Goal: Task Accomplishment & Management: Manage account settings

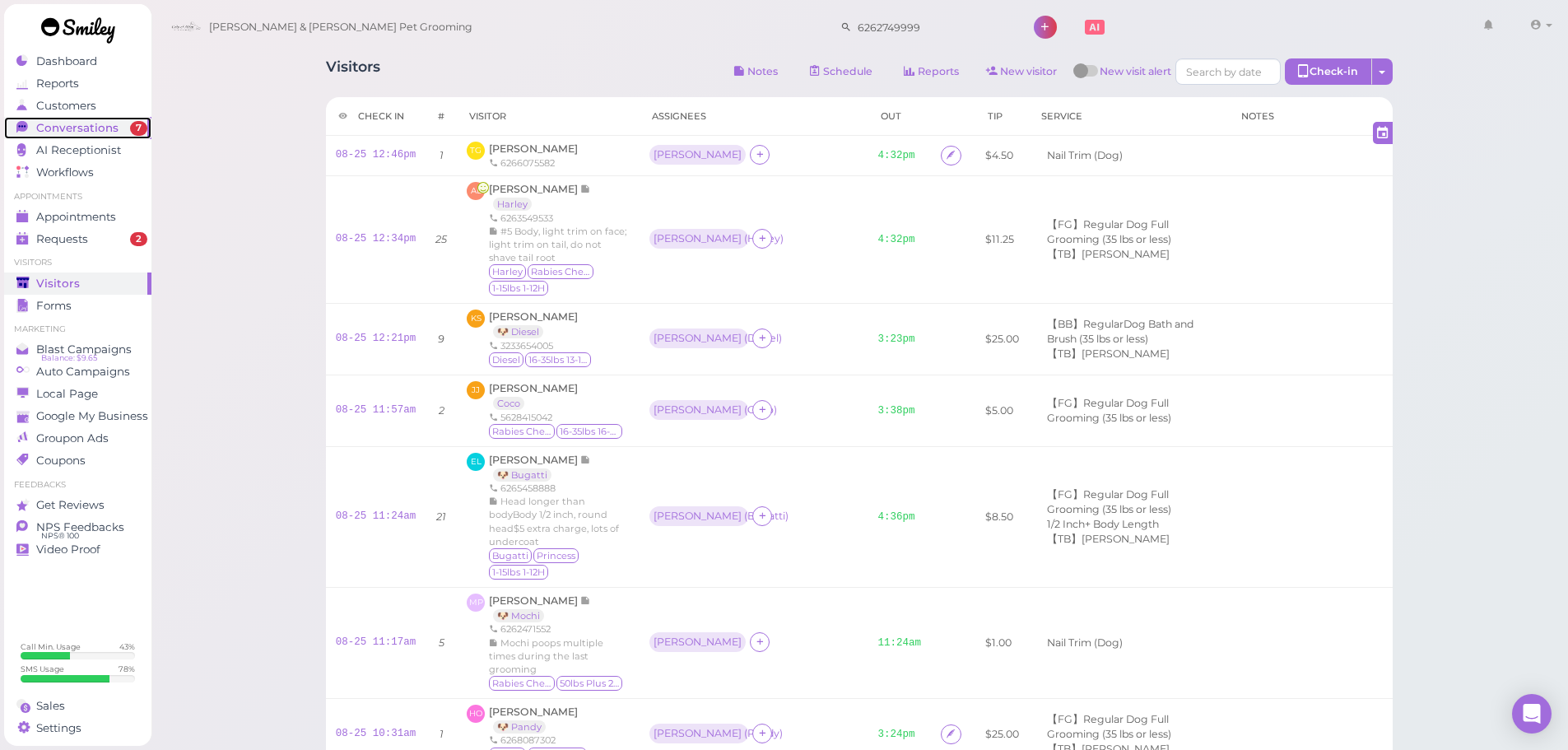
click at [90, 130] on span "Conversations" at bounding box center [76, 128] width 82 height 14
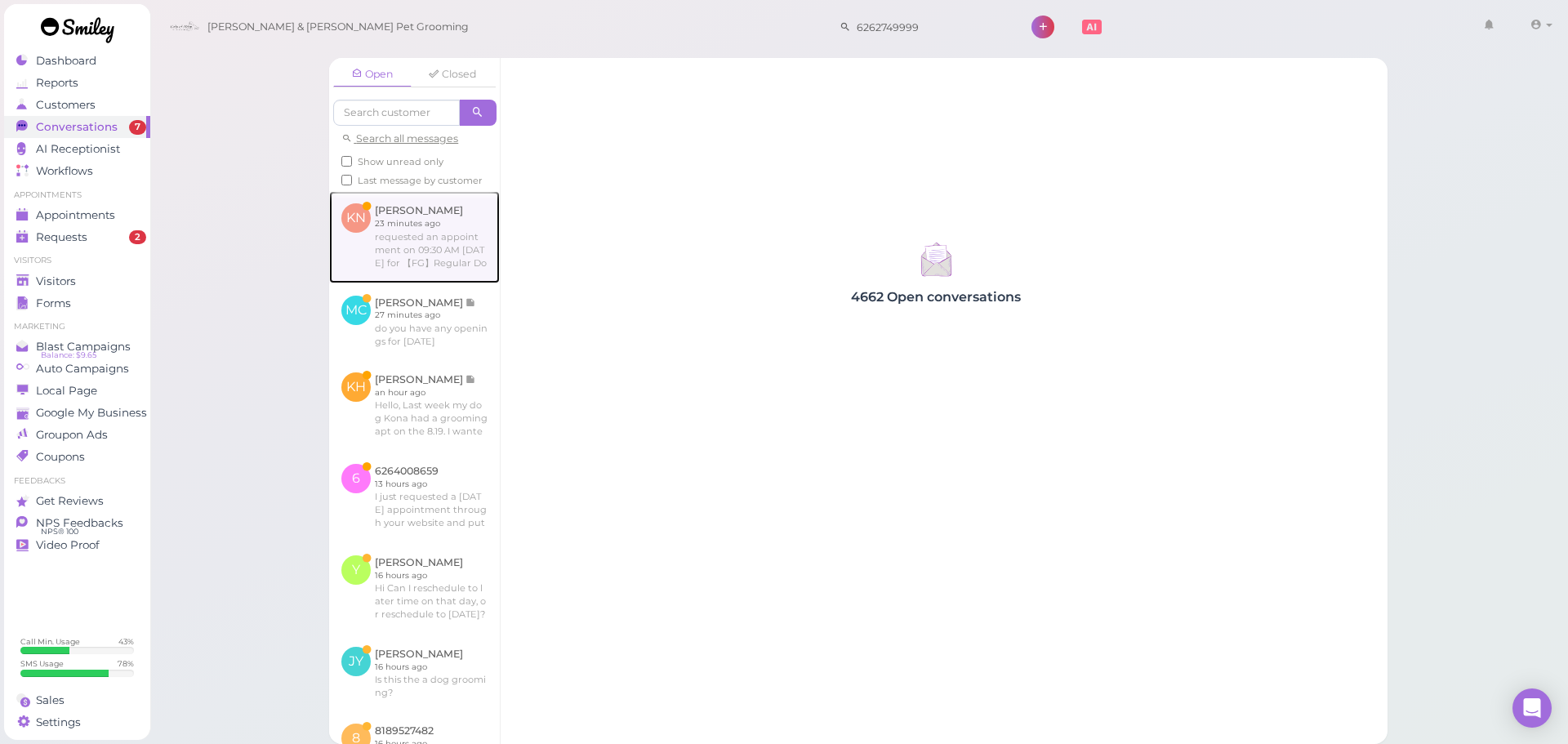
click at [377, 227] on link at bounding box center [414, 237] width 171 height 92
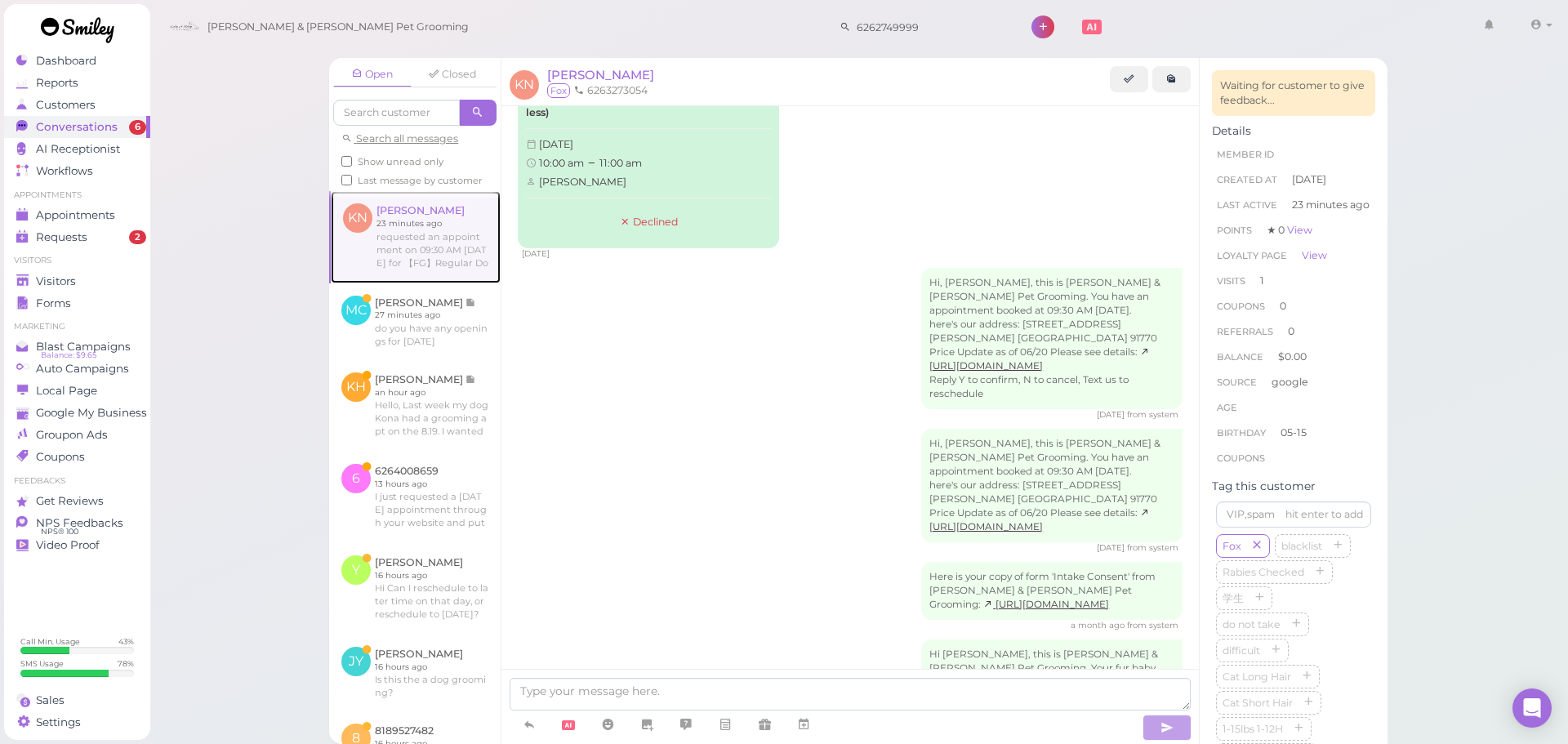
scroll to position [81, 0]
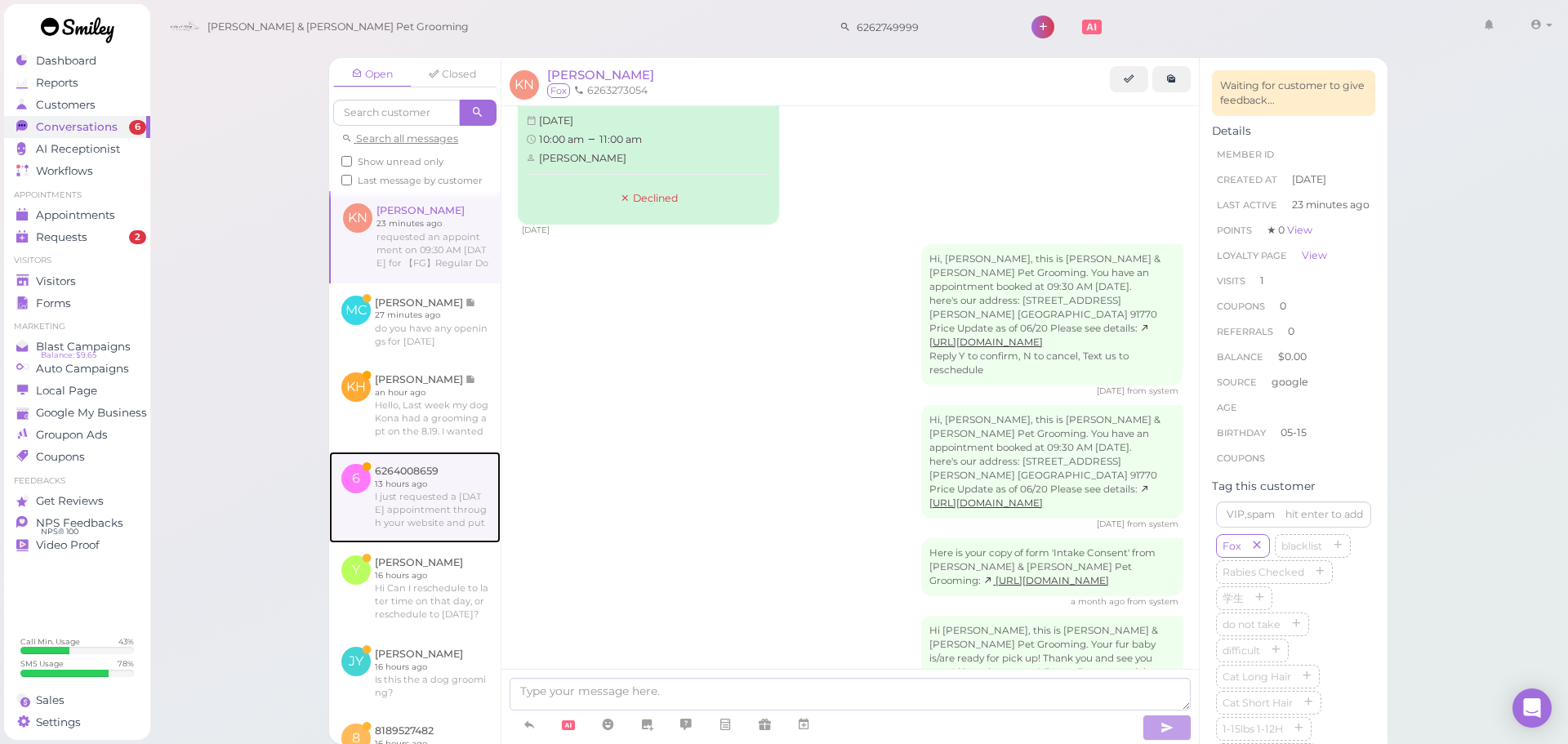
click at [419, 527] on link at bounding box center [415, 497] width 172 height 92
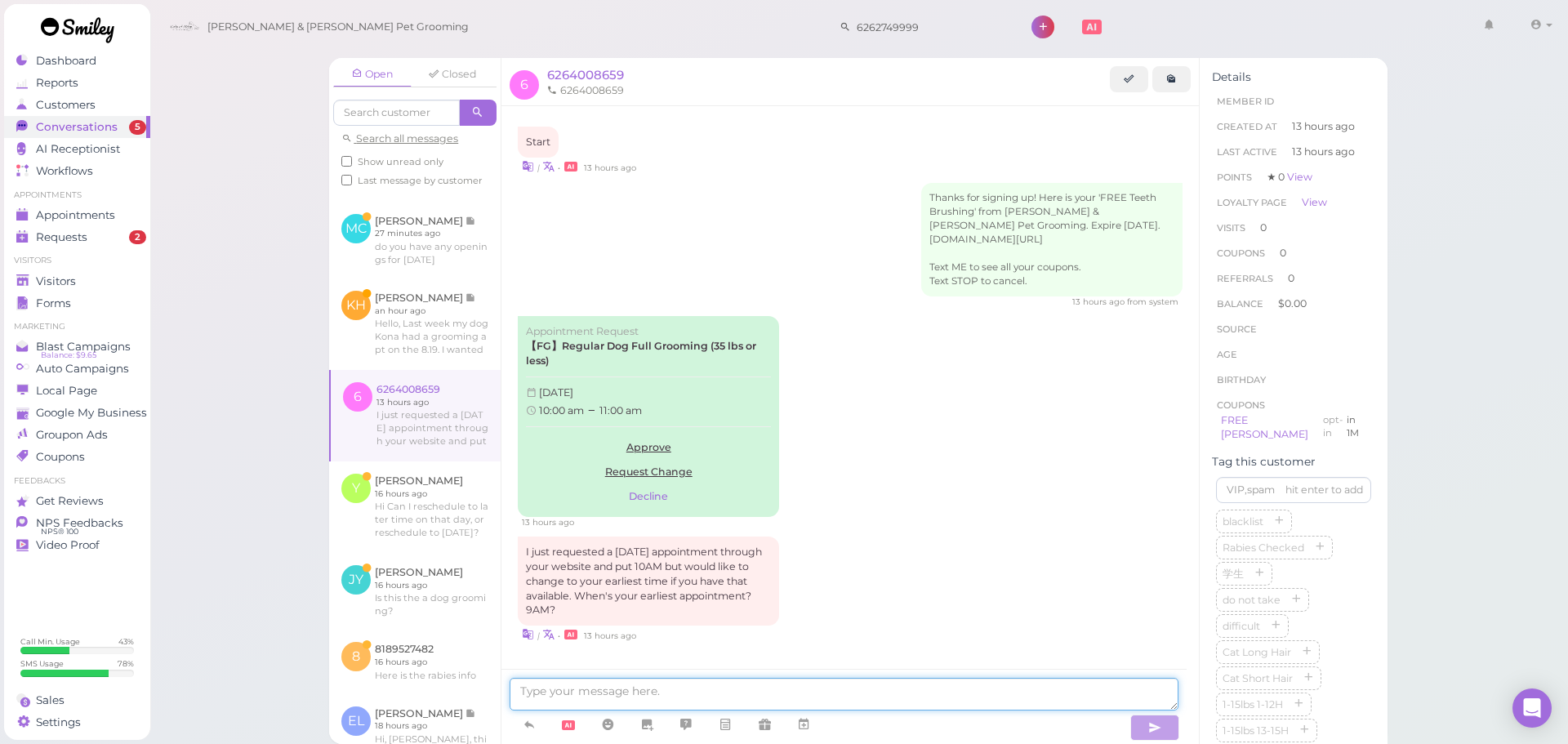
click at [632, 699] on textarea at bounding box center [844, 694] width 669 height 33
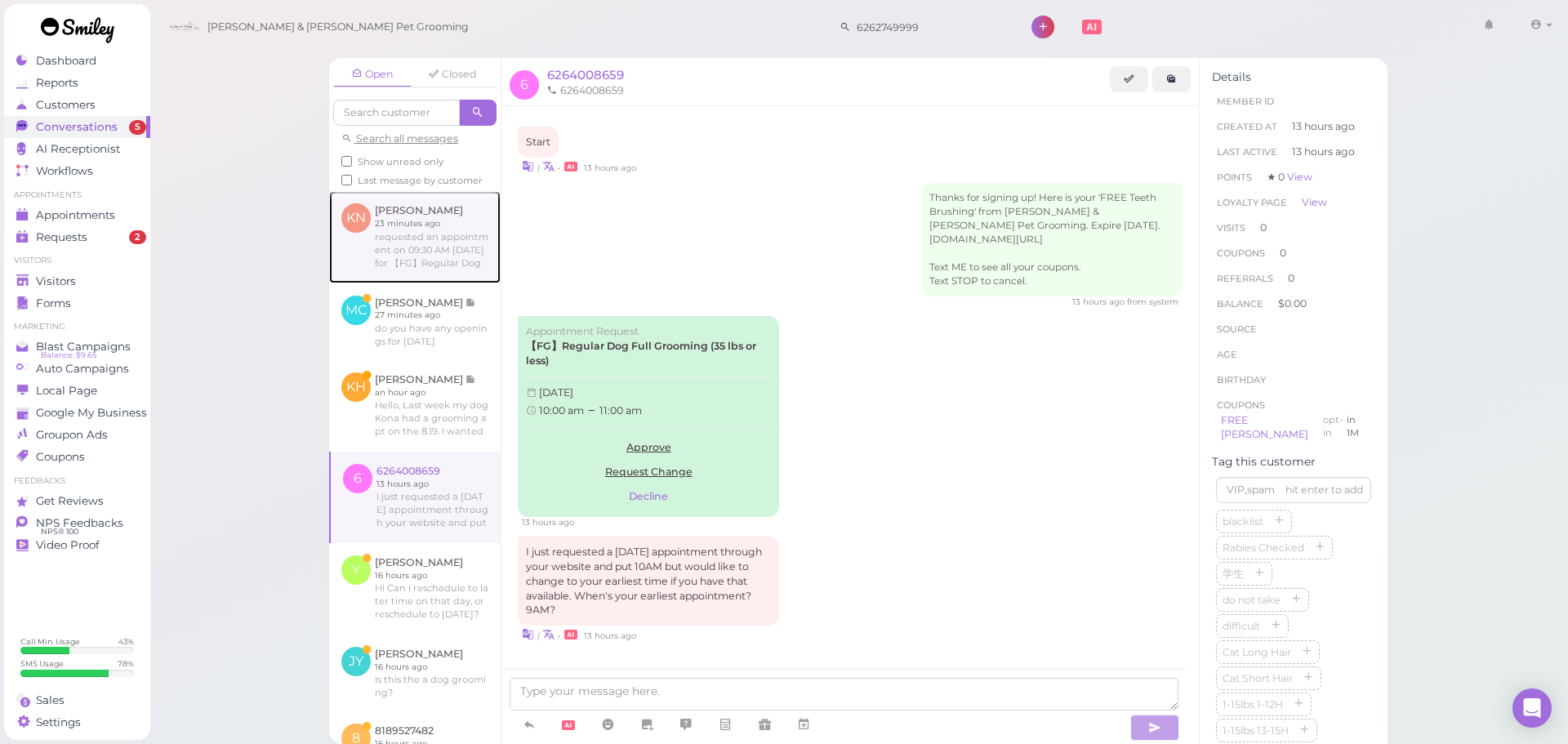
click at [408, 250] on link at bounding box center [415, 237] width 172 height 92
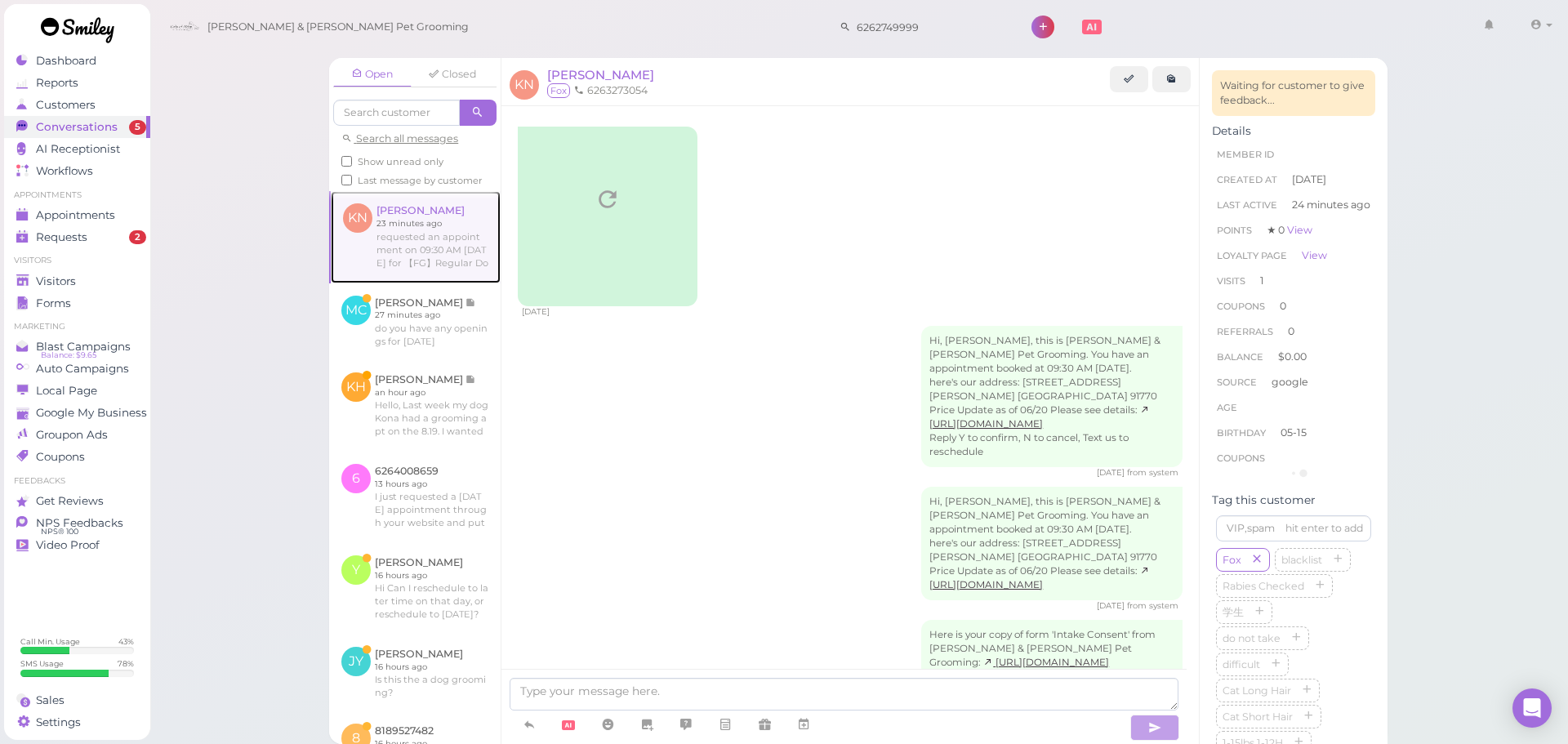
scroll to position [667, 0]
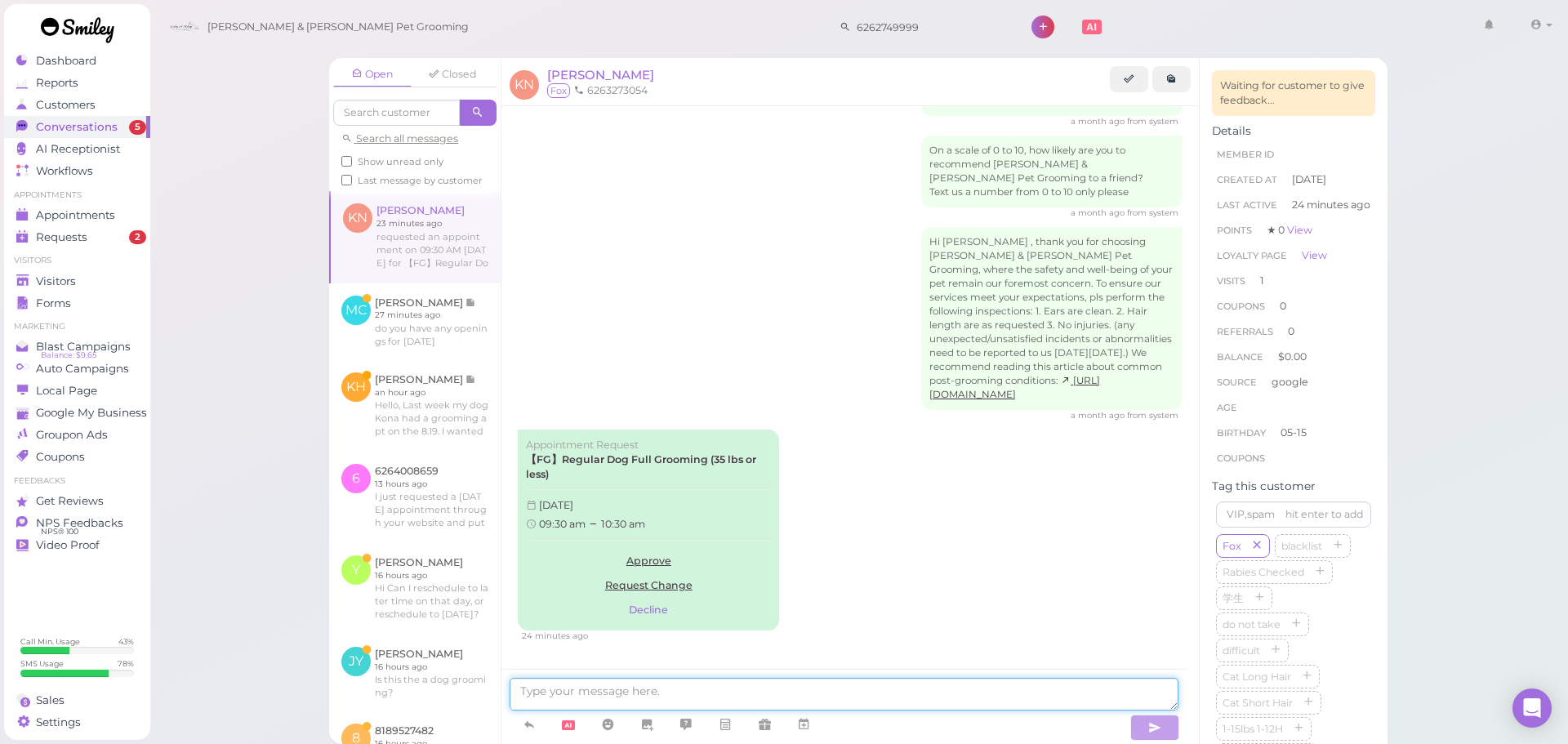
click at [593, 685] on textarea at bounding box center [844, 694] width 669 height 33
click at [656, 563] on link "Approve" at bounding box center [649, 561] width 245 height 24
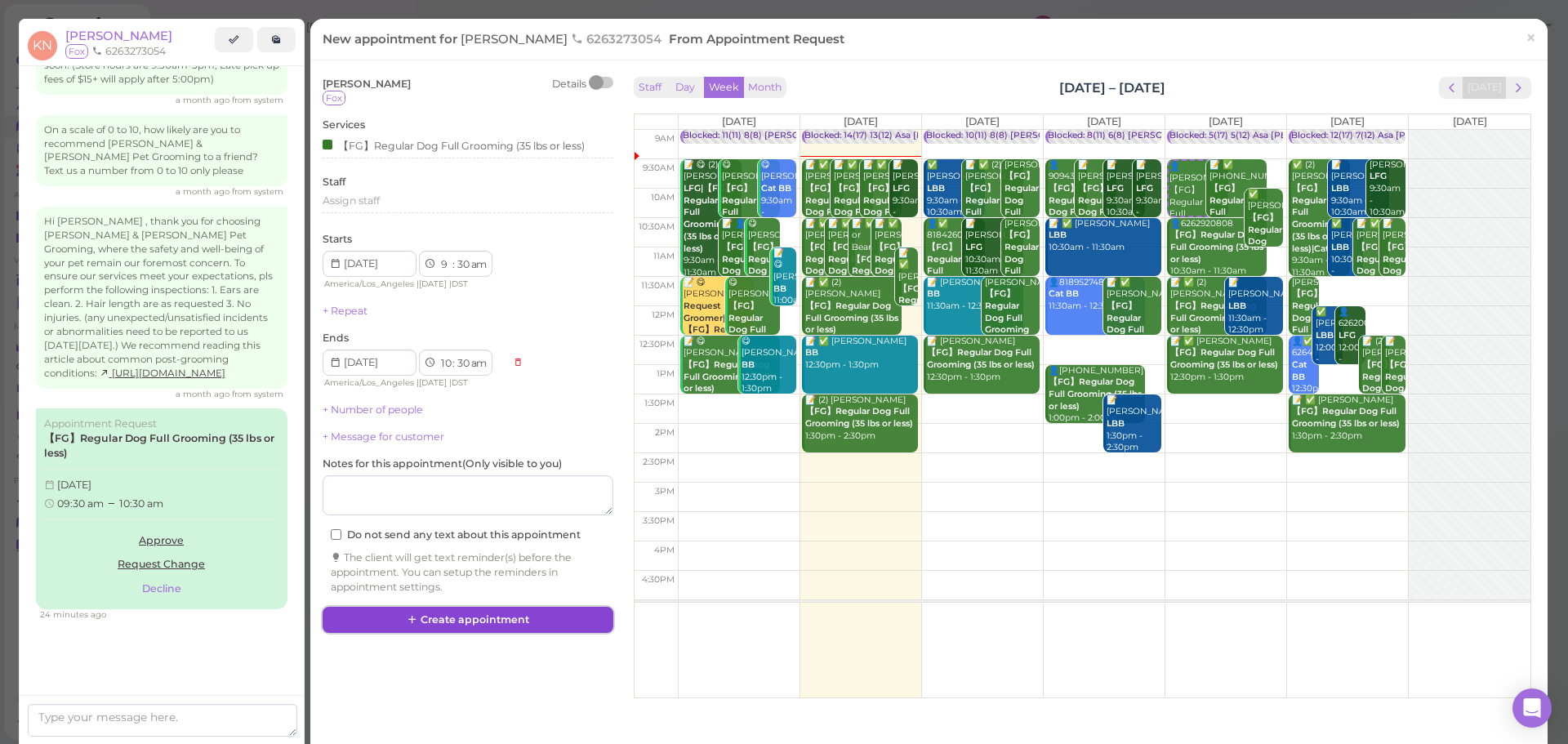
click at [564, 616] on button "Create appointment" at bounding box center [467, 621] width 291 height 26
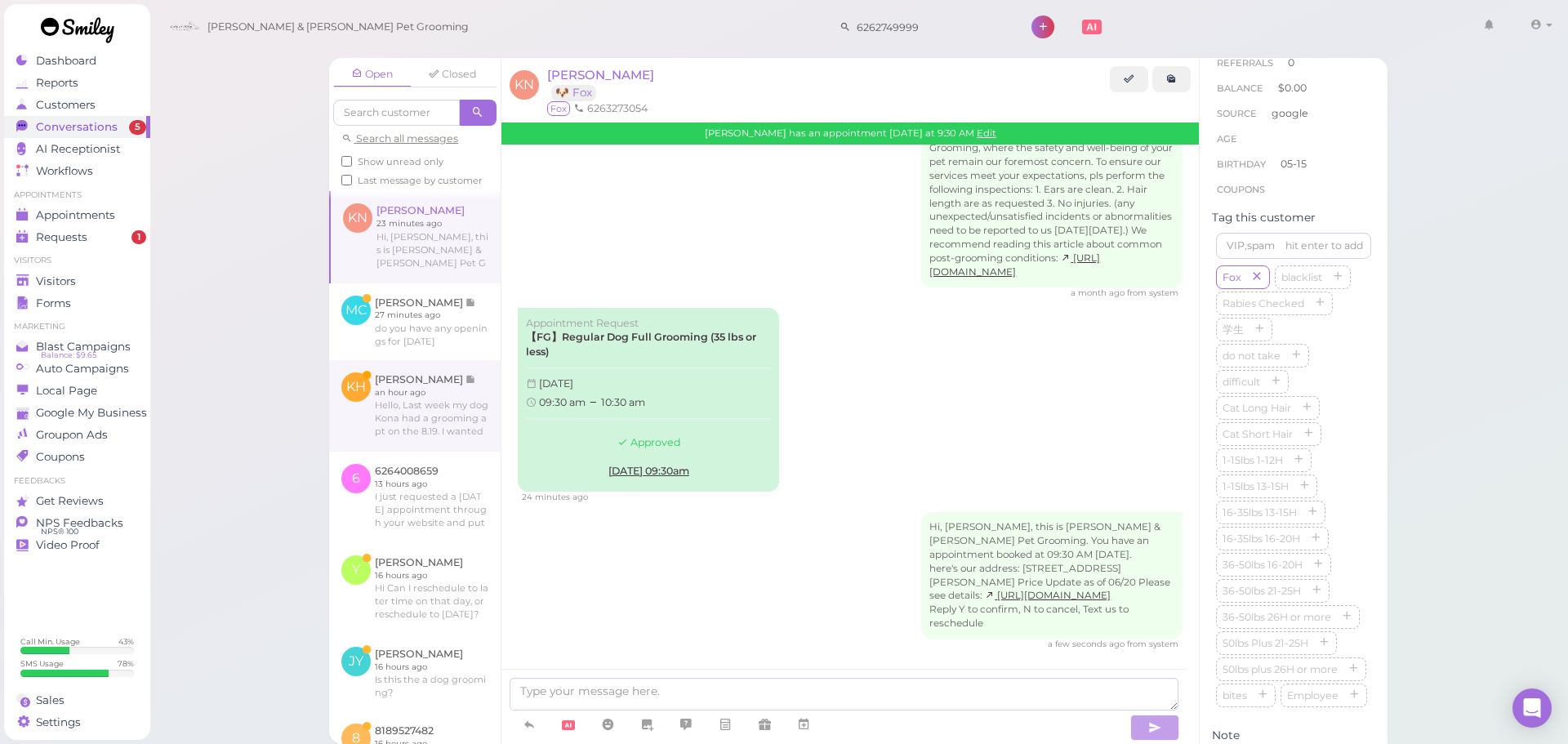
scroll to position [81, 0]
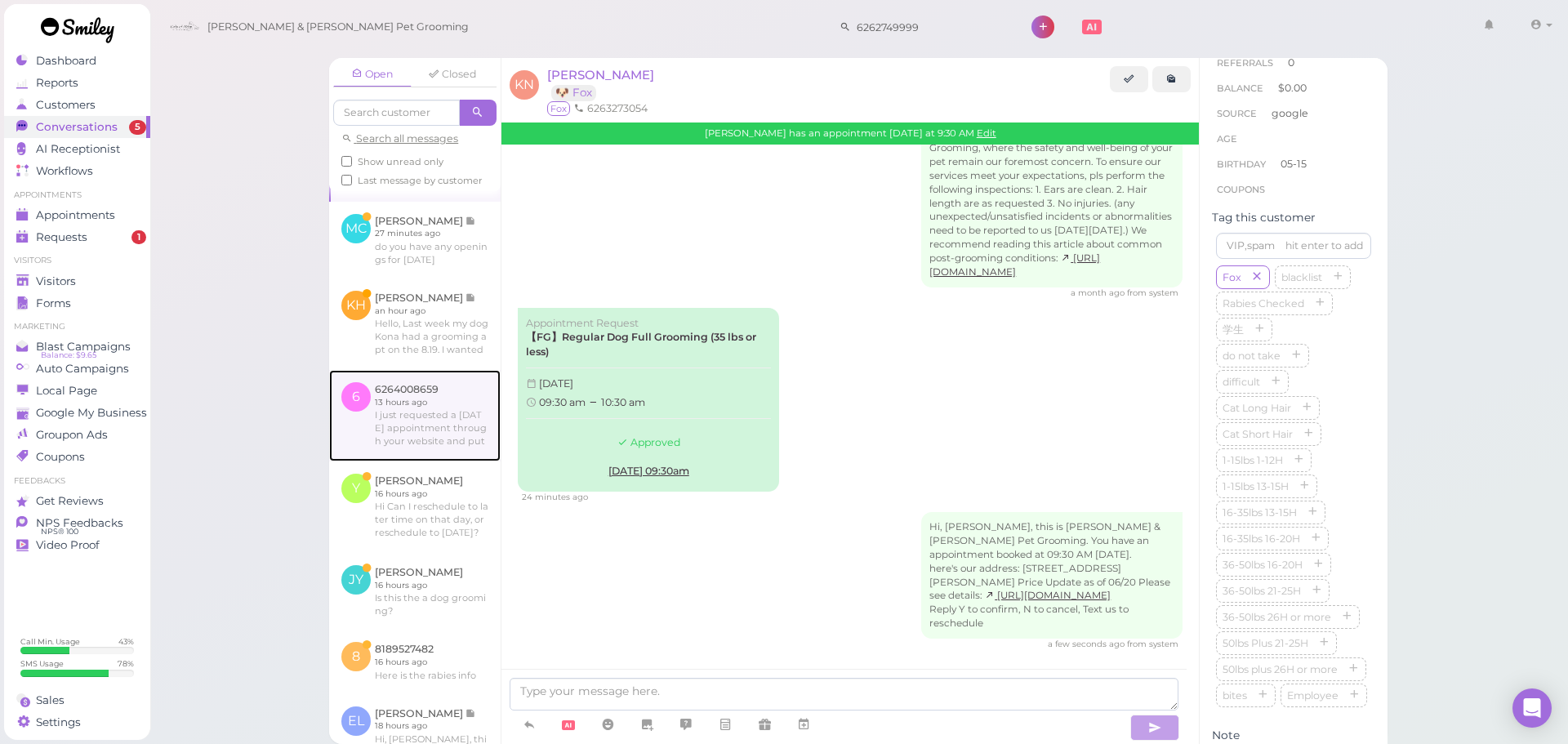
click at [459, 462] on link at bounding box center [415, 416] width 172 height 92
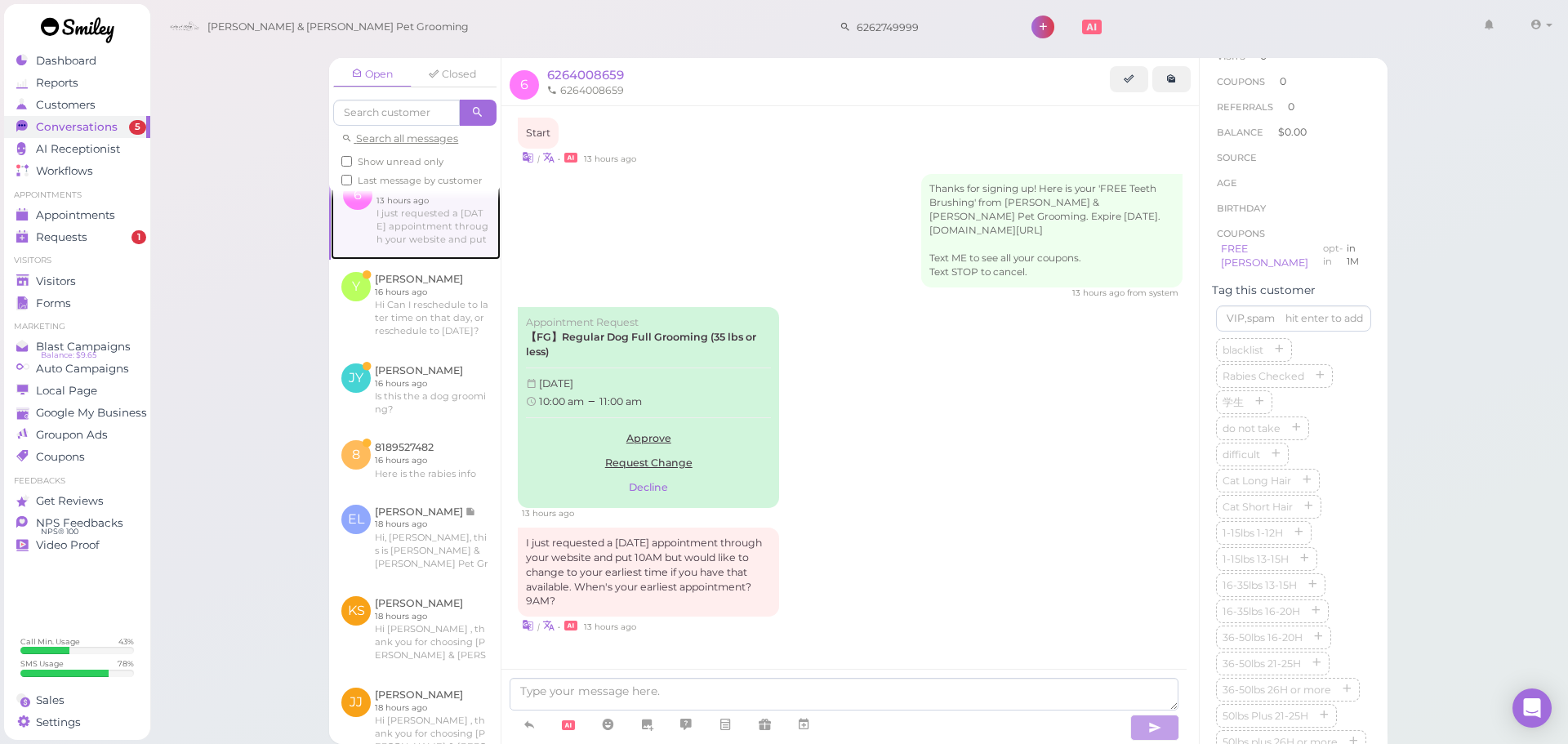
scroll to position [245, 0]
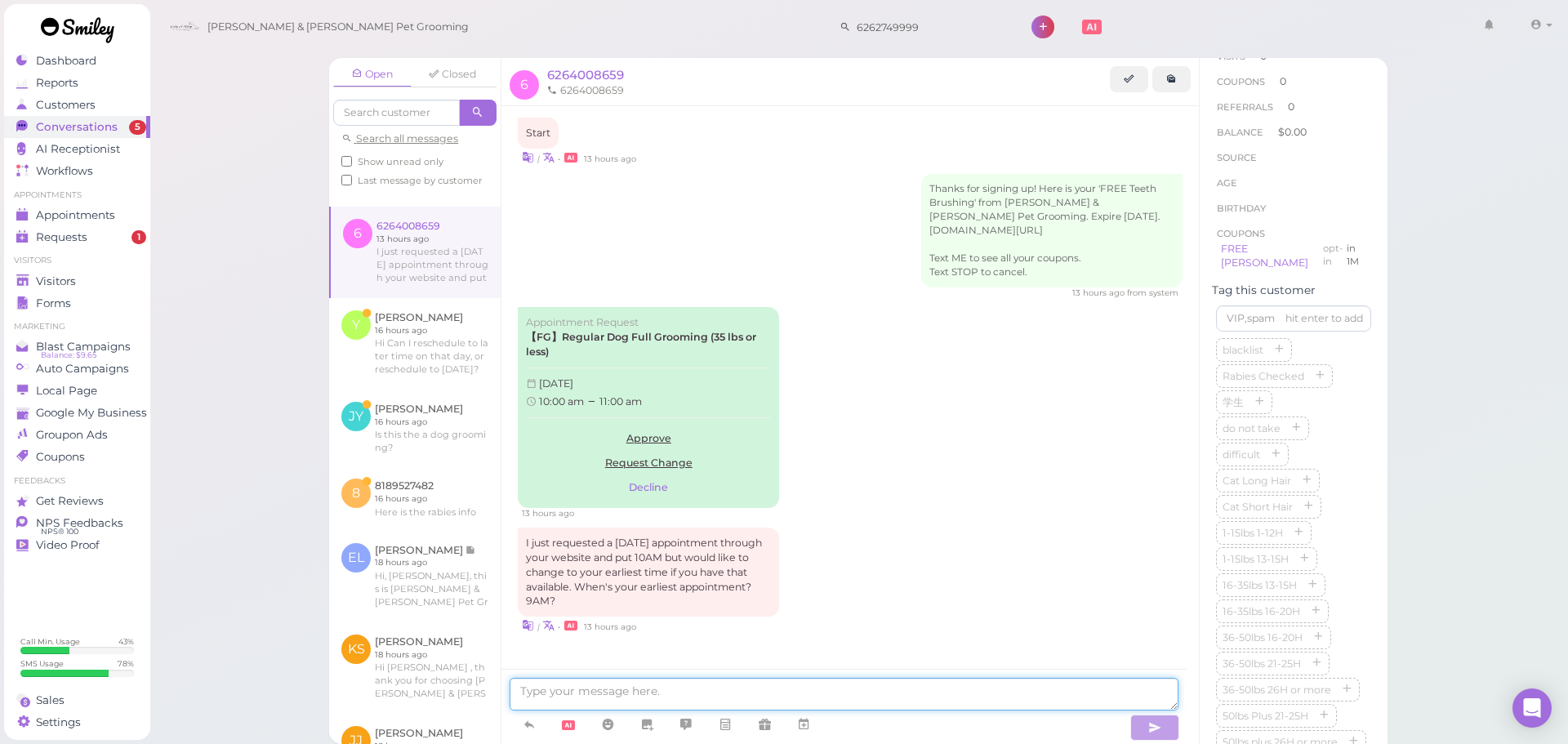
click at [790, 695] on textarea at bounding box center [844, 694] width 669 height 33
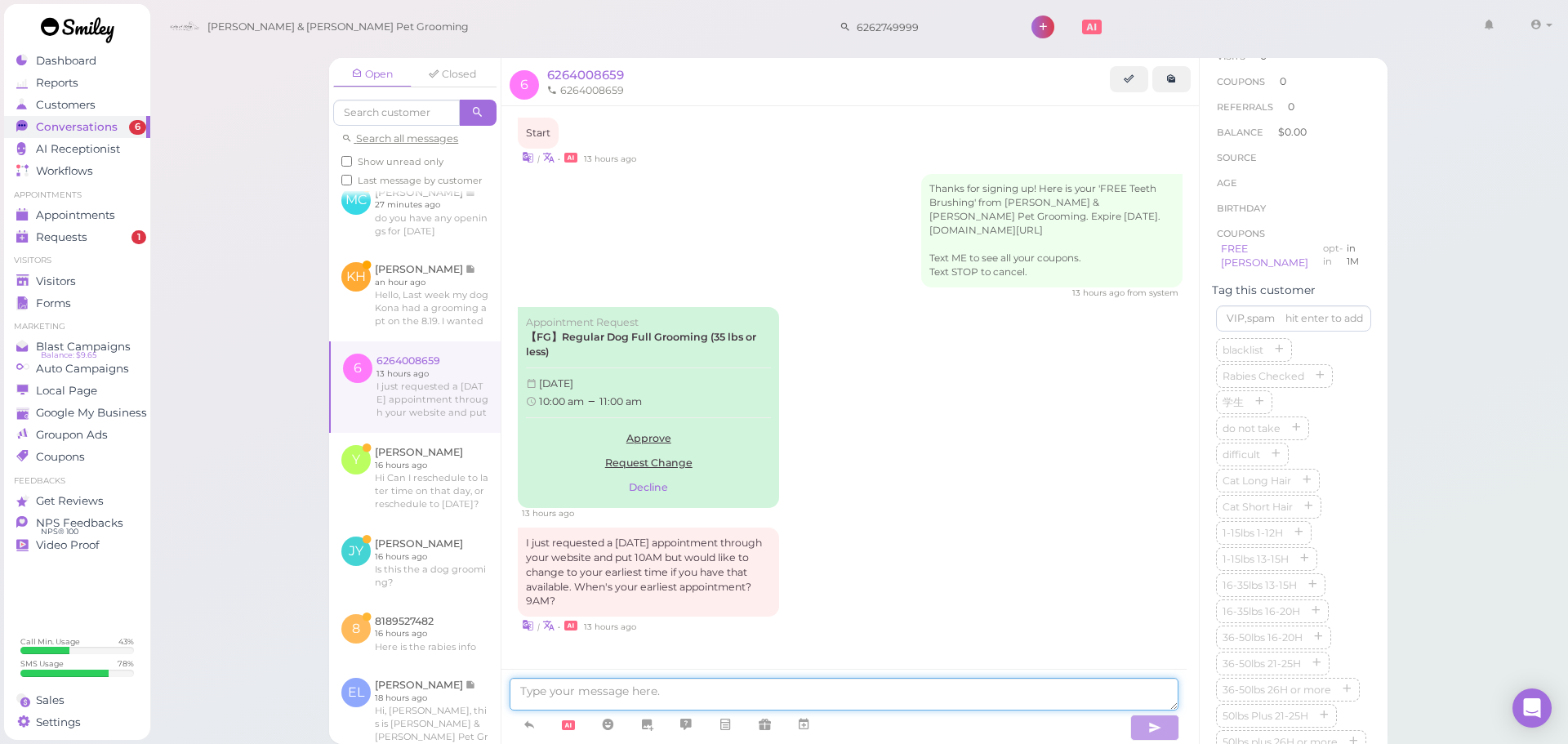
scroll to position [0, 0]
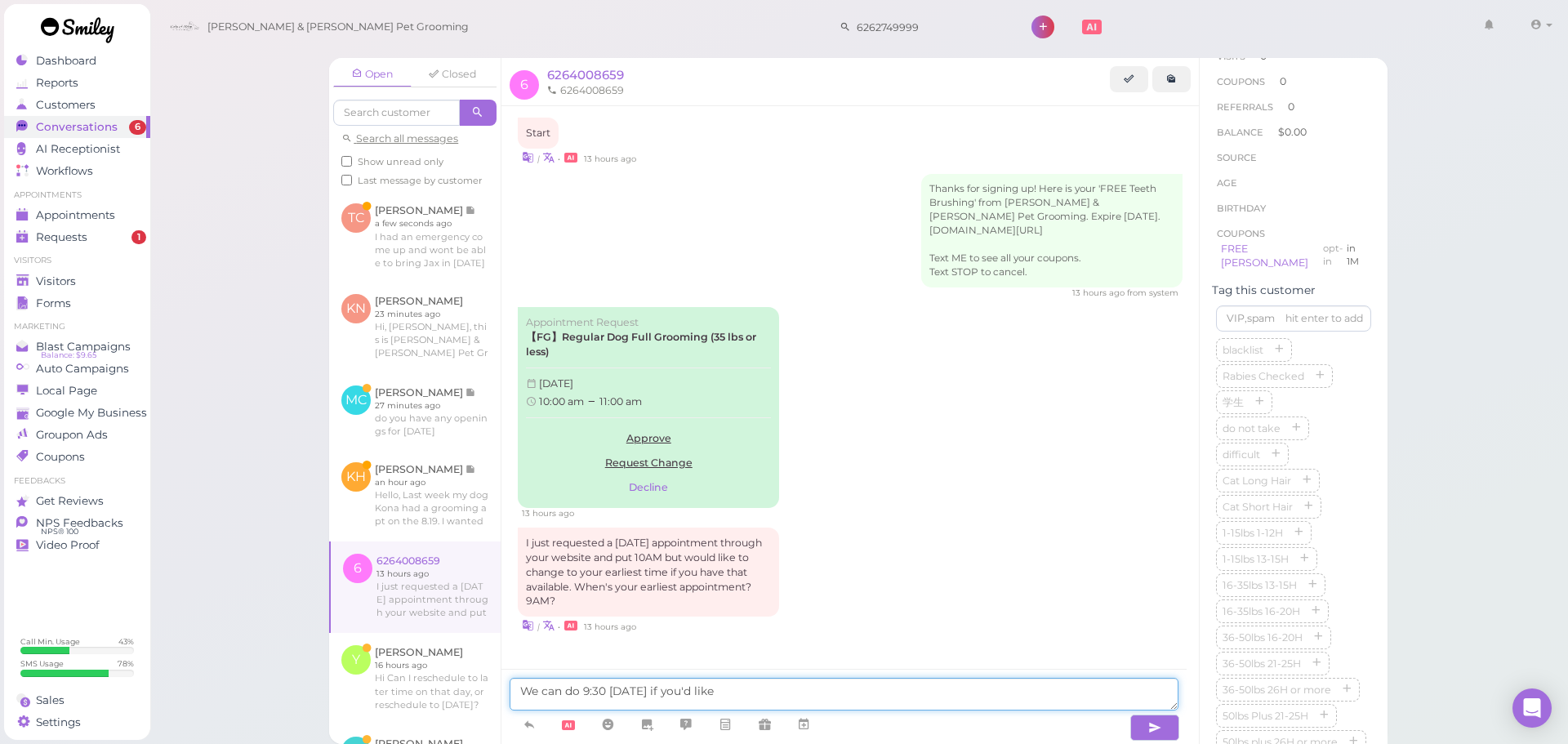
type textarea "We can do 9:30 [DATE] if you'd like"
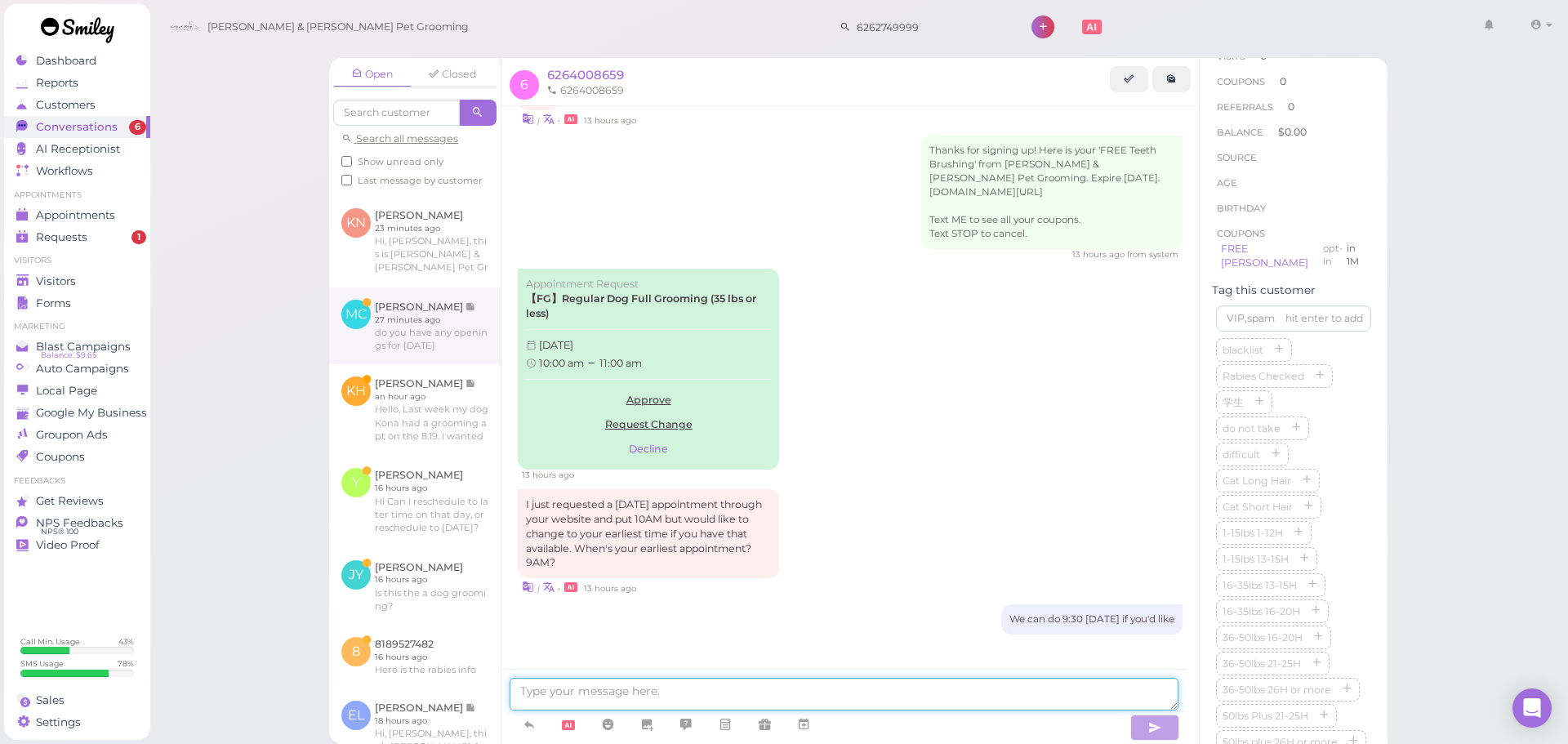
scroll to position [164, 0]
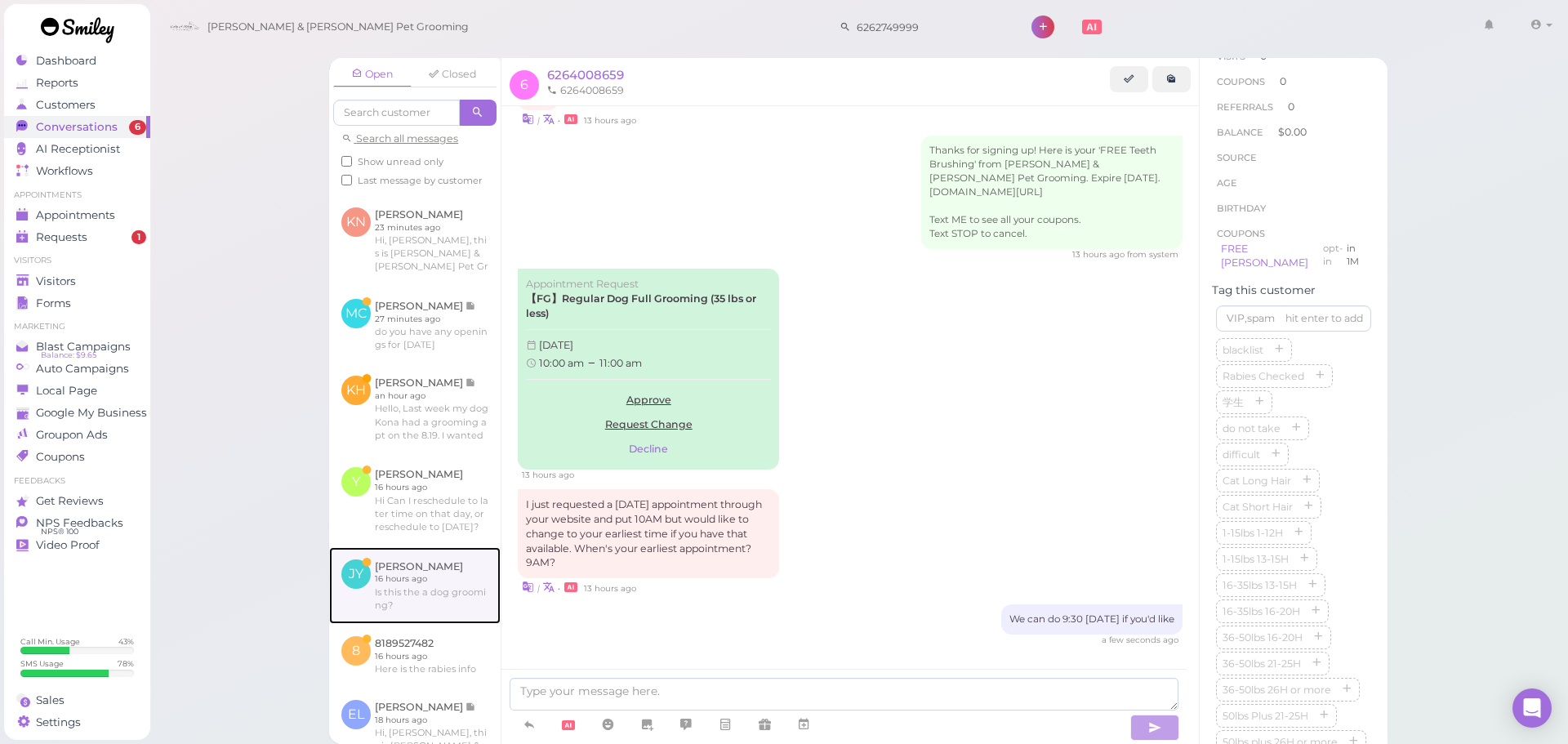
click at [426, 608] on link at bounding box center [415, 586] width 172 height 77
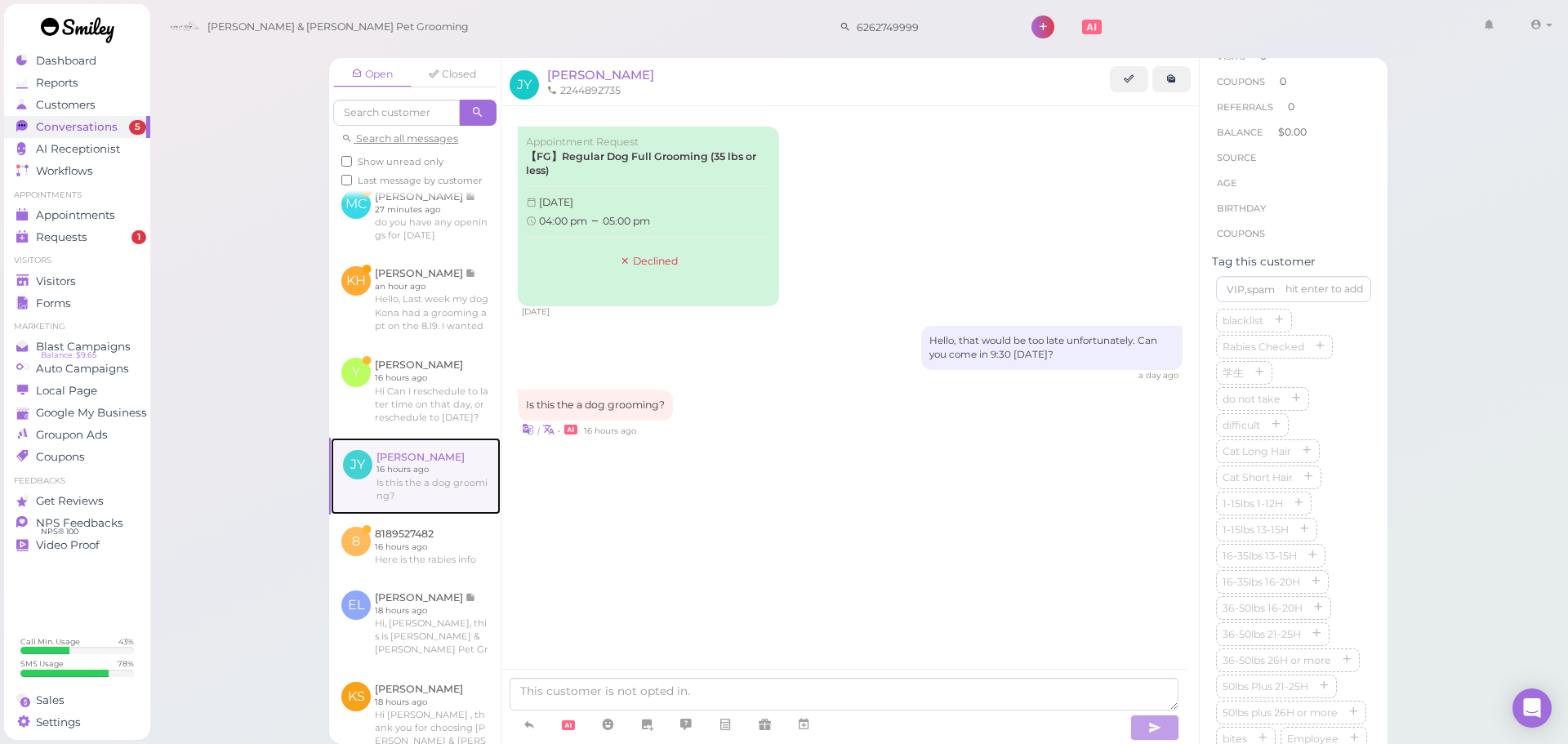
scroll to position [245, 0]
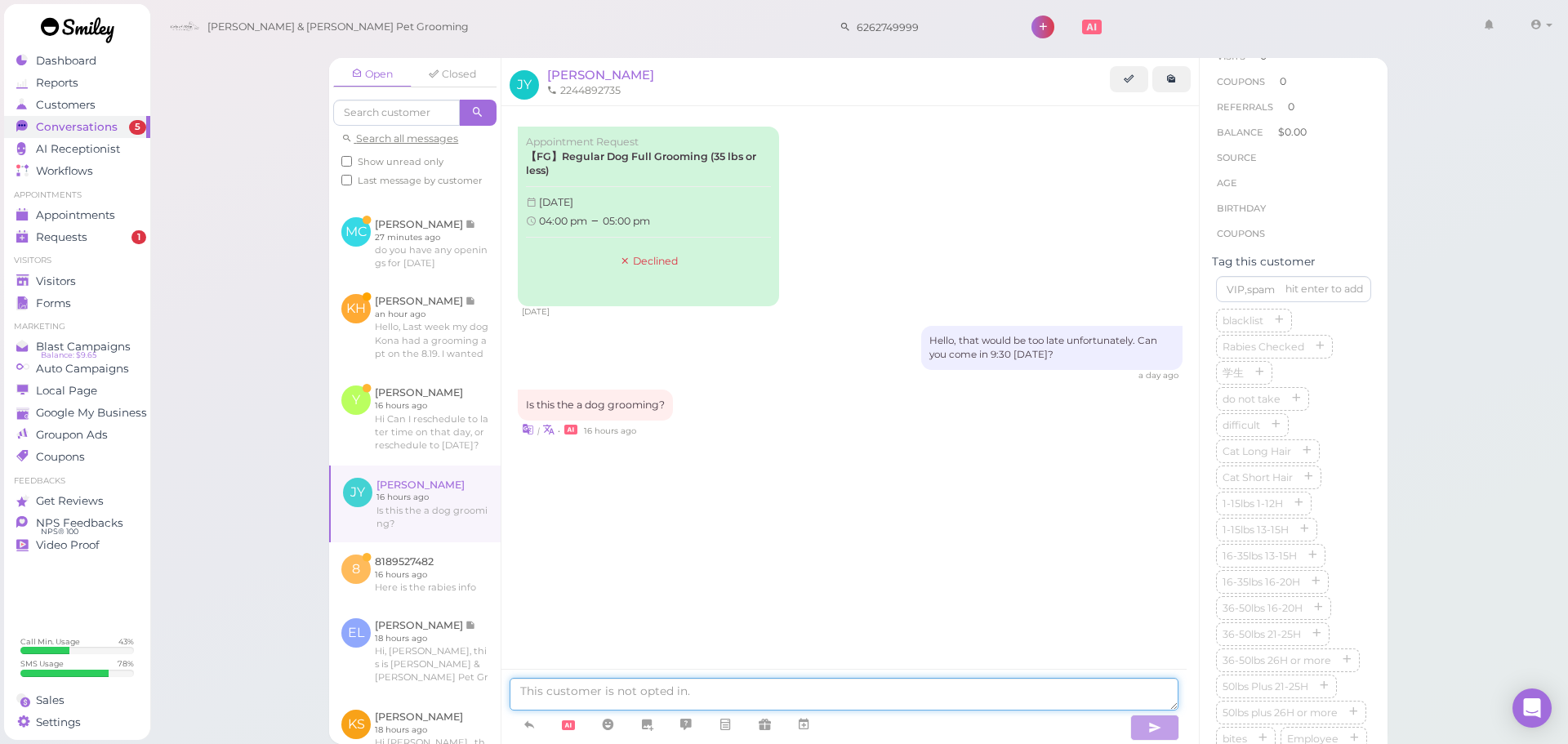
click at [816, 705] on textarea at bounding box center [844, 694] width 669 height 33
type textarea "Yes, that's right"
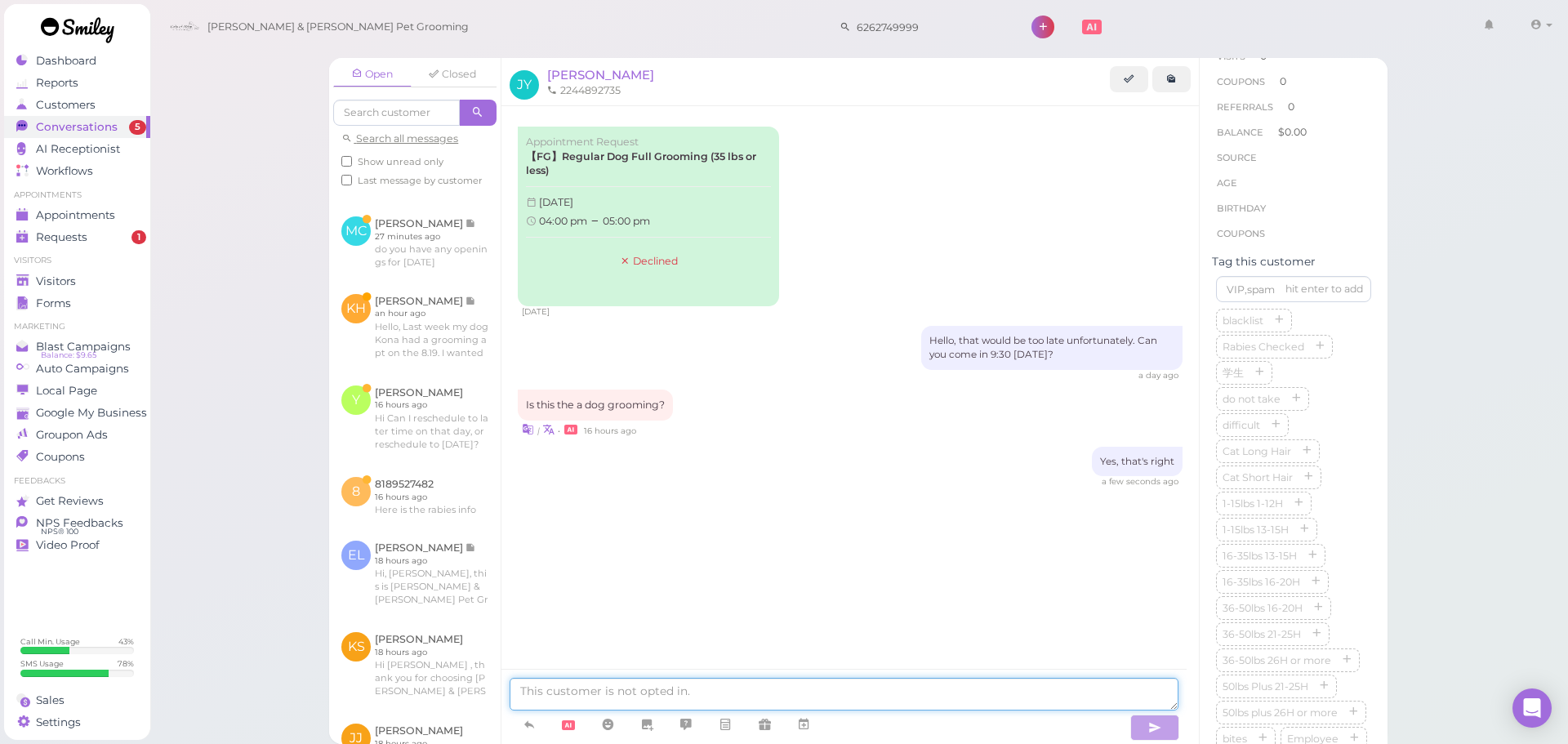
click at [749, 694] on textarea at bounding box center [844, 694] width 669 height 33
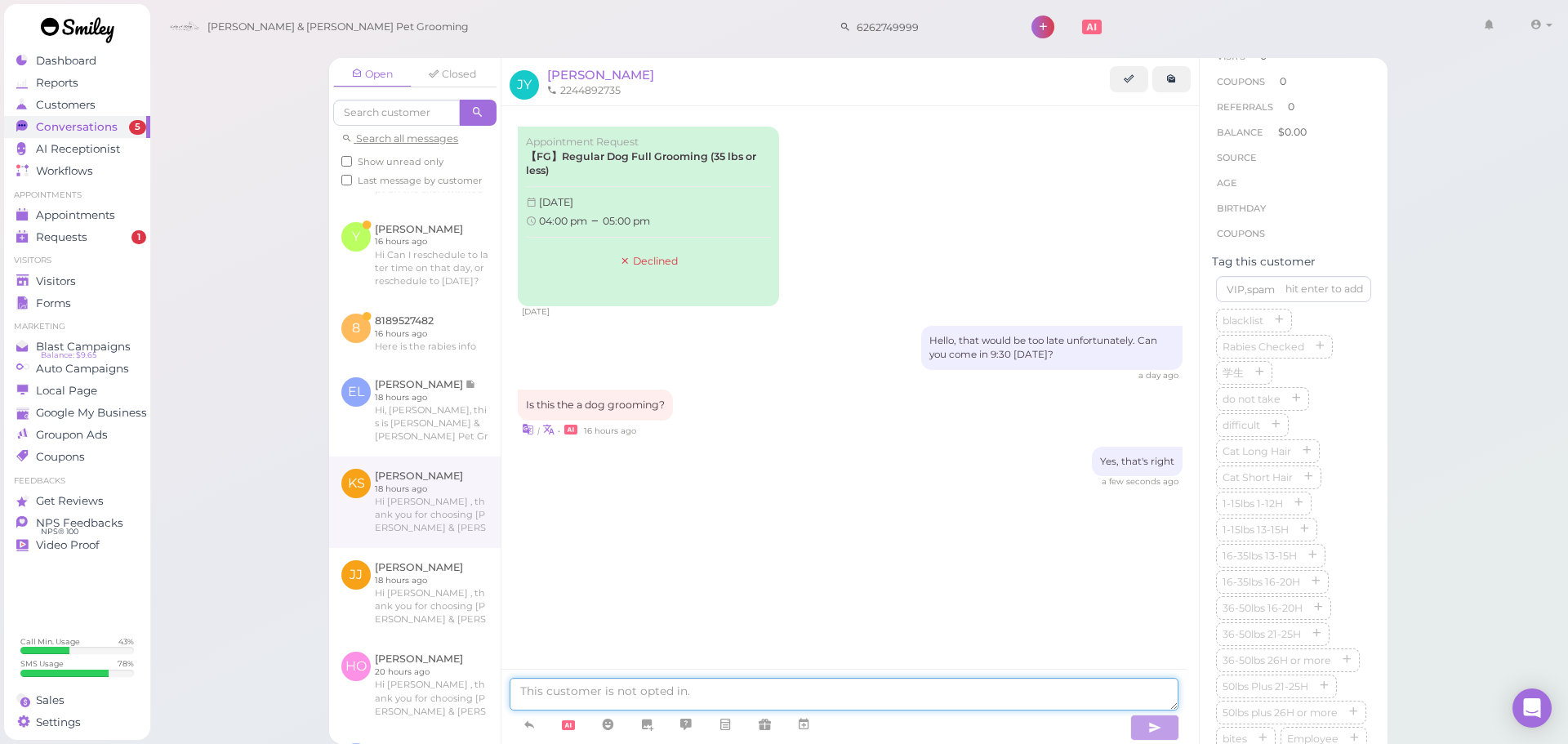
scroll to position [392, 0]
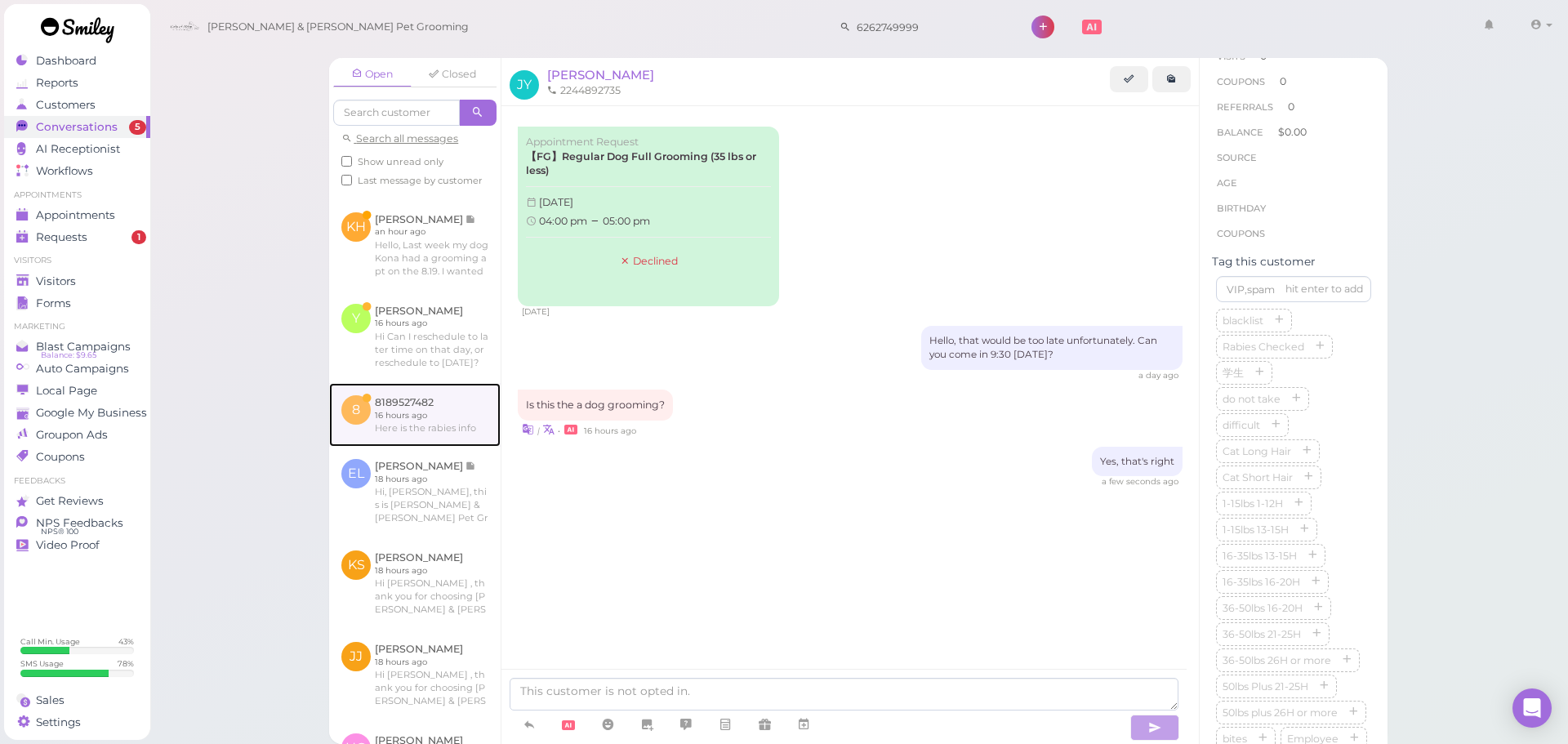
click at [470, 447] on link at bounding box center [415, 415] width 172 height 64
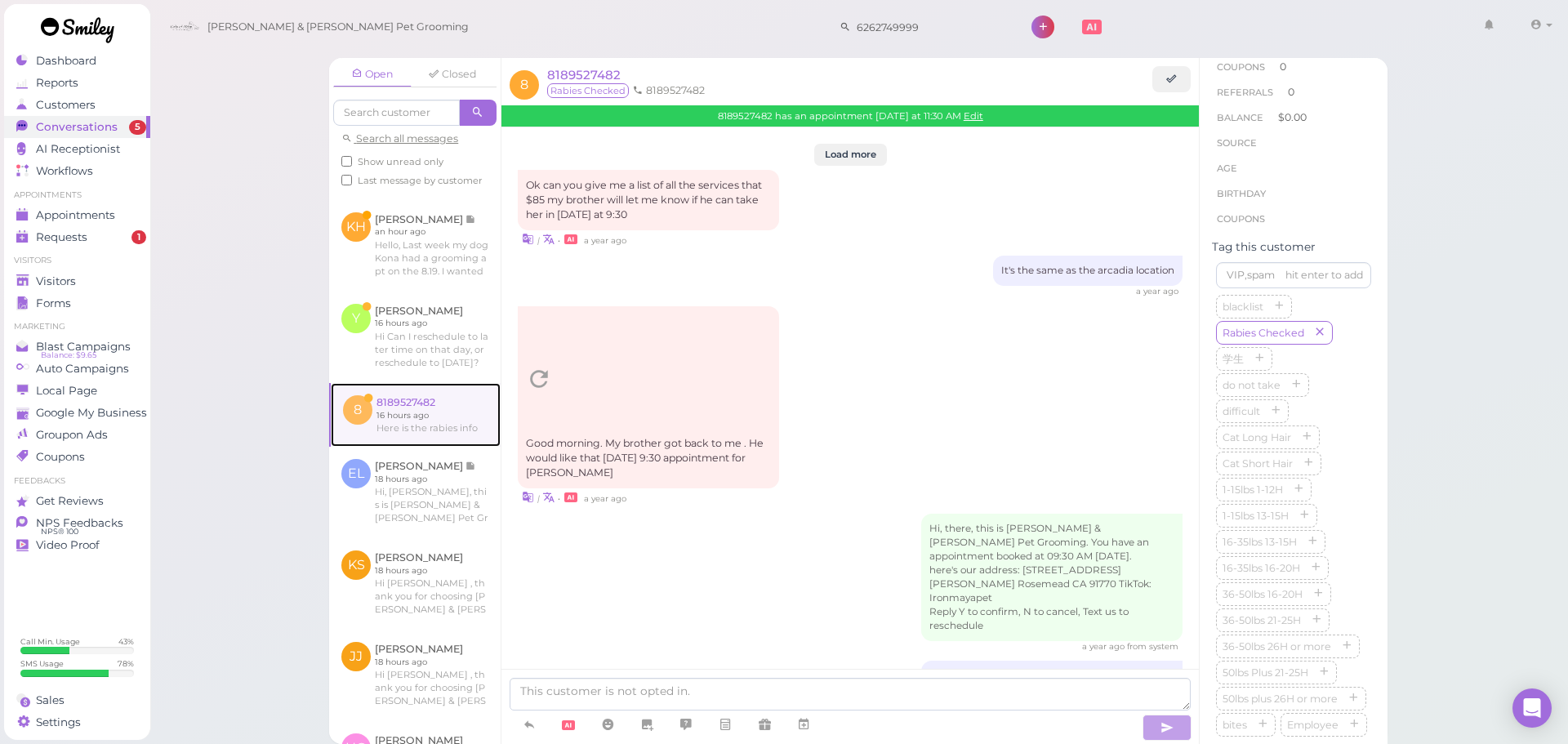
scroll to position [2161, 0]
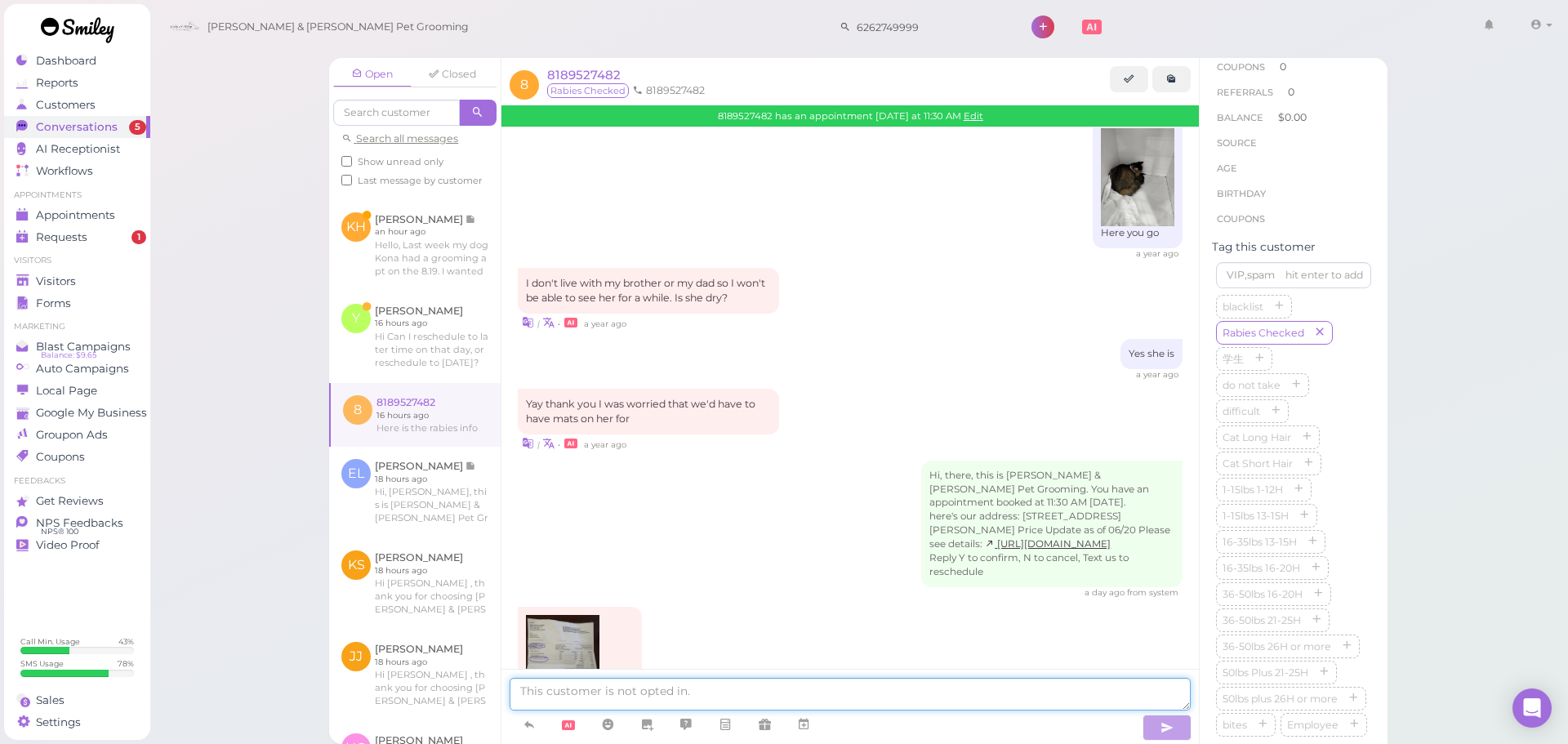
click at [867, 685] on textarea at bounding box center [849, 694] width 681 height 33
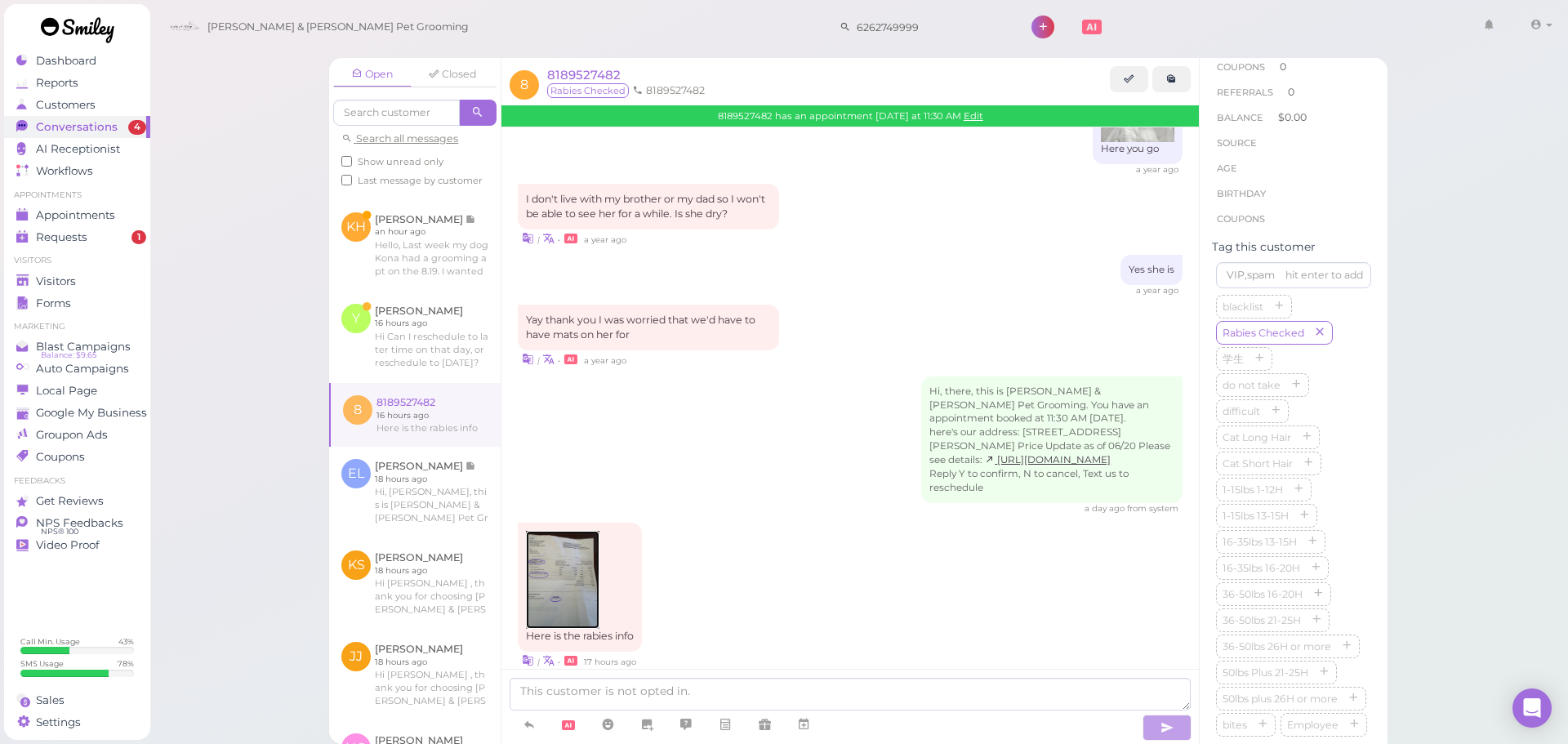
click at [576, 531] on img at bounding box center [563, 579] width 74 height 98
click at [860, 701] on textarea at bounding box center [849, 694] width 681 height 33
type textarea "Thank you!"
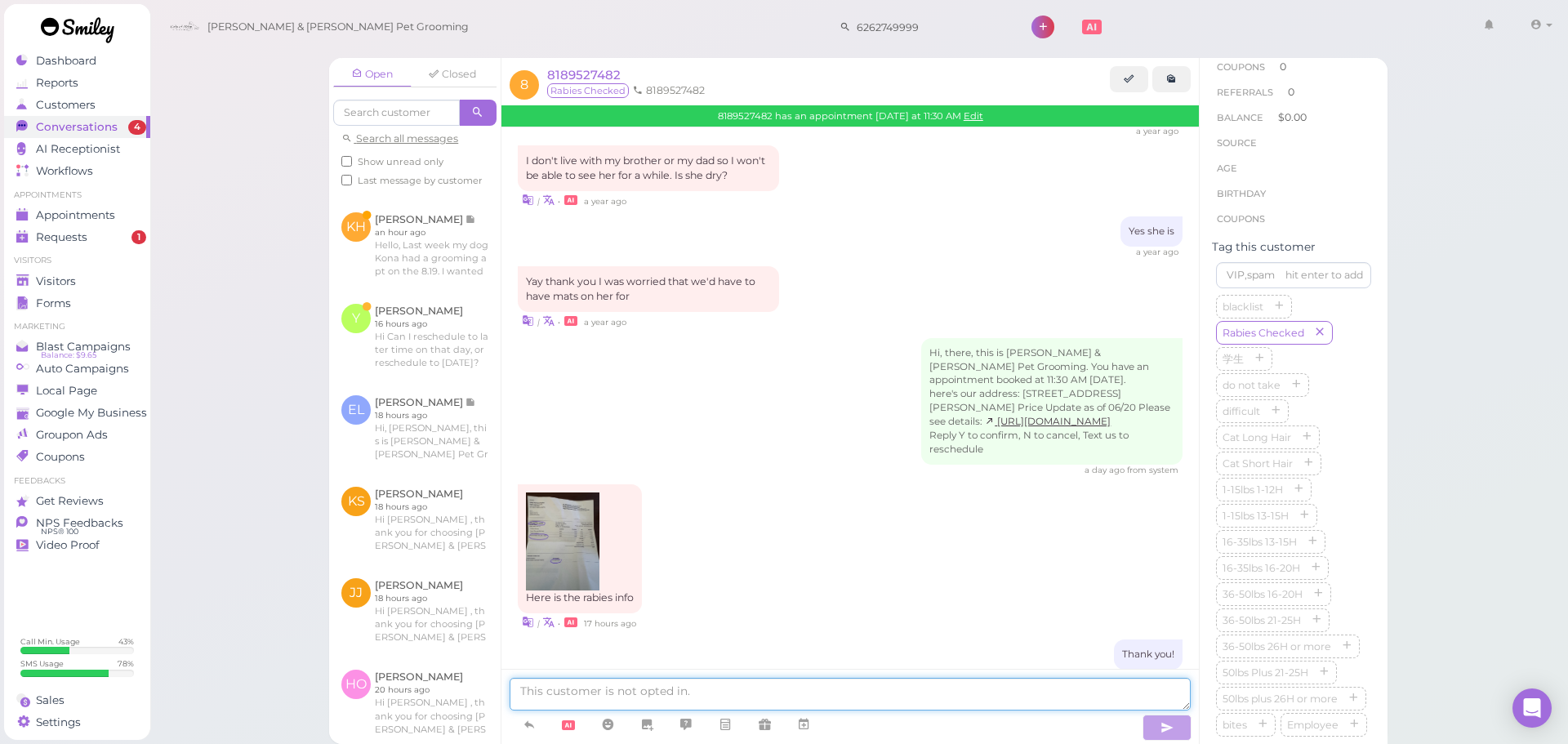
scroll to position [712, 0]
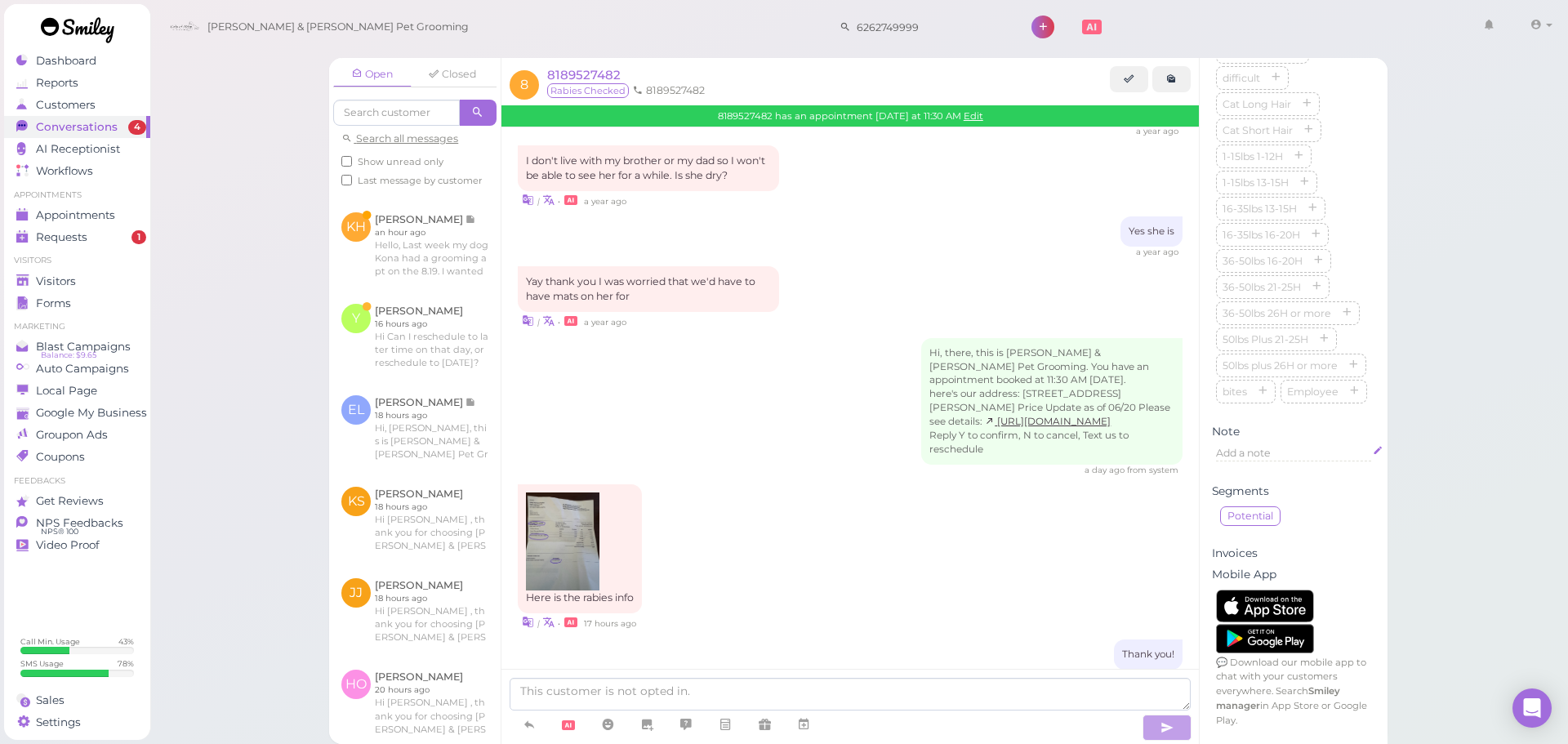
click at [1280, 451] on div "Add a note" at bounding box center [1294, 453] width 155 height 15
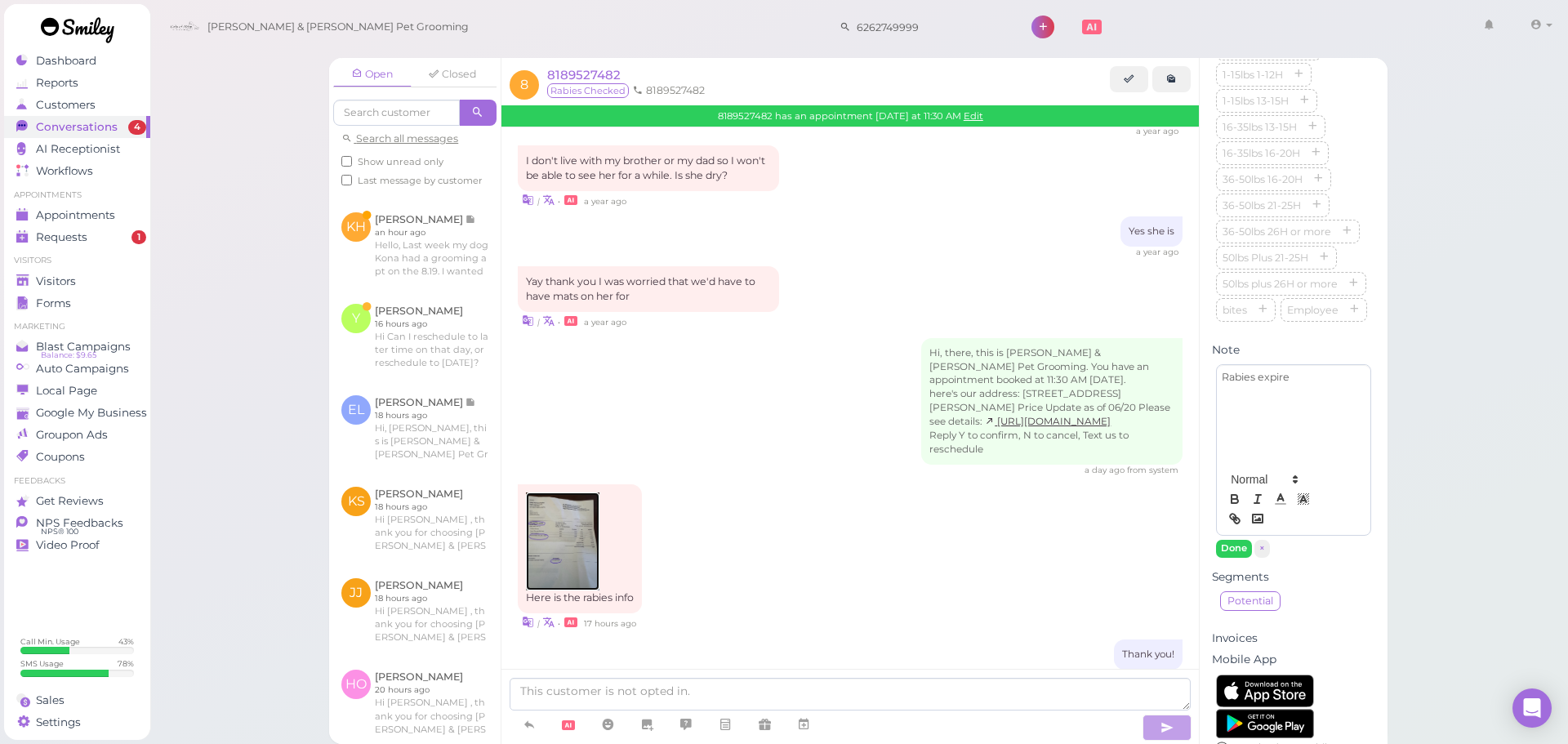
click at [535, 507] on img at bounding box center [563, 541] width 74 height 98
click at [1339, 464] on div "Rabies expire" at bounding box center [1294, 414] width 153 height 98
click at [1220, 557] on button "Done" at bounding box center [1234, 549] width 36 height 17
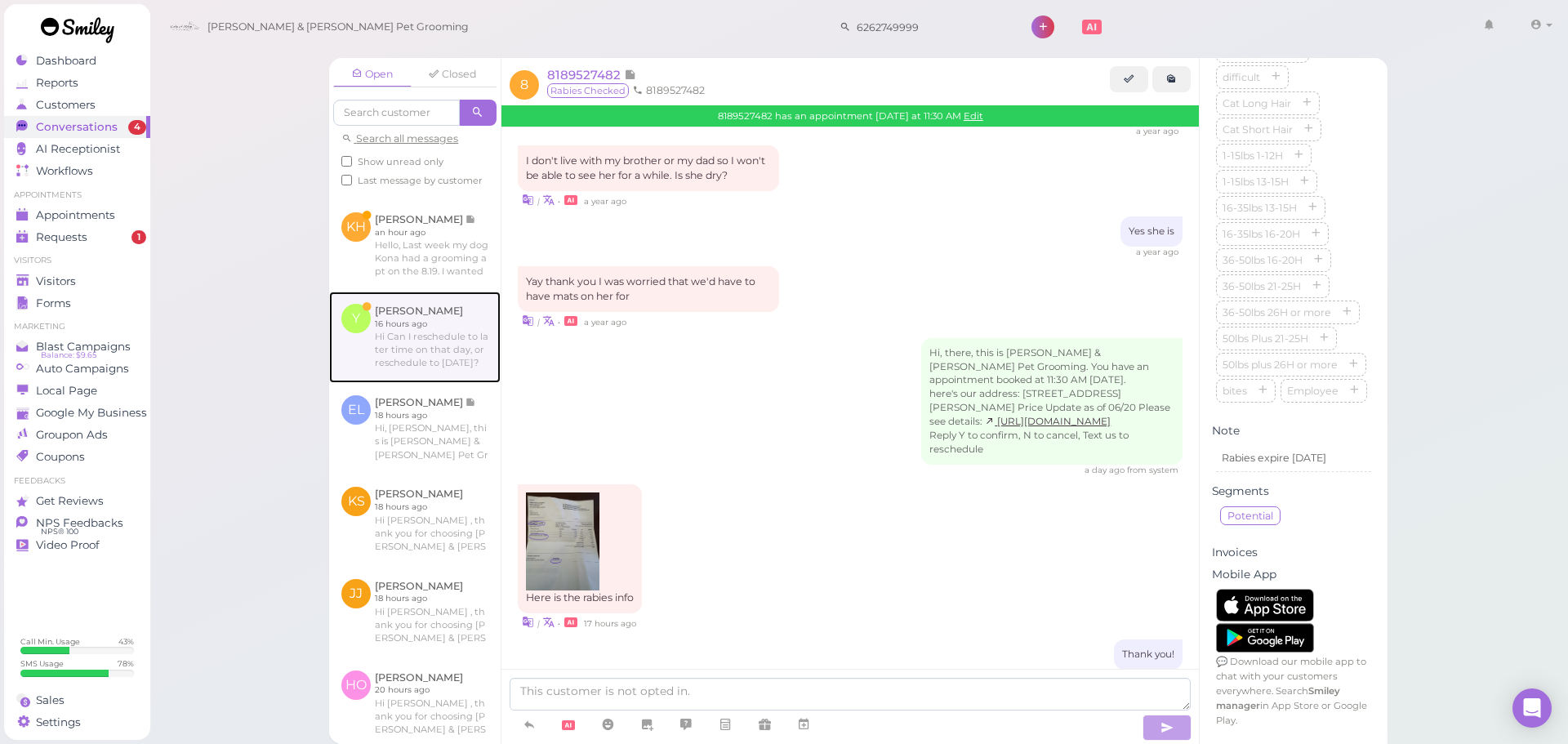
click at [430, 383] on link at bounding box center [415, 337] width 172 height 92
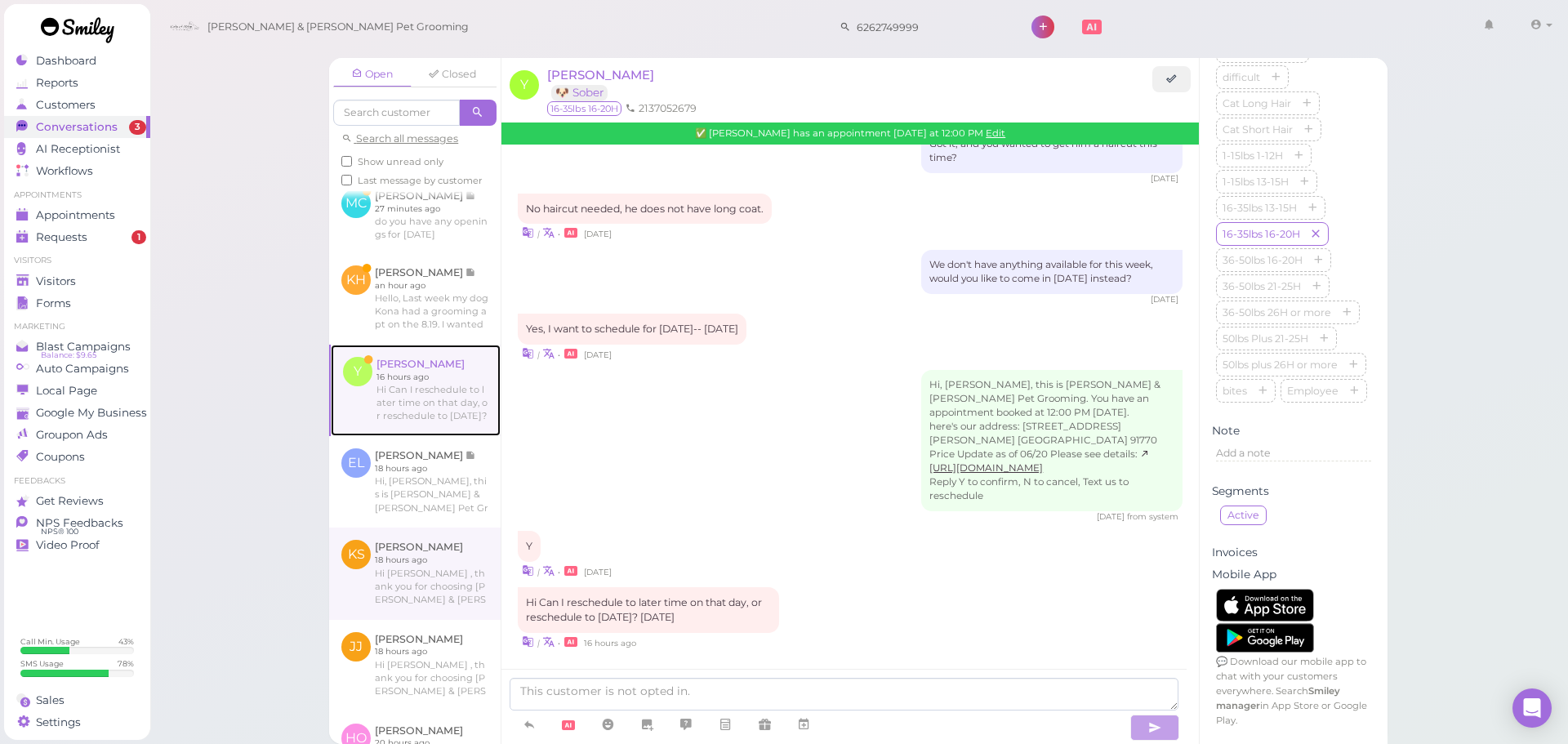
scroll to position [464, 0]
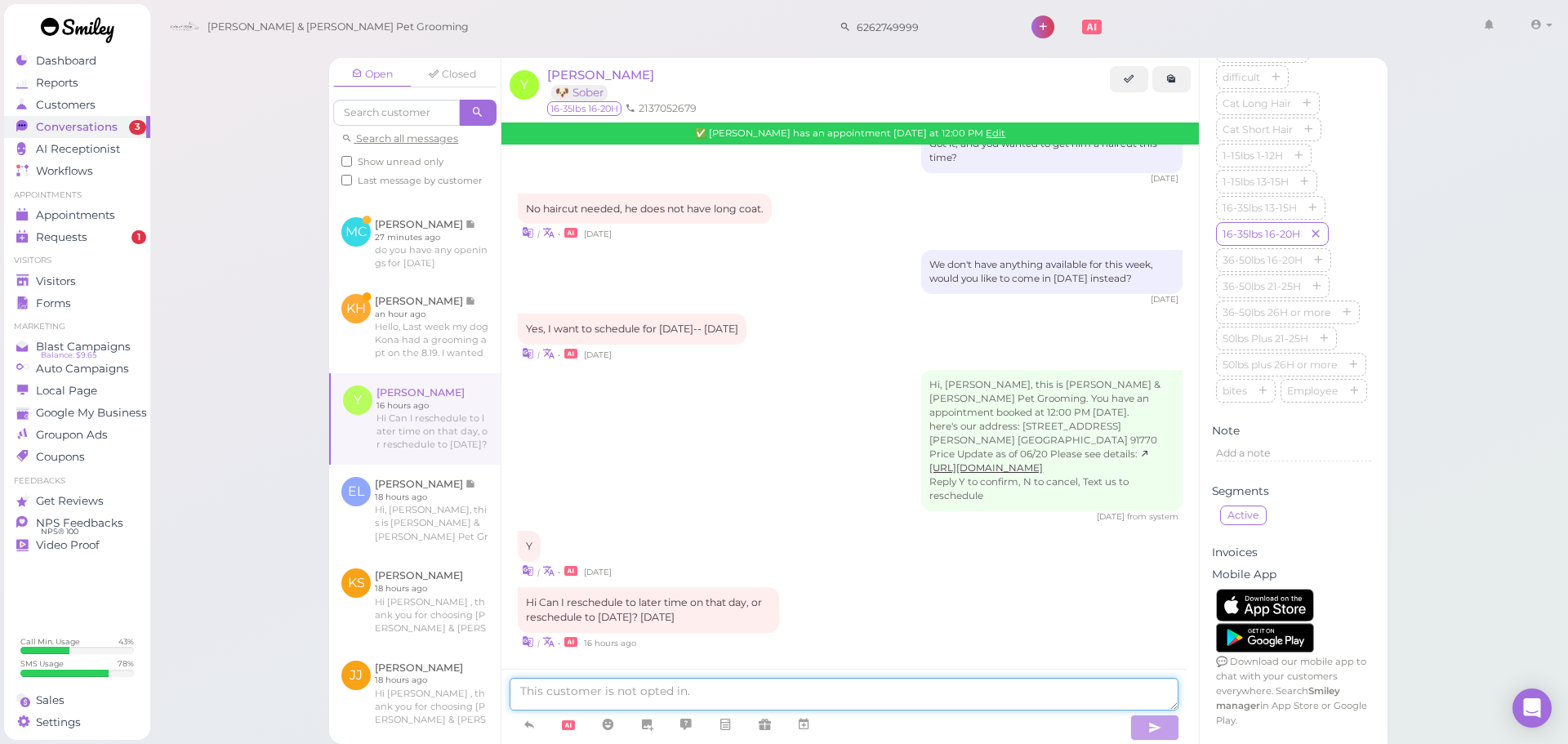
click at [782, 683] on textarea at bounding box center [844, 694] width 669 height 33
type textarea "We can do [DATE][DATE], what time would you like?"
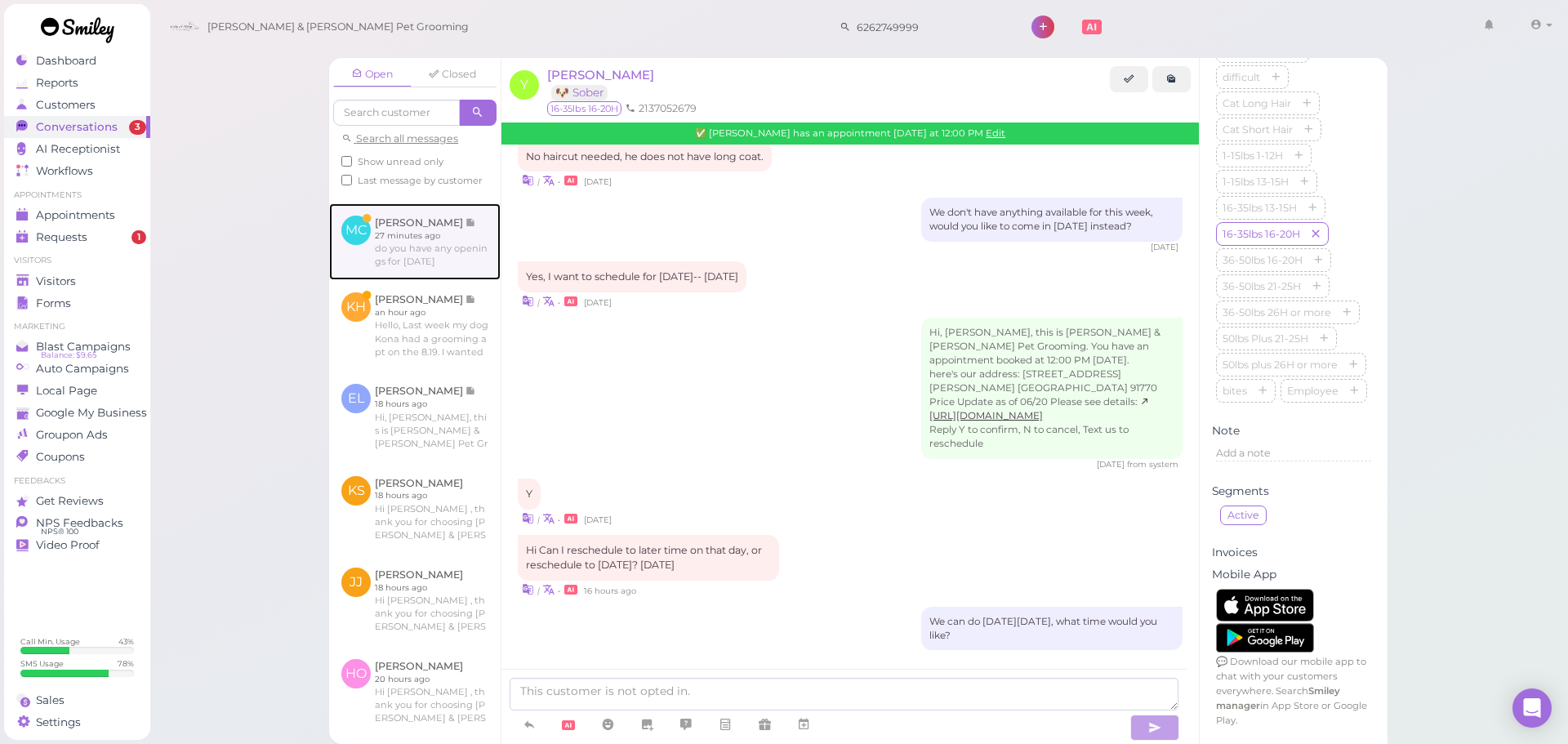
click at [419, 269] on link at bounding box center [415, 242] width 172 height 77
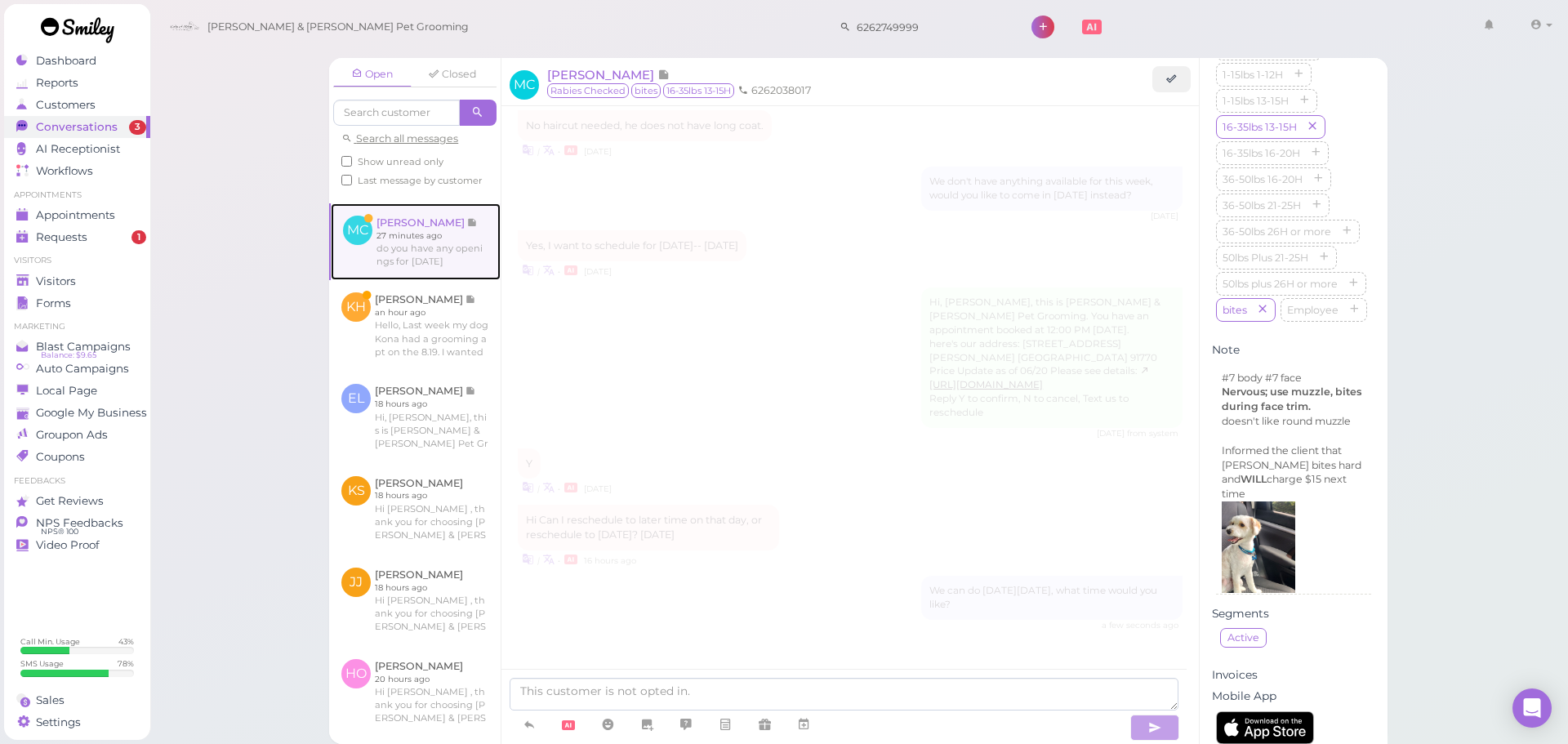
scroll to position [1815, 0]
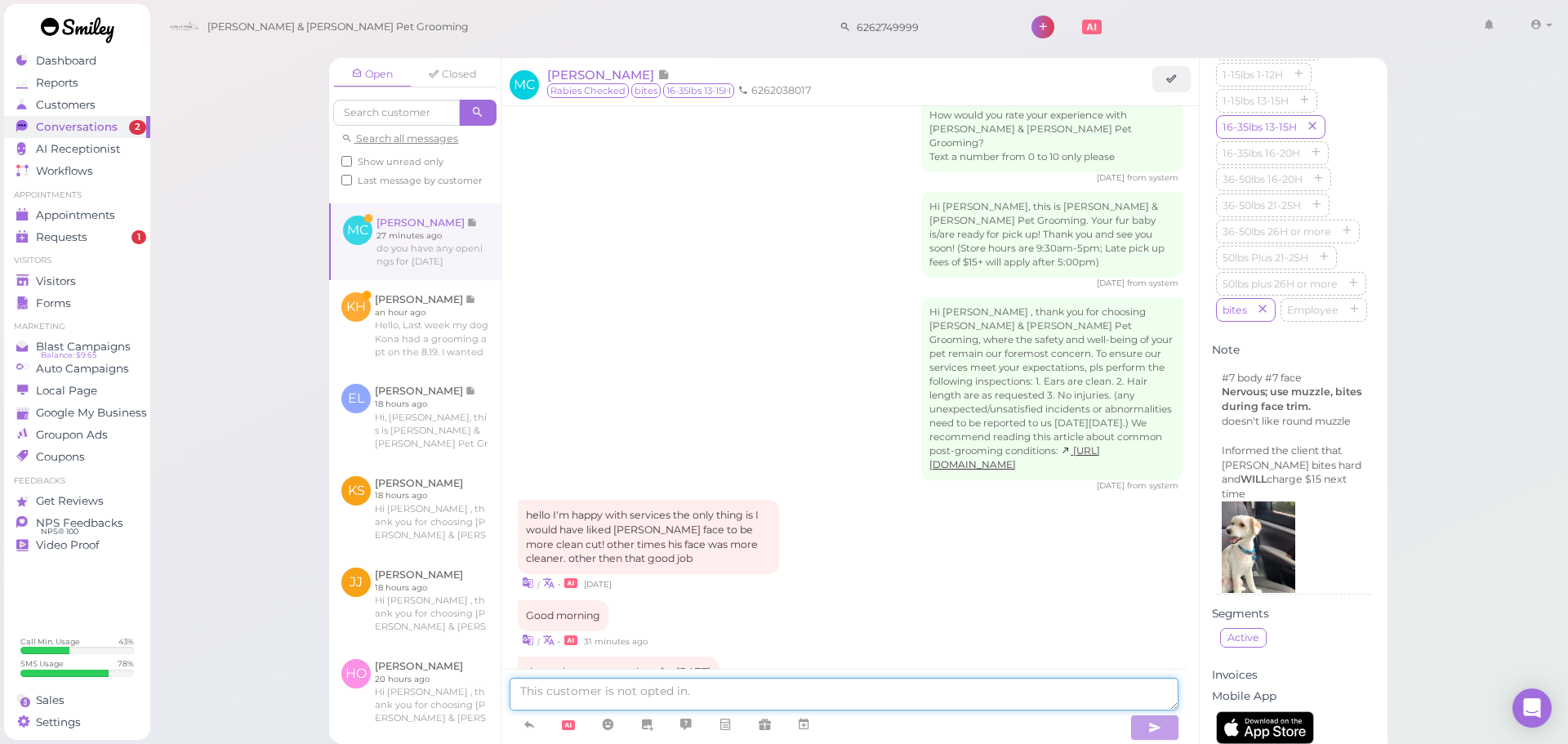
click at [747, 702] on textarea at bounding box center [844, 694] width 669 height 33
type textarea "Would this be for a bath or for a full grooming"
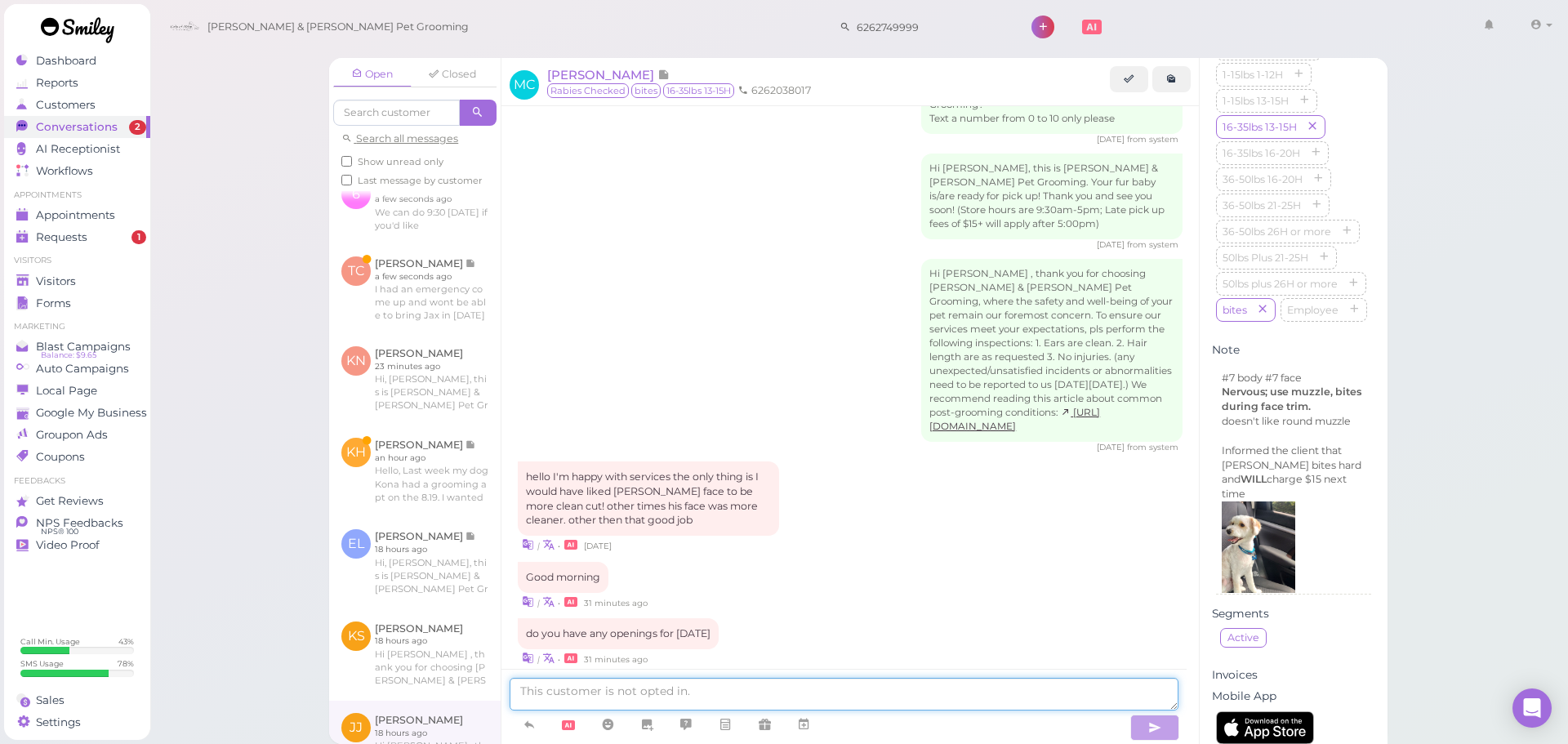
scroll to position [414, 0]
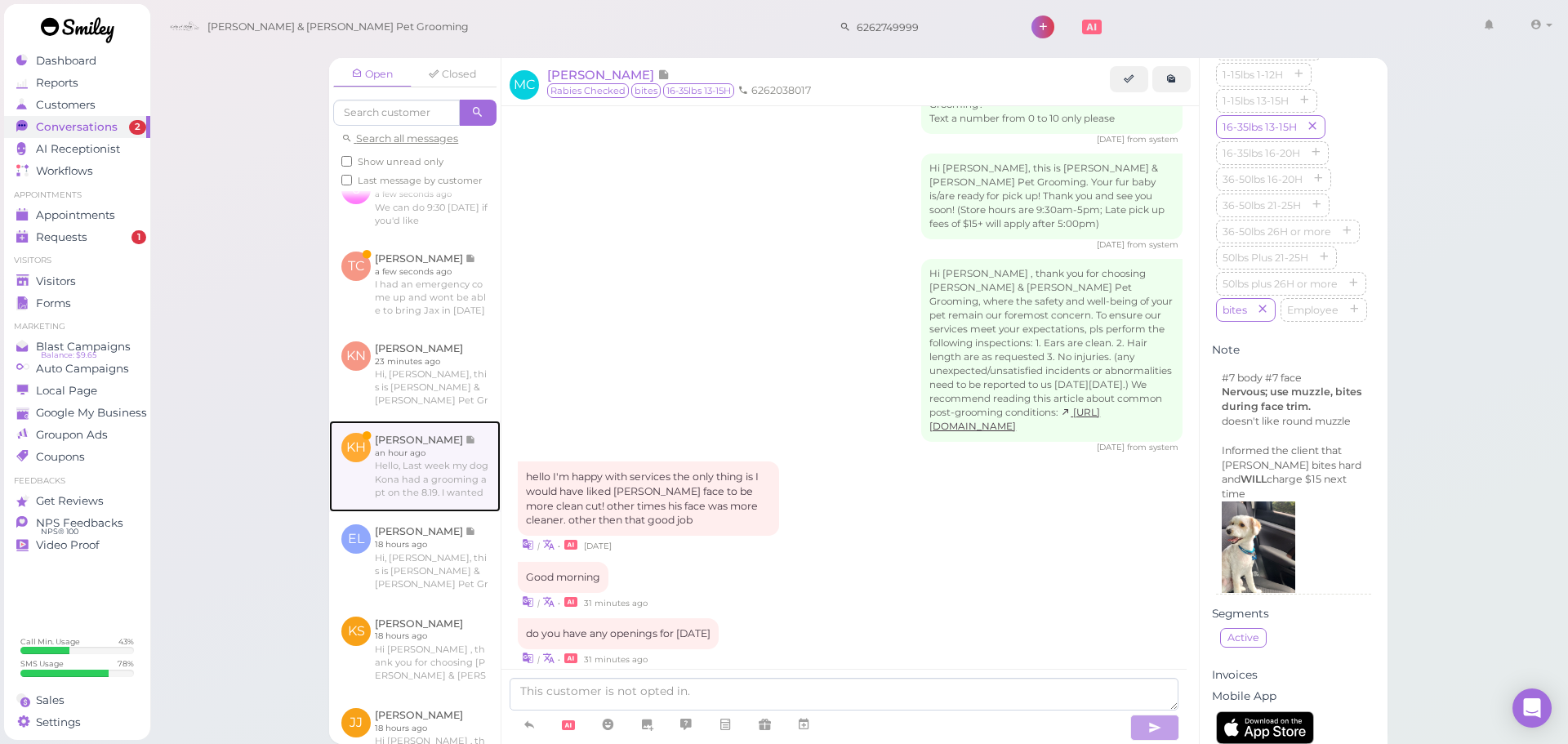
click at [413, 512] on link at bounding box center [415, 466] width 172 height 92
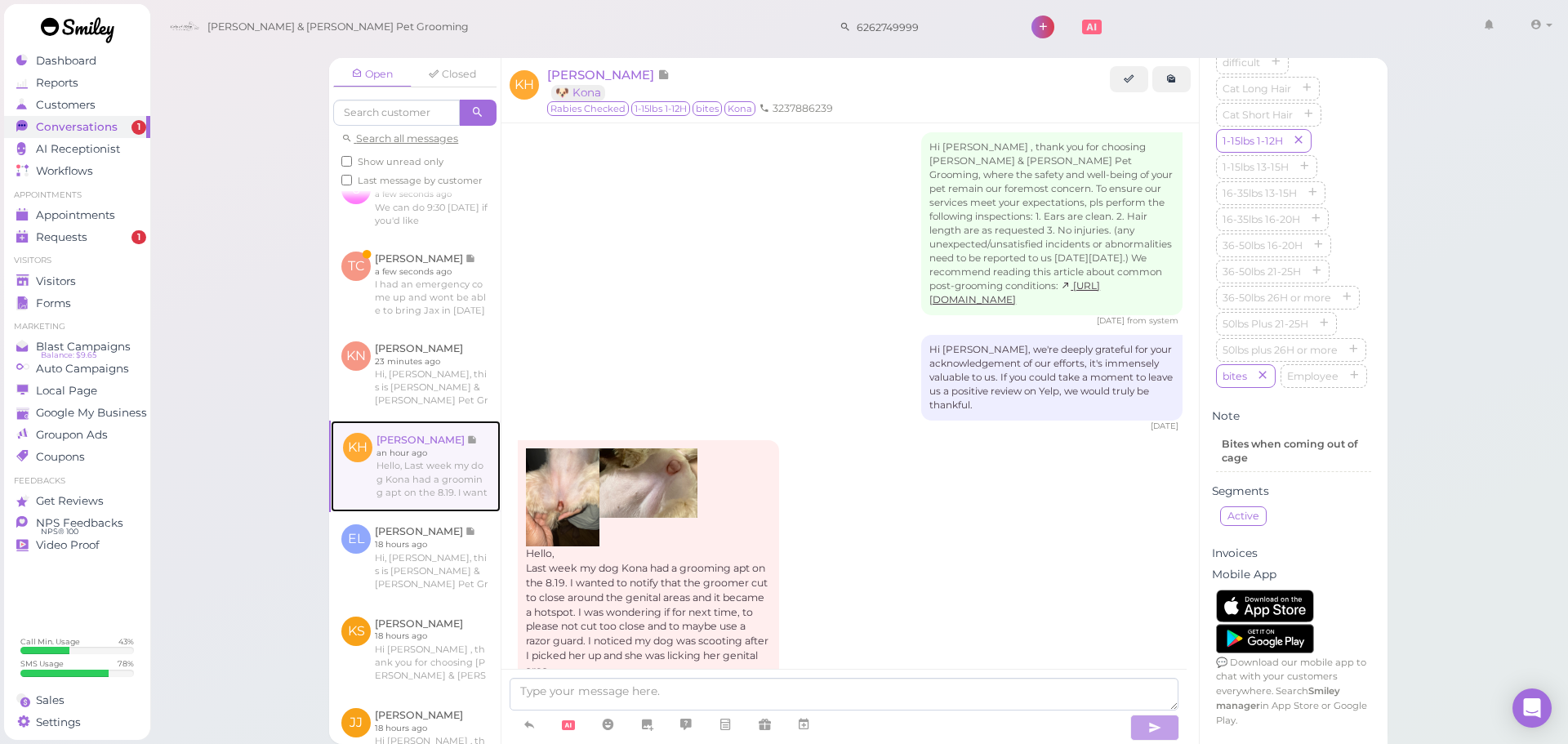
scroll to position [2289, 0]
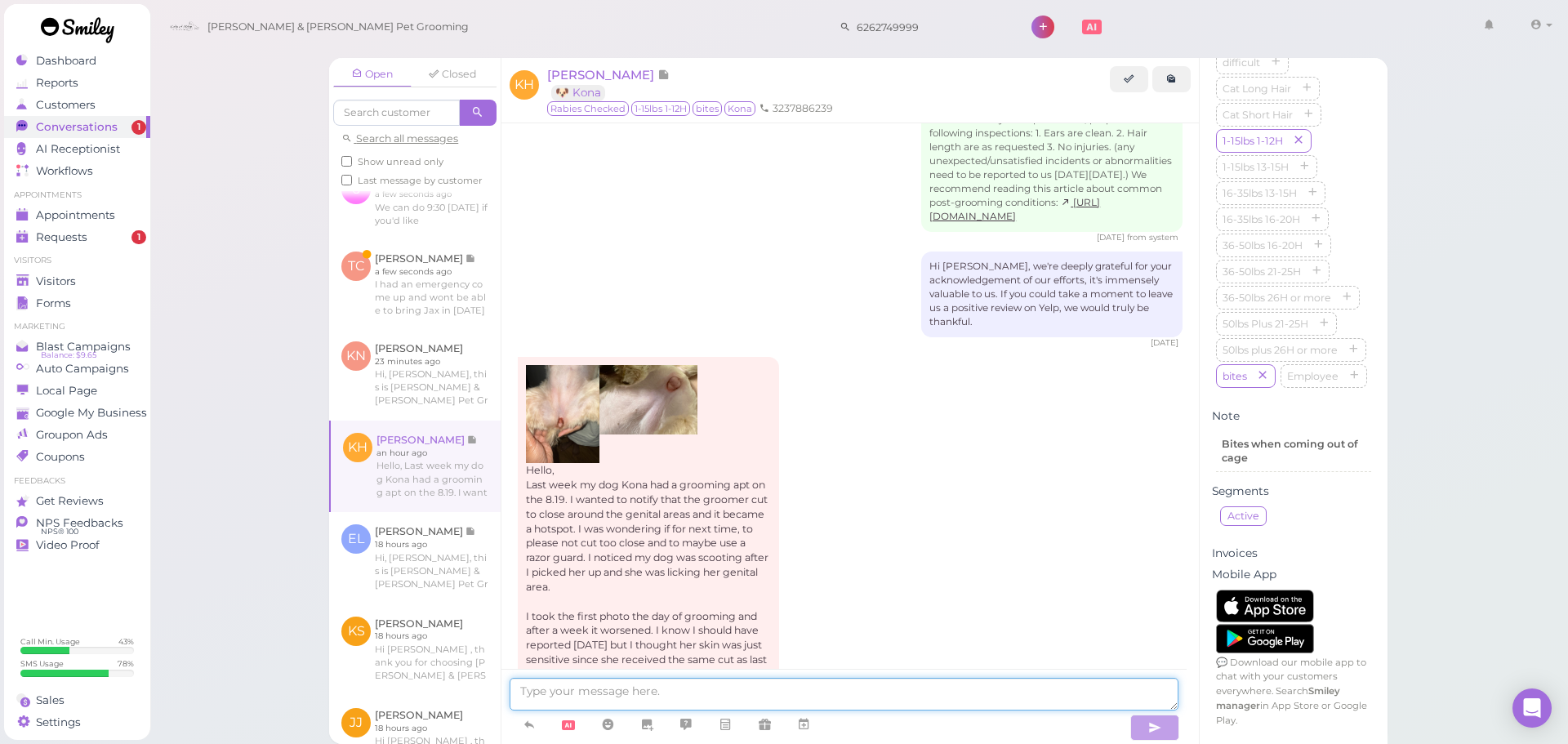
click at [899, 698] on textarea at bounding box center [844, 694] width 669 height 33
click at [872, 583] on div "Hello, Last week my dog Kona had a grooming apt on the 8.19. I wanted to notify…" at bounding box center [850, 532] width 665 height 351
click at [562, 365] on img at bounding box center [563, 414] width 74 height 98
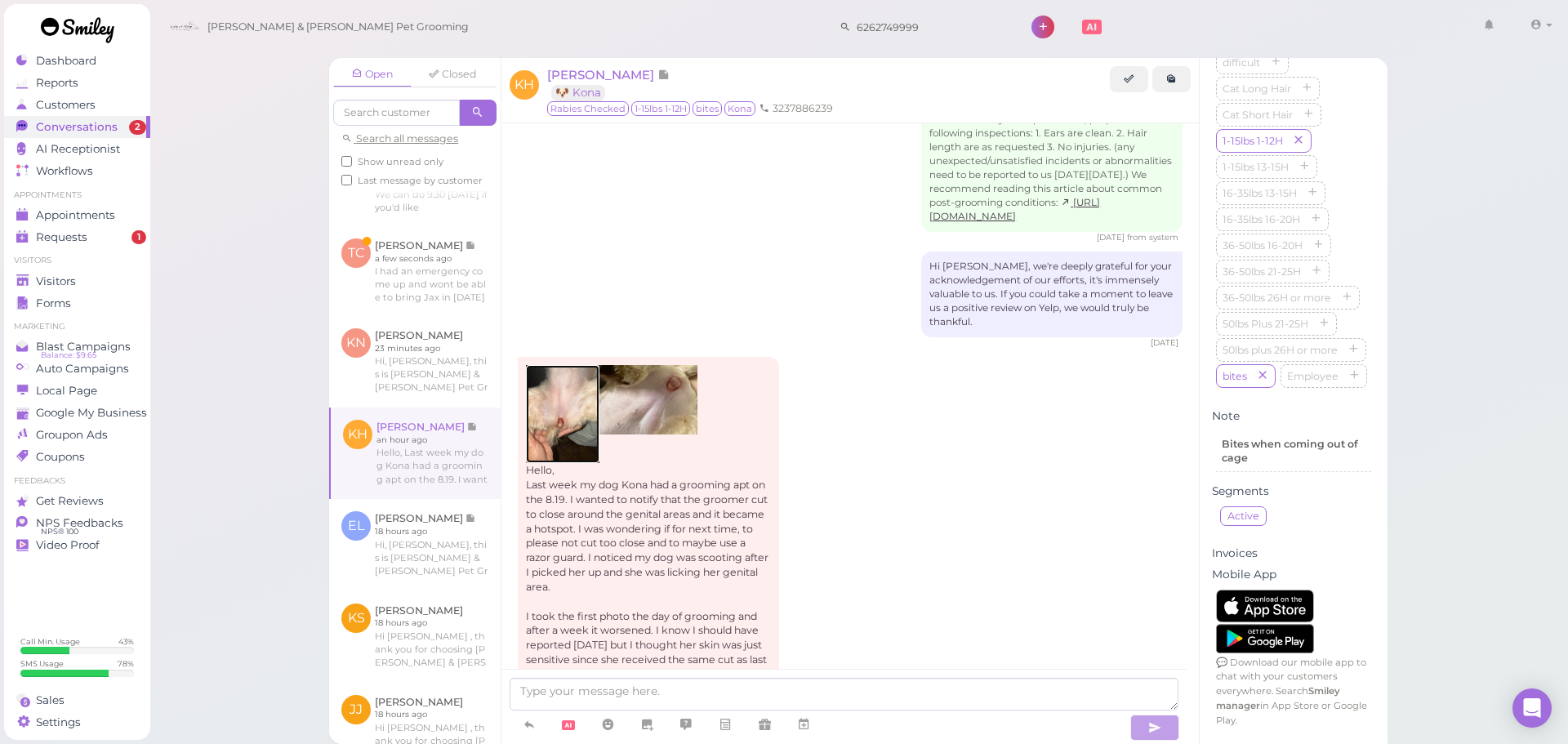
scroll to position [387, 0]
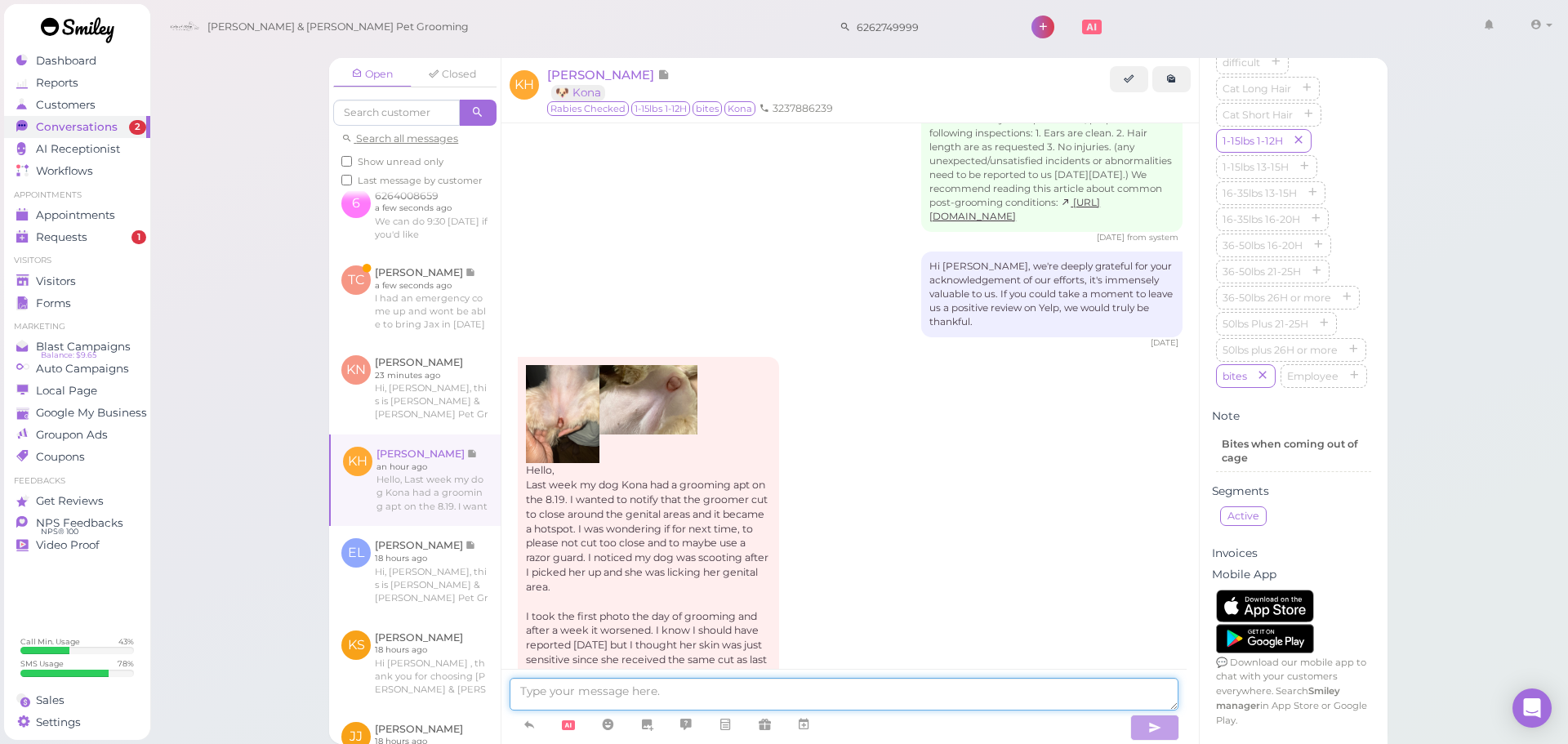
click at [858, 705] on textarea at bounding box center [844, 694] width 669 height 33
click at [678, 365] on img at bounding box center [649, 400] width 98 height 69
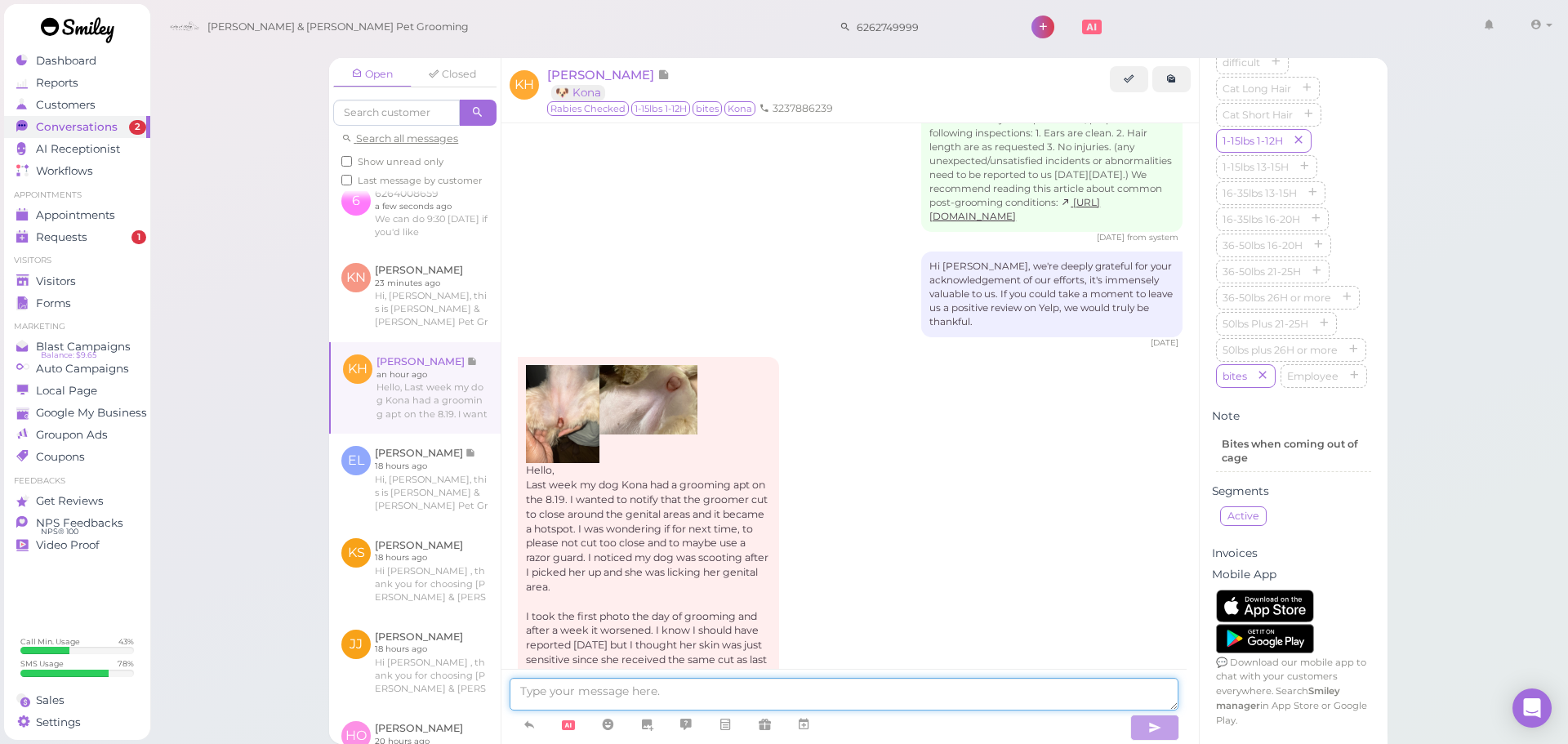
click at [806, 691] on textarea at bounding box center [844, 694] width 669 height 33
click at [849, 575] on div "Hello, Last week my dog Kona had a grooming apt on the 8.19. I wanted to notify…" at bounding box center [850, 532] width 665 height 351
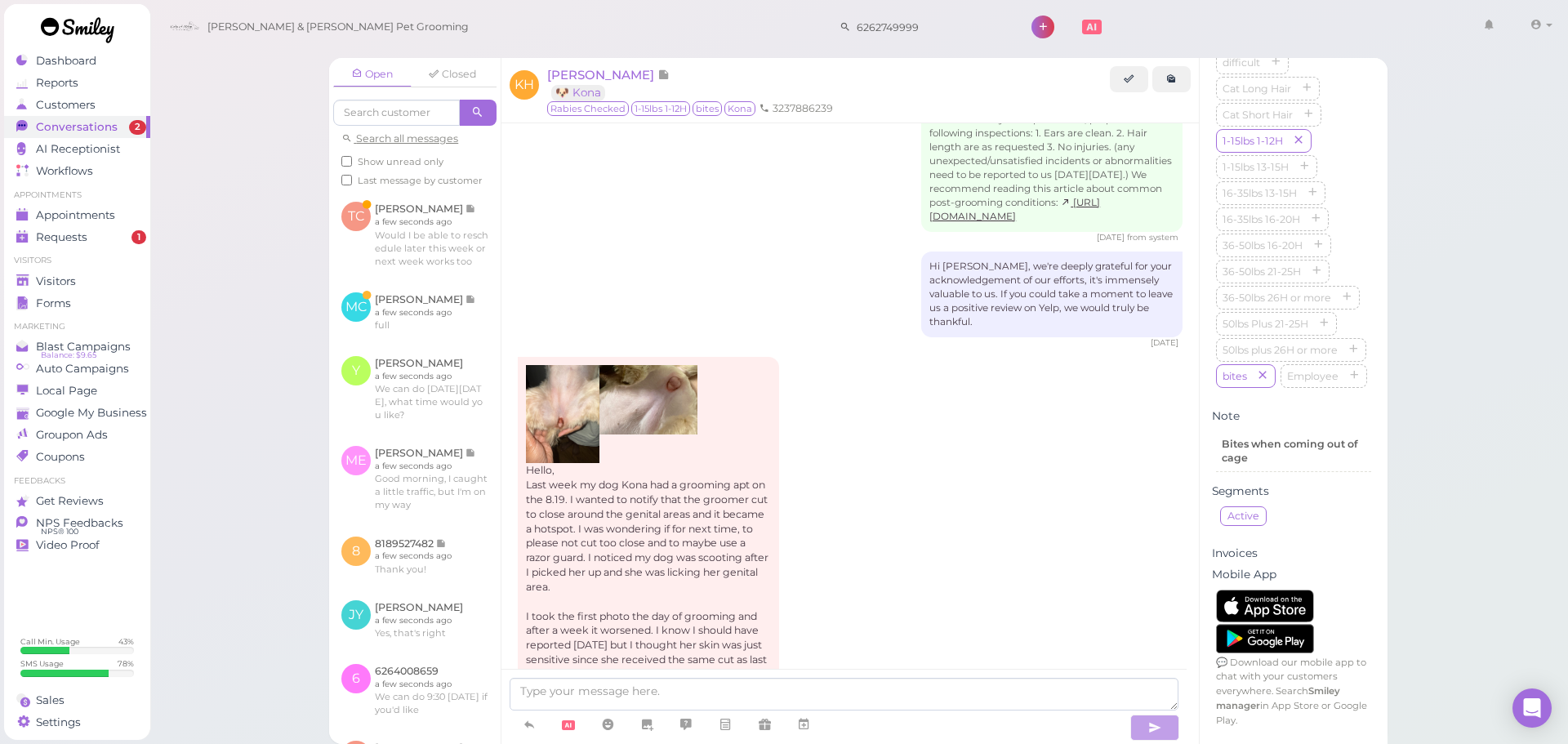
scroll to position [0, 0]
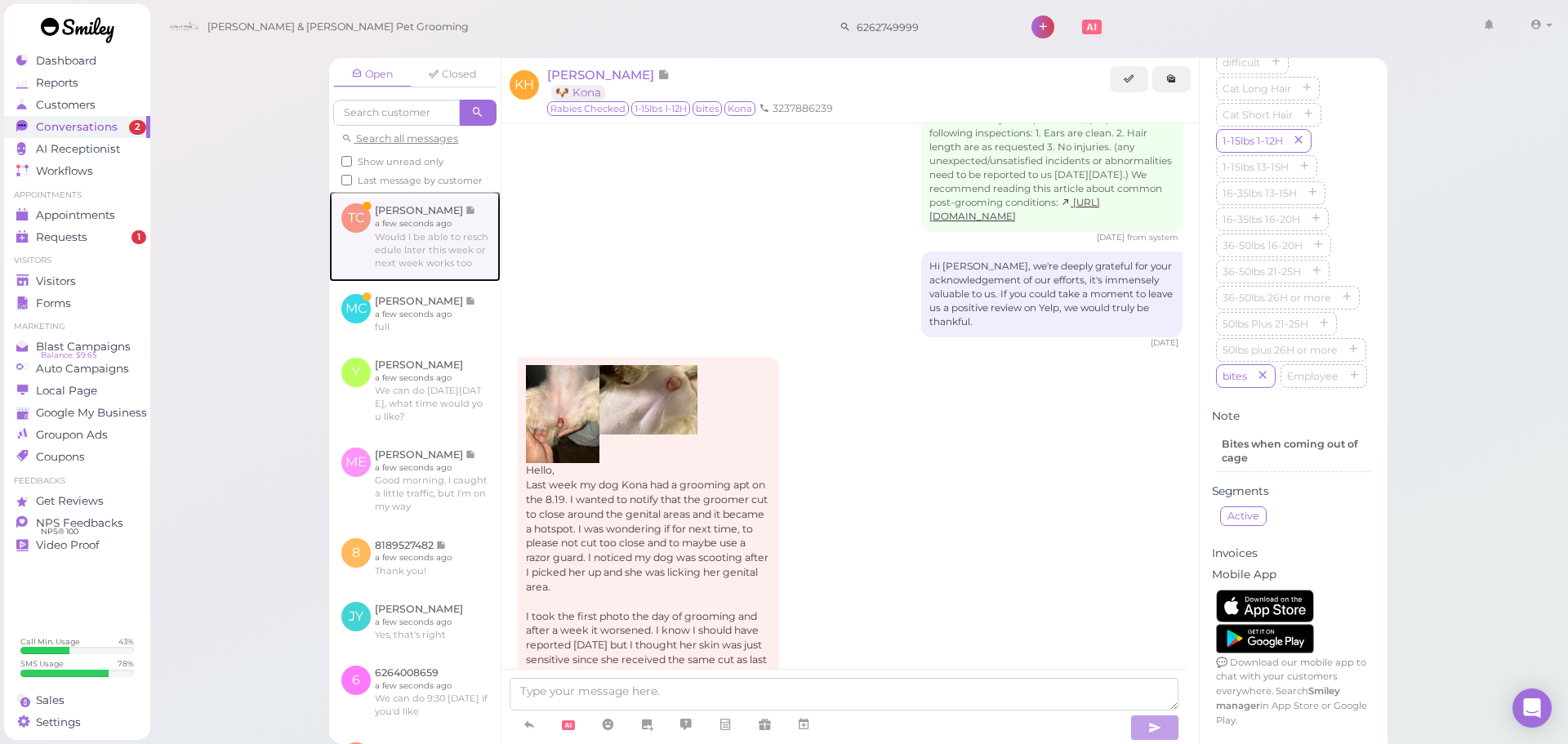
click at [406, 268] on link at bounding box center [415, 236] width 172 height 90
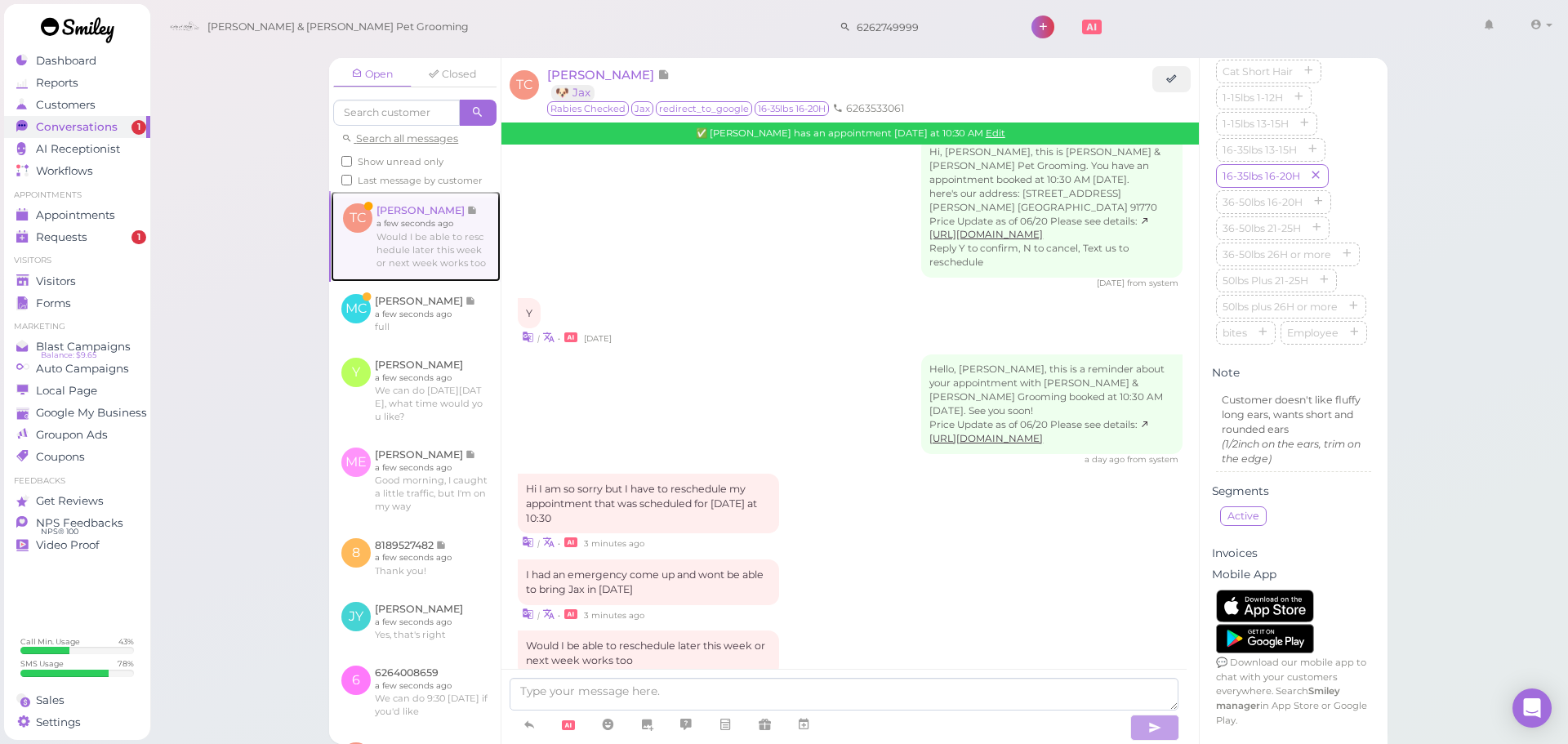
scroll to position [2291, 0]
click at [892, 680] on textarea at bounding box center [844, 694] width 669 height 33
type textarea "Y"
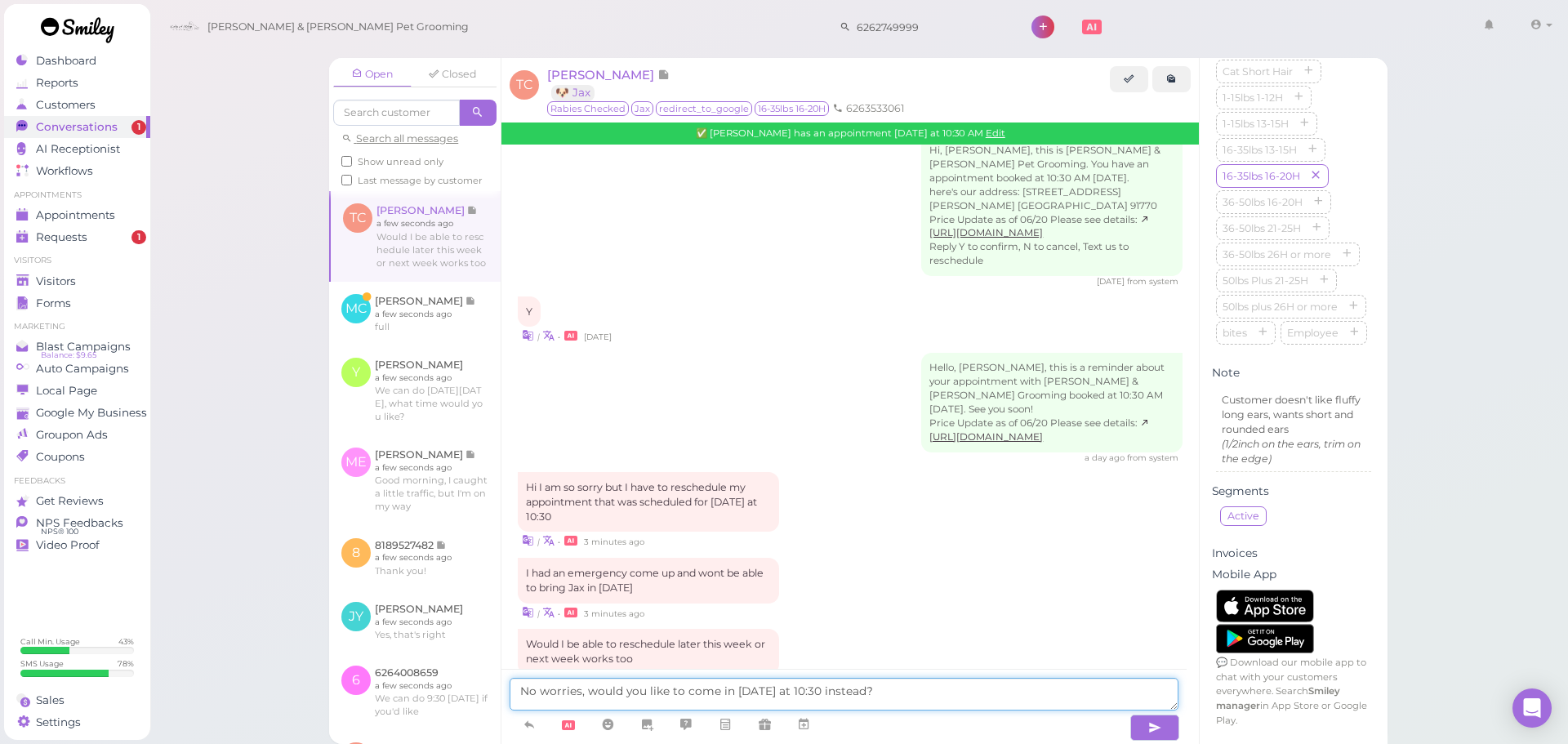
type textarea "No worries, would you like to come in [DATE] at 10:30 instead?"
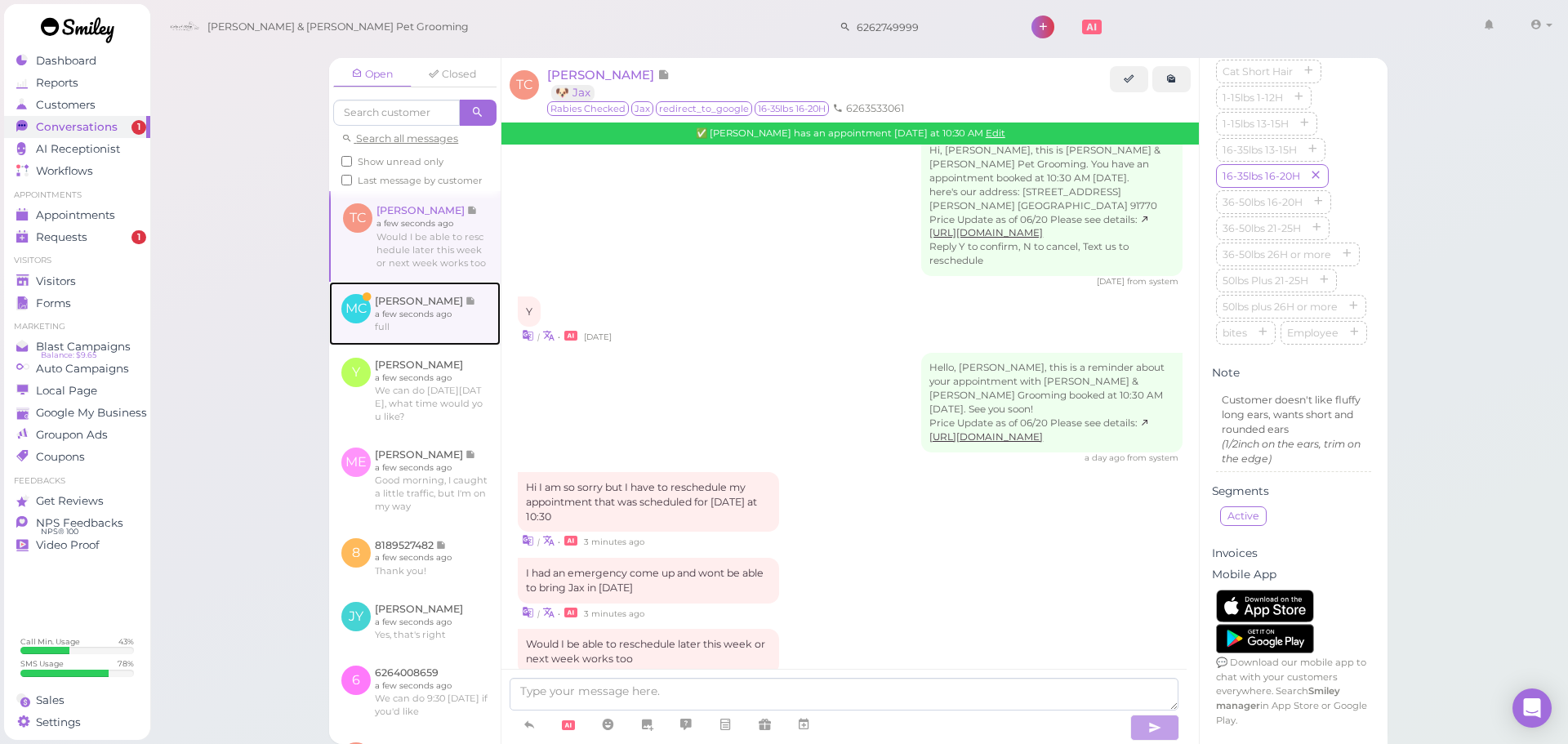
click at [406, 329] on link at bounding box center [415, 314] width 172 height 64
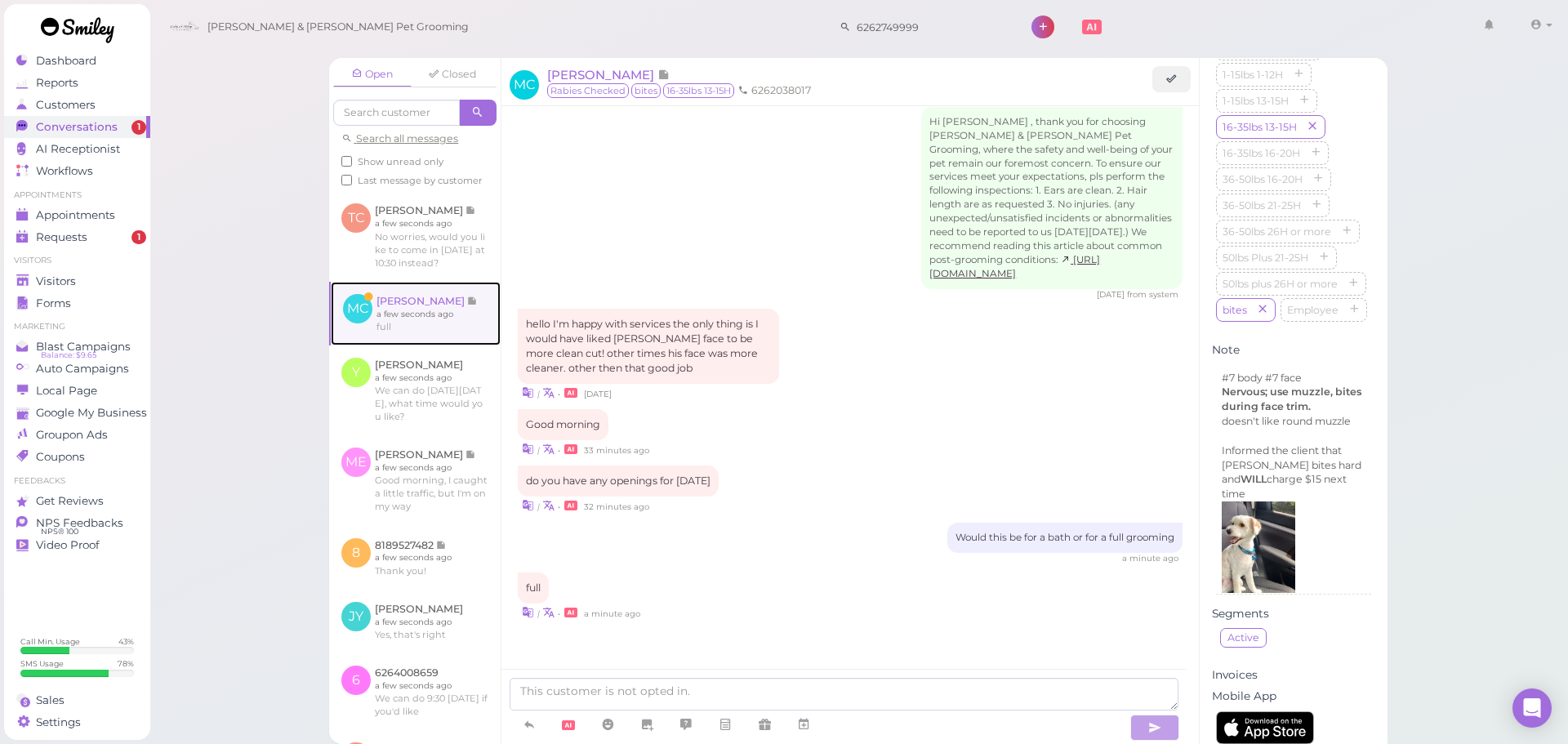
scroll to position [1809, 0]
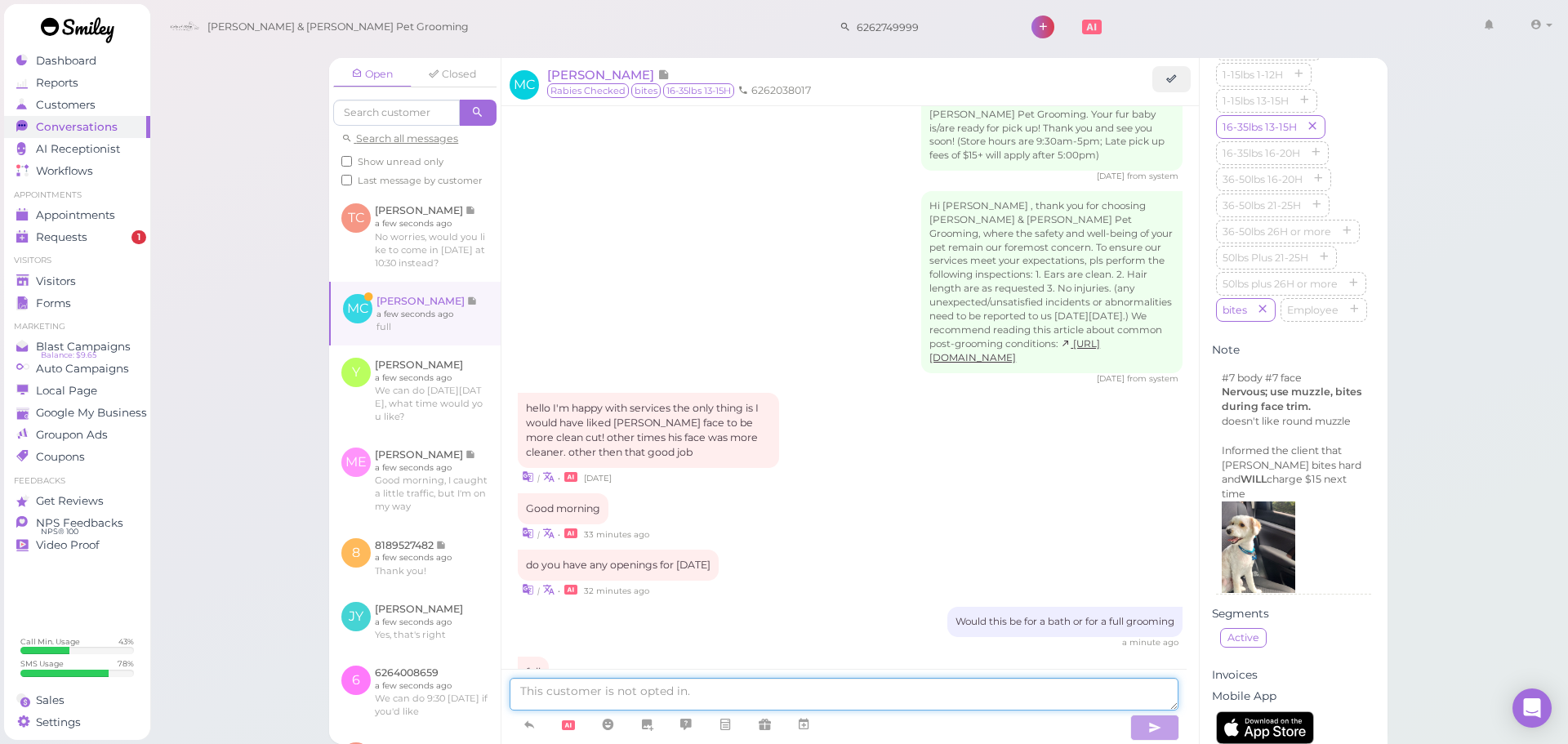
click at [892, 702] on textarea at bounding box center [844, 694] width 669 height 33
type textarea "We can do [DATE] at 10:30 if you'd like"
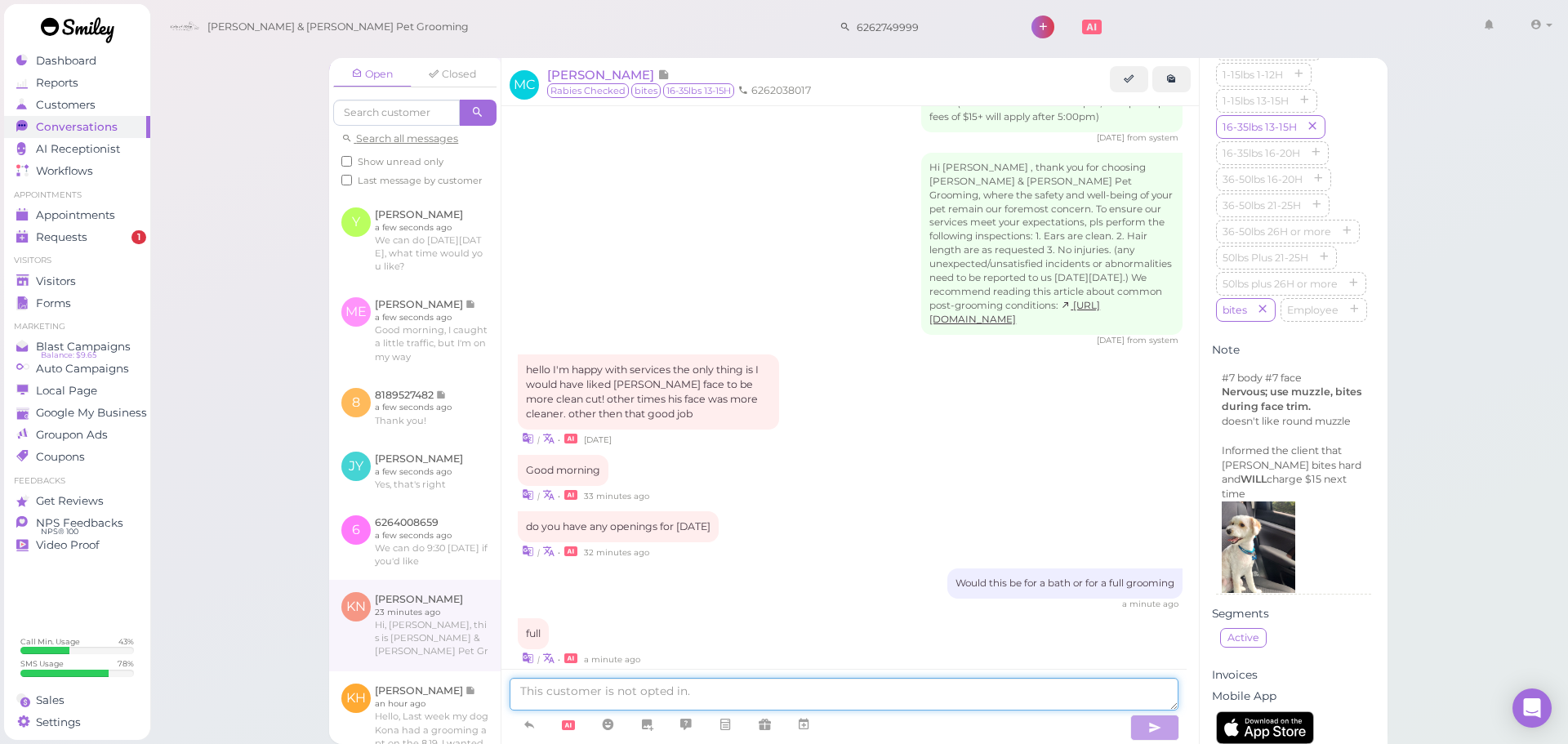
scroll to position [0, 0]
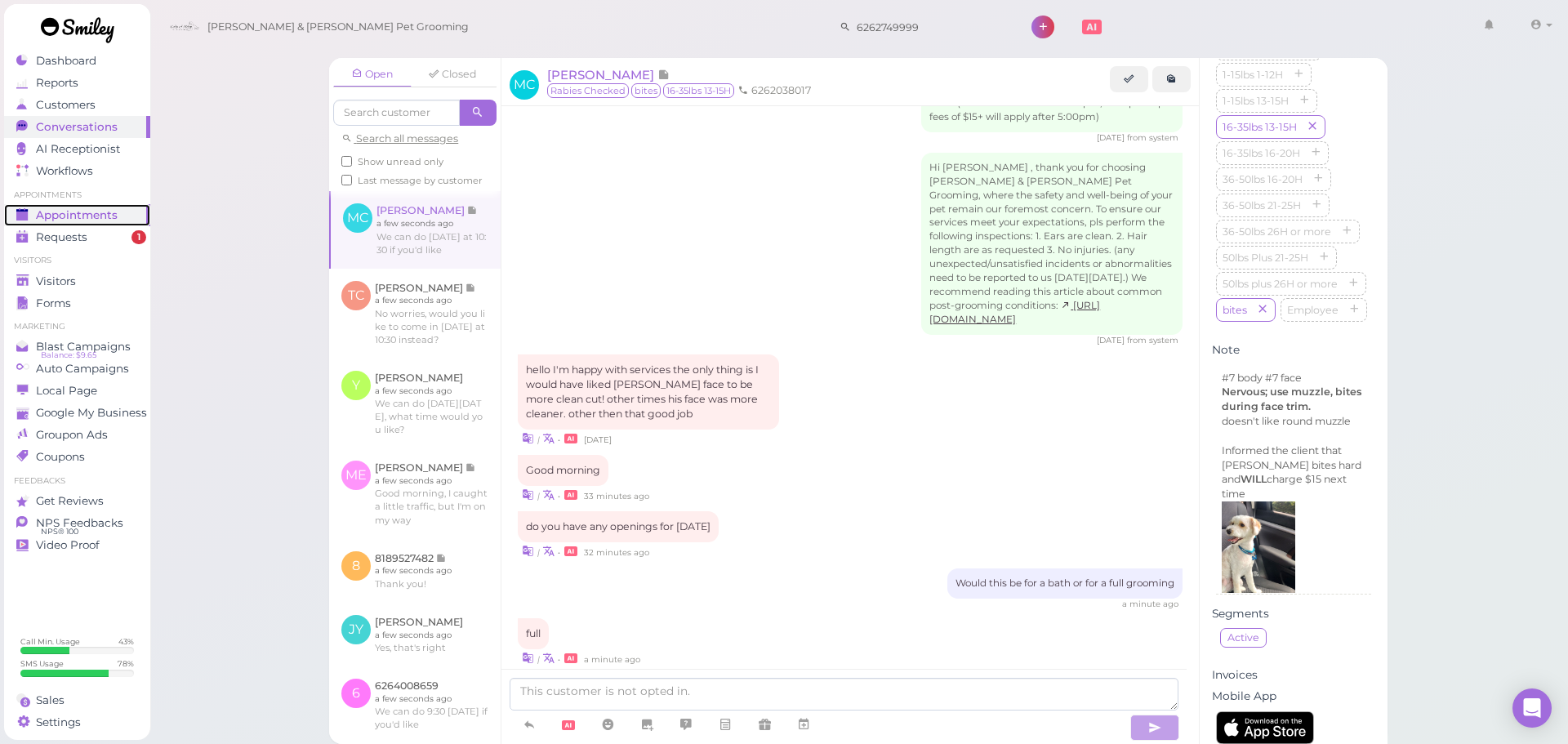
click at [93, 224] on link "Appointments" at bounding box center [77, 216] width 146 height 22
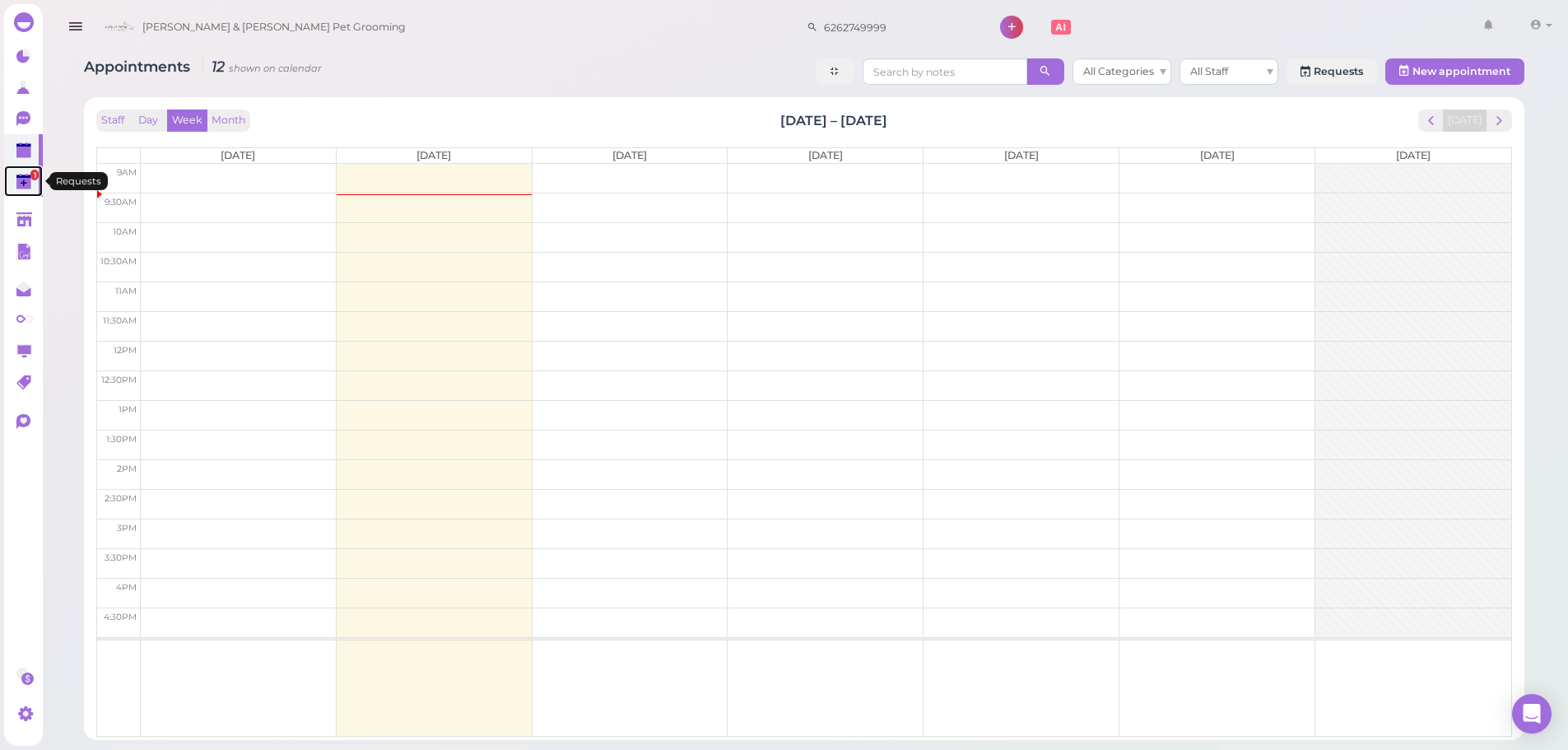
click at [23, 173] on link "1" at bounding box center [23, 181] width 39 height 31
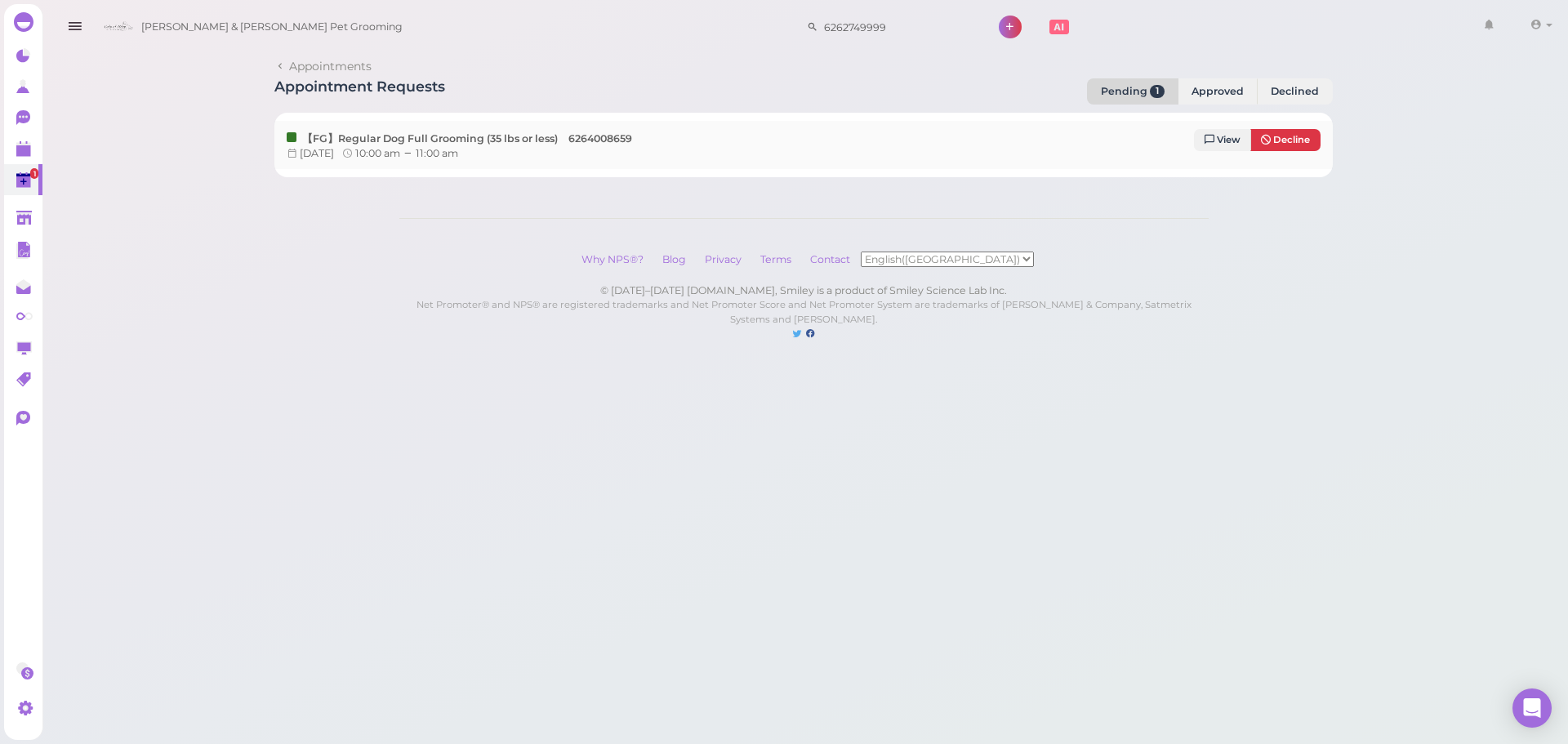
click at [1224, 153] on div "View Decline" at bounding box center [1257, 145] width 126 height 32
click at [1224, 150] on link "View" at bounding box center [1222, 140] width 57 height 22
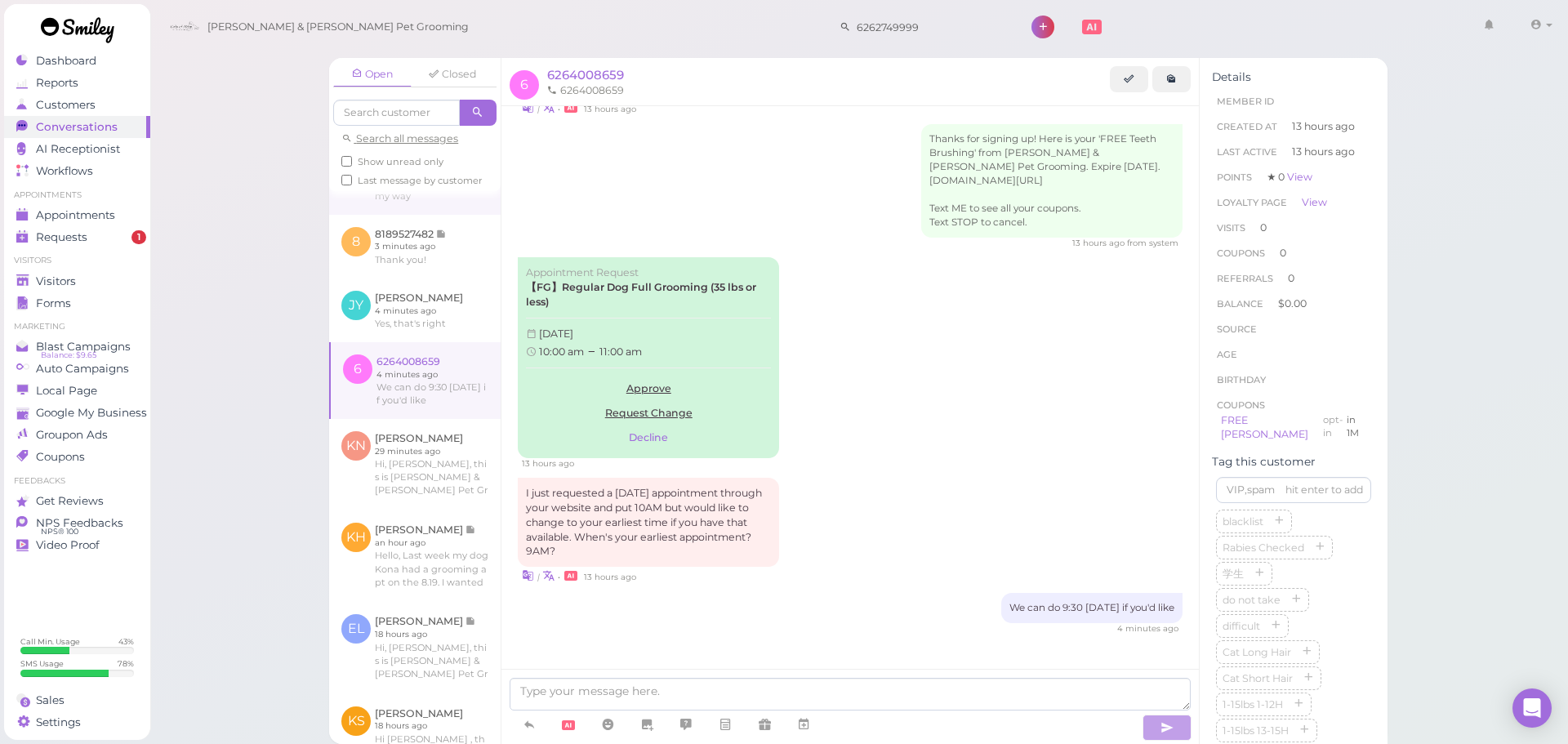
scroll to position [327, 0]
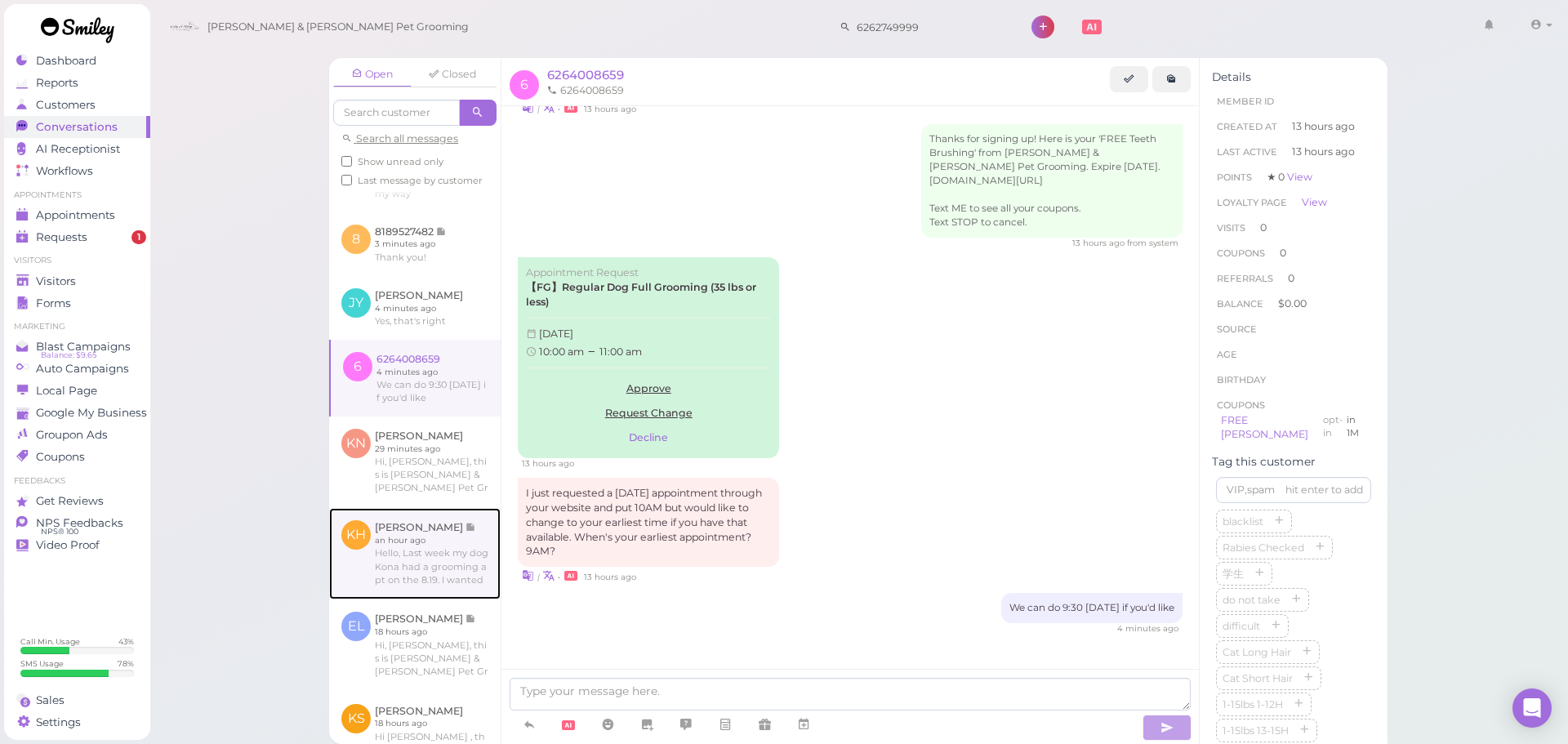
click at [406, 550] on link at bounding box center [415, 554] width 172 height 92
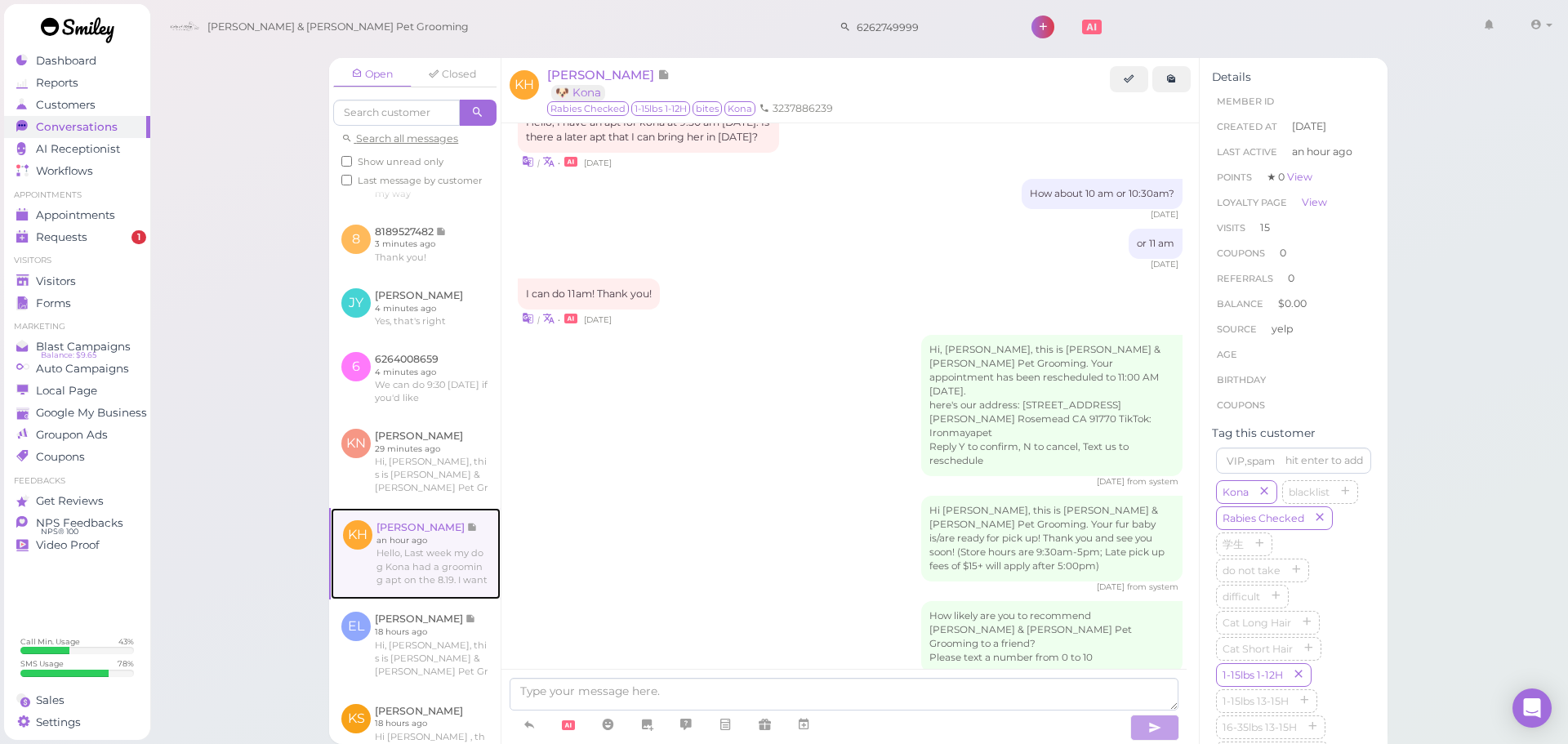
scroll to position [2289, 0]
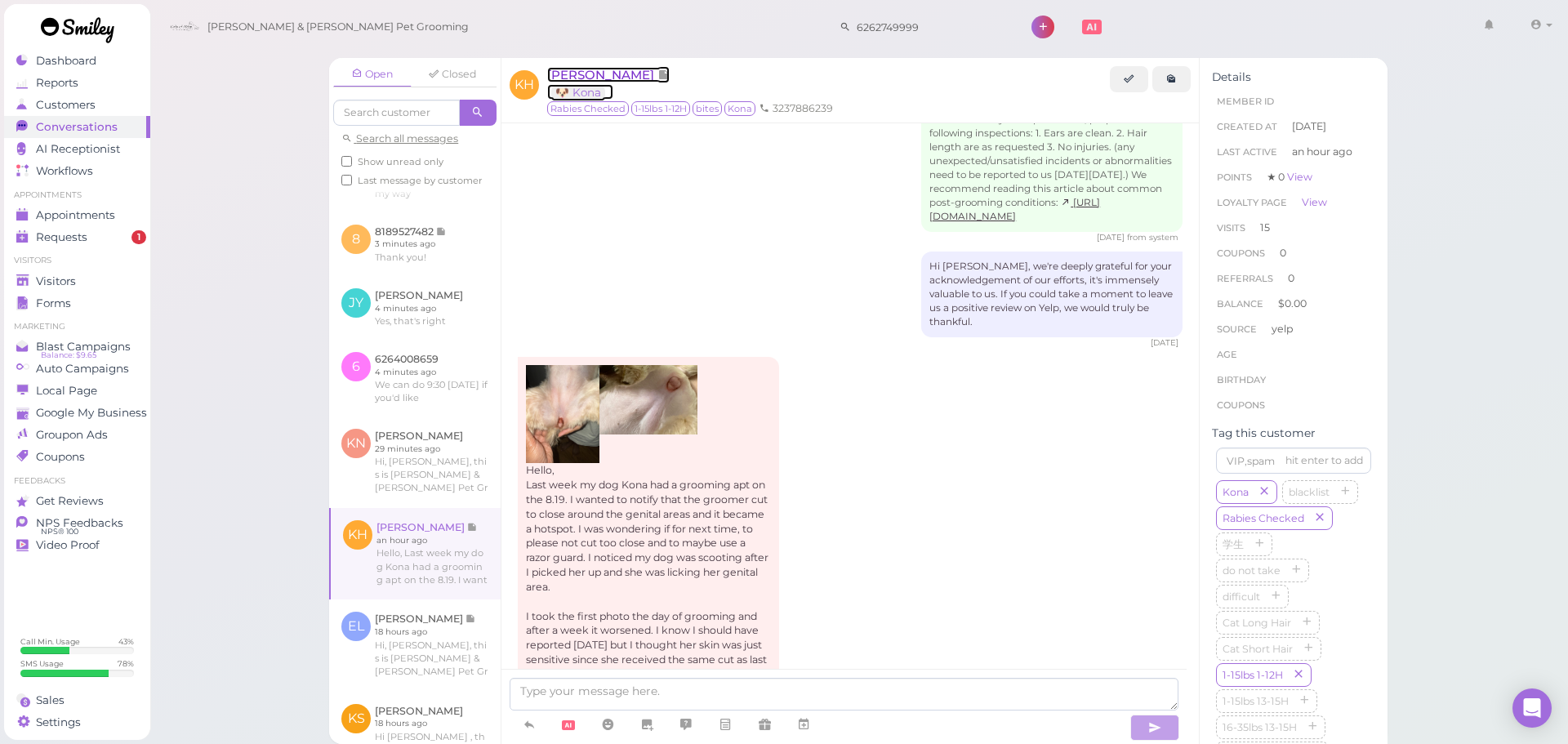
click at [601, 77] on span "[PERSON_NAME]" at bounding box center [603, 75] width 110 height 16
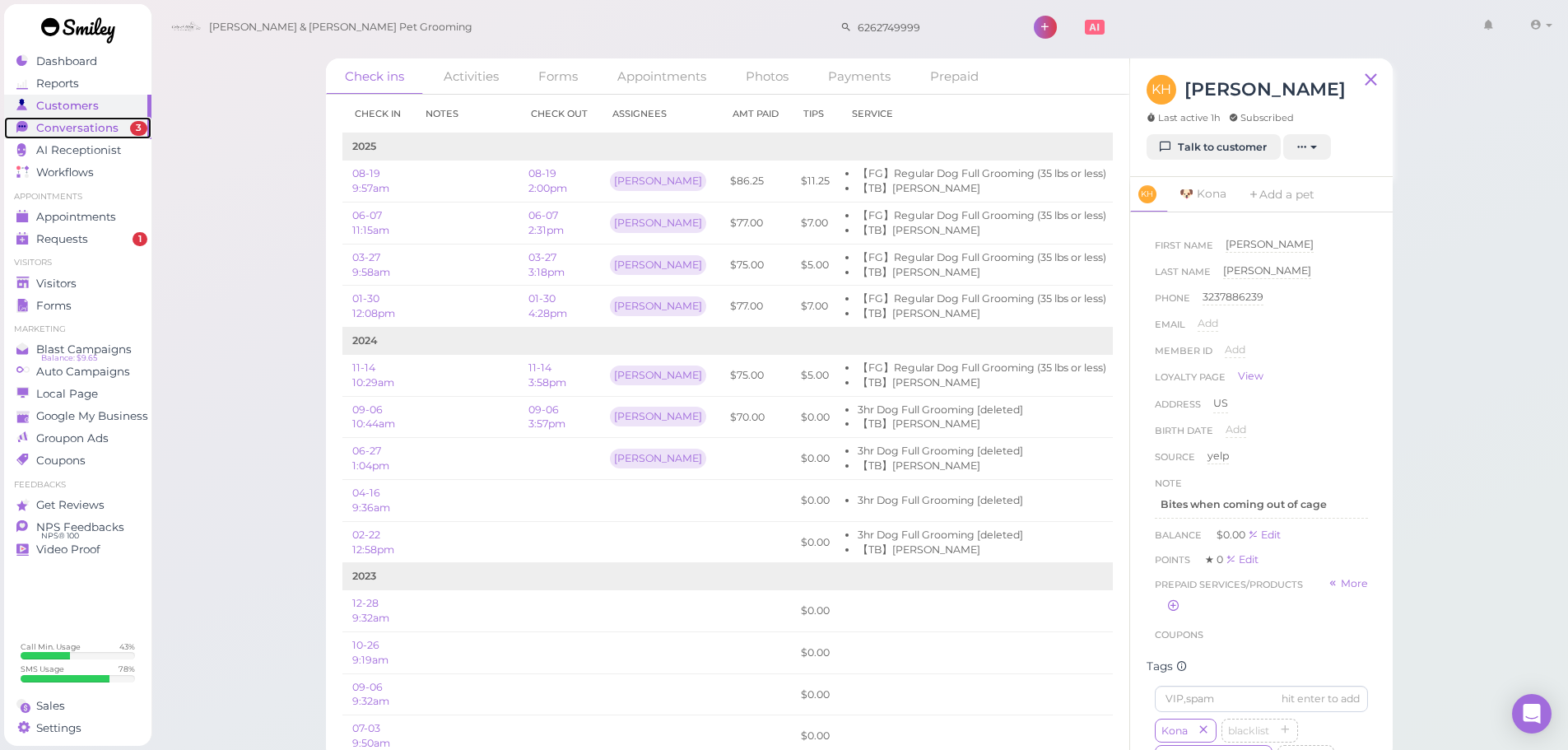
click at [128, 135] on link "Conversations 3" at bounding box center [77, 128] width 147 height 23
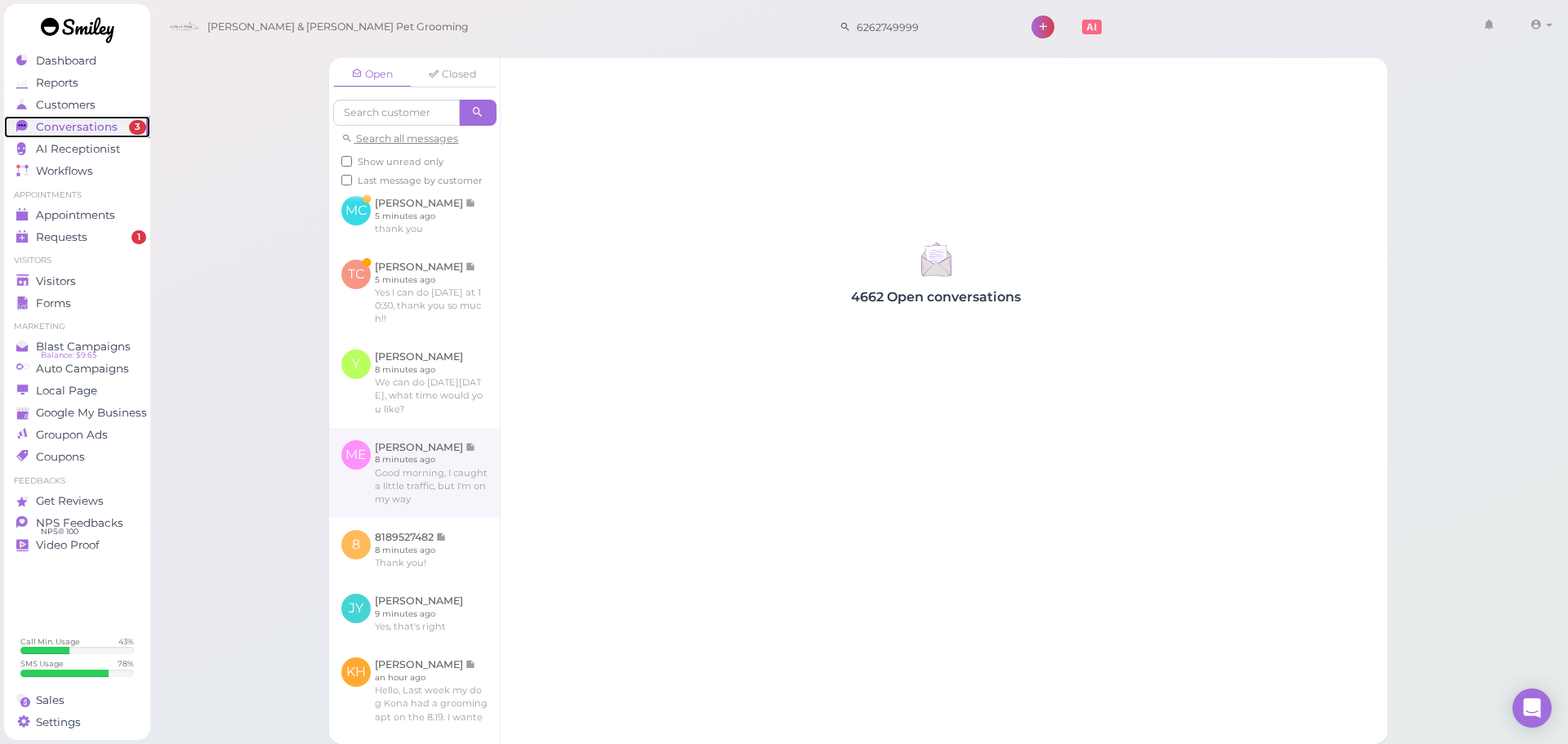
scroll to position [164, 0]
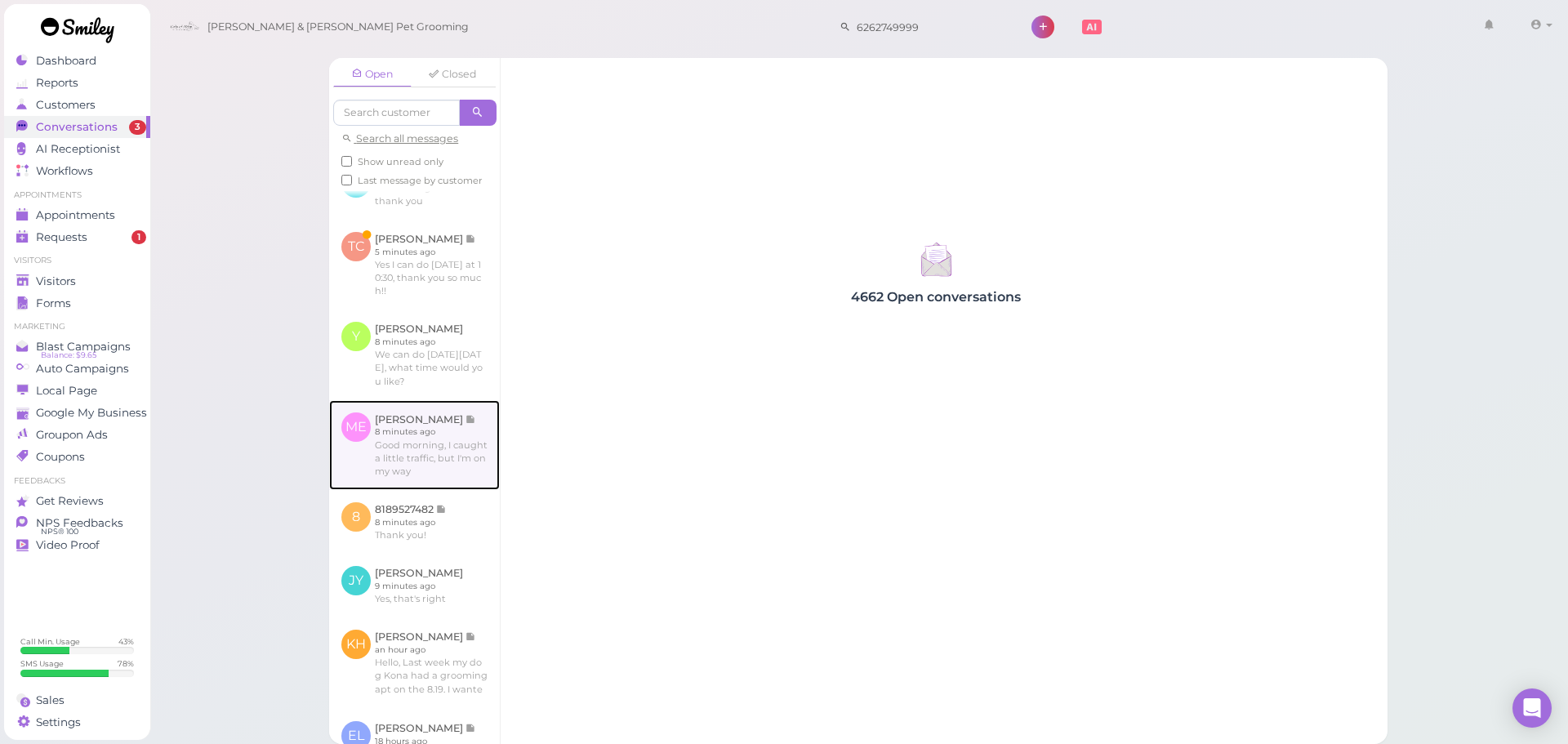
click at [394, 491] on link at bounding box center [414, 445] width 171 height 90
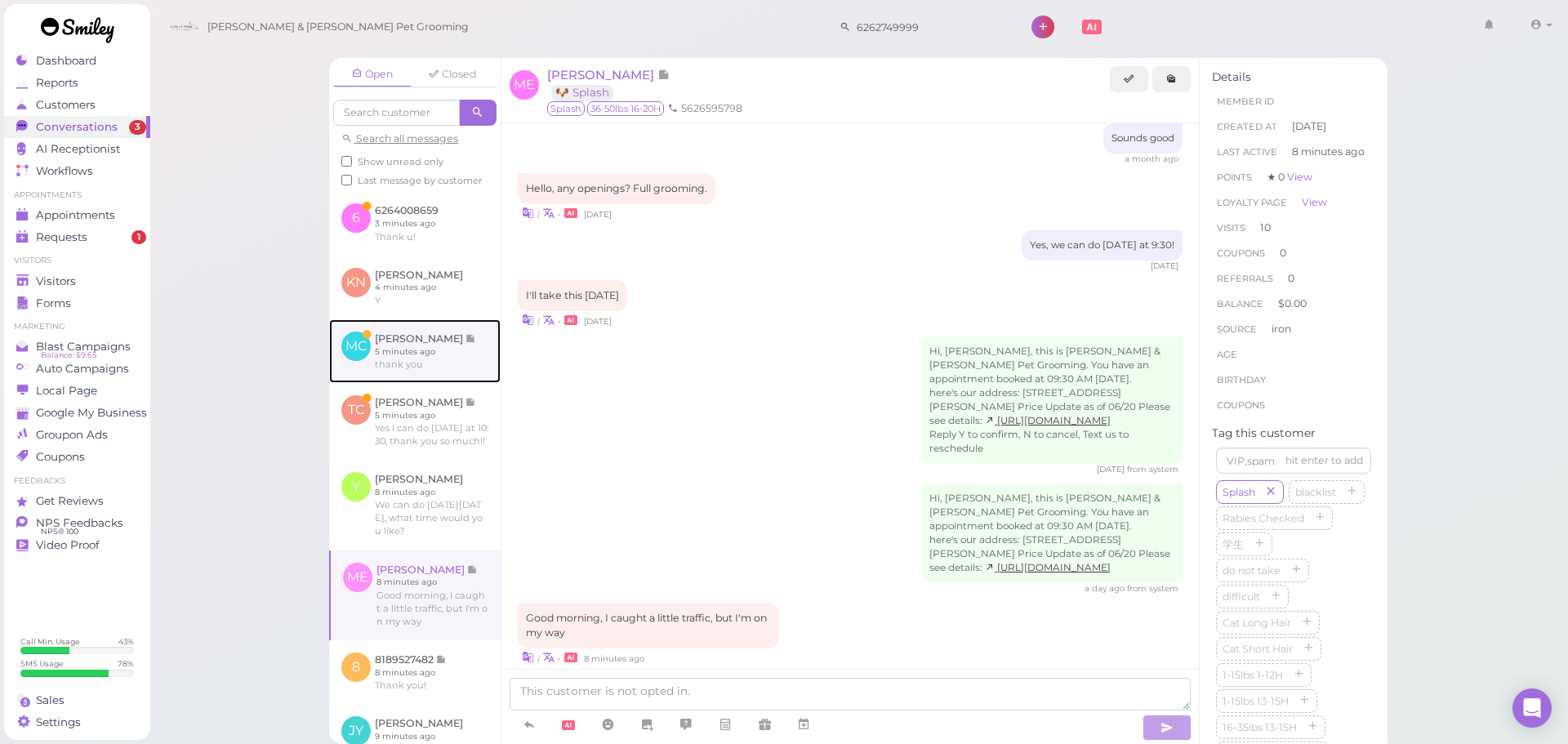
click at [405, 383] on link at bounding box center [415, 351] width 172 height 64
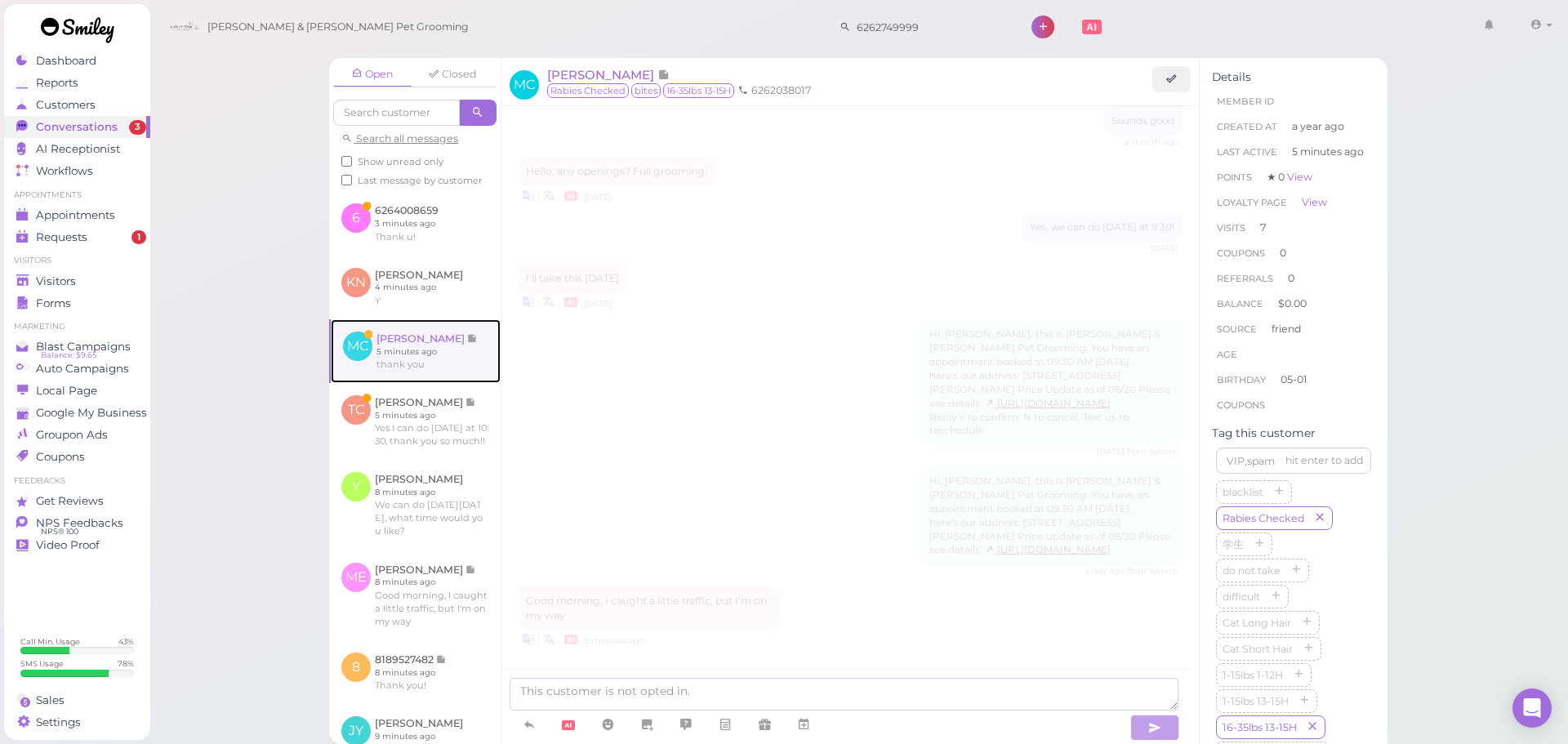
scroll to position [1558, 0]
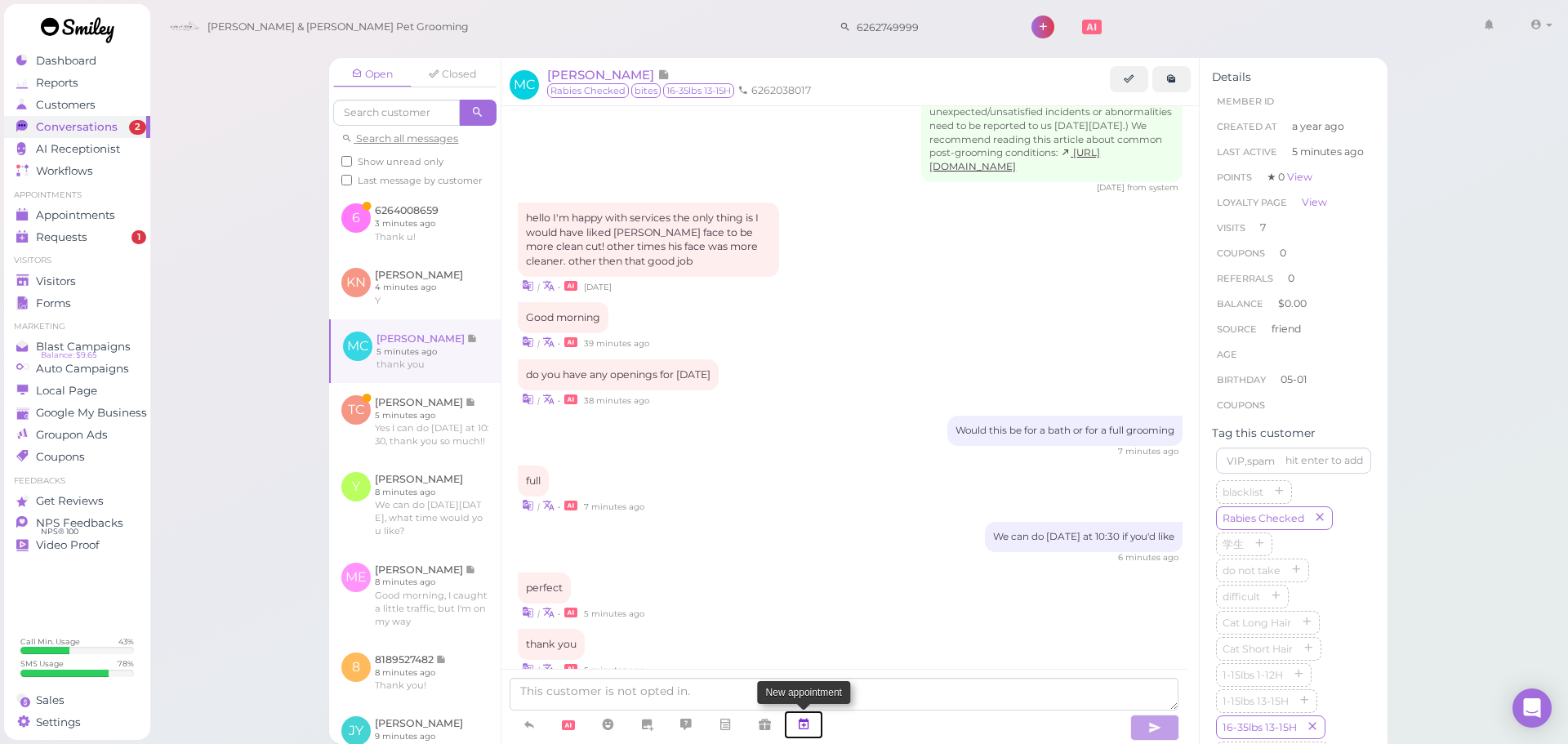
click at [799, 723] on icon at bounding box center [804, 724] width 13 height 16
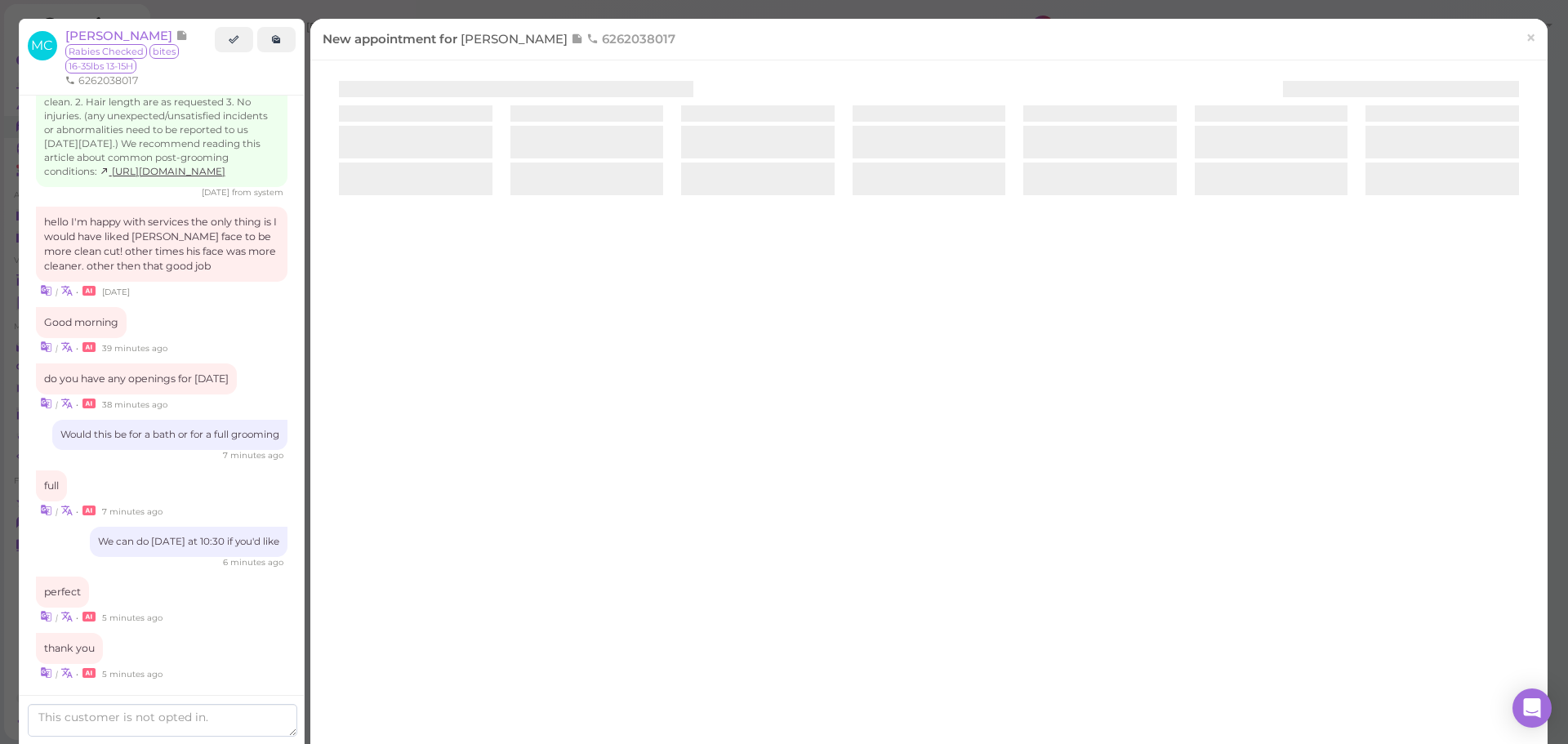
scroll to position [1588, 0]
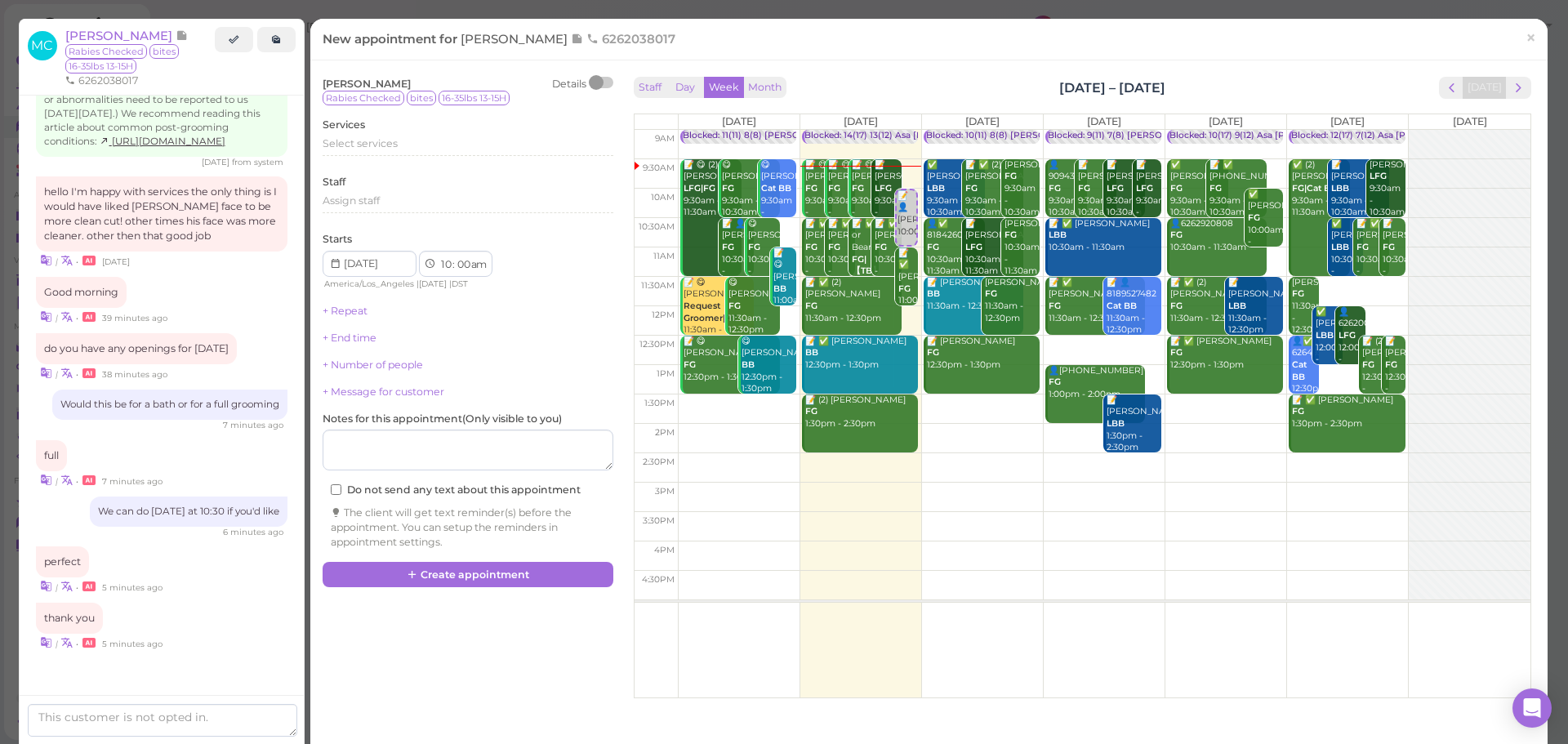
click at [1372, 286] on td at bounding box center [1105, 291] width 853 height 29
type input "[DATE]"
select select "11"
select select "30"
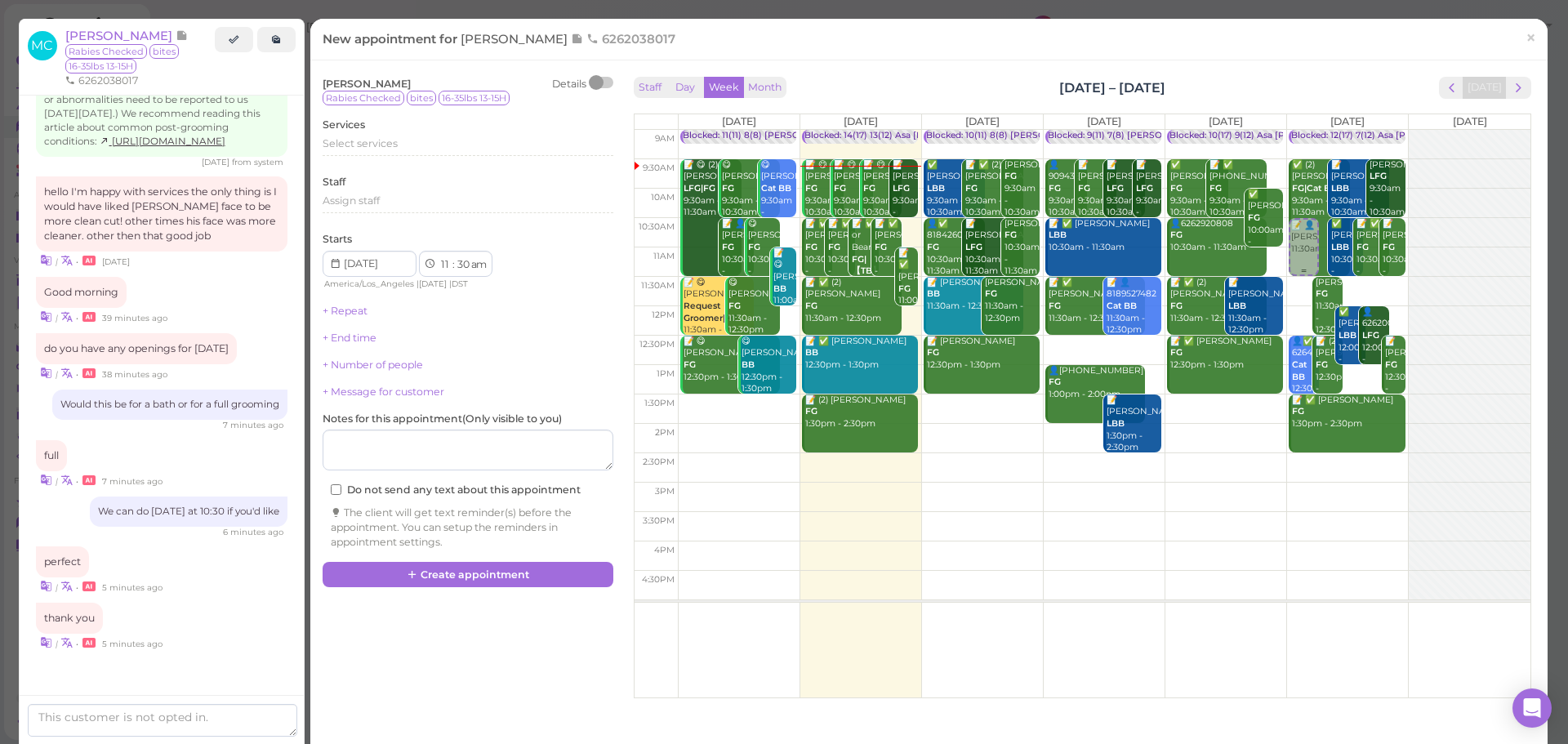
drag, startPoint x: 1289, startPoint y: 307, endPoint x: 1290, endPoint y: 246, distance: 61.0
click at [1290, 130] on div "📝 👤[PERSON_NAME] 11:30am Blocked: 12(17) 7(12) Asa [PERSON_NAME] [PERSON_NAME] …" at bounding box center [1347, 130] width 121 height 0
select select "10"
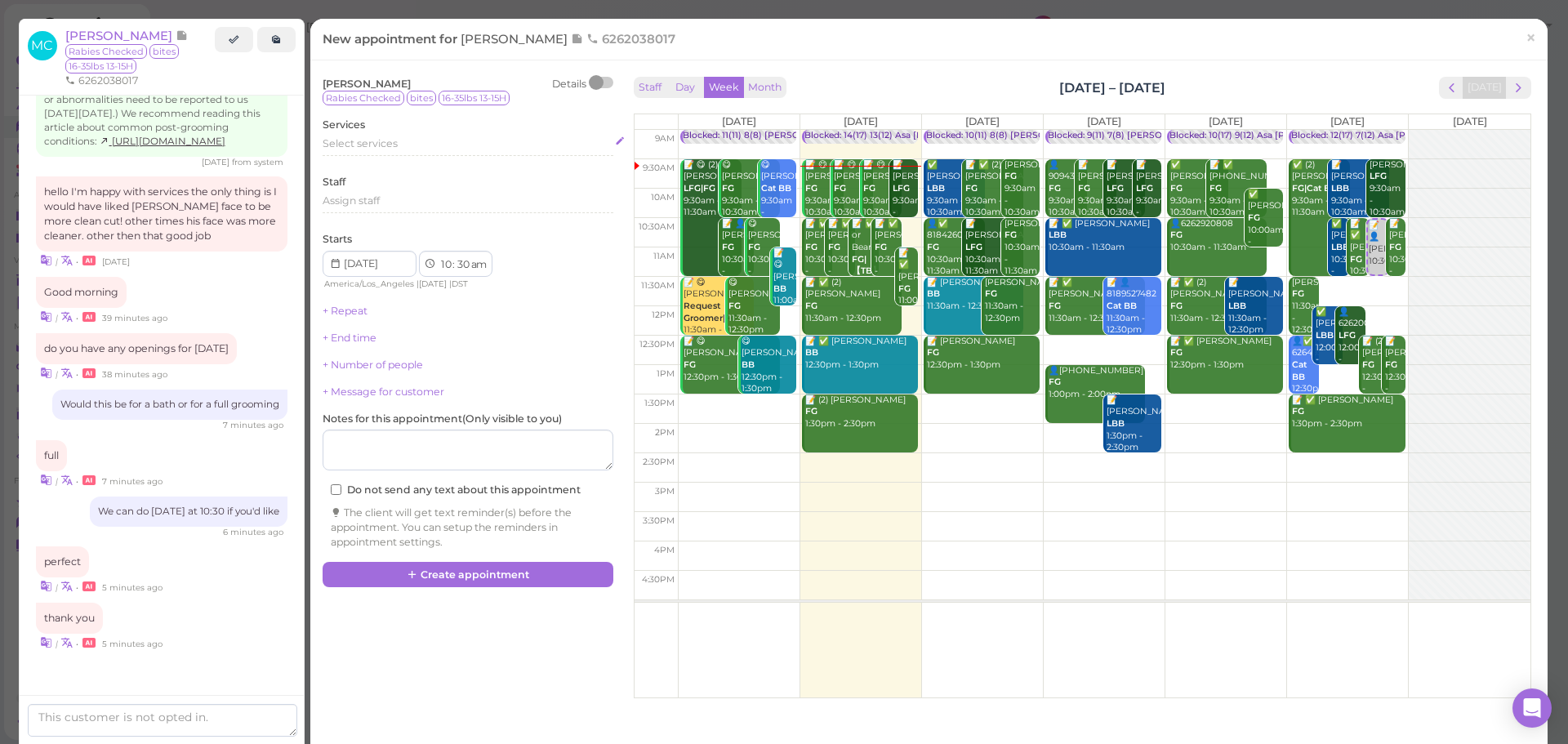
click at [376, 150] on span "Select services" at bounding box center [360, 143] width 75 height 12
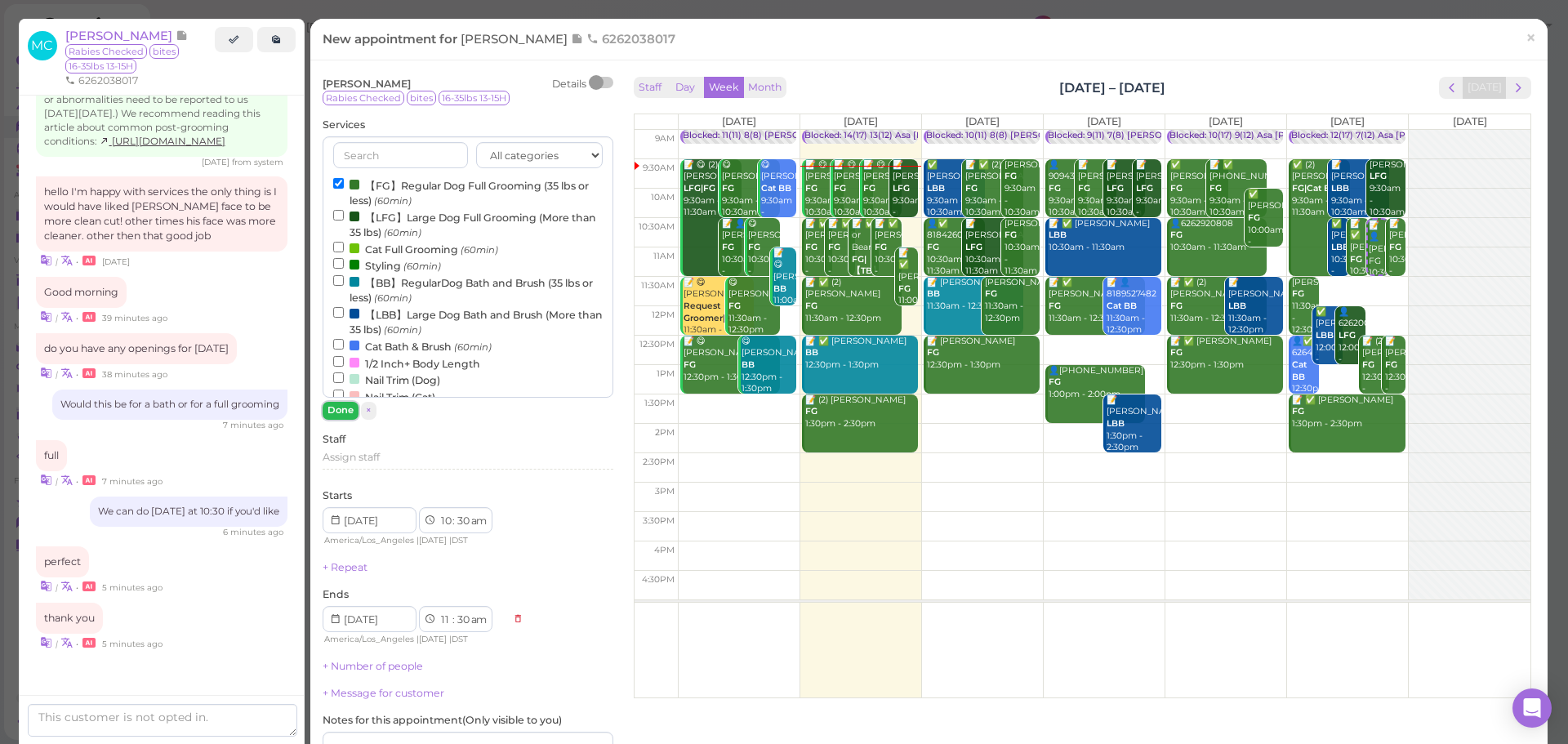
click at [336, 408] on button "Done" at bounding box center [340, 410] width 36 height 17
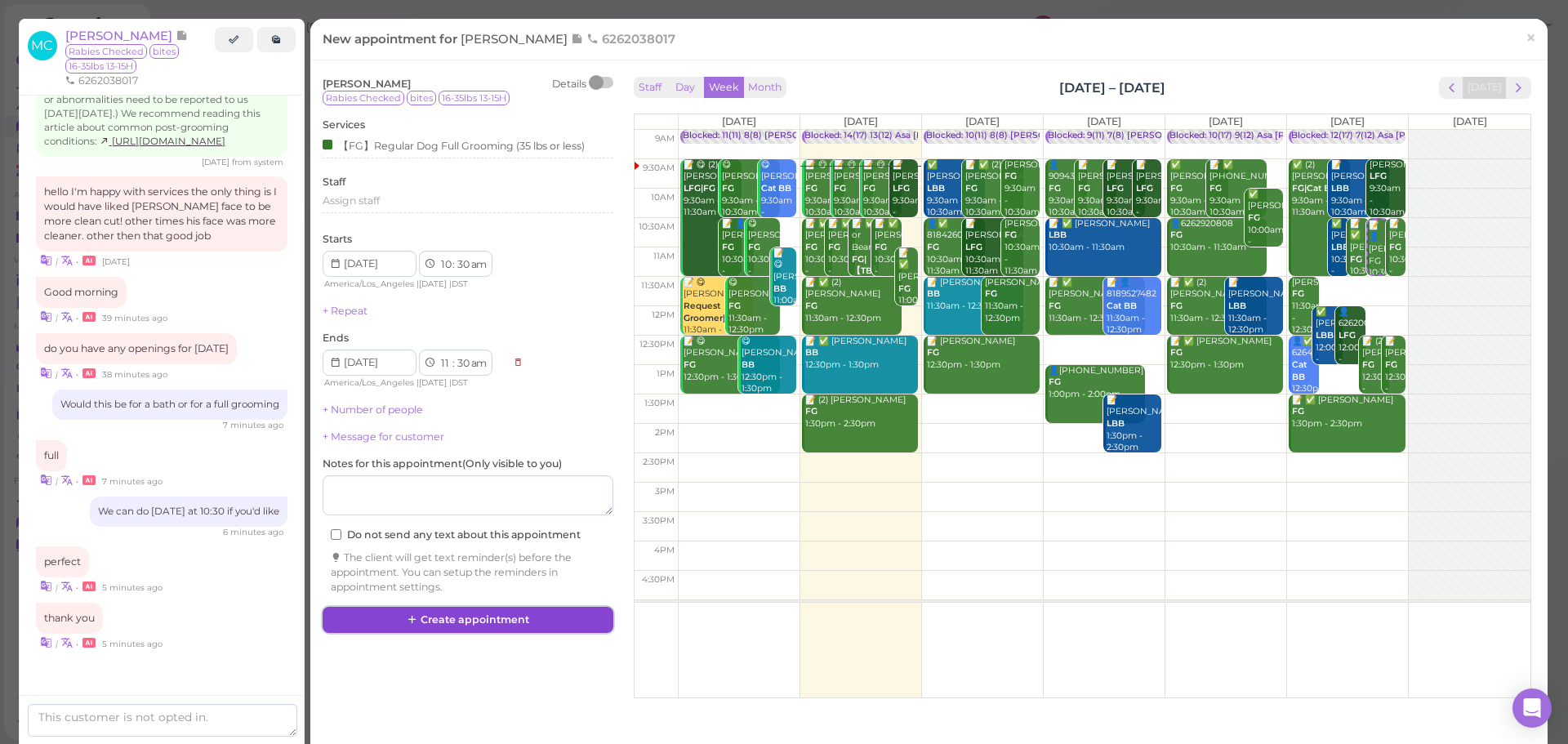
click at [544, 622] on button "Create appointment" at bounding box center [467, 621] width 291 height 26
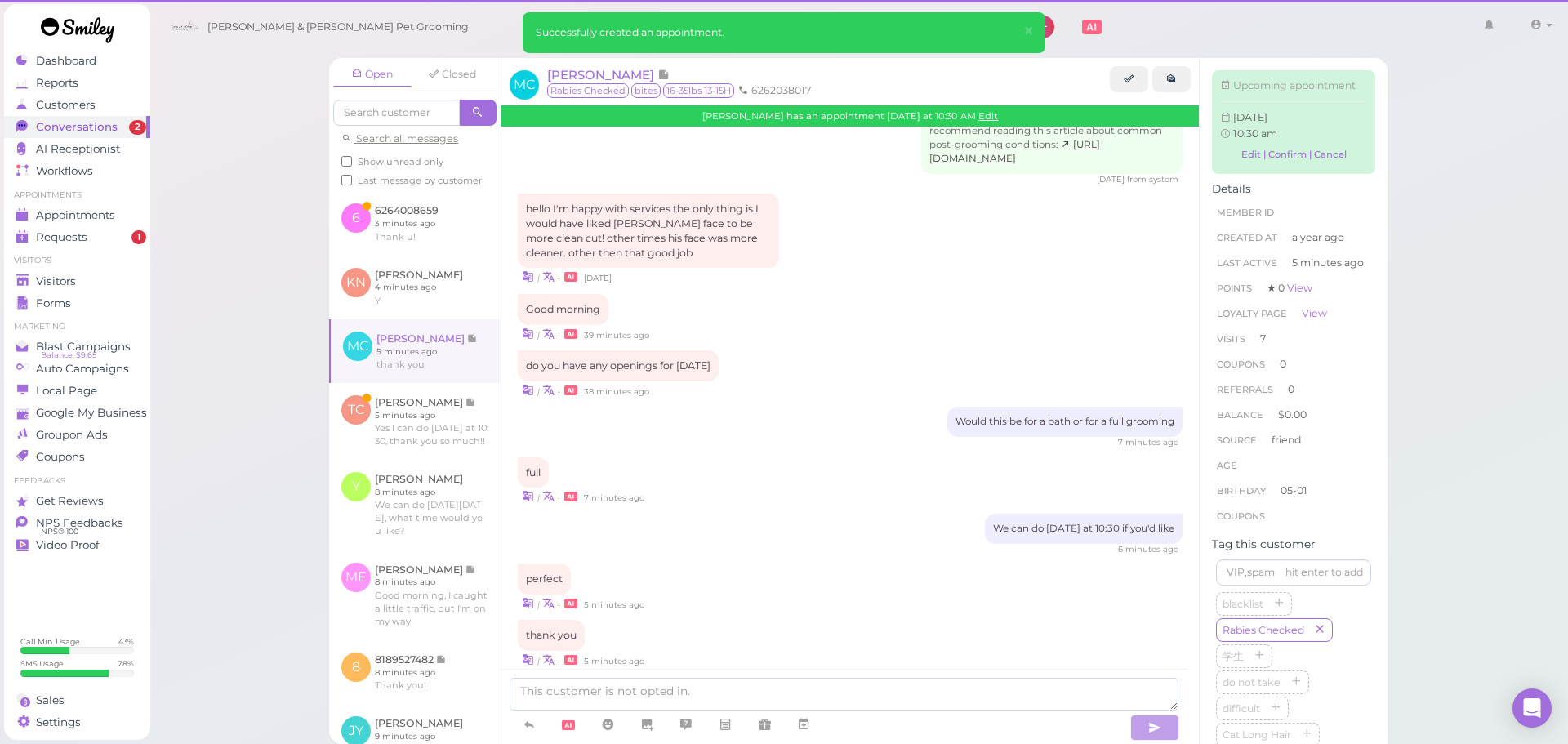
scroll to position [1558, 0]
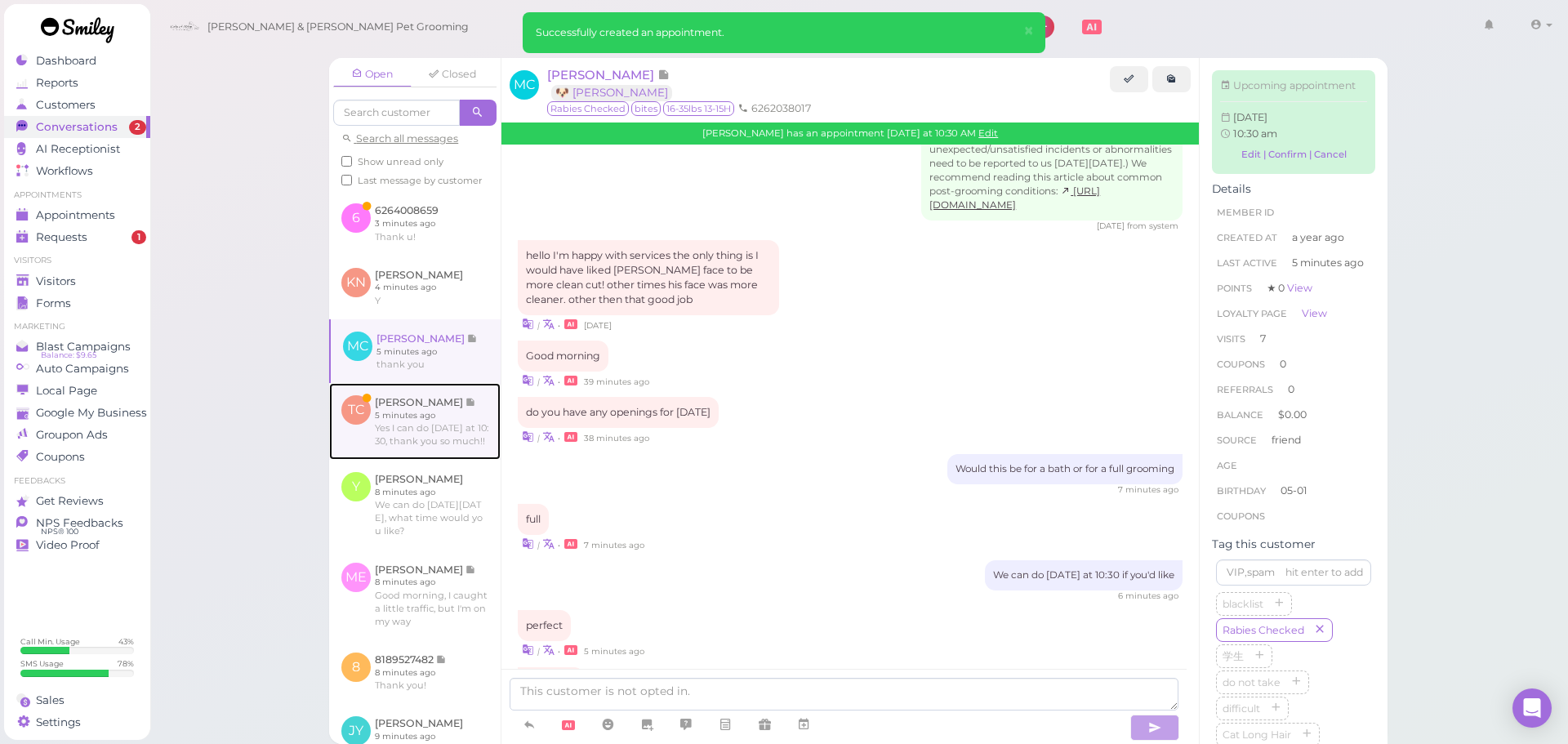
click at [456, 460] on link at bounding box center [415, 422] width 172 height 77
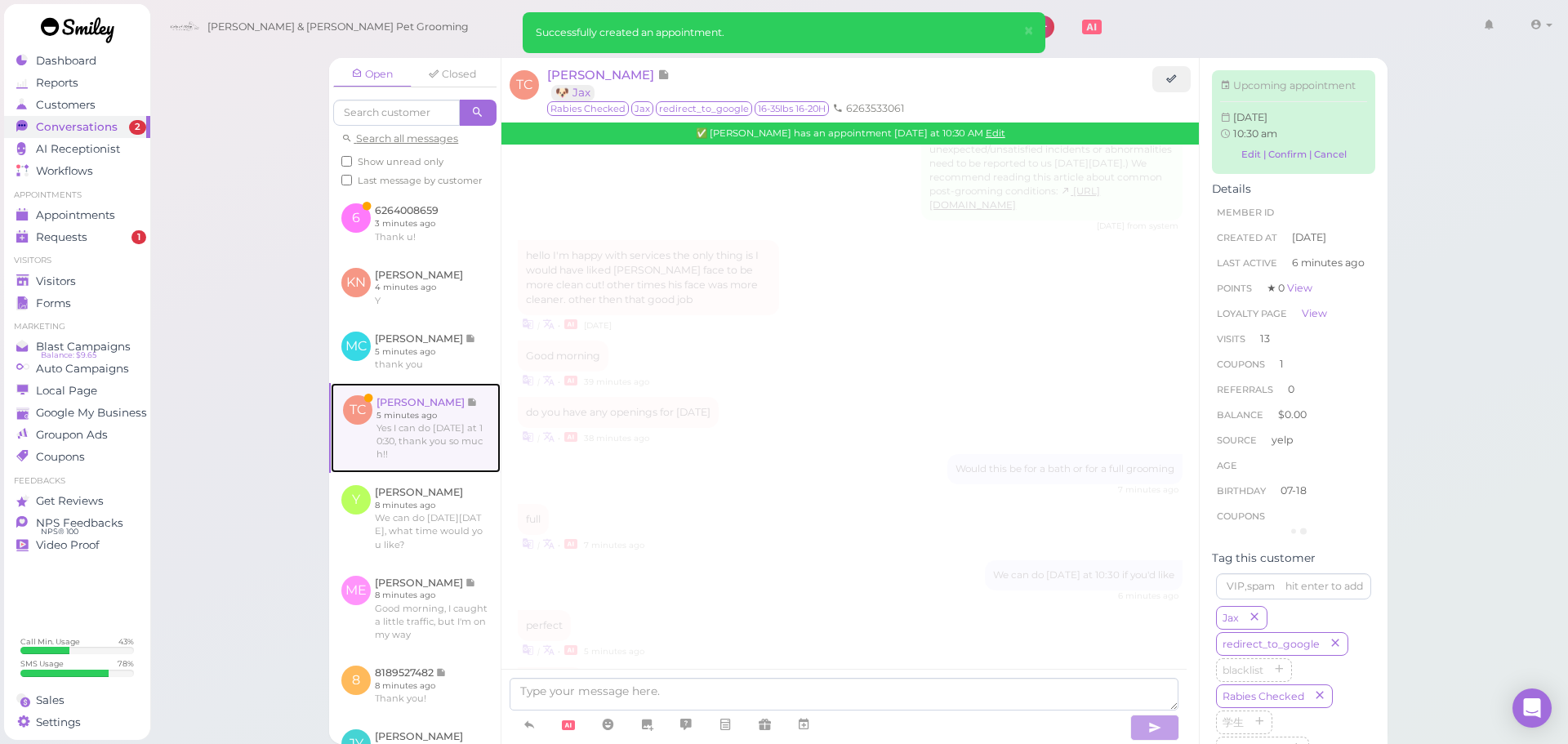
scroll to position [2222, 0]
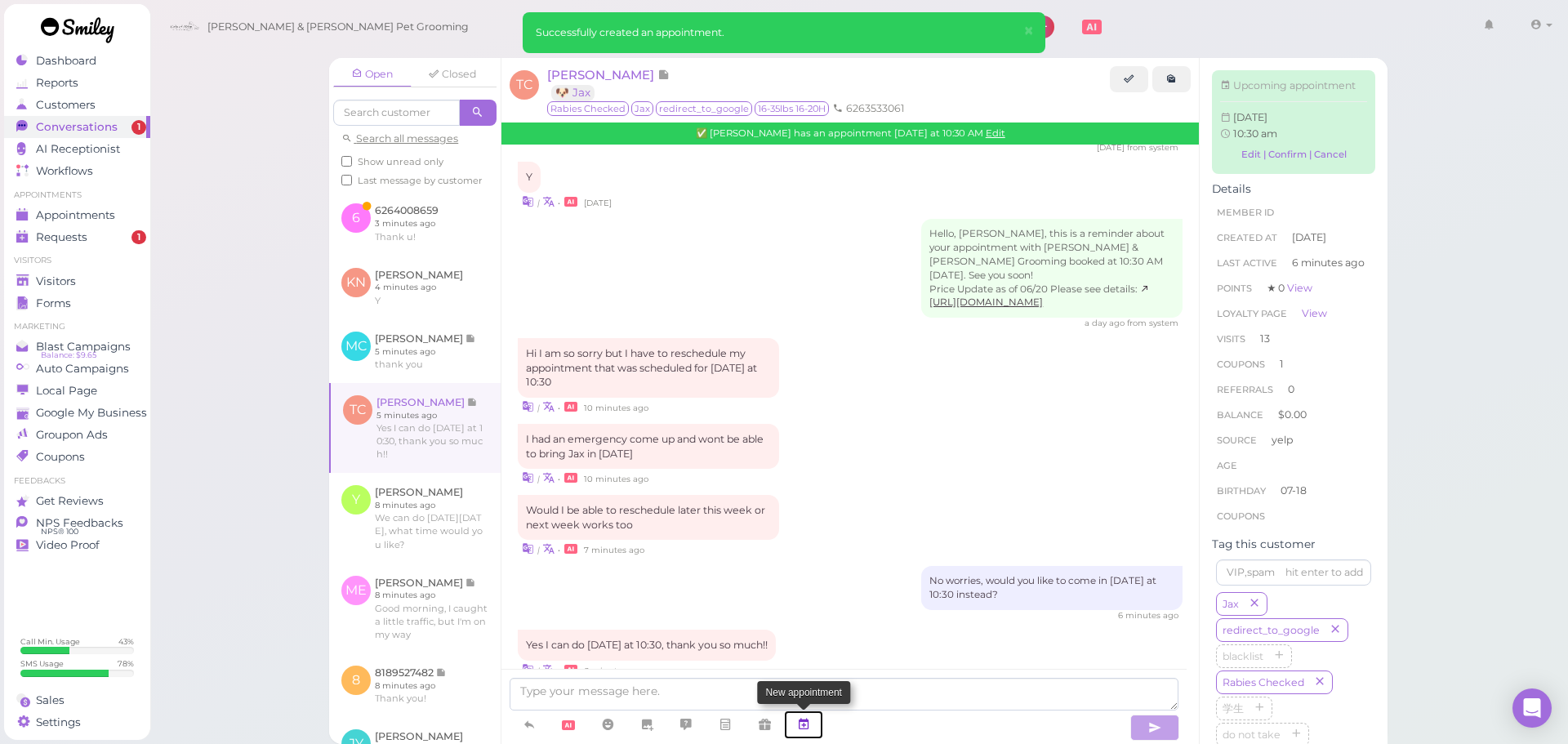
click at [815, 733] on link at bounding box center [804, 725] width 39 height 29
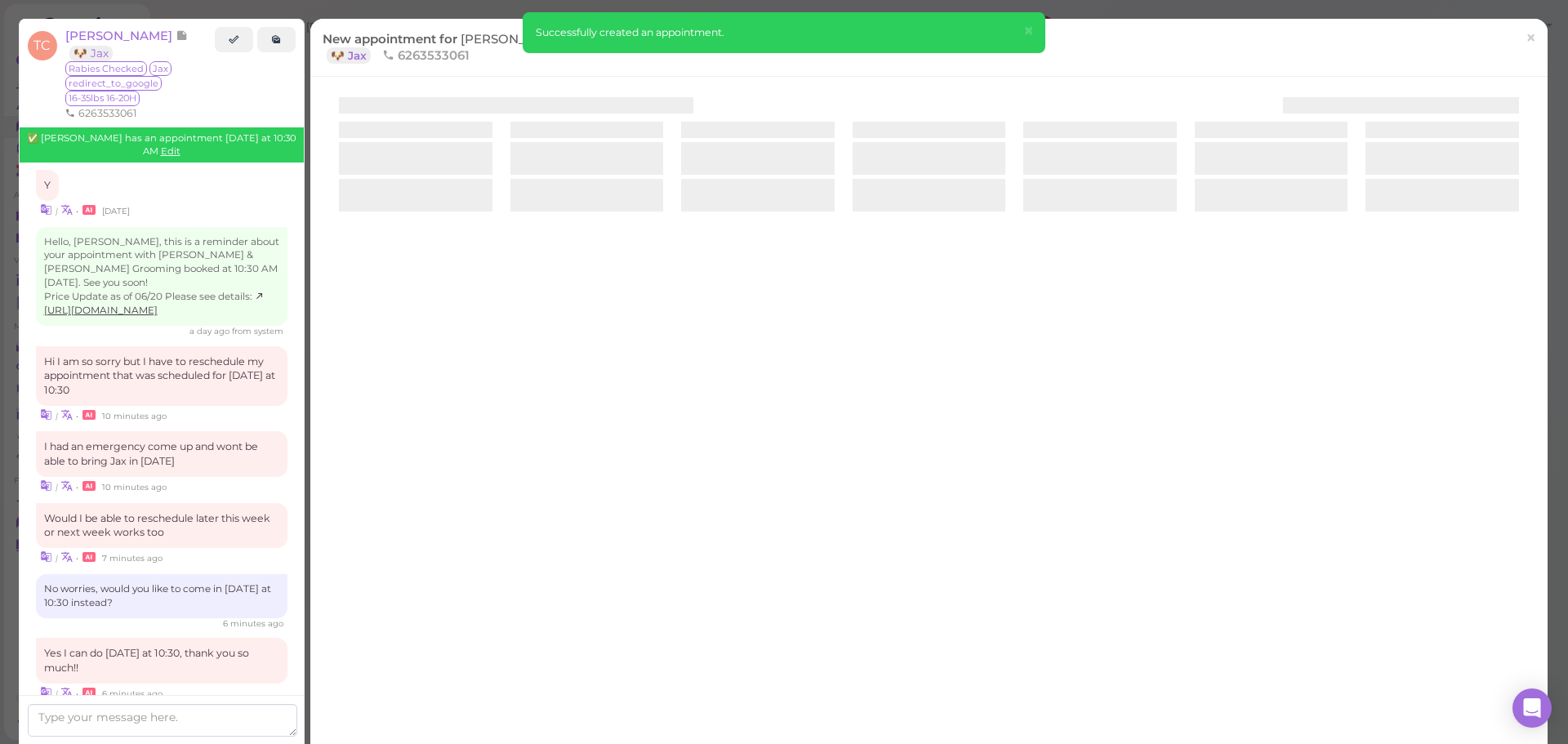
scroll to position [2348, 0]
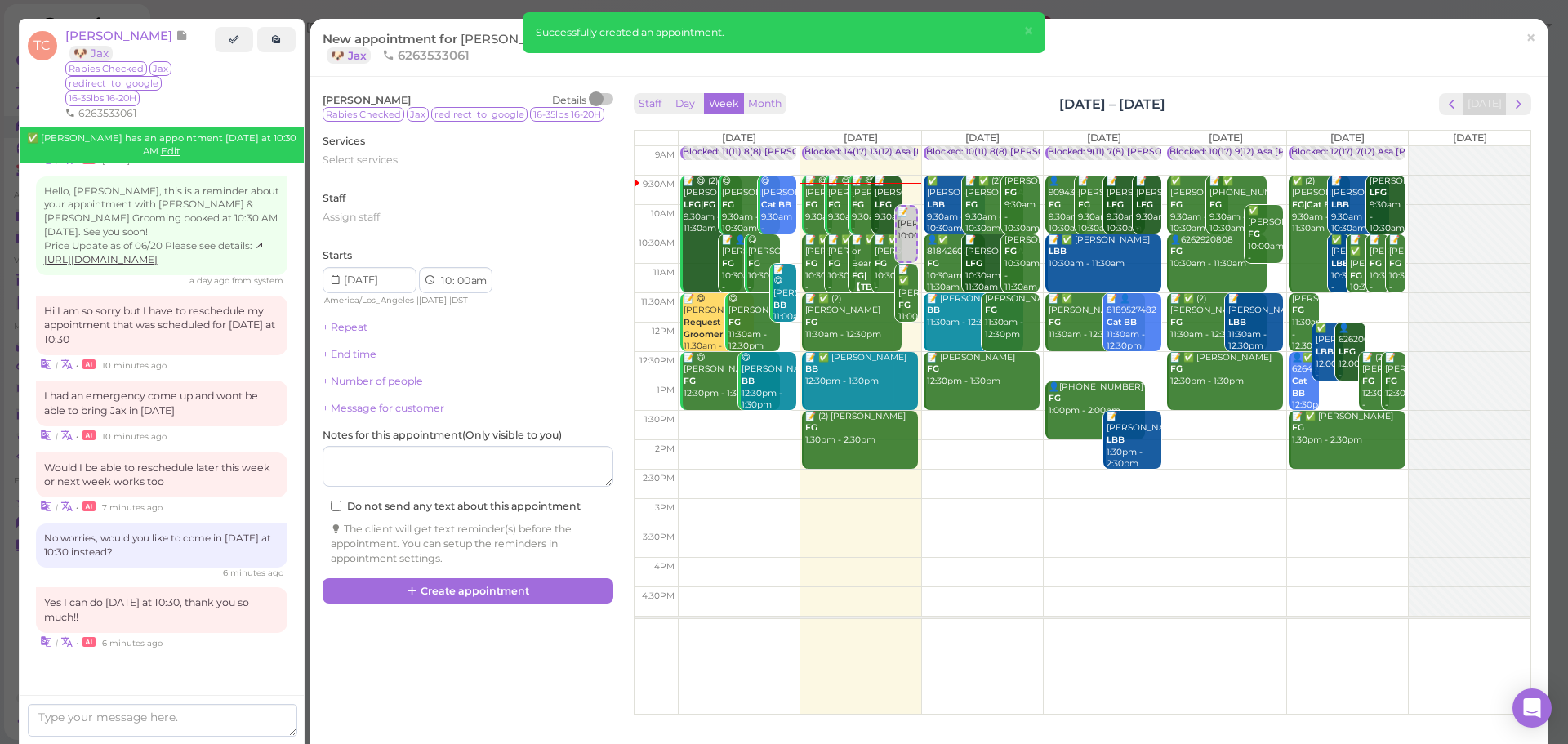
click at [1195, 422] on td at bounding box center [1105, 425] width 853 height 29
type input "[DATE]"
select select "1"
select select "30"
select select "pm"
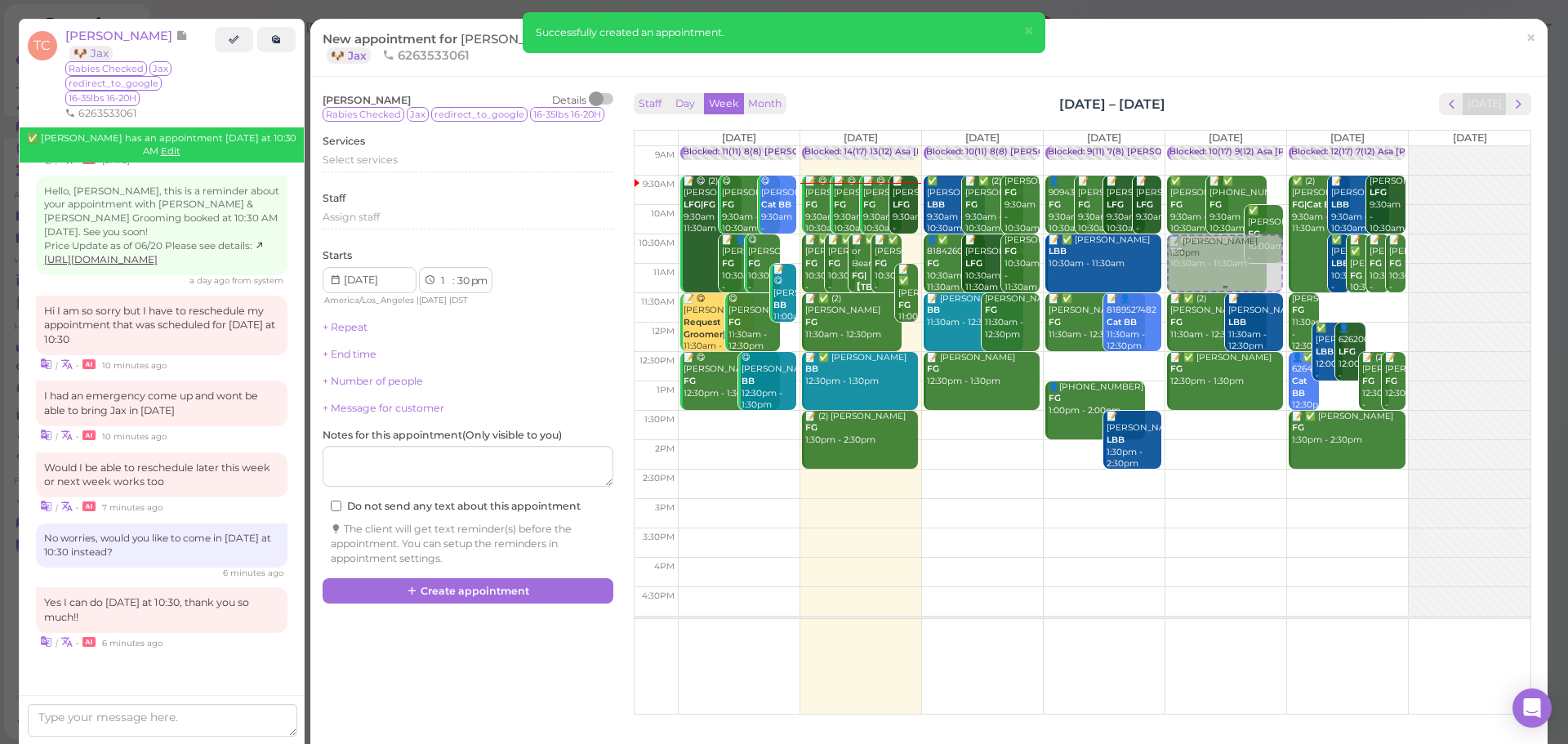
click at [1197, 146] on div "📝 [PERSON_NAME] 1:30pm Blocked: 10(17) 9(12) Asa [PERSON_NAME] [PERSON_NAME] • …" at bounding box center [1225, 146] width 121 height 0
select select "10"
select select "am"
click at [421, 172] on div "Select services" at bounding box center [467, 162] width 291 height 20
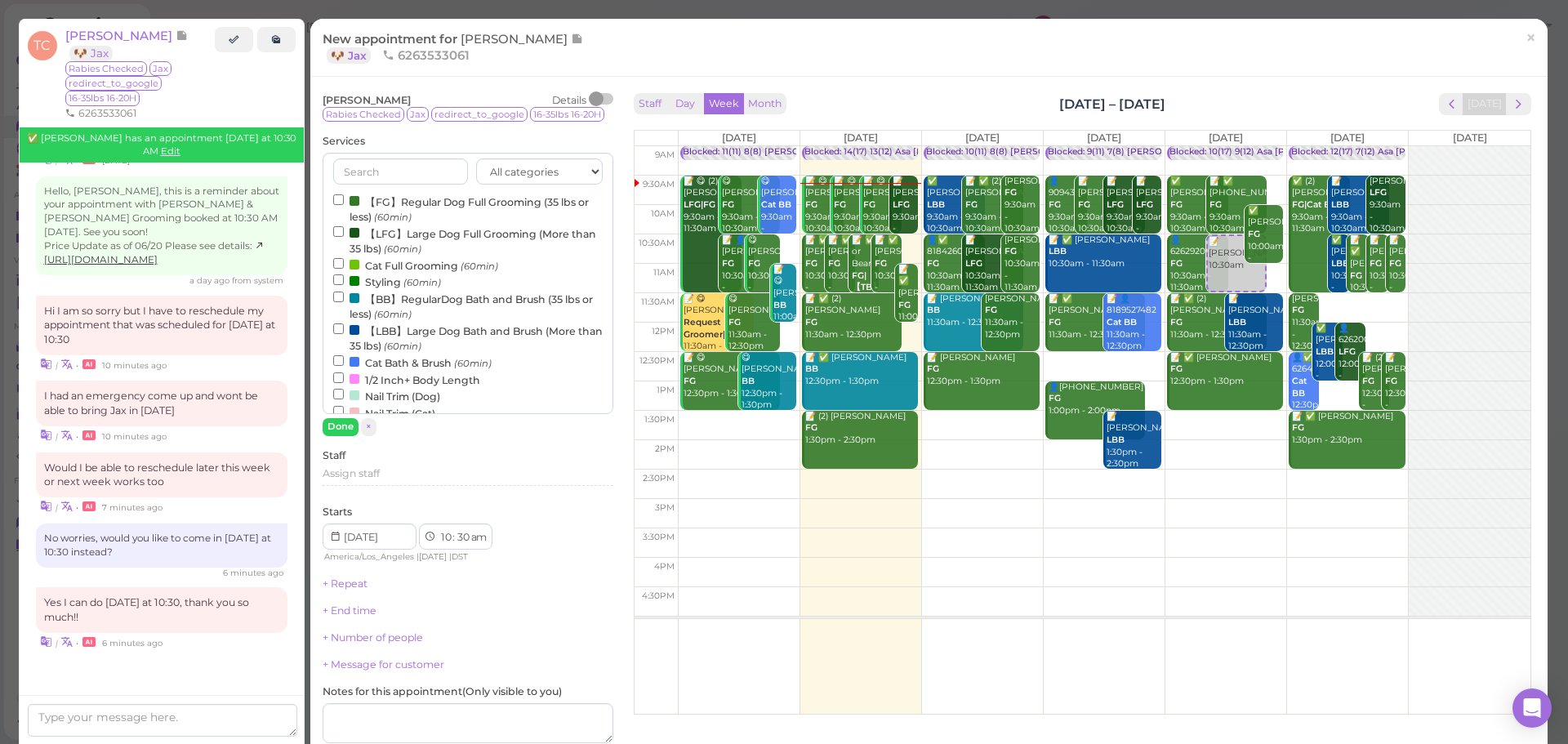
click at [393, 198] on label "【FG】Regular Dog Full Grooming (35 lbs or less) (60min)" at bounding box center [468, 208] width 269 height 32
click at [344, 198] on input "【FG】Regular Dog Full Grooming (35 lbs or less) (60min)" at bounding box center [338, 199] width 10 height 10
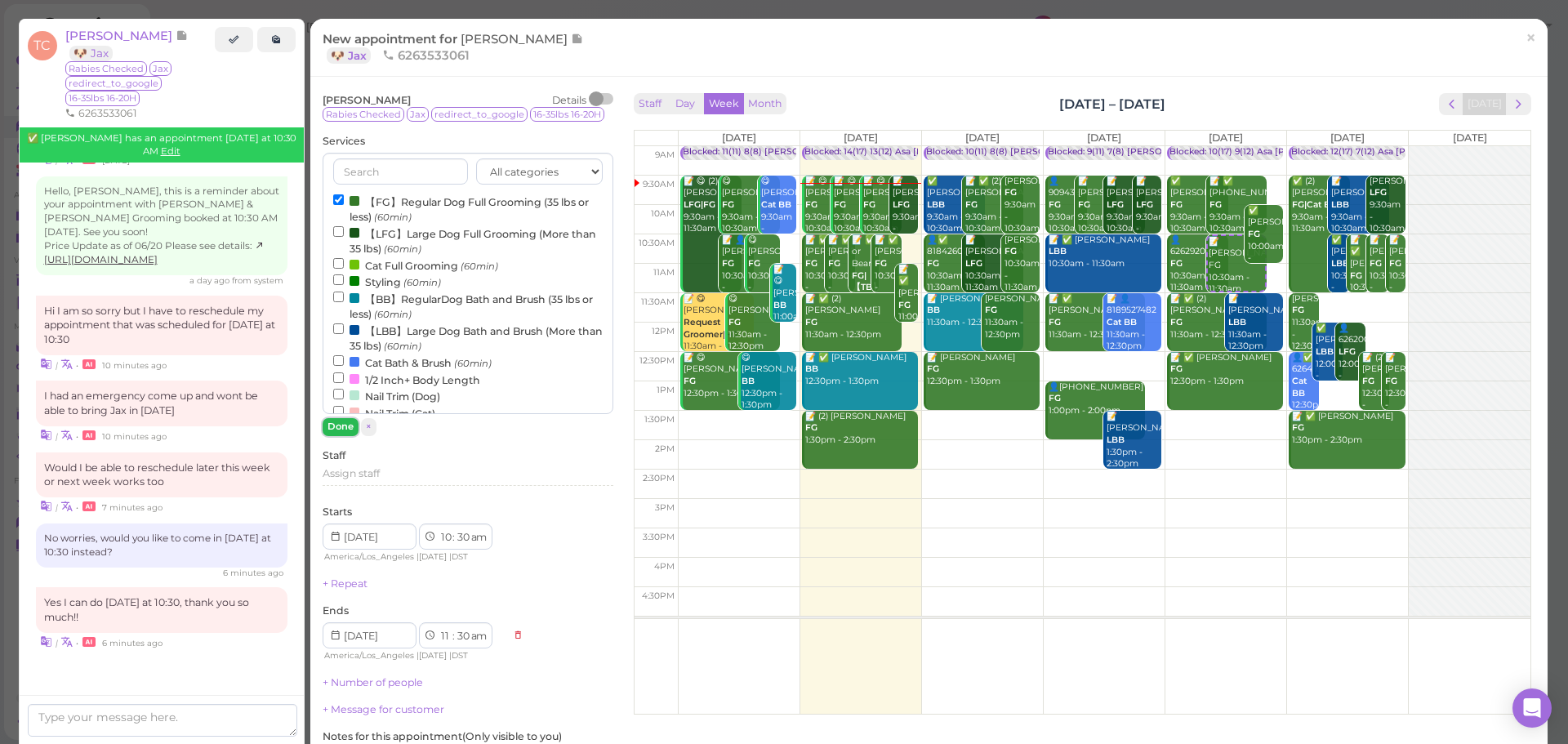
click at [338, 428] on button "Done" at bounding box center [340, 427] width 36 height 17
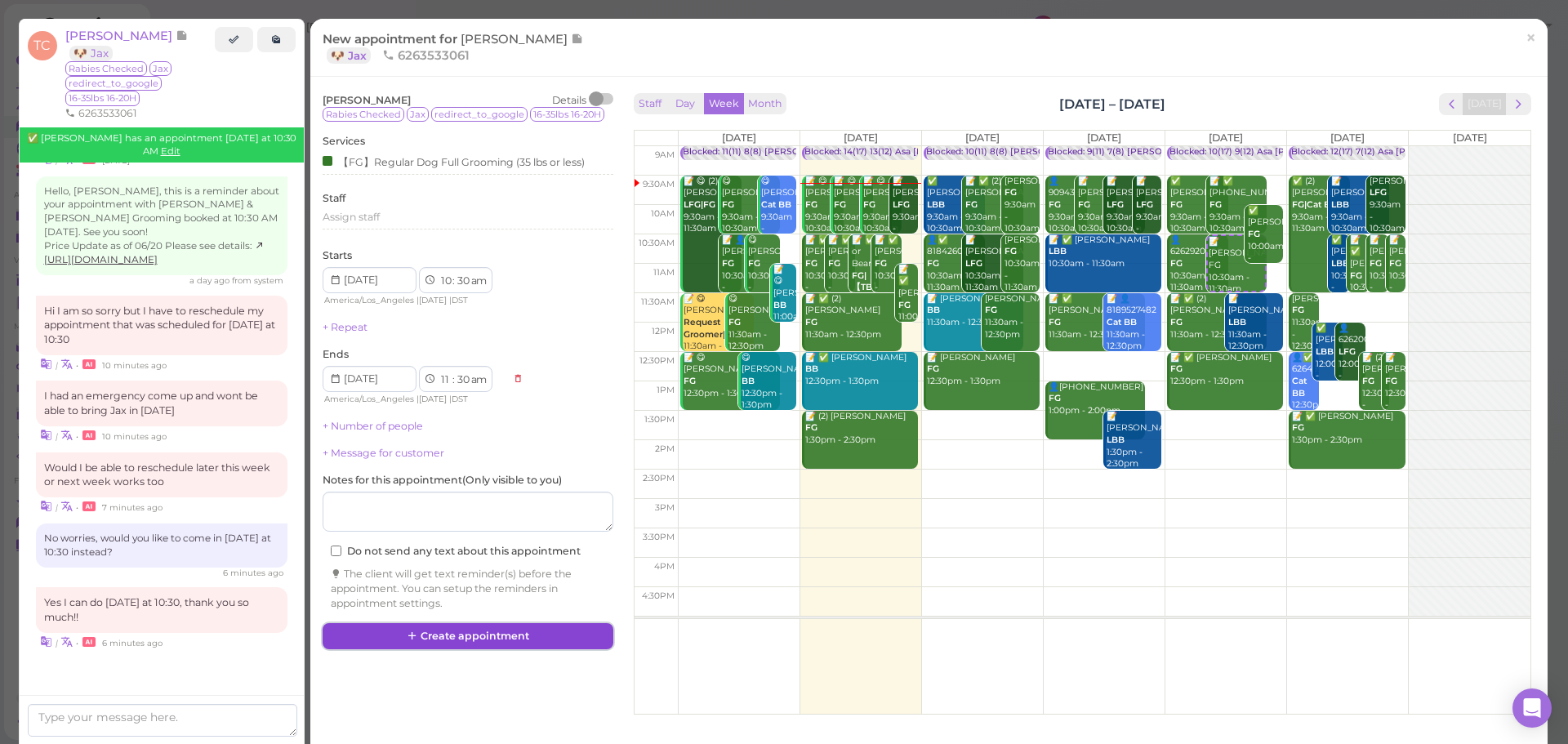
click at [437, 644] on button "Create appointment" at bounding box center [467, 637] width 291 height 26
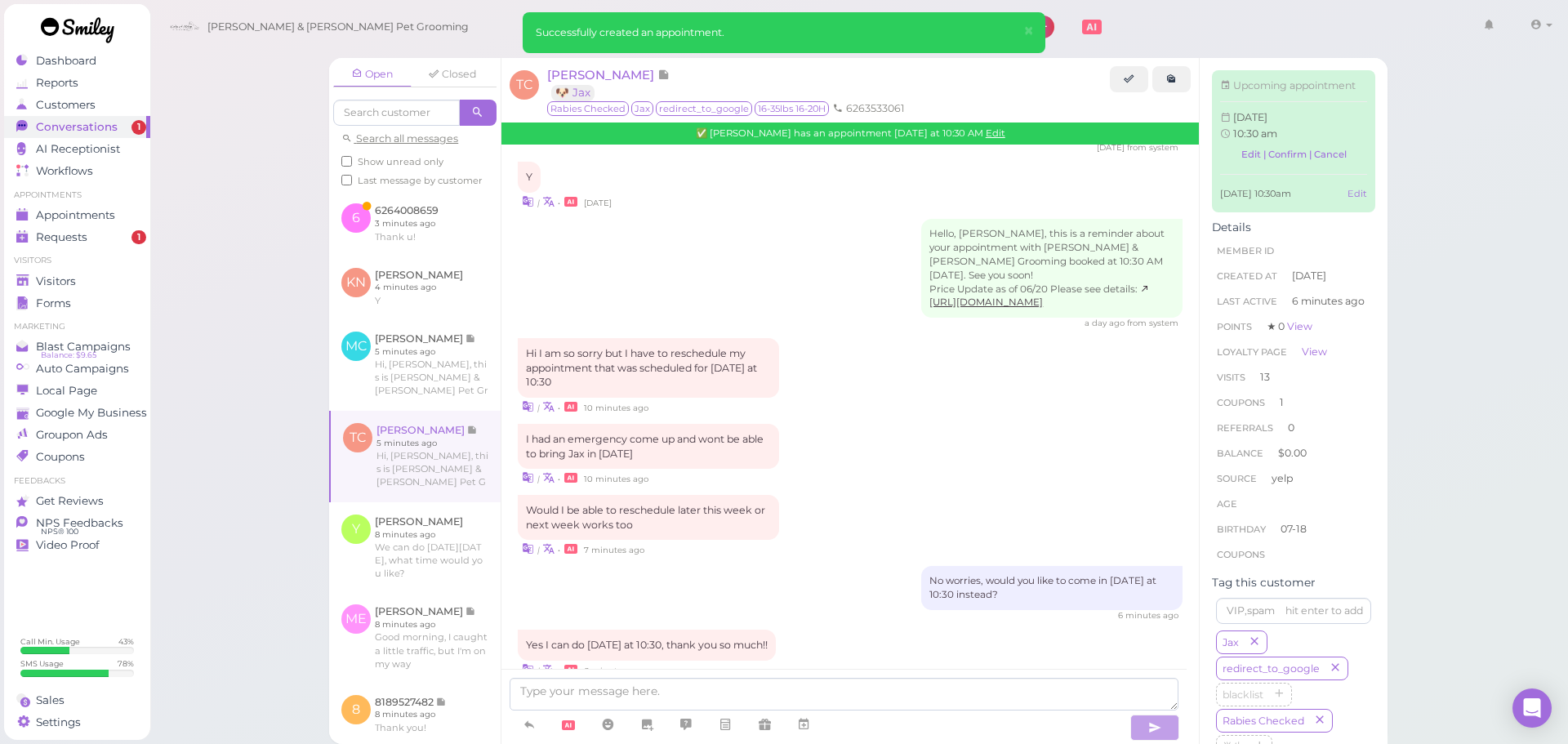
scroll to position [2382, 0]
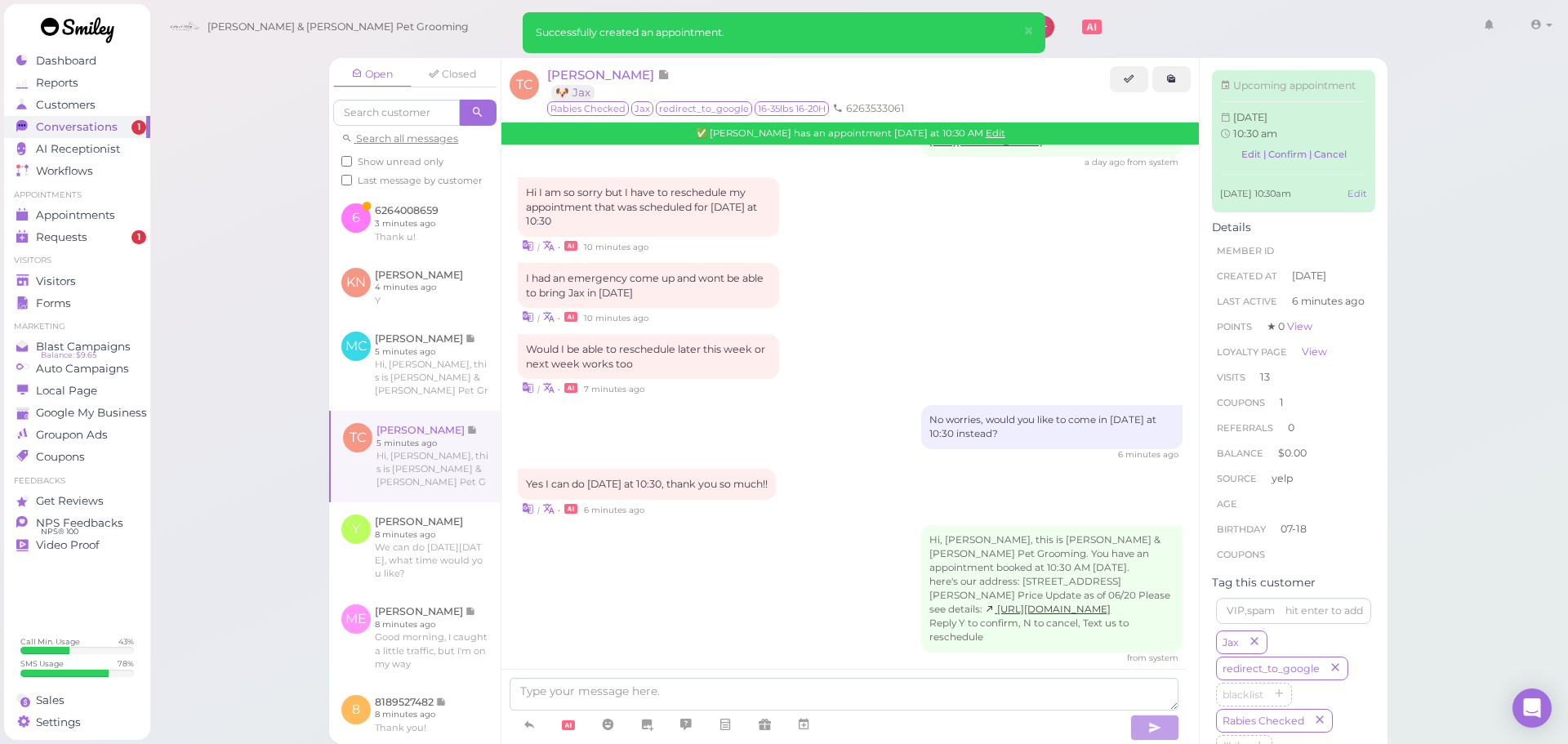
click at [986, 125] on div "✅ [PERSON_NAME] has an appointment [DATE] at 10:30 AM Edit" at bounding box center [850, 133] width 698 height 21
click at [986, 129] on link "Edit" at bounding box center [995, 133] width 20 height 11
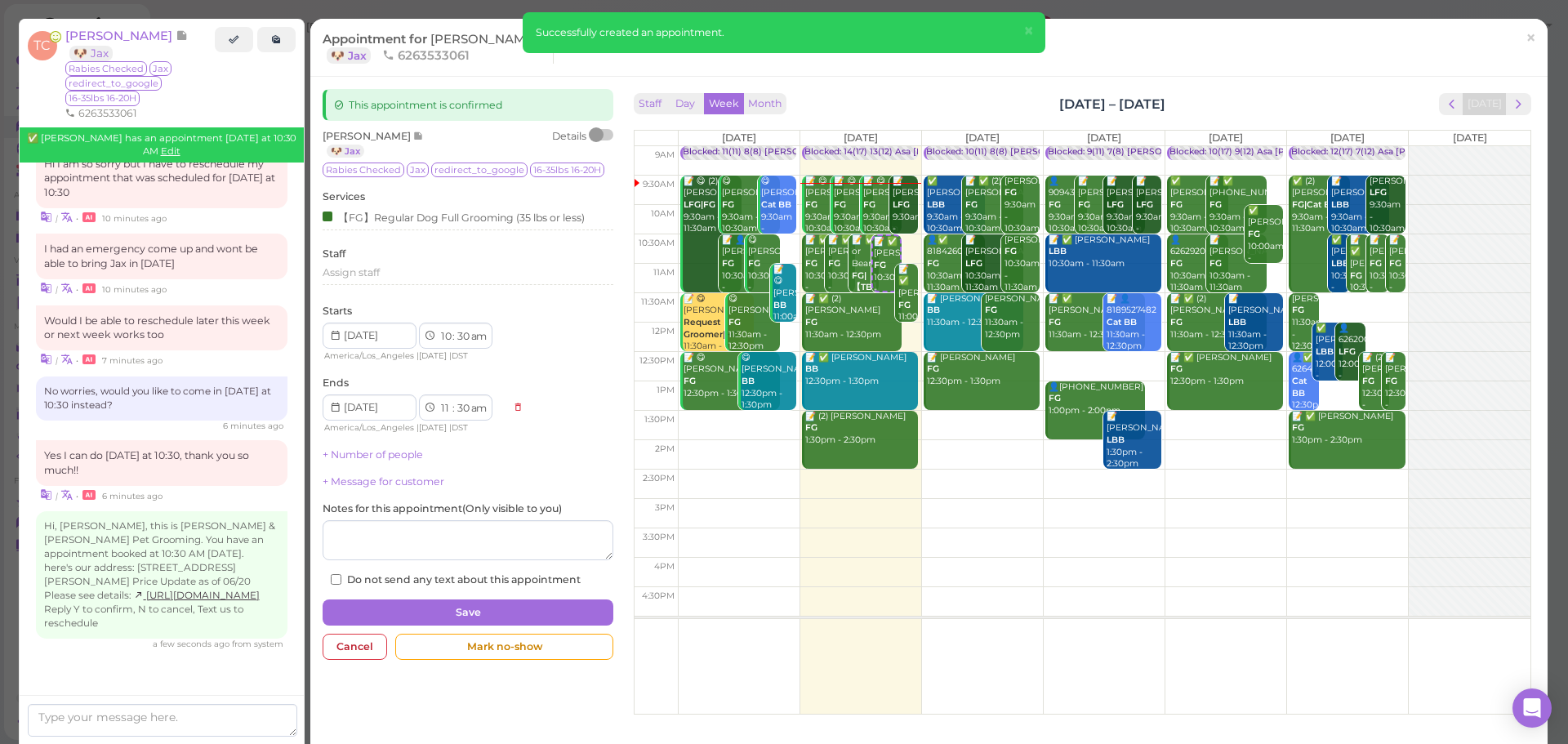
click at [483, 660] on div "Cancel Mark no-show" at bounding box center [467, 651] width 291 height 35
click at [484, 653] on div "Mark no-show" at bounding box center [504, 647] width 218 height 26
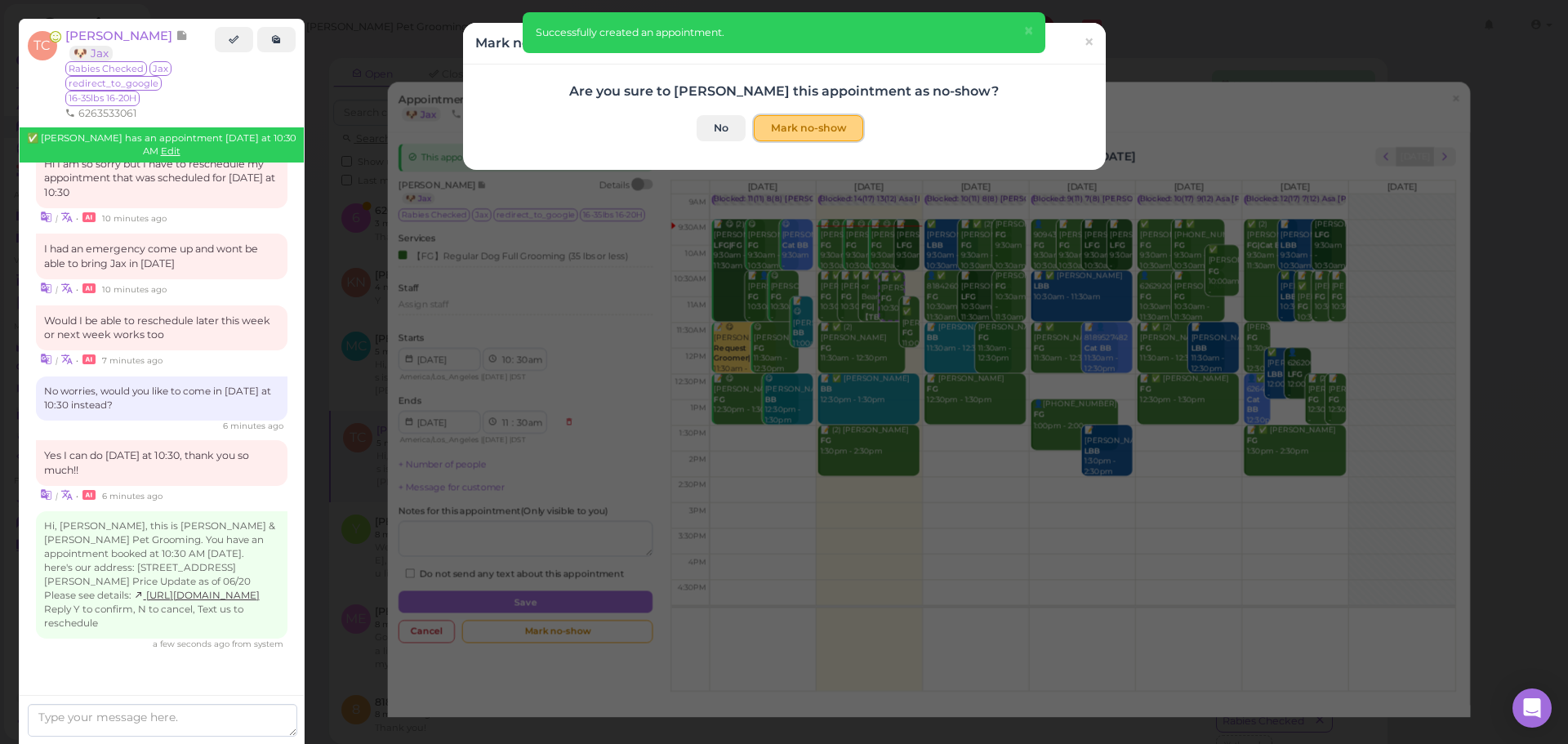
click at [803, 126] on button "Mark no-show" at bounding box center [808, 128] width 109 height 26
checkbox input "true"
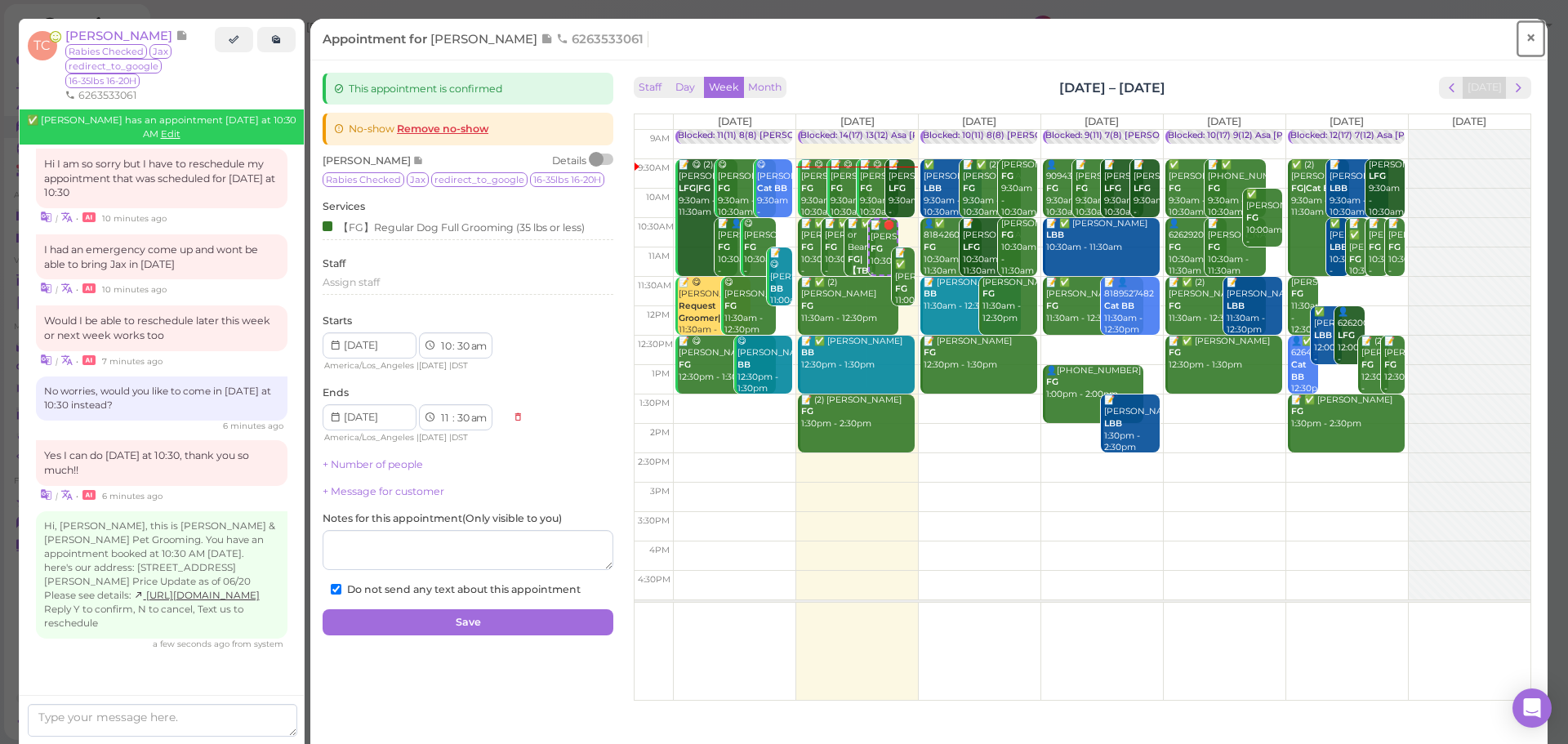
click at [1526, 37] on span "×" at bounding box center [1531, 37] width 10 height 22
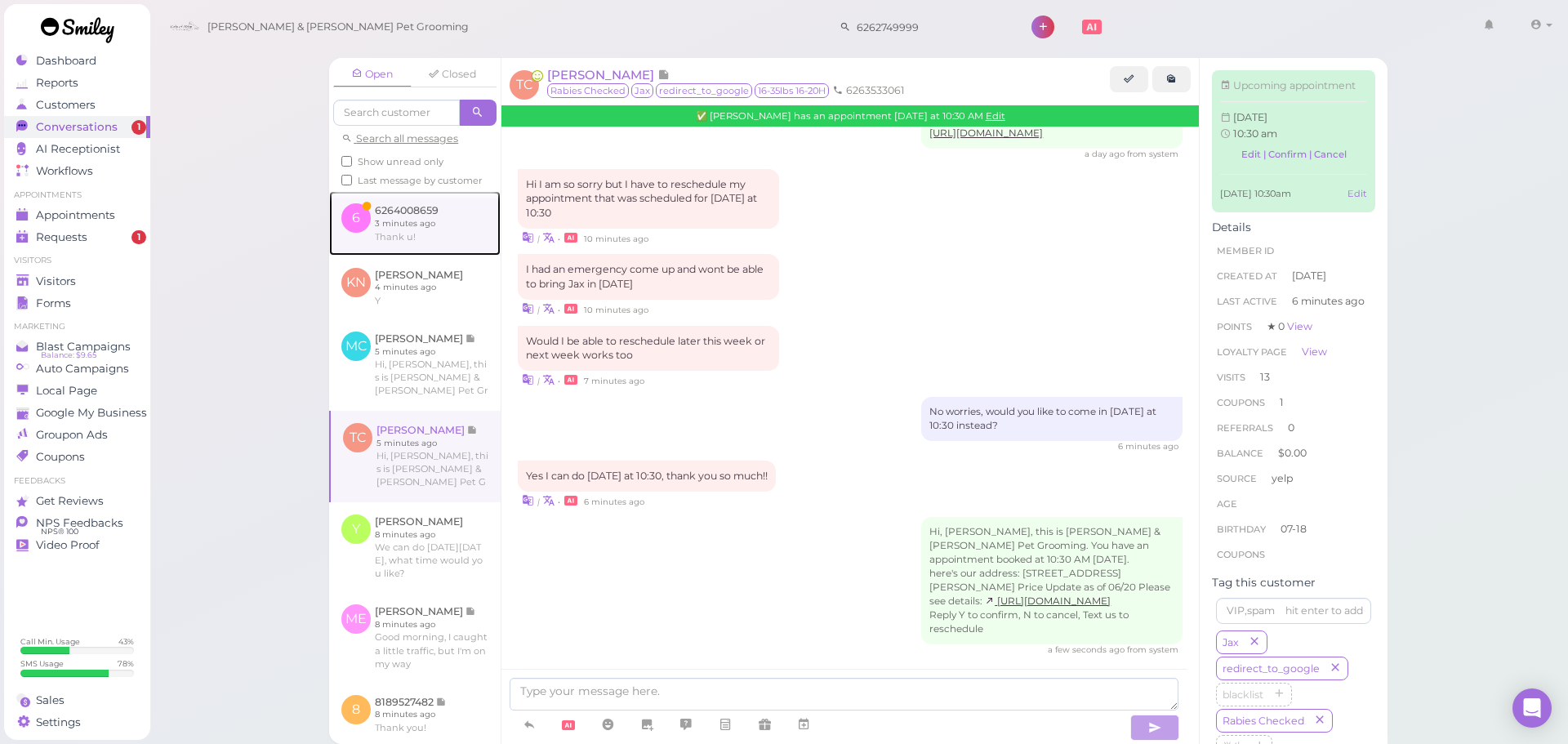
click at [409, 218] on link at bounding box center [415, 223] width 172 height 64
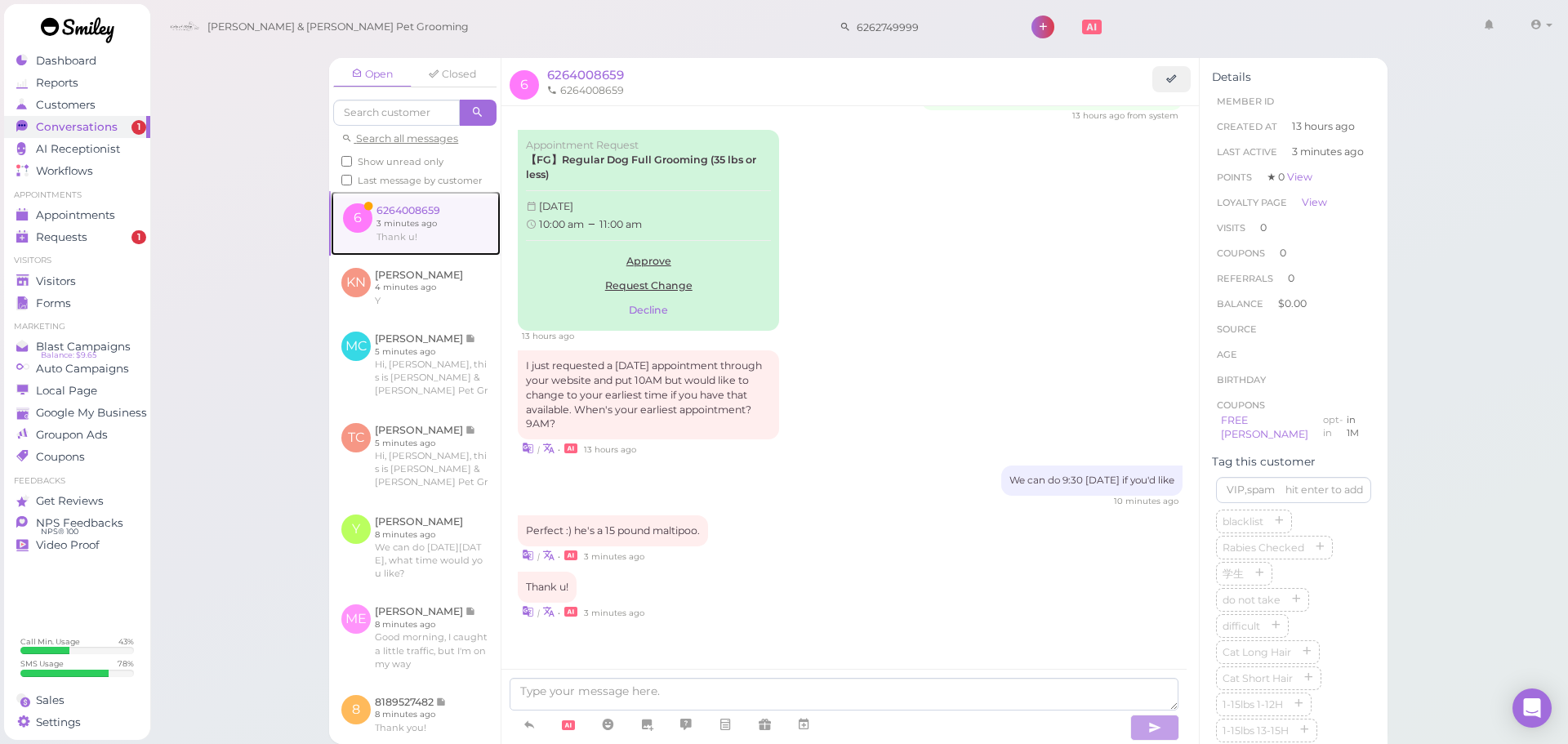
scroll to position [172, 0]
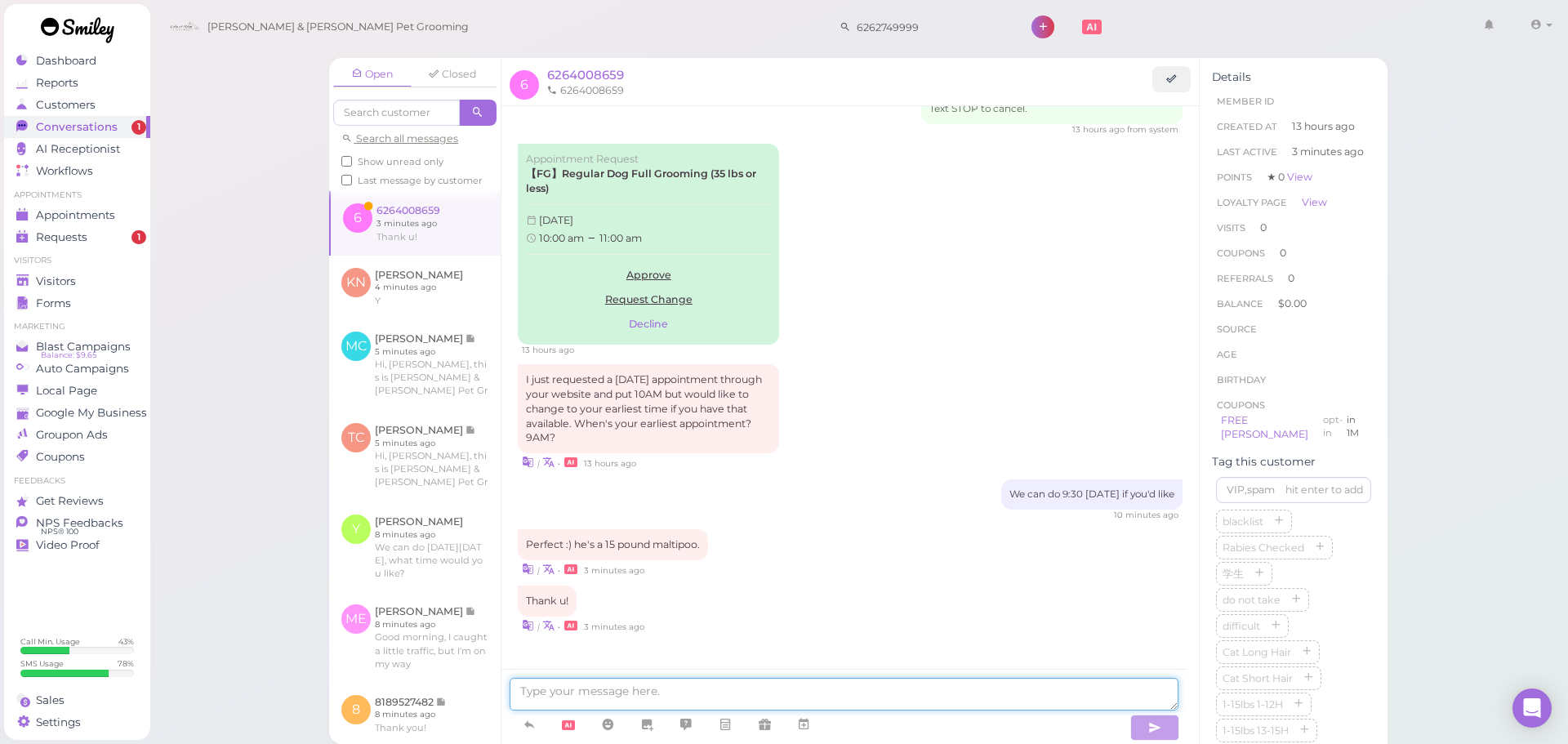
click at [651, 679] on textarea at bounding box center [844, 694] width 669 height 33
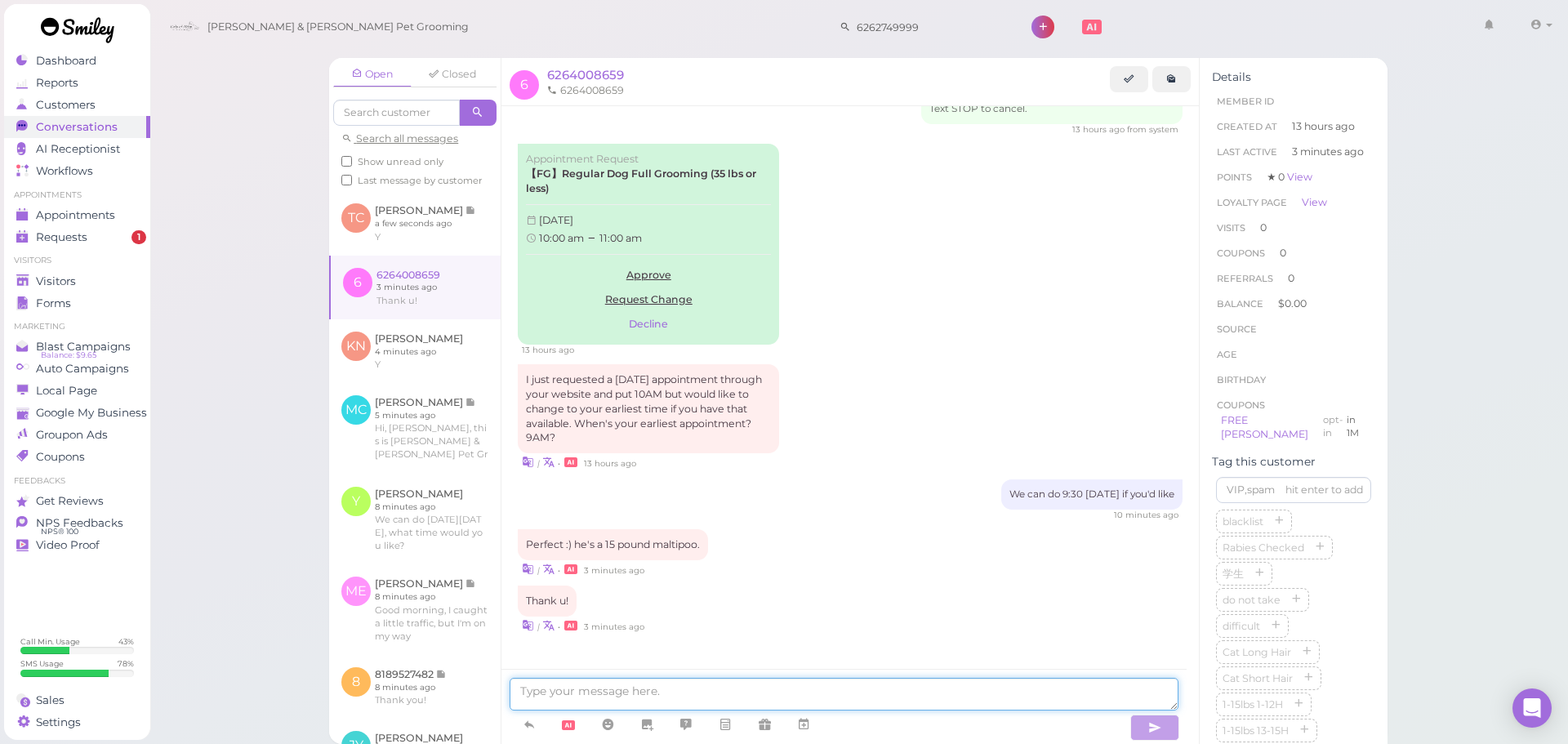
click at [956, 690] on textarea at bounding box center [844, 694] width 669 height 33
click at [805, 723] on icon at bounding box center [804, 724] width 13 height 16
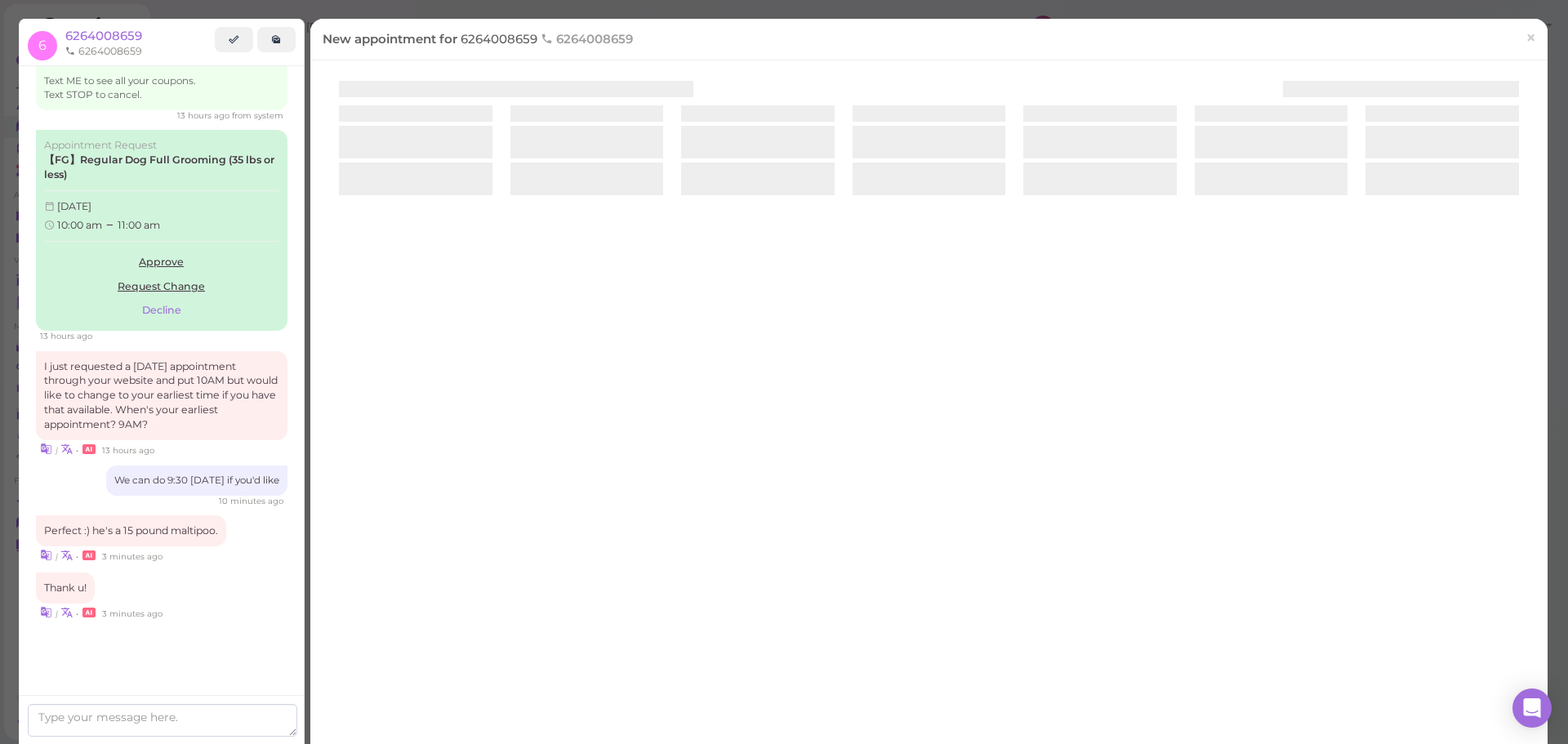
scroll to position [146, 0]
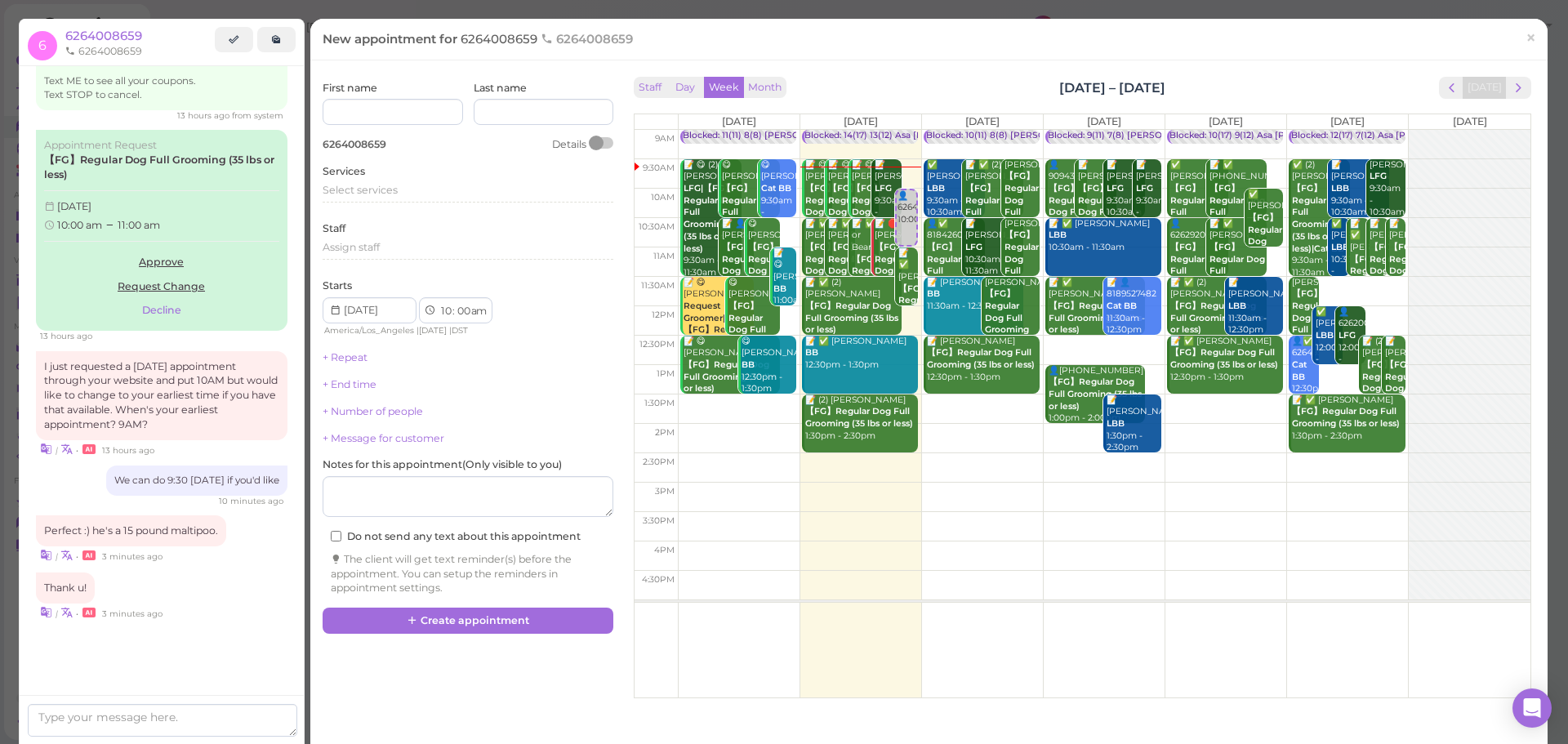
click at [1202, 425] on td at bounding box center [1105, 438] width 853 height 29
type input "[DATE]"
select select "2"
select select "pm"
drag, startPoint x: 1186, startPoint y: 465, endPoint x: 1179, endPoint y: 190, distance: 275.1
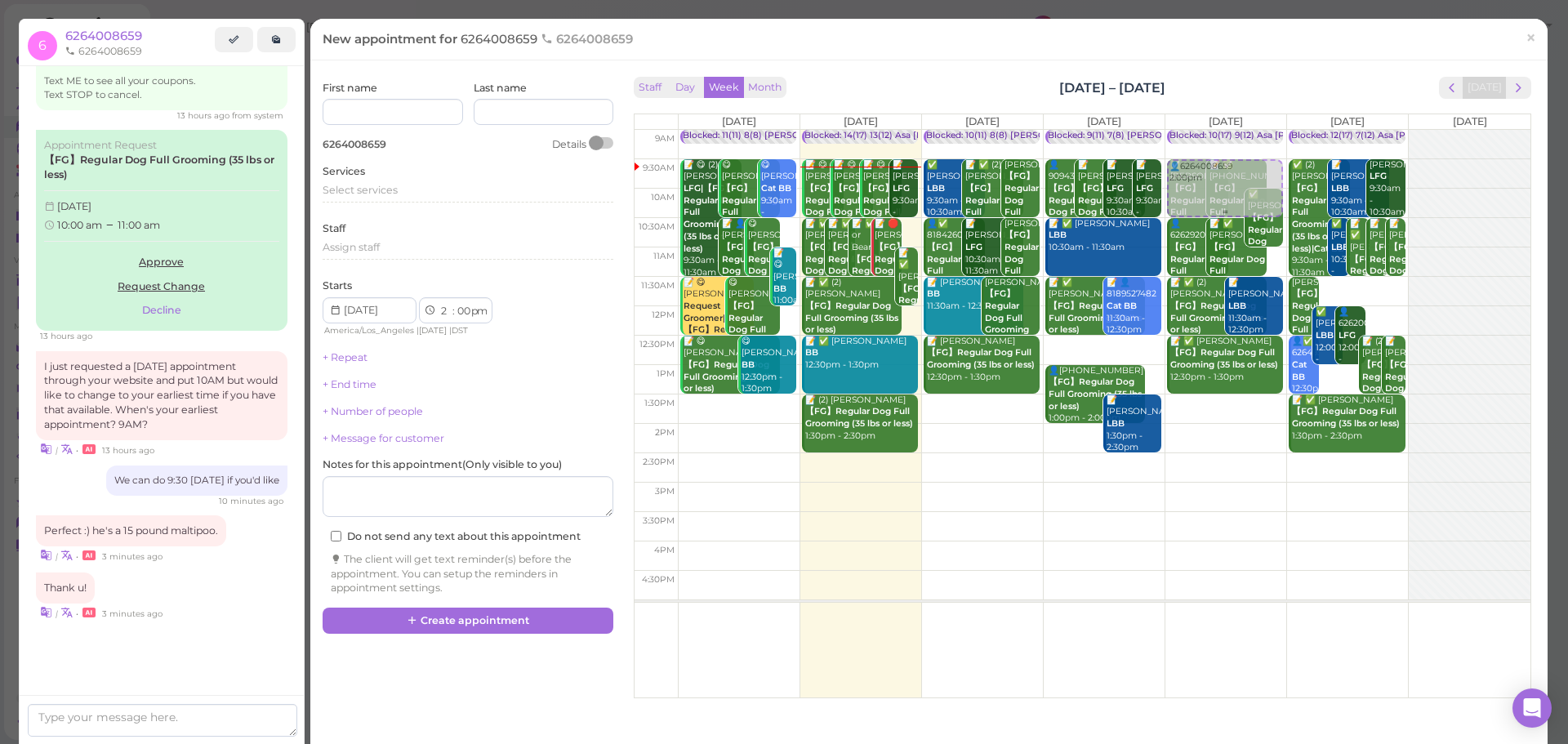
click at [1178, 130] on div "👤6264008659 2:00pm Blocked: 10(17) 9(12) Asa [PERSON_NAME] [PERSON_NAME] • Appo…" at bounding box center [1225, 130] width 121 height 0
select select "9"
select select "30"
select select "am"
click at [403, 183] on div "Select services" at bounding box center [467, 191] width 291 height 15
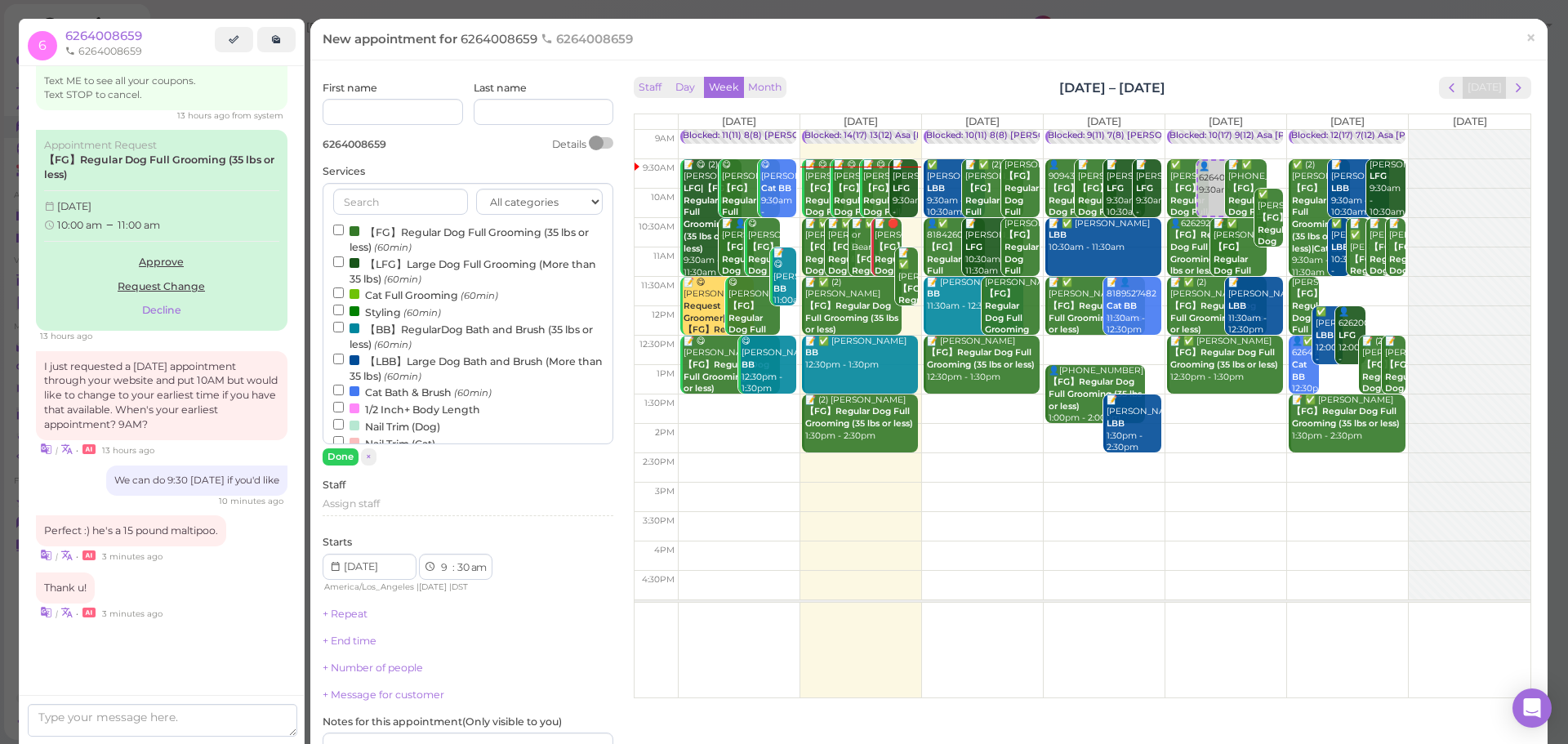
click at [392, 239] on label "【FG】Regular Dog Full Grooming (35 lbs or less) (60min)" at bounding box center [468, 239] width 269 height 32
click at [344, 236] on input "【FG】Regular Dog Full Grooming (35 lbs or less) (60min)" at bounding box center [338, 229] width 10 height 10
click at [336, 454] on button "Done" at bounding box center [340, 457] width 36 height 17
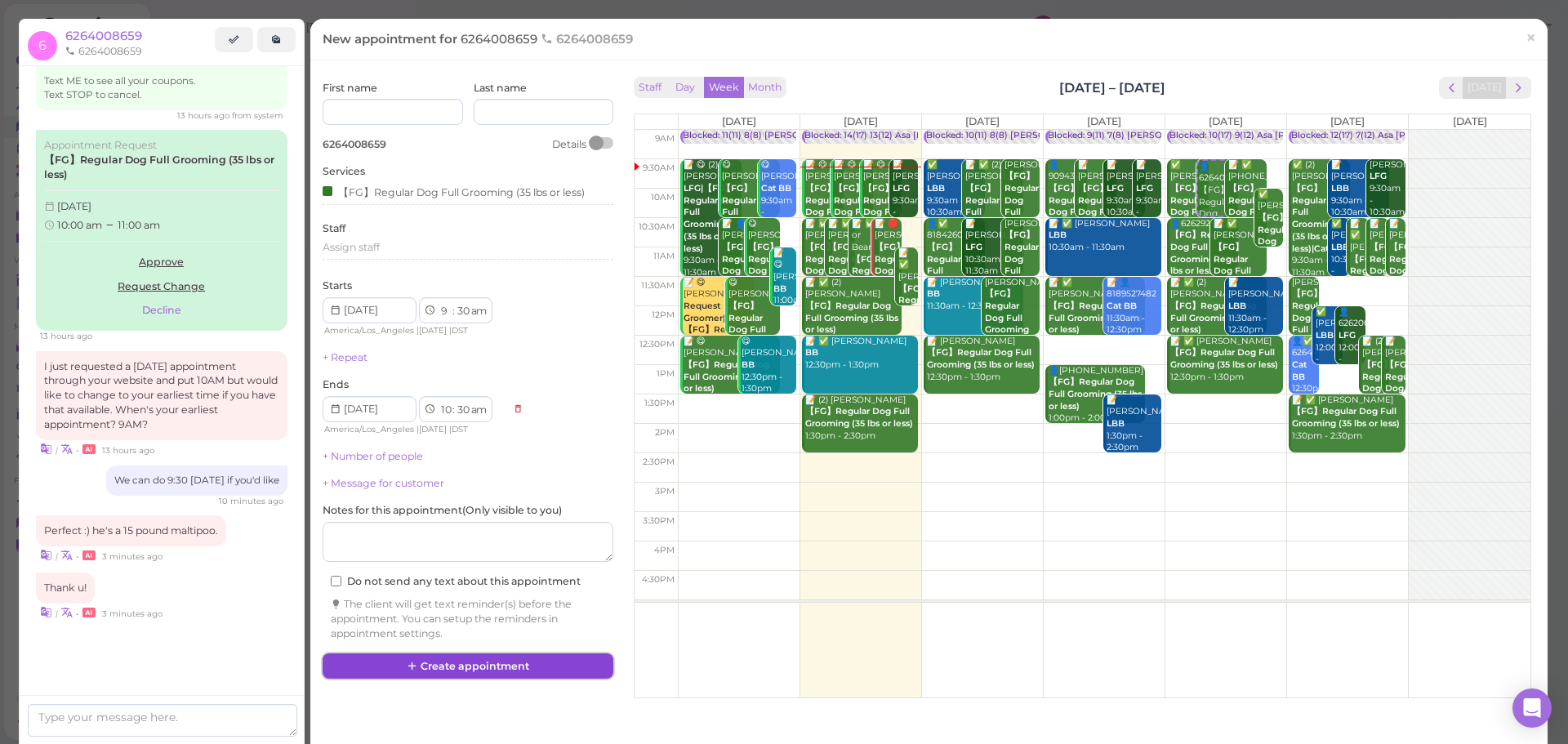
click at [487, 657] on button "Create appointment" at bounding box center [467, 666] width 291 height 26
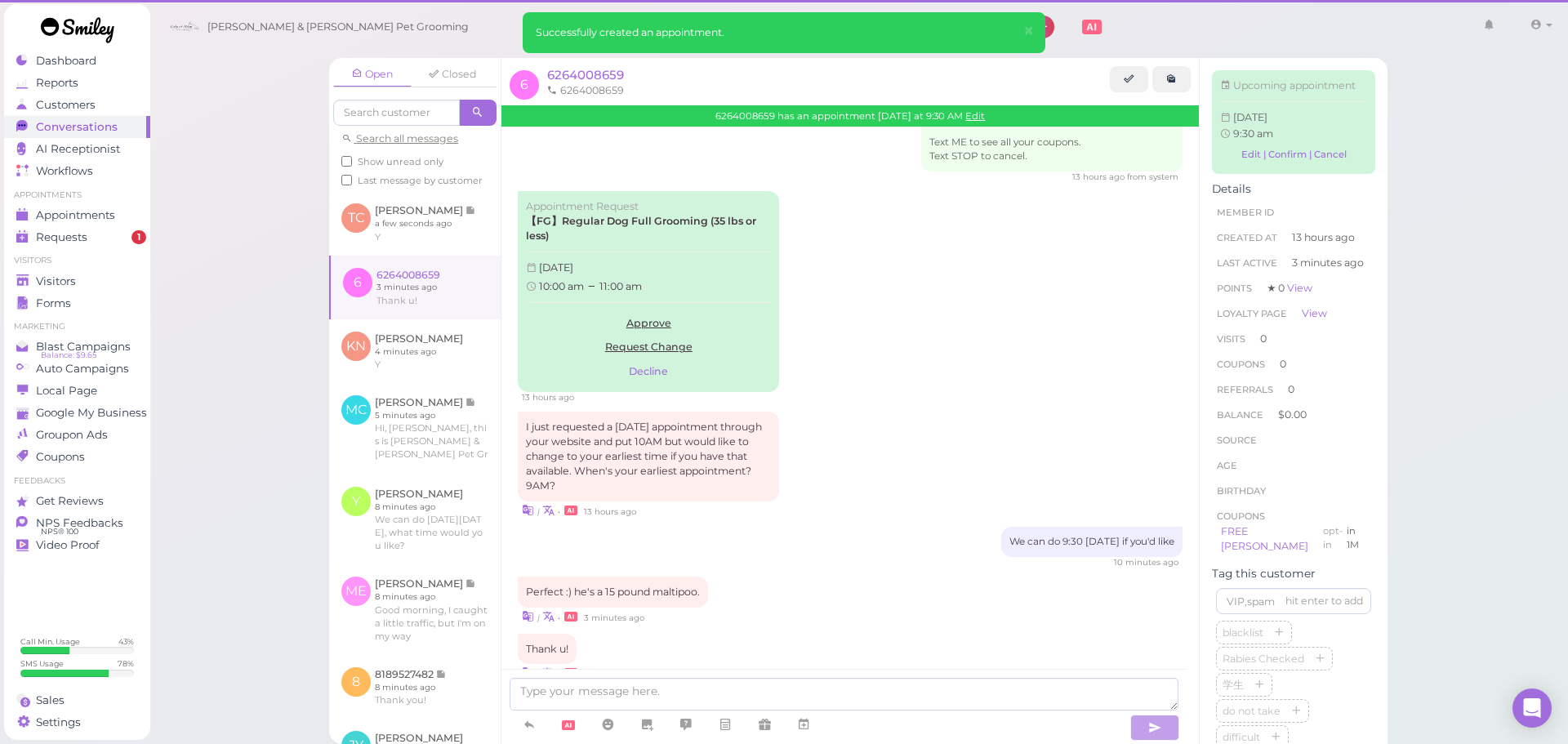
scroll to position [172, 0]
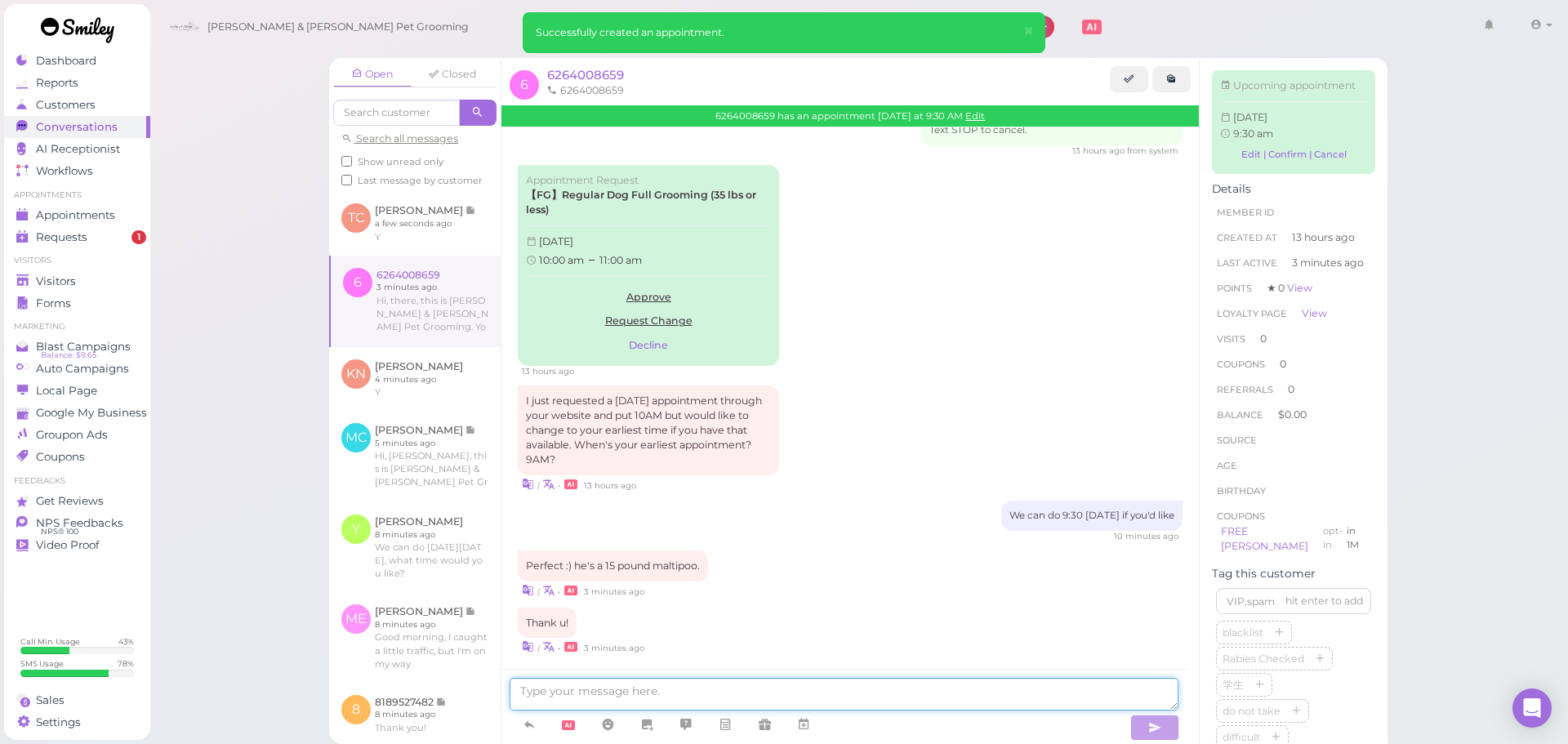
click at [799, 686] on textarea at bounding box center [844, 694] width 669 height 33
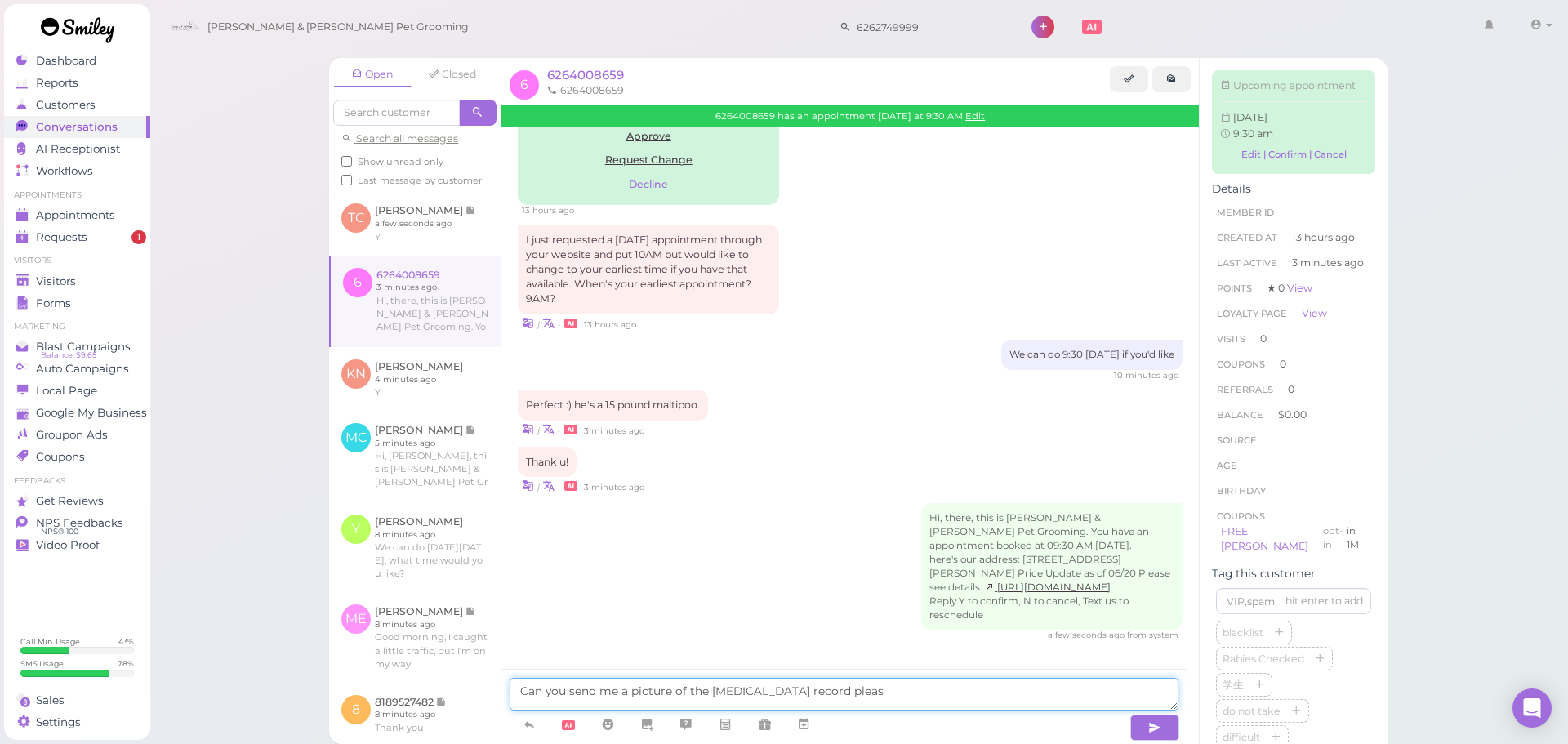
type textarea "Can you send me a picture of the [MEDICAL_DATA] record please"
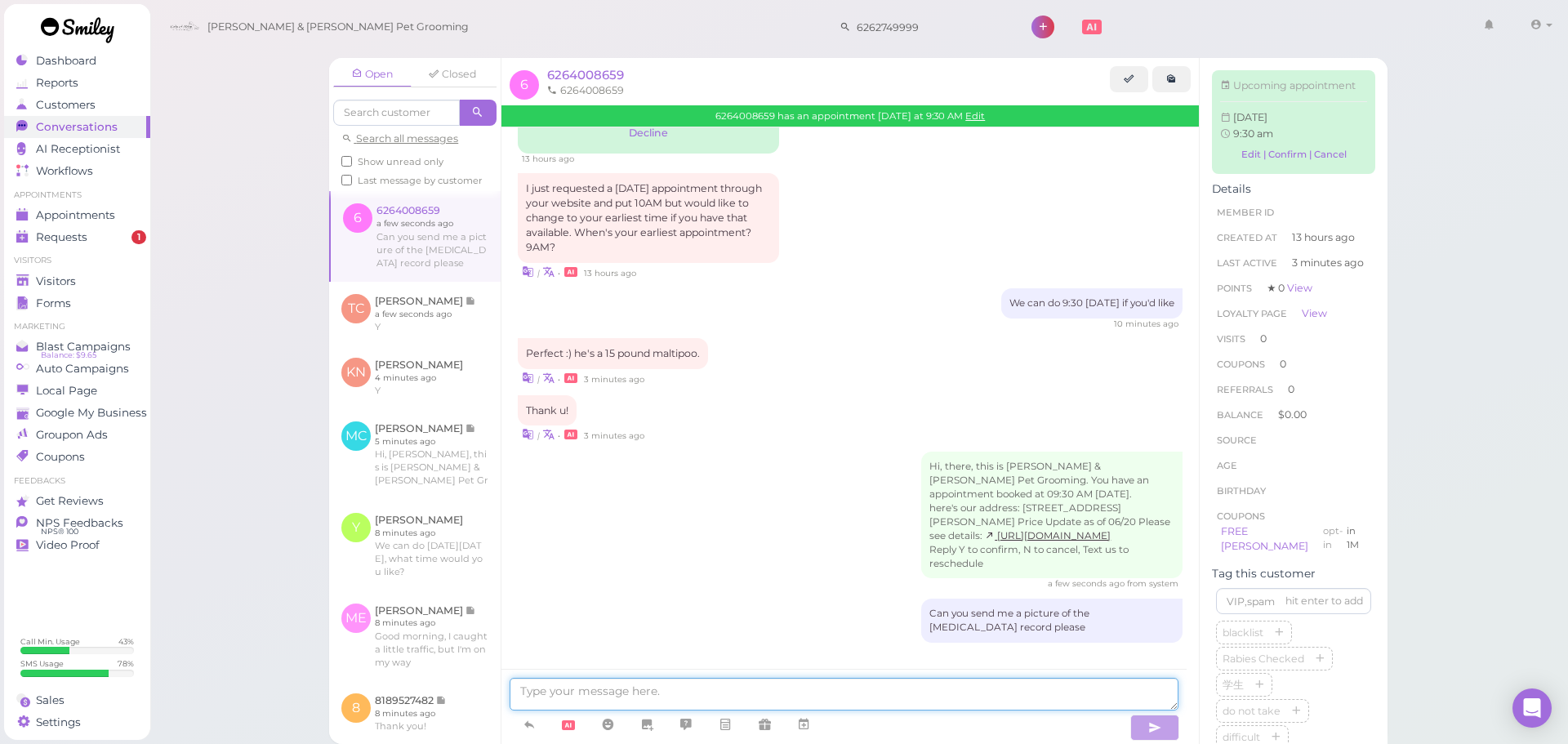
scroll to position [303, 0]
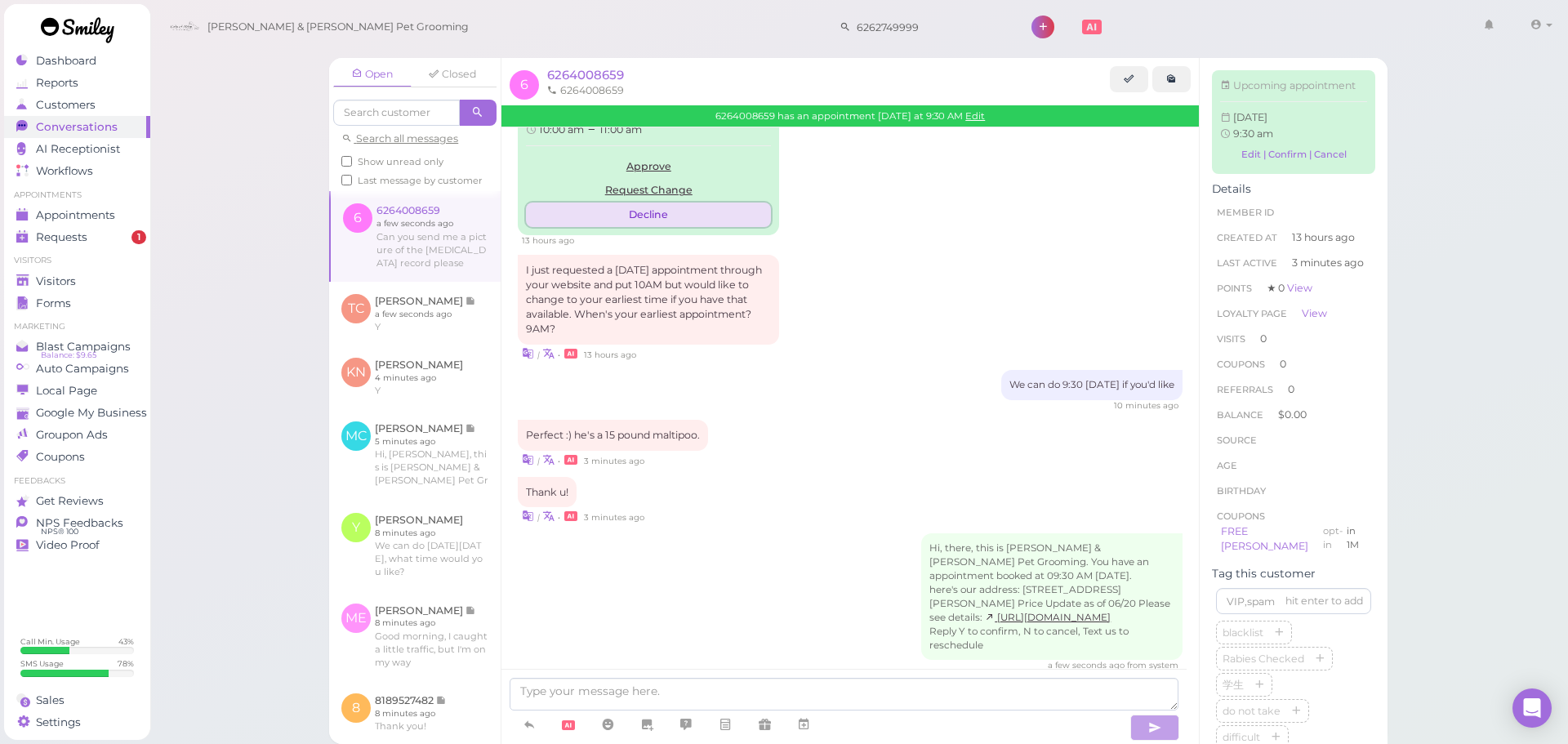
click at [649, 203] on button "Decline" at bounding box center [649, 215] width 245 height 24
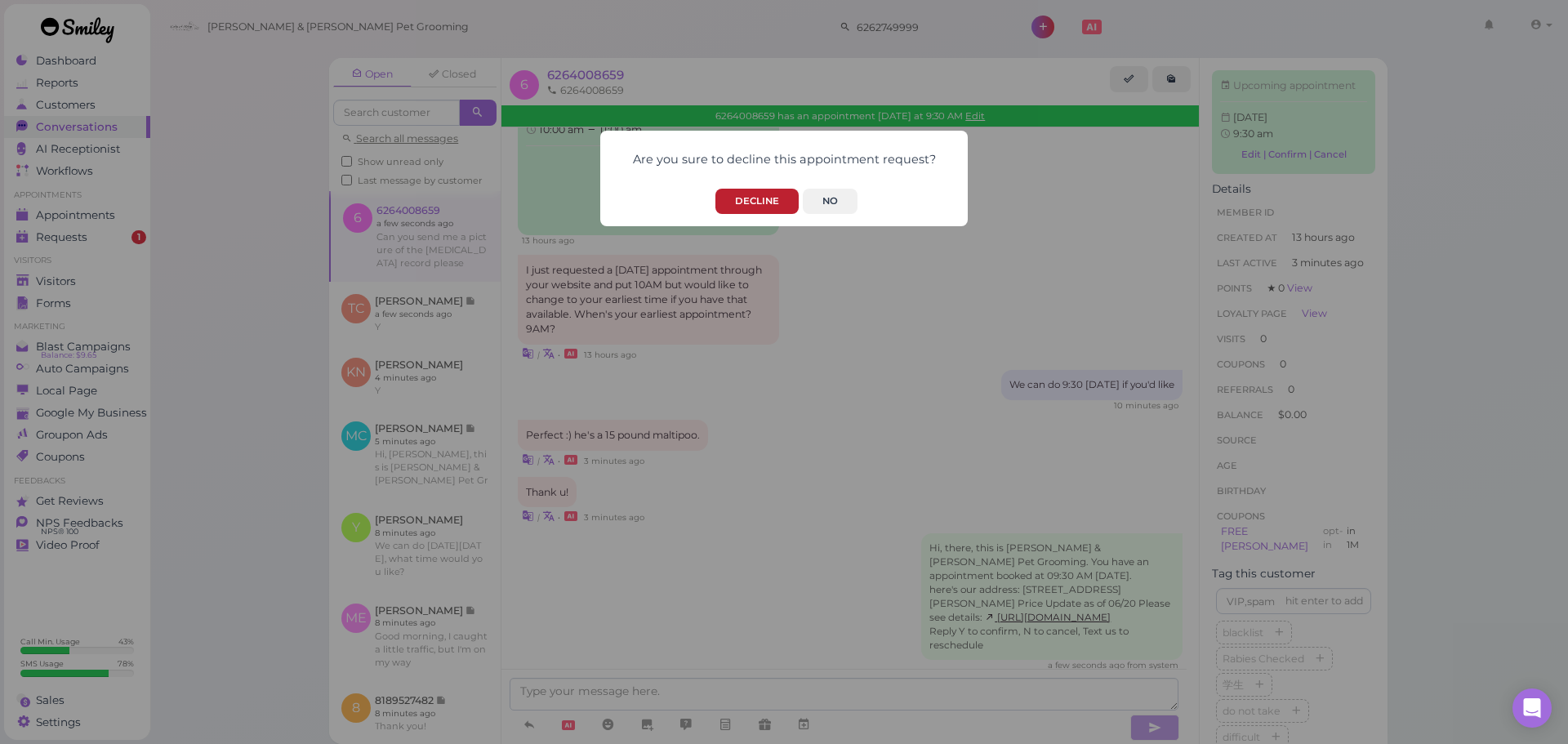
click at [757, 200] on button "Decline" at bounding box center [757, 201] width 83 height 25
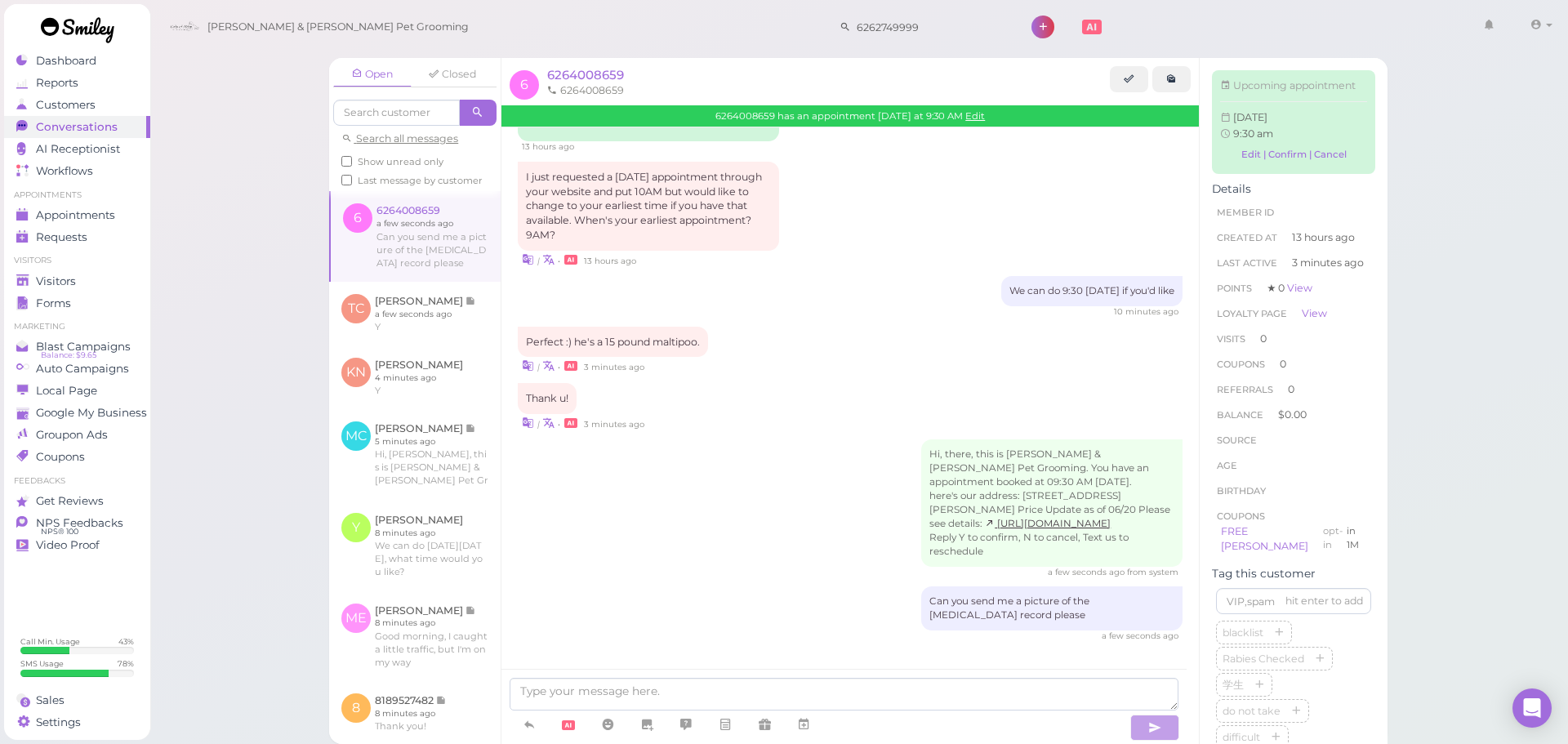
scroll to position [376, 0]
click at [87, 283] on div "Visitors" at bounding box center [75, 281] width 118 height 14
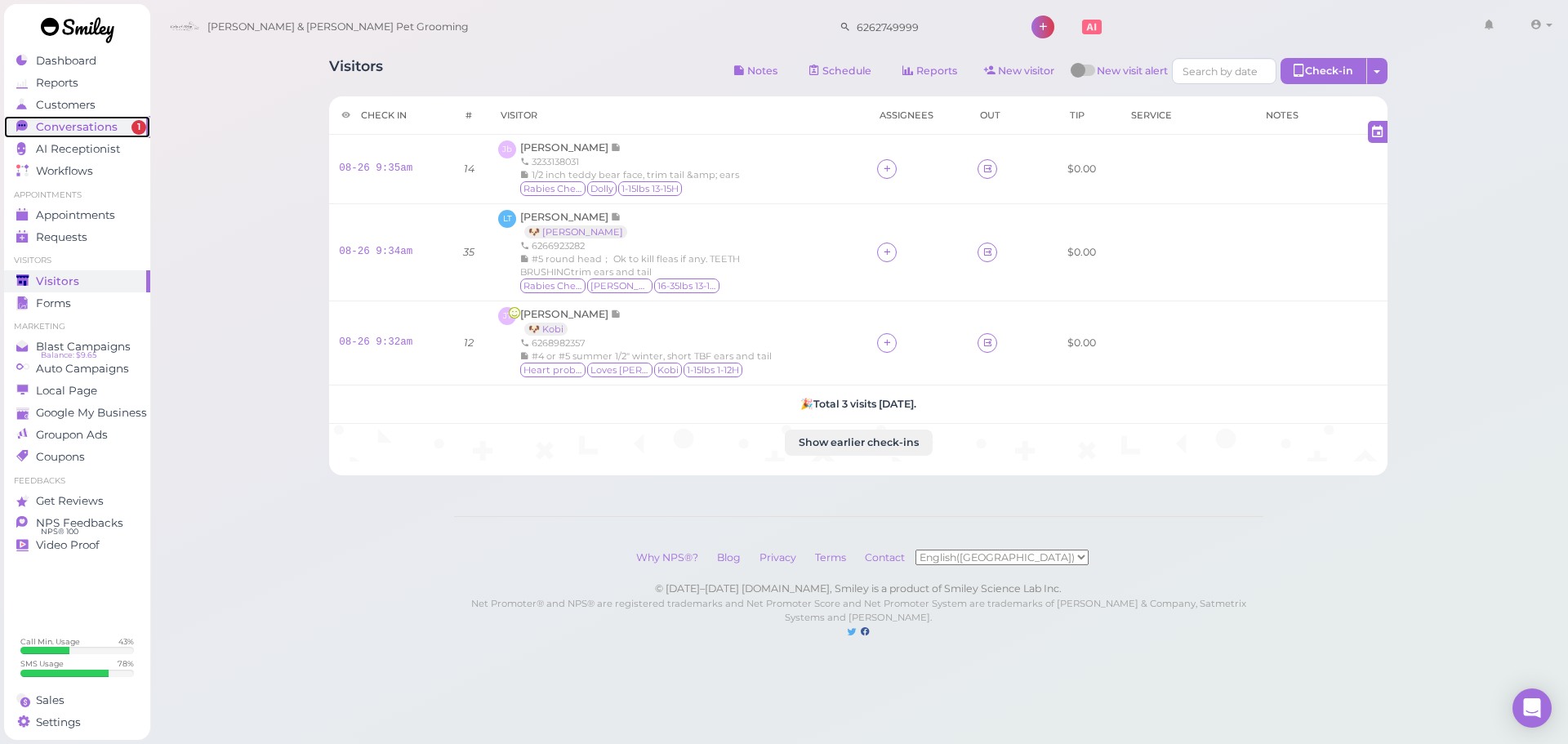
click at [120, 135] on link "Conversations 1" at bounding box center [77, 127] width 146 height 22
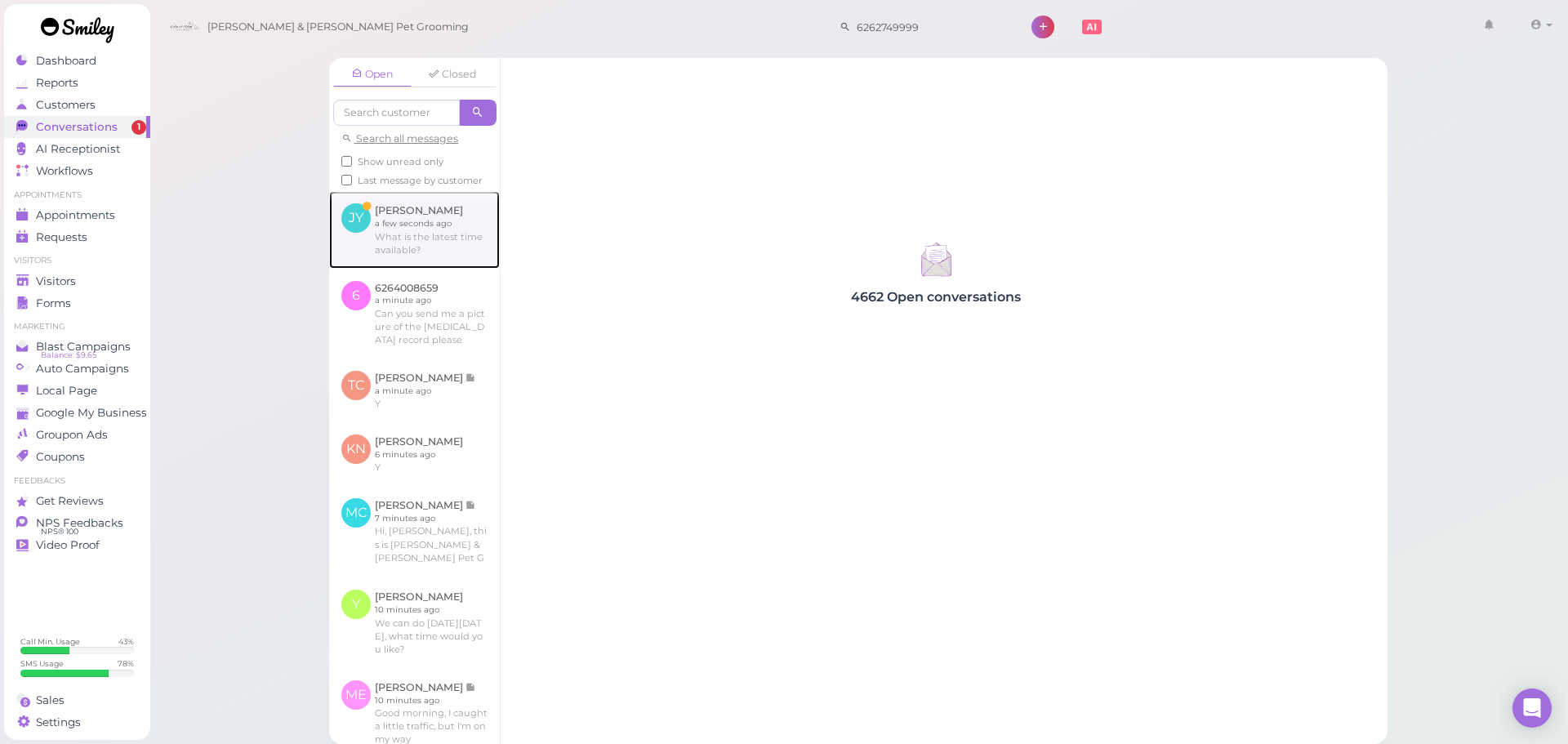
click at [451, 256] on link at bounding box center [414, 230] width 171 height 77
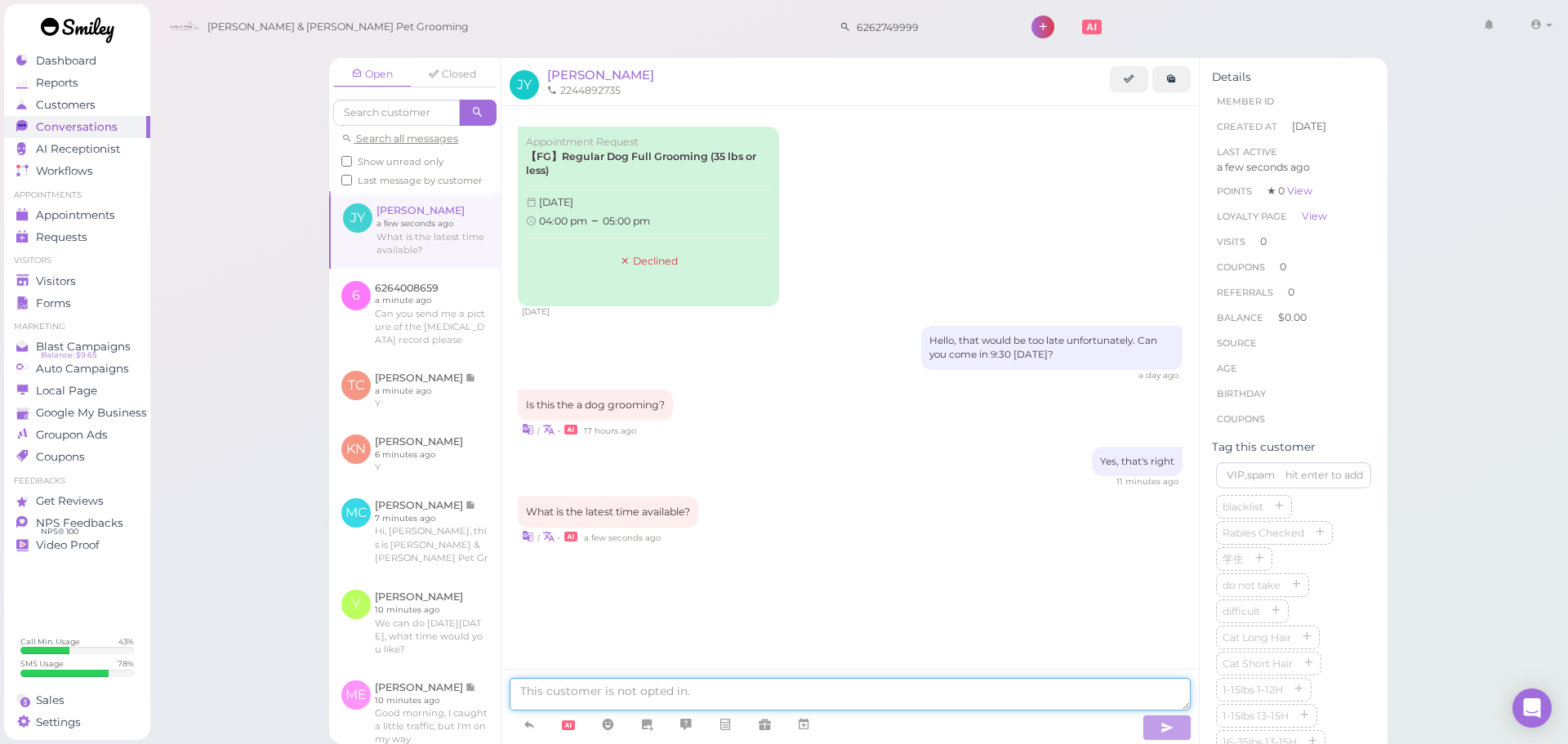
drag, startPoint x: 686, startPoint y: 685, endPoint x: 674, endPoint y: 669, distance: 20.0
click at [687, 685] on textarea at bounding box center [849, 694] width 681 height 33
type textarea "12:30"
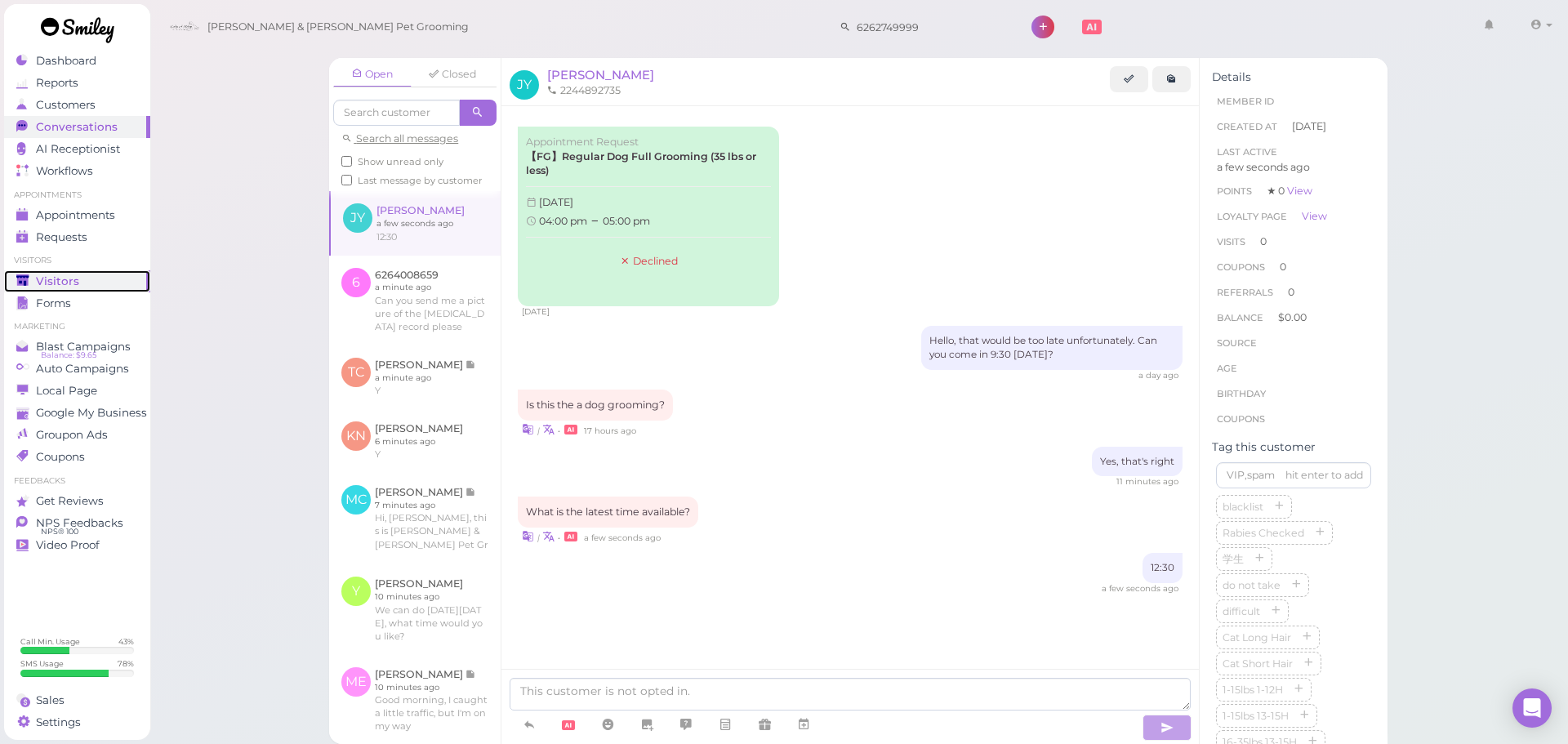
click at [50, 271] on link "Visitors" at bounding box center [77, 281] width 146 height 22
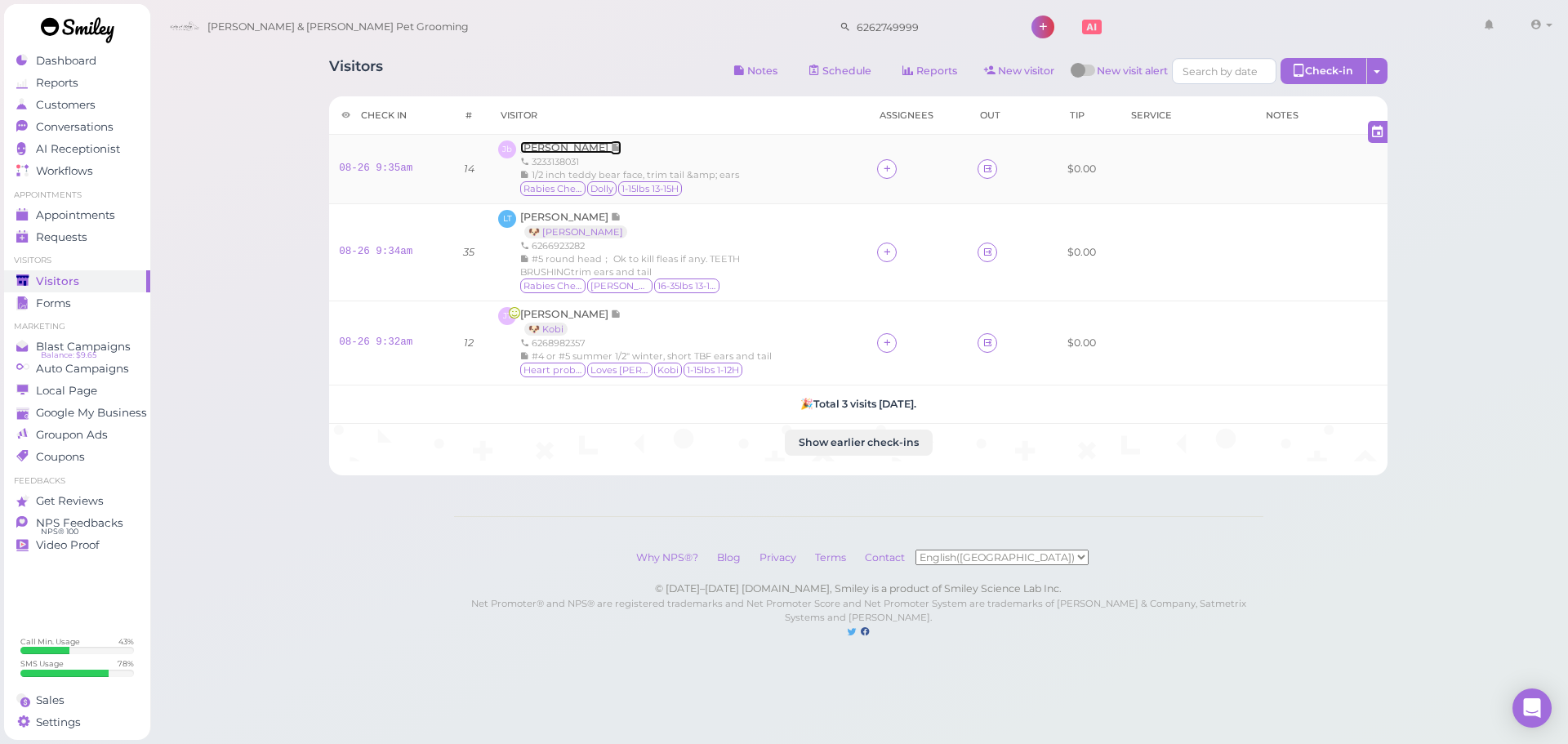
click at [575, 152] on span "[PERSON_NAME]" at bounding box center [565, 147] width 91 height 12
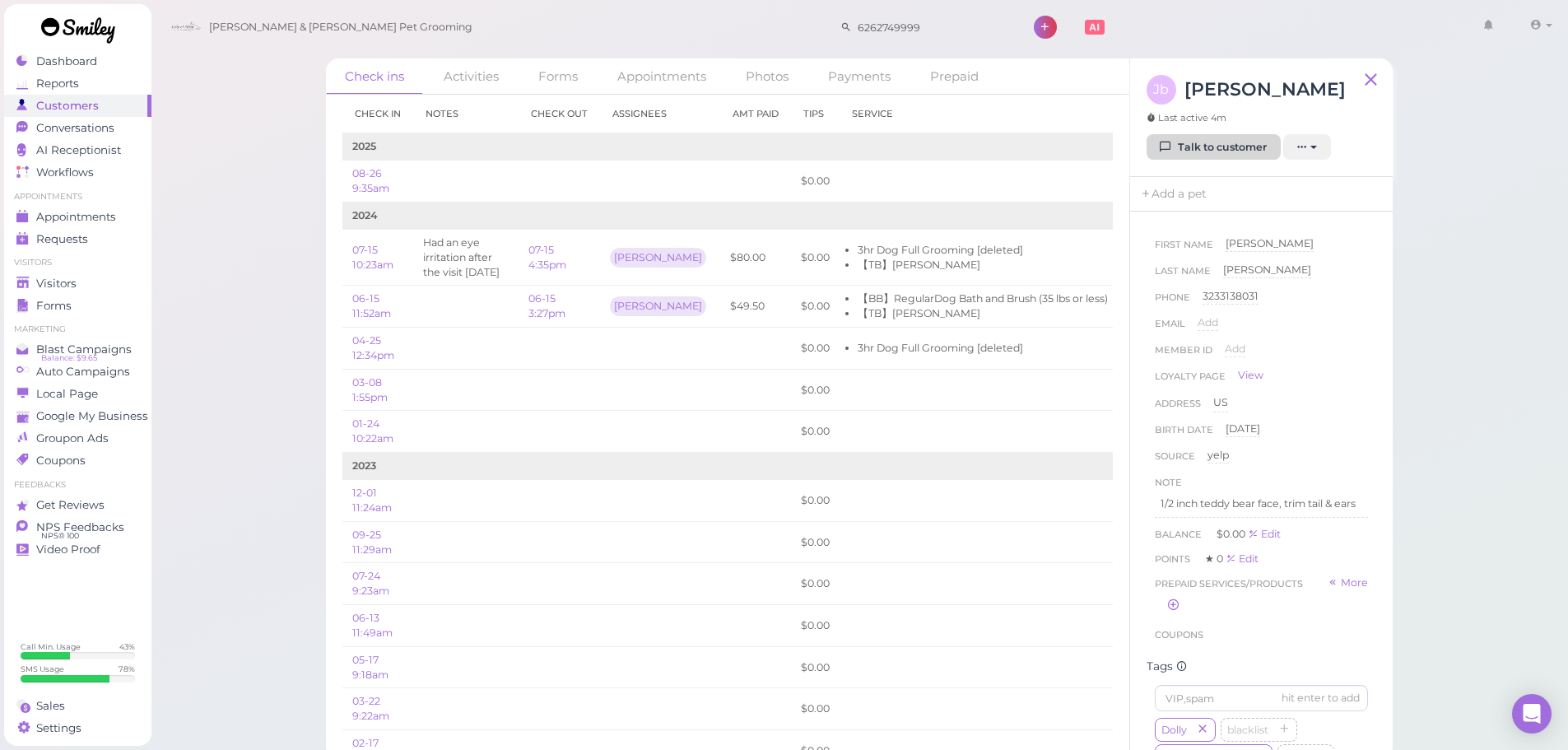
click at [1267, 160] on link "Talk to customer" at bounding box center [1214, 147] width 134 height 26
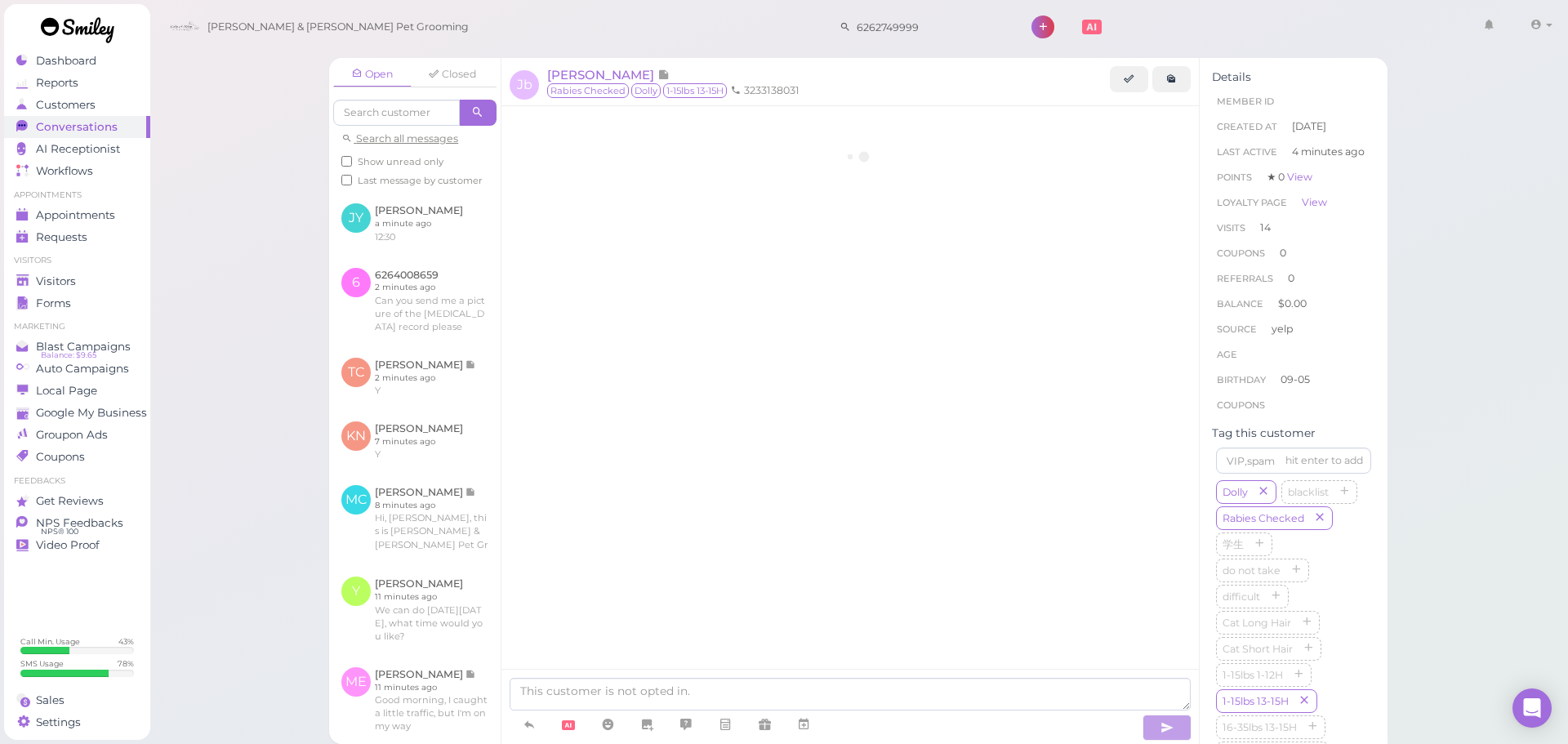
scroll to position [2069, 0]
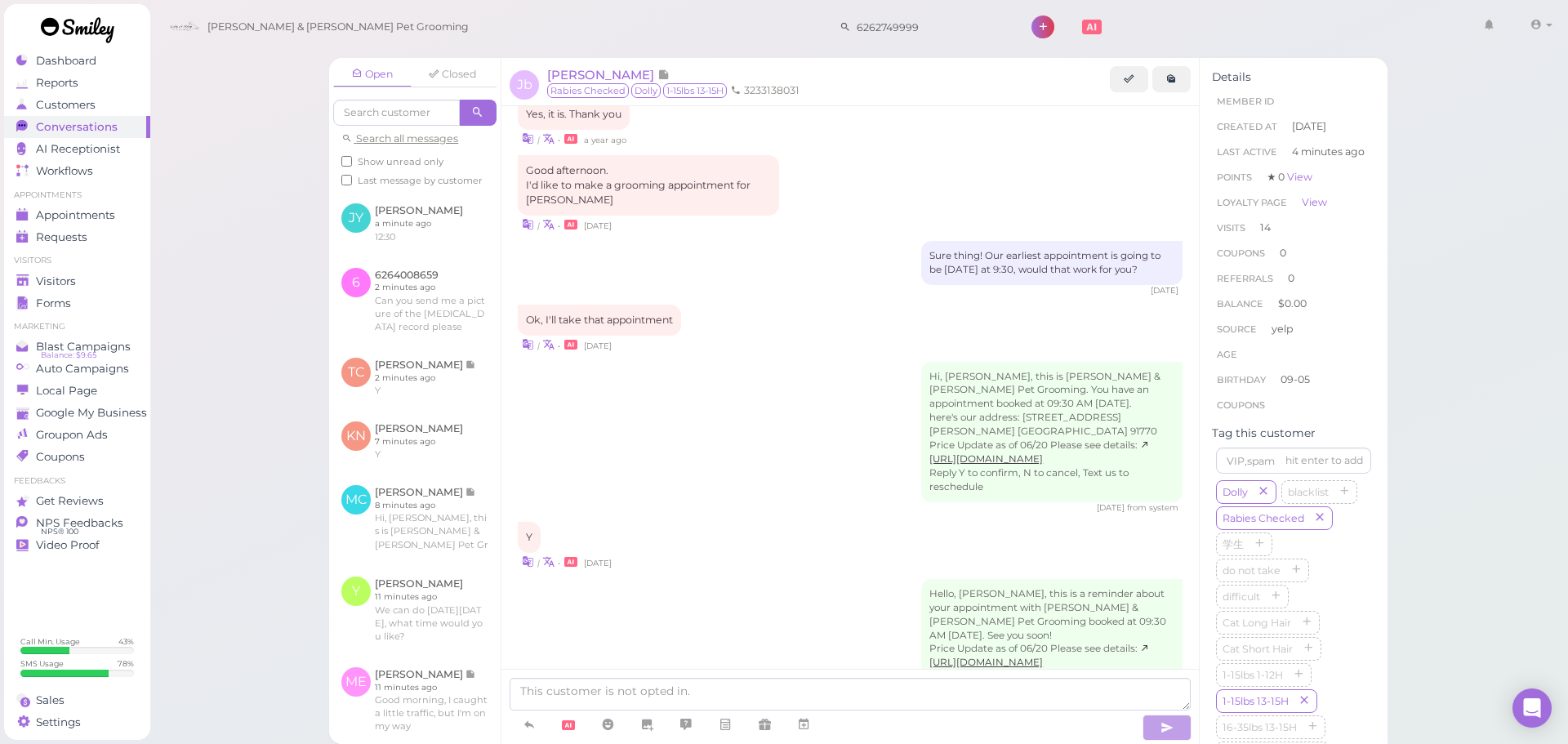
click at [813, 678] on div at bounding box center [850, 707] width 698 height 75
click at [855, 688] on textarea at bounding box center [849, 694] width 681 height 33
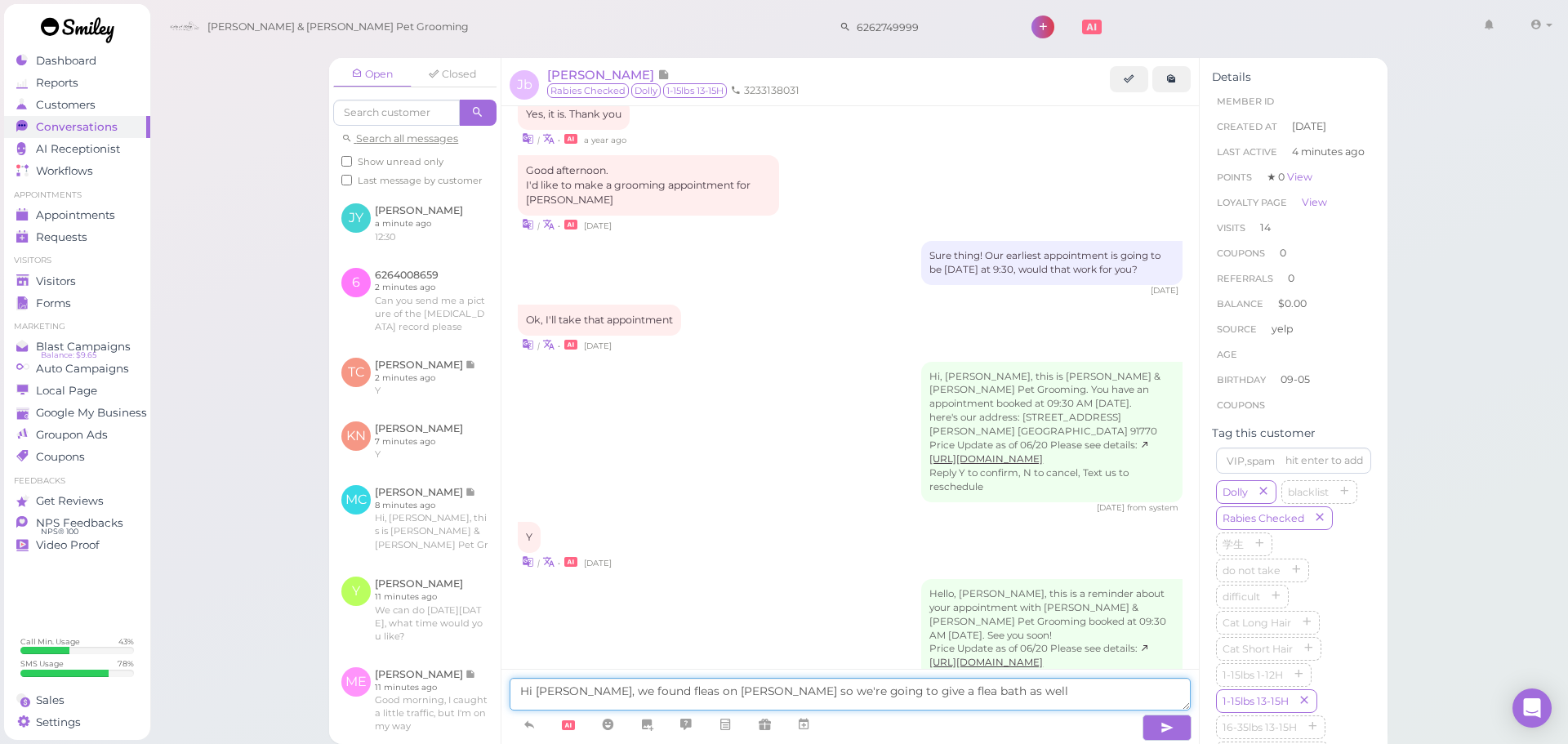
type textarea "Hi [PERSON_NAME], we found fleas on [PERSON_NAME] so we're going to give a flea…"
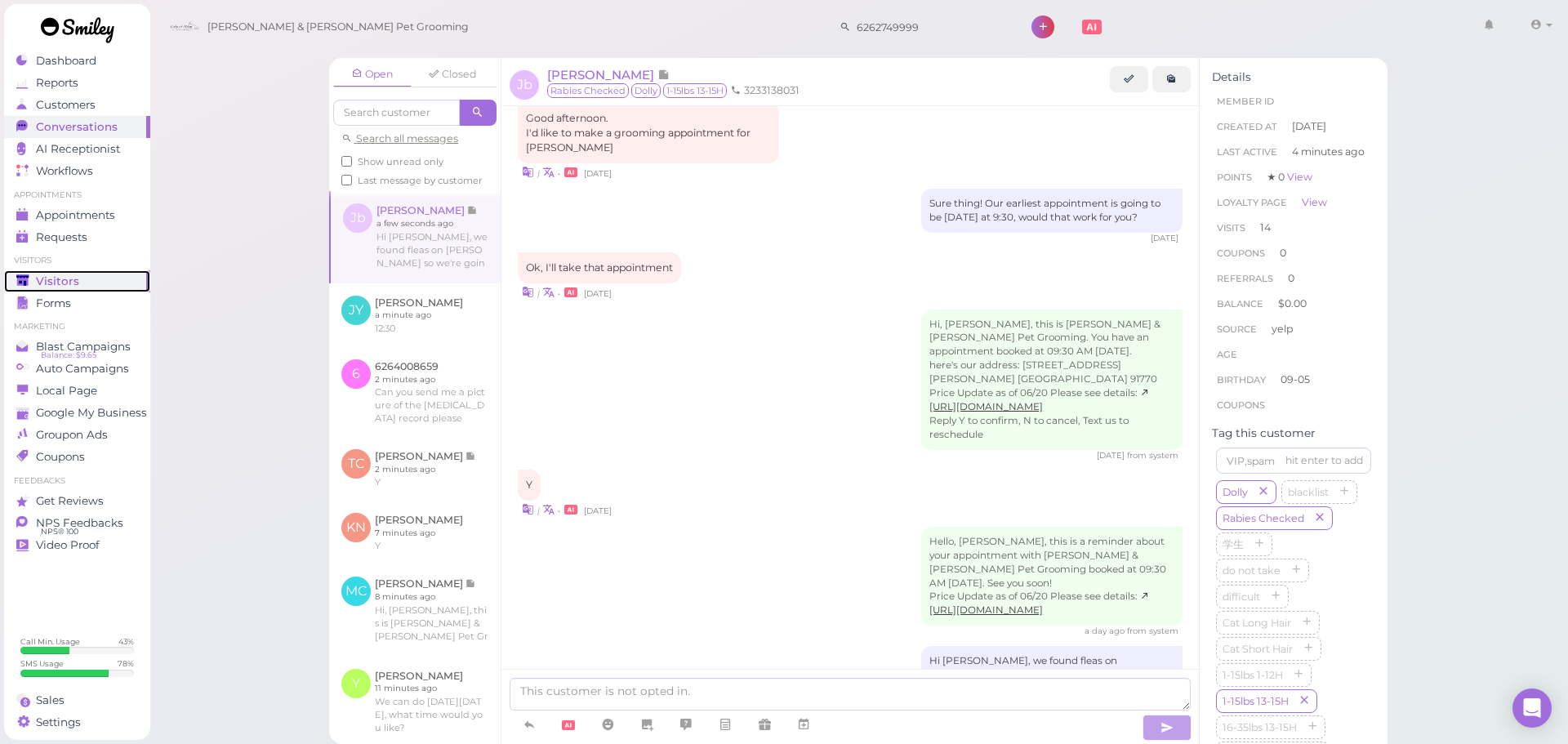
click at [45, 284] on span "Visitors" at bounding box center [57, 281] width 43 height 14
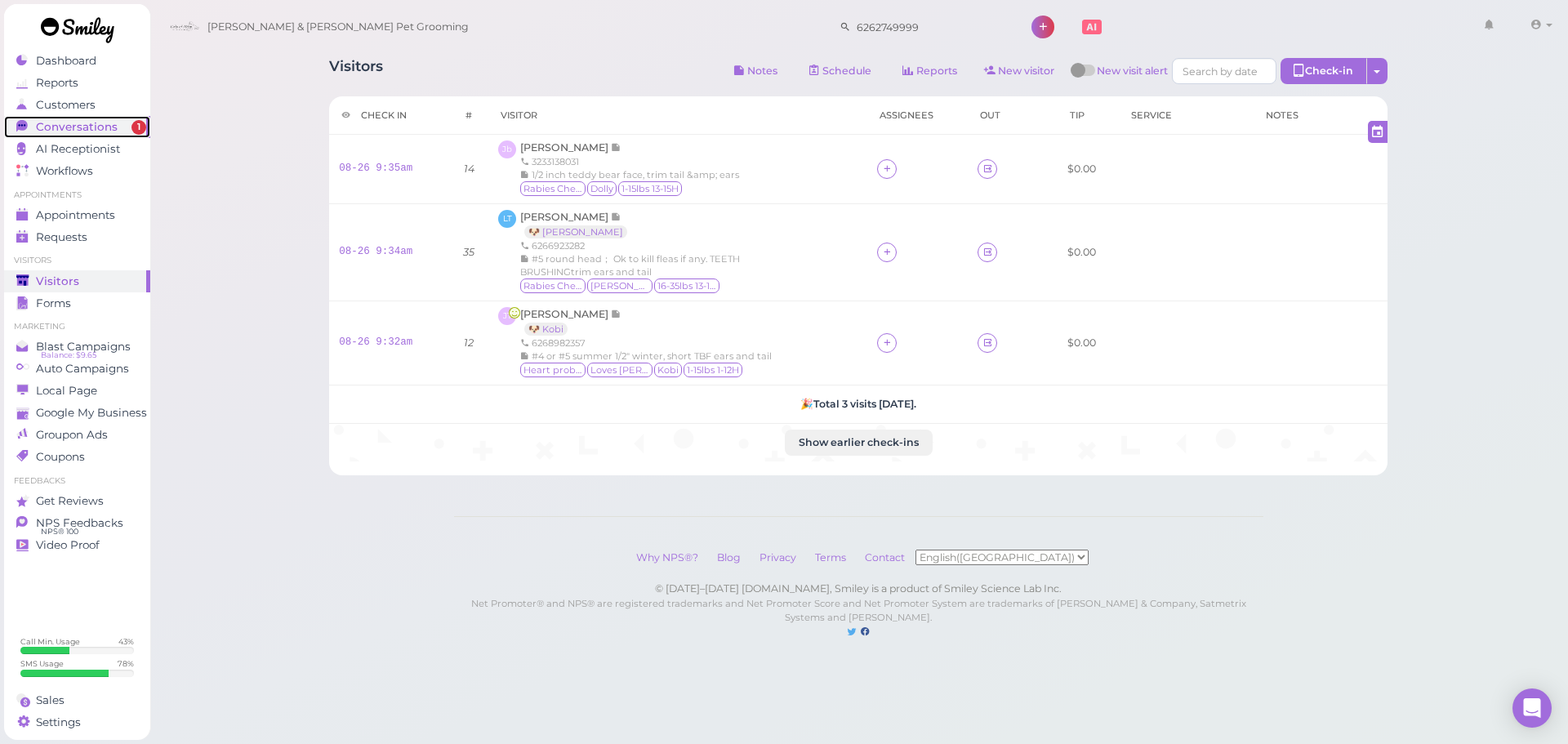
click at [92, 121] on span "Conversations" at bounding box center [76, 127] width 81 height 14
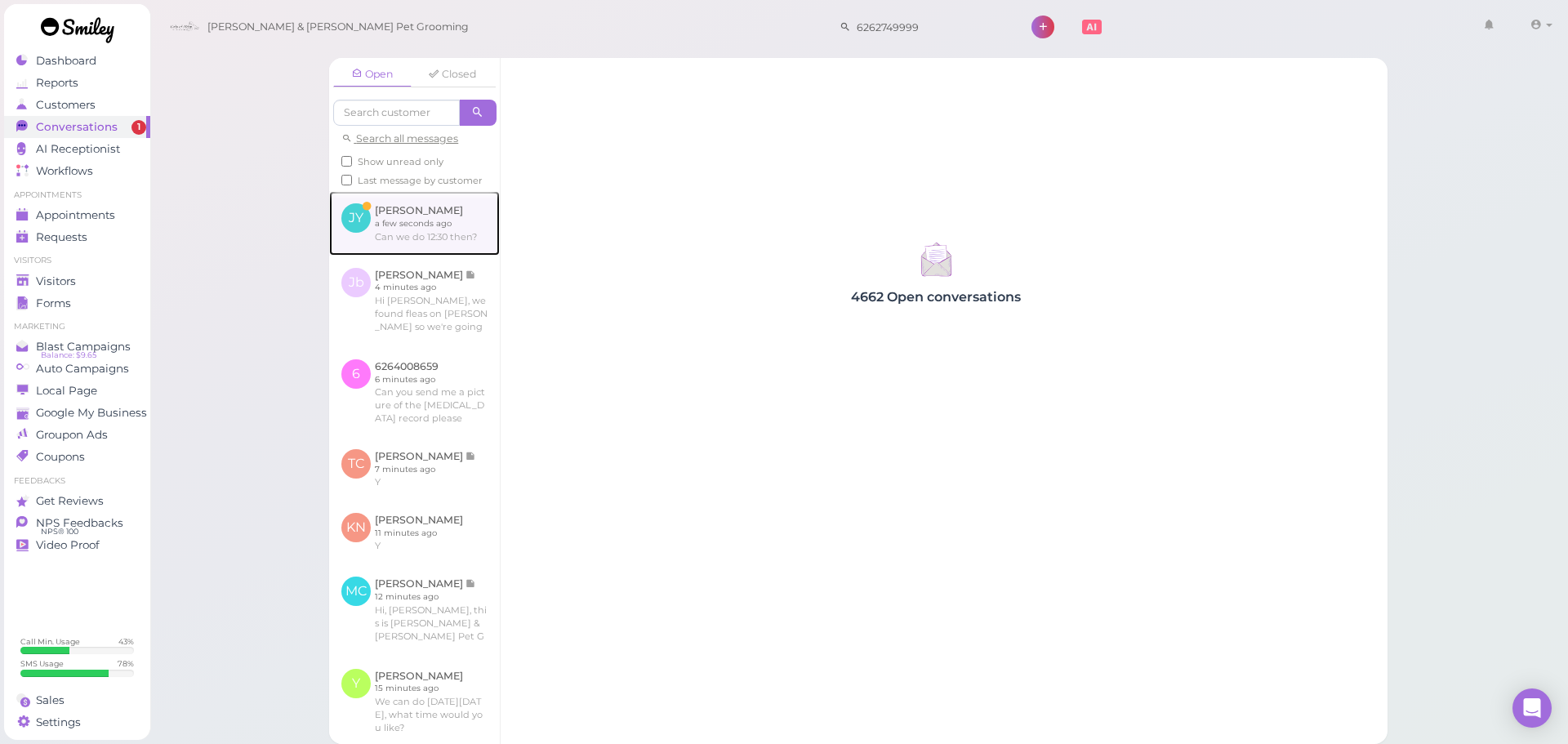
click at [368, 224] on link at bounding box center [414, 223] width 171 height 64
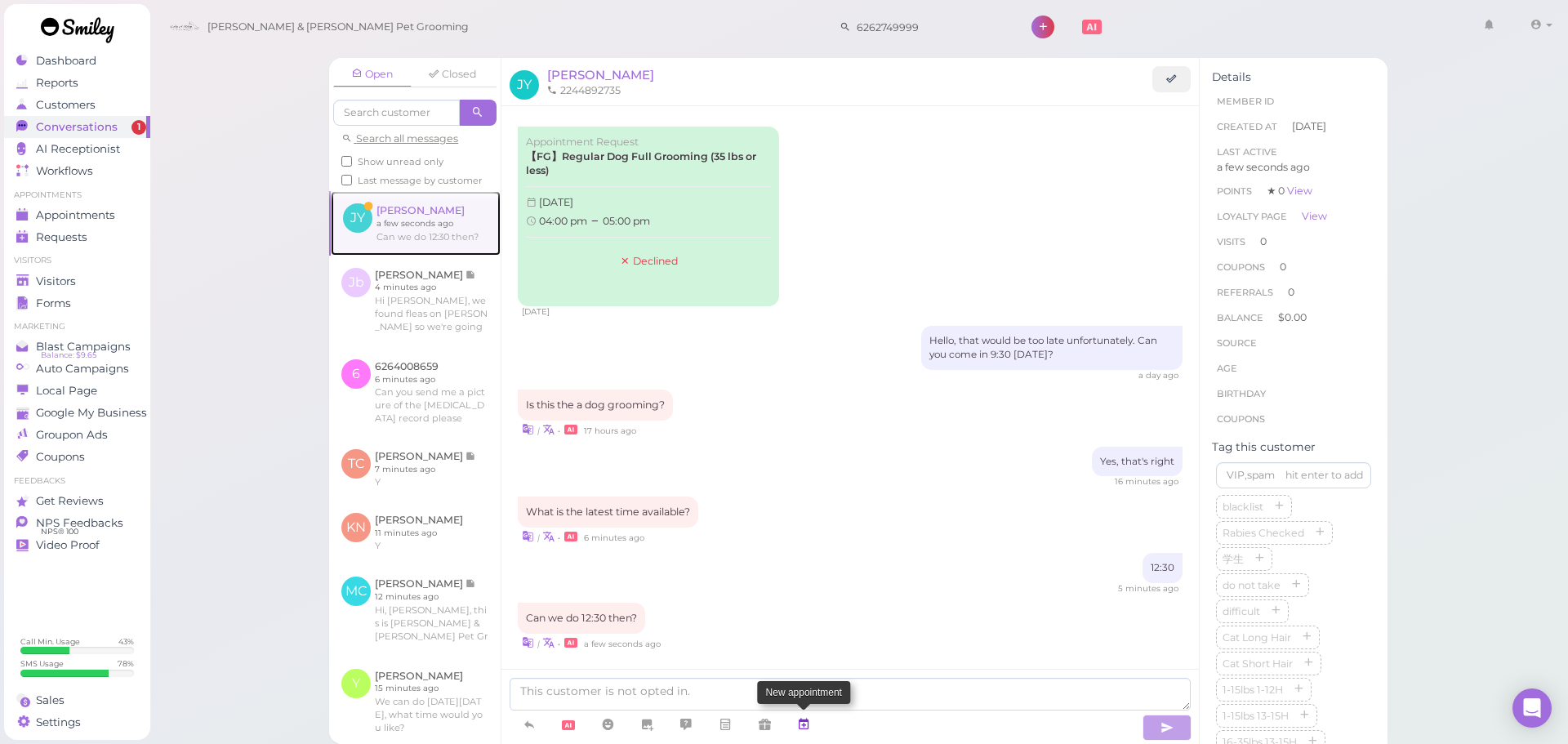
scroll to position [22, 0]
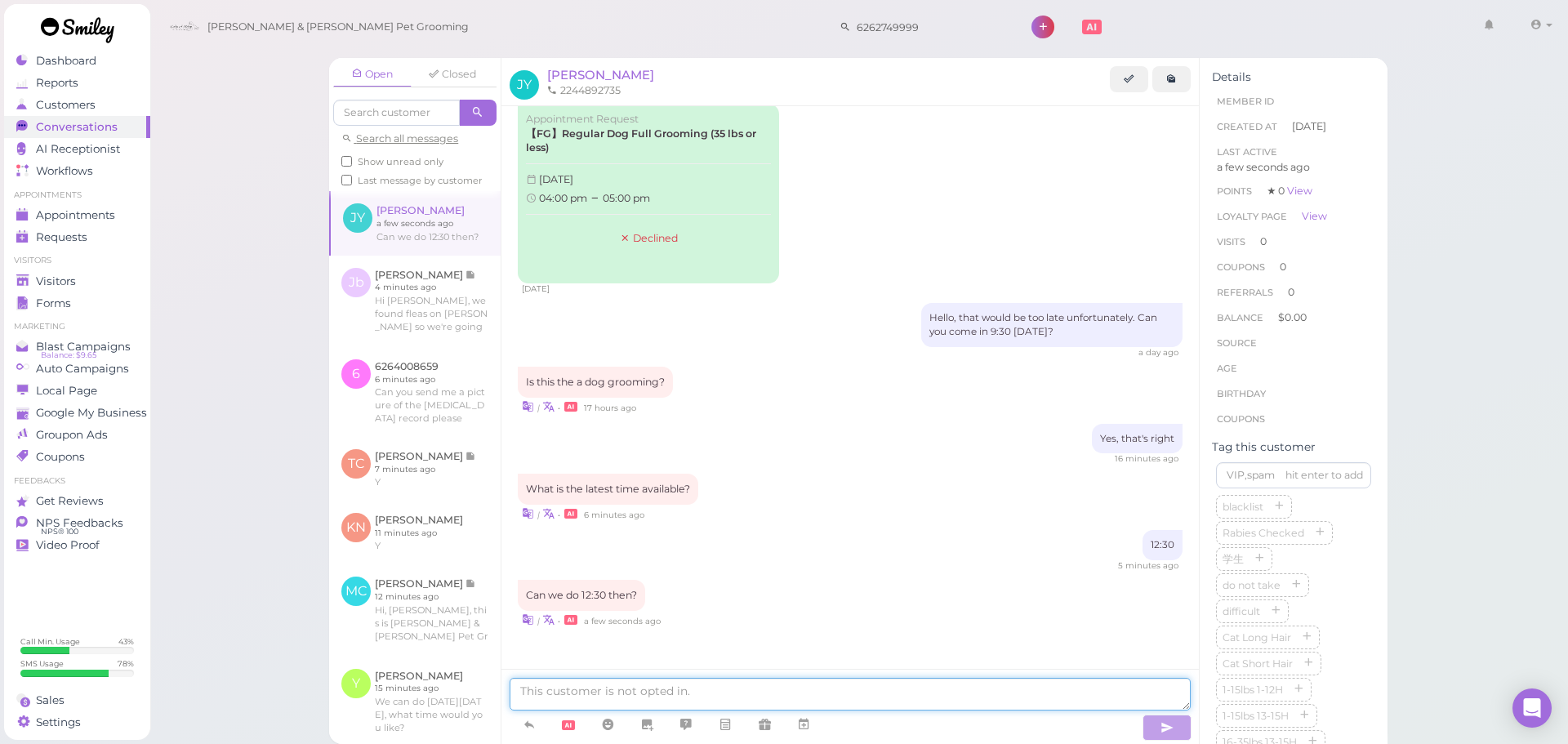
click at [782, 692] on textarea at bounding box center [849, 694] width 681 height 33
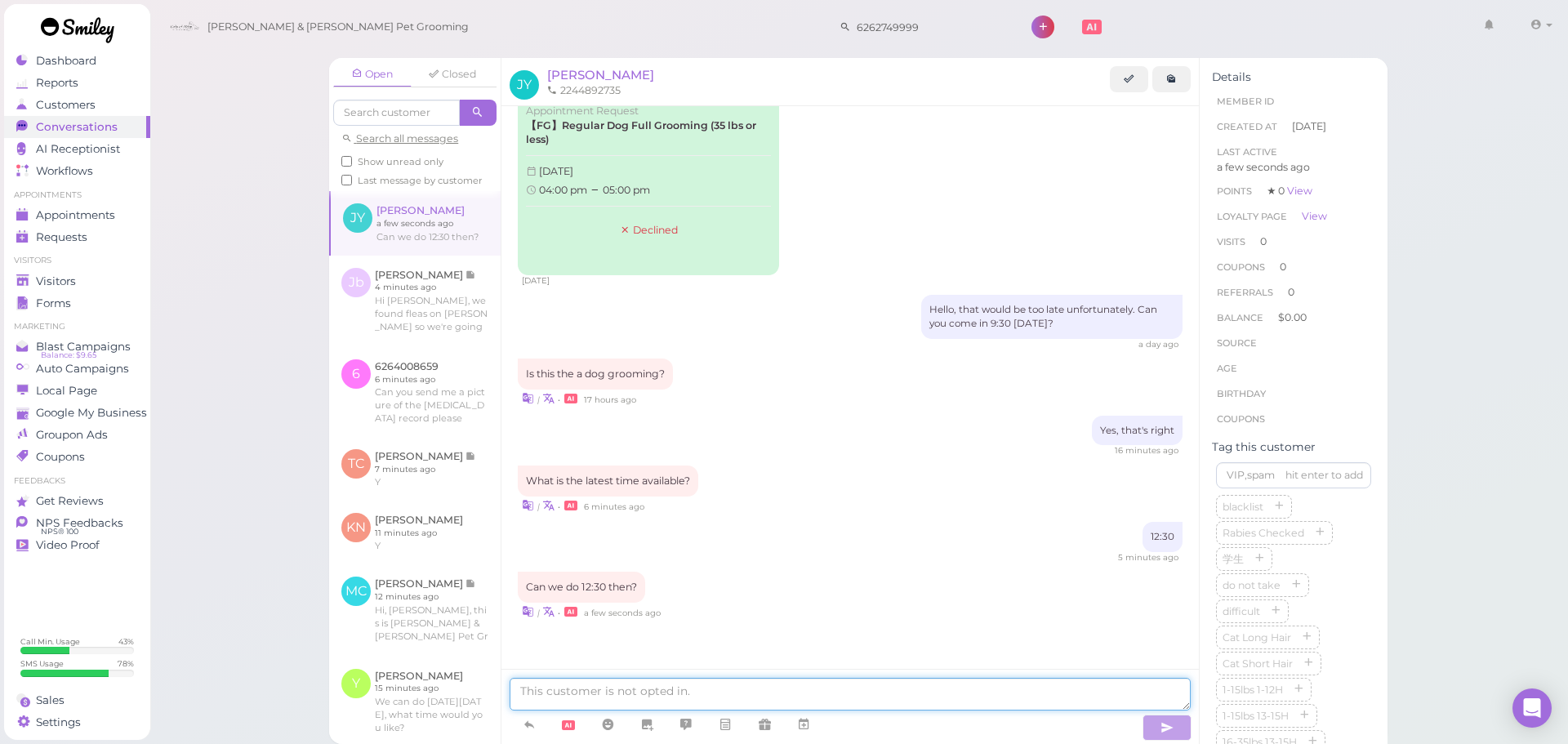
click at [789, 691] on textarea at bounding box center [849, 694] width 681 height 33
type textarea "Sure thing, you have a small dog right?C"
type textarea "an y"
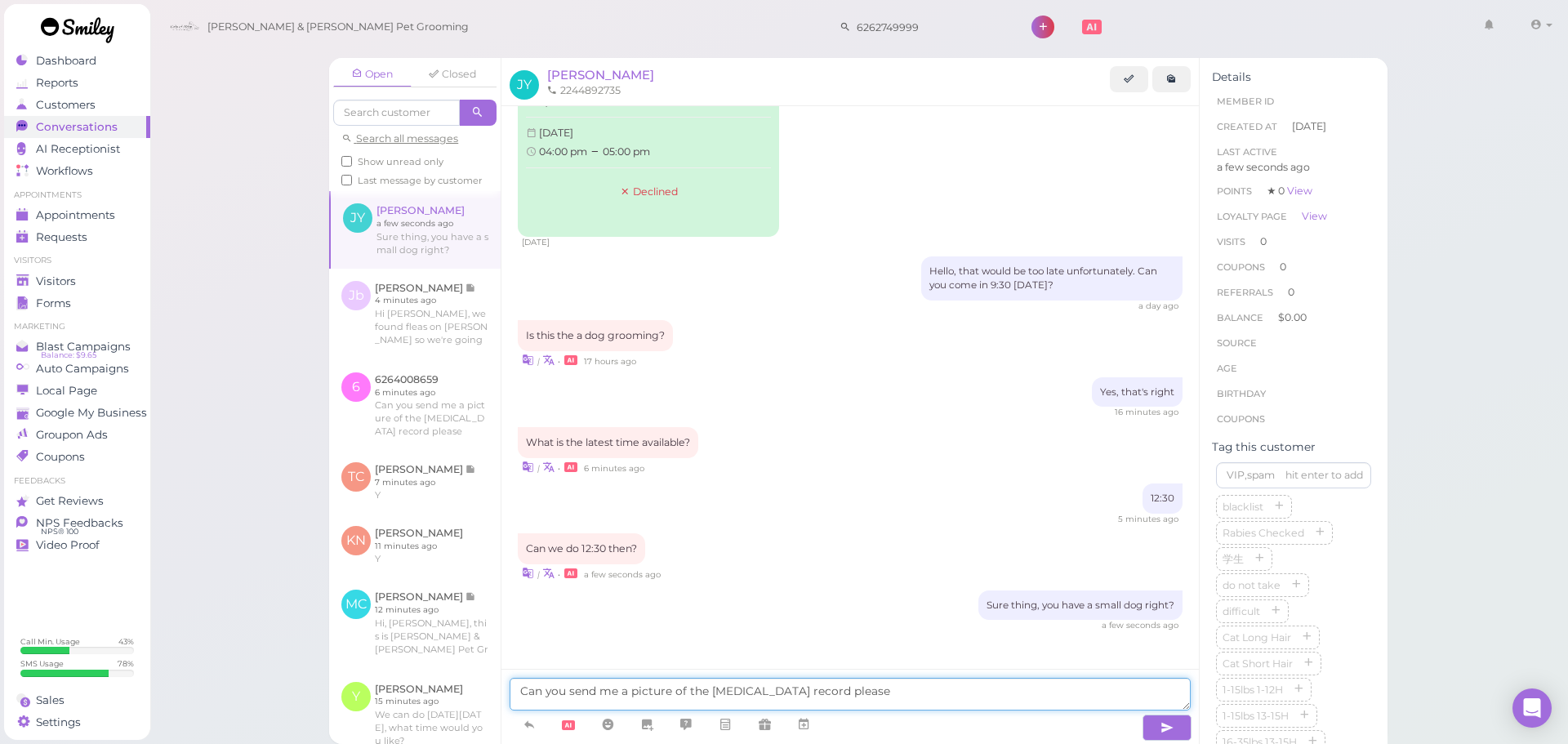
type textarea "Can you send me a picture of the [MEDICAL_DATA] record please"
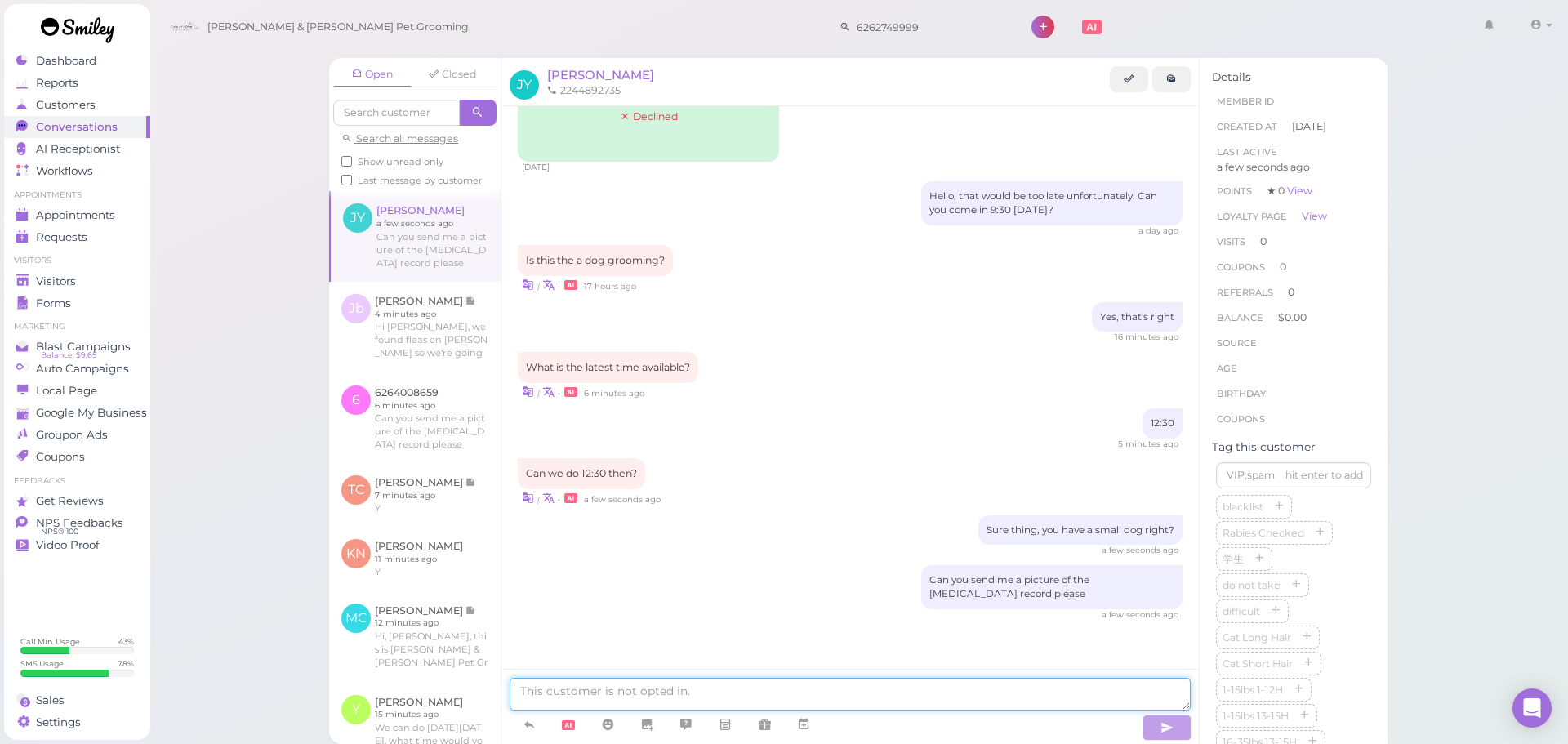
scroll to position [201, 0]
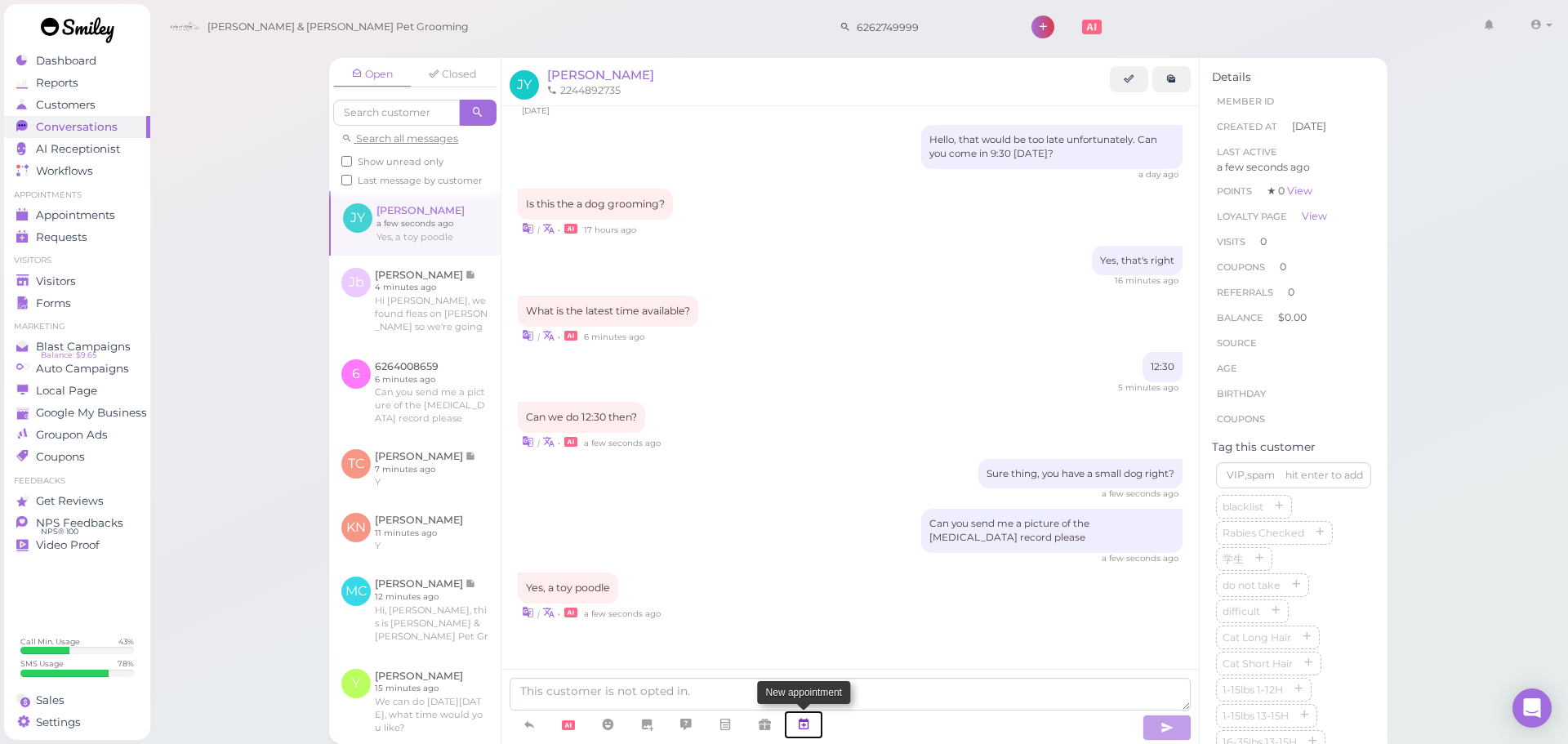
click at [814, 731] on link at bounding box center [804, 725] width 39 height 29
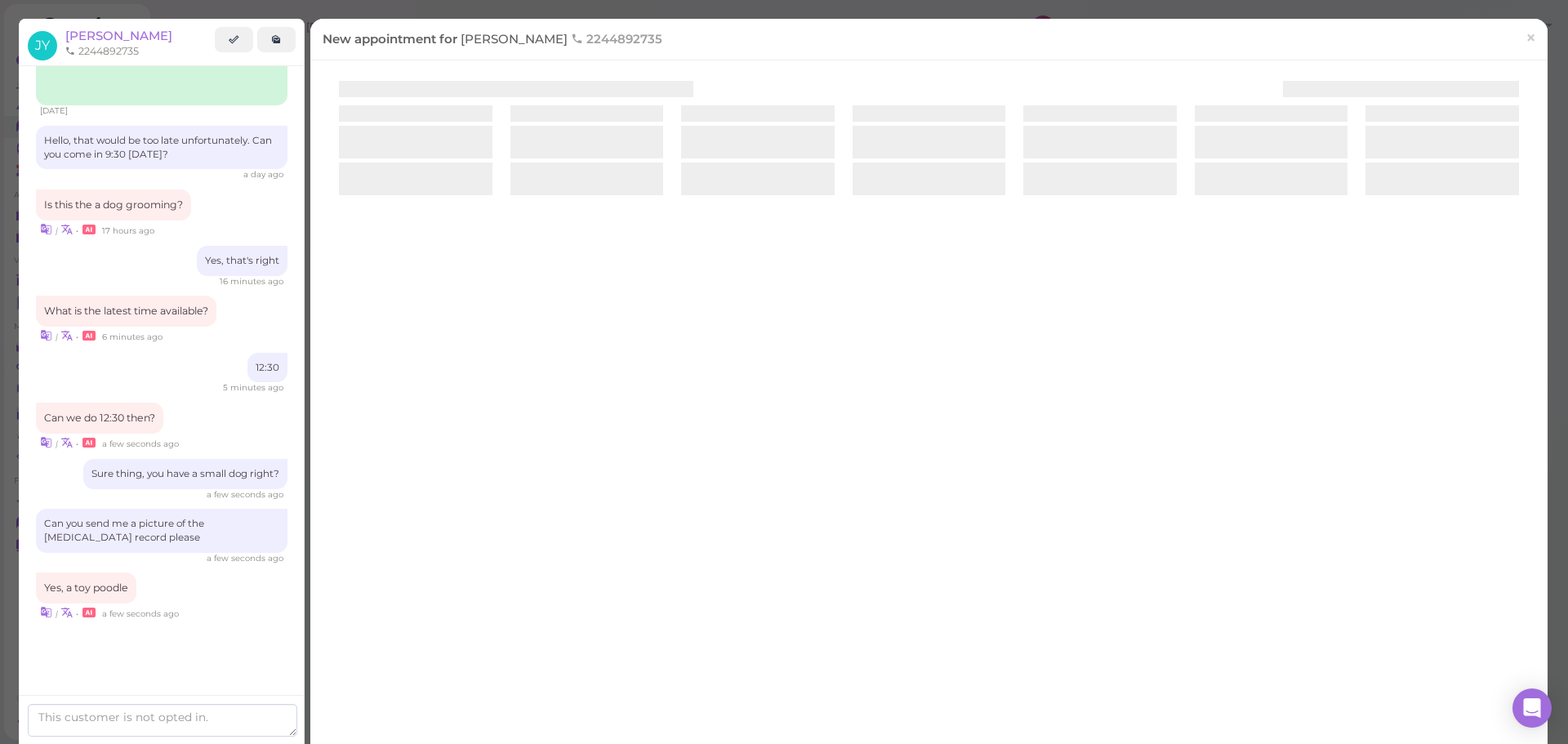
scroll to position [161, 0]
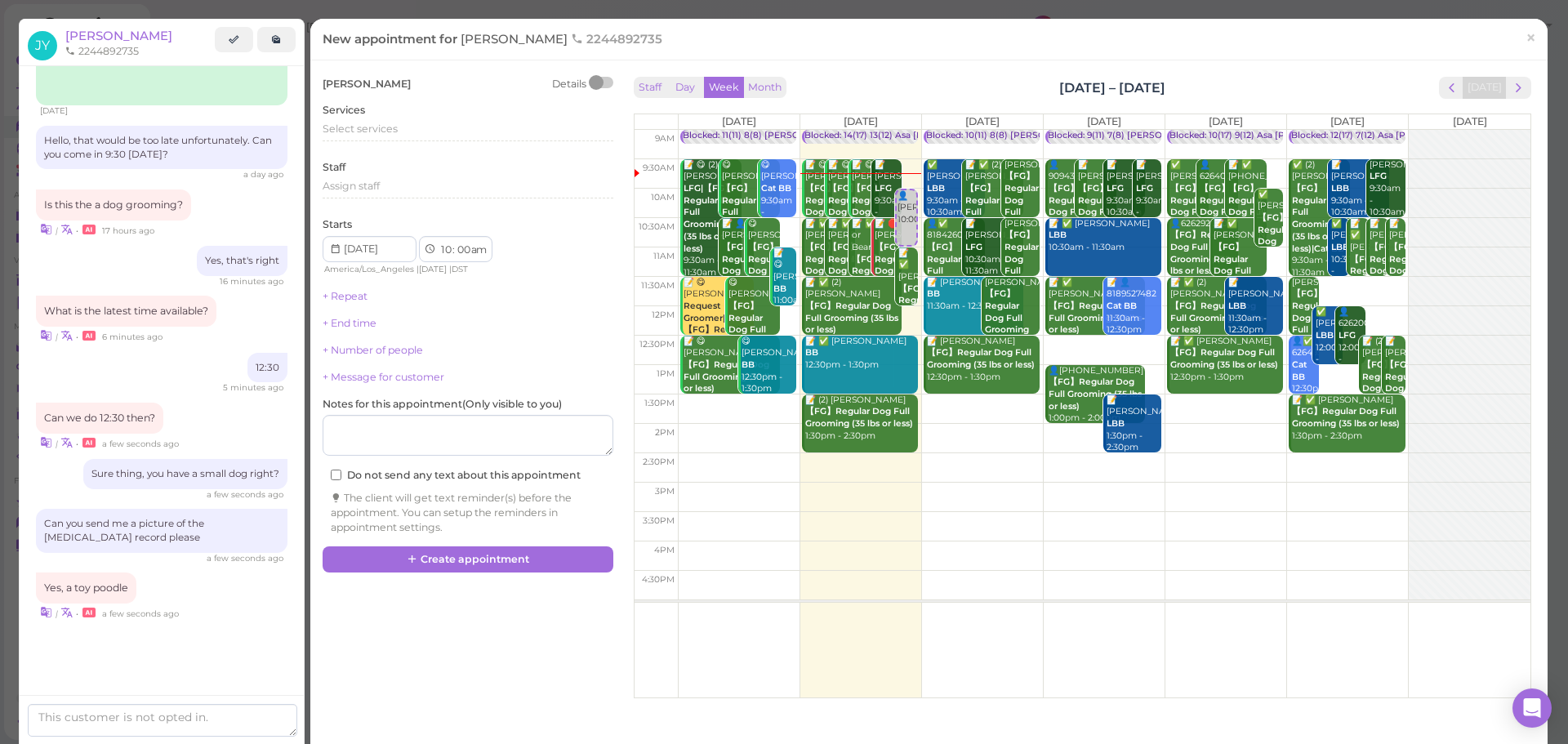
click at [1195, 406] on td at bounding box center [1105, 408] width 853 height 29
type input "[DATE]"
select select "1"
select select "30"
select select "pm"
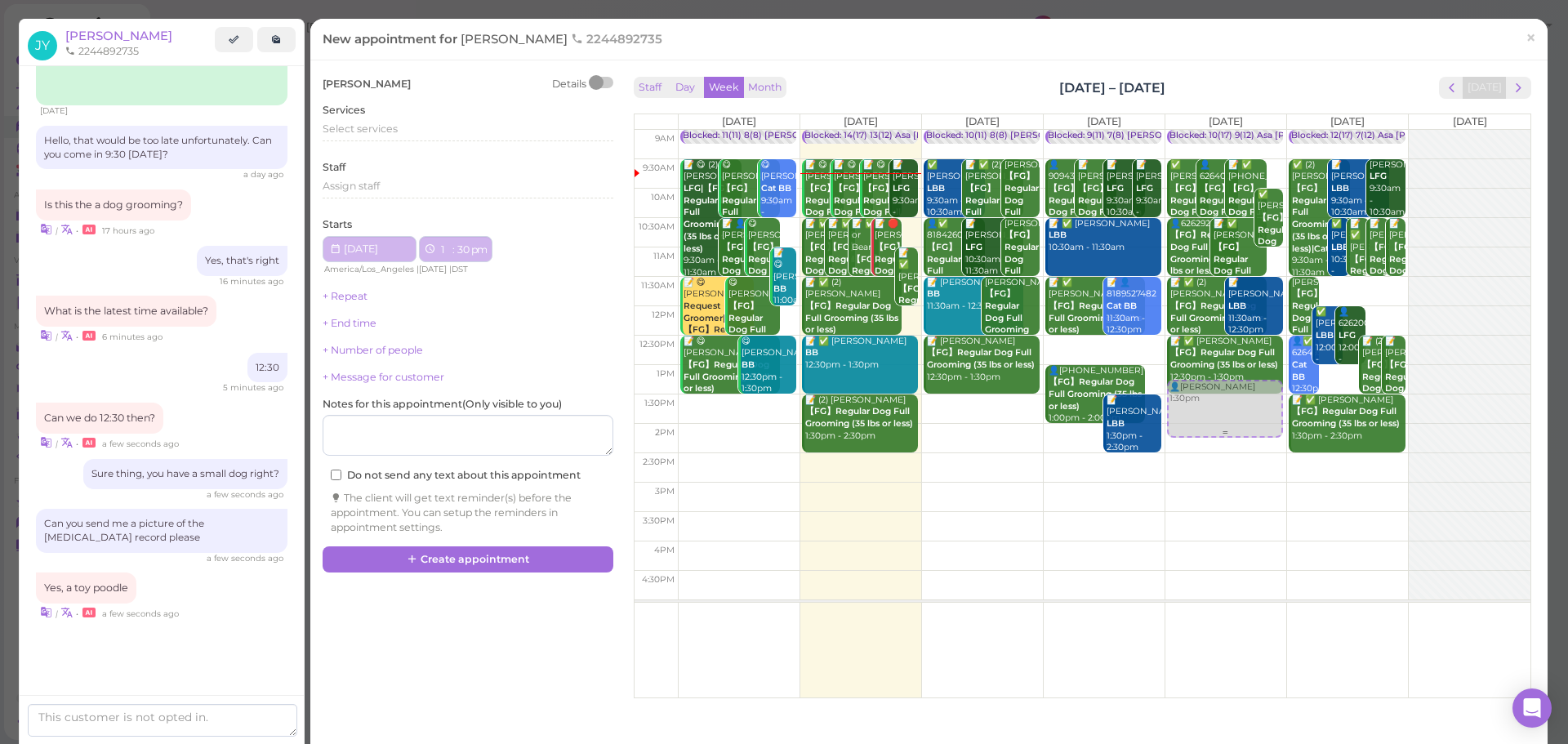
click at [1207, 130] on div "👤[PERSON_NAME] 1:30pm Blocked: 10(17) 9(12) Asa [PERSON_NAME] [PERSON_NAME] • A…" at bounding box center [1225, 130] width 121 height 0
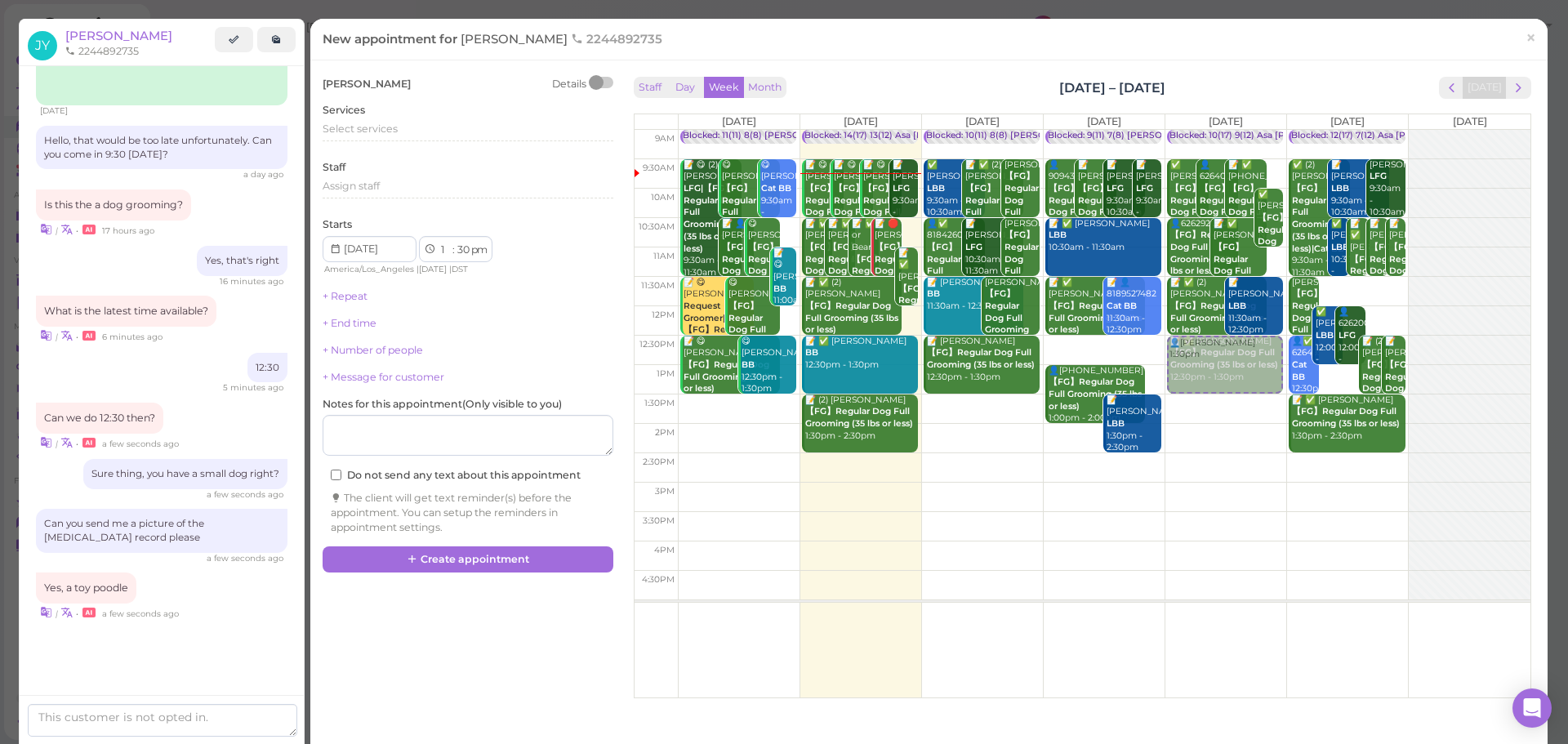
select select "12"
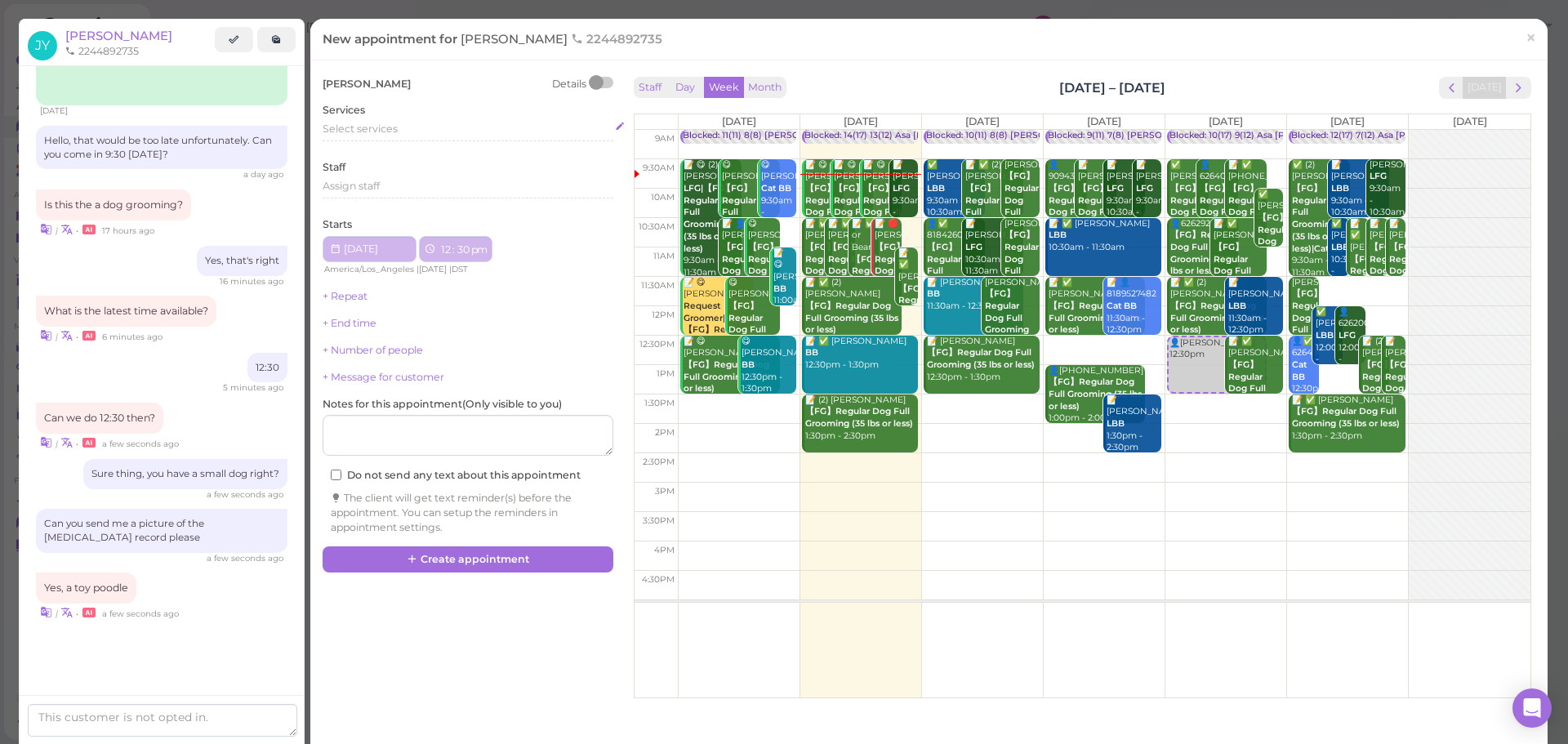
click at [418, 128] on div "Select services" at bounding box center [467, 129] width 291 height 15
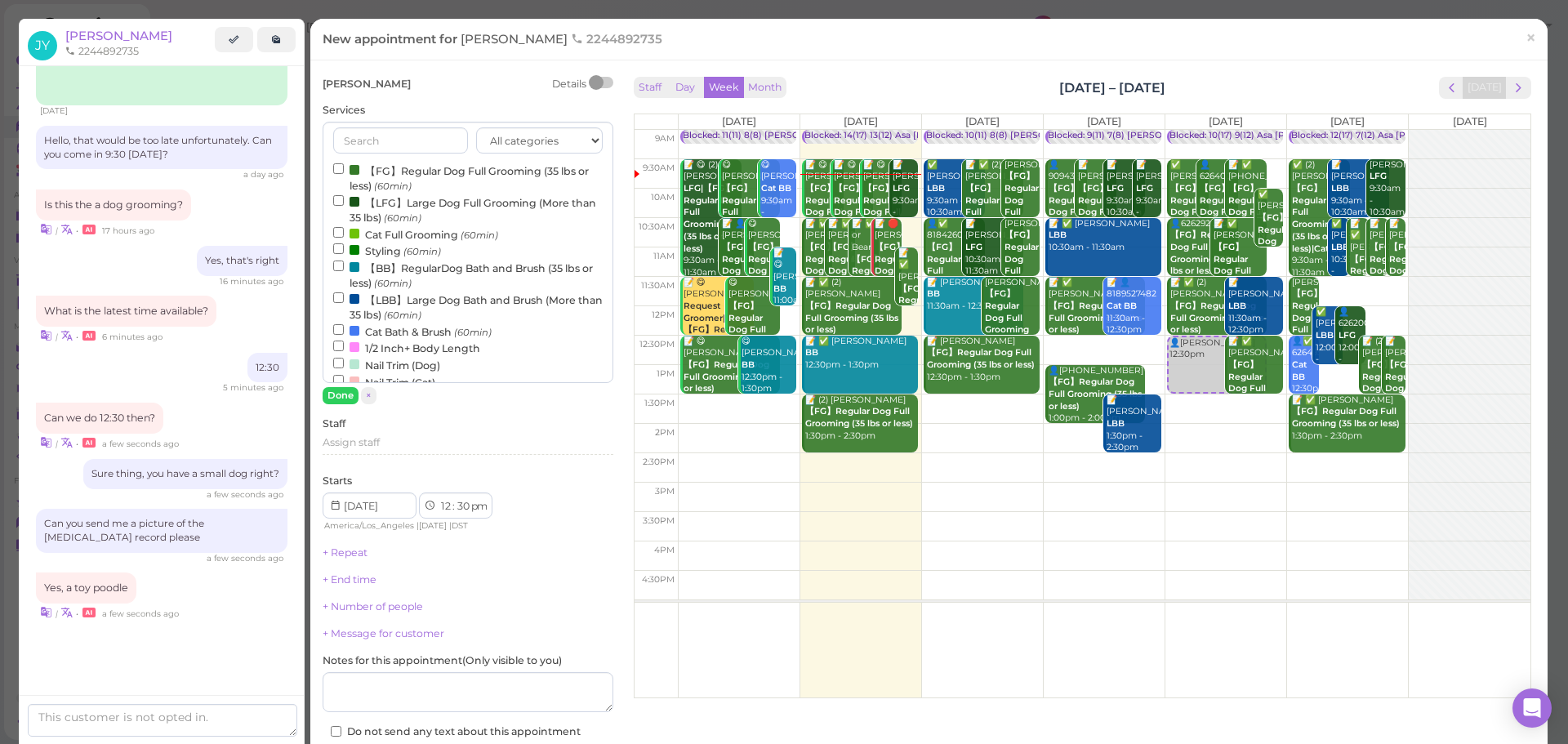
click at [407, 171] on label "【FG】Regular Dog Full Grooming (35 lbs or less) (60min)" at bounding box center [468, 178] width 269 height 32
click at [344, 171] on input "【FG】Regular Dog Full Grooming (35 lbs or less) (60min)" at bounding box center [338, 168] width 10 height 10
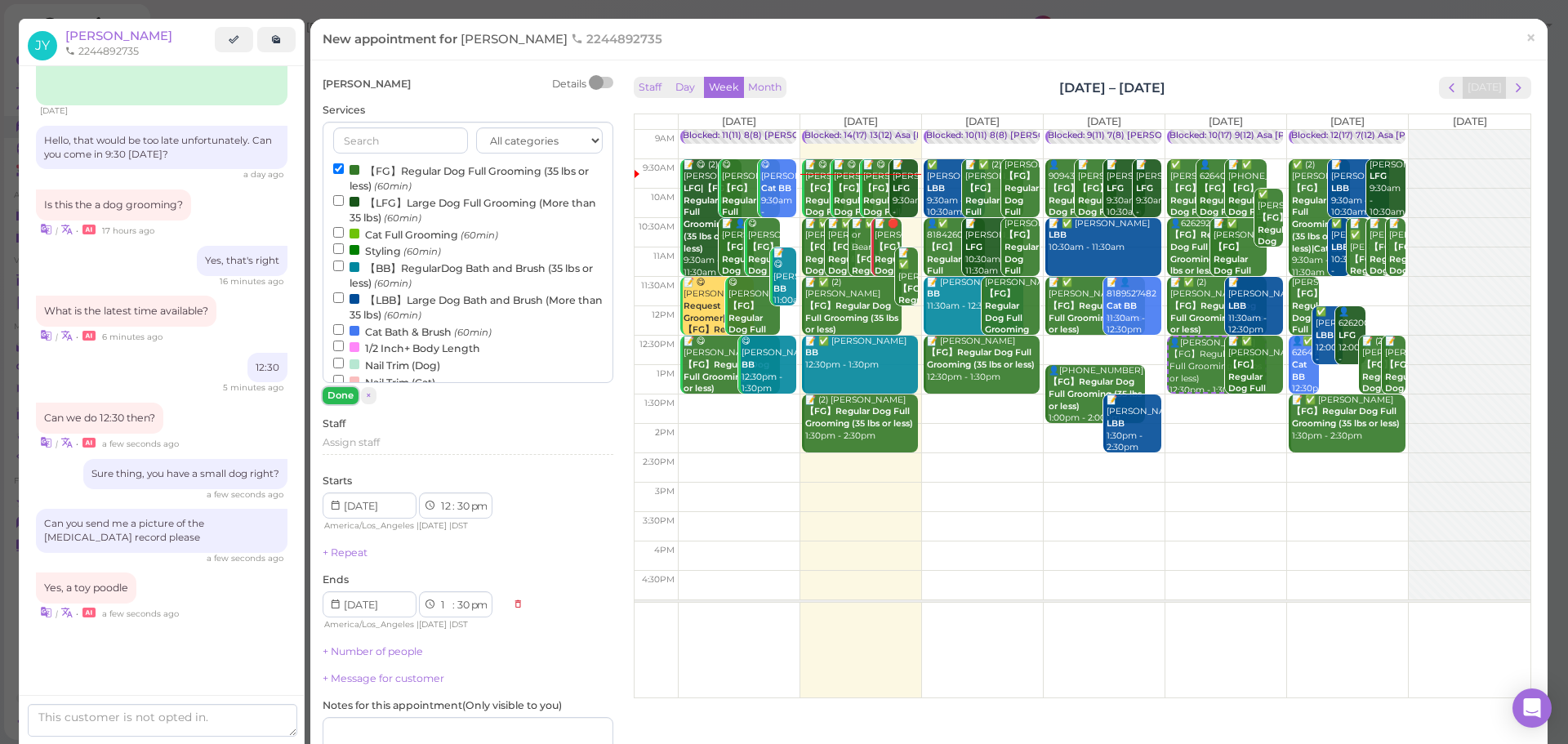
click at [339, 401] on button "Done" at bounding box center [340, 395] width 36 height 17
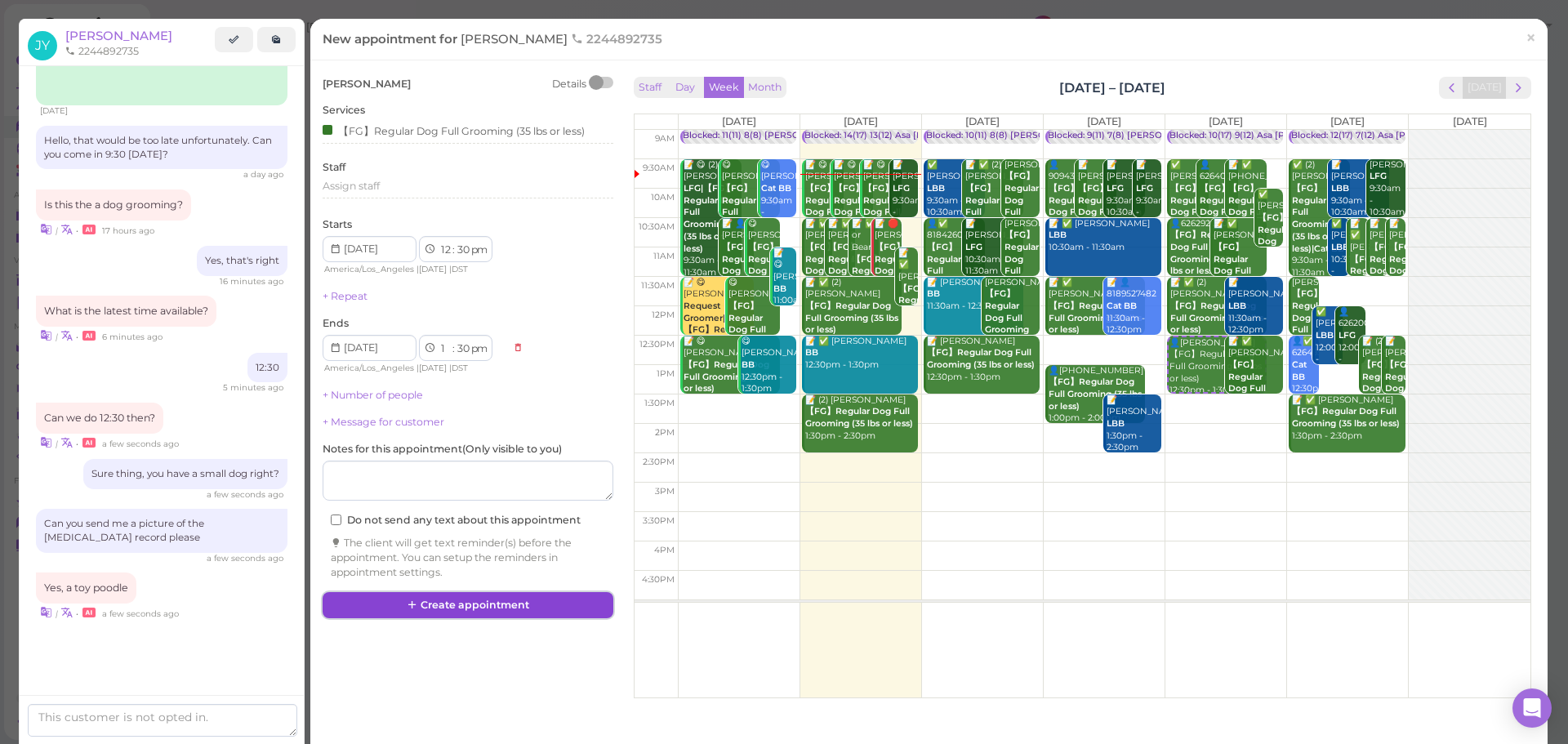
click at [484, 618] on button "Create appointment" at bounding box center [467, 606] width 291 height 26
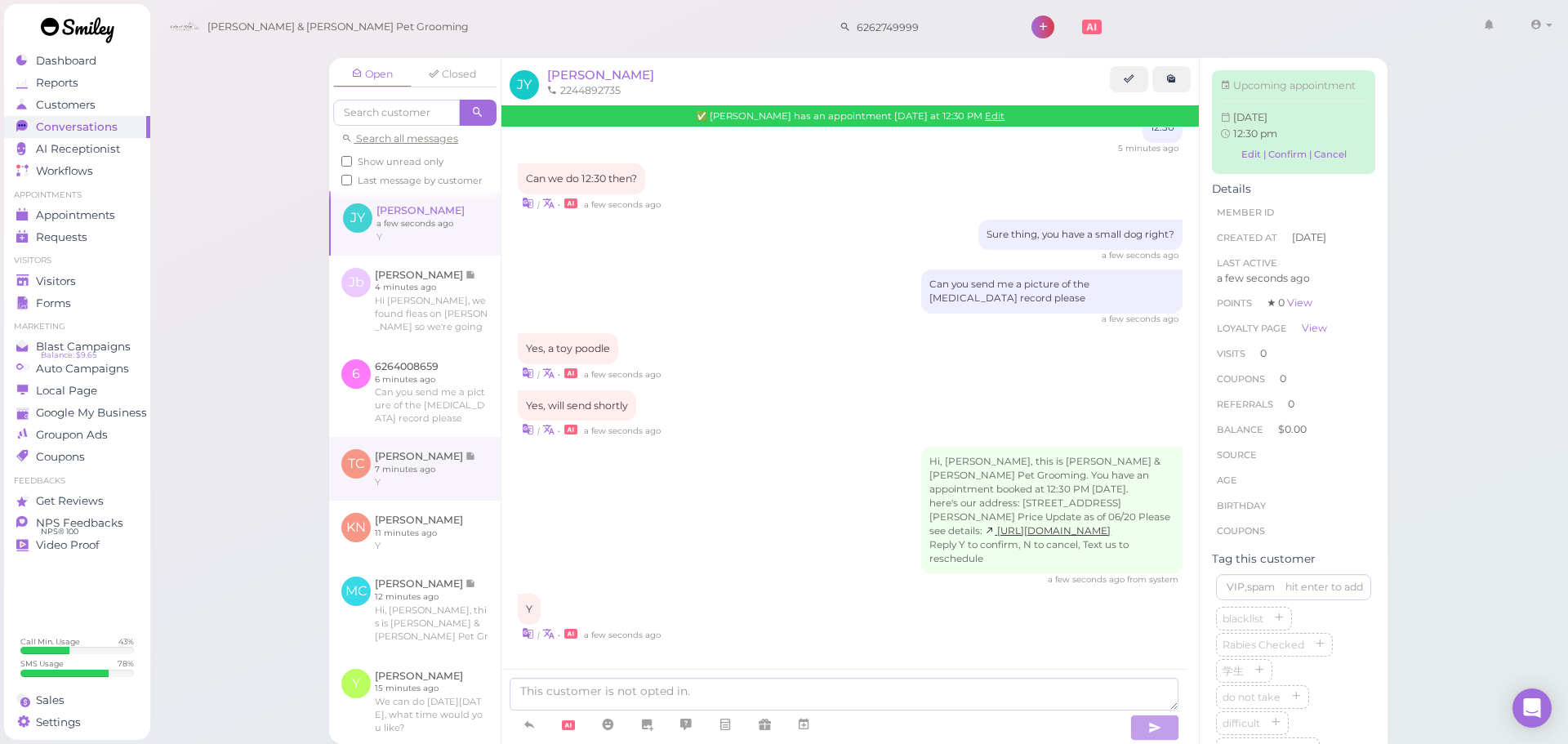
scroll to position [572, 0]
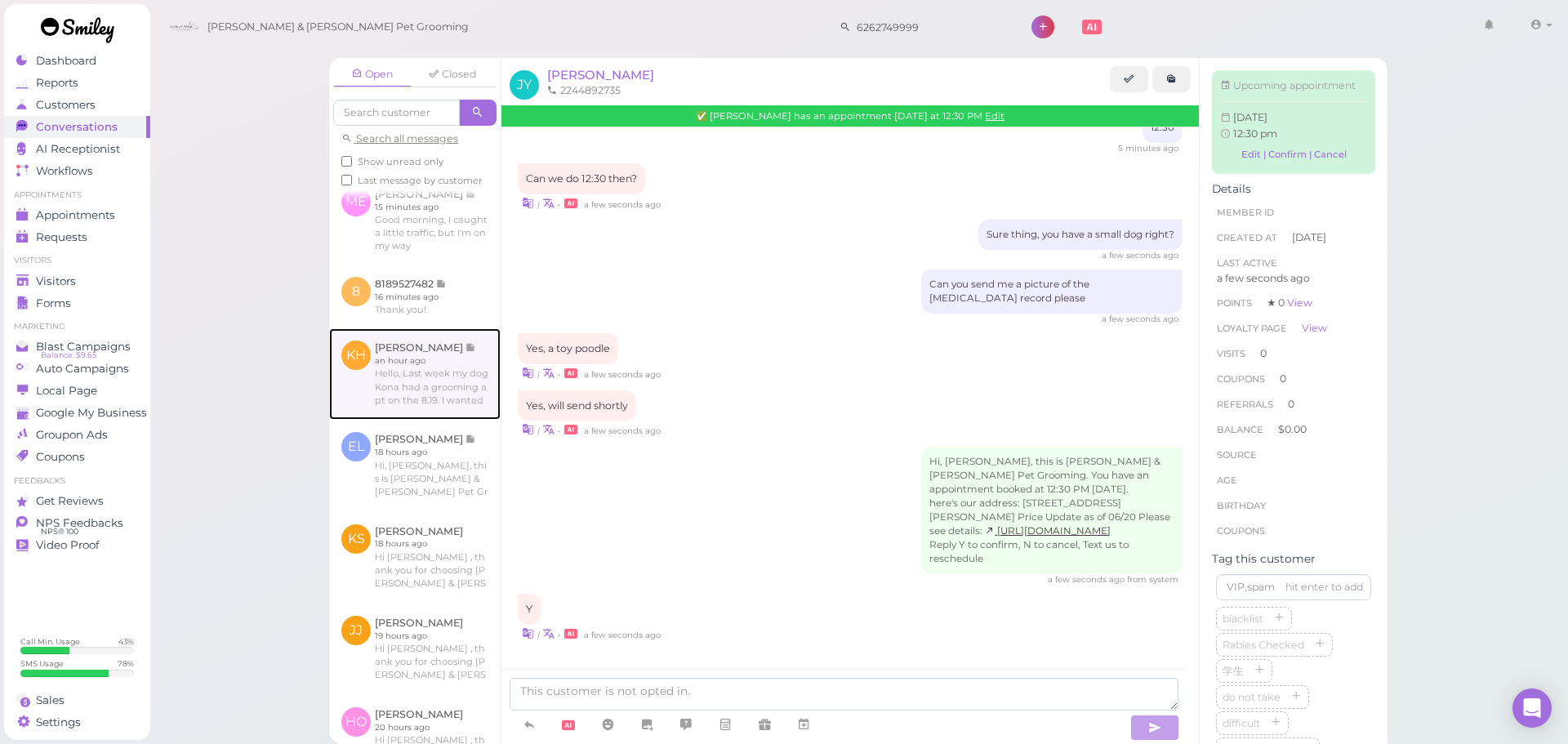
click at [433, 395] on link at bounding box center [415, 374] width 172 height 92
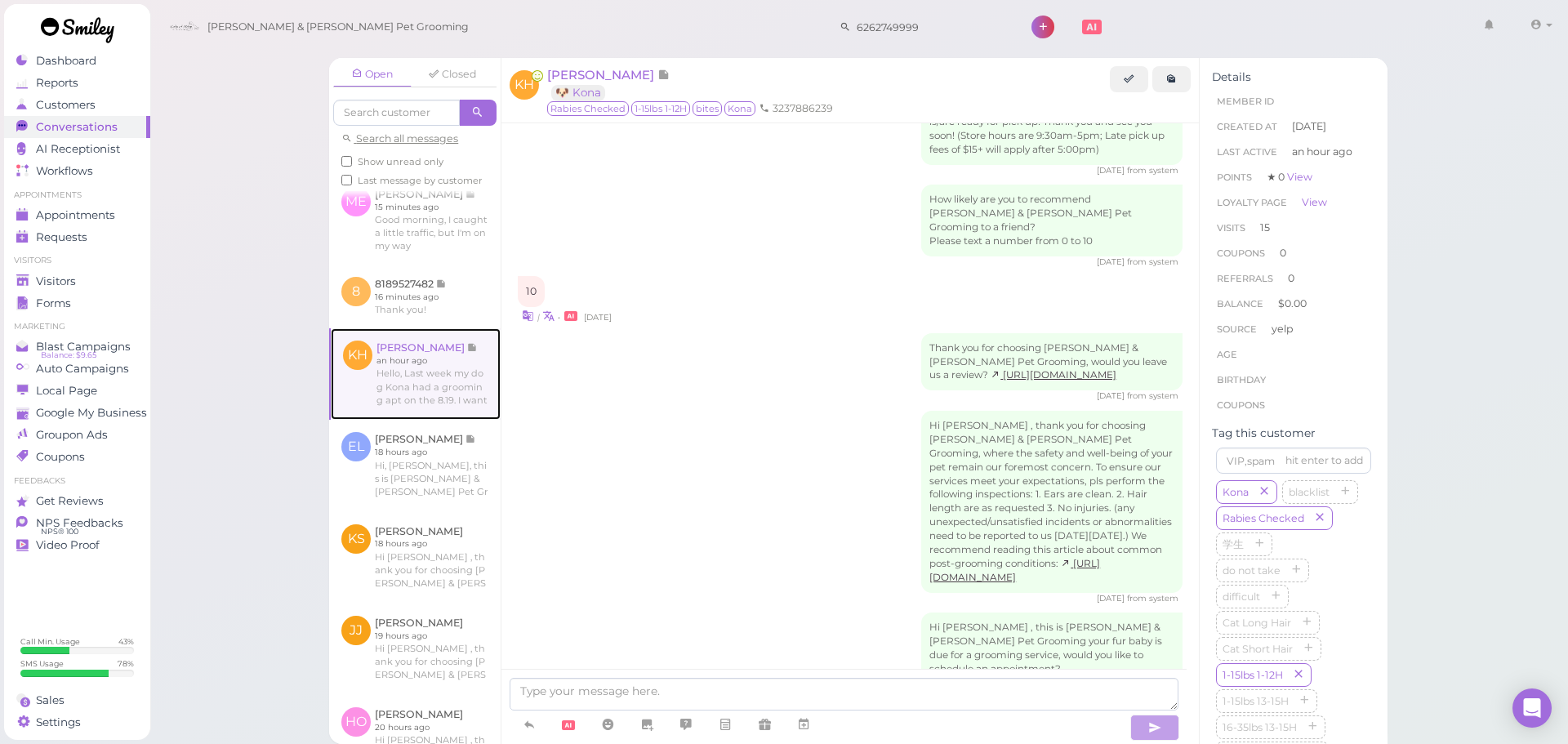
scroll to position [2289, 0]
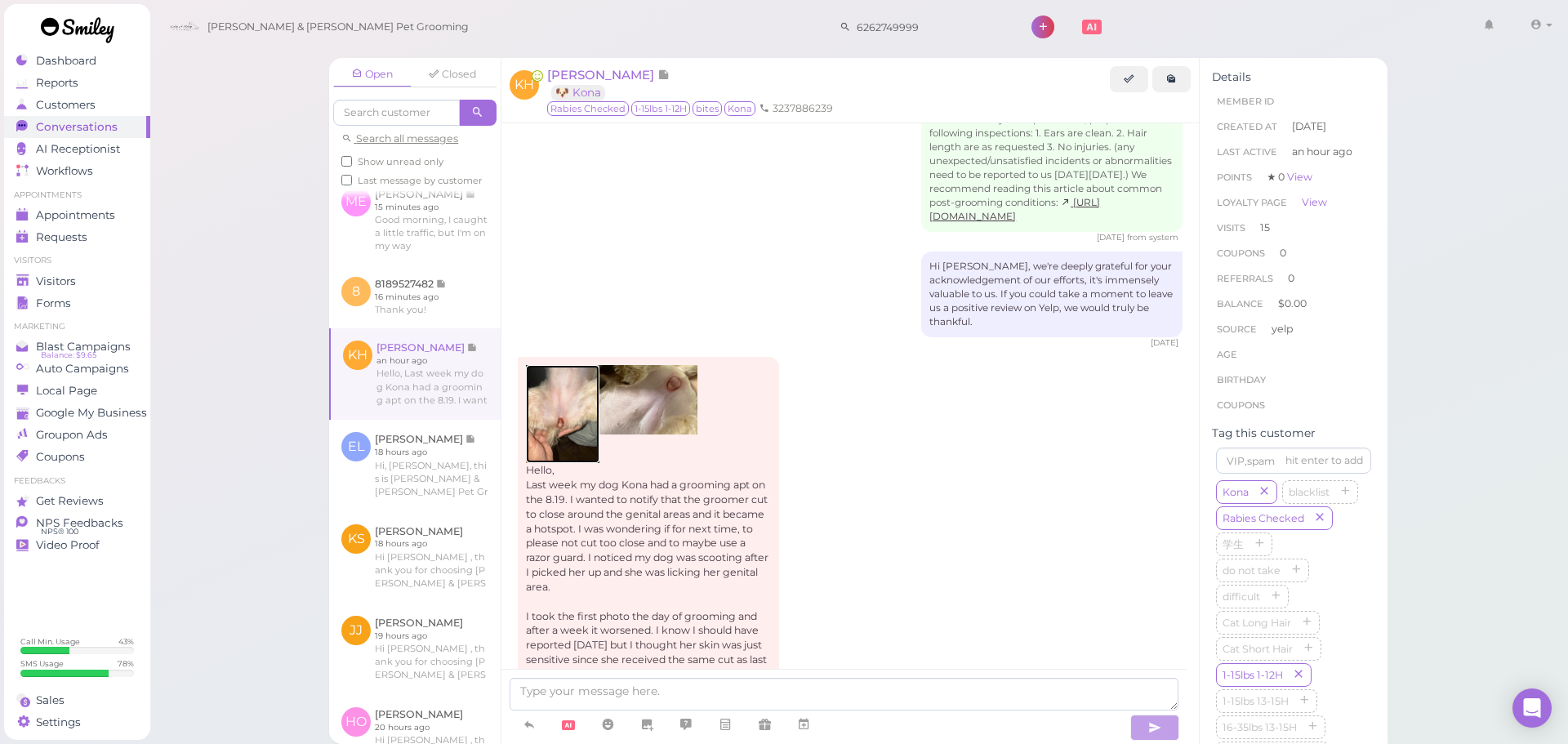
click at [587, 365] on img at bounding box center [563, 414] width 74 height 98
click at [993, 409] on div "Hello, Last week my dog Kona had a grooming apt on the 8.19. I wanted to notify…" at bounding box center [850, 532] width 665 height 351
click at [953, 686] on textarea at bounding box center [844, 694] width 669 height 33
click at [601, 365] on img at bounding box center [649, 400] width 98 height 69
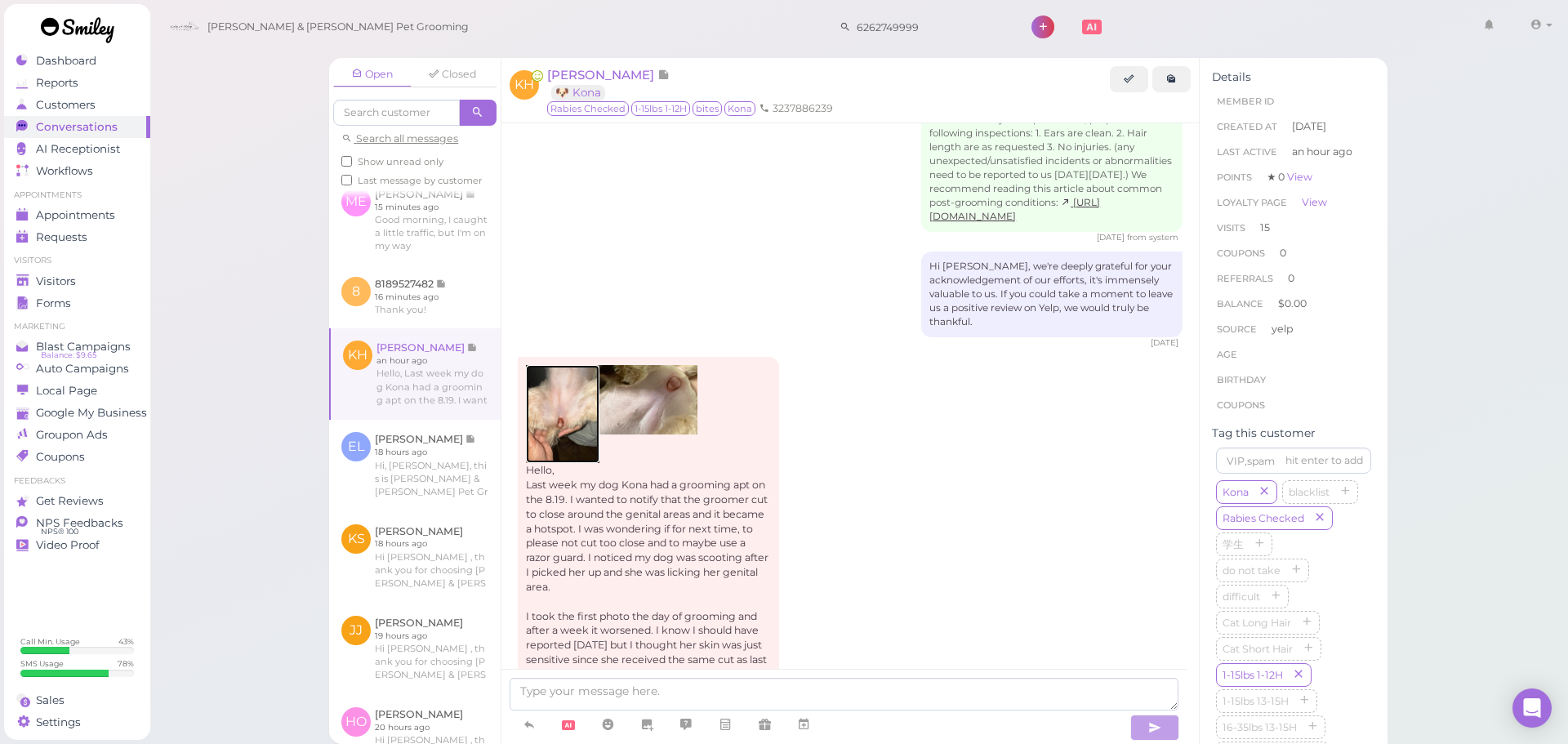
click at [545, 365] on img at bounding box center [563, 414] width 74 height 98
click at [676, 365] on img at bounding box center [649, 400] width 98 height 69
click at [663, 516] on div "Hello, Last week my dog Kona had a grooming apt on the 8.19. I wanted to notify…" at bounding box center [649, 523] width 262 height 334
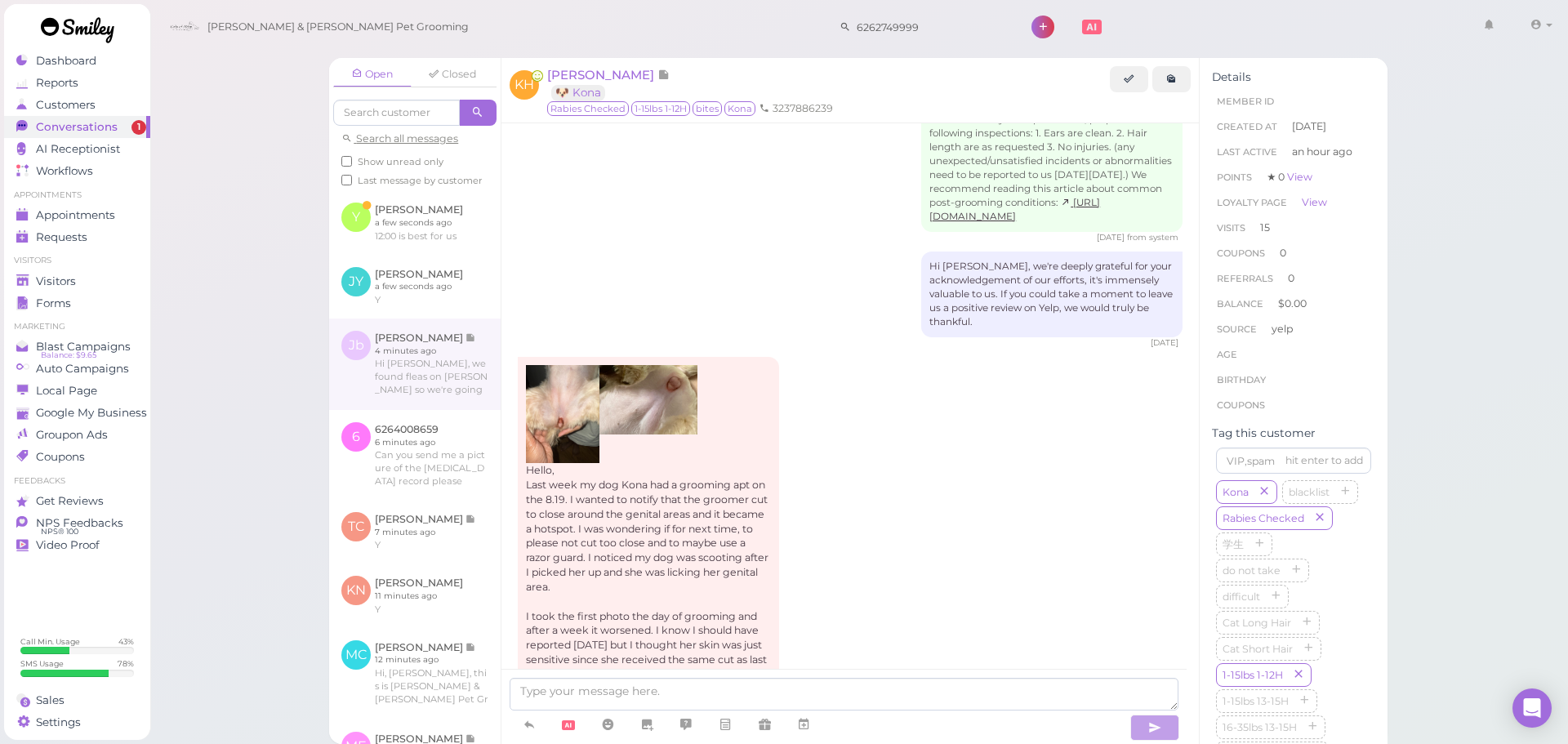
scroll to position [0, 0]
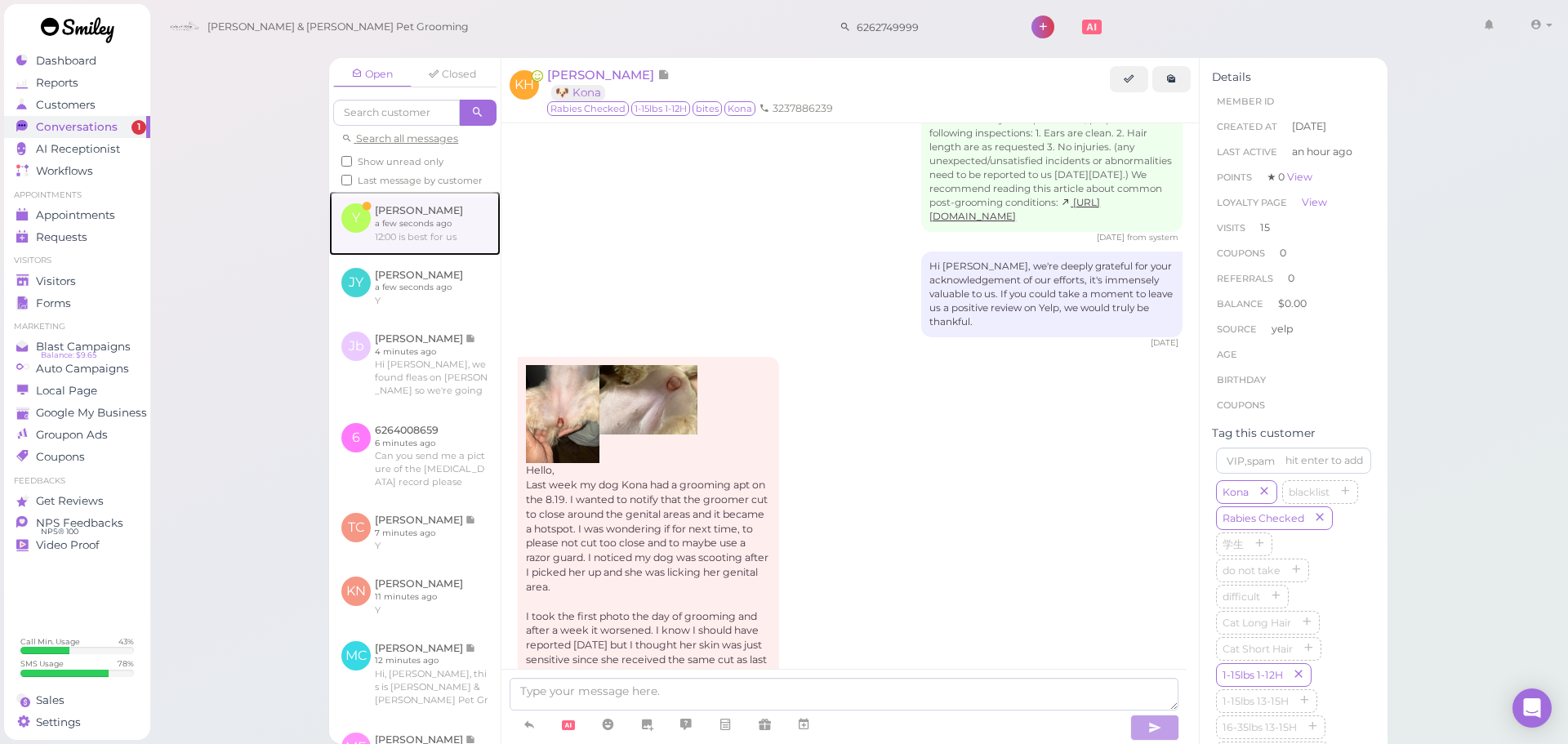
click at [410, 207] on link at bounding box center [415, 223] width 172 height 64
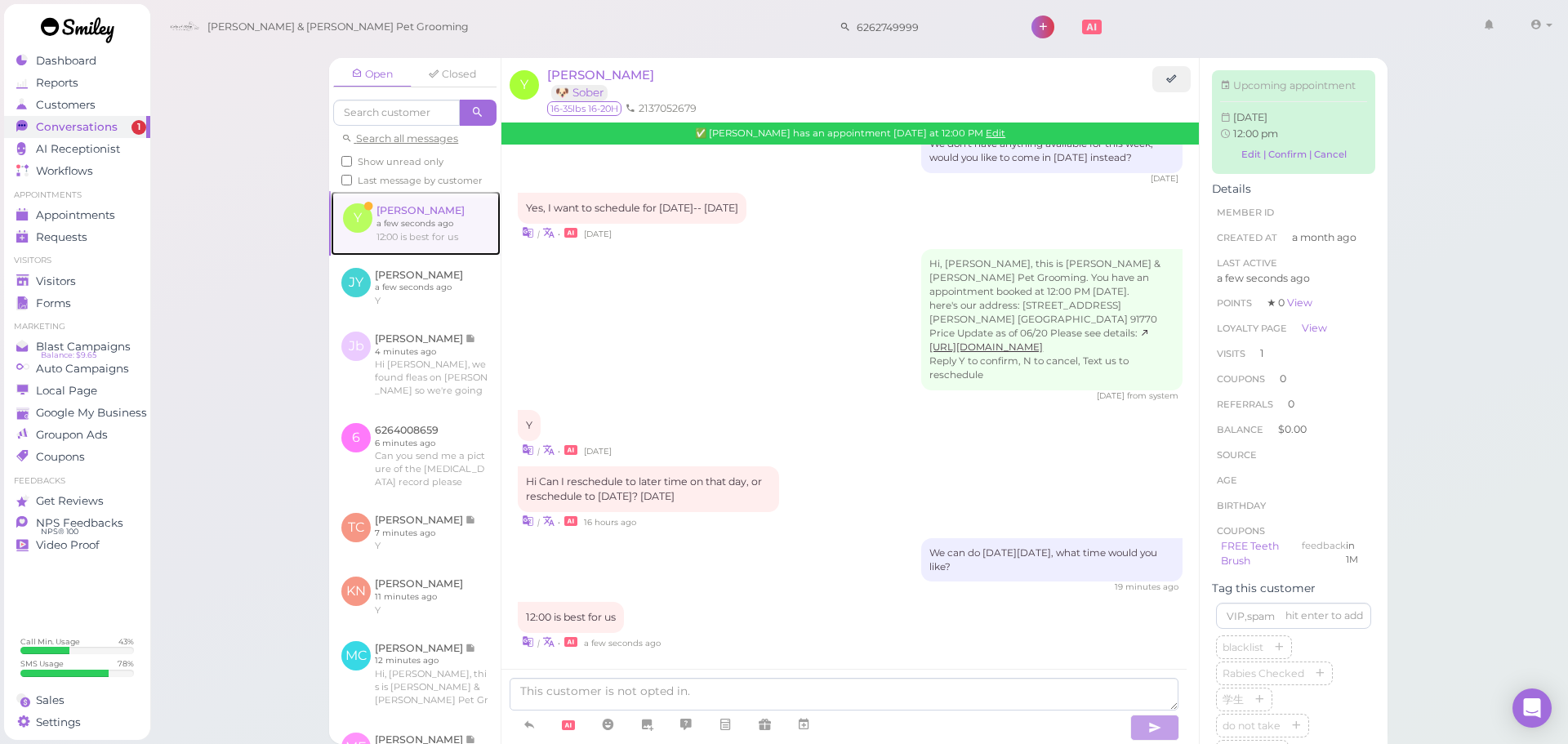
scroll to position [1610, 0]
click at [986, 136] on link "Edit" at bounding box center [995, 133] width 20 height 11
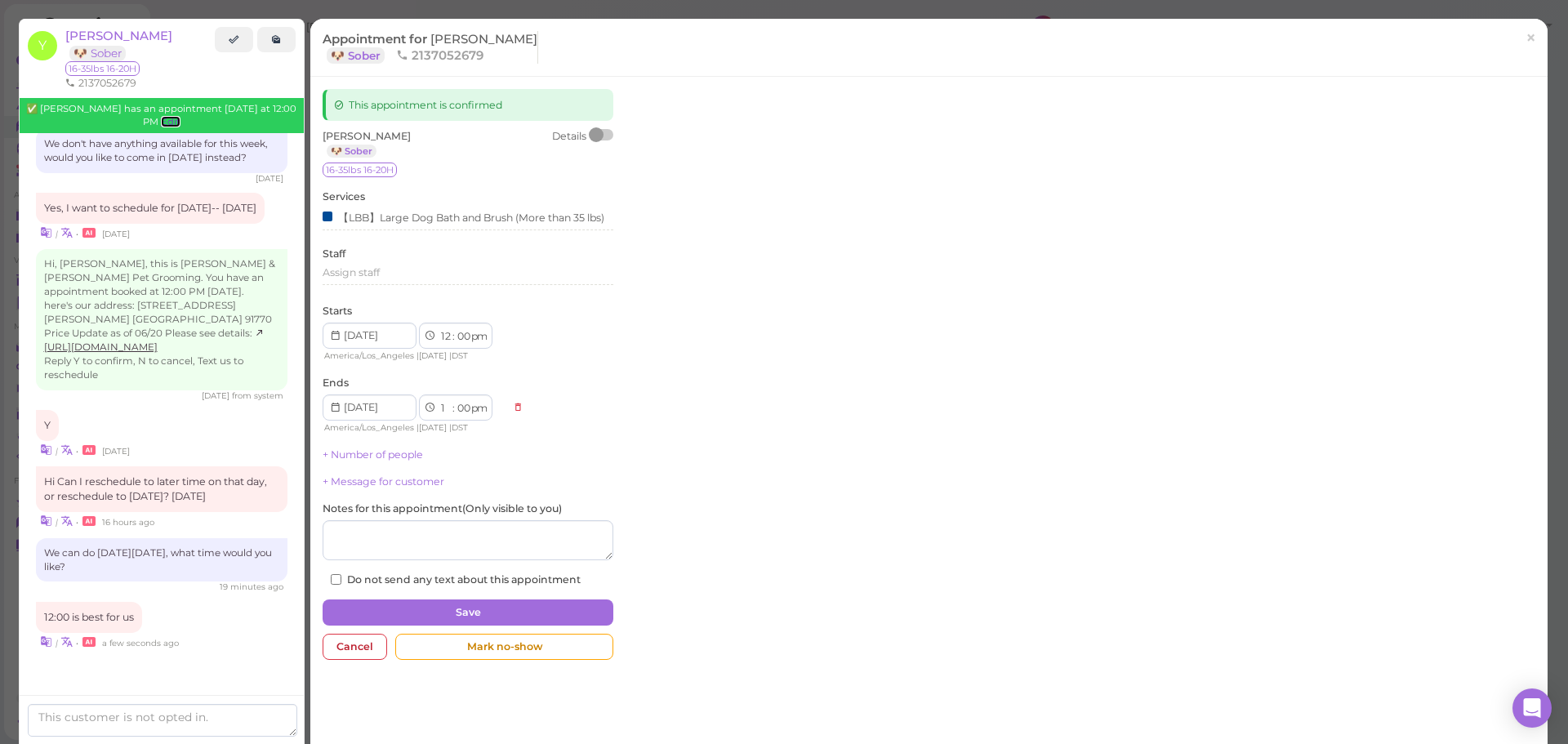
scroll to position [1680, 0]
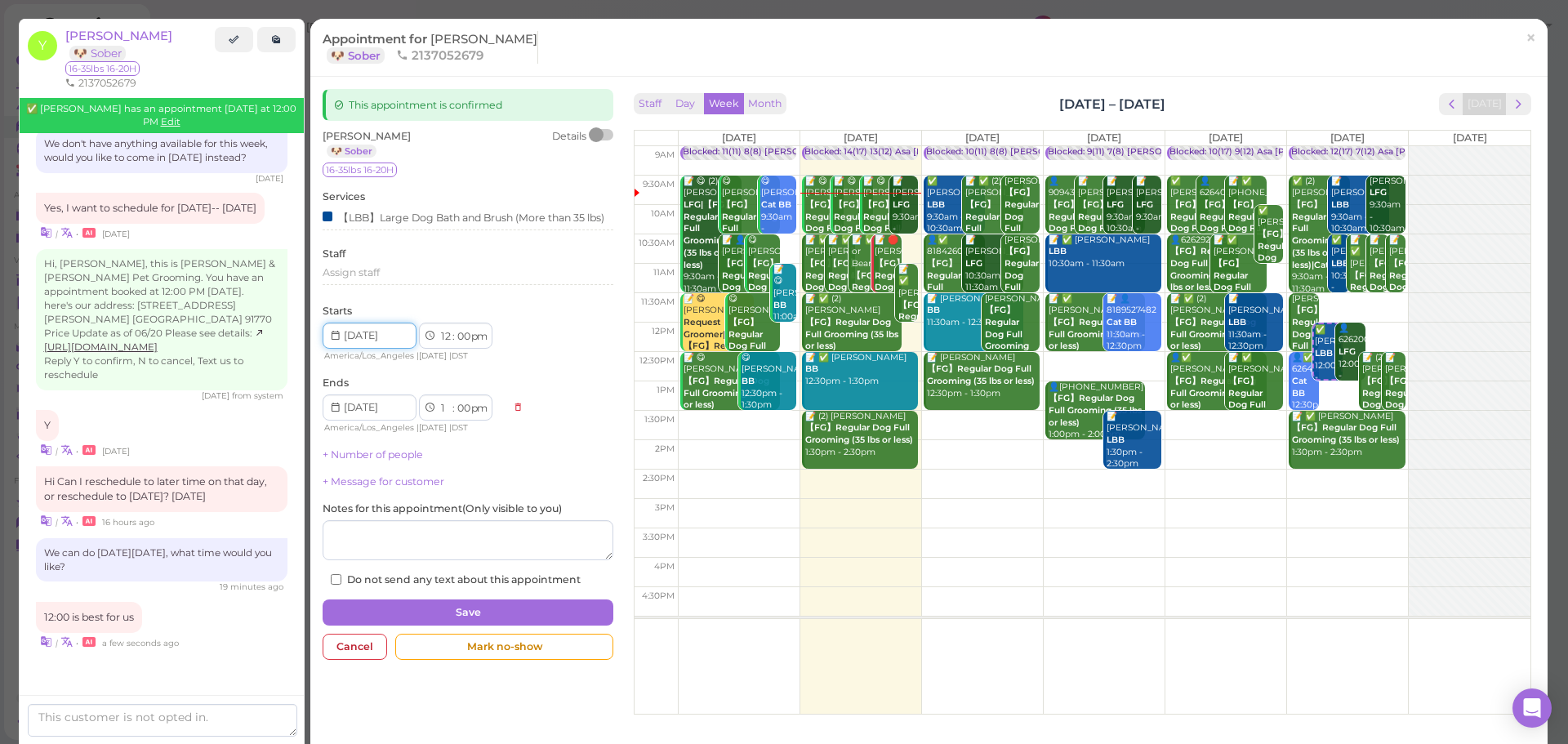
click at [385, 349] on input at bounding box center [369, 336] width 94 height 26
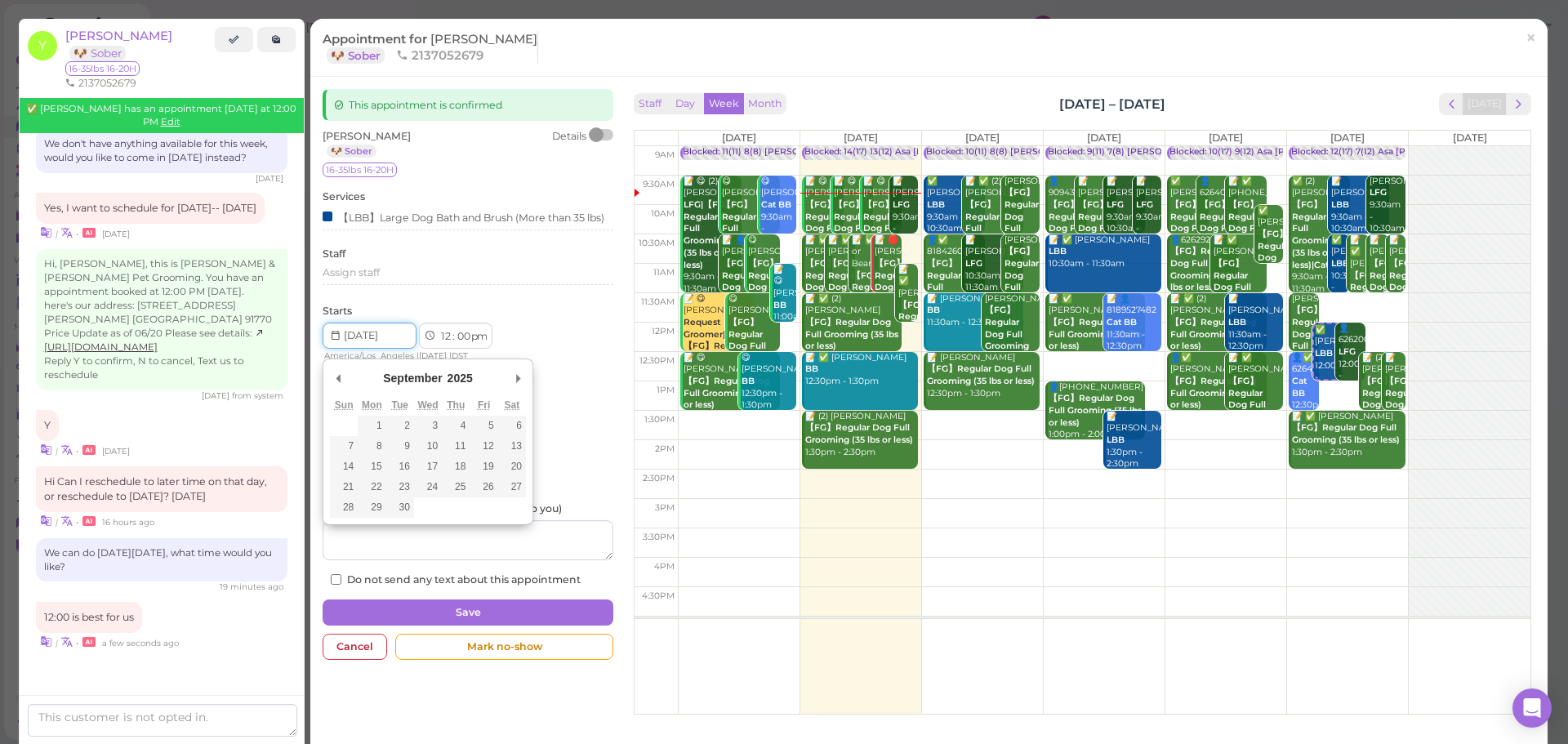
click at [518, 416] on th "Sat" at bounding box center [512, 406] width 28 height 21
type input "[DATE]"
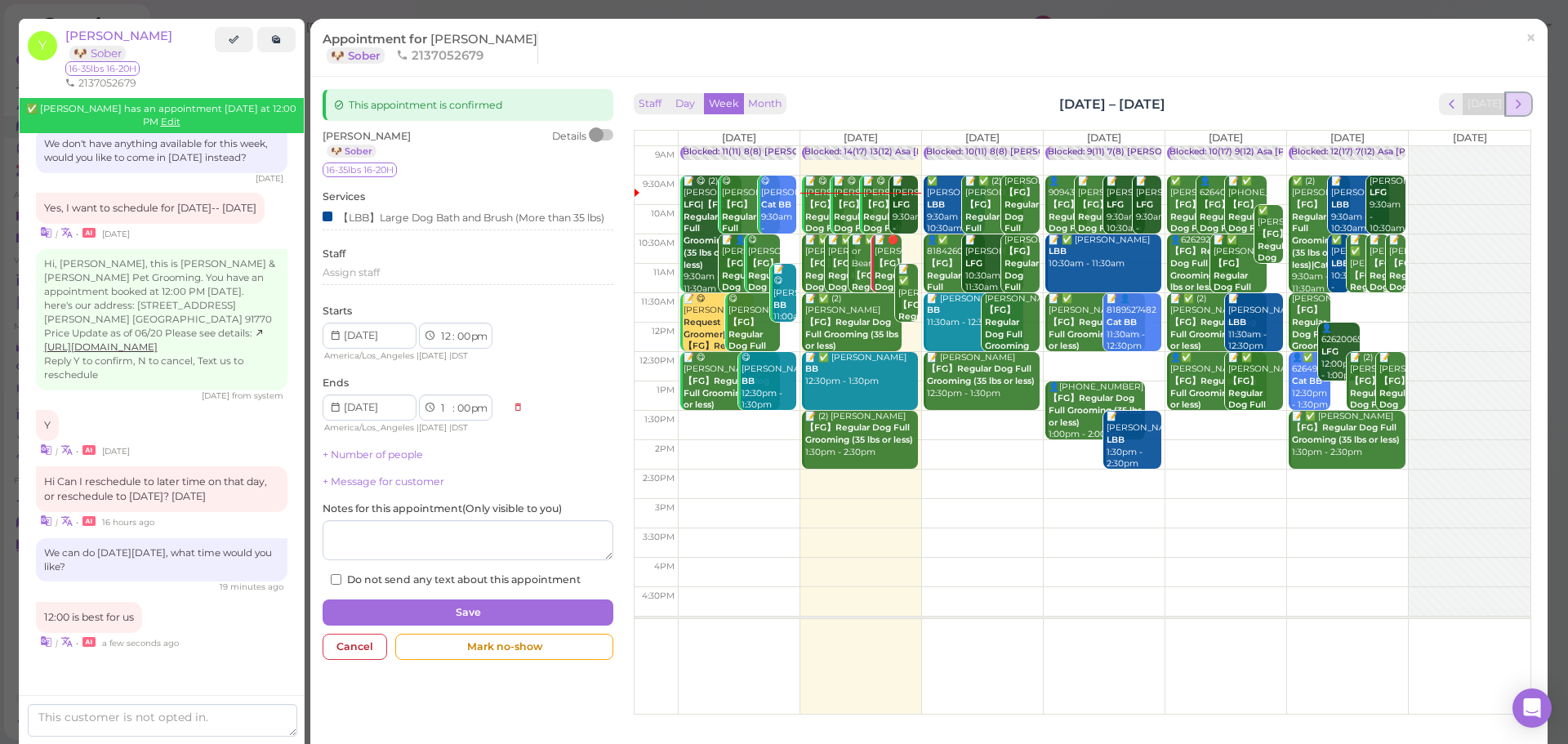
click at [1517, 104] on button "next" at bounding box center [1518, 105] width 25 height 22
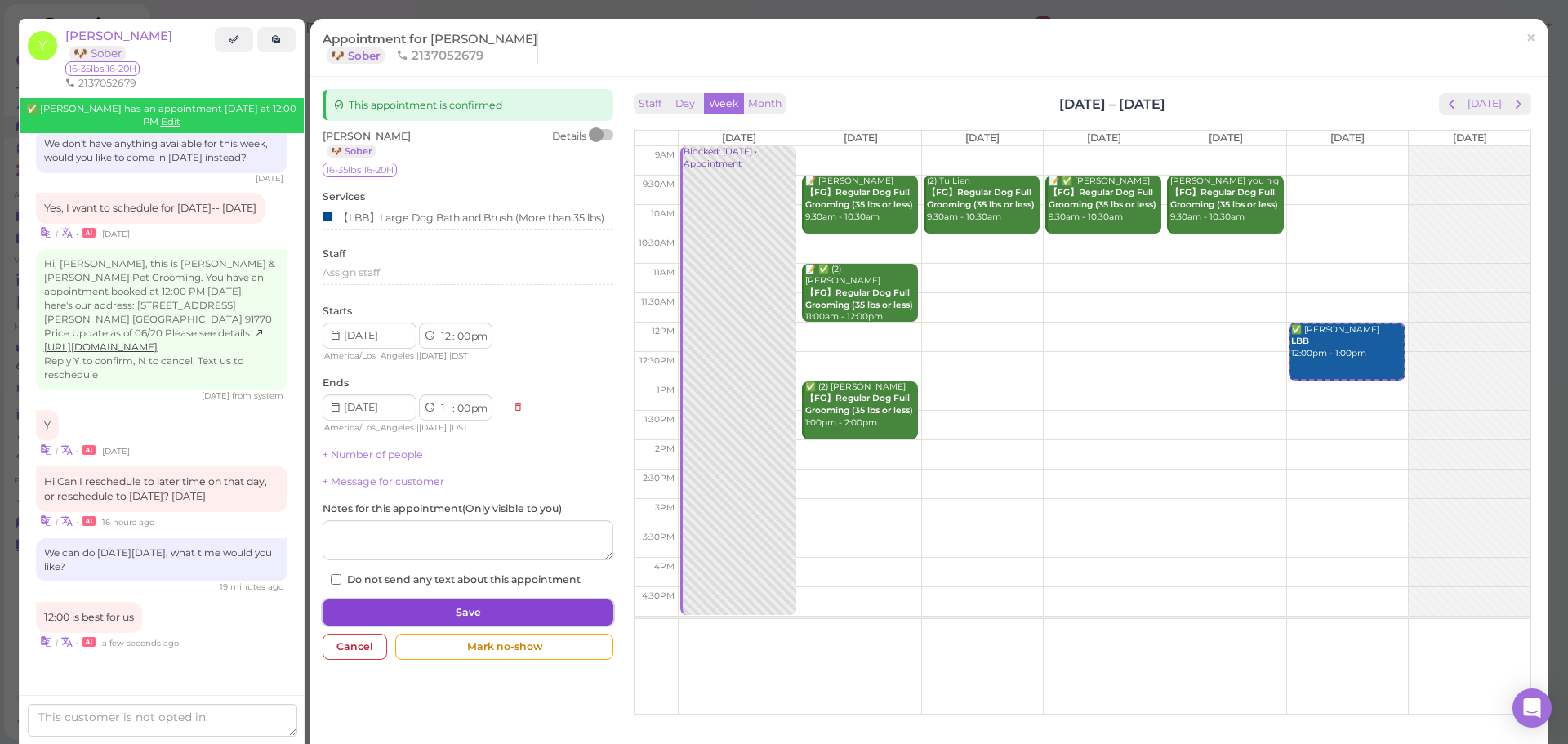
click at [485, 625] on button "Save" at bounding box center [467, 613] width 291 height 26
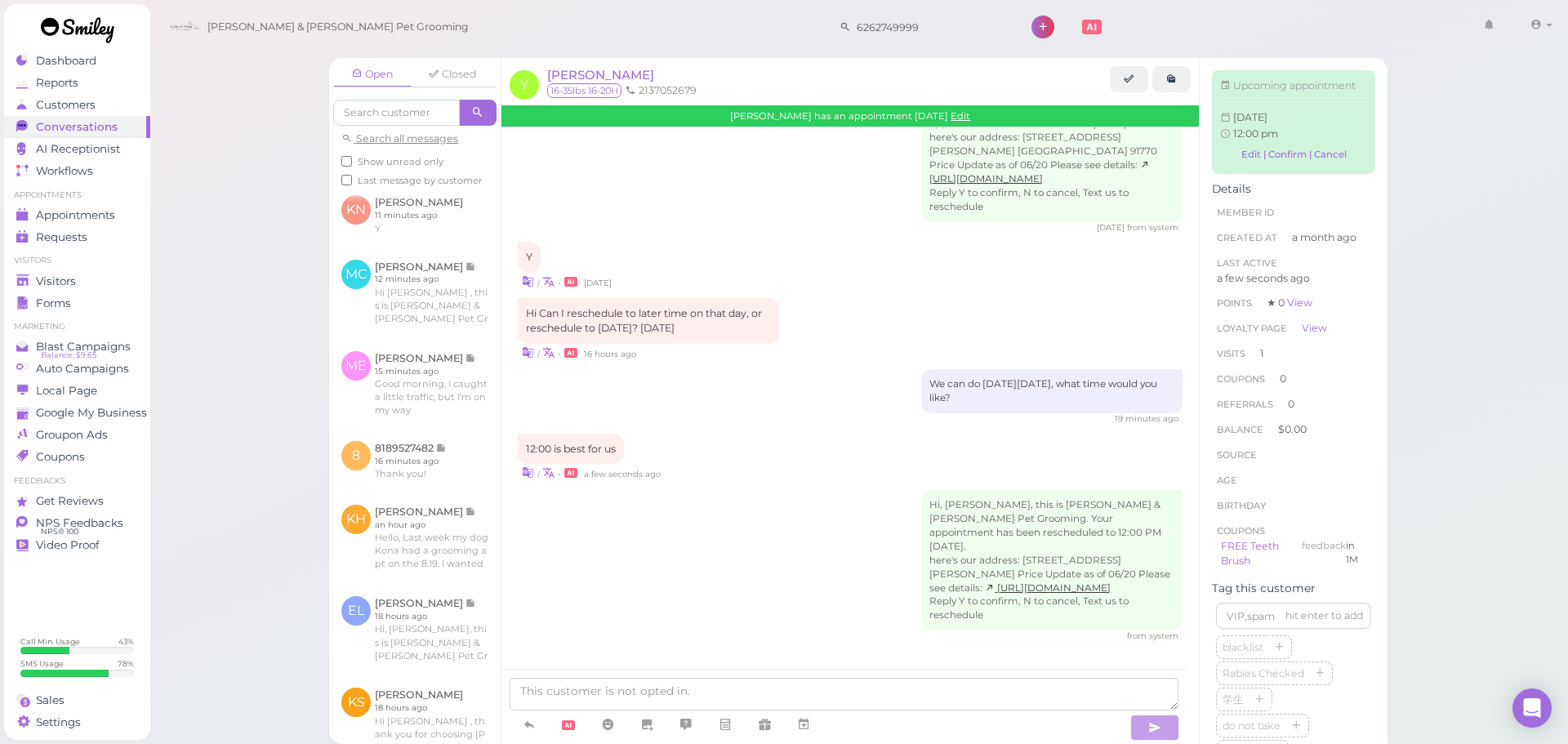
scroll to position [408, 0]
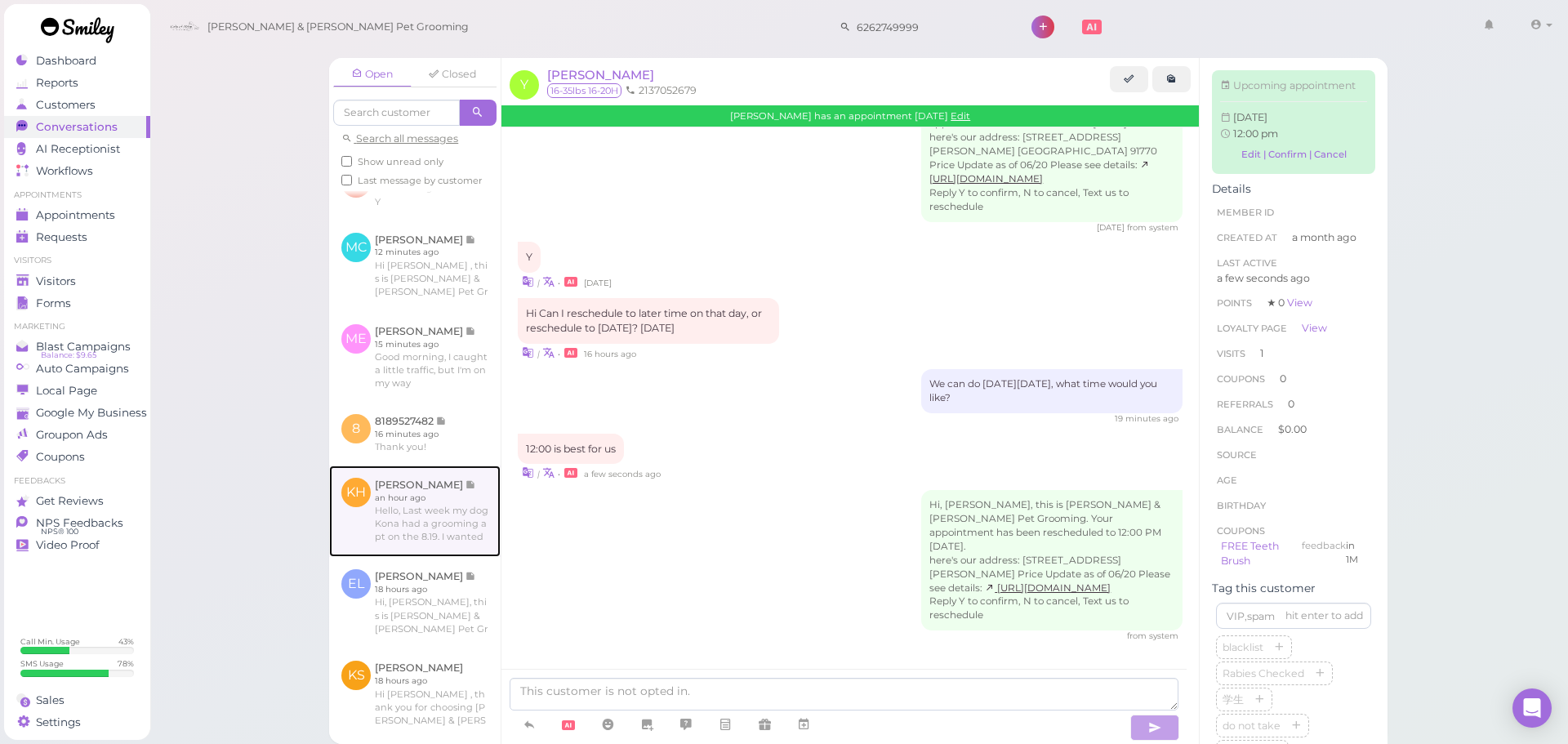
click at [401, 536] on link at bounding box center [415, 511] width 172 height 92
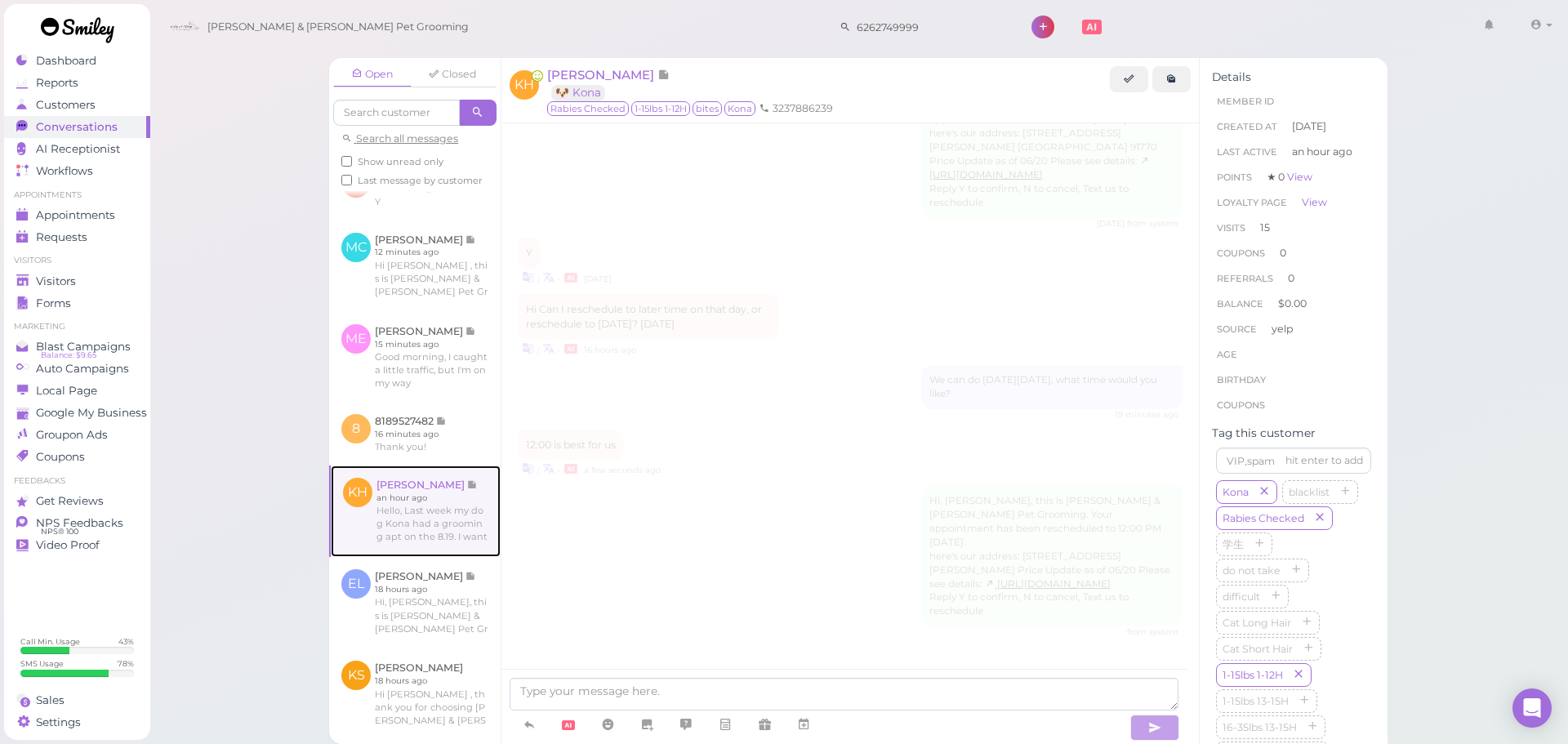
scroll to position [2289, 0]
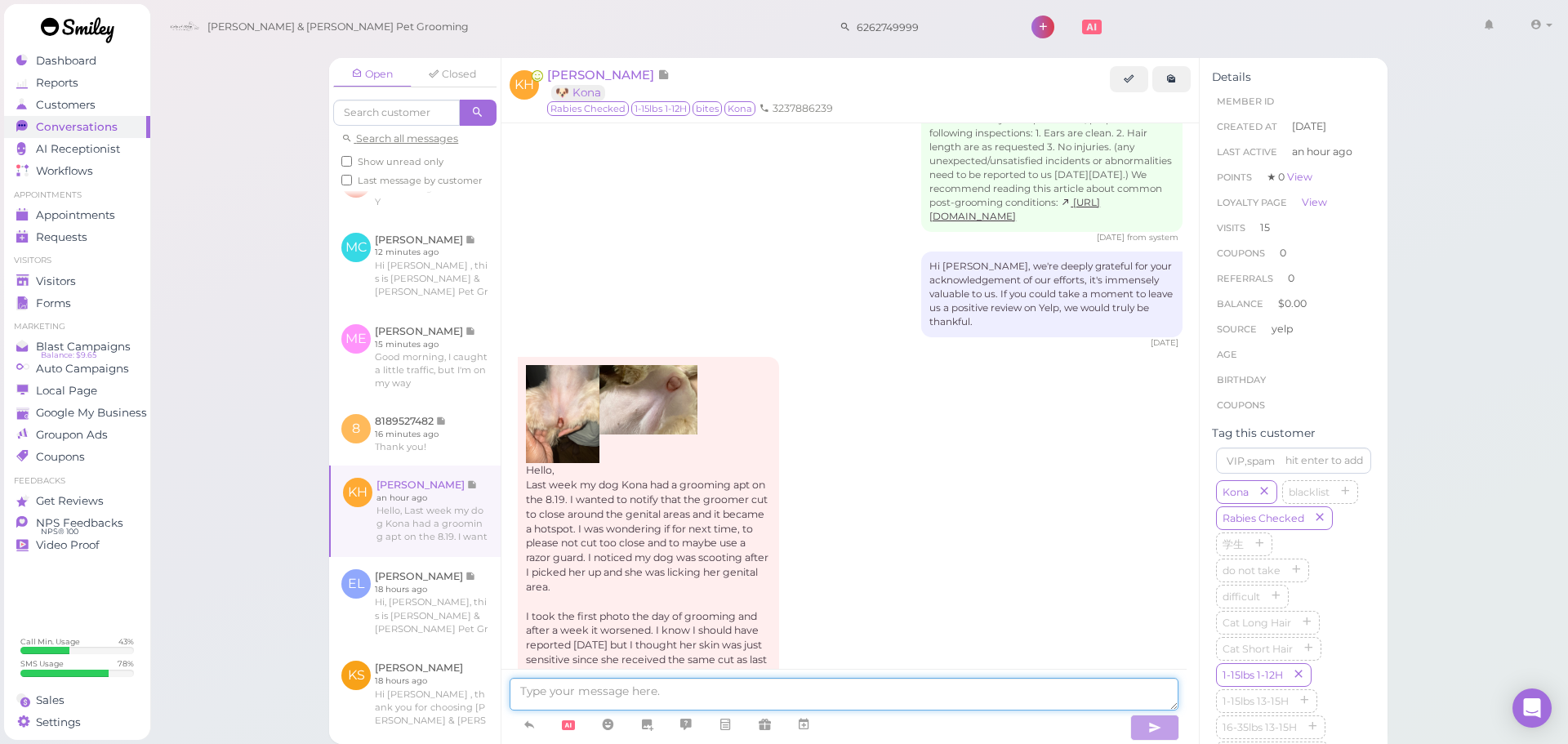
click at [611, 691] on textarea at bounding box center [844, 694] width 669 height 33
click at [1024, 708] on textarea at bounding box center [844, 694] width 669 height 33
click at [1036, 699] on textarea "Good morning [PERSON_NAME], is Kona feeling better? Is the area swollen or anyt…" at bounding box center [844, 694] width 669 height 33
click at [997, 695] on textarea "Good morning [PERSON_NAME], is Kona feeling better? Is the area swollen or anyt…" at bounding box center [844, 694] width 669 height 33
type textarea "Good morning [PERSON_NAME], is Kona feeling better? Is the area swollen or anyt…"
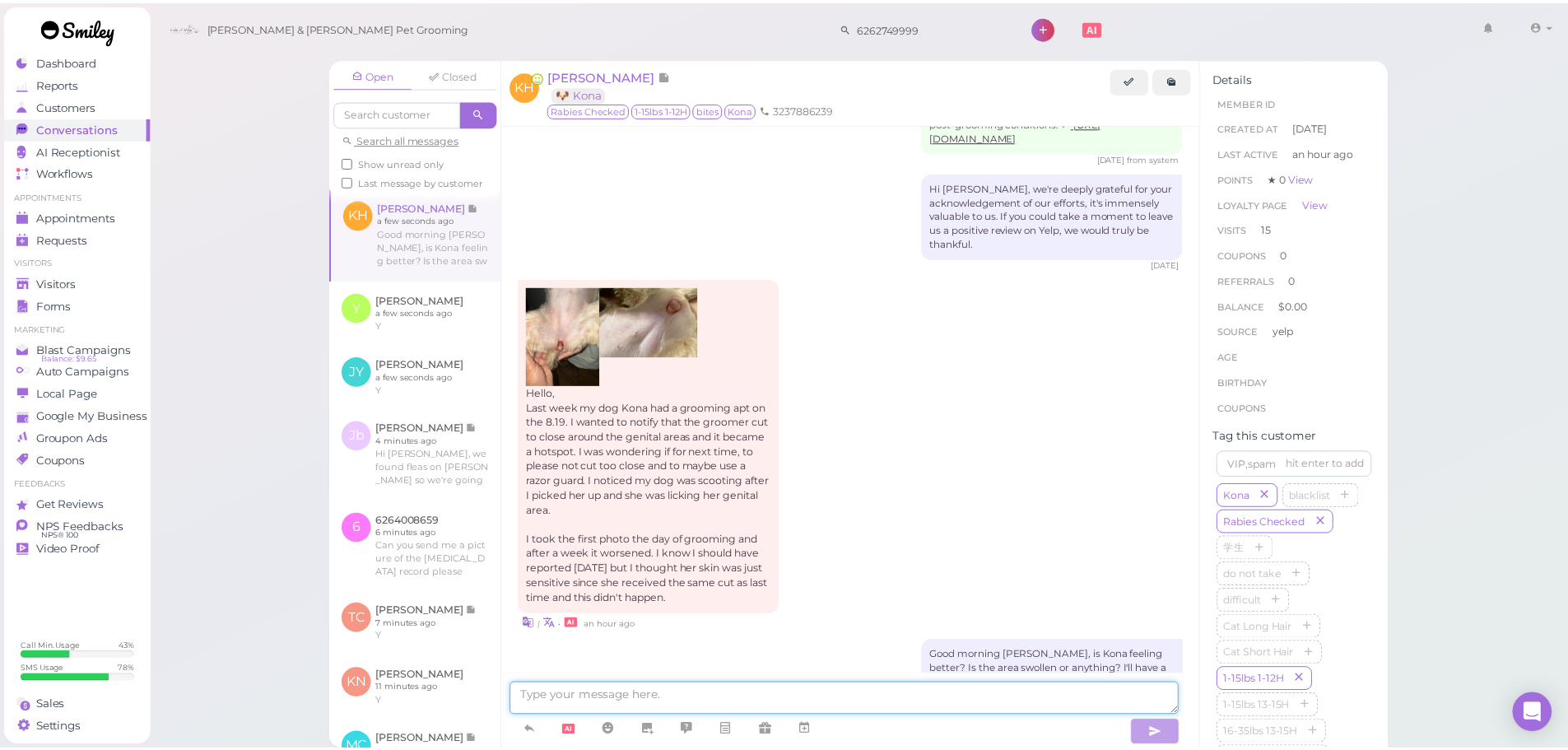
scroll to position [0, 0]
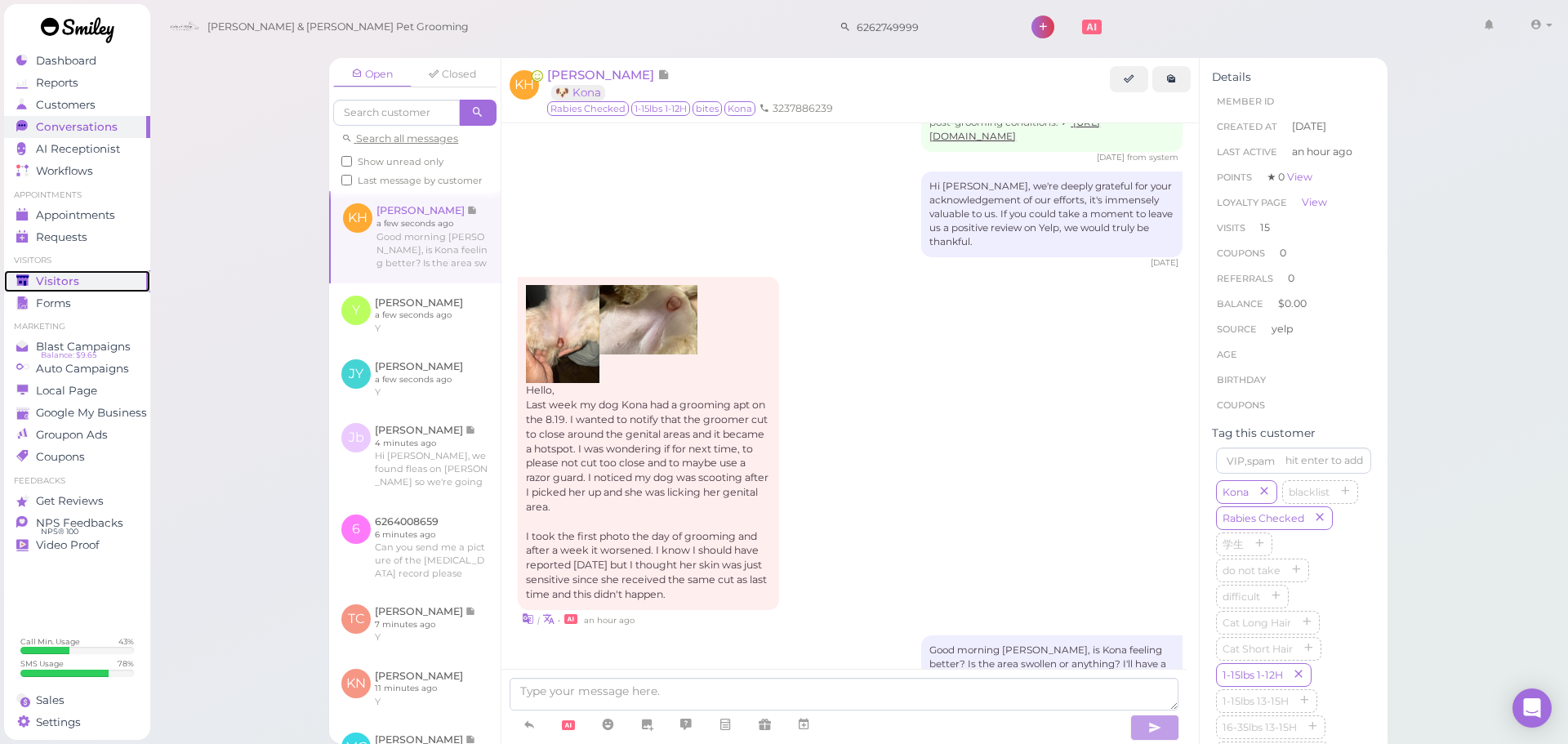
click at [124, 290] on link "Visitors" at bounding box center [77, 281] width 146 height 22
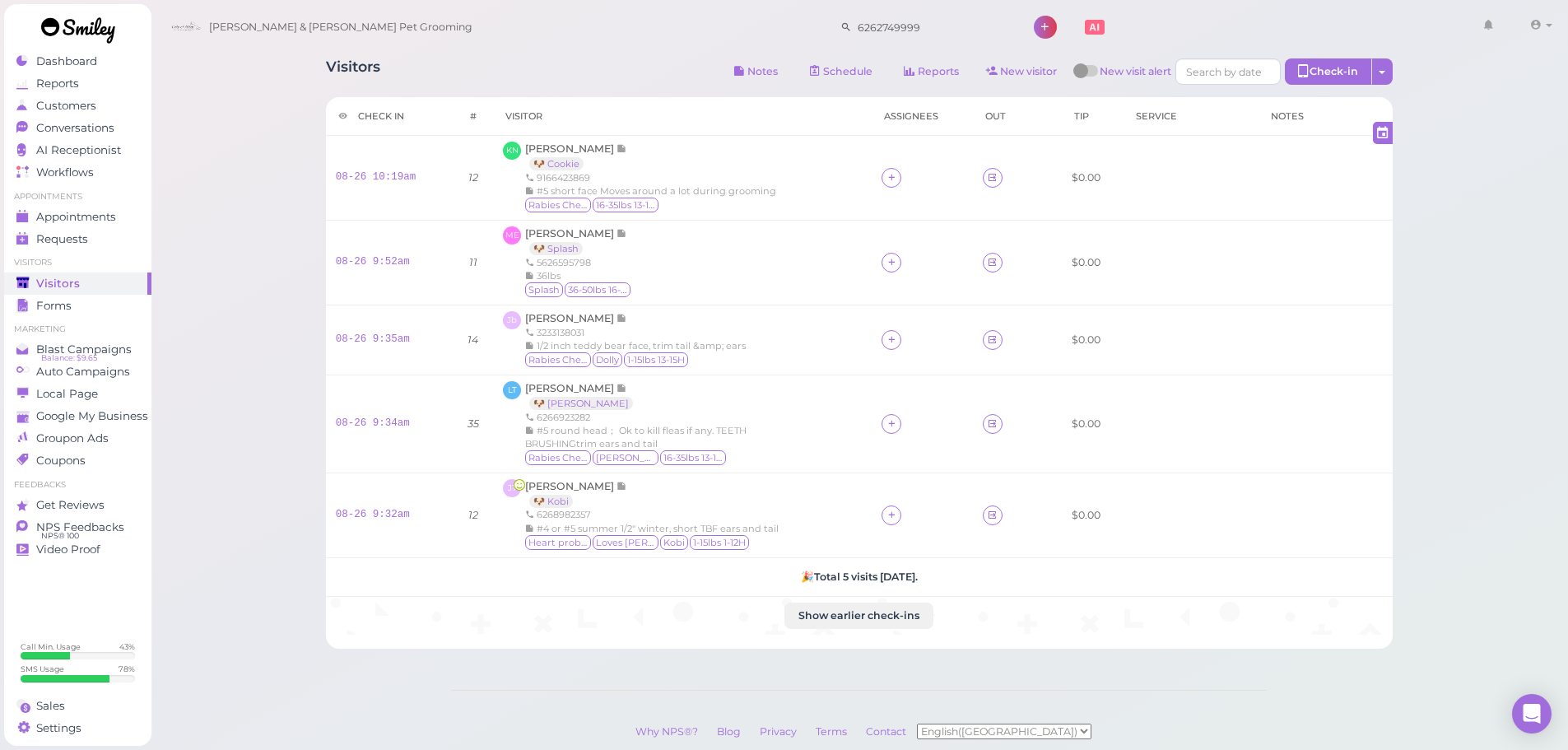
click at [206, 199] on div "Visitors Notes Schedule Reports New visitor New visit alert Check-in Customer c…" at bounding box center [860, 424] width 1418 height 848
click at [259, 184] on div "Visitors Notes Schedule Reports New visitor New visit alert Check-in Customer c…" at bounding box center [860, 424] width 1418 height 848
click at [57, 292] on link "Visitors" at bounding box center [77, 284] width 147 height 23
click at [569, 231] on span "[PERSON_NAME]" at bounding box center [571, 233] width 91 height 12
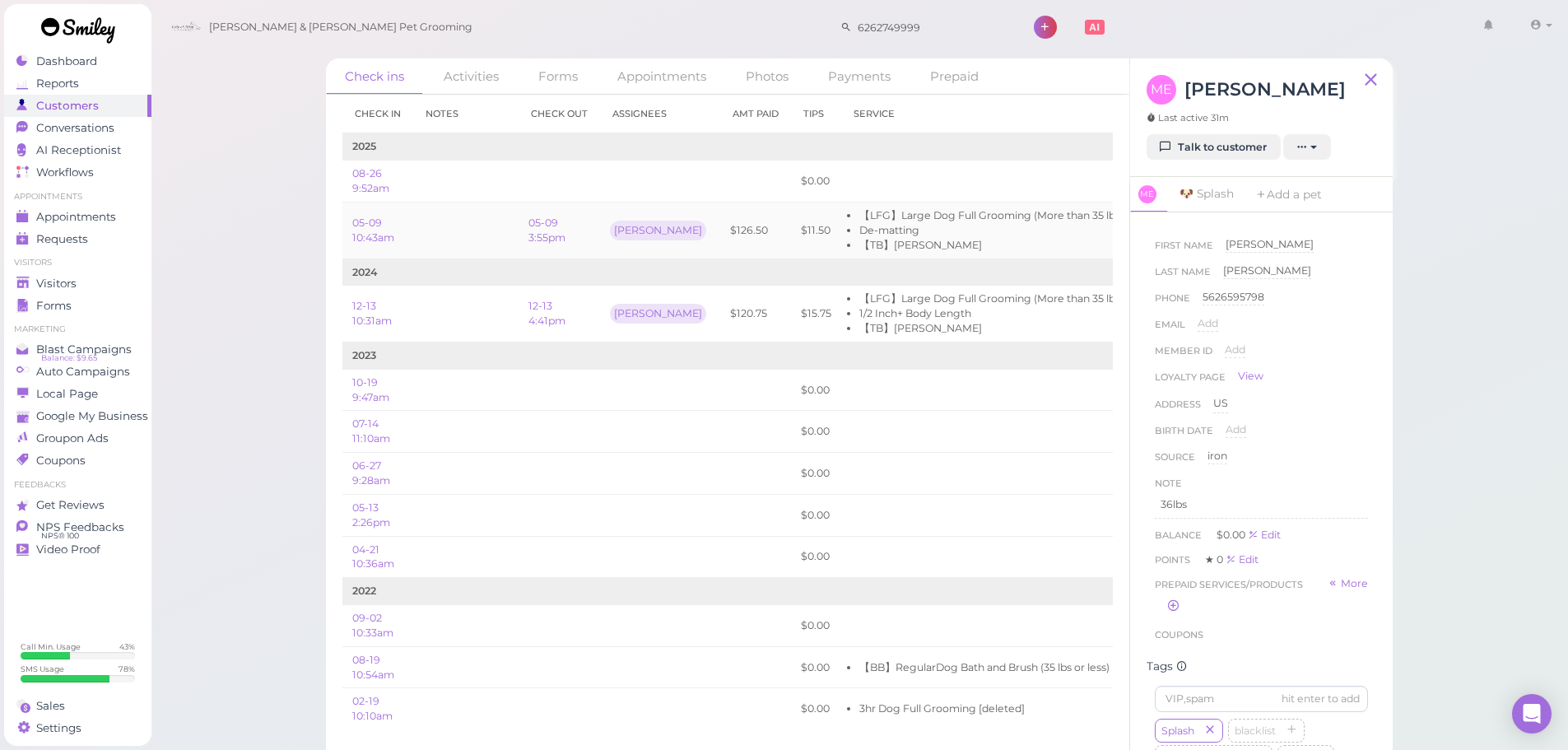
click at [798, 222] on td "$11.50" at bounding box center [816, 231] width 50 height 57
click at [50, 283] on span "Visitors" at bounding box center [57, 284] width 43 height 14
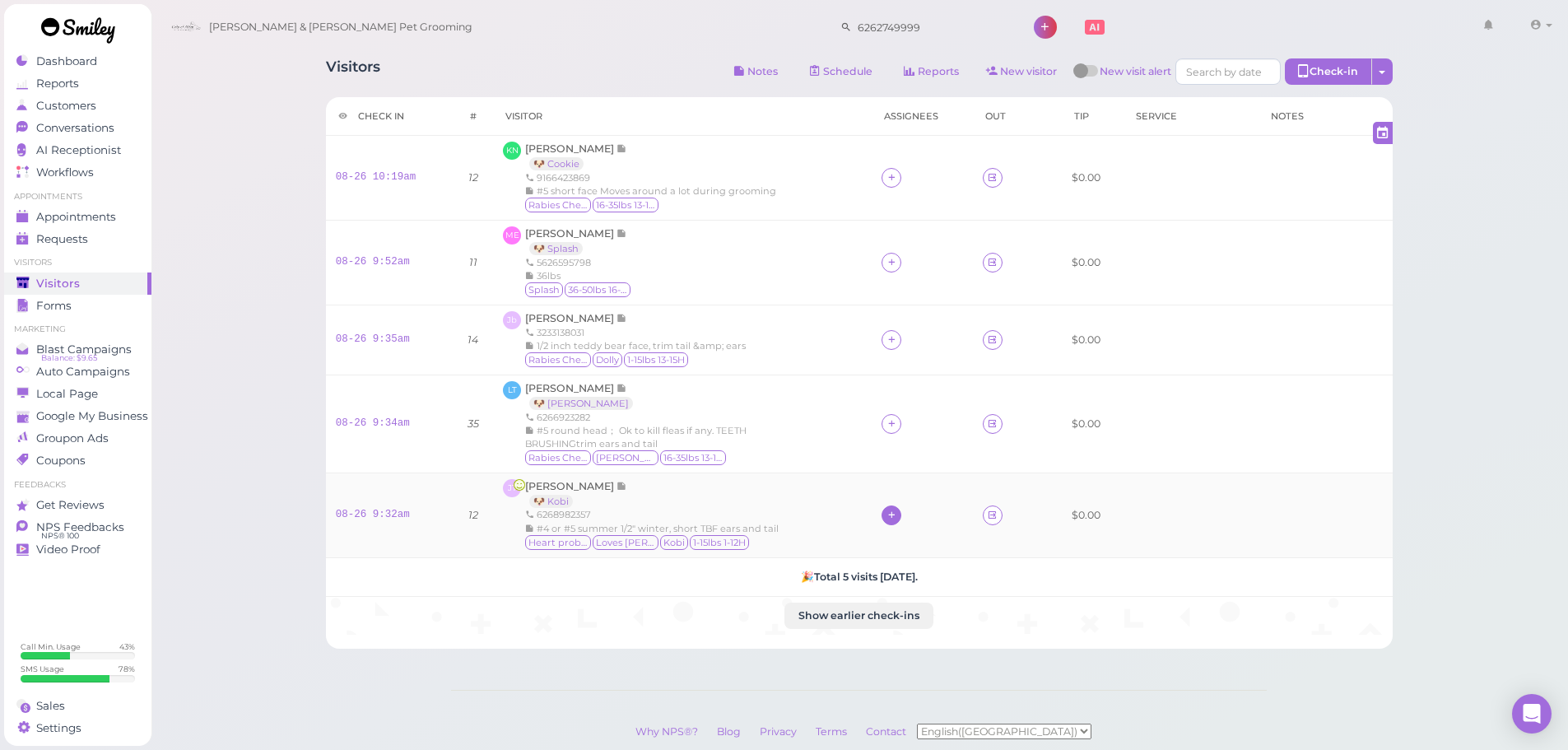
drag, startPoint x: 902, startPoint y: 520, endPoint x: 890, endPoint y: 520, distance: 12.0
click at [898, 520] on div at bounding box center [922, 515] width 81 height 20
click at [890, 520] on icon at bounding box center [892, 514] width 10 height 12
click at [910, 351] on div "[PERSON_NAME]" at bounding box center [994, 355] width 231 height 32
click at [887, 422] on icon at bounding box center [892, 423] width 10 height 12
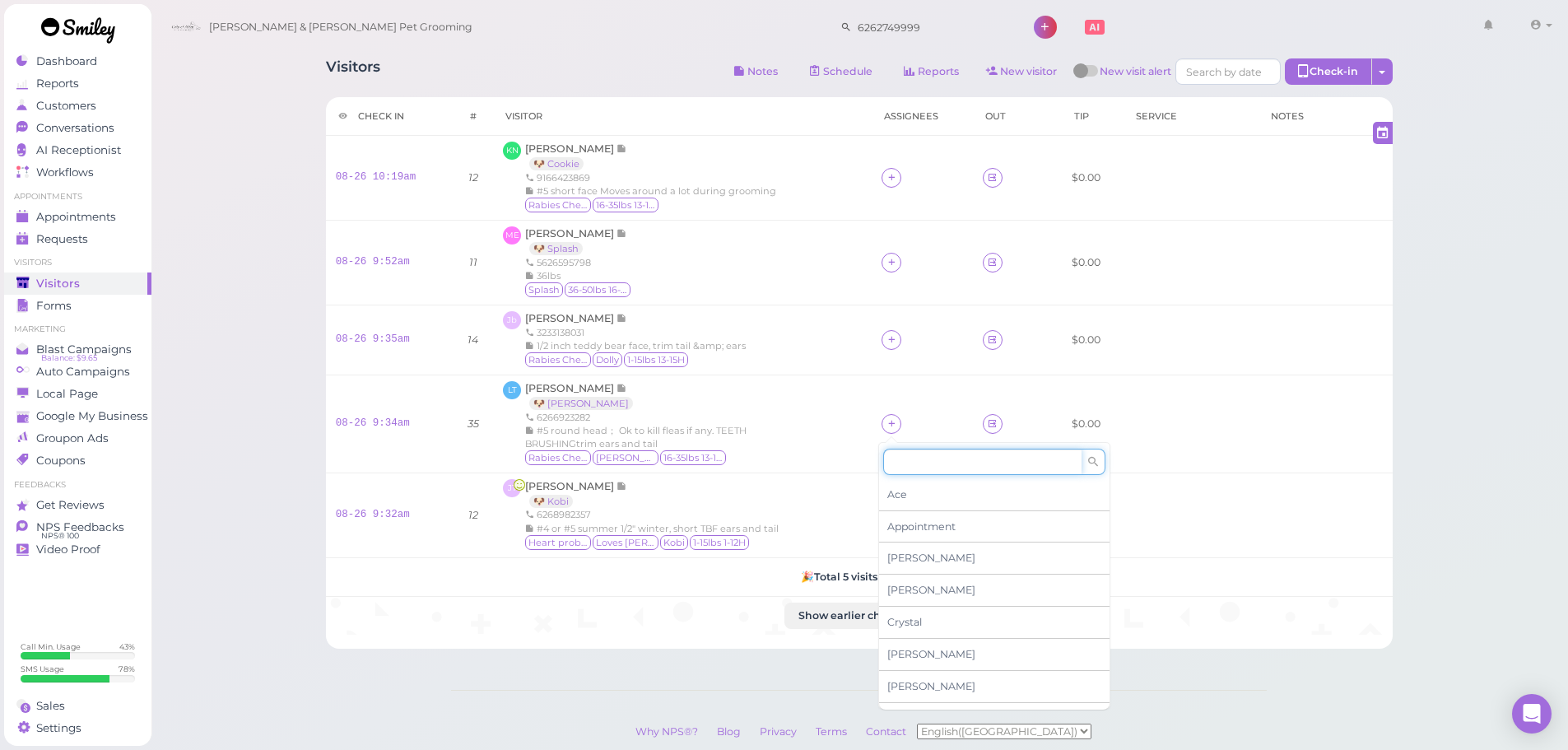
click at [910, 465] on input at bounding box center [982, 462] width 199 height 26
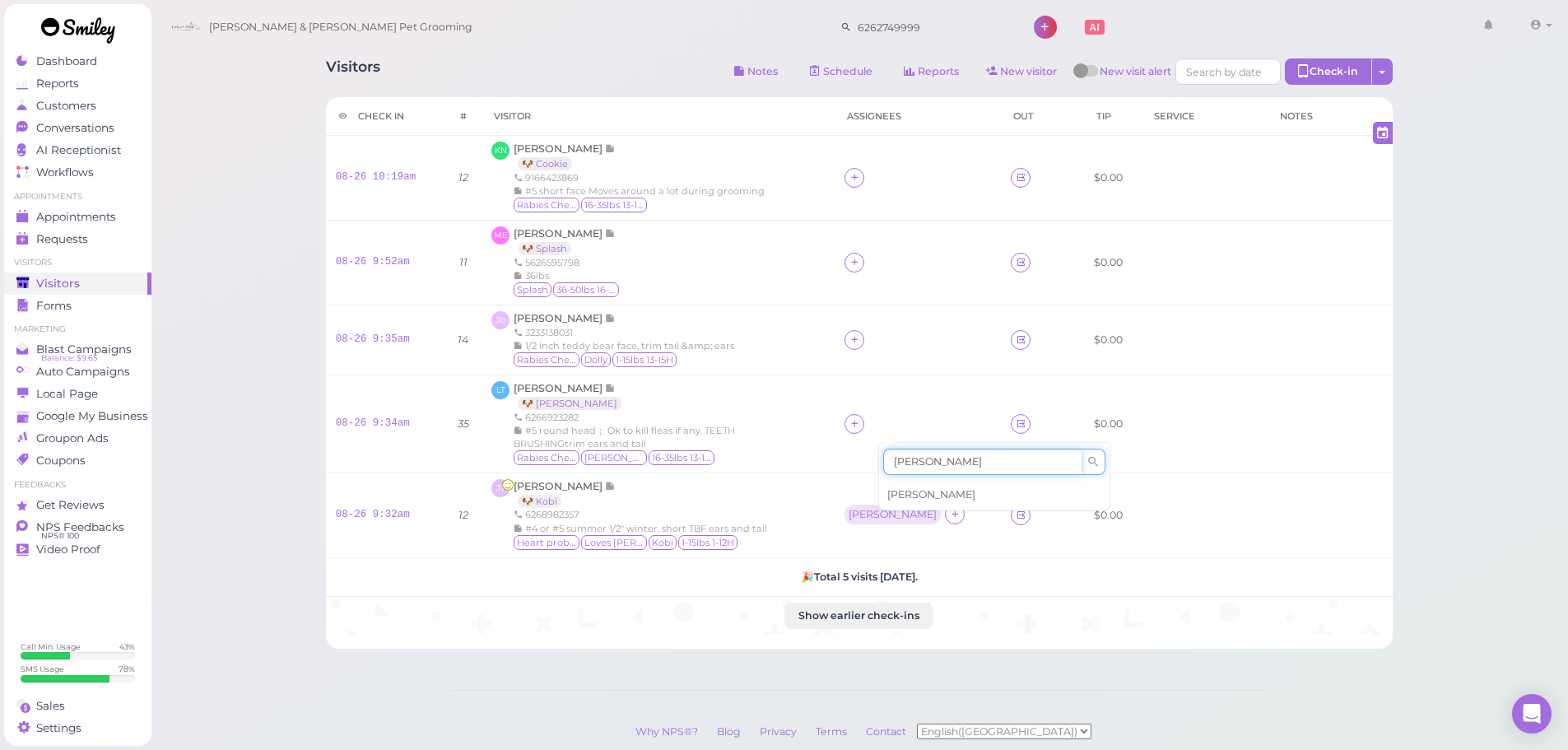
type input "[PERSON_NAME]"
click at [919, 494] on span "[PERSON_NAME]" at bounding box center [931, 494] width 89 height 12
click at [861, 345] on icon at bounding box center [854, 339] width 10 height 12
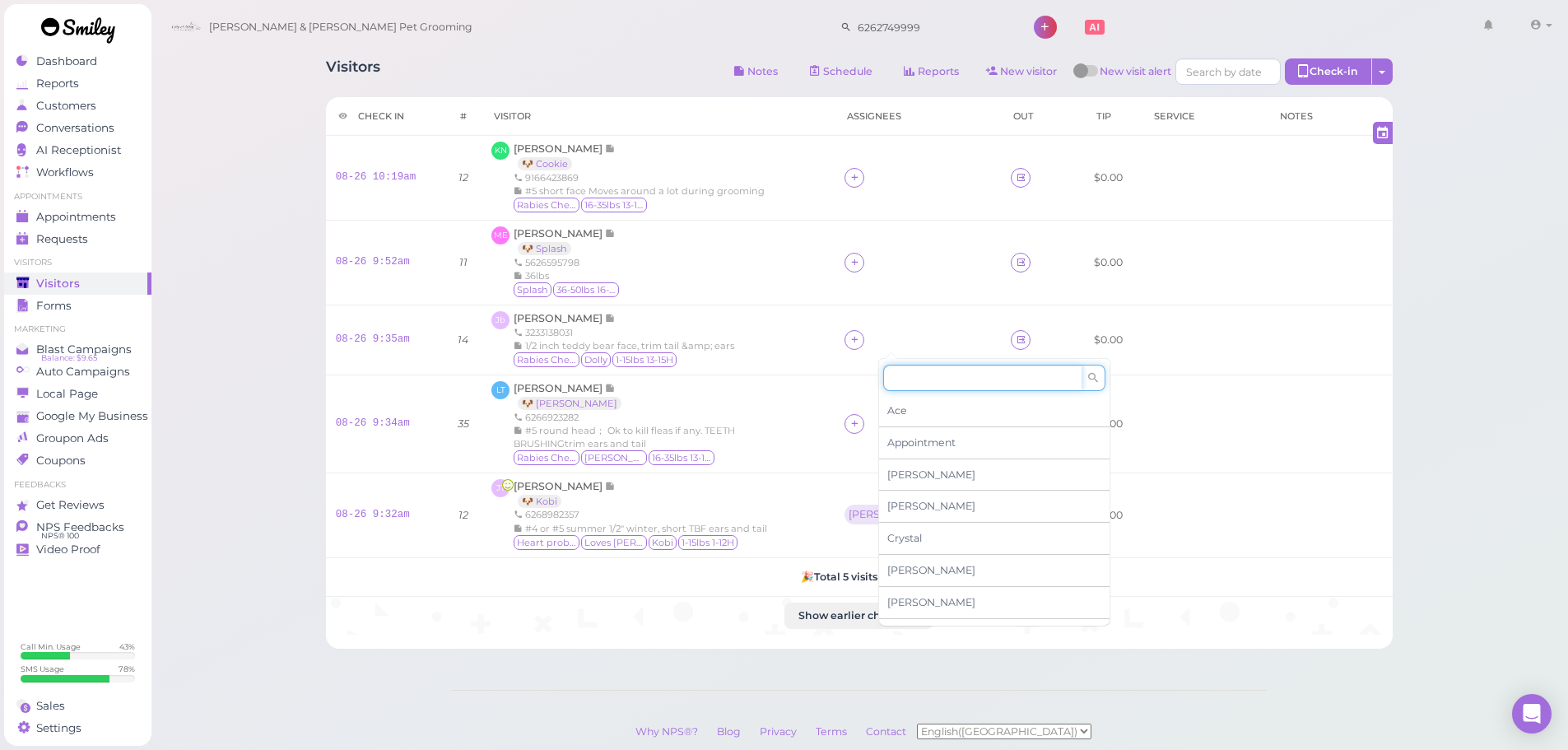
click at [897, 373] on input at bounding box center [982, 378] width 199 height 26
type input "he"
click at [913, 405] on div "[PERSON_NAME]" at bounding box center [982, 411] width 231 height 31
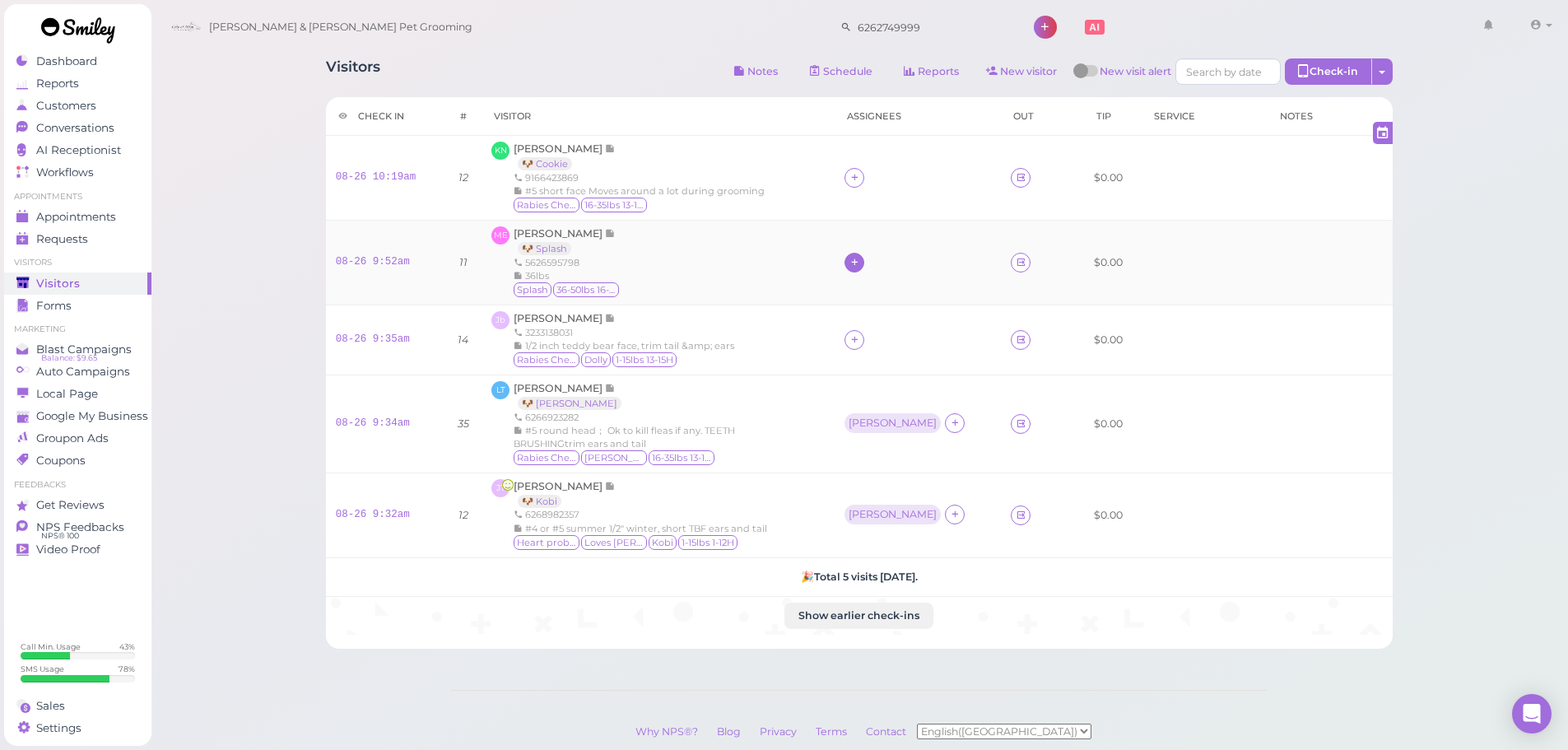
click at [865, 265] on div at bounding box center [854, 262] width 20 height 20
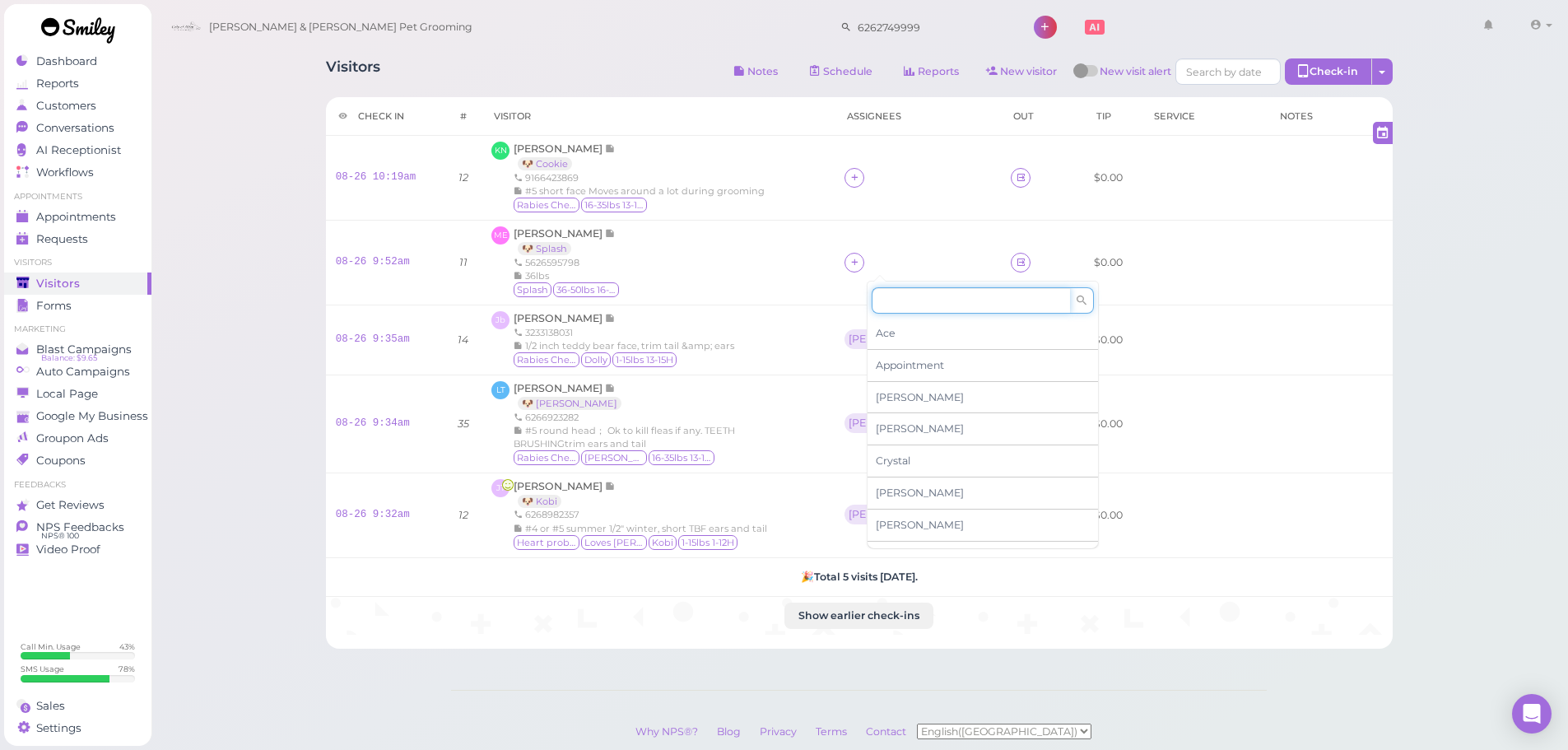
click at [904, 312] on input at bounding box center [971, 301] width 199 height 26
type input "he"
click at [903, 340] on div "[PERSON_NAME]" at bounding box center [982, 333] width 231 height 31
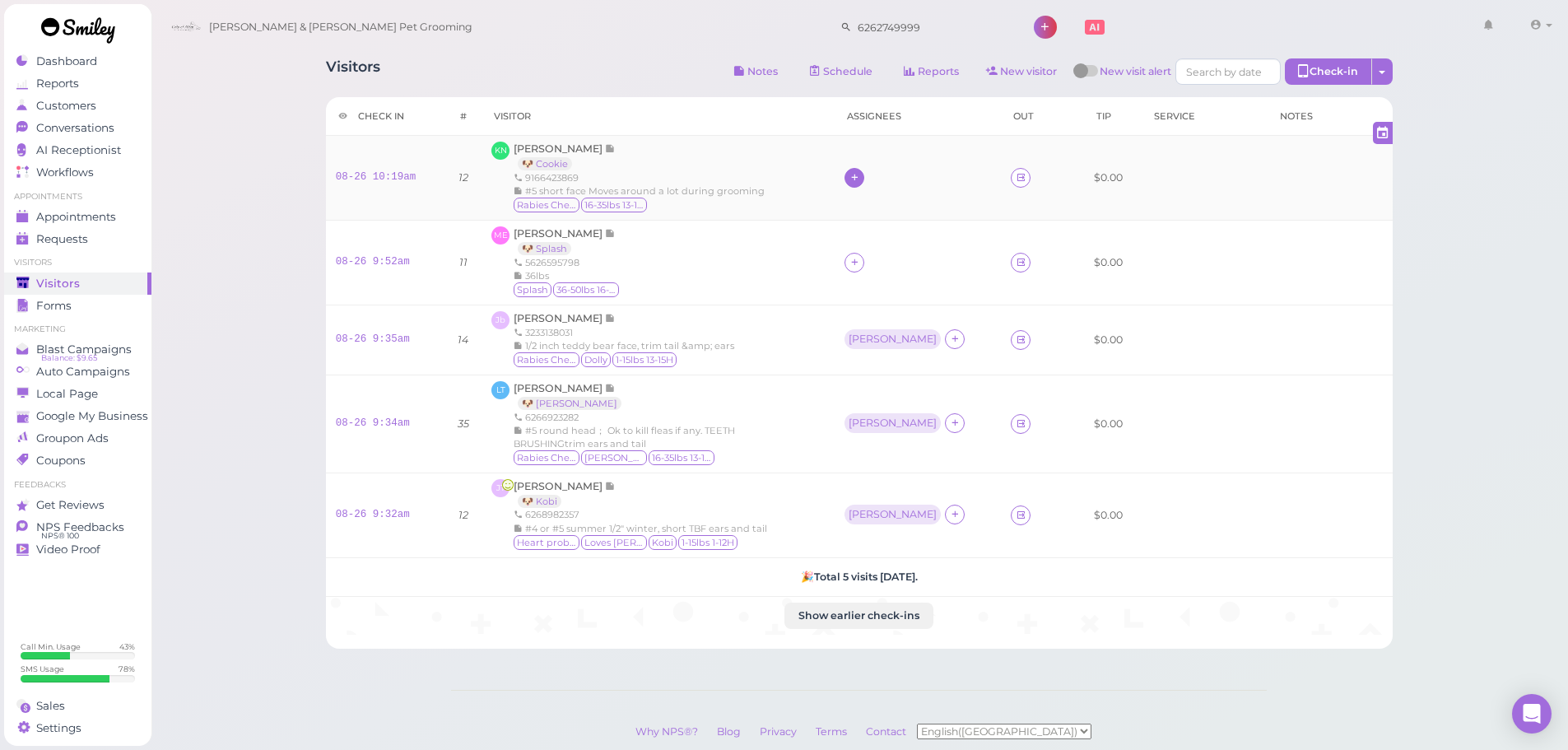
click at [861, 179] on icon at bounding box center [854, 177] width 10 height 12
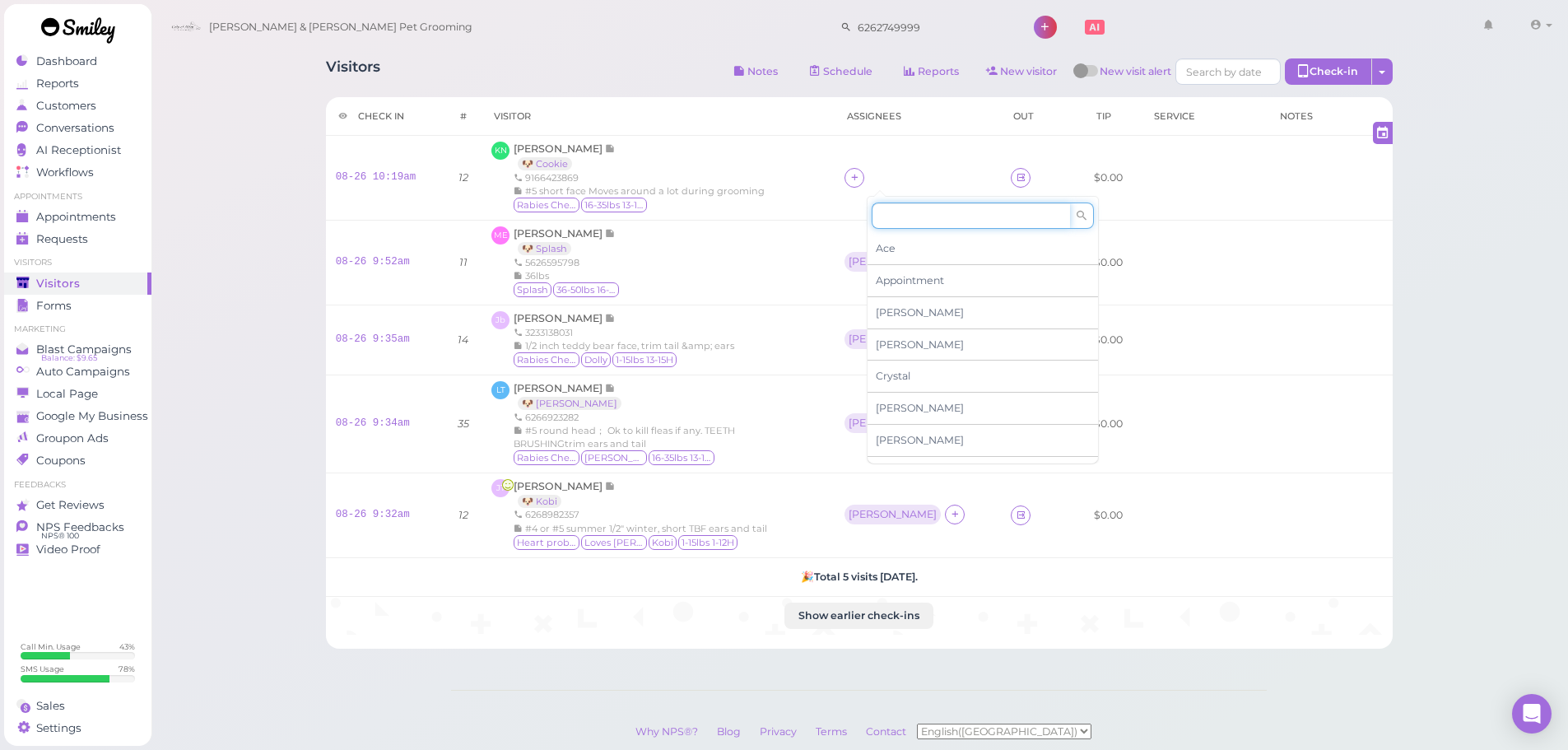
click at [896, 218] on input at bounding box center [971, 216] width 199 height 26
type input "re"
click at [899, 253] on span "[PERSON_NAME]" at bounding box center [920, 248] width 89 height 12
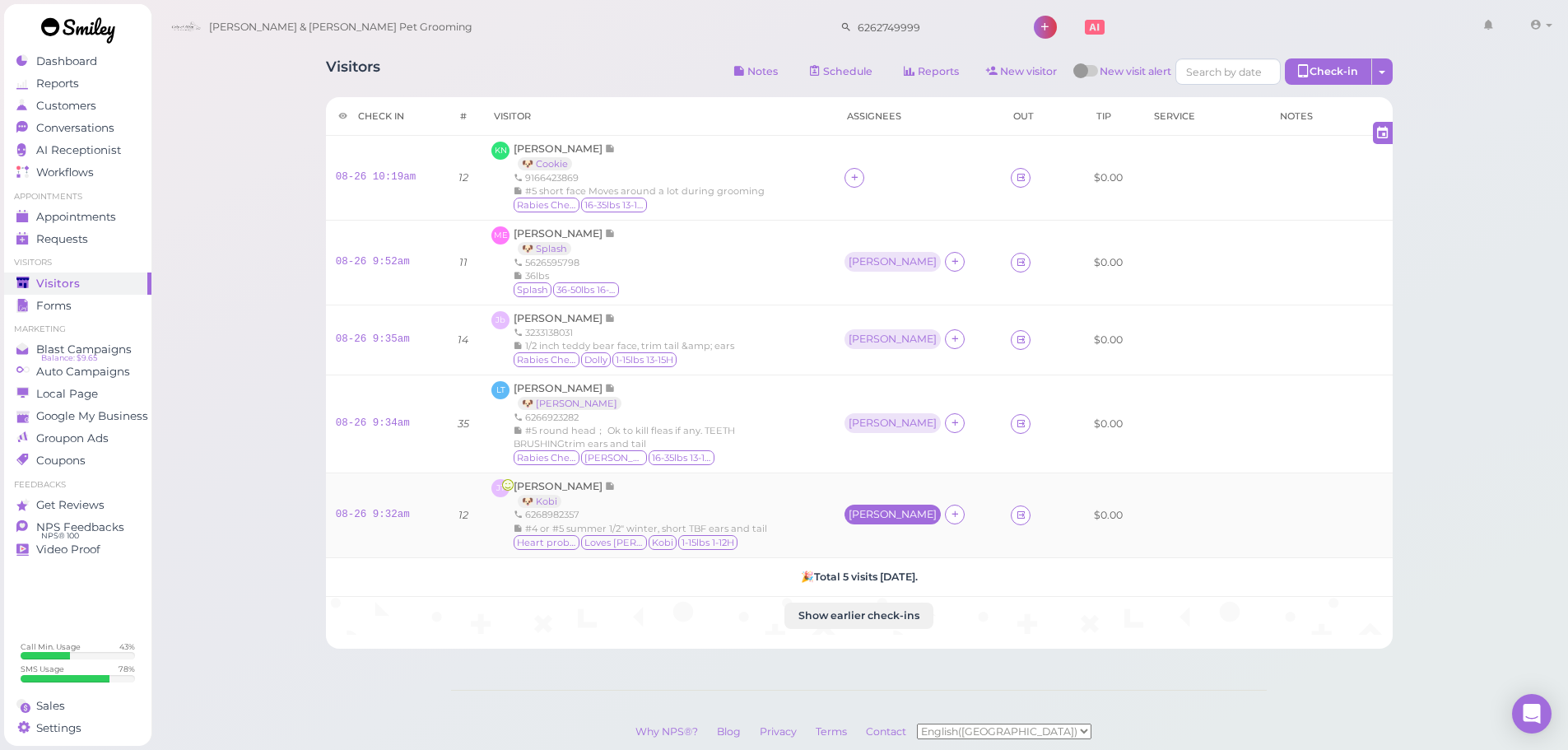
click at [875, 512] on div "[PERSON_NAME]" at bounding box center [893, 514] width 89 height 11
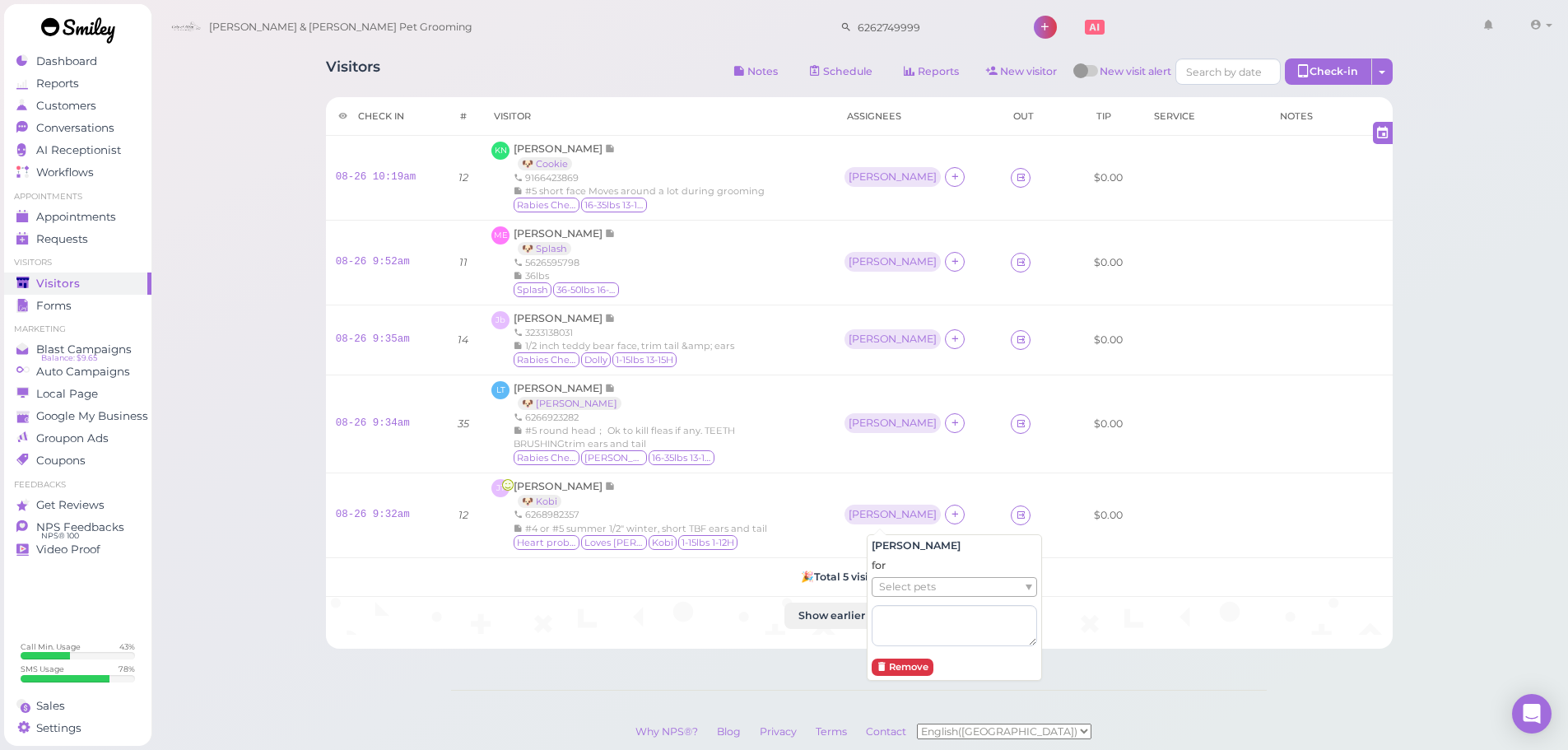
click at [881, 593] on span "Select pets" at bounding box center [908, 587] width 57 height 18
click at [864, 402] on td "[PERSON_NAME]" at bounding box center [918, 424] width 169 height 98
click at [872, 416] on div "[PERSON_NAME]" at bounding box center [892, 423] width 96 height 20
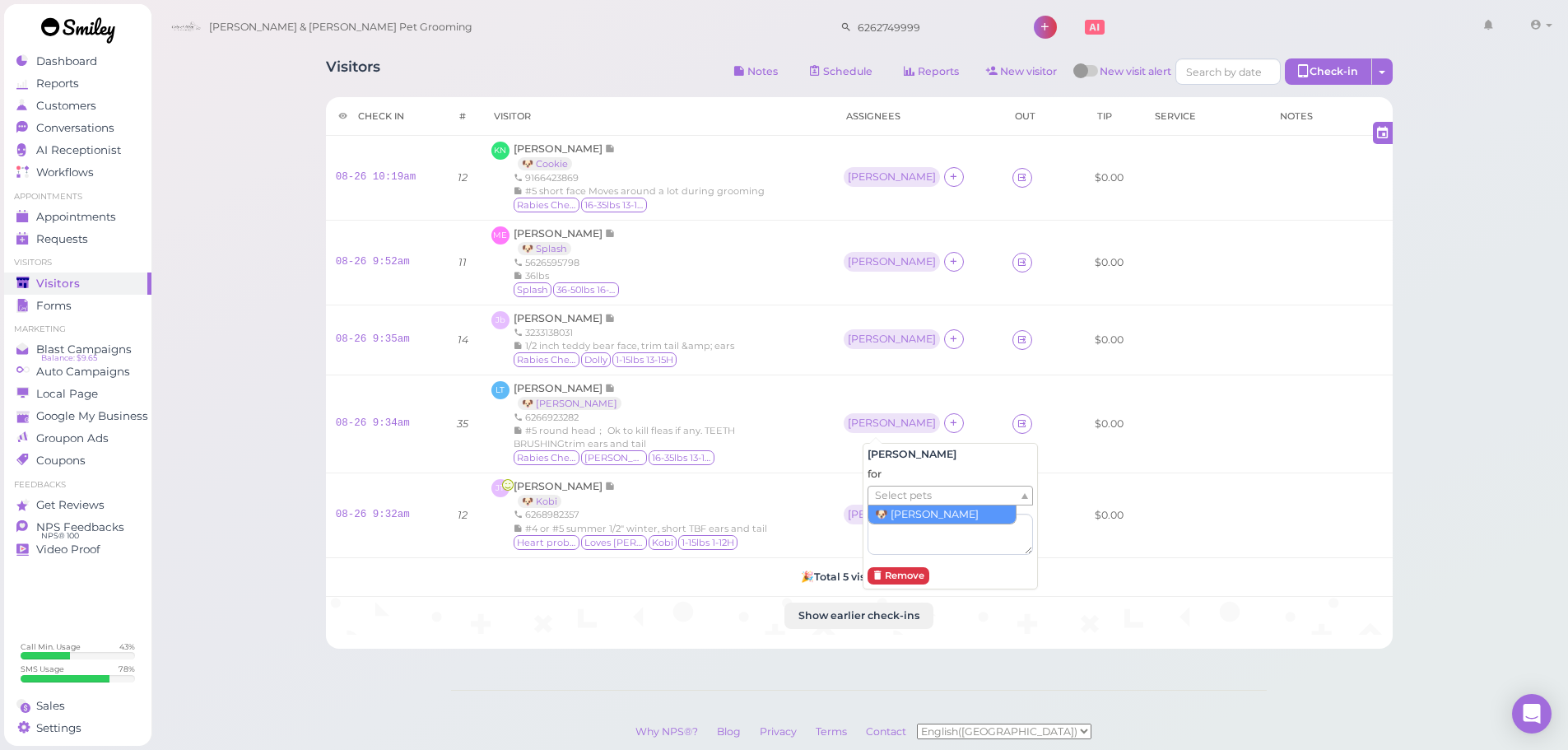
click at [905, 493] on span "Select pets" at bounding box center [903, 496] width 57 height 18
click at [789, 315] on div "Jb [PERSON_NAME] 3233138031 1/2 inch teddy bear face, trim tail &amp; ears Rabi…" at bounding box center [657, 339] width 332 height 57
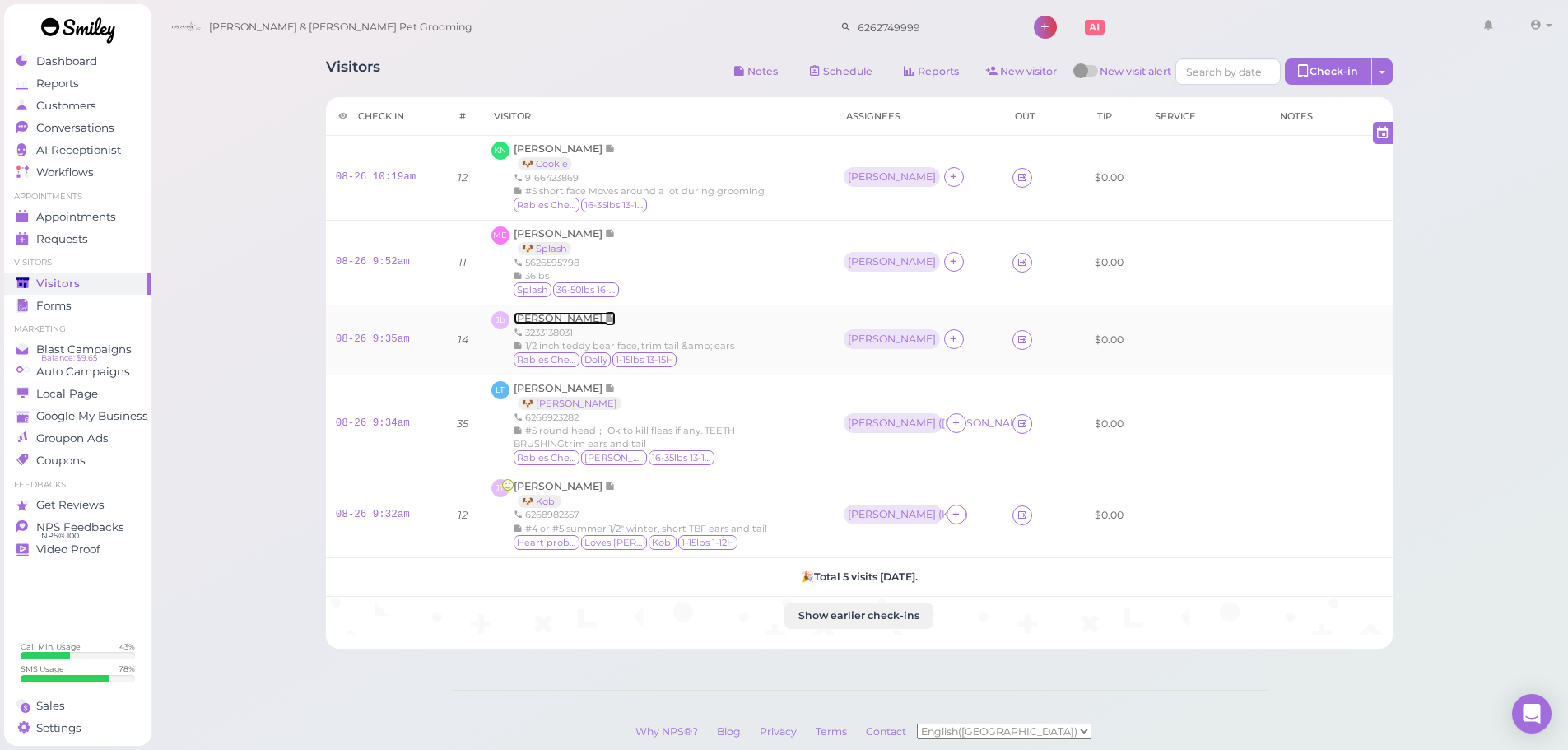
click at [606, 319] on span "[PERSON_NAME]" at bounding box center [558, 318] width 91 height 12
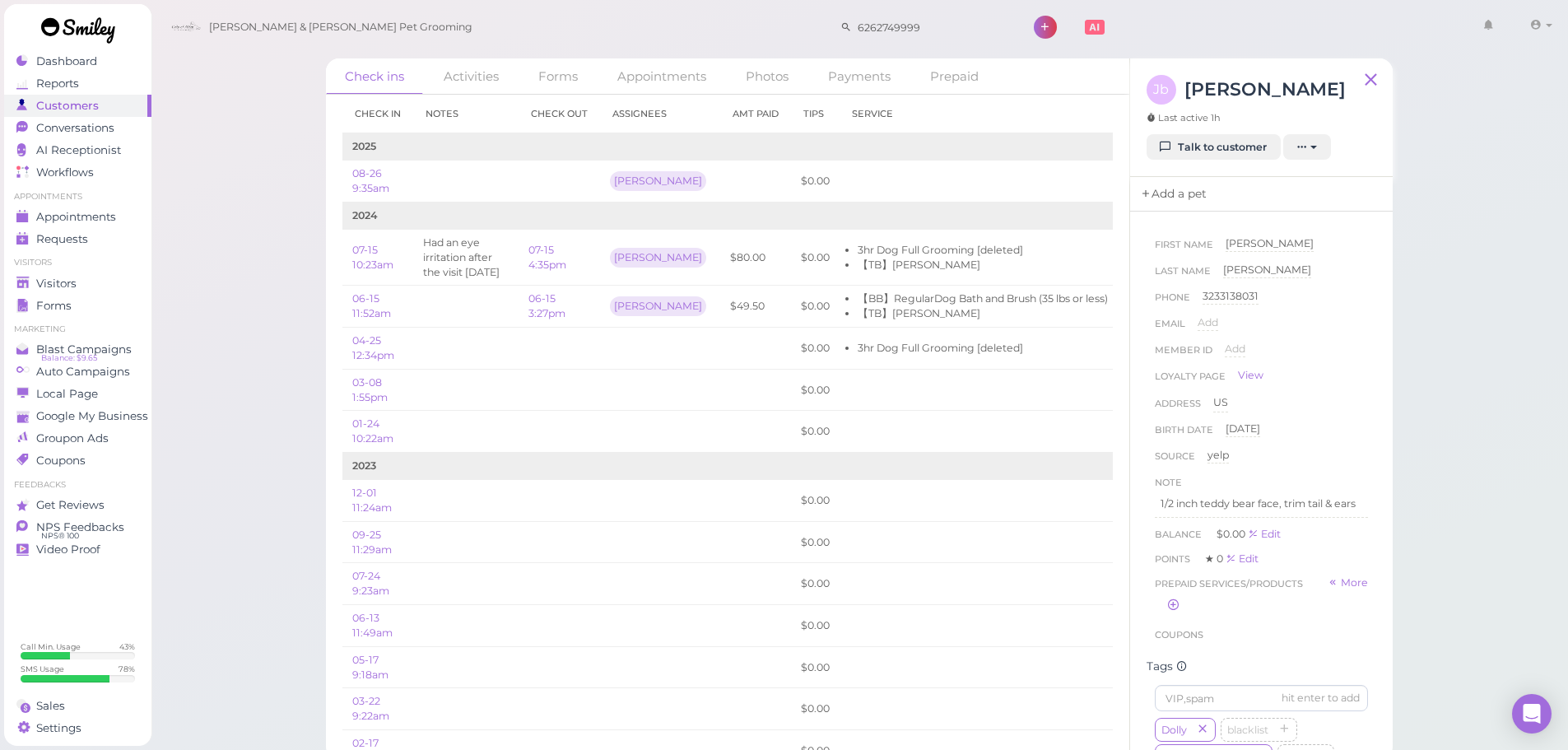
click at [1190, 212] on link "Add a pet" at bounding box center [1173, 194] width 87 height 35
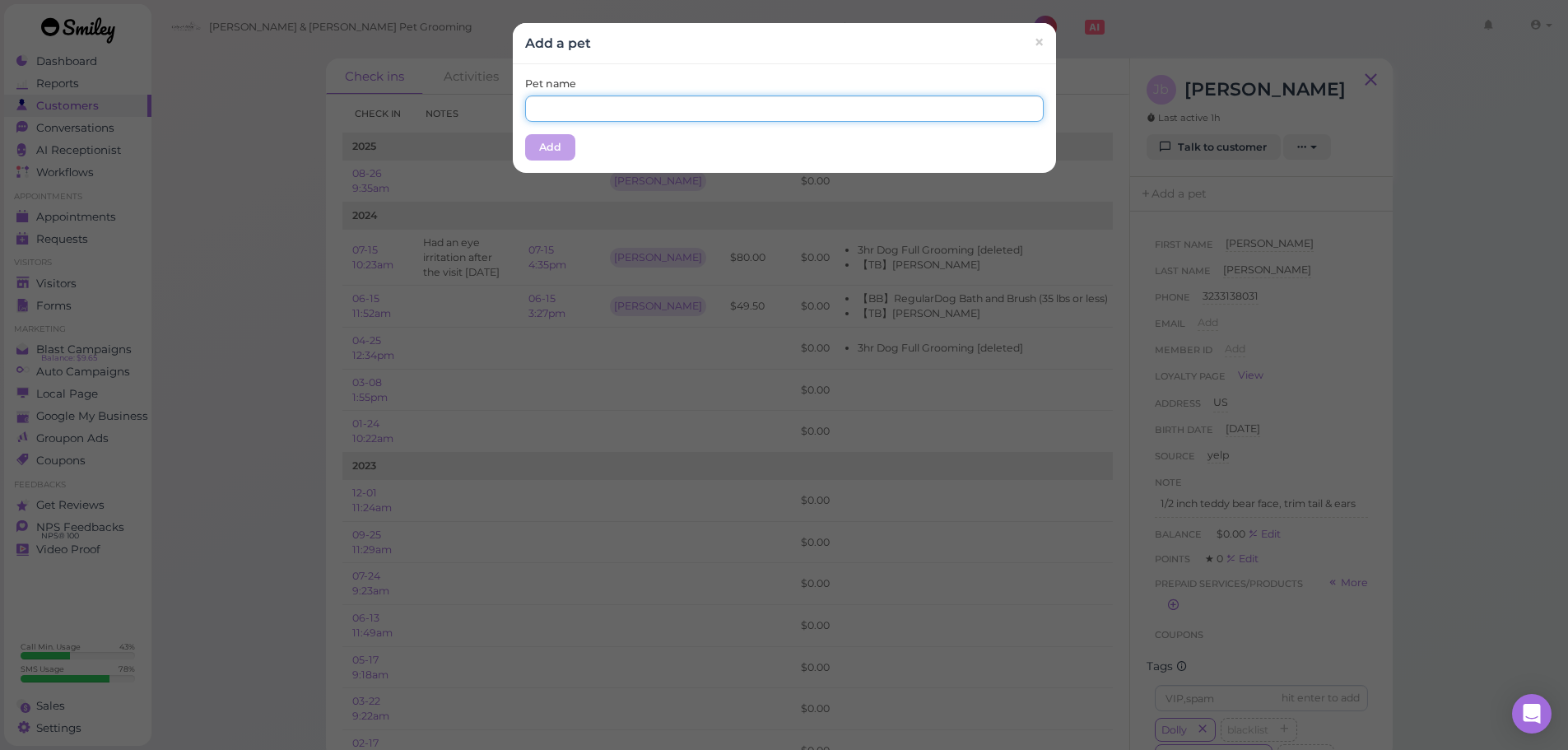
click at [606, 117] on input "text" at bounding box center [784, 108] width 519 height 26
type input "Dolly"
drag, startPoint x: 632, startPoint y: 57, endPoint x: 526, endPoint y: 200, distance: 178.0
click at [630, 62] on div "Add a pet ×" at bounding box center [784, 43] width 543 height 41
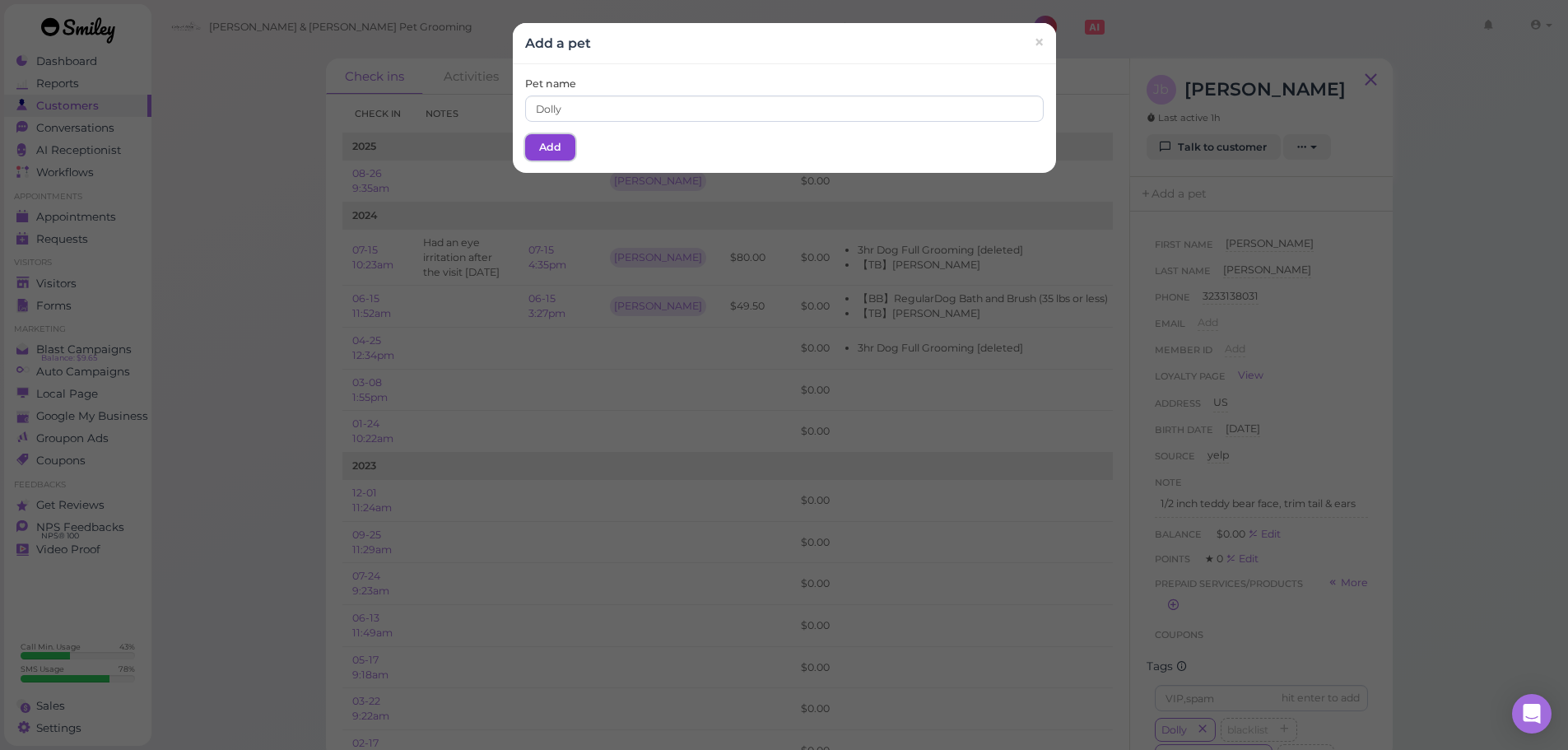
click at [544, 154] on button "Add" at bounding box center [550, 147] width 50 height 26
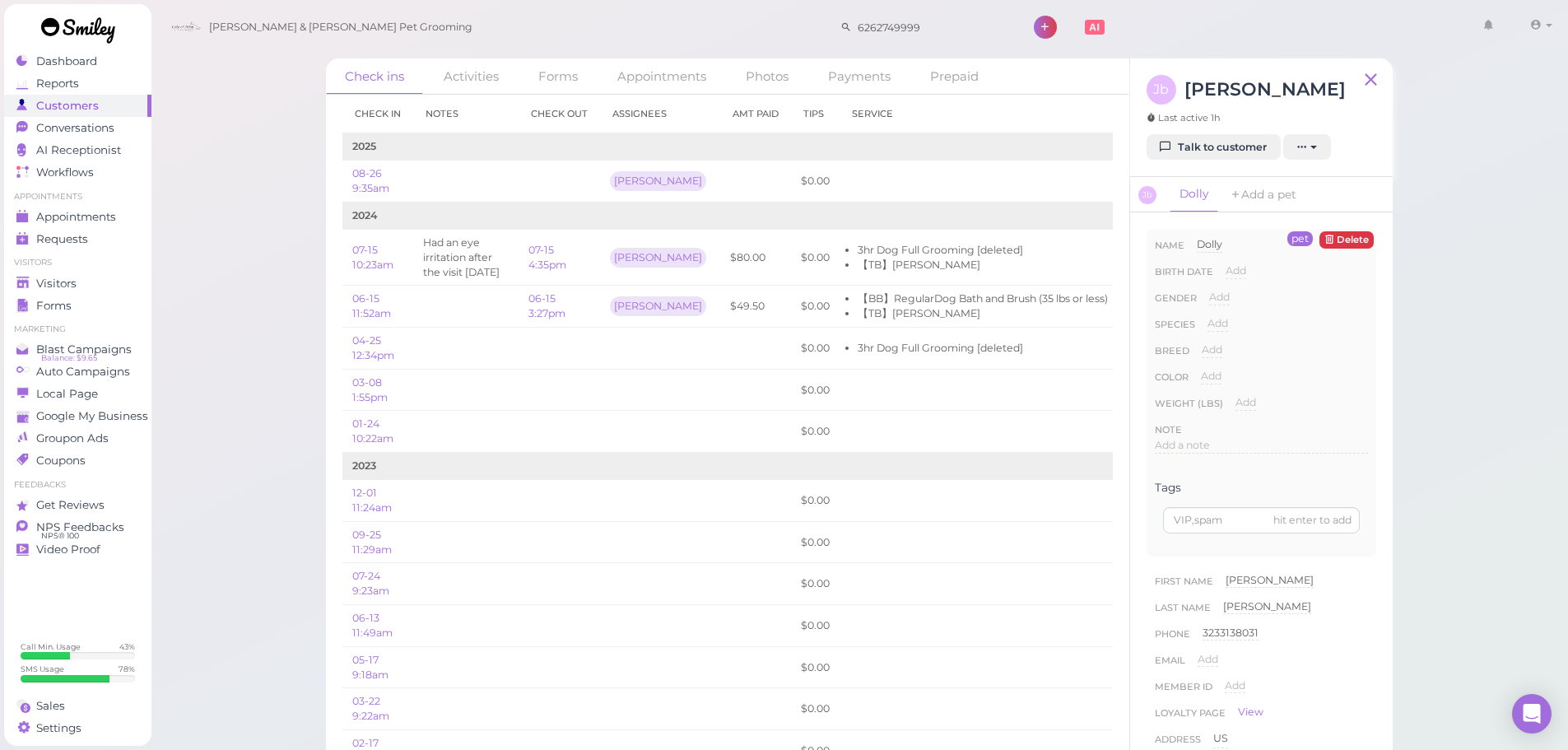
click at [1203, 343] on div "Species Add Dog Cat Bird Other" at bounding box center [1261, 330] width 213 height 26
click at [1223, 332] on div "Add" at bounding box center [1218, 324] width 21 height 16
drag, startPoint x: 1227, startPoint y: 359, endPoint x: 1230, endPoint y: 368, distance: 9.5
click at [1227, 341] on select "Dog Cat Bird Other" at bounding box center [1287, 329] width 160 height 24
select select "Dog"
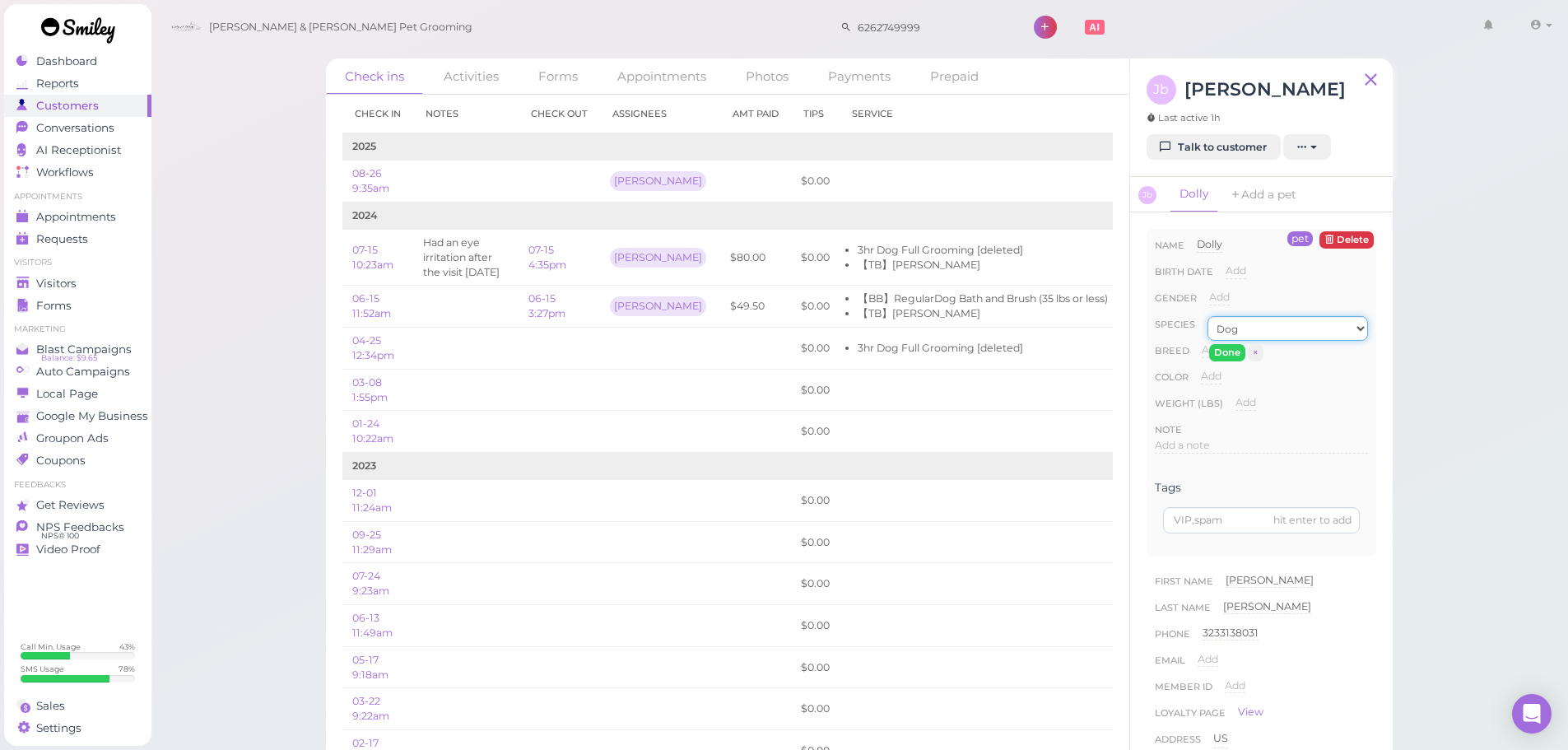
click at [1207, 341] on select "Dog Cat Bird Other" at bounding box center [1287, 329] width 160 height 24
click at [1223, 362] on button "Done" at bounding box center [1227, 352] width 36 height 17
click at [20, 282] on polygon at bounding box center [22, 283] width 12 height 11
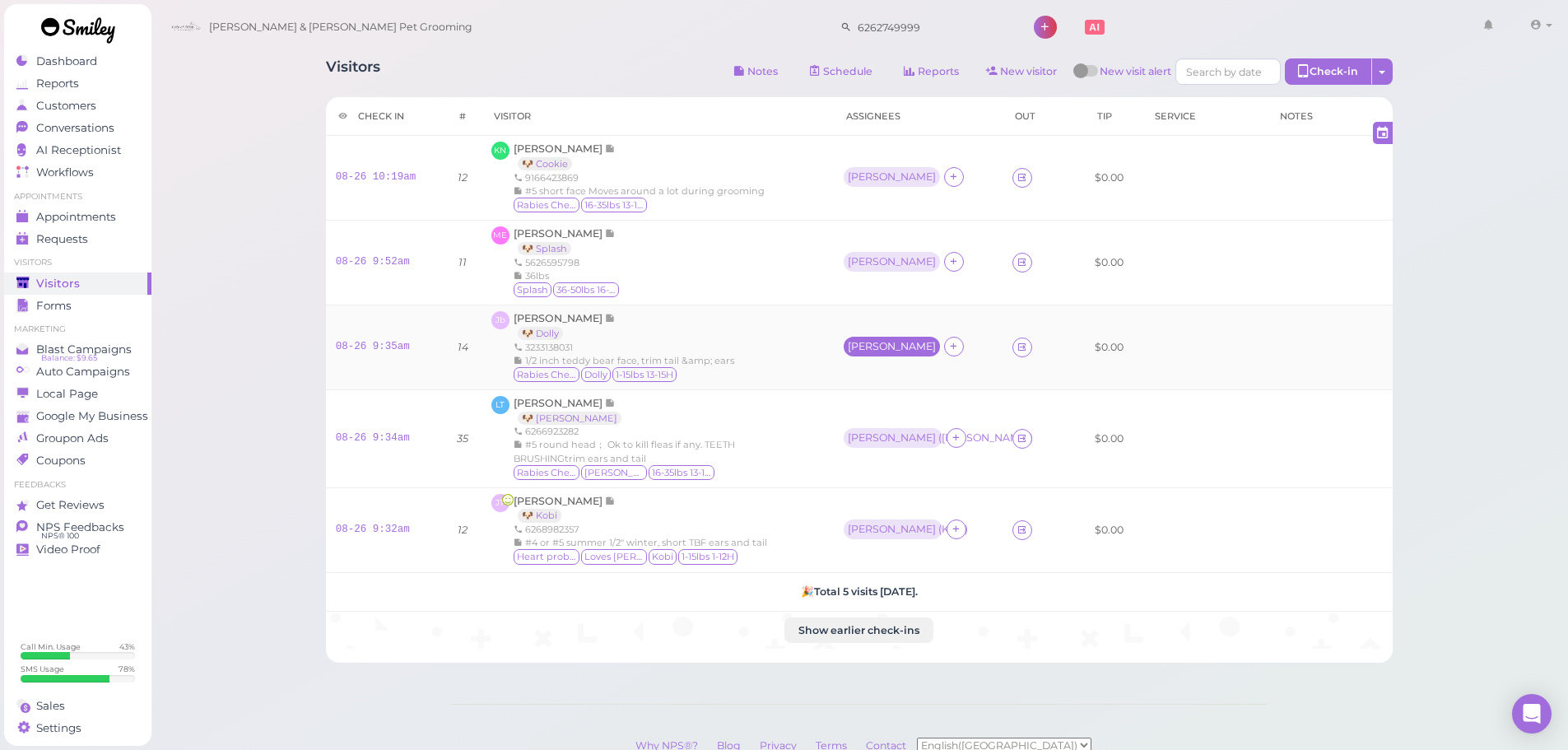
click at [872, 343] on div "[PERSON_NAME]" at bounding box center [892, 347] width 89 height 11
click at [881, 416] on span "Select pets" at bounding box center [885, 418] width 57 height 18
click at [782, 312] on div "Jb [PERSON_NAME] 🐶 Dolly 3233138031 1/2 inch teddy bear face, trim tail &amp; e…" at bounding box center [657, 347] width 332 height 73
click at [869, 253] on div "[PERSON_NAME]" at bounding box center [892, 262] width 96 height 20
click at [877, 339] on span "Select pets" at bounding box center [885, 334] width 57 height 18
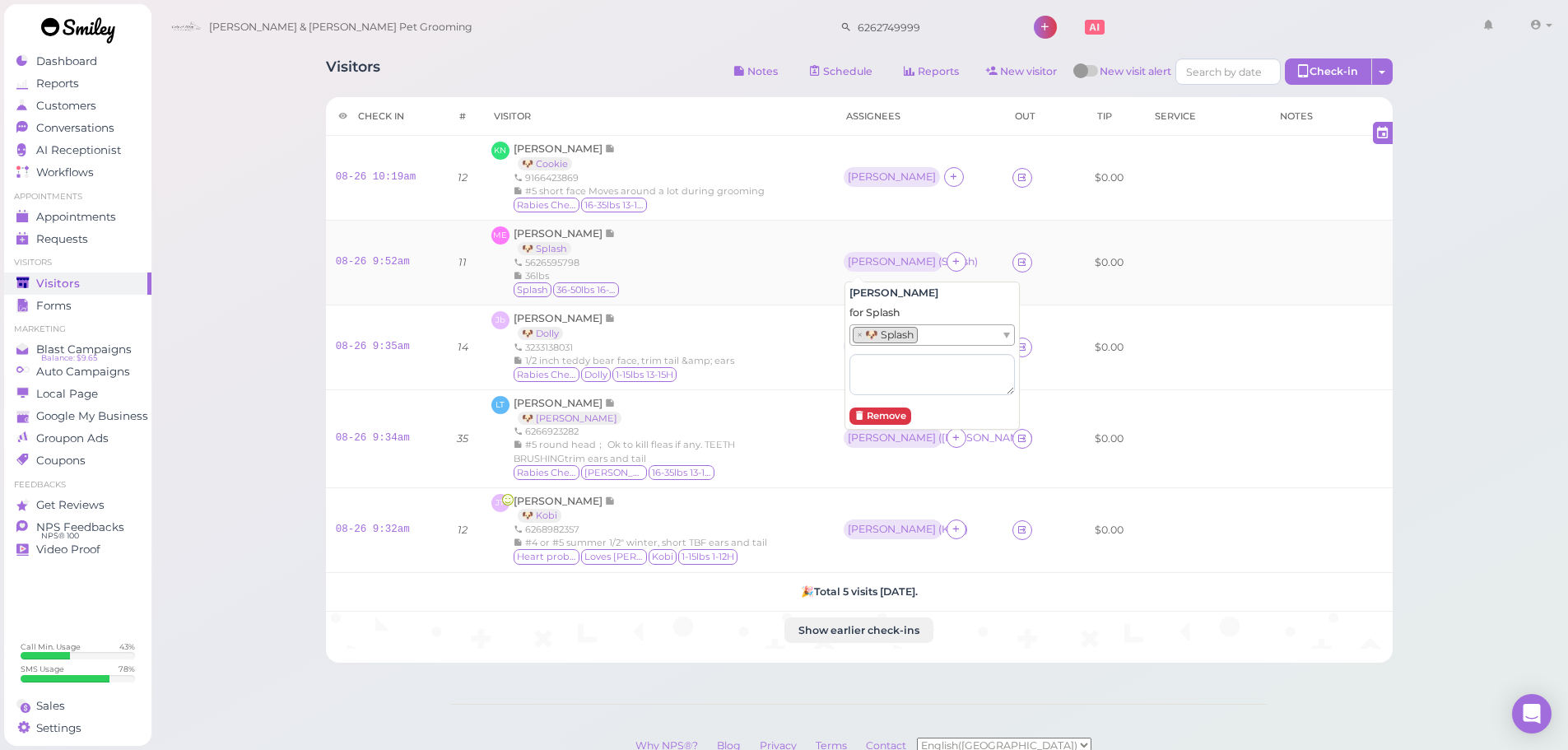
click at [800, 220] on td "ME [PERSON_NAME] 🐶 Splash 5626595798 36lbs Splash 36-50lbs 16-20H" at bounding box center [657, 262] width 352 height 85
click at [865, 187] on div "[PERSON_NAME]" at bounding box center [894, 177] width 101 height 22
click at [880, 206] on td "[PERSON_NAME]" at bounding box center [918, 178] width 169 height 85
click at [868, 168] on div "[PERSON_NAME]" at bounding box center [892, 176] width 96 height 20
click at [868, 249] on span "Select pets" at bounding box center [885, 249] width 57 height 18
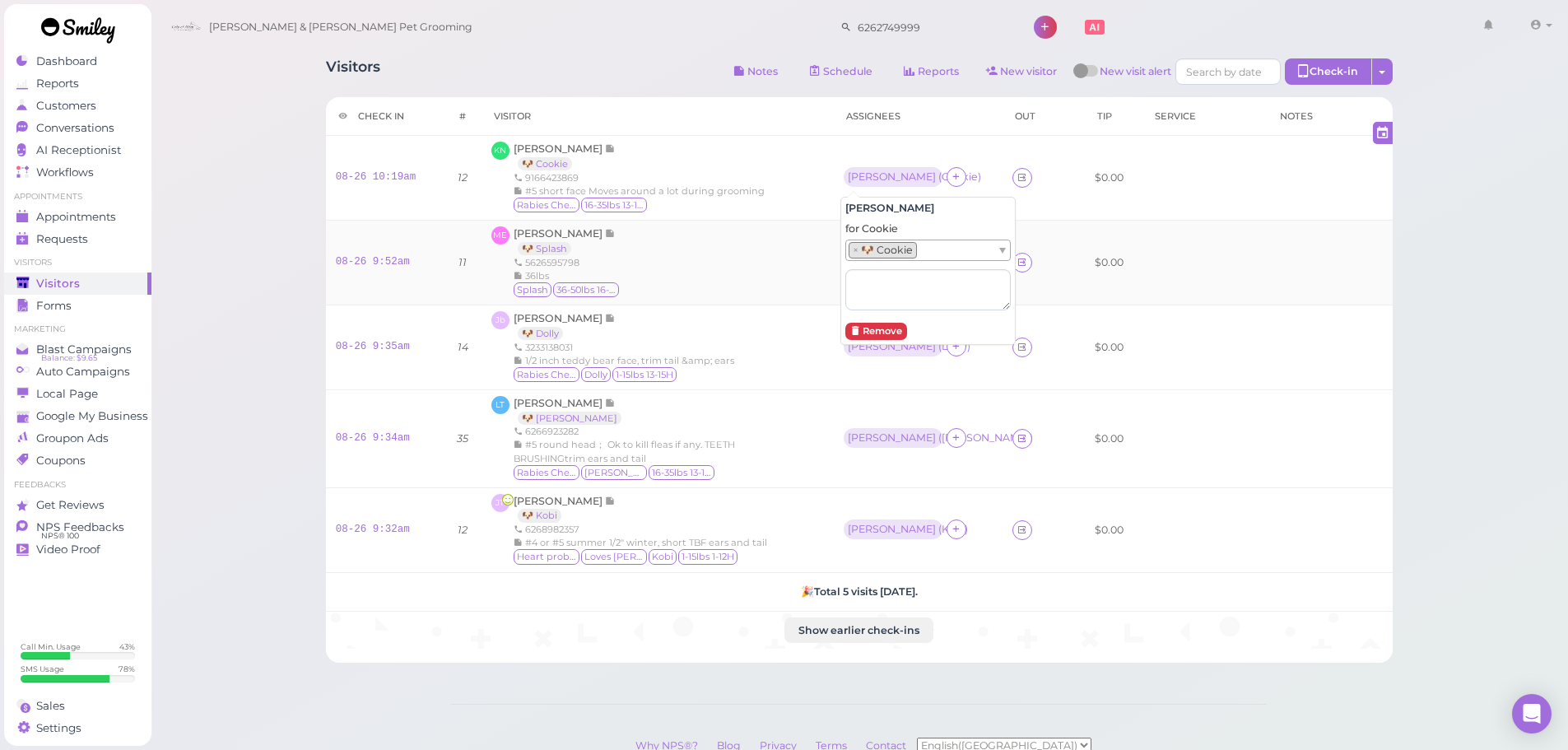
click at [778, 253] on div "ME [PERSON_NAME] 🐶 Splash 5626595798 36lbs Splash 36-50lbs 16-20H" at bounding box center [657, 262] width 332 height 73
click at [773, 252] on div "ME [PERSON_NAME] 🐶 Splash 5626595798 36lbs Splash 36-50lbs 16-20H" at bounding box center [657, 262] width 332 height 73
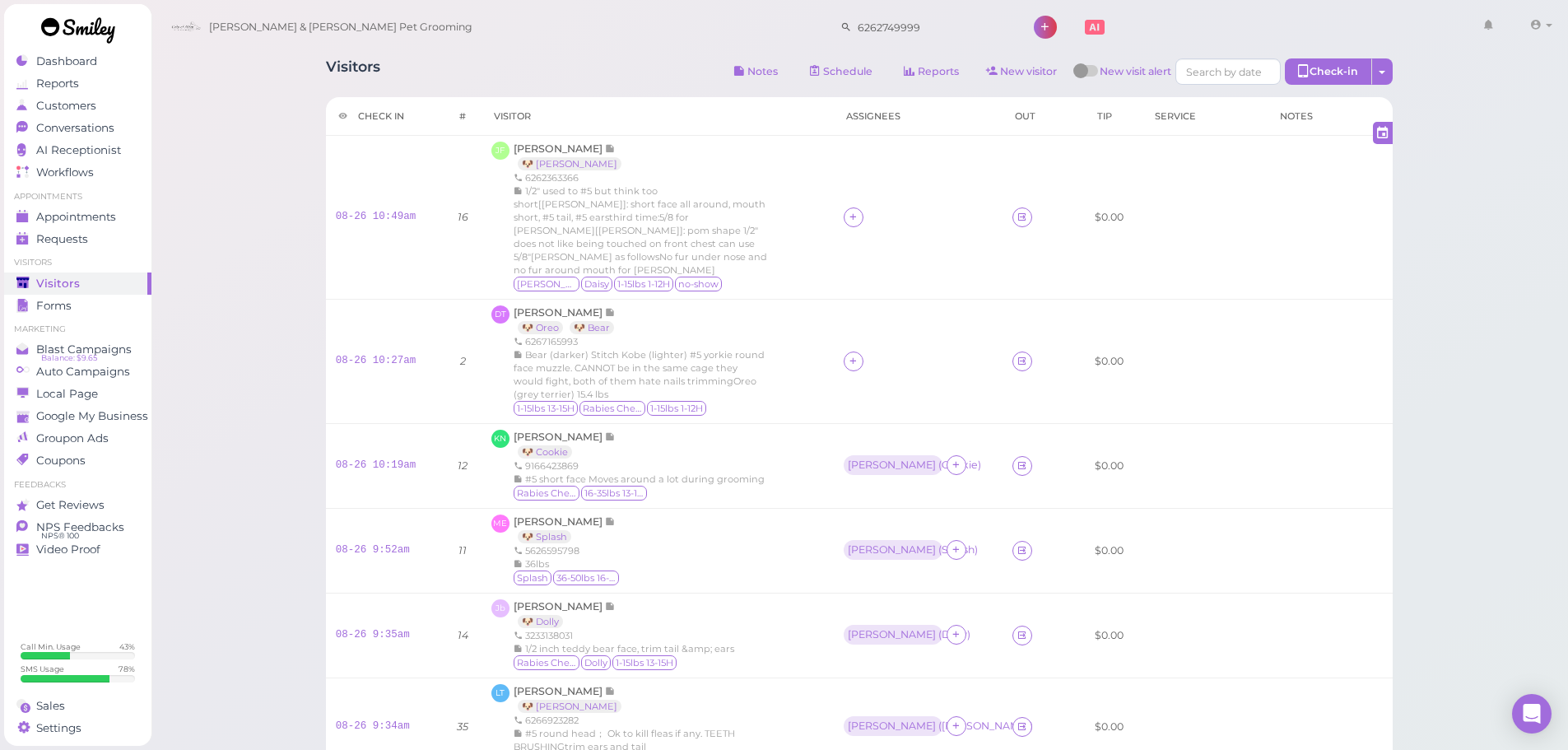
drag, startPoint x: 553, startPoint y: 62, endPoint x: 561, endPoint y: 111, distance: 49.6
click at [553, 62] on div "Visitors Notes Schedule Reports New visitor New visit alert Check-in Customer c…" at bounding box center [859, 73] width 1067 height 30
click at [687, 192] on span "1/2" used to #5 but think too short[[PERSON_NAME]]: short face all around, mout…" at bounding box center [639, 231] width 253 height 90
click at [542, 153] on span "[PERSON_NAME]" at bounding box center [558, 148] width 91 height 12
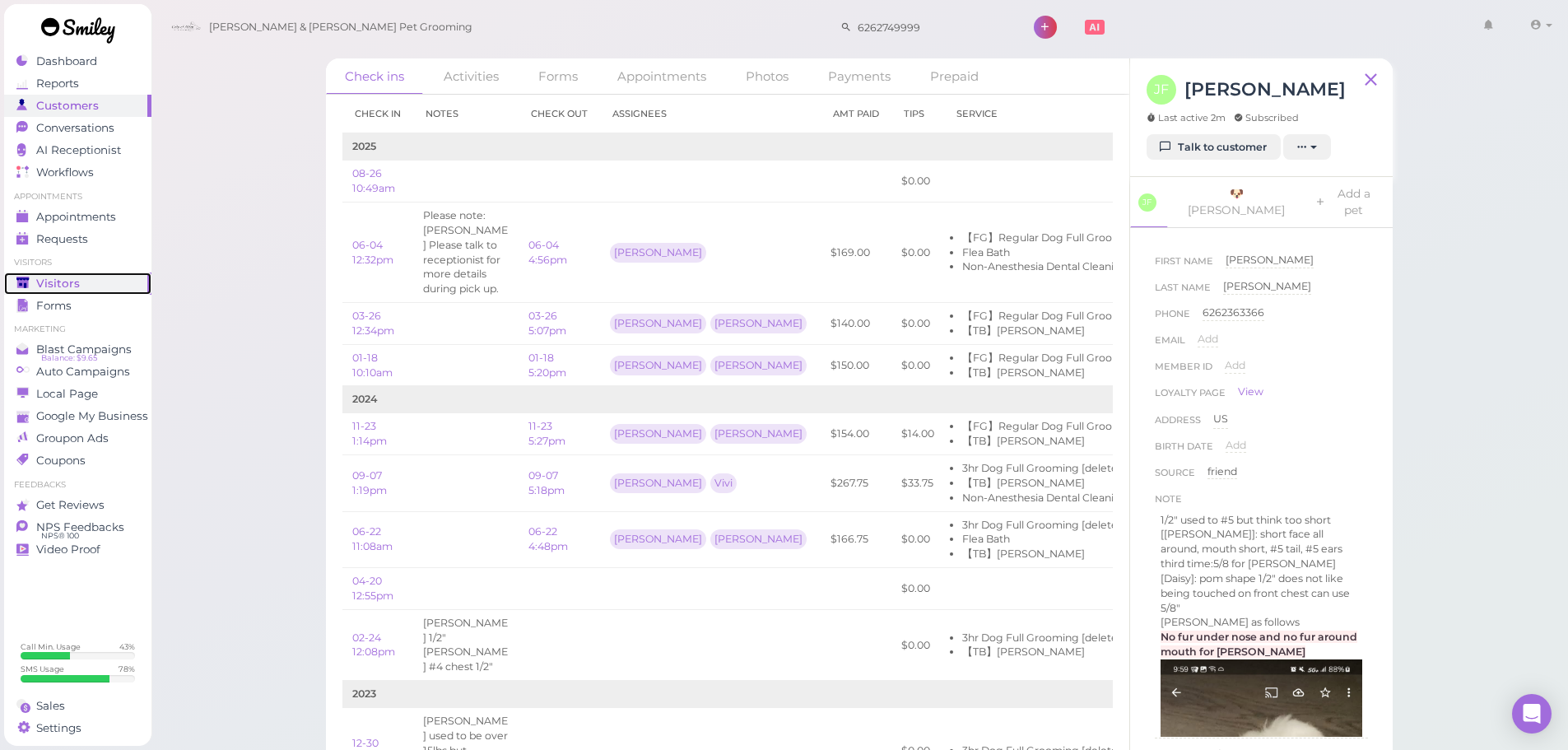
click at [40, 278] on span "Visitors" at bounding box center [57, 284] width 43 height 14
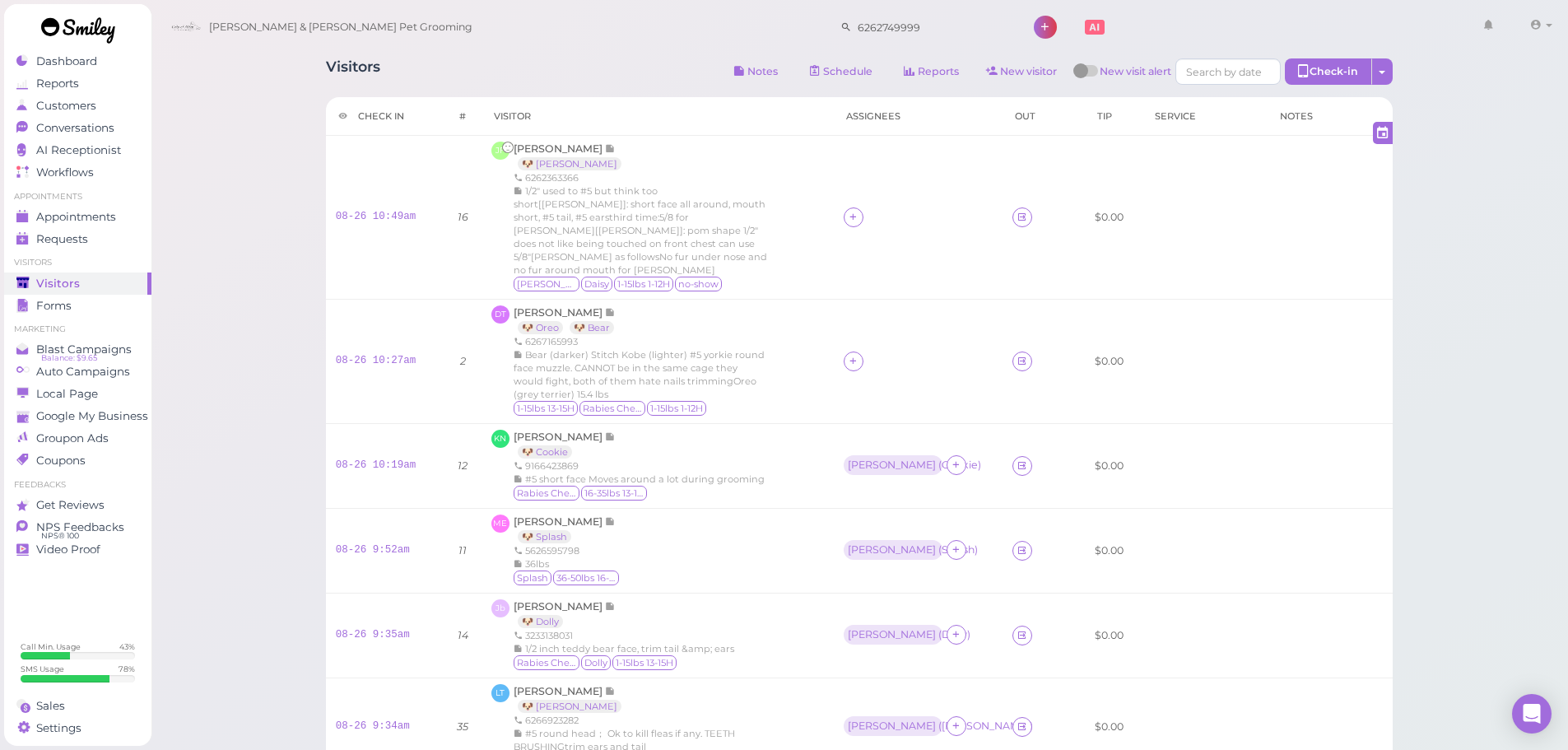
click at [498, 62] on div "Visitors Notes Schedule Reports New visitor New visit alert Check-in Customer c…" at bounding box center [859, 73] width 1067 height 30
click at [751, 372] on div "Bear (darker) Stitch Kobe (lighter) #5 yorkie round face muzzle. CANNOT be in t…" at bounding box center [640, 375] width 255 height 53
click at [95, 115] on link "Customers" at bounding box center [77, 106] width 147 height 23
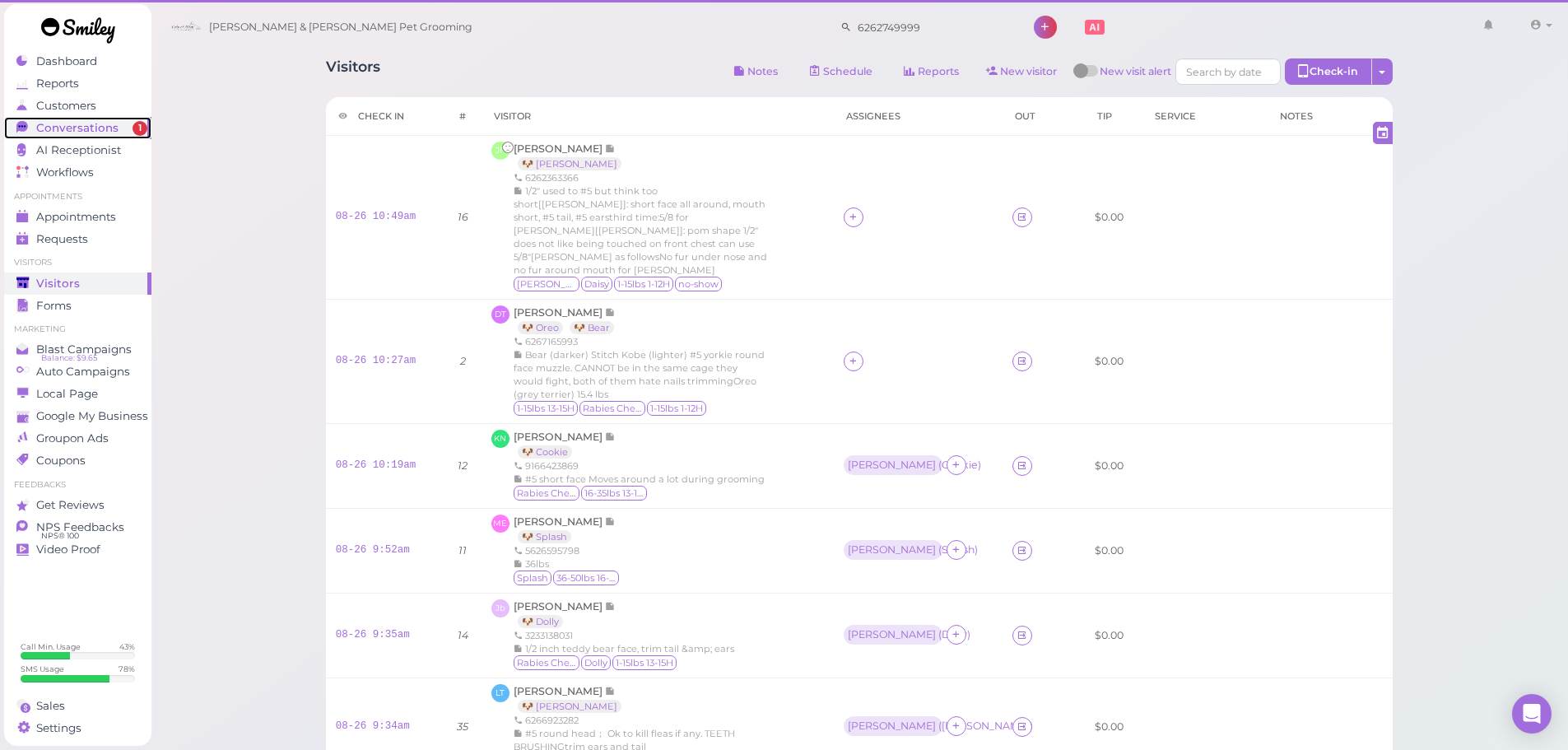
click at [86, 133] on span "Conversations" at bounding box center [76, 128] width 82 height 14
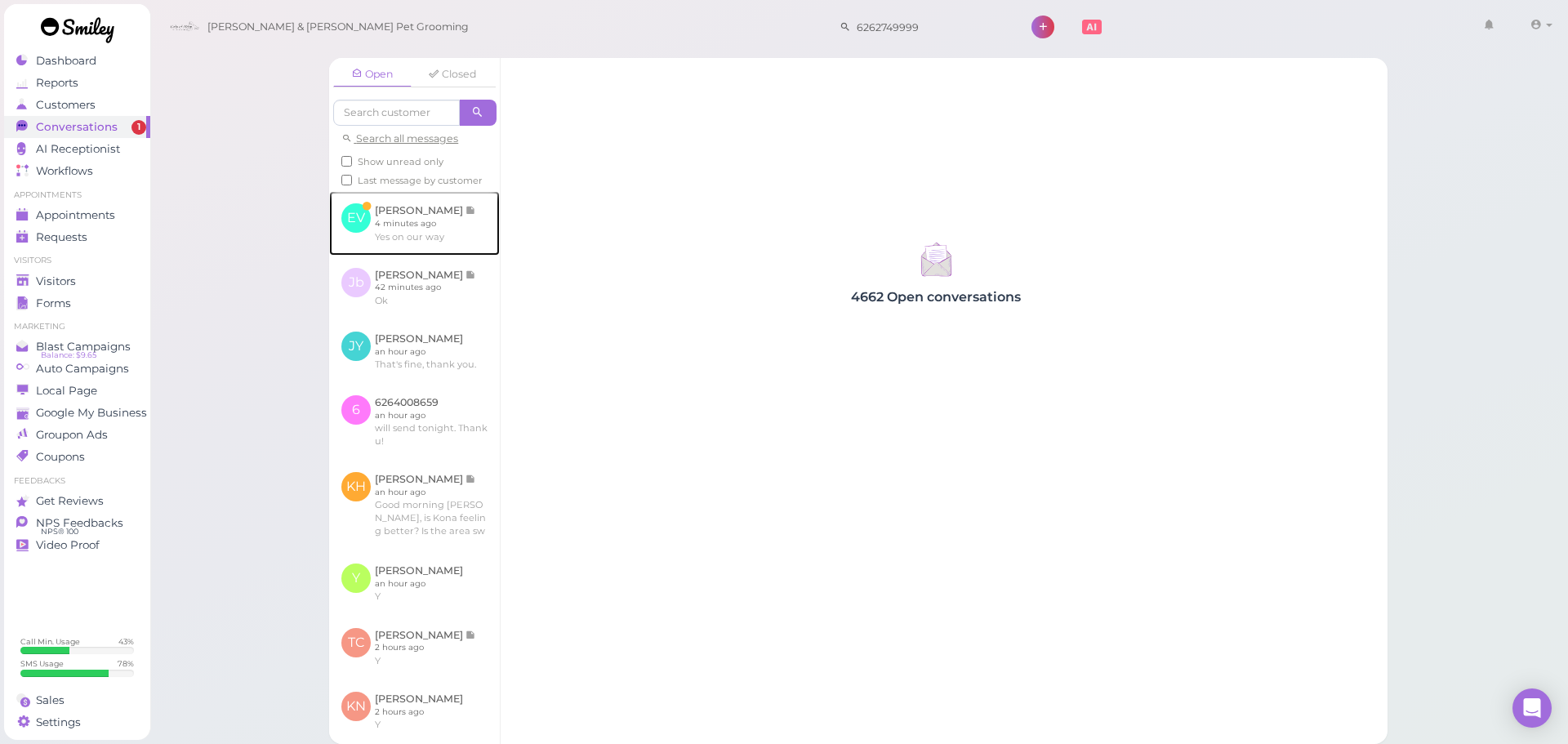
click at [431, 236] on link at bounding box center [414, 223] width 171 height 64
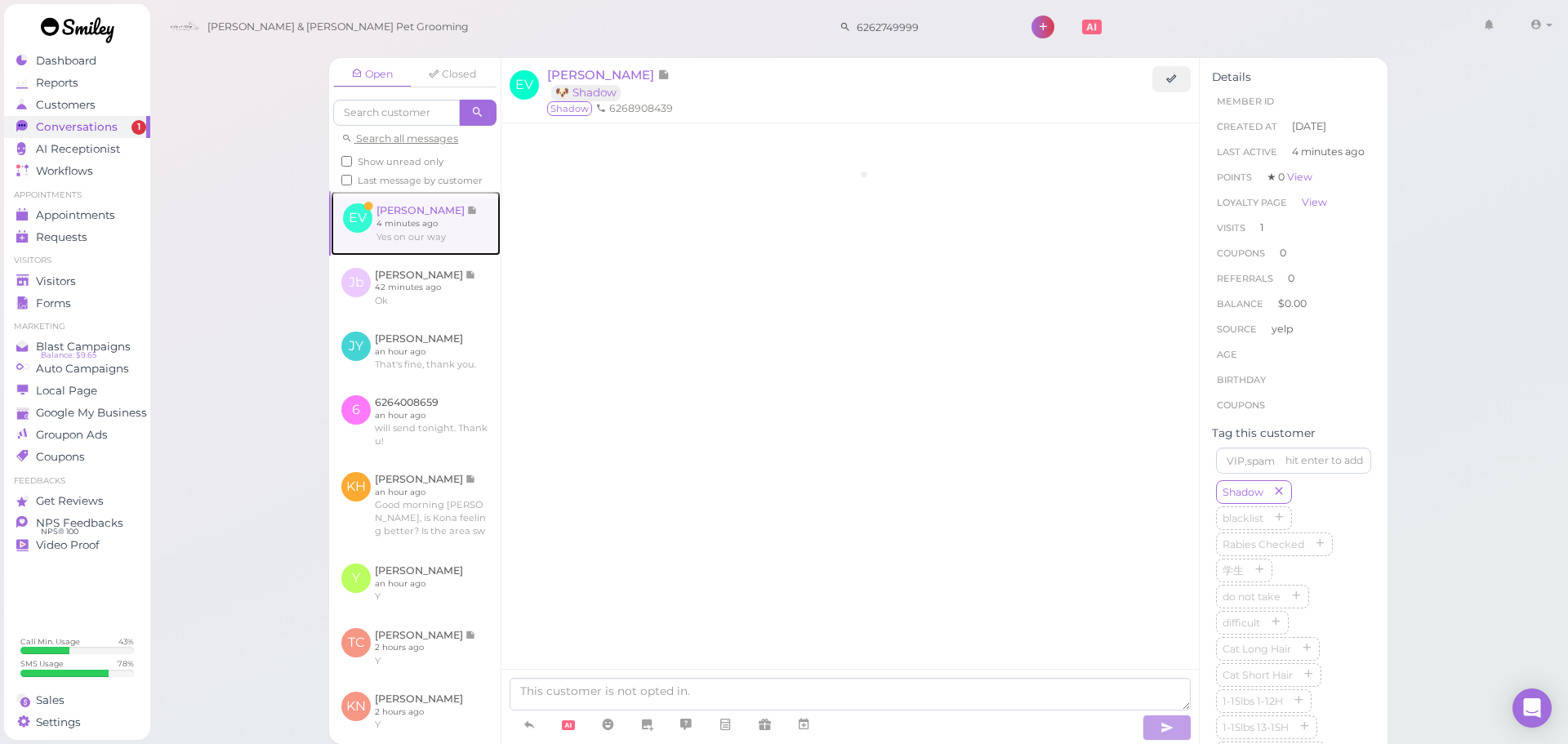
scroll to position [1047, 0]
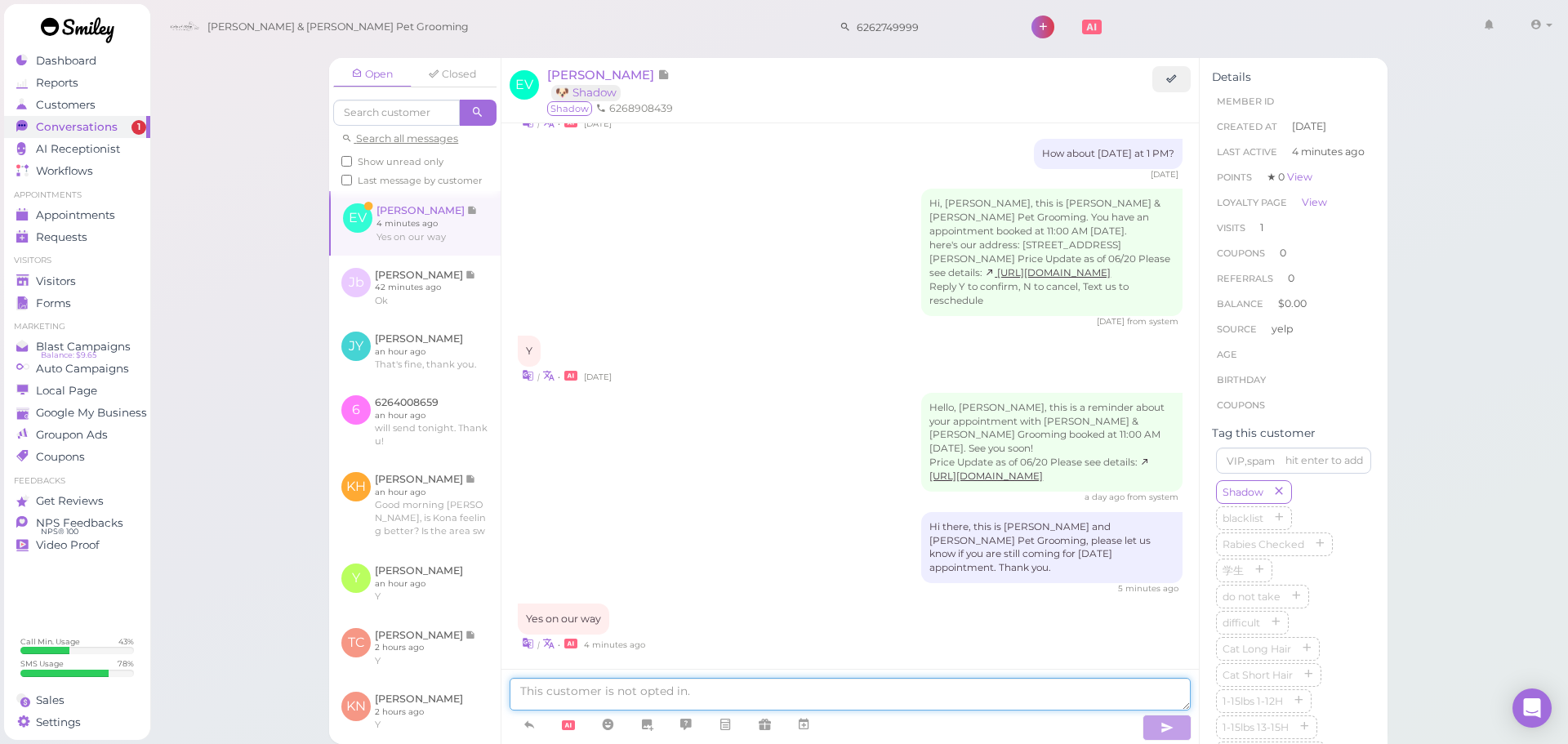
click at [701, 707] on textarea at bounding box center [849, 694] width 681 height 33
click at [1105, 693] on textarea at bounding box center [849, 694] width 681 height 33
type textarea "Got it, do you know what time you'll arrive?"
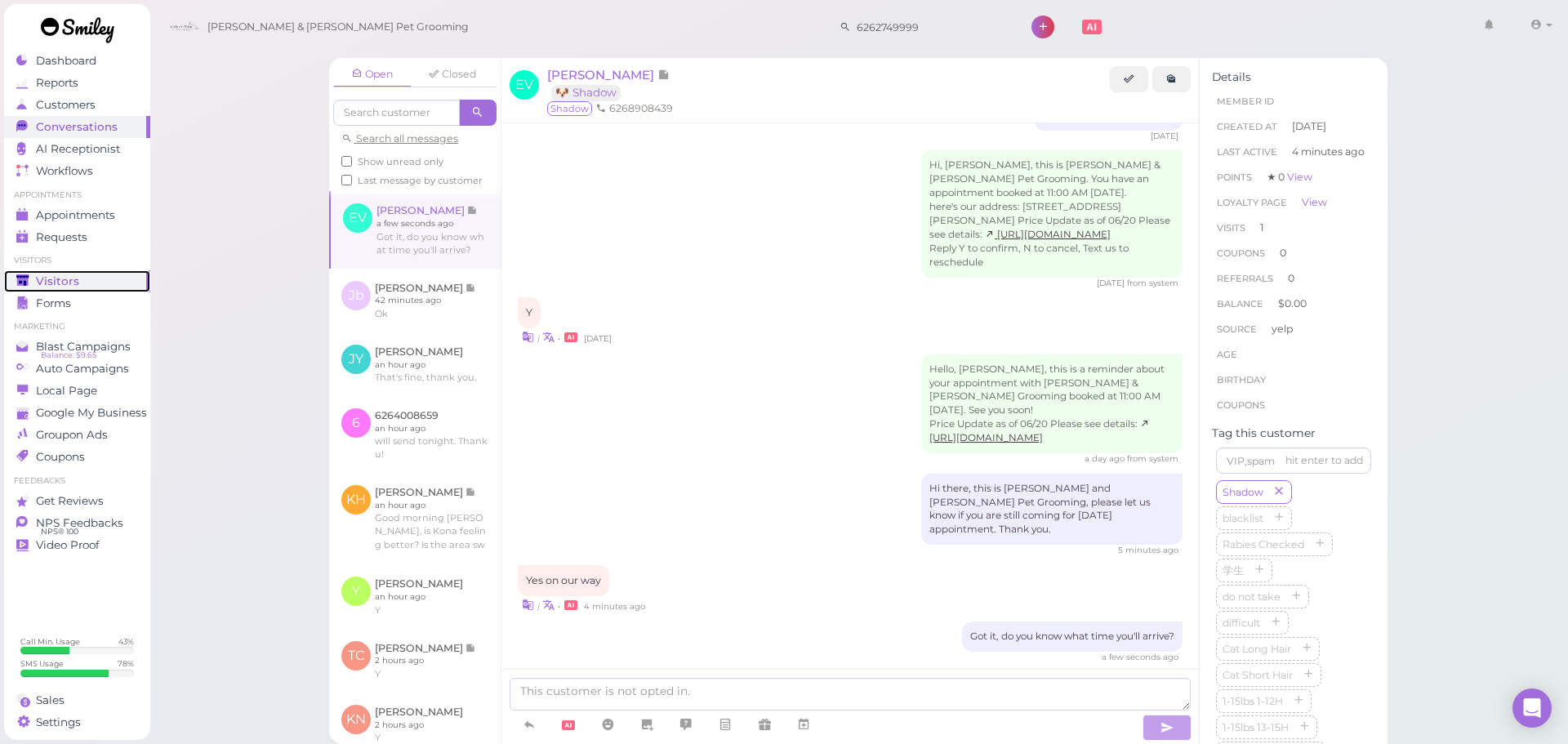
click at [116, 275] on div "Visitors" at bounding box center [75, 281] width 118 height 14
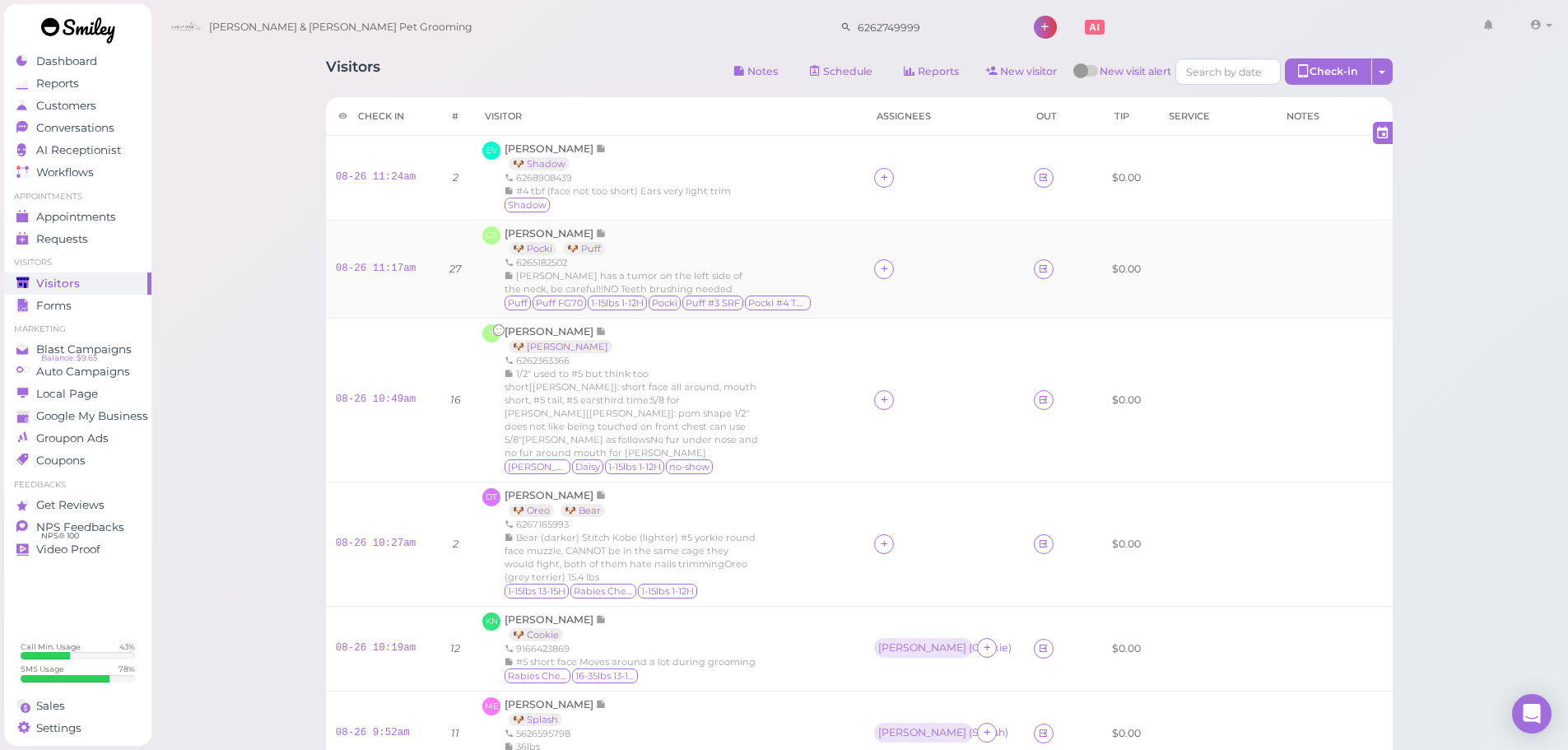
click at [385, 299] on td "08-26 11:17am" at bounding box center [381, 269] width 112 height 98
click at [534, 233] on span "[PERSON_NAME]" at bounding box center [550, 233] width 91 height 12
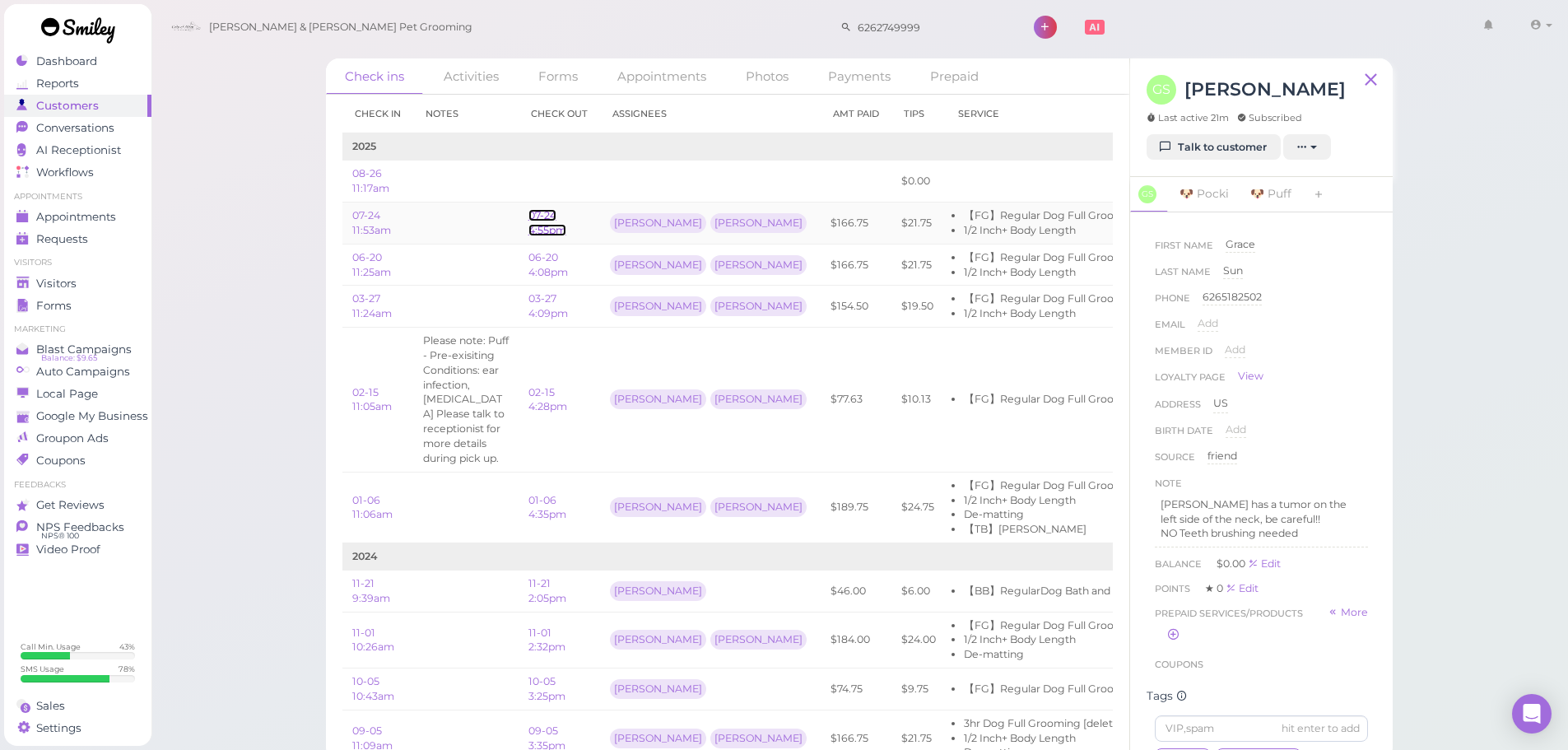
click at [535, 226] on link "07-24 4:55pm" at bounding box center [547, 222] width 38 height 27
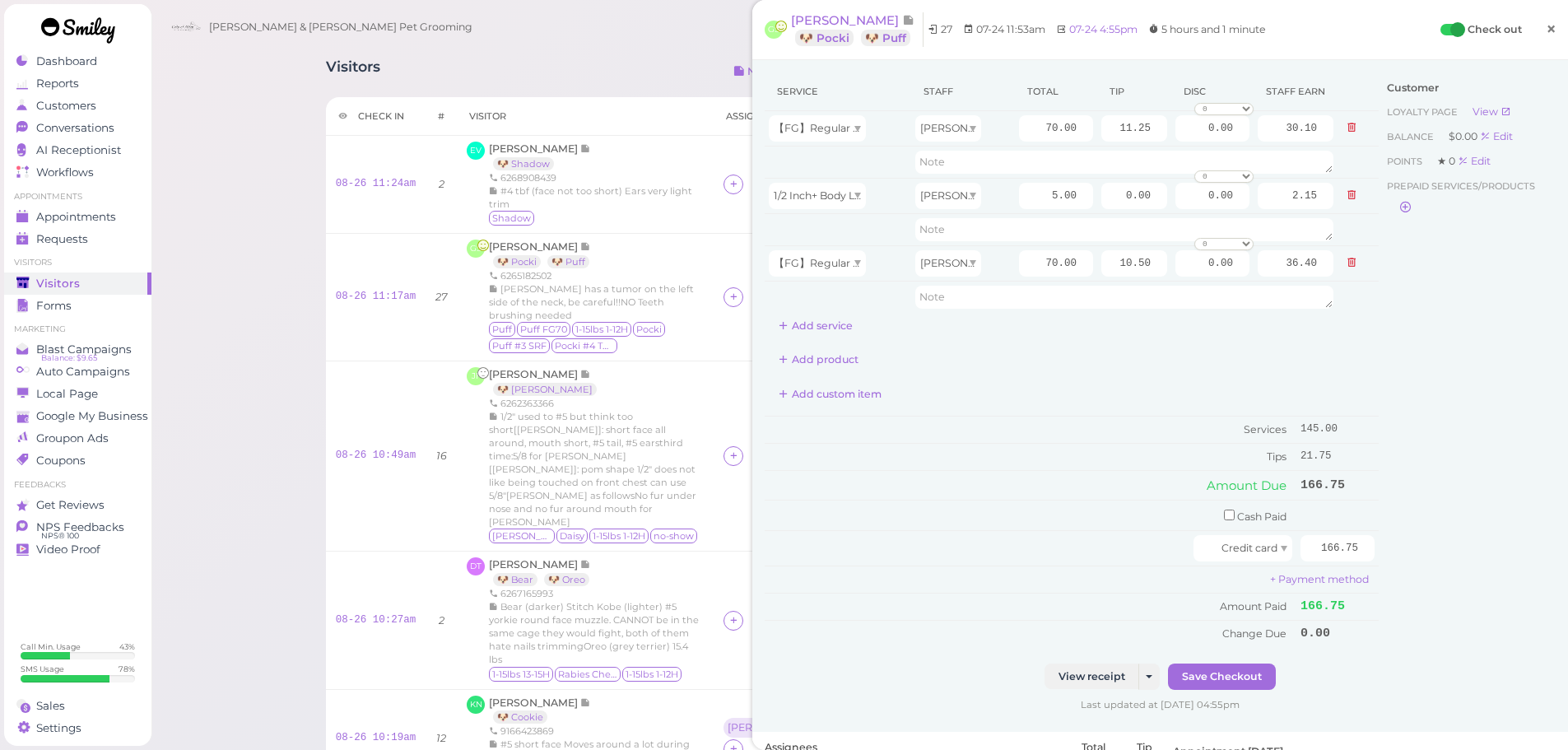
click at [1546, 29] on span "×" at bounding box center [1551, 28] width 10 height 23
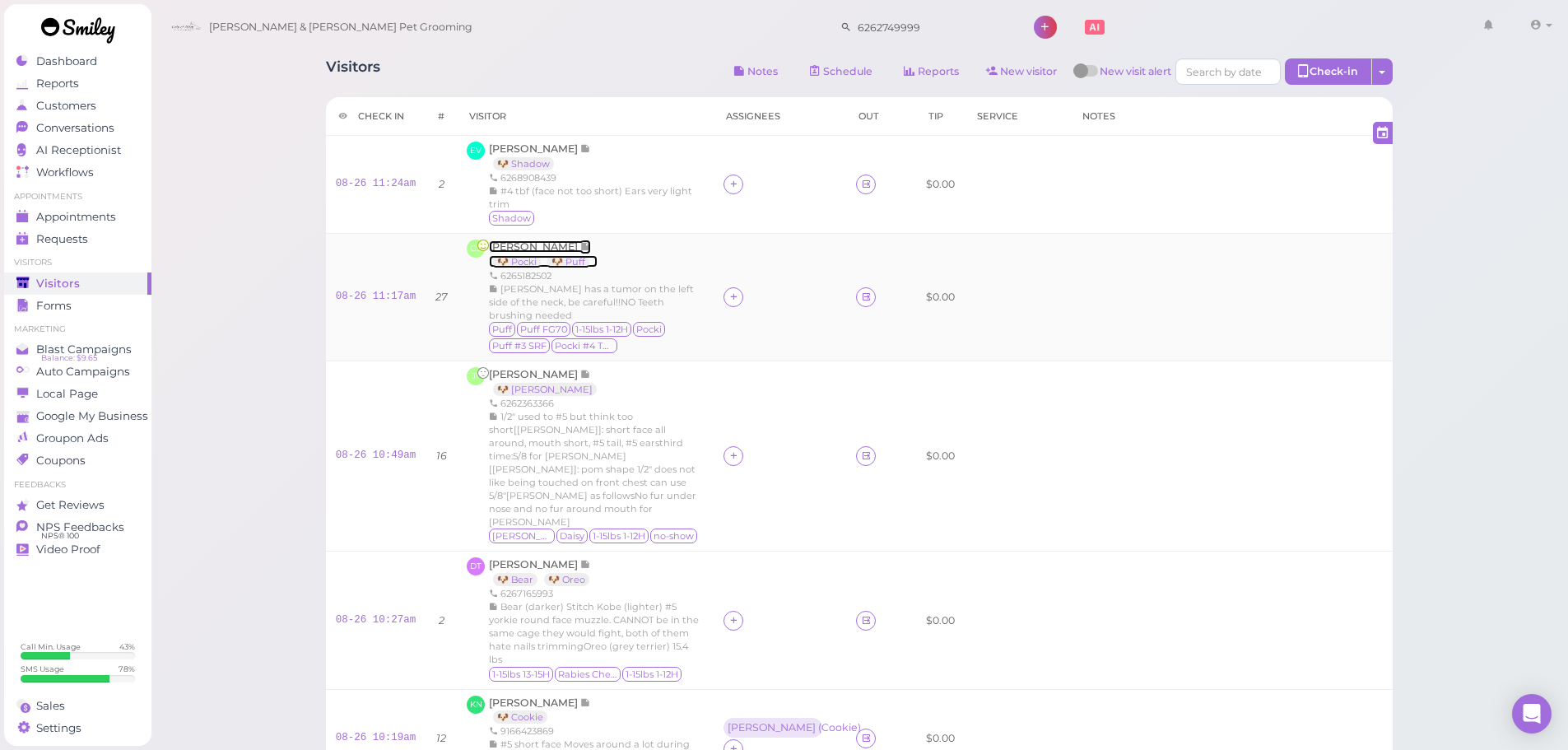
click at [522, 240] on span "[PERSON_NAME]" at bounding box center [534, 246] width 91 height 12
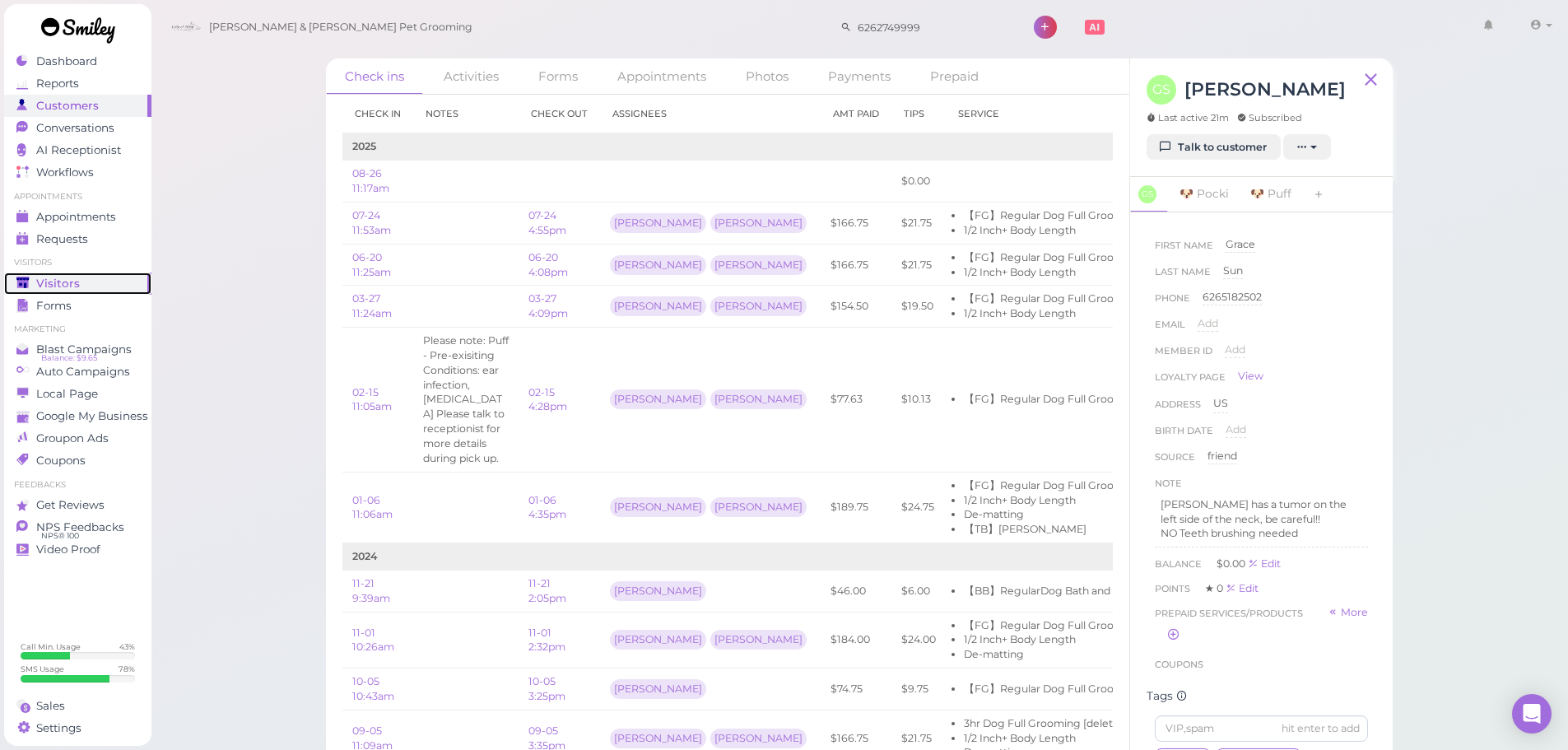
drag, startPoint x: 104, startPoint y: 285, endPoint x: 324, endPoint y: 39, distance: 330.0
click at [104, 285] on div "Visitors" at bounding box center [75, 284] width 119 height 14
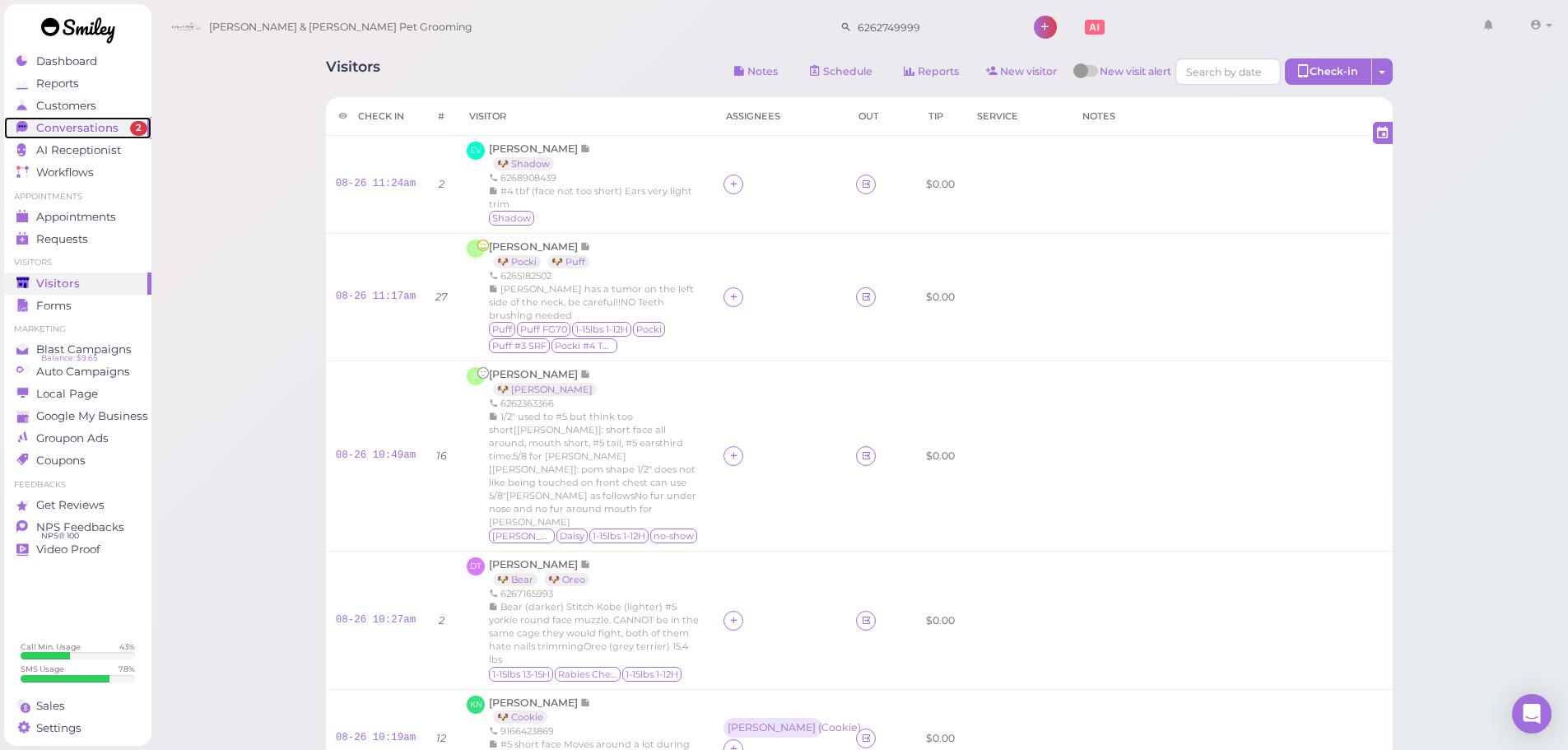
click at [137, 131] on span "2" at bounding box center [138, 129] width 17 height 15
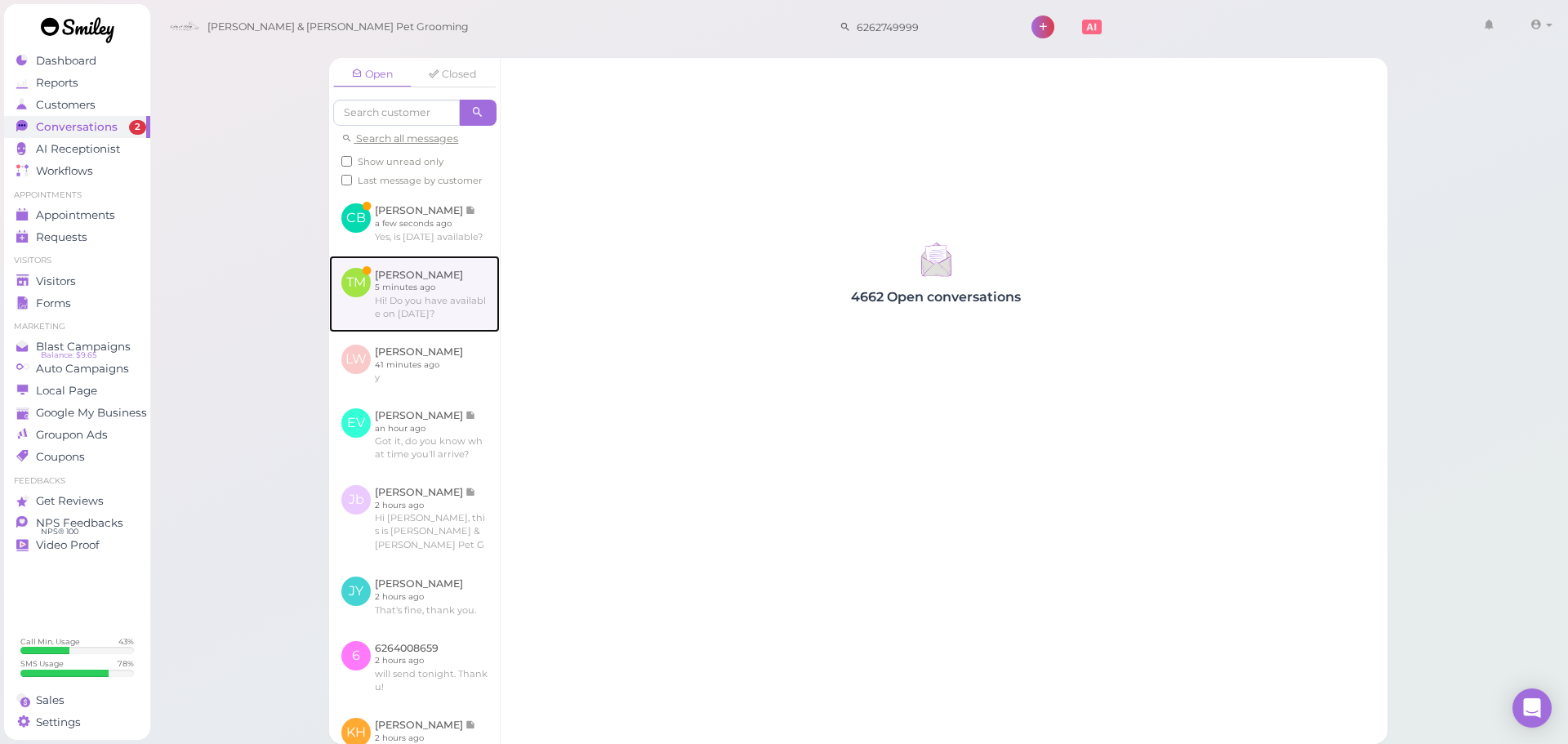
click at [391, 293] on link at bounding box center [414, 294] width 171 height 77
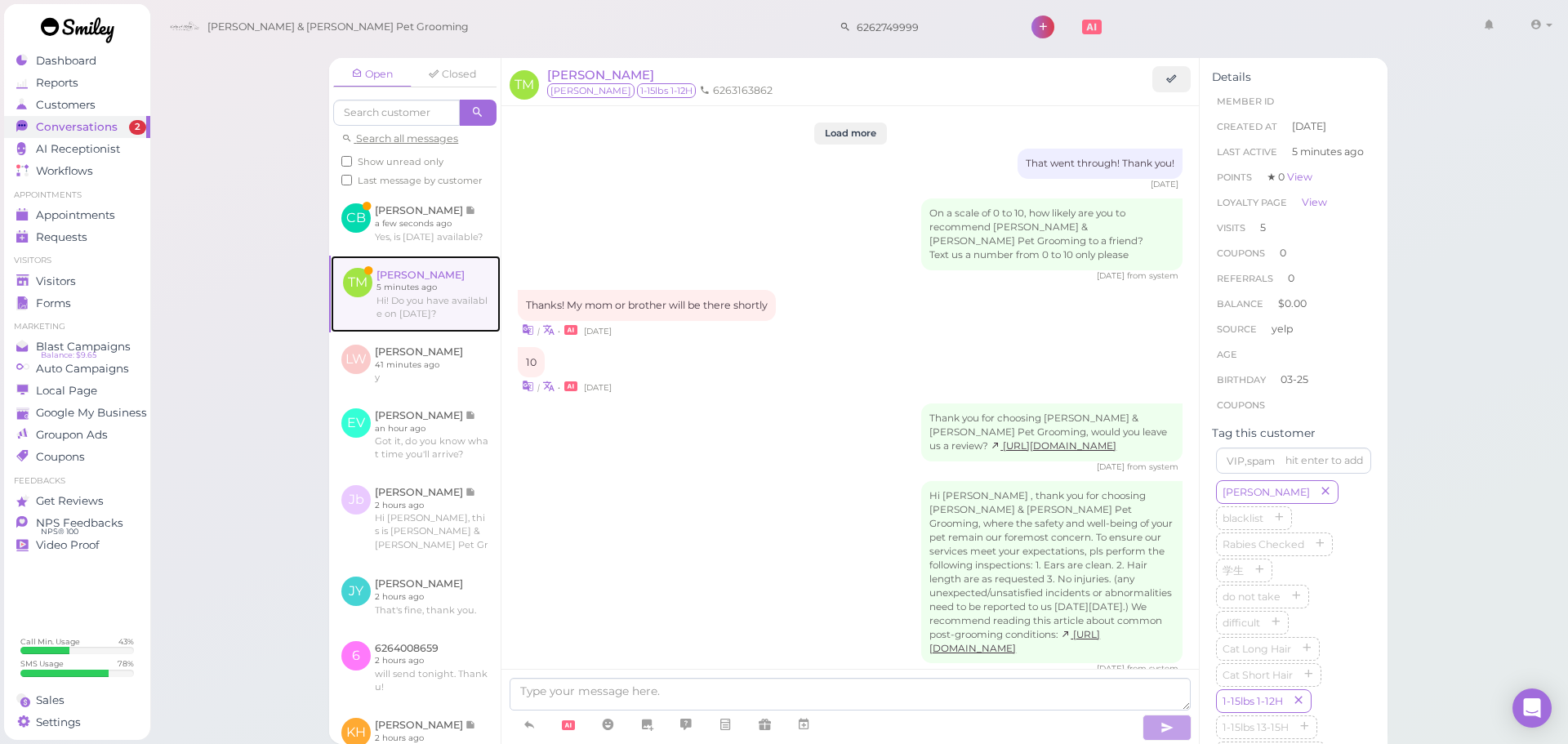
scroll to position [2087, 0]
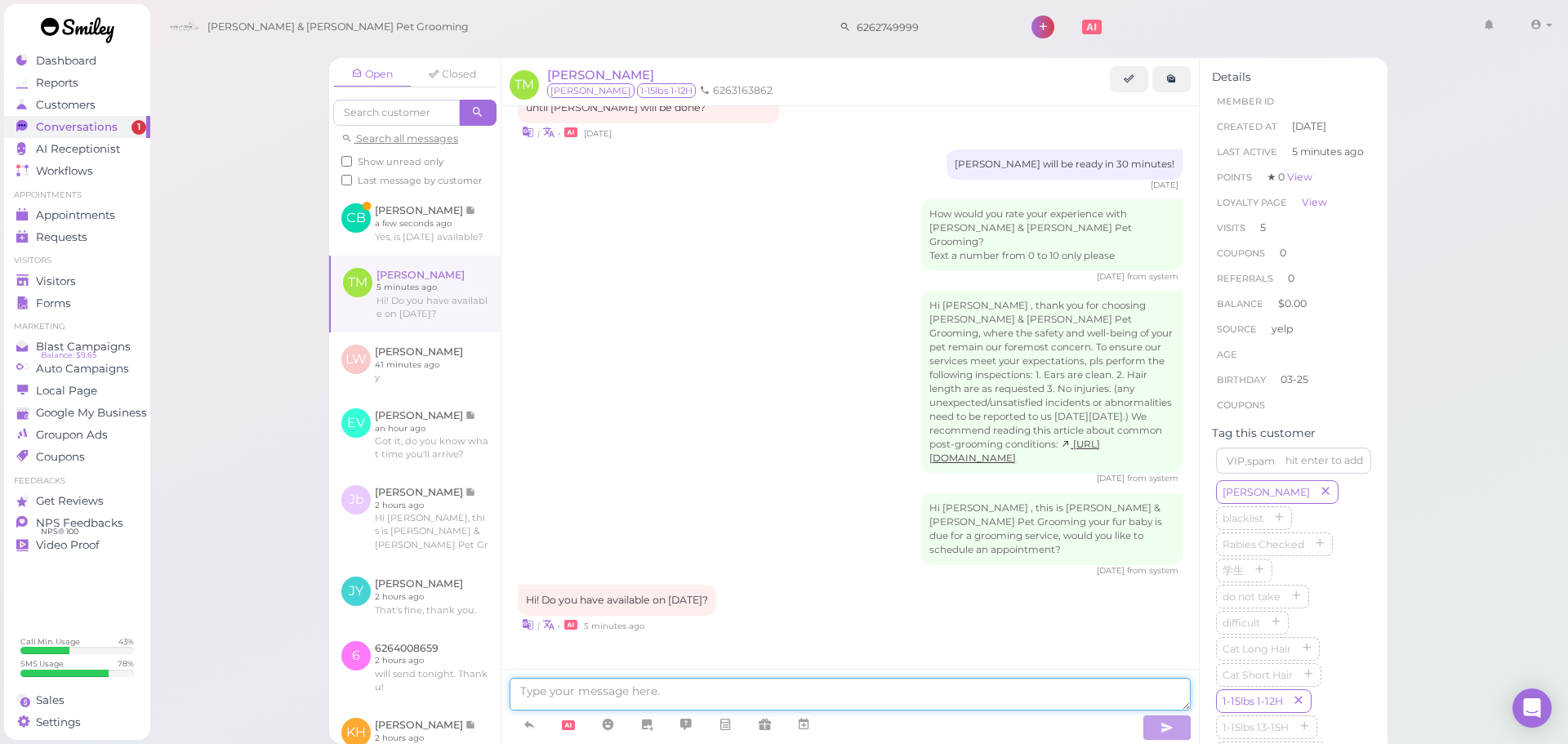
click at [624, 698] on textarea at bounding box center [849, 694] width 681 height 33
type textarea "Yes, we can do [DATE] at 10:30. Does that work for you?"
click at [485, 255] on link at bounding box center [415, 223] width 172 height 64
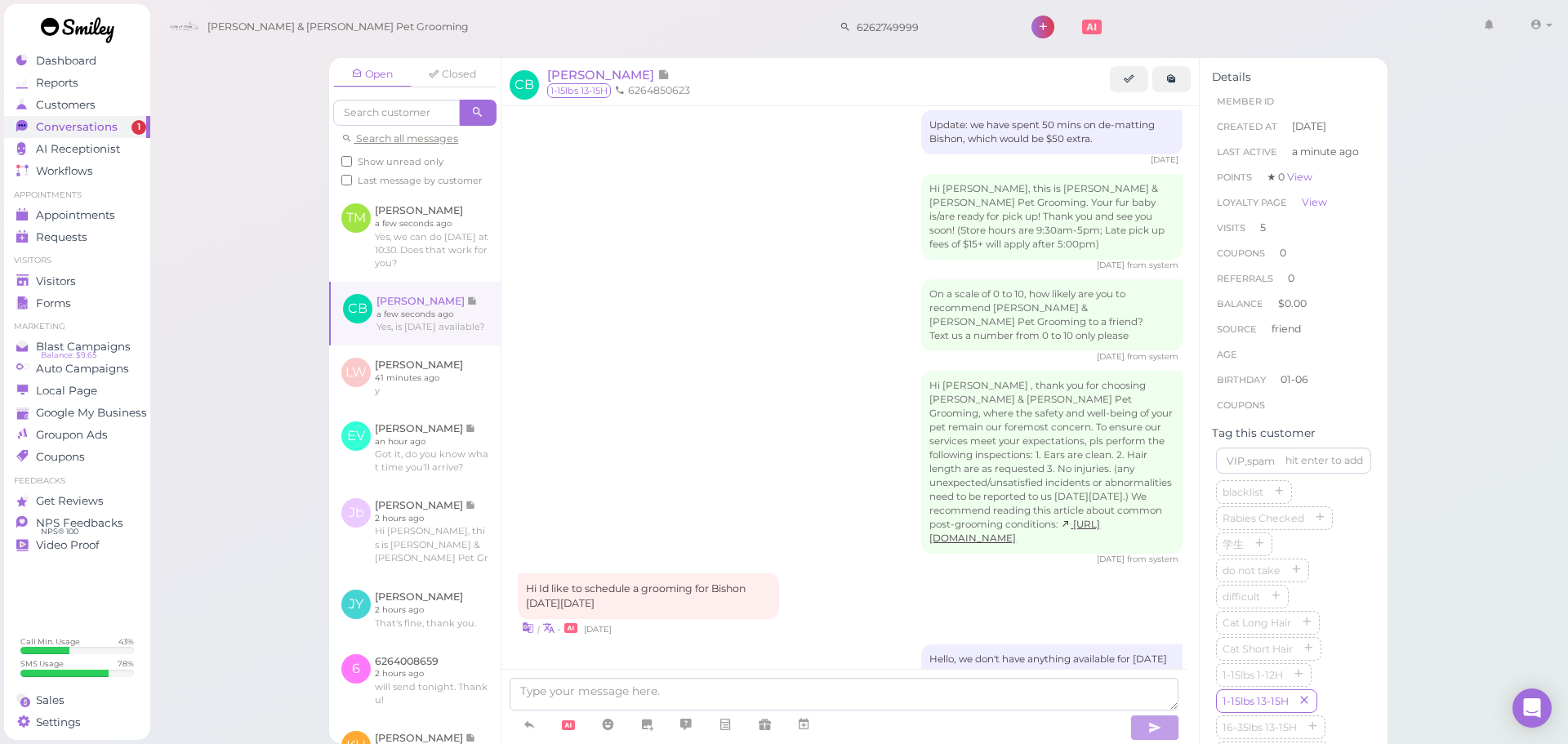
scroll to position [2245, 0]
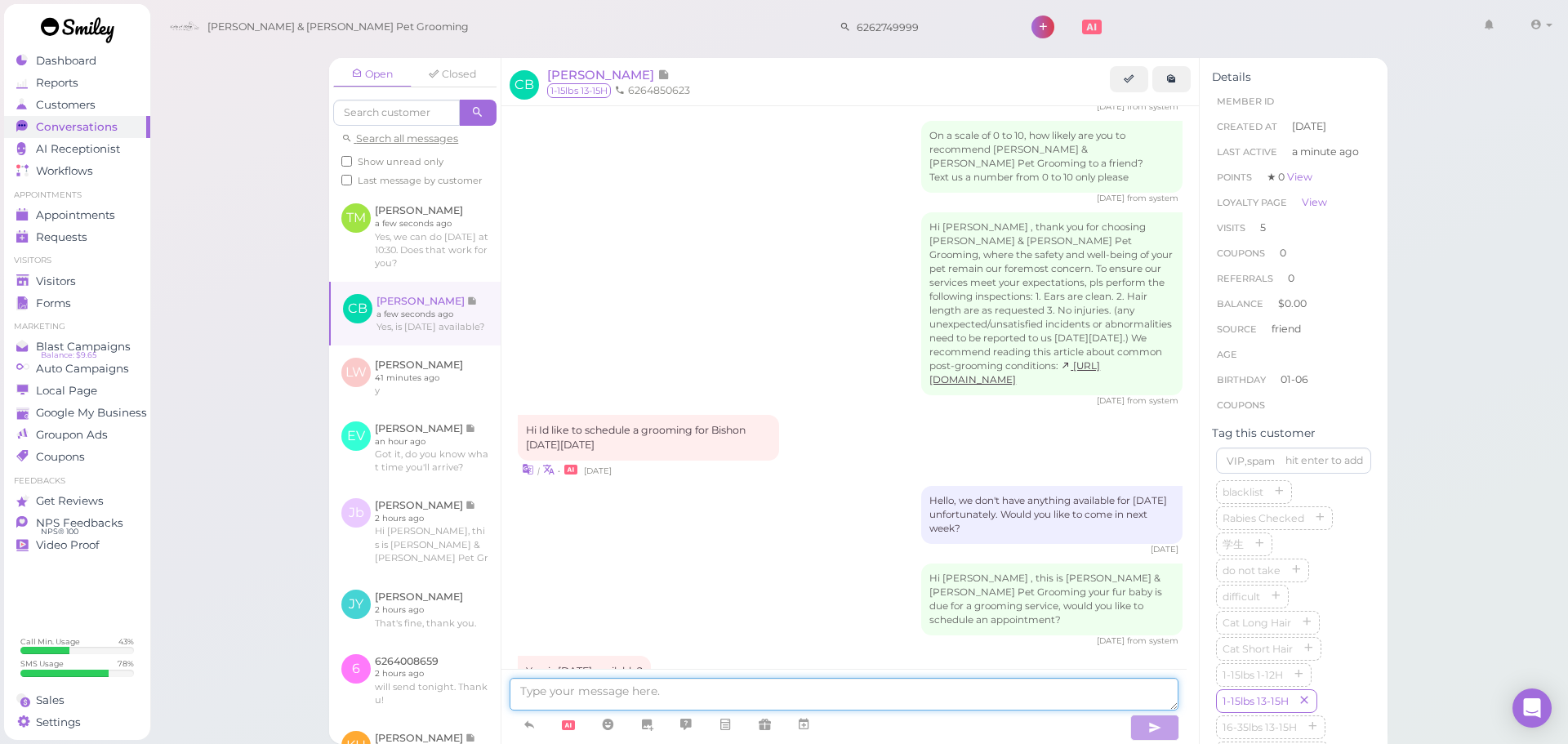
click at [731, 709] on textarea at bounding box center [844, 694] width 669 height 33
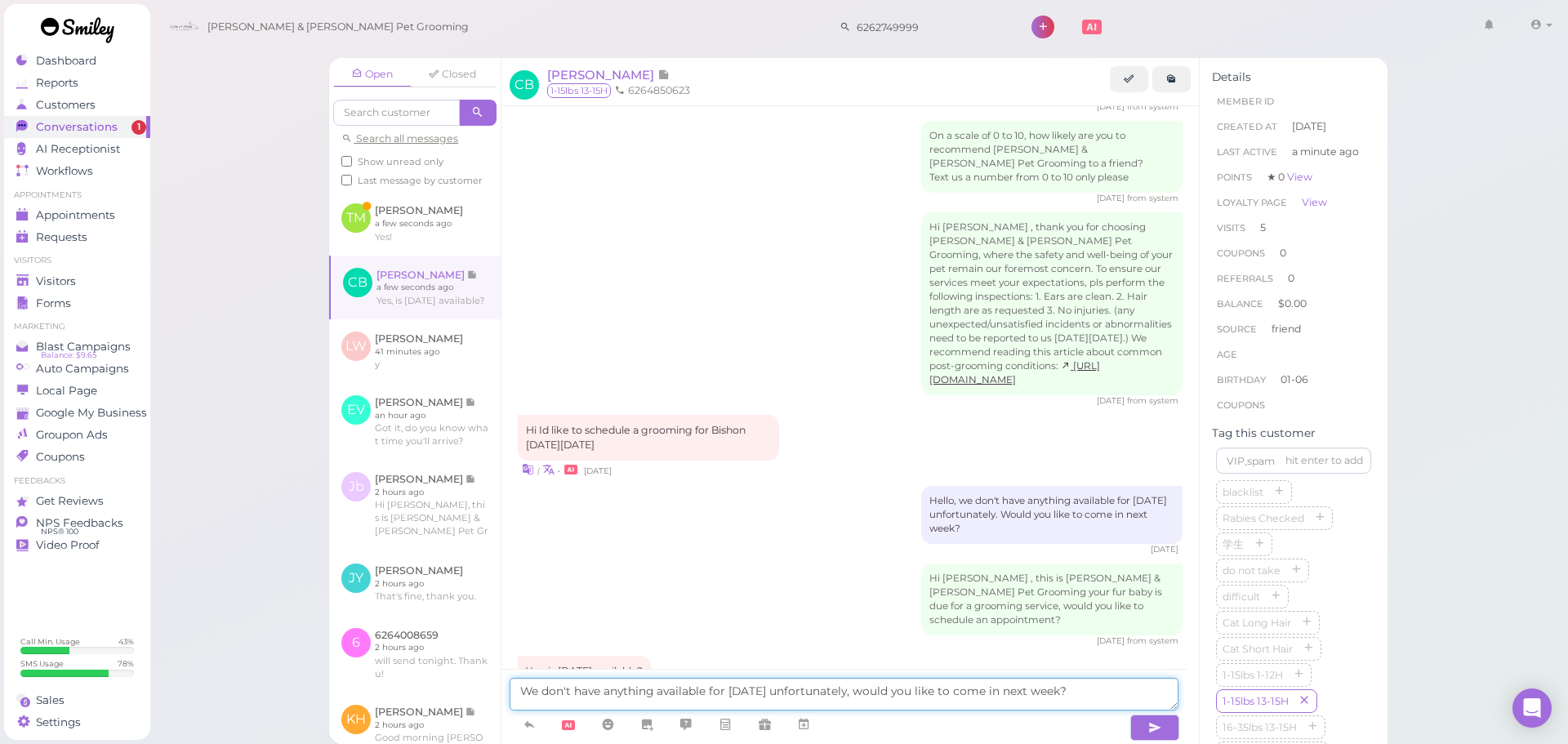
type textarea "We don't have anything available for [DATE] unfortunately, would you like to co…"
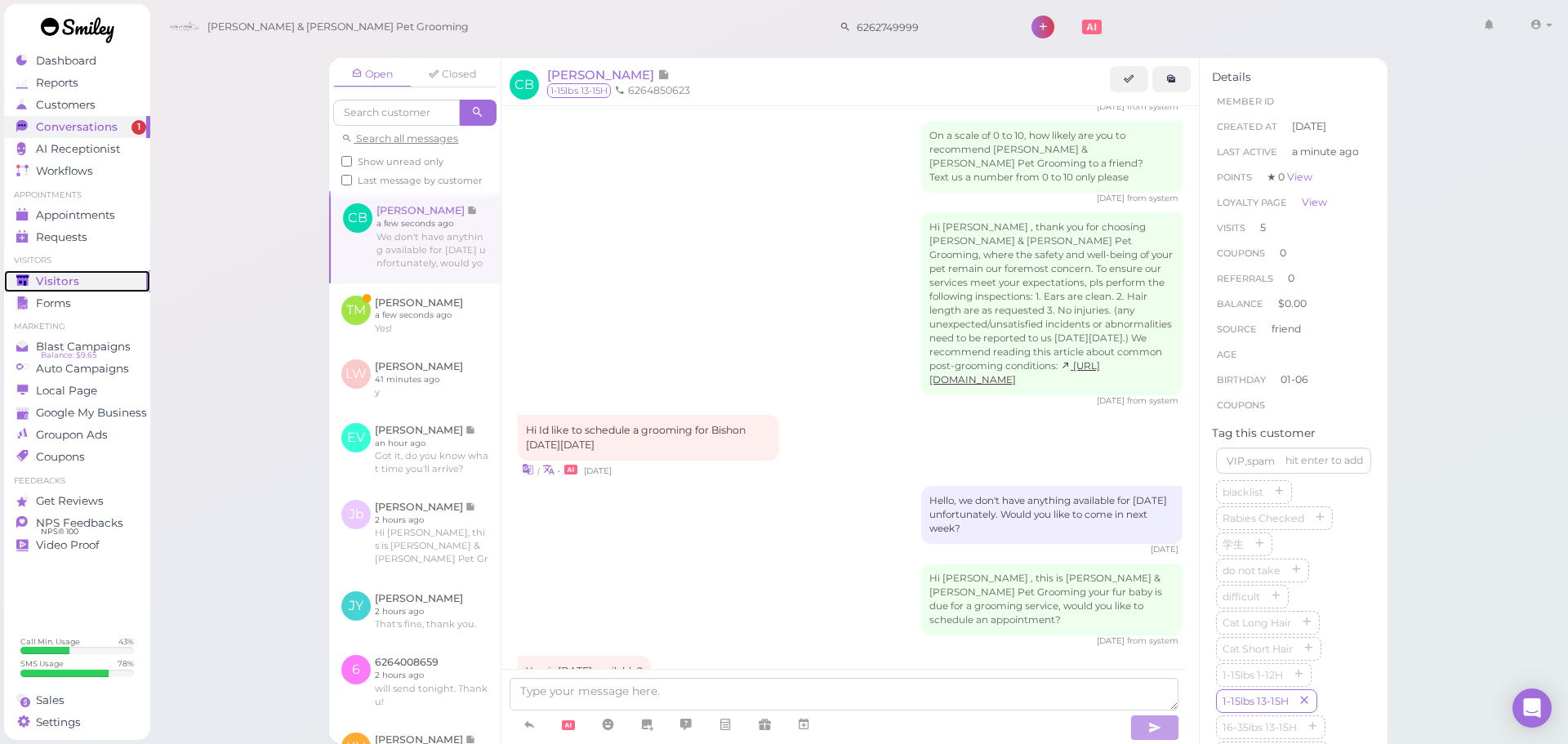
click at [75, 287] on span "Visitors" at bounding box center [57, 281] width 43 height 14
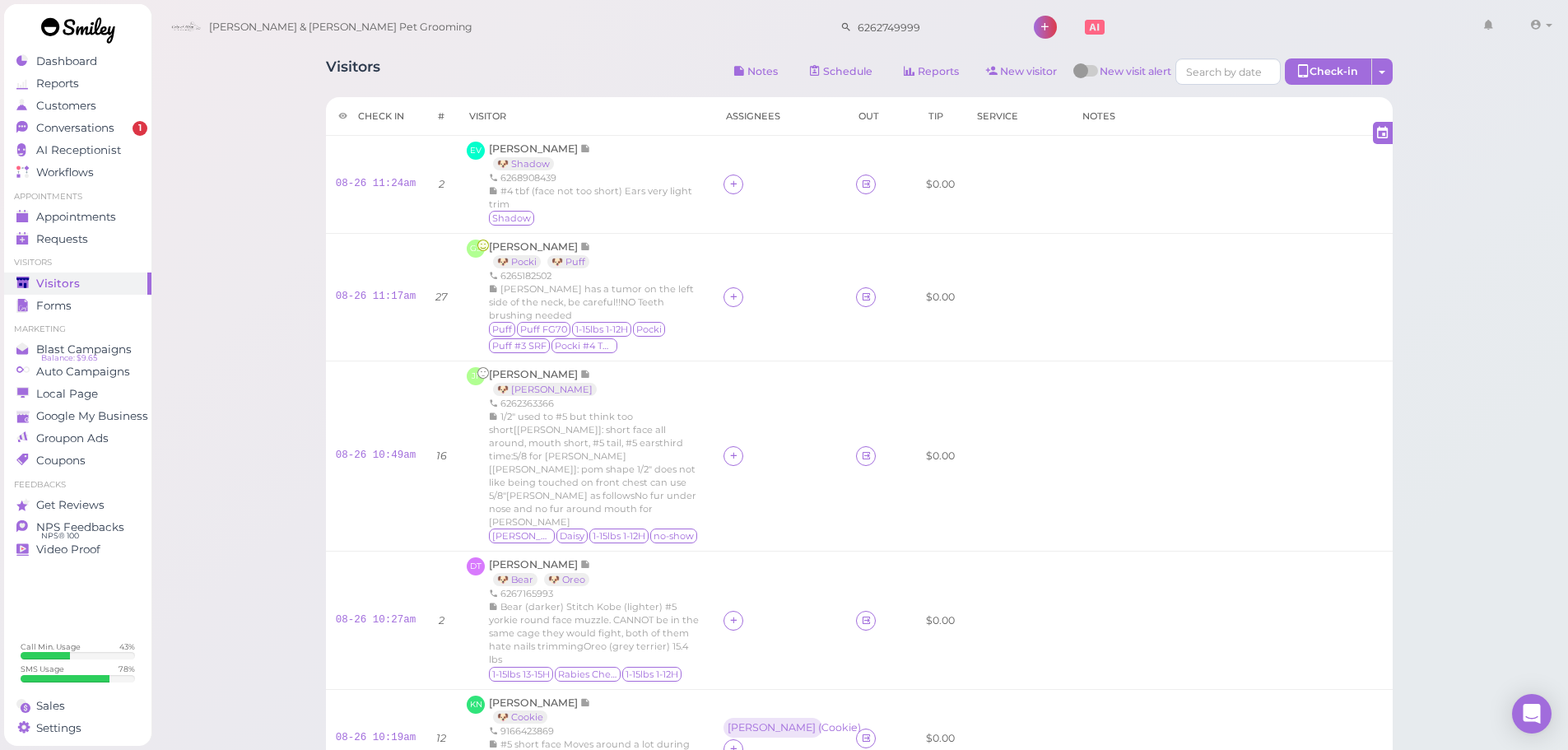
click at [221, 222] on div "Visitors Notes Schedule Reports New visitor New visit alert Check-in Customer c…" at bounding box center [860, 736] width 1418 height 1472
click at [96, 129] on span "Conversations" at bounding box center [74, 128] width 78 height 14
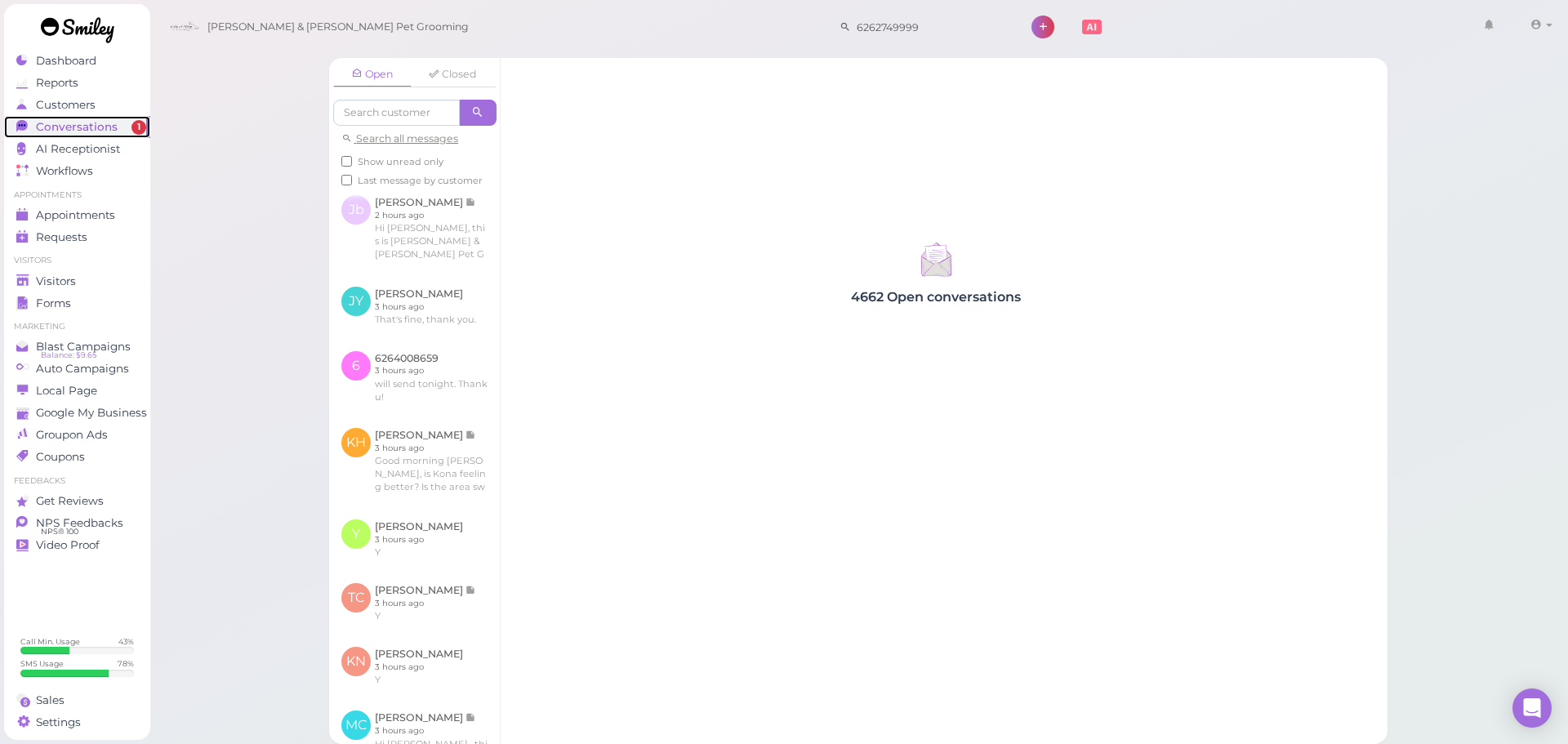
scroll to position [282, 0]
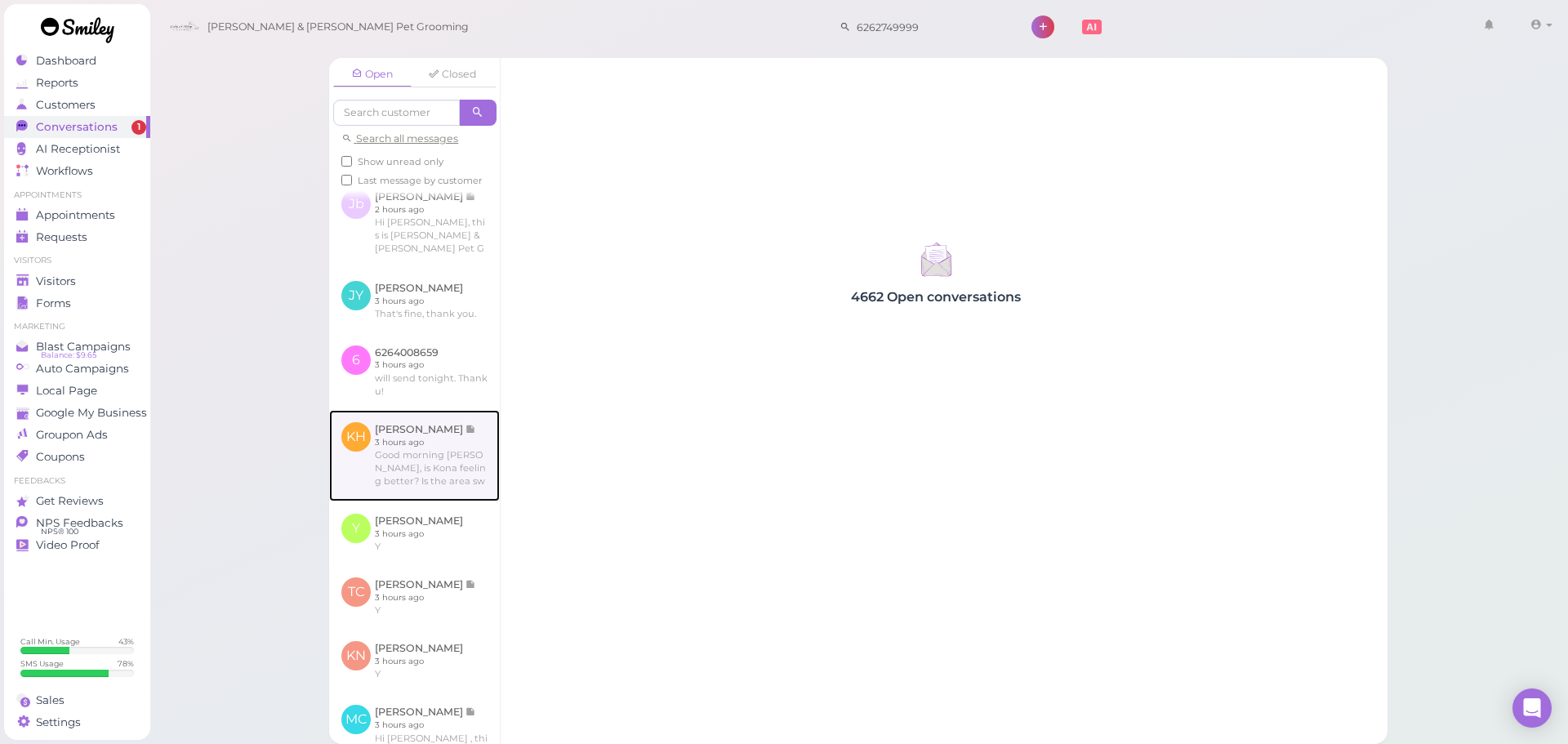
click at [386, 489] on link at bounding box center [414, 456] width 171 height 92
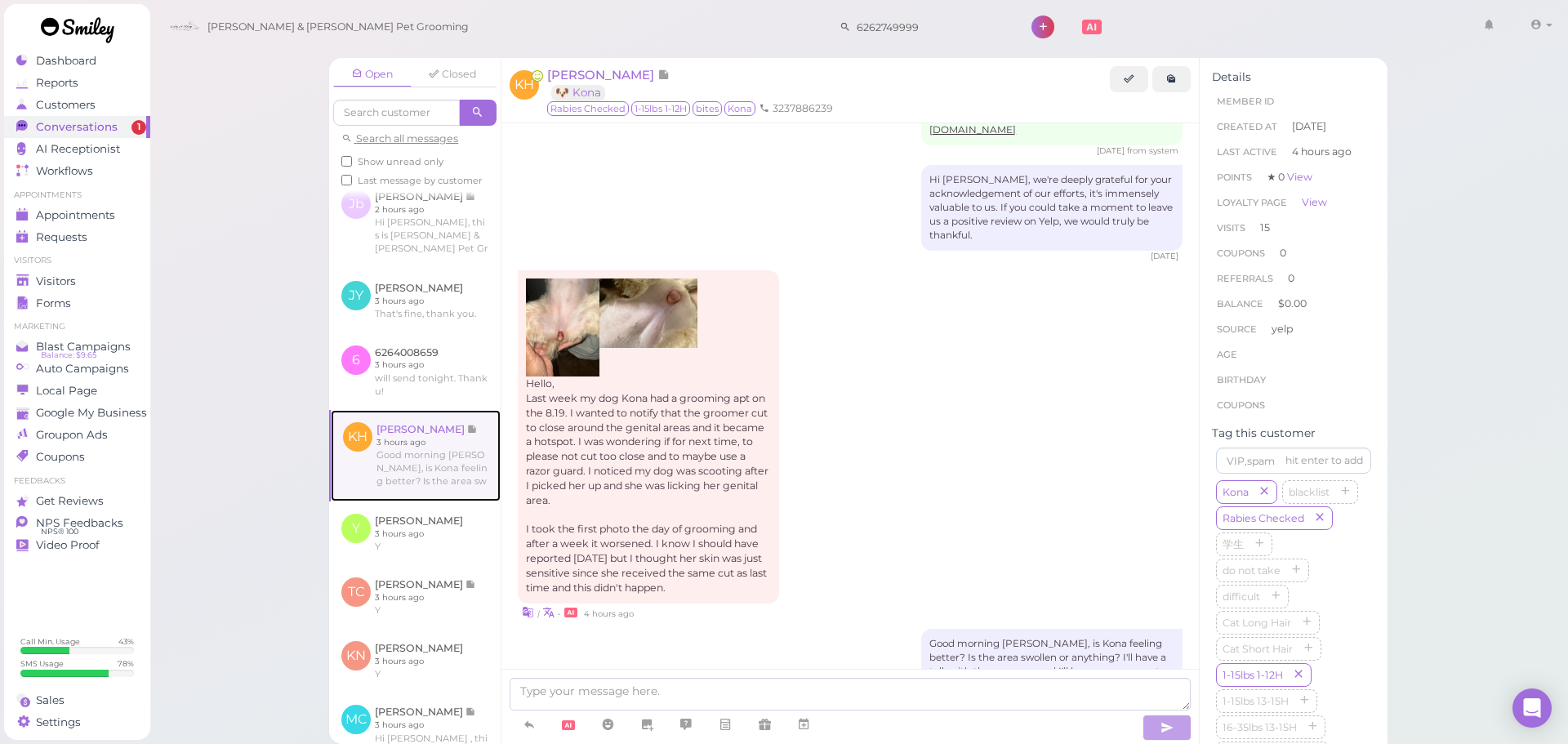
scroll to position [2310, 0]
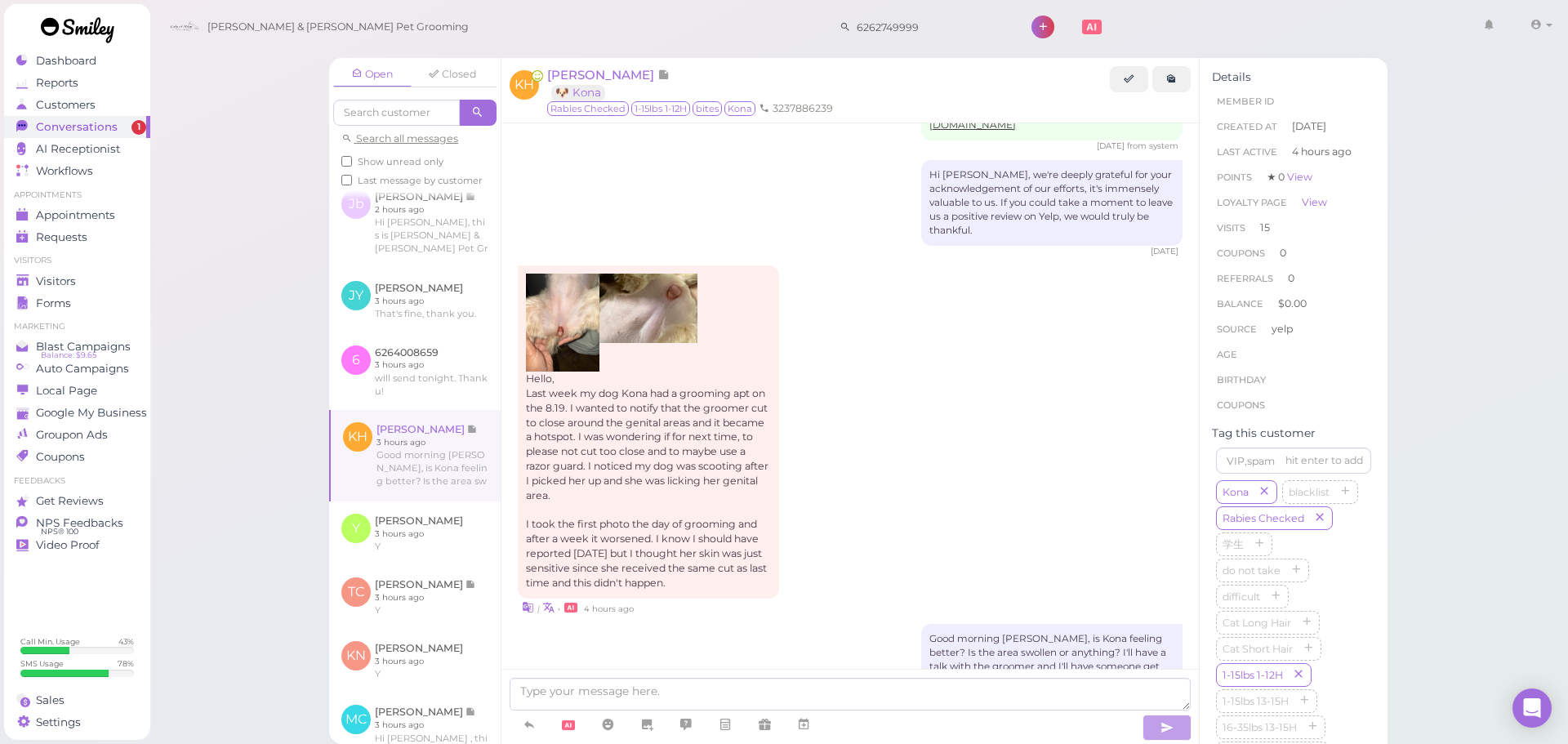
click at [827, 624] on div "Good morning [PERSON_NAME], is Kona feeling better? Is the area swollen or anyt…" at bounding box center [850, 665] width 665 height 83
click at [614, 684] on textarea at bounding box center [849, 694] width 681 height 33
click at [403, 474] on link at bounding box center [416, 456] width 170 height 92
click at [245, 512] on div "Open Closed Search all messages Show unread only Last message by customer CB [P…" at bounding box center [859, 372] width 1419 height 744
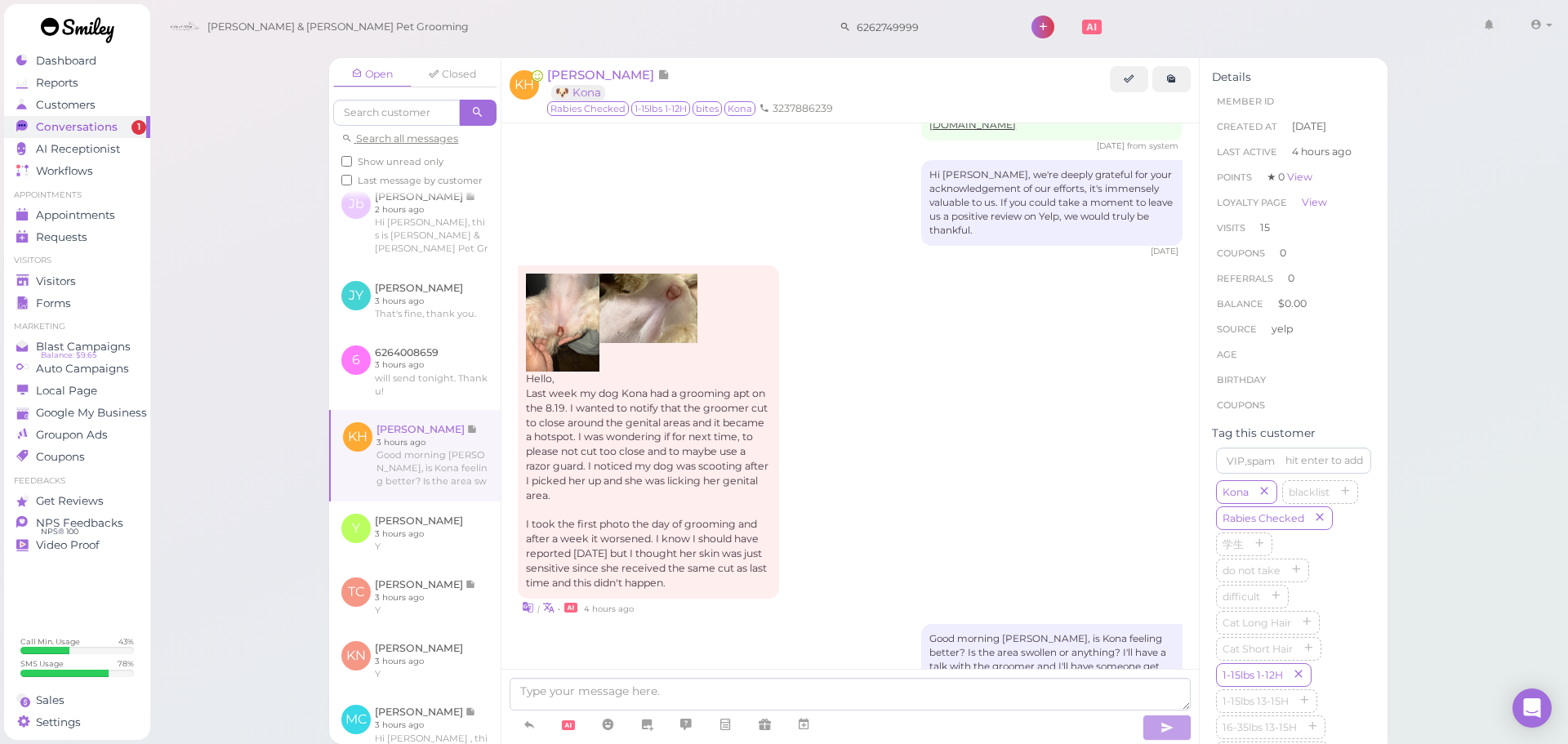
click at [253, 517] on div "Open Closed Search all messages Show unread only Last message by customer CB [P…" at bounding box center [859, 372] width 1419 height 744
click at [668, 696] on div "3 hours ago" at bounding box center [850, 702] width 665 height 11
click at [258, 562] on div "Open Closed Search all messages Show unread only Last message by customer CB [P…" at bounding box center [859, 372] width 1419 height 744
click at [625, 695] on textarea at bounding box center [849, 694] width 681 height 33
click at [621, 680] on textarea at bounding box center [849, 694] width 681 height 33
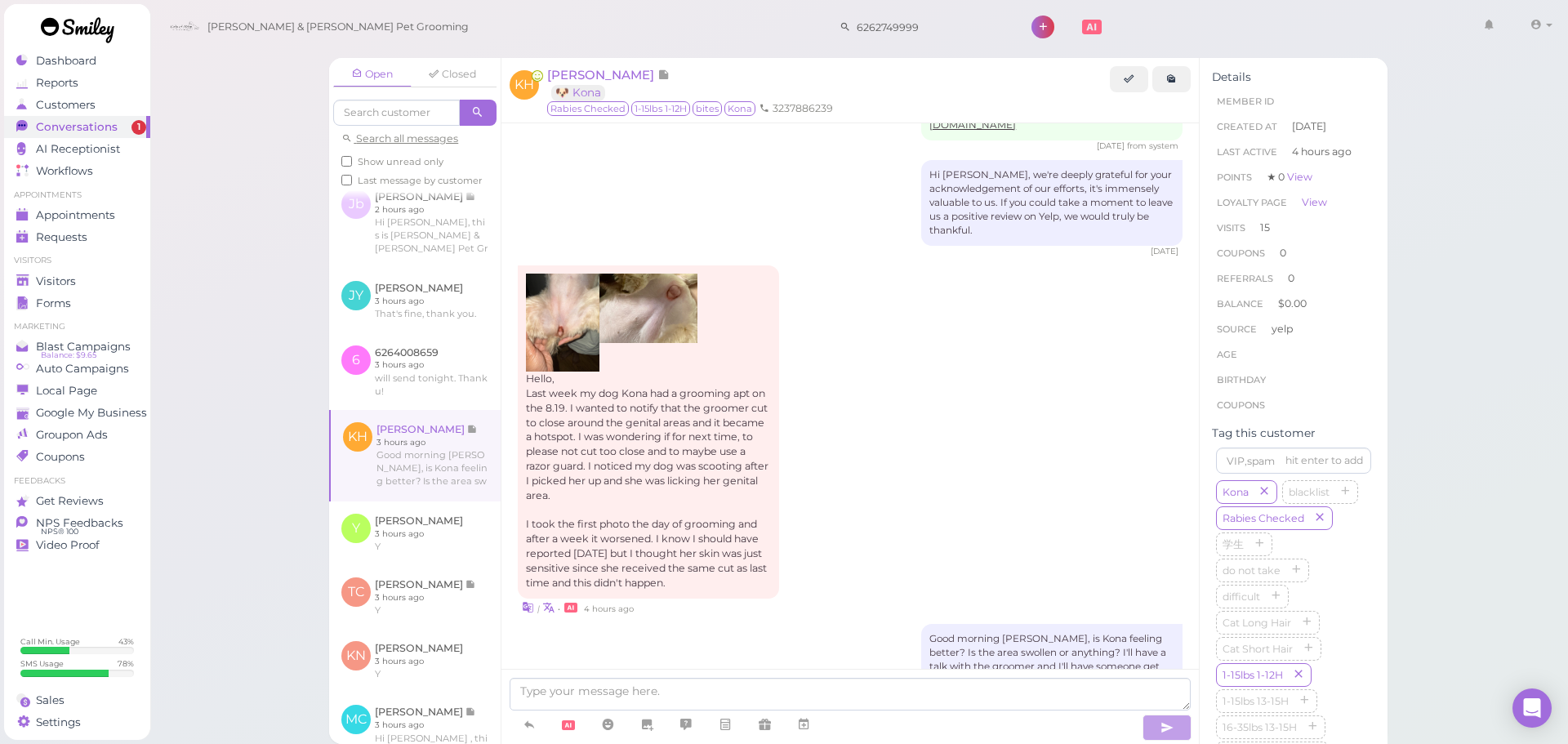
click at [639, 689] on textarea at bounding box center [849, 694] width 681 height 33
click at [639, 696] on div "3 hours ago" at bounding box center [850, 702] width 665 height 11
click at [677, 624] on div "Good morning [PERSON_NAME], is Kona feeling better? Is the area swollen or anyt…" at bounding box center [850, 665] width 665 height 83
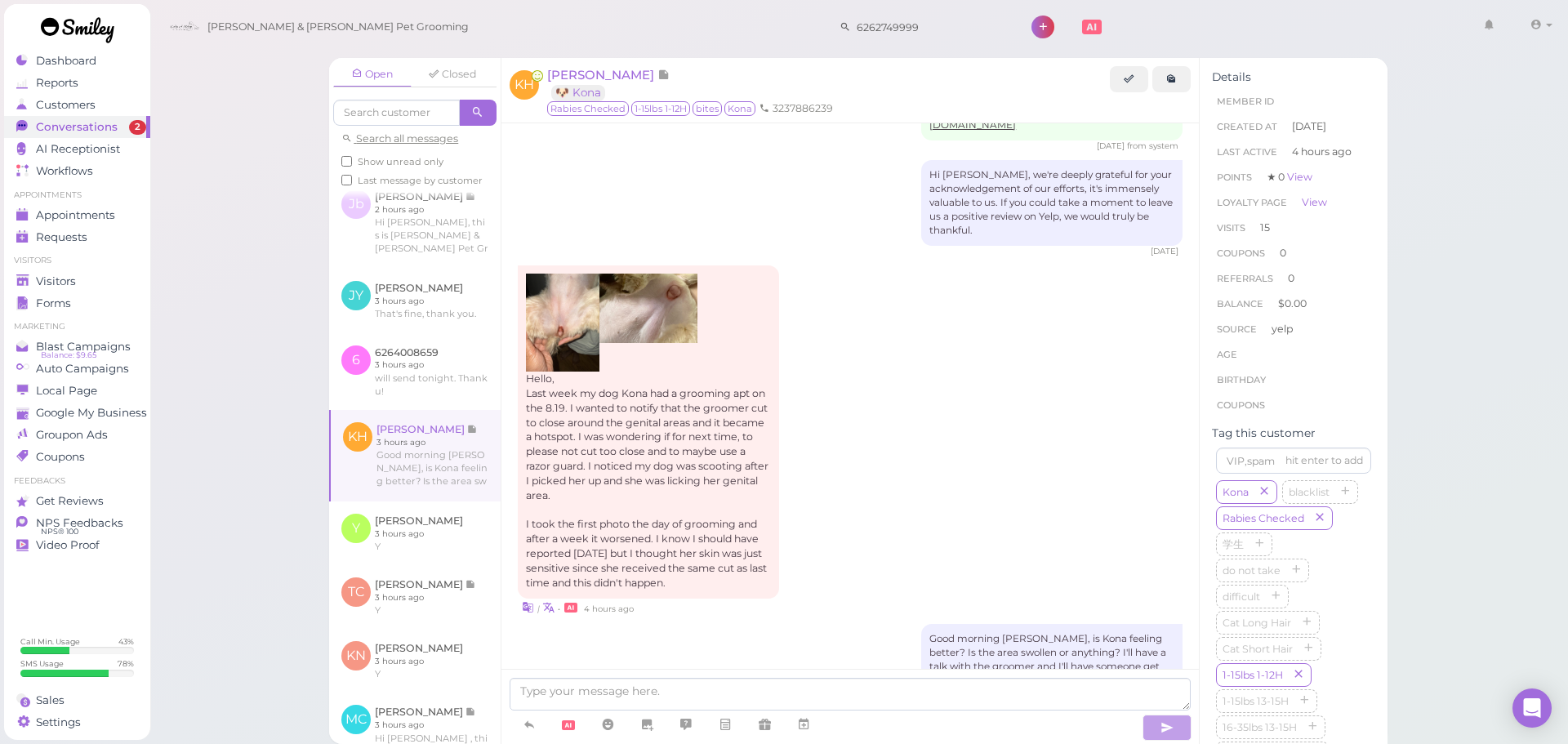
scroll to position [347, 0]
drag, startPoint x: 1343, startPoint y: 7, endPoint x: 1358, endPoint y: 3, distance: 15.5
click at [1343, 7] on div "[PERSON_NAME] & [PERSON_NAME] Pet Grooming 6262749999 1 Account" at bounding box center [860, 27] width 1397 height 47
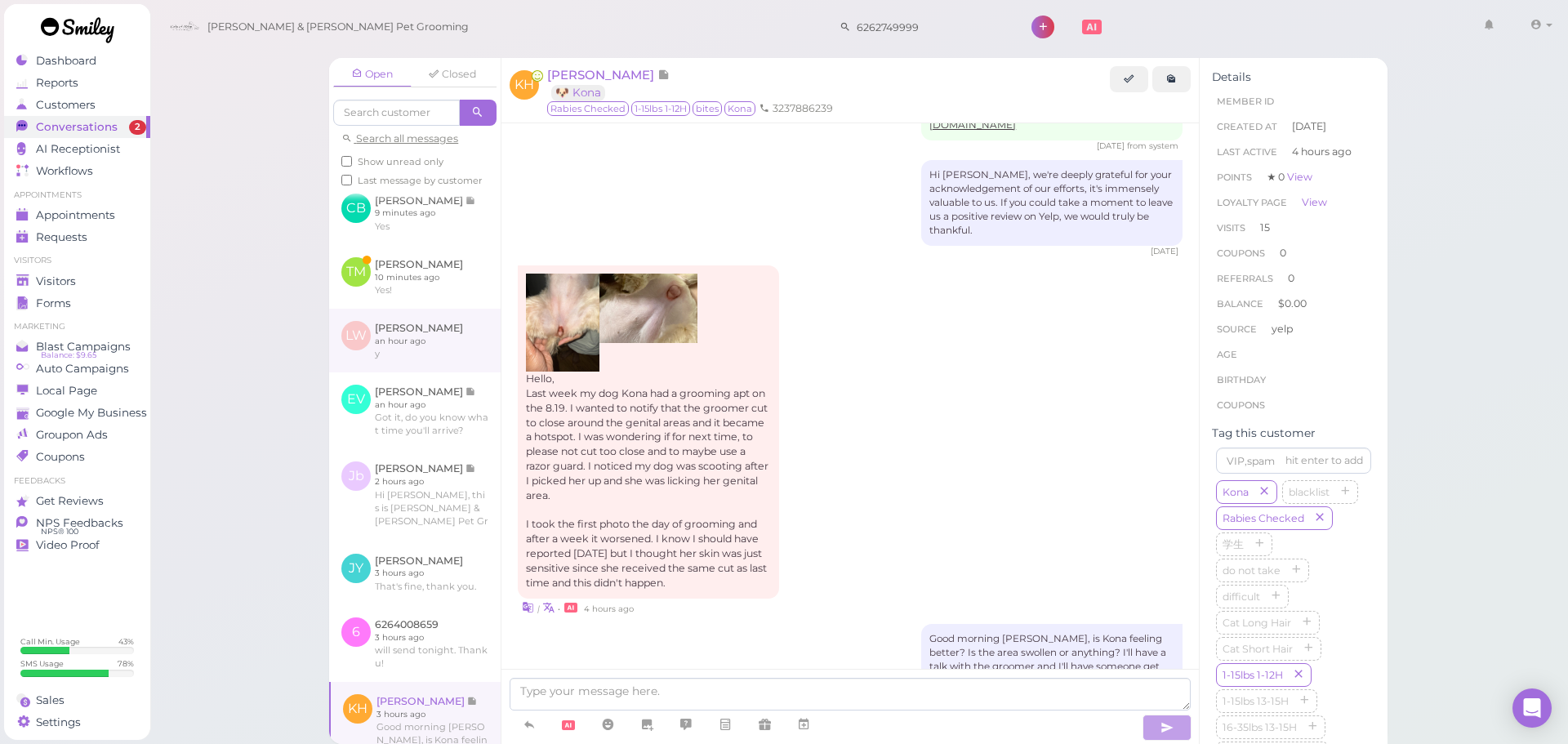
scroll to position [0, 0]
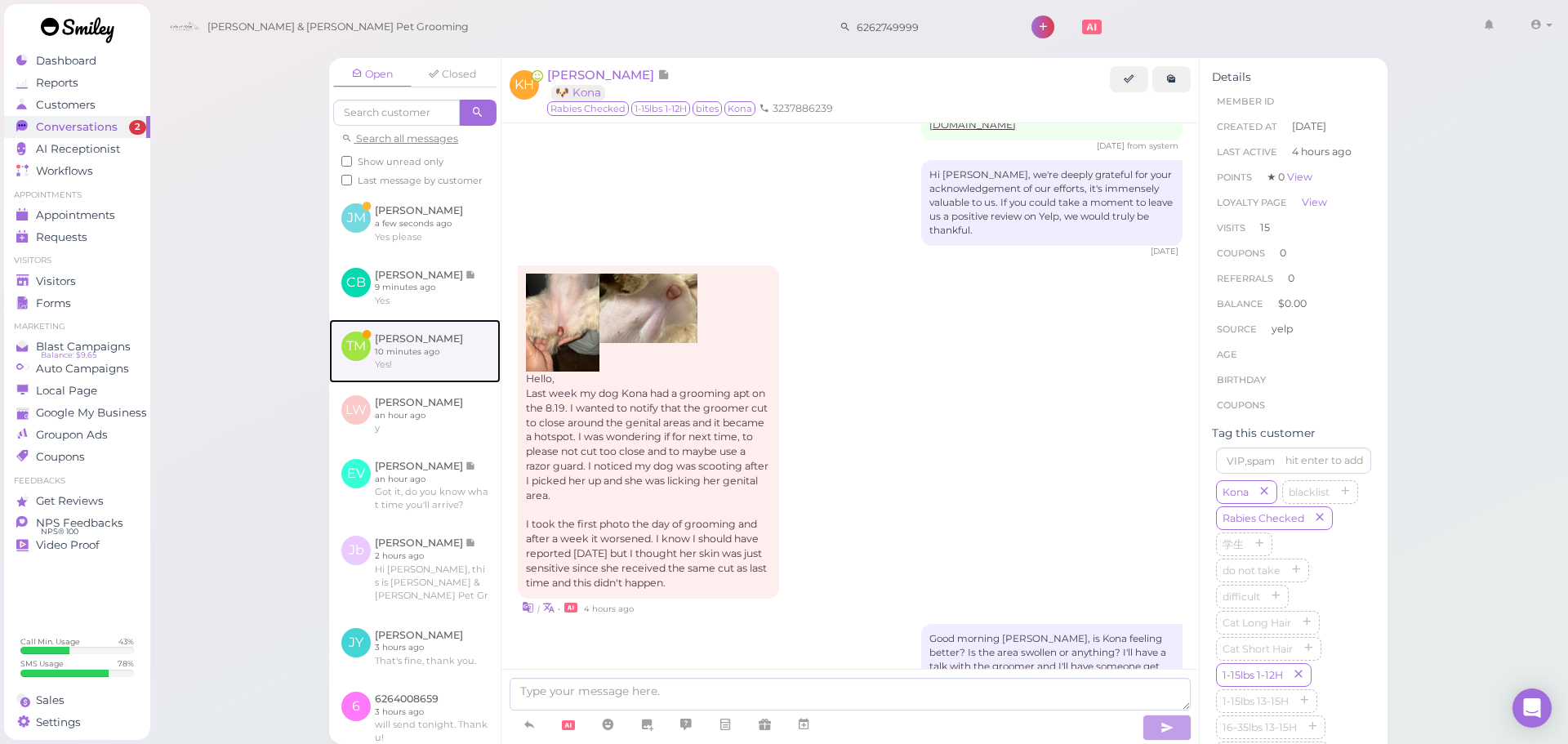
click at [434, 379] on link at bounding box center [415, 351] width 172 height 64
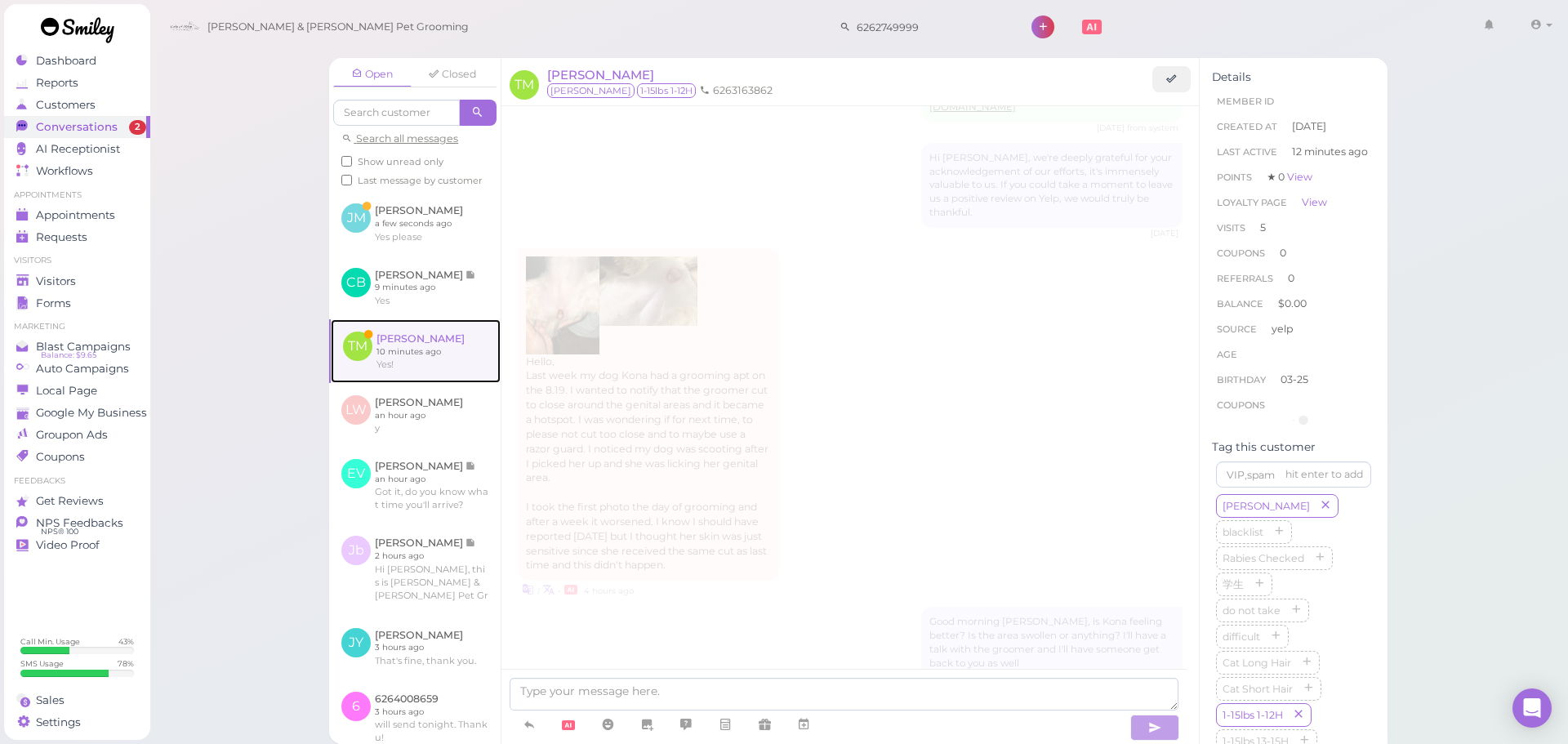
scroll to position [2066, 0]
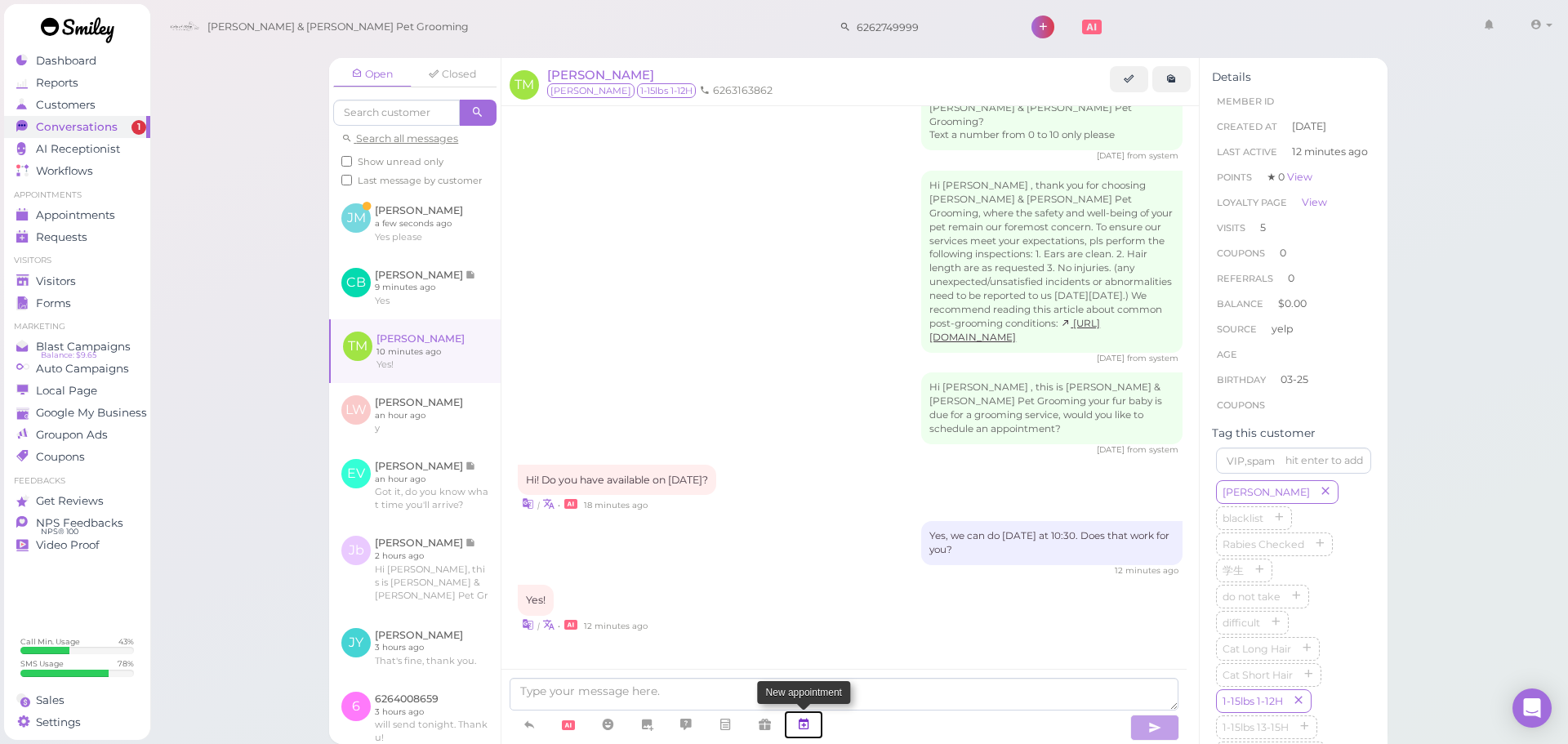
click at [805, 732] on icon at bounding box center [804, 724] width 13 height 16
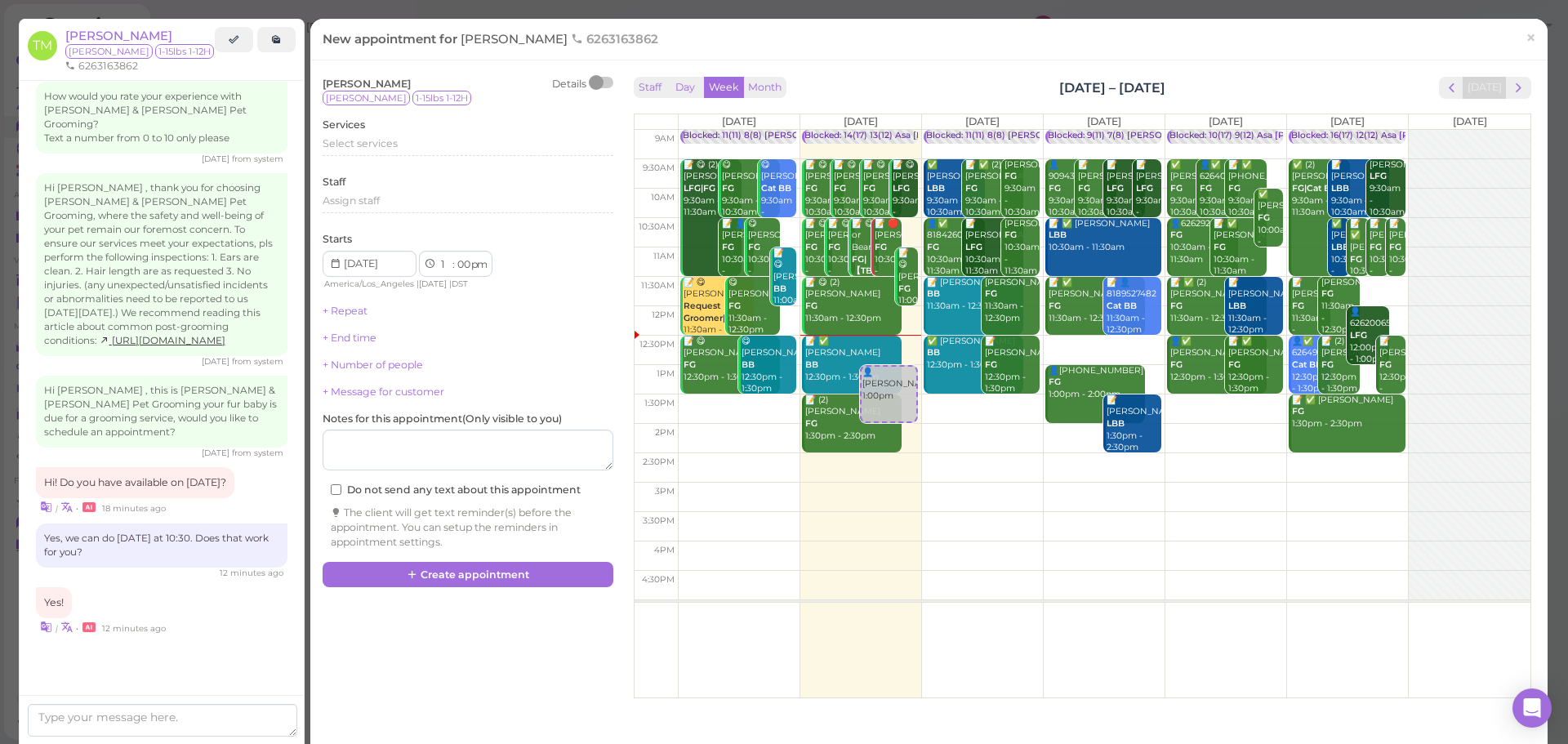
click at [1052, 479] on td at bounding box center [1105, 467] width 853 height 29
type input "[DATE]"
select select "2"
select select "45"
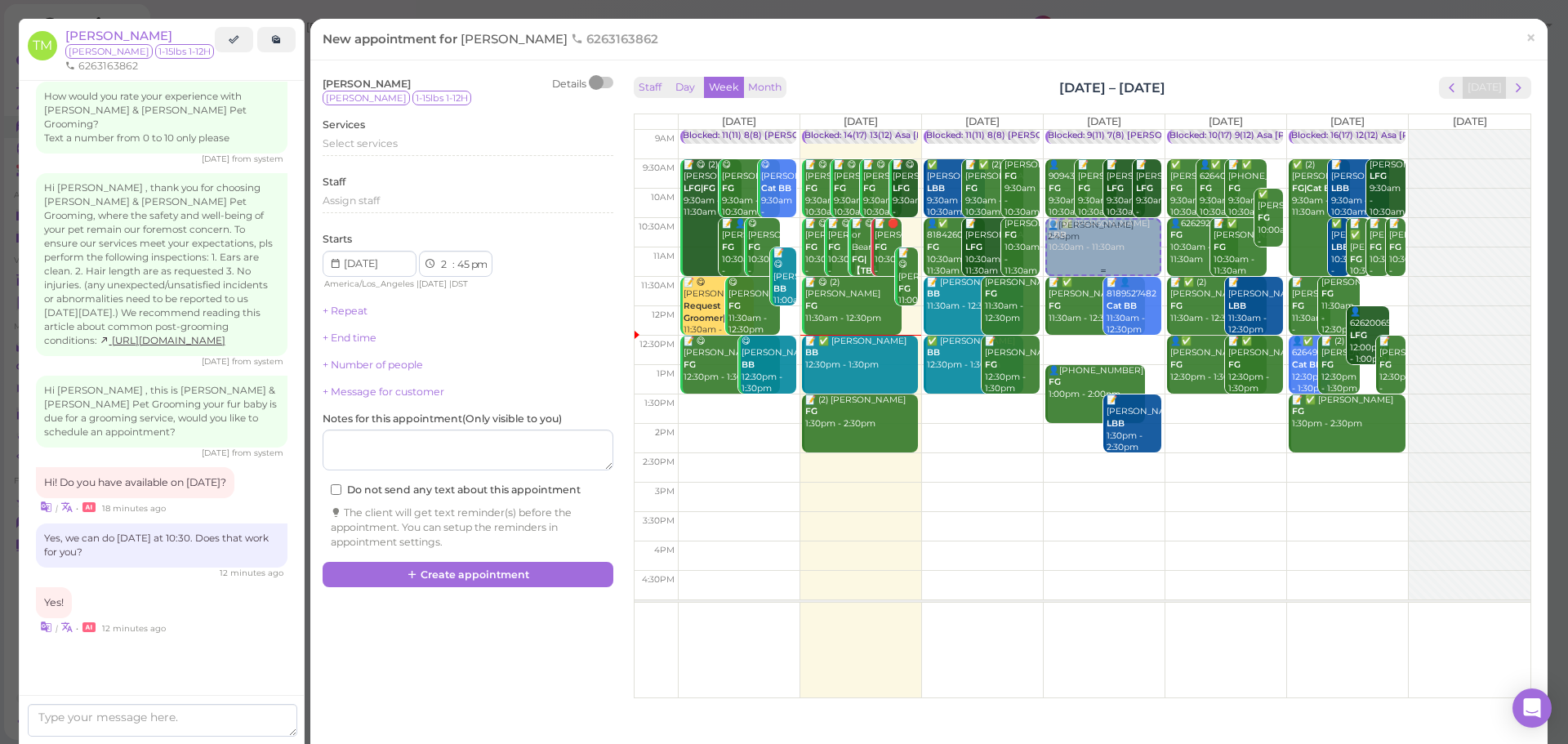
drag, startPoint x: 1069, startPoint y: 513, endPoint x: 1093, endPoint y: 260, distance: 254.1
click at [1093, 130] on div "👤[PERSON_NAME] 2:45pm Blocked: 9(11) 7(8) [PERSON_NAME] • Appointment 👤90943800…" at bounding box center [1104, 130] width 121 height 0
select select "10"
select select "30"
select select "am"
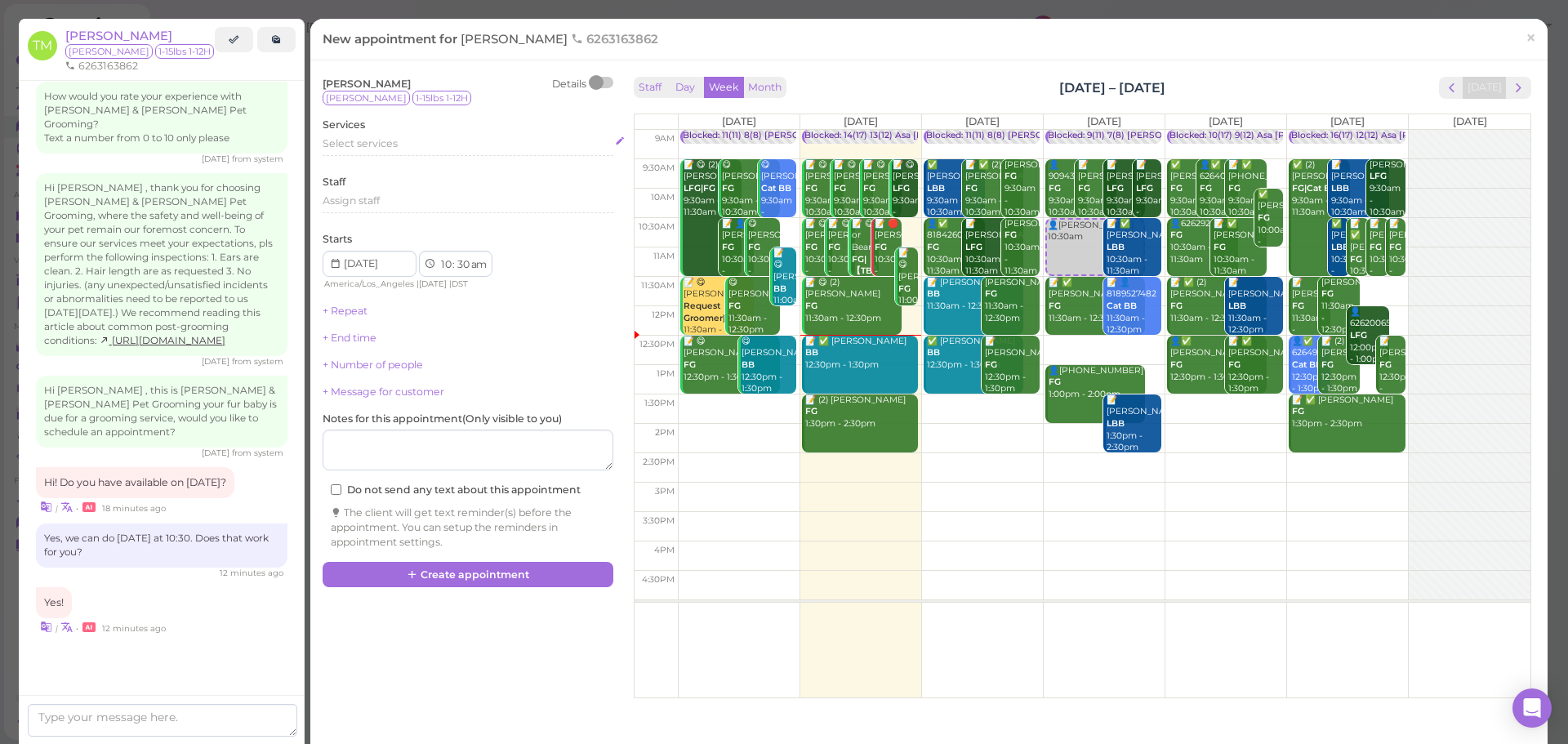
click at [429, 146] on div "Select services" at bounding box center [467, 144] width 291 height 15
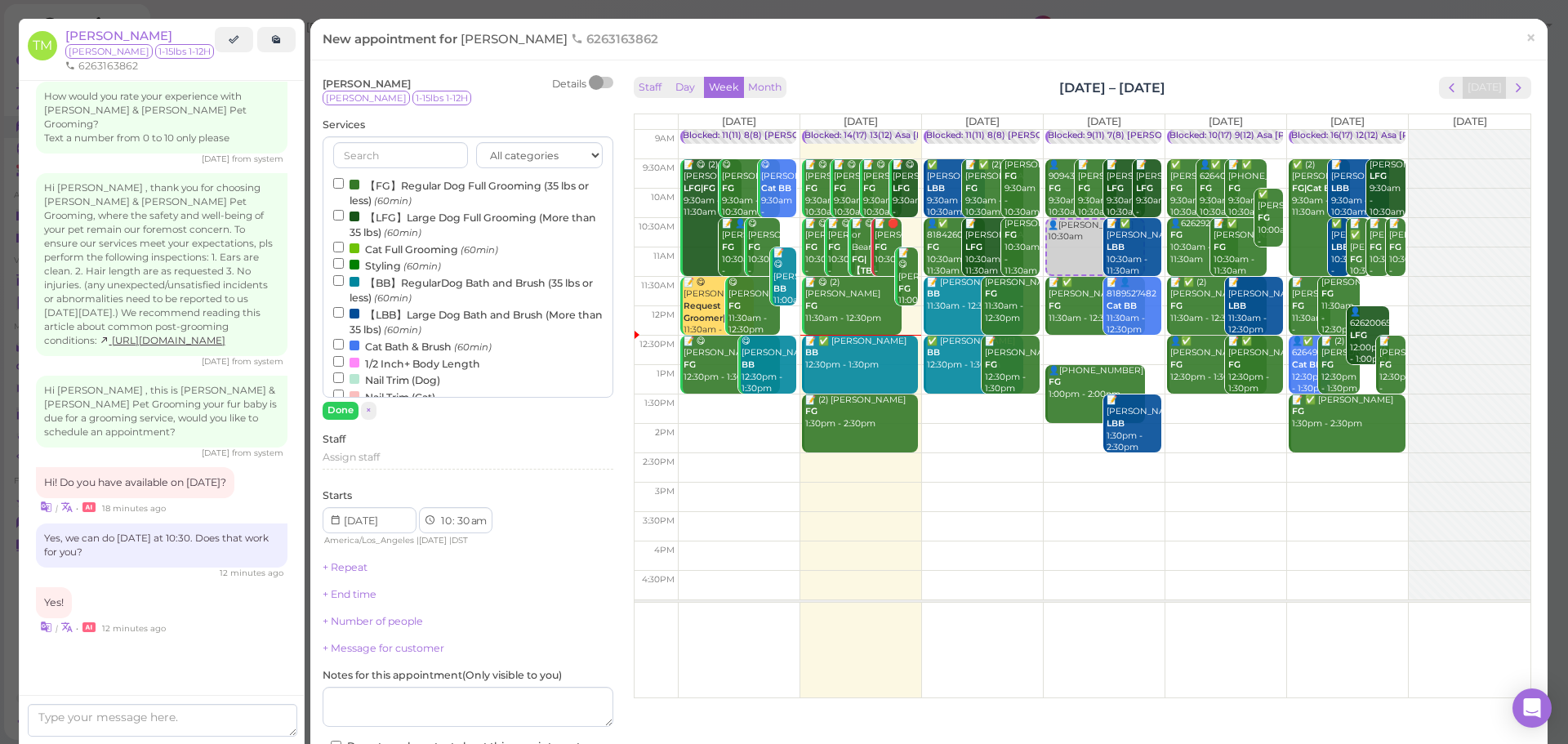
click at [398, 192] on label "【FG】Regular Dog Full Grooming (35 lbs or less) (60min)" at bounding box center [468, 193] width 269 height 32
click at [344, 189] on input "【FG】Regular Dog Full Grooming (35 lbs or less) (60min)" at bounding box center [338, 183] width 10 height 10
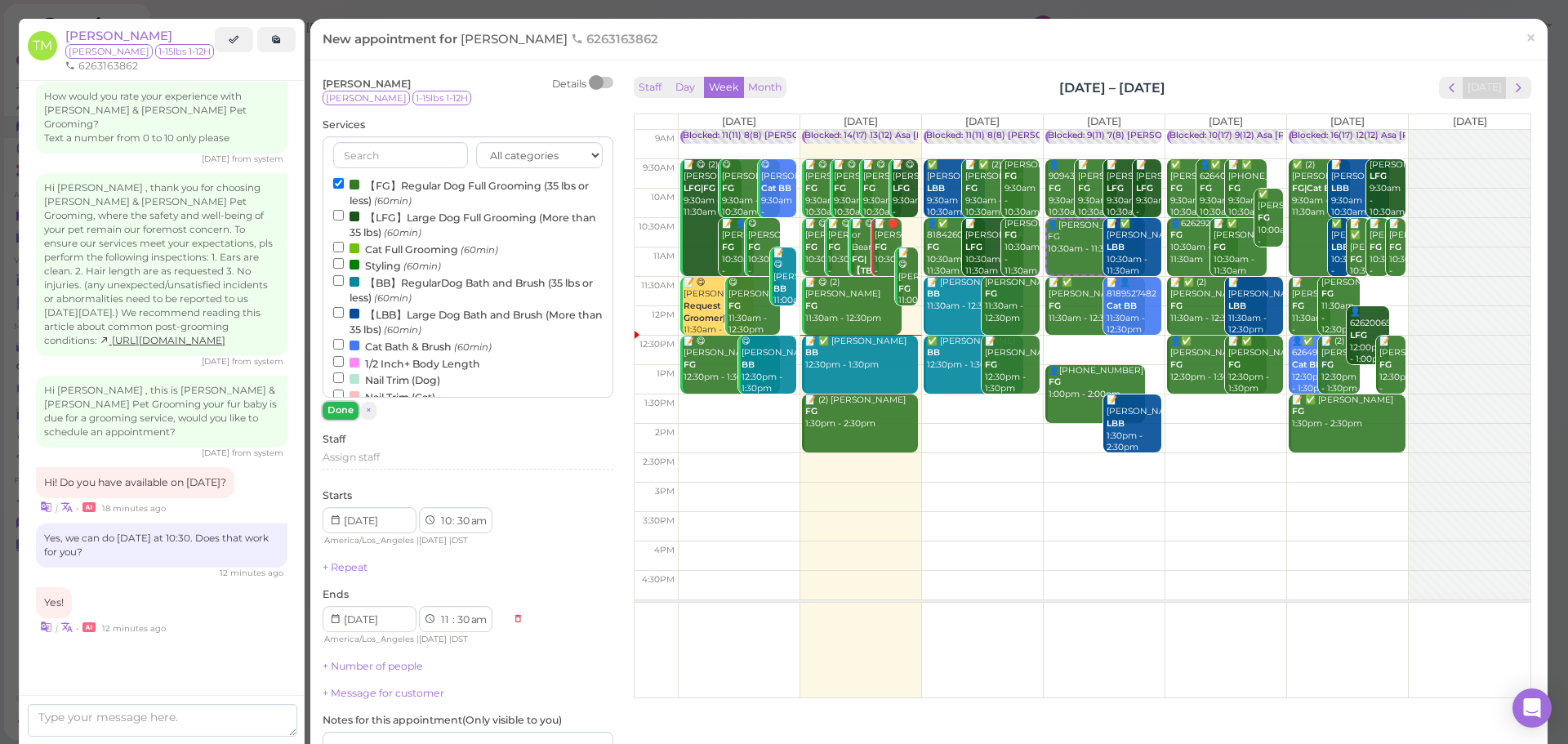
click at [332, 416] on button "Done" at bounding box center [340, 410] width 36 height 17
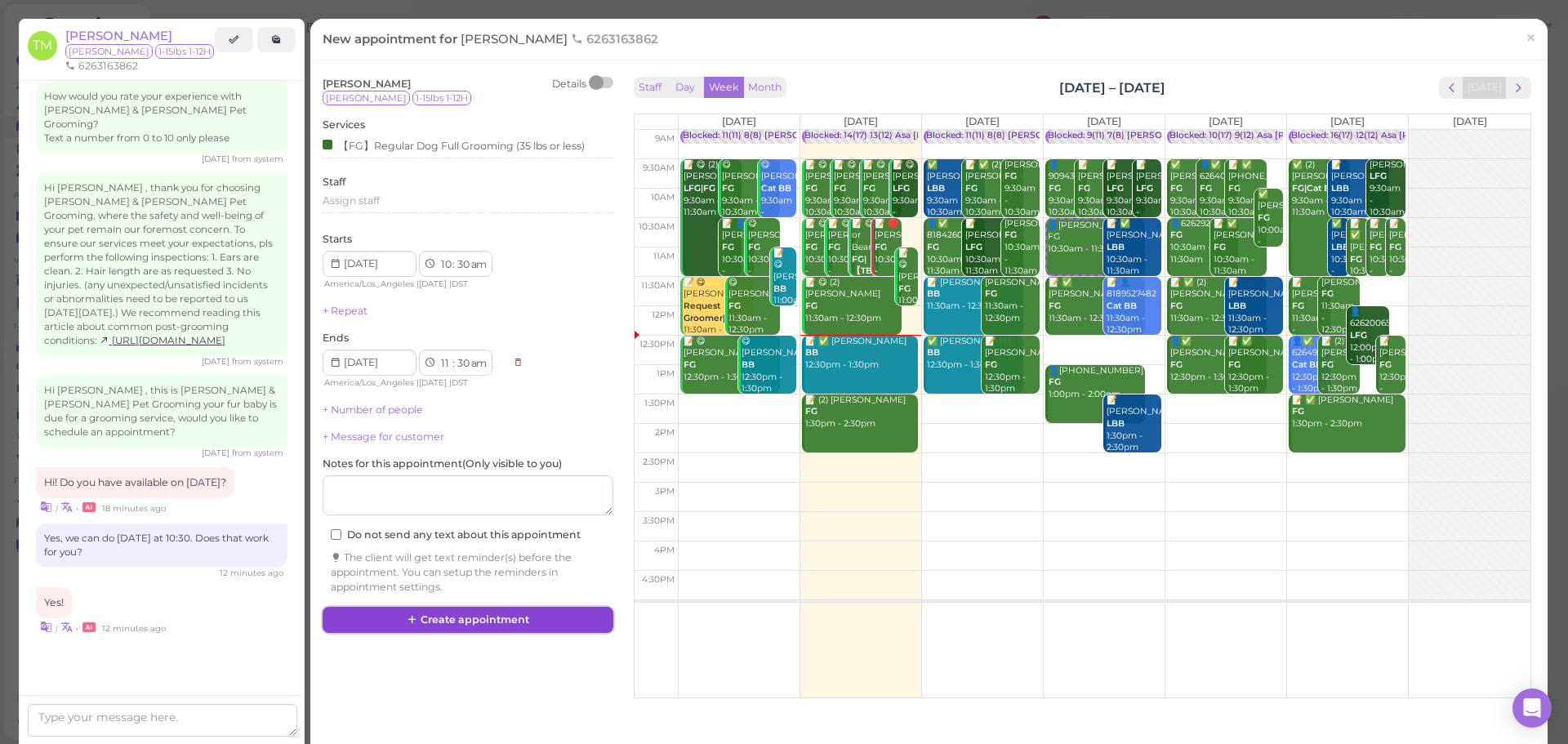
click at [490, 630] on button "Create appointment" at bounding box center [467, 621] width 291 height 26
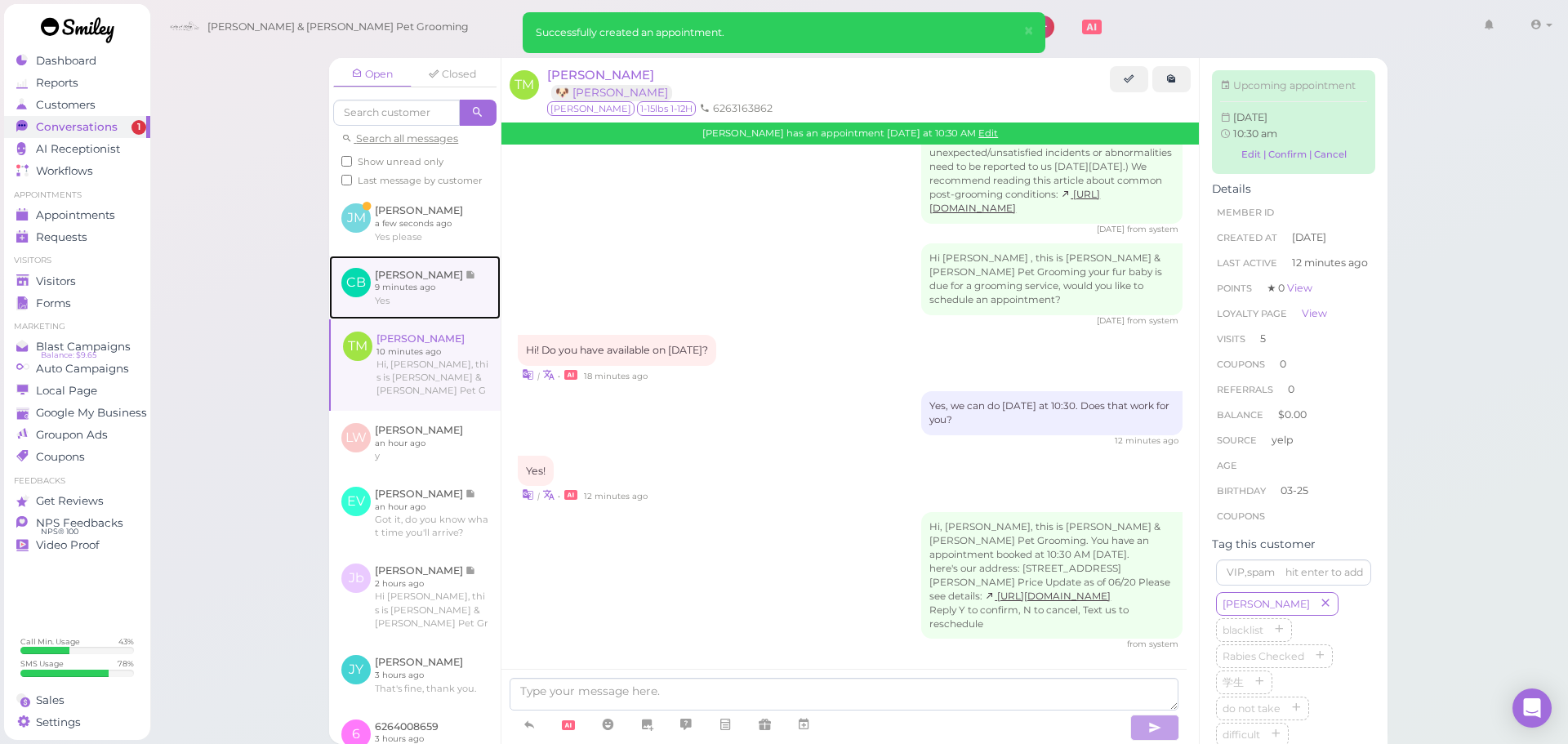
click at [445, 304] on link at bounding box center [415, 288] width 172 height 64
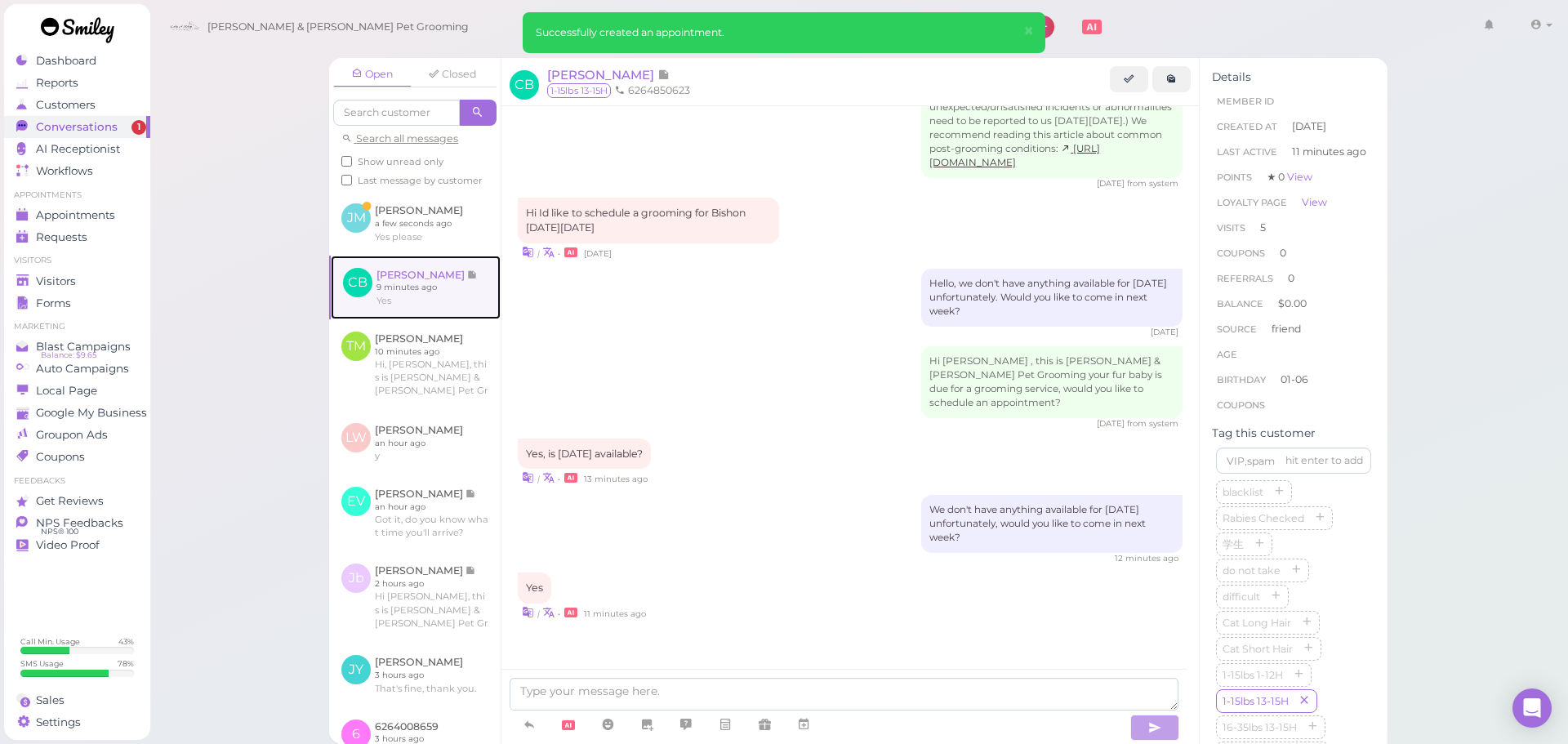
scroll to position [2121, 0]
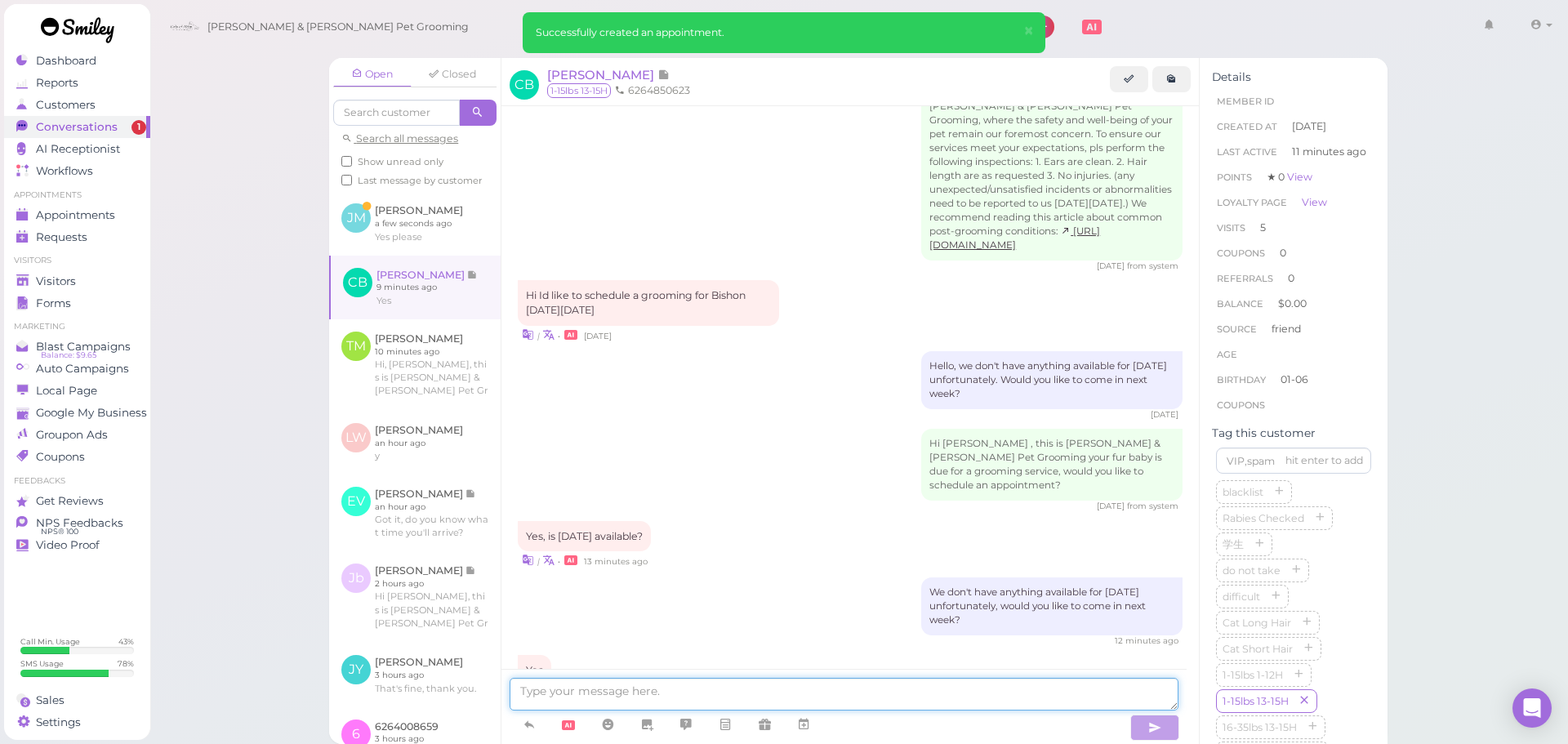
click at [839, 703] on textarea at bounding box center [844, 694] width 669 height 33
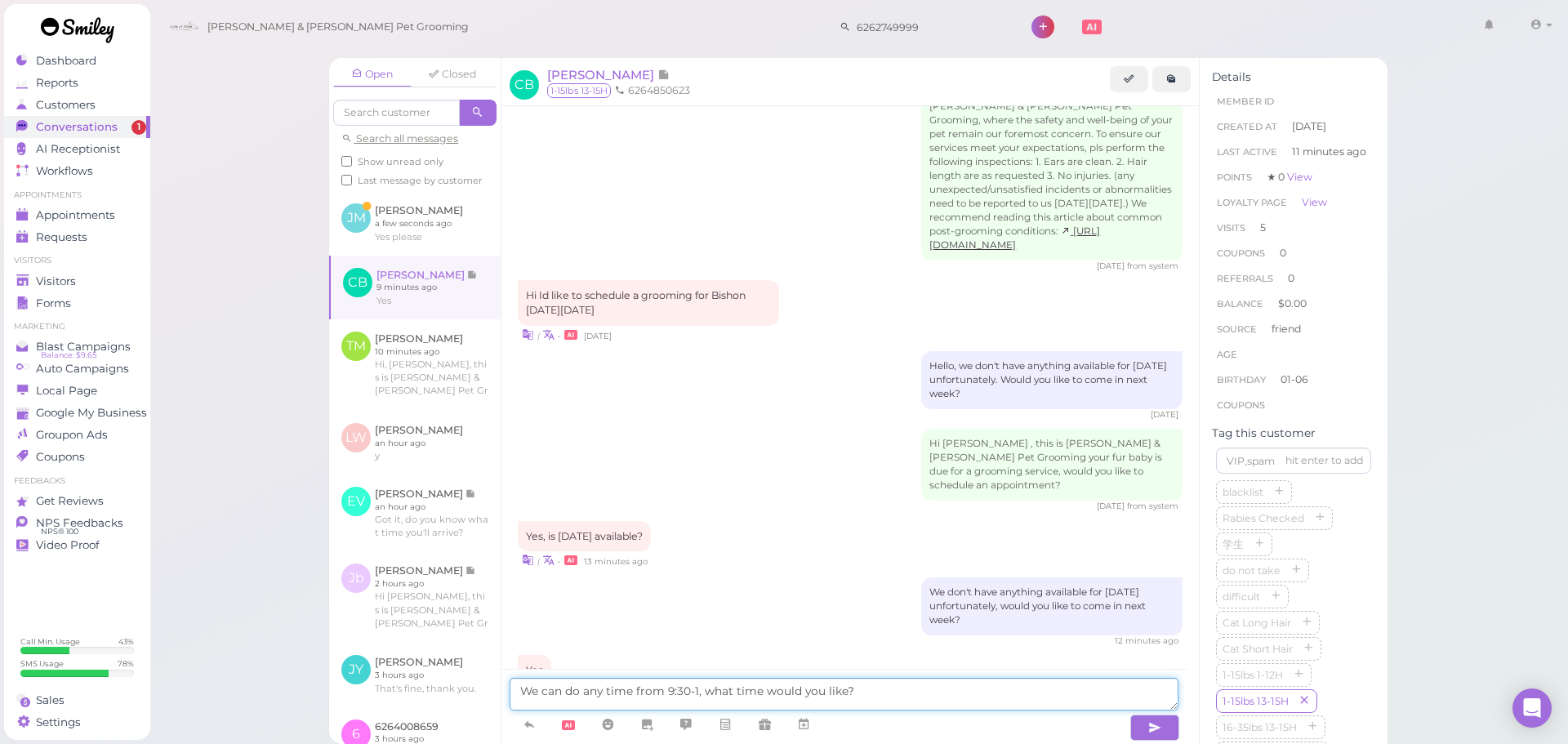
type textarea "We can do any time from 9:30-1, what time would you like?"
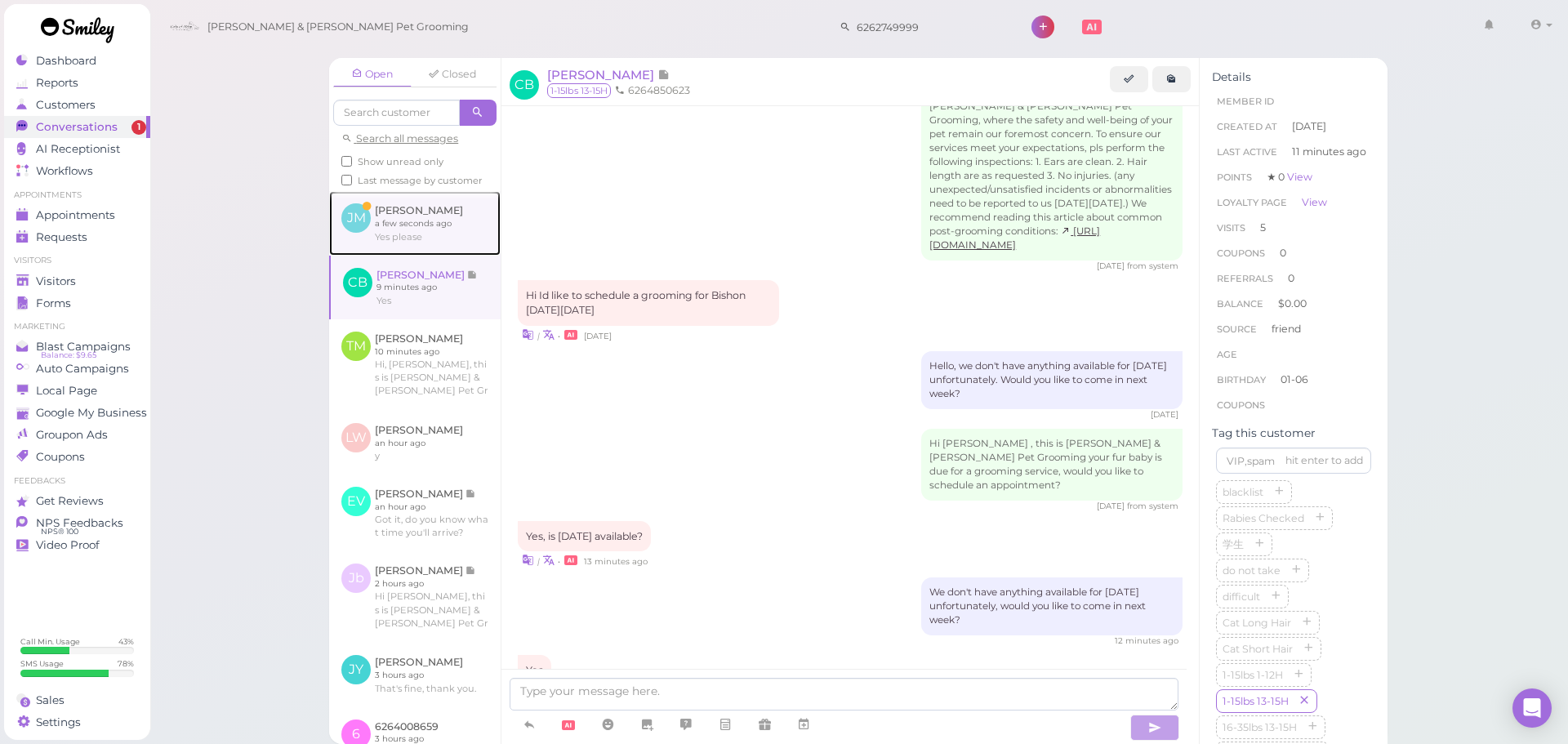
click at [449, 244] on link at bounding box center [415, 223] width 172 height 64
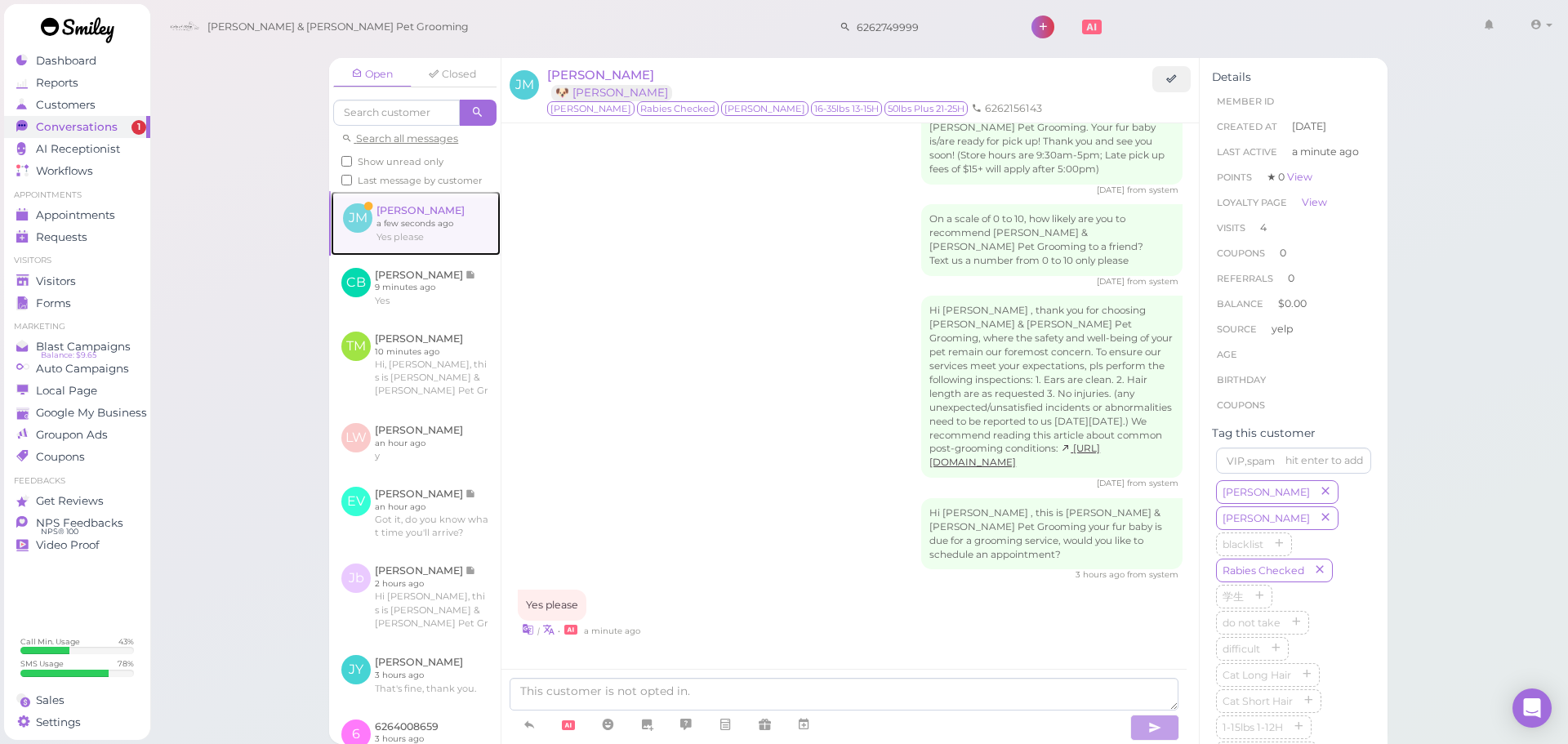
scroll to position [1822, 0]
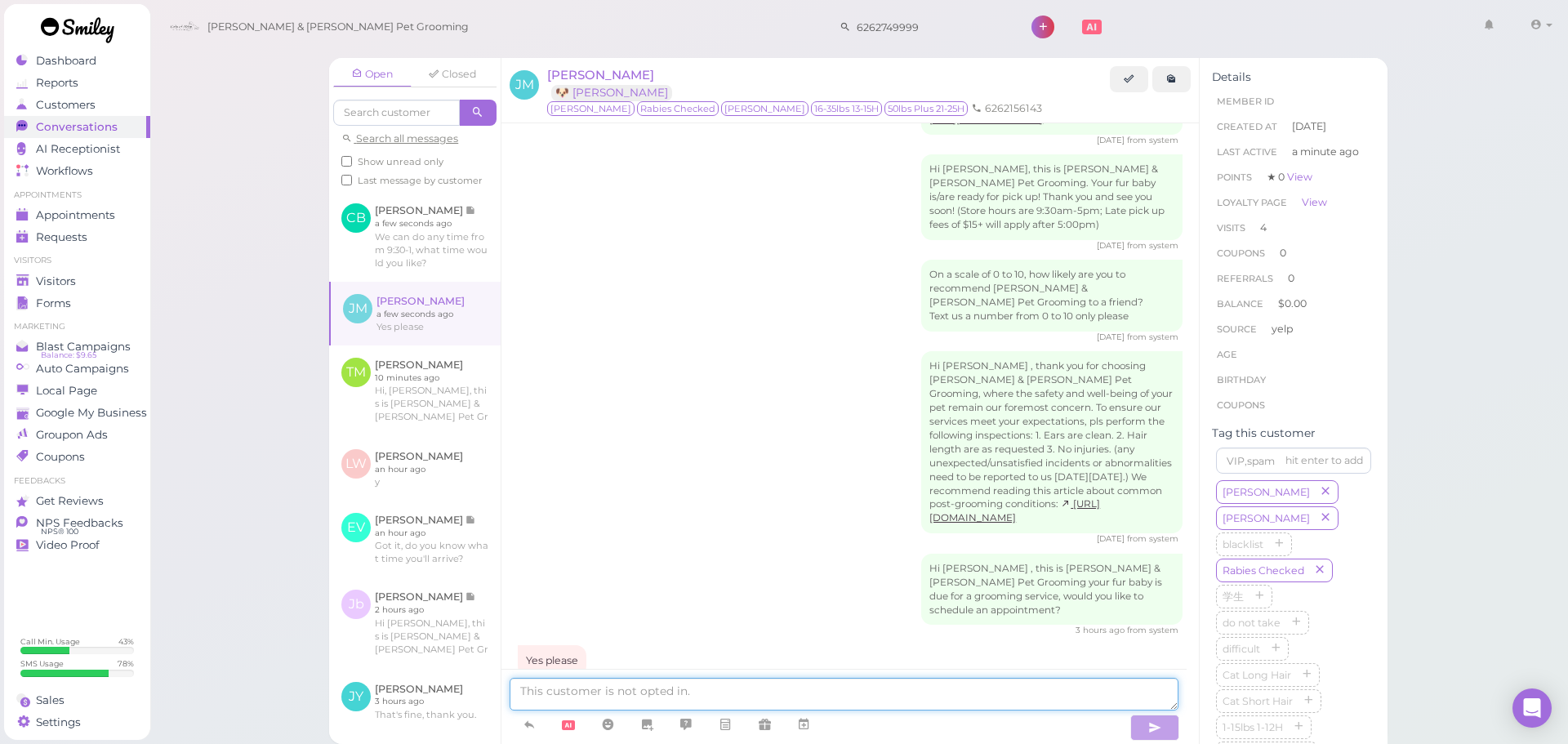
click at [869, 695] on textarea at bounding box center [844, 694] width 669 height 33
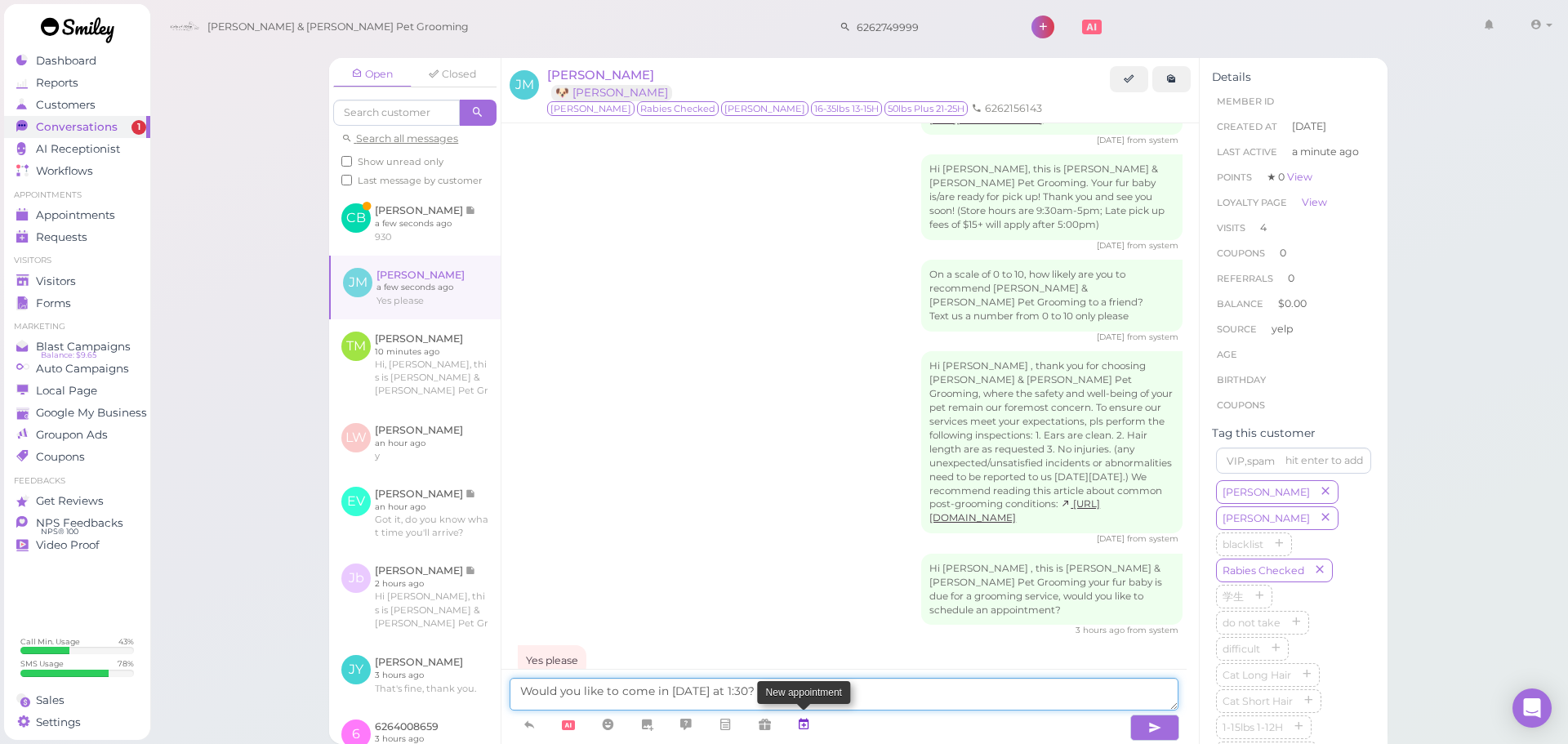
type textarea "Would you like to come in [DATE] at 1:30?"
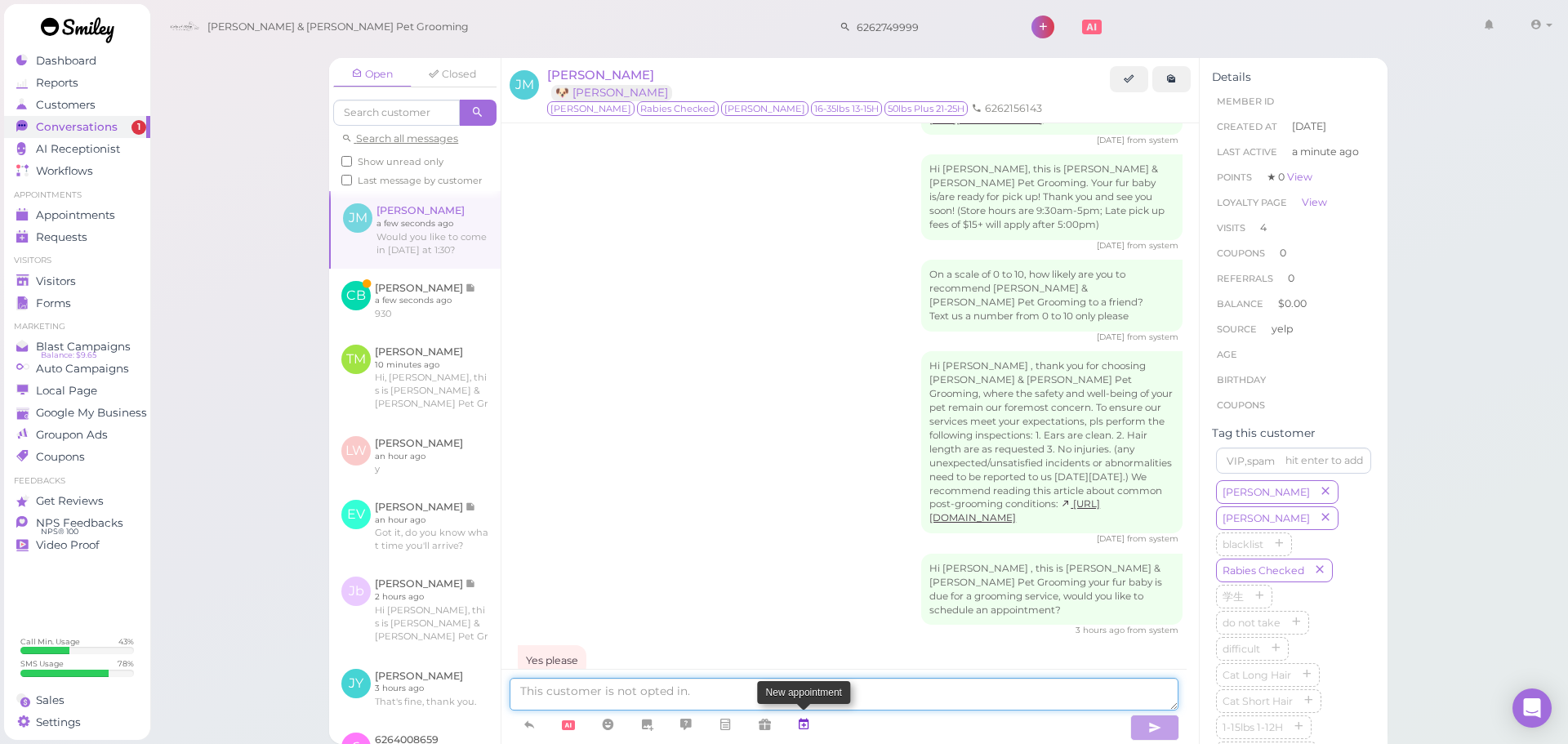
scroll to position [1860, 0]
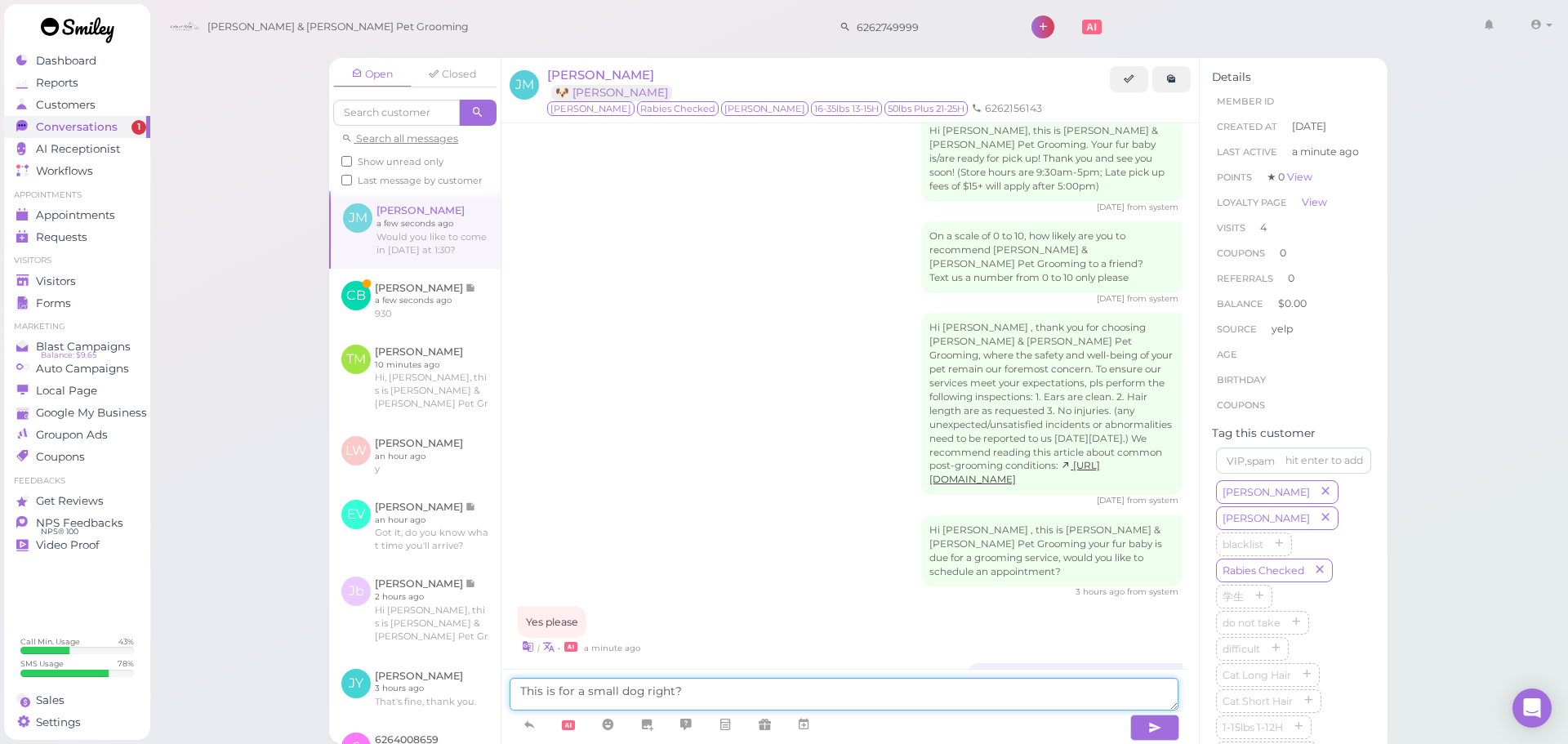
type textarea "This is for a small dog right?"
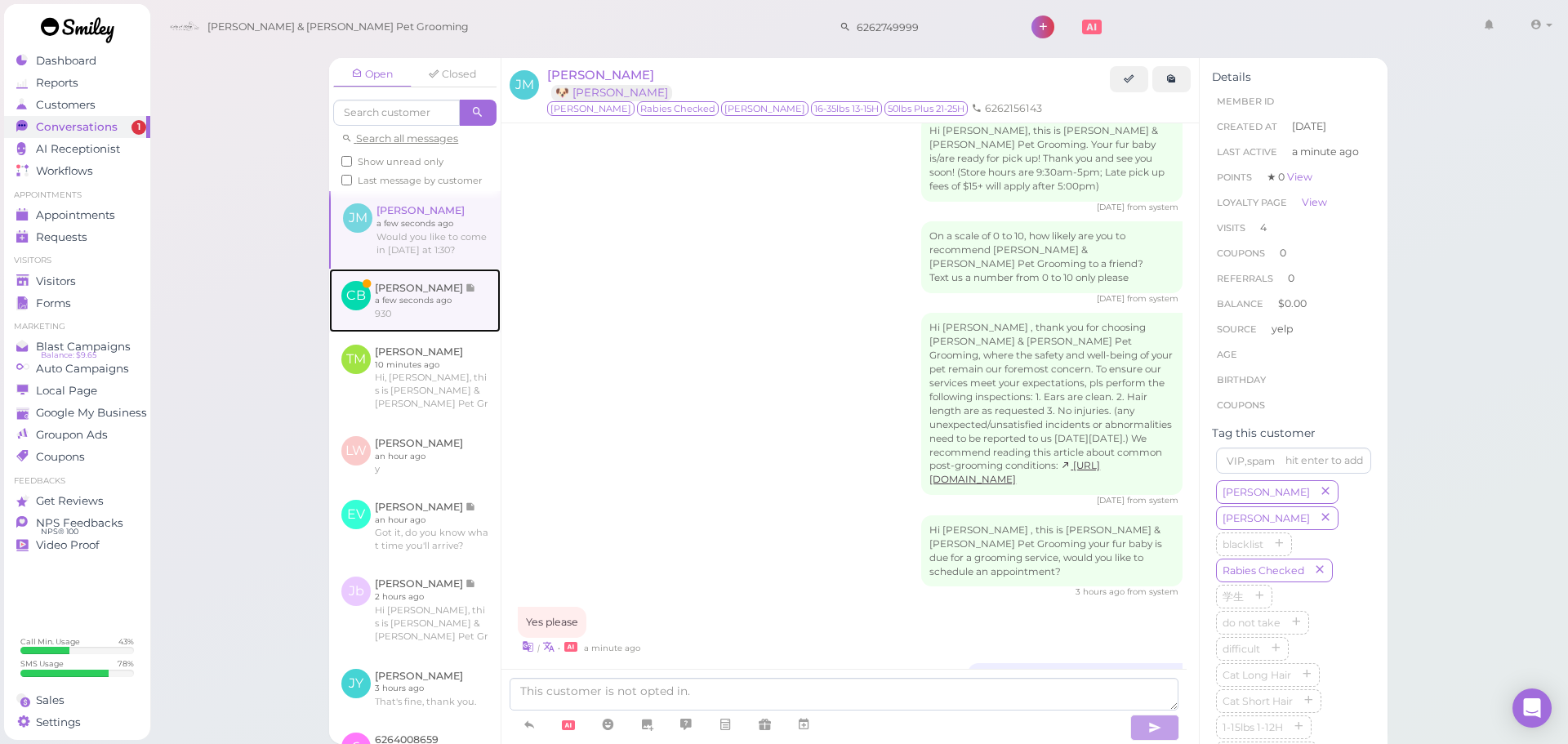
click at [445, 321] on link at bounding box center [415, 301] width 172 height 64
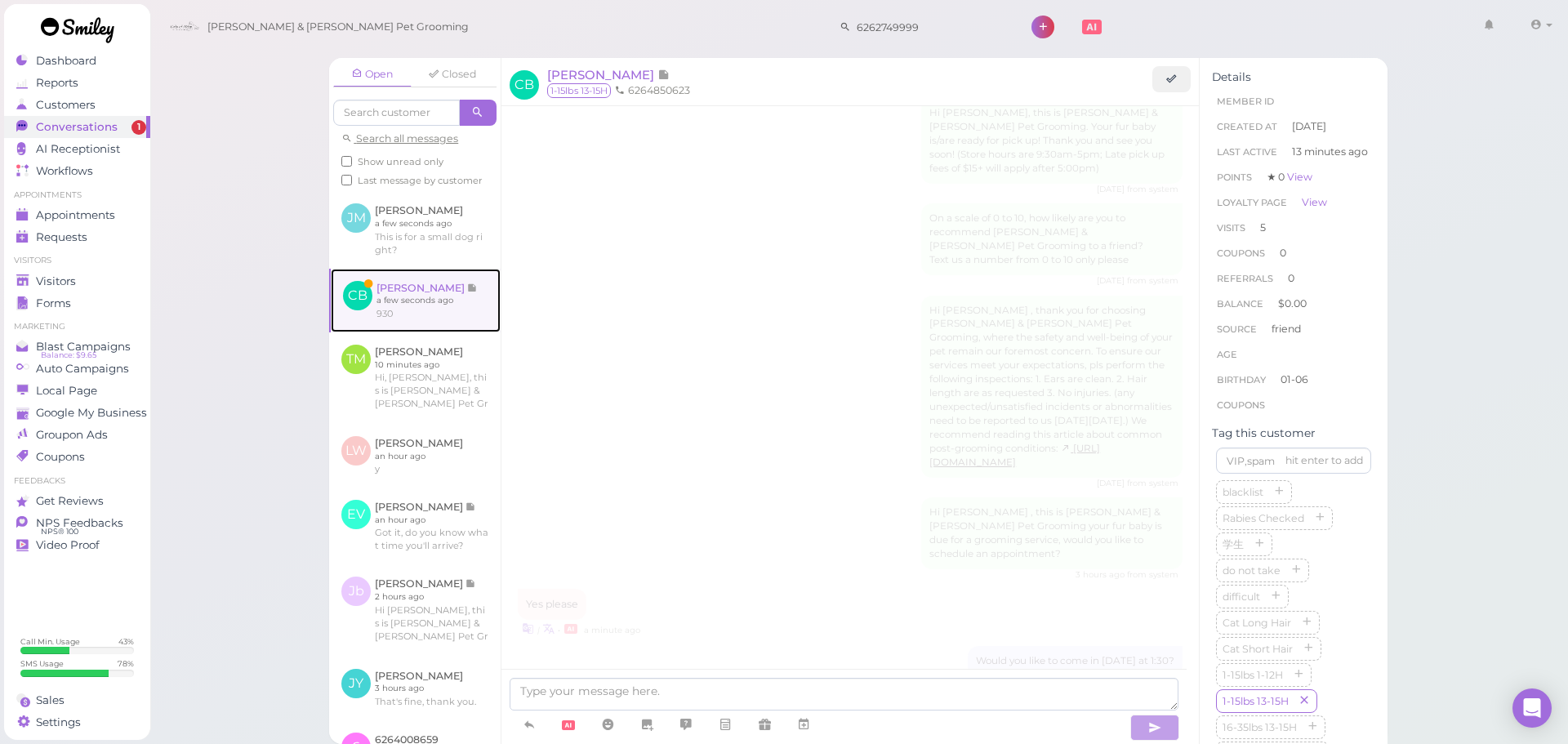
scroll to position [2086, 0]
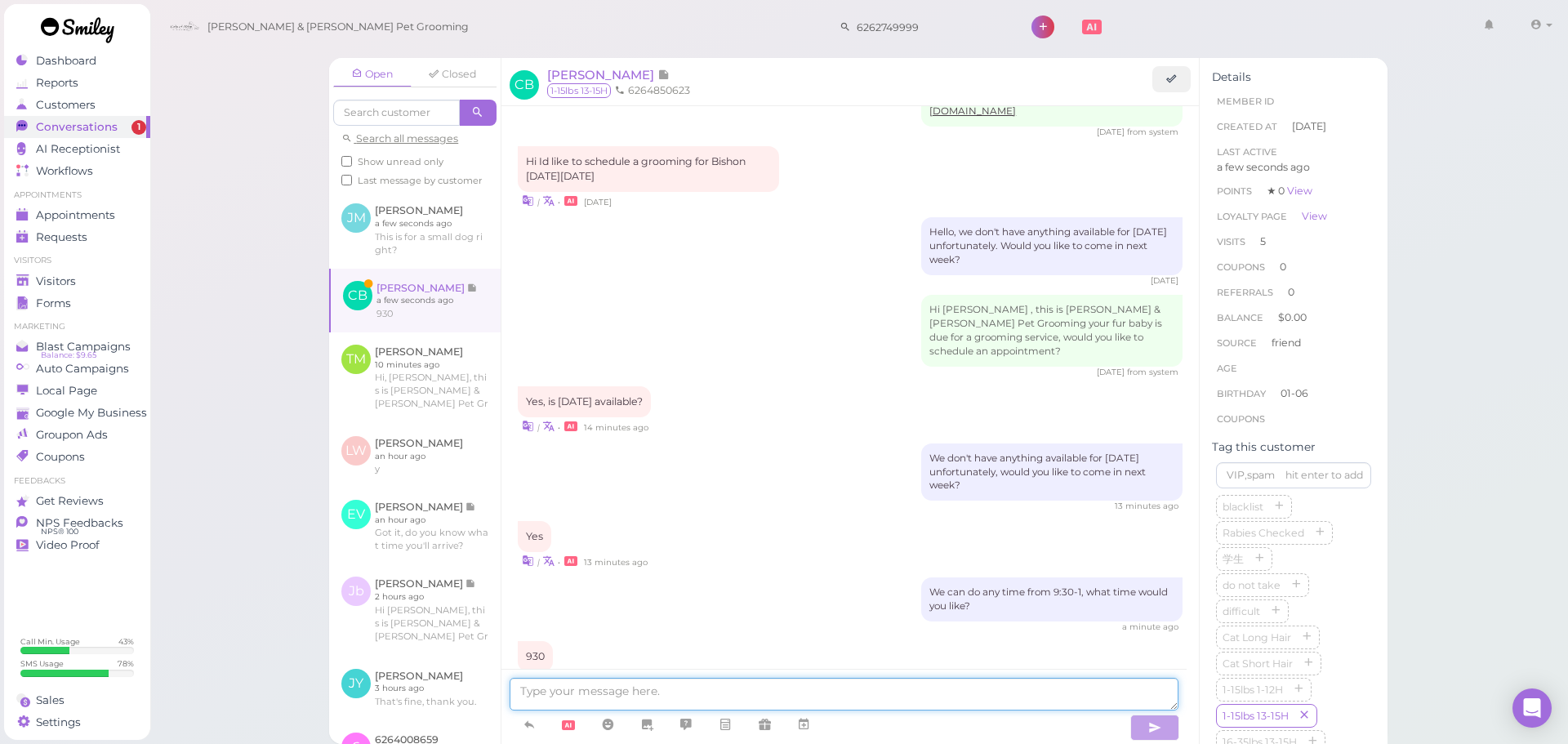
click at [874, 696] on textarea at bounding box center [844, 694] width 669 height 33
click at [815, 734] on link at bounding box center [804, 725] width 39 height 29
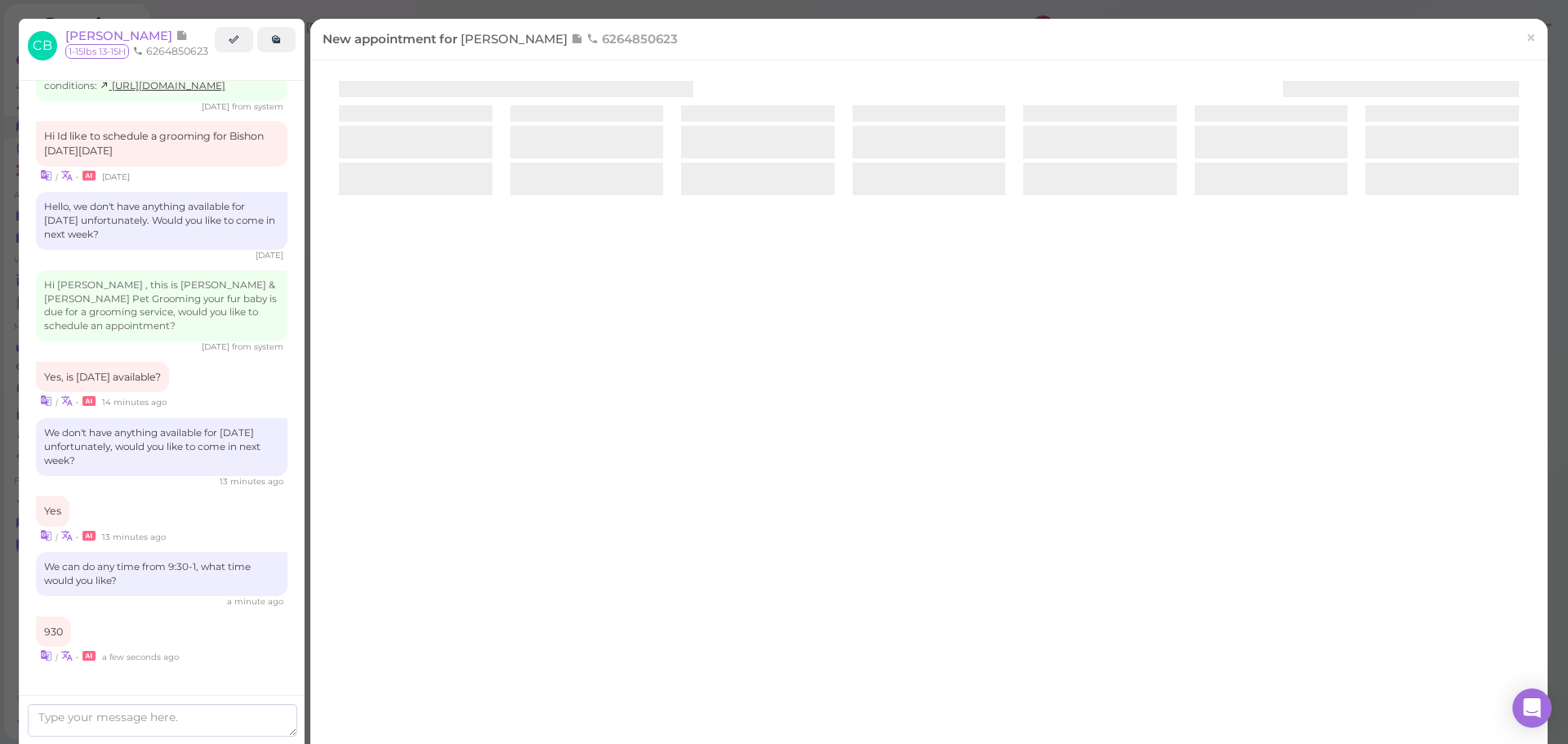
scroll to position [2170, 0]
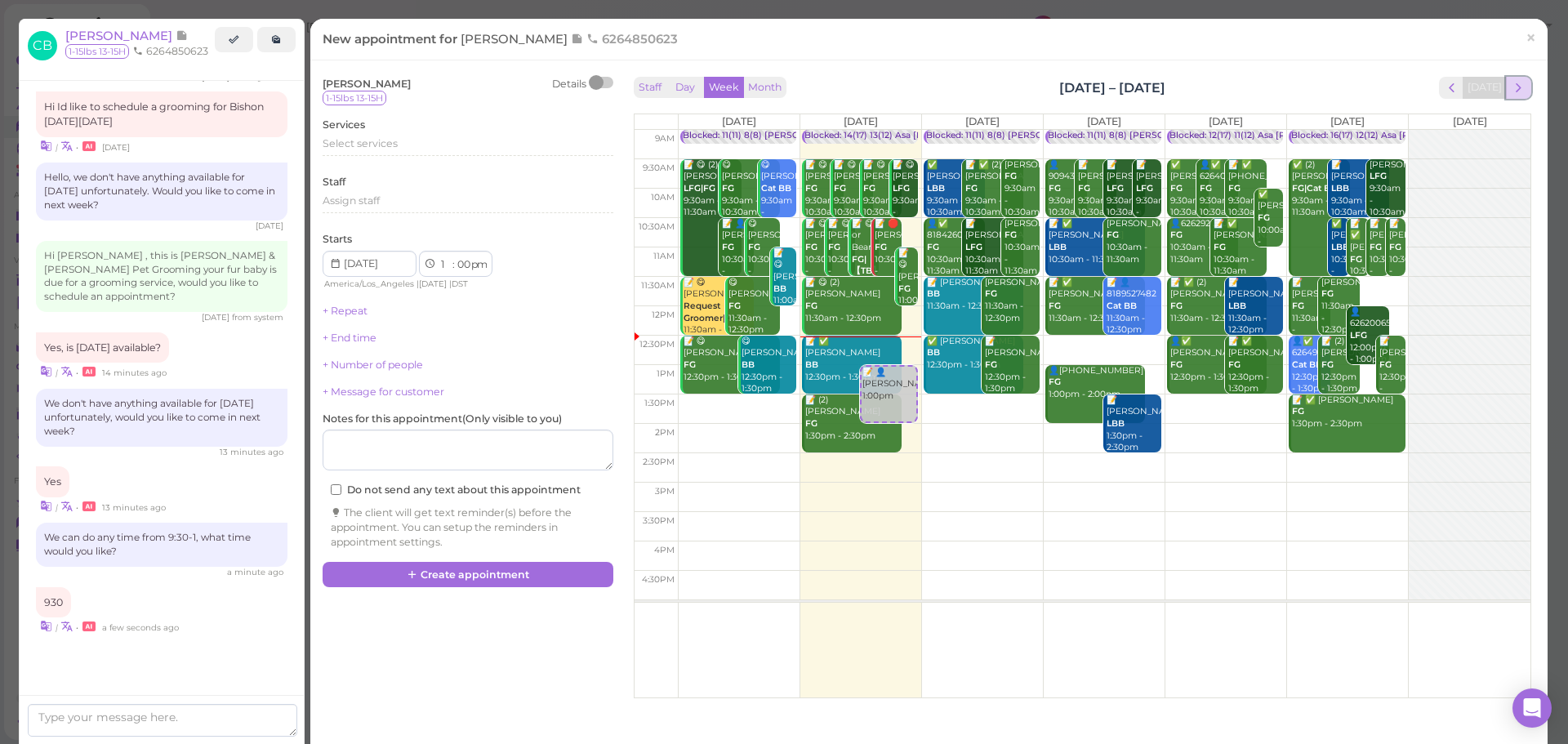
click at [1511, 92] on span "next" at bounding box center [1518, 88] width 16 height 16
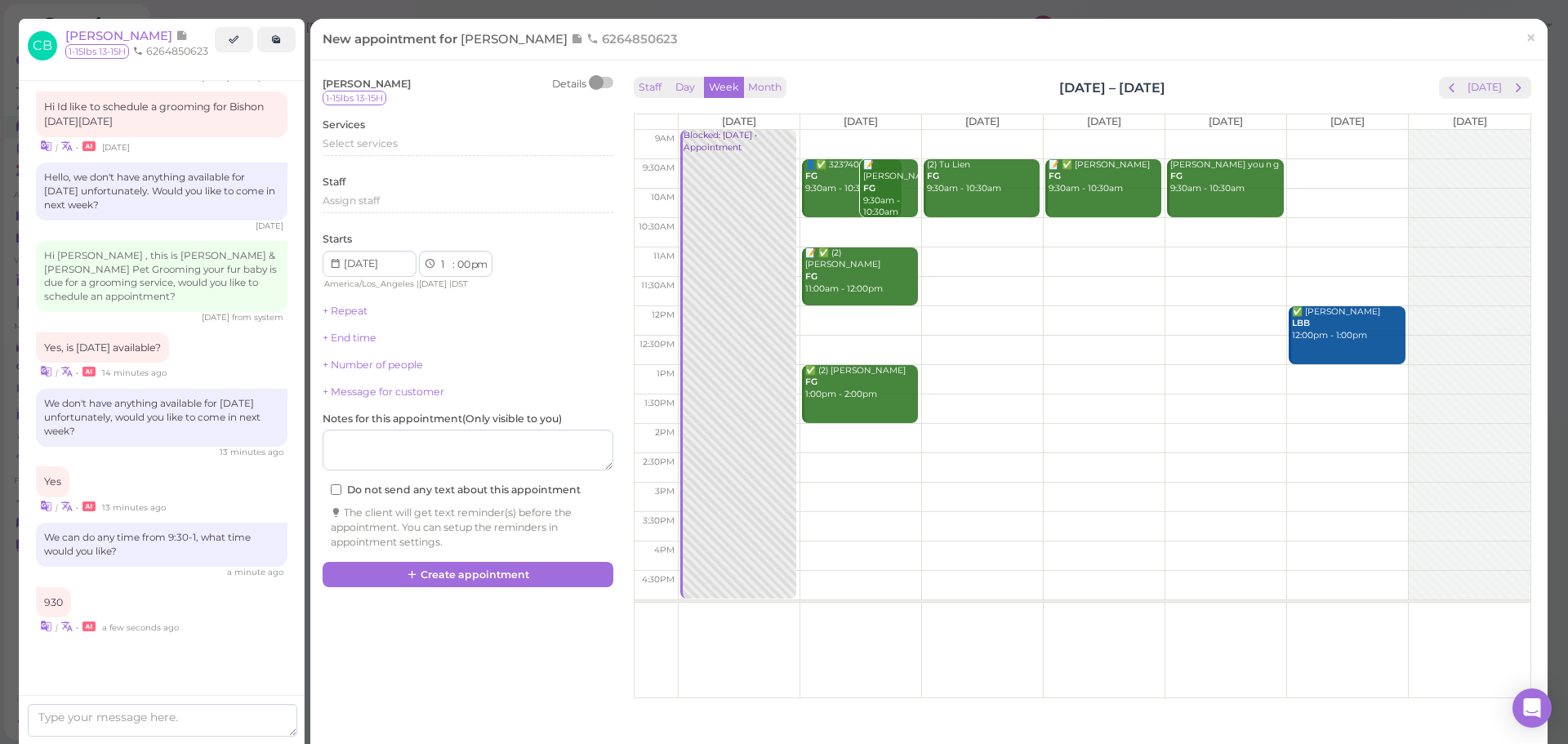
click at [1339, 165] on td at bounding box center [1105, 173] width 853 height 29
type input "[DATE]"
select select "9"
select select "30"
select select "am"
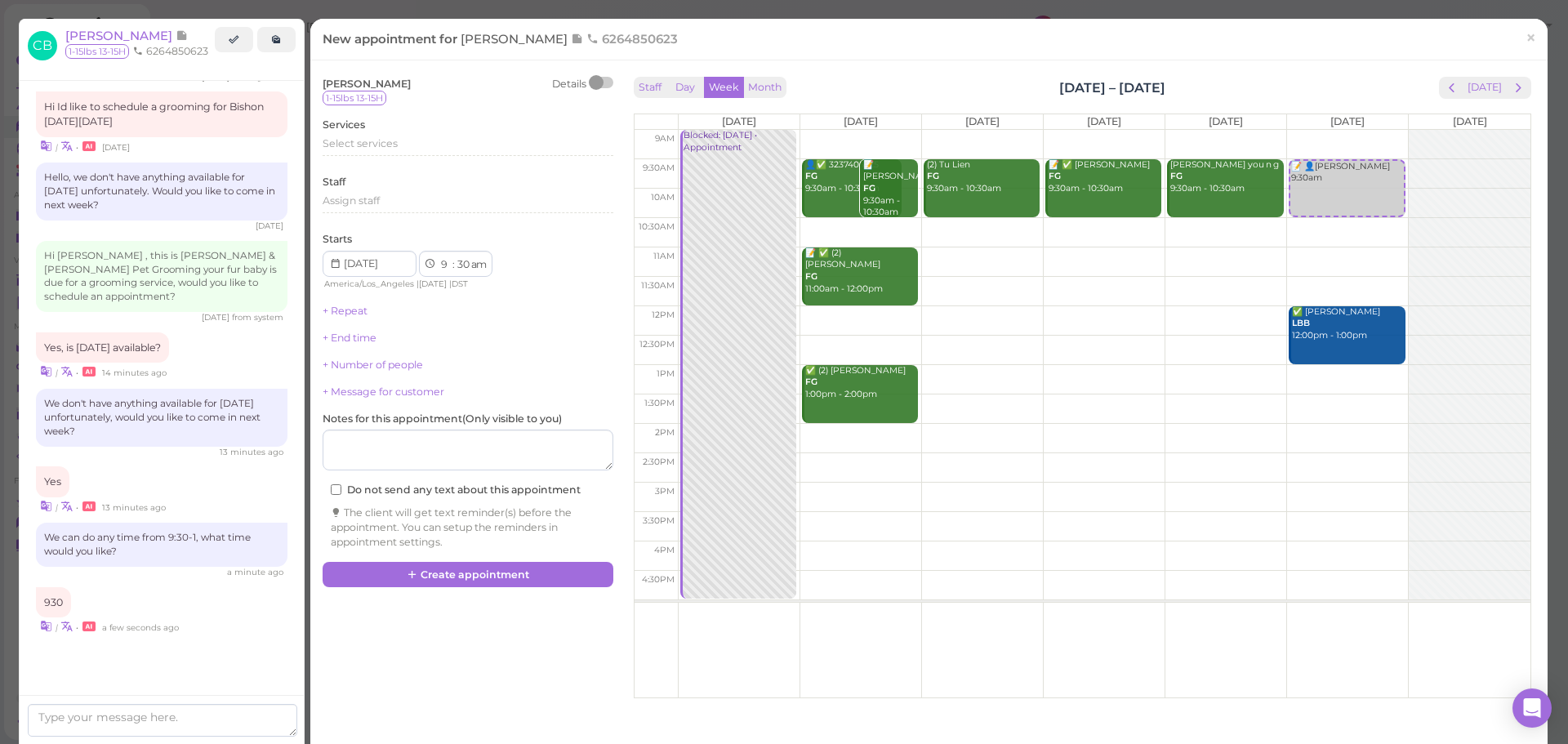
click at [365, 120] on label "Services" at bounding box center [343, 125] width 42 height 15
click at [361, 139] on span "Select services" at bounding box center [360, 143] width 75 height 12
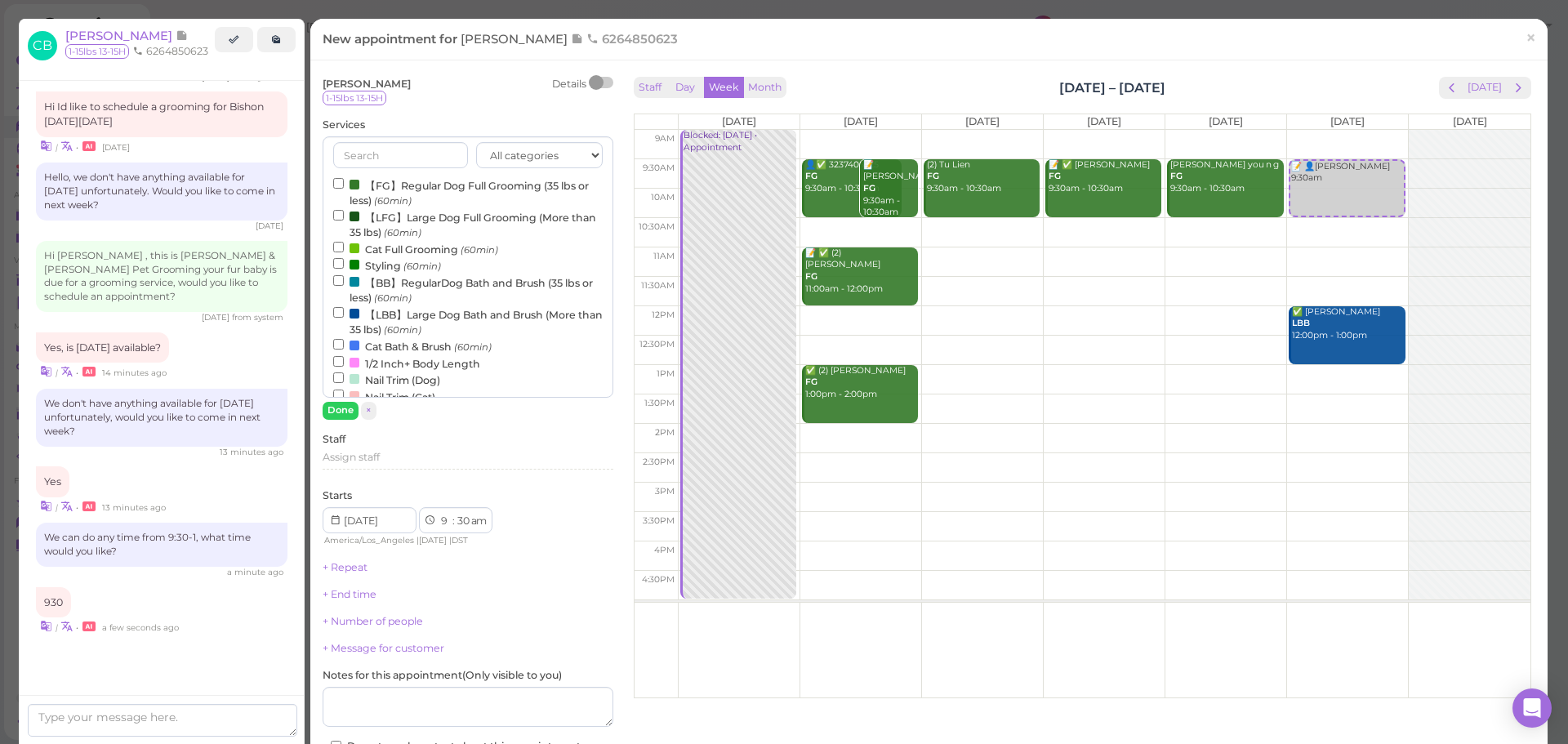
click at [379, 179] on label "【FG】Regular Dog Full Grooming (35 lbs or less) (60min)" at bounding box center [468, 193] width 269 height 32
click at [344, 179] on input "【FG】Regular Dog Full Grooming (35 lbs or less) (60min)" at bounding box center [338, 183] width 10 height 10
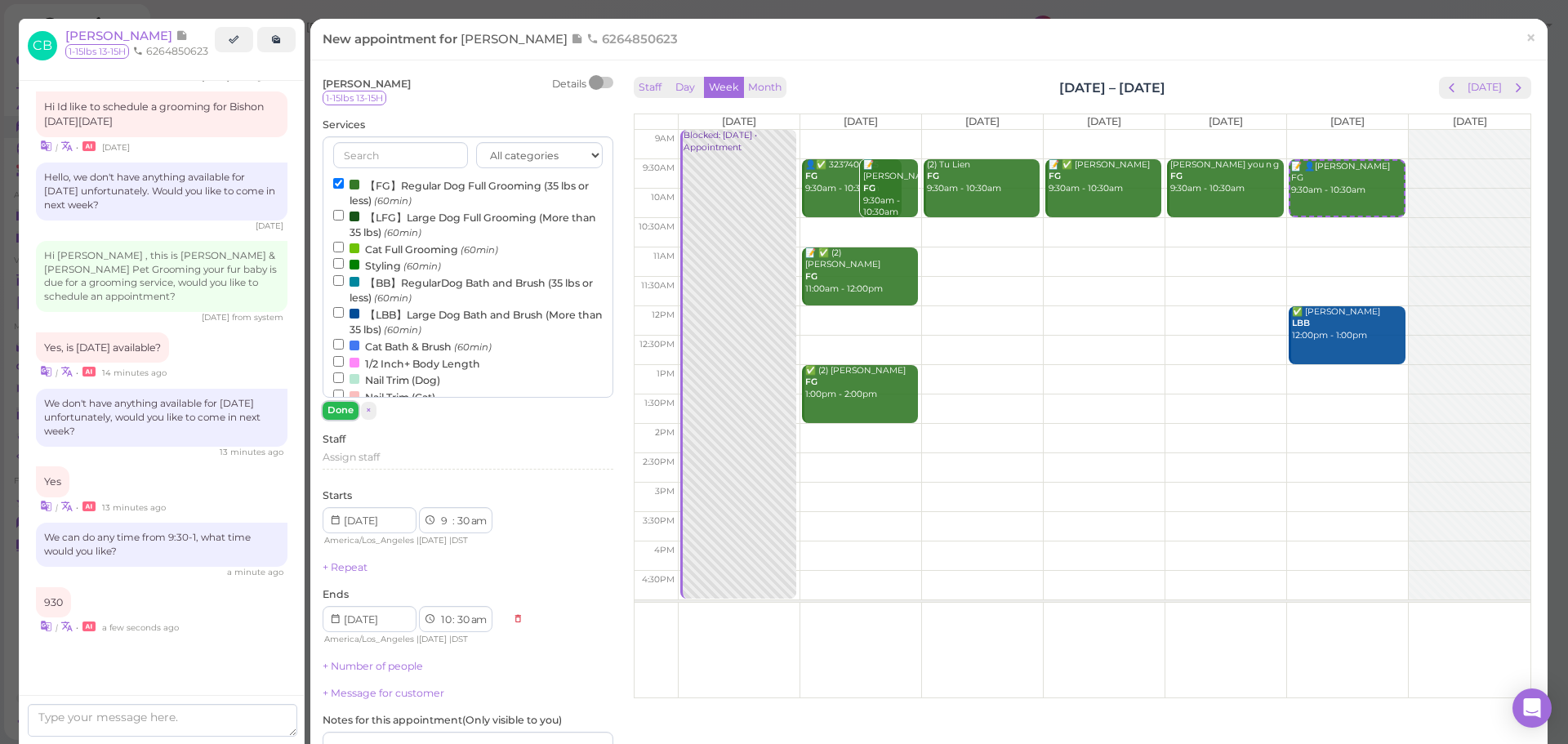
click at [327, 412] on button "Done" at bounding box center [340, 410] width 36 height 17
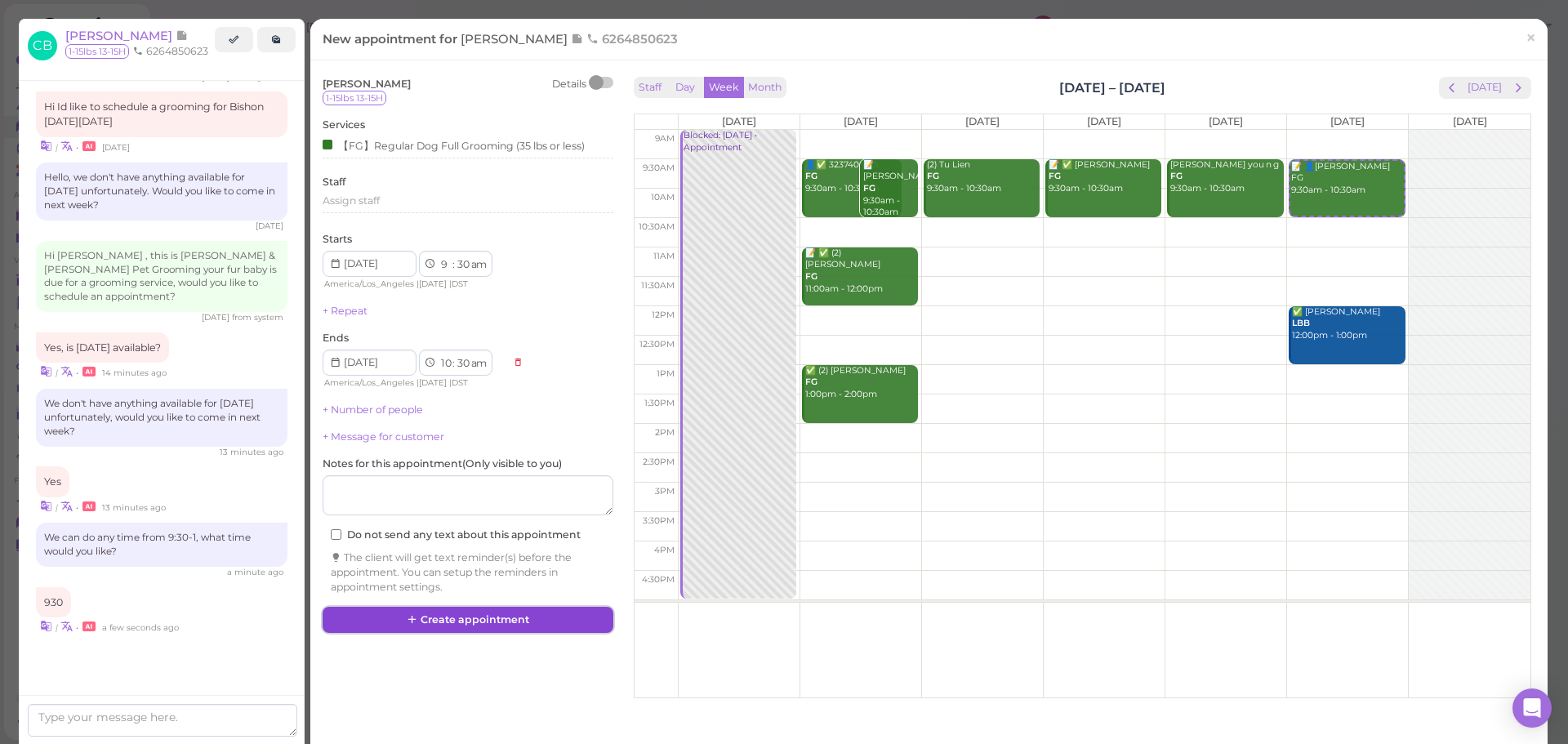
click at [448, 617] on button "Create appointment" at bounding box center [467, 621] width 291 height 26
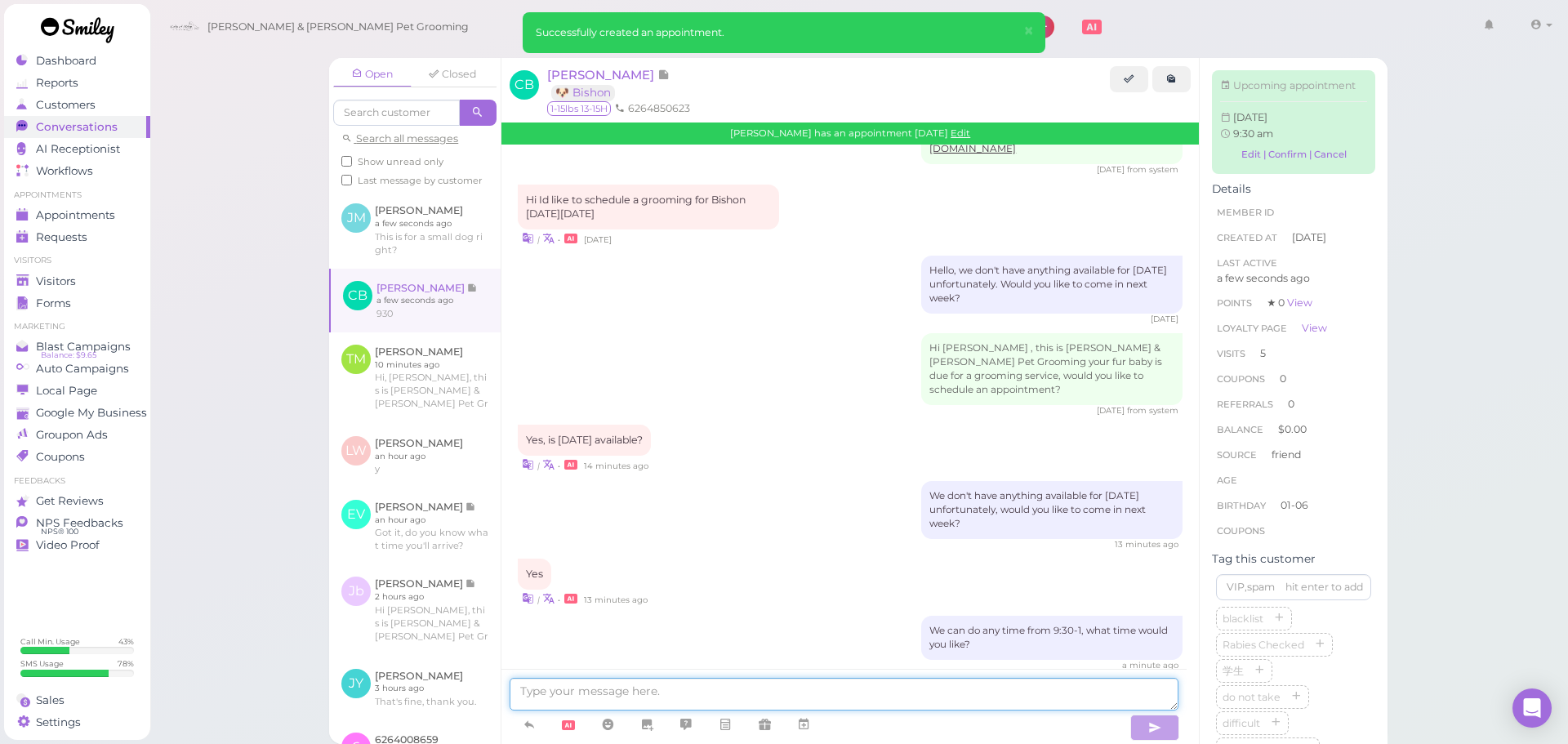
click at [773, 696] on textarea at bounding box center [844, 694] width 669 height 33
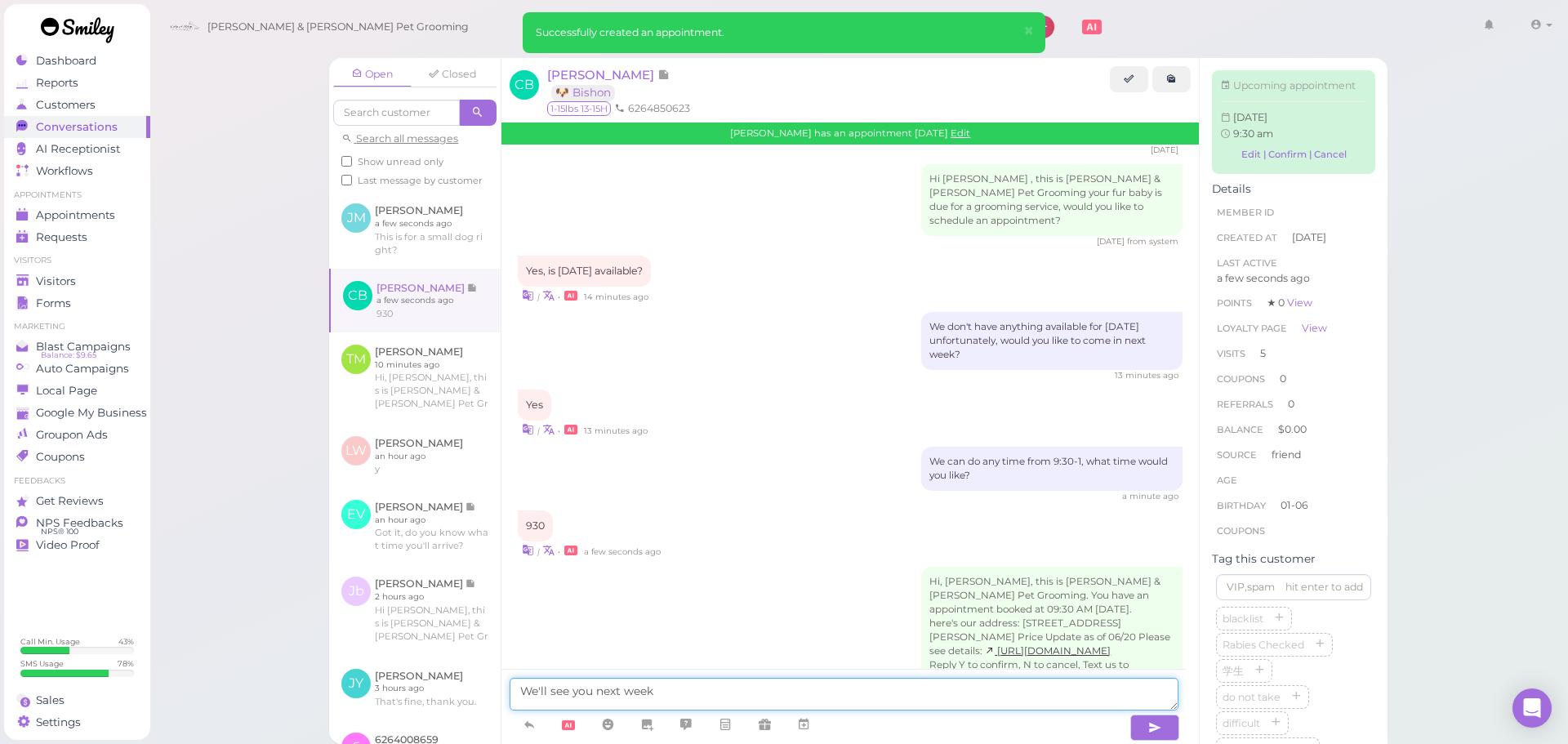
type textarea "We'll see you next week"
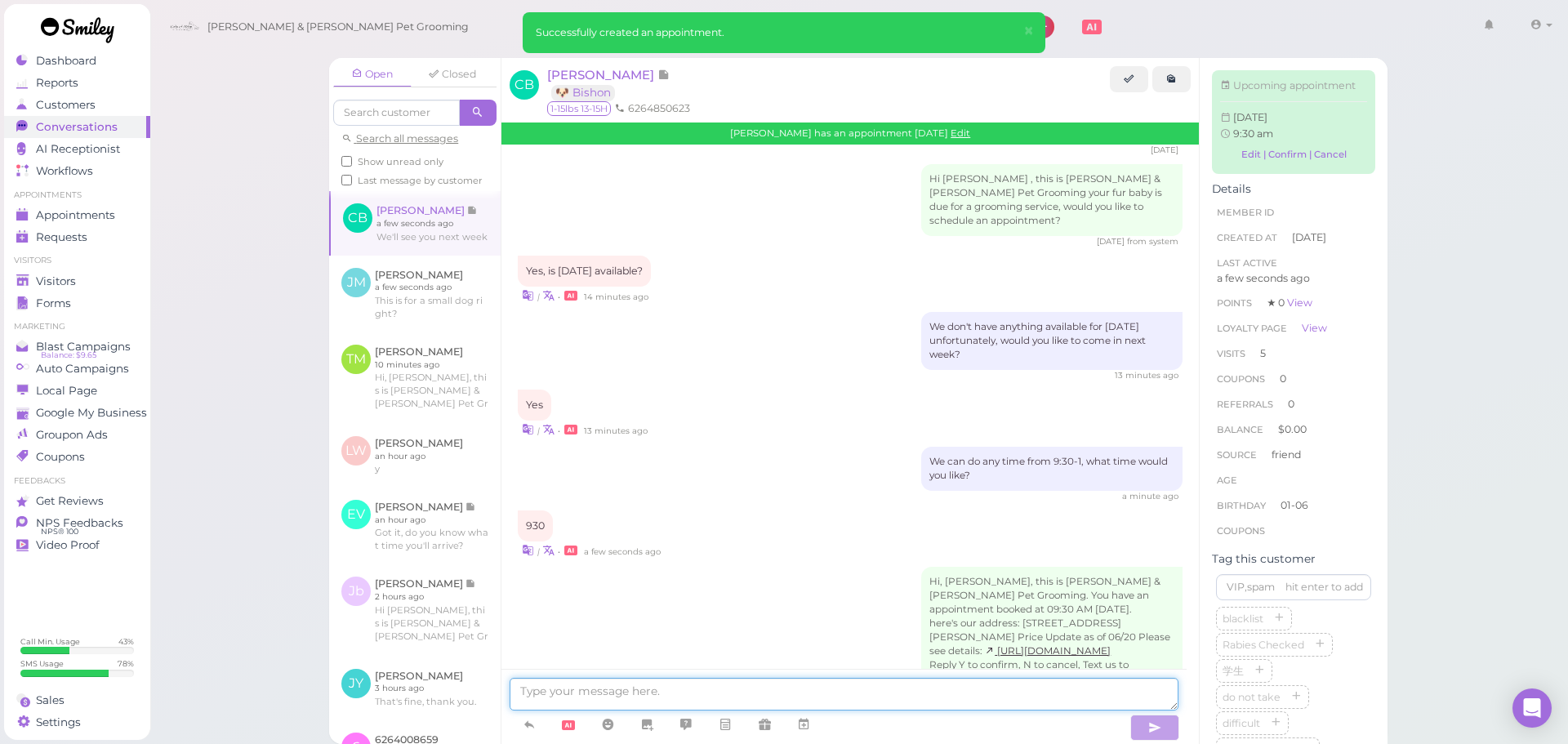
scroll to position [2294, 0]
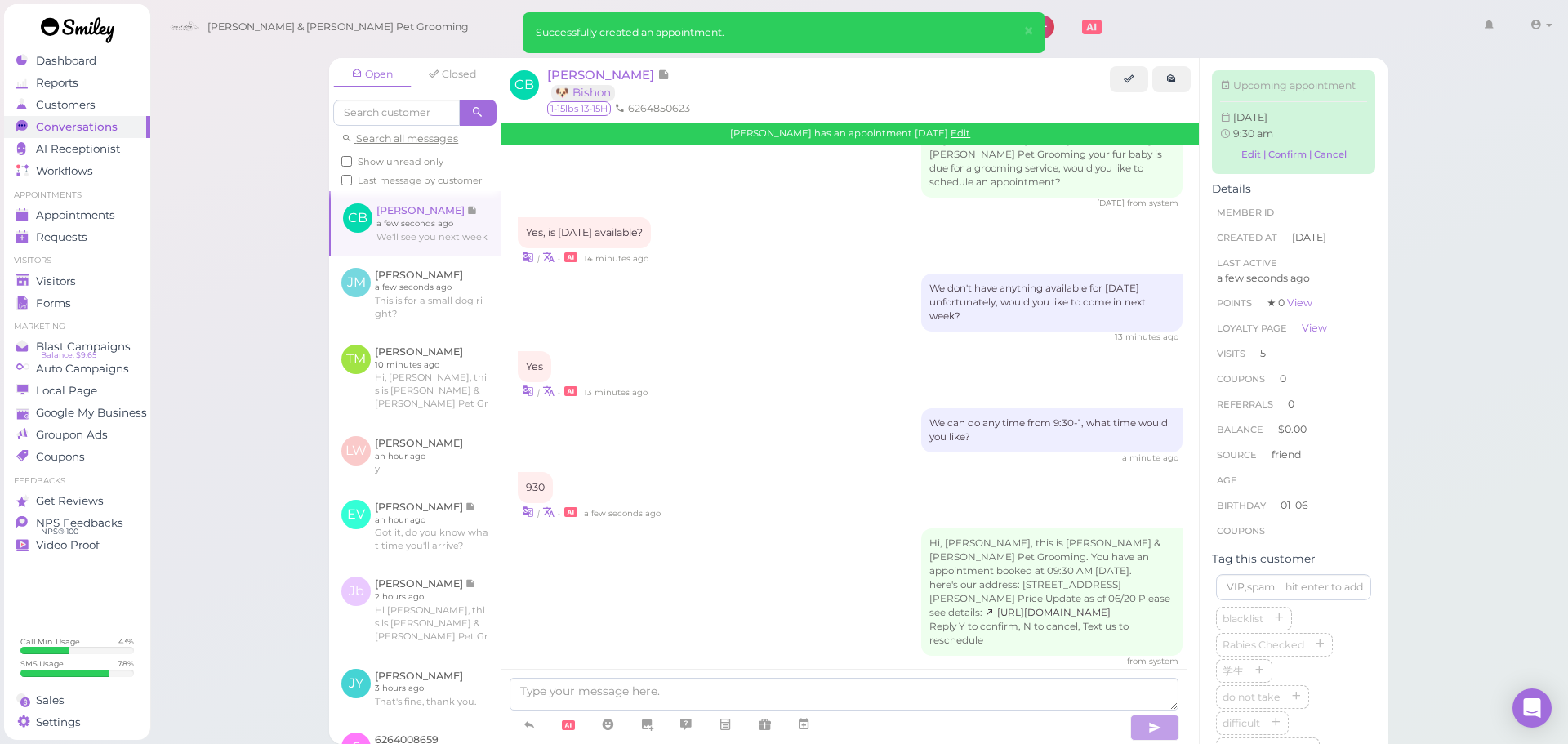
click at [3, 265] on div "Dashboard Reports Customers Conversations 0 AI Receptionist" at bounding box center [784, 372] width 1568 height 744
click at [28, 279] on polygon at bounding box center [21, 280] width 12 height 11
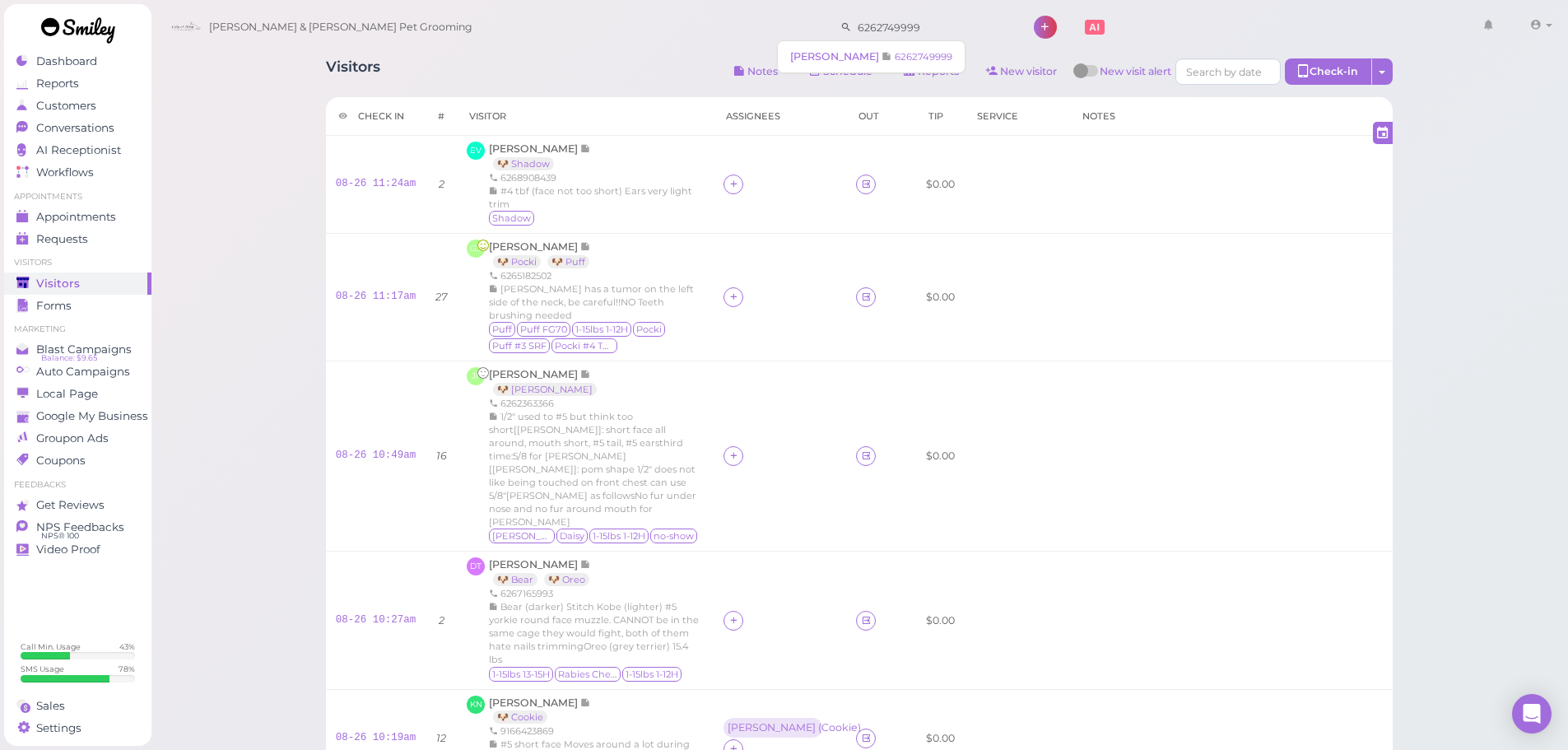
drag, startPoint x: 907, startPoint y: 36, endPoint x: 579, endPoint y: 13, distance: 328.8
click at [579, 13] on div "[PERSON_NAME] & [PERSON_NAME] Pet Grooming 6262749999 1 Account Logout" at bounding box center [861, 27] width 1396 height 47
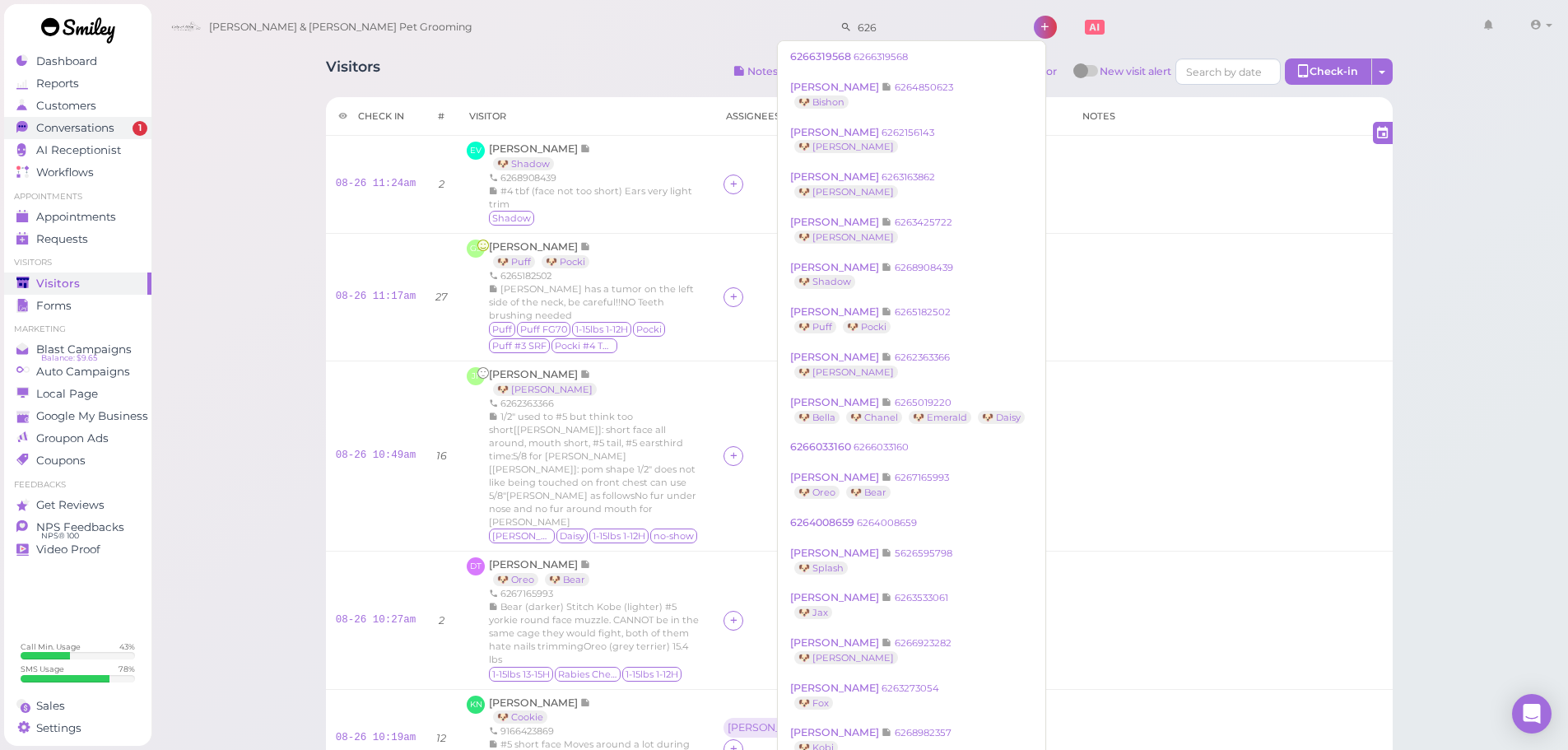
type input "626"
click at [93, 122] on span "Conversations" at bounding box center [76, 128] width 82 height 14
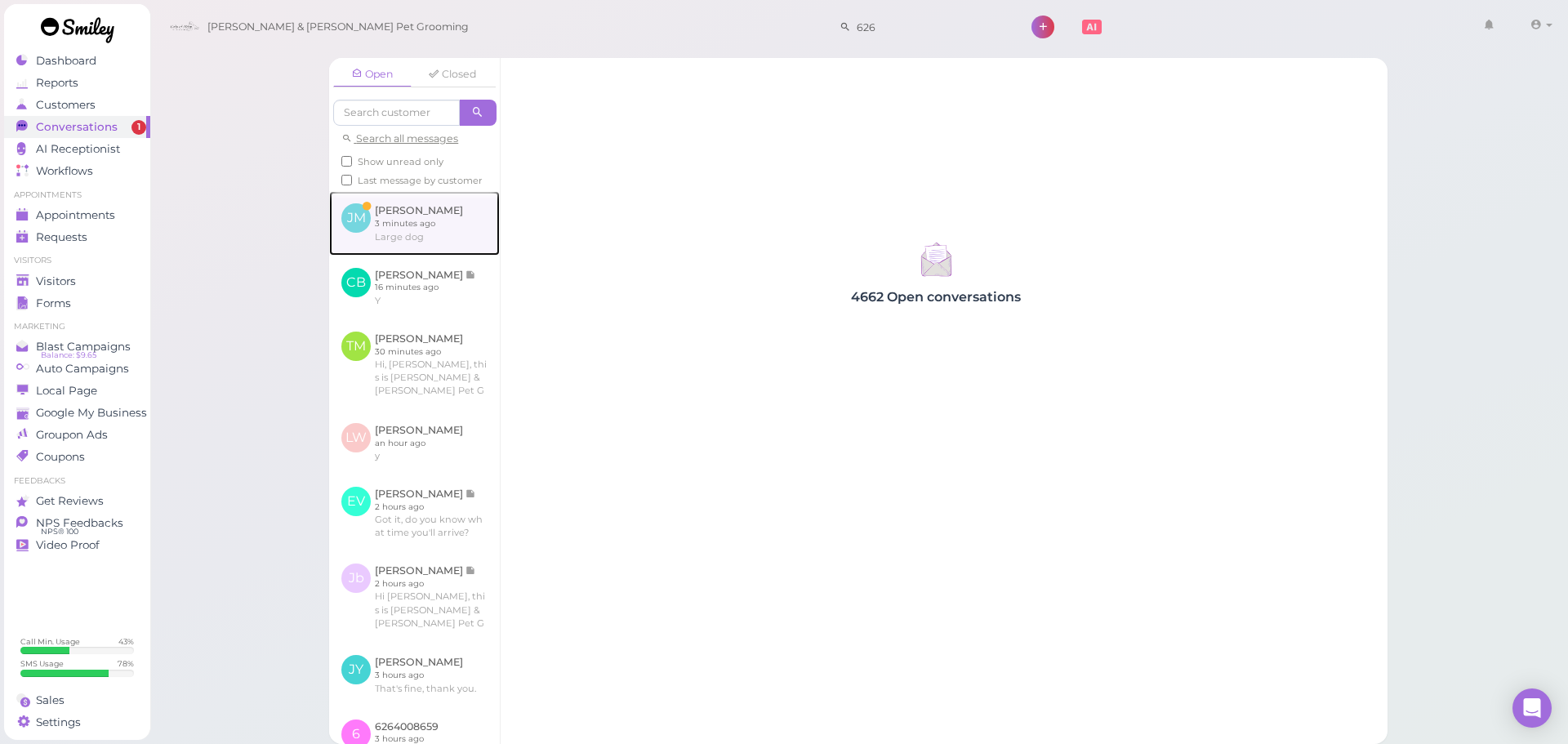
click at [394, 218] on link at bounding box center [414, 223] width 171 height 64
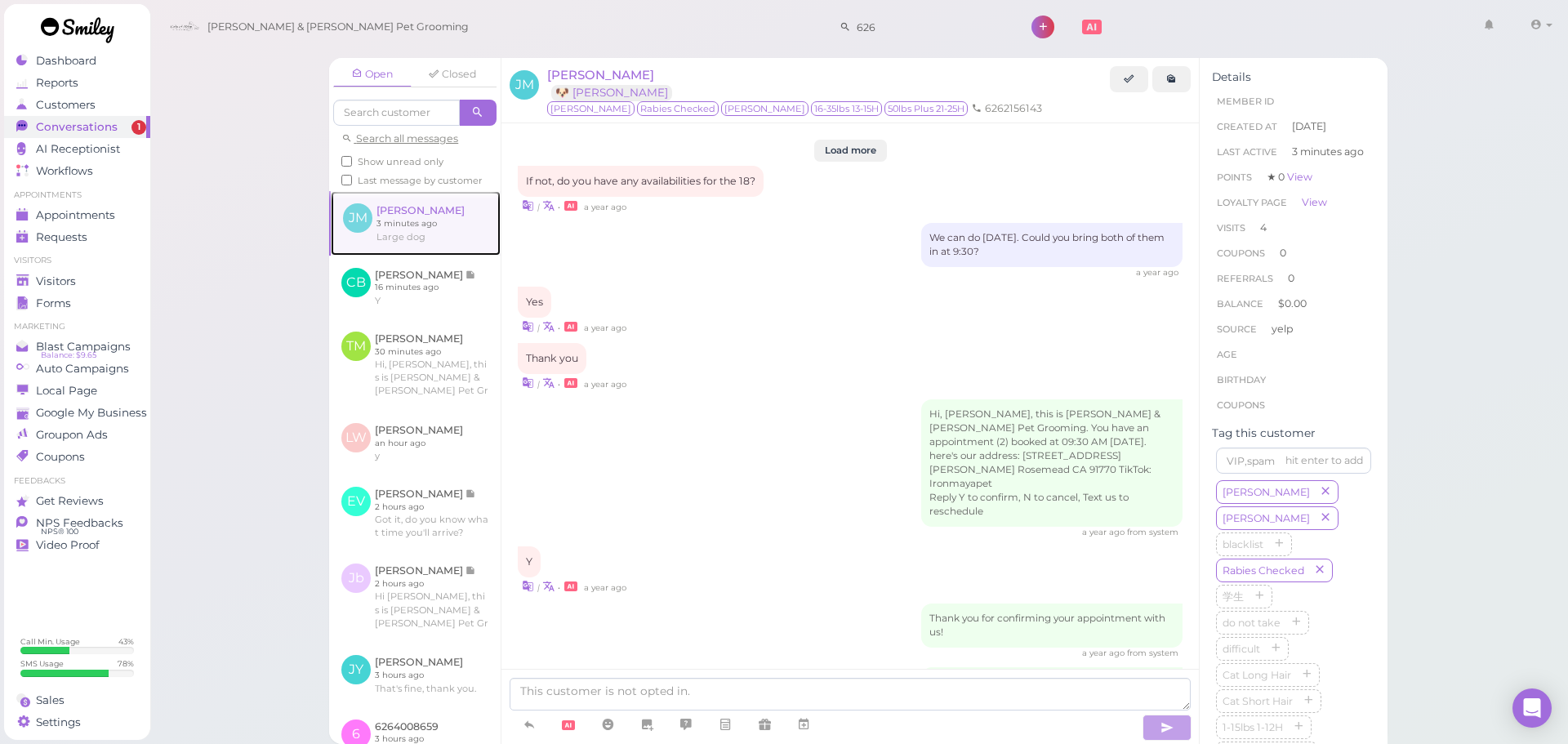
scroll to position [1815, 0]
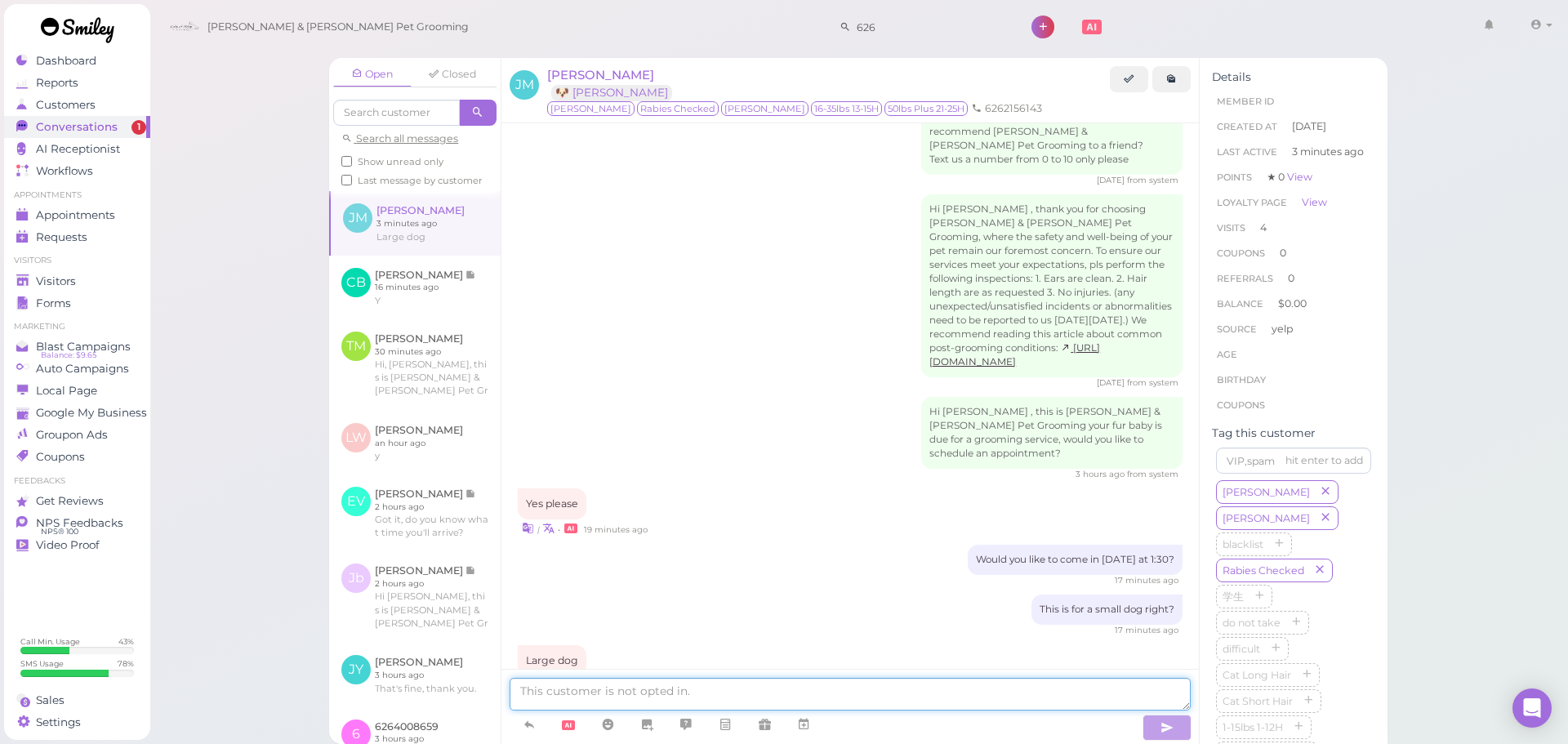
click at [925, 698] on textarea at bounding box center [849, 694] width 681 height 33
type textarea "Our earliest is going to be [DATE] at 9:30 then, would that work for you?"
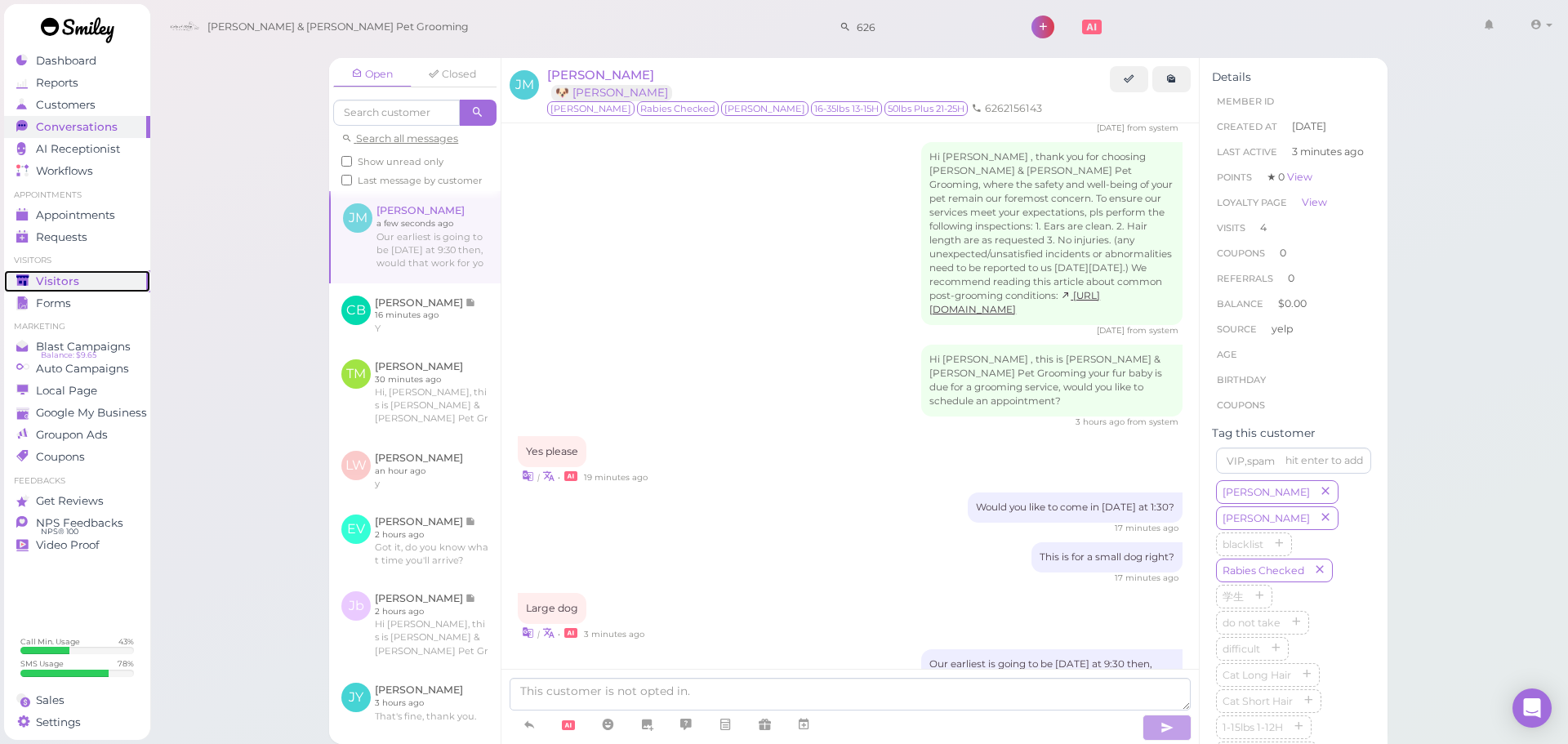
click at [36, 270] on link "Visitors" at bounding box center [77, 281] width 146 height 22
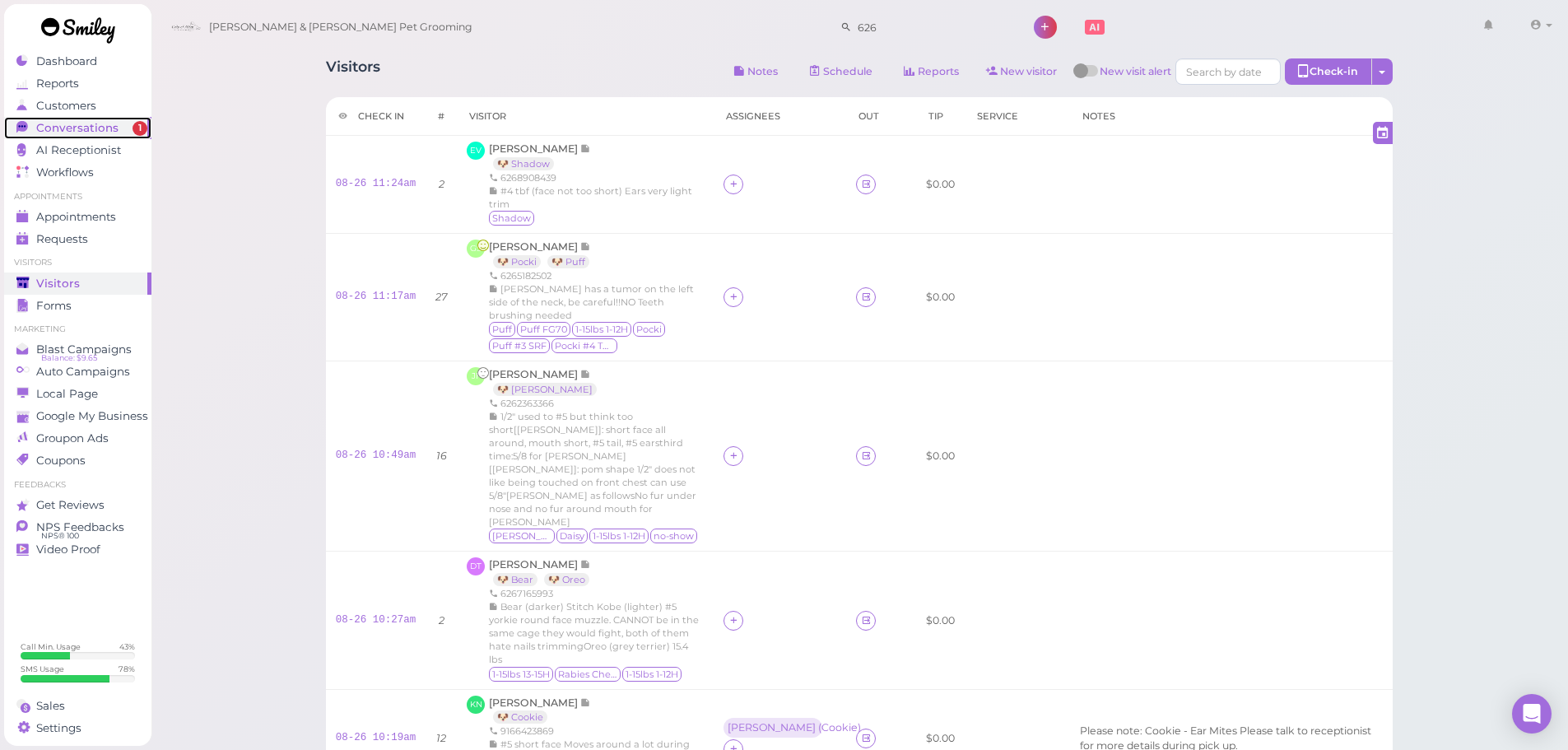
click at [66, 130] on span "Conversations" at bounding box center [76, 128] width 82 height 14
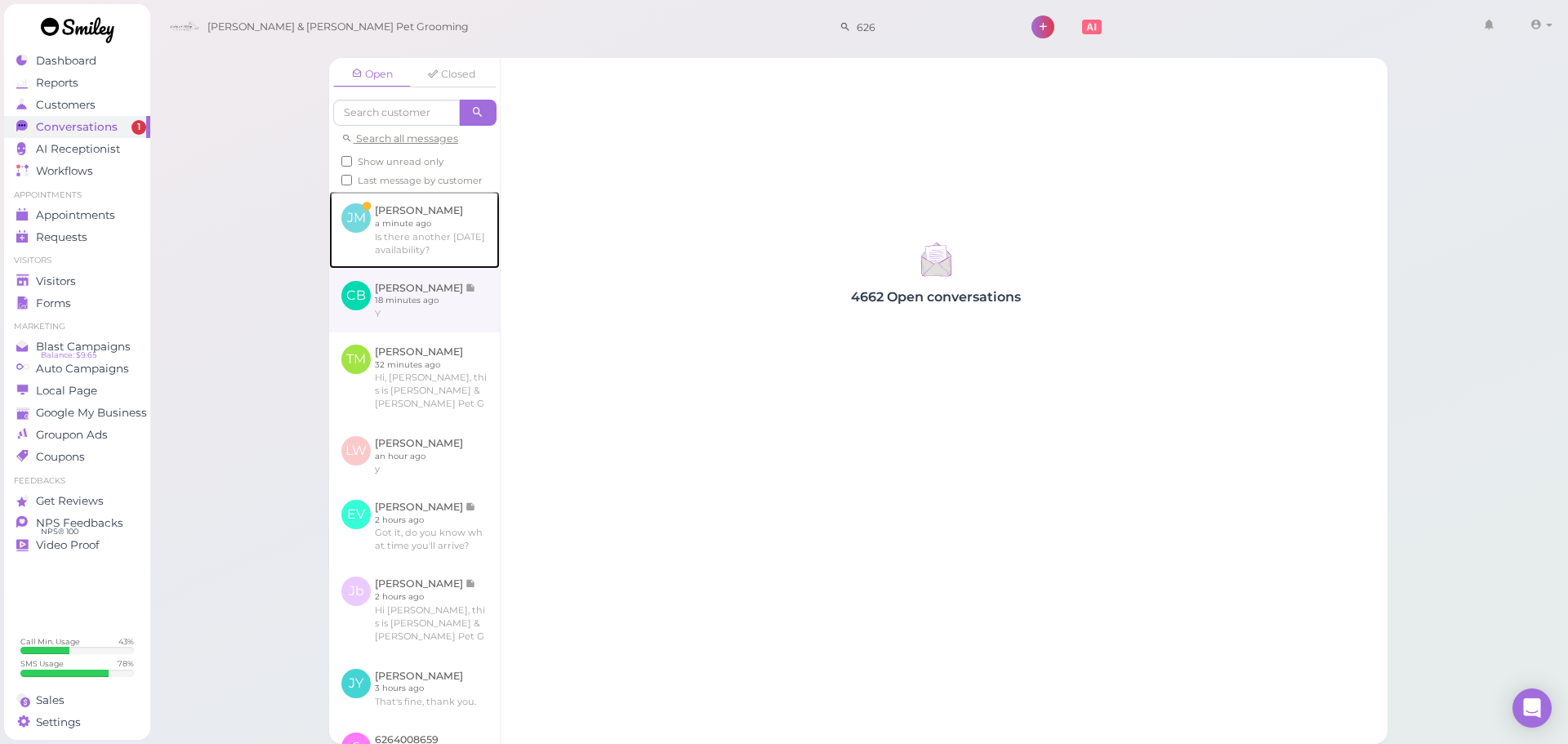
click at [441, 268] on link at bounding box center [414, 230] width 171 height 77
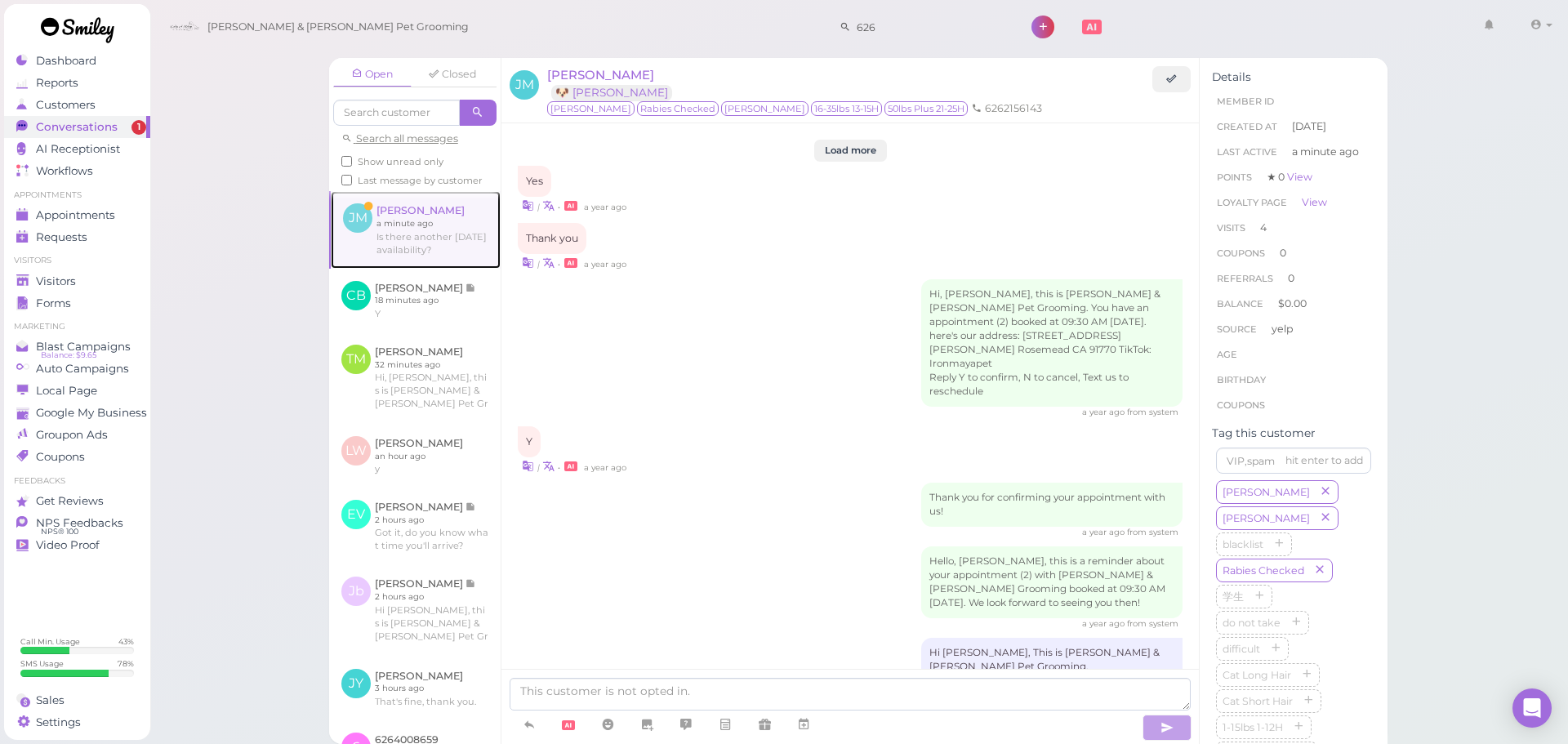
scroll to position [1815, 0]
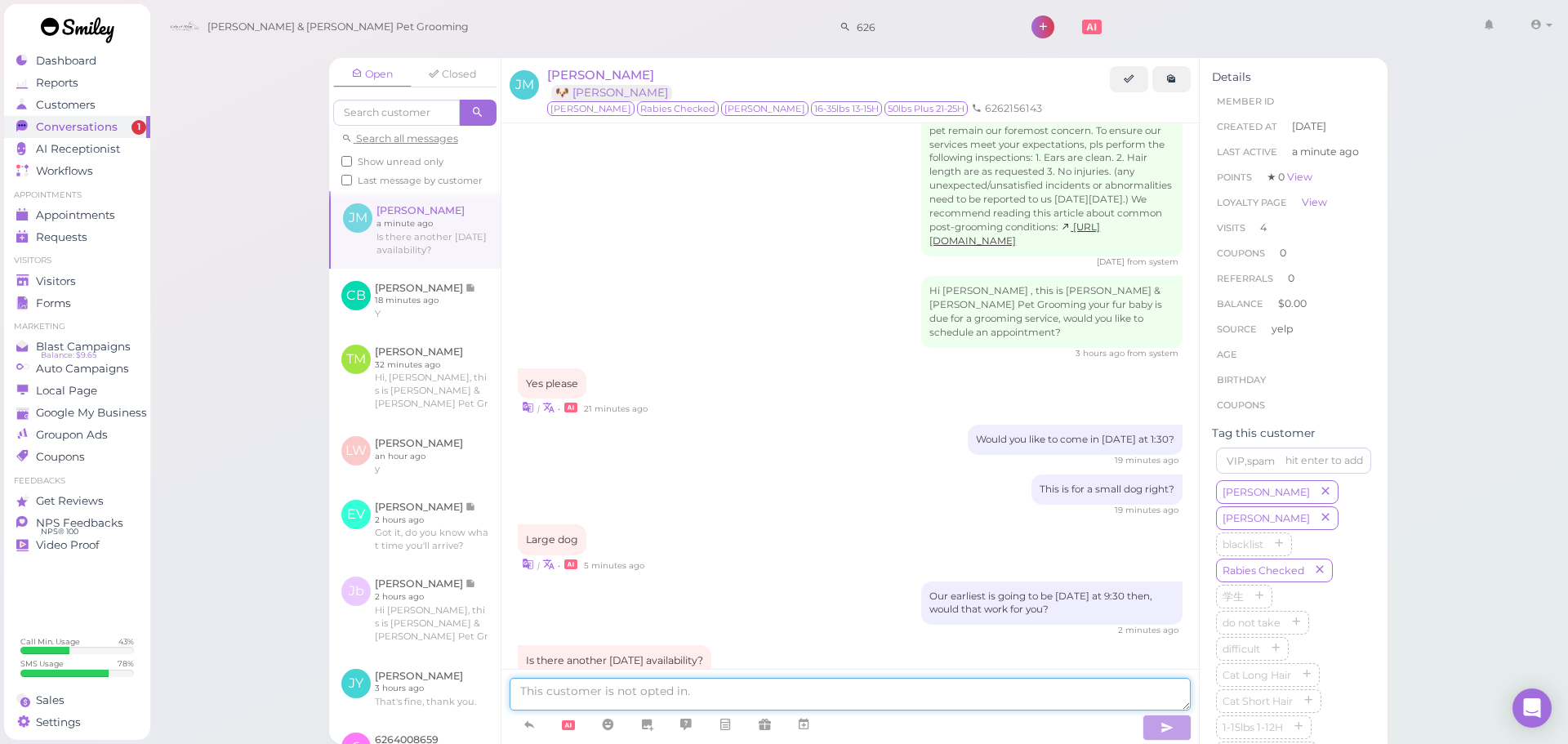
click at [802, 694] on textarea at bounding box center [849, 694] width 681 height 33
type textarea "Yes, does [DATE] at 9:30 work?"
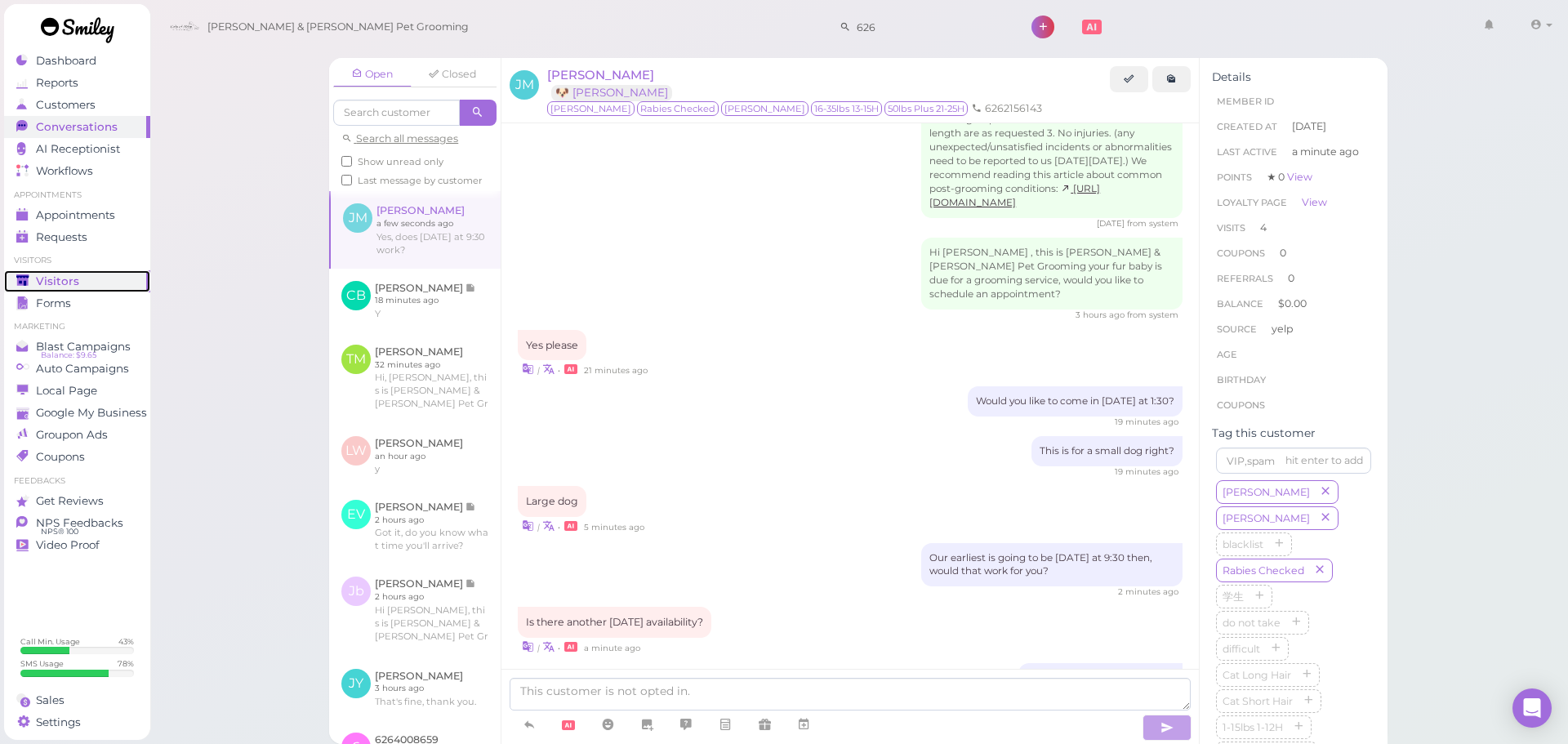
click at [65, 280] on span "Visitors" at bounding box center [57, 281] width 43 height 14
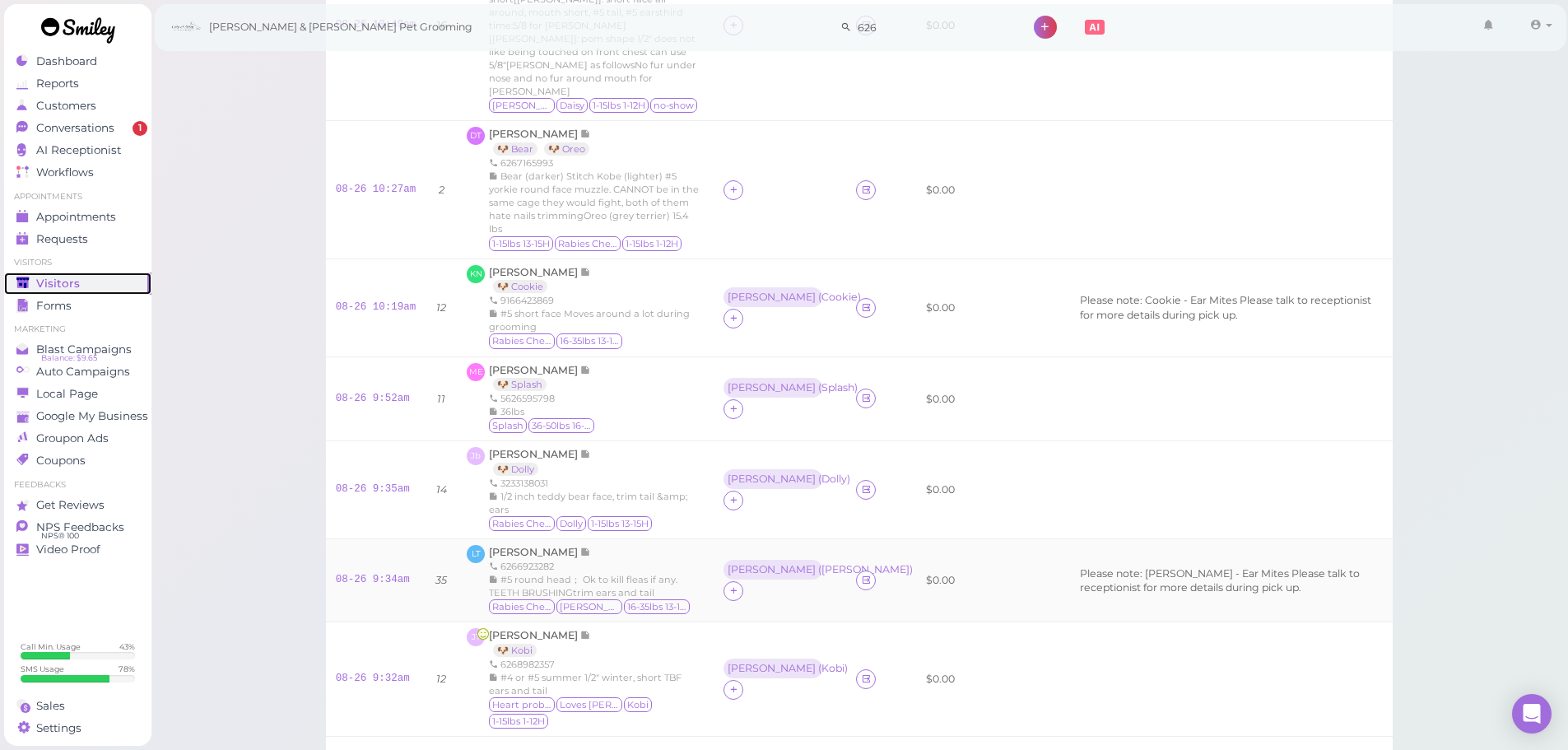
scroll to position [577, 0]
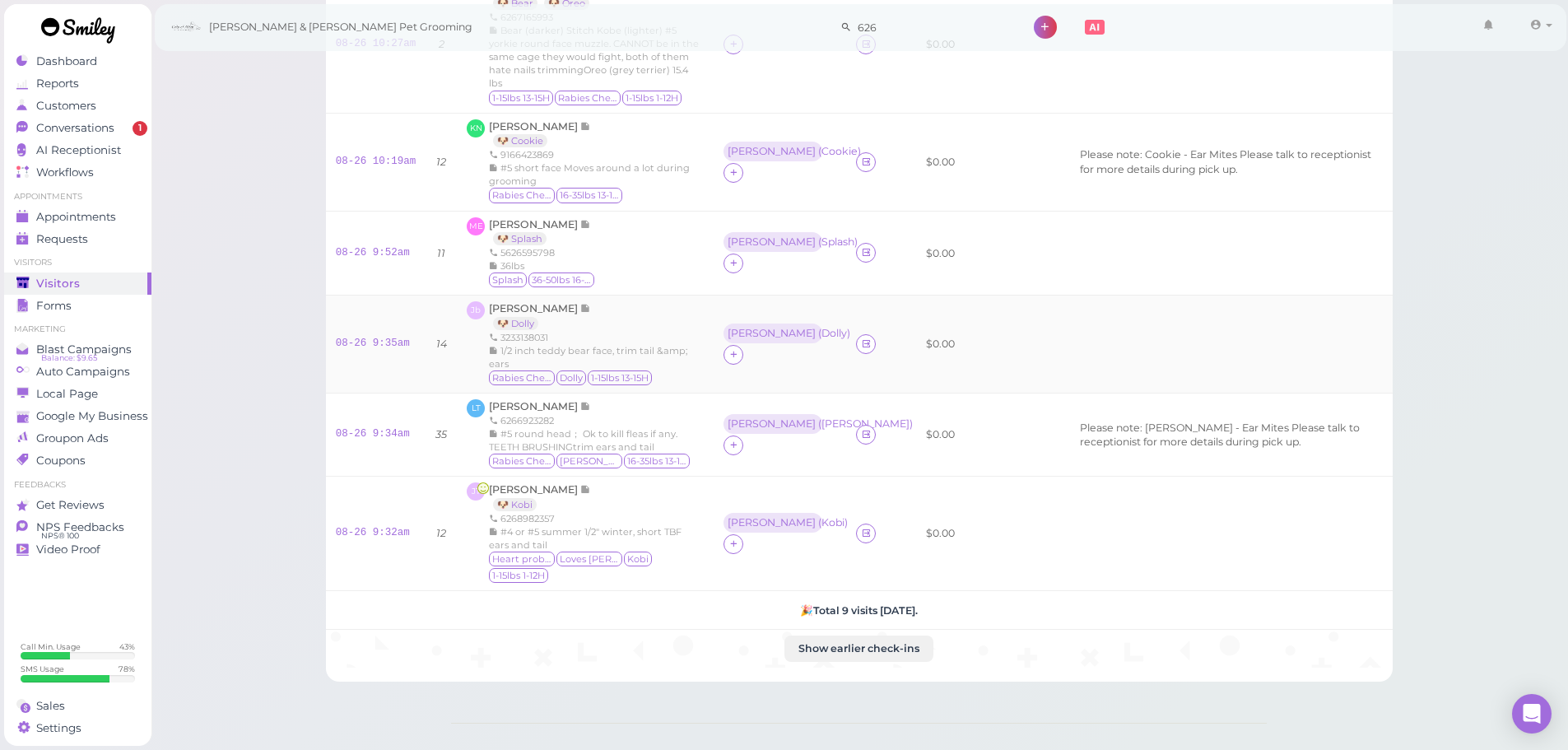
click at [665, 302] on div "[PERSON_NAME] 🐶 Dolly 3233138031 1/2 inch teddy bear face, trim tail &amp; ears…" at bounding box center [596, 344] width 215 height 86
click at [513, 400] on span "[PERSON_NAME]" at bounding box center [534, 406] width 91 height 12
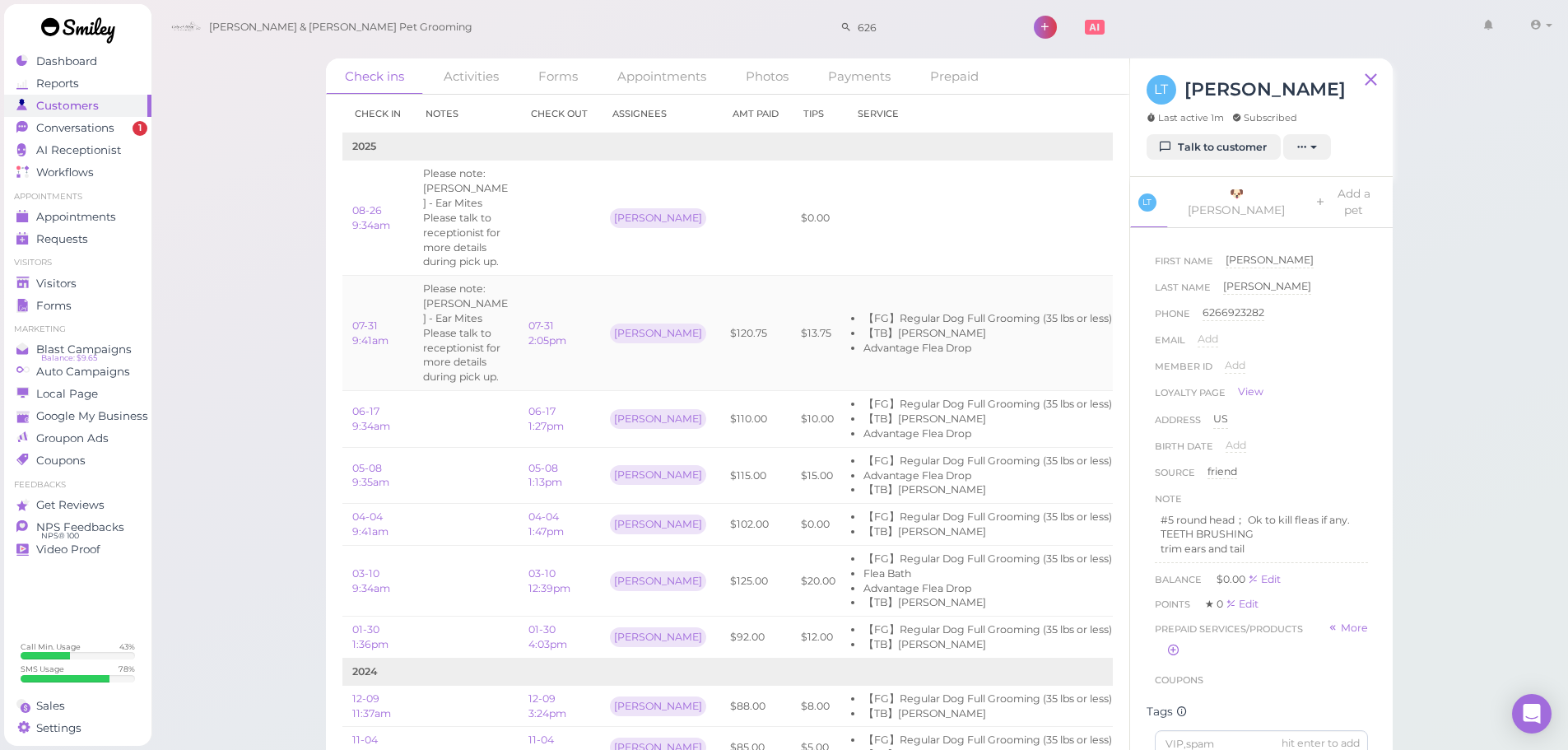
click at [740, 324] on td "$120.75" at bounding box center [755, 334] width 71 height 115
click at [738, 324] on td "$120.75" at bounding box center [755, 334] width 71 height 115
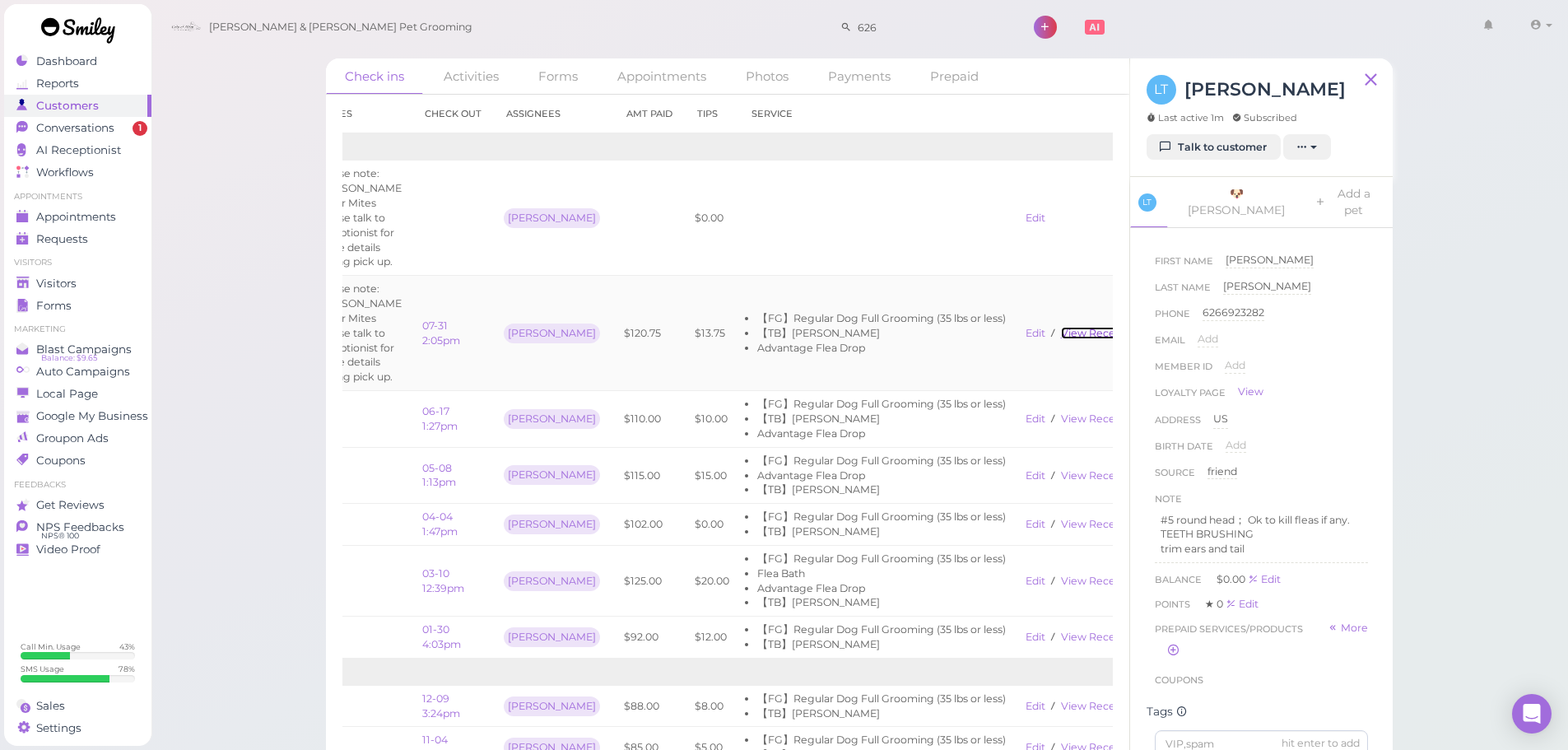
click at [1061, 327] on link "View receipt" at bounding box center [1095, 333] width 68 height 12
click at [1026, 212] on link "Edit" at bounding box center [1035, 218] width 20 height 12
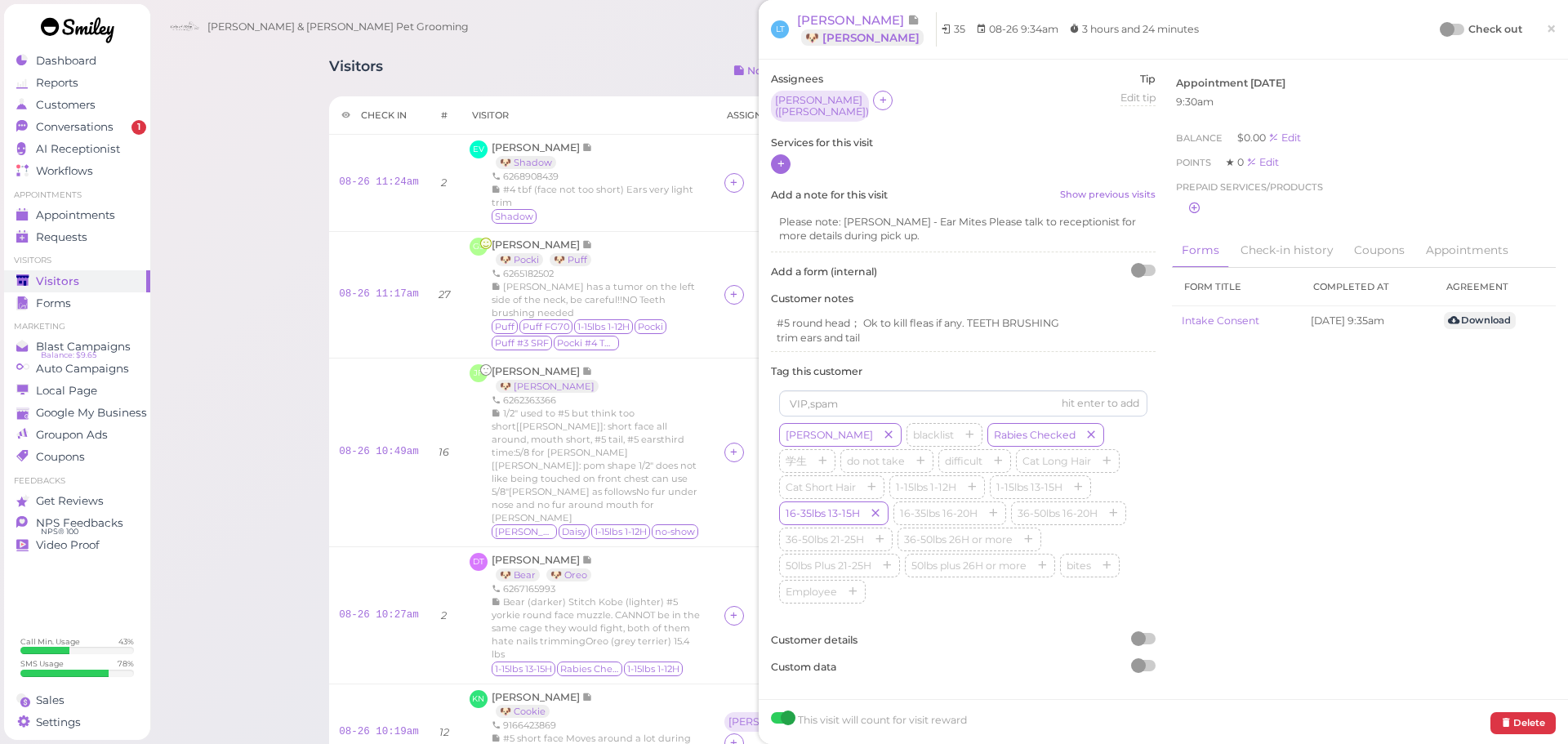
drag, startPoint x: 789, startPoint y: 159, endPoint x: 774, endPoint y: 159, distance: 15.0
click at [787, 160] on div at bounding box center [963, 165] width 385 height 21
click at [774, 159] on div at bounding box center [768, 164] width 20 height 20
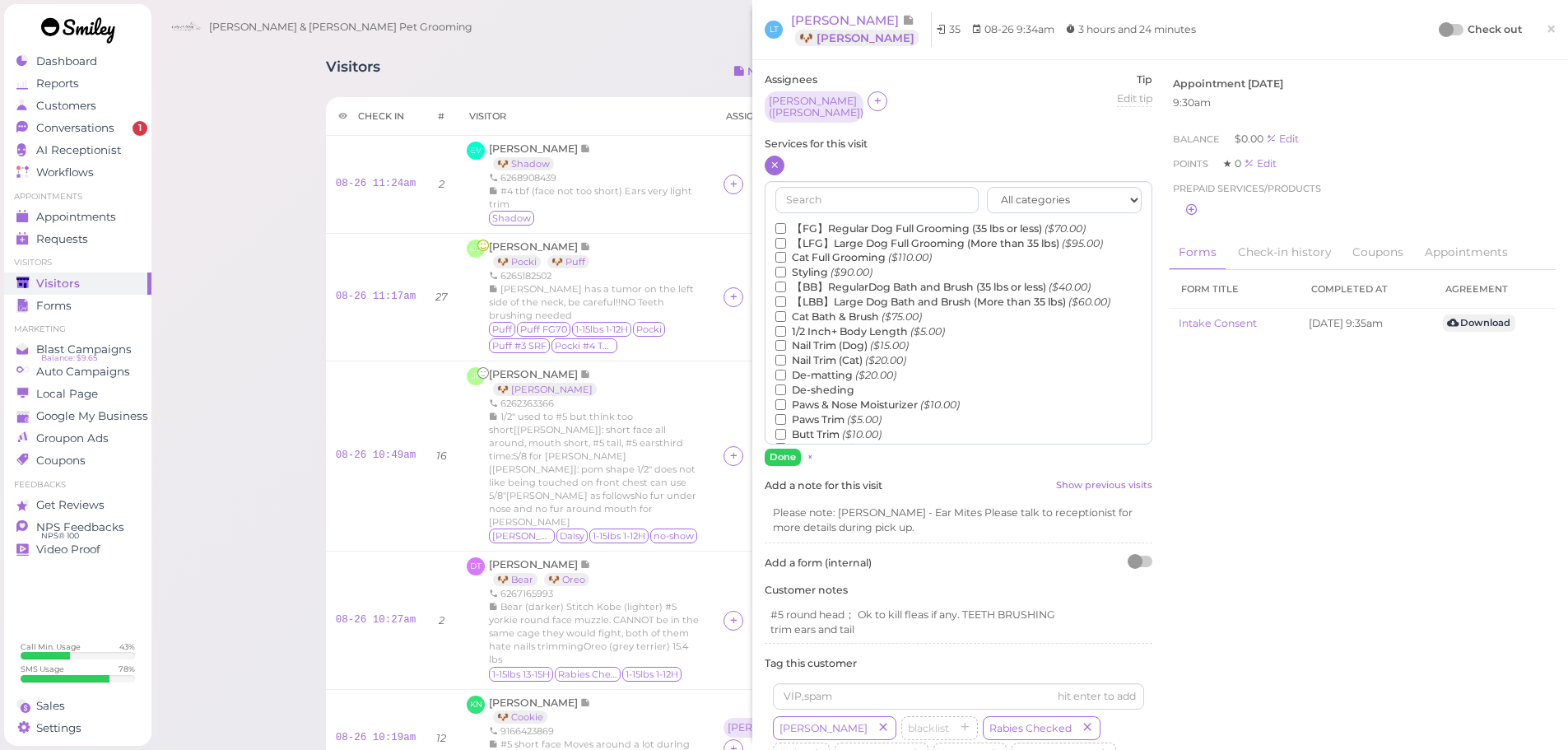
click at [804, 227] on label "【FG】Regular Dog Full Grooming (35 lbs or less) ($70.00)" at bounding box center [930, 229] width 311 height 15
click at [786, 227] on input "【FG】Regular Dog Full Grooming (35 lbs or less) ($70.00)" at bounding box center [780, 228] width 10 height 10
click at [813, 188] on input "text" at bounding box center [877, 200] width 203 height 26
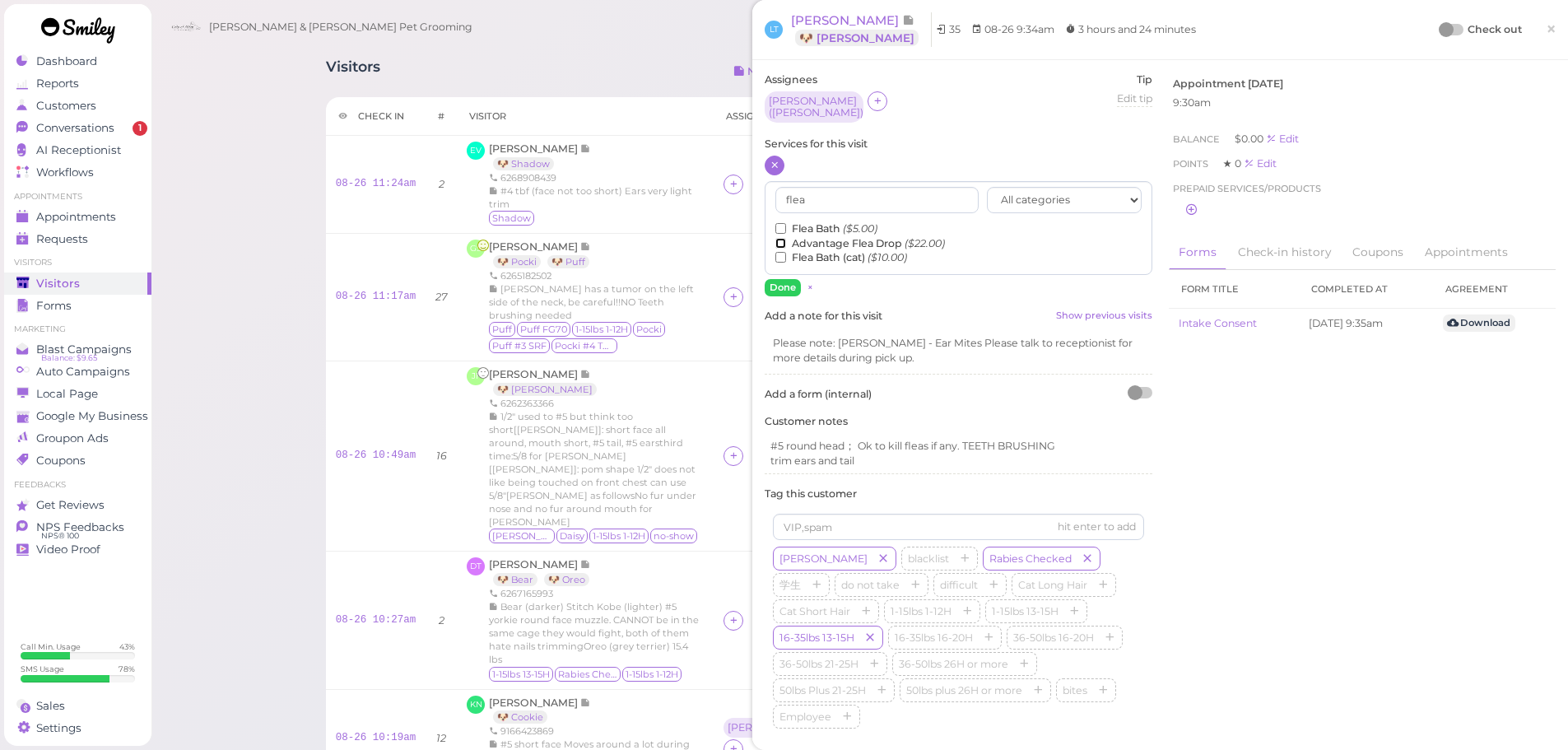
click at [782, 239] on input "Advantage Flea Drop ($22.00)" at bounding box center [780, 243] width 10 height 10
click at [828, 192] on input "flea" at bounding box center [877, 200] width 203 height 26
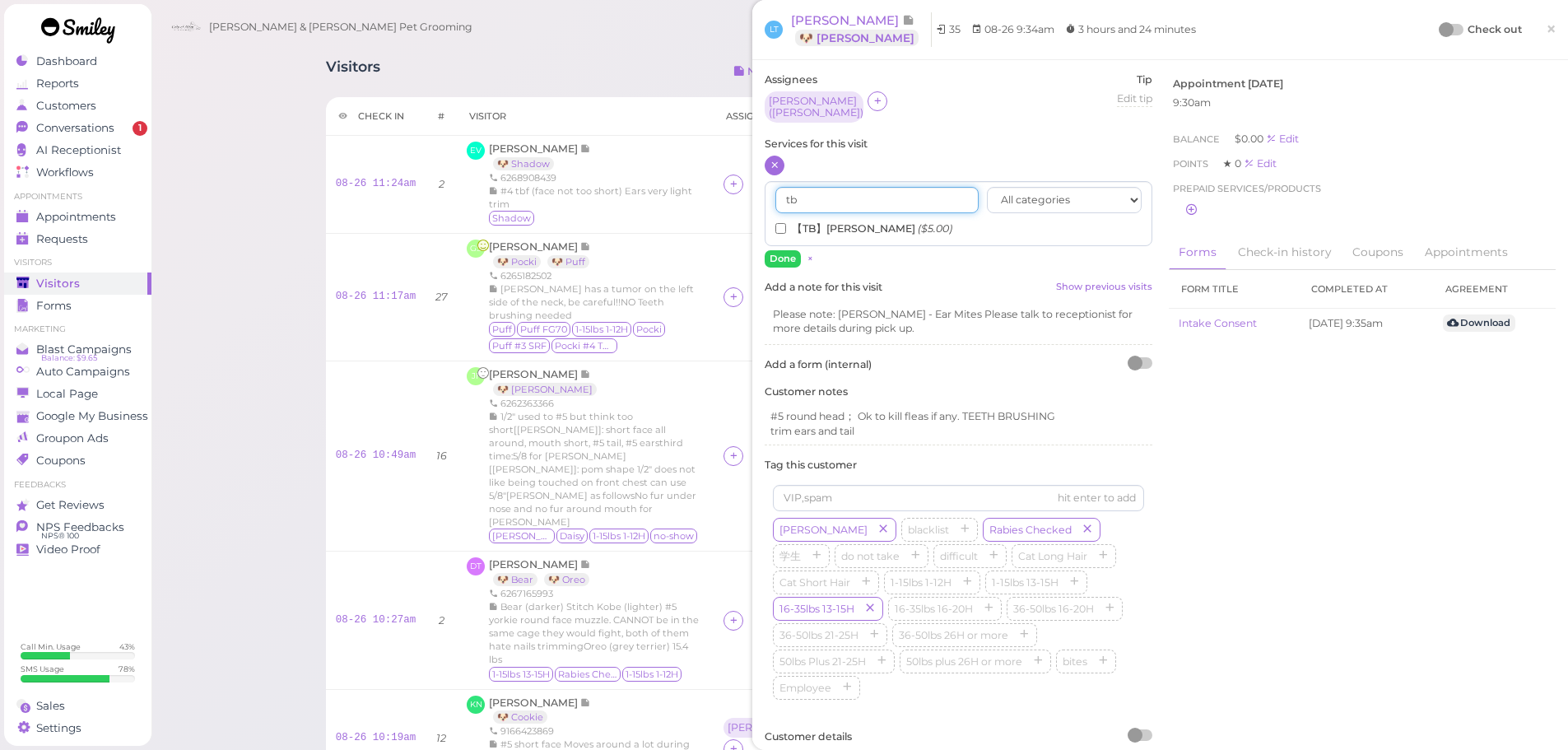
type input "tb"
click at [782, 223] on input "【TB】Teeth Brushing ($5.00)" at bounding box center [780, 228] width 10 height 10
click at [780, 253] on button "Done" at bounding box center [783, 259] width 36 height 17
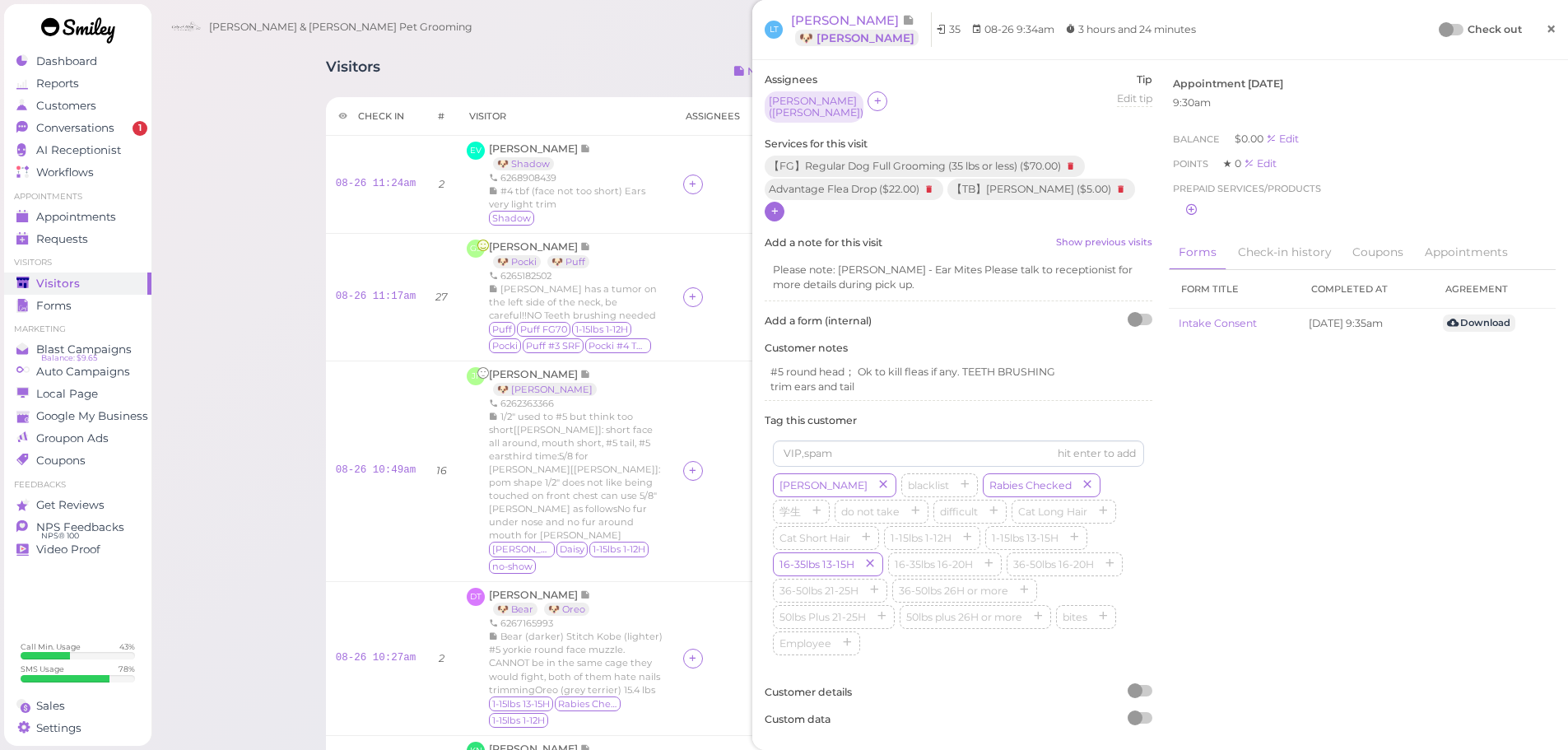
click at [1536, 36] on link "×" at bounding box center [1551, 29] width 30 height 39
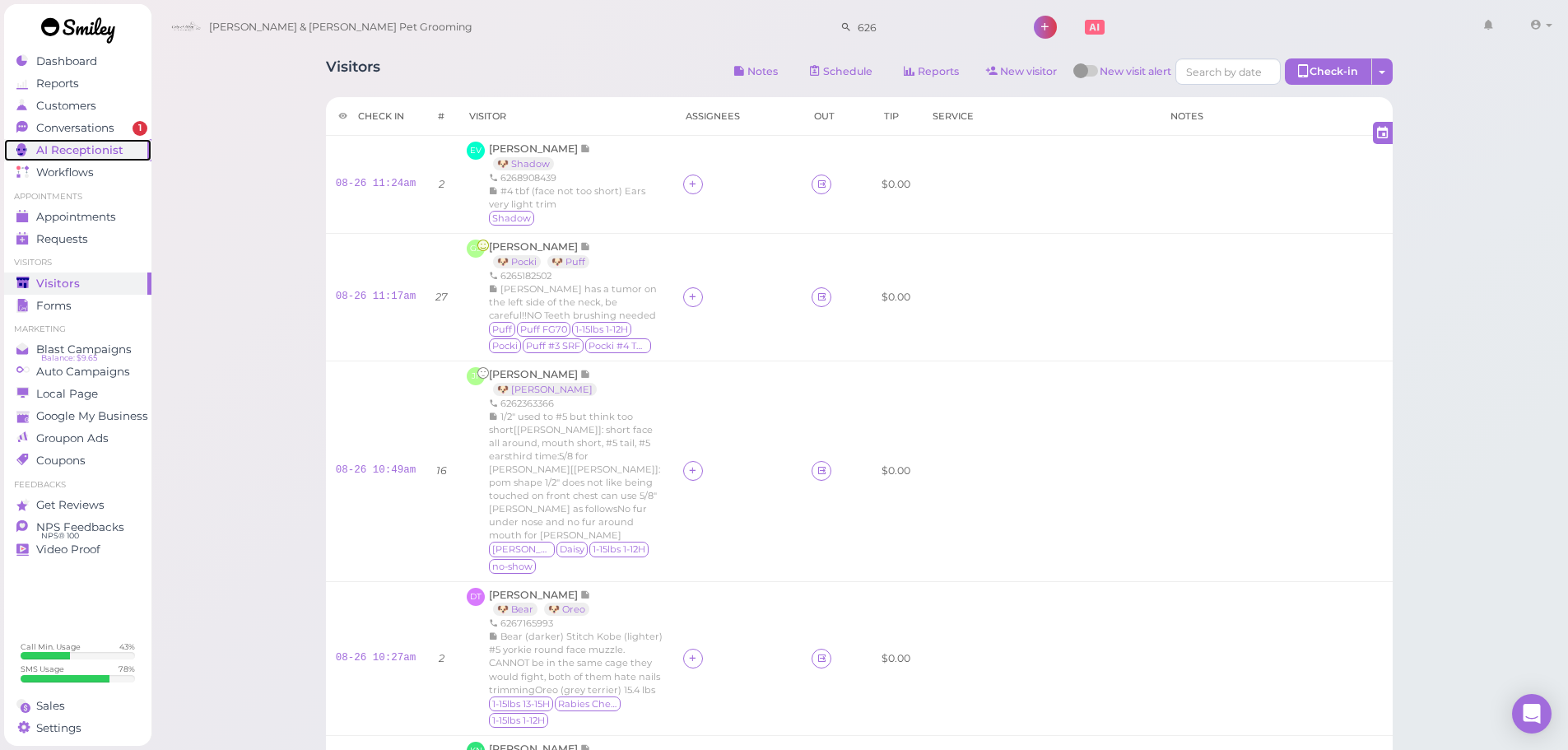
click at [105, 140] on link "AI Receptionist" at bounding box center [77, 151] width 147 height 23
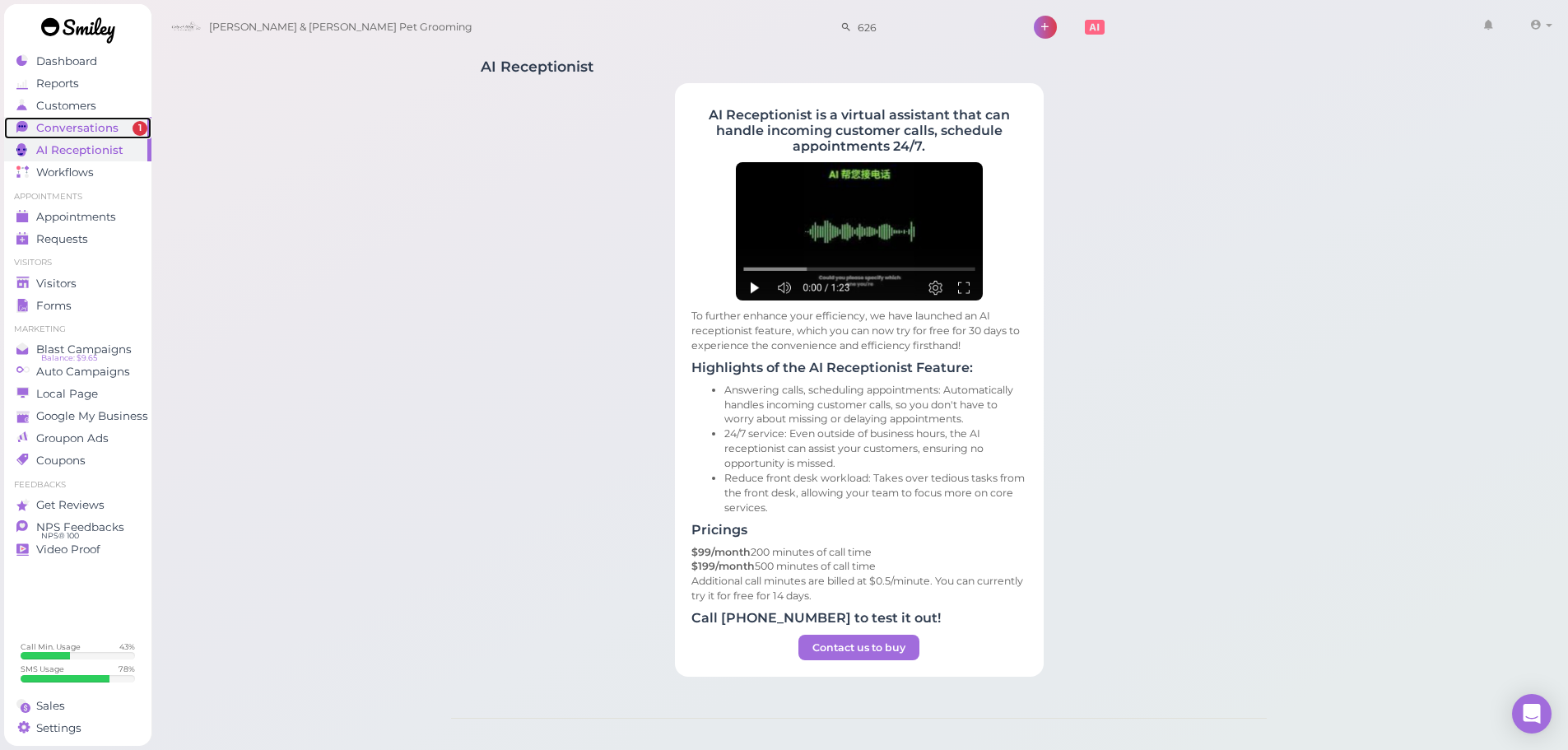
click at [107, 134] on span "Conversations" at bounding box center [76, 128] width 82 height 14
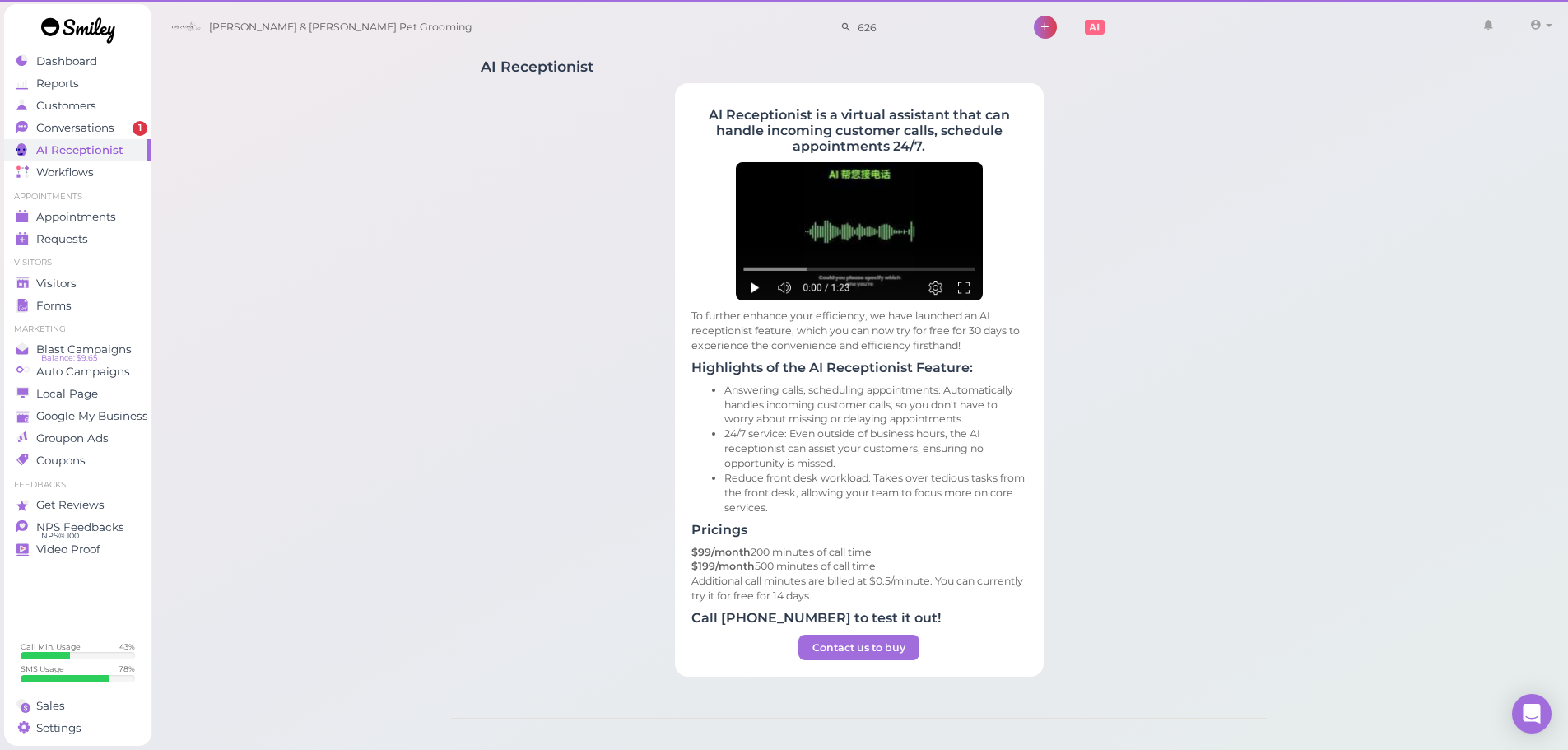
click at [397, 223] on div "AI Receptionist AI Receptionist is a virtual assistant that can handle incoming…" at bounding box center [860, 438] width 1418 height 876
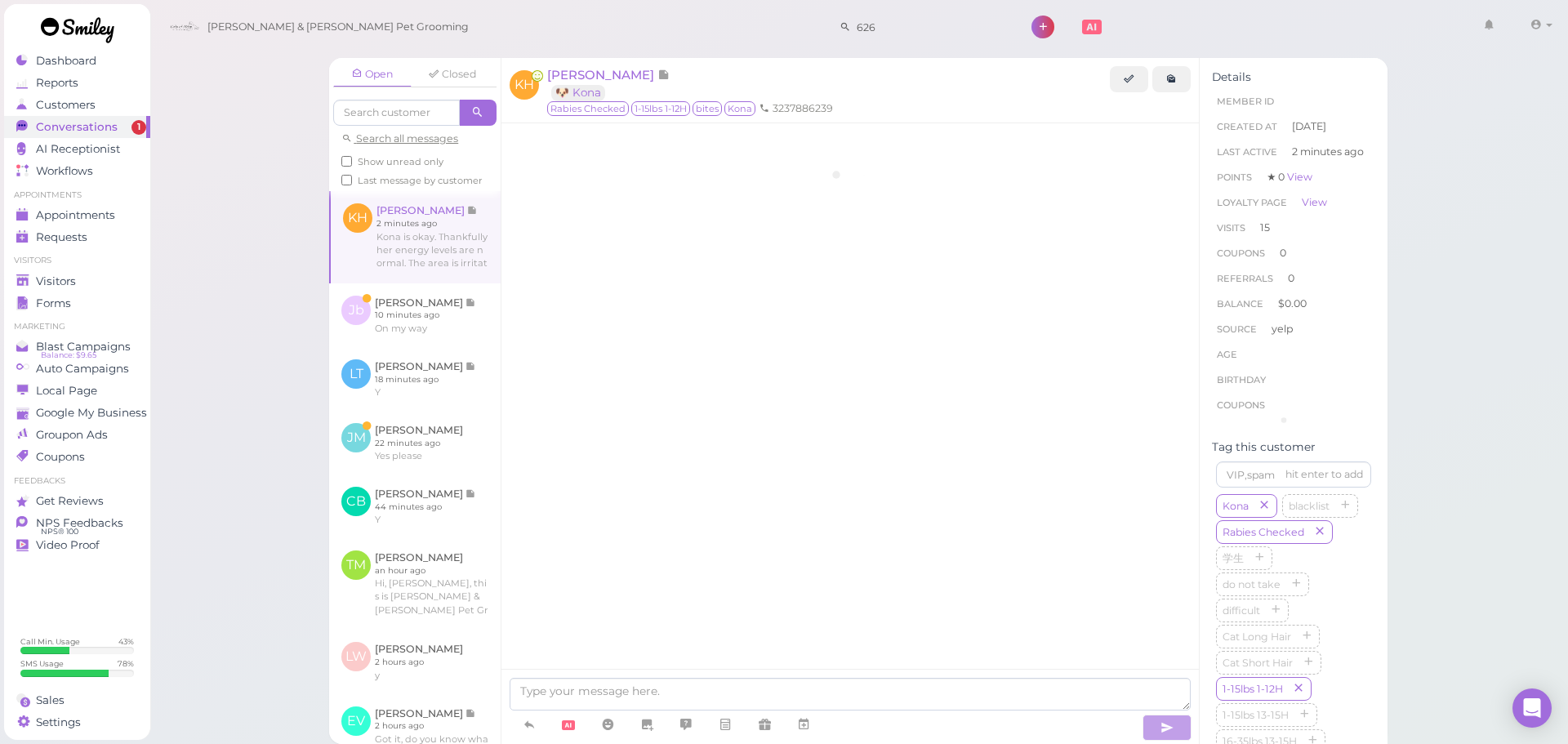
click at [394, 222] on link at bounding box center [416, 237] width 170 height 92
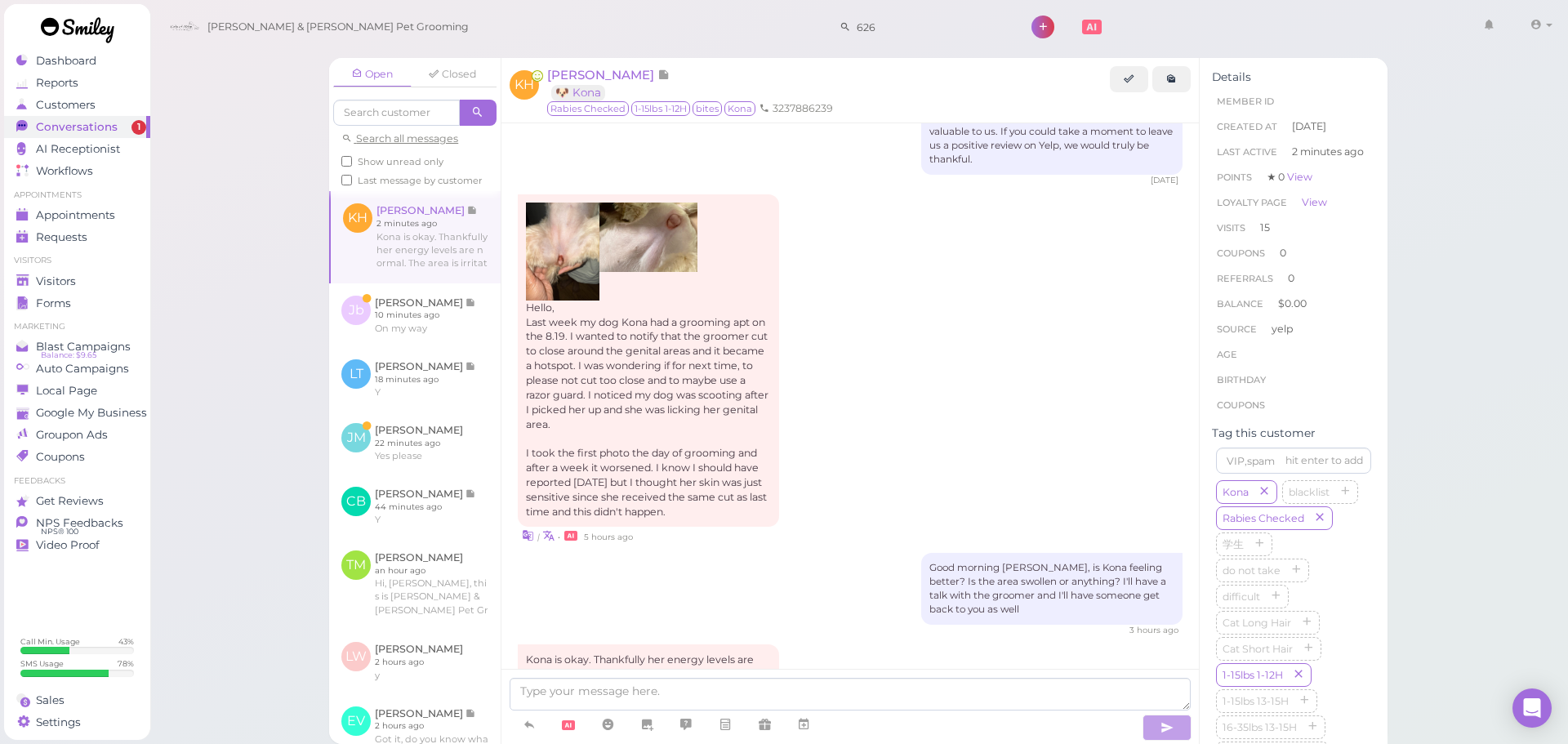
click at [184, 322] on div "Open Closed Search all messages Show unread only Last message by customer KH [P…" at bounding box center [859, 372] width 1419 height 744
click at [42, 277] on span "Visitors" at bounding box center [57, 281] width 43 height 14
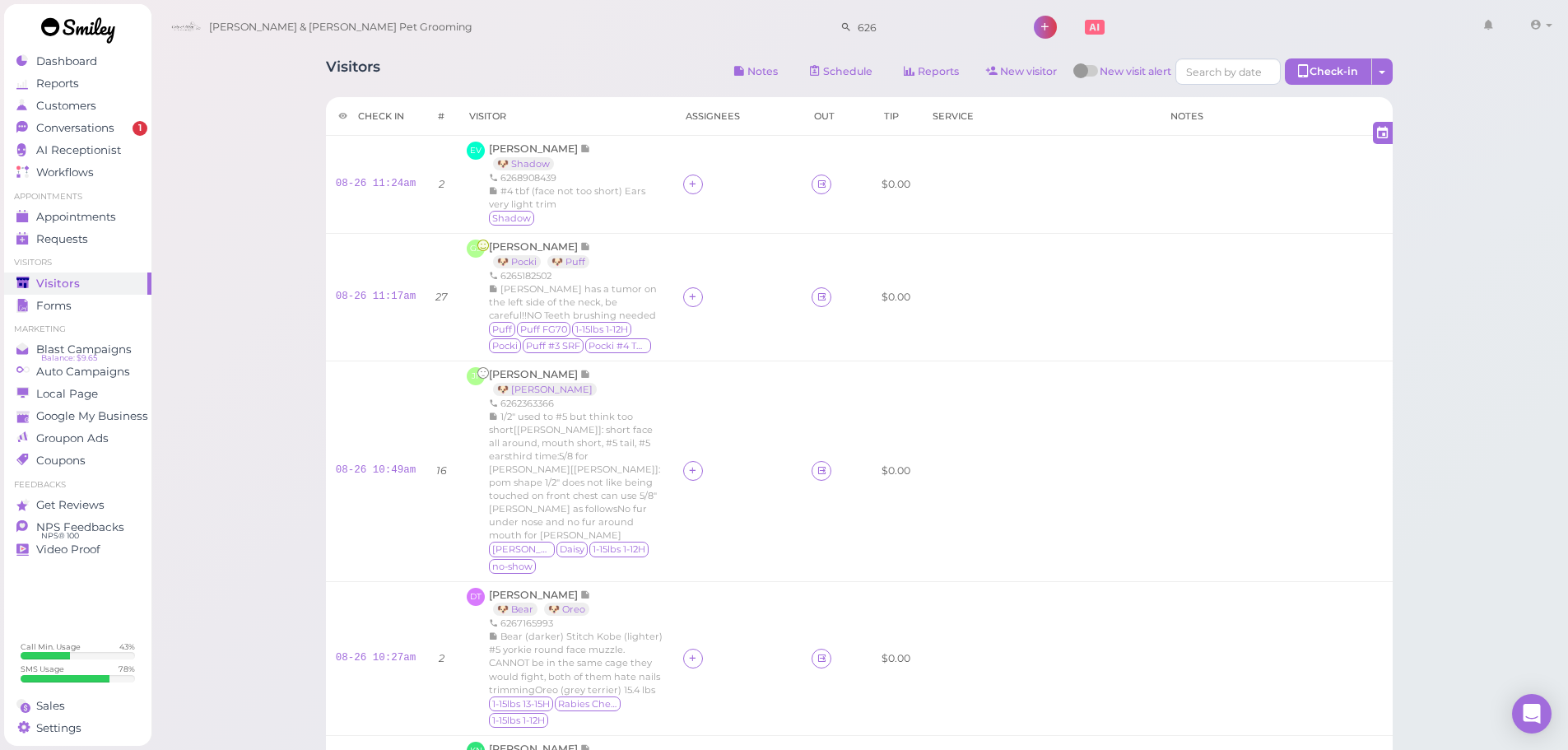
click at [93, 128] on span "Conversations" at bounding box center [76, 128] width 82 height 14
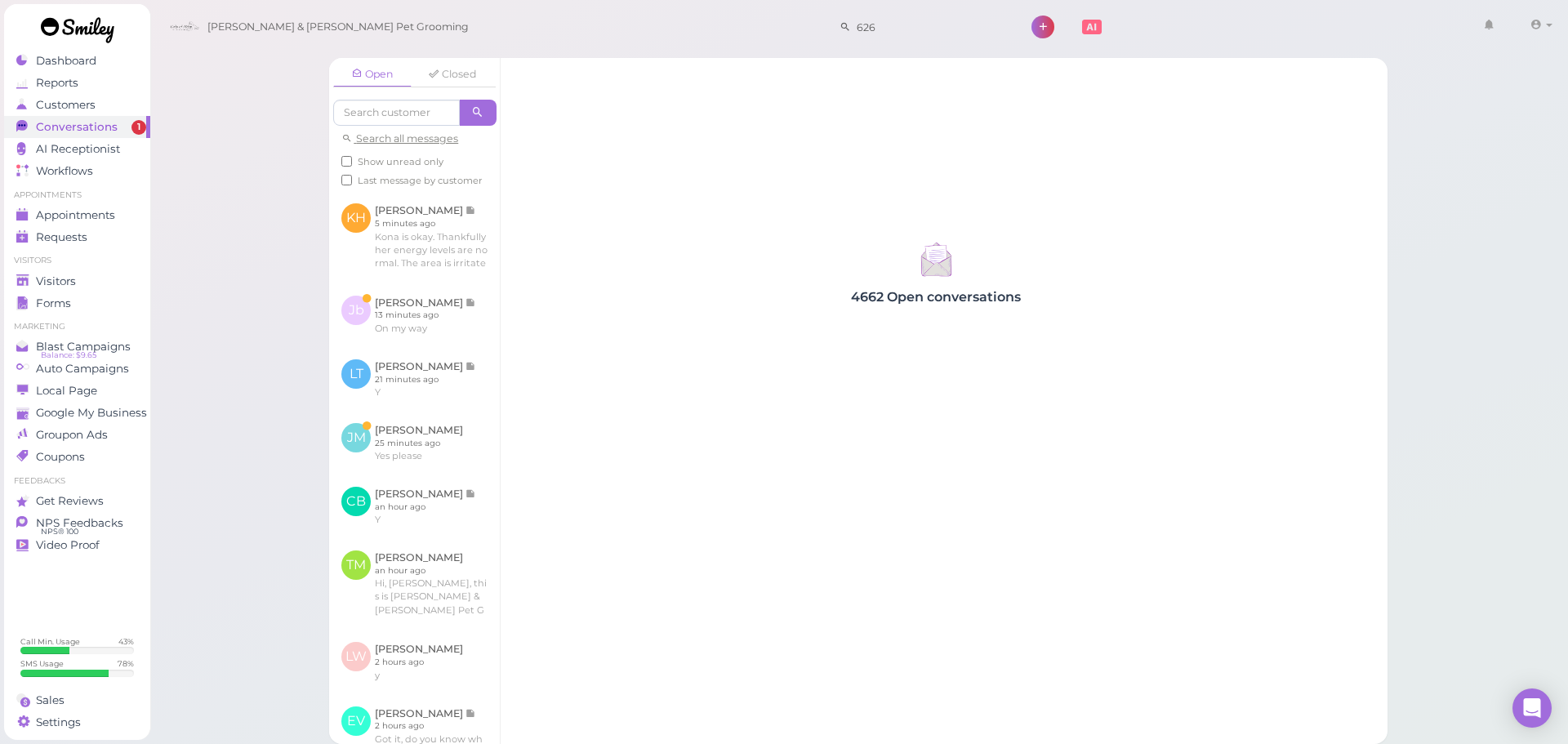
click at [236, 335] on div "Open Closed Search all messages Show unread only Last message by customer KH [P…" at bounding box center [859, 372] width 1419 height 744
click at [448, 379] on link at bounding box center [414, 379] width 171 height 64
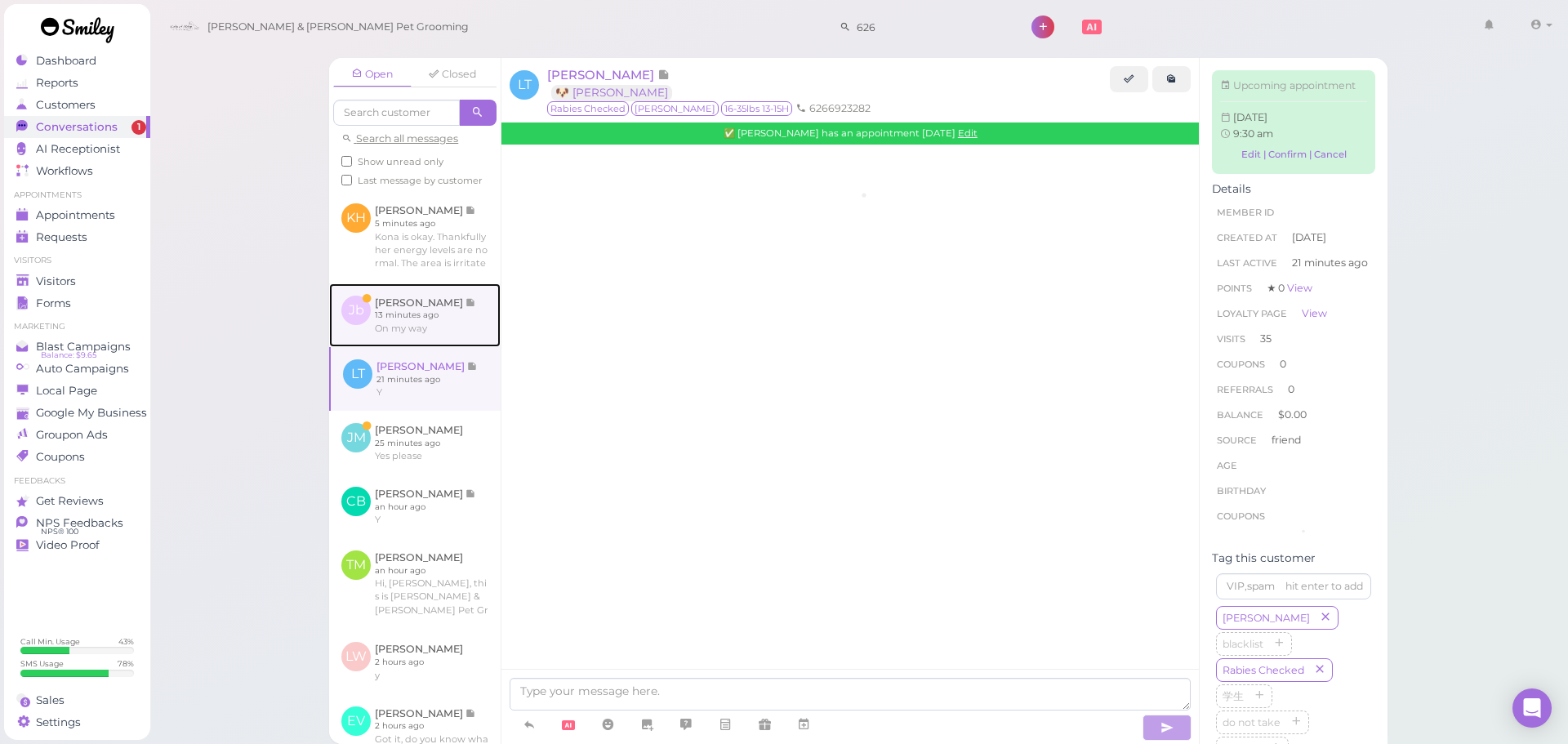
click at [432, 341] on link at bounding box center [415, 315] width 172 height 64
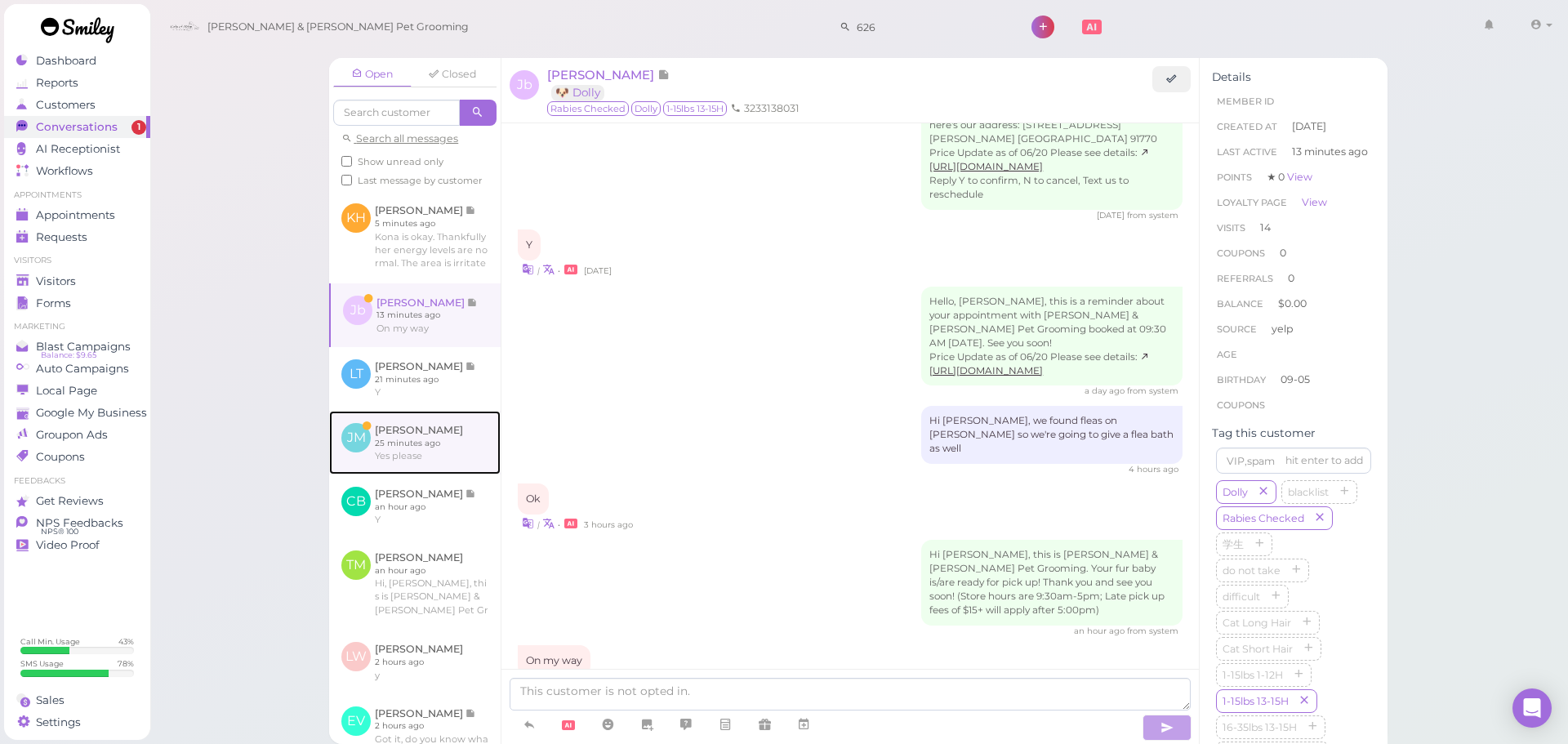
click at [414, 457] on link at bounding box center [415, 443] width 172 height 64
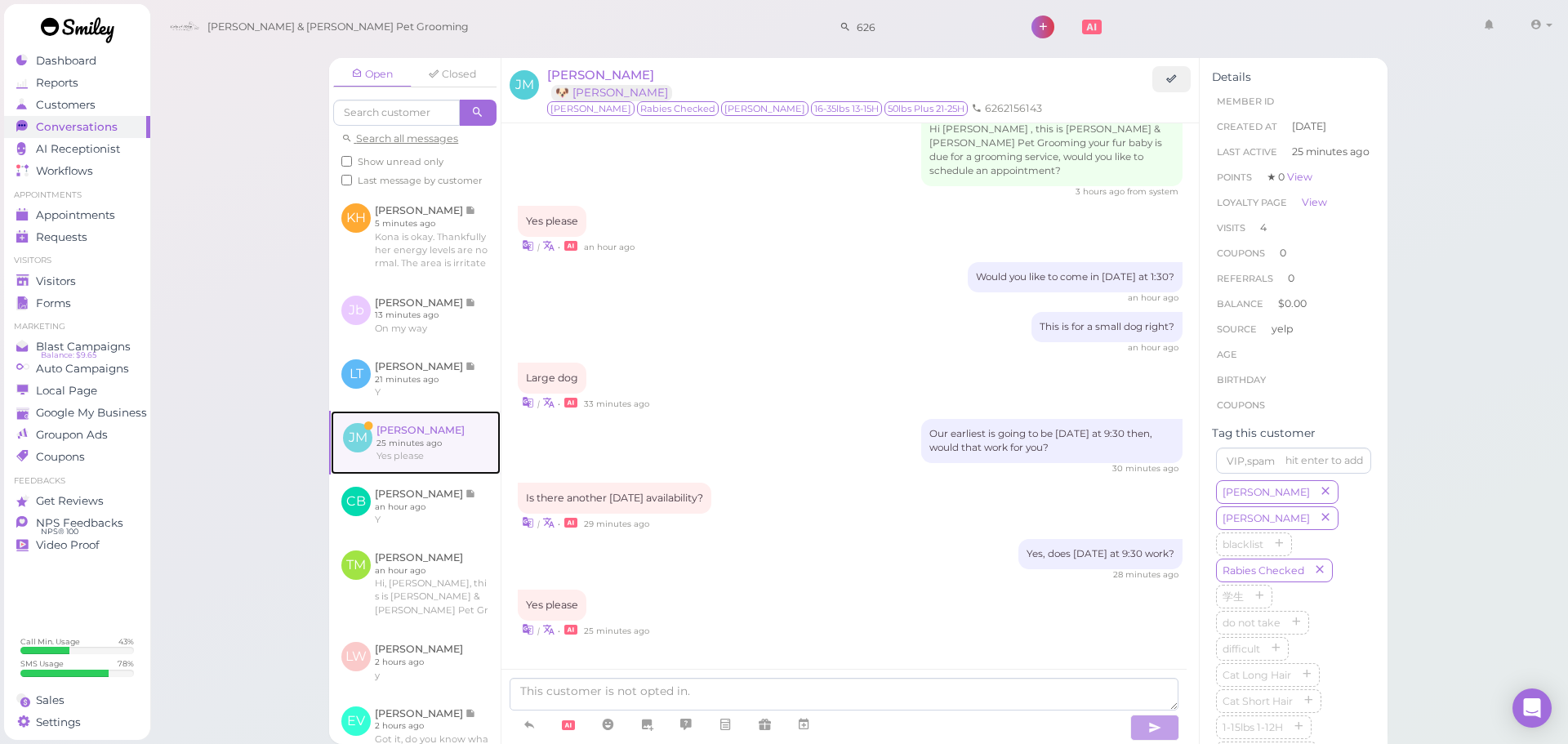
scroll to position [1809, 0]
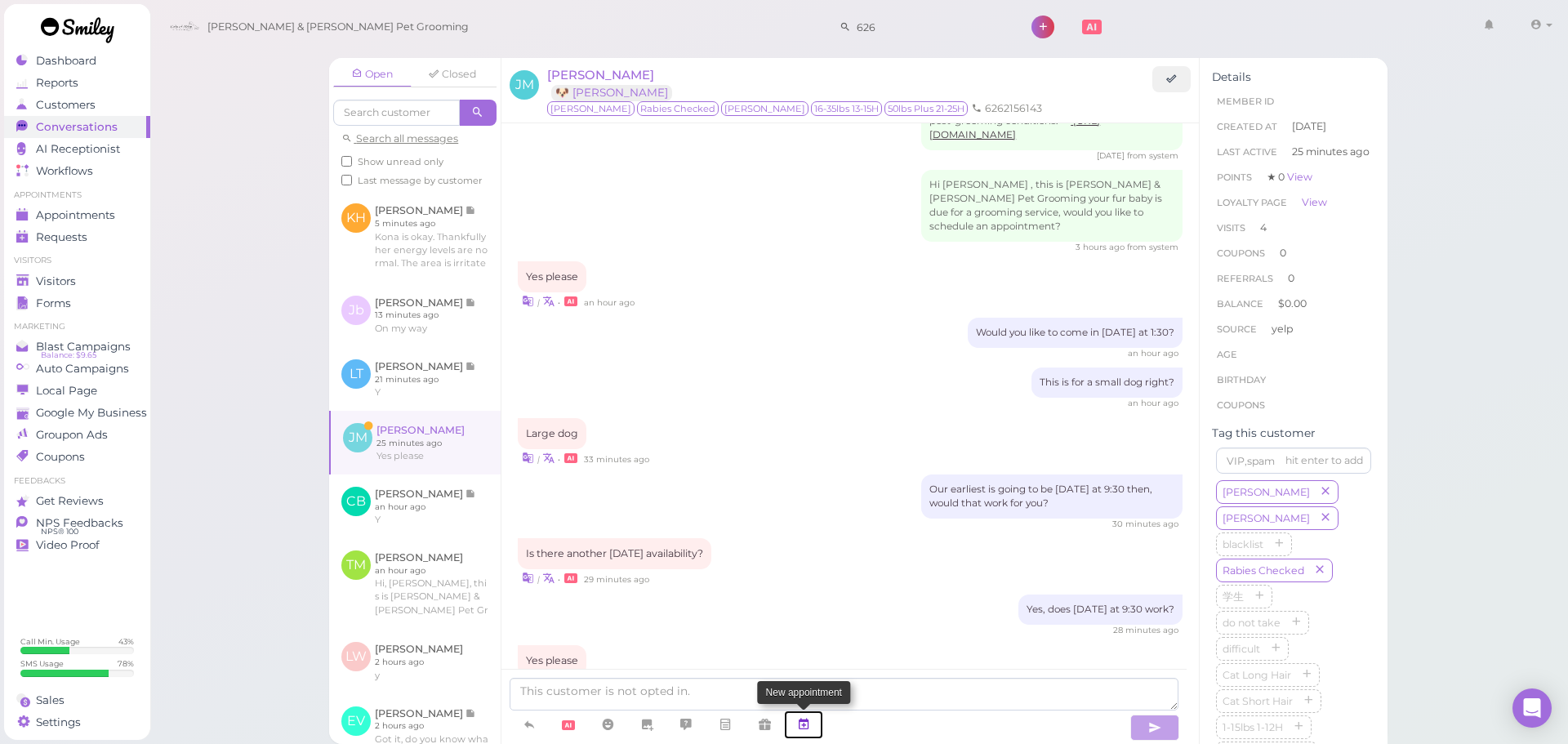
click at [798, 724] on icon at bounding box center [804, 724] width 13 height 16
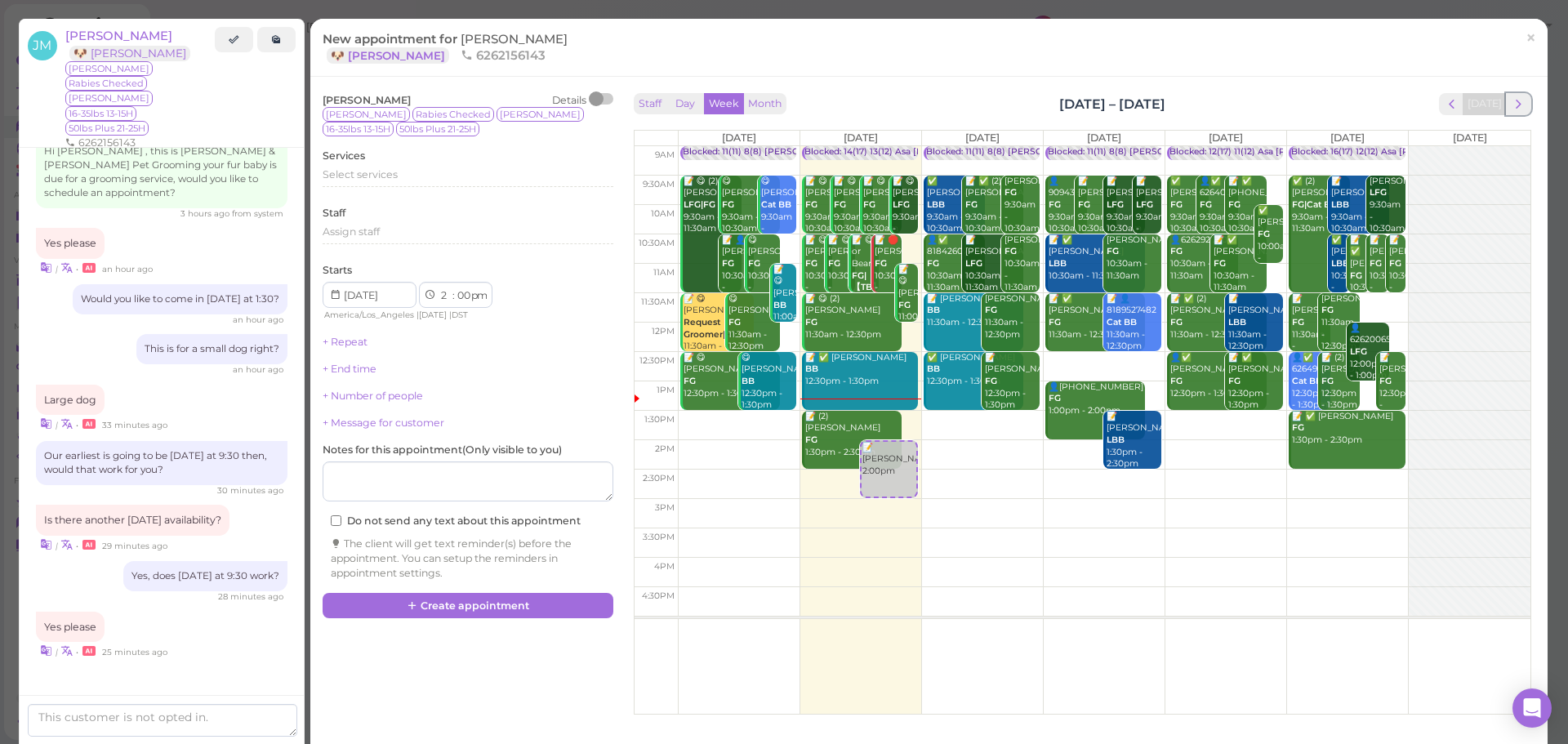
drag, startPoint x: 1504, startPoint y: 111, endPoint x: 1378, endPoint y: 129, distance: 127.3
click at [1511, 111] on span "next" at bounding box center [1518, 104] width 16 height 16
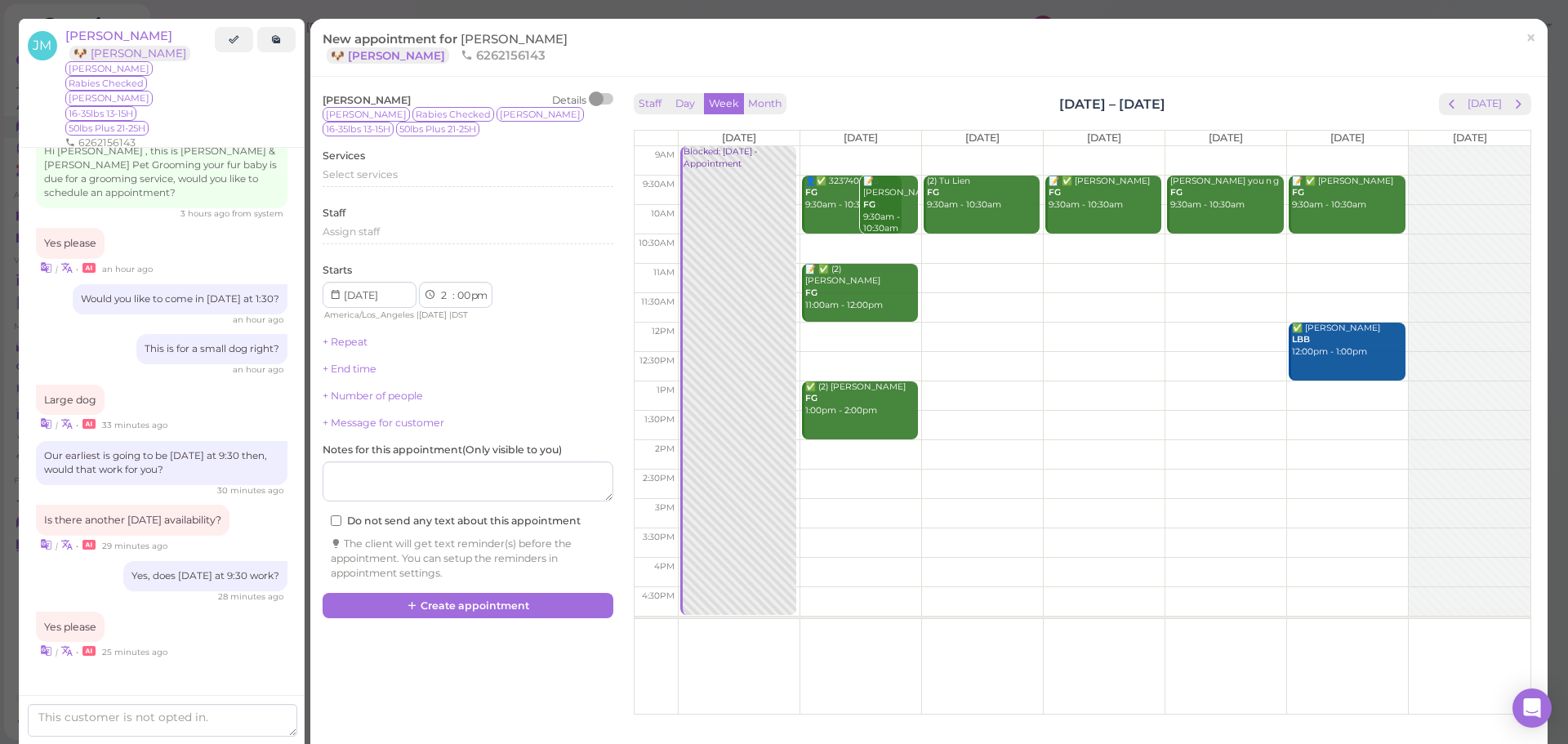
click at [1170, 239] on td at bounding box center [1105, 249] width 853 height 29
type input "[DATE]"
select select "10"
select select "30"
select select "am"
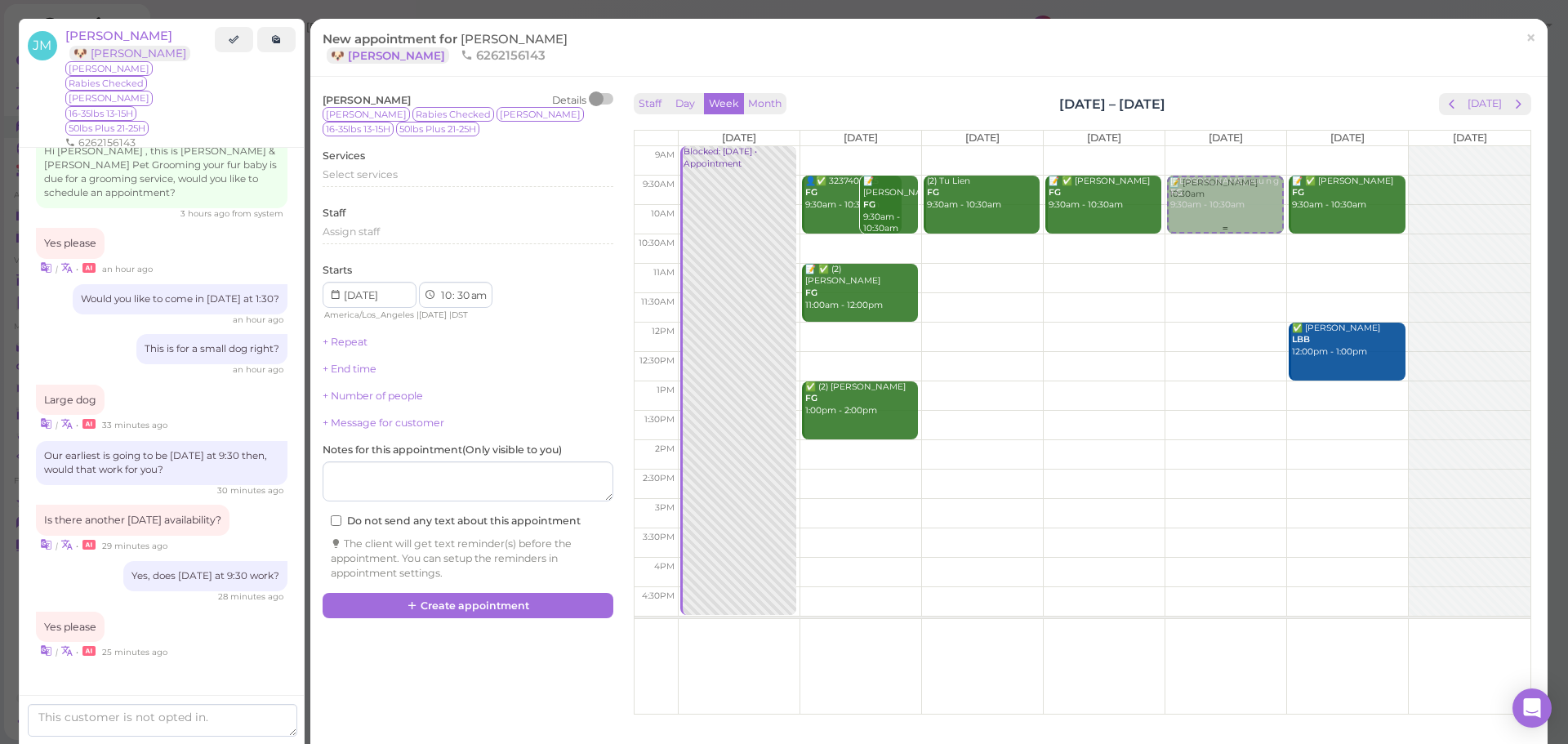
click at [1191, 146] on div "📝 [PERSON_NAME] 10:30am [PERSON_NAME] you n g FG 9:30am - 10:30am 📝 [PERSON_NAM…" at bounding box center [1225, 146] width 121 height 0
select select "9"
click at [491, 185] on div "Select services" at bounding box center [467, 177] width 291 height 20
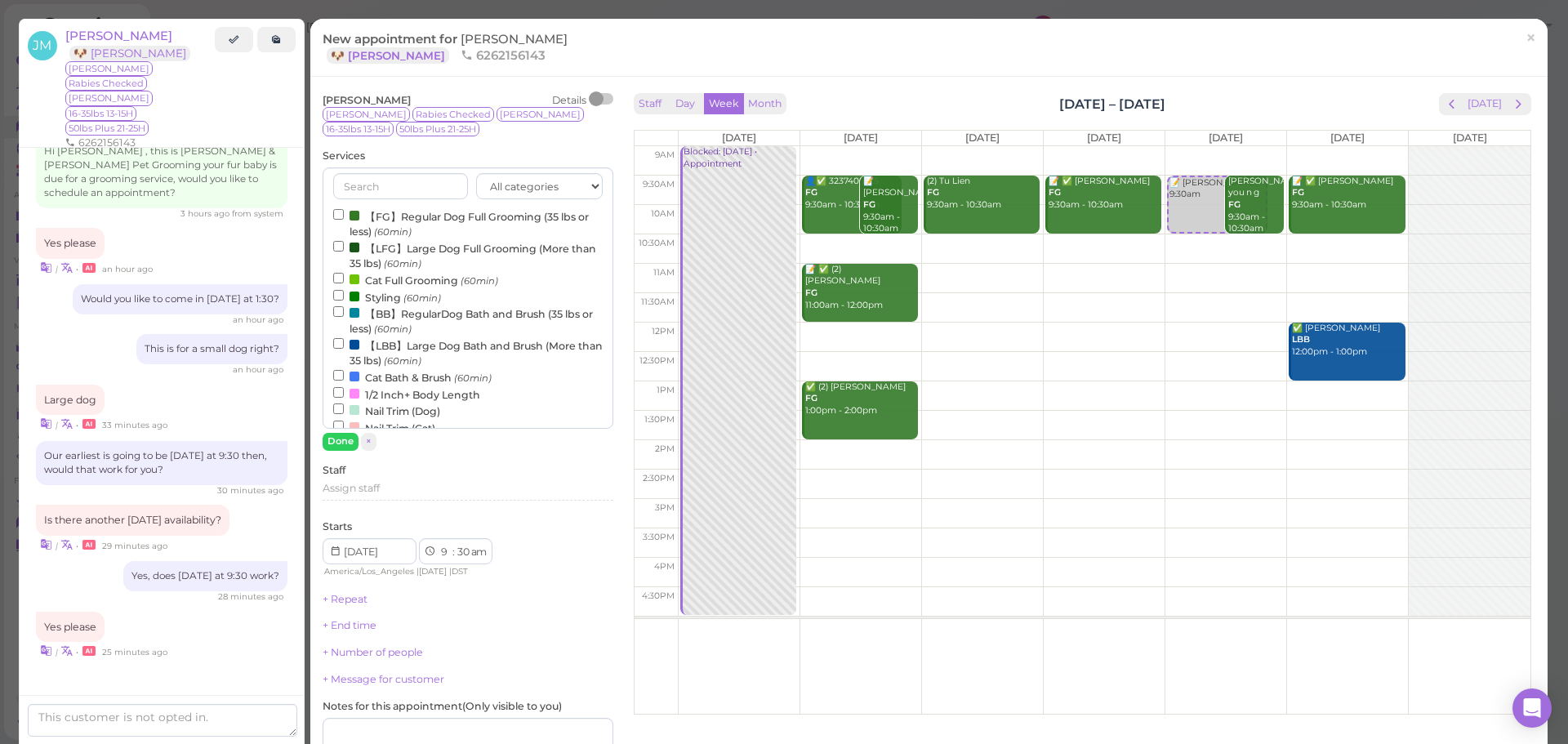
click at [459, 257] on label "【LFG】Large Dog Full Grooming (More than 35 lbs) (60min)" at bounding box center [468, 255] width 269 height 32
click at [344, 251] on input "【LFG】Large Dog Full Grooming (More than 35 lbs) (60min)" at bounding box center [338, 246] width 10 height 10
click at [345, 437] on button "Done" at bounding box center [340, 441] width 36 height 17
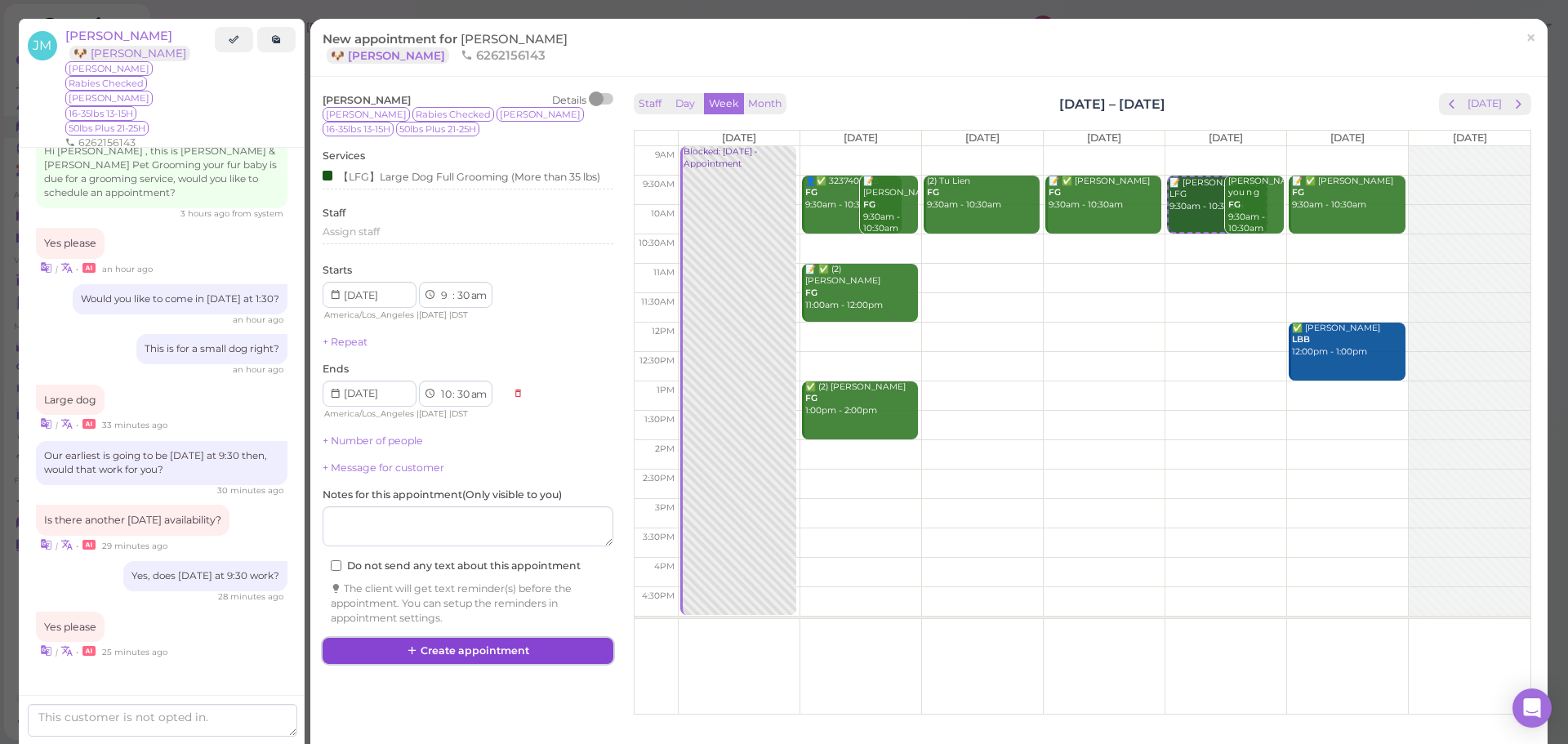
click at [524, 646] on button "Create appointment" at bounding box center [467, 651] width 291 height 26
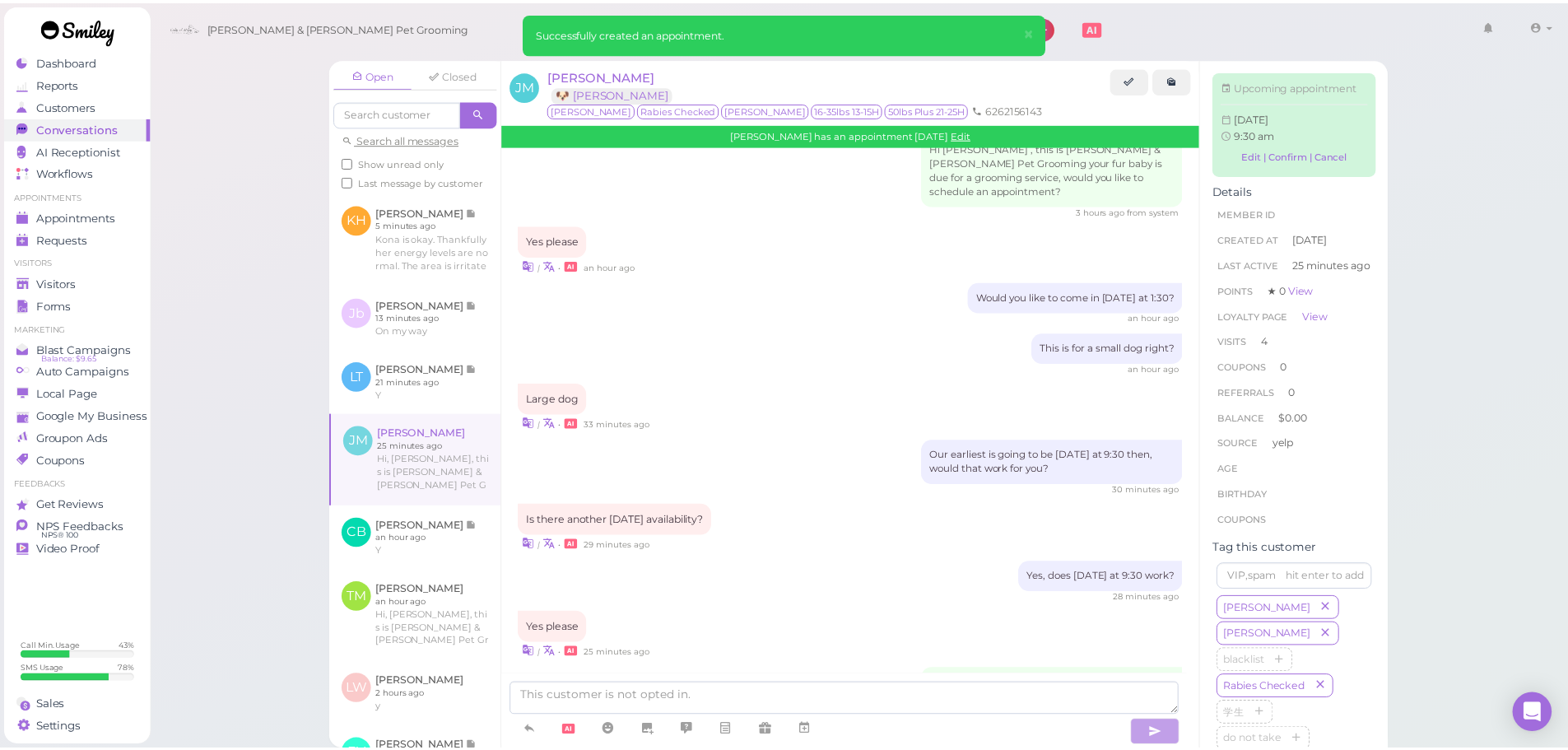
scroll to position [1994, 0]
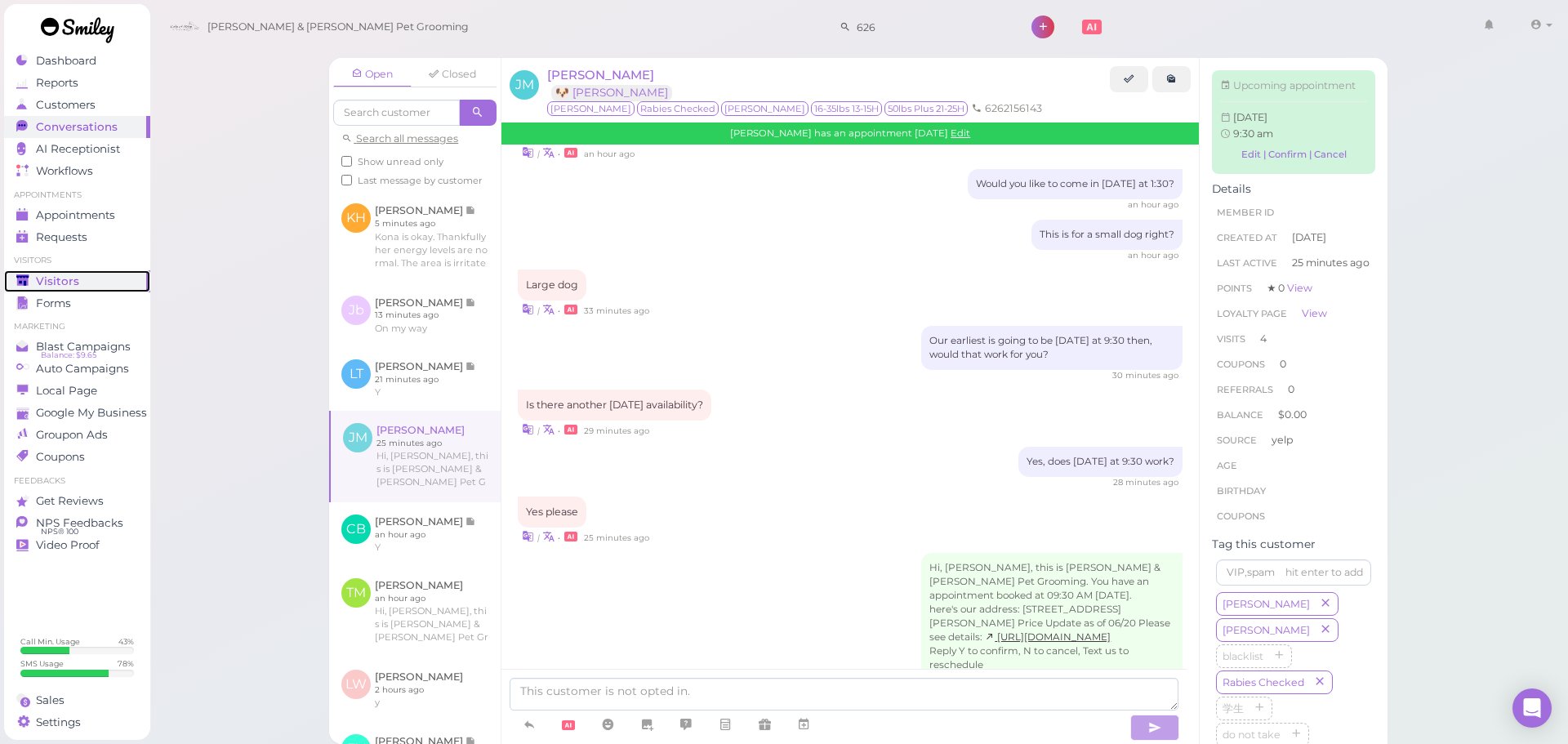
click at [55, 276] on span "Visitors" at bounding box center [57, 281] width 43 height 14
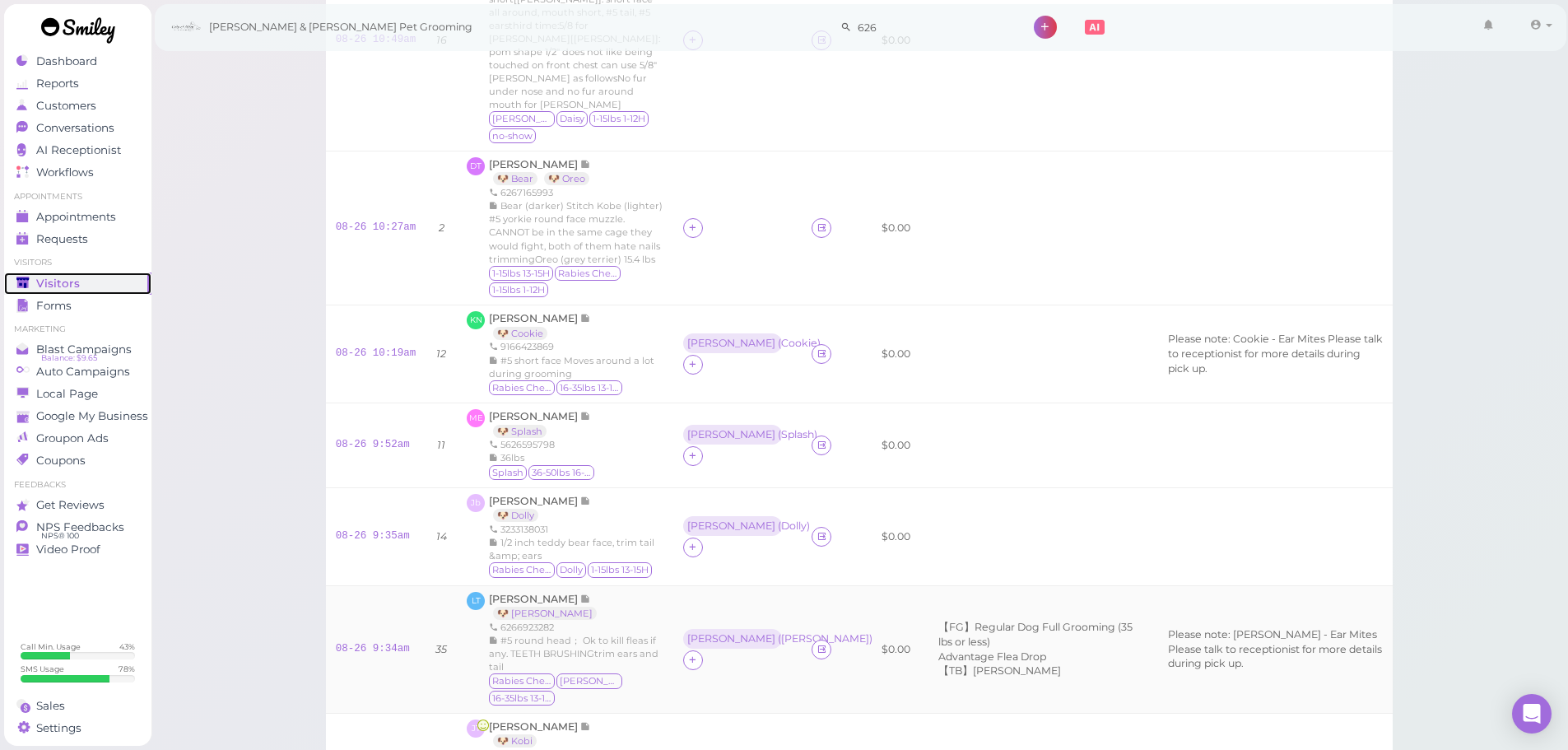
scroll to position [737, 0]
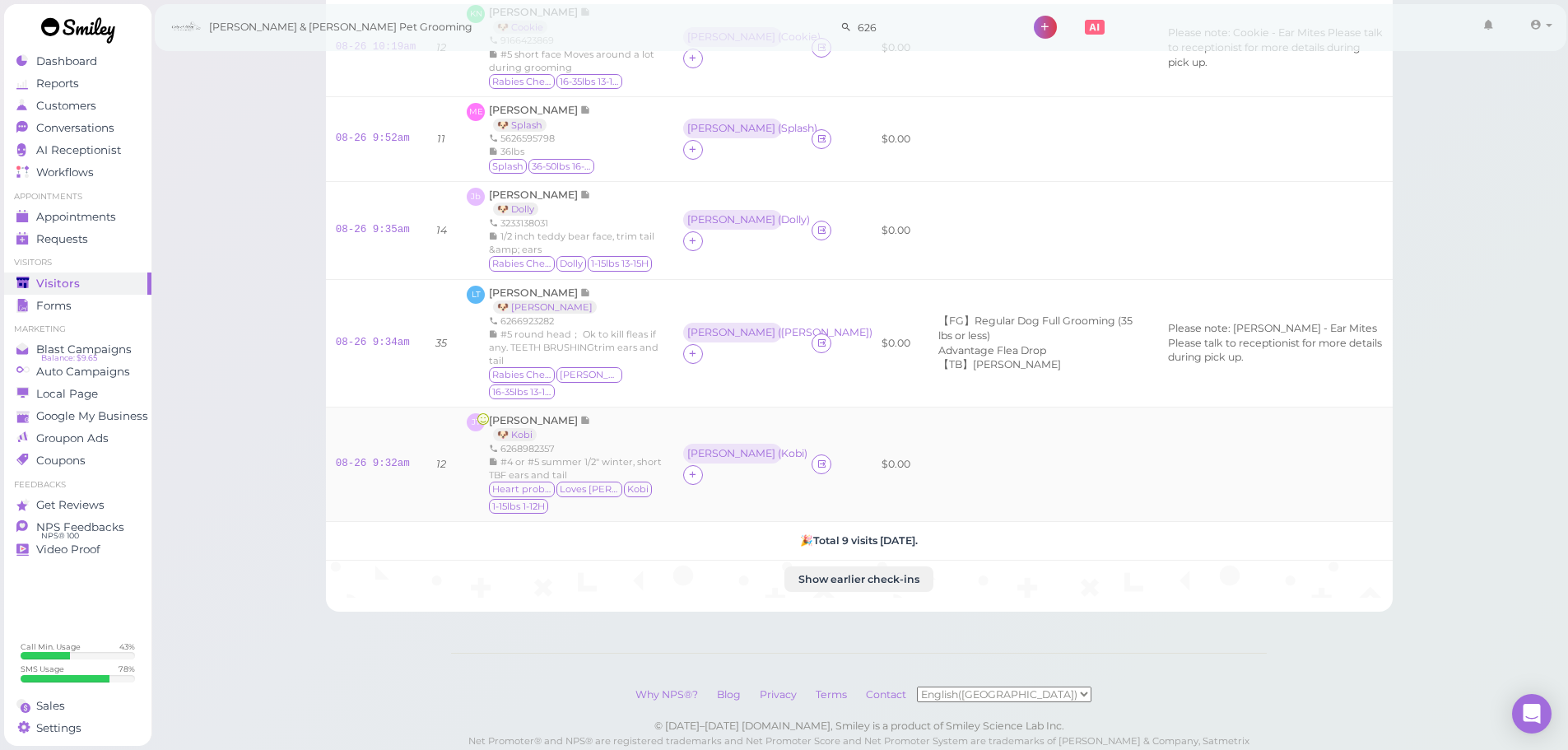
drag, startPoint x: 378, startPoint y: 382, endPoint x: 364, endPoint y: 397, distance: 20.5
click at [372, 407] on td "08-26 9:32am" at bounding box center [376, 465] width 101 height 115
click at [364, 457] on div "08-26 9:32am" at bounding box center [377, 465] width 81 height 15
click at [375, 458] on link "08-26 9:32am" at bounding box center [373, 464] width 74 height 11
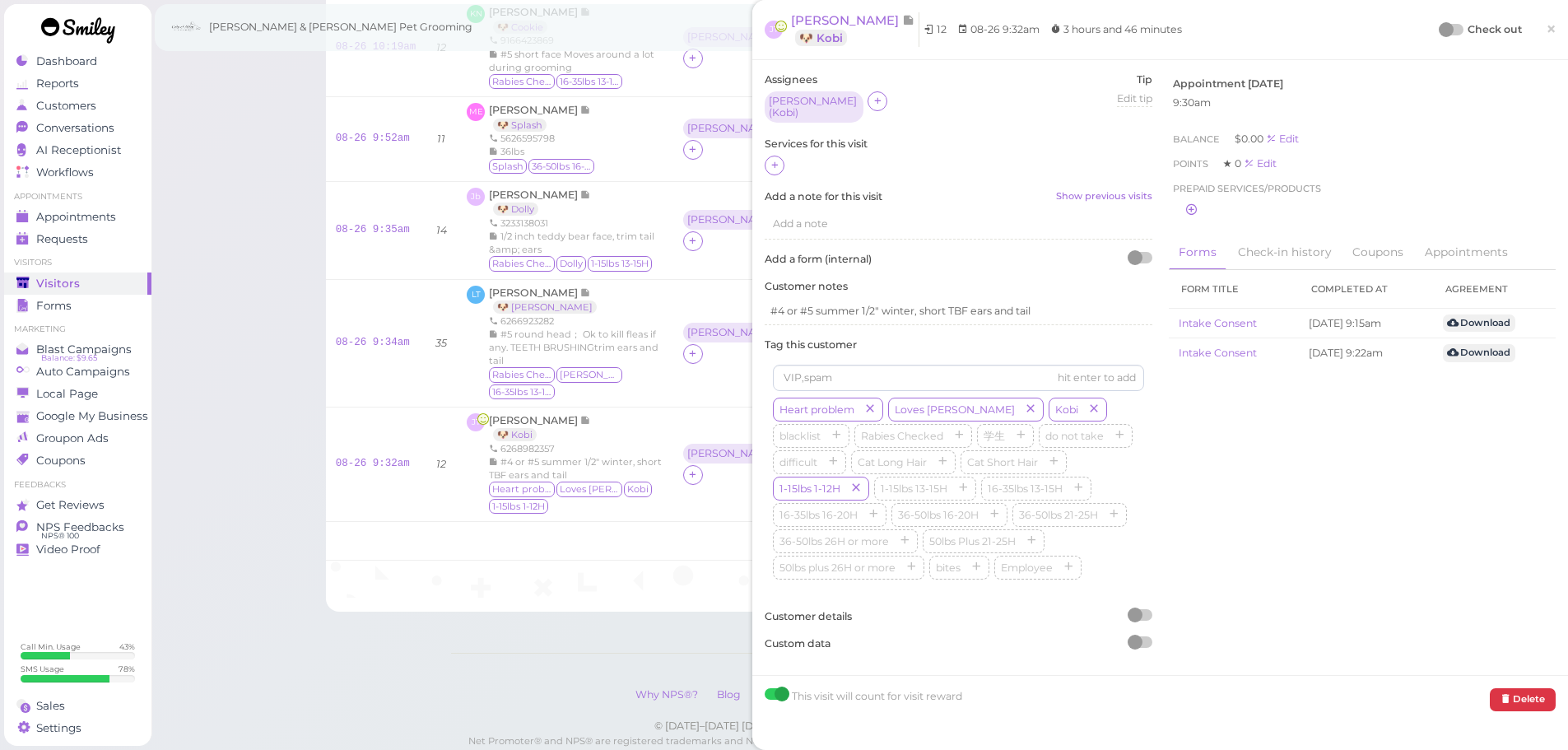
click at [784, 155] on div at bounding box center [959, 166] width 388 height 22
click at [777, 165] on icon at bounding box center [774, 165] width 10 height 12
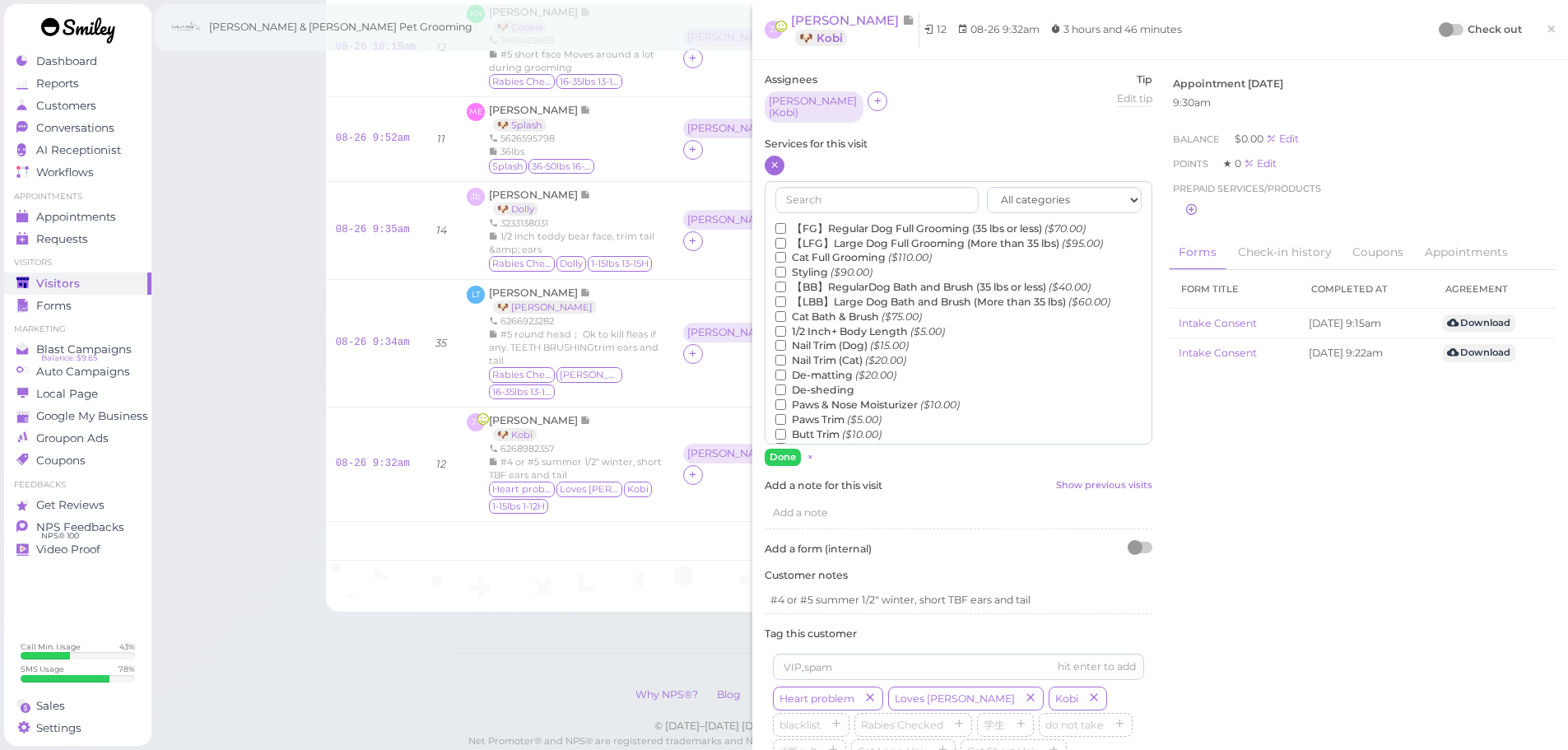
click at [832, 223] on label "【FG】Regular Dog Full Grooming (35 lbs or less) ($70.00)" at bounding box center [930, 229] width 311 height 15
click at [786, 223] on input "【FG】Regular Dog Full Grooming (35 lbs or less) ($70.00)" at bounding box center [780, 228] width 10 height 10
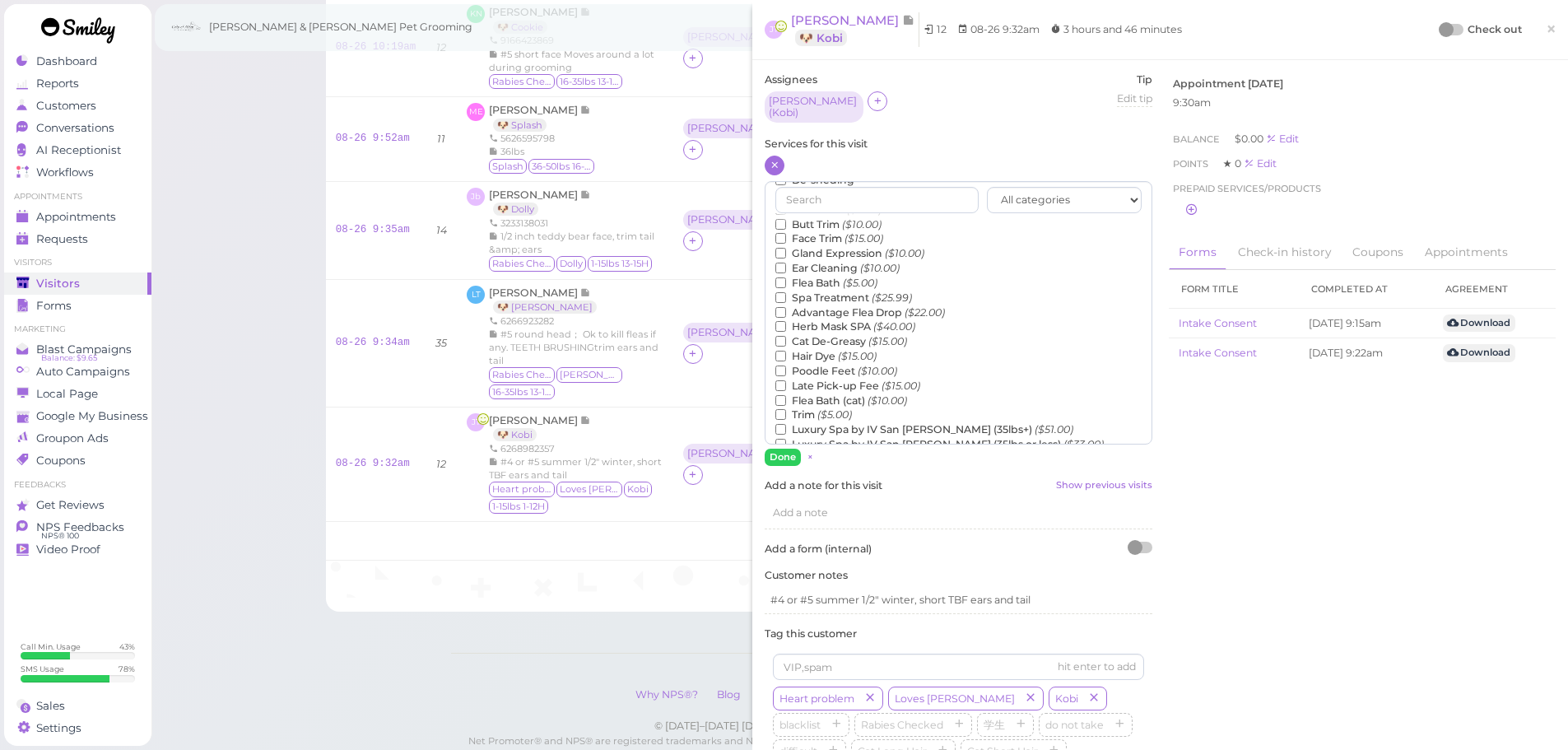
scroll to position [374, 0]
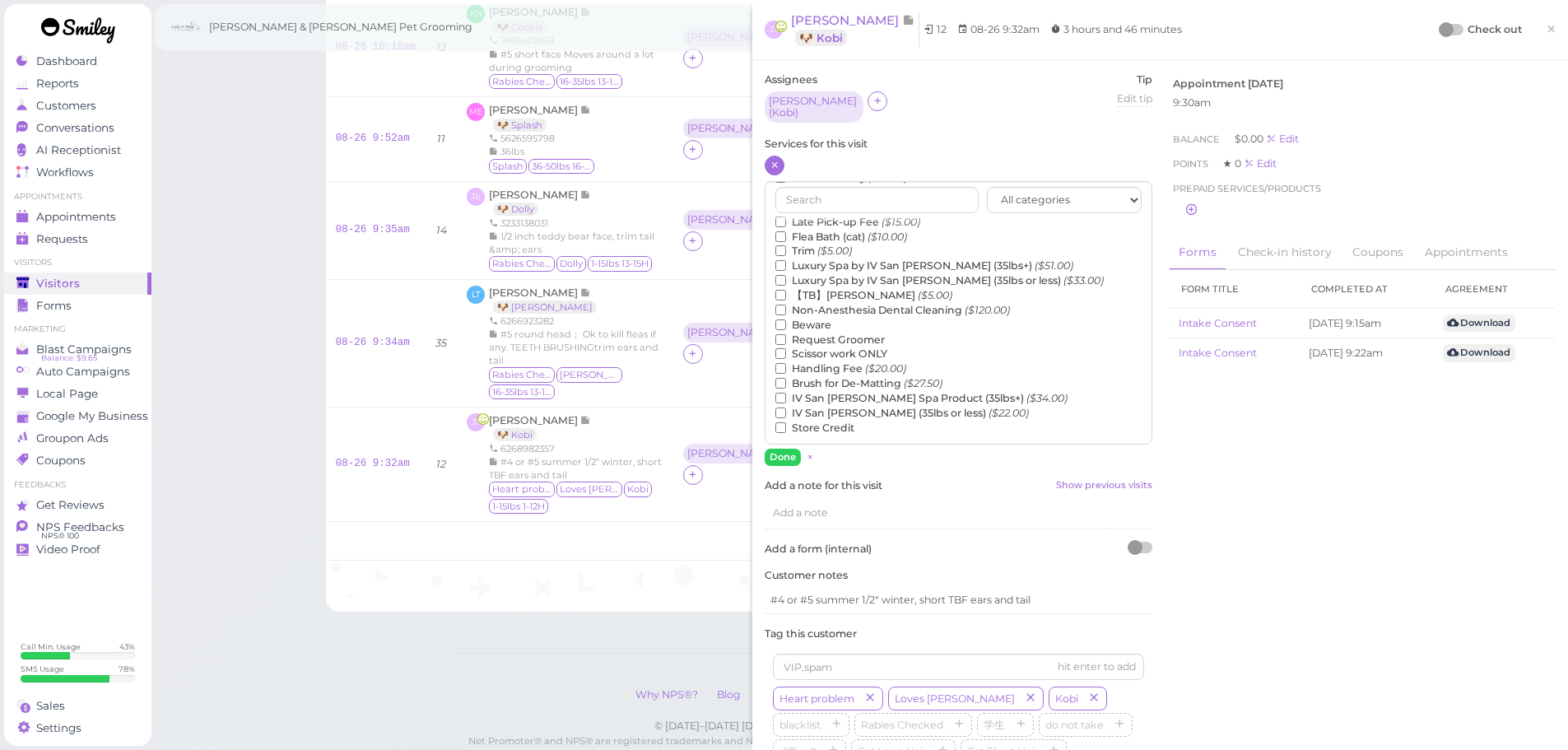
click at [826, 281] on label "Luxury Spa by IV San [PERSON_NAME] (35lbs or less) ($33.00)" at bounding box center [939, 281] width 329 height 15
click at [786, 281] on input "Luxury Spa by IV San [PERSON_NAME] (35lbs or less) ($33.00)" at bounding box center [780, 280] width 10 height 10
click at [818, 273] on label "Luxury Spa by IV San [PERSON_NAME] (35lbs or less) ($33.00)" at bounding box center [939, 280] width 329 height 15
click at [786, 274] on input "Luxury Spa by IV San [PERSON_NAME] (35lbs or less) ($33.00)" at bounding box center [780, 279] width 10 height 10
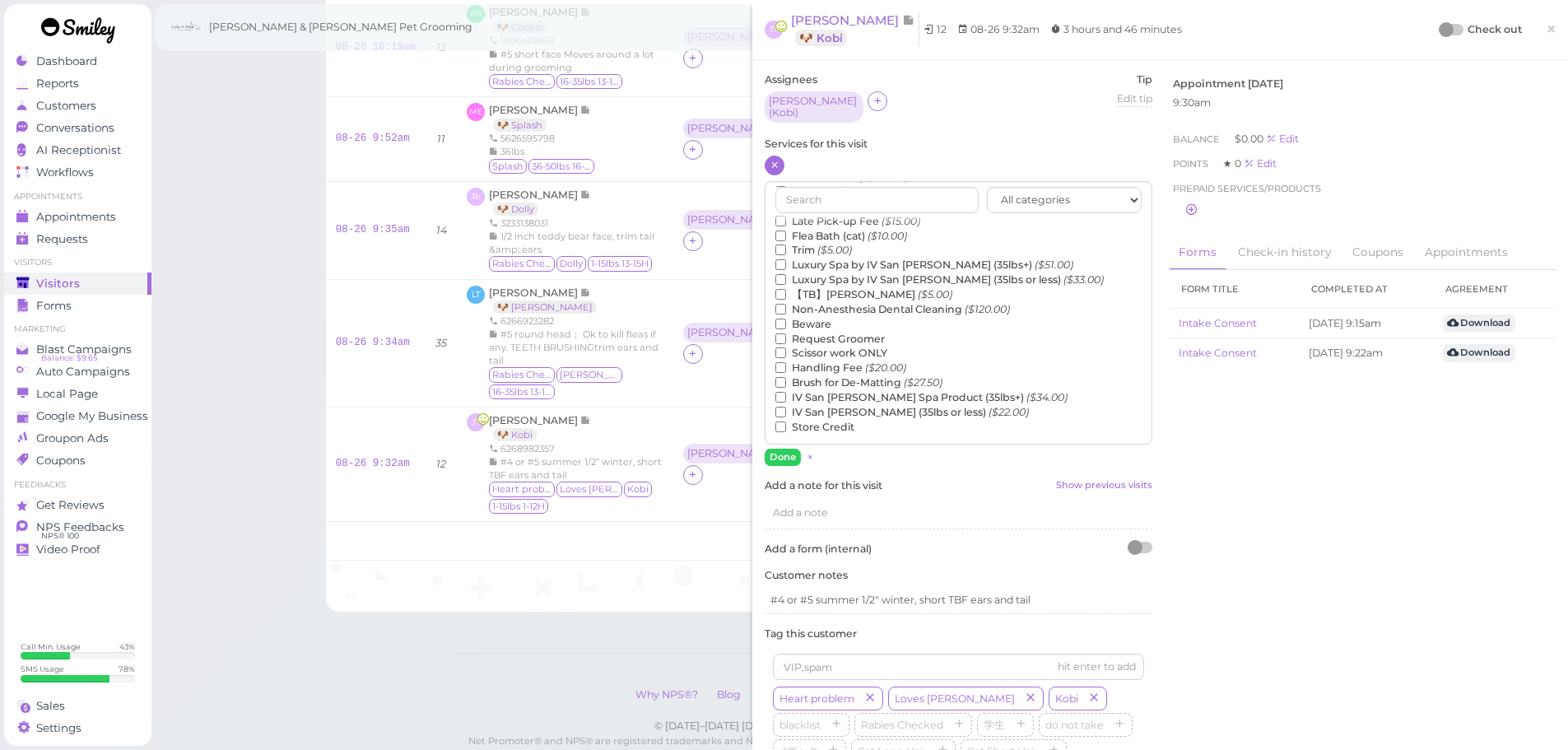
click at [805, 291] on label "【TB】Teeth Brushing ($5.00)" at bounding box center [864, 295] width 177 height 15
click at [786, 291] on input "【TB】Teeth Brushing ($5.00)" at bounding box center [780, 294] width 10 height 10
click at [795, 455] on button "Done" at bounding box center [783, 457] width 36 height 17
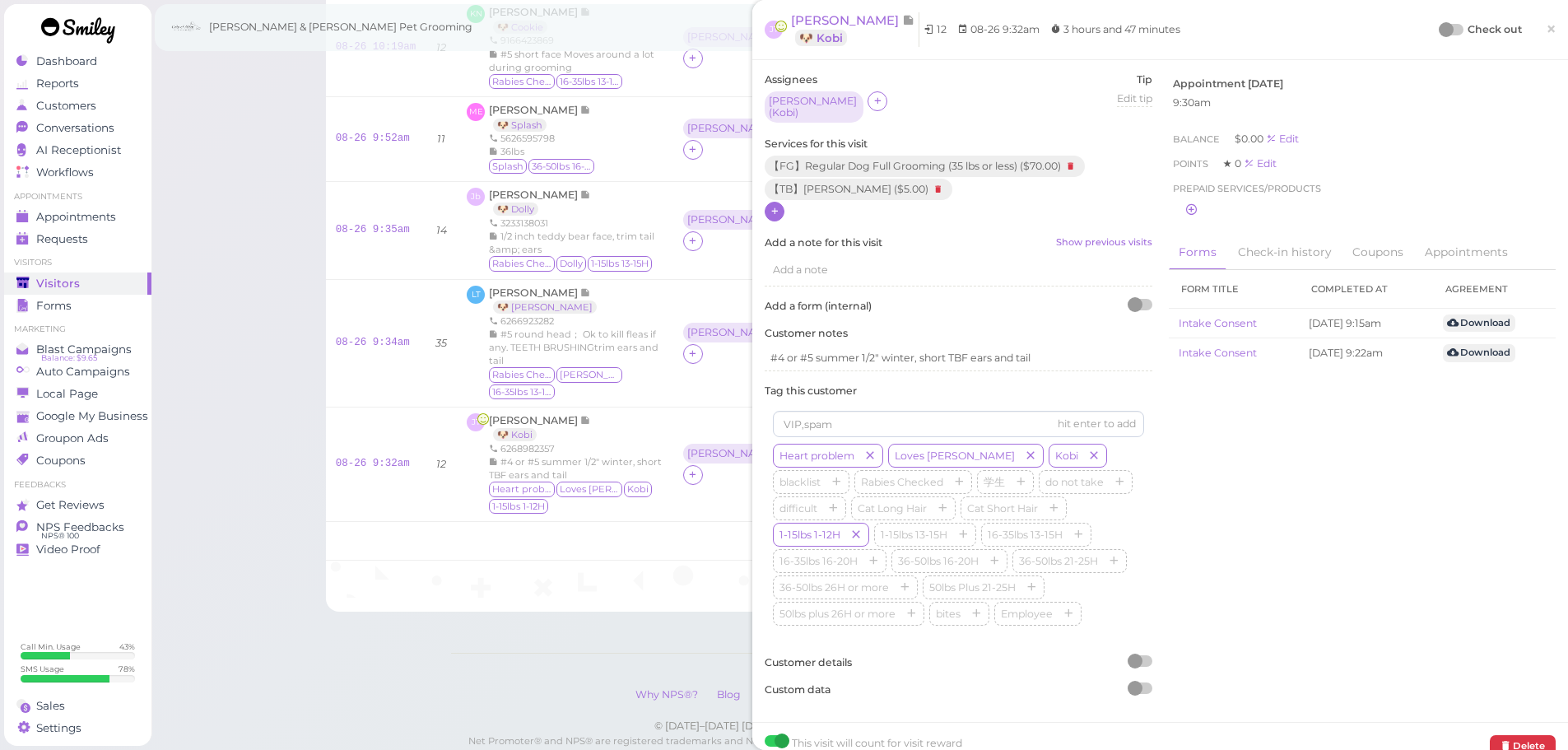
click at [1439, 29] on div at bounding box center [1447, 30] width 15 height 15
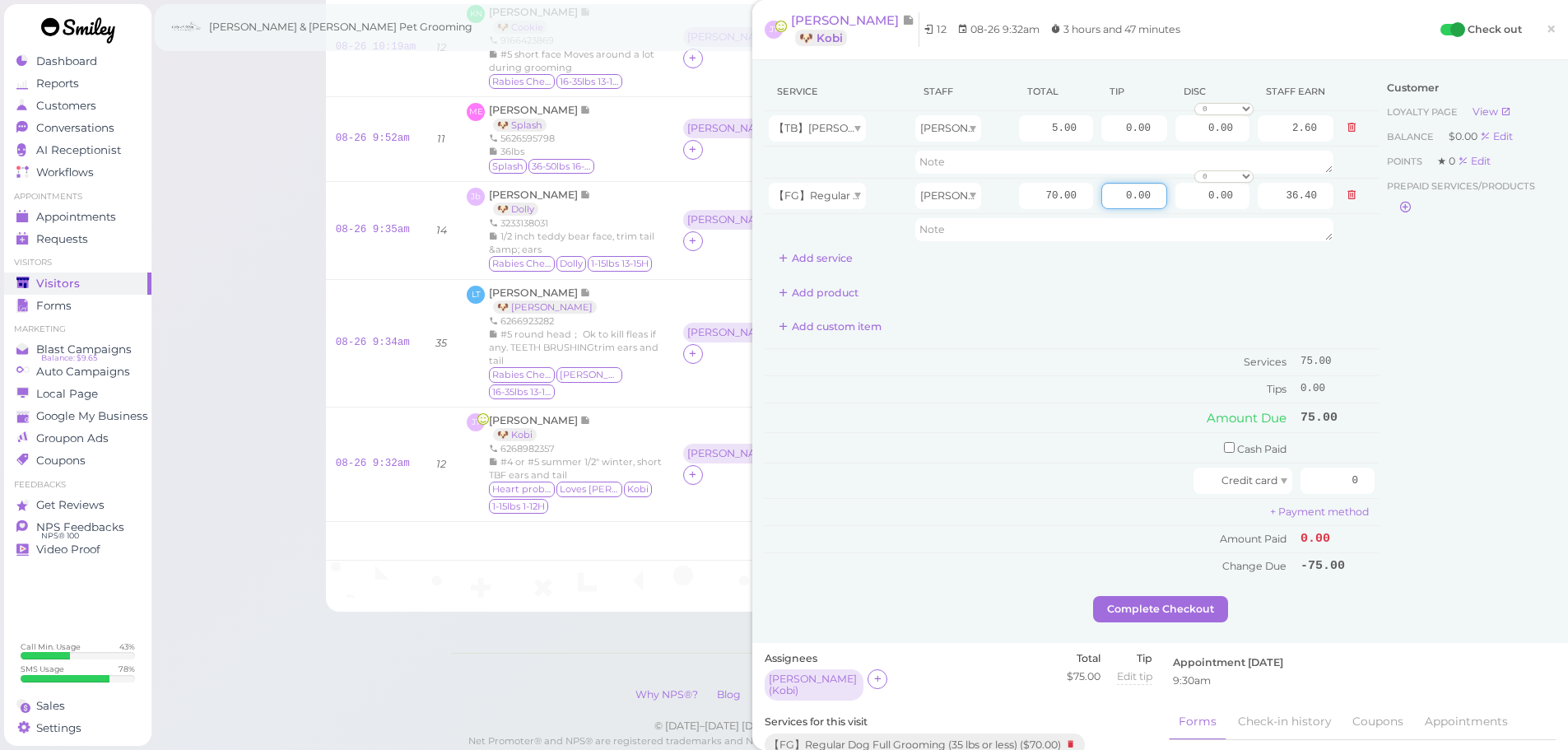
drag, startPoint x: 1103, startPoint y: 202, endPoint x: 1380, endPoint y: 245, distance: 280.3
click at [1406, 229] on div "Service Staff Total Tip Disc Staff earn 【TB】Teeth Brushing Asa 5.00 0.00 0.00 0…" at bounding box center [1160, 334] width 791 height 524
type input "11.25"
click at [1397, 416] on div "Customer Loyalty page View Balance $0.00 Edit Points ★ 0 Edit Prepaid services/…" at bounding box center [1467, 334] width 177 height 524
drag, startPoint x: 1313, startPoint y: 481, endPoint x: 1460, endPoint y: 499, distance: 148.1
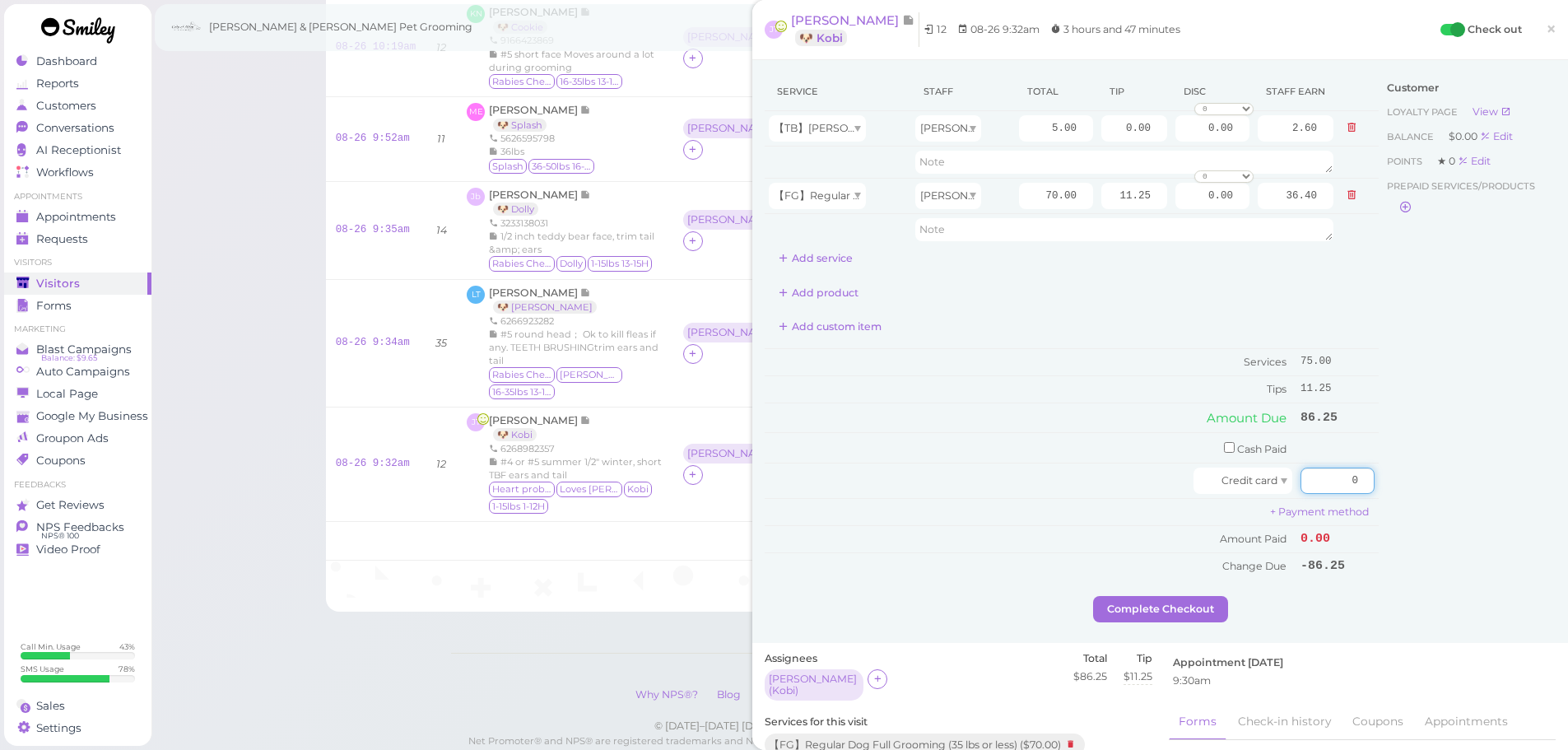
click at [1458, 499] on div "Service Staff Total Tip Disc Staff earn 【TB】Teeth Brushing Asa 5.00 0.00 0.00 0…" at bounding box center [1160, 334] width 791 height 524
type input "86.25"
click at [1435, 500] on div "Customer Loyalty page View Balance $0.00 Edit Points ★ 0 Edit Prepaid services/…" at bounding box center [1467, 334] width 177 height 524
click at [1155, 599] on button "Complete Checkout" at bounding box center [1160, 610] width 135 height 26
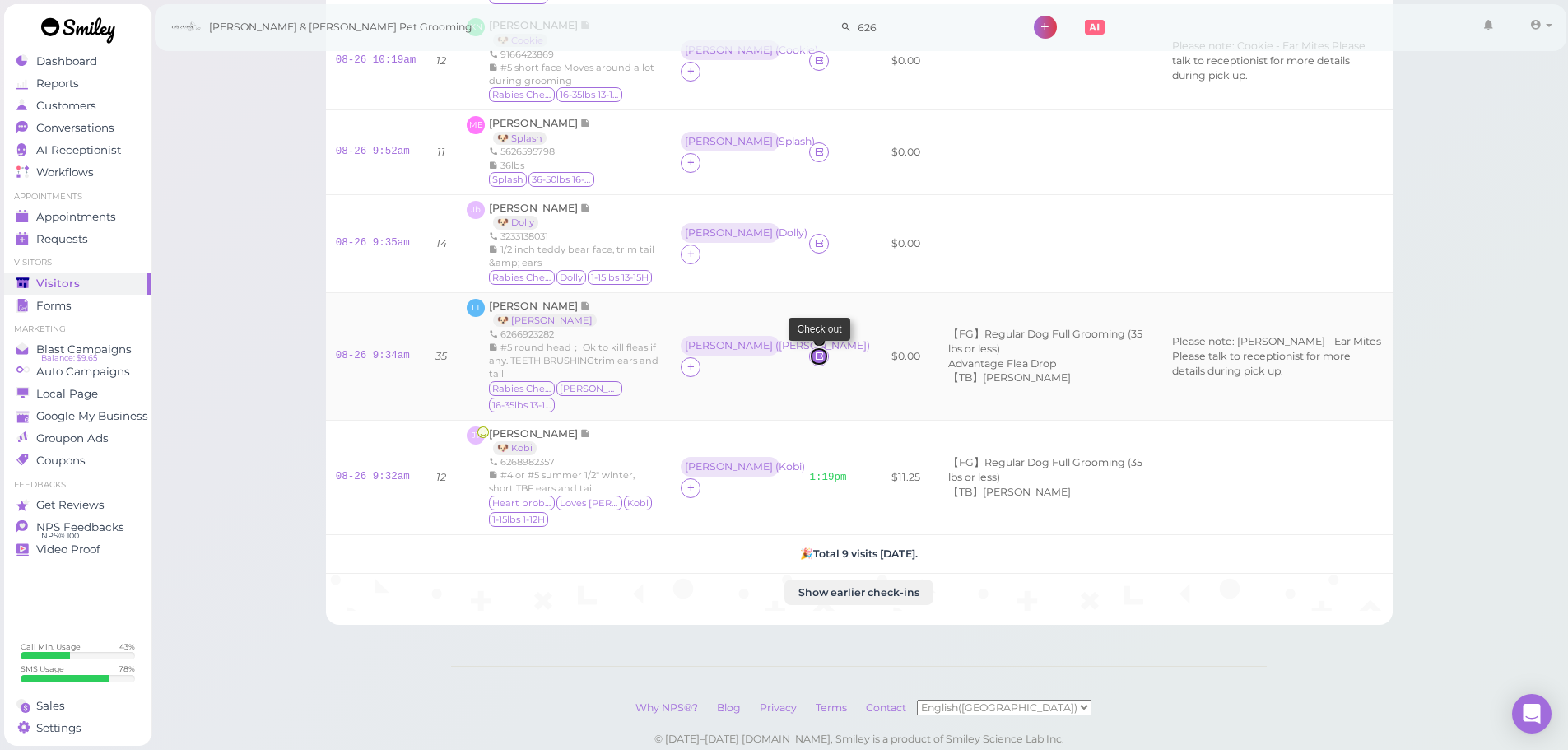
click at [819, 347] on link at bounding box center [818, 356] width 20 height 20
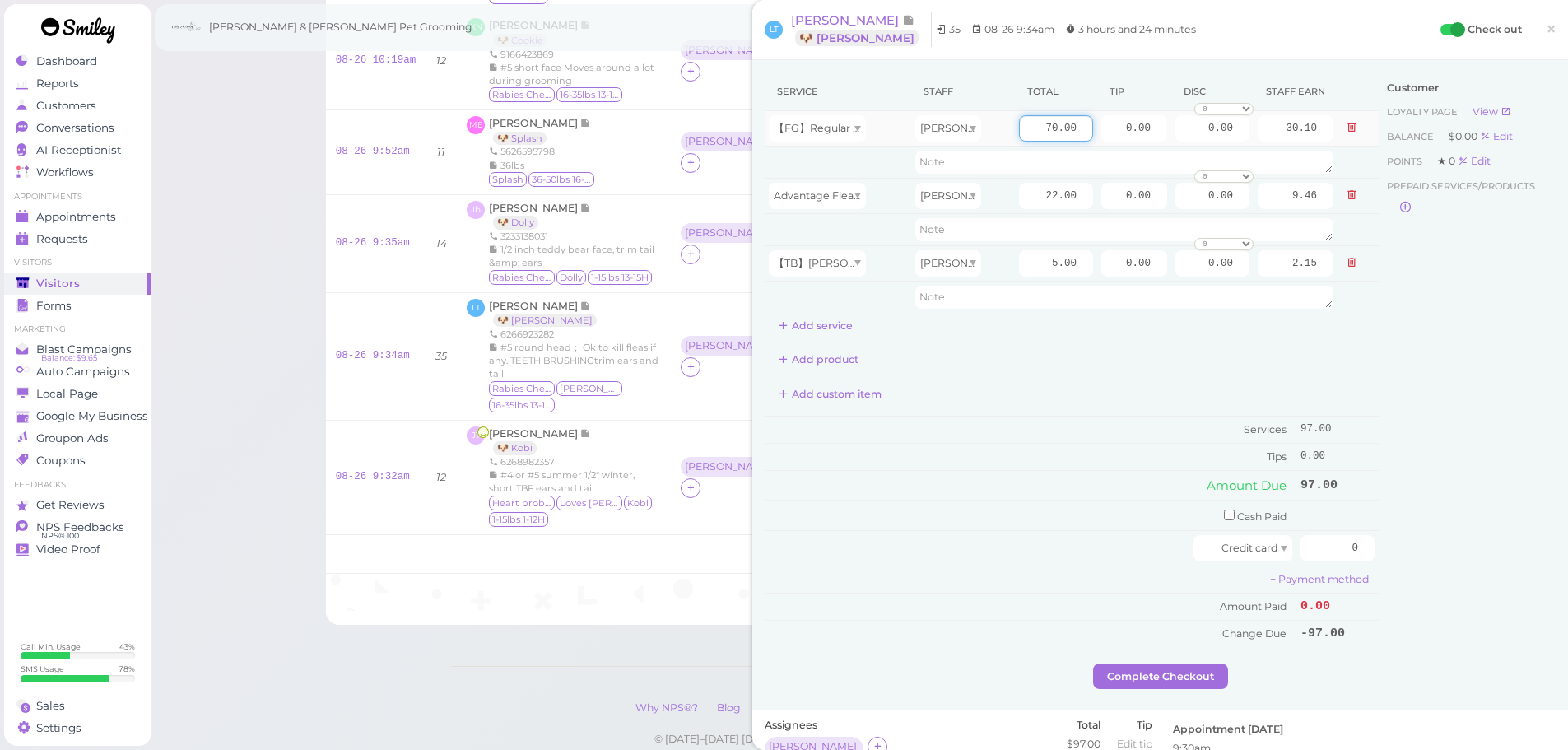
click at [1019, 127] on input "70.00" at bounding box center [1056, 128] width 74 height 26
type input "80.00"
type input "34.40"
click at [1046, 389] on div "Add custom item" at bounding box center [1072, 395] width 614 height 26
drag, startPoint x: 1314, startPoint y: 139, endPoint x: 1365, endPoint y: 216, distance: 92.4
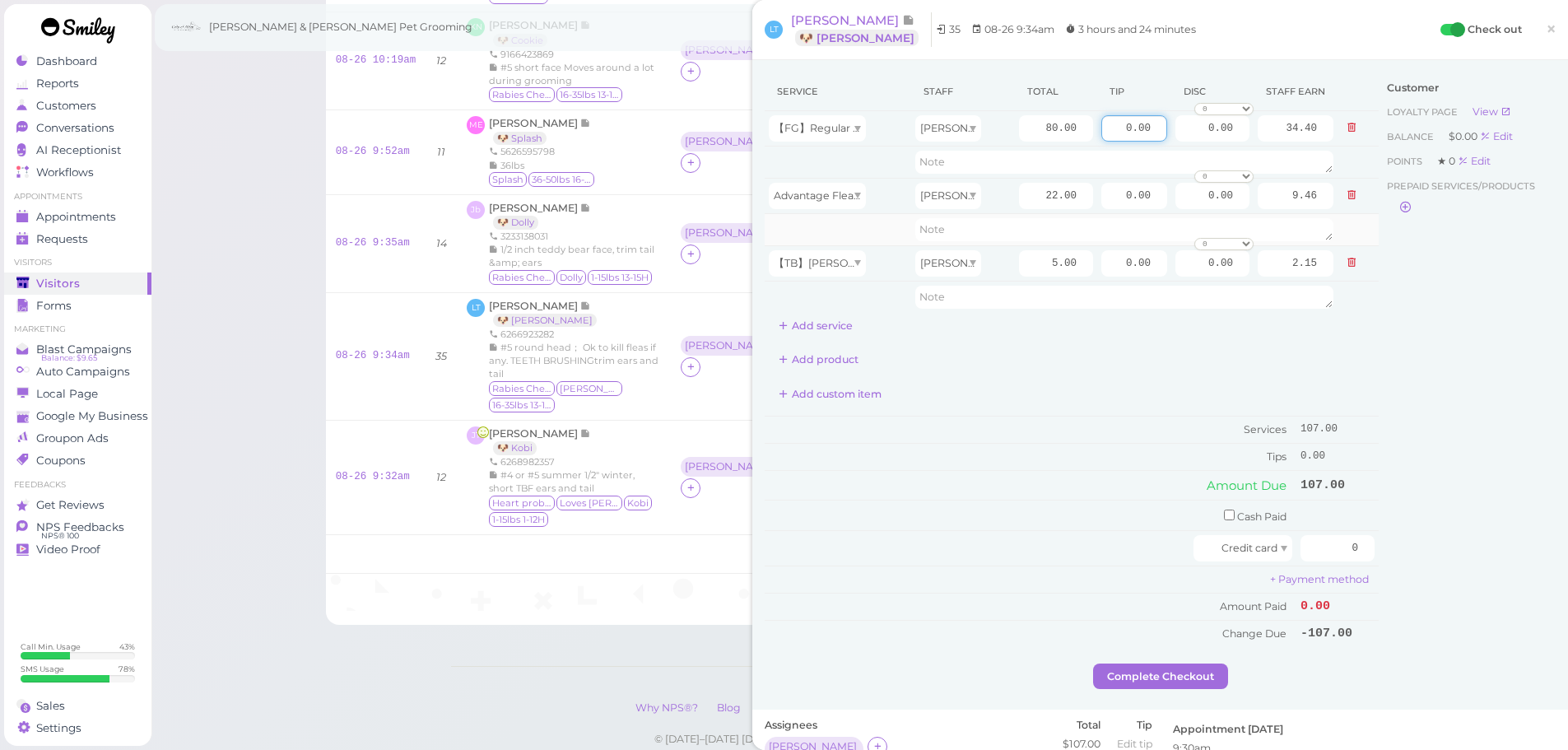
click at [1350, 140] on tr "【FG】Regular Dog Full Grooming (35 lbs or less) [PERSON_NAME] 80.00 0.00 0.00 0 …" at bounding box center [1072, 129] width 614 height 36
type input "16.05"
click at [1434, 367] on div "Customer Loyalty page View Balance $0.00 Edit Points ★ 0 Edit Prepaid services/…" at bounding box center [1467, 368] width 177 height 592
drag, startPoint x: 1317, startPoint y: 549, endPoint x: 1376, endPoint y: 554, distance: 59.2
click at [1373, 559] on div "Service Staff Total Tip Disc Staff earn 【FG】Regular Dog Full Grooming (35 lbs o…" at bounding box center [1160, 368] width 791 height 592
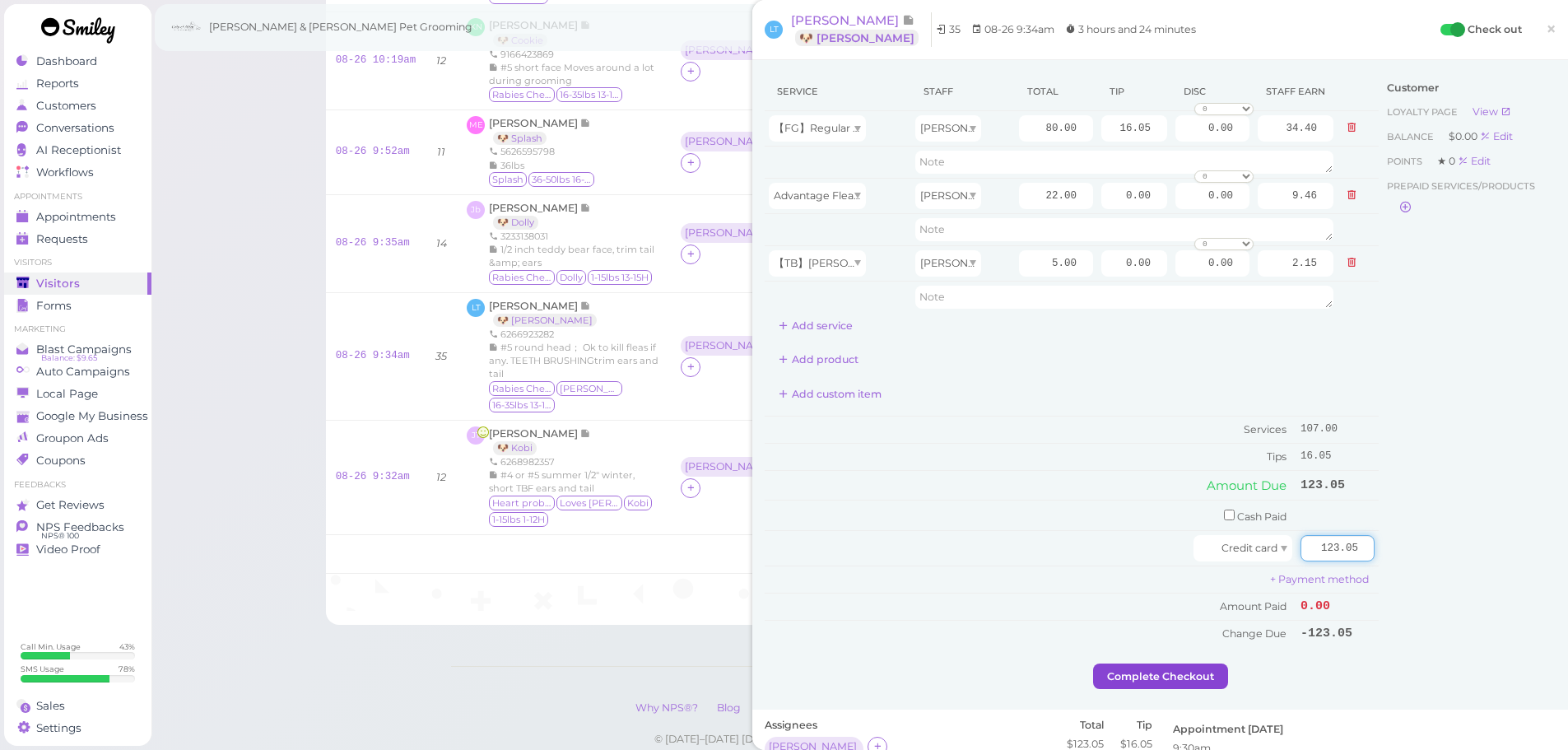
type input "123.05"
click at [1171, 681] on button "Complete Checkout" at bounding box center [1160, 677] width 135 height 26
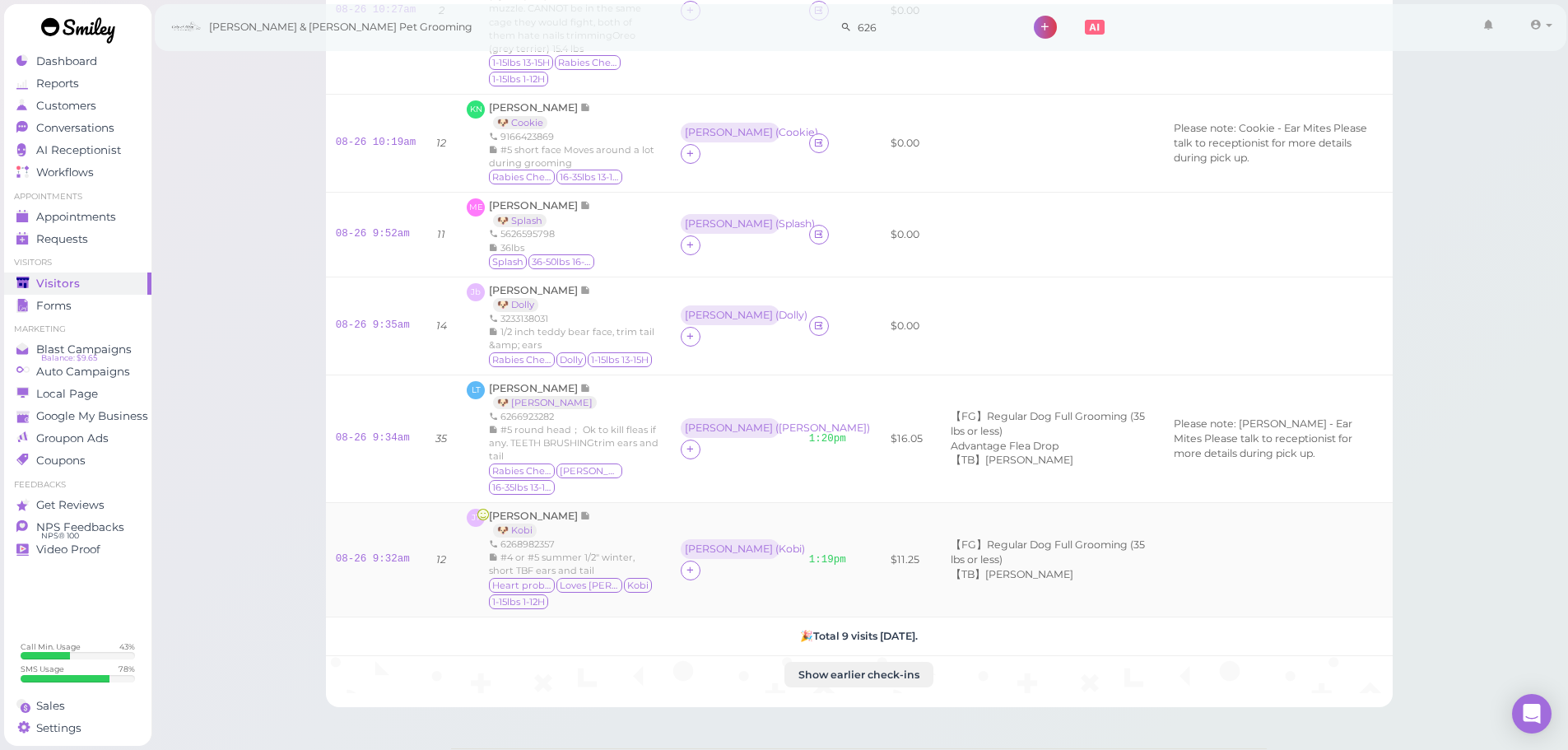
scroll to position [573, 0]
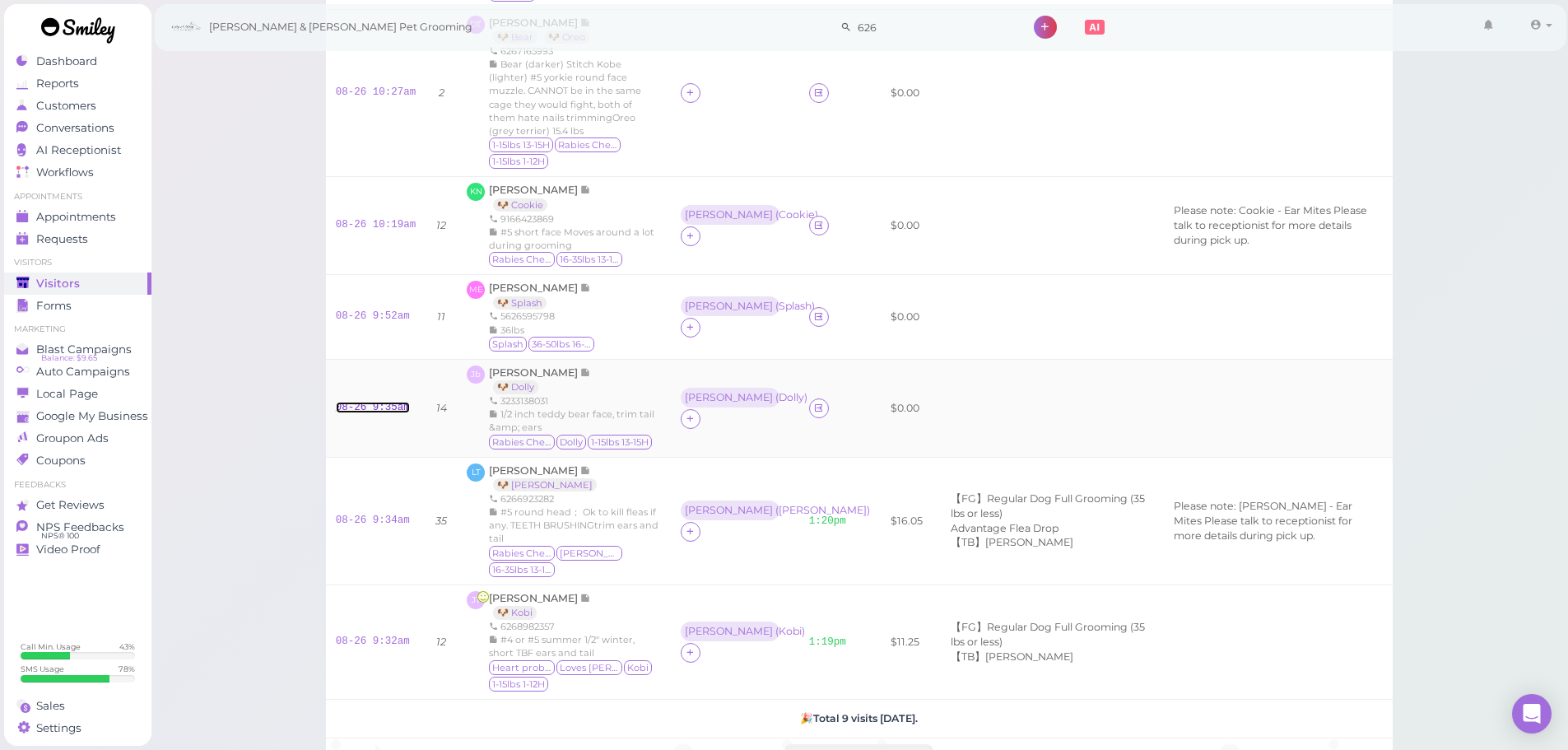
click at [374, 402] on link "08-26 9:35am" at bounding box center [373, 408] width 74 height 11
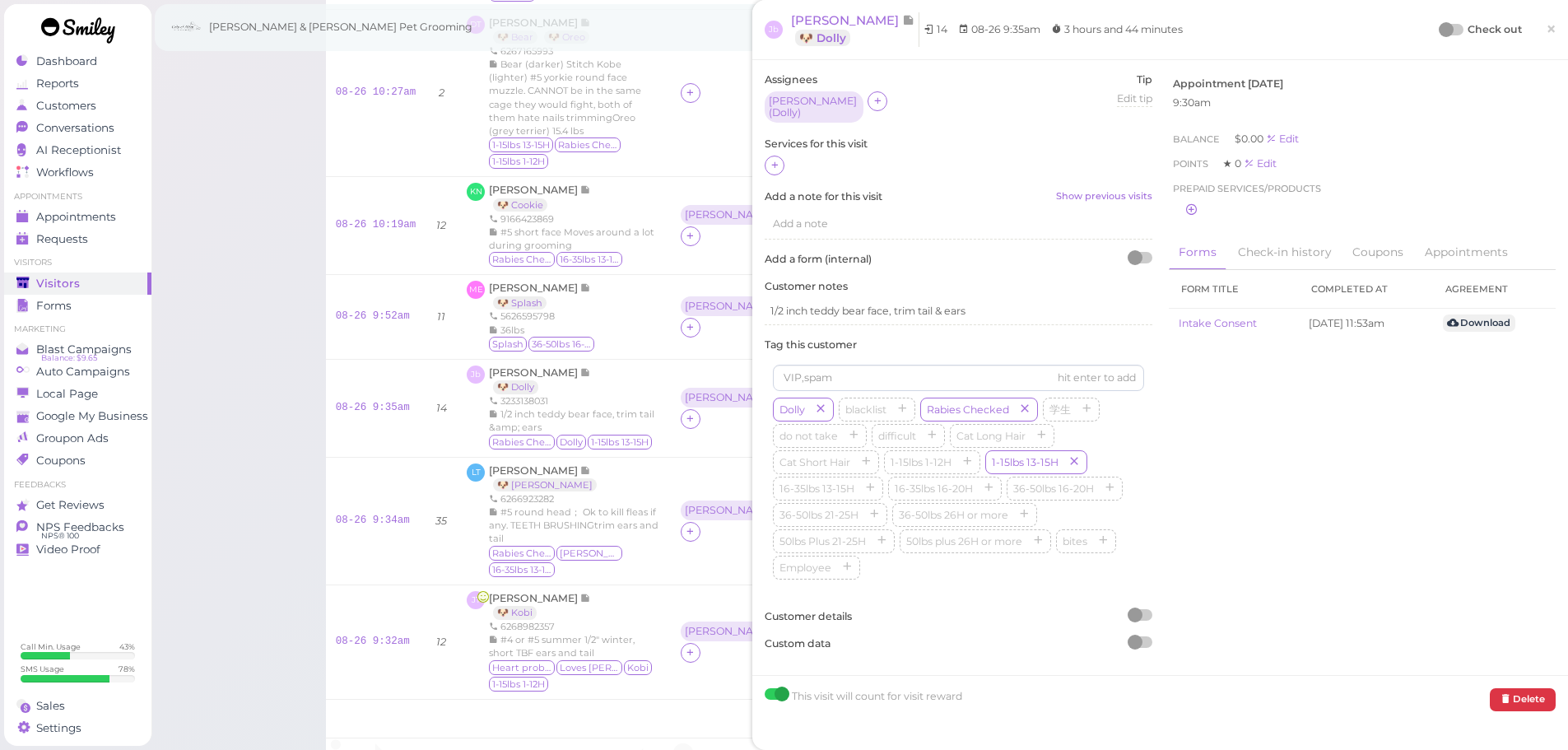
click at [766, 155] on div at bounding box center [959, 166] width 388 height 22
click at [774, 159] on icon at bounding box center [774, 165] width 10 height 12
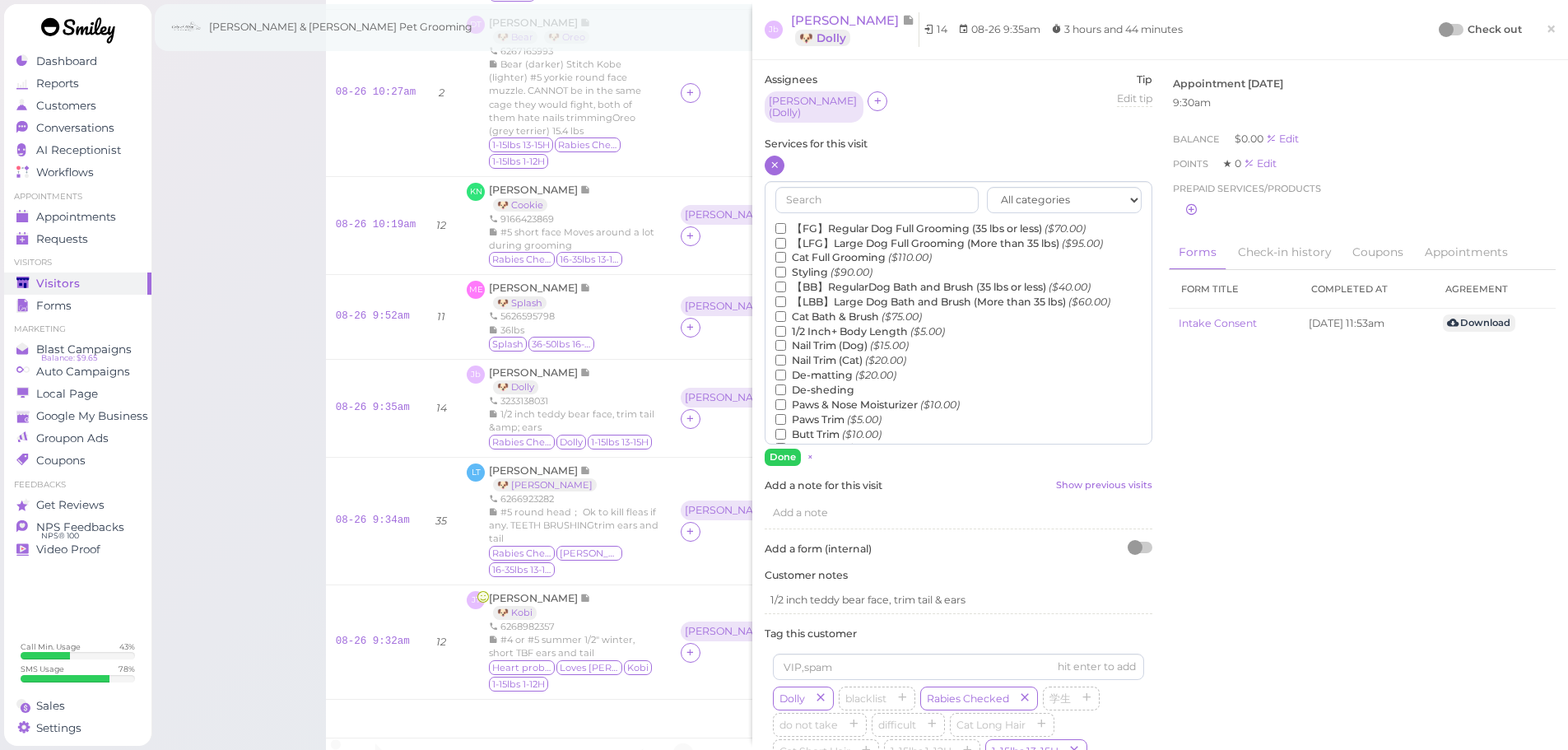
click at [808, 221] on label "【FG】Regular Dog Full Grooming (35 lbs or less) ($70.00)" at bounding box center [930, 229] width 311 height 15
click at [786, 223] on input "【FG】Regular Dog Full Grooming (35 lbs or less) ($70.00)" at bounding box center [780, 228] width 10 height 10
click at [803, 324] on label "1/2 Inch+ Body Length ($5.00)" at bounding box center [860, 332] width 170 height 15
click at [786, 326] on input "1/2 Inch+ Body Length ($5.00)" at bounding box center [780, 331] width 10 height 10
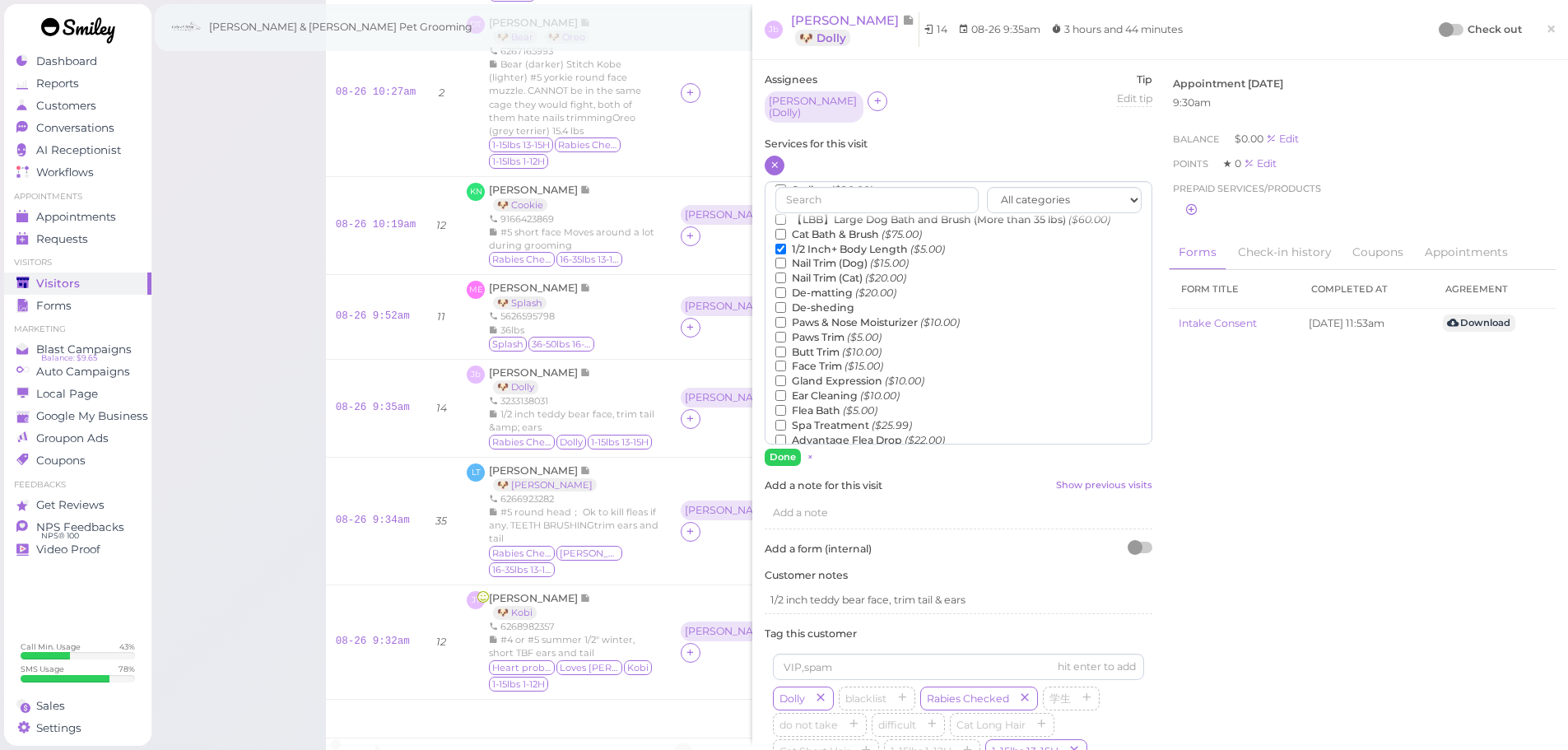
click at [819, 403] on label "Flea Bath ($5.00)" at bounding box center [826, 411] width 102 height 15
click at [786, 405] on input "Flea Bath ($5.00)" at bounding box center [780, 410] width 10 height 10
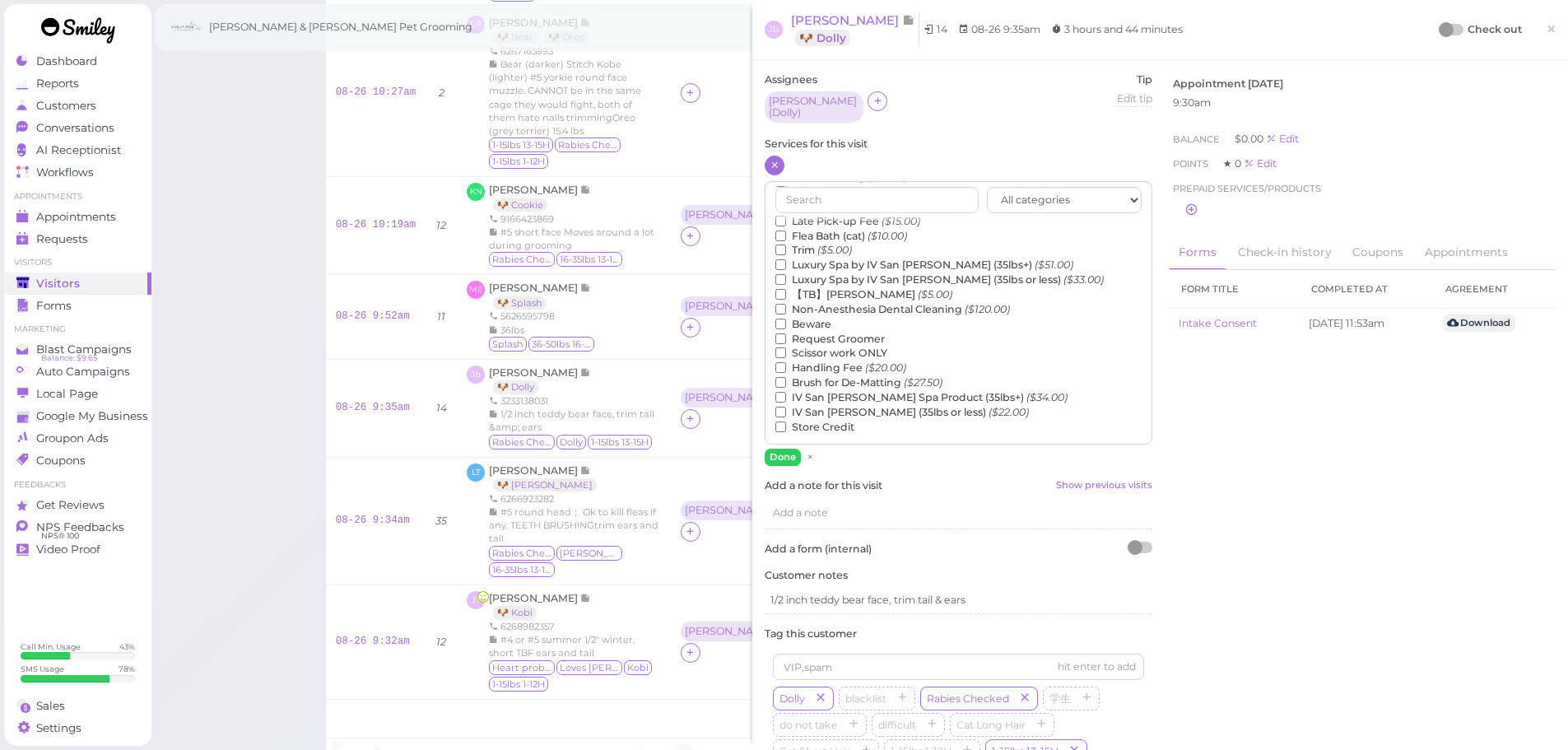
click at [828, 289] on label "【TB】Teeth Brushing ($5.00)" at bounding box center [864, 295] width 177 height 15
click at [786, 289] on input "【TB】Teeth Brushing ($5.00)" at bounding box center [780, 294] width 10 height 10
click at [778, 448] on button "Done" at bounding box center [783, 457] width 36 height 17
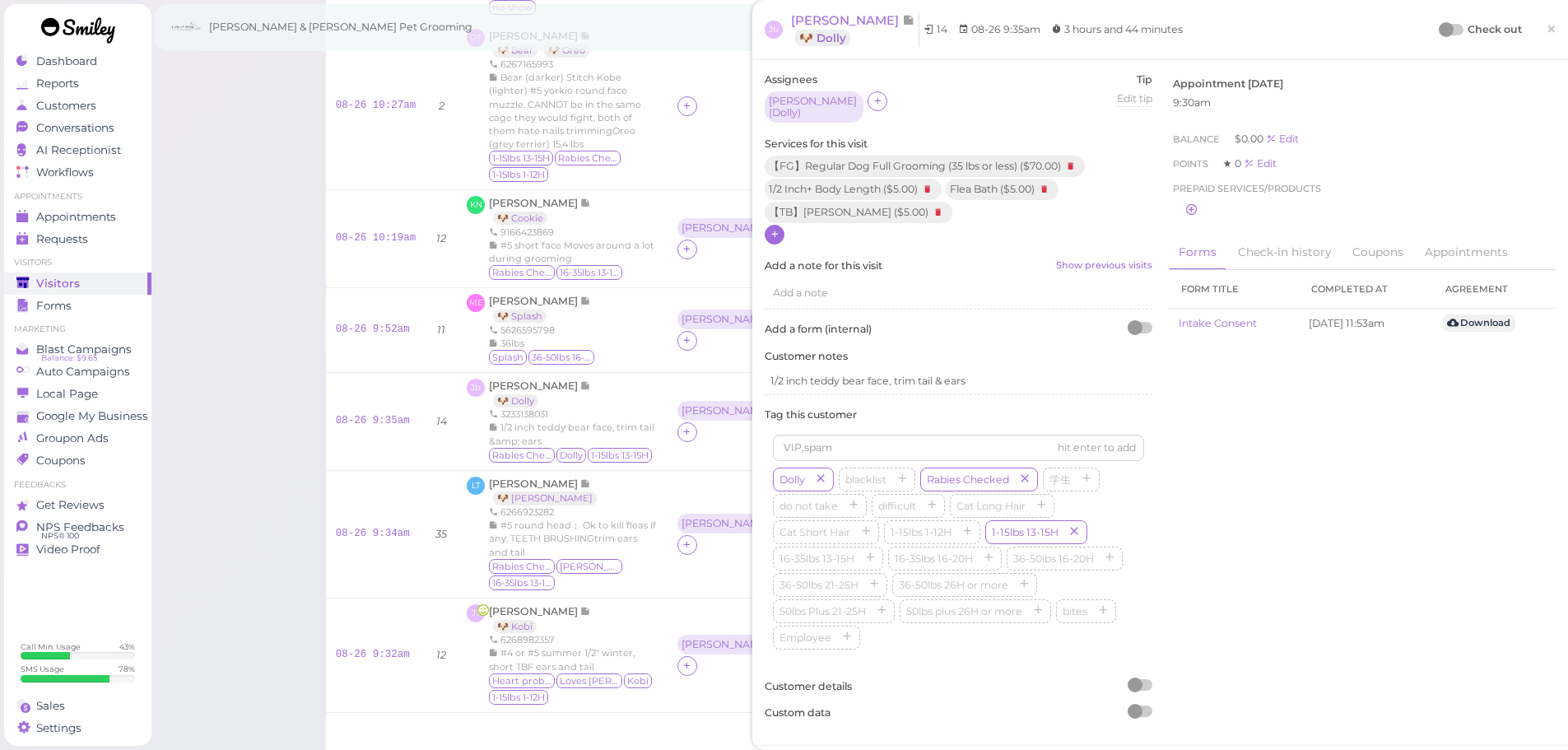
click at [1439, 31] on div at bounding box center [1447, 30] width 15 height 15
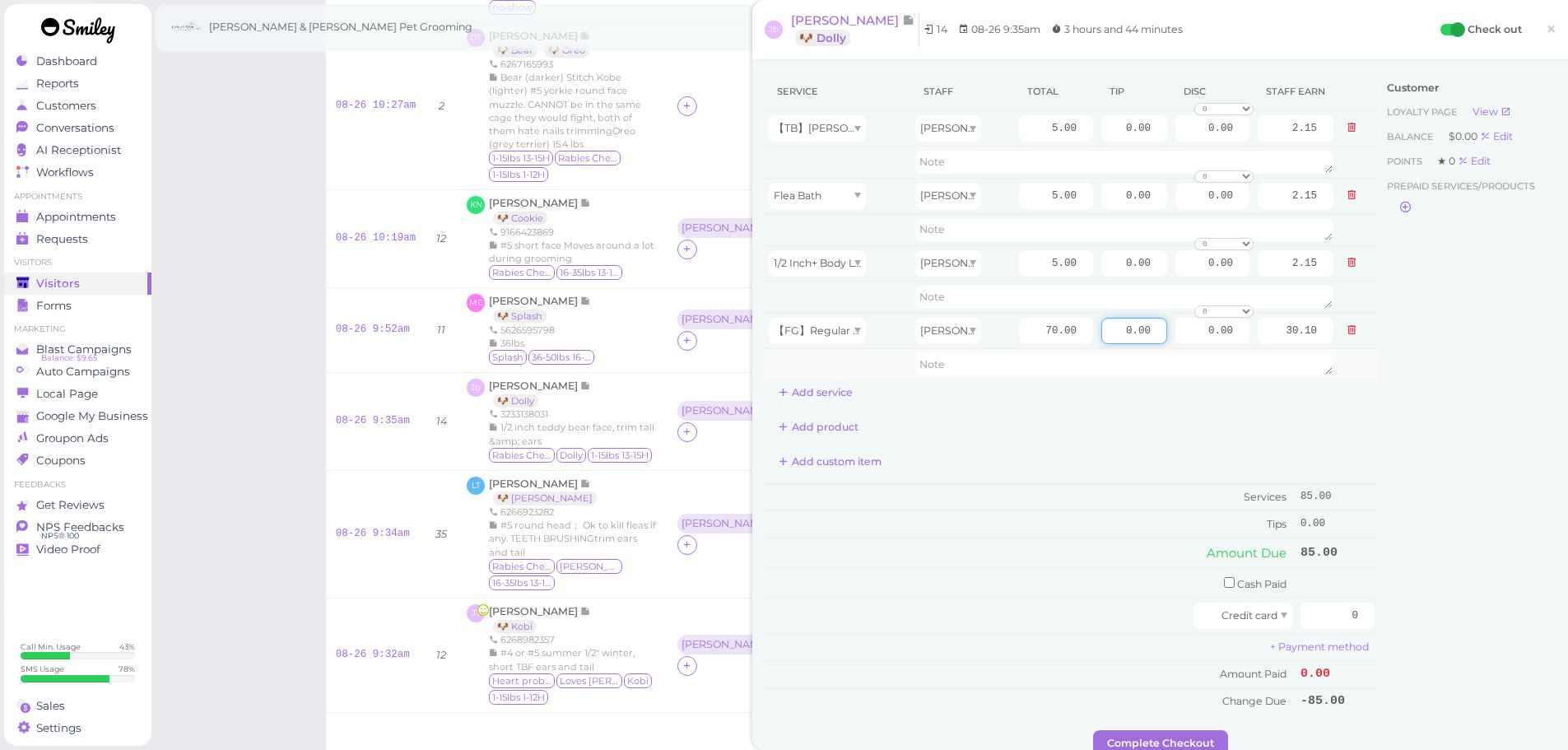
drag, startPoint x: 1091, startPoint y: 334, endPoint x: 1352, endPoint y: 351, distance: 261.6
click at [1352, 351] on tbody "【TB】[PERSON_NAME] [PERSON_NAME] 5.00 0.00 0.00 0 10% off 15% off 20% off 25% of…" at bounding box center [1072, 246] width 614 height 269
type input "8.5"
drag, startPoint x: 1317, startPoint y: 614, endPoint x: 1462, endPoint y: 632, distance: 146.1
click at [1462, 632] on div "Service Staff Total Tip Disc Staff earn 【TB】Teeth Brushing [PERSON_NAME] 5.00 0…" at bounding box center [1160, 401] width 791 height 658
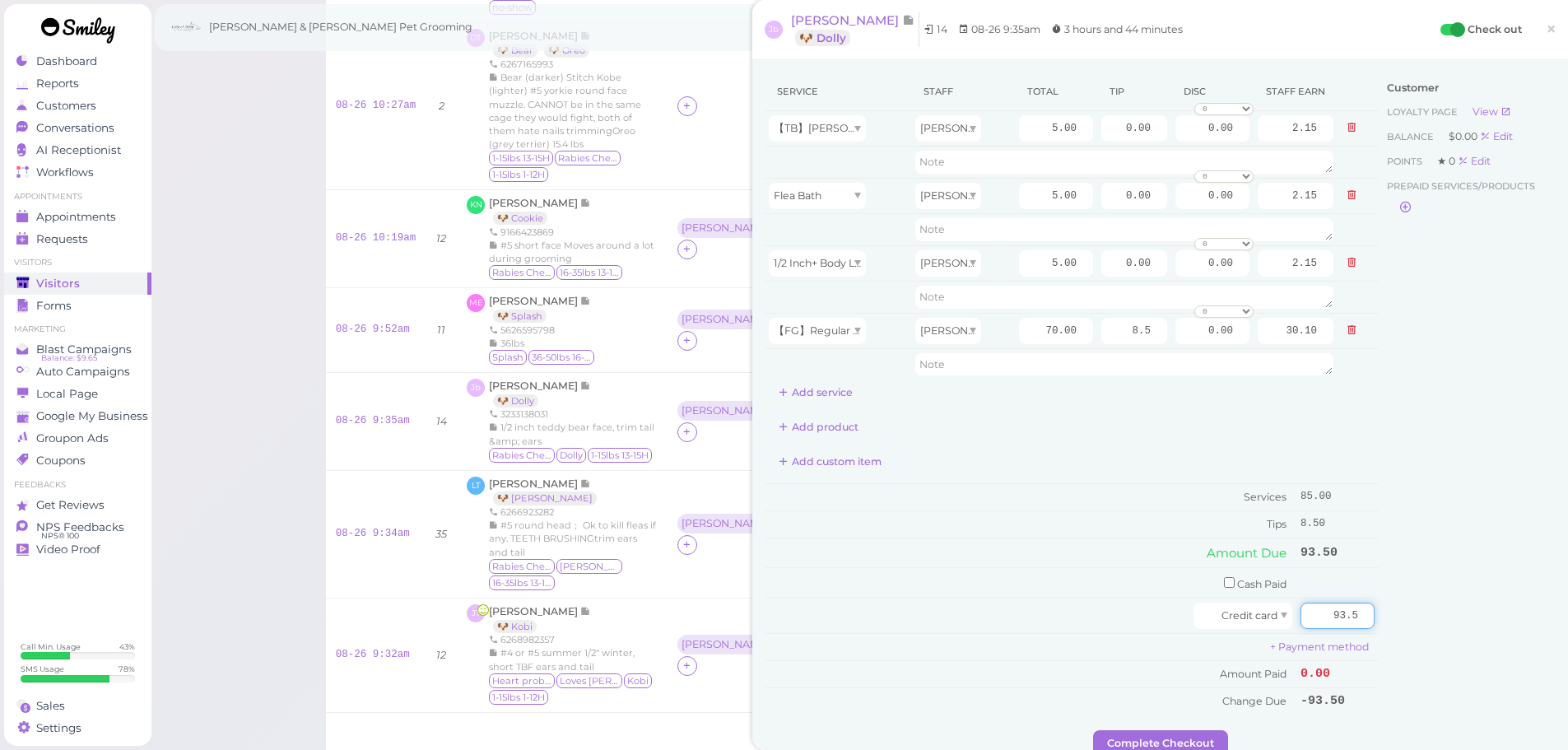
type input "93.5"
click at [1451, 628] on div "Customer Loyalty page View Balance $0.00 Edit Points ★ 0 Edit Prepaid services/…" at bounding box center [1467, 401] width 177 height 658
click at [1207, 734] on button "Complete Checkout" at bounding box center [1160, 743] width 135 height 26
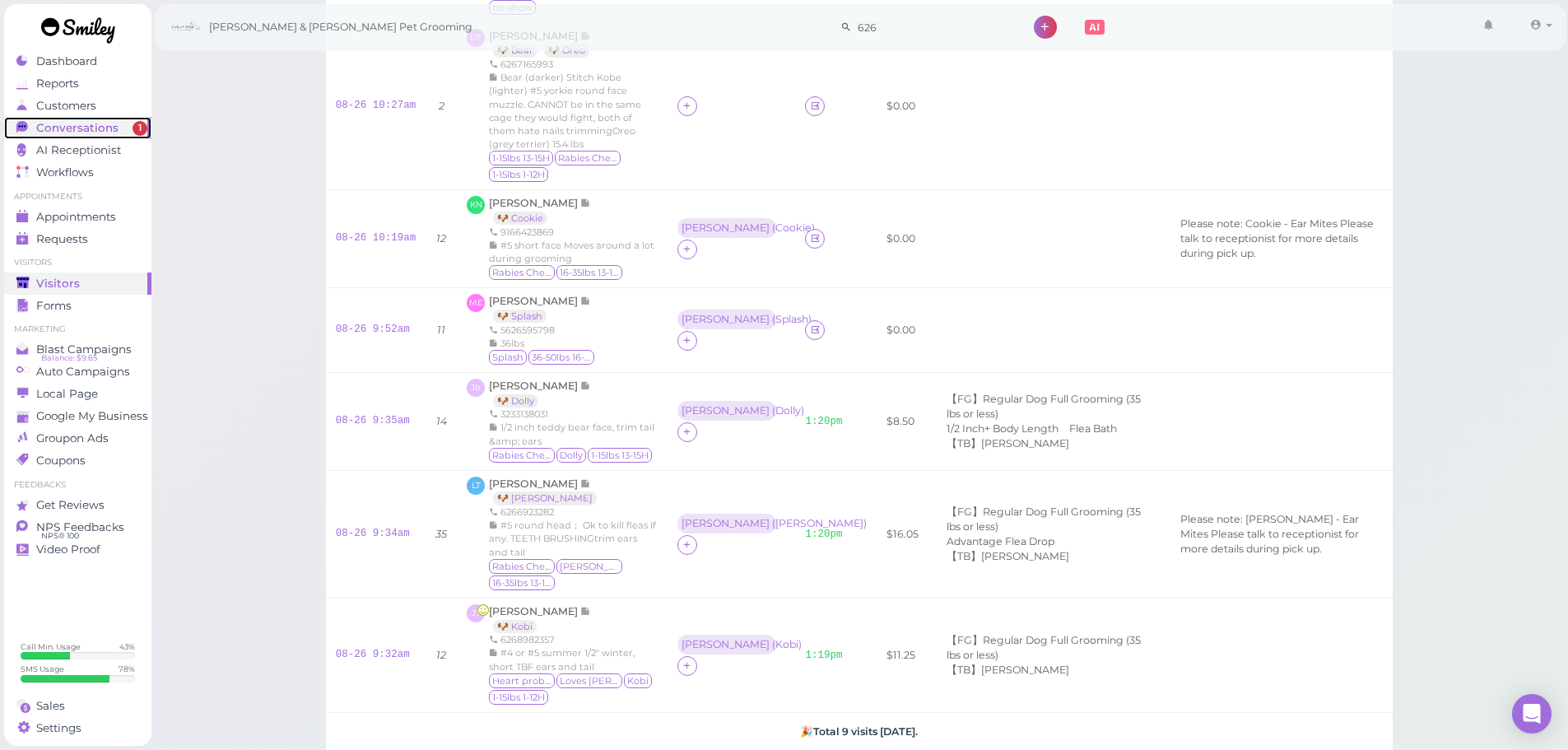
click at [89, 122] on span "Conversations" at bounding box center [76, 128] width 82 height 14
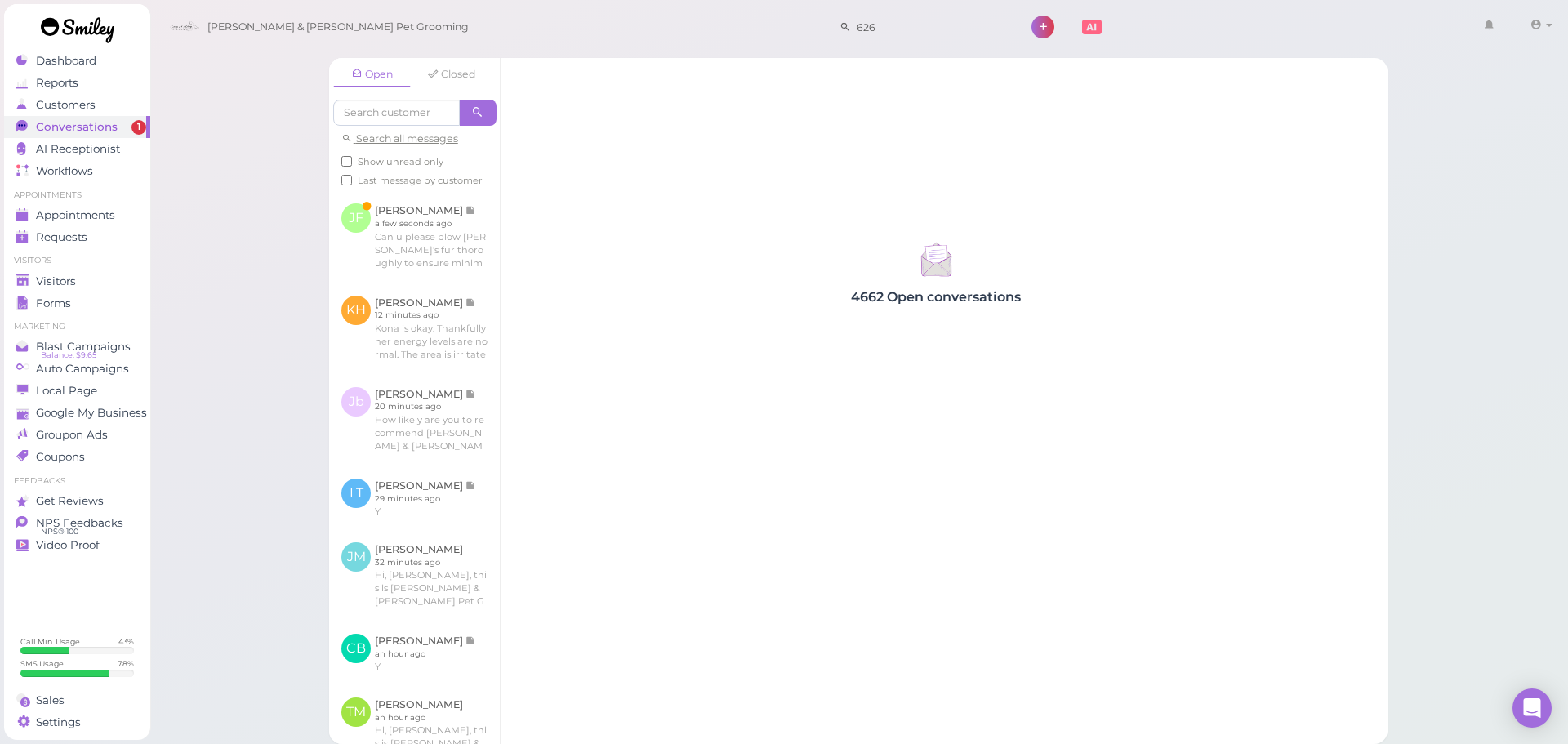
click at [321, 229] on div "Open Closed Search all messages Show unread only Last message by customer [PERS…" at bounding box center [858, 394] width 1100 height 698
click at [467, 264] on link at bounding box center [414, 237] width 171 height 92
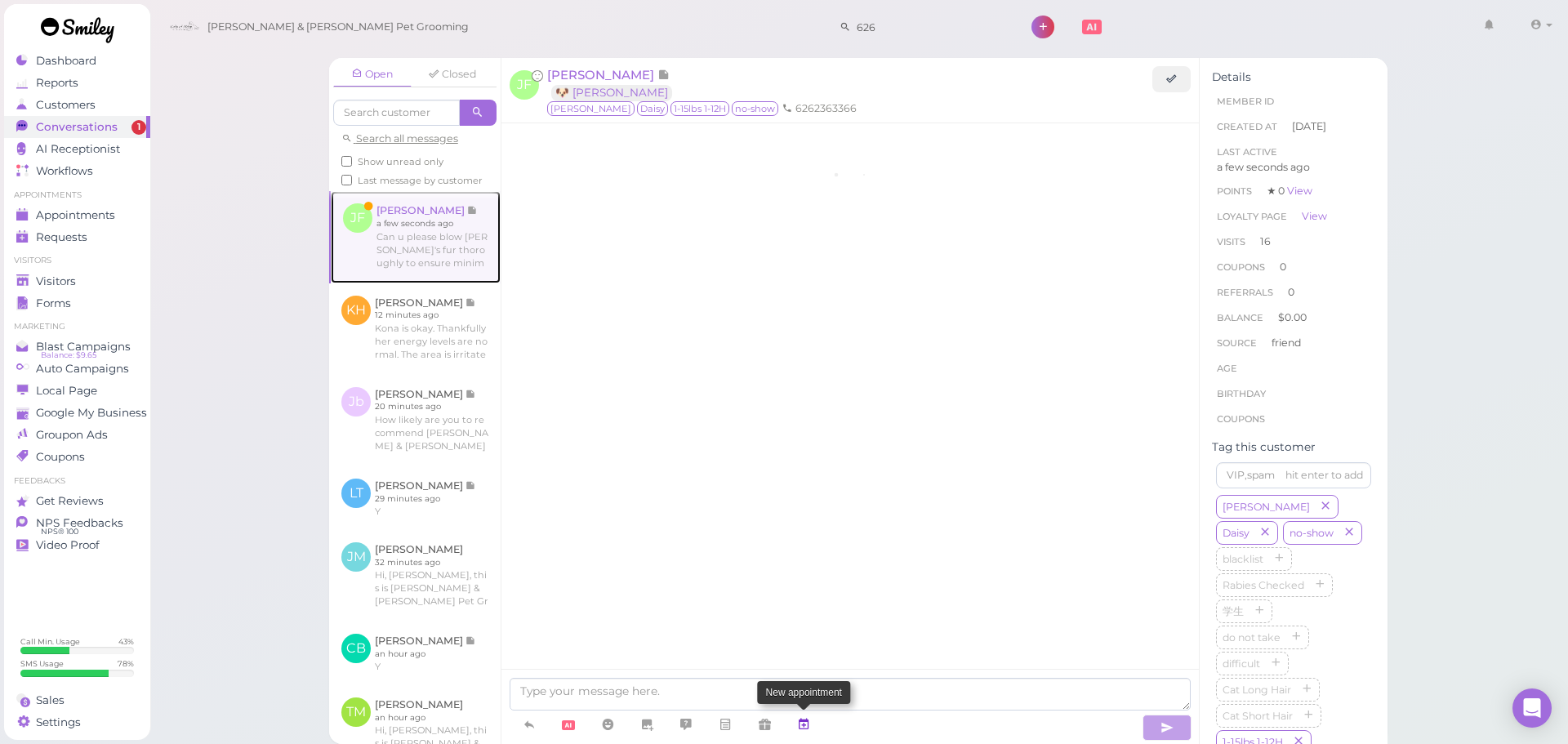
scroll to position [2308, 0]
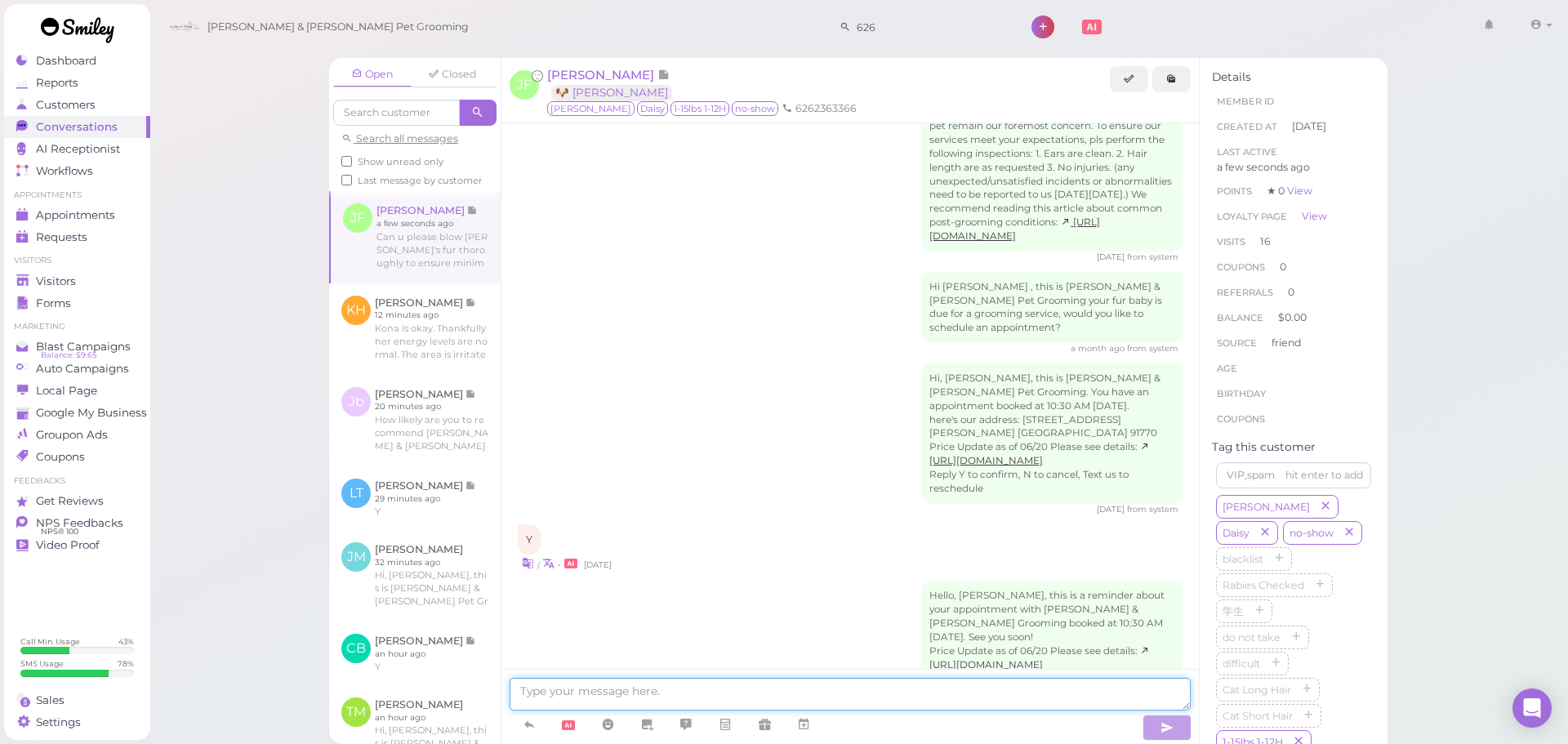
click at [815, 690] on textarea at bounding box center [849, 694] width 681 height 33
type textarea "Yes, of course"
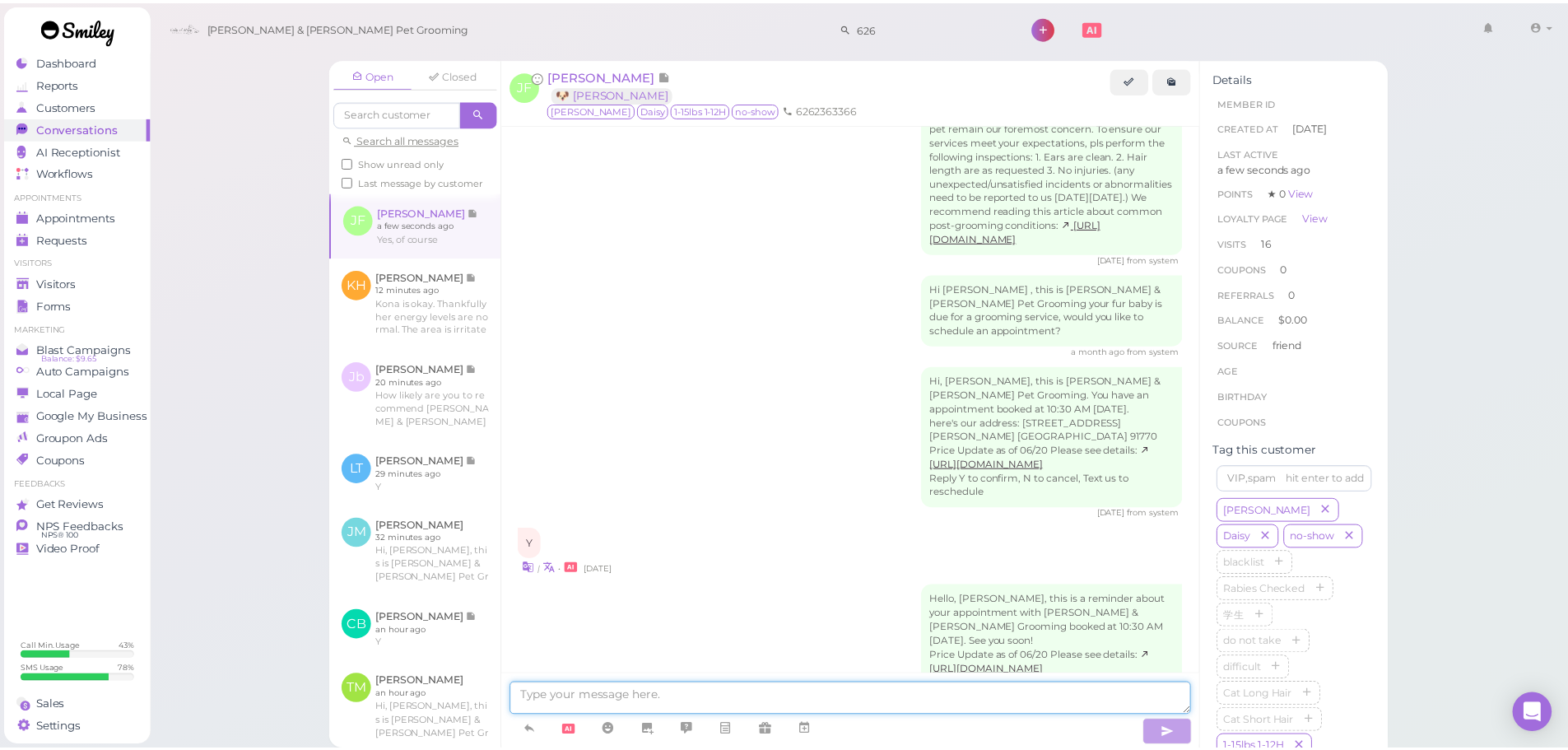
scroll to position [2365, 0]
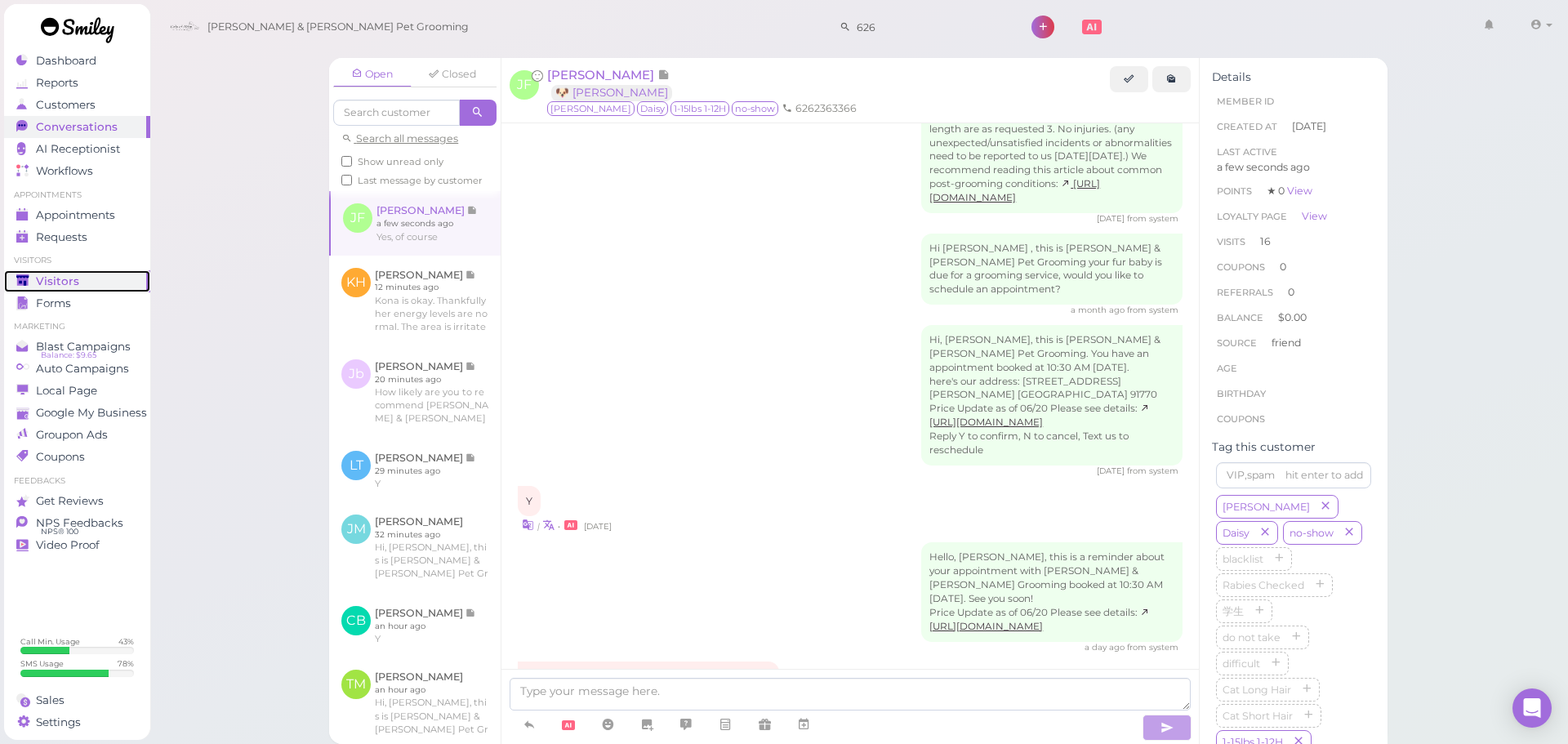
click at [107, 275] on div "Visitors" at bounding box center [75, 281] width 118 height 14
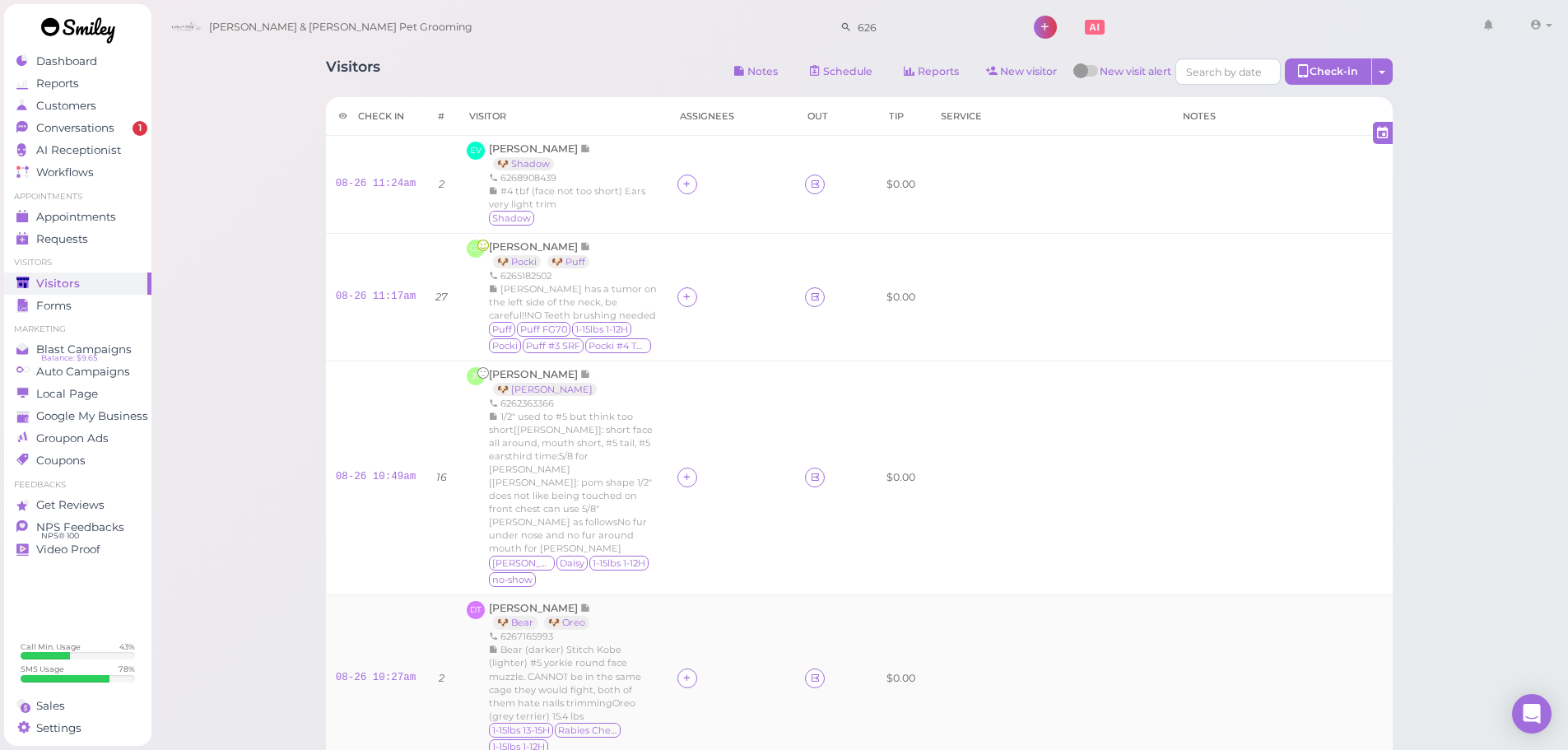
click at [763, 595] on td at bounding box center [732, 677] width 128 height 167
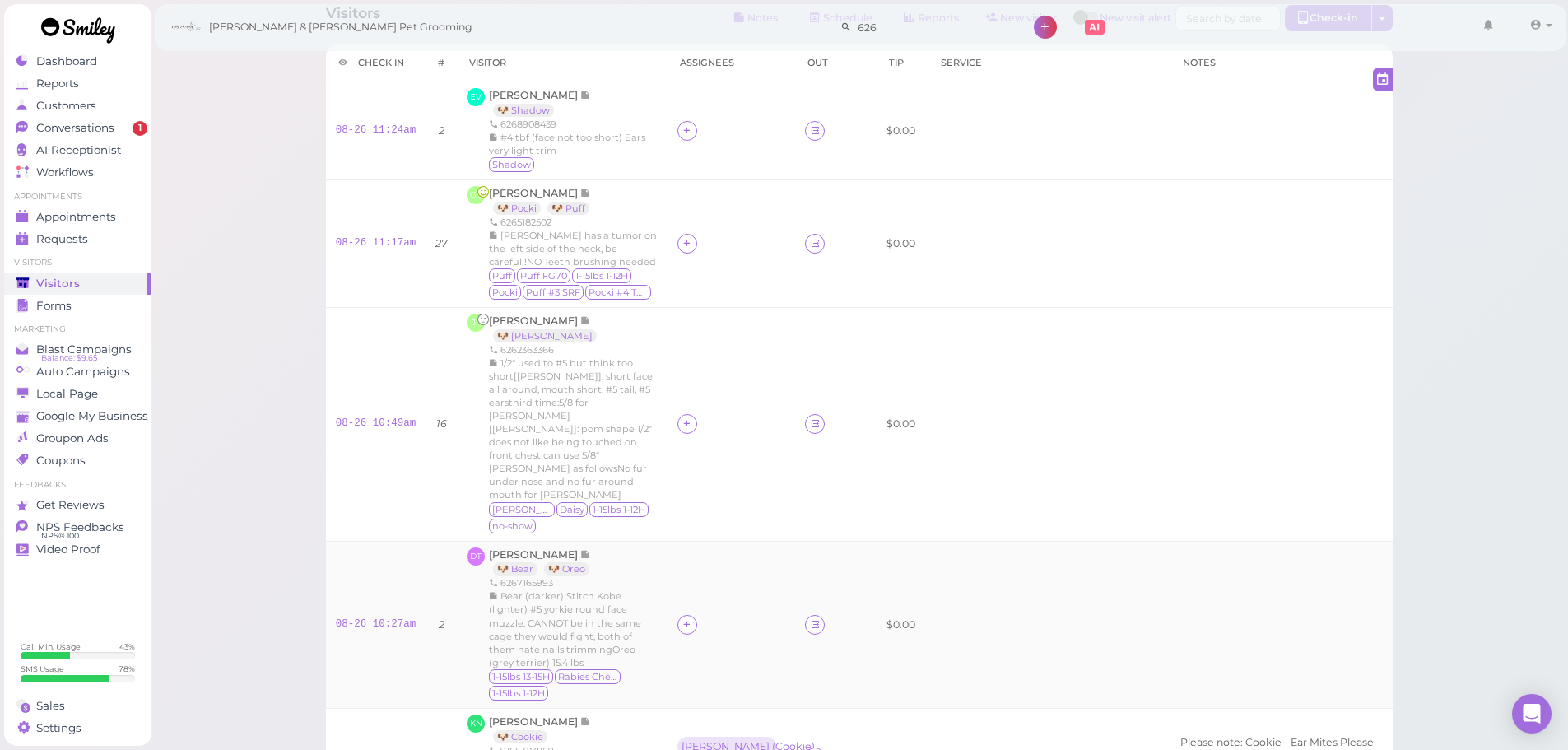
scroll to position [82, 0]
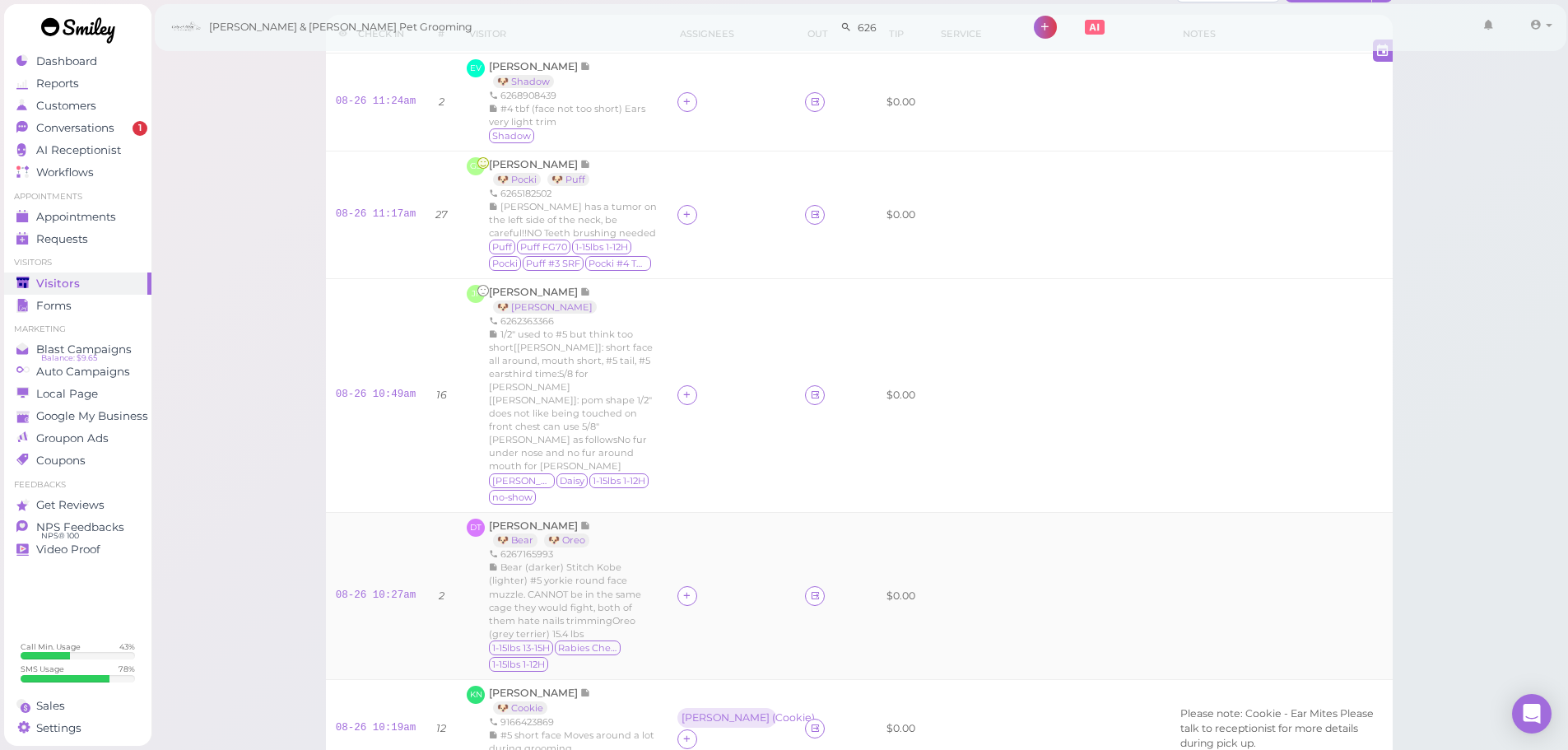
click at [710, 586] on div at bounding box center [731, 595] width 108 height 20
click at [697, 586] on div at bounding box center [687, 595] width 20 height 20
click at [750, 184] on td at bounding box center [732, 215] width 128 height 127
click at [697, 207] on div at bounding box center [687, 215] width 20 height 20
click at [729, 248] on input at bounding box center [788, 253] width 199 height 26
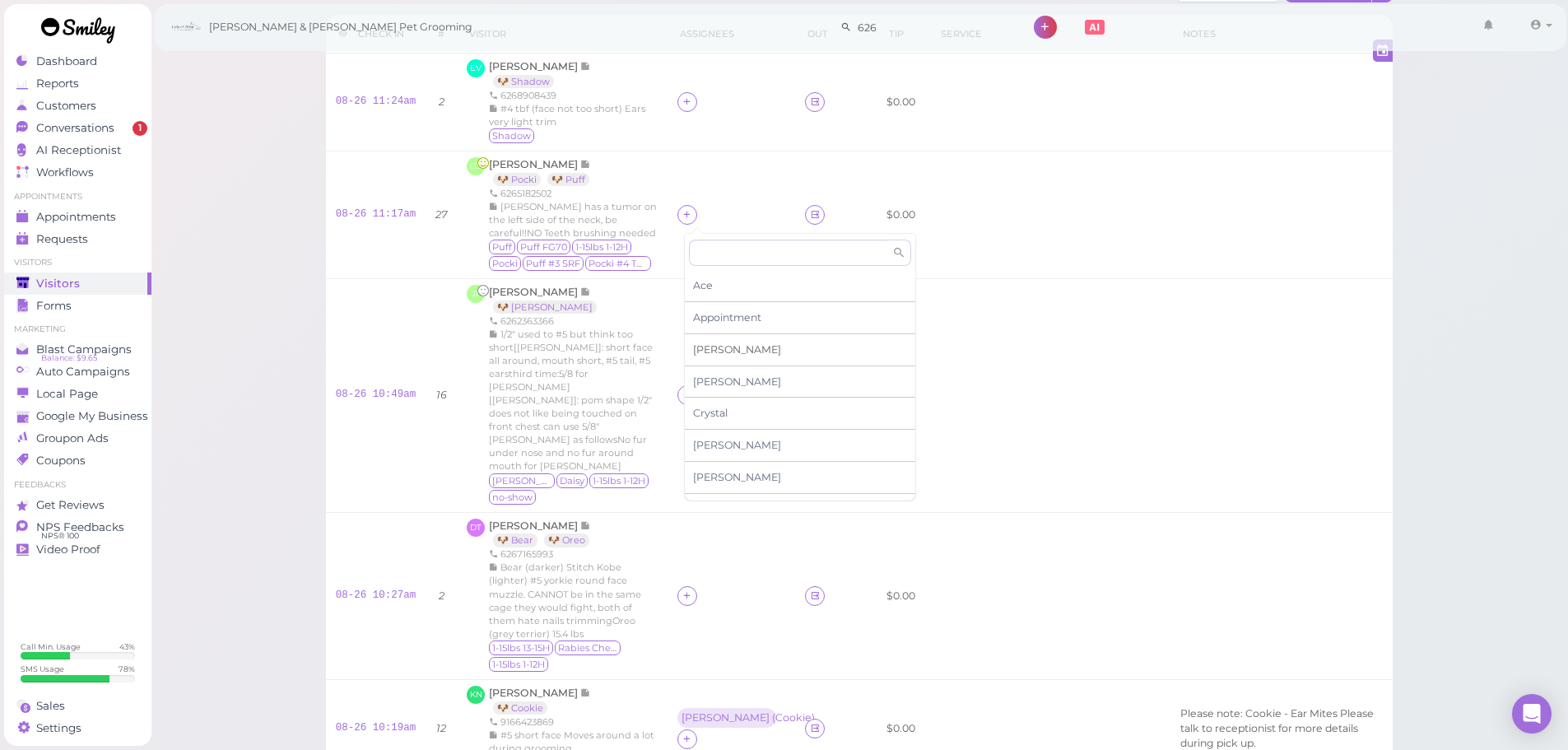
click at [714, 355] on div "[PERSON_NAME]" at bounding box center [800, 351] width 231 height 32
click at [692, 99] on icon at bounding box center [687, 101] width 10 height 12
click at [727, 368] on span "[PERSON_NAME]" at bounding box center [737, 371] width 89 height 12
click at [684, 385] on div at bounding box center [687, 395] width 20 height 20
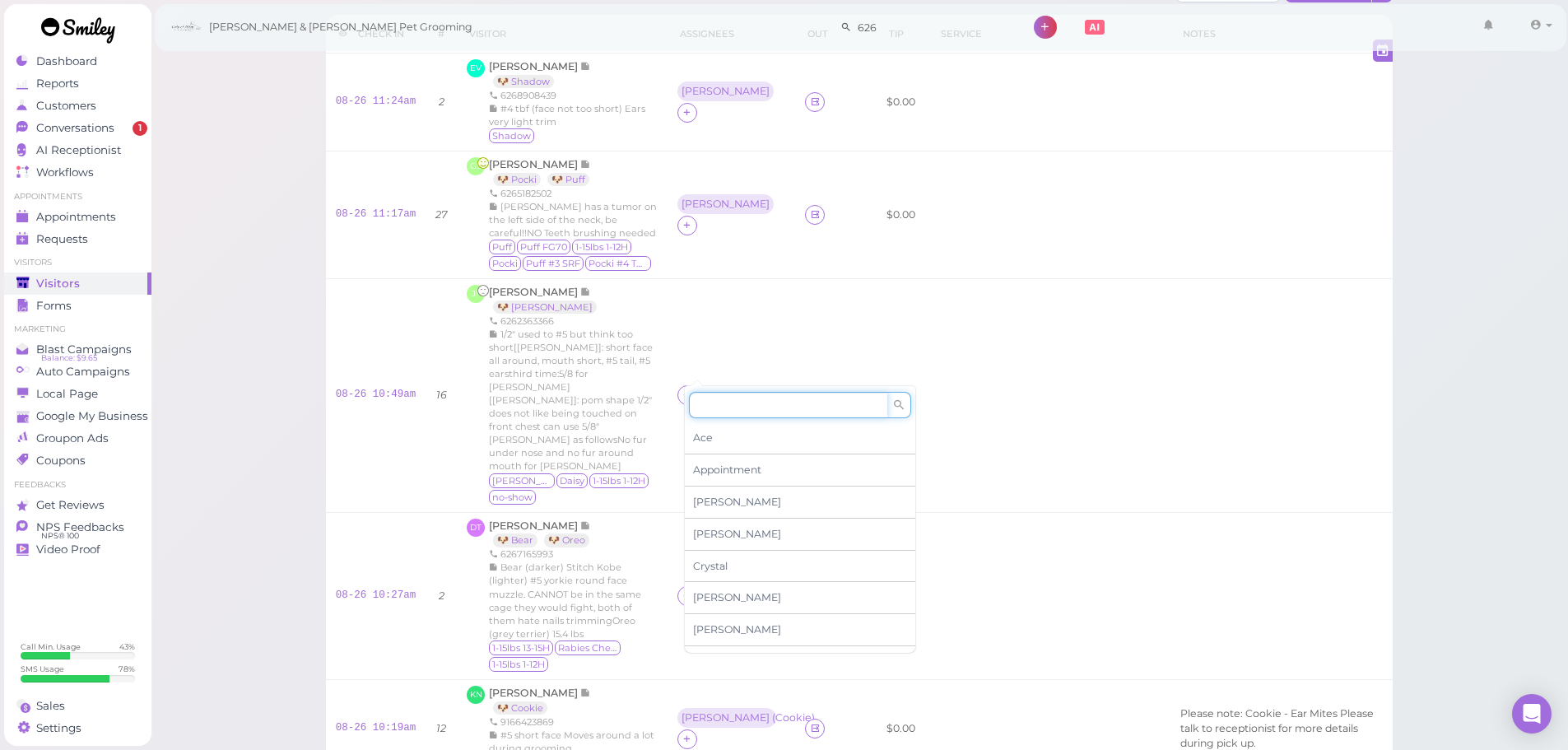
click at [698, 411] on input at bounding box center [788, 405] width 199 height 26
type input "re"
click at [723, 427] on div "[PERSON_NAME]" at bounding box center [800, 437] width 231 height 31
click at [697, 586] on div at bounding box center [687, 595] width 20 height 20
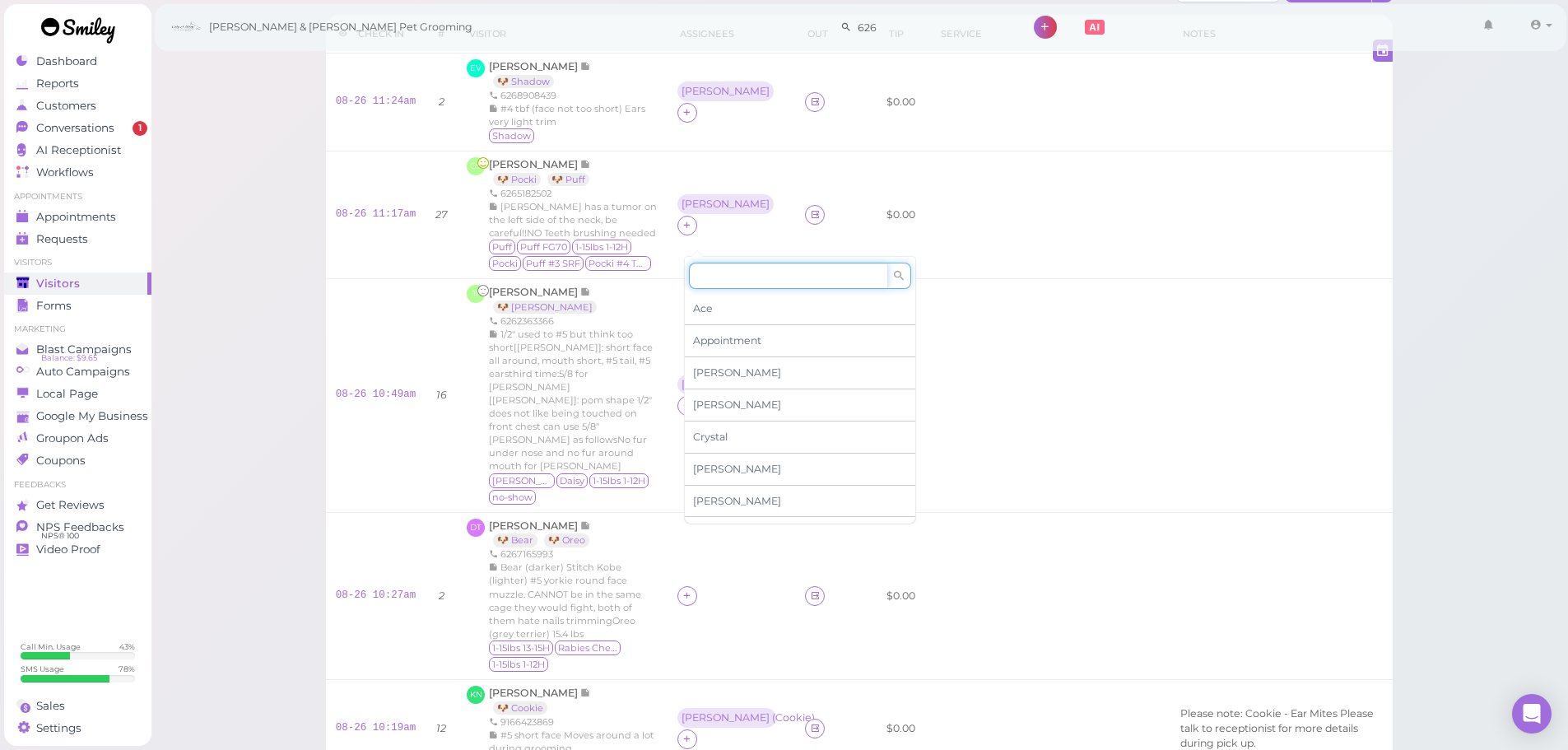
click at [743, 275] on input at bounding box center [788, 276] width 199 height 26
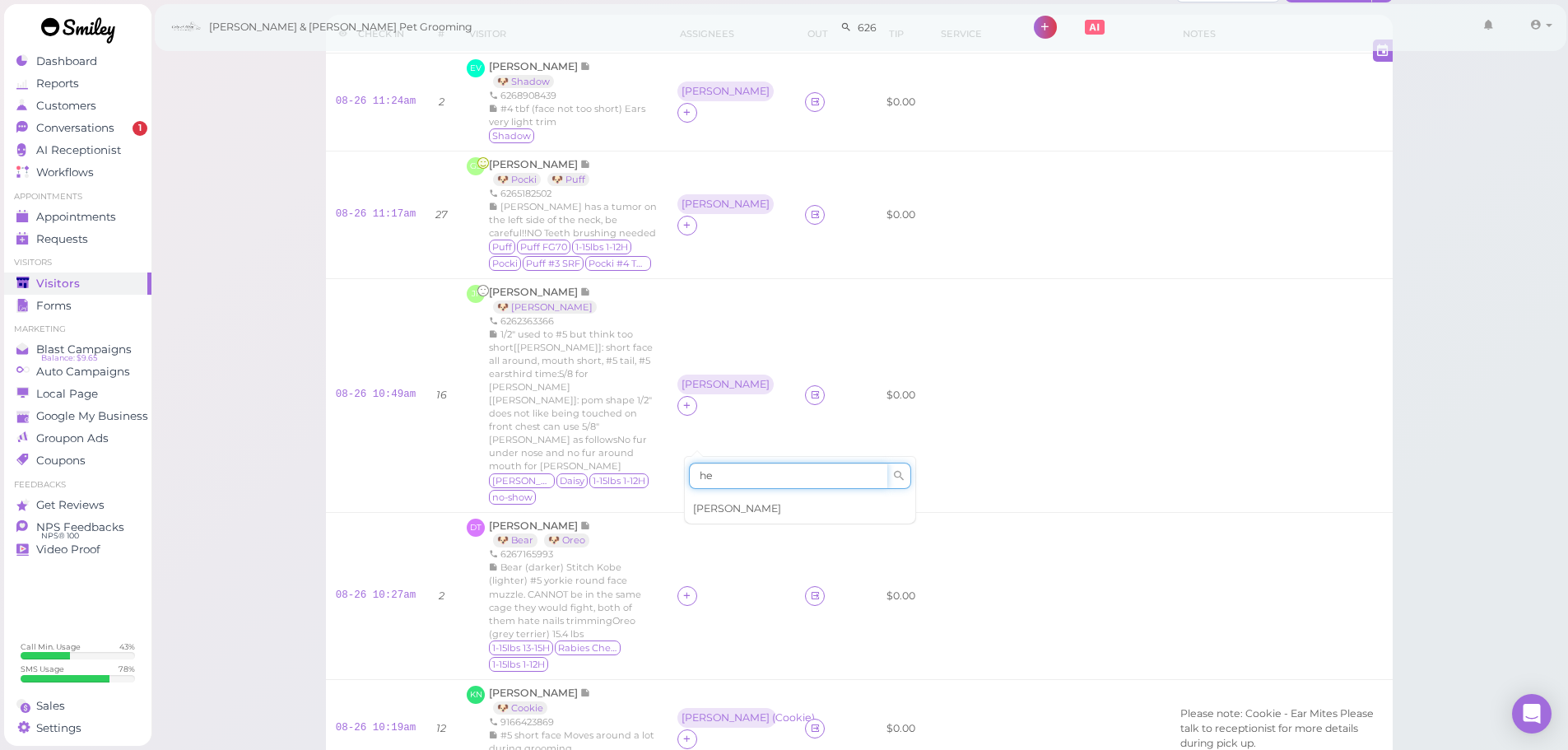
type input "he"
click at [717, 499] on div "[PERSON_NAME]" at bounding box center [800, 509] width 231 height 31
click at [702, 579] on div "[PERSON_NAME]" at bounding box center [726, 585] width 89 height 11
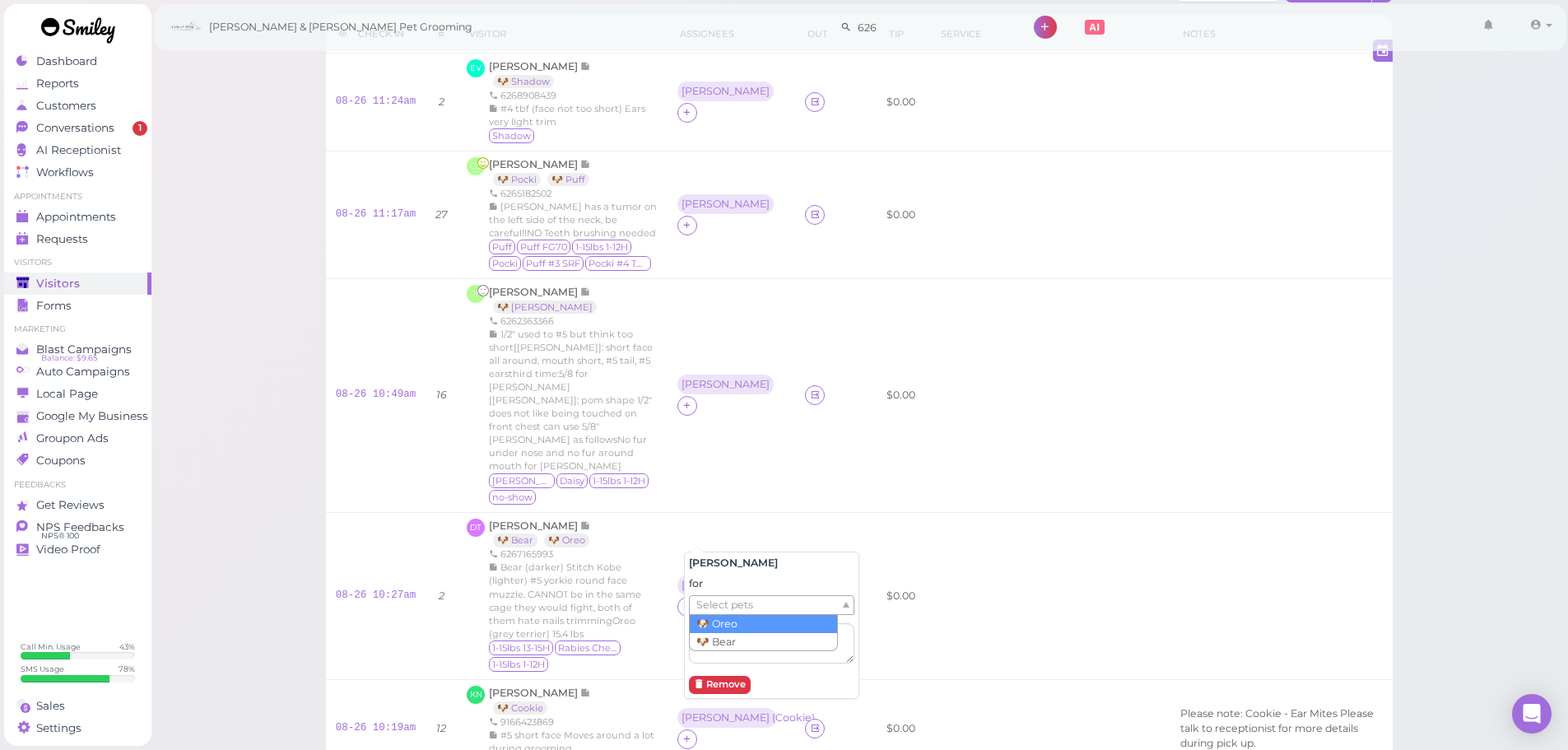
click at [717, 606] on span "Select pets" at bounding box center [725, 605] width 57 height 18
click at [706, 449] on td "[PERSON_NAME]" at bounding box center [732, 396] width 128 height 234
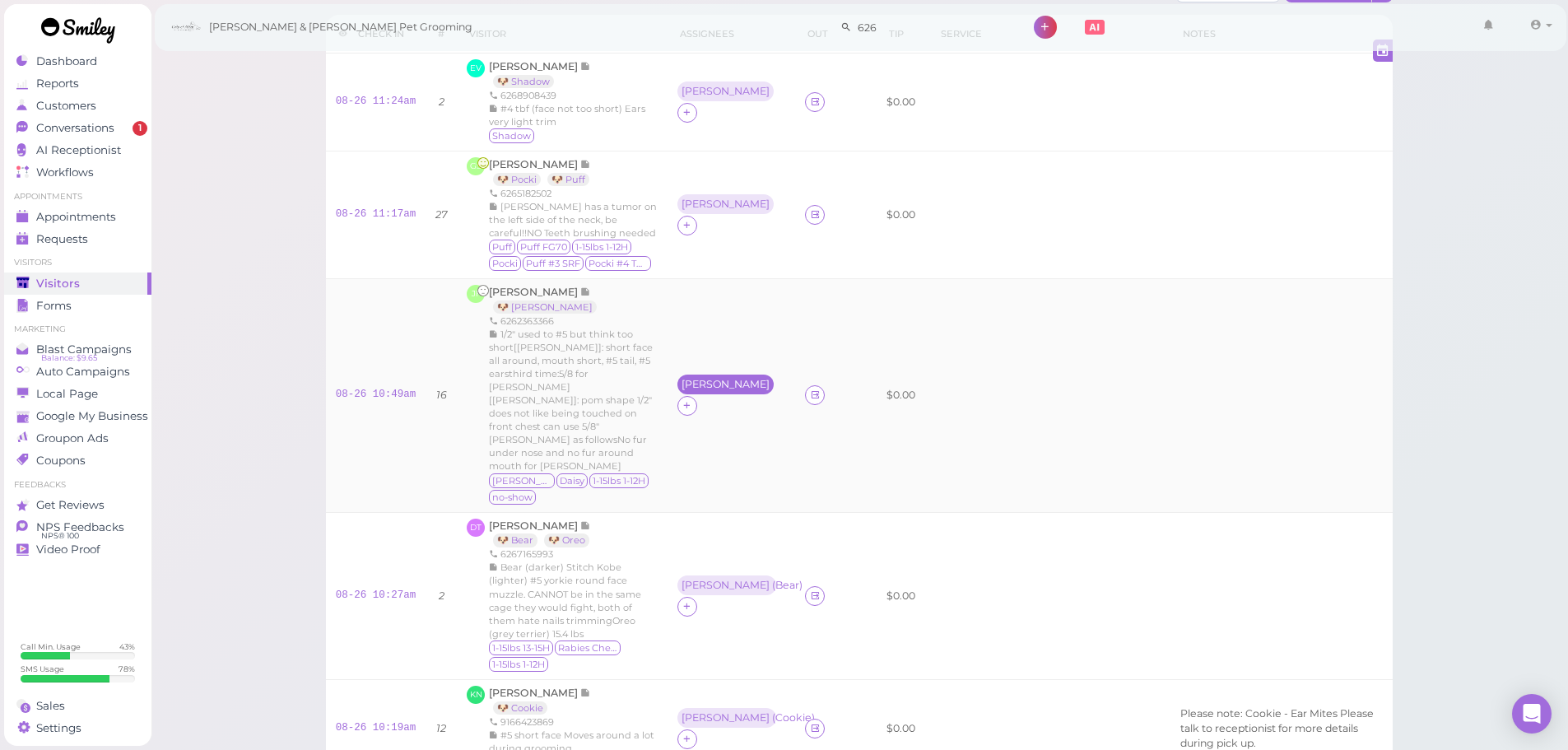
click at [707, 379] on div "[PERSON_NAME]" at bounding box center [726, 384] width 89 height 11
click at [720, 438] on span "Select pets" at bounding box center [725, 439] width 57 height 18
click at [724, 298] on td "[PERSON_NAME] ( [PERSON_NAME] )" at bounding box center [732, 396] width 128 height 234
click at [712, 214] on div "[PERSON_NAME]" at bounding box center [727, 204] width 101 height 20
drag, startPoint x: 687, startPoint y: 213, endPoint x: 698, endPoint y: 235, distance: 24.6
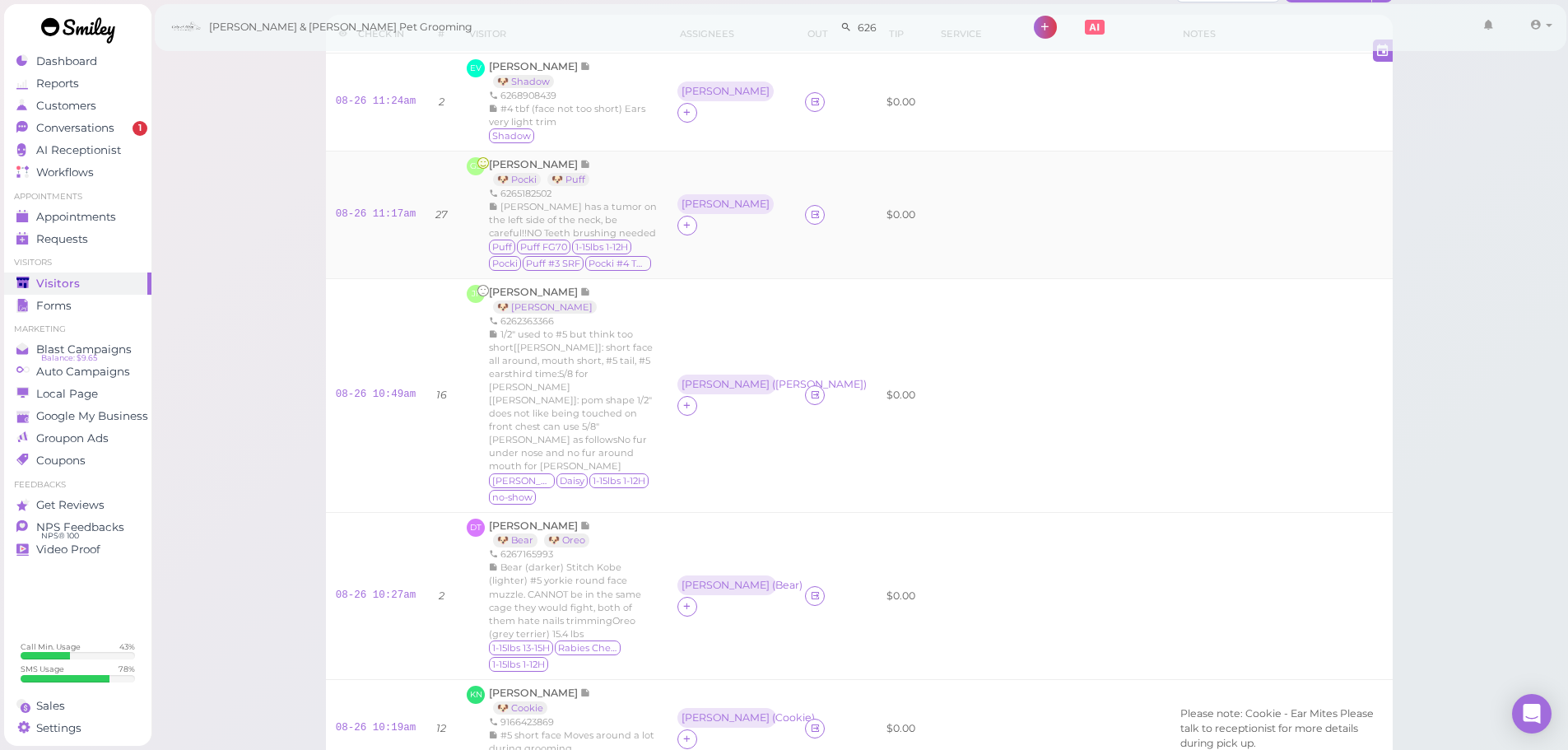
click at [687, 213] on div "[PERSON_NAME]" at bounding box center [725, 204] width 96 height 20
click at [689, 188] on td "[PERSON_NAME]" at bounding box center [732, 215] width 128 height 127
click at [689, 209] on div "[PERSON_NAME]" at bounding box center [726, 204] width 89 height 11
click at [720, 280] on span "Select pets" at bounding box center [725, 286] width 57 height 18
click at [728, 163] on td "Asa ( Puff )" at bounding box center [732, 215] width 128 height 127
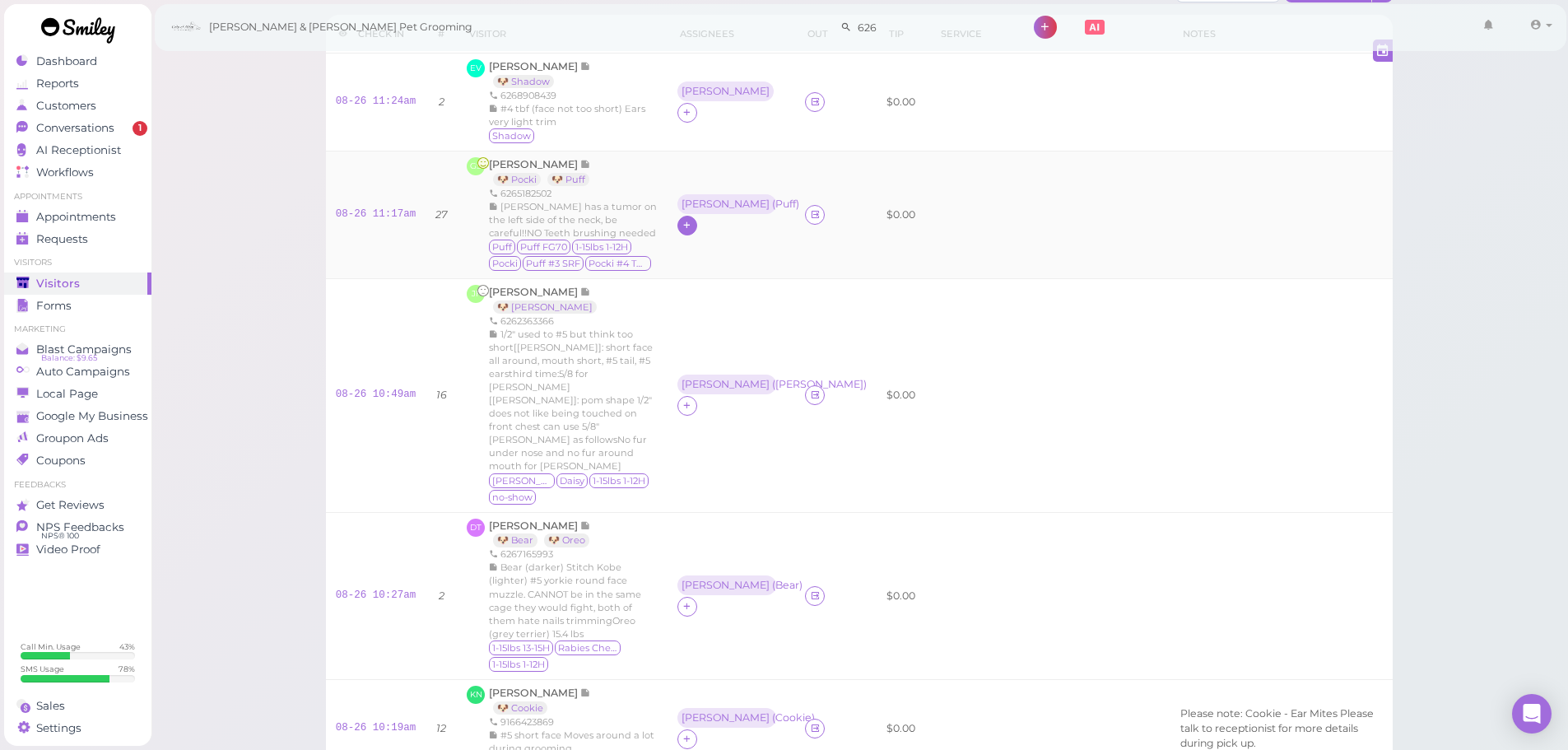
click at [697, 216] on div at bounding box center [687, 225] width 20 height 20
click at [766, 246] on input at bounding box center [849, 253] width 199 height 26
type input "he"
click at [797, 292] on div "[PERSON_NAME]" at bounding box center [862, 286] width 231 height 31
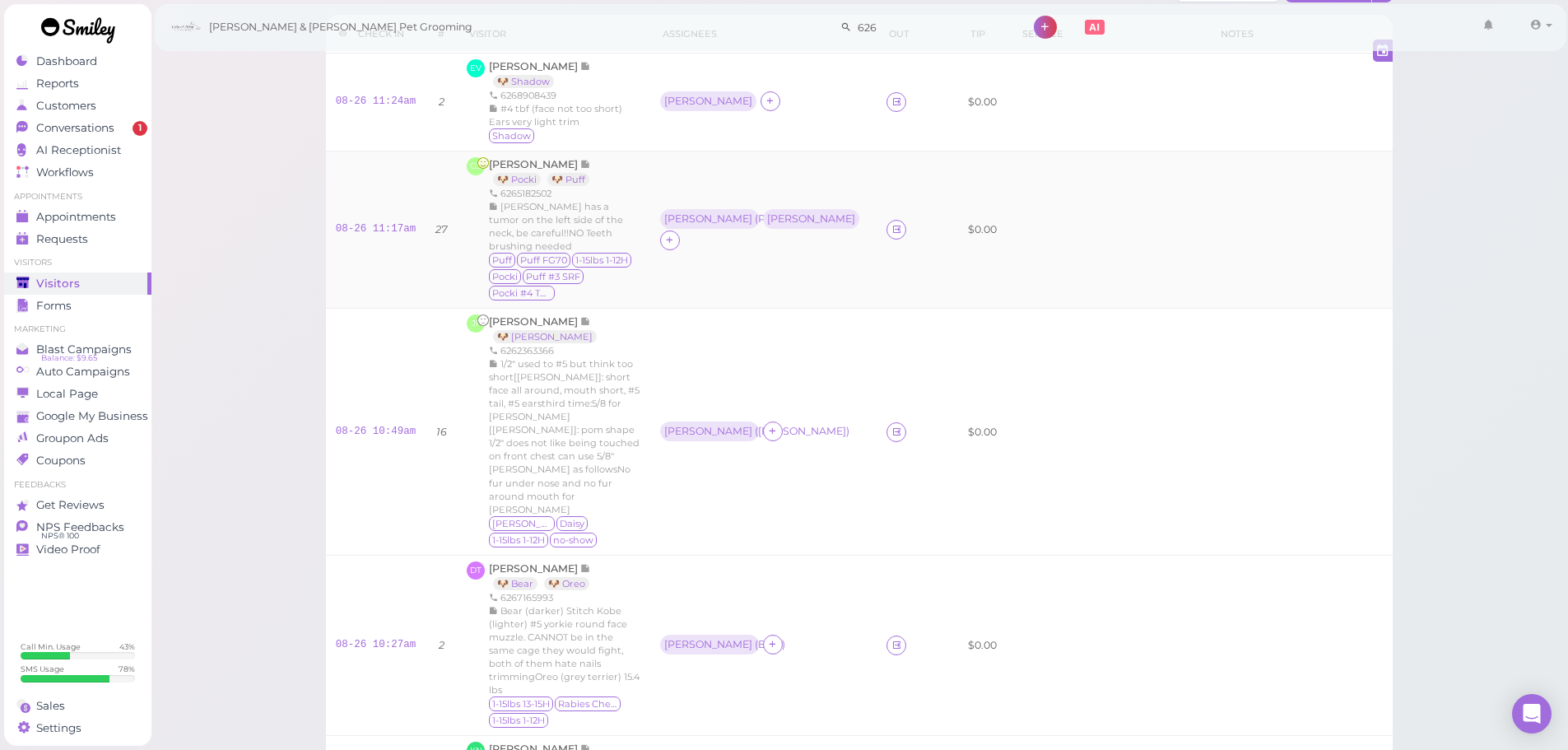
click at [769, 167] on td "Asa ( Puff ) [PERSON_NAME]" at bounding box center [764, 230] width 227 height 157
click at [768, 213] on div "[PERSON_NAME]" at bounding box center [812, 219] width 89 height 11
click at [772, 278] on ul "Select pets" at bounding box center [765, 276] width 151 height 18
drag, startPoint x: 752, startPoint y: 306, endPoint x: 754, endPoint y: 296, distance: 10.2
click at [754, 296] on div "for Pocki × 🐶 Pocki" at bounding box center [766, 293] width 166 height 90
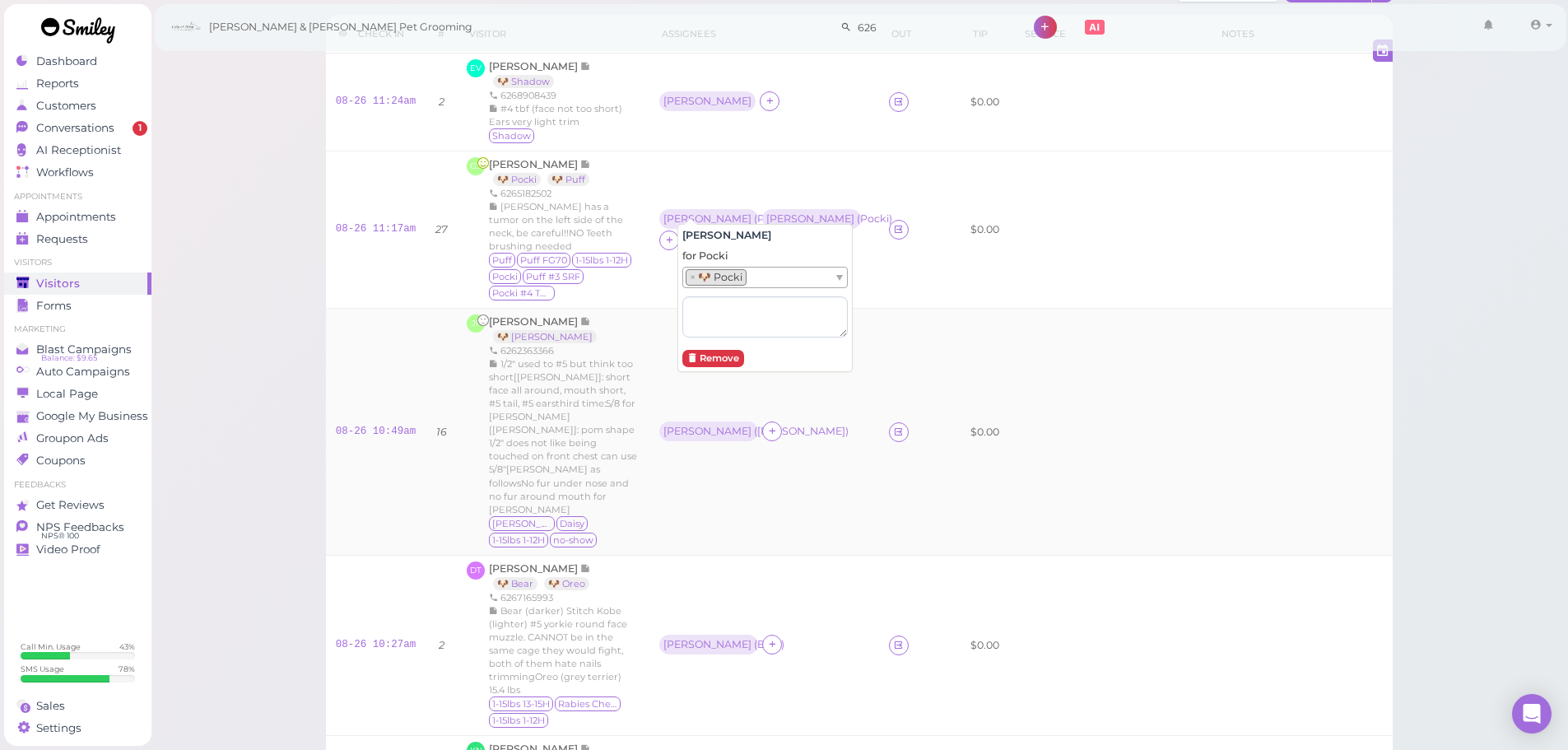
click at [961, 309] on td "$0.00" at bounding box center [986, 432] width 52 height 247
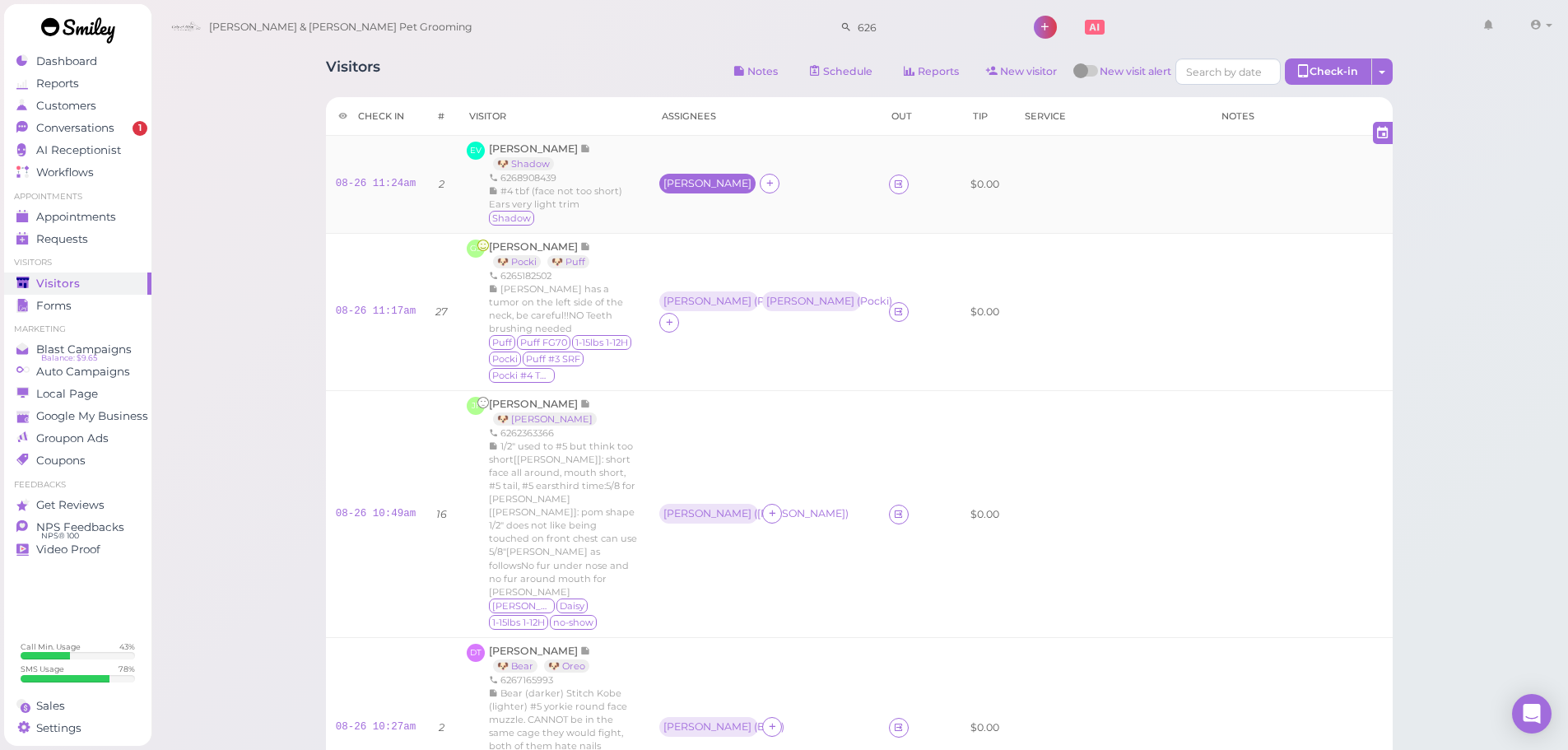
click at [697, 181] on div "[PERSON_NAME]" at bounding box center [708, 184] width 89 height 11
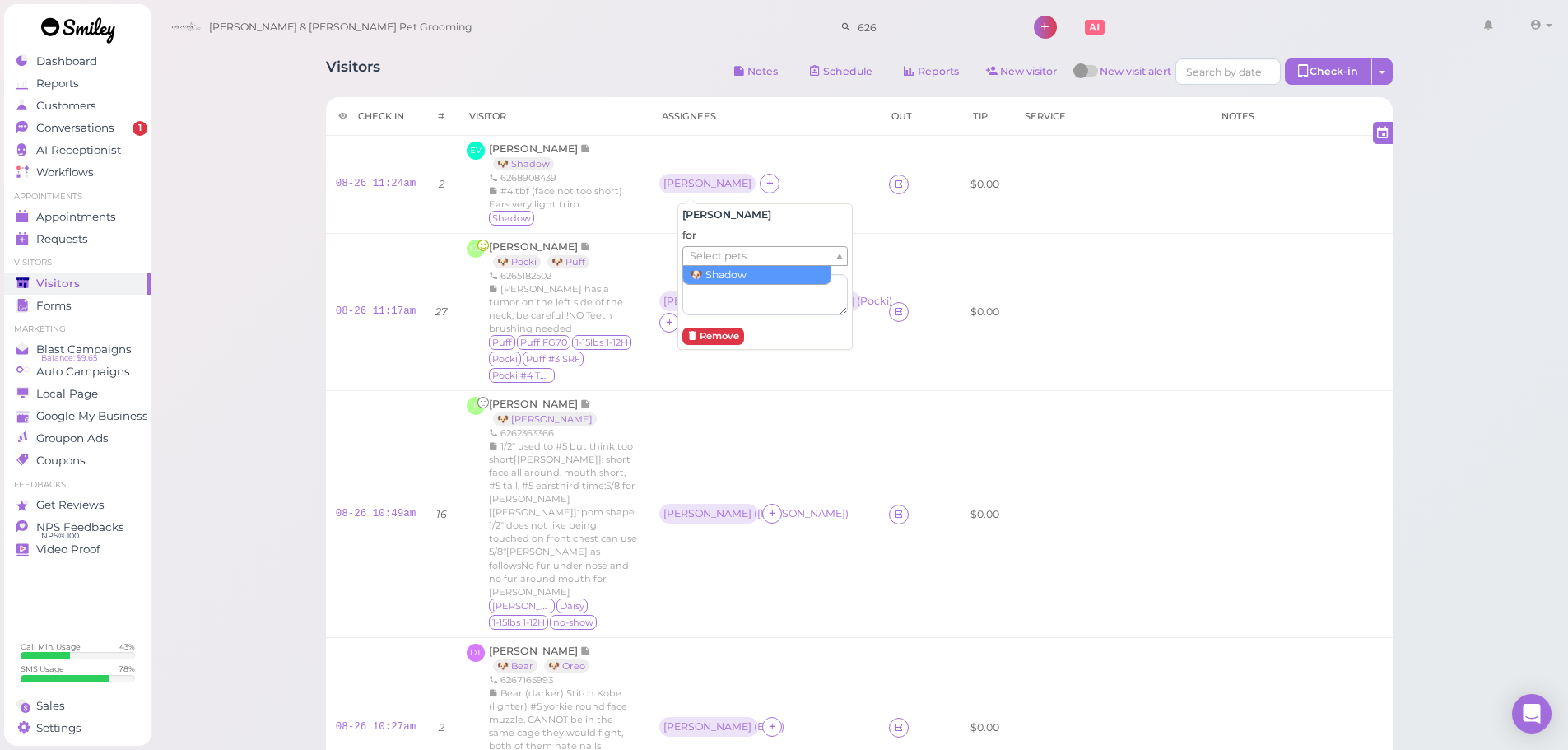
click at [719, 256] on span "Select pets" at bounding box center [719, 255] width 57 height 18
click at [688, 140] on td "[PERSON_NAME] ( Shadow )" at bounding box center [764, 185] width 229 height 98
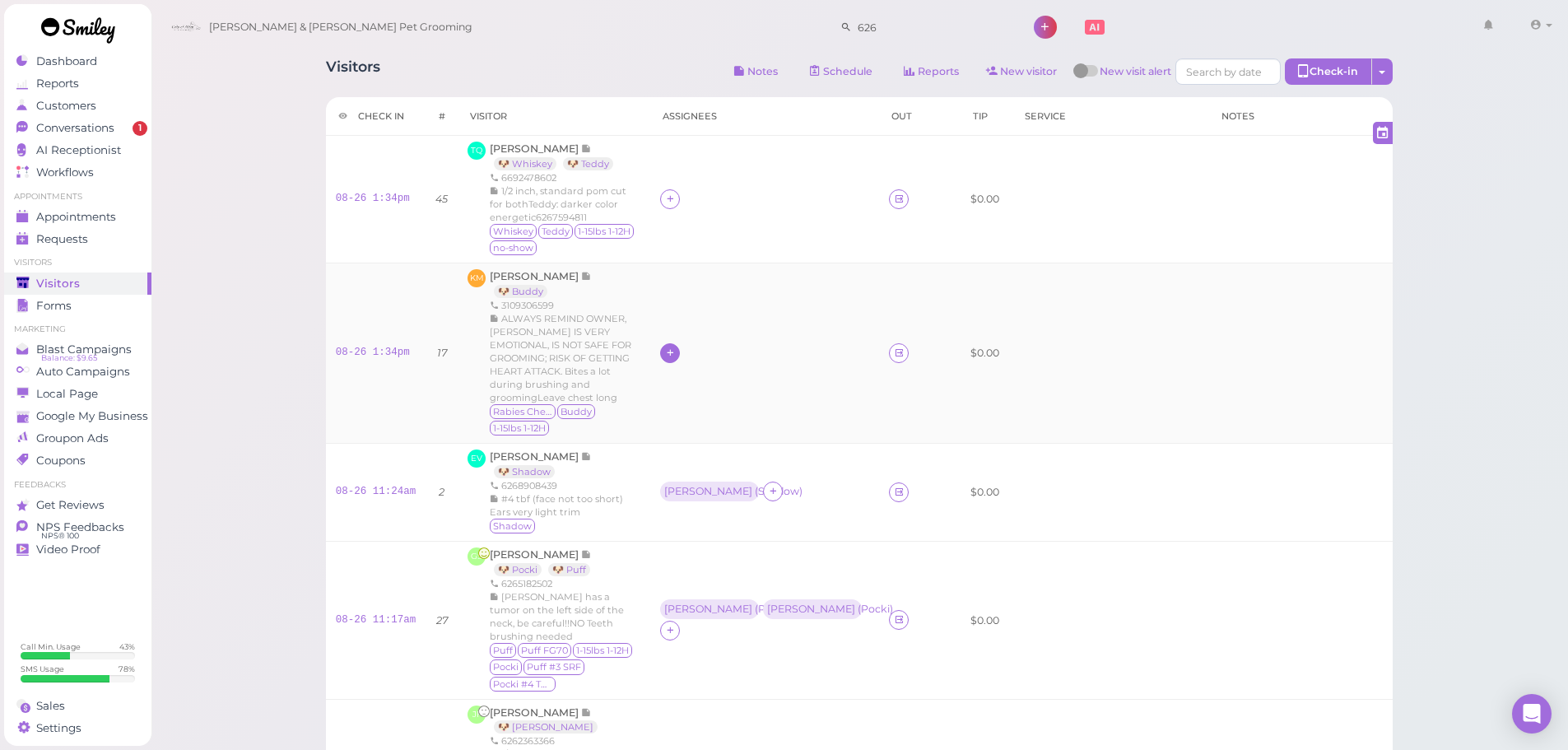
click at [676, 347] on icon at bounding box center [670, 352] width 10 height 12
click at [719, 367] on input at bounding box center [782, 377] width 199 height 26
type input "he"
click at [703, 414] on span "[PERSON_NAME]" at bounding box center [731, 408] width 89 height 12
click at [670, 300] on td at bounding box center [765, 353] width 229 height 180
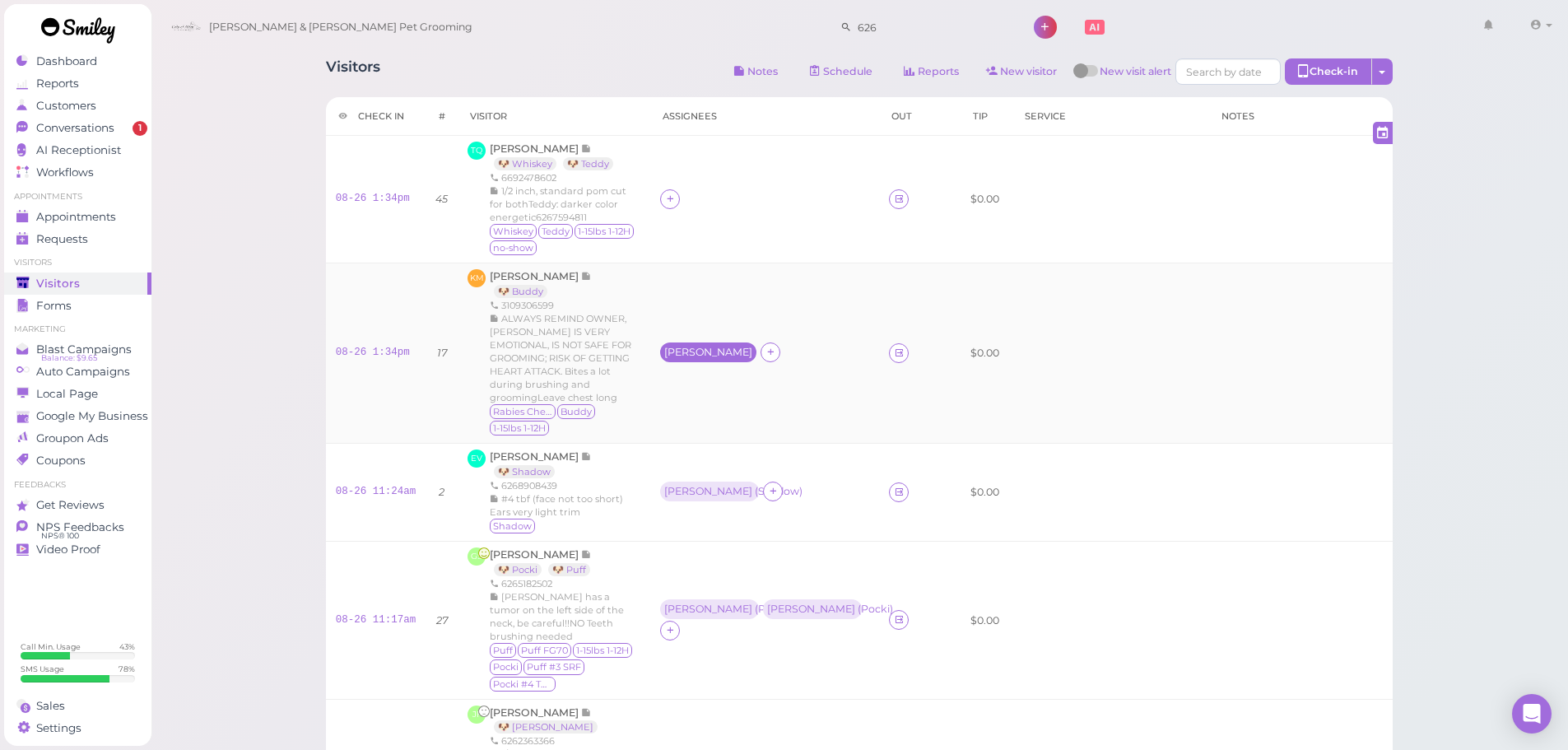
click at [684, 347] on div "[PERSON_NAME]" at bounding box center [708, 352] width 89 height 11
drag, startPoint x: 716, startPoint y: 392, endPoint x: 718, endPoint y: 419, distance: 27.1
click at [719, 409] on span "Select pets" at bounding box center [719, 411] width 57 height 18
click at [718, 419] on span "Select pets" at bounding box center [719, 411] width 57 height 18
click at [716, 416] on span "Select pets" at bounding box center [719, 411] width 57 height 18
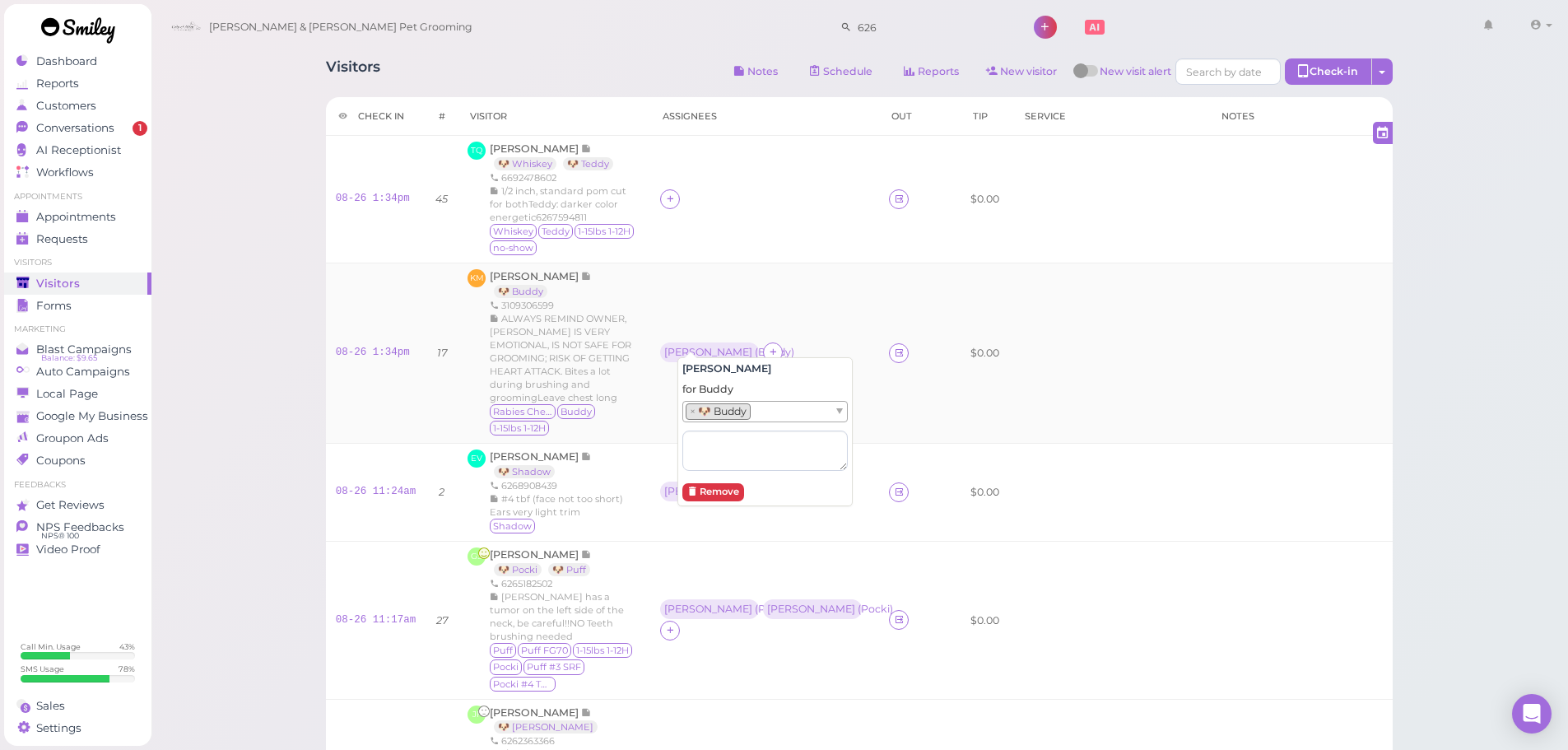
click at [791, 267] on td "[PERSON_NAME] ( Buddy )" at bounding box center [765, 353] width 229 height 180
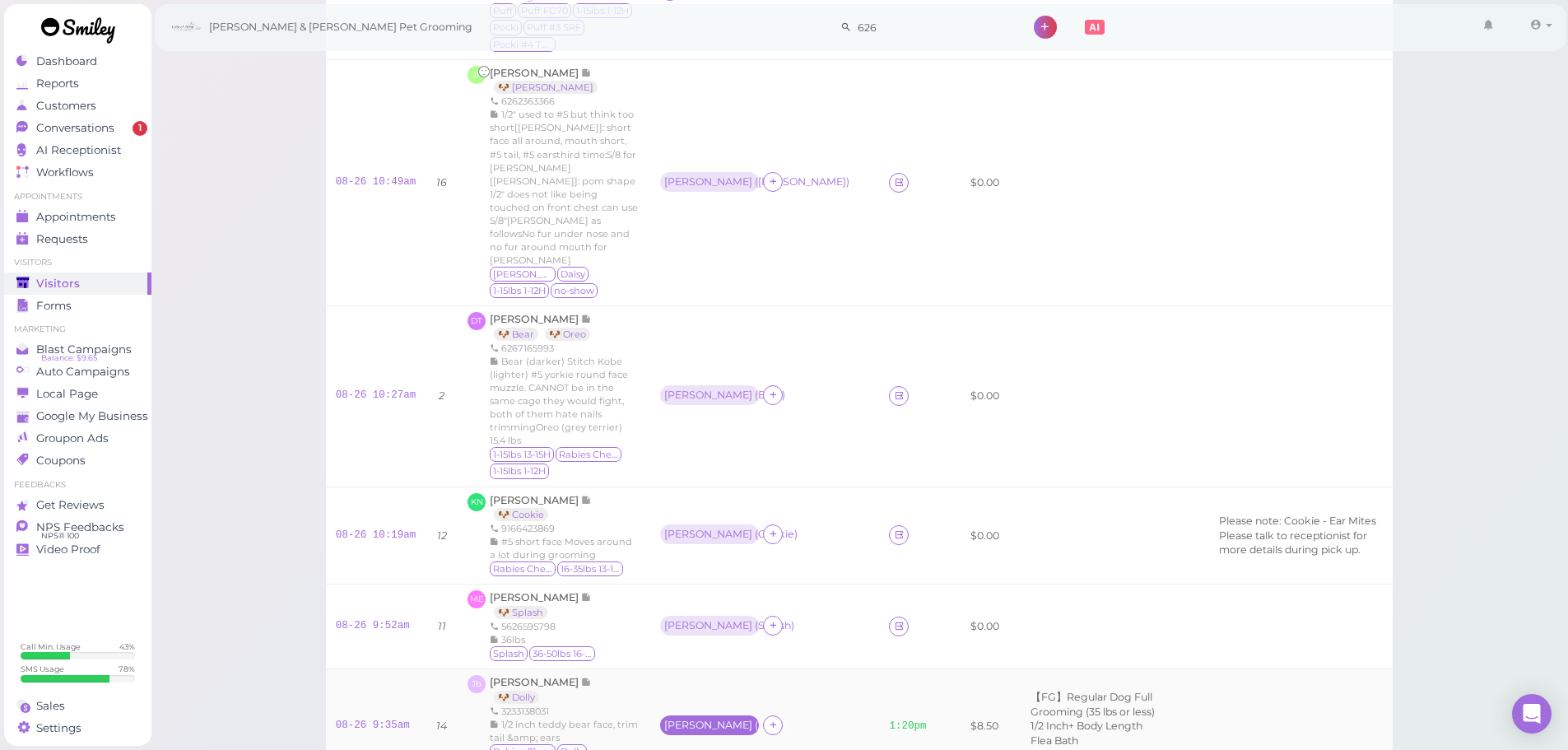
scroll to position [742, 0]
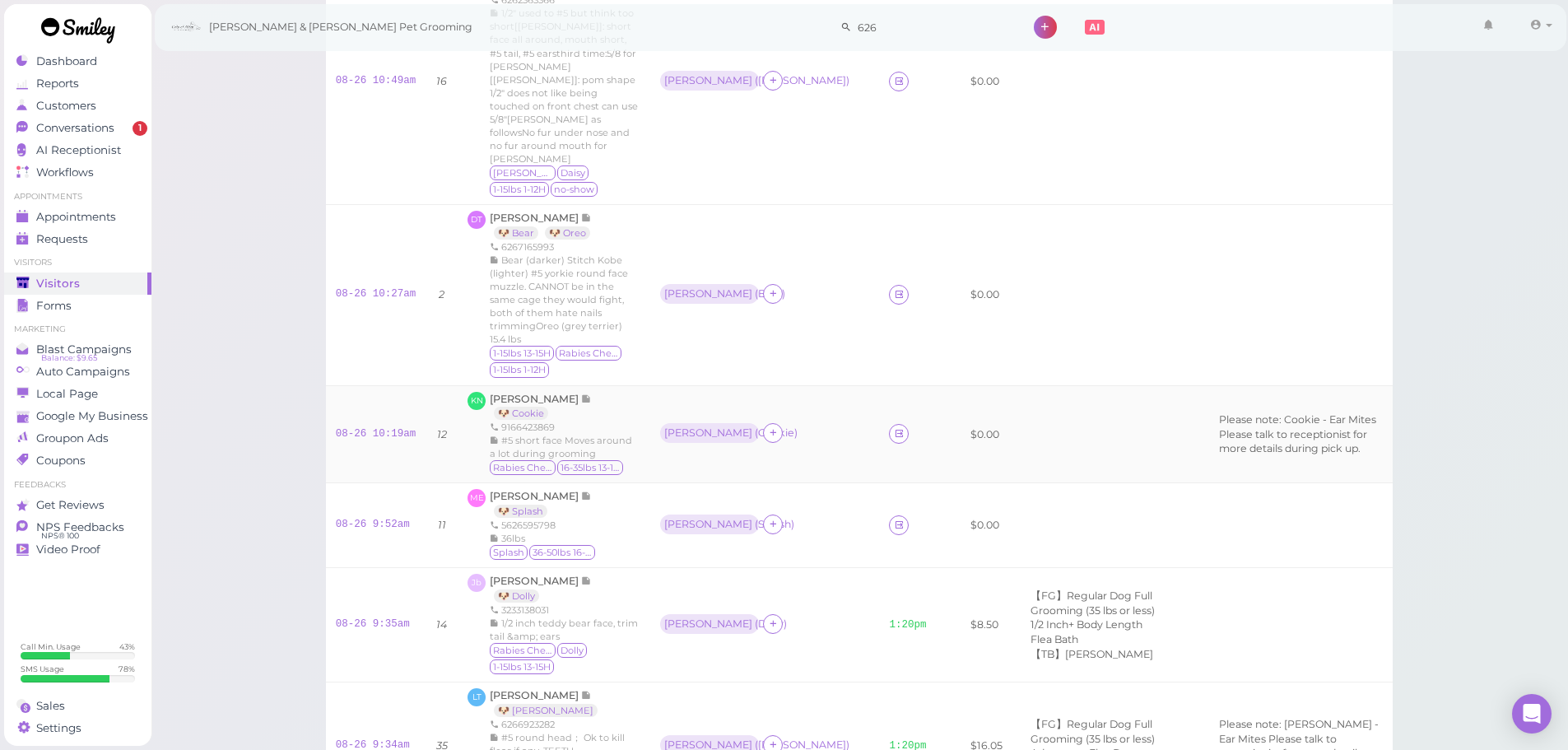
click at [616, 392] on div "[PERSON_NAME] 🐶 Cookie 9166423869 #5 short face Moves around a lot during groom…" at bounding box center [565, 434] width 151 height 86
click at [640, 489] on div "ME [PERSON_NAME] 🐶 Splash 5626595798 36lbs Splash 36-50lbs 16-20H" at bounding box center [555, 525] width 173 height 73
click at [369, 429] on link "08-26 10:19am" at bounding box center [377, 434] width 81 height 11
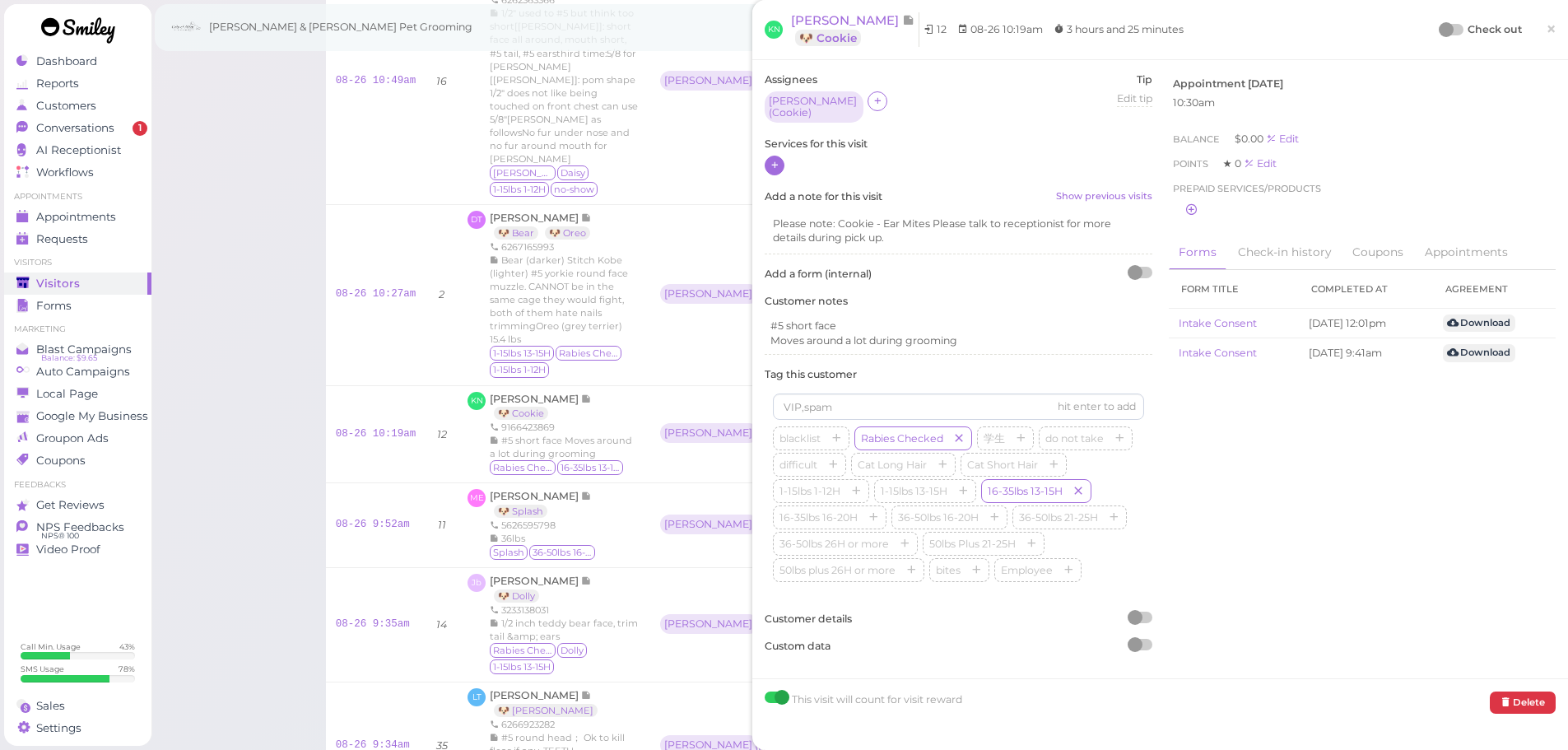
click at [770, 160] on icon at bounding box center [774, 165] width 10 height 12
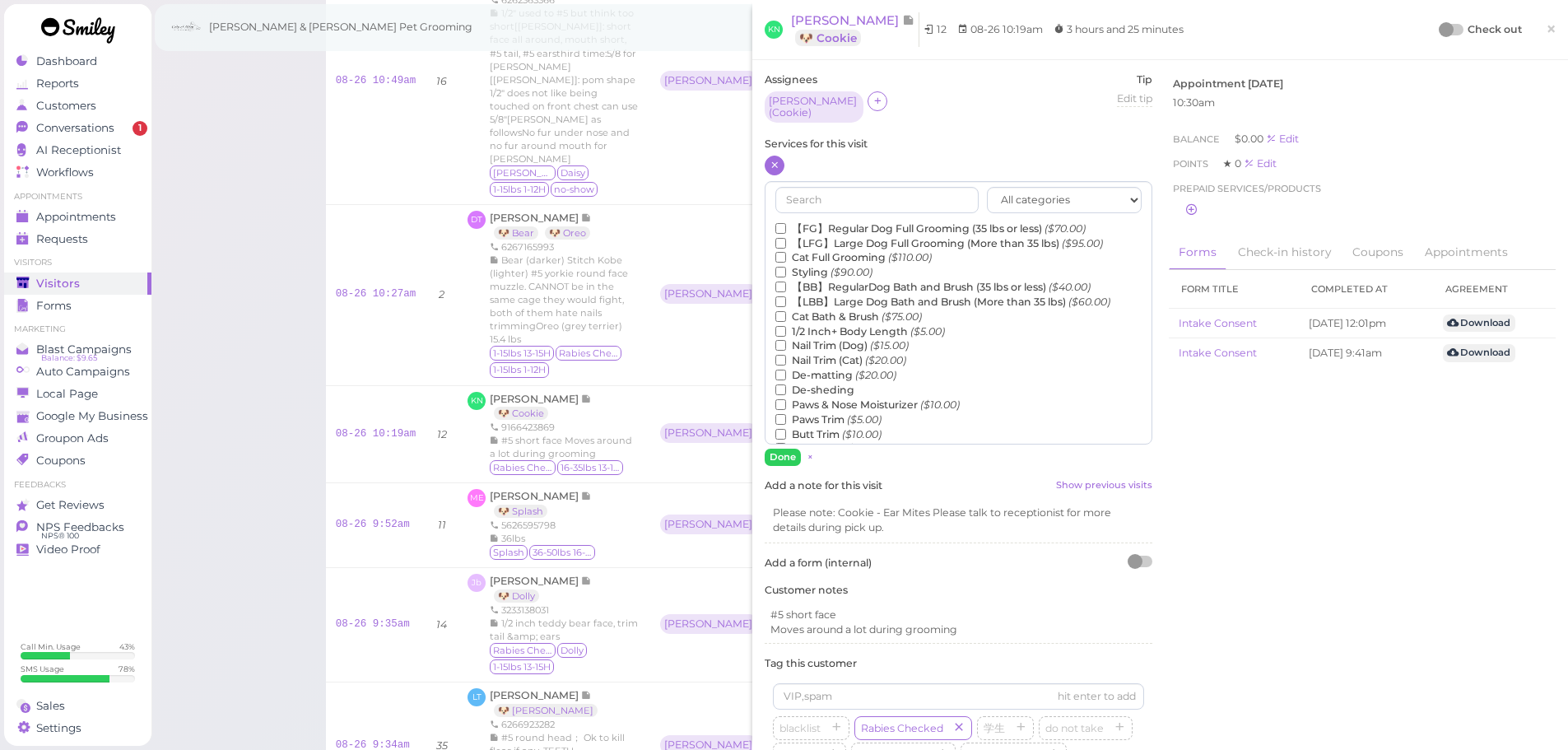
click at [869, 211] on div "All categories Full Grooming Bath & Brush Add-ons Dental Work Special Request I…" at bounding box center [959, 313] width 388 height 264
click at [865, 221] on label "【FG】Regular Dog Full Grooming (35 lbs or less) ($70.00)" at bounding box center [930, 229] width 311 height 15
click at [786, 223] on input "【FG】Regular Dog Full Grooming (35 lbs or less) ($70.00)" at bounding box center [780, 228] width 10 height 10
drag, startPoint x: 782, startPoint y: 451, endPoint x: 1482, endPoint y: 7, distance: 828.9
click at [782, 451] on button "Done" at bounding box center [783, 457] width 36 height 17
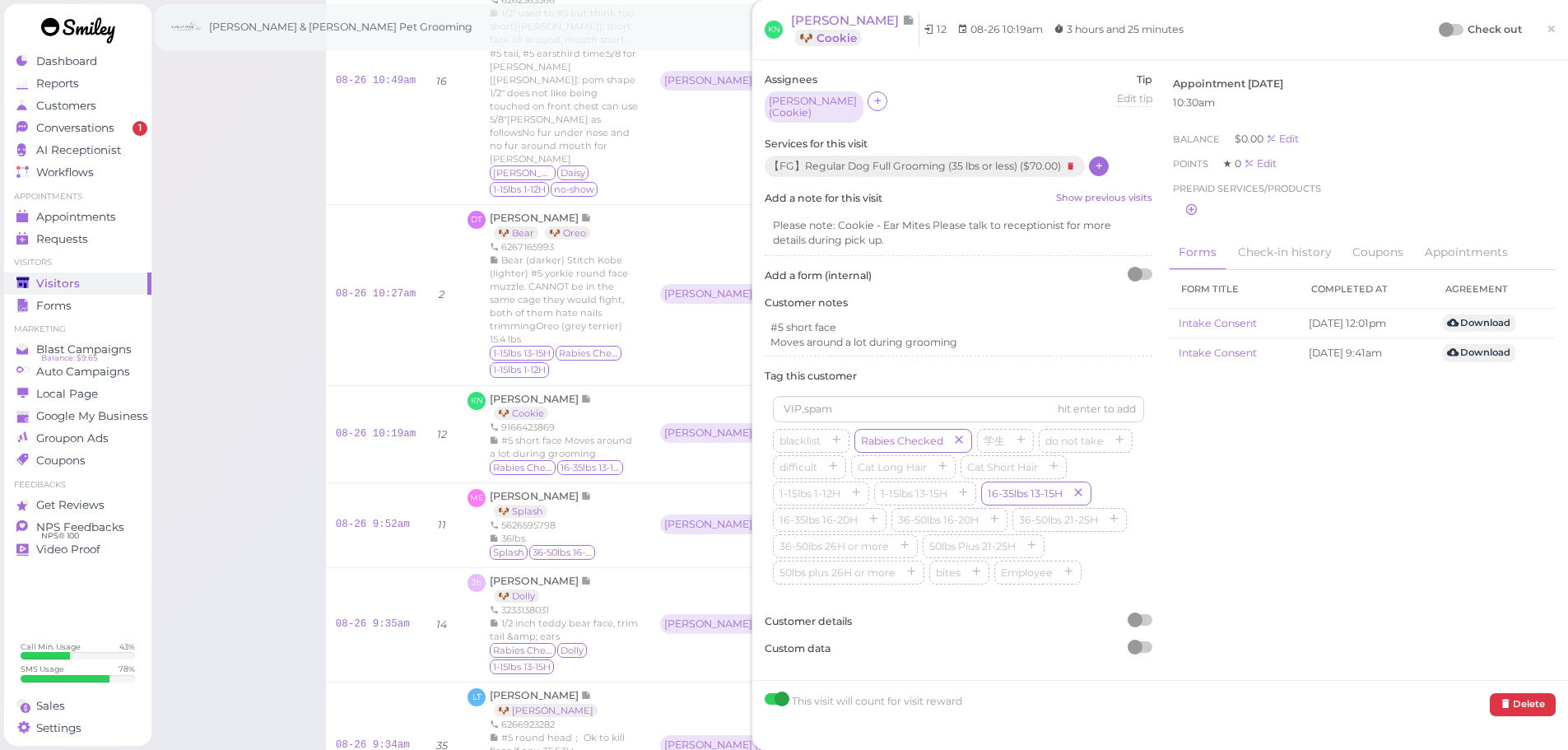
click at [1452, 31] on div "Check out" at bounding box center [1481, 29] width 82 height 16
click at [1447, 31] on div at bounding box center [1452, 29] width 23 height 11
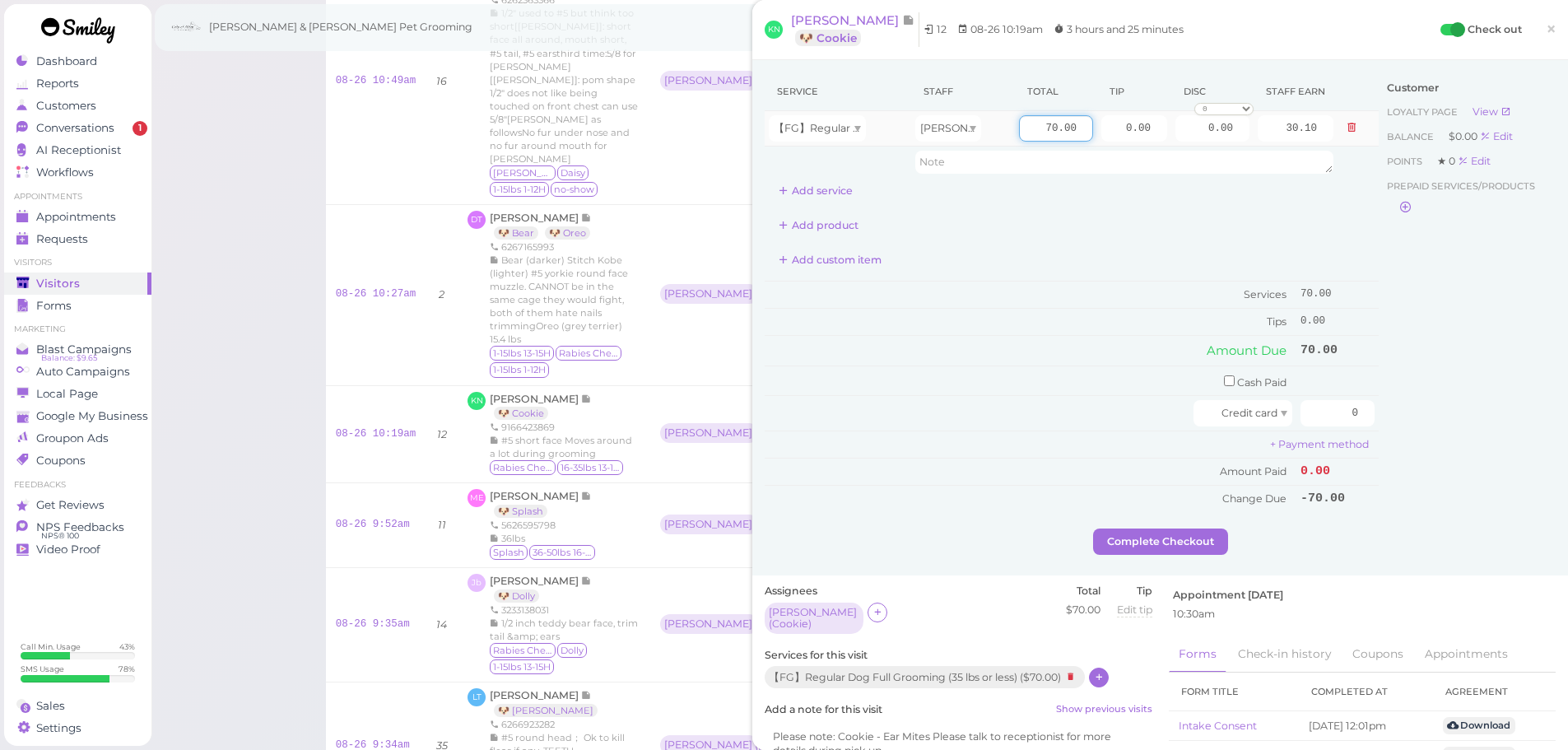
drag, startPoint x: 1023, startPoint y: 131, endPoint x: 1022, endPoint y: 140, distance: 9.1
click at [1025, 131] on input "70.00" at bounding box center [1056, 128] width 74 height 26
type input "80.00"
type input "34.40"
click at [978, 356] on td "Amount Due" at bounding box center [1030, 351] width 532 height 29
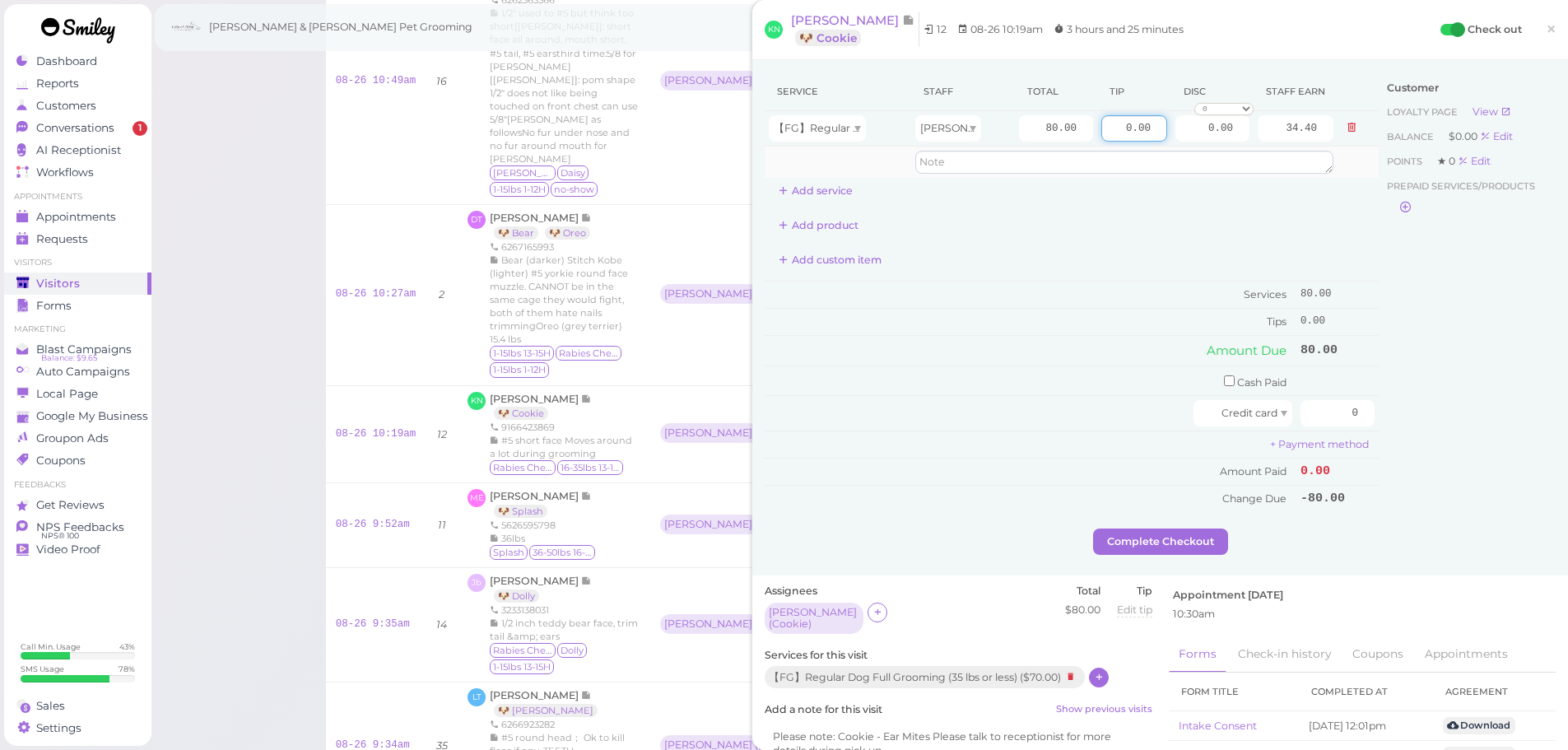
drag, startPoint x: 1100, startPoint y: 126, endPoint x: 1306, endPoint y: 155, distance: 208.0
click at [1266, 150] on tbody "【FG】Regular Dog Full Grooming (35 lbs or less) [PERSON_NAME] 80.00 0.00 0.00 0 …" at bounding box center [1072, 144] width 614 height 67
type input "12"
drag, startPoint x: 1361, startPoint y: 416, endPoint x: 1518, endPoint y: 422, distance: 157.1
click at [1515, 422] on div "Service Staff Total Tip Disc Staff earn 【FG】Regular Dog Full Grooming (35 lbs o…" at bounding box center [1160, 301] width 791 height 456
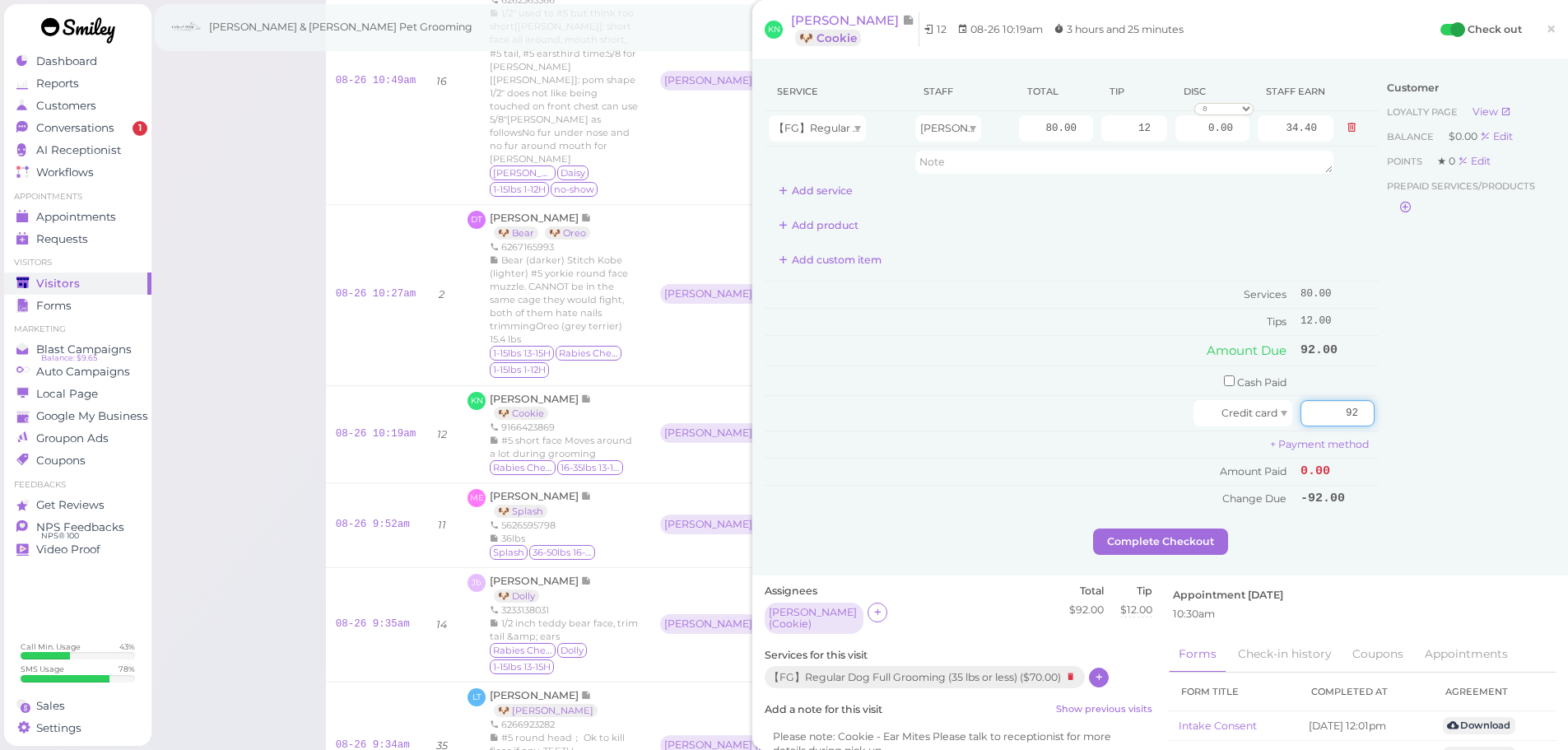
type input "92"
click at [1464, 462] on div "Customer Loyalty page View Balance $0.00 Edit Points ★ 0 Edit Prepaid services/…" at bounding box center [1467, 301] width 177 height 456
click at [1181, 539] on button "Complete Checkout" at bounding box center [1160, 542] width 135 height 26
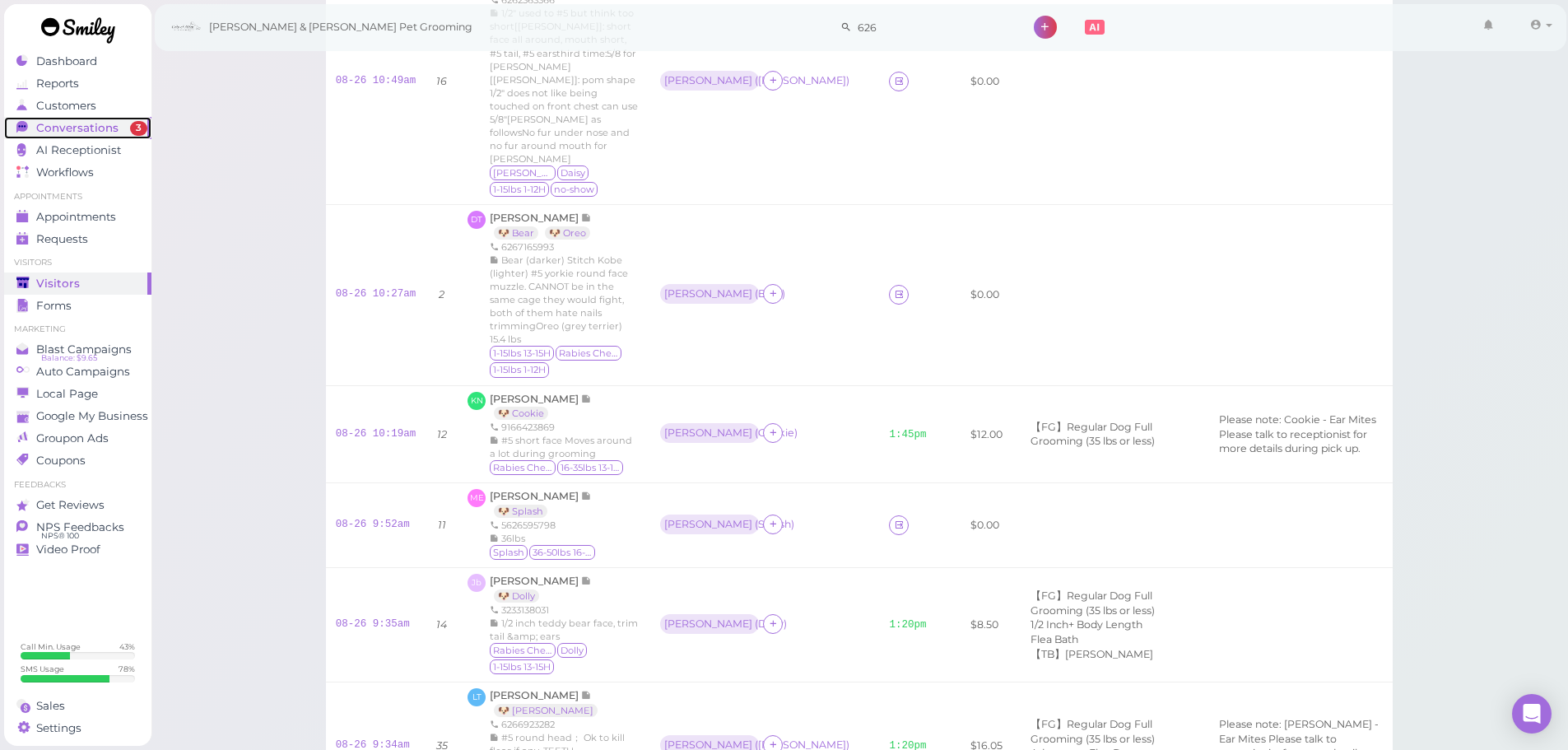
click at [51, 129] on span "Conversations" at bounding box center [76, 128] width 82 height 14
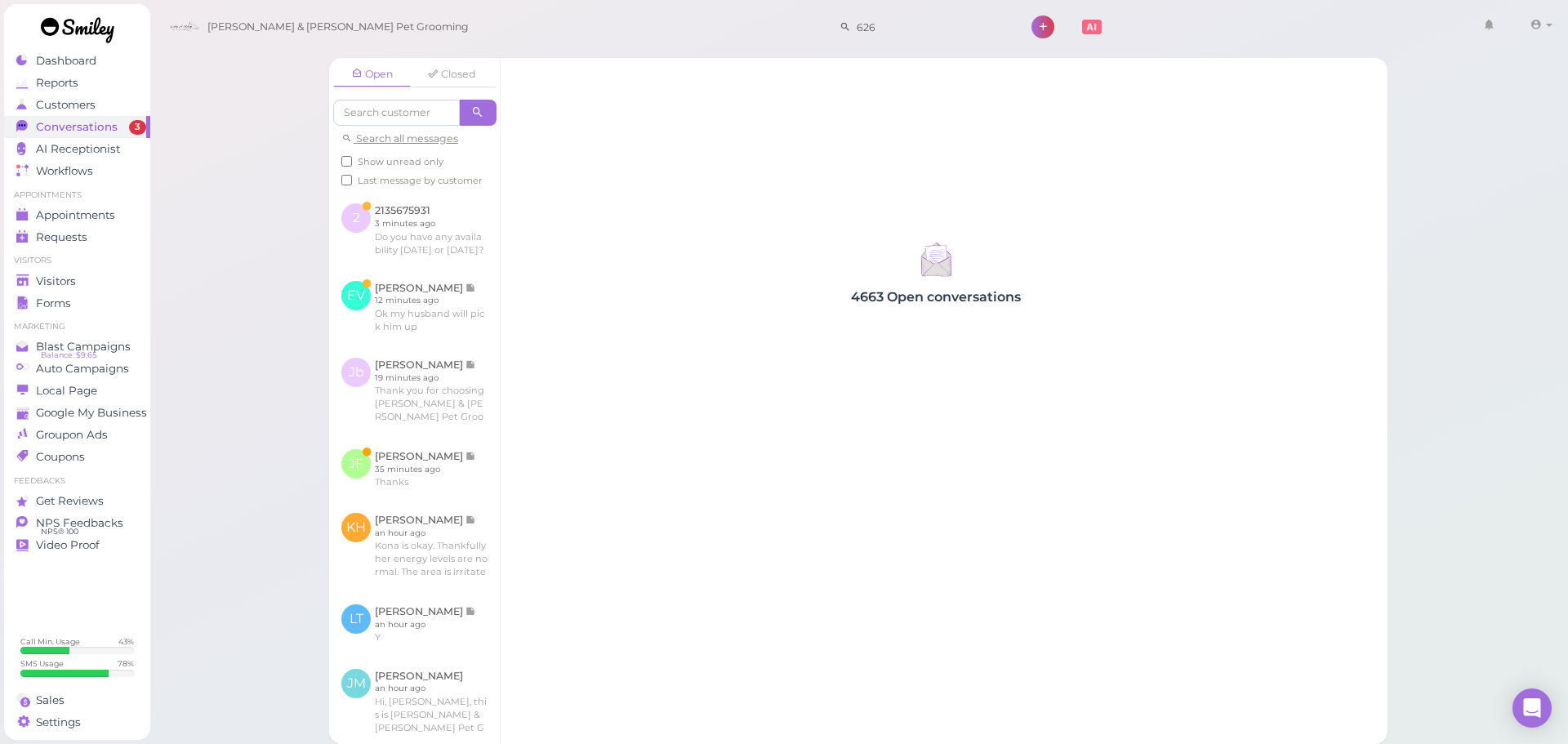
click at [237, 326] on div "Open Closed Search all messages Show unread only Last message by customer 2 213…" at bounding box center [859, 372] width 1419 height 744
click at [363, 501] on link at bounding box center [414, 469] width 171 height 64
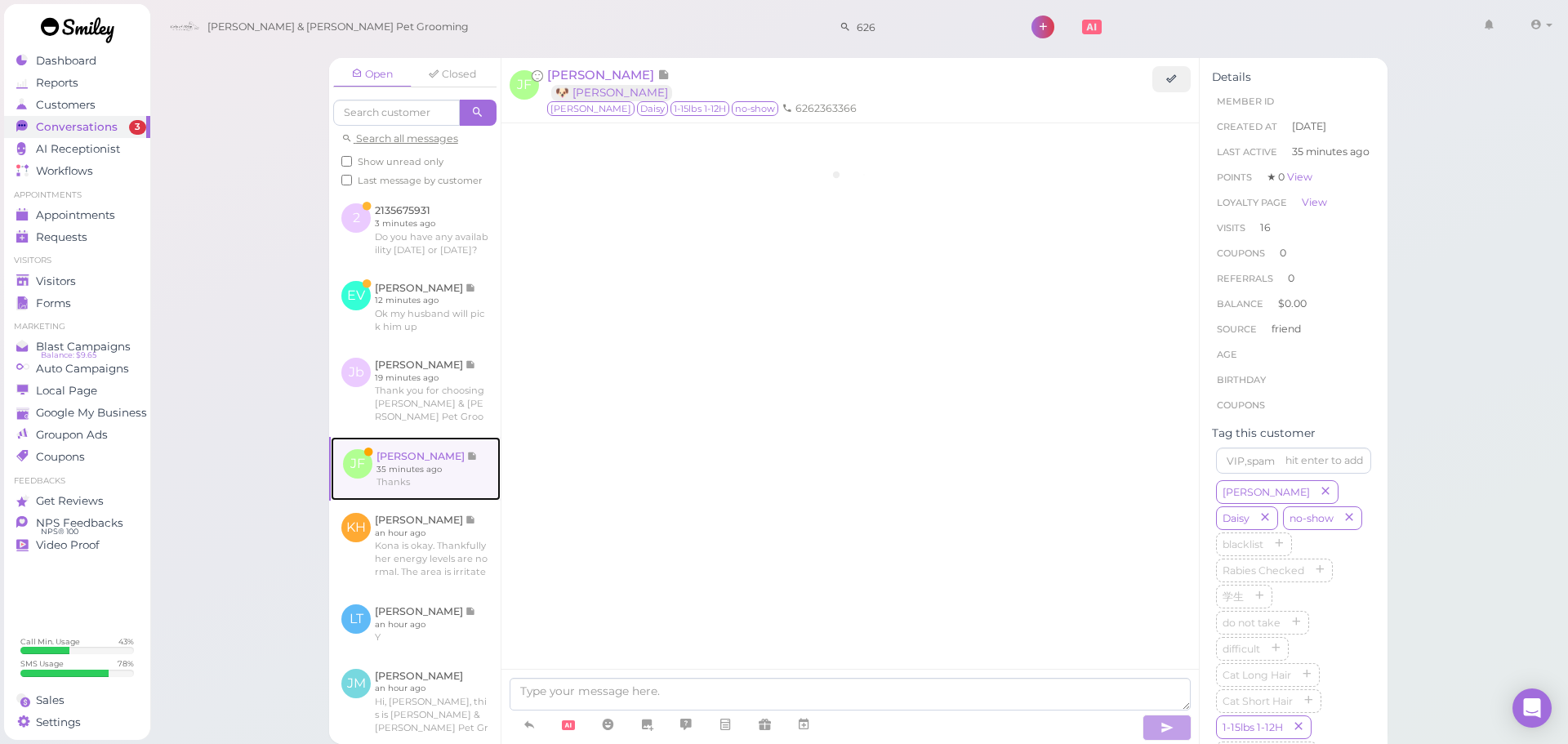
scroll to position [2190, 0]
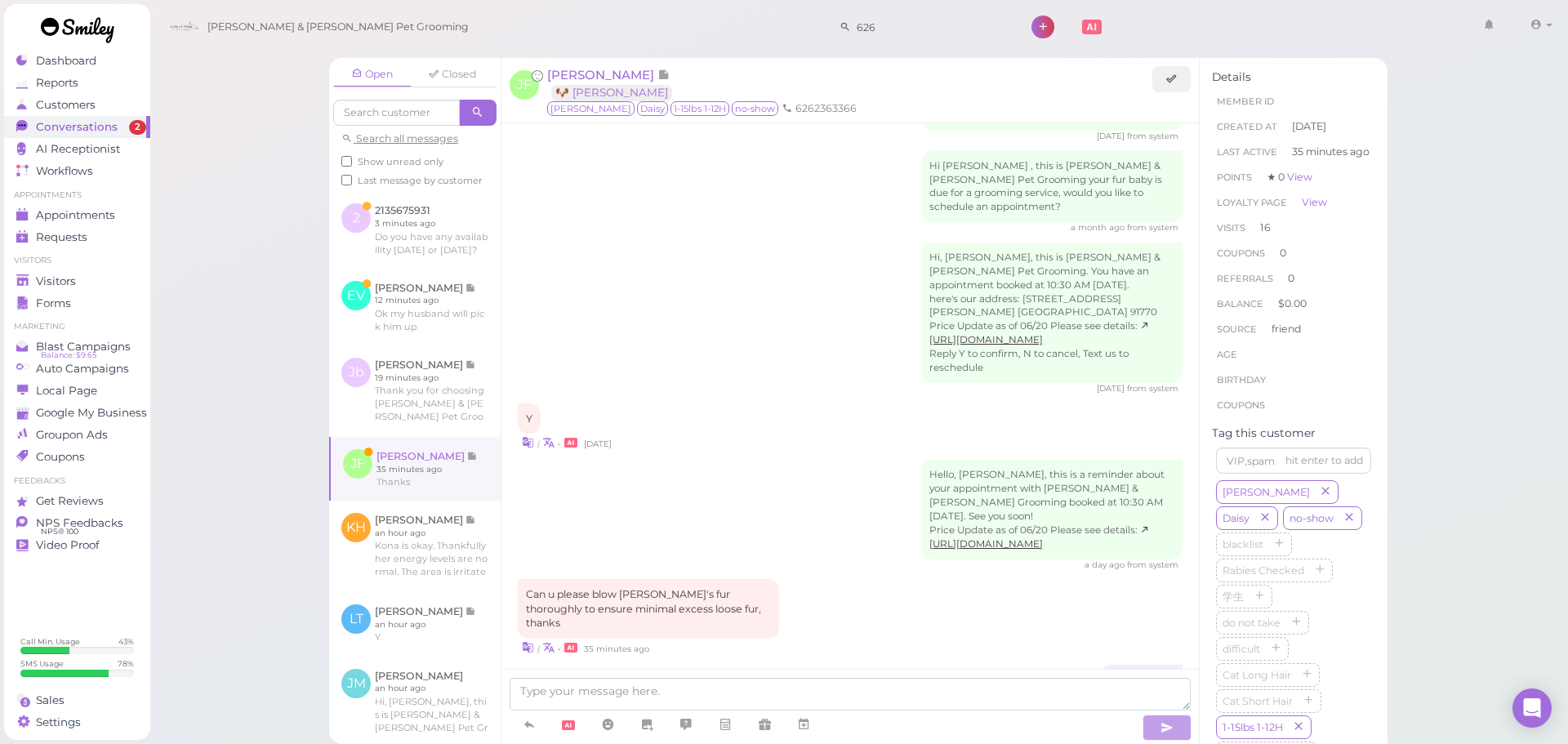
click at [270, 471] on div "Open Closed Search all messages Show unread only Last message by customer 2 213…" at bounding box center [859, 372] width 1419 height 744
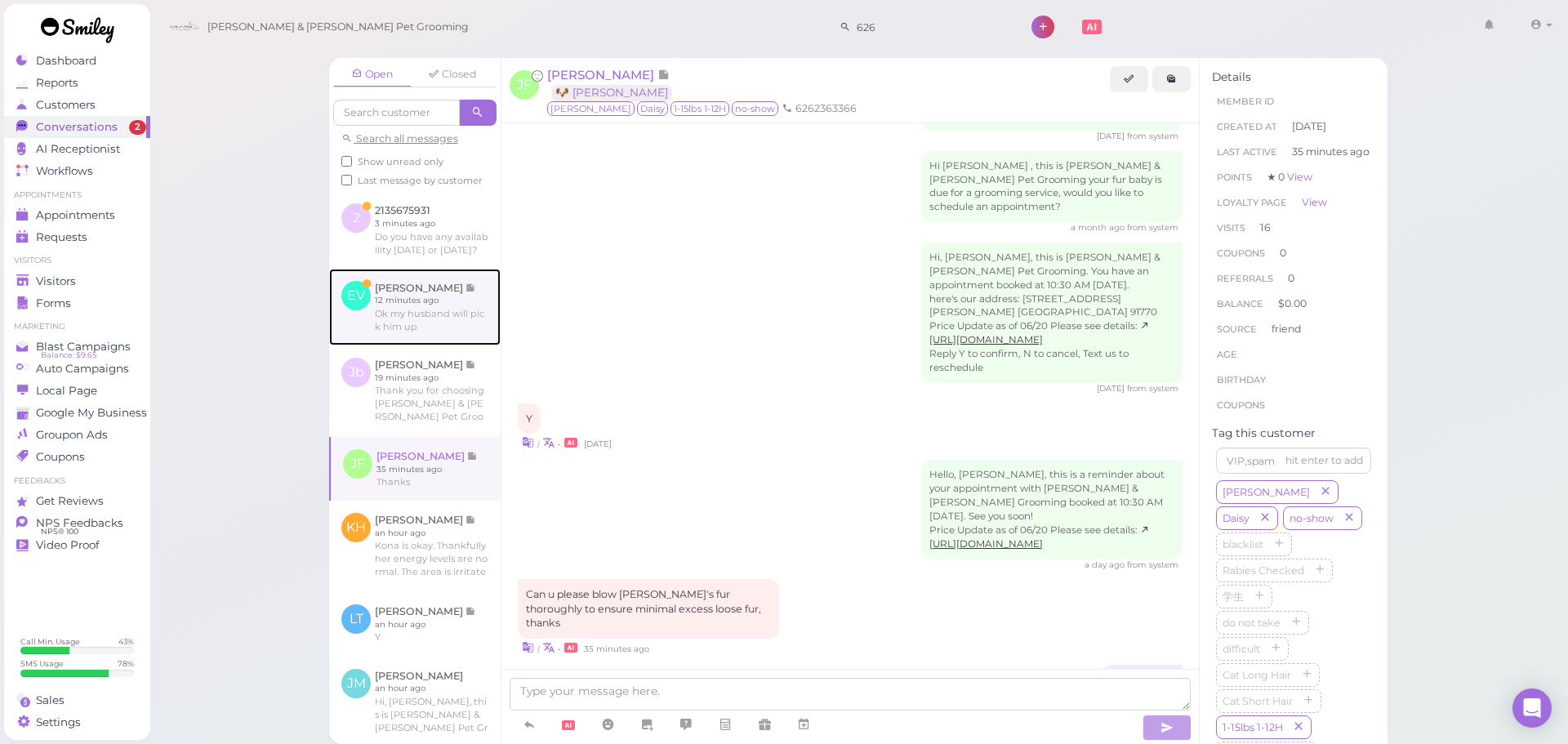
click at [366, 346] on link at bounding box center [415, 308] width 172 height 77
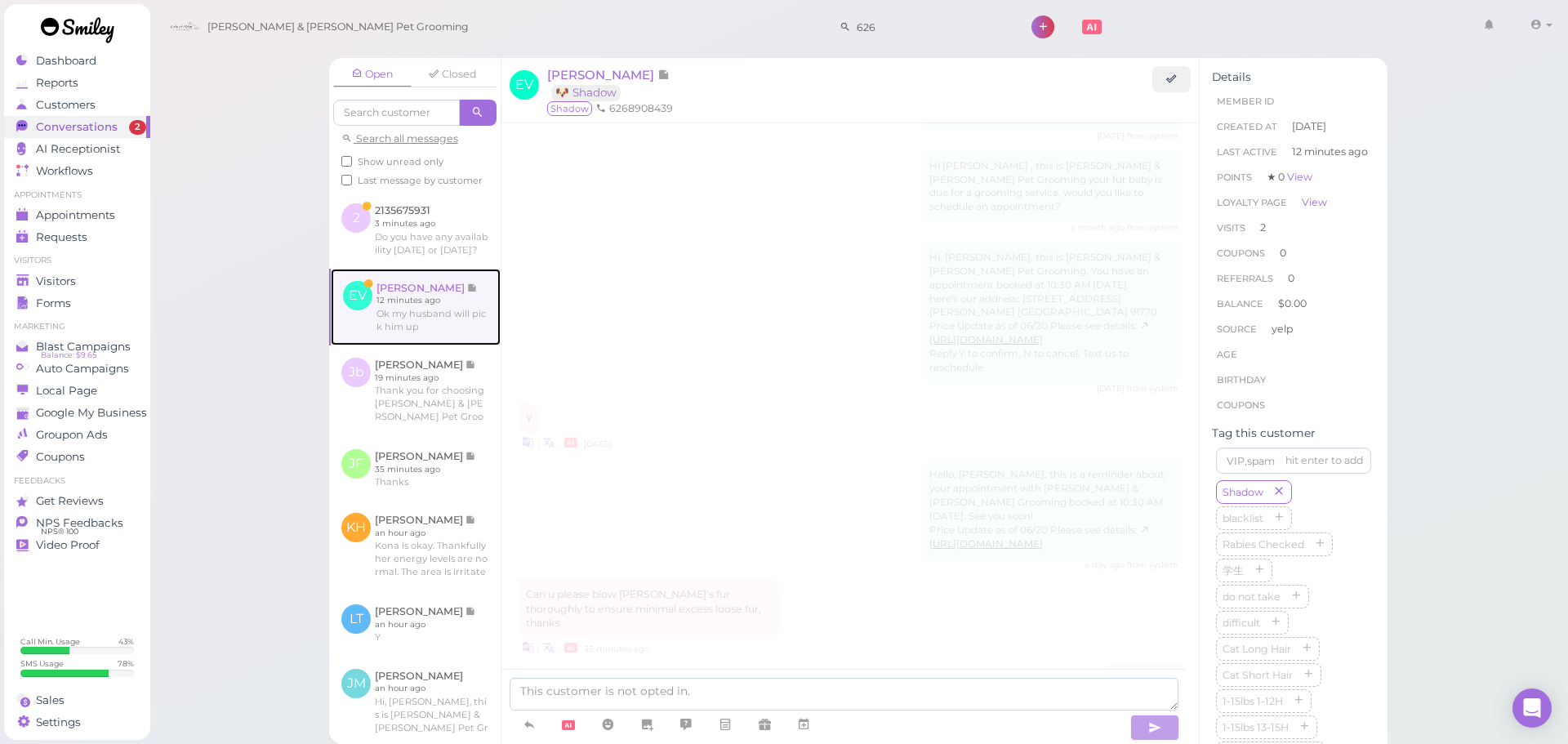
scroll to position [1244, 0]
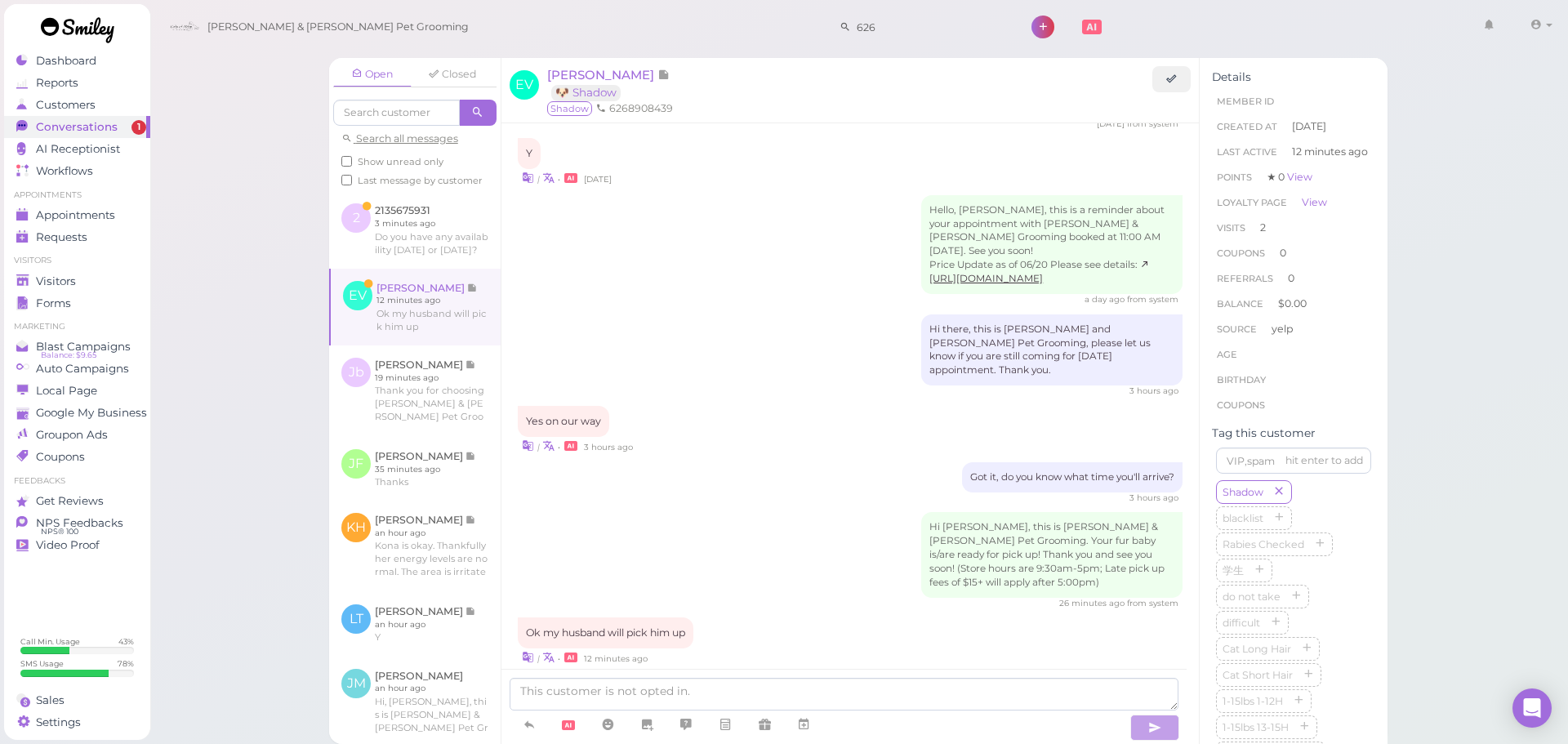
click at [205, 384] on div "Open Closed Search all messages Show unread only Last message by customer 2 213…" at bounding box center [859, 372] width 1419 height 744
click at [353, 262] on link at bounding box center [415, 230] width 172 height 77
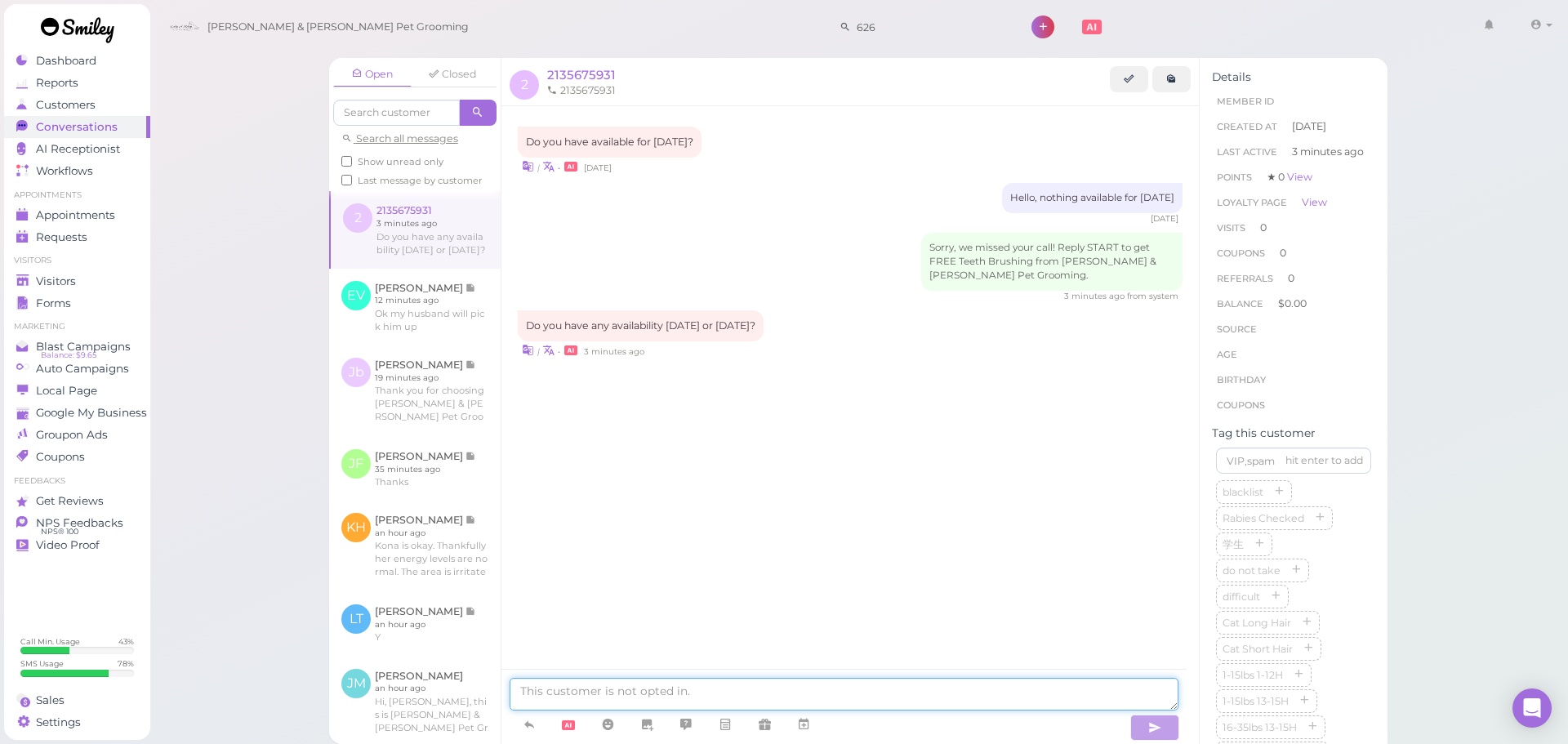
click at [641, 695] on textarea at bounding box center [844, 694] width 669 height 33
type textarea "Hello, nothing available for [DATE] or [DATE]"
type textarea "Would you like to come in [DATE]"
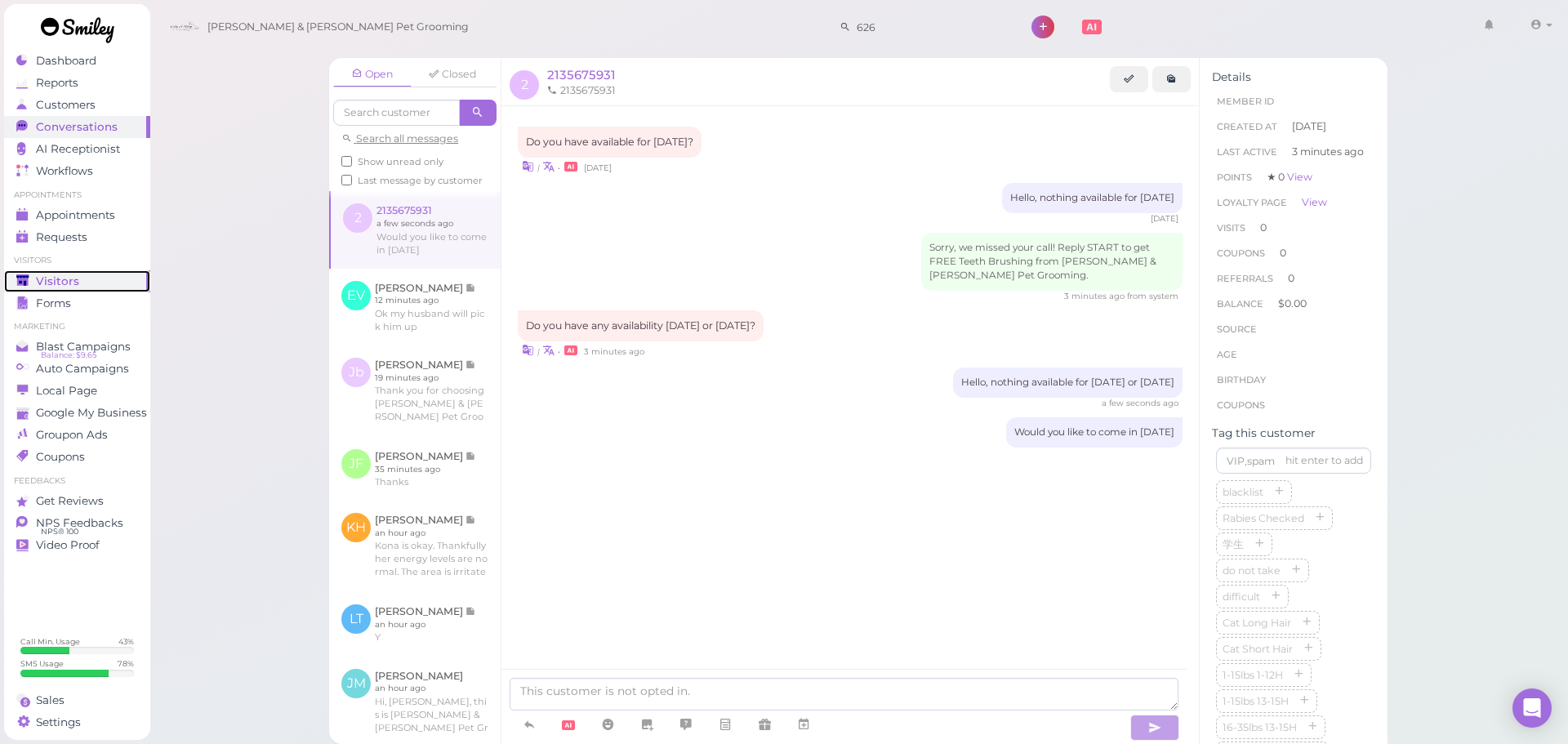
click at [41, 275] on span "Visitors" at bounding box center [57, 281] width 43 height 14
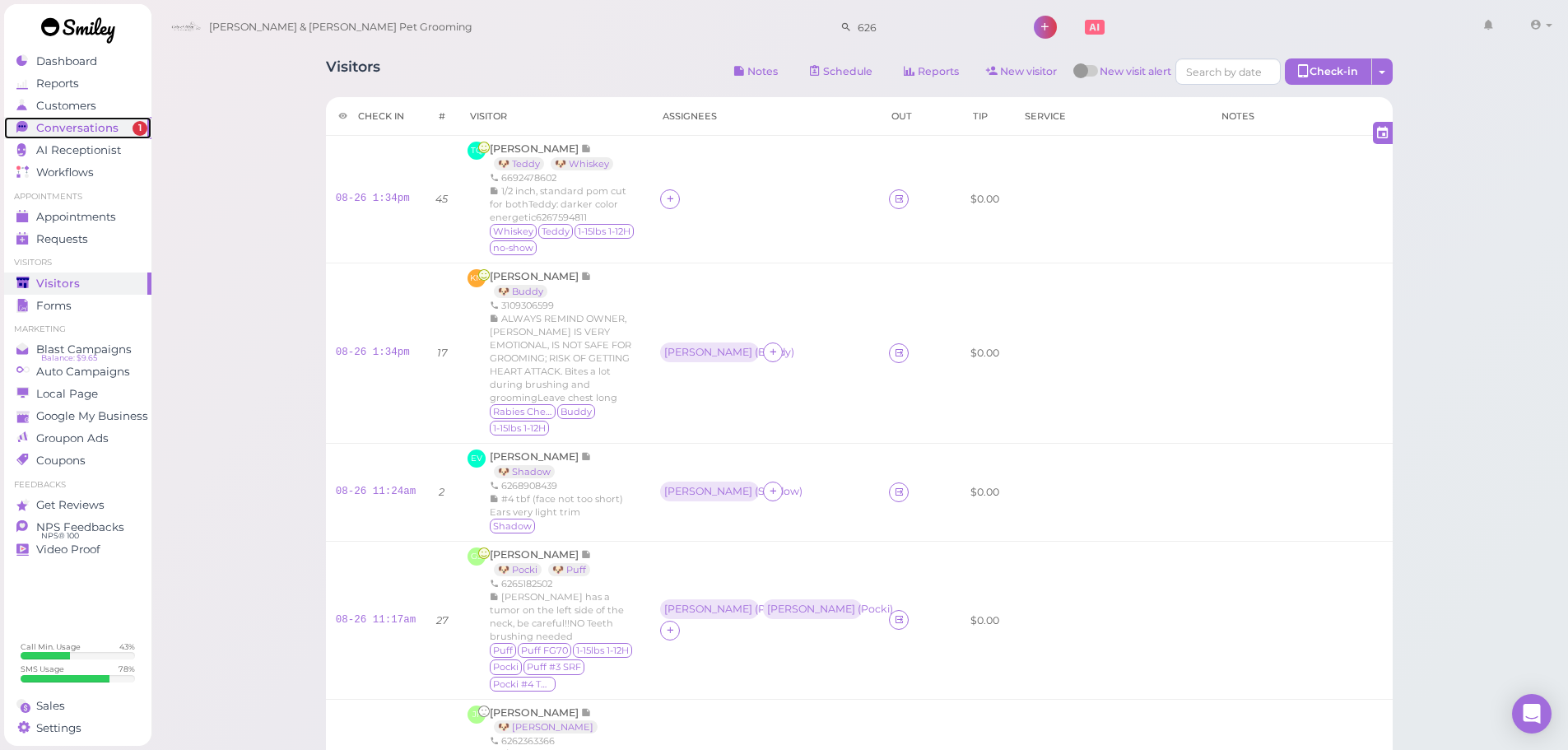
click at [65, 131] on span "Conversations" at bounding box center [76, 128] width 82 height 14
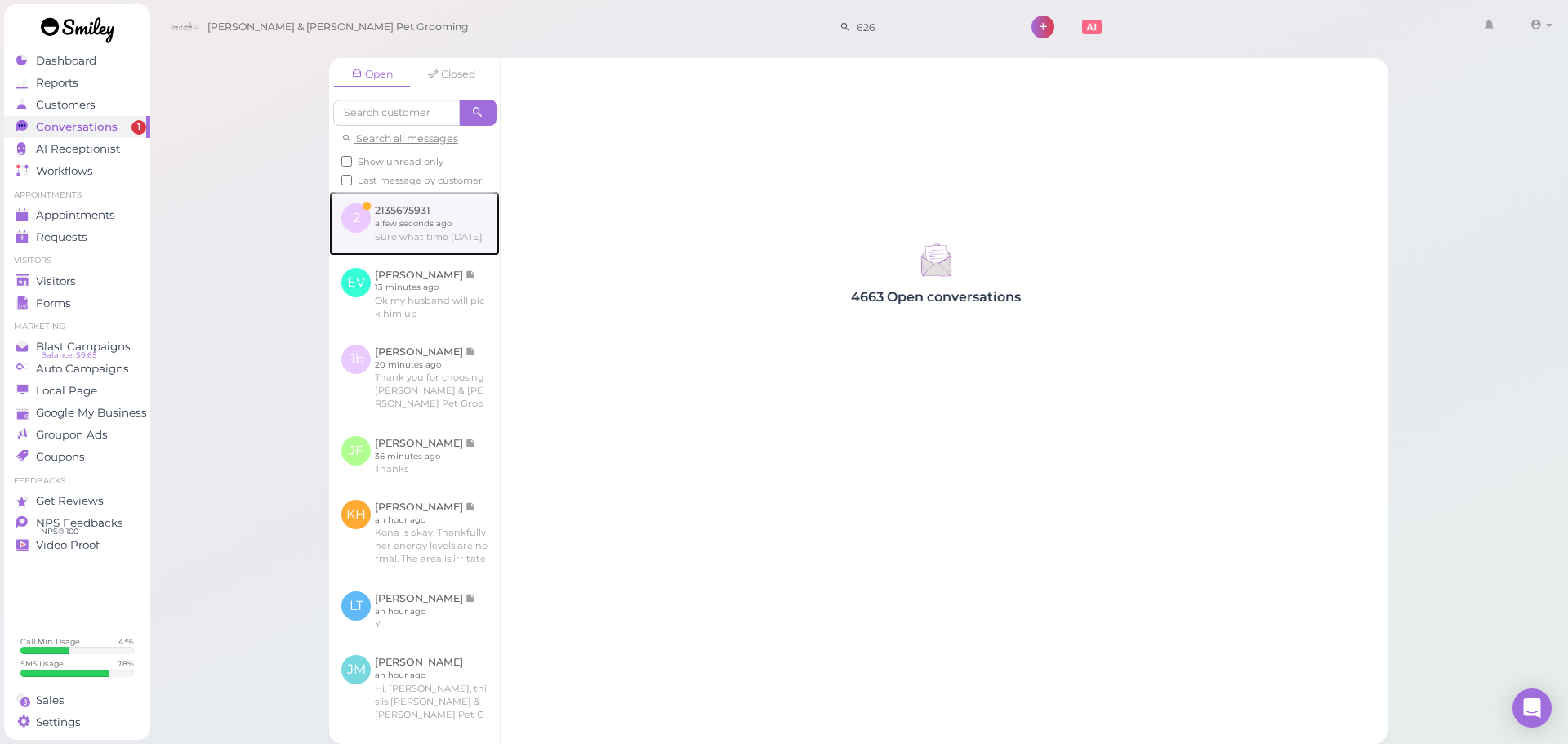
click at [419, 249] on link at bounding box center [414, 223] width 171 height 64
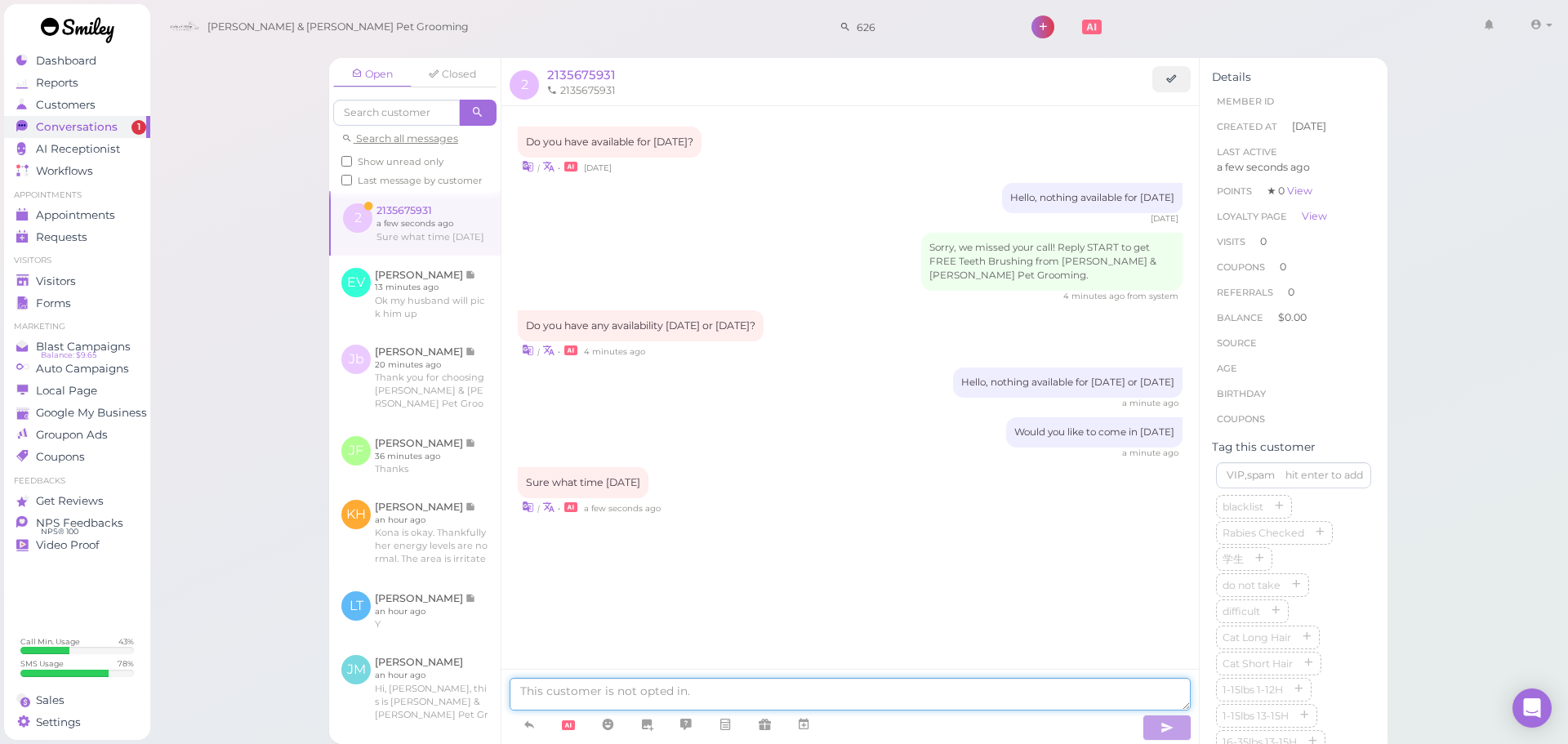
click at [671, 686] on textarea at bounding box center [849, 694] width 681 height 33
type textarea "We can do 9:30 [DATE]"
type textarea "Does that work for you"
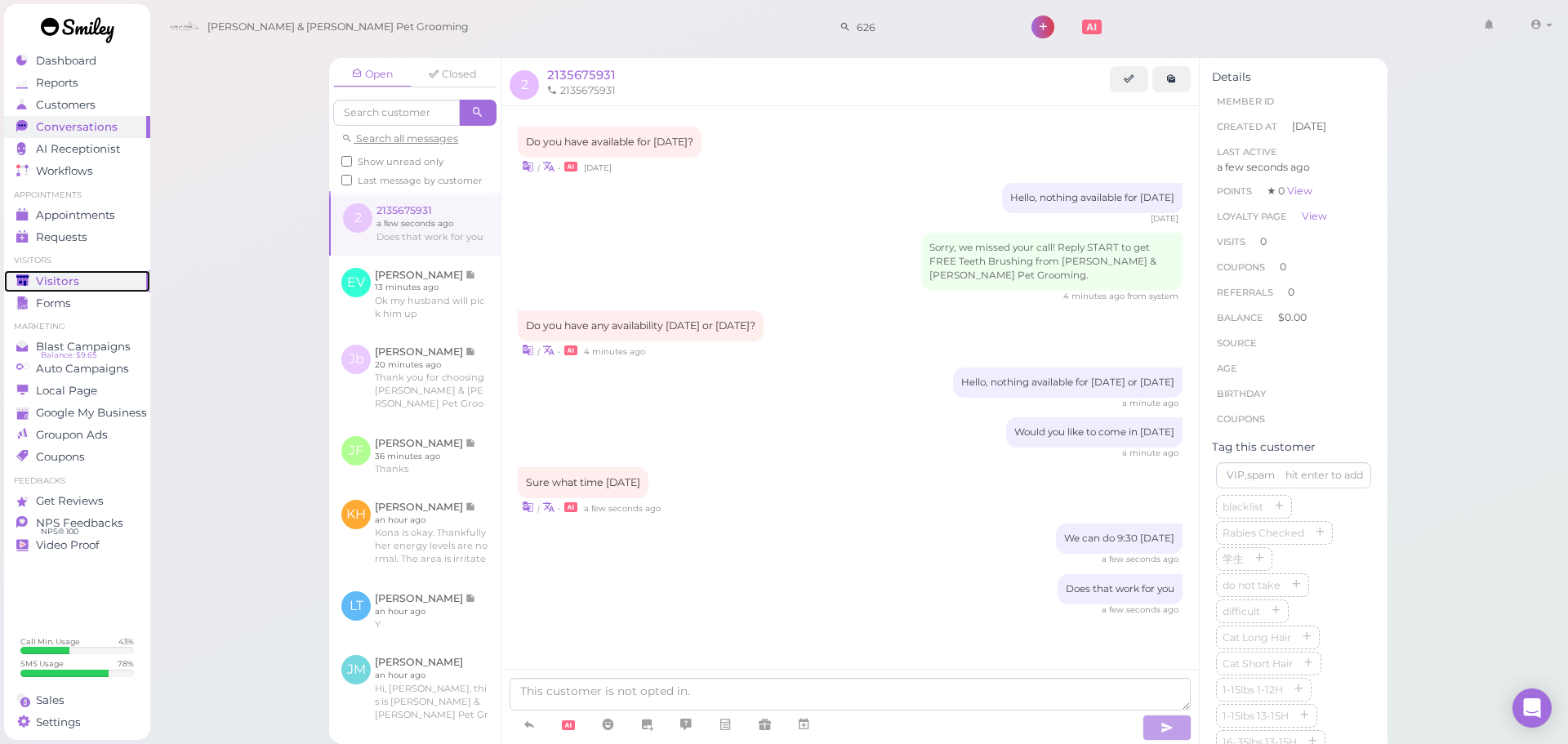
click at [70, 281] on span "Visitors" at bounding box center [57, 281] width 43 height 14
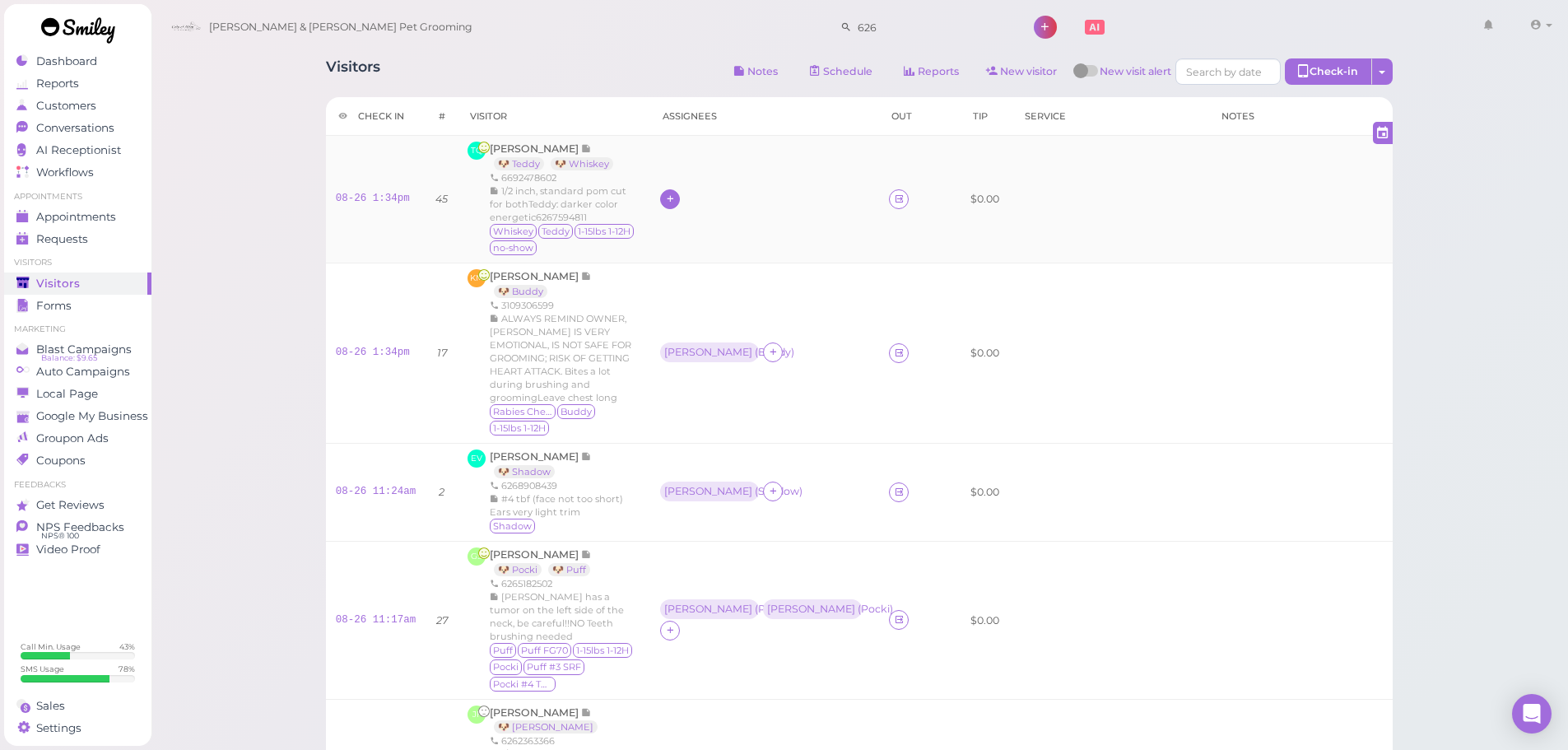
click at [676, 199] on icon at bounding box center [670, 199] width 10 height 12
click at [697, 340] on span "[PERSON_NAME]" at bounding box center [731, 334] width 89 height 12
click at [676, 202] on icon at bounding box center [670, 199] width 10 height 12
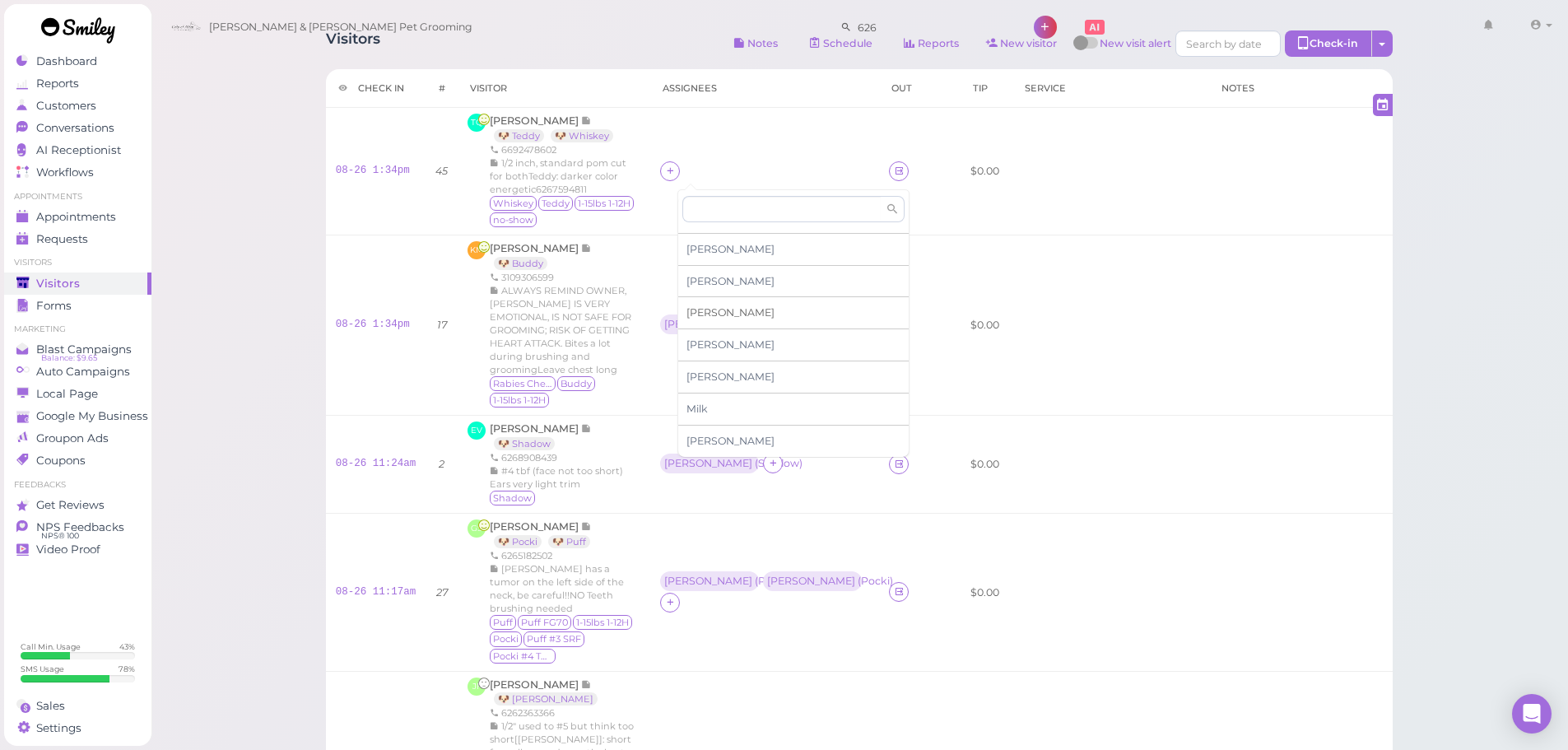
scroll to position [247, 0]
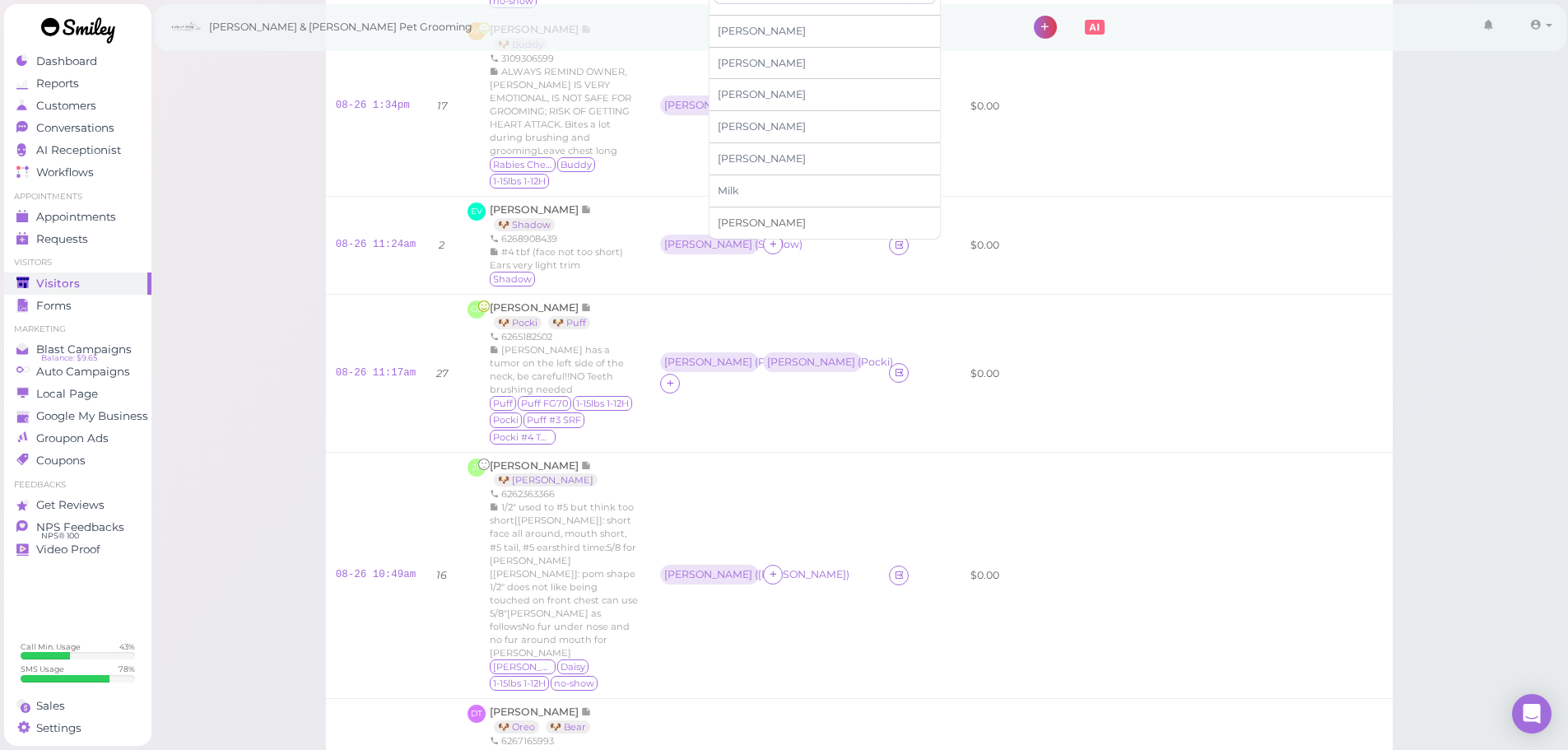
click at [736, 228] on span "[PERSON_NAME]" at bounding box center [762, 222] width 89 height 12
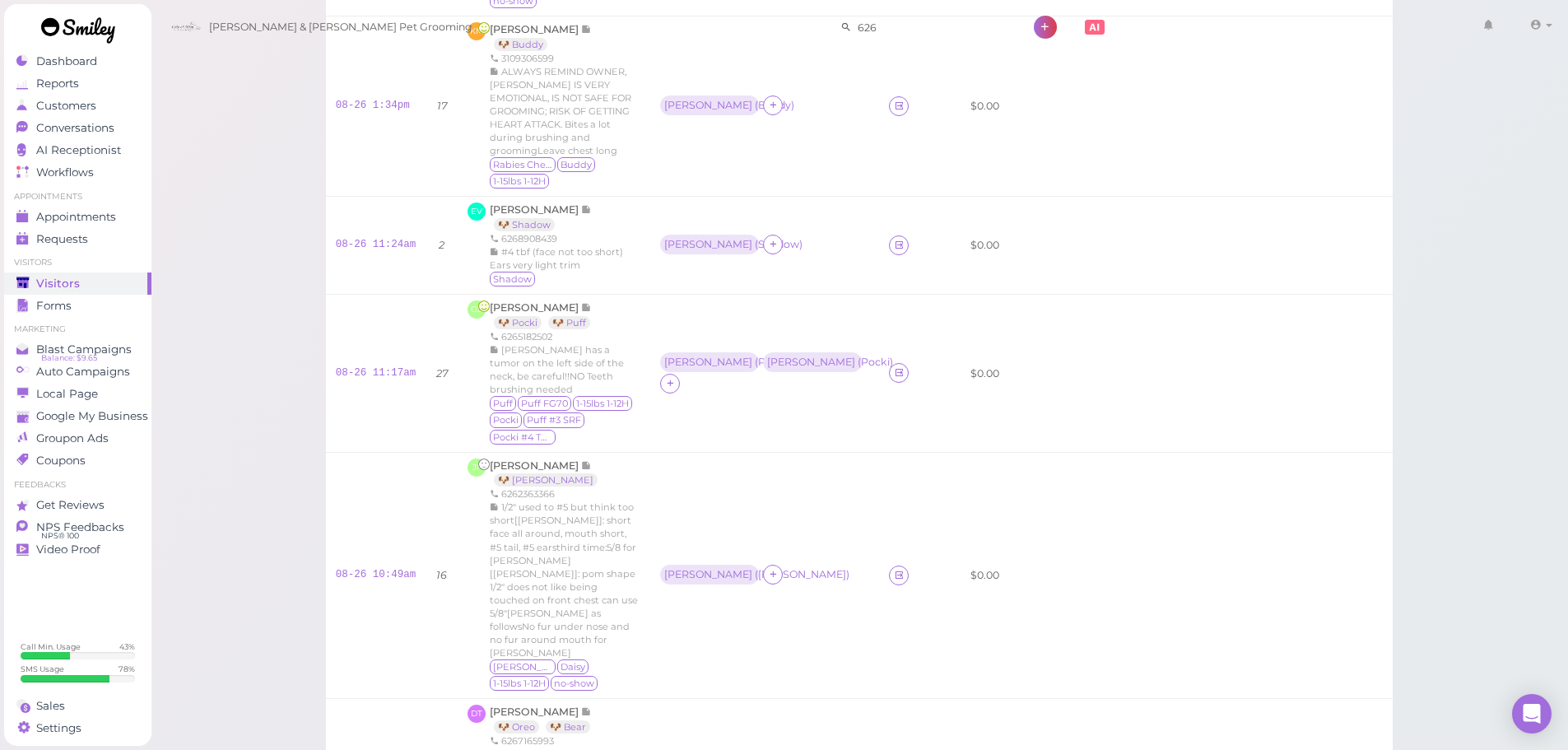
scroll to position [0, 0]
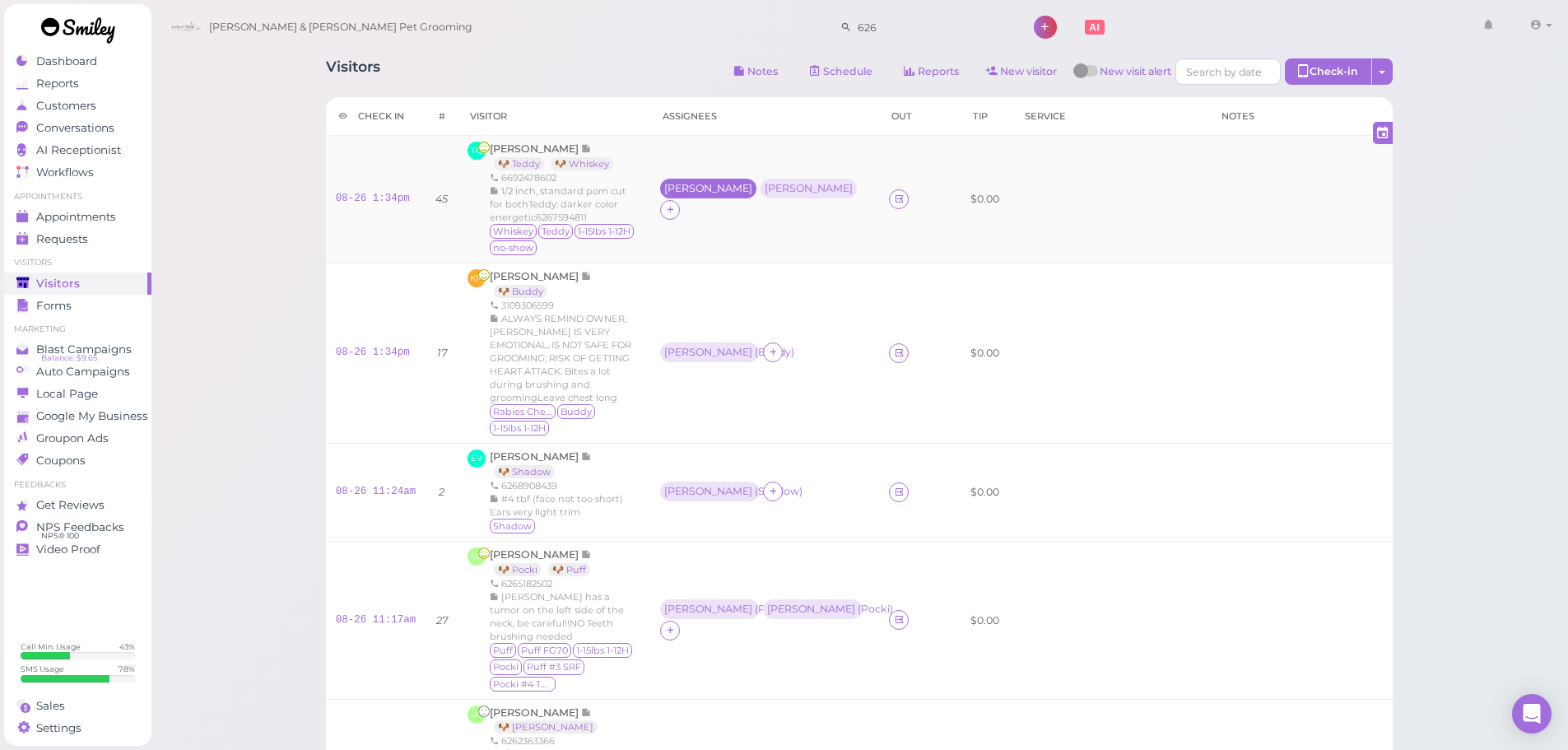
click at [689, 193] on div "[PERSON_NAME]" at bounding box center [708, 188] width 89 height 11
click at [741, 264] on span "Select pets" at bounding box center [719, 270] width 57 height 18
drag, startPoint x: 743, startPoint y: 128, endPoint x: 796, endPoint y: 190, distance: 81.6
click at [771, 183] on div "[PERSON_NAME]" at bounding box center [812, 188] width 89 height 11
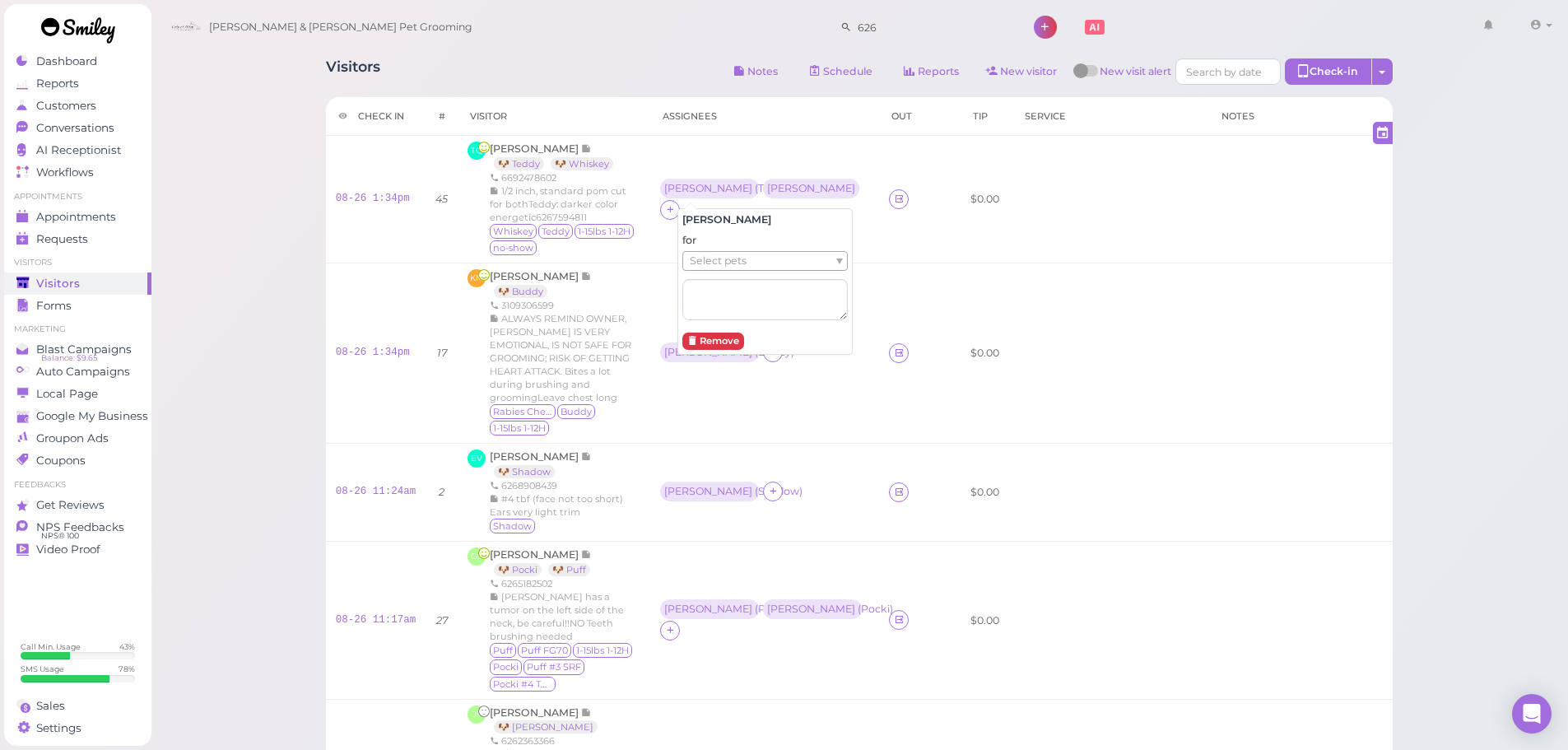
click at [740, 258] on span "Select pets" at bounding box center [719, 261] width 57 height 18
click at [1091, 323] on td at bounding box center [1110, 353] width 197 height 180
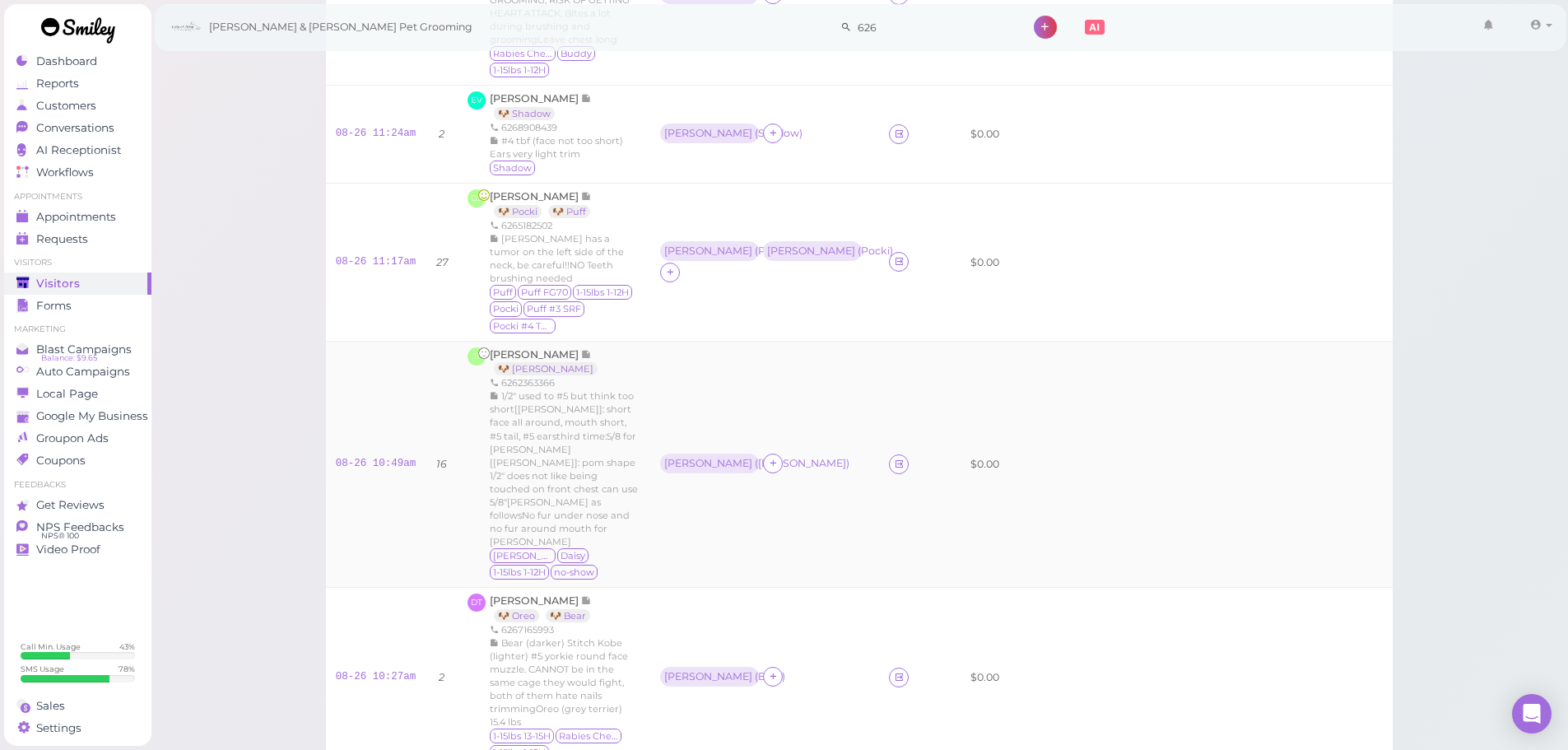
scroll to position [330, 0]
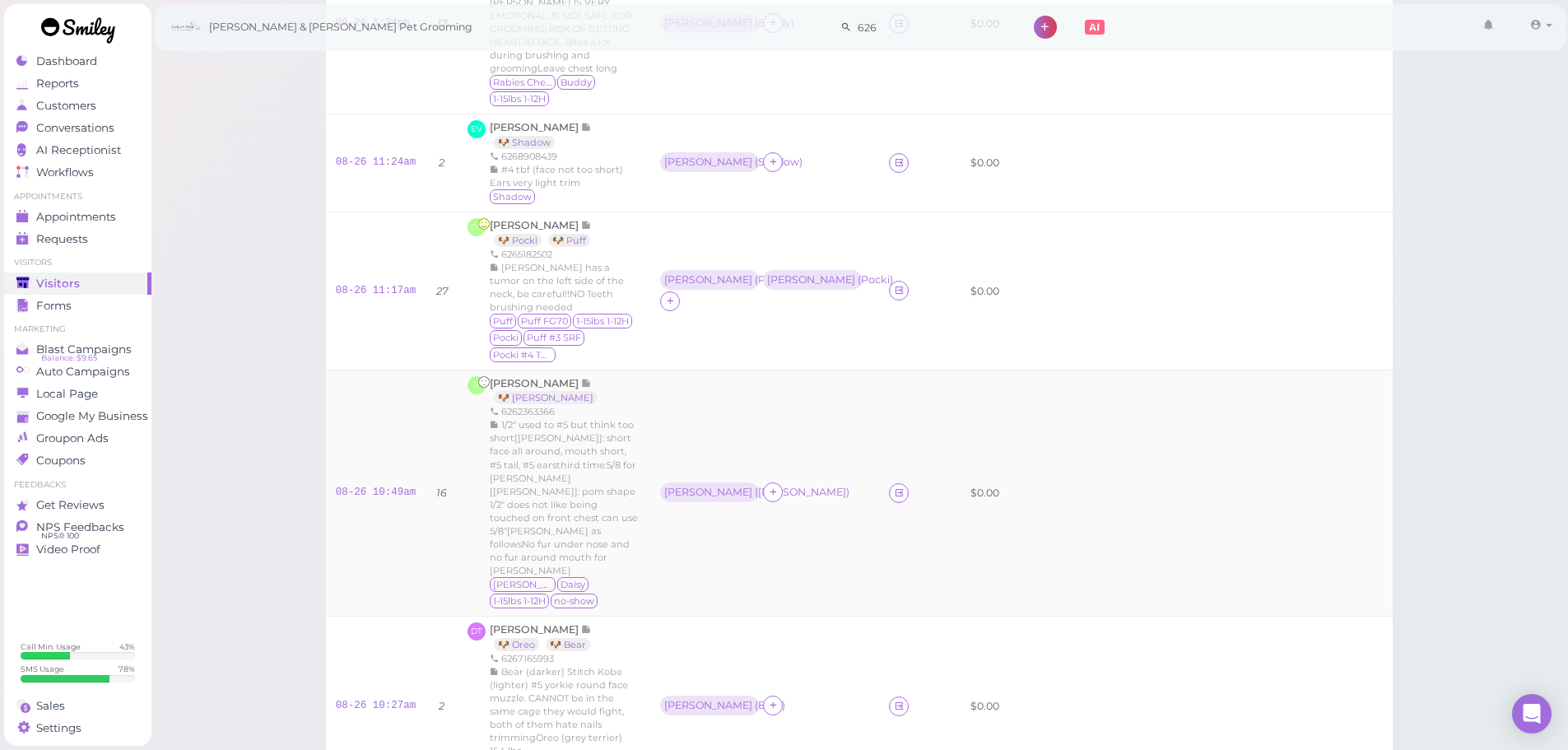
click at [1091, 399] on td at bounding box center [1110, 494] width 197 height 247
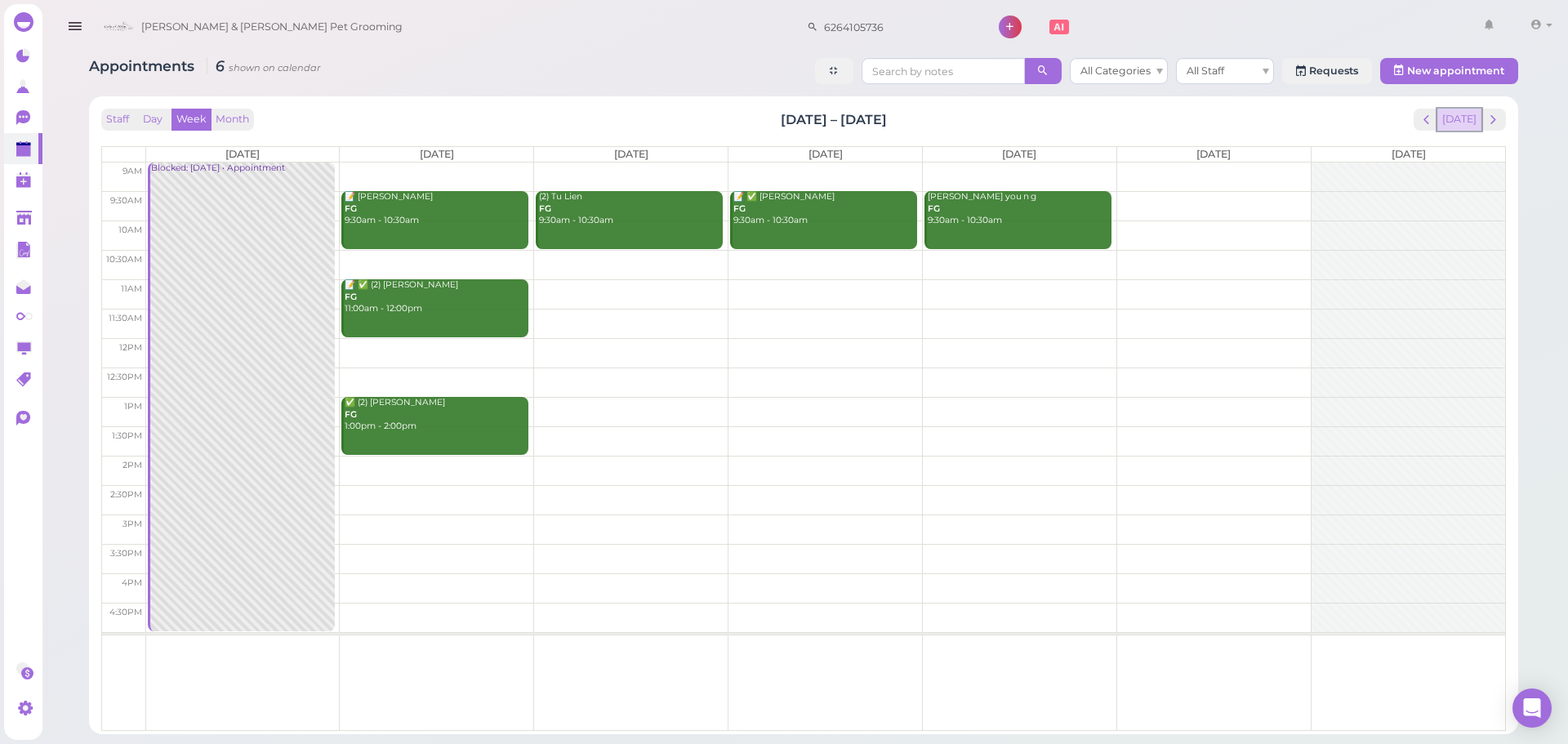
click at [1456, 123] on button "[DATE]" at bounding box center [1460, 120] width 44 height 22
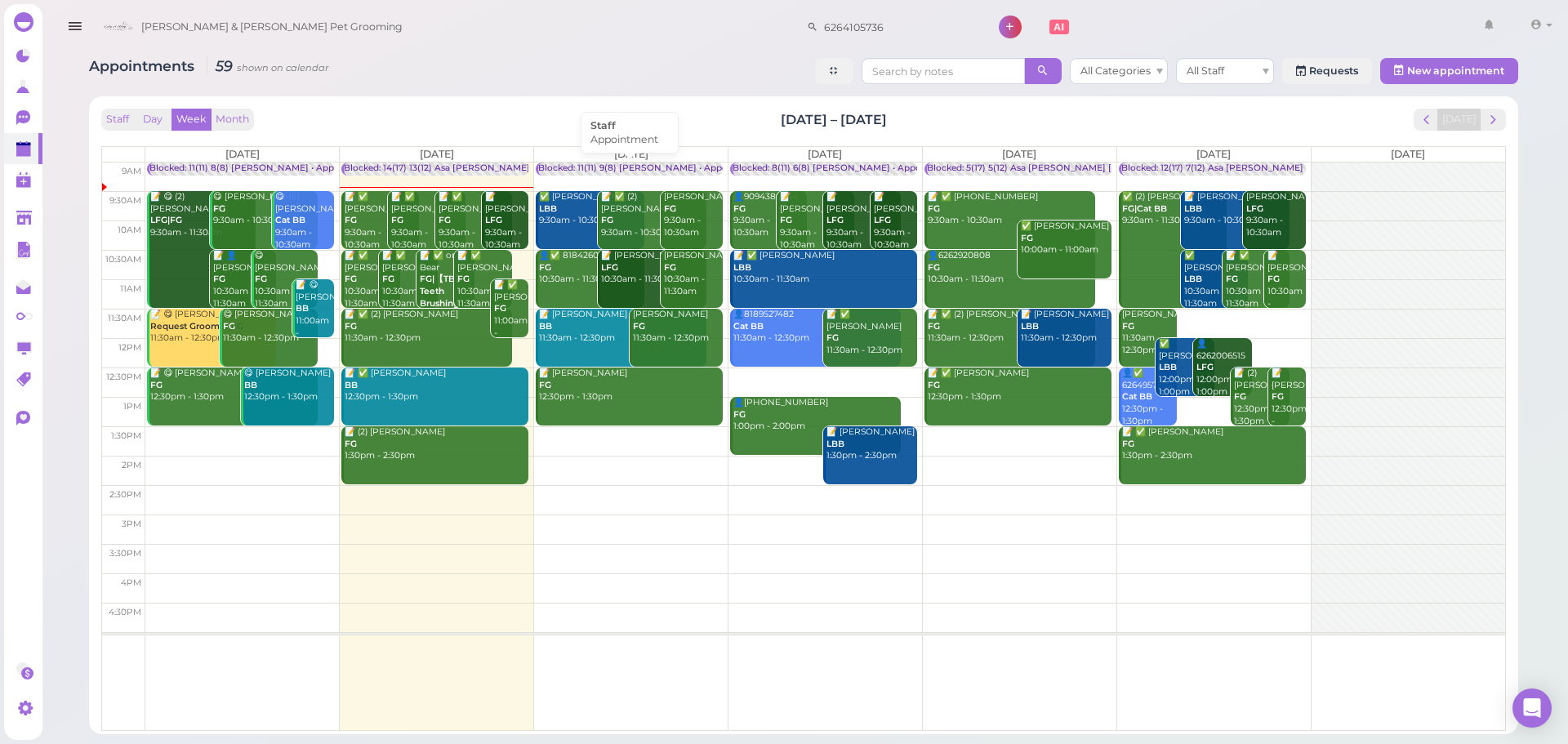
click at [594, 175] on link "Blocked: 11(11) 9(8) Asa Helen • Appointment" at bounding box center [629, 169] width 187 height 14
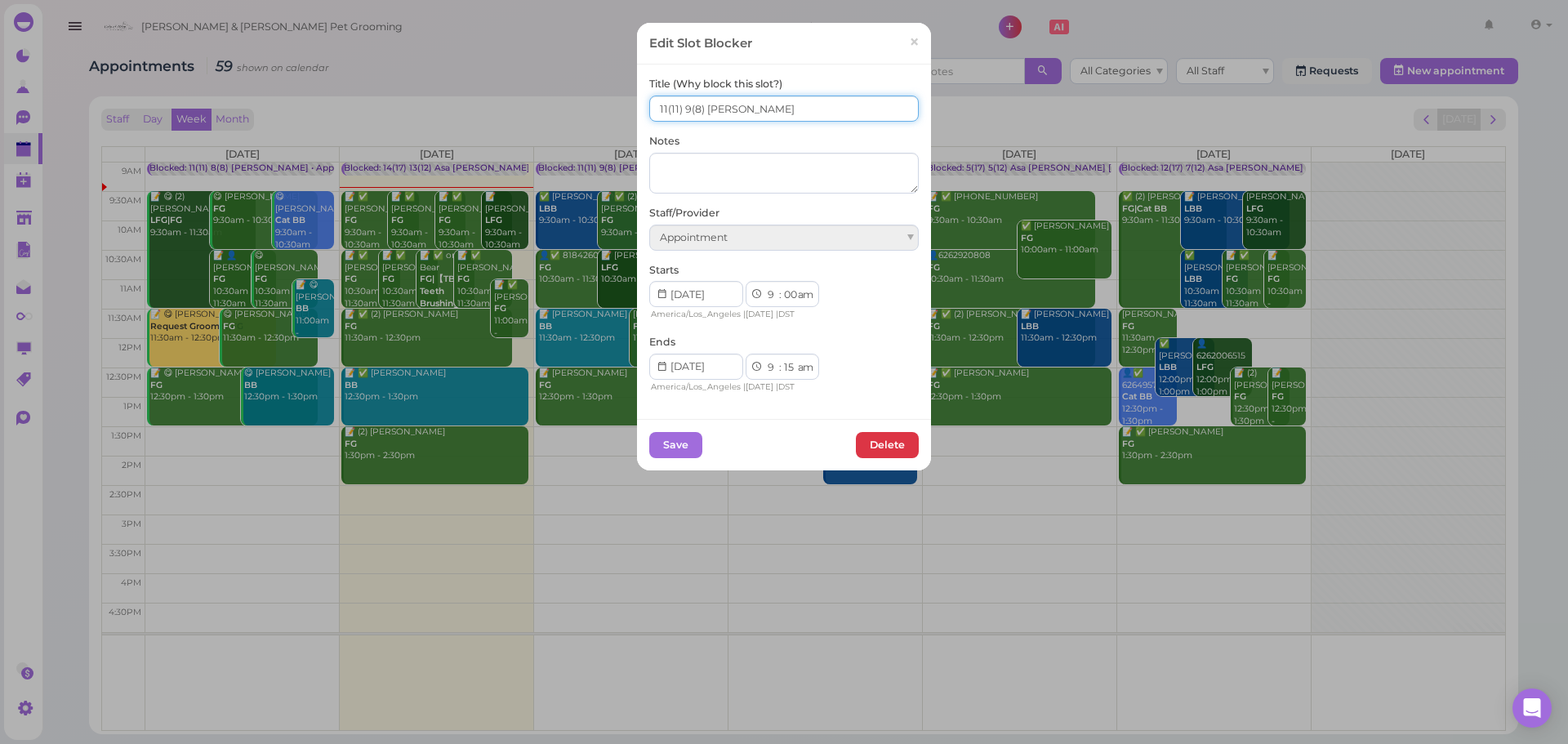
click at [657, 113] on input "11(11) 9(8) Asa Helen" at bounding box center [784, 108] width 269 height 26
type input "10(11) 8(8) Asa Helen"
click at [675, 448] on button "Save" at bounding box center [676, 445] width 53 height 26
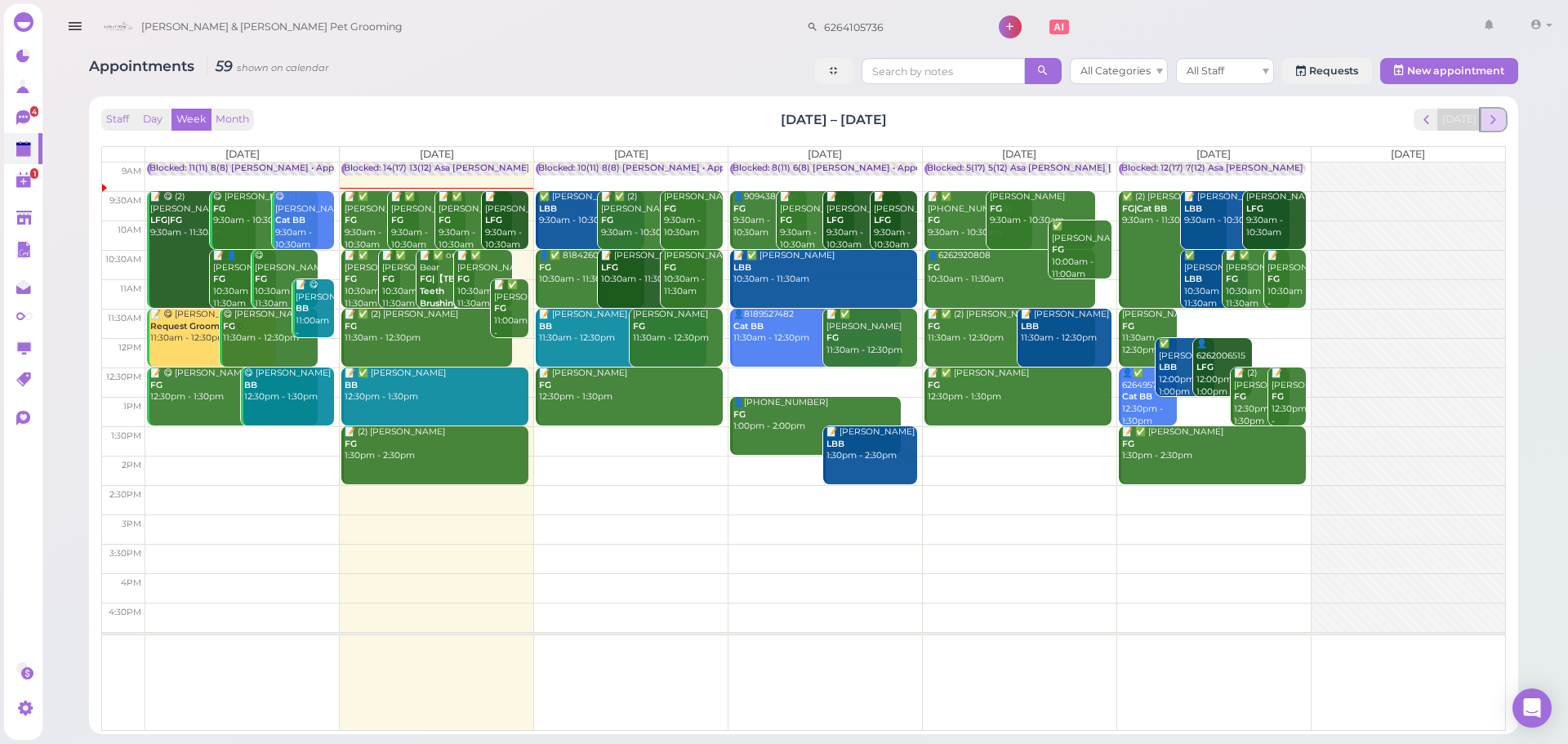
click at [1502, 114] on button "next" at bounding box center [1493, 120] width 25 height 22
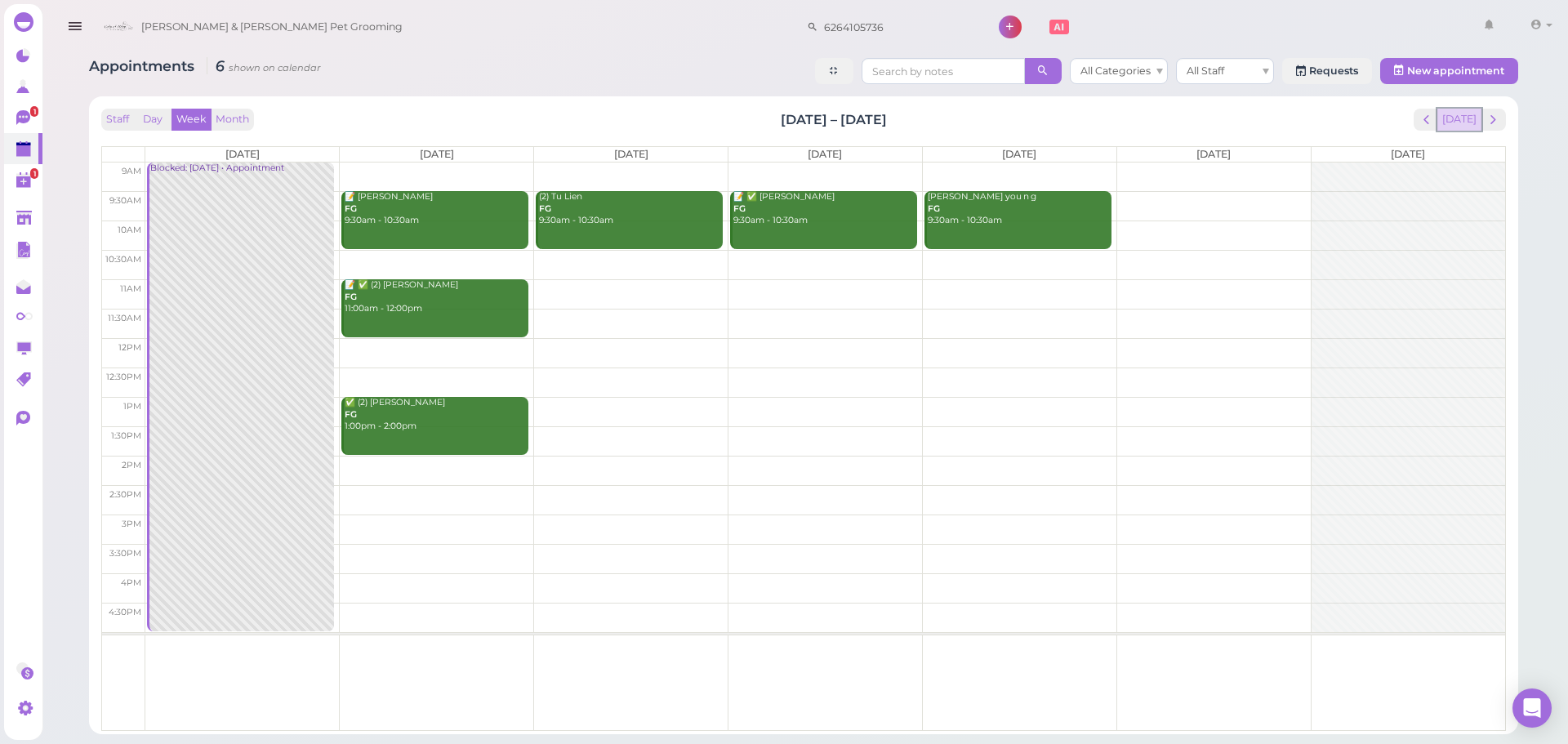
click at [1465, 122] on button "[DATE]" at bounding box center [1460, 120] width 44 height 22
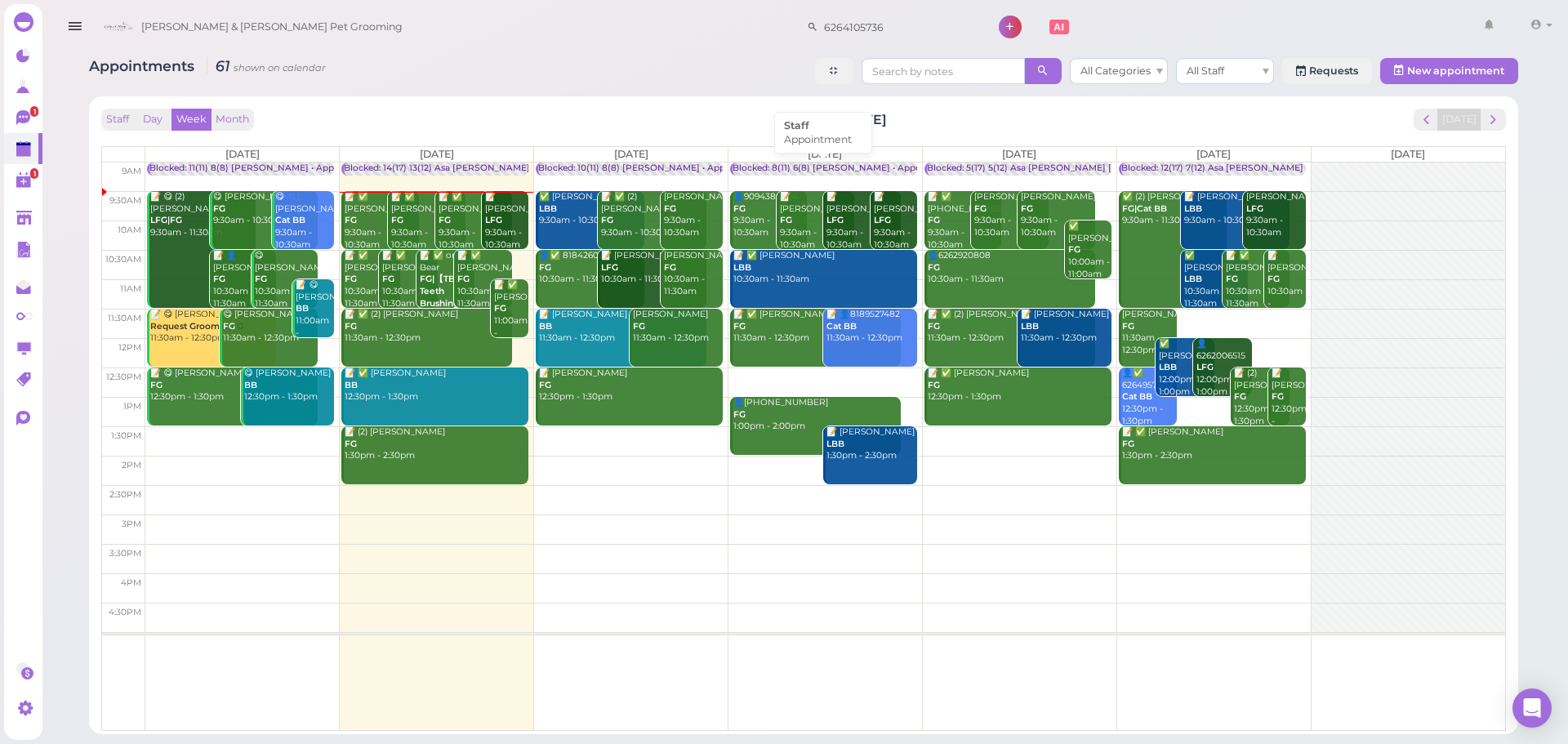
click at [777, 173] on div "Blocked: 8(11) 6(8) [PERSON_NAME] • Appointment" at bounding box center [844, 168] width 223 height 12
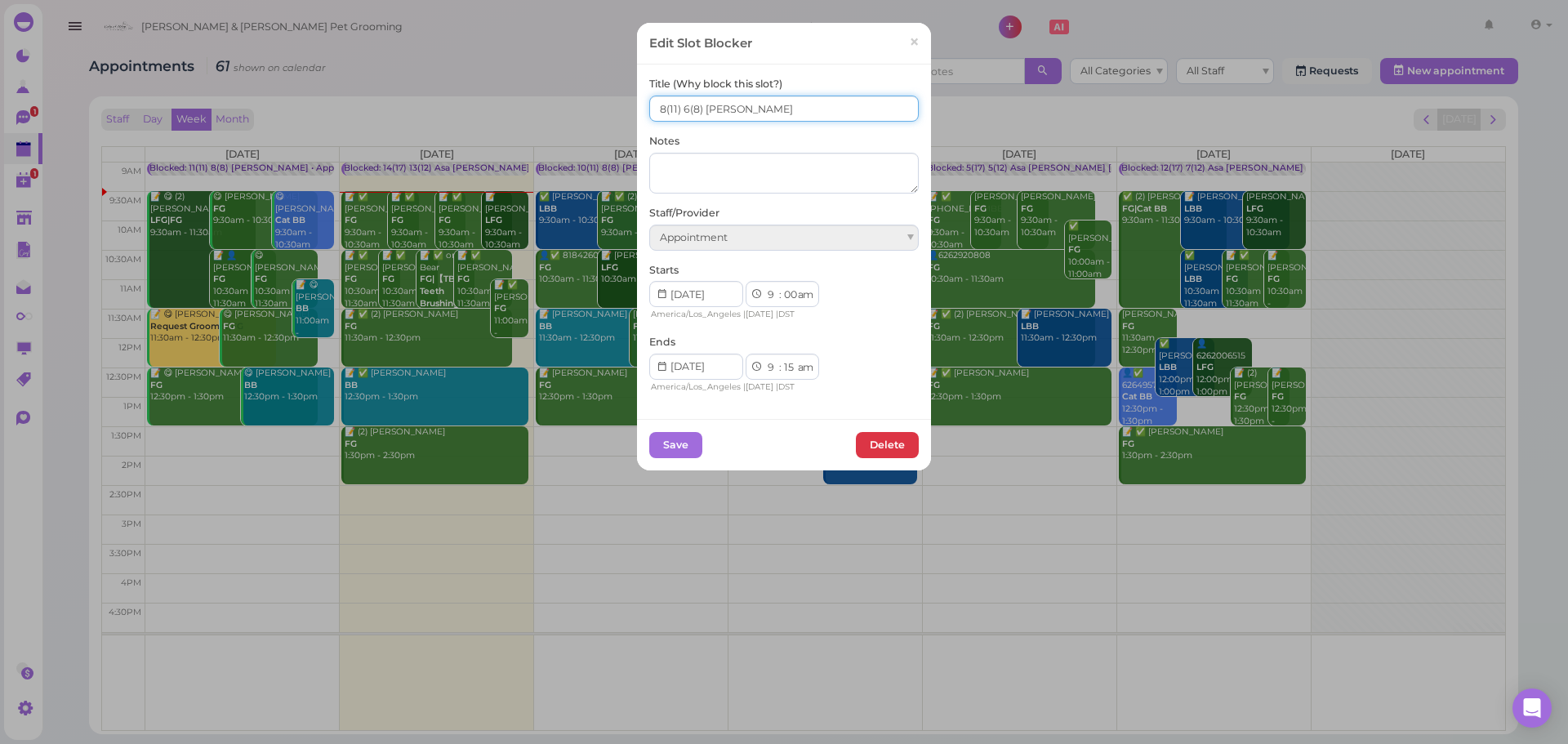
click at [649, 120] on input "8(11) 6(8) Asa Rebecca" at bounding box center [784, 108] width 269 height 26
type input "9(11) 7(8) Asa Rebecca"
click at [683, 451] on button "Save" at bounding box center [676, 445] width 53 height 26
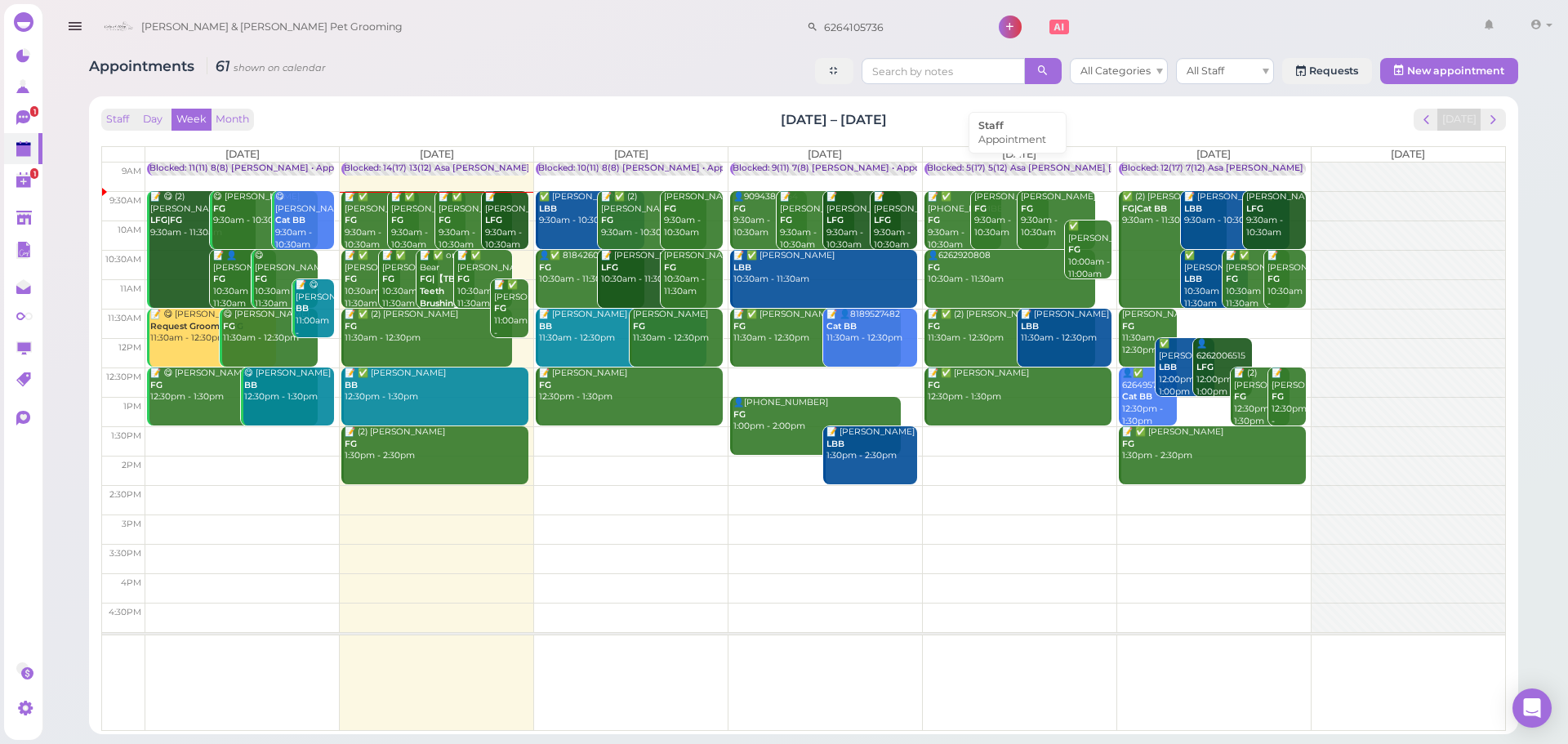
click at [967, 170] on div "Blocked: 5(17) 5(12) Asa [PERSON_NAME] [PERSON_NAME] • Appointment" at bounding box center [1089, 168] width 324 height 12
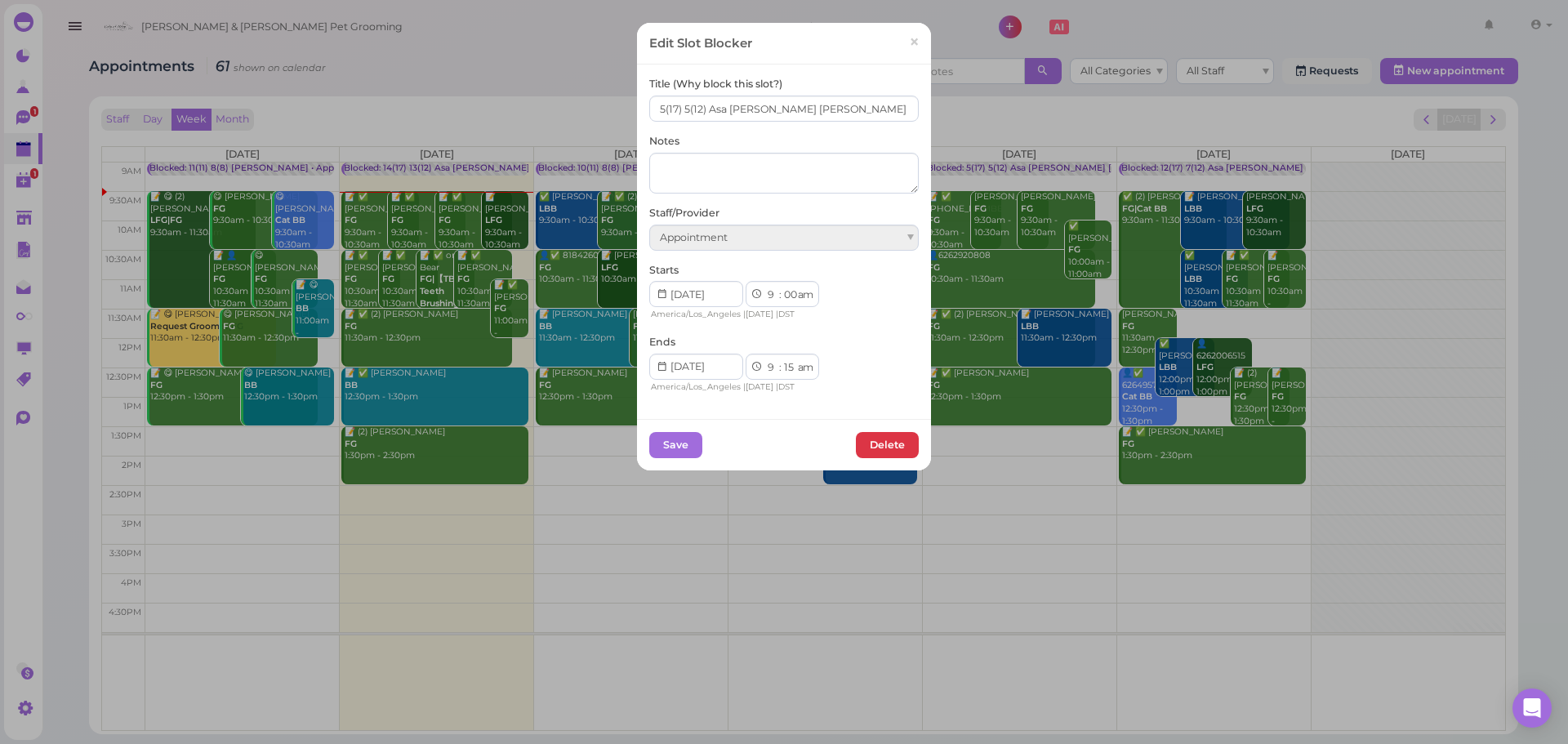
click at [640, 112] on div "Title (Why block this slot?) 5(17) 5(12) Asa Helen Rebecca Notes Staff/Provider…" at bounding box center [784, 241] width 294 height 354
drag, startPoint x: 640, startPoint y: 112, endPoint x: 649, endPoint y: 112, distance: 9.0
click at [646, 112] on div "Title (Why block this slot?) 5(17) 5(12) Asa Helen Rebecca Notes Staff/Provider…" at bounding box center [784, 241] width 294 height 354
click at [649, 112] on input "5(17) 5(12) Asa Helen Rebecca" at bounding box center [784, 108] width 269 height 26
type input "10(17) 9(12) Asa Helen Rebecca"
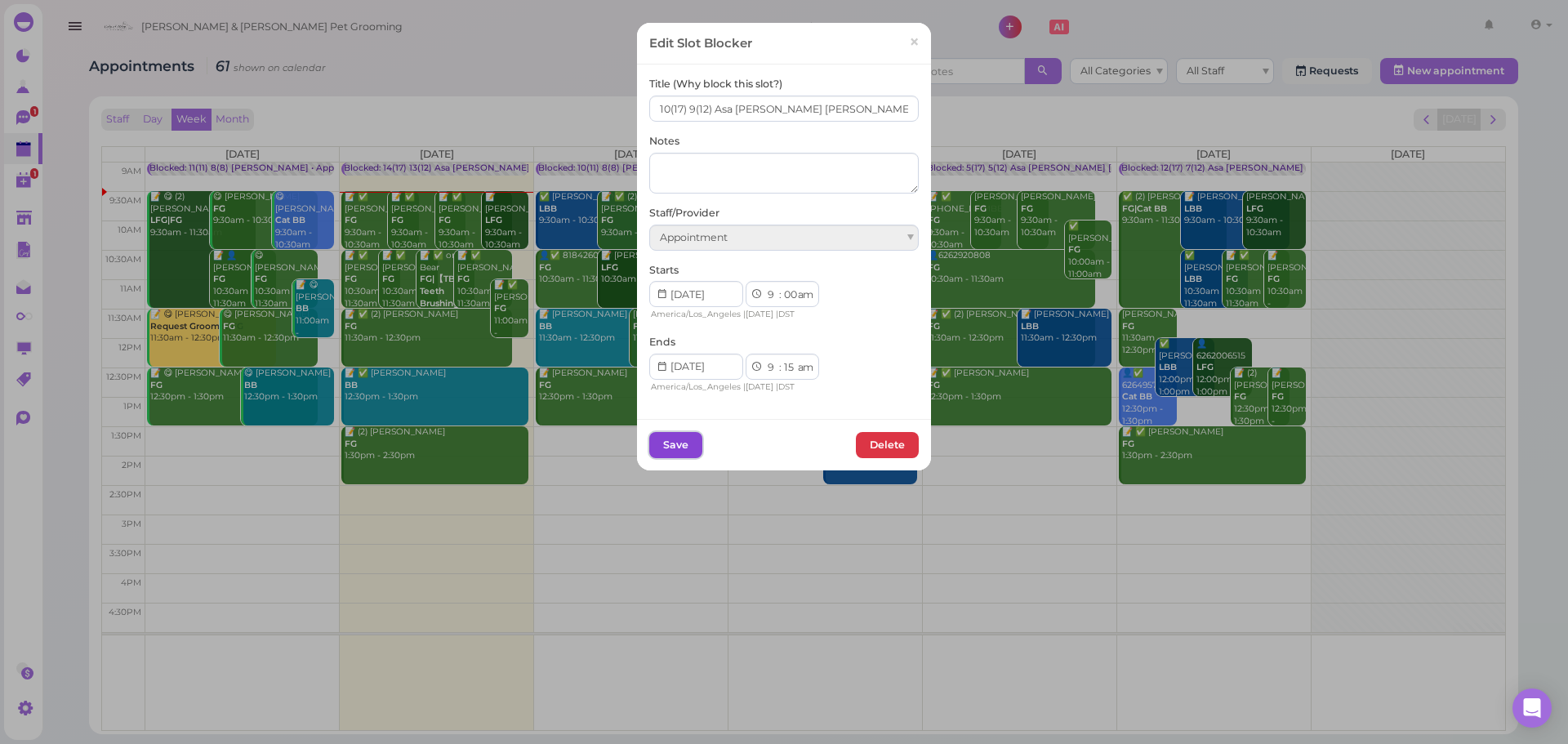
click at [665, 449] on button "Save" at bounding box center [676, 445] width 53 height 26
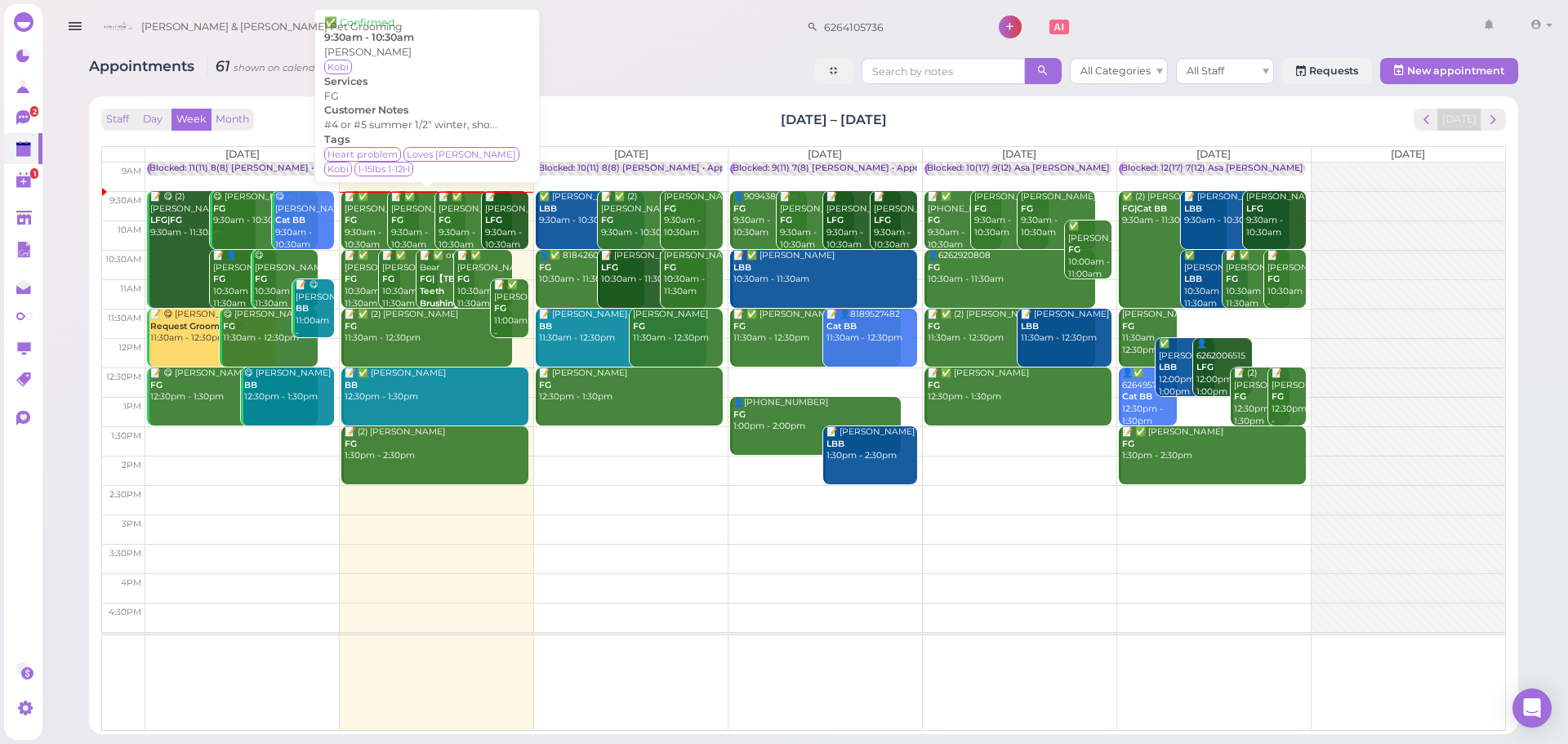
click at [408, 225] on div "📝 ✅ Julie Tran FG 9:30am - 10:30am" at bounding box center [428, 222] width 75 height 60
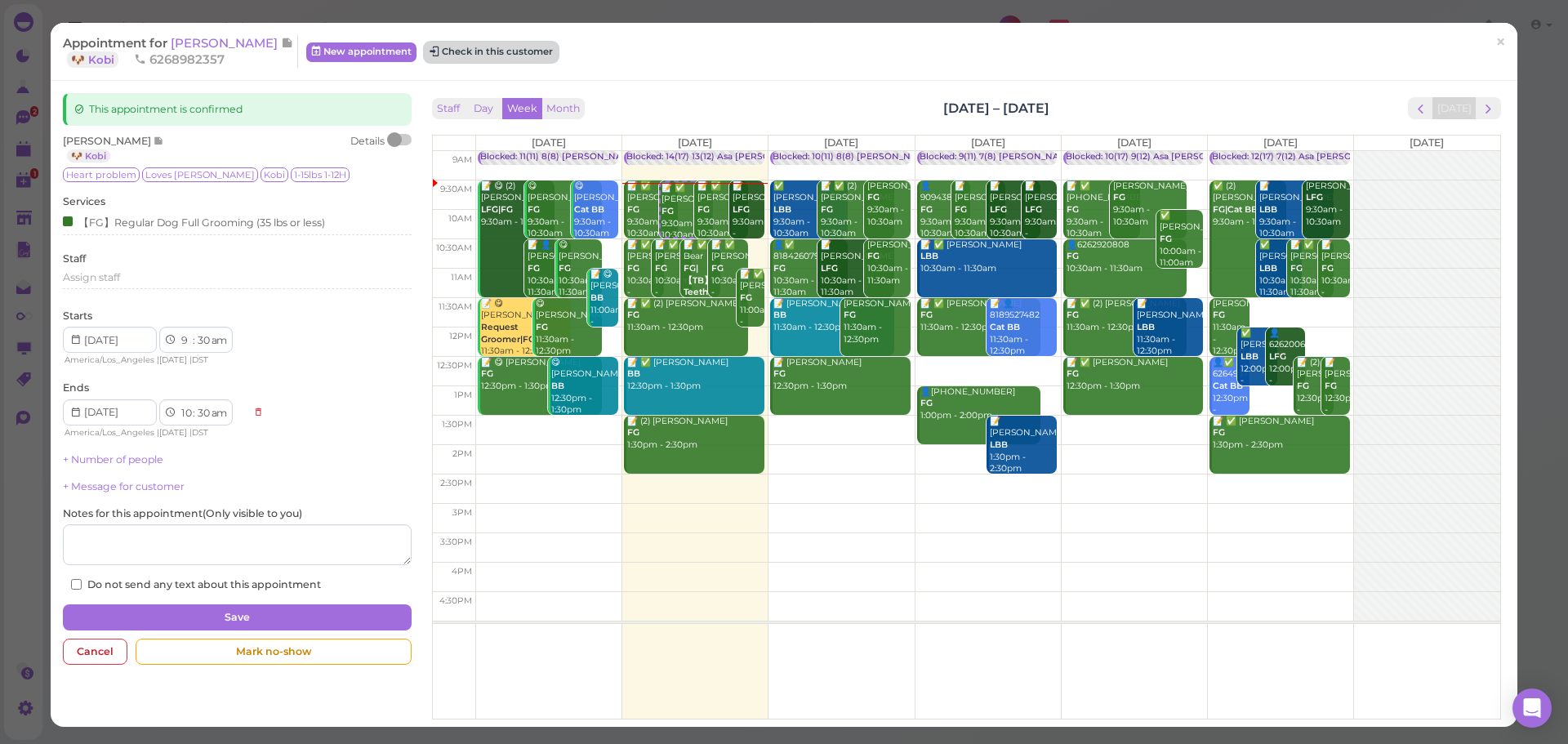
click at [493, 55] on button "Check in this customer" at bounding box center [492, 51] width 133 height 20
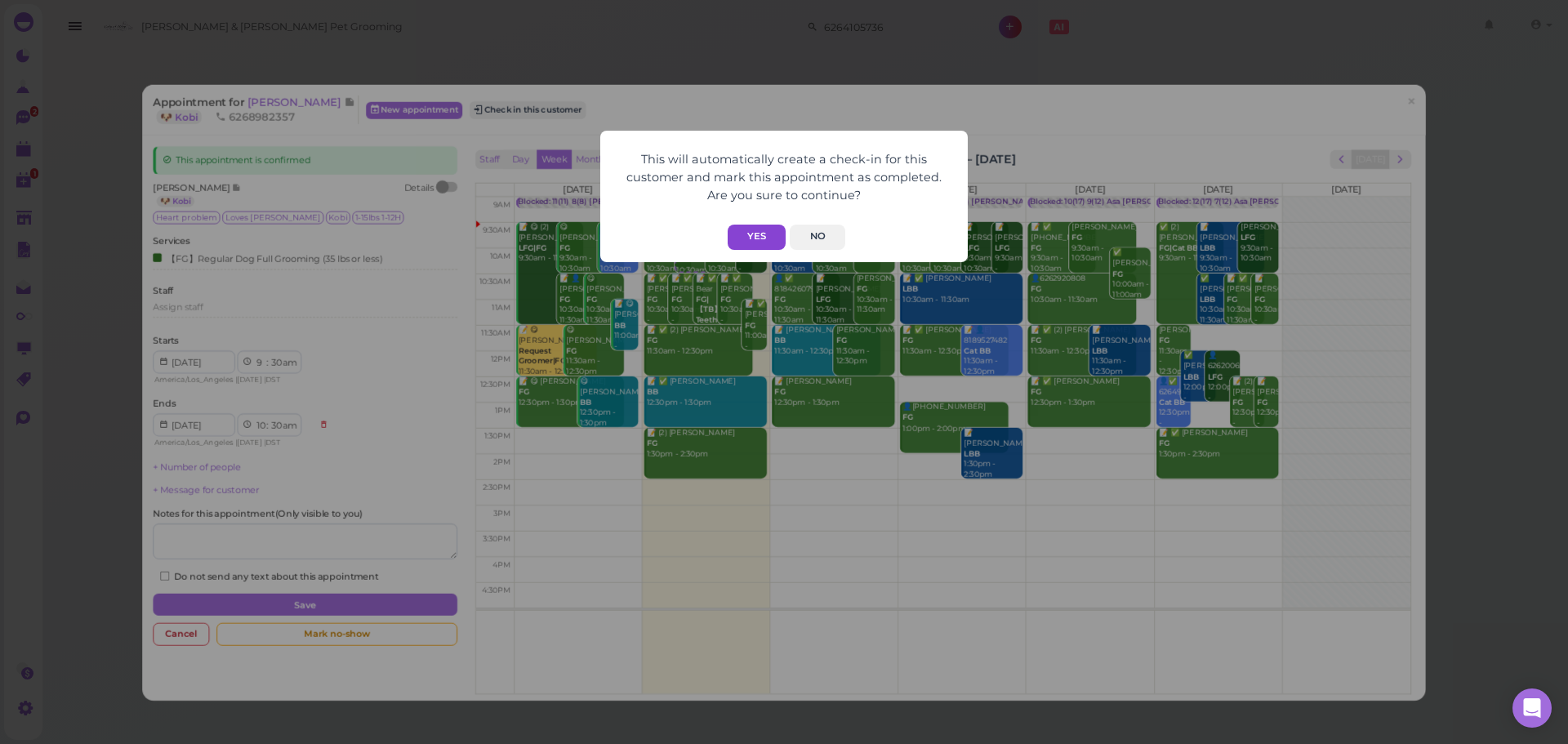
click at [747, 232] on button "Yes" at bounding box center [757, 236] width 58 height 25
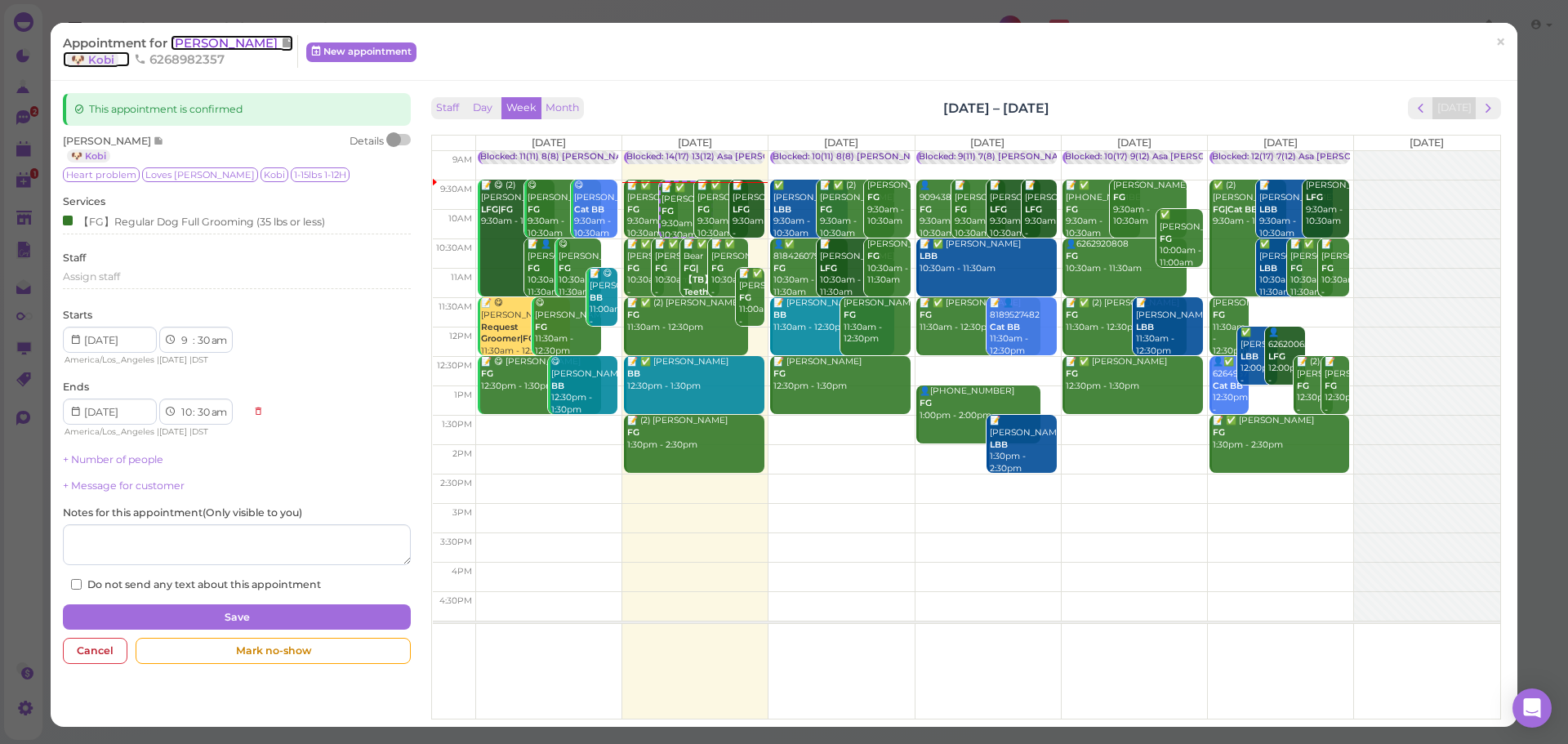
click at [213, 37] on span "[PERSON_NAME]" at bounding box center [226, 43] width 110 height 16
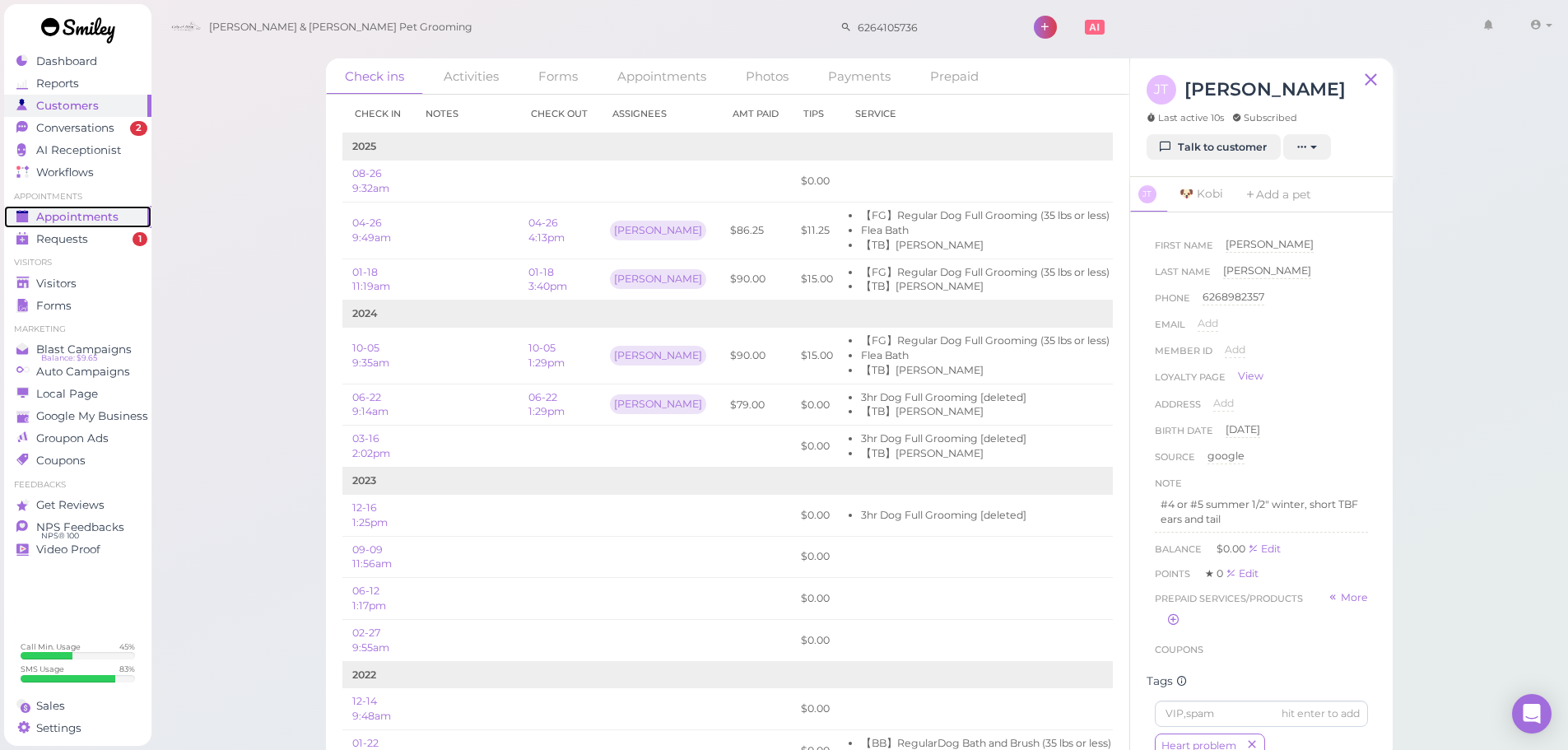
click at [49, 213] on span "Appointments" at bounding box center [76, 217] width 82 height 14
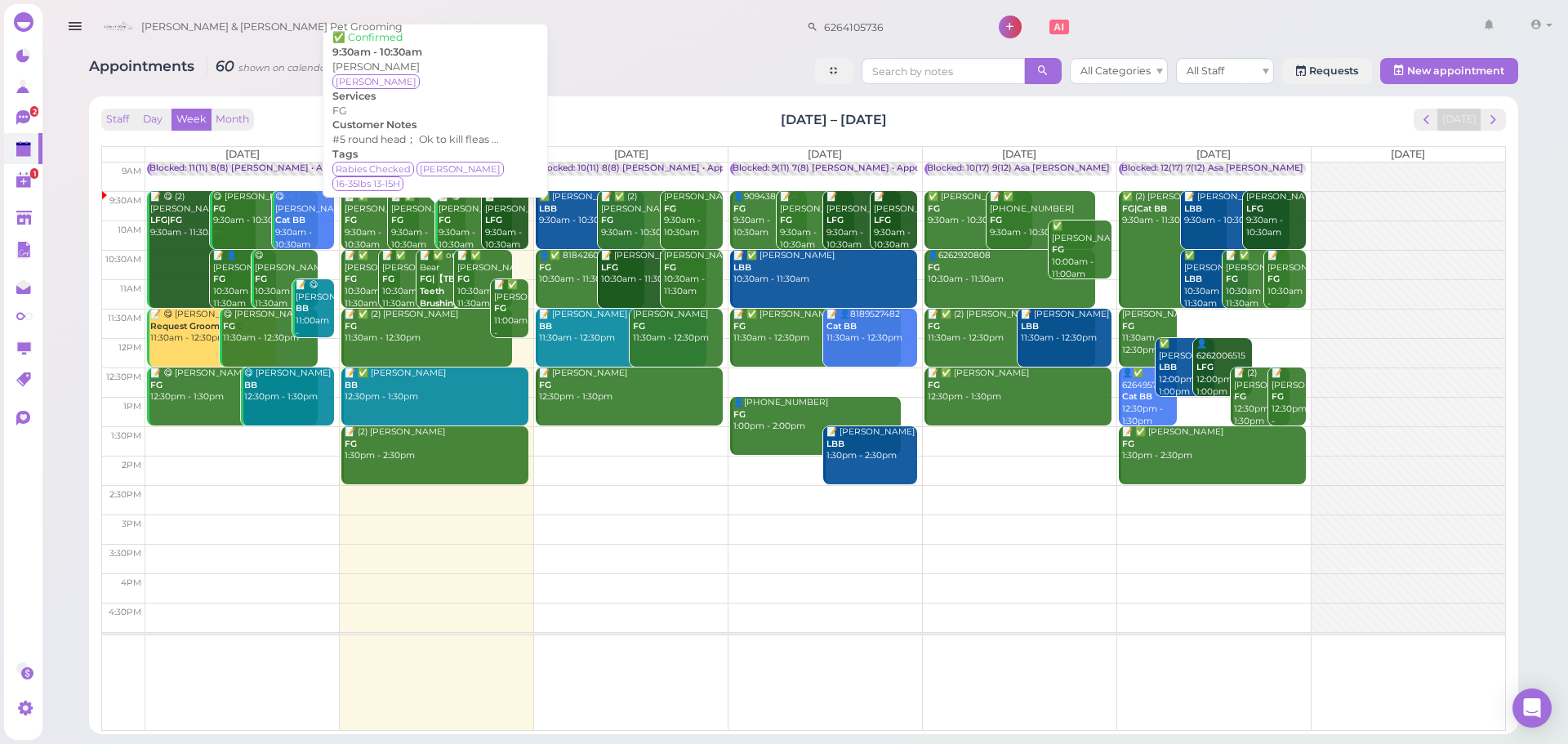
click at [406, 203] on div "📝 ✅ Laura Tave FG 9:30am - 10:30am" at bounding box center [428, 222] width 75 height 60
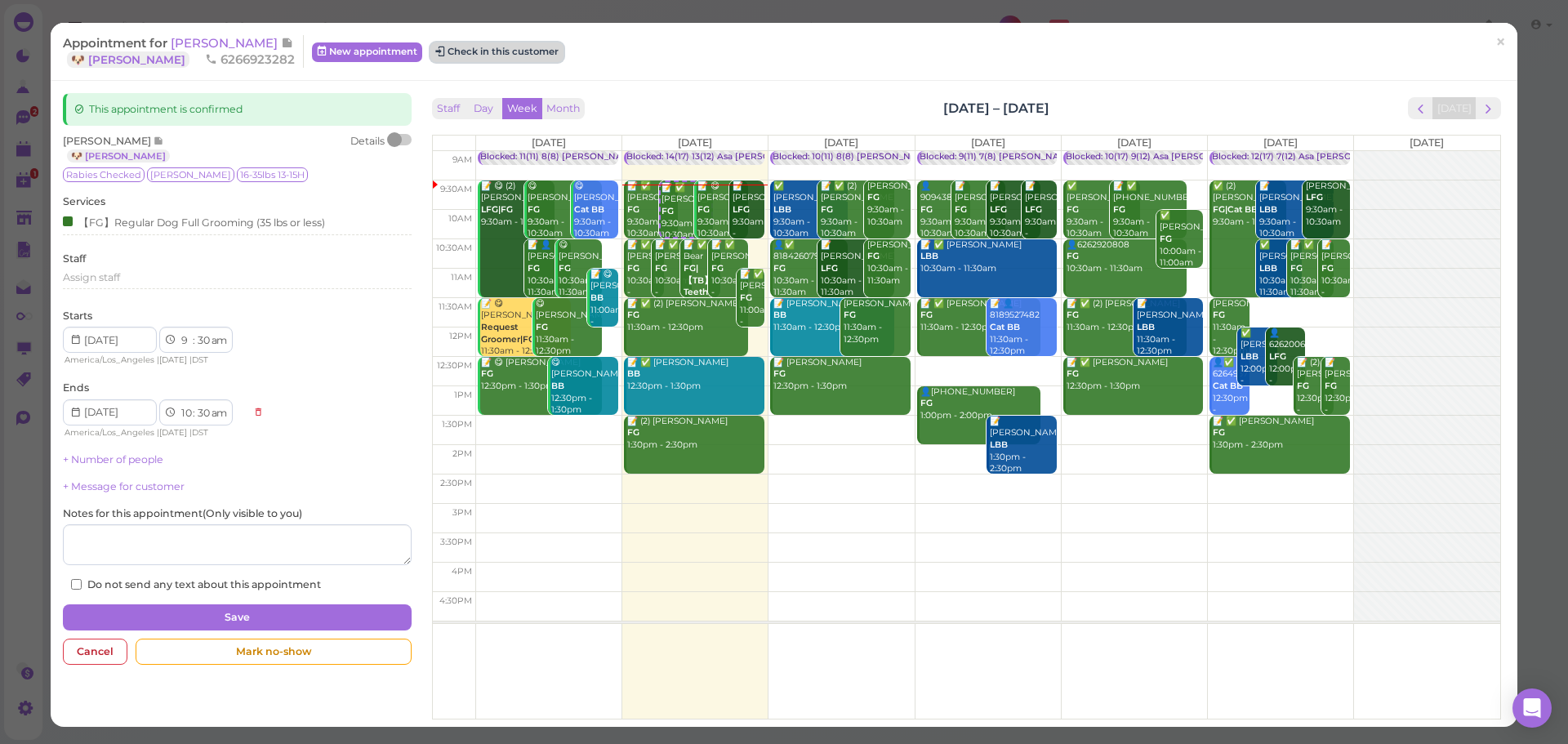
click at [484, 51] on button "Check in this customer" at bounding box center [497, 51] width 133 height 20
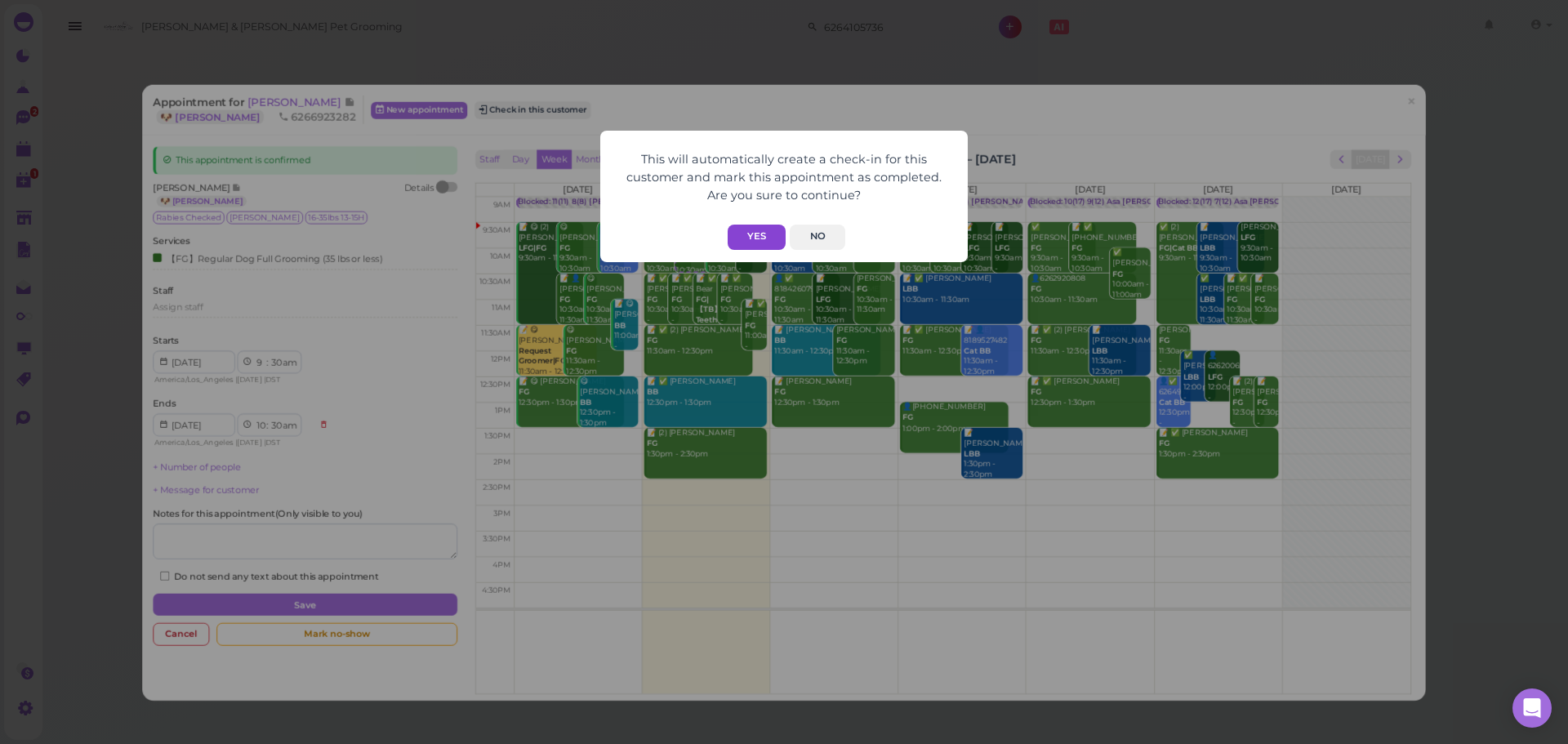
click at [753, 231] on button "Yes" at bounding box center [757, 236] width 58 height 25
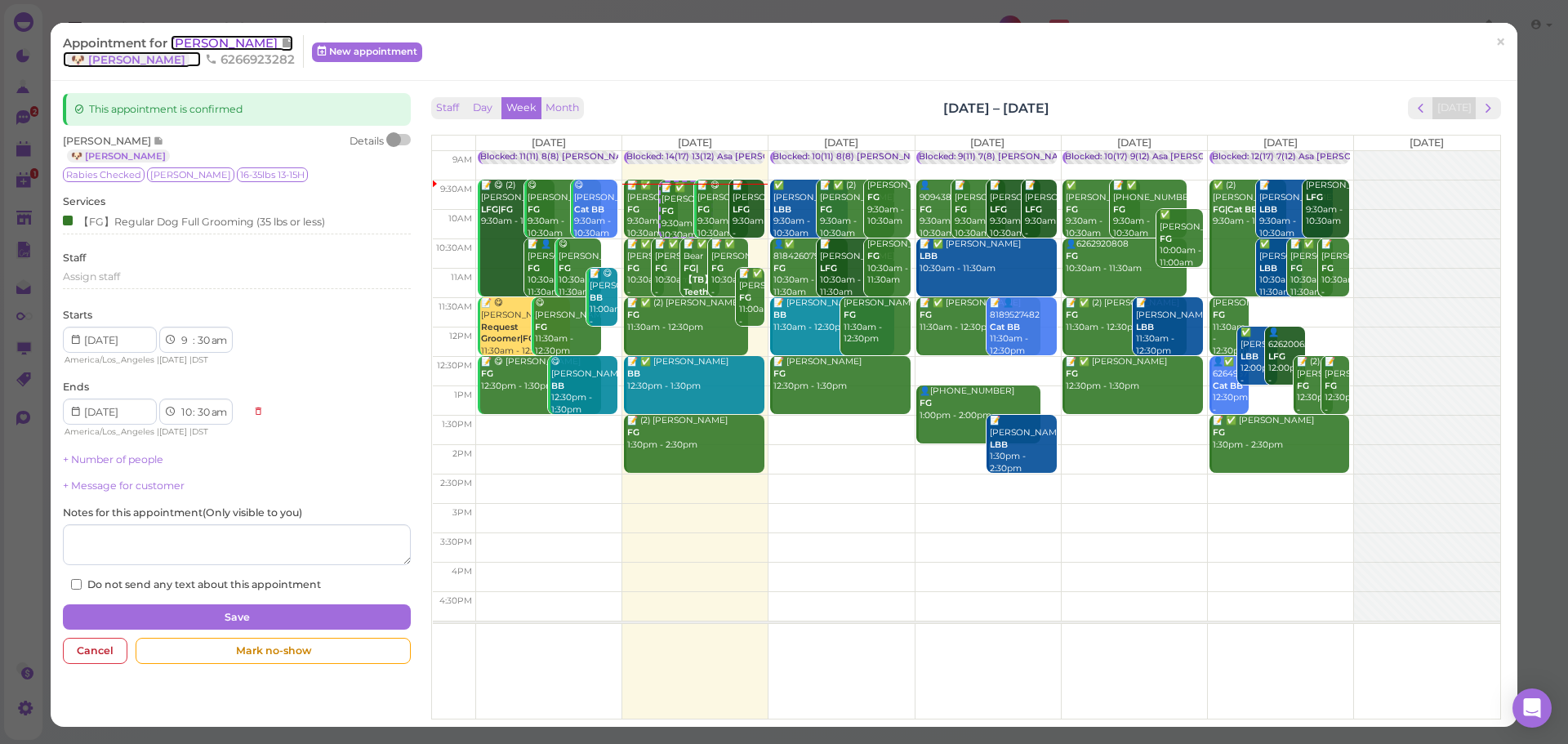
click at [187, 41] on span "[PERSON_NAME]" at bounding box center [226, 43] width 110 height 16
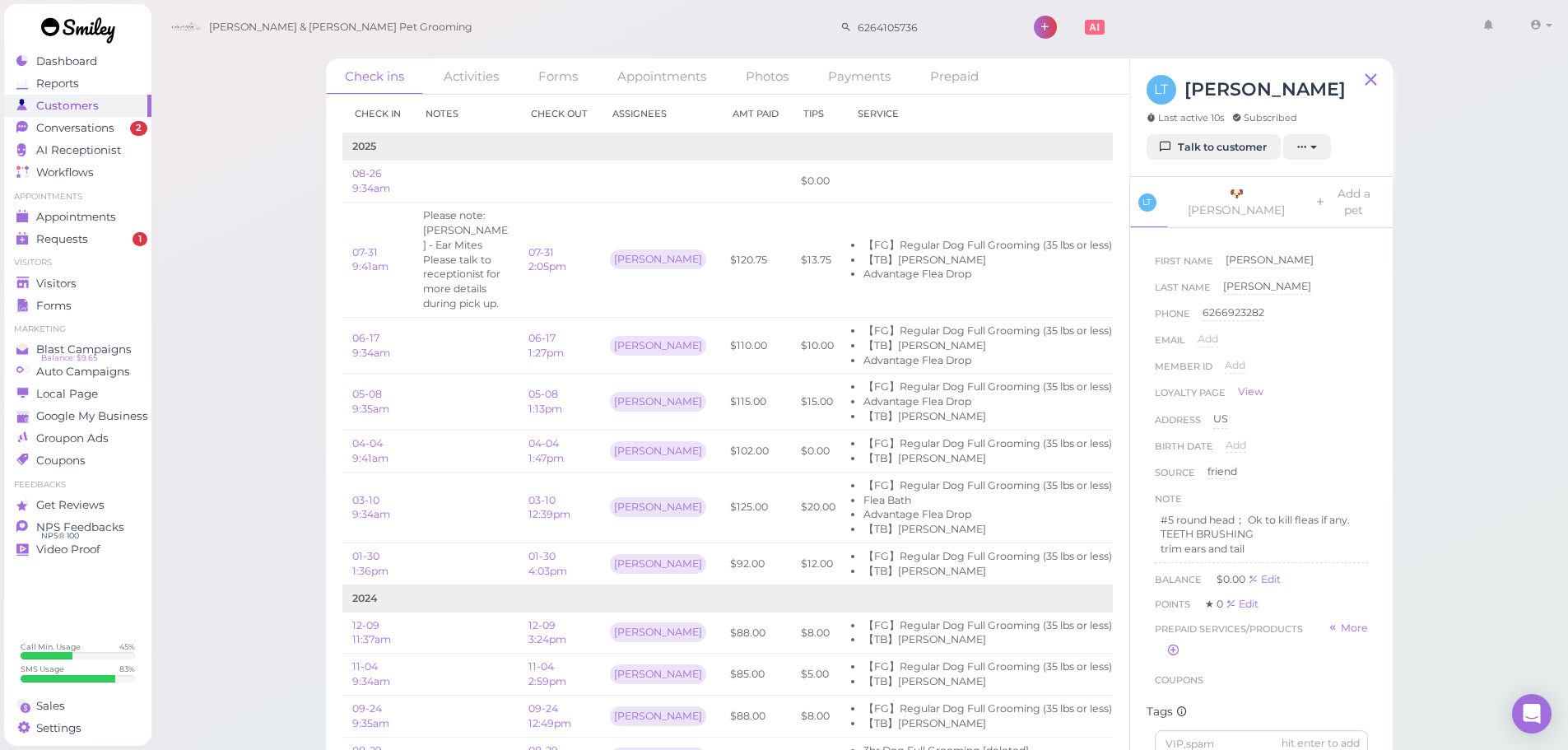
click at [1440, 386] on div "Check ins Activities Forms Appointments Photos Payments Prepaid Check in Notes …" at bounding box center [860, 388] width 1418 height 776
click at [1474, 333] on div "Check ins Activities Forms Appointments Photos Payments Prepaid Check in Notes …" at bounding box center [860, 388] width 1418 height 776
click at [263, 377] on div "Check ins Activities Forms Appointments Photos Payments Prepaid Check in Notes …" at bounding box center [860, 388] width 1418 height 776
click at [259, 400] on div "Check ins Activities Forms Appointments Photos Payments Prepaid Check in Notes …" at bounding box center [860, 388] width 1418 height 776
click at [267, 257] on div "Check ins Activities Forms Appointments Photos Payments Prepaid Check in Notes …" at bounding box center [860, 388] width 1418 height 776
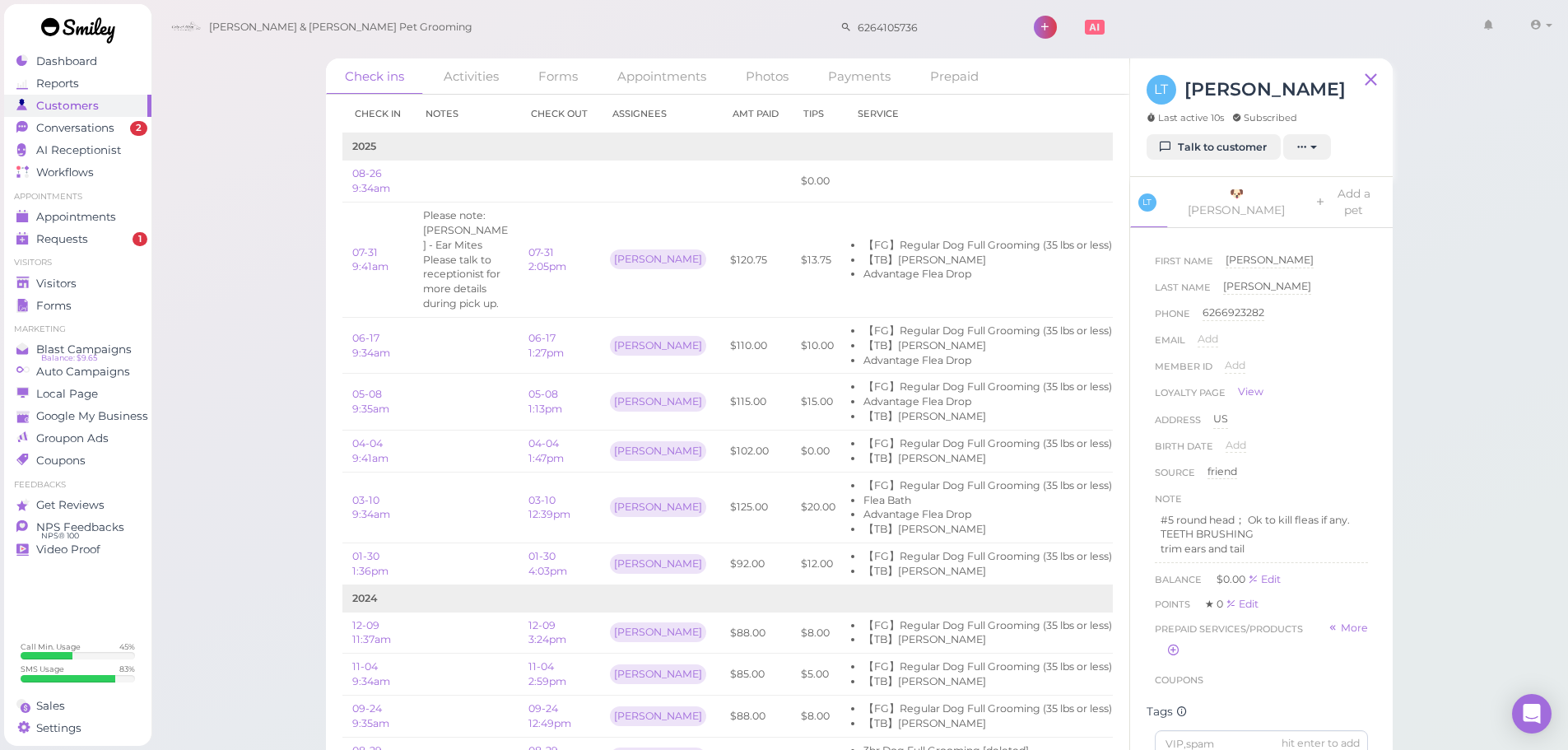
click at [248, 278] on div "Check ins Activities Forms Appointments Photos Payments Prepaid Check in Notes …" at bounding box center [860, 388] width 1418 height 776
click at [93, 283] on div "Visitors" at bounding box center [75, 284] width 119 height 14
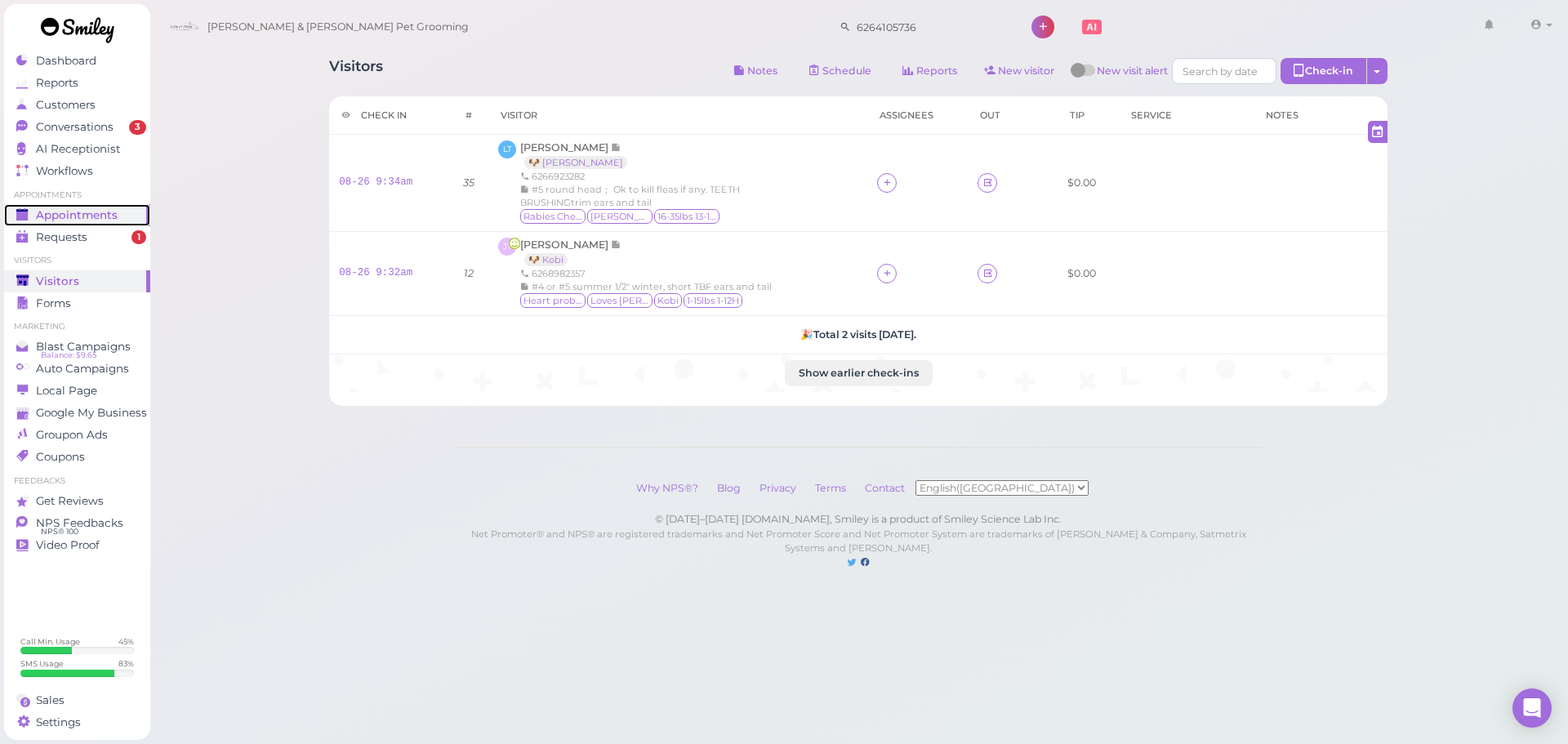
click at [148, 206] on link "Appointments" at bounding box center [77, 216] width 146 height 22
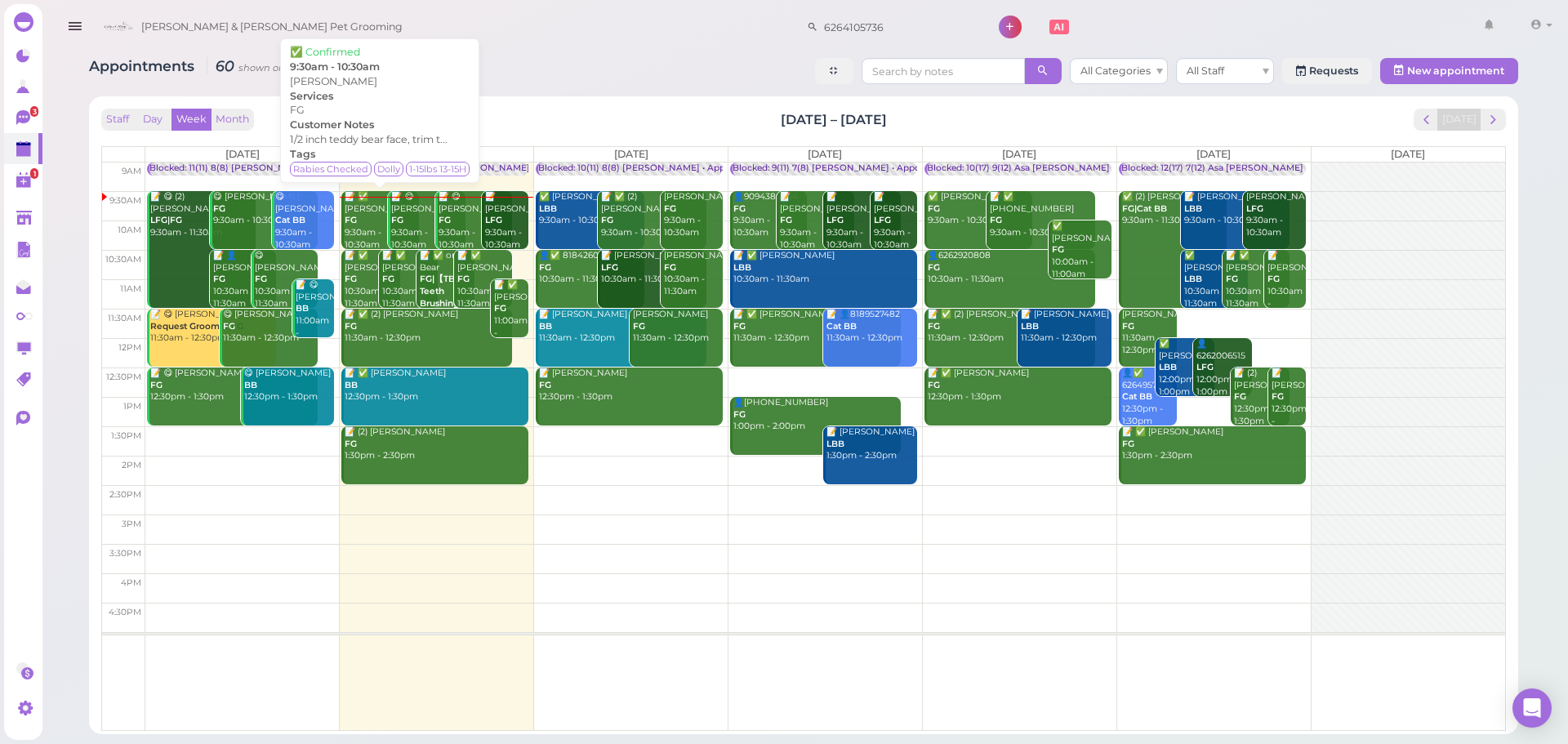
click at [361, 241] on div "📝 ✅ Janette bonilla Bonilla FG 9:30am - 10:30am" at bounding box center [381, 222] width 75 height 60
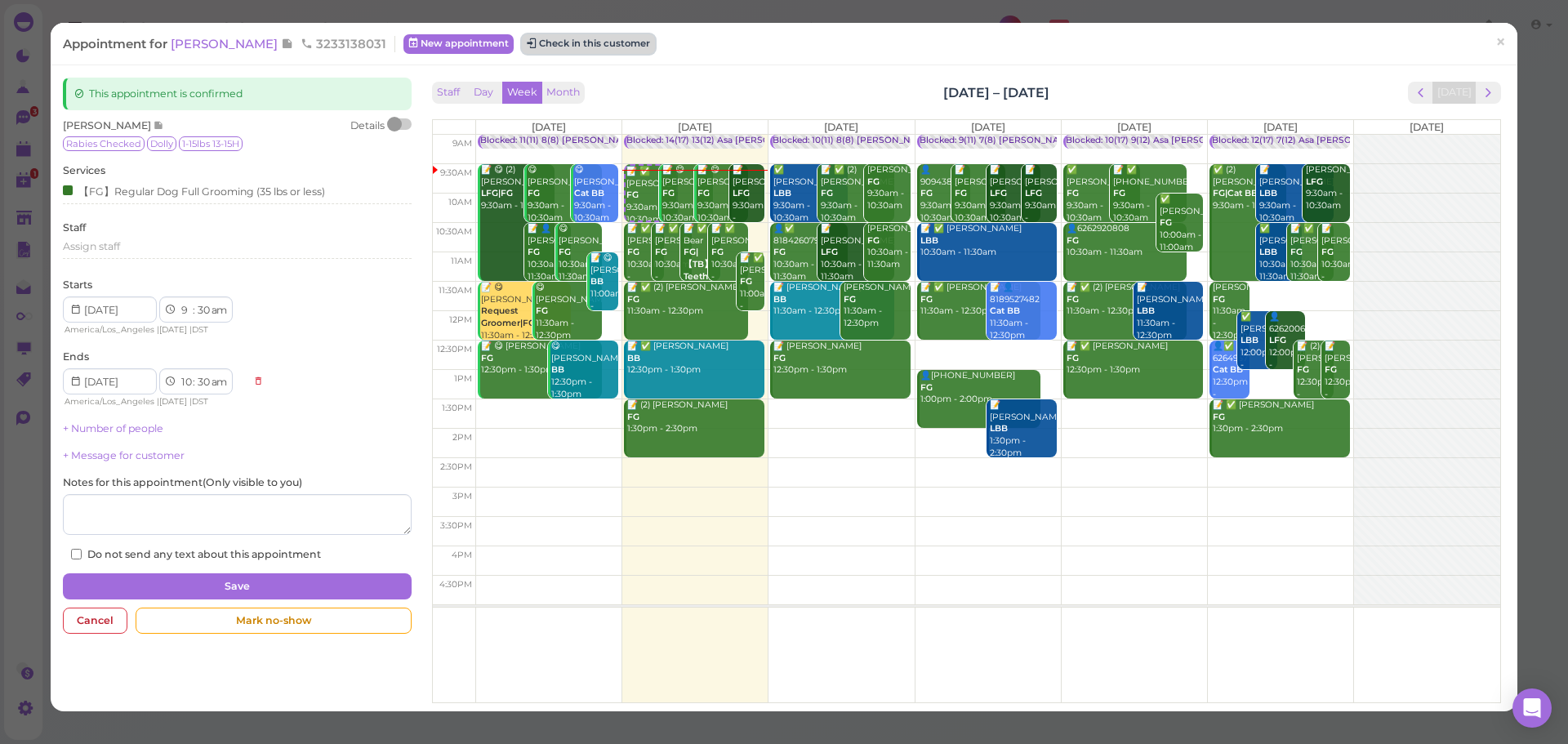
click at [574, 37] on button "Check in this customer" at bounding box center [589, 44] width 133 height 20
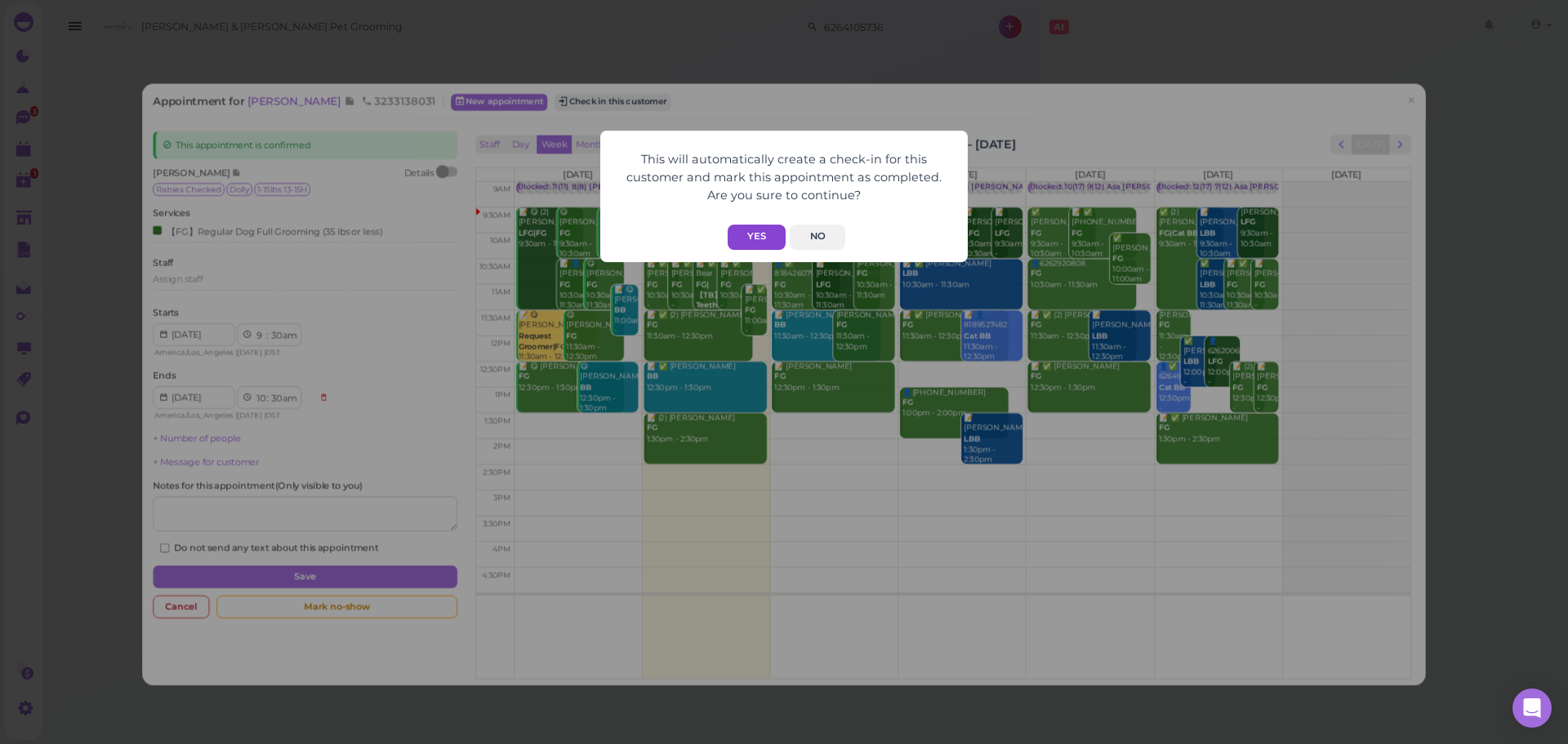
click at [744, 238] on button "Yes" at bounding box center [757, 236] width 58 height 25
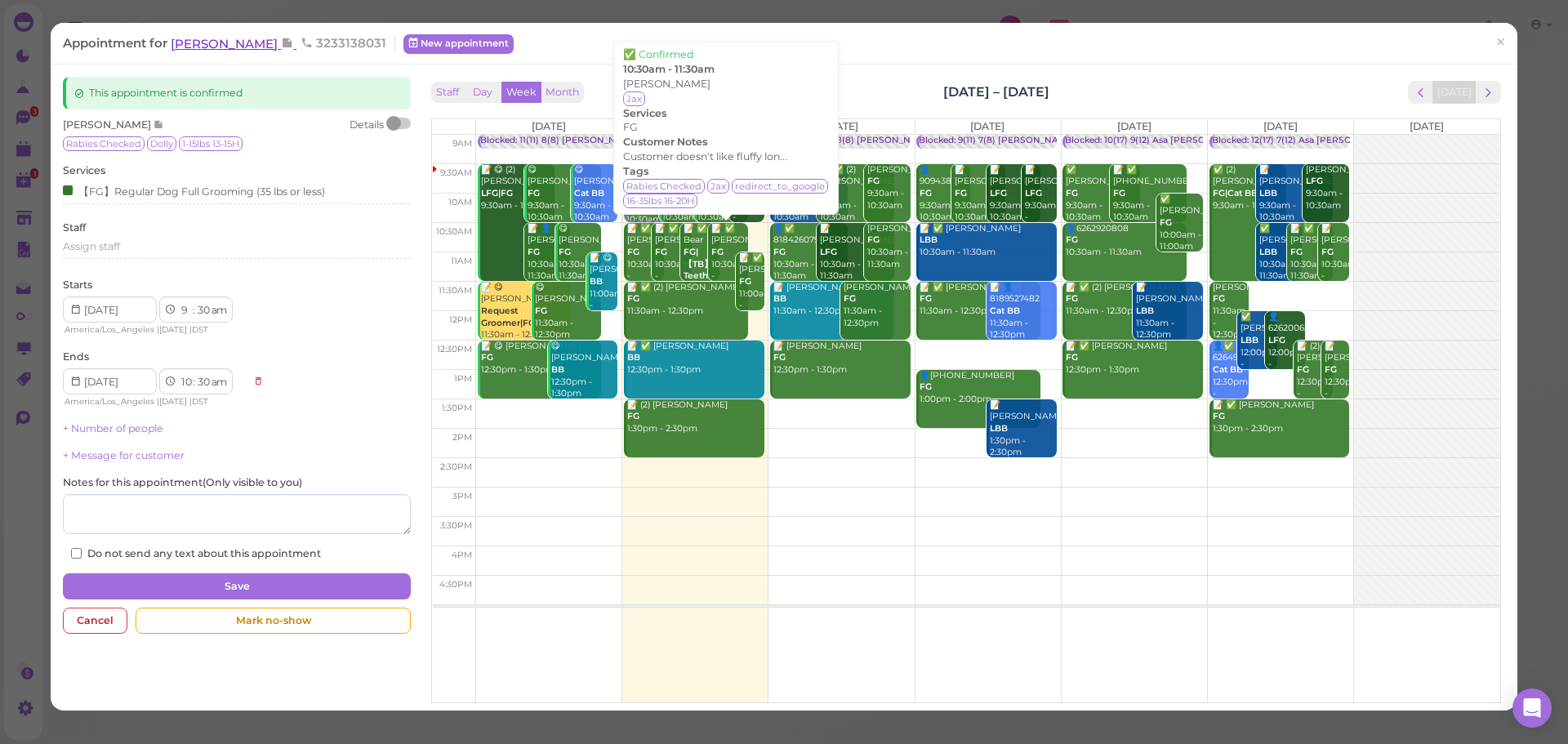
click at [233, 37] on span "[PERSON_NAME]" at bounding box center [226, 43] width 110 height 16
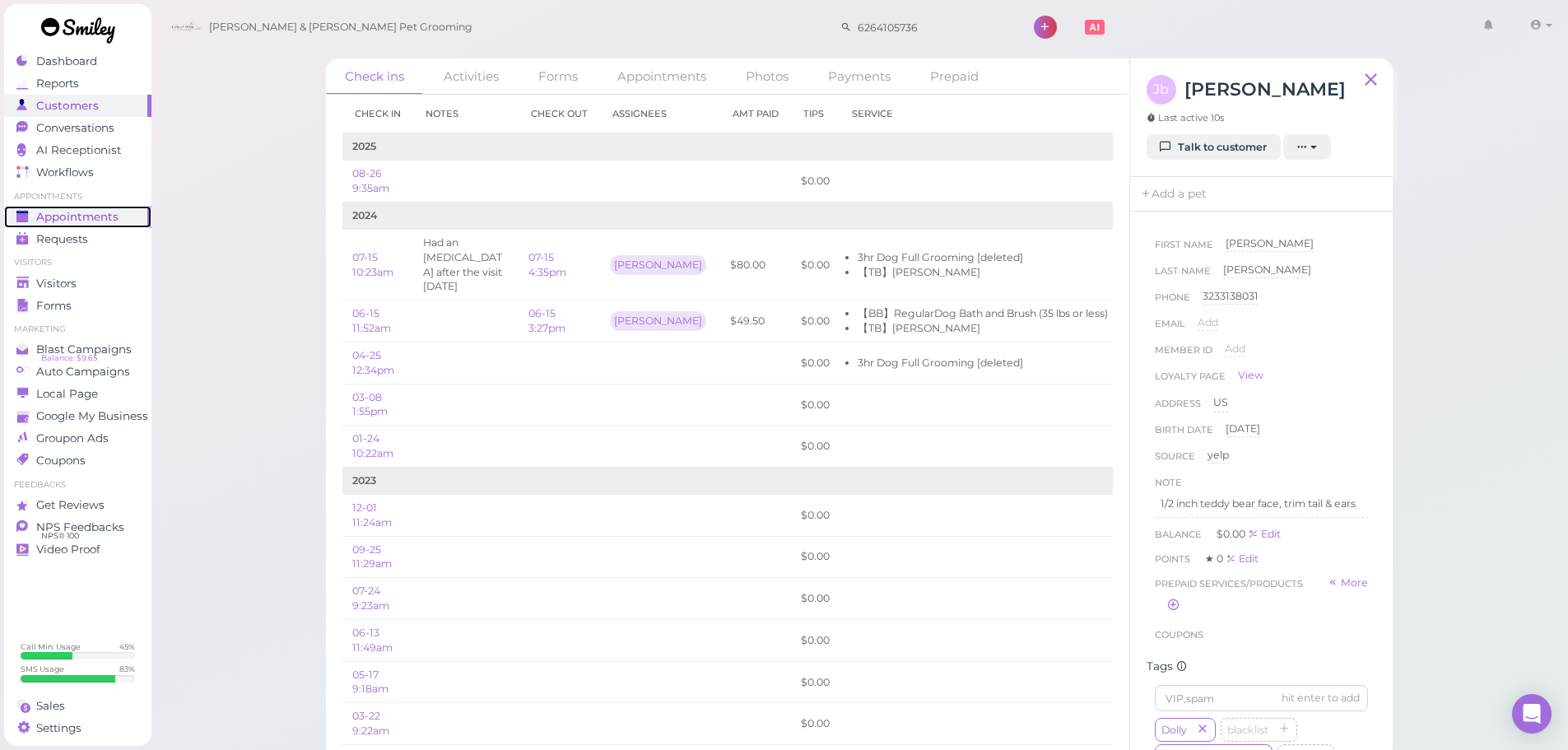
click at [106, 214] on span "Appointments" at bounding box center [76, 217] width 82 height 14
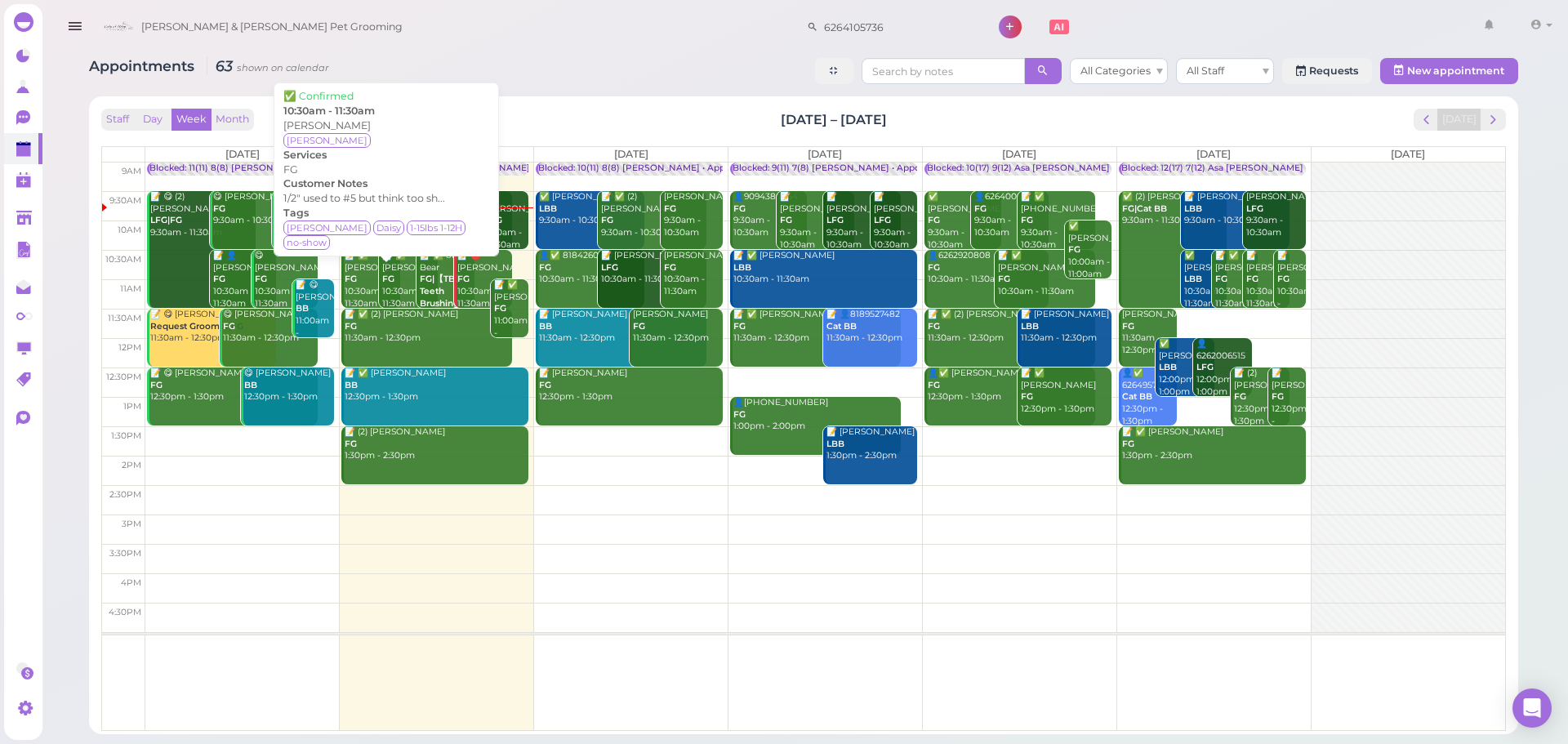
click at [351, 284] on b "FG" at bounding box center [350, 279] width 12 height 10
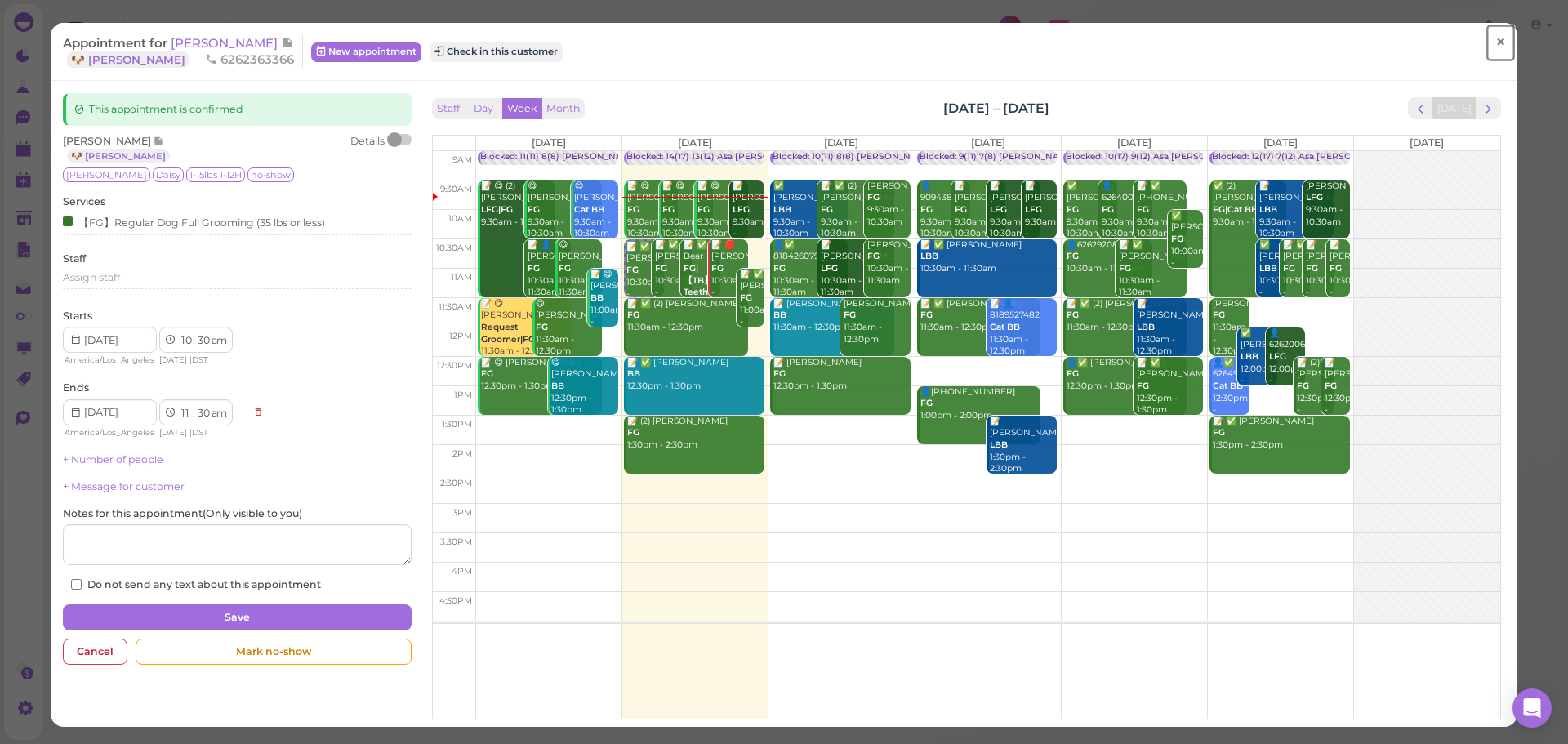
click at [1496, 41] on span "×" at bounding box center [1501, 42] width 10 height 22
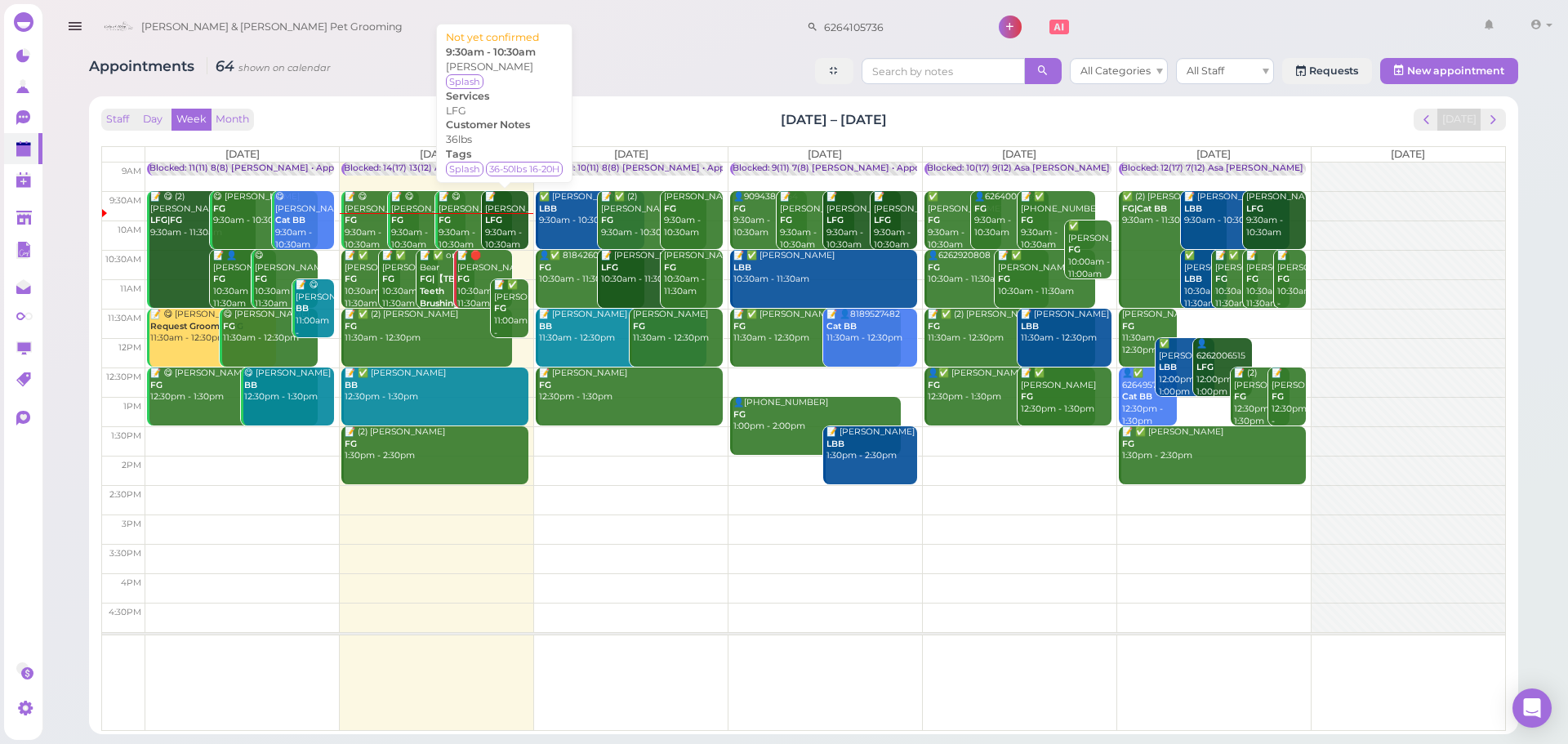
click at [503, 228] on div "📝 Manuel Enriquez LFG 9:30am - 10:30am" at bounding box center [506, 222] width 44 height 60
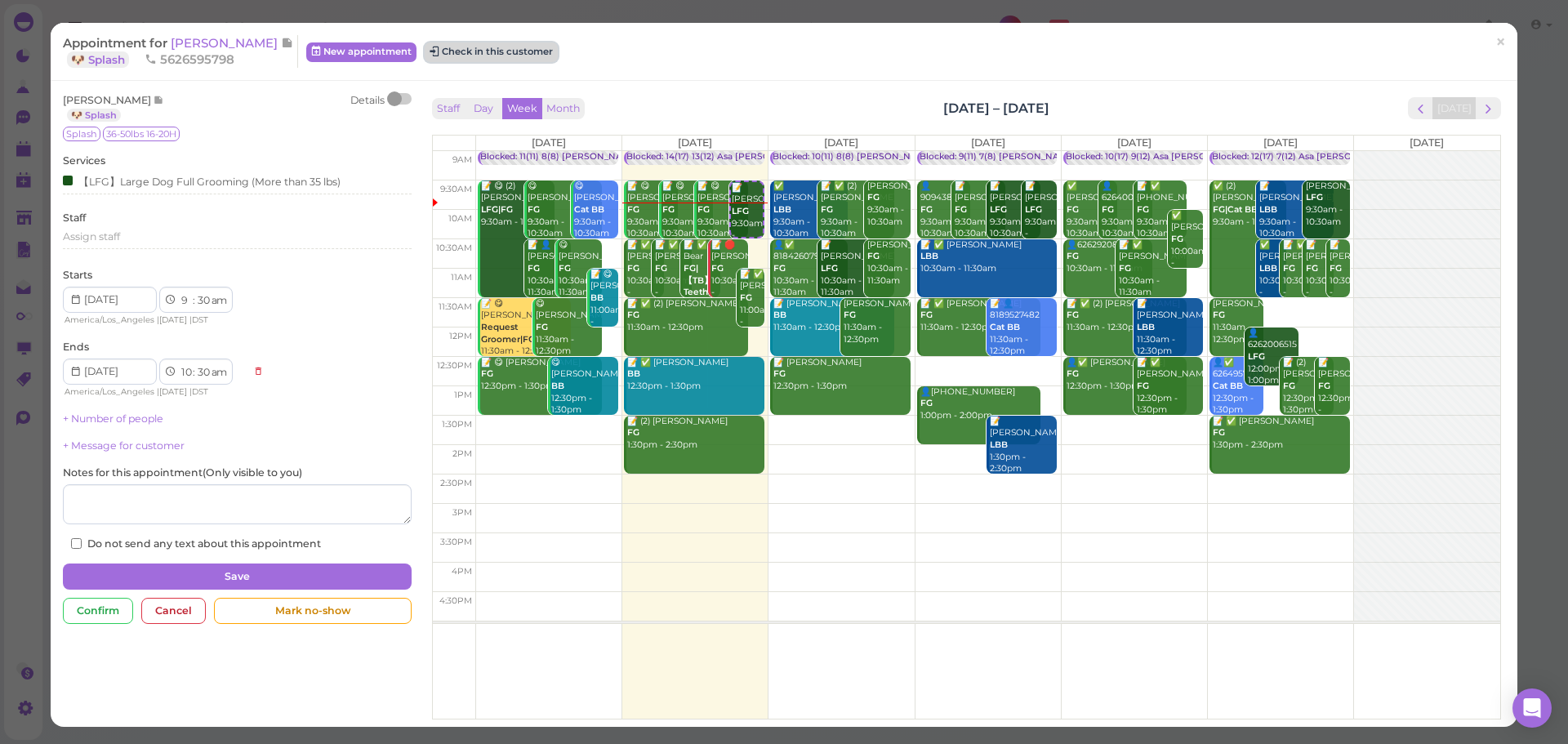
click at [449, 42] on button "Check in this customer" at bounding box center [492, 51] width 133 height 20
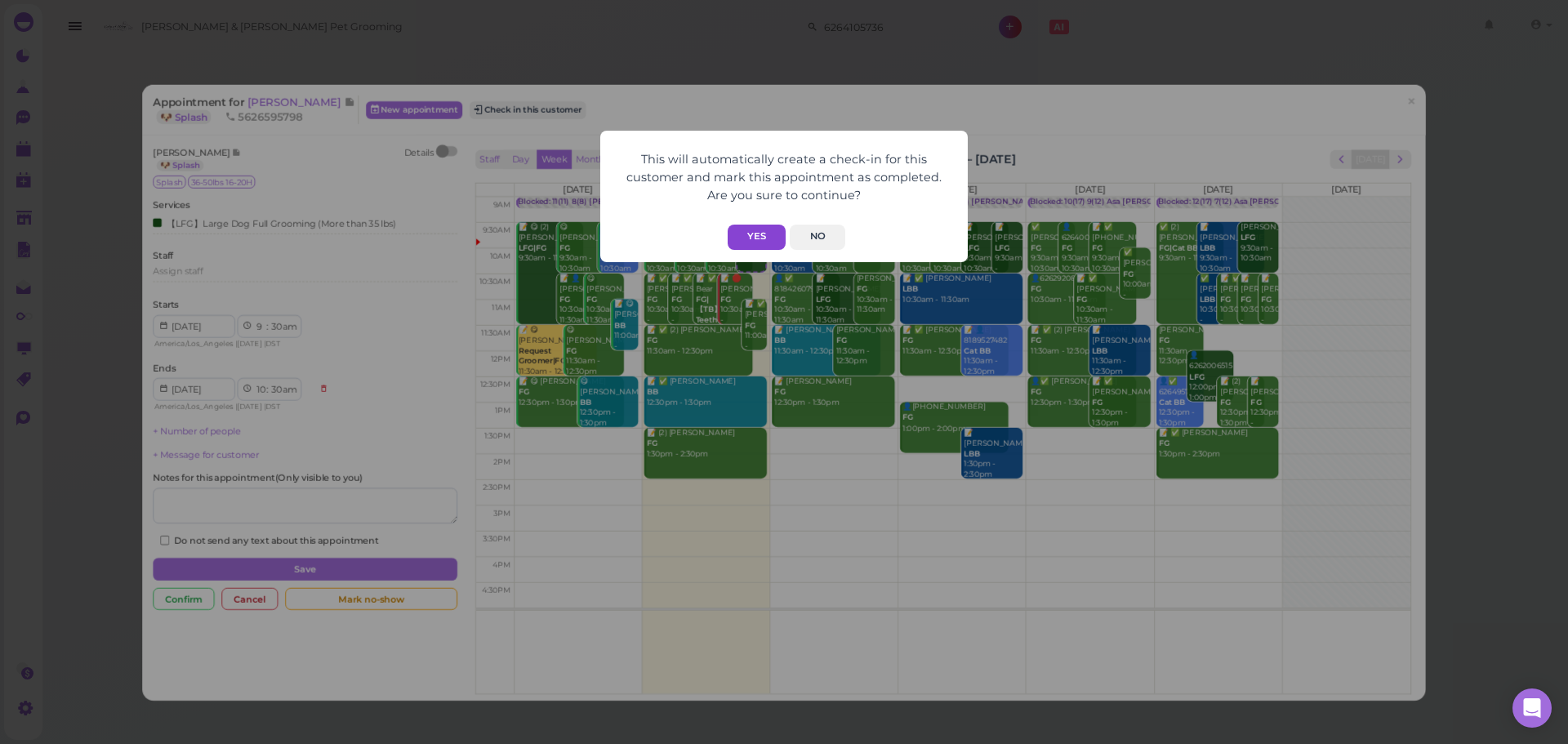
click at [733, 234] on button "Yes" at bounding box center [757, 236] width 58 height 25
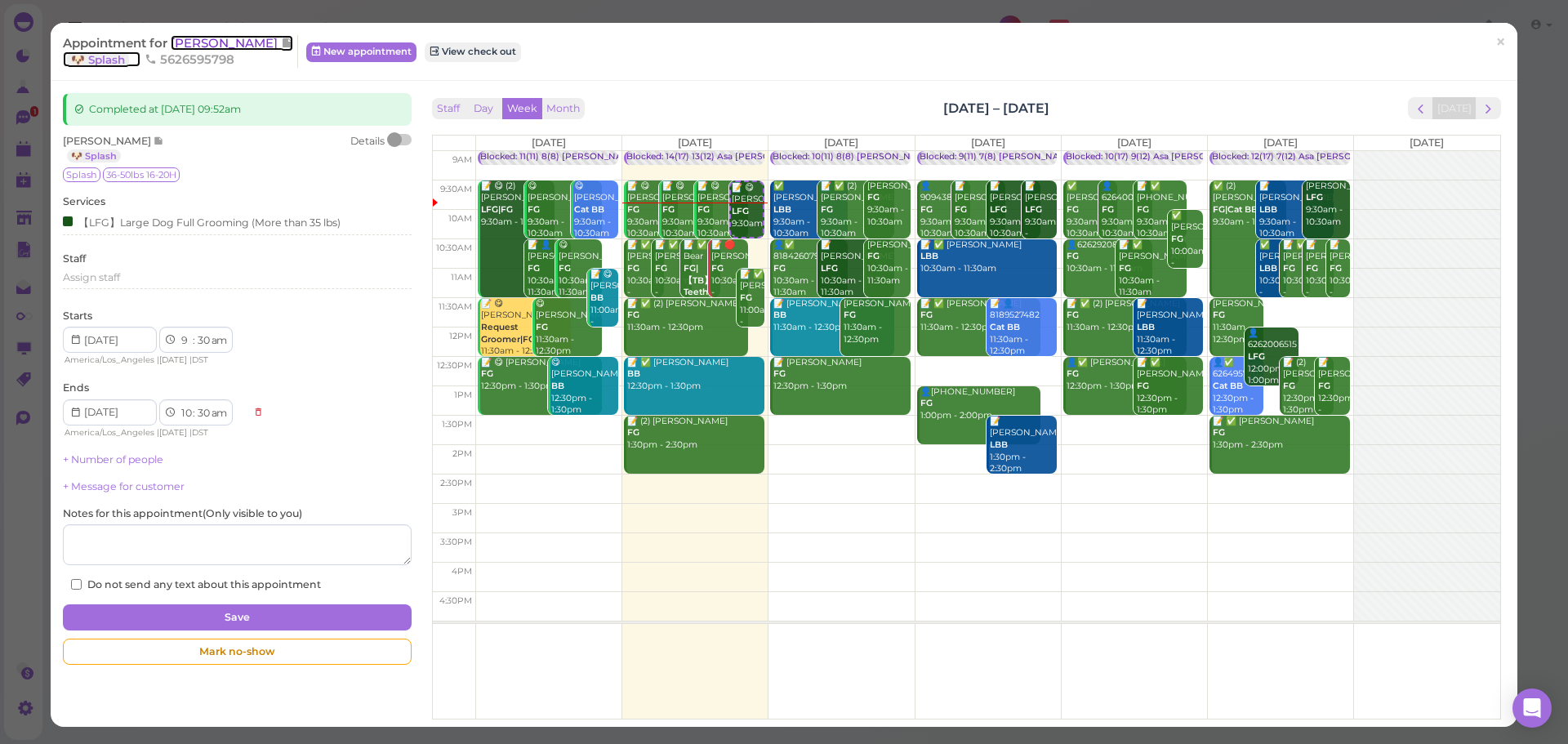
click at [231, 44] on span "[PERSON_NAME]" at bounding box center [226, 43] width 110 height 16
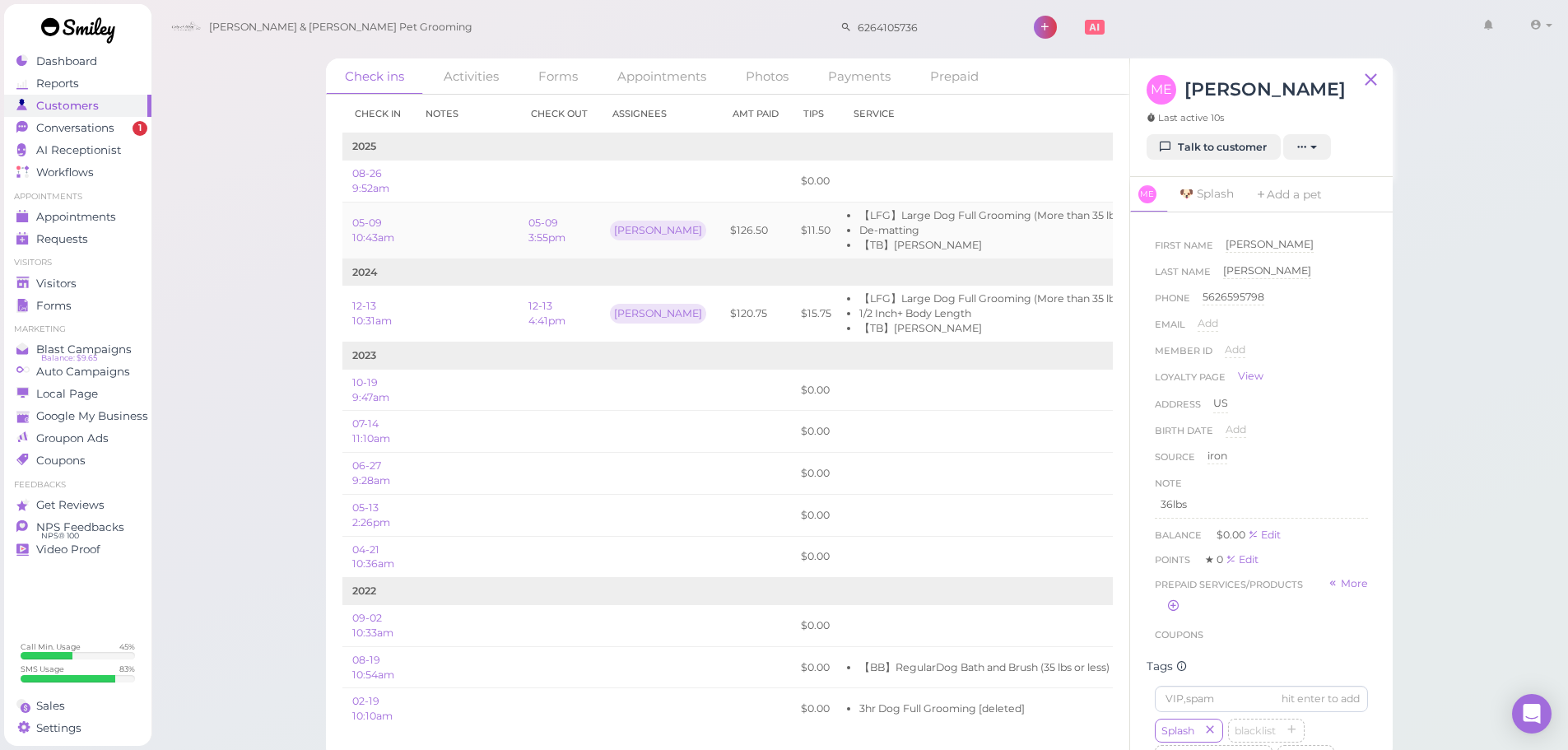
click at [791, 227] on td "$11.50" at bounding box center [816, 231] width 50 height 57
click at [94, 125] on span "Conversations" at bounding box center [76, 128] width 82 height 14
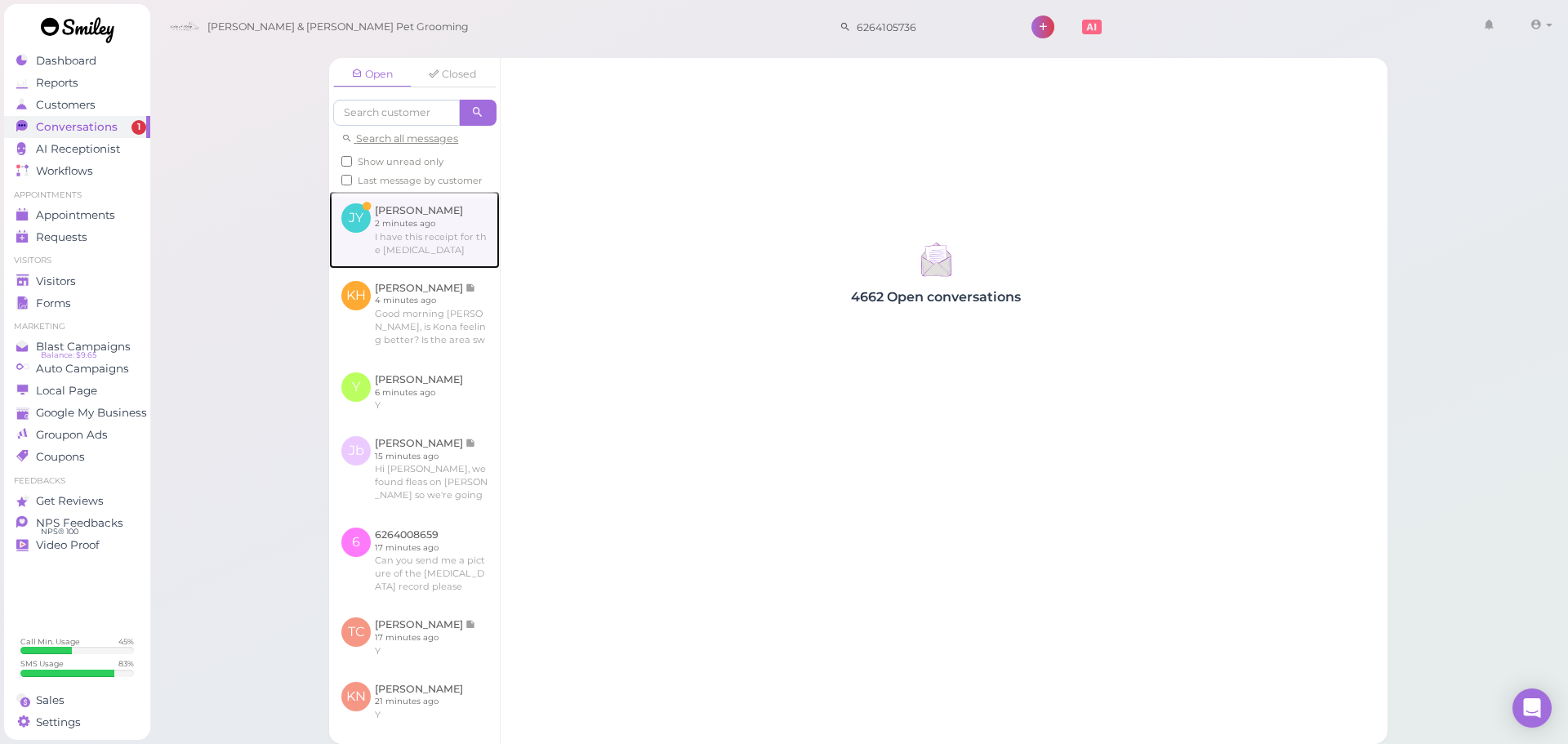
click at [438, 256] on link at bounding box center [414, 230] width 171 height 77
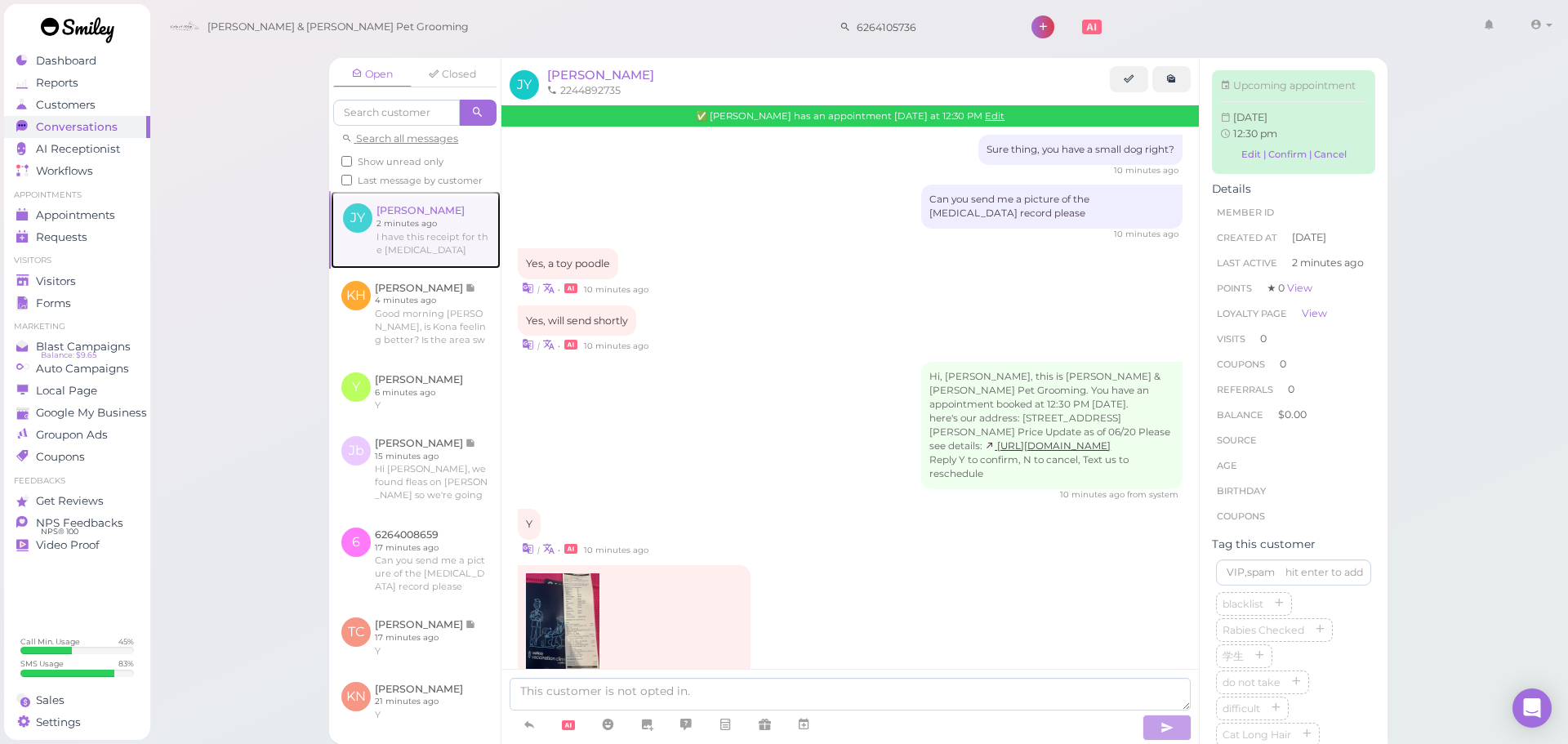
scroll to position [630, 0]
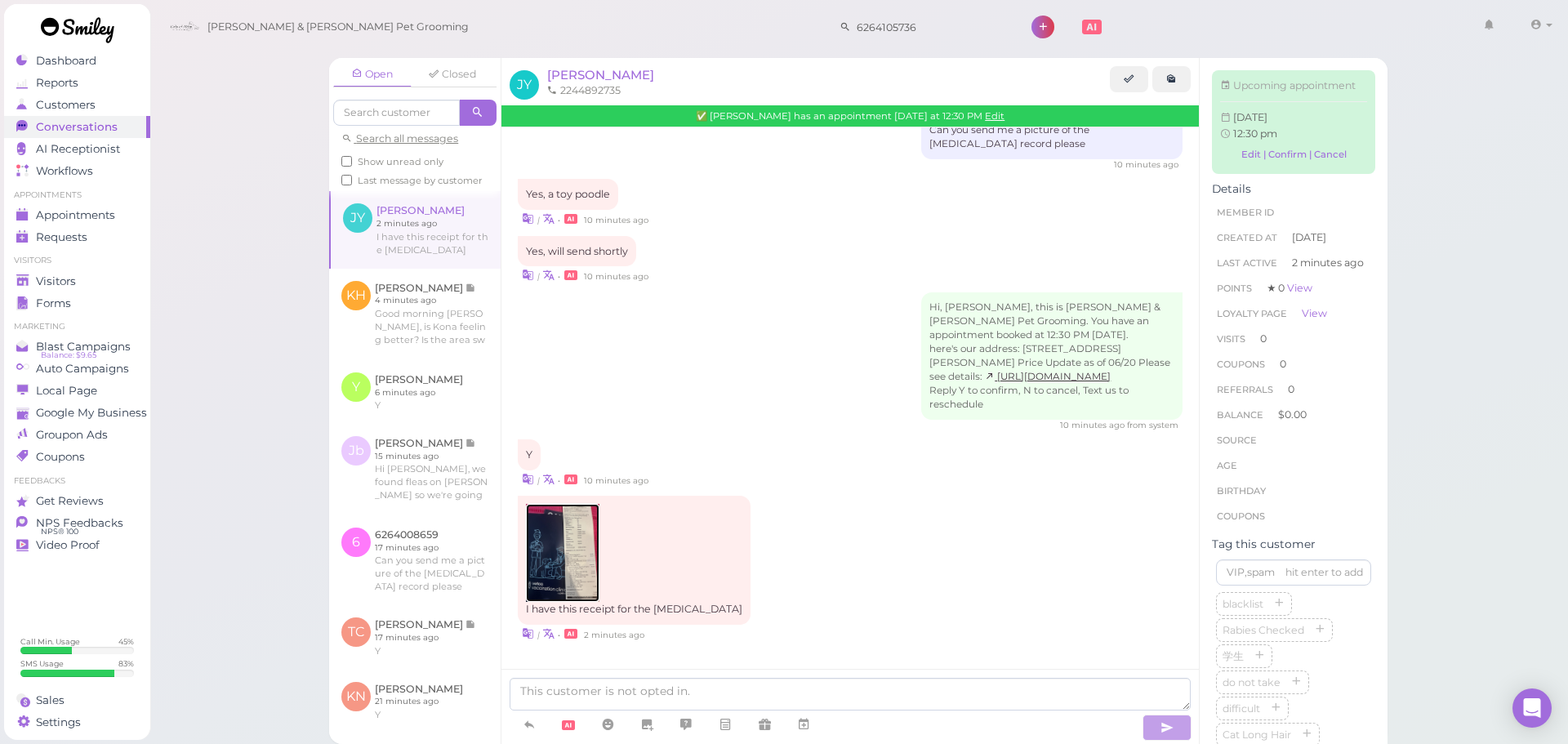
click at [598, 573] on img at bounding box center [563, 552] width 74 height 98
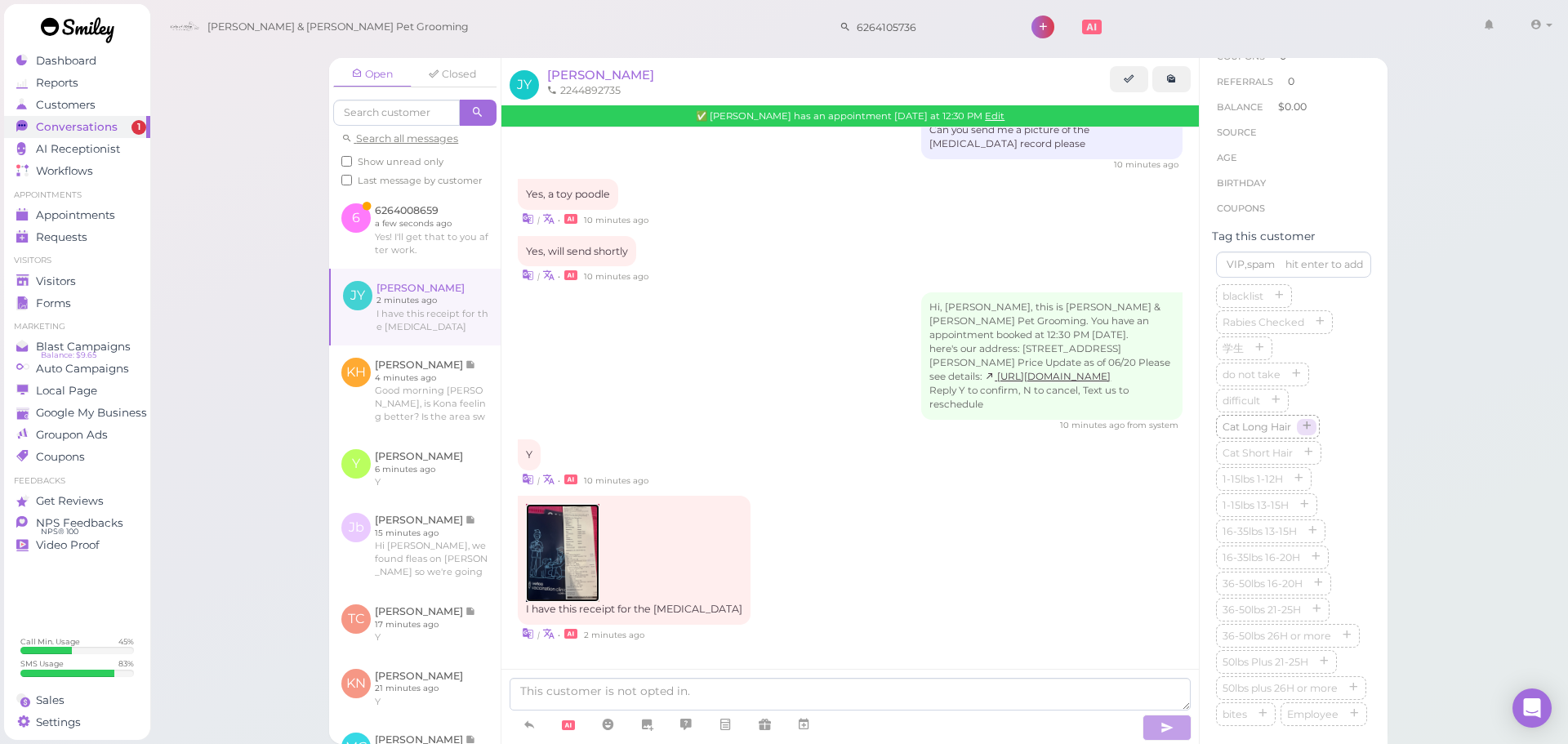
scroll to position [327, 0]
click at [1299, 466] on icon "button" at bounding box center [1299, 461] width 9 height 11
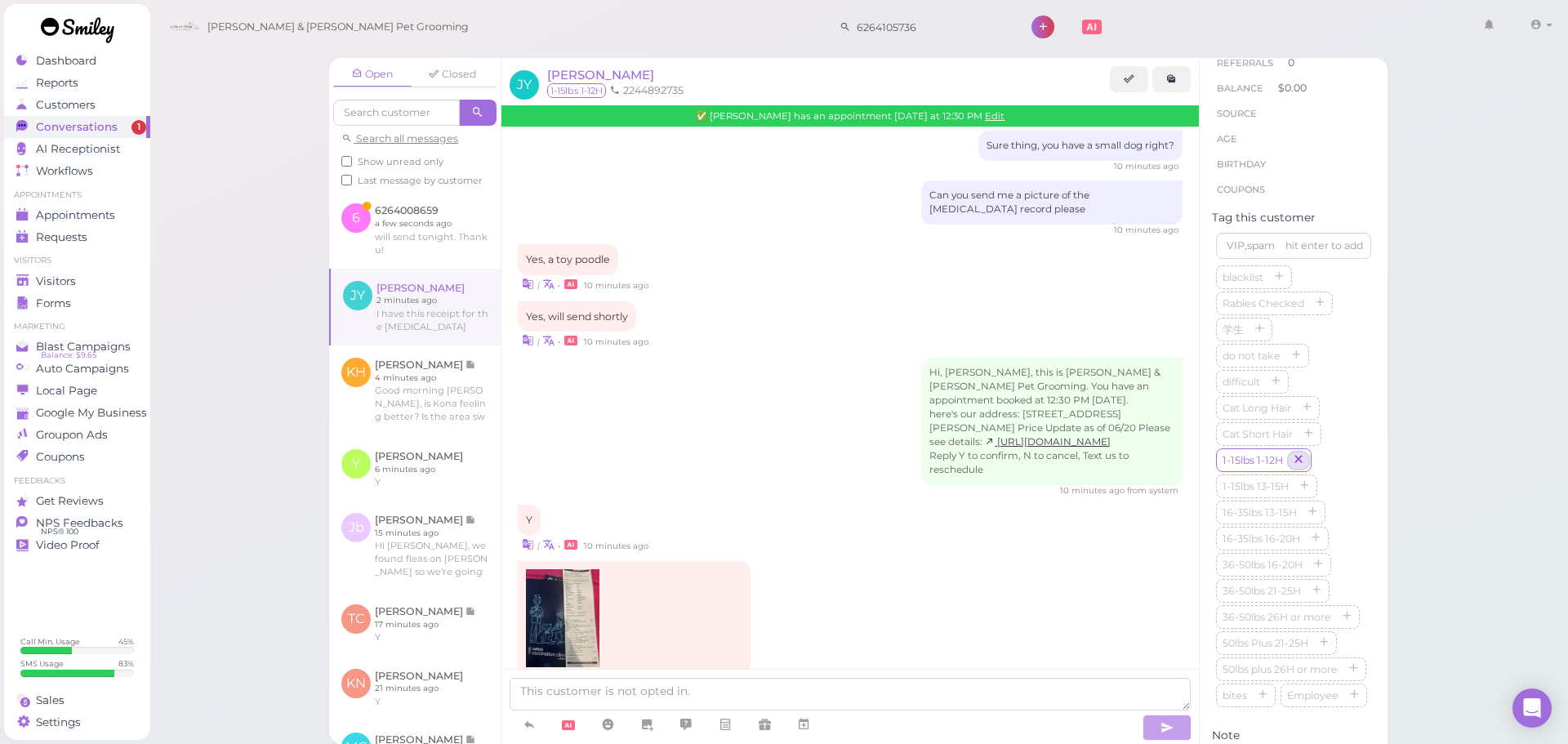
scroll to position [630, 0]
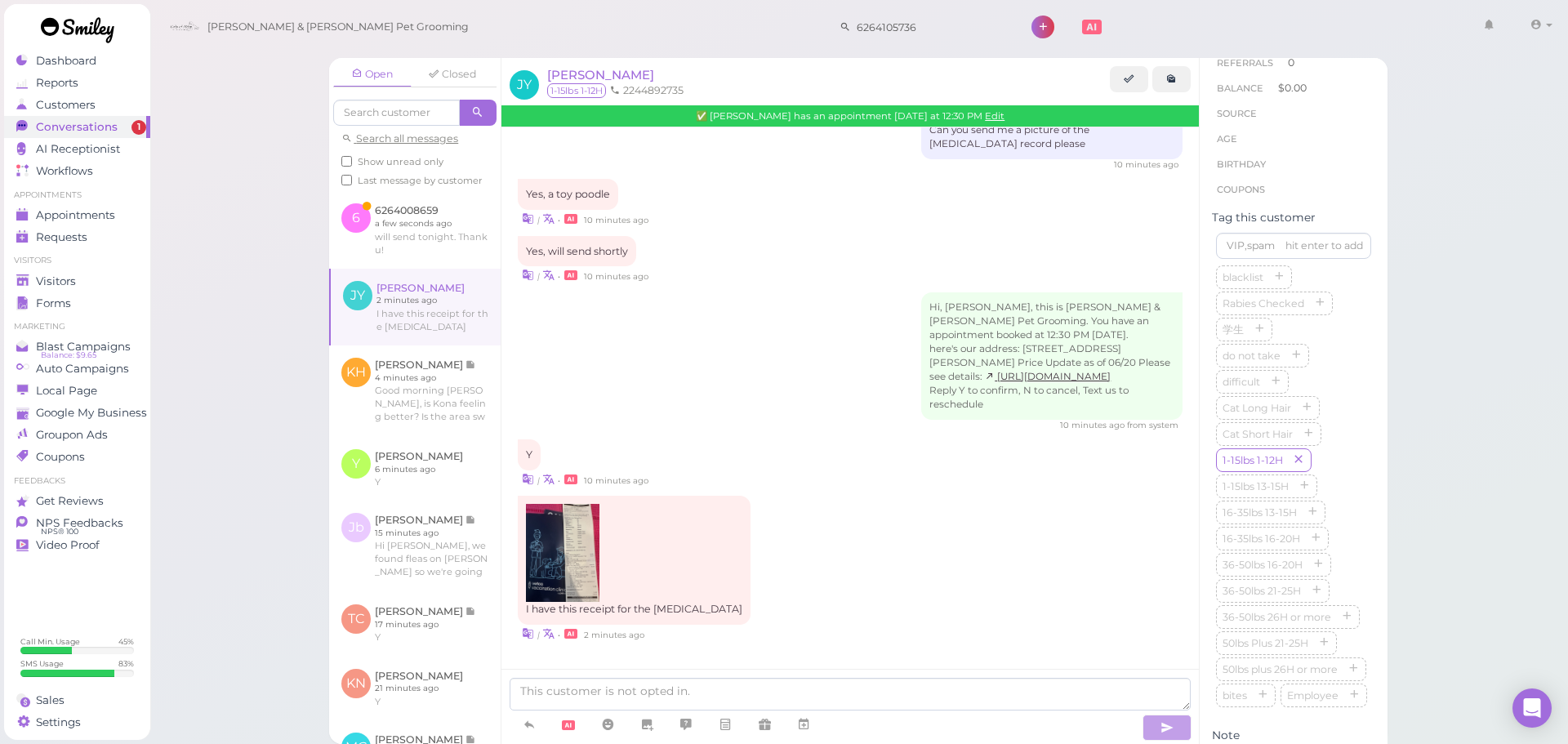
click at [1323, 403] on div "blacklist Rabies Checked 学生 do not take difficult Cat Long Hair Cat Short Hair …" at bounding box center [1294, 488] width 155 height 445
click at [1319, 309] on icon "button" at bounding box center [1319, 304] width 9 height 11
click at [879, 686] on textarea at bounding box center [849, 694] width 681 height 33
click at [568, 541] on img at bounding box center [563, 552] width 74 height 98
click at [659, 688] on textarea at bounding box center [849, 694] width 681 height 33
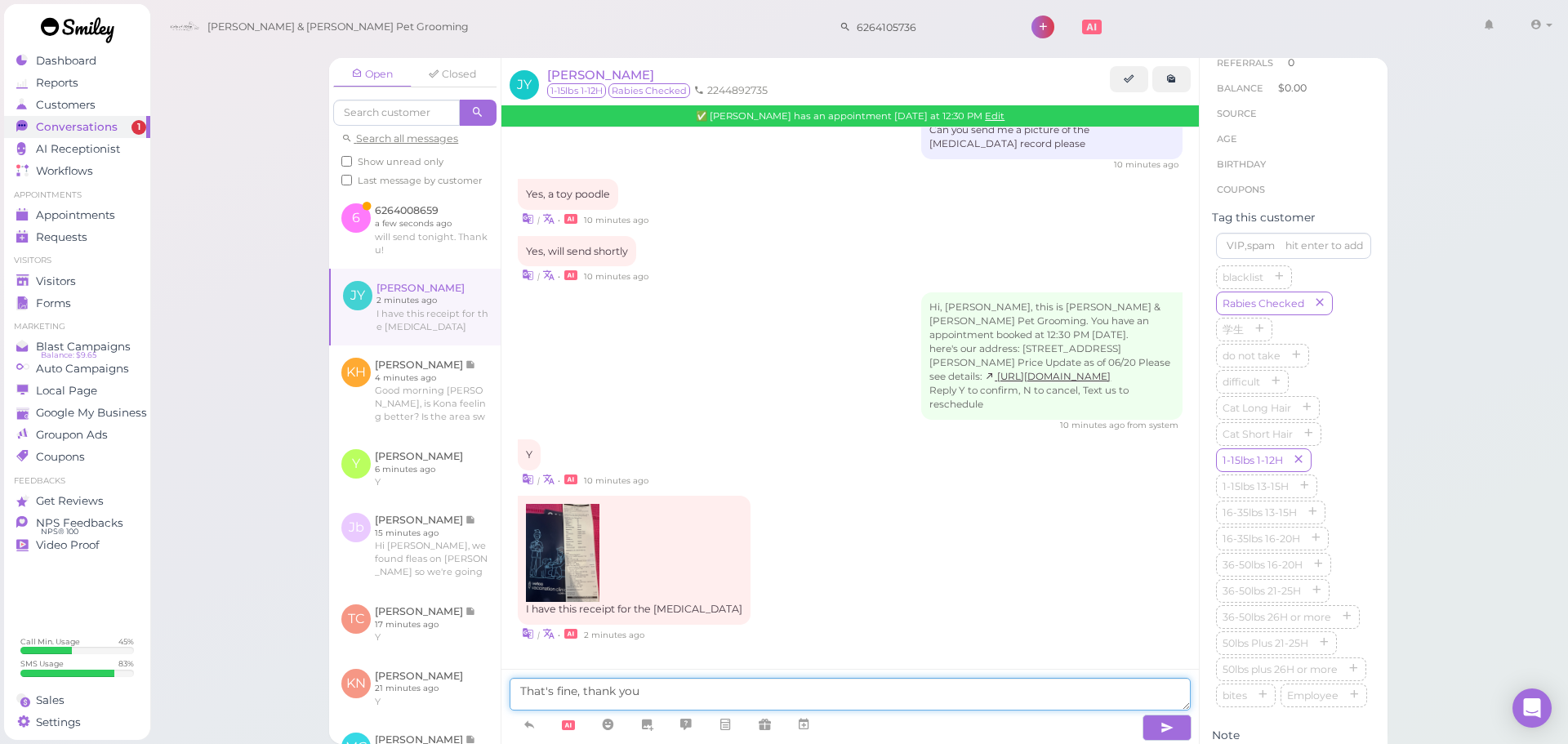
type textarea "That's fine, thank you."
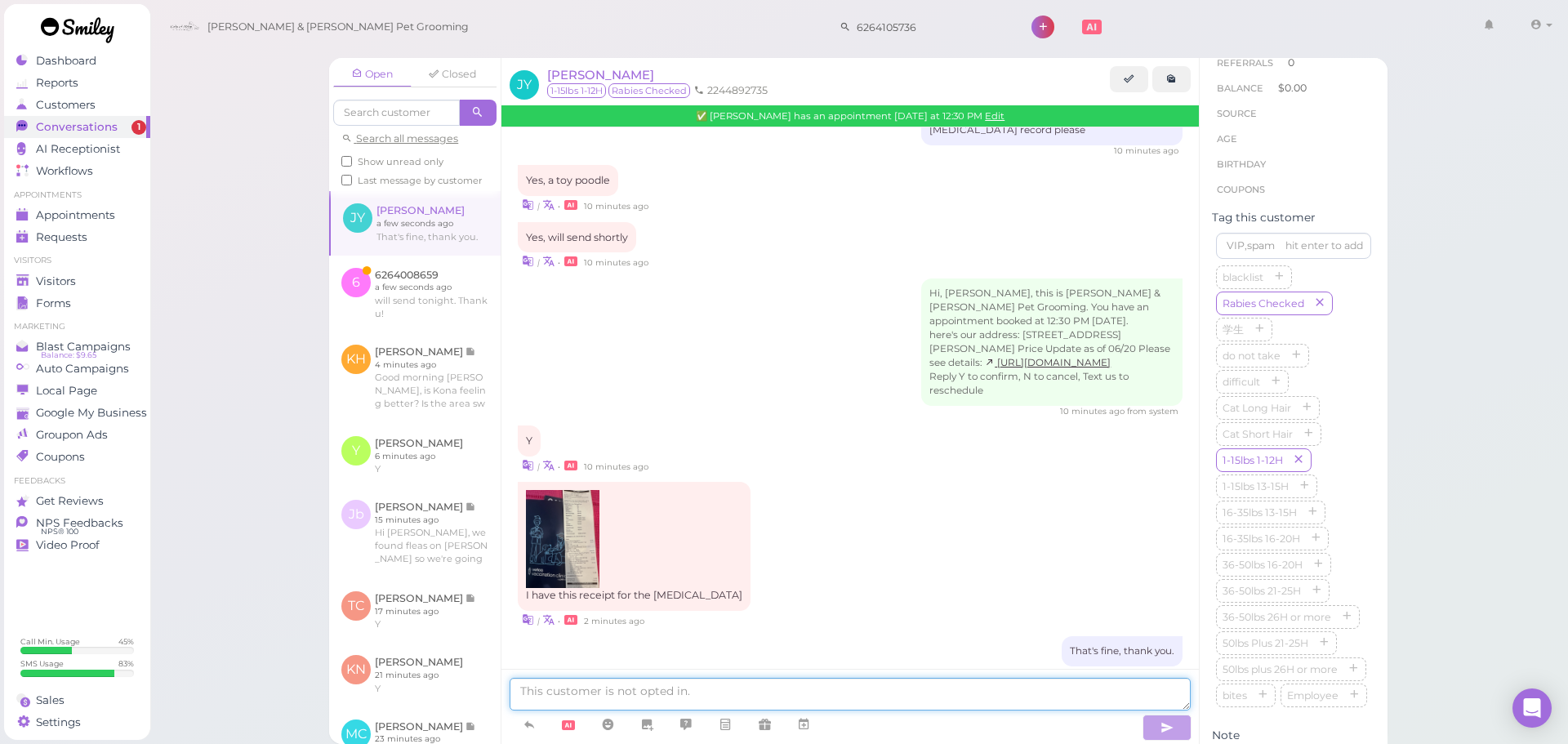
scroll to position [668, 0]
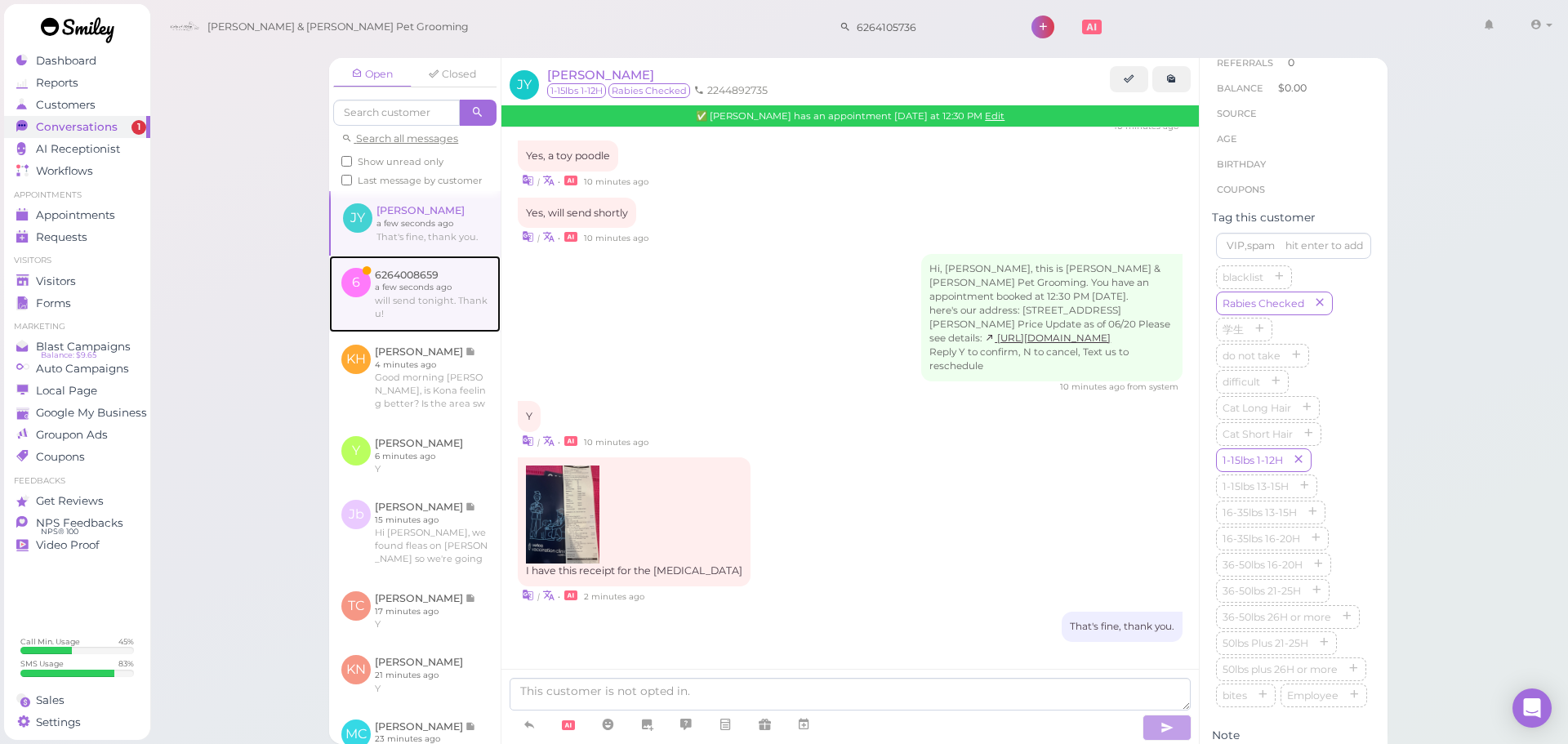
click at [355, 275] on link at bounding box center [415, 294] width 172 height 77
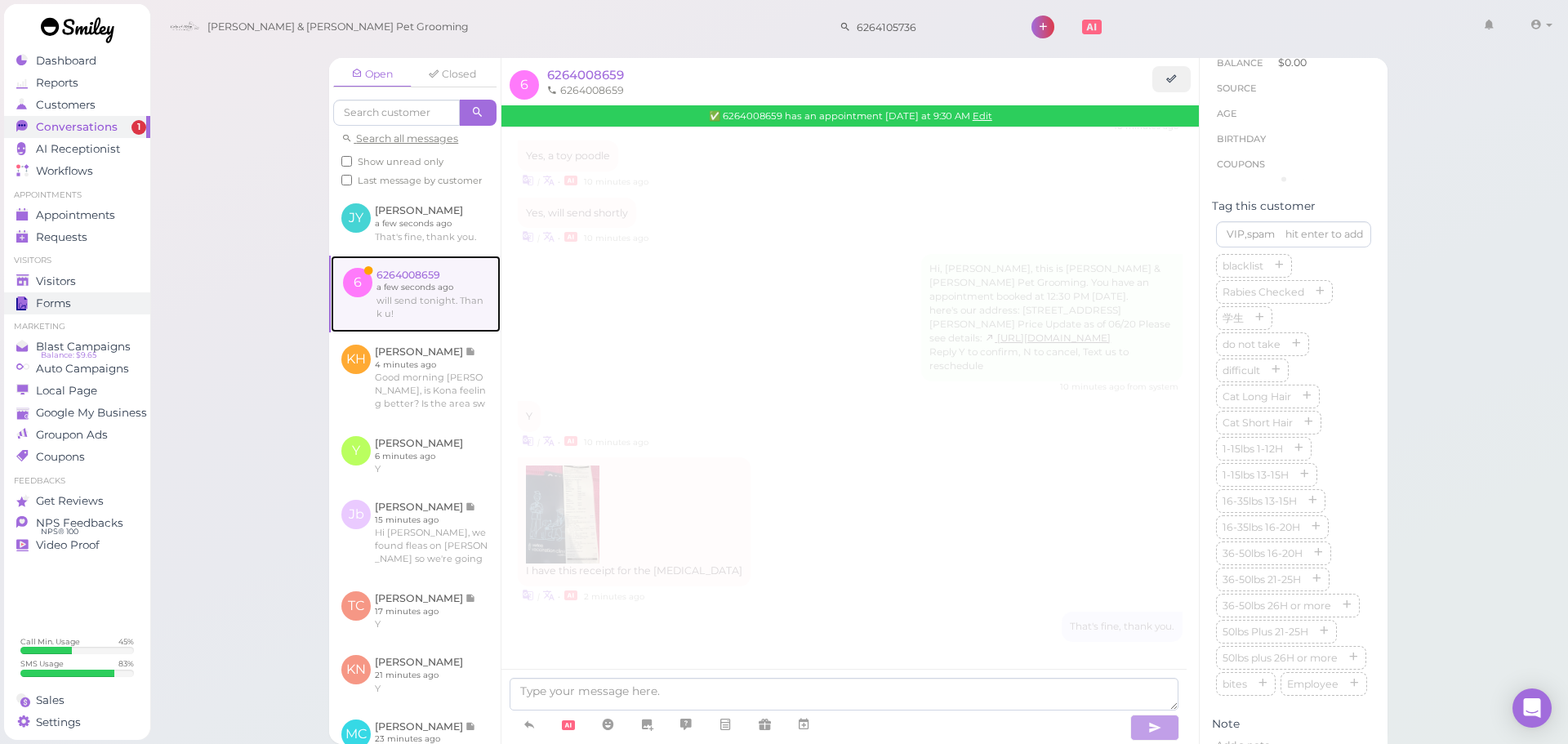
scroll to position [546, 0]
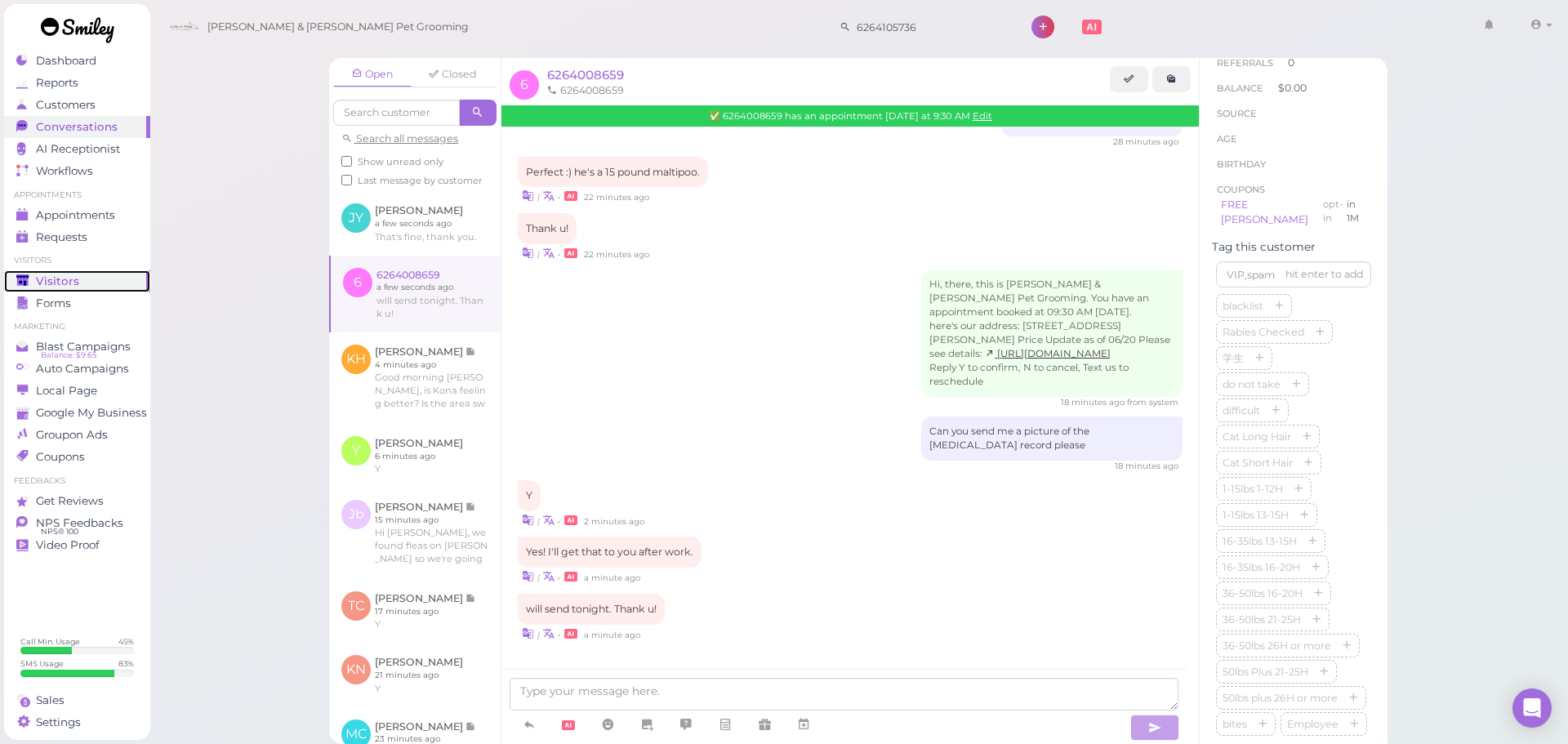
click at [67, 280] on span "Visitors" at bounding box center [57, 281] width 43 height 14
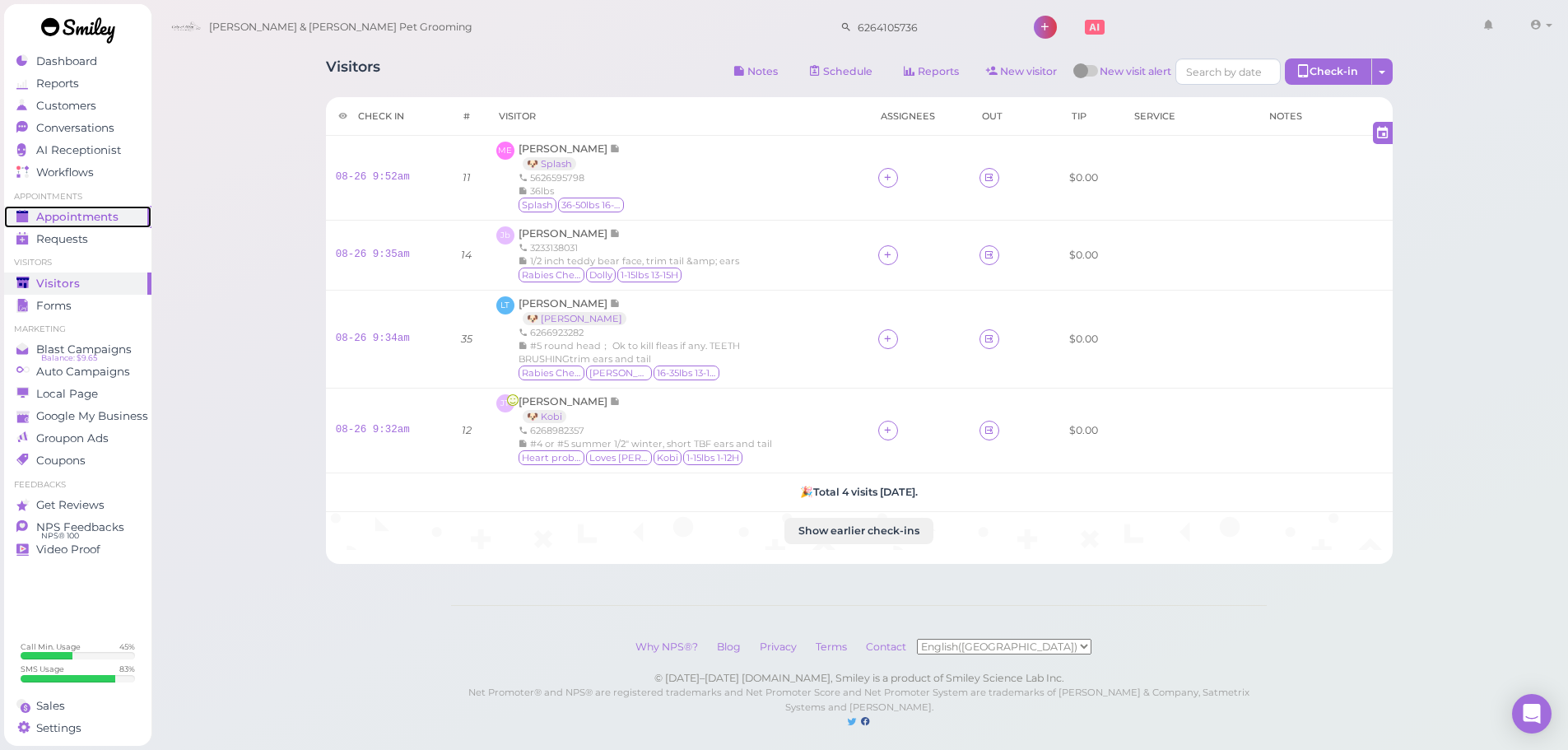
click at [111, 215] on span "Appointments" at bounding box center [76, 217] width 82 height 14
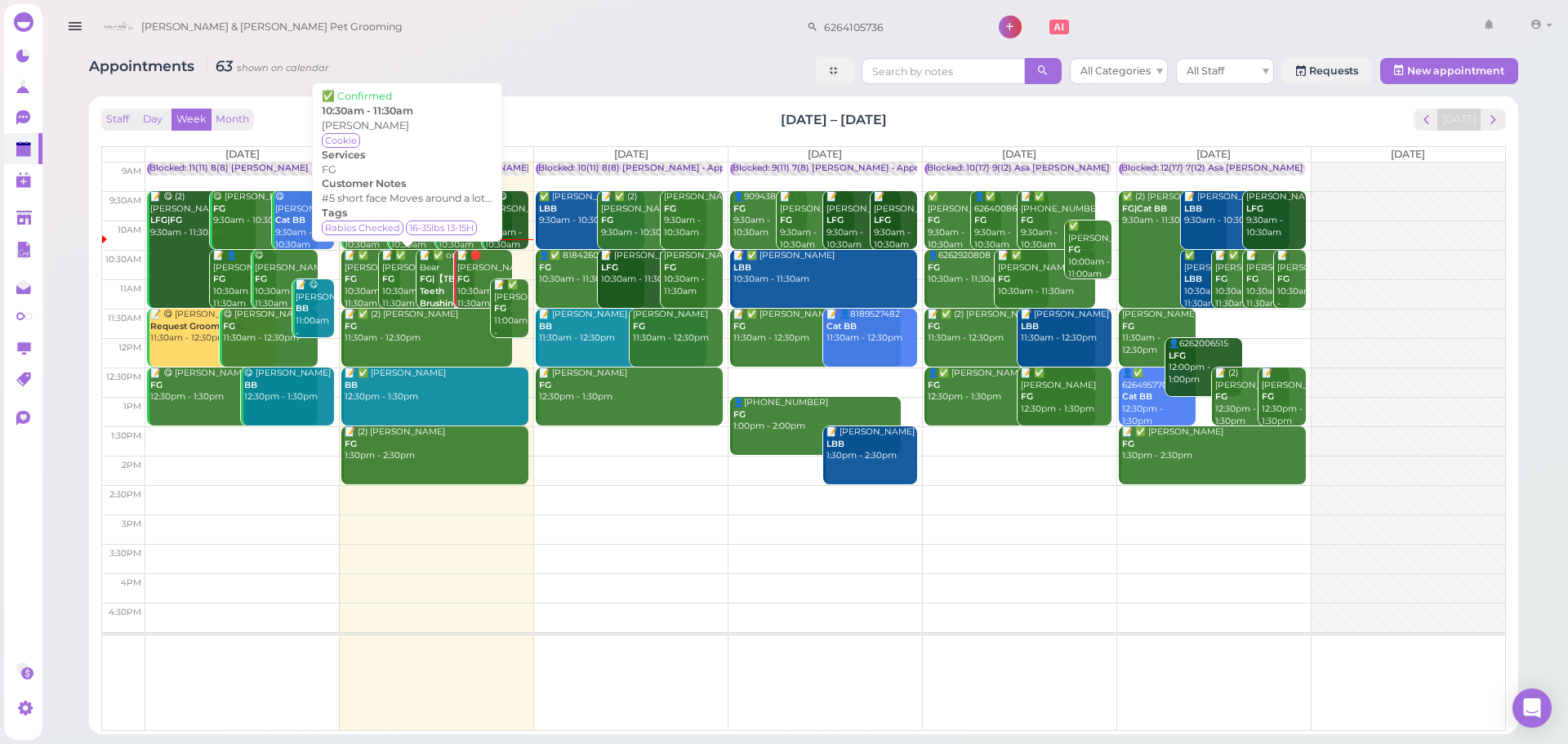
click at [398, 276] on div "📝 ✅ Karen Nguyen FG 10:30am - 11:30am" at bounding box center [409, 280] width 56 height 60
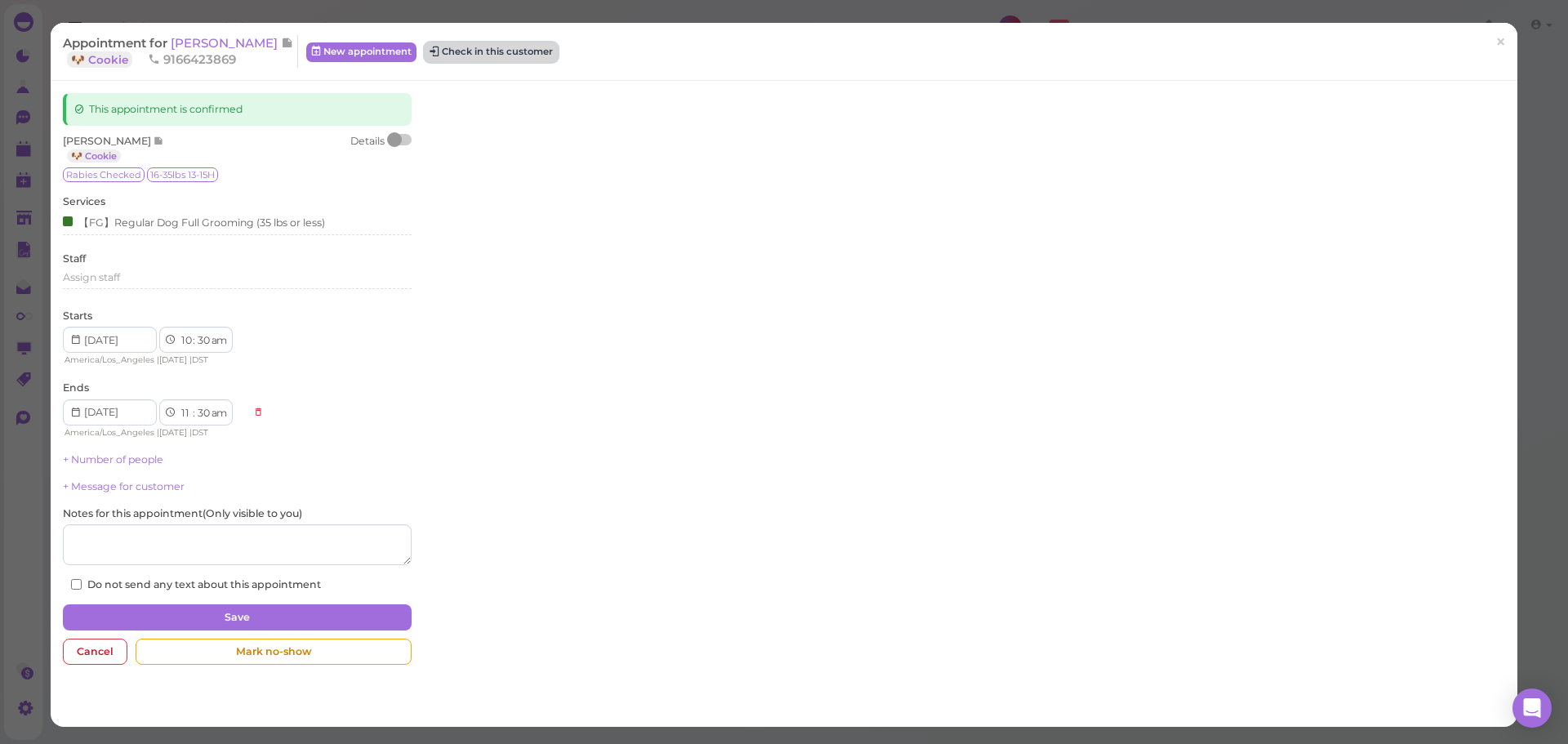
click at [468, 58] on button "Check in this customer" at bounding box center [492, 51] width 133 height 20
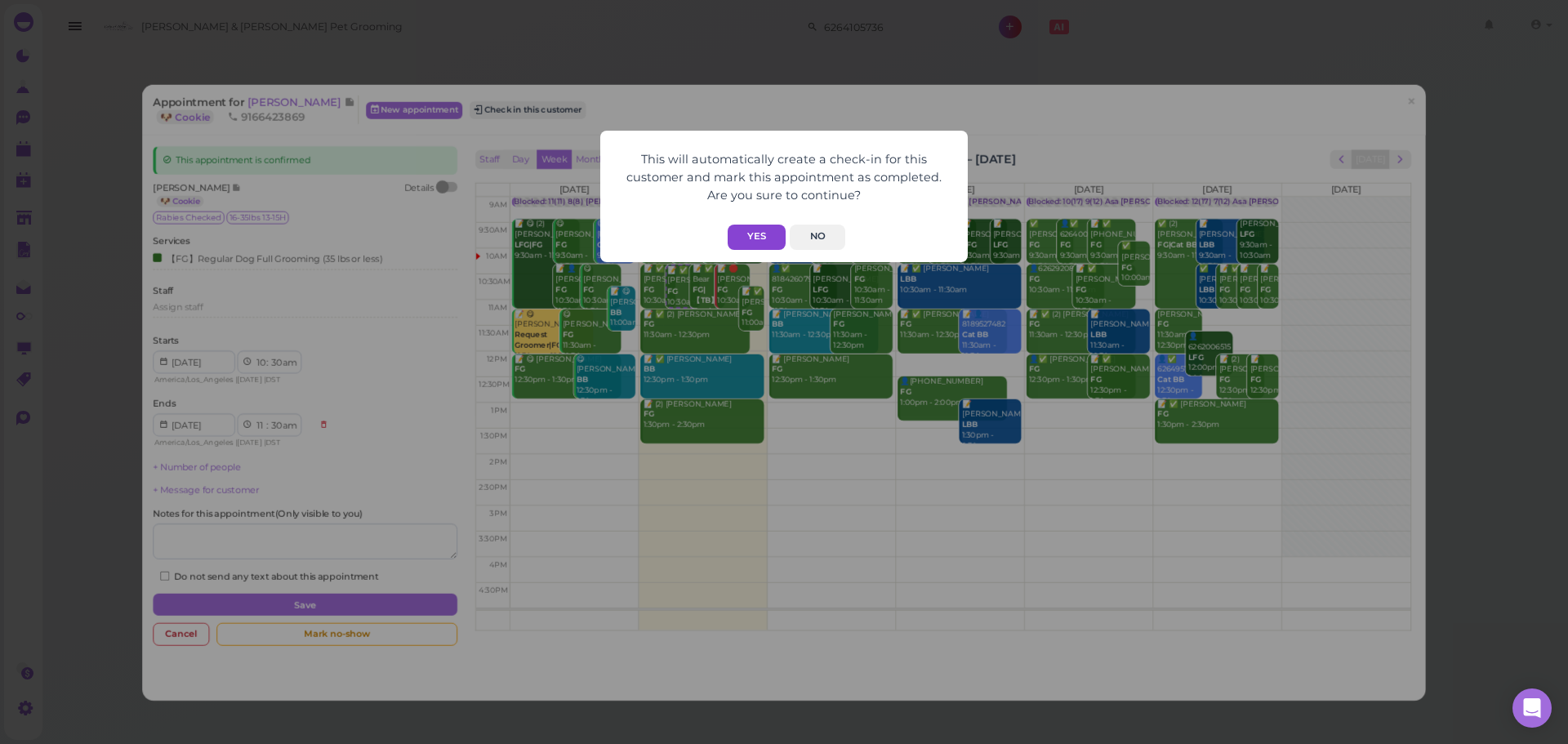
click at [733, 236] on button "Yes" at bounding box center [757, 236] width 58 height 25
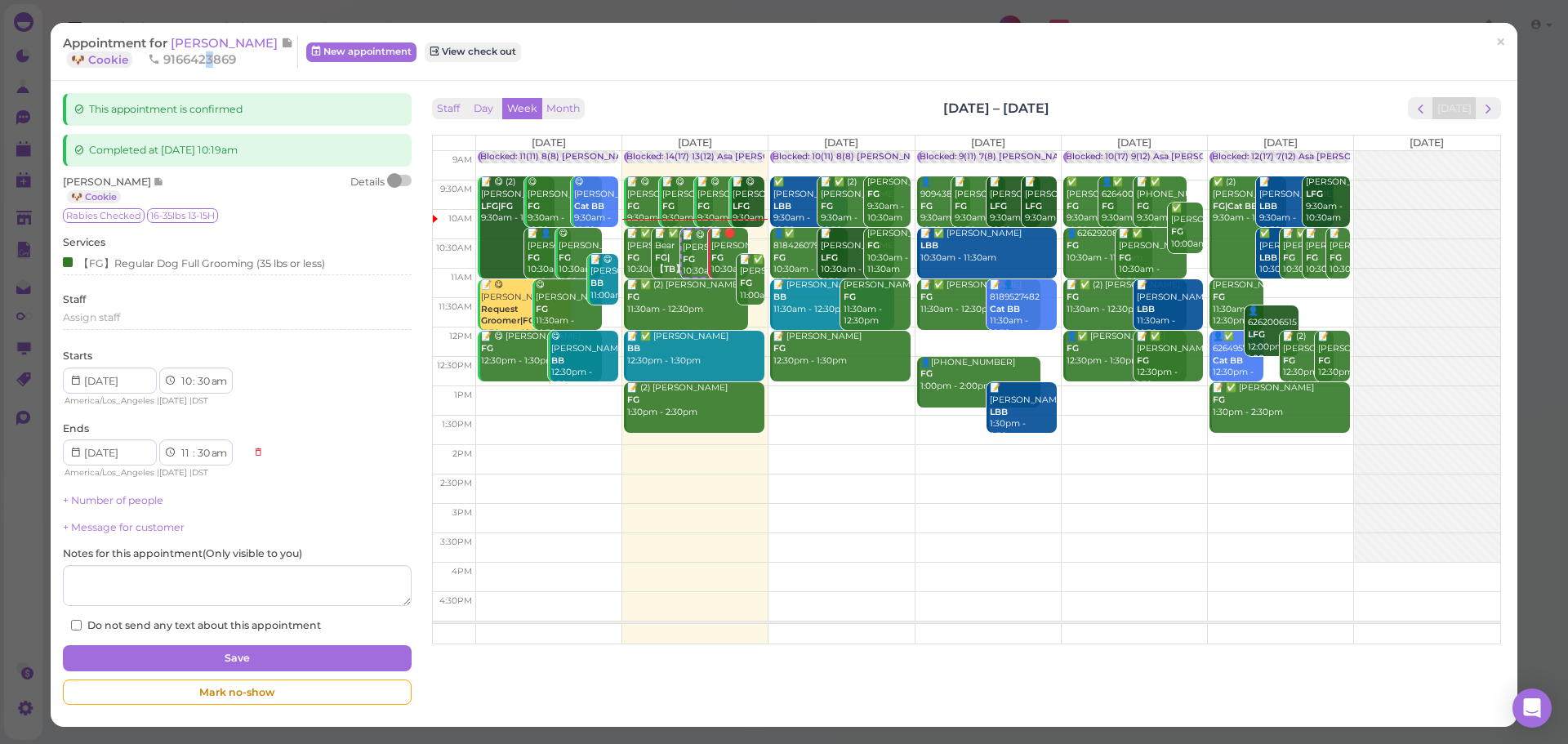
click at [211, 55] on span "9166423869" at bounding box center [192, 59] width 88 height 16
click at [212, 50] on span "[PERSON_NAME]" at bounding box center [226, 43] width 110 height 16
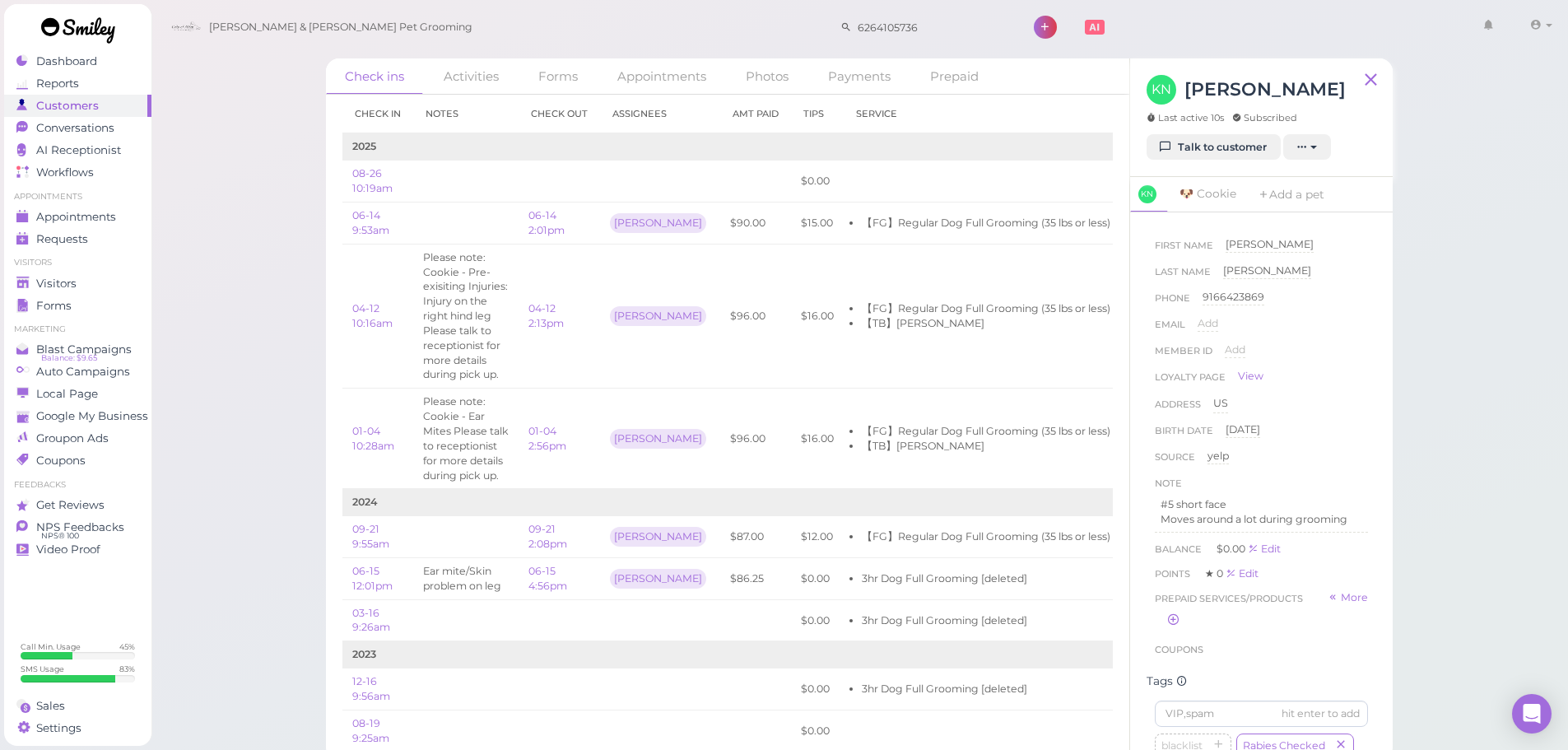
click at [299, 317] on div "Check ins Activities Forms Appointments Photos Payments Prepaid Check in Notes …" at bounding box center [860, 381] width 1418 height 761
click at [56, 216] on span "Appointments" at bounding box center [76, 217] width 82 height 14
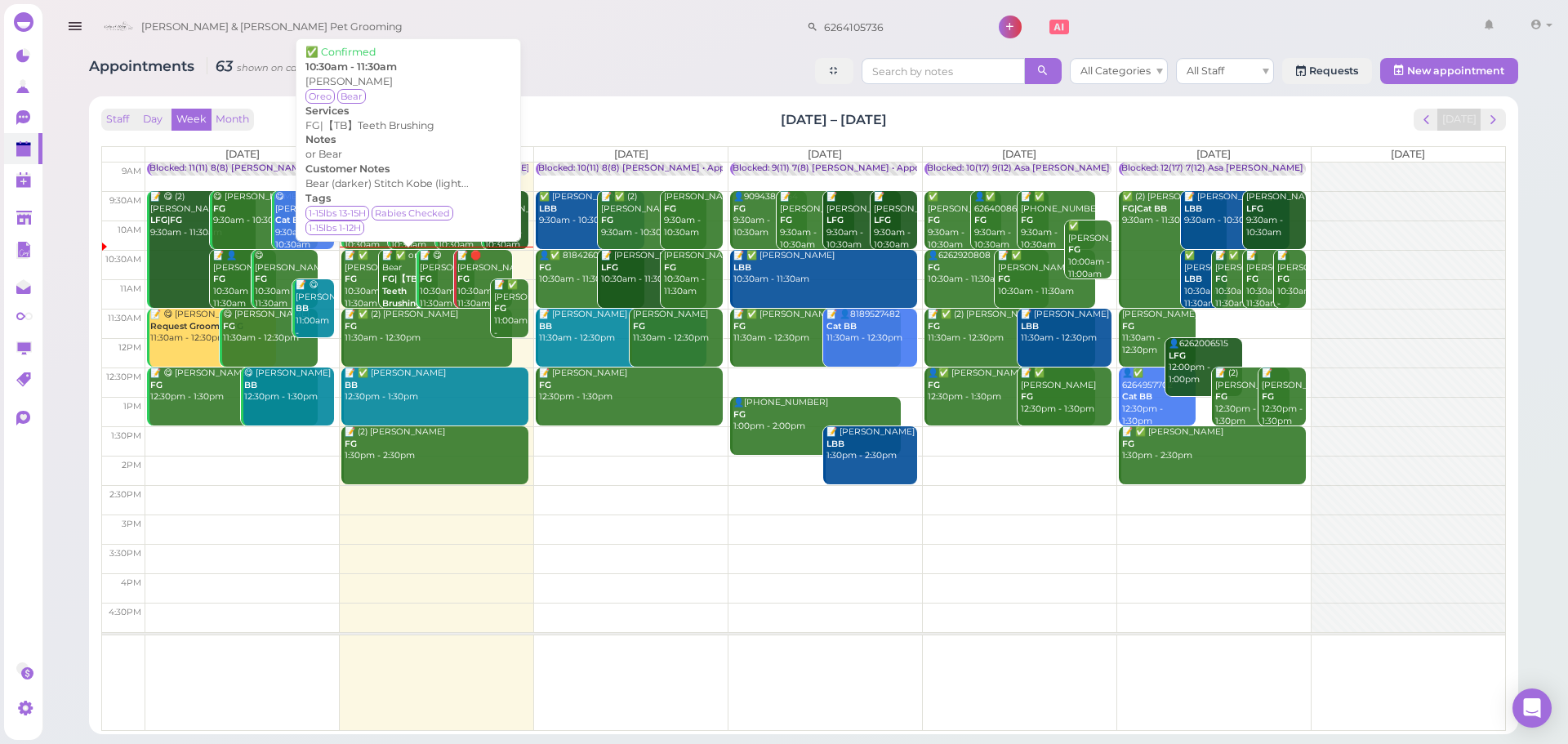
click at [411, 289] on div "📝 ✅ or Bear FG|【TB】Teeth Brushing 10:30am - 11:30am" at bounding box center [409, 293] width 56 height 84
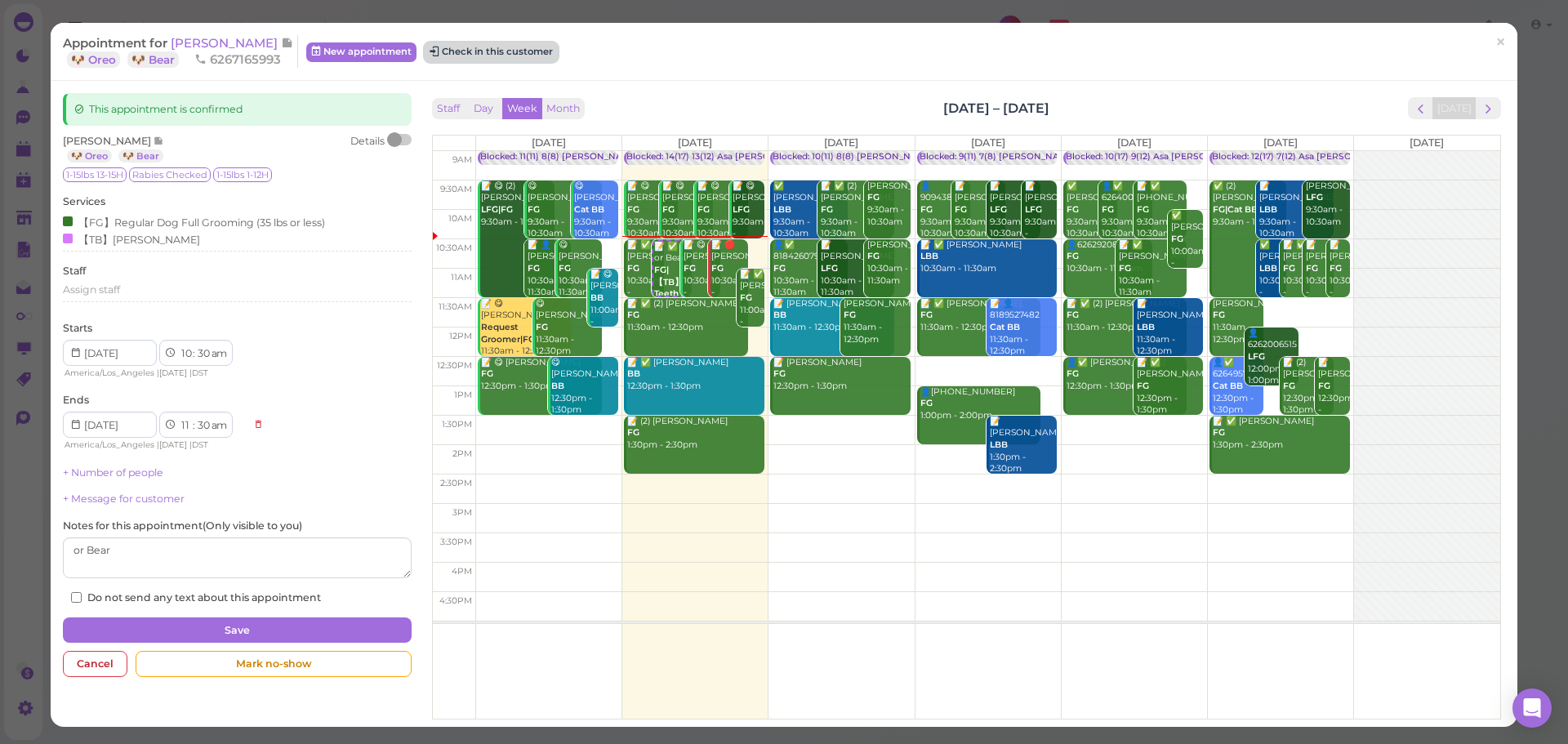
click at [518, 53] on button "Check in this customer" at bounding box center [492, 51] width 133 height 20
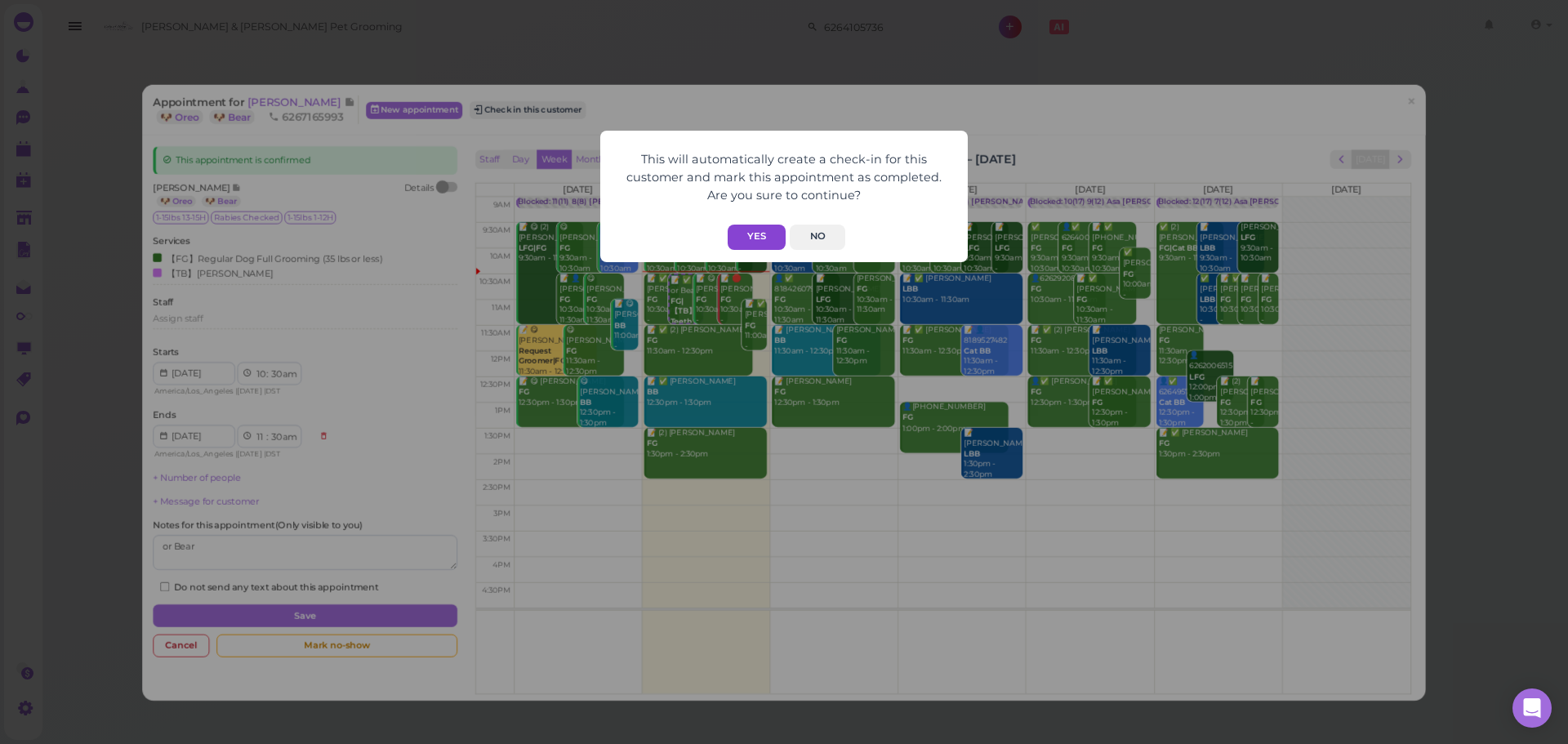
click at [754, 234] on button "Yes" at bounding box center [757, 236] width 58 height 25
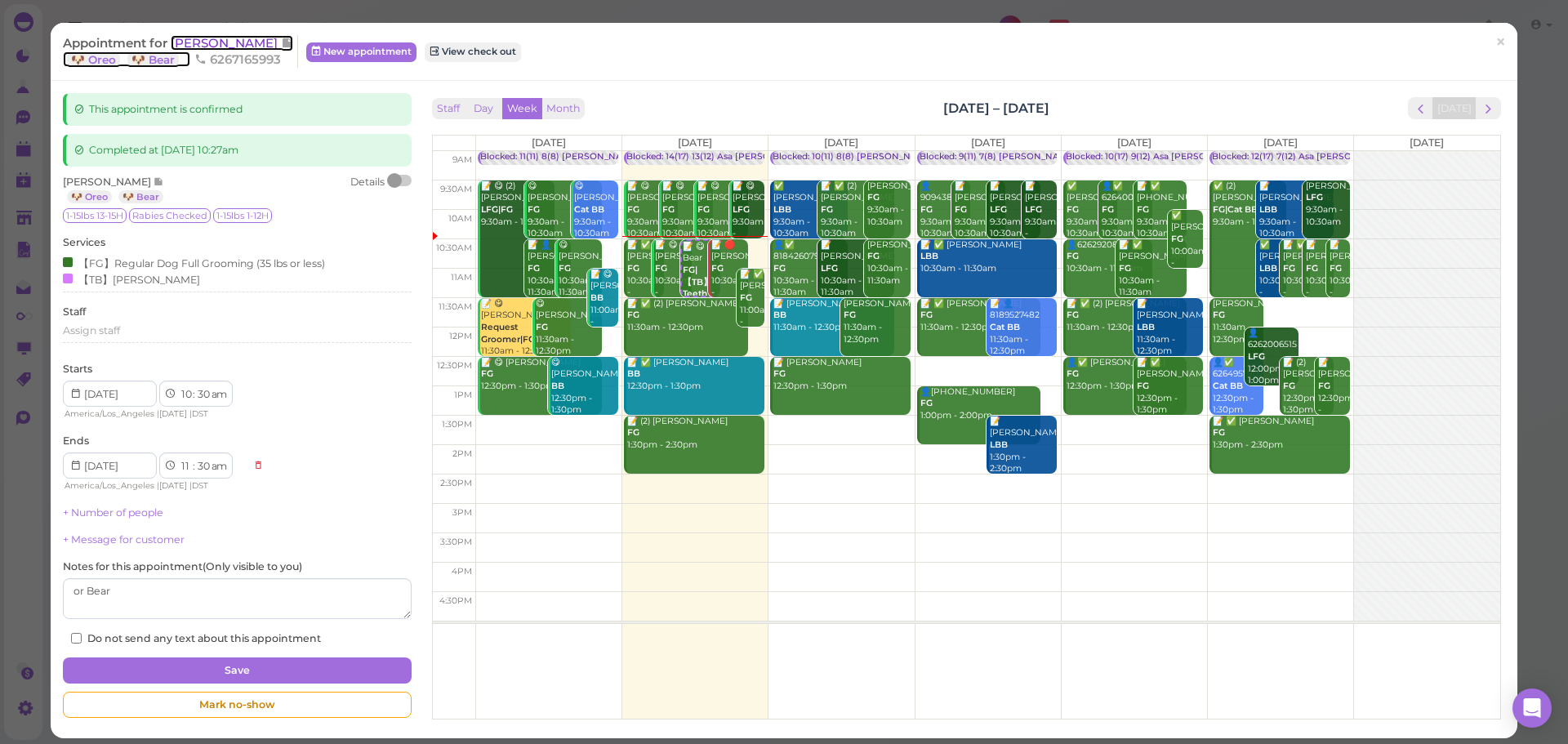
click at [198, 38] on span "[PERSON_NAME]" at bounding box center [226, 43] width 110 height 16
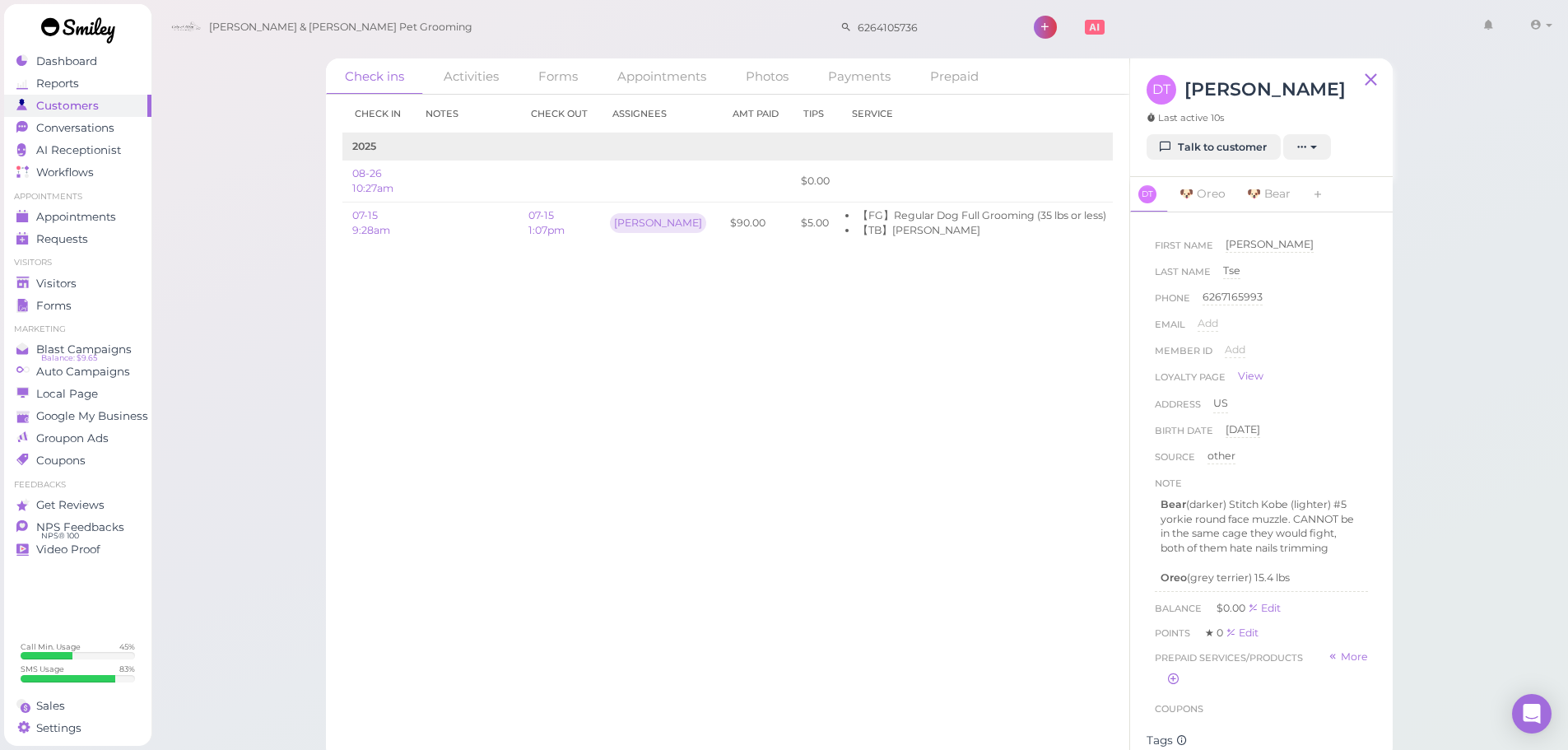
click at [600, 501] on div "Check in Notes Check out Assignees Amt Paid Tips Service 2025 08-26 10:27am $0.…" at bounding box center [727, 423] width 803 height 656
click at [104, 129] on span "Conversations" at bounding box center [76, 128] width 82 height 14
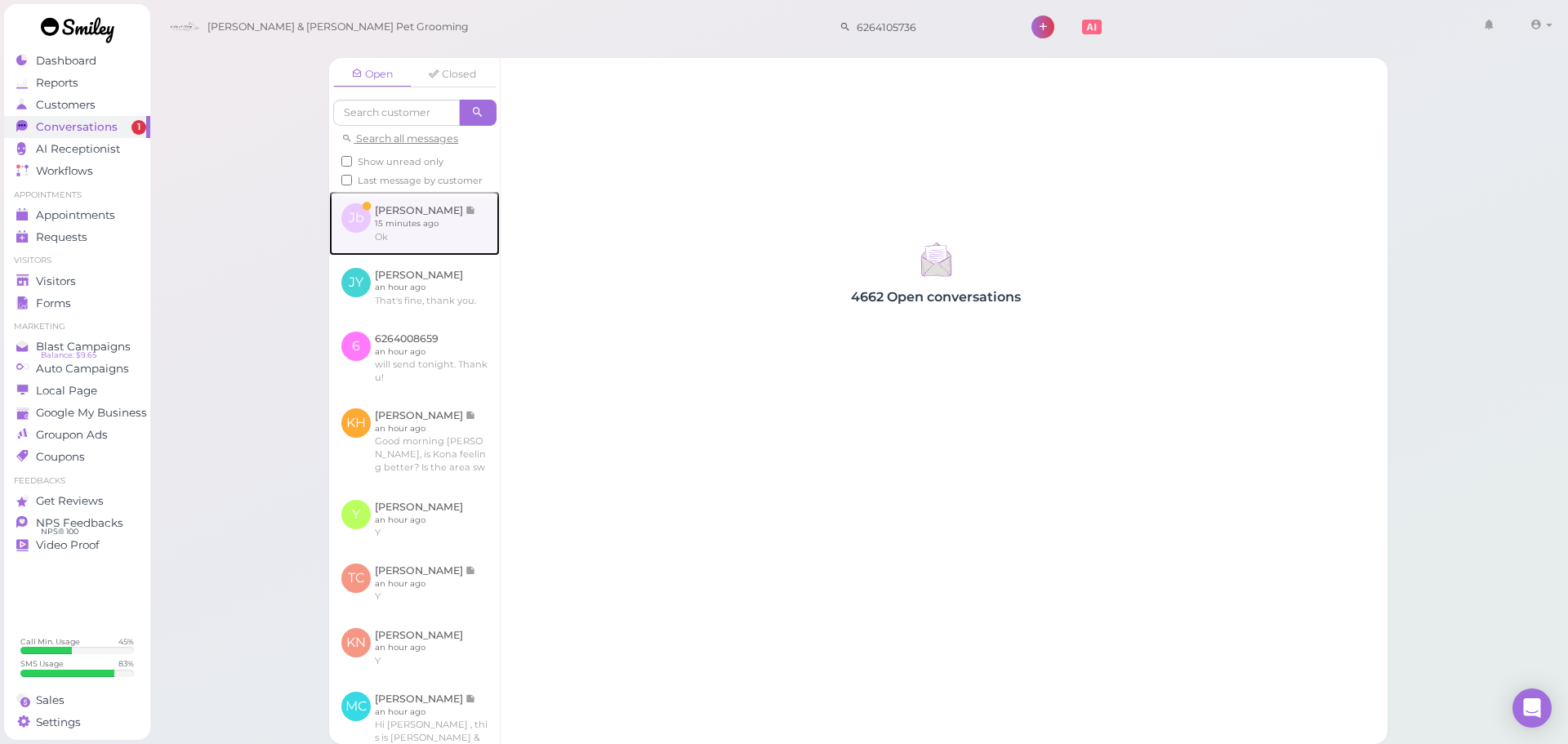
click at [412, 240] on link at bounding box center [414, 223] width 171 height 64
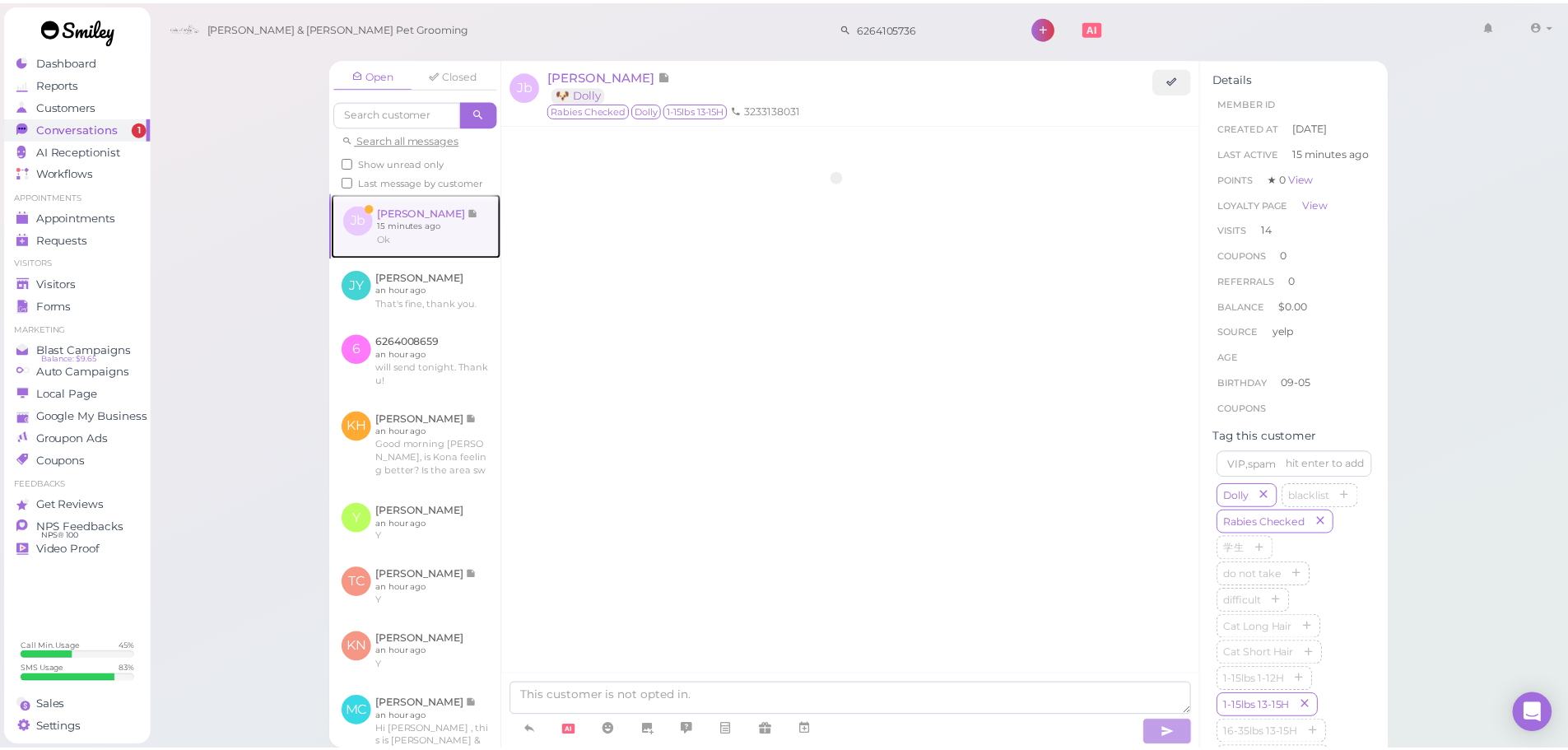
scroll to position [2023, 0]
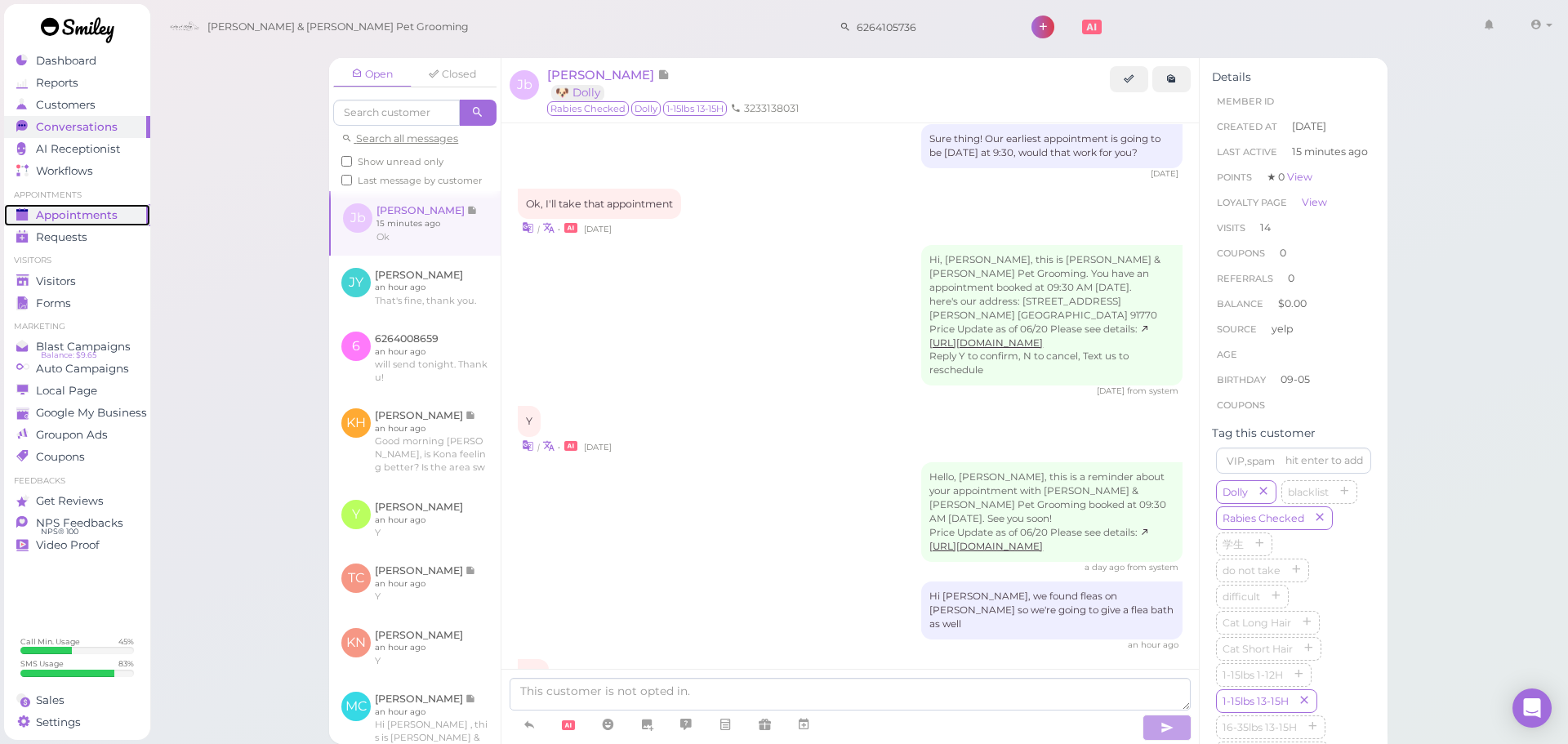
click at [114, 223] on link "Appointments" at bounding box center [77, 216] width 146 height 22
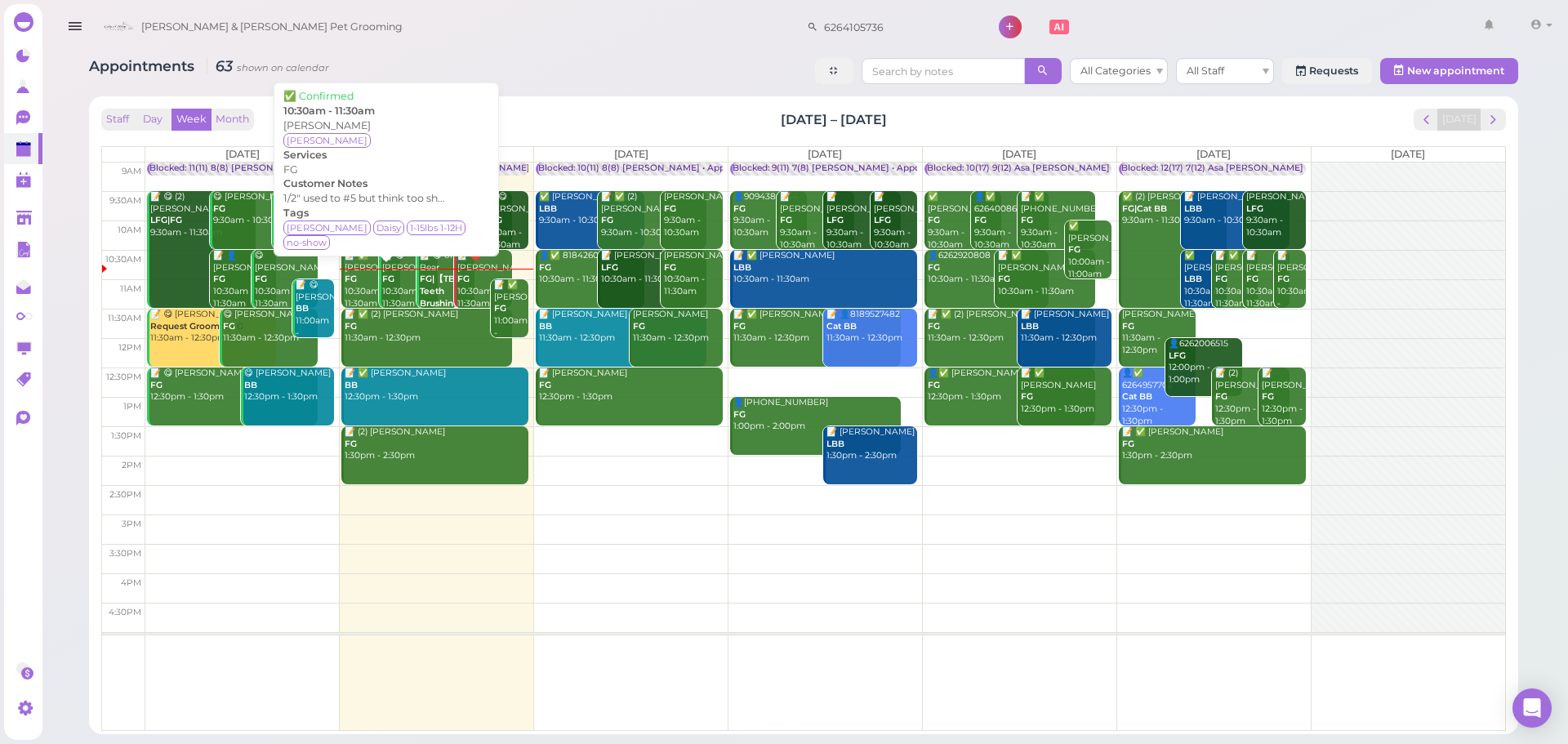
click at [362, 287] on div "📝 ✅ Jenny Fong FG 10:30am - 11:30am" at bounding box center [372, 280] width 56 height 60
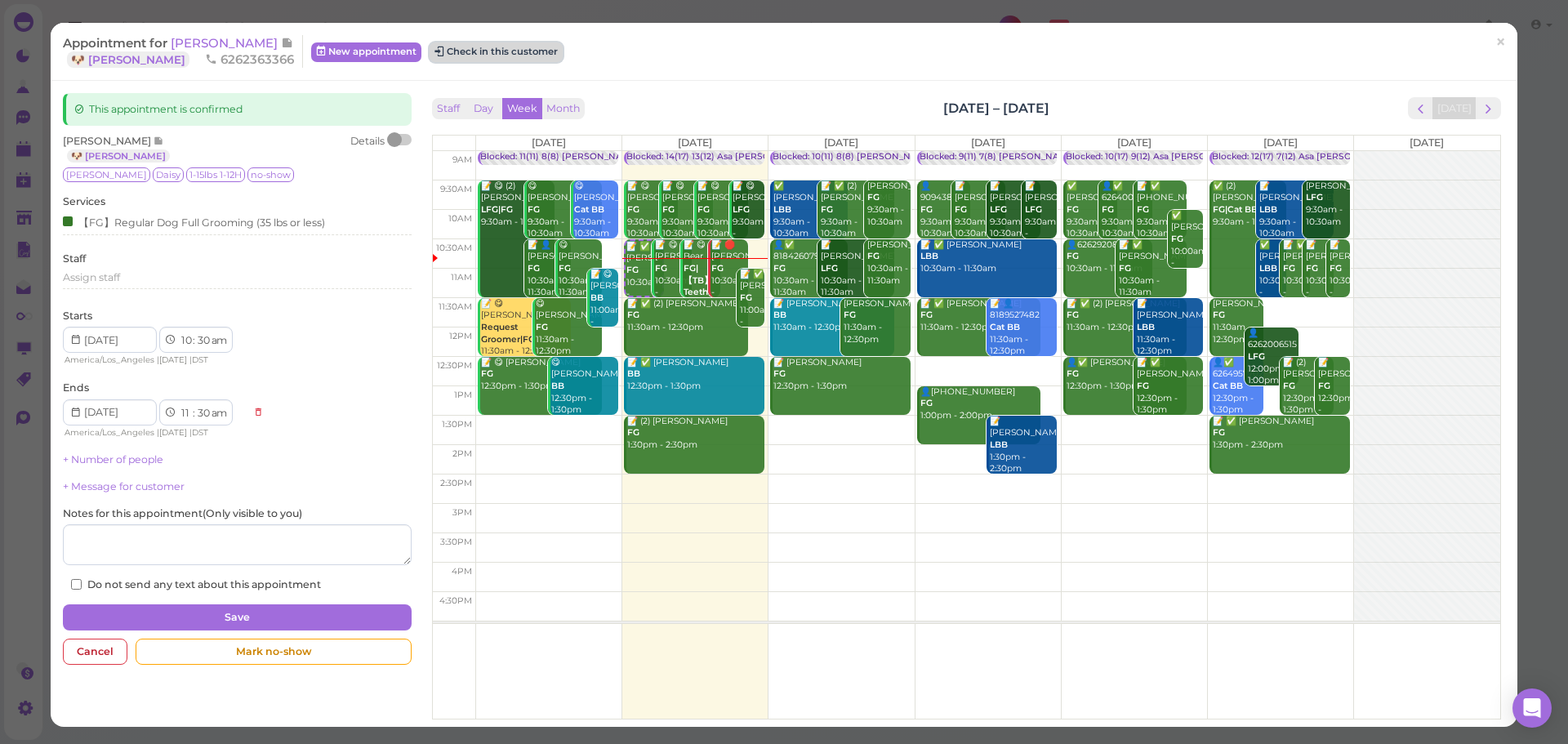
click at [490, 51] on button "Check in this customer" at bounding box center [496, 51] width 133 height 20
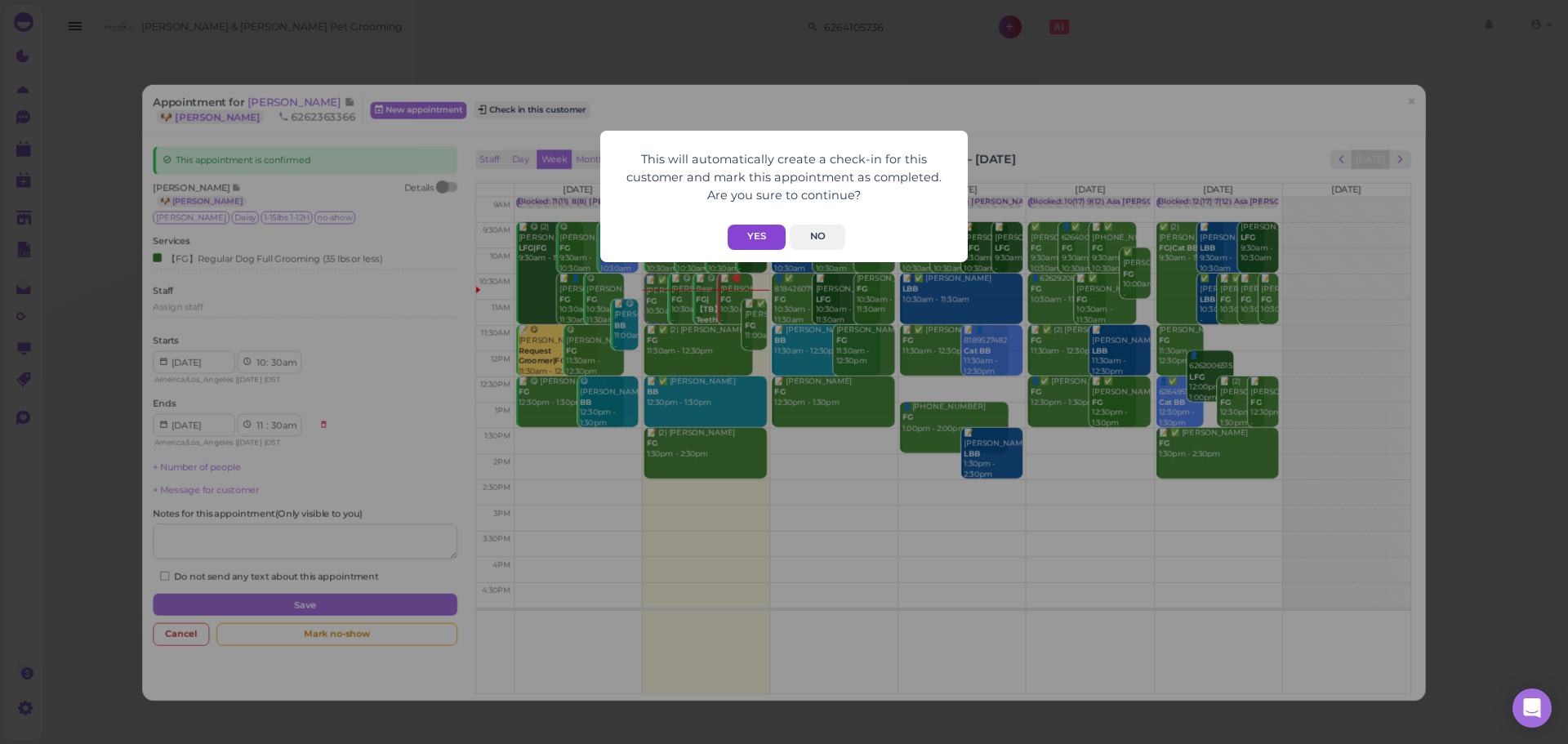
click at [758, 232] on button "Yes" at bounding box center [757, 236] width 58 height 25
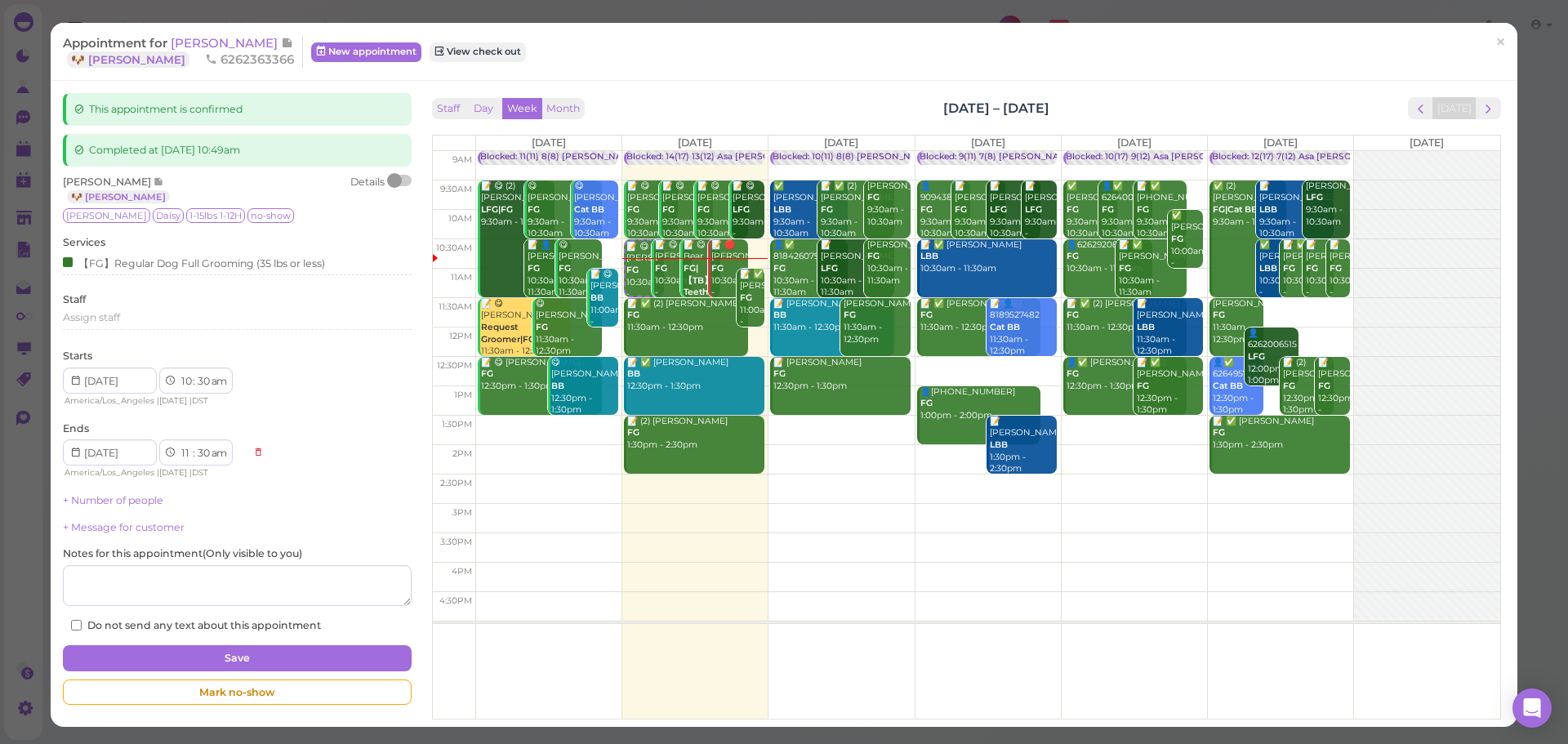
click at [673, 102] on div "Staff Day Week Month Aug 25 – 31, 2025 Today" at bounding box center [966, 108] width 1069 height 22
click at [195, 45] on span "[PERSON_NAME]" at bounding box center [226, 43] width 110 height 16
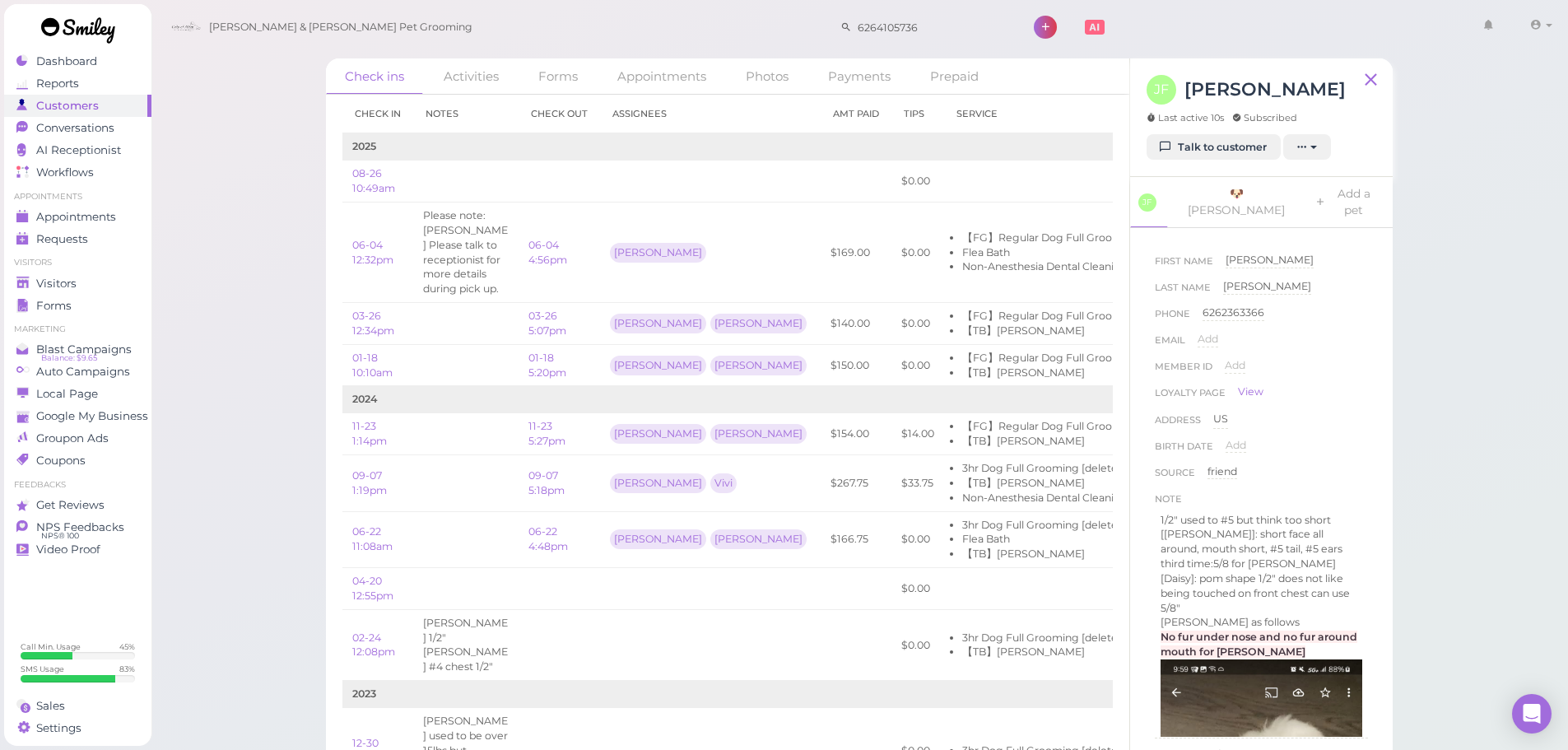
click at [255, 294] on div "Check ins Activities Forms Appointments Photos Payments Prepaid Check in Notes …" at bounding box center [860, 388] width 1418 height 776
click at [1203, 364] on span "Member ID" at bounding box center [1183, 371] width 57 height 26
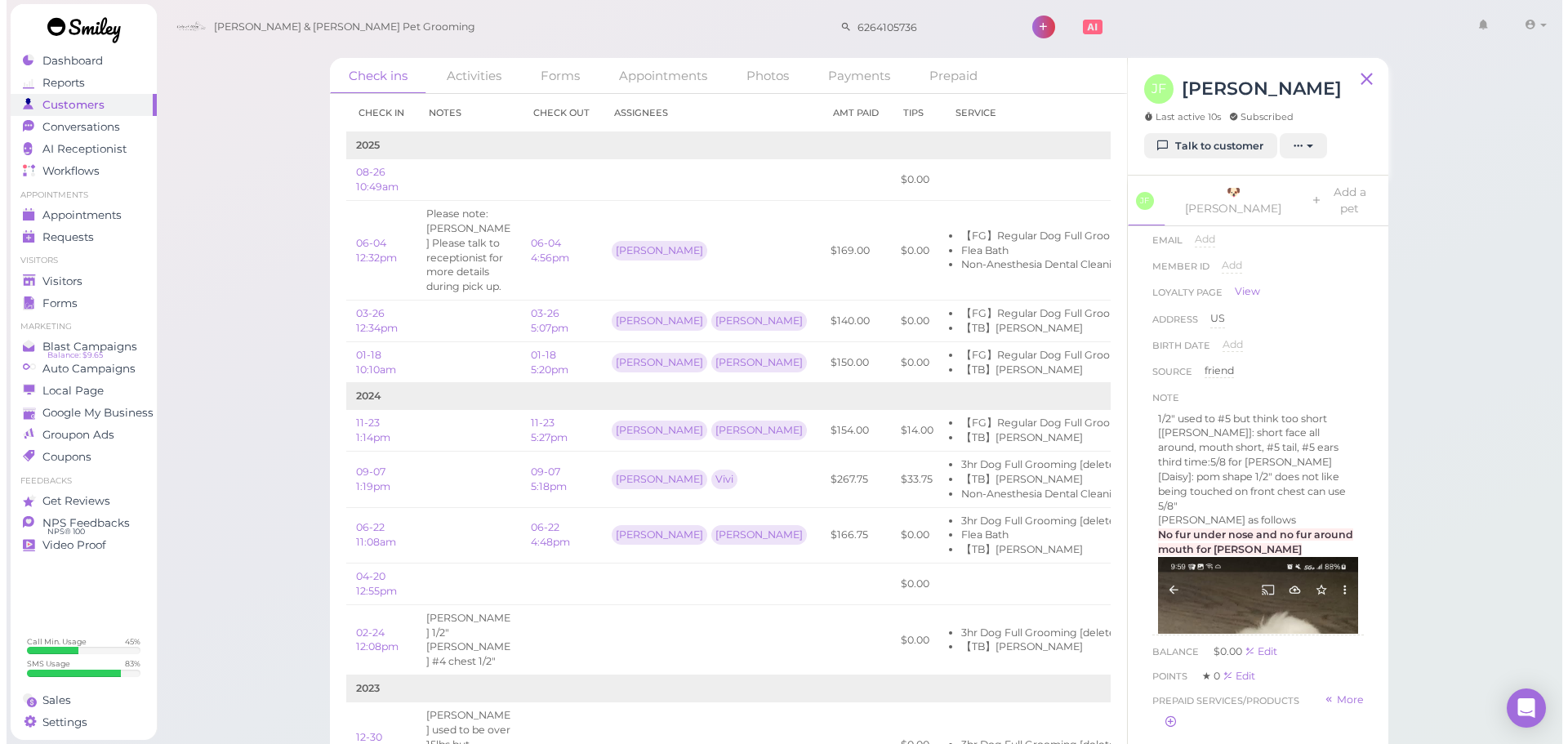
scroll to position [185, 0]
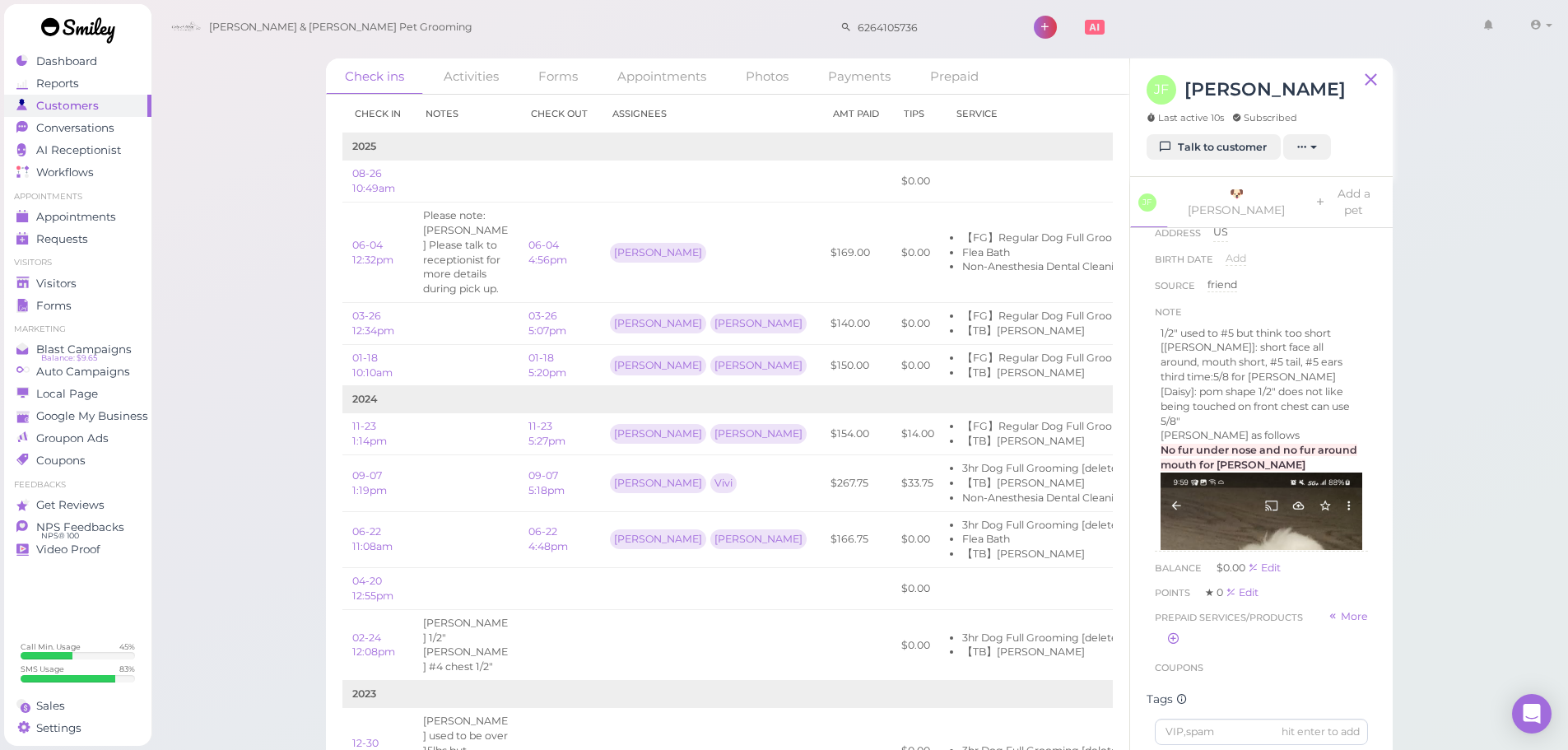
click at [281, 213] on div "Check ins Activities Forms Appointments Photos Payments Prepaid Check in Notes …" at bounding box center [860, 388] width 1418 height 776
drag, startPoint x: 263, startPoint y: 278, endPoint x: 63, endPoint y: 201, distance: 214.3
click at [262, 278] on div "Check ins Activities Forms Appointments Photos Payments Prepaid Check in Notes …" at bounding box center [860, 388] width 1418 height 776
drag, startPoint x: 89, startPoint y: 219, endPoint x: 132, endPoint y: 177, distance: 60.1
click at [89, 219] on span "Appointments" at bounding box center [76, 217] width 82 height 14
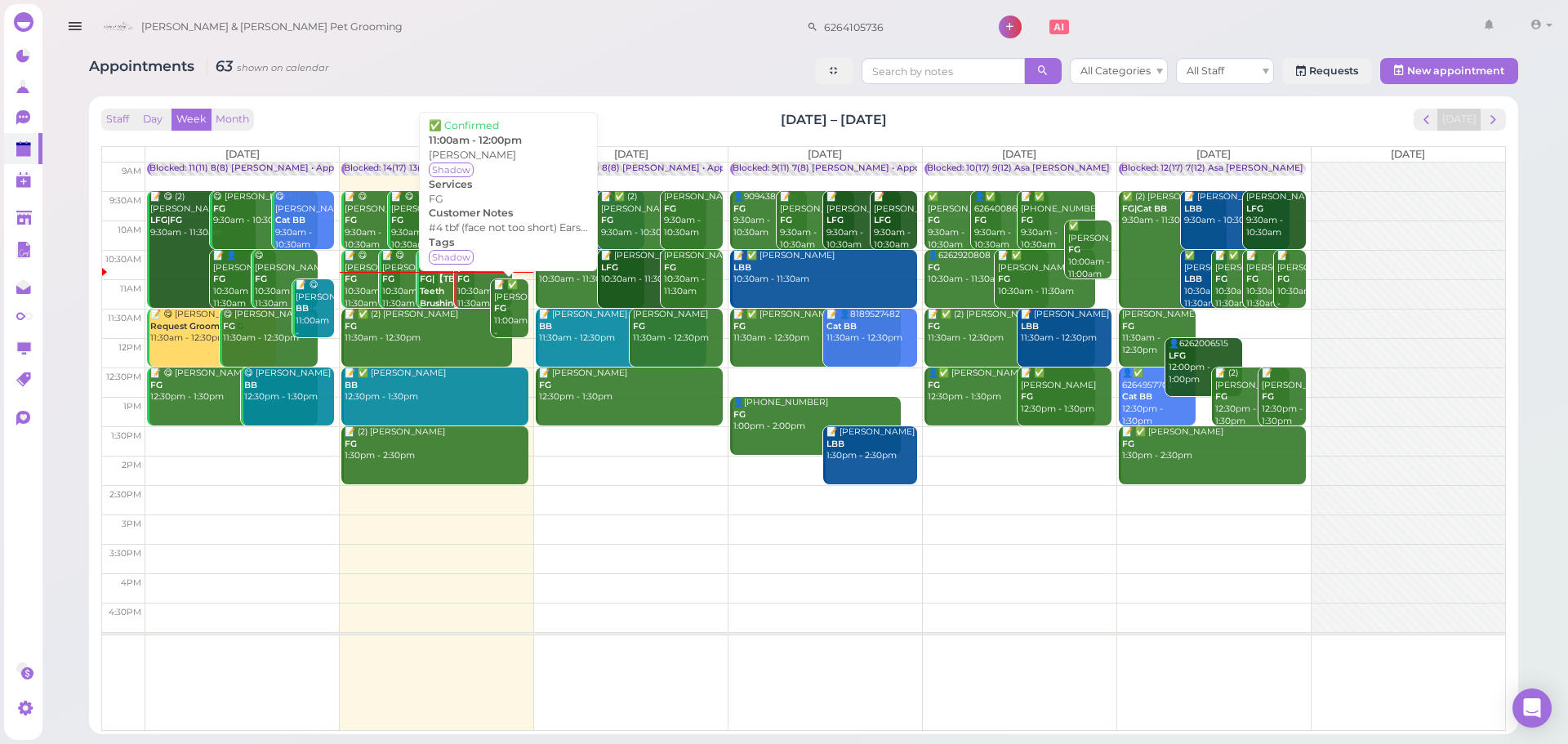
click at [522, 328] on div "📝 ✅ Evelyn Vegafong FG 11:00am - 12:00pm" at bounding box center [511, 315] width 36 height 72
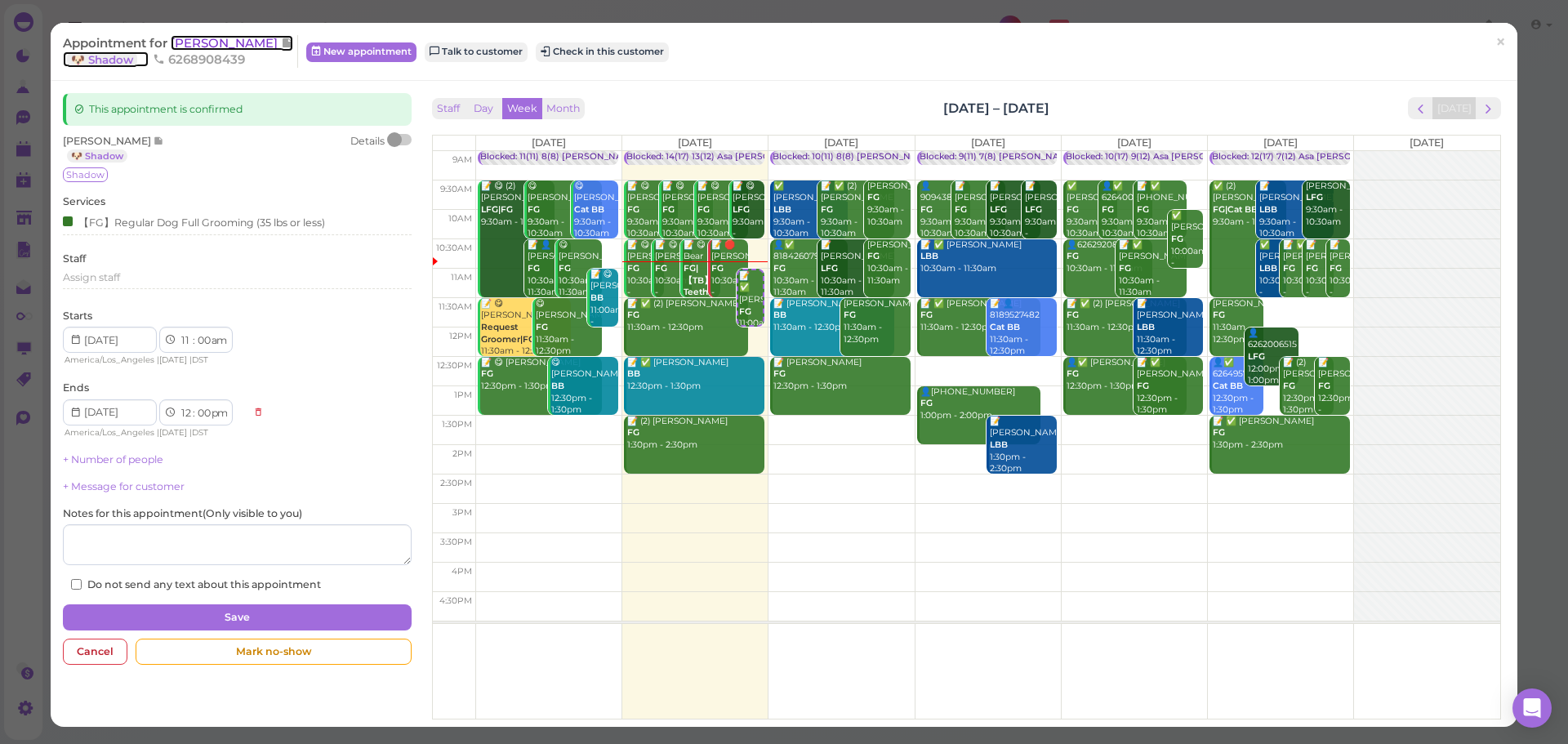
click at [204, 47] on span "[PERSON_NAME]" at bounding box center [226, 43] width 110 height 16
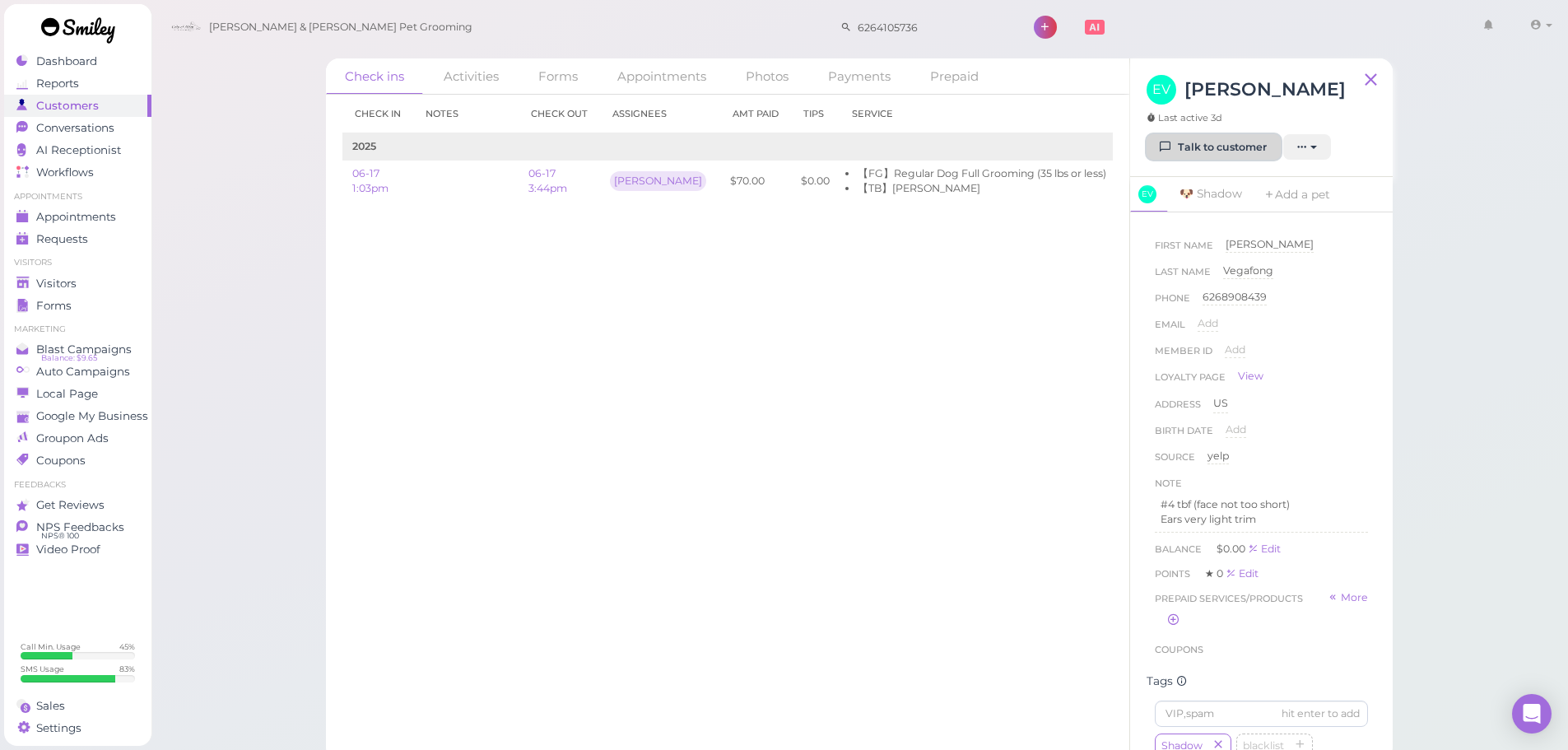
click at [1225, 147] on link "Talk to customer" at bounding box center [1214, 147] width 134 height 26
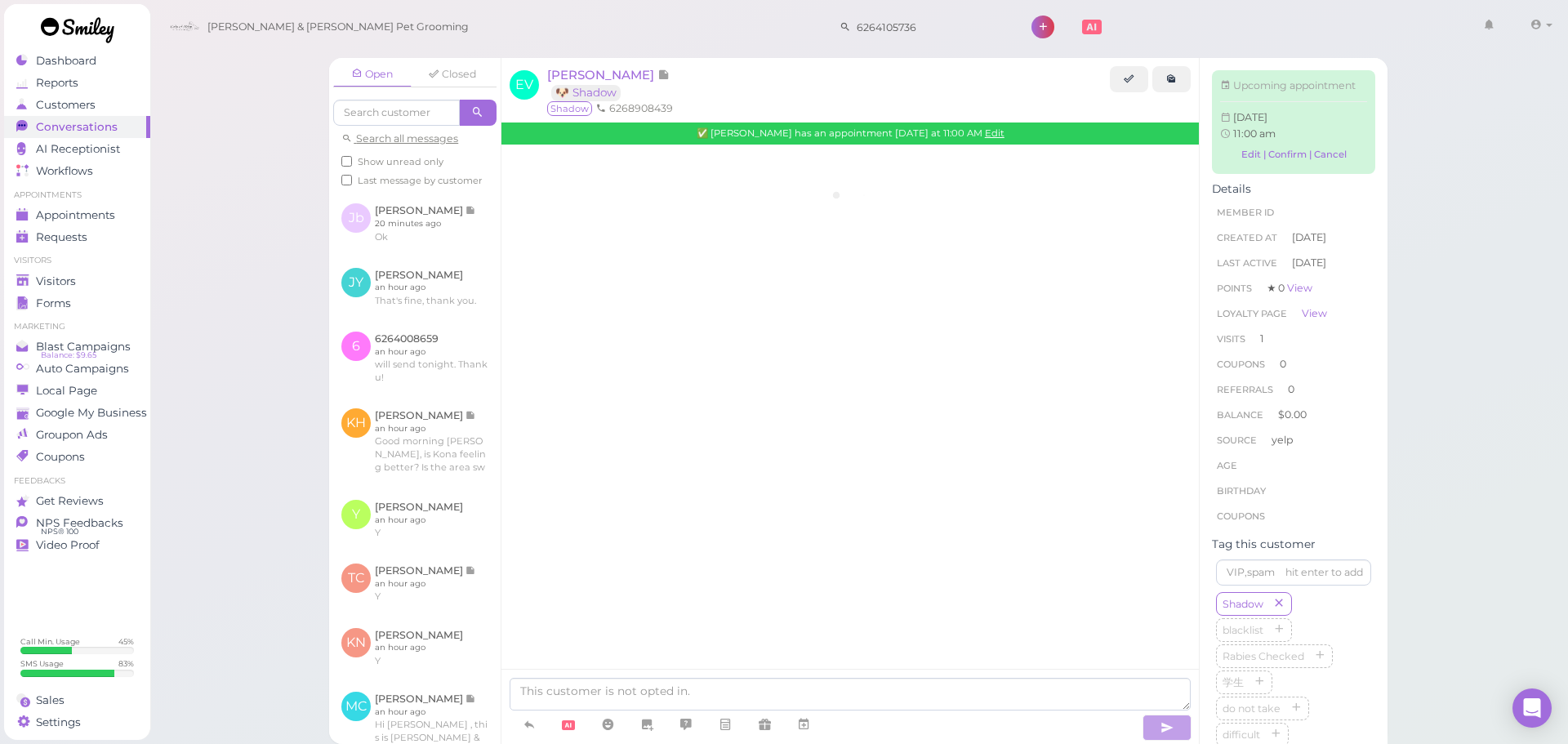
scroll to position [920, 0]
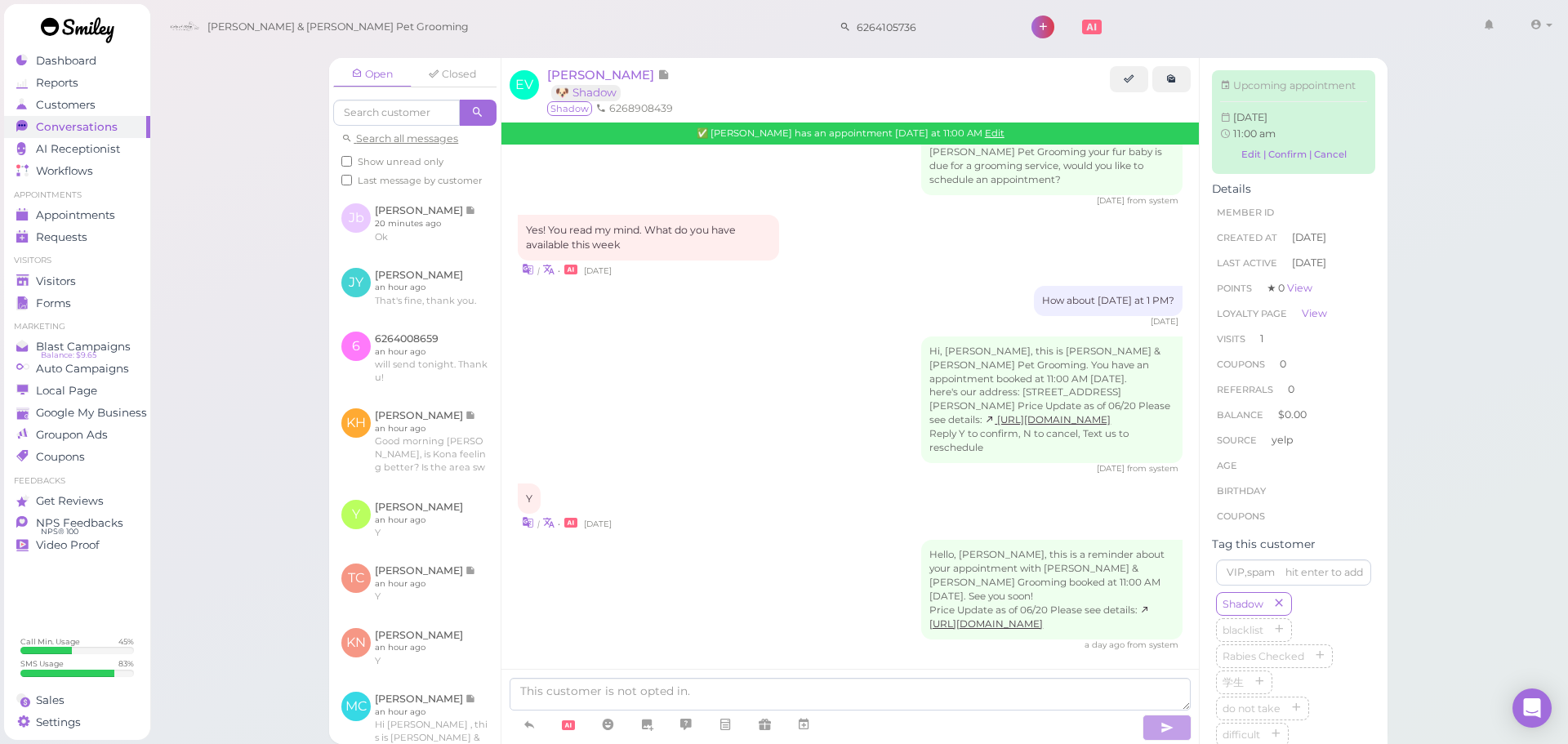
click at [794, 496] on div "Y | • 3 days ago" at bounding box center [850, 508] width 665 height 49
click at [148, 211] on link "Appointments" at bounding box center [77, 216] width 146 height 22
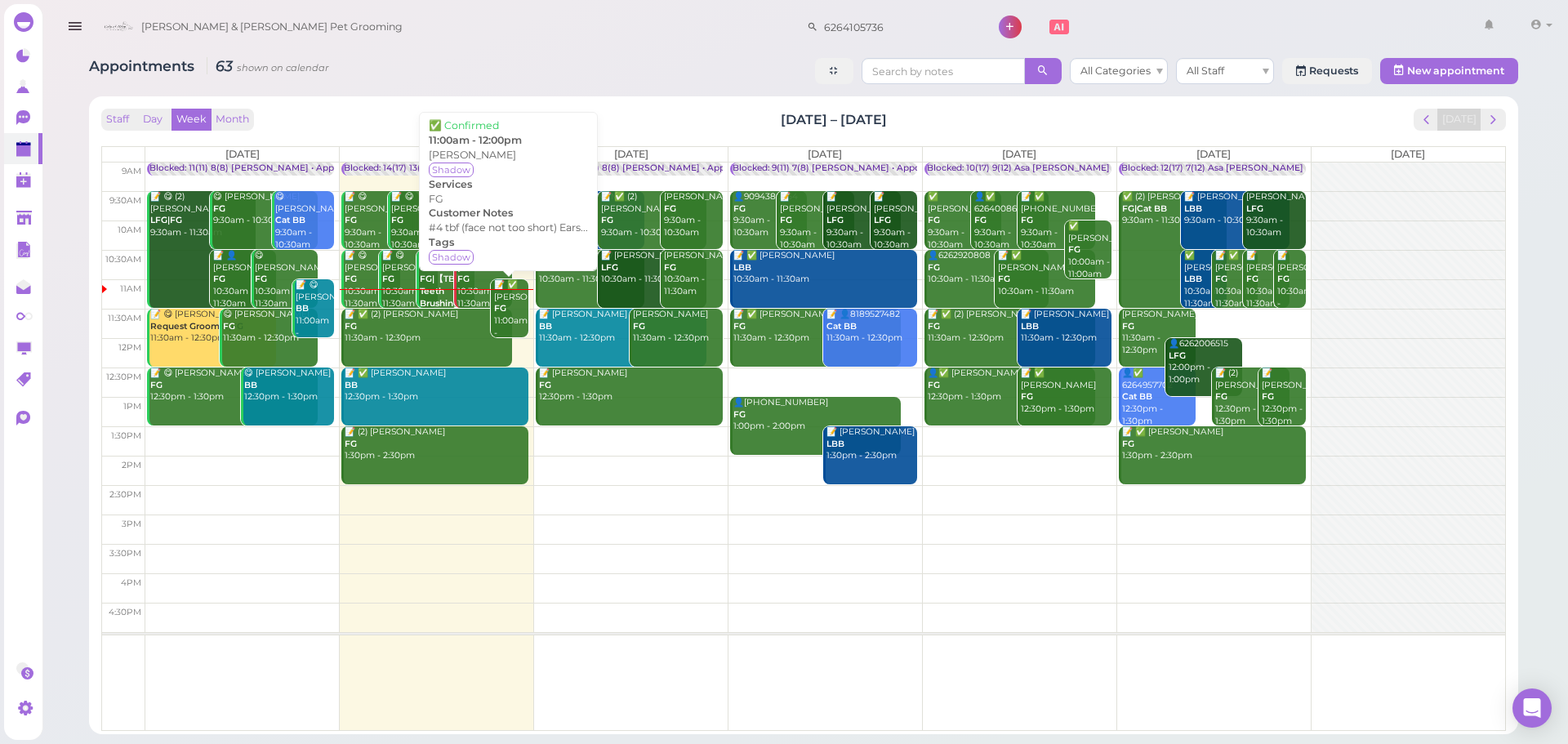
click at [511, 322] on div "📝 ✅ Evelyn Vegafong FG 11:00am - 12:00pm" at bounding box center [511, 315] width 36 height 72
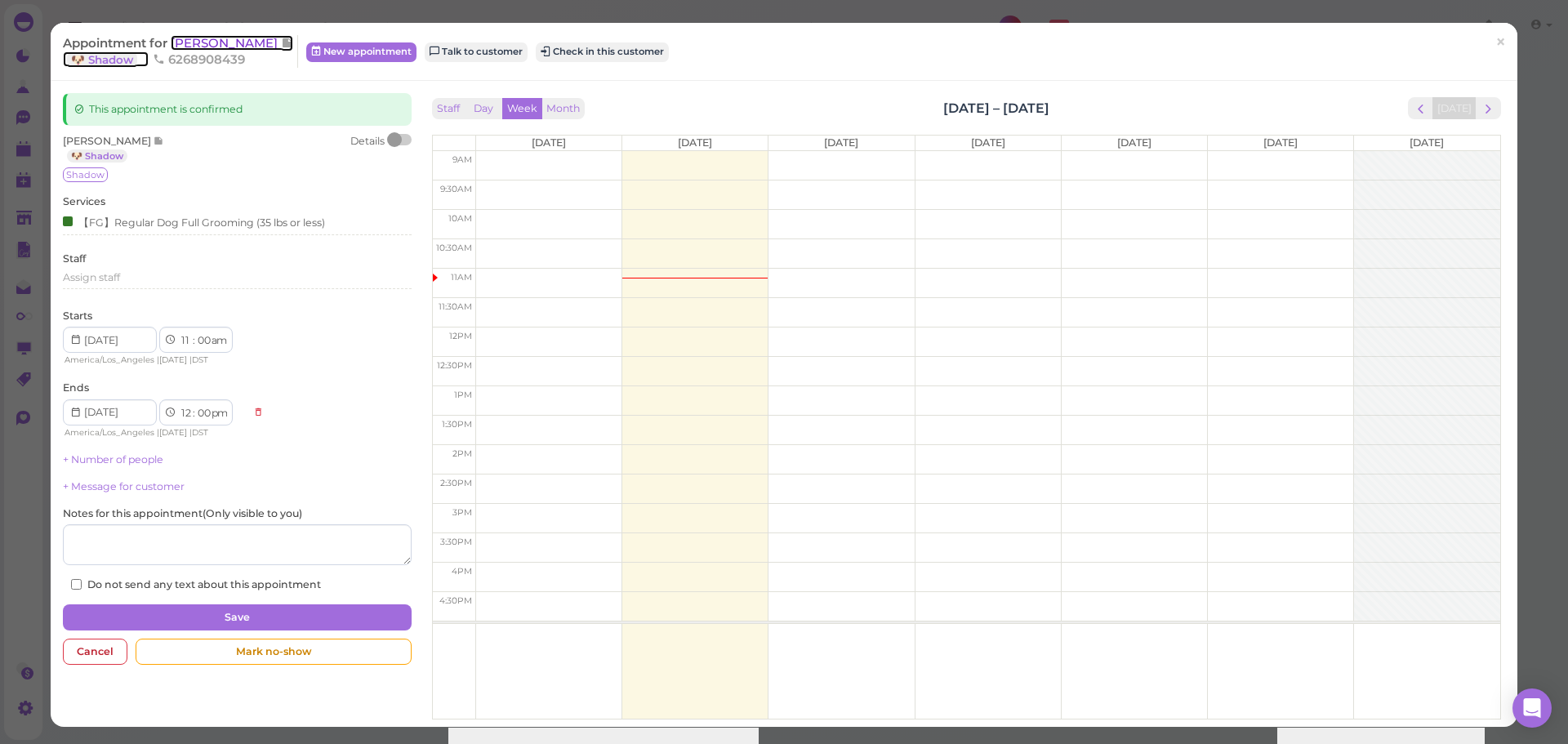
click at [231, 47] on span "[PERSON_NAME]" at bounding box center [226, 43] width 110 height 16
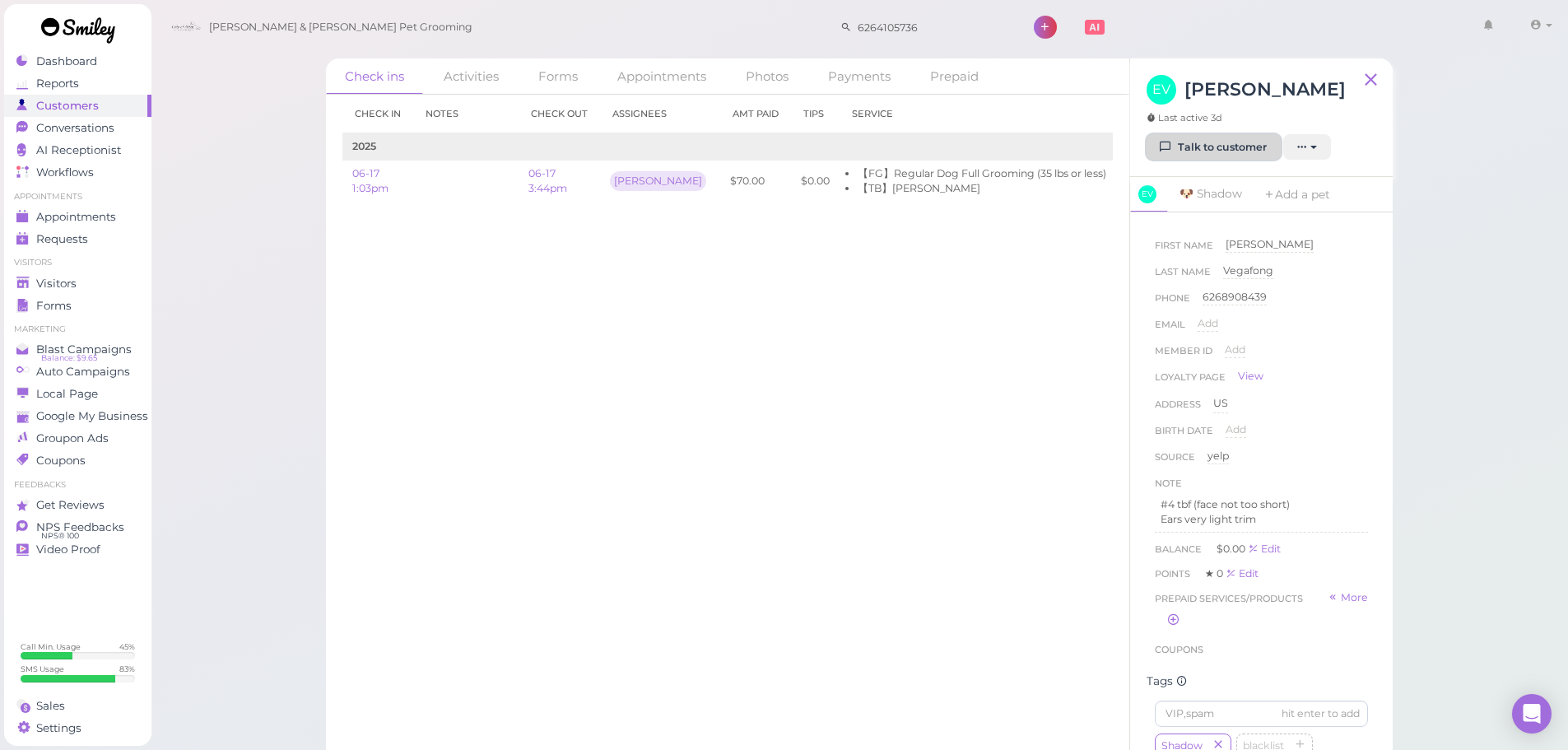
click at [1200, 144] on link "Talk to customer" at bounding box center [1214, 147] width 134 height 26
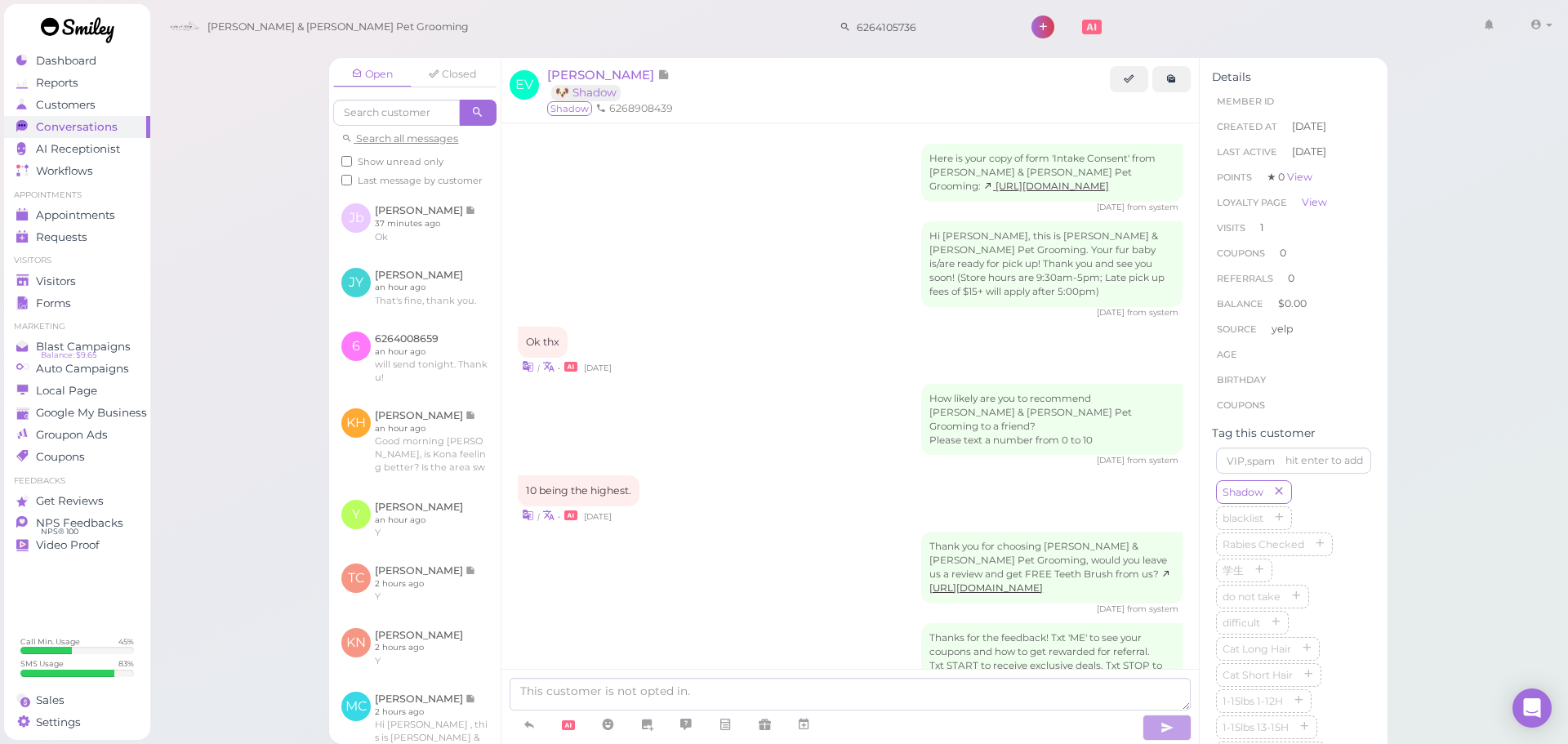
scroll to position [912, 0]
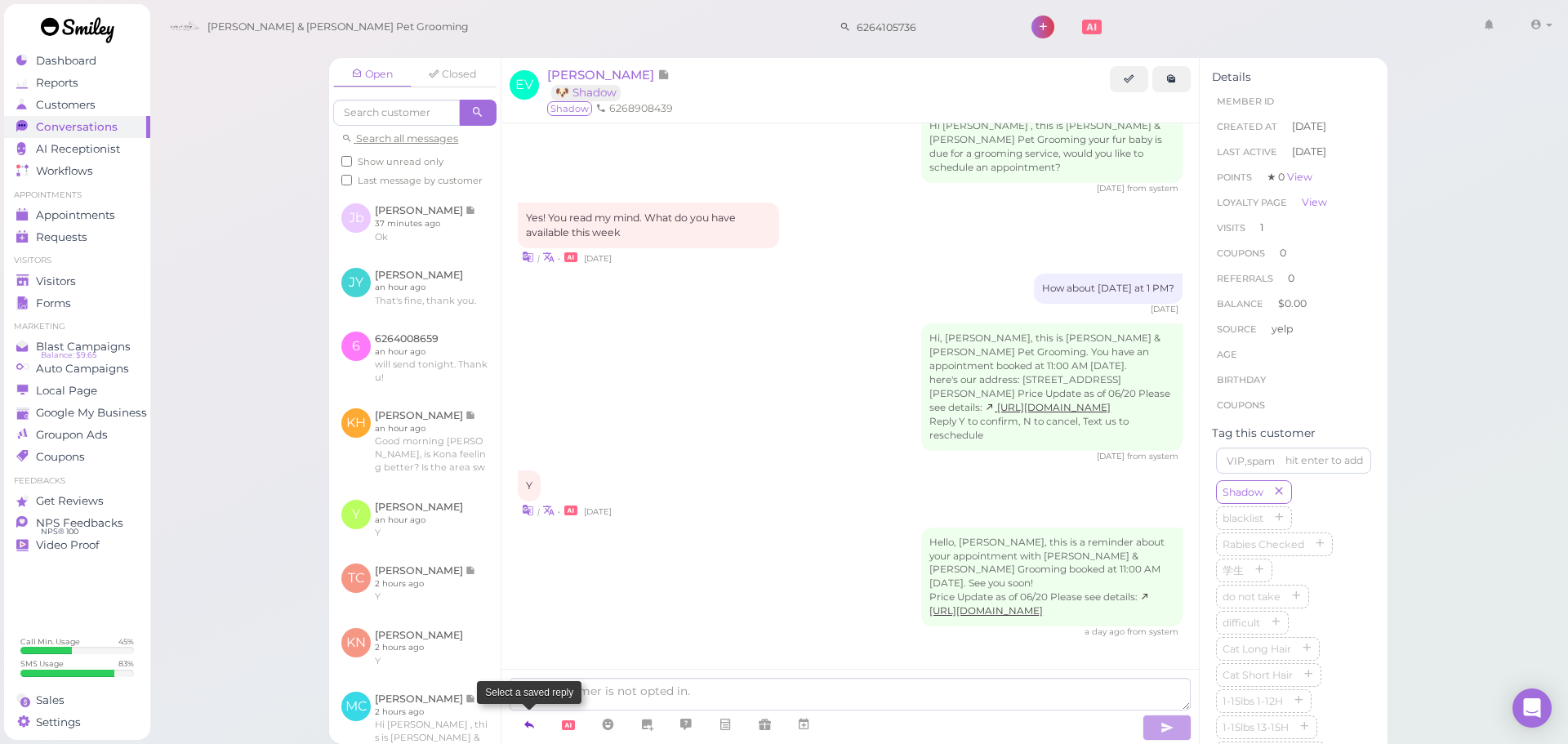
click at [535, 720] on icon at bounding box center [529, 724] width 13 height 16
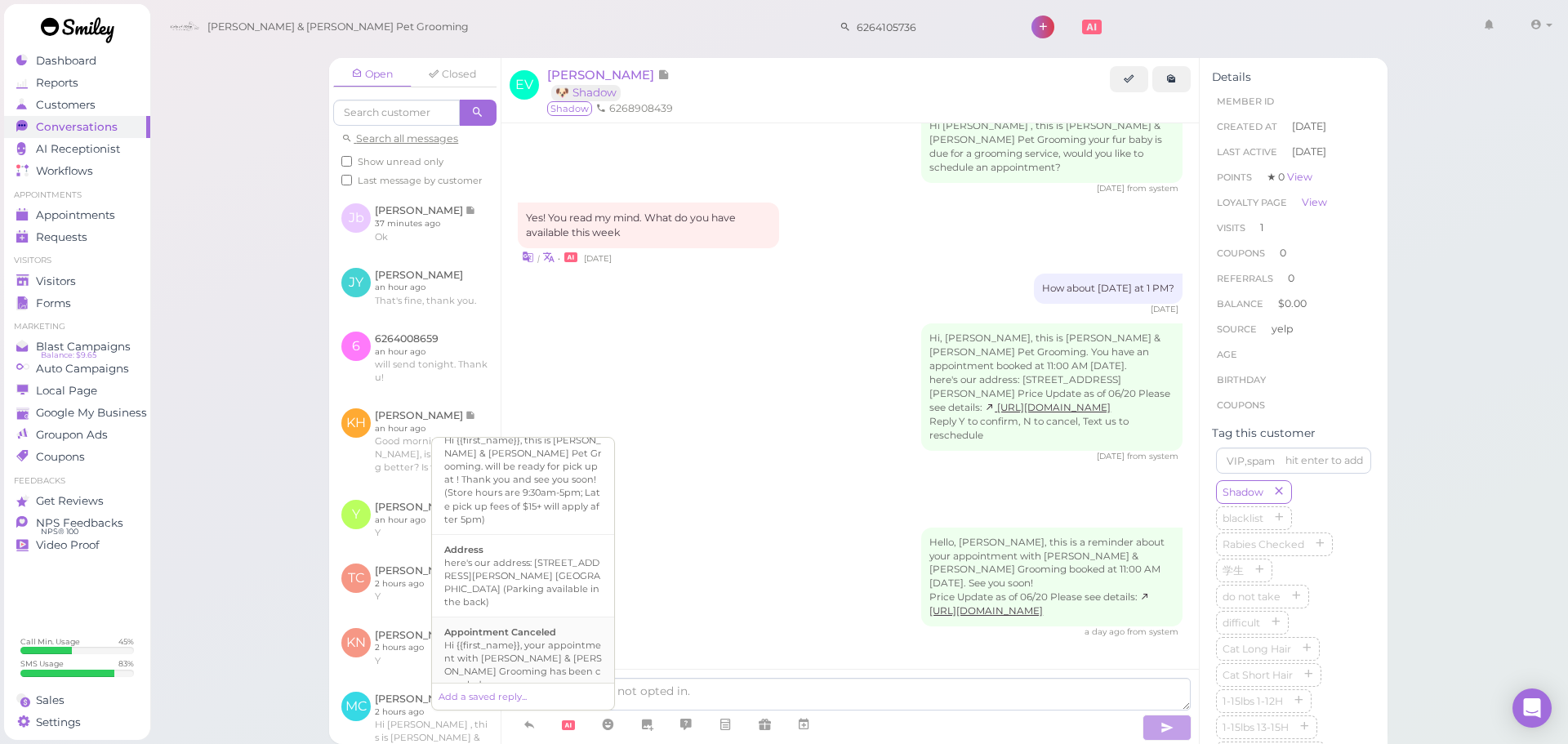
scroll to position [164, 0]
click at [571, 639] on div "Hi there, this is [PERSON_NAME] and [PERSON_NAME] Pet Grooming, please let us k…" at bounding box center [523, 672] width 158 height 65
type textarea "Hi there, this is [PERSON_NAME] and [PERSON_NAME] Pet Grooming, please let us k…"
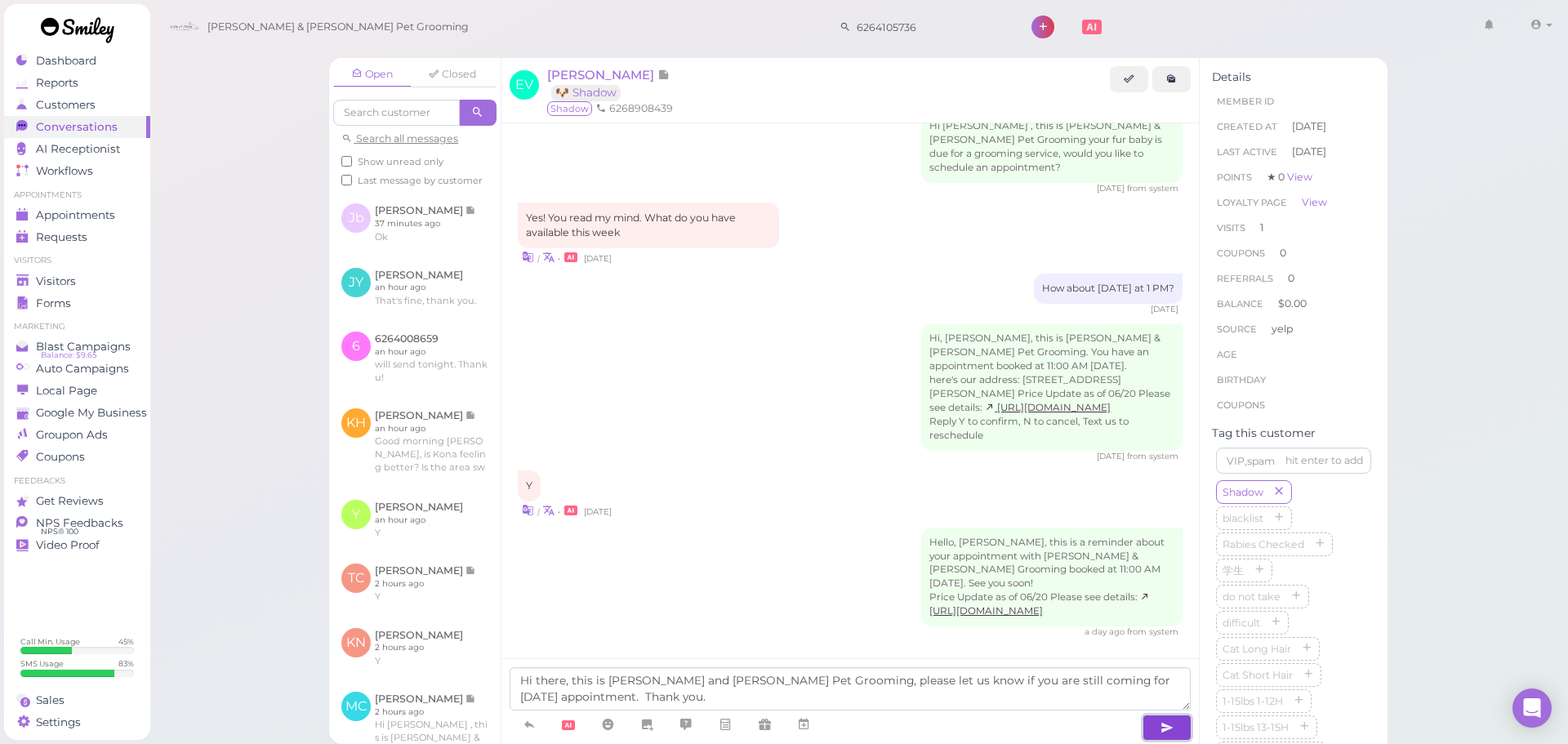
click at [1166, 731] on icon "button" at bounding box center [1167, 727] width 13 height 16
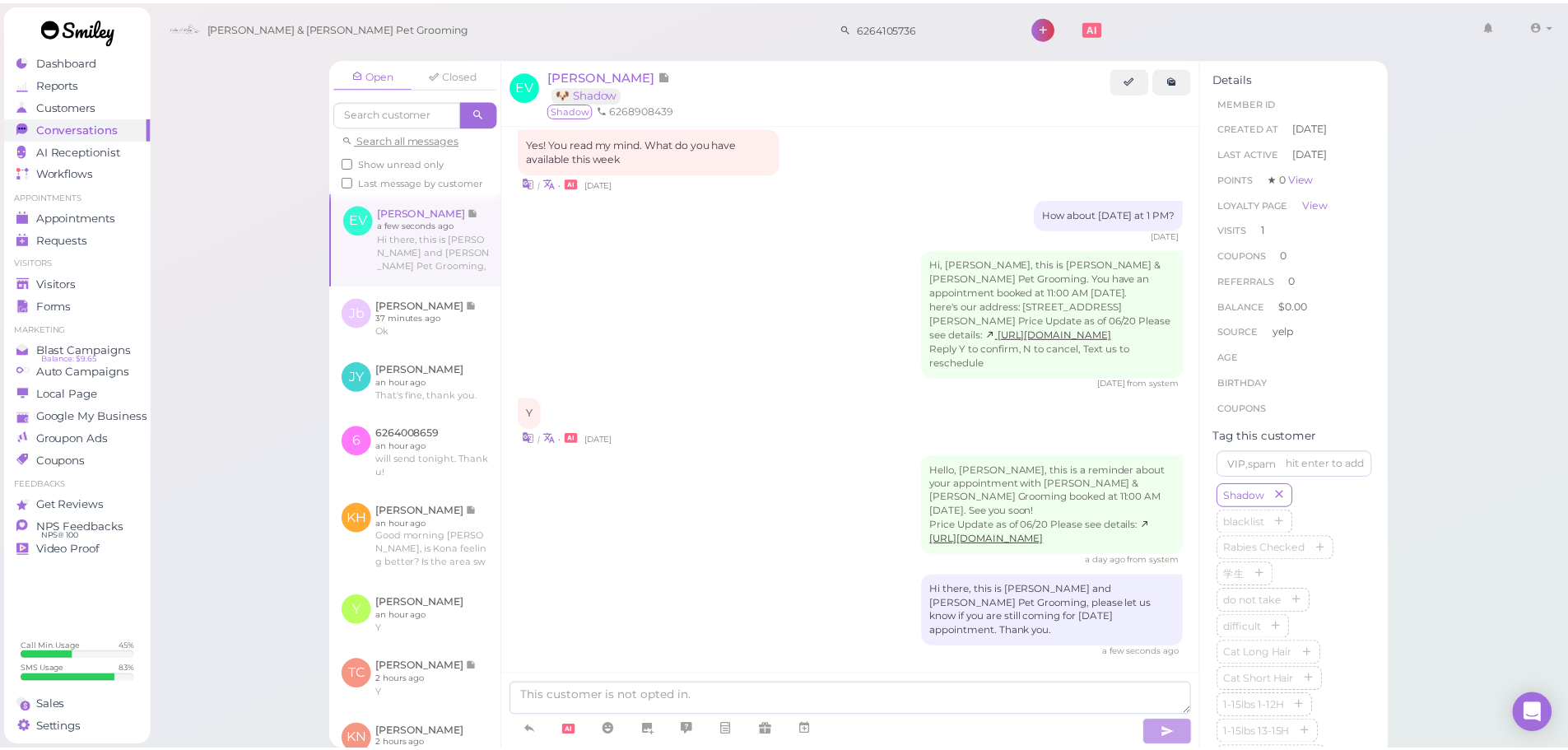
scroll to position [999, 0]
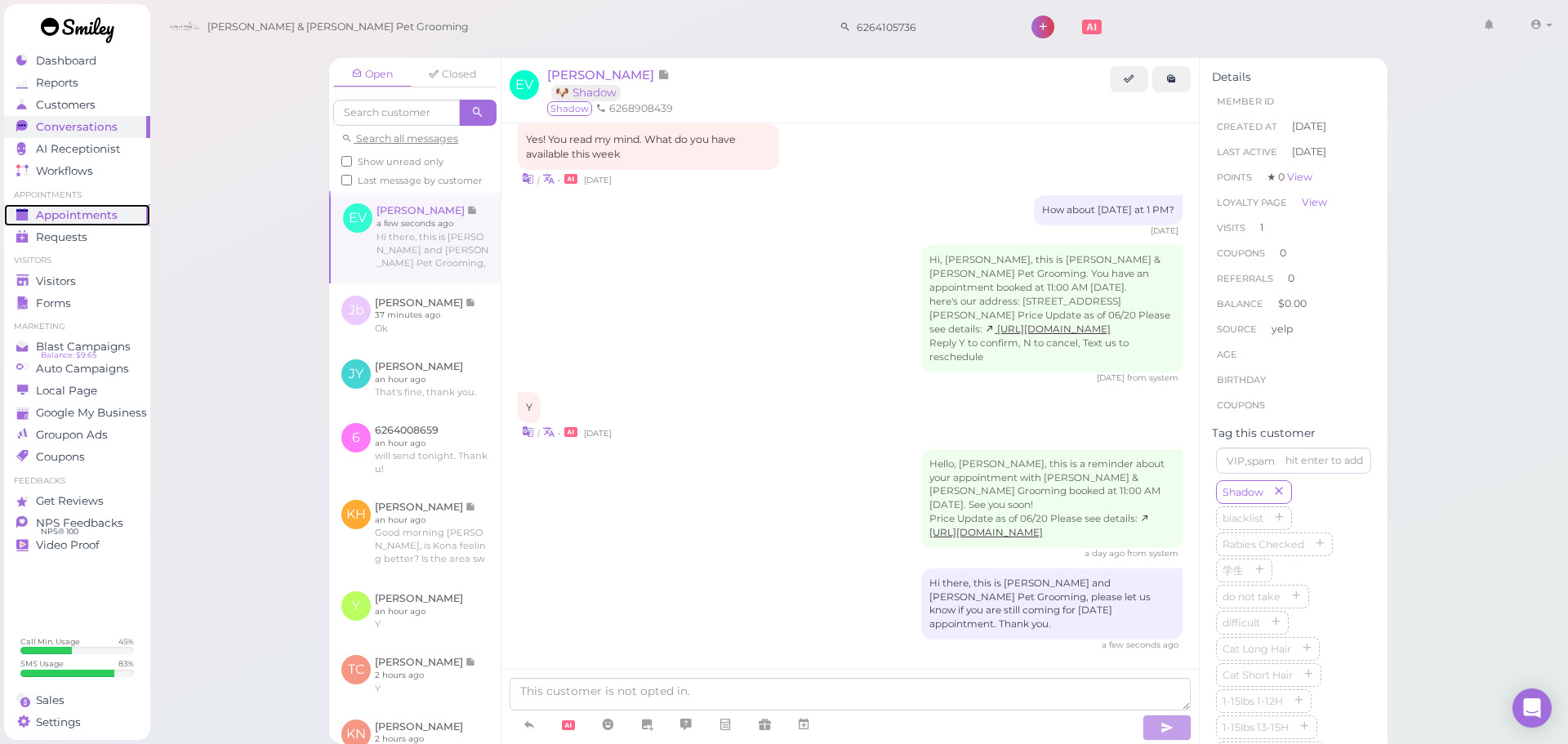
click at [98, 214] on span "Appointments" at bounding box center [76, 215] width 81 height 14
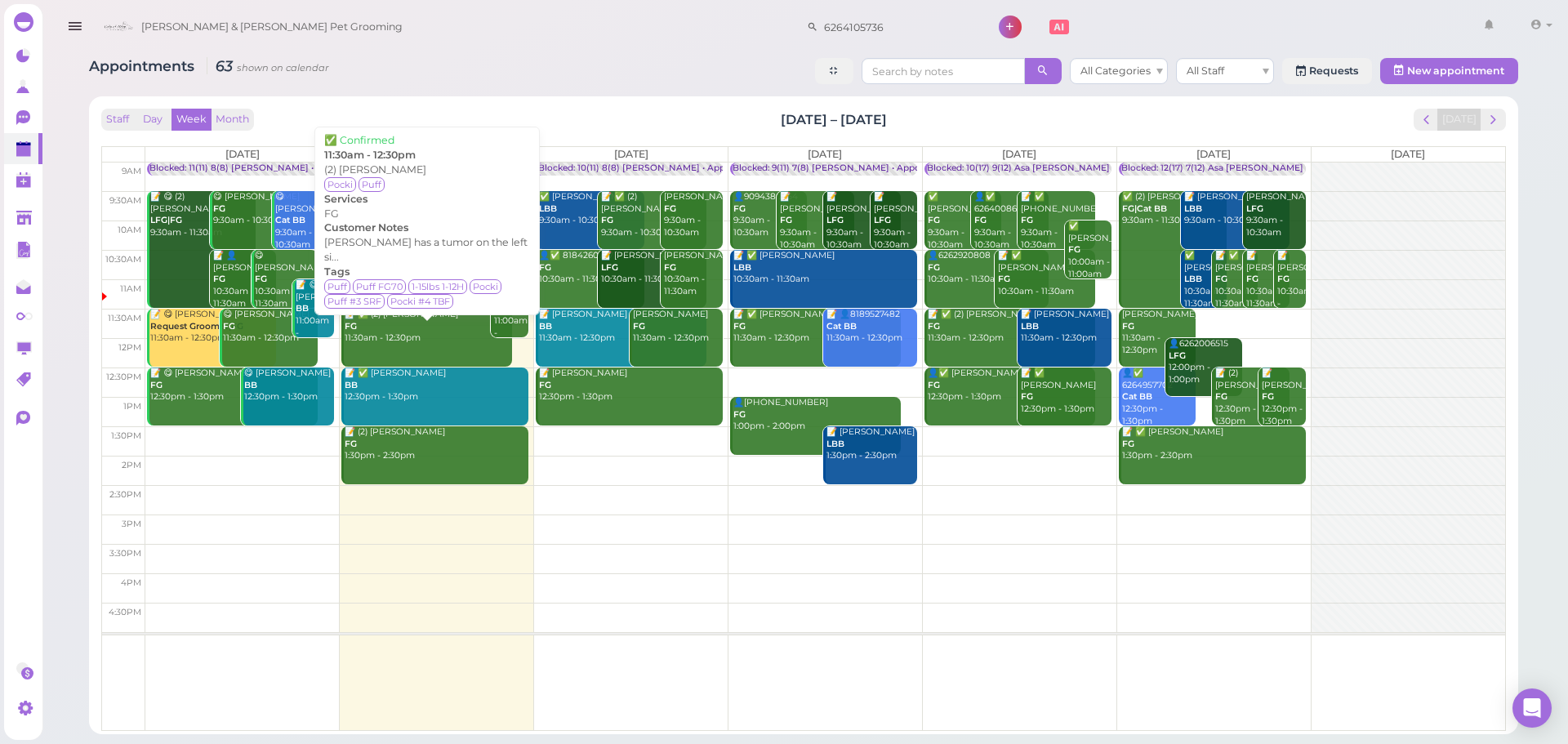
click at [394, 348] on link "📝 ✅ (2) Grace Sun FG 11:30am - 12:30pm" at bounding box center [426, 337] width 171 height 58
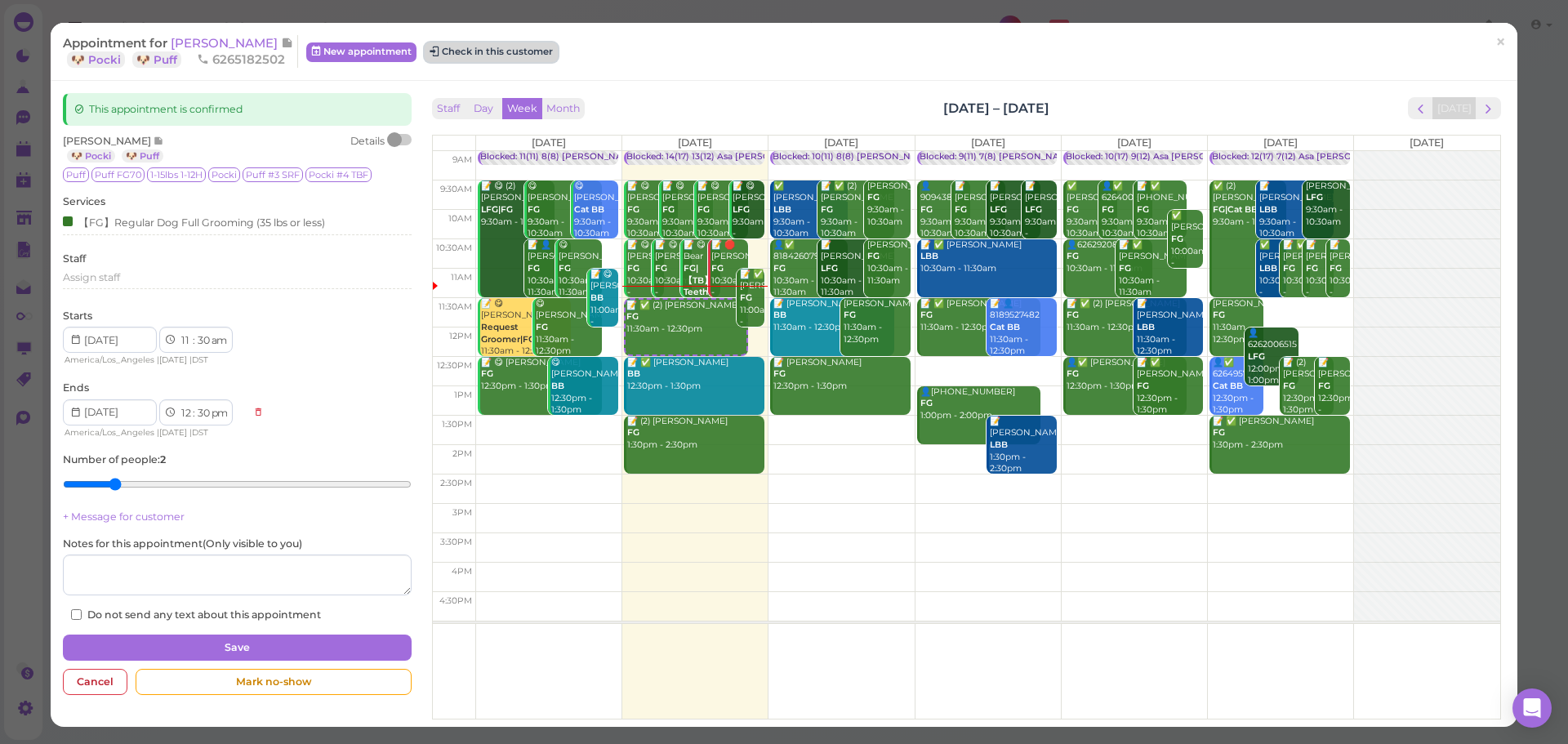
click at [497, 59] on button "Check in this customer" at bounding box center [492, 51] width 133 height 20
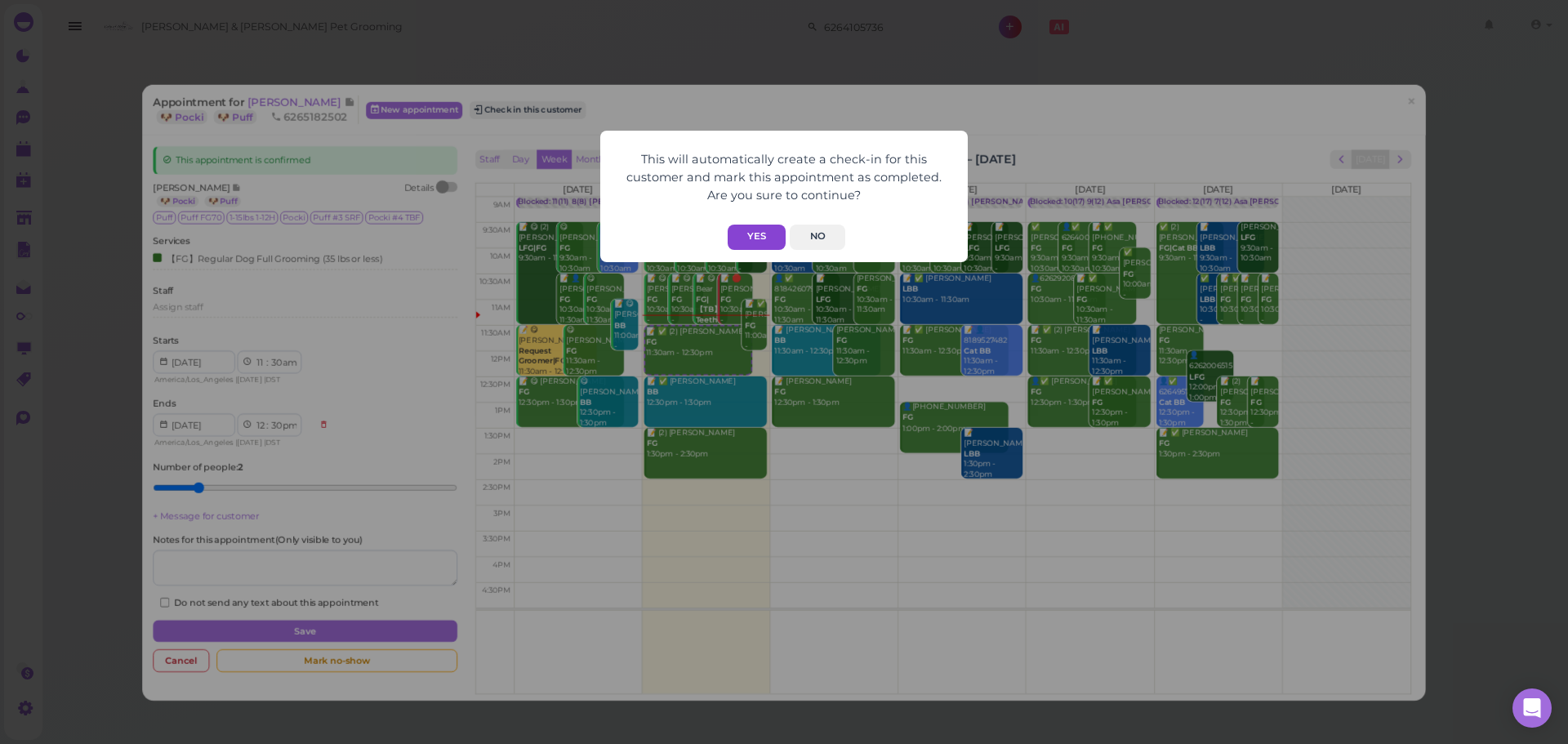
click at [774, 231] on button "Yes" at bounding box center [757, 236] width 58 height 25
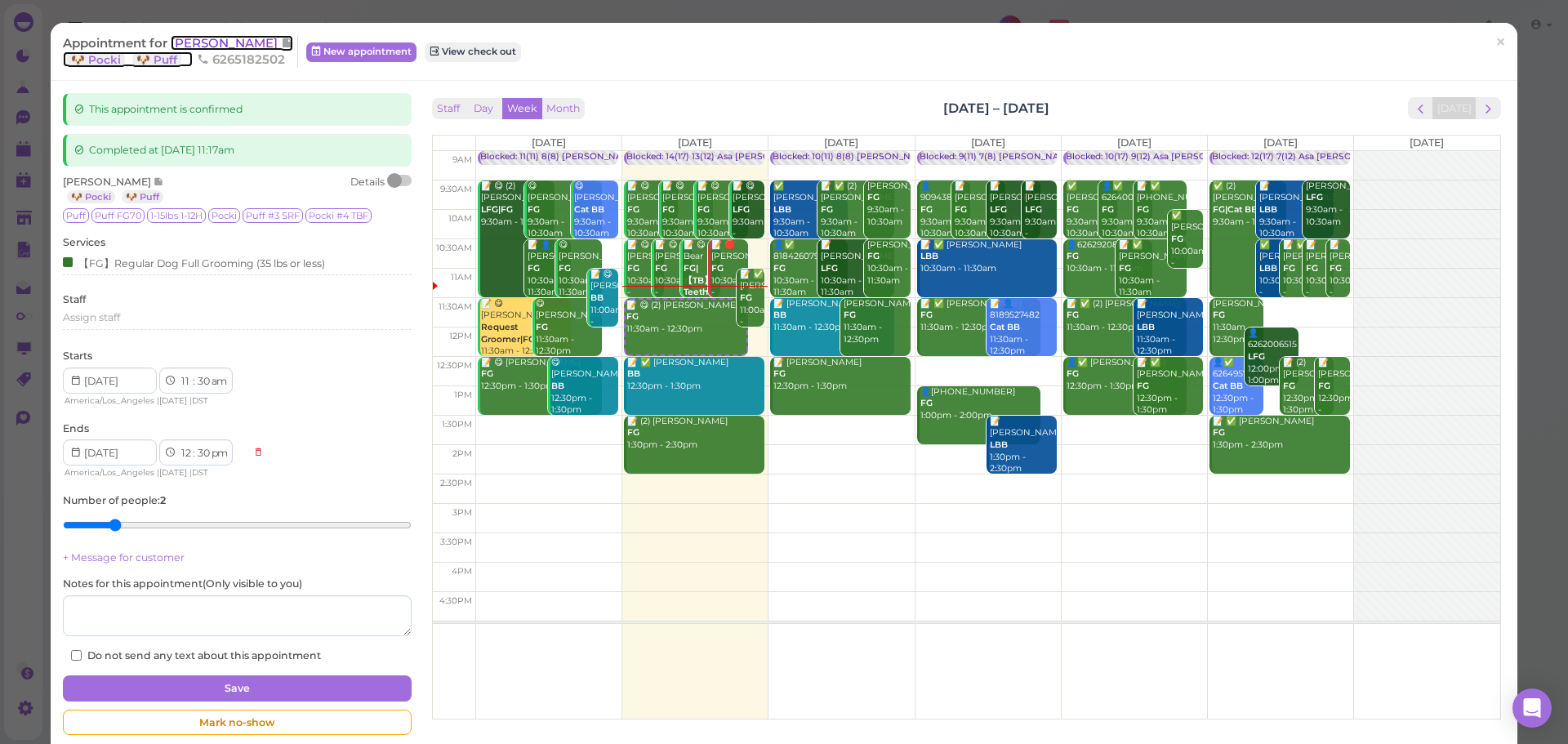
click at [192, 45] on span "[PERSON_NAME]" at bounding box center [226, 43] width 110 height 16
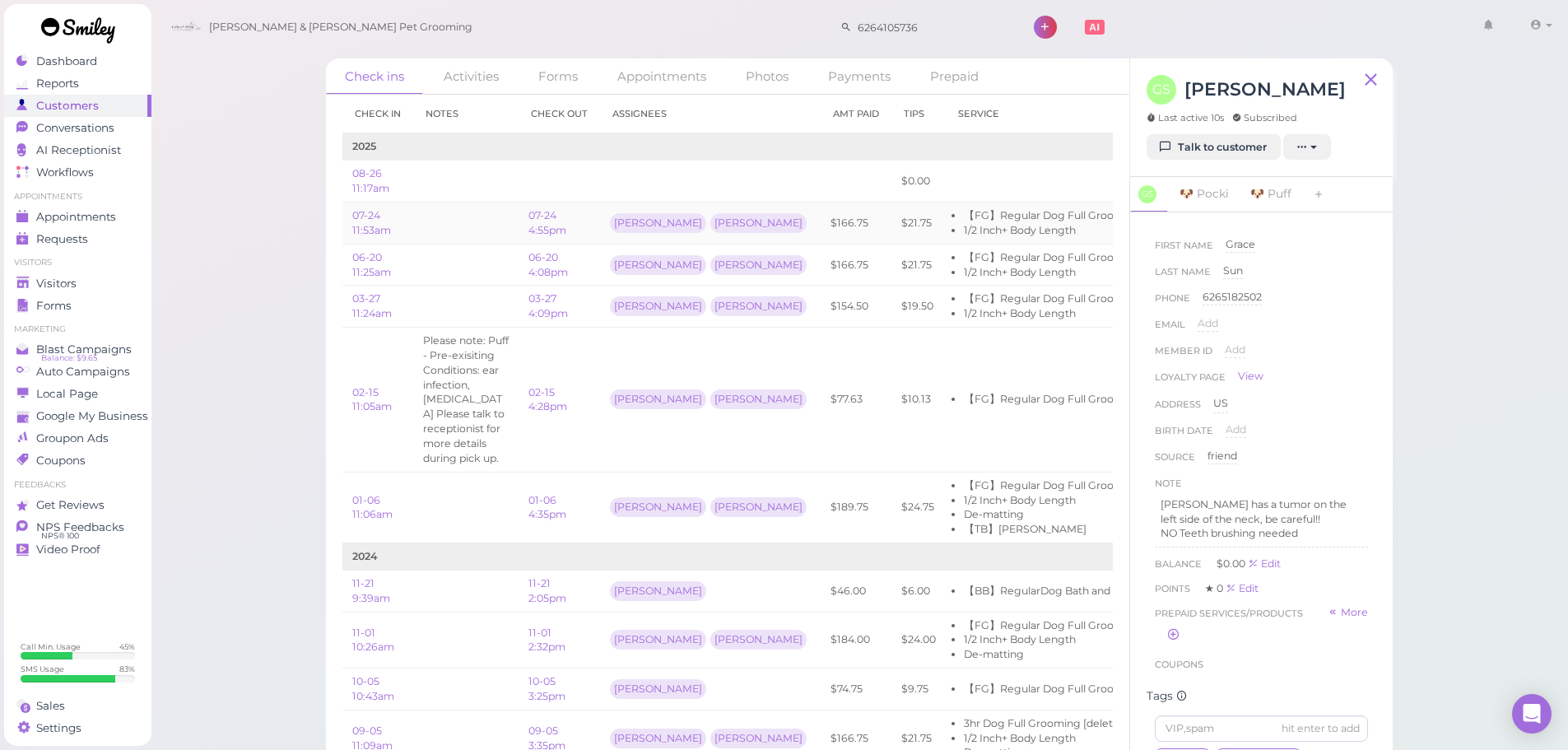
click at [469, 225] on td at bounding box center [466, 223] width 105 height 42
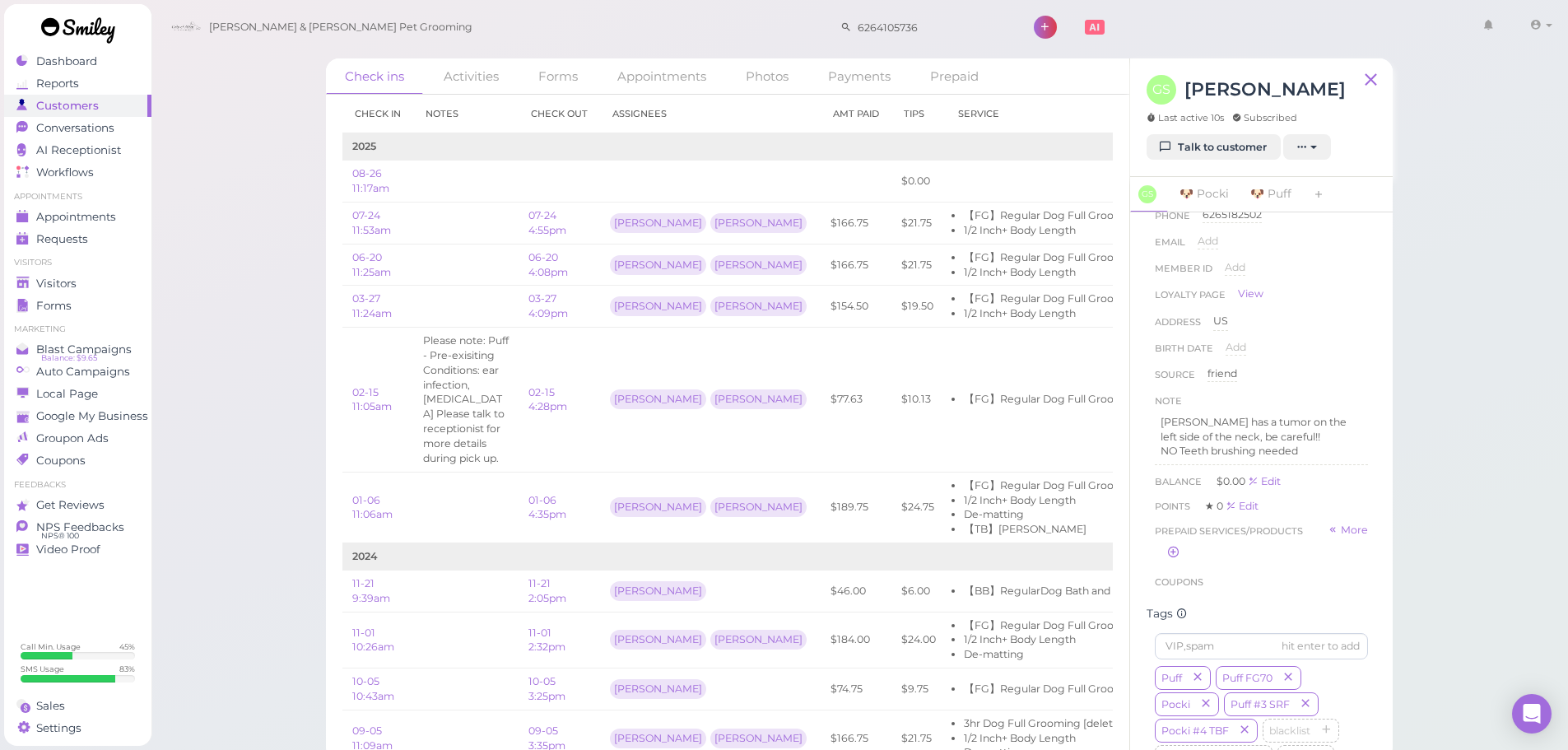
click at [1447, 451] on div "Check ins Activities Forms Appointments Photos Payments Prepaid Check in Notes …" at bounding box center [860, 381] width 1418 height 761
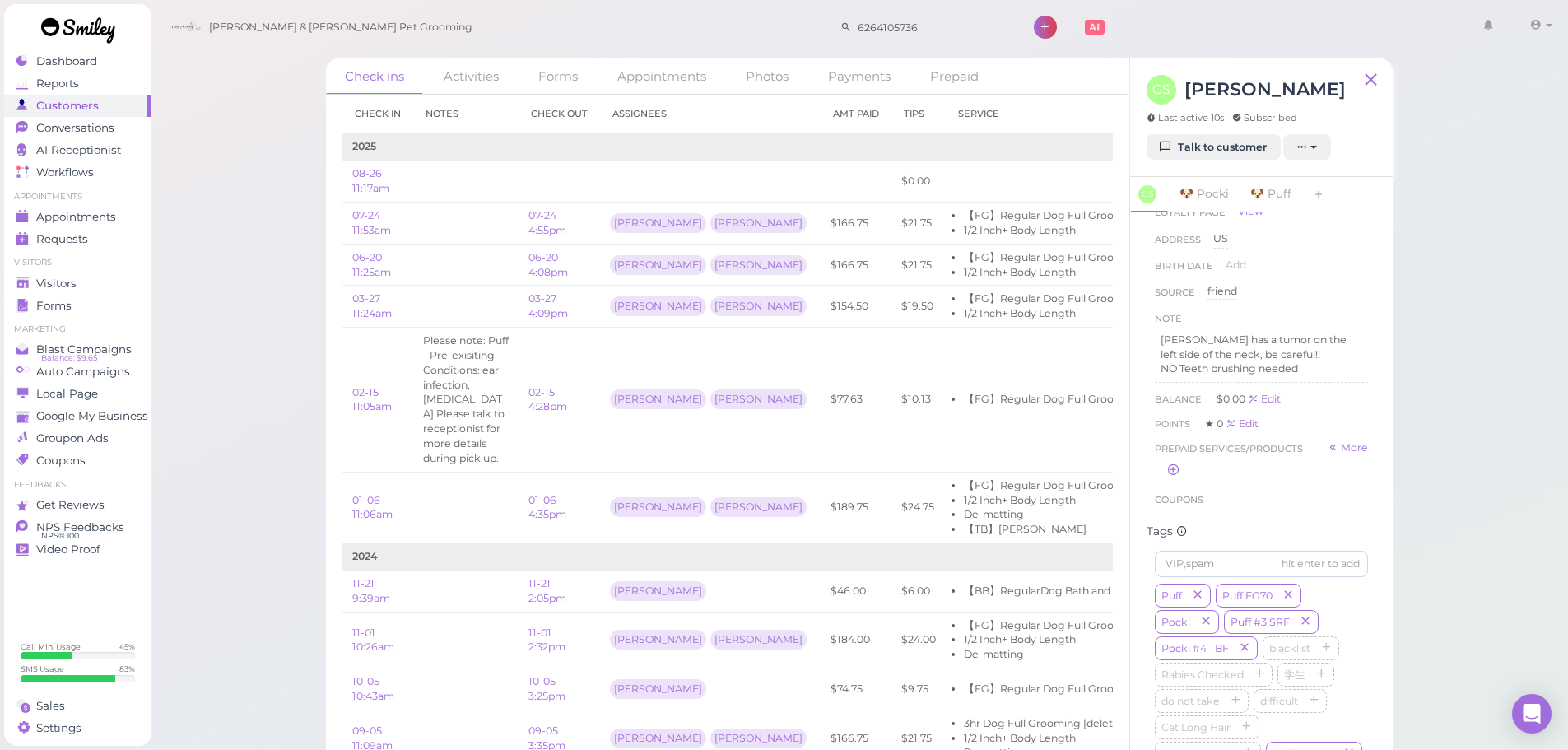
click at [1424, 464] on div "Check ins Activities Forms Appointments Photos Payments Prepaid Check in Notes …" at bounding box center [860, 381] width 1418 height 761
click at [105, 214] on span "Appointments" at bounding box center [76, 217] width 82 height 14
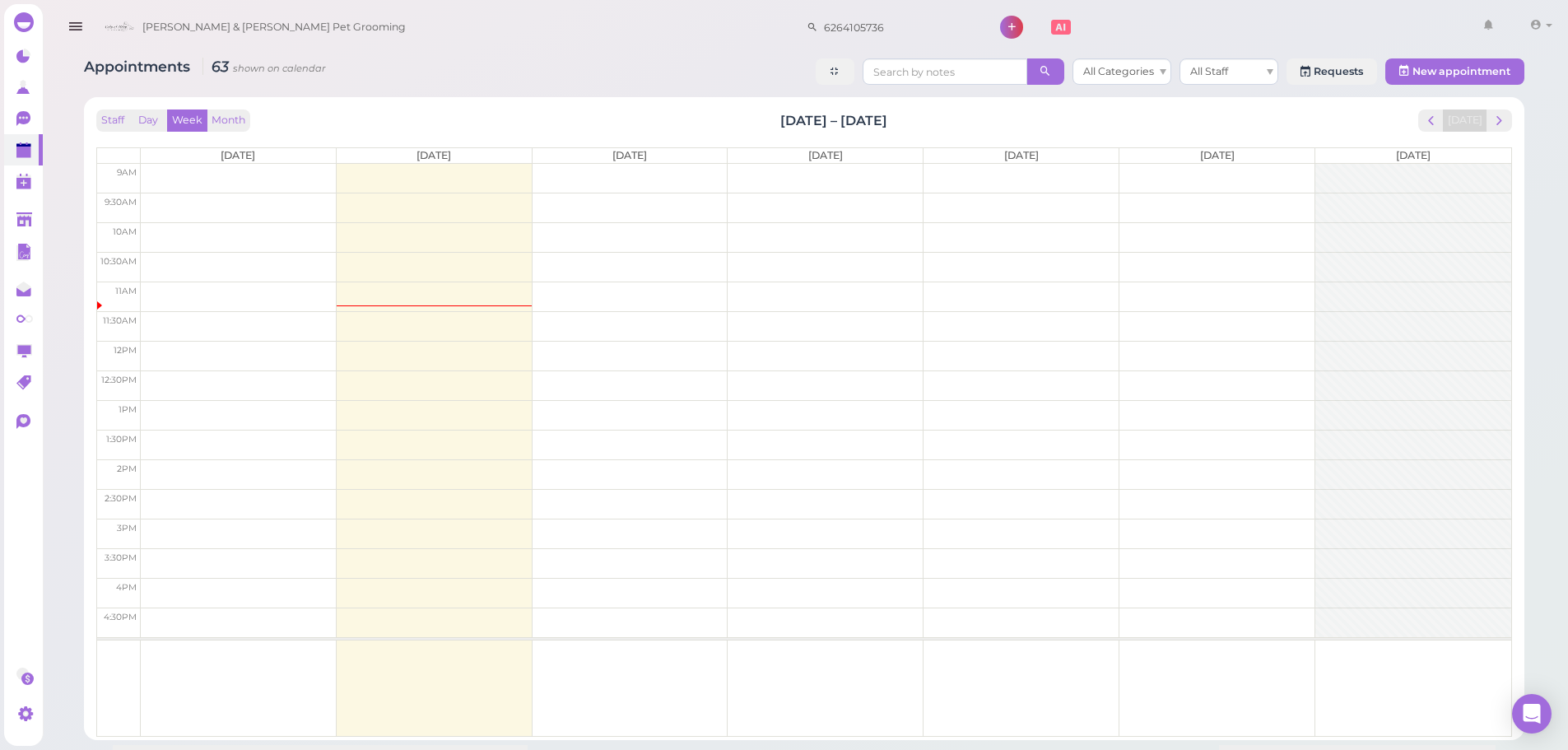
click at [430, 97] on div "Staff Day Week Month Aug 25 – 31, 2025 Today Mon 8/25 Tue 8/26 Wed 8/27 Thu 8/2…" at bounding box center [804, 418] width 1441 height 644
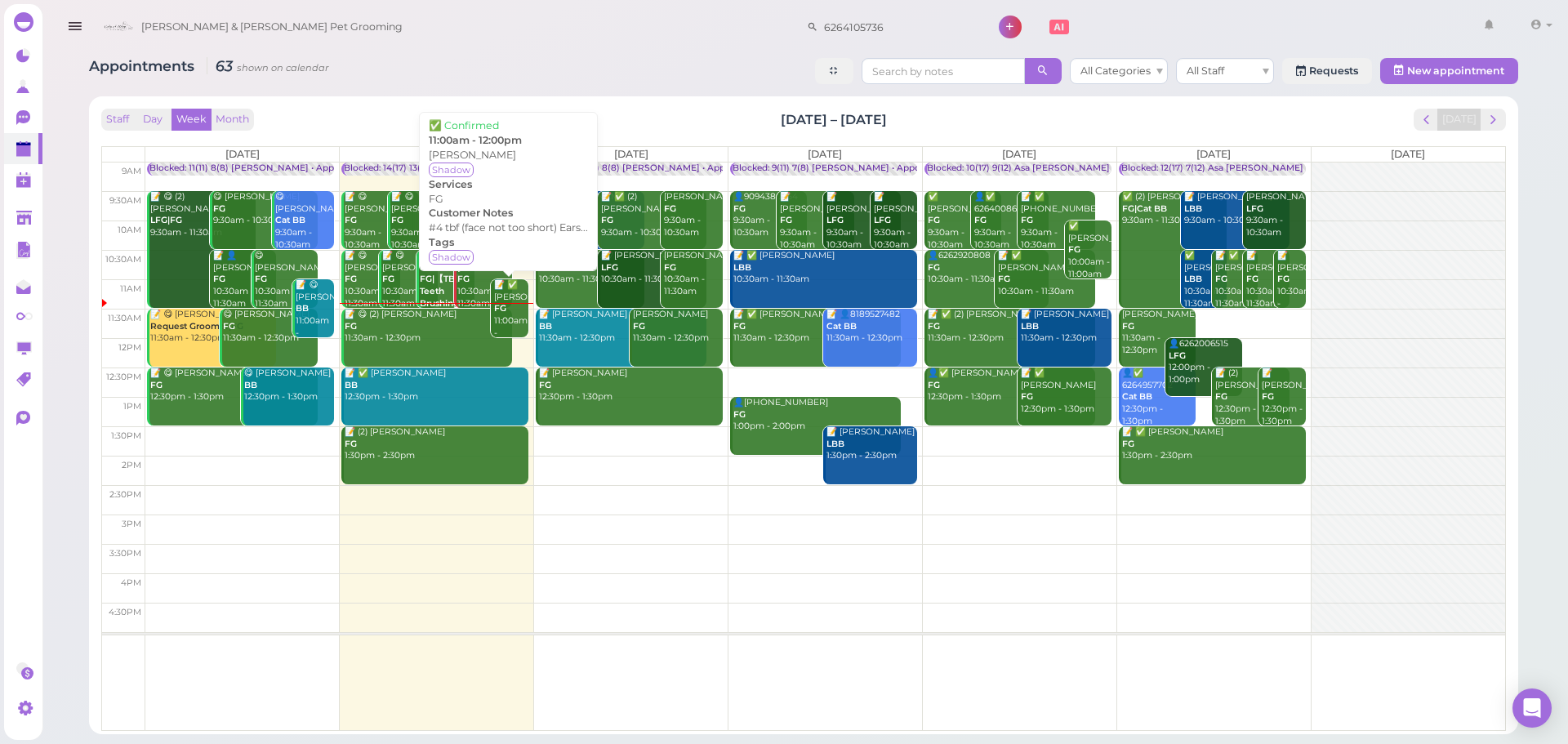
click at [517, 312] on div "📝 ✅ Evelyn Vegafong FG 11:00am - 12:00pm" at bounding box center [511, 315] width 36 height 72
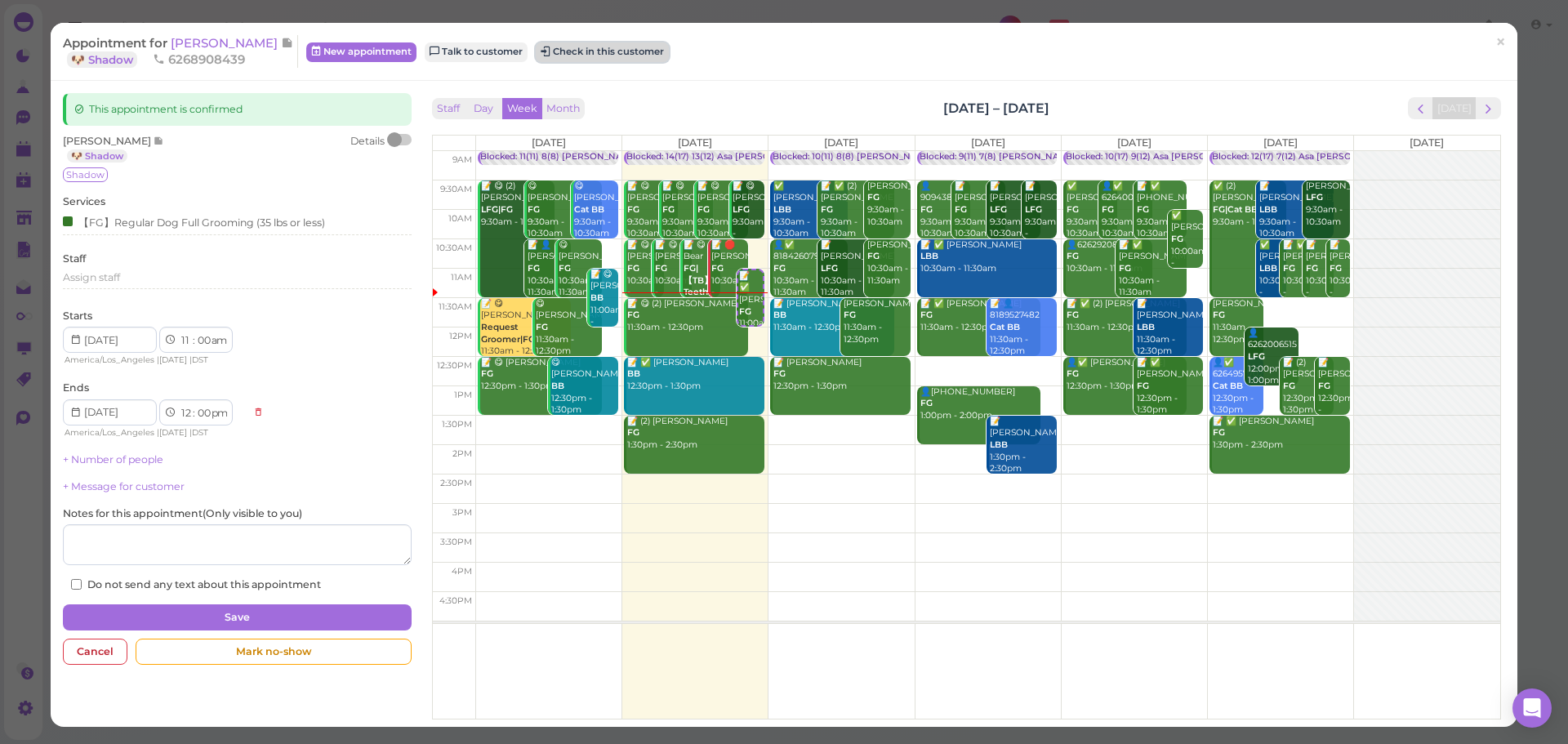
click at [629, 53] on button "Check in this customer" at bounding box center [602, 51] width 133 height 20
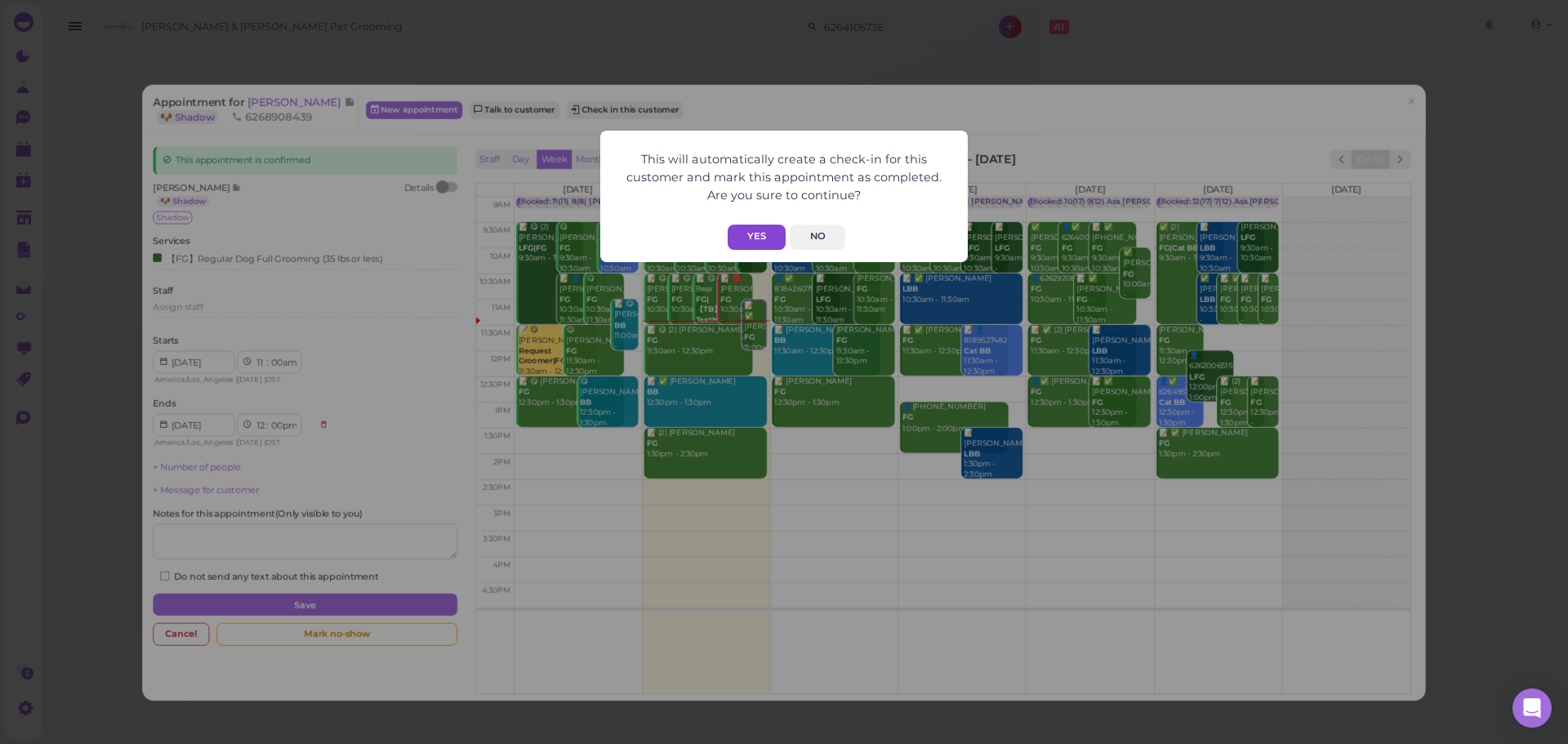
click at [742, 234] on button "Yes" at bounding box center [757, 236] width 58 height 25
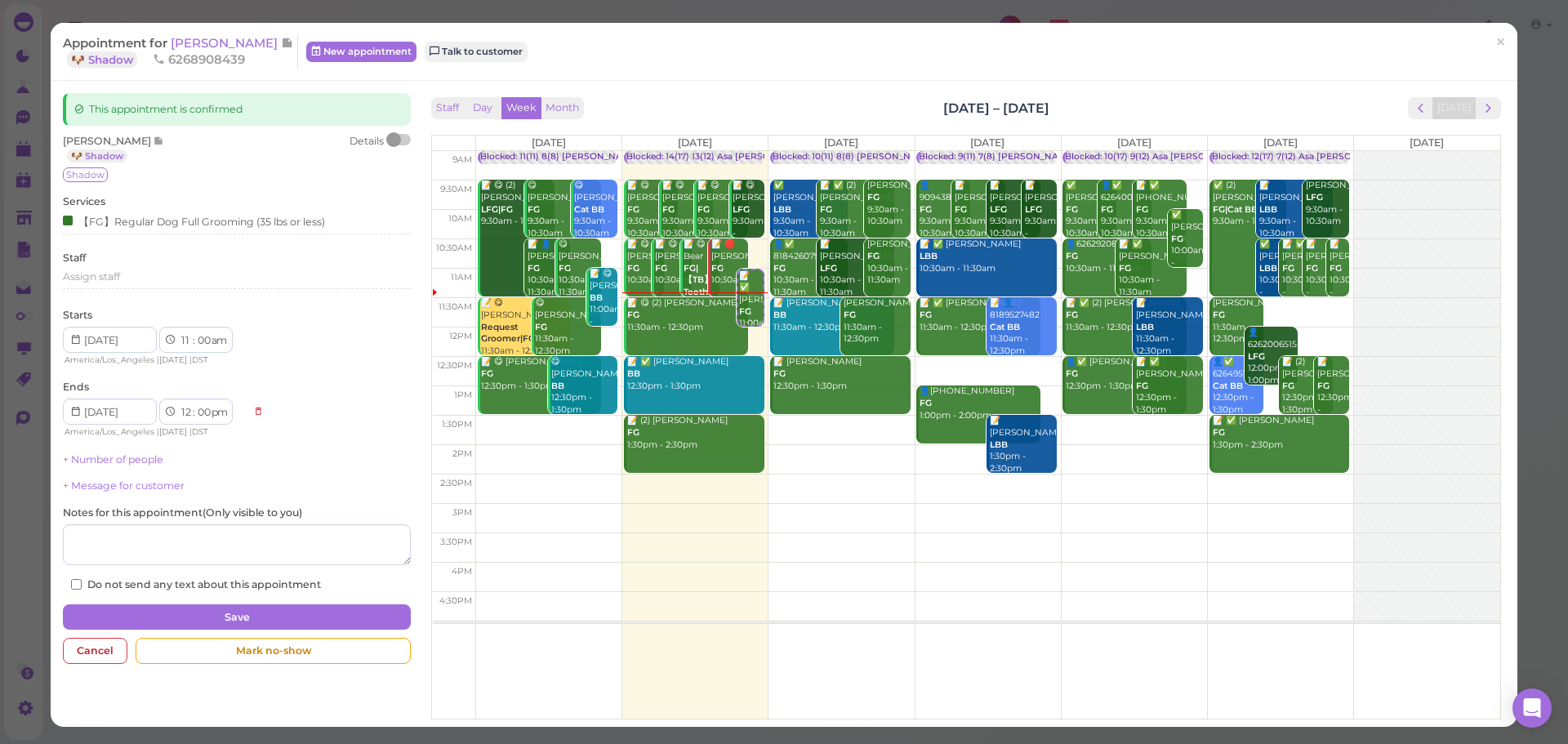
click at [888, 99] on div "Staff Day Week Month Aug 25 – 31, 2025 Today" at bounding box center [966, 108] width 1069 height 22
click at [1074, 99] on div "Staff Day Week Month Aug 25 – 31, 2025 Today" at bounding box center [966, 108] width 1069 height 22
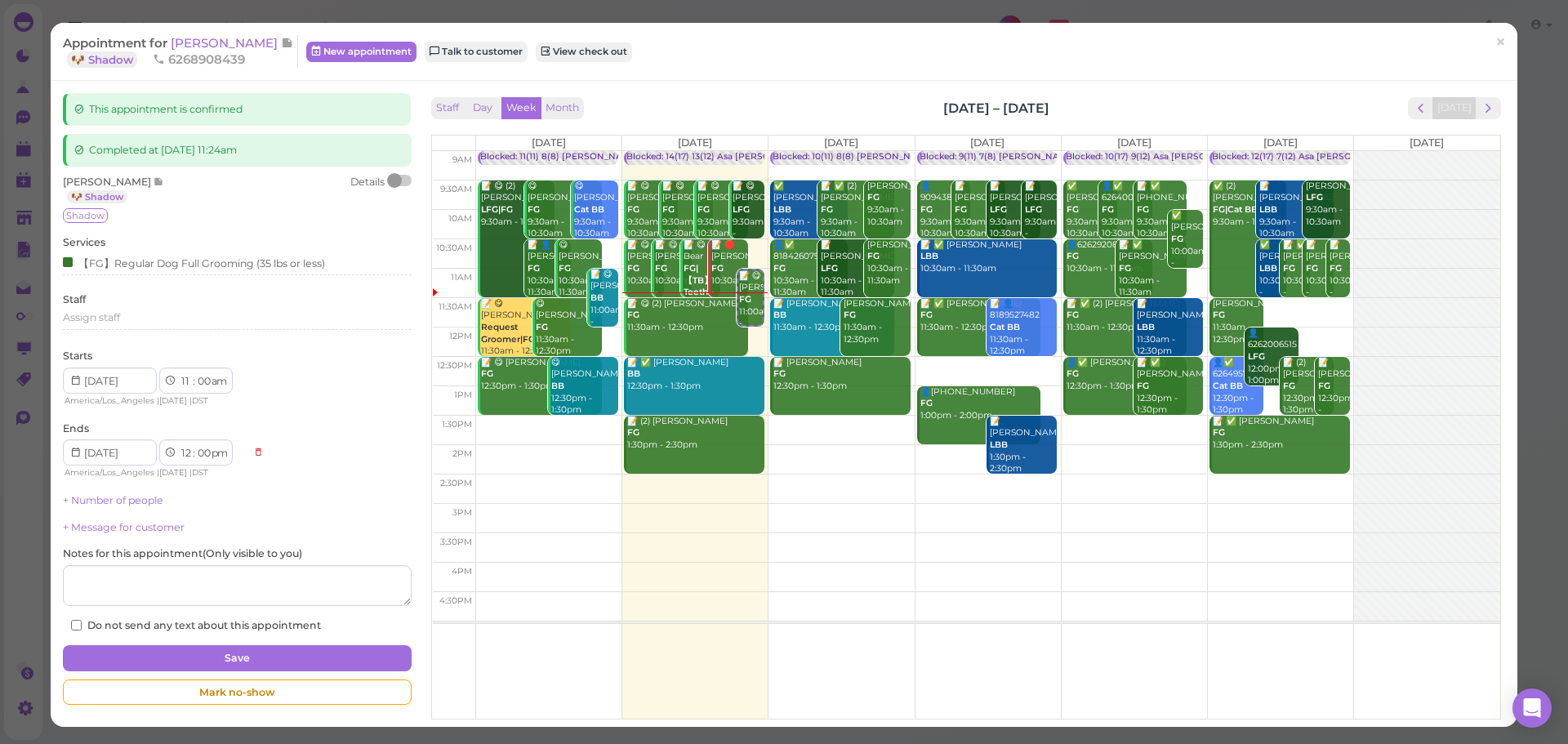
click at [864, 96] on div "Staff Day Week Month Aug 25 – 31, 2025 Today Mon 8/25 Tue 8/26 Wed 8/27 Thu 8/2…" at bounding box center [966, 404] width 1077 height 622
click at [212, 35] on div "Appointment for Evelyn Vegafong 🐶 Shadow 6268908439 New appointment Talk to cus…" at bounding box center [784, 51] width 1467 height 58
click at [231, 45] on span "[PERSON_NAME]" at bounding box center [226, 43] width 110 height 16
click at [231, 45] on span "[PERSON_NAME] & [PERSON_NAME] Pet Grooming" at bounding box center [272, 26] width 262 height 46
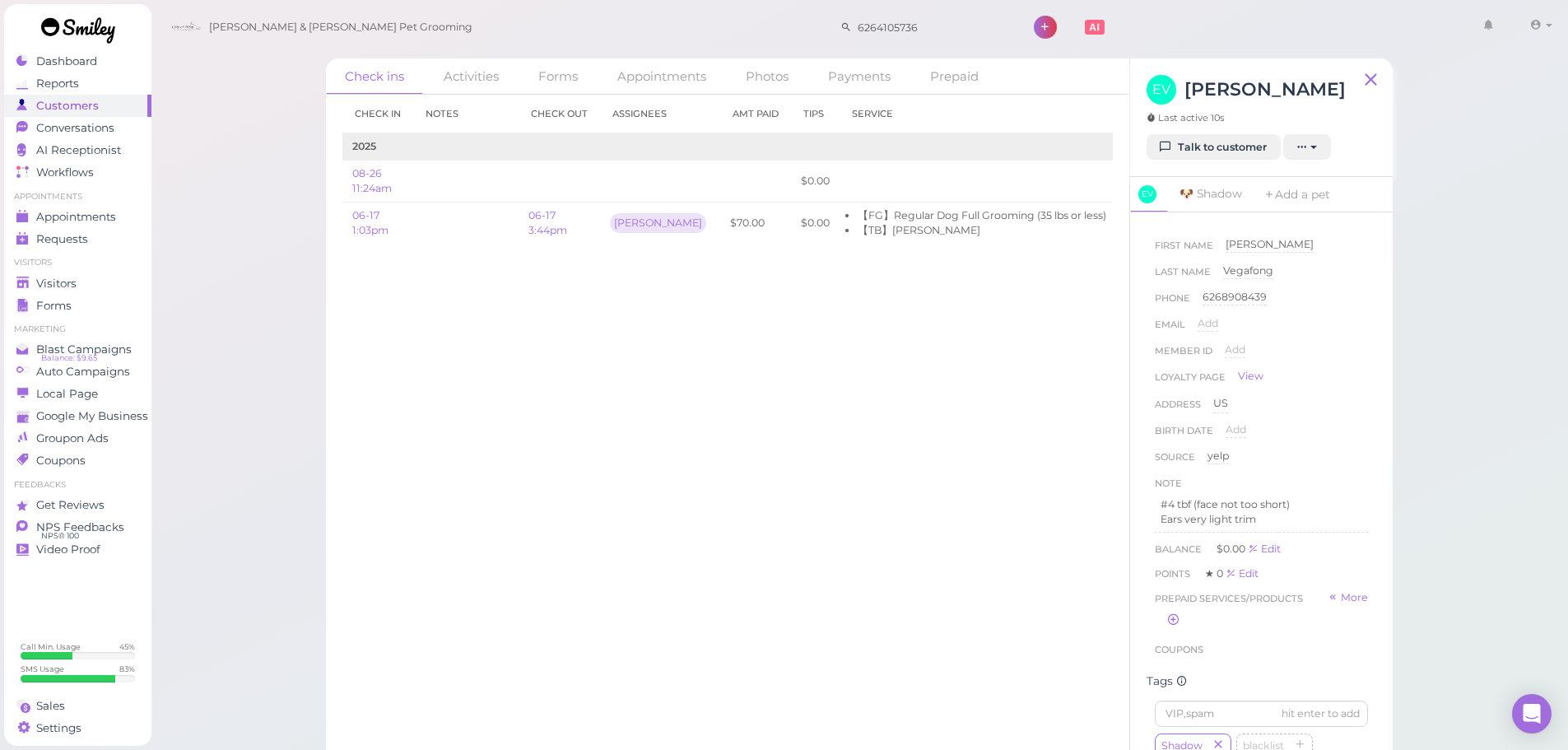
click at [739, 531] on div "Check in Notes Check out Assignees Amt Paid Tips Service 2025 08-26 11:24am $0.…" at bounding box center [727, 423] width 803 height 656
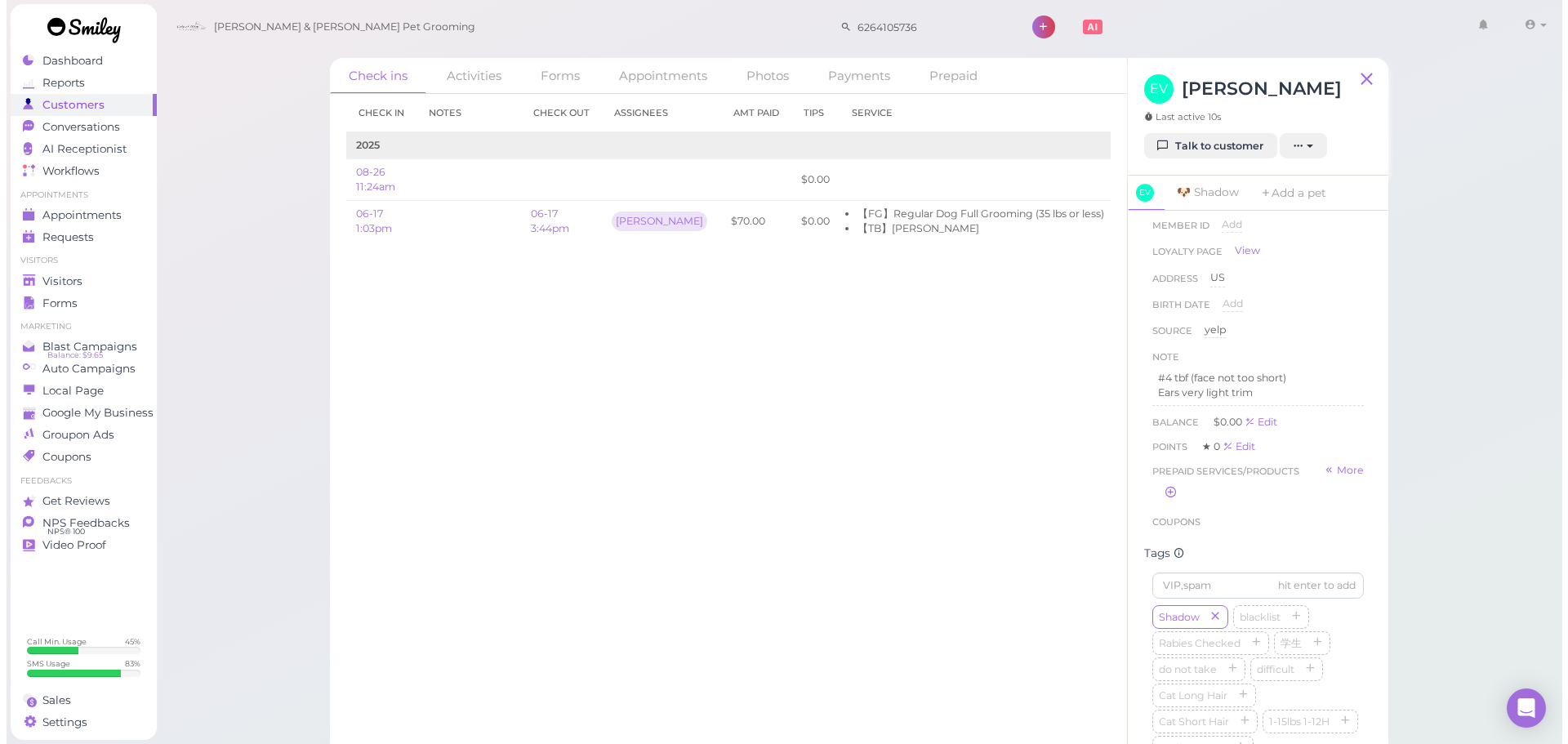
scroll to position [122, 0]
click at [114, 216] on span "Appointments" at bounding box center [76, 215] width 81 height 14
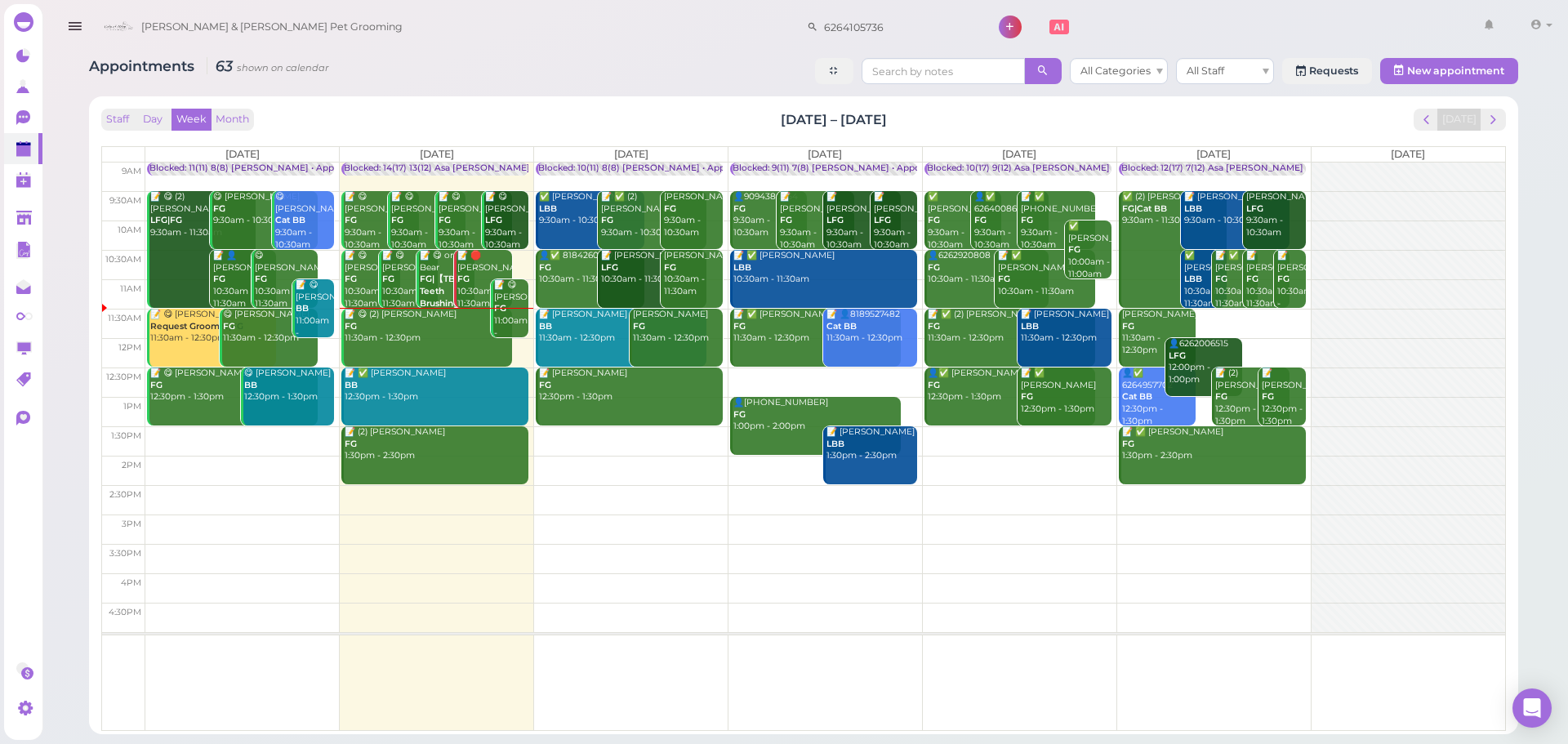
click at [1231, 315] on td at bounding box center [826, 322] width 1361 height 29
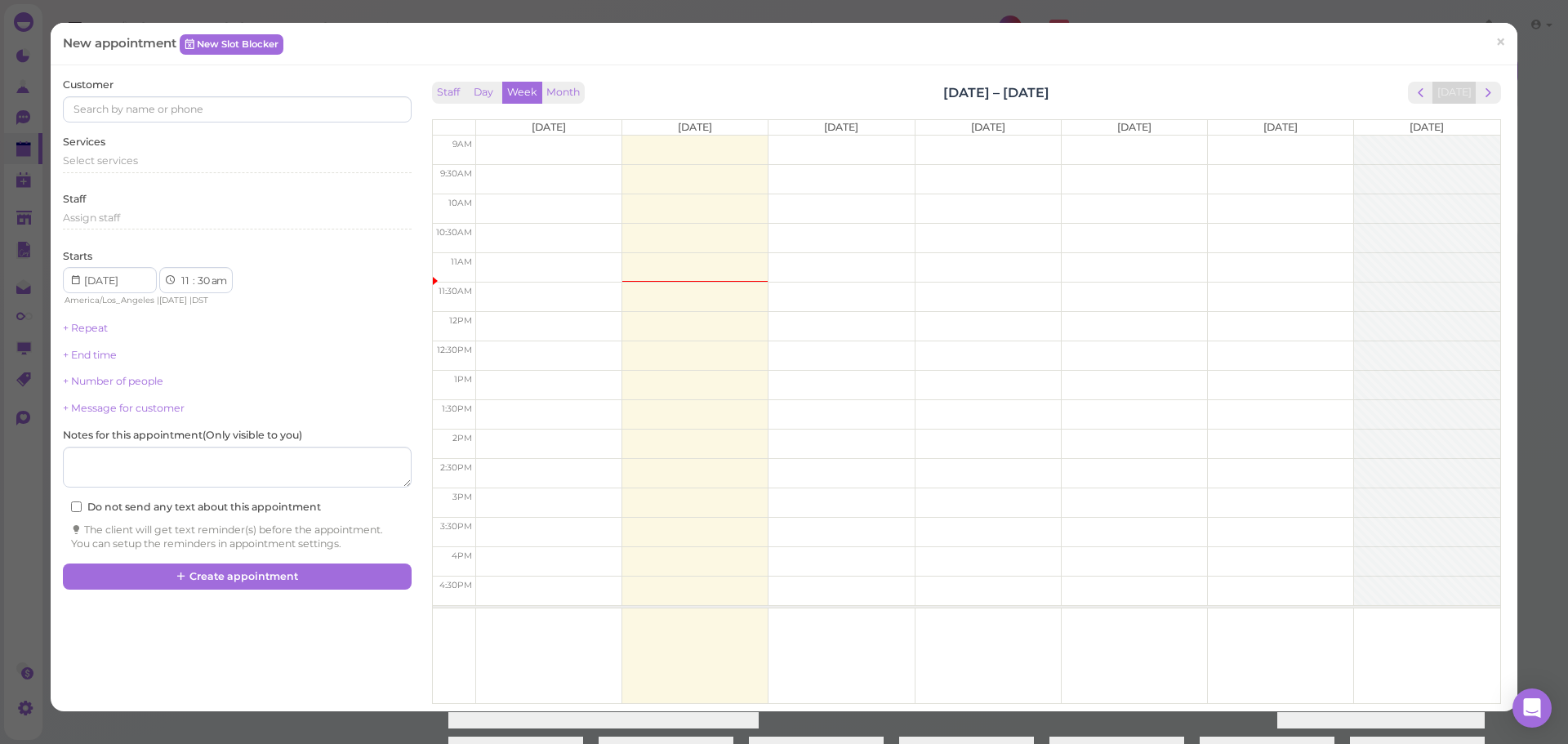
click at [178, 141] on div "Services Select services" at bounding box center [236, 157] width 348 height 45
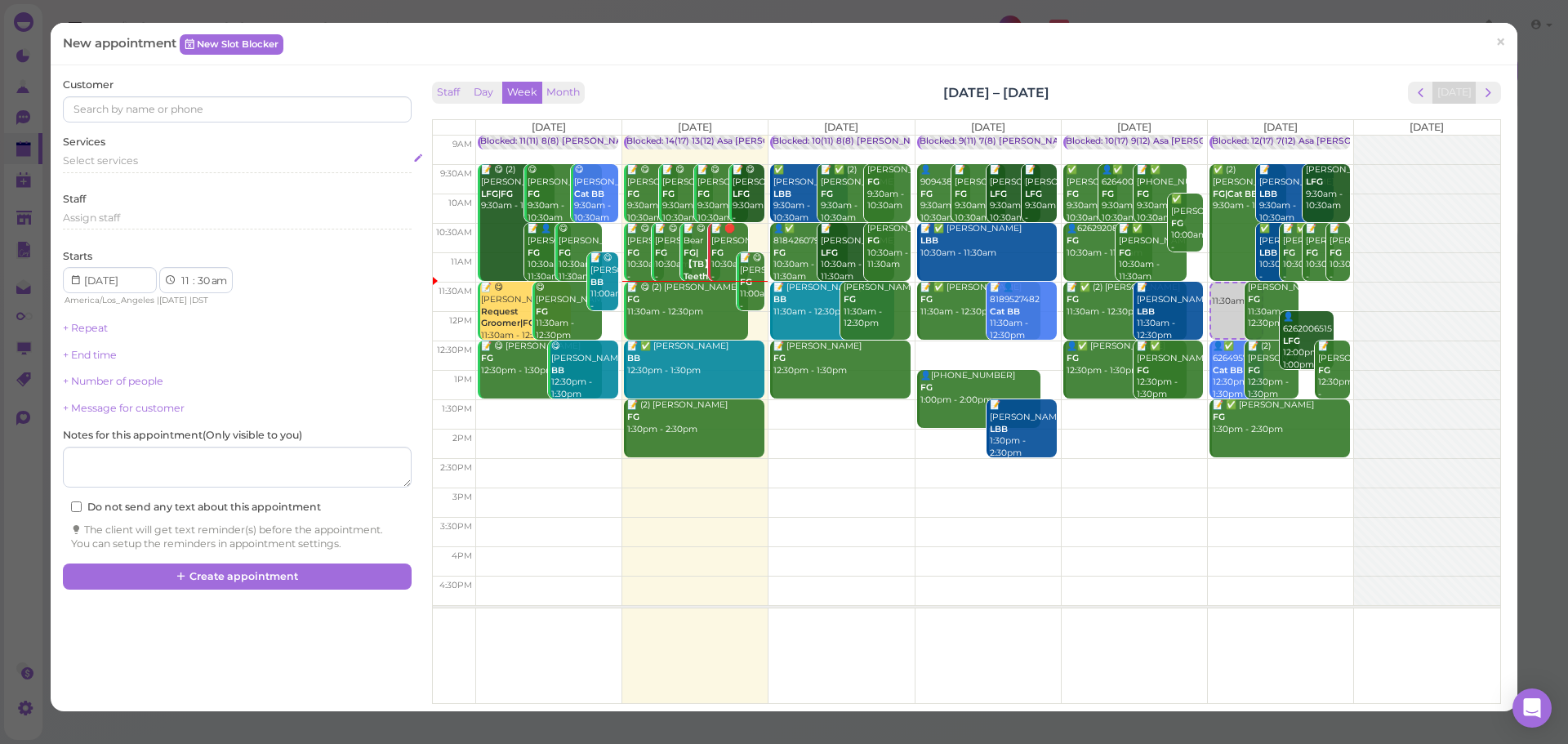
click at [172, 160] on div "Select services" at bounding box center [236, 161] width 348 height 15
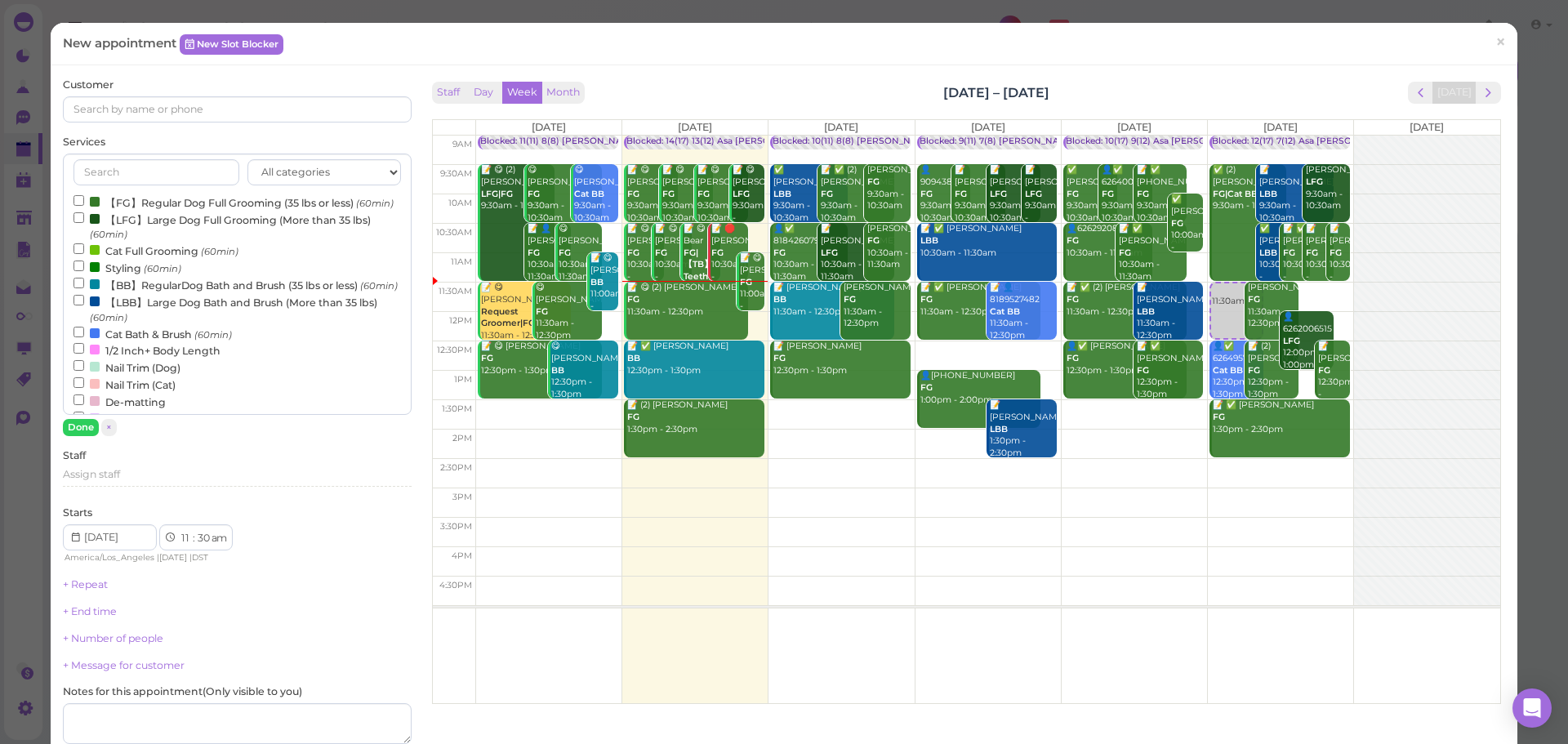
click at [172, 194] on label "【FG】Regular Dog Full Grooming (35 lbs or less) (60min)" at bounding box center [234, 202] width 321 height 17
click at [84, 195] on input "【FG】Regular Dog Full Grooming (35 lbs or less) (60min)" at bounding box center [78, 200] width 10 height 10
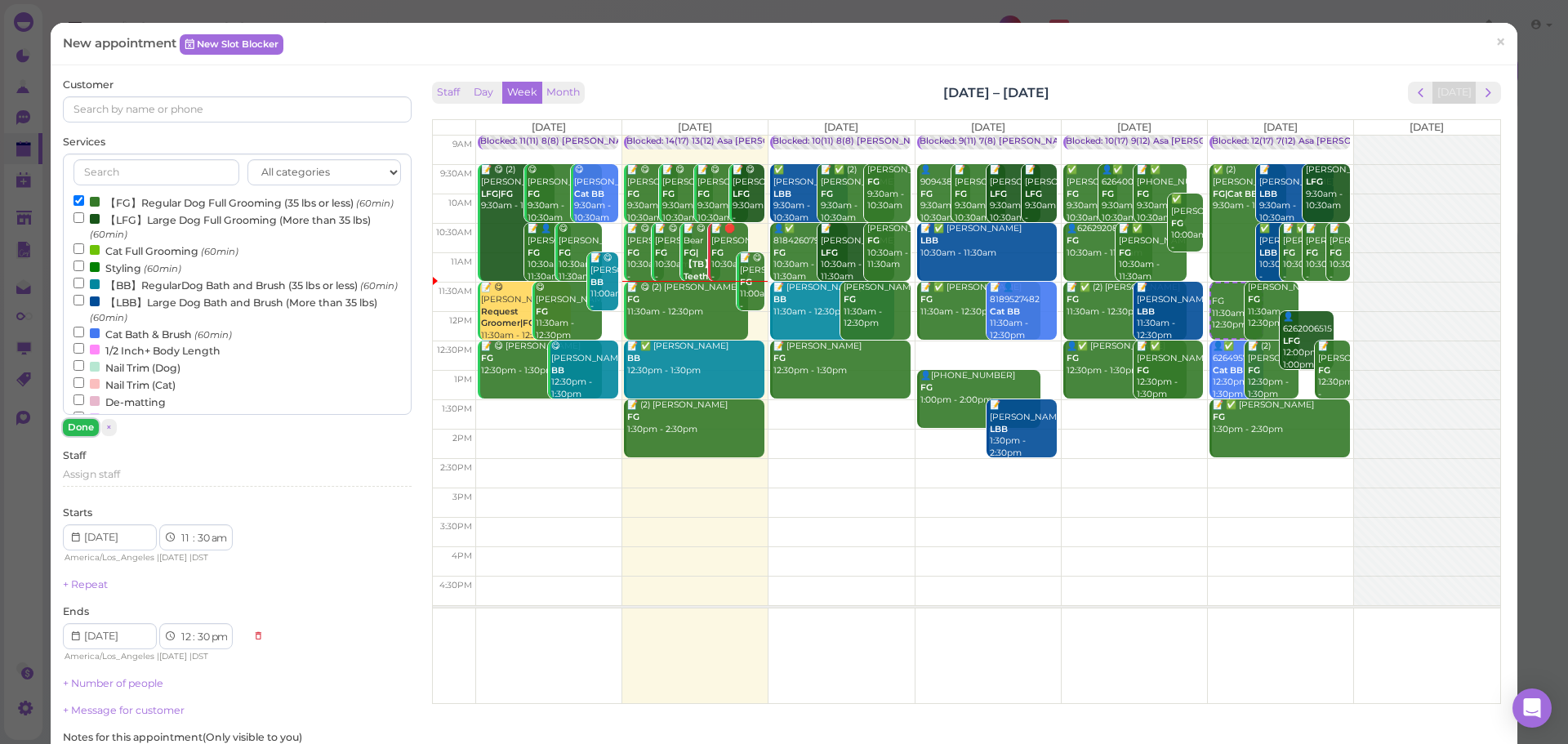
click at [81, 428] on button "Done" at bounding box center [80, 427] width 36 height 17
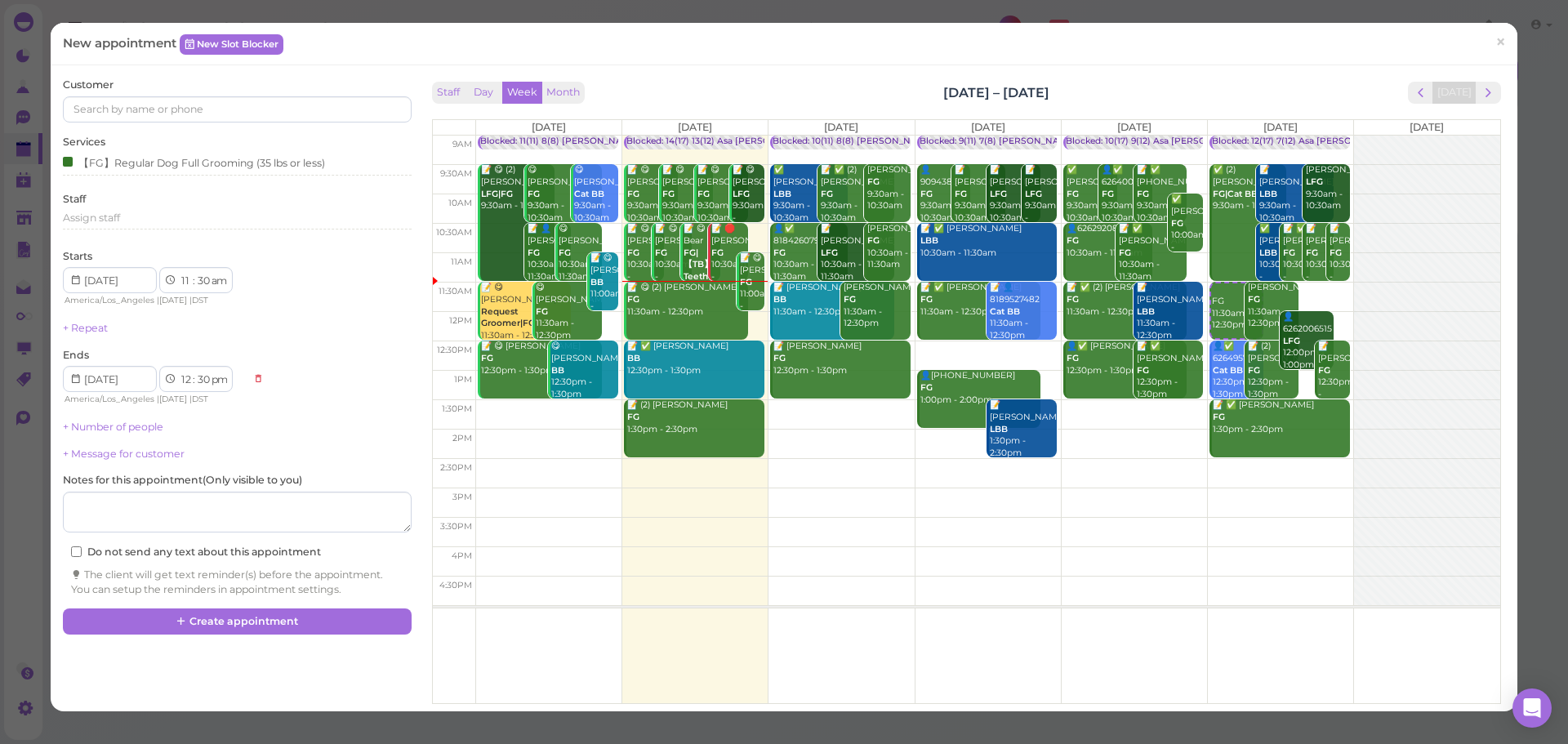
click at [197, 126] on div "Customer Services 【FG】Regular Dog Full Grooming (35 lbs or less) Staff Assign s…" at bounding box center [236, 336] width 348 height 519
click at [197, 114] on input at bounding box center [236, 109] width 348 height 26
type input "6263425722"
click at [193, 146] on link "Maria Miranda 6263425722 🐶 Bruno" at bounding box center [156, 146] width 185 height 46
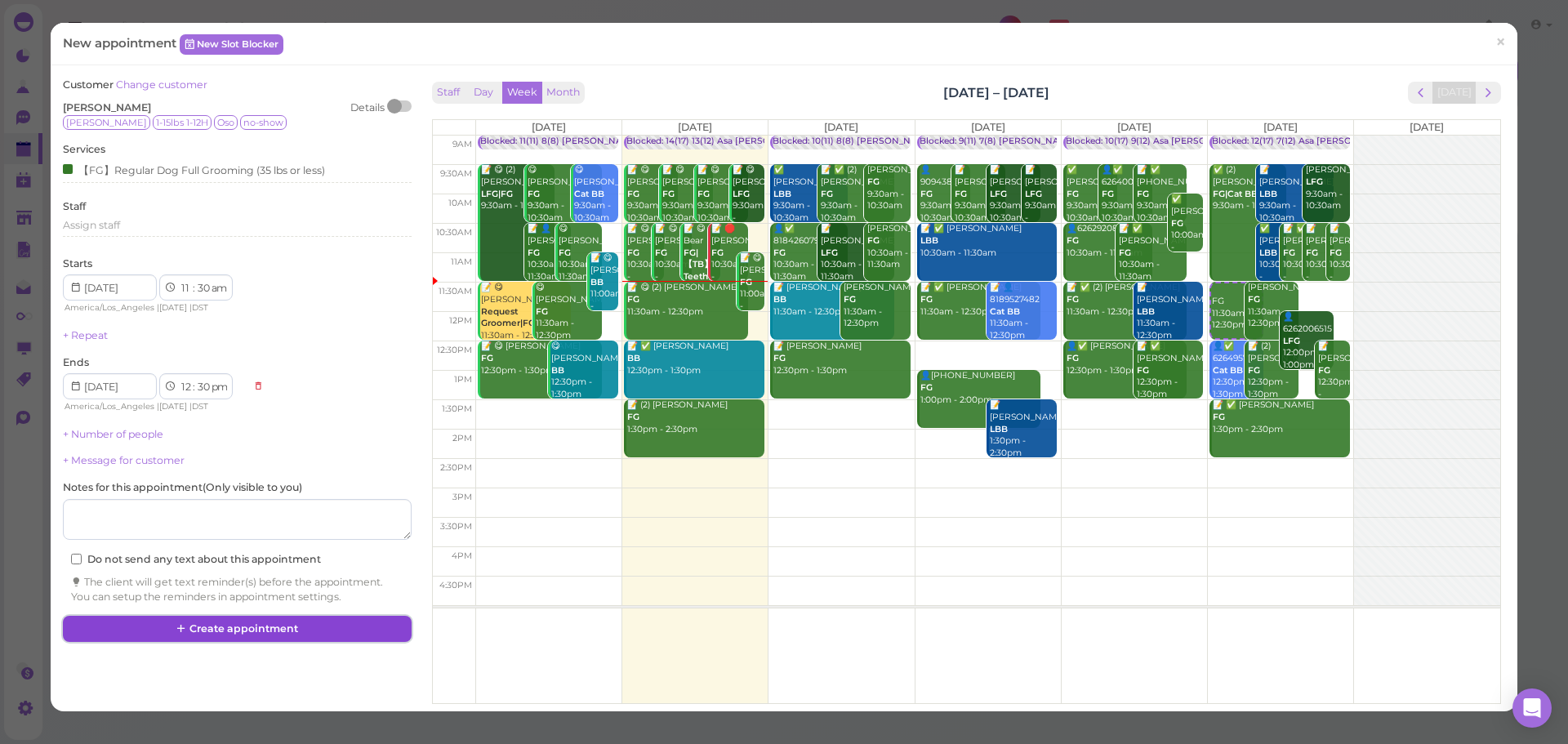
click at [216, 637] on button "Create appointment" at bounding box center [236, 629] width 348 height 26
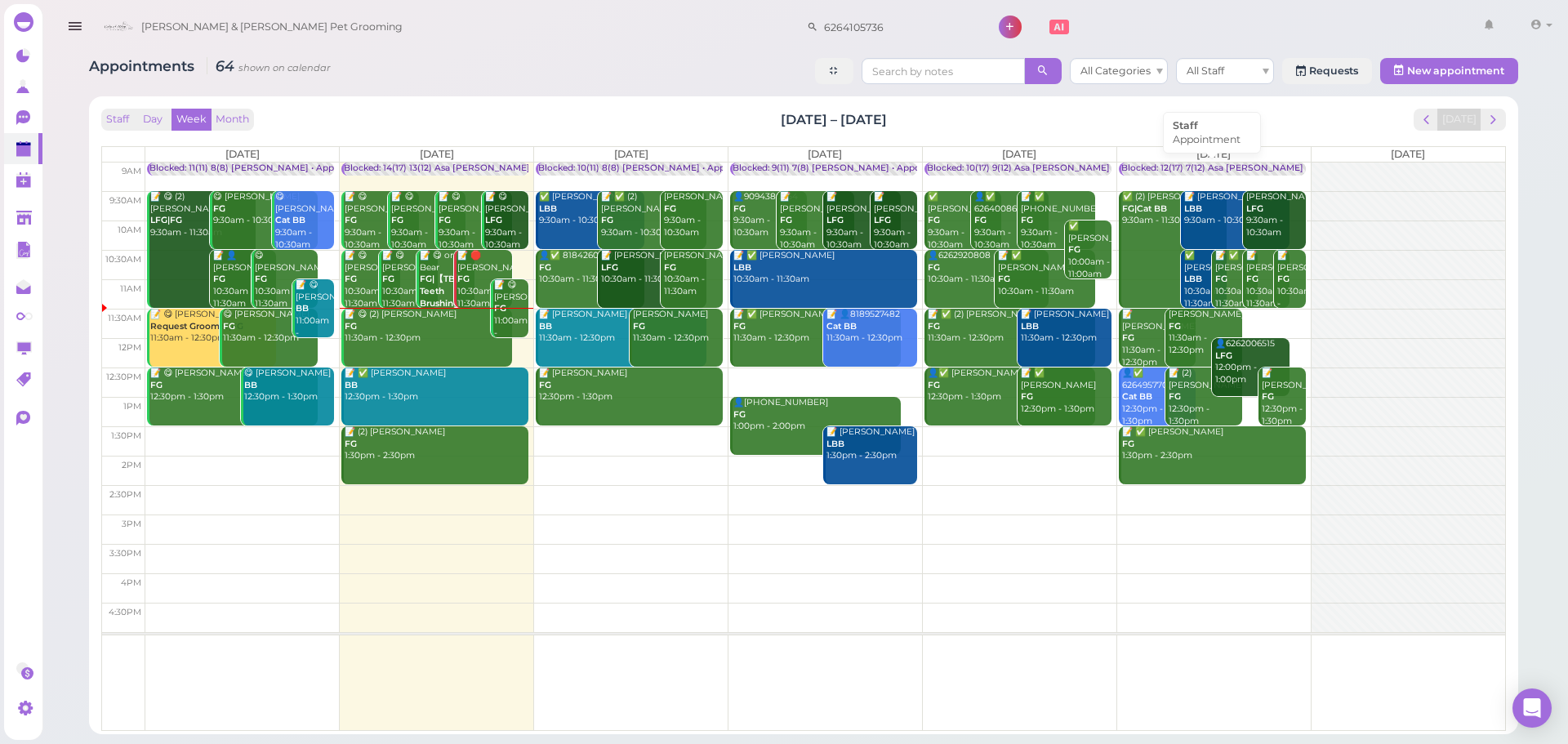
click at [1199, 167] on div "Blocked: 12(17) 7(12) Asa [PERSON_NAME] [PERSON_NAME] • Appointment" at bounding box center [1285, 168] width 328 height 12
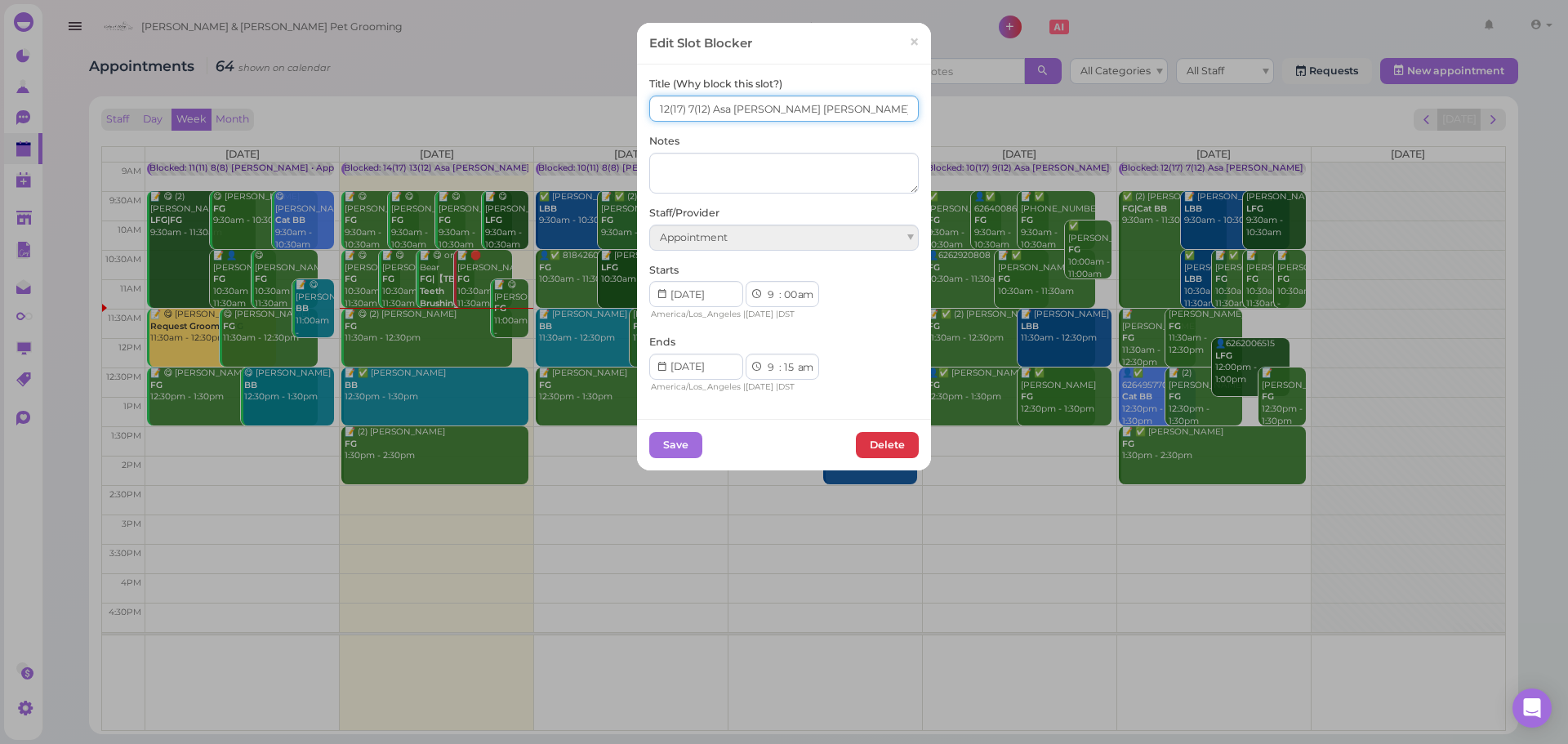
drag, startPoint x: 684, startPoint y: 114, endPoint x: 1022, endPoint y: 7, distance: 354.5
click at [688, 112] on input "12(17) 7(12) Asa Helen Rebecca" at bounding box center [784, 108] width 269 height 26
drag, startPoint x: 657, startPoint y: 112, endPoint x: 693, endPoint y: 96, distance: 39.4
click at [658, 112] on input "12(17) 12(12) Asa Helen Rebecca" at bounding box center [784, 108] width 269 height 26
type input "16(17) 12(12) Asa Helen Rebecca"
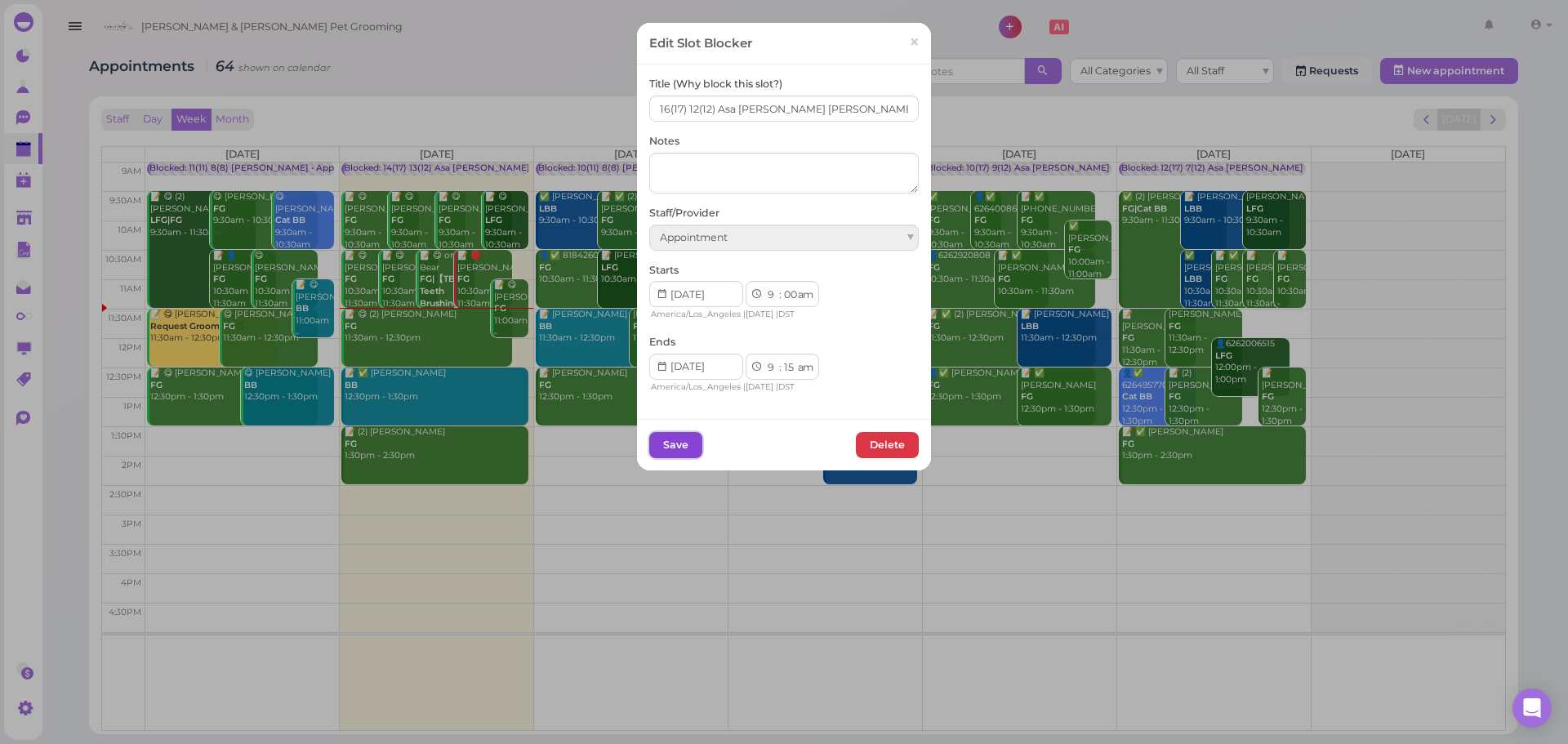
click at [677, 438] on button "Save" at bounding box center [676, 445] width 53 height 26
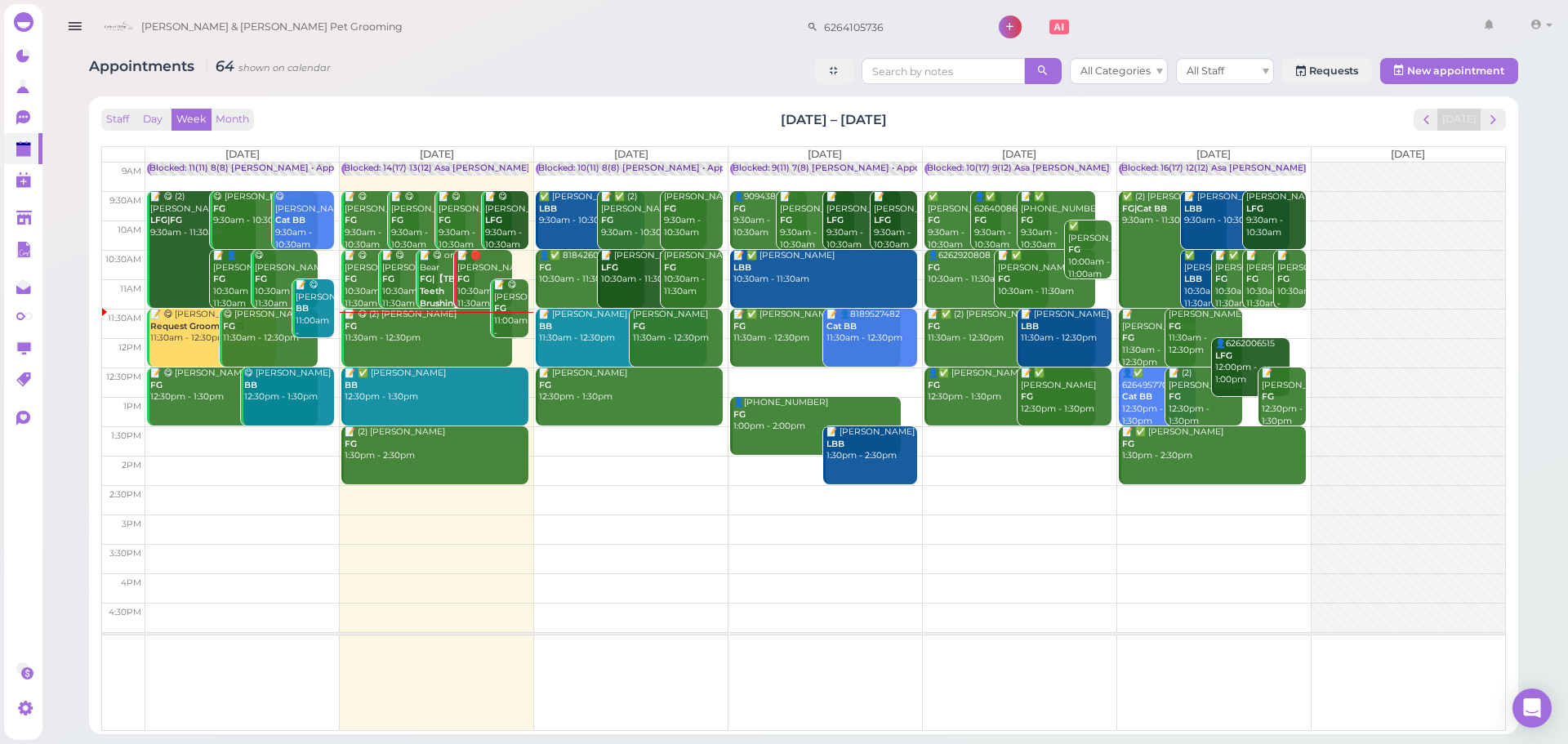
click at [665, 431] on td at bounding box center [826, 440] width 1361 height 29
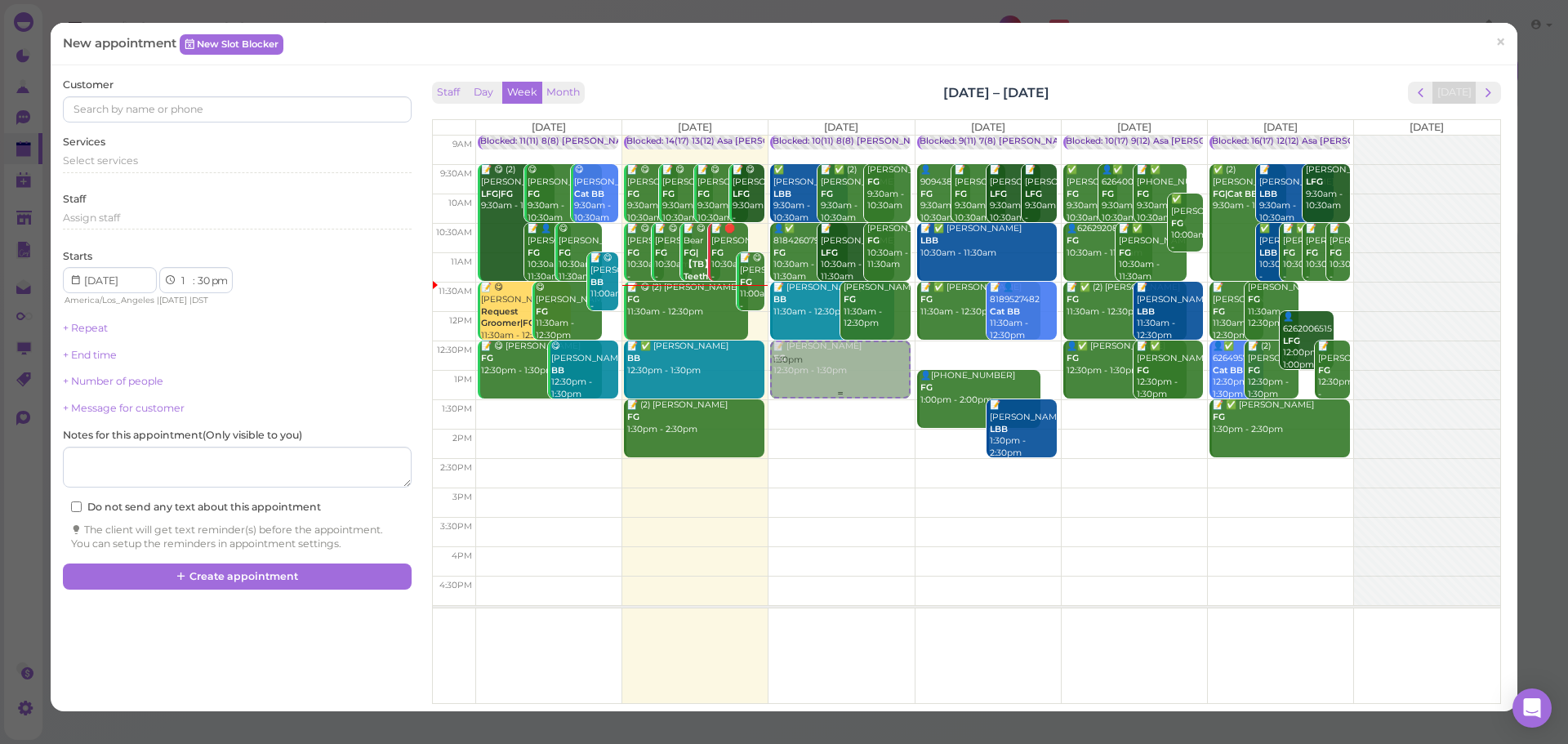
drag, startPoint x: 858, startPoint y: 433, endPoint x: 850, endPoint y: 370, distance: 63.5
click at [850, 136] on div "1:30pm Blocked: 10(11) 8(8) Asa Helen • Appointment ✅ Diana Moreno LBB 9:30am -…" at bounding box center [842, 136] width 146 height 0
select select "12"
click at [185, 165] on div "Select services" at bounding box center [236, 161] width 348 height 15
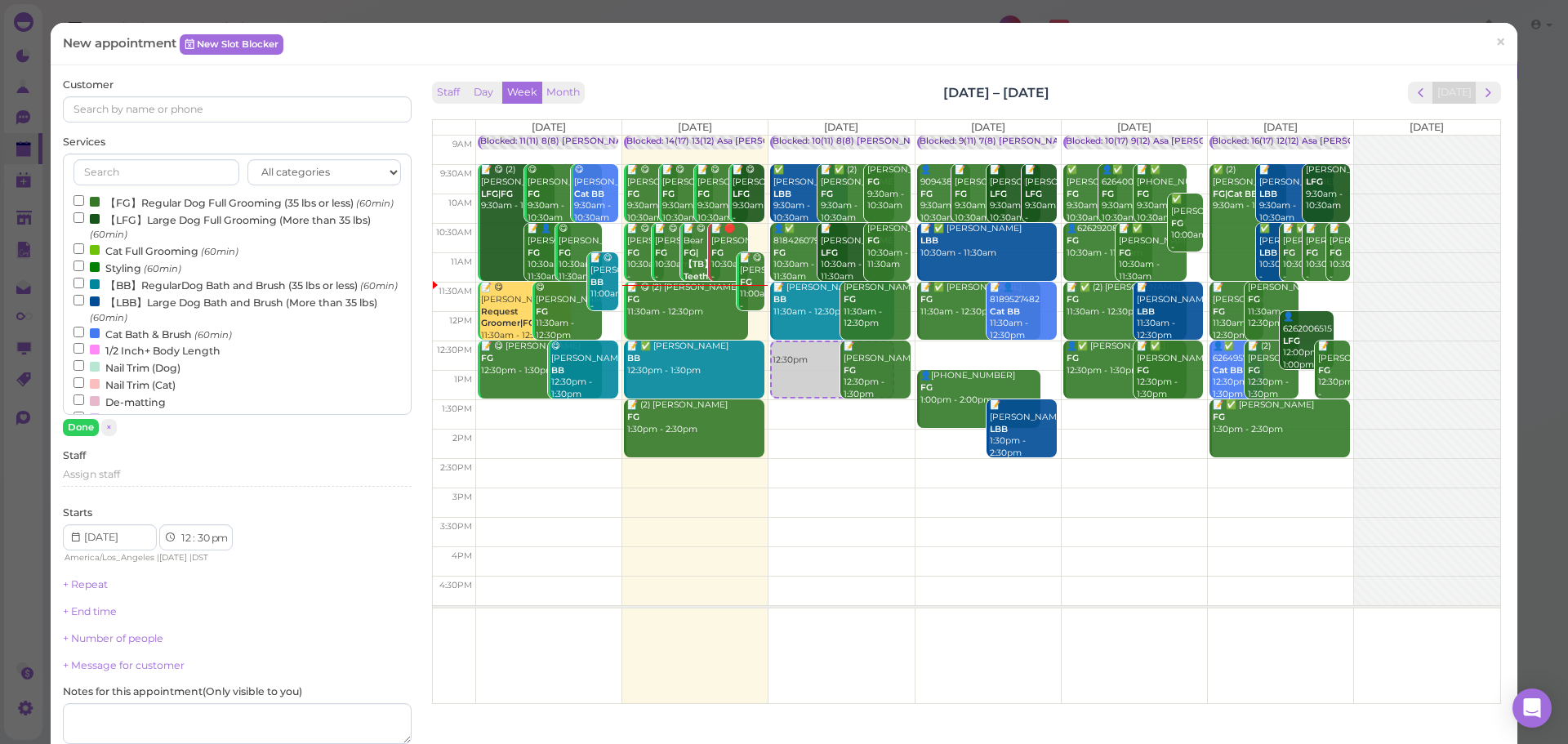
click at [163, 293] on label "【BB】RegularDog Bath and Brush (35 lbs or less) (60min)" at bounding box center [235, 284] width 324 height 17
click at [84, 289] on input "【BB】RegularDog Bath and Brush (35 lbs or less) (60min)" at bounding box center [78, 282] width 10 height 10
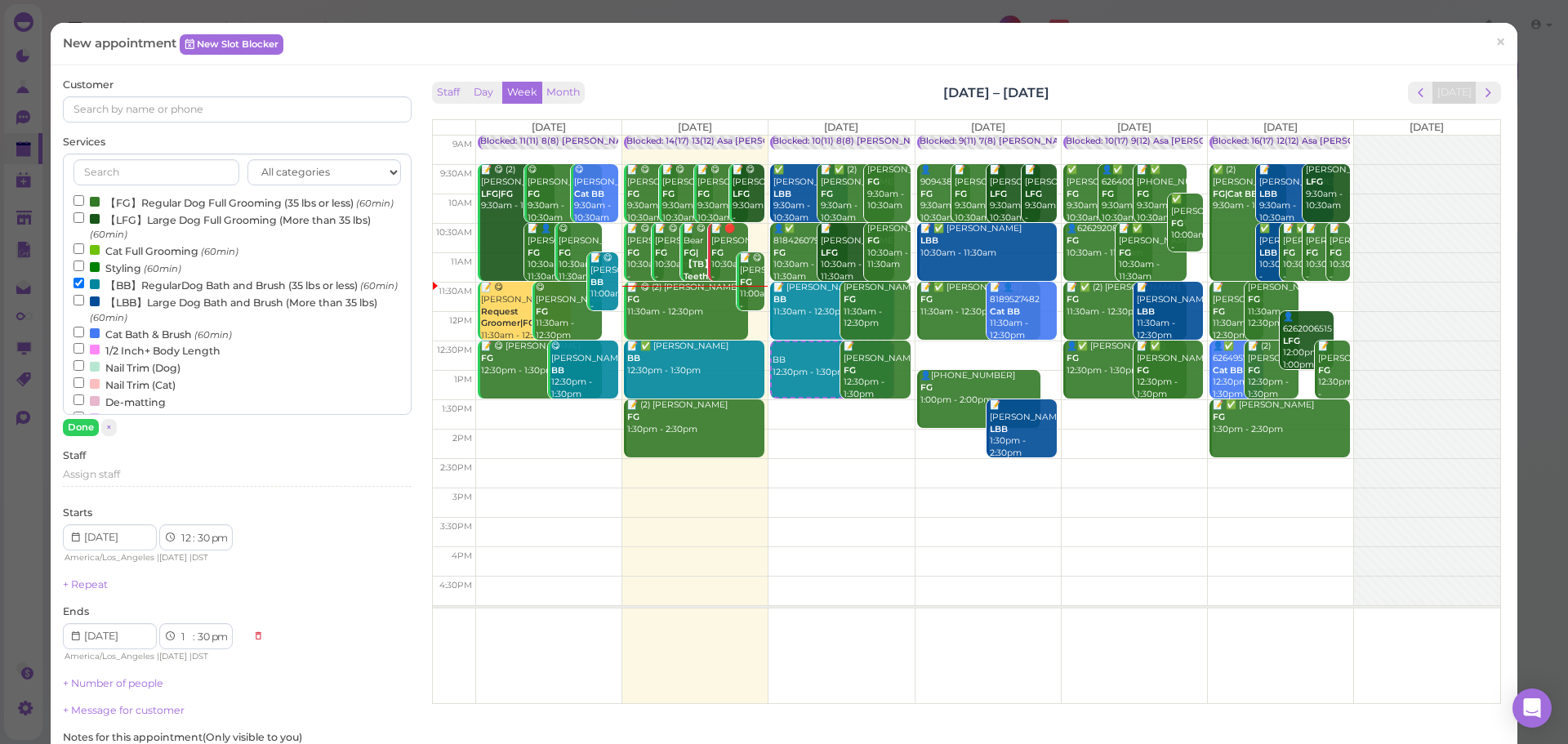
click at [87, 418] on div "All categories Full Grooming Bath & Brush Add-ons Dental Work Special Request I…" at bounding box center [236, 294] width 348 height 282
click at [87, 419] on button "Done" at bounding box center [80, 427] width 36 height 17
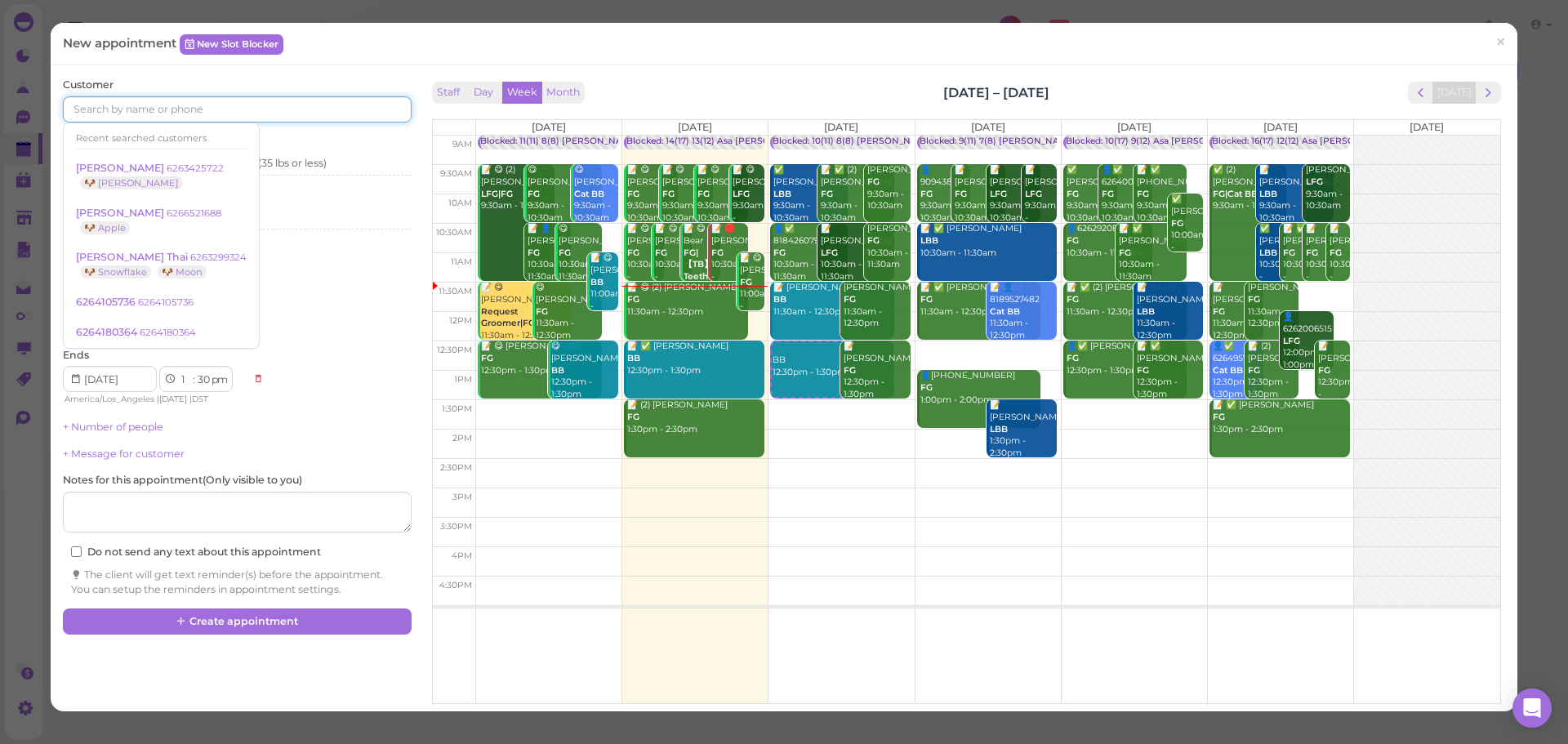
click at [180, 110] on input at bounding box center [236, 109] width 348 height 26
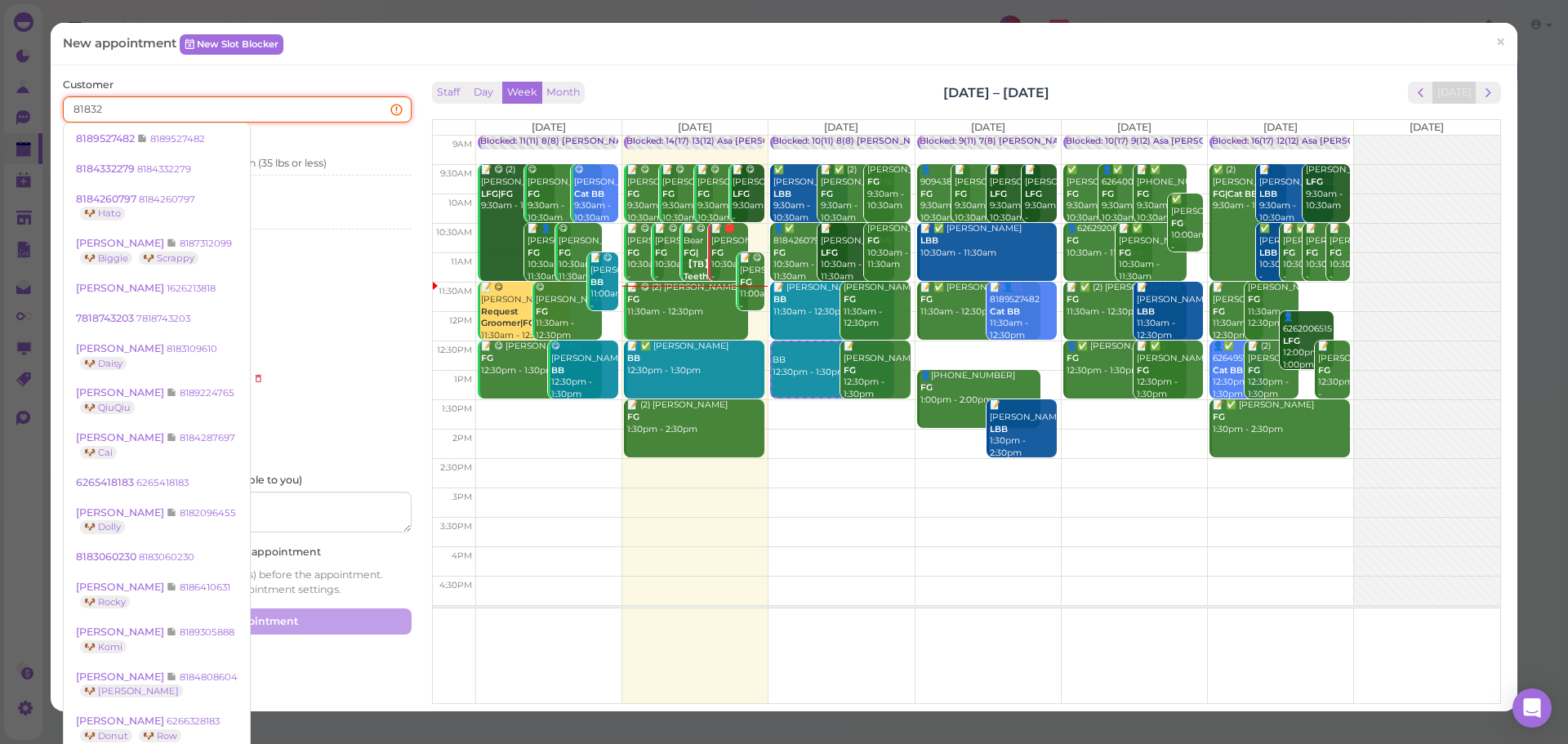
type input "818322"
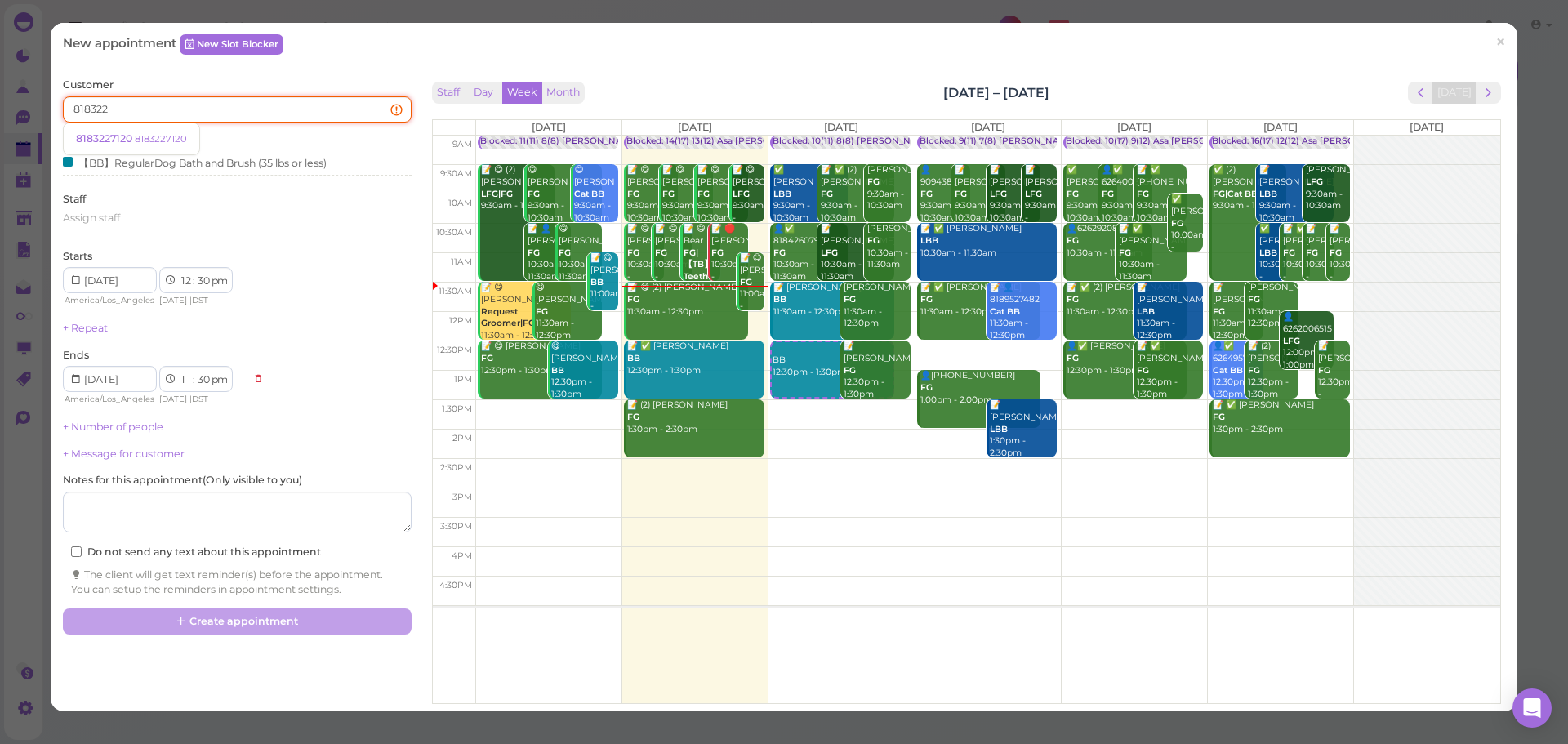
drag, startPoint x: 180, startPoint y: 110, endPoint x: 0, endPoint y: 104, distance: 180.1
click at [0, 104] on div "New appointment New Slot Blocker × Customer 818322 8183227120 8183227120 Servic…" at bounding box center [784, 372] width 1568 height 744
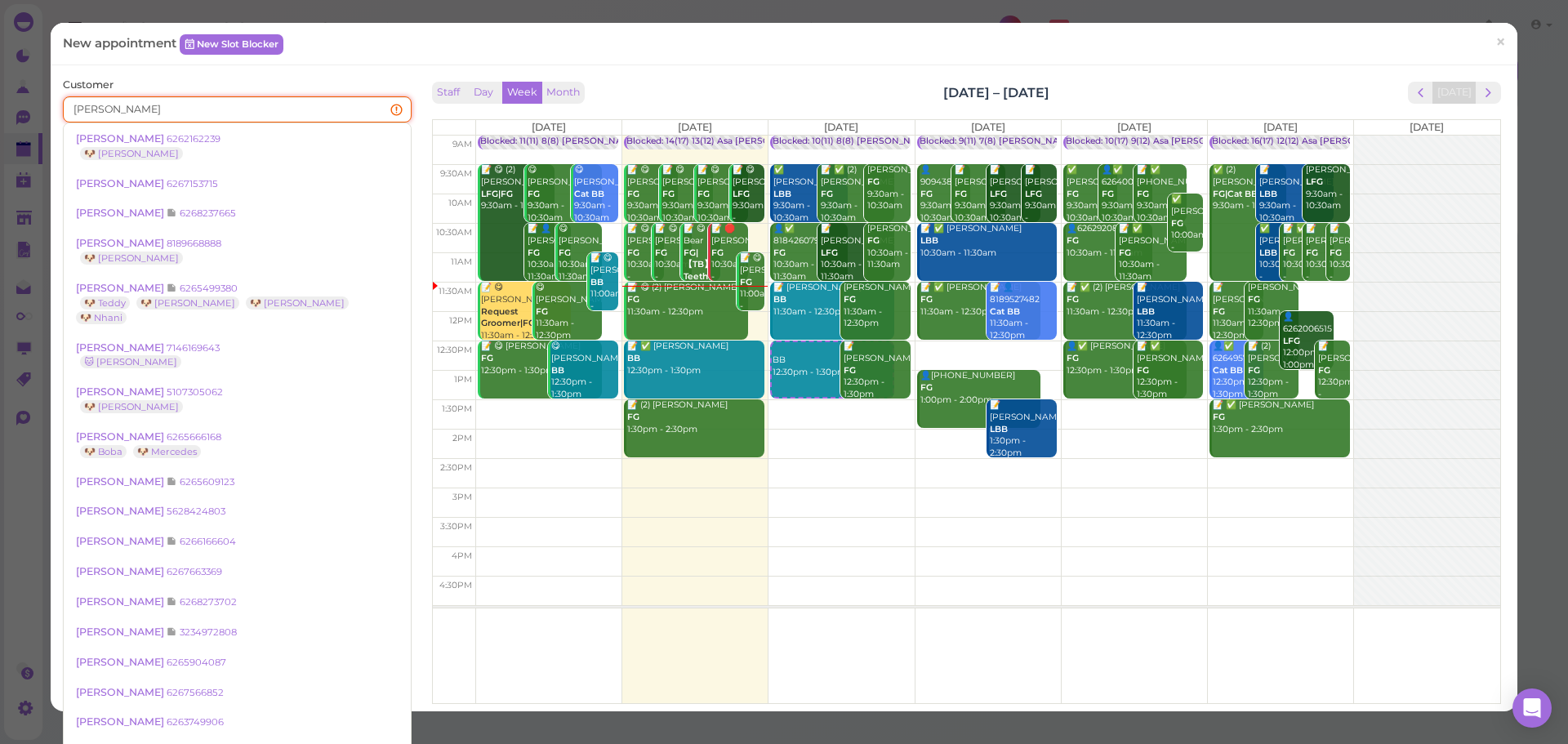
drag, startPoint x: 152, startPoint y: 107, endPoint x: 0, endPoint y: 93, distance: 152.6
click at [0, 93] on div "New appointment New Slot Blocker × Customer charlie De Gonzalez 6262162239 🐶 Ch…" at bounding box center [784, 372] width 1568 height 744
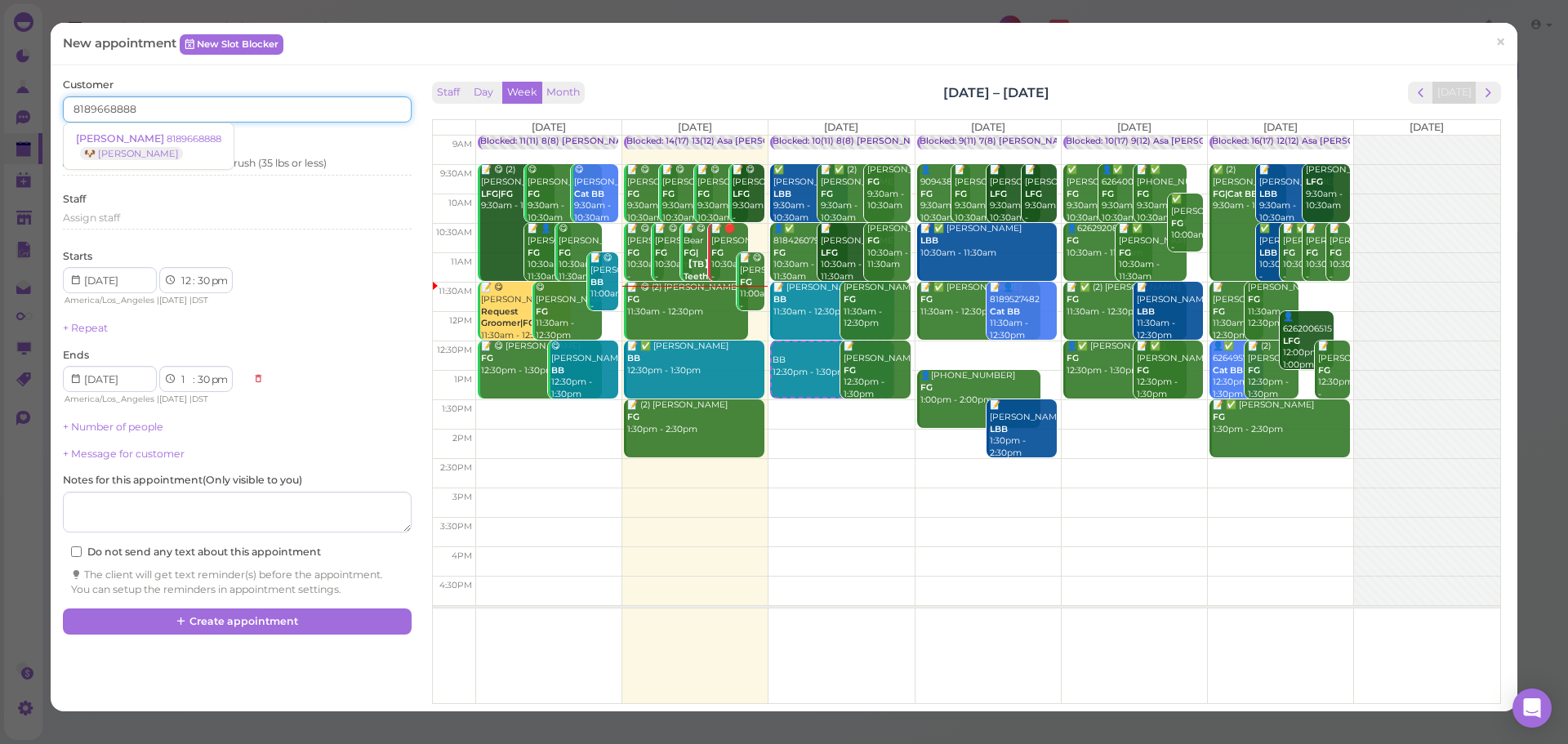
type input "8189668888"
click at [172, 153] on link "Leo Wang 8189668888 🐶 Charlie" at bounding box center [149, 146] width 170 height 46
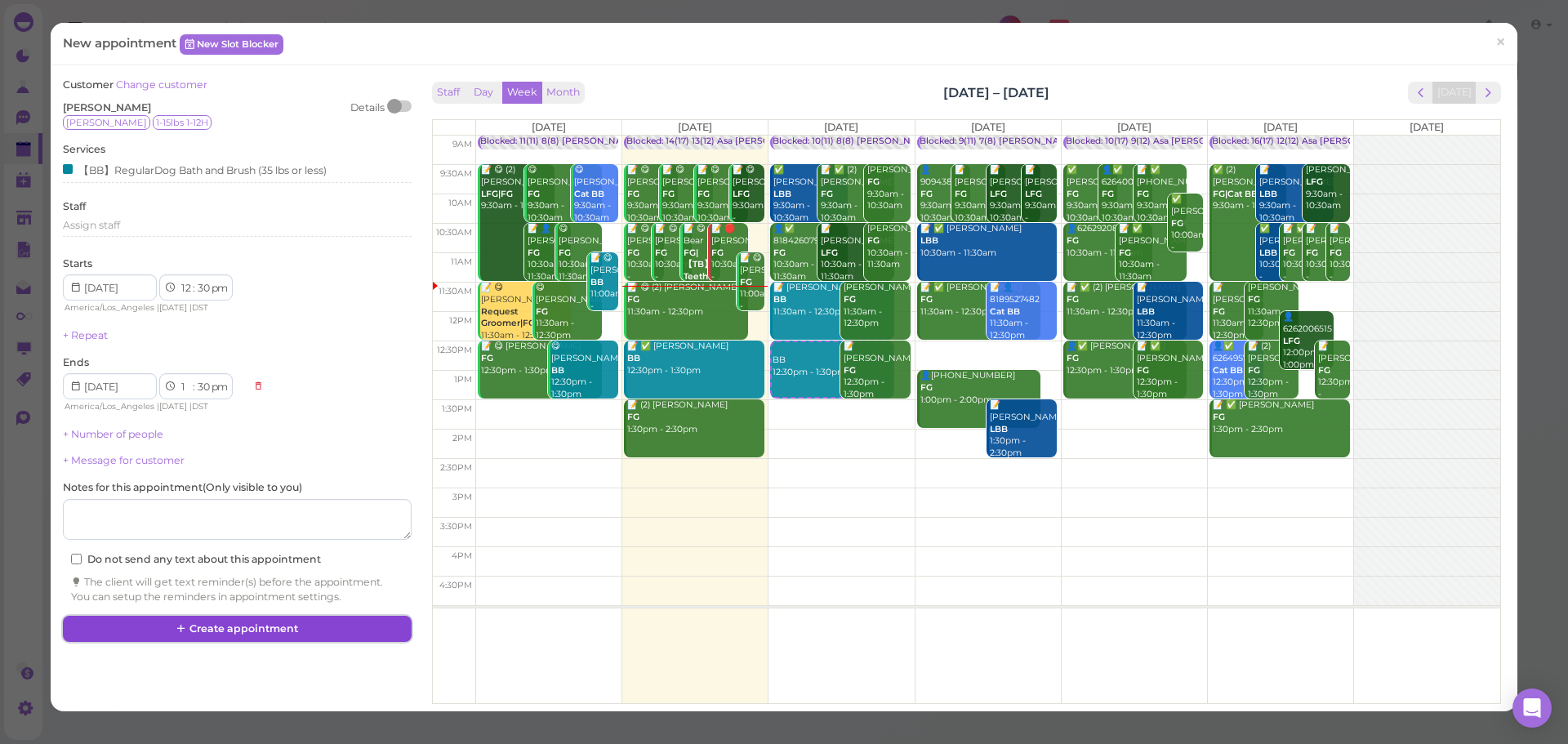
click at [272, 628] on button "Create appointment" at bounding box center [236, 629] width 348 height 26
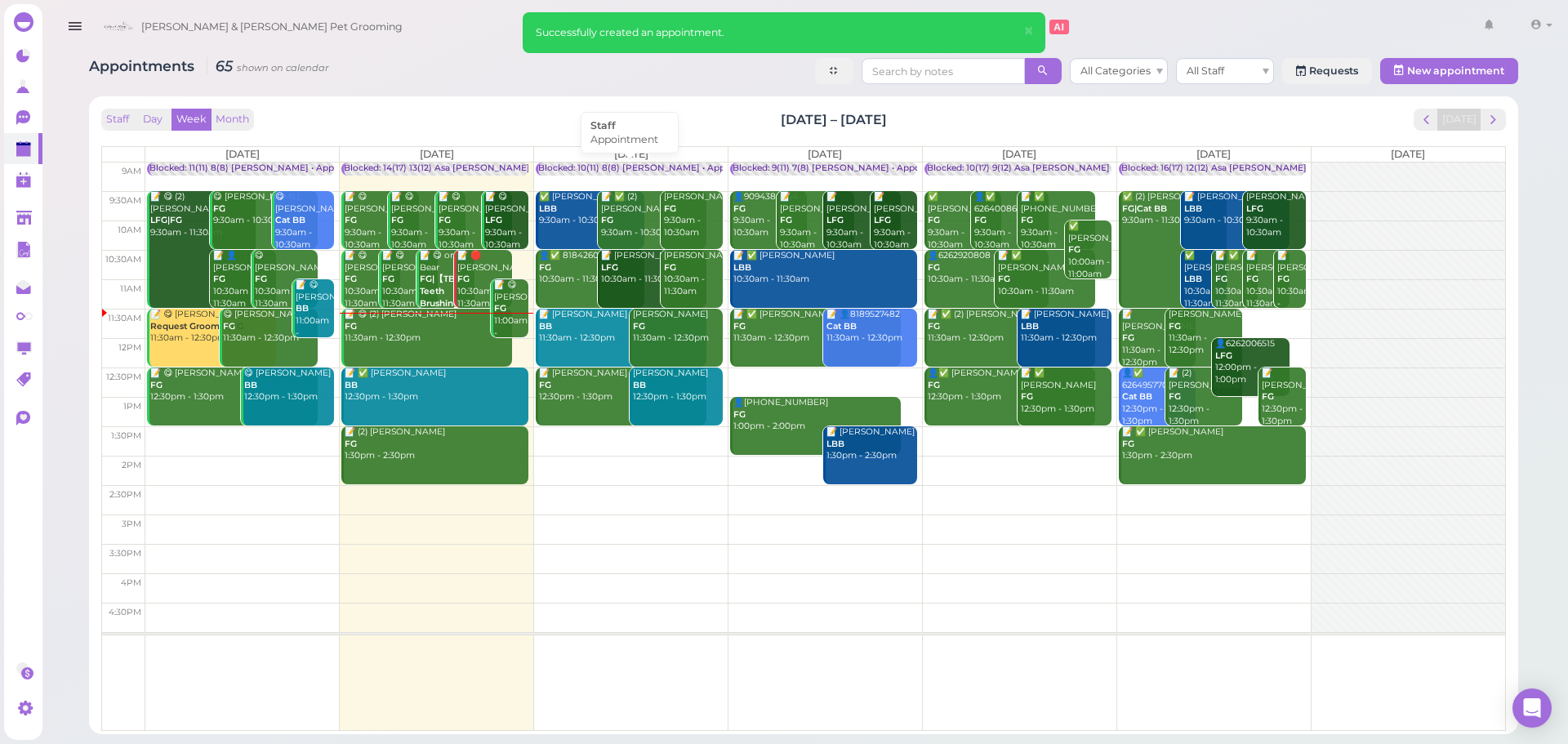
click at [617, 173] on div "Blocked: 10(11) 8(8) [PERSON_NAME] • Appointment" at bounding box center [651, 168] width 227 height 12
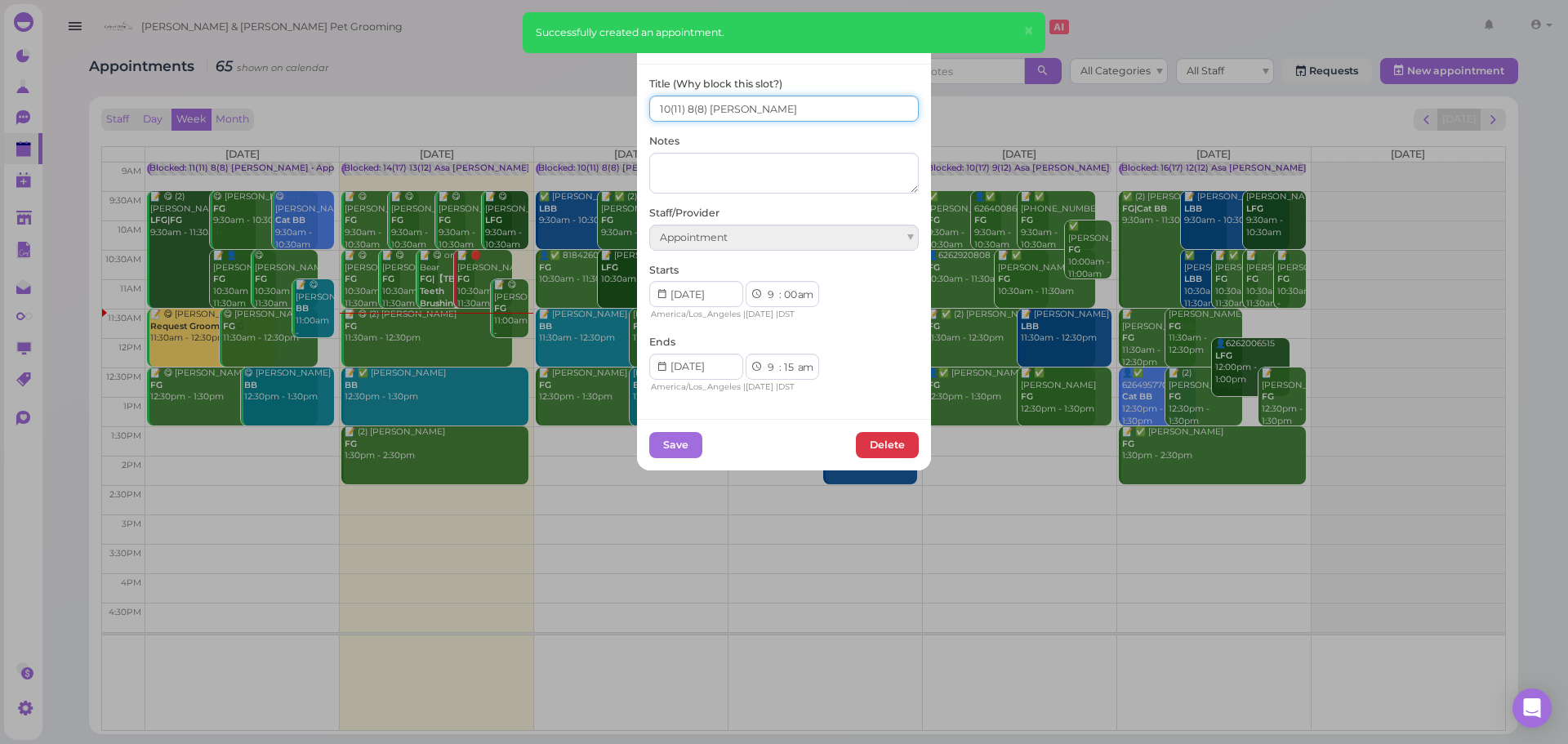
drag, startPoint x: 657, startPoint y: 111, endPoint x: 727, endPoint y: 73, distance: 79.6
click at [694, 88] on div "Title (Why block this slot?) 10(11) 8(8) Asa Helen" at bounding box center [784, 99] width 269 height 45
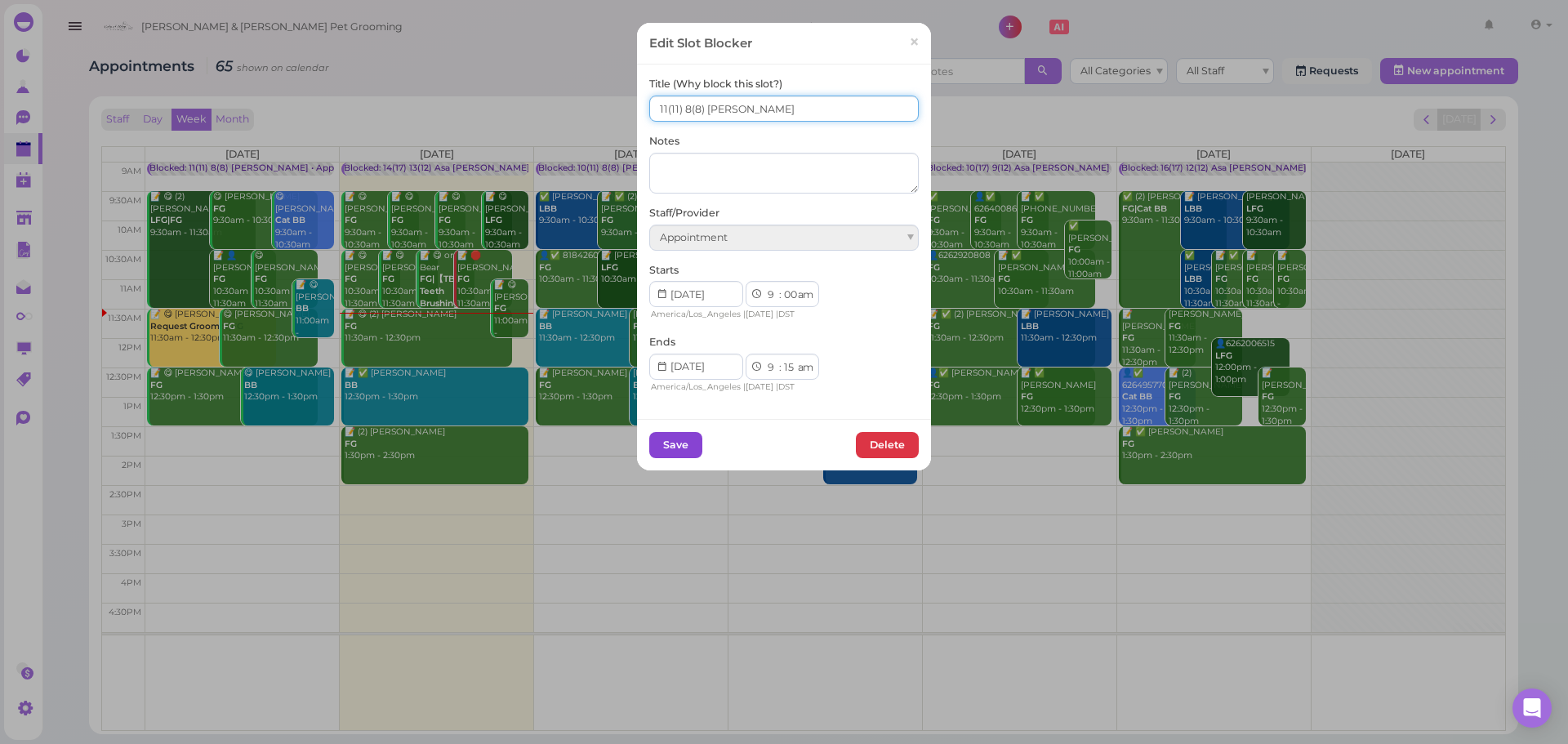
type input "11(11) 8(8) Asa Helen"
click at [686, 449] on button "Save" at bounding box center [676, 445] width 53 height 26
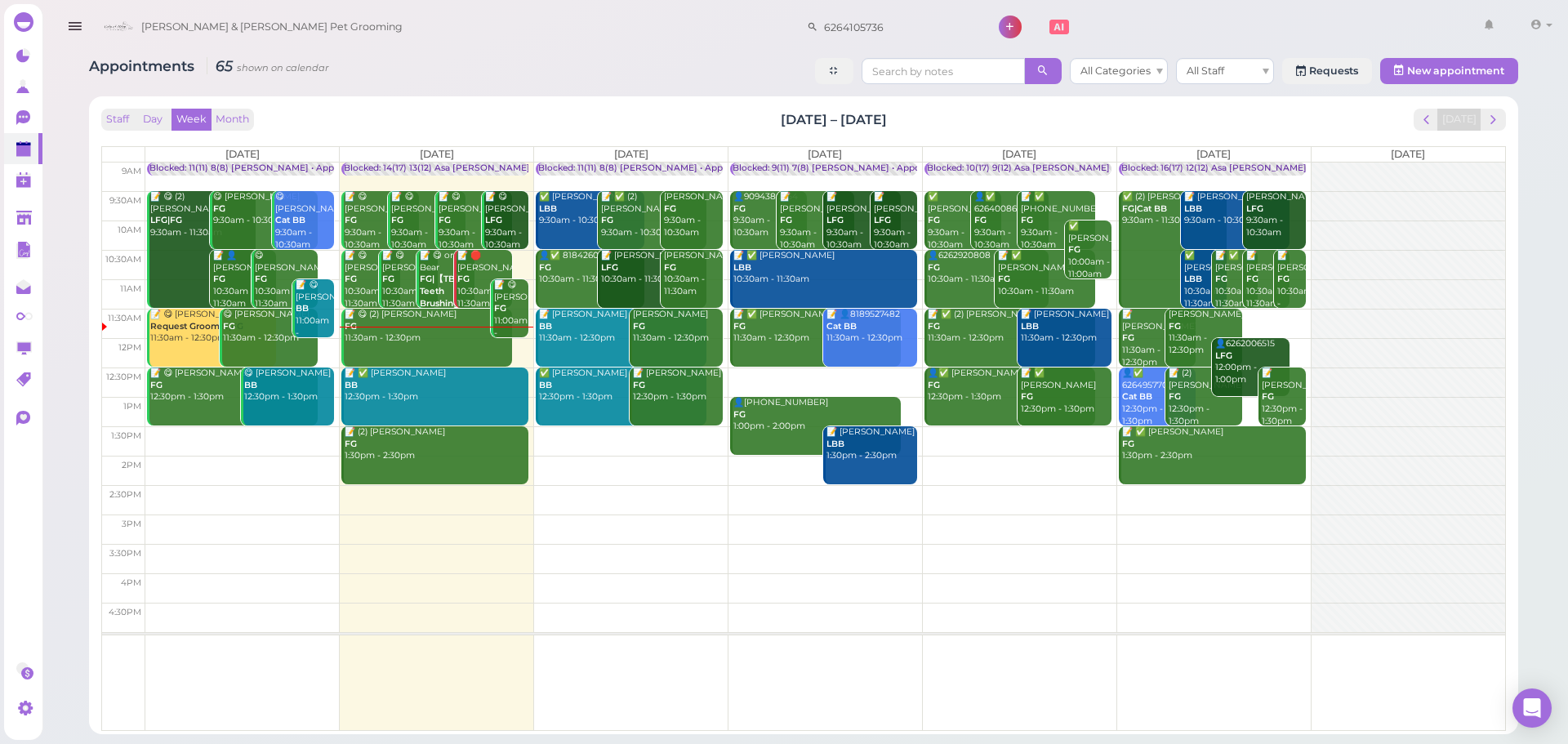
drag, startPoint x: 517, startPoint y: 107, endPoint x: 475, endPoint y: 200, distance: 102.0
click at [513, 113] on div "Staff Day Week Month Aug 25 – 31, 2025 Today Mon 8/25 Tue 8/26 Wed 8/27 Thu 8/2…" at bounding box center [804, 415] width 1413 height 622
drag, startPoint x: 826, startPoint y: 119, endPoint x: 769, endPoint y: 121, distance: 57.0
click at [769, 121] on div "Staff Day Week Month Aug 25 – 31, 2025 Today" at bounding box center [804, 120] width 1405 height 22
click at [764, 121] on div "Staff Day Week Month Aug 25 – 31, 2025 Today" at bounding box center [804, 120] width 1405 height 22
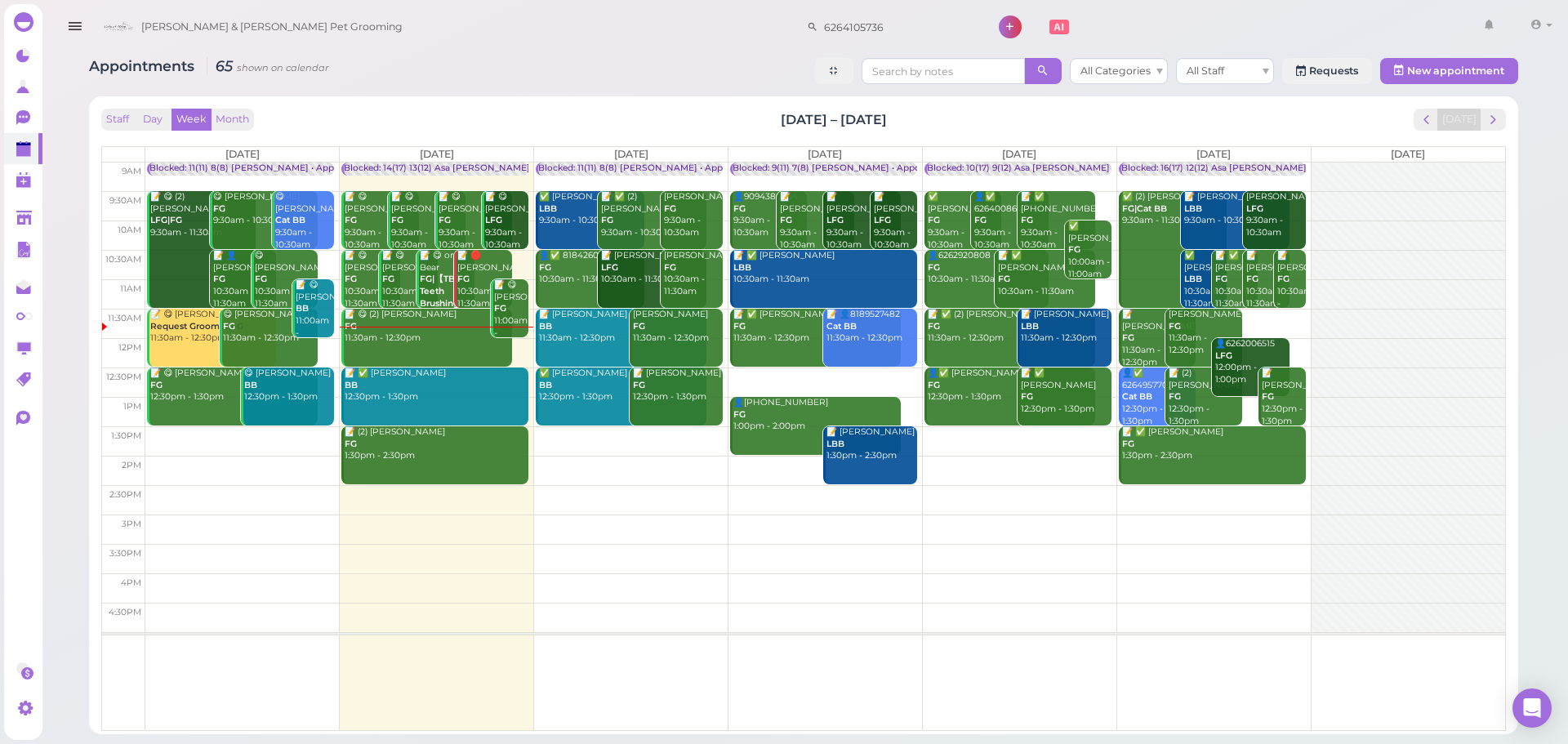
click at [756, 121] on div "Staff Day Week Month Aug 25 – 31, 2025 Today" at bounding box center [804, 120] width 1405 height 22
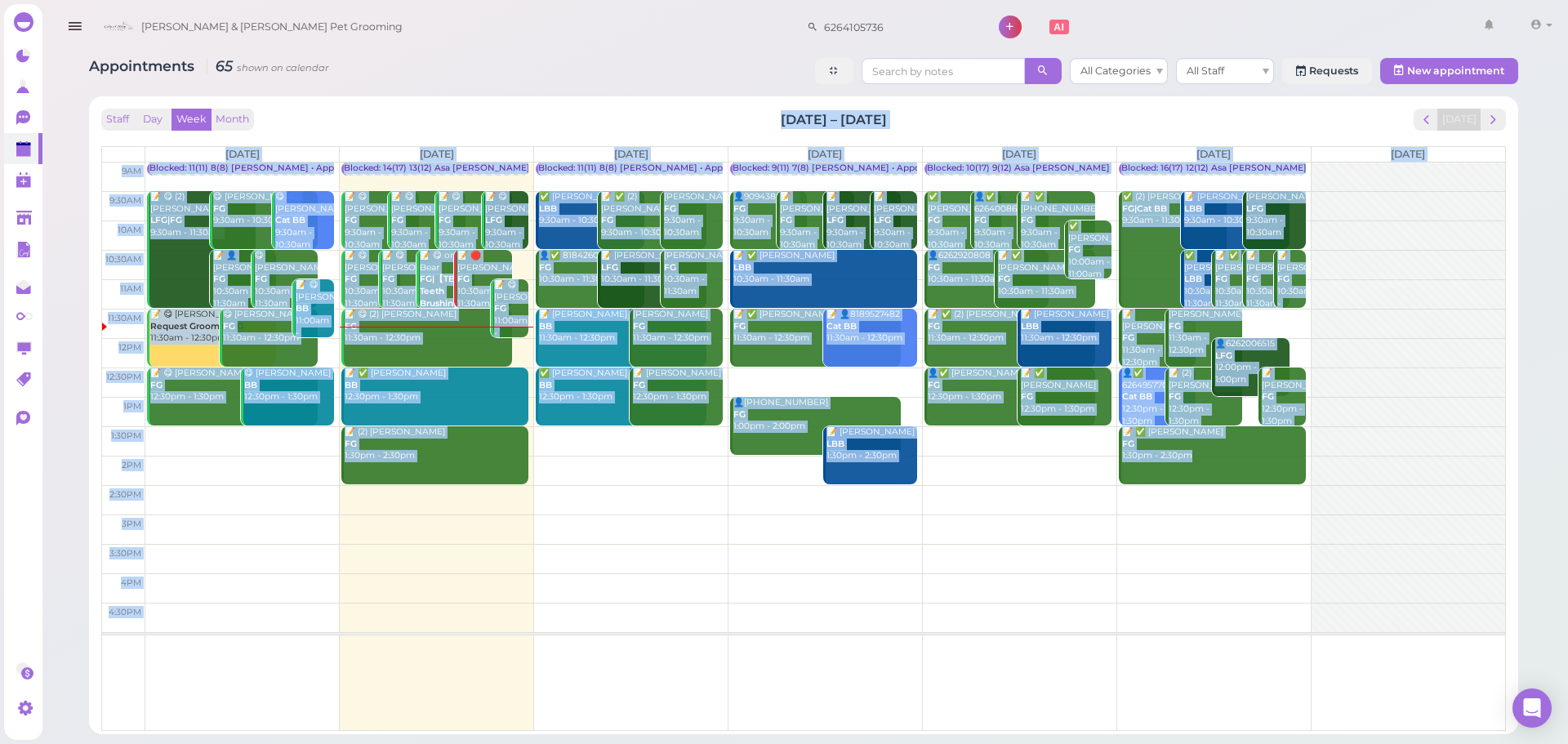
drag, startPoint x: 756, startPoint y: 121, endPoint x: 984, endPoint y: 130, distance: 228.2
click at [998, 138] on div "Staff Day Week Month Aug 25 – 31, 2025 Today Mon 8/25 Tue 8/26 Wed 8/27 Thu 8/2…" at bounding box center [804, 420] width 1405 height 622
click at [950, 120] on div "Staff Day Week Month Aug 25 – 31, 2025 Today" at bounding box center [804, 120] width 1405 height 22
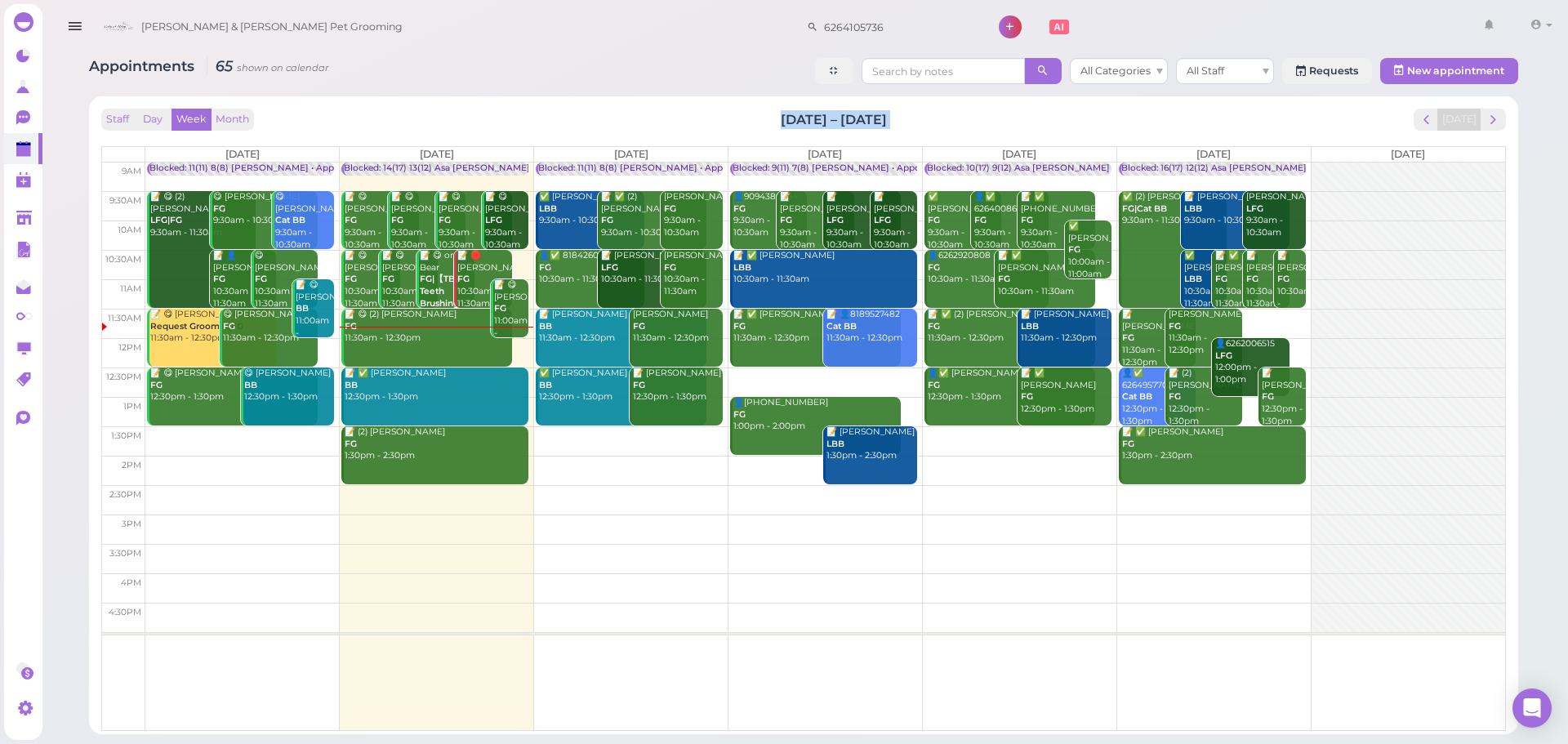
drag, startPoint x: 741, startPoint y: 114, endPoint x: 935, endPoint y: 136, distance: 195.2
click at [935, 136] on div "Staff Day Week Month Aug 25 – 31, 2025 Today Mon 8/25 Tue 8/26 Wed 8/27 Thu 8/2…" at bounding box center [804, 420] width 1405 height 622
click at [930, 126] on div "Staff Day Week Month Aug 25 – 31, 2025 Today" at bounding box center [804, 120] width 1405 height 22
click at [589, 98] on div "Staff Day Week Month Aug 25 – 31, 2025 Today Mon 8/25 Tue 8/26 Wed 8/27 Thu 8/2…" at bounding box center [804, 415] width 1430 height 638
drag, startPoint x: 664, startPoint y: 109, endPoint x: 877, endPoint y: 122, distance: 213.4
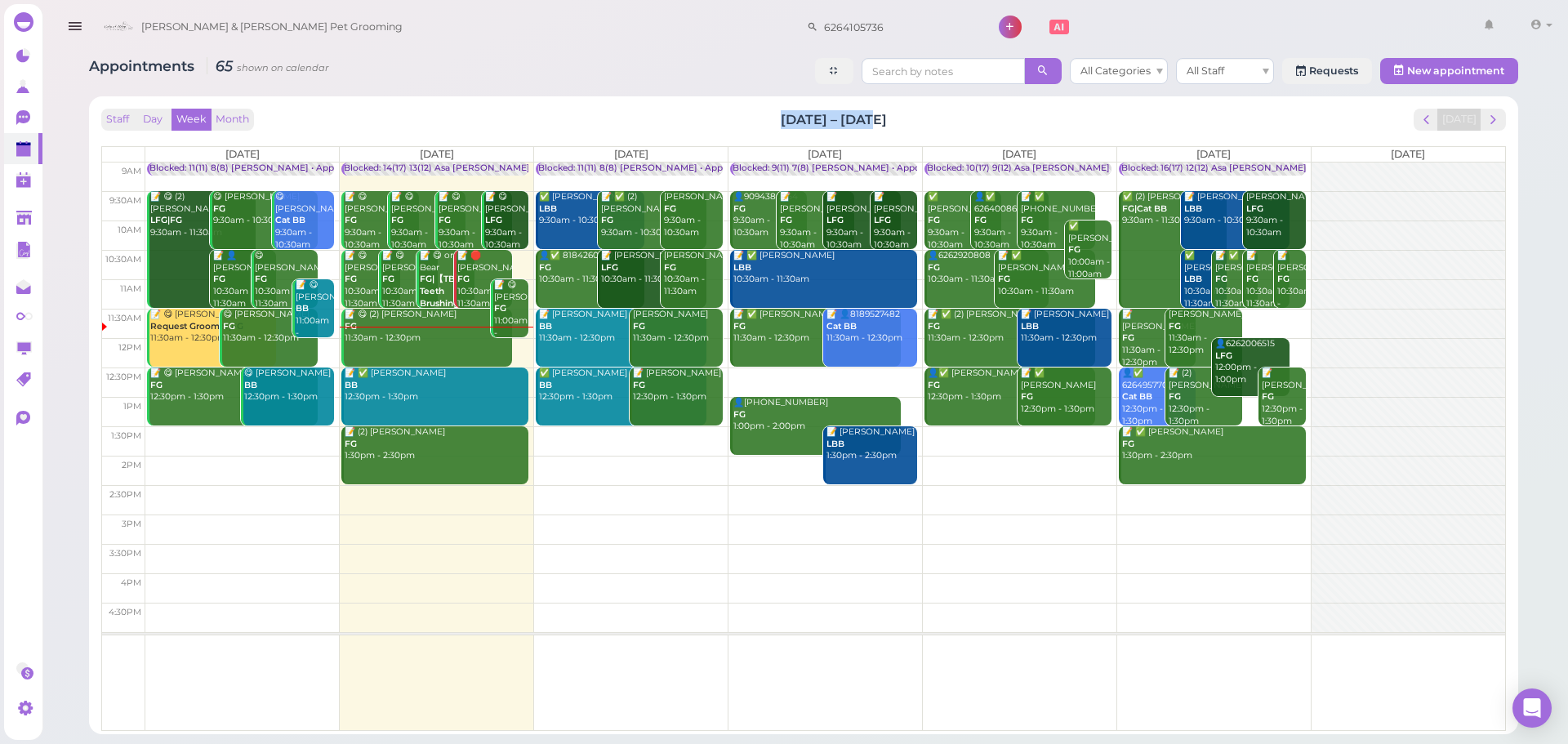
click at [867, 111] on div "Staff Day Week Month Aug 25 – 31, 2025 Today" at bounding box center [804, 120] width 1405 height 22
drag, startPoint x: 877, startPoint y: 122, endPoint x: 911, endPoint y: 119, distance: 34.1
click at [911, 119] on div "Staff Day Week Month Aug 25 – 31, 2025 Today" at bounding box center [804, 120] width 1405 height 22
drag, startPoint x: 911, startPoint y: 119, endPoint x: 638, endPoint y: 94, distance: 274.1
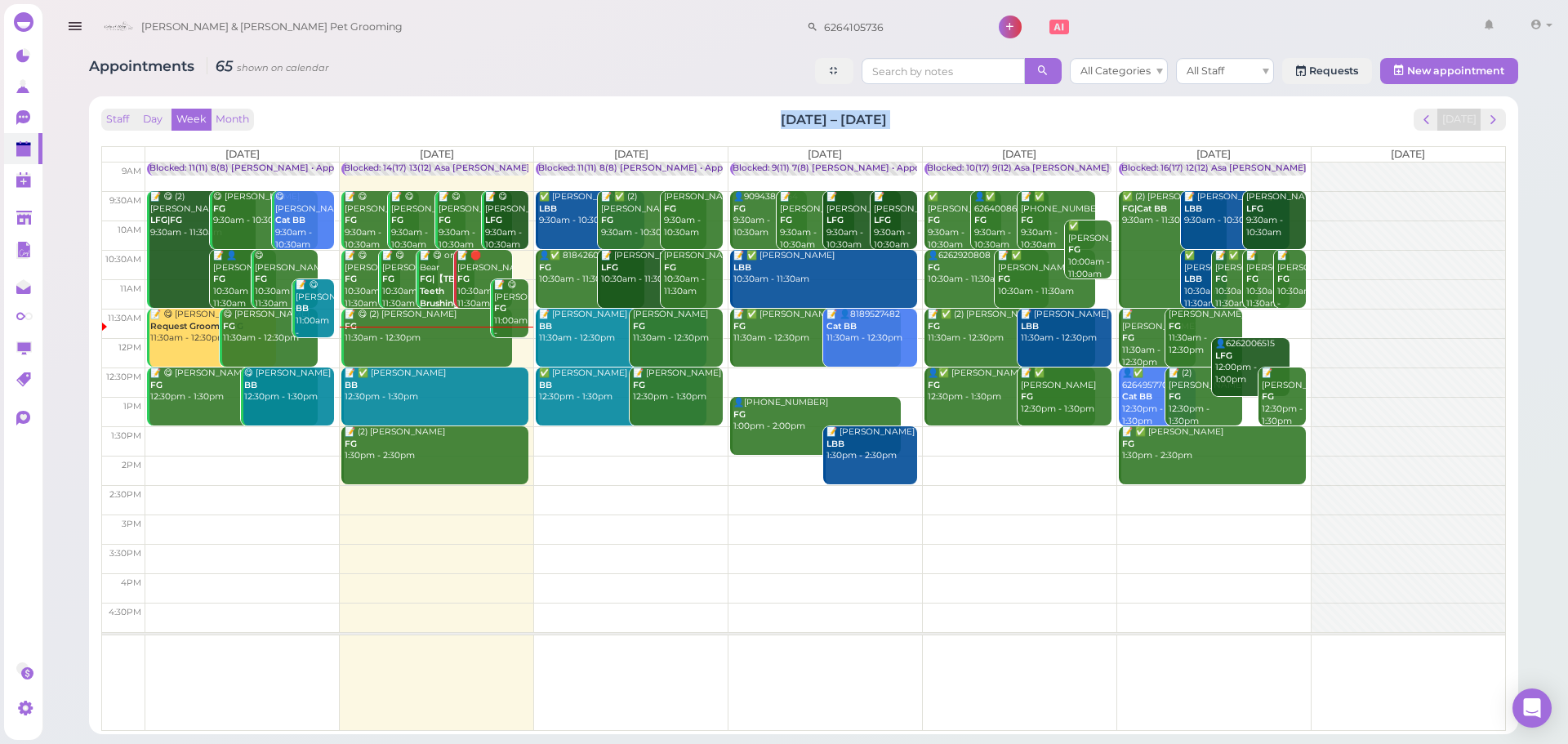
click at [638, 94] on div "Appointments 65 shown on calendar All Categories All Staff Requests New appoint…" at bounding box center [804, 390] width 1471 height 689
drag, startPoint x: 718, startPoint y: 122, endPoint x: 919, endPoint y: 107, distance: 201.6
click at [919, 108] on div "Staff Day Week Month Aug 25 – 31, 2025 Today" at bounding box center [804, 120] width 1405 height 22
click at [919, 111] on div "Staff Day Week Month Aug 25 – 31, 2025 Today" at bounding box center [804, 120] width 1405 height 22
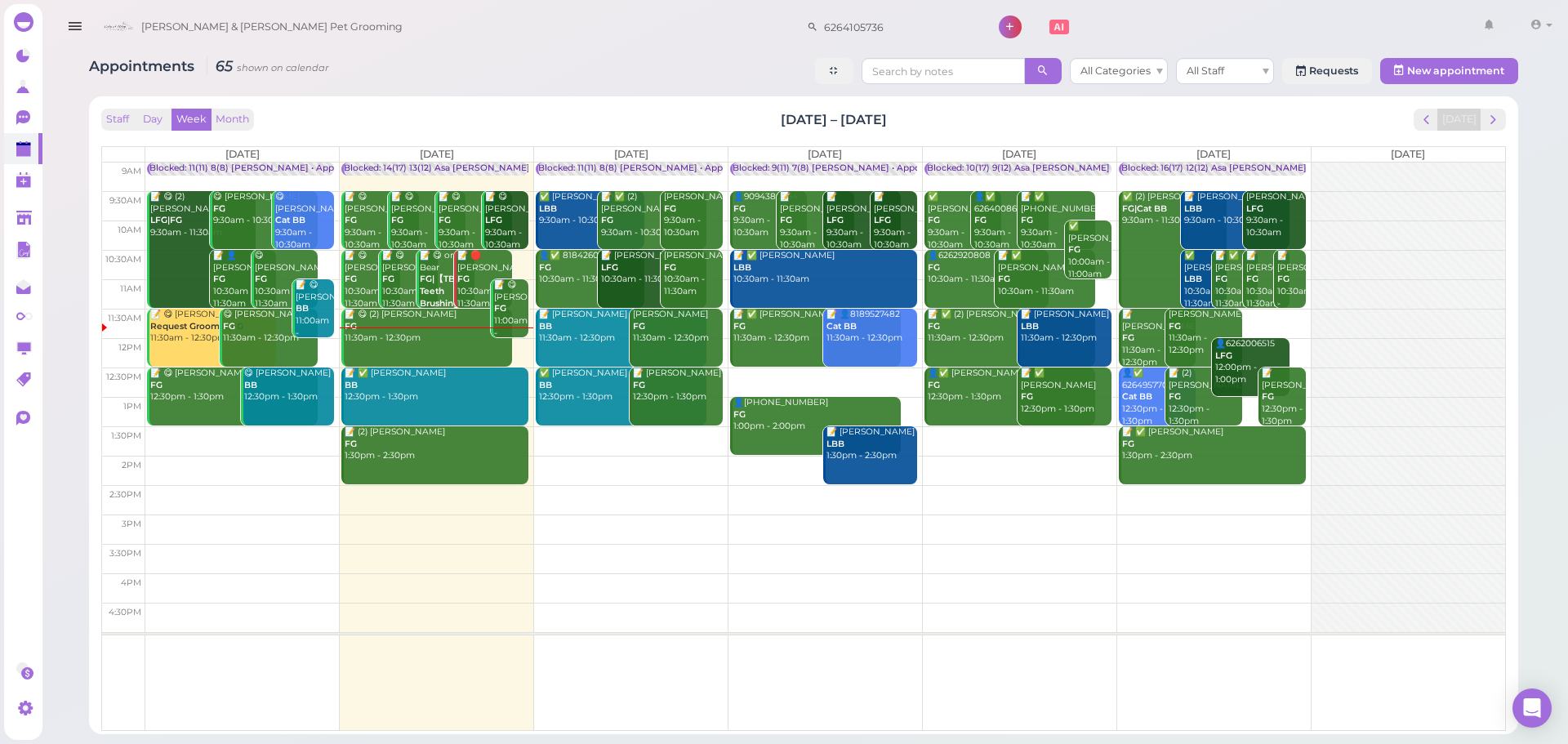
drag, startPoint x: 917, startPoint y: 116, endPoint x: 769, endPoint y: 114, distance: 148.0
click at [769, 114] on div "Staff Day Week Month Aug 25 – 31, 2025 Today" at bounding box center [804, 120] width 1405 height 22
click at [932, 121] on div "Staff Day Week Month Aug 25 – 31, 2025 Today" at bounding box center [804, 120] width 1405 height 22
click at [934, 121] on div "Staff Day Week Month Aug 25 – 31, 2025 Today" at bounding box center [804, 120] width 1405 height 22
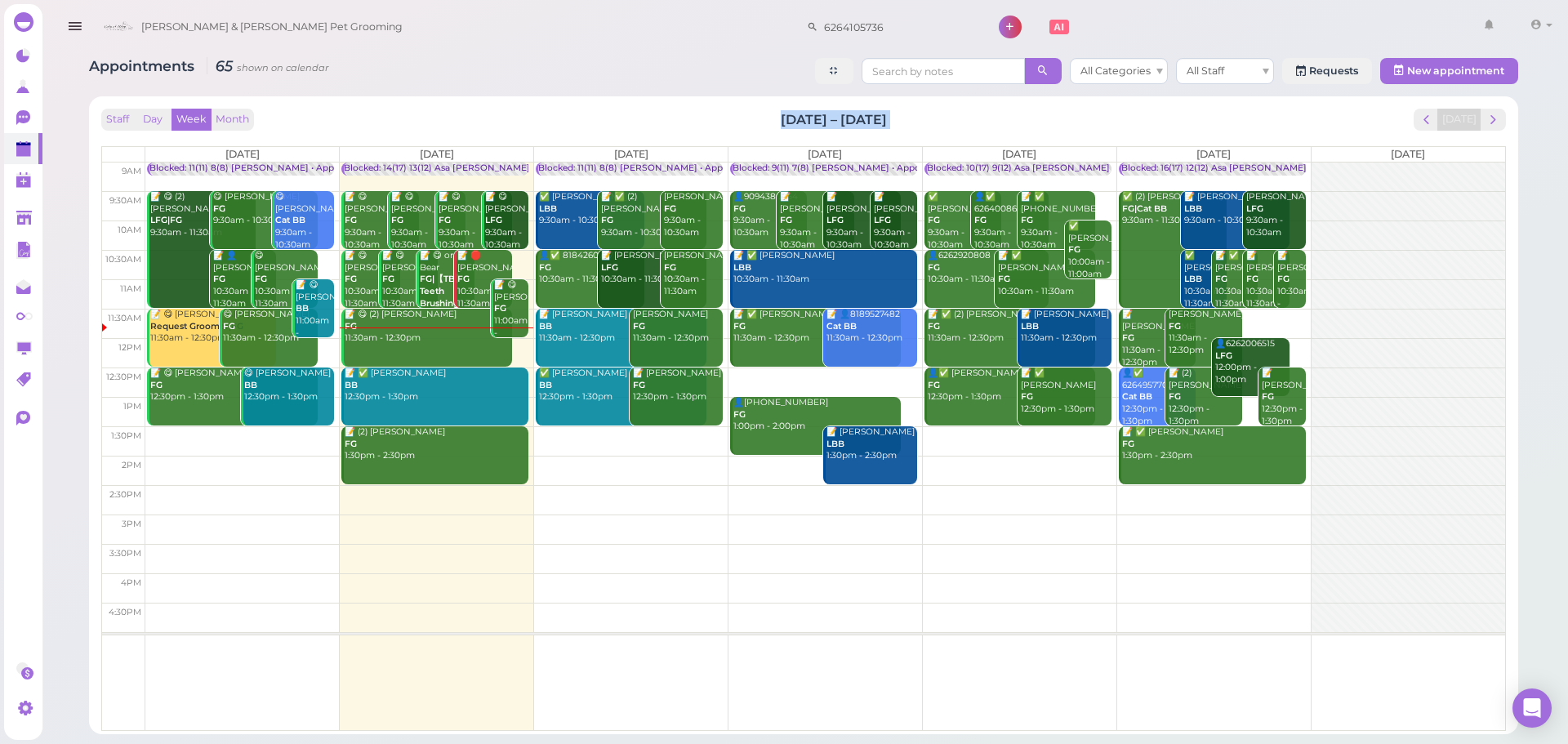
drag, startPoint x: 934, startPoint y: 121, endPoint x: 770, endPoint y: 121, distance: 164.0
click at [770, 121] on div "Staff Day Week Month Aug 25 – 31, 2025 Today" at bounding box center [804, 120] width 1405 height 22
click at [729, 122] on div "Staff Day Week Month Aug 25 – 31, 2025 Today" at bounding box center [804, 120] width 1405 height 22
drag, startPoint x: 761, startPoint y: 122, endPoint x: 920, endPoint y: 122, distance: 159.0
click at [920, 122] on div "Staff Day Week Month Aug 25 – 31, 2025 Today" at bounding box center [804, 120] width 1405 height 22
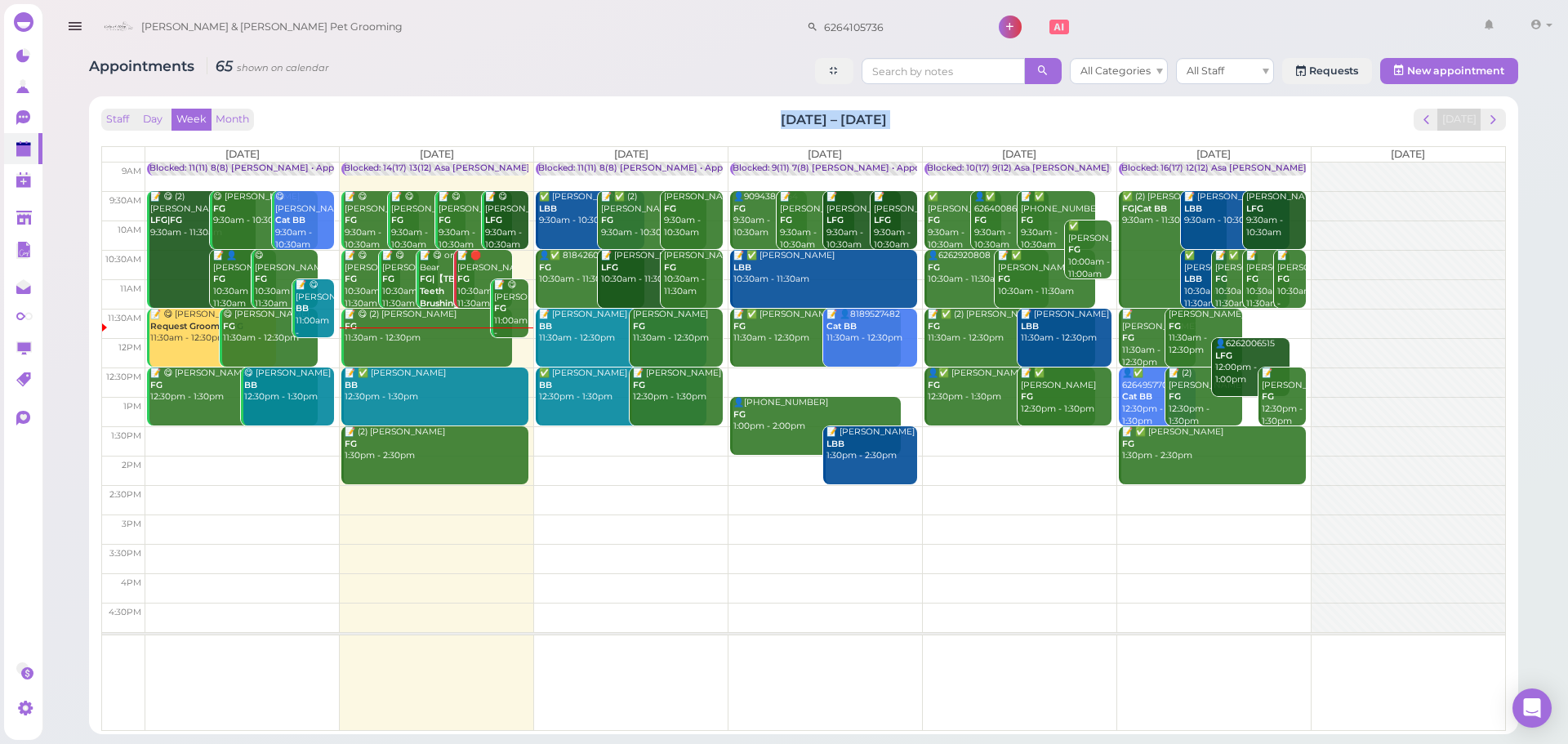
click at [920, 122] on div "Staff Day Week Month Aug 25 – 31, 2025 Today" at bounding box center [804, 120] width 1405 height 22
click at [1492, 114] on span "next" at bounding box center [1493, 120] width 16 height 16
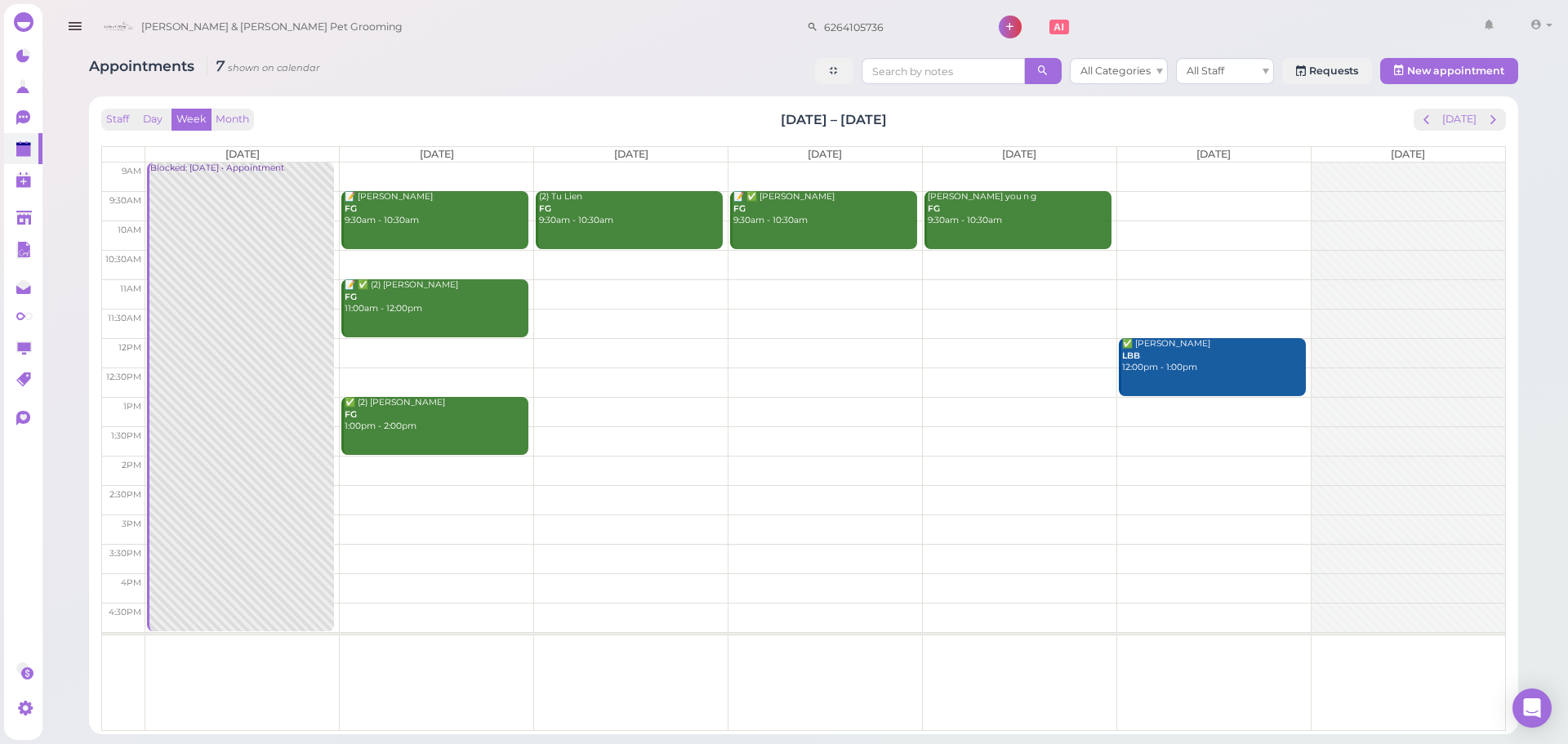
click at [572, 287] on td at bounding box center [826, 293] width 1361 height 29
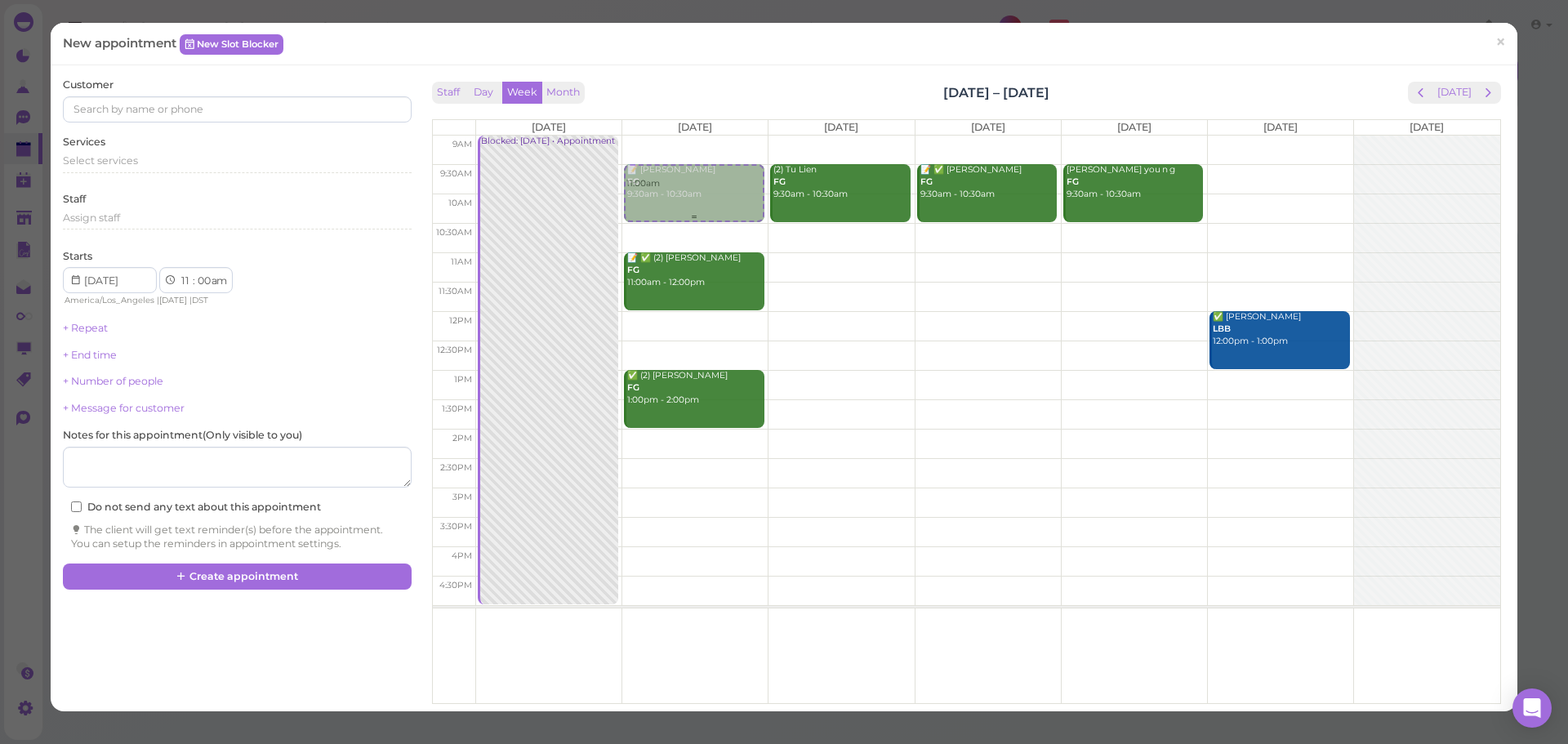
drag, startPoint x: 808, startPoint y: 291, endPoint x: 694, endPoint y: 192, distance: 151.0
click at [694, 136] on tr "Blocked: Labor day • Appointment 11:00am 📝 Andy Cheng FG 9:30am - 10:30am 📝 ✅ (…" at bounding box center [966, 136] width 1068 height 0
type input "2025-09-02"
select select "9"
select select "30"
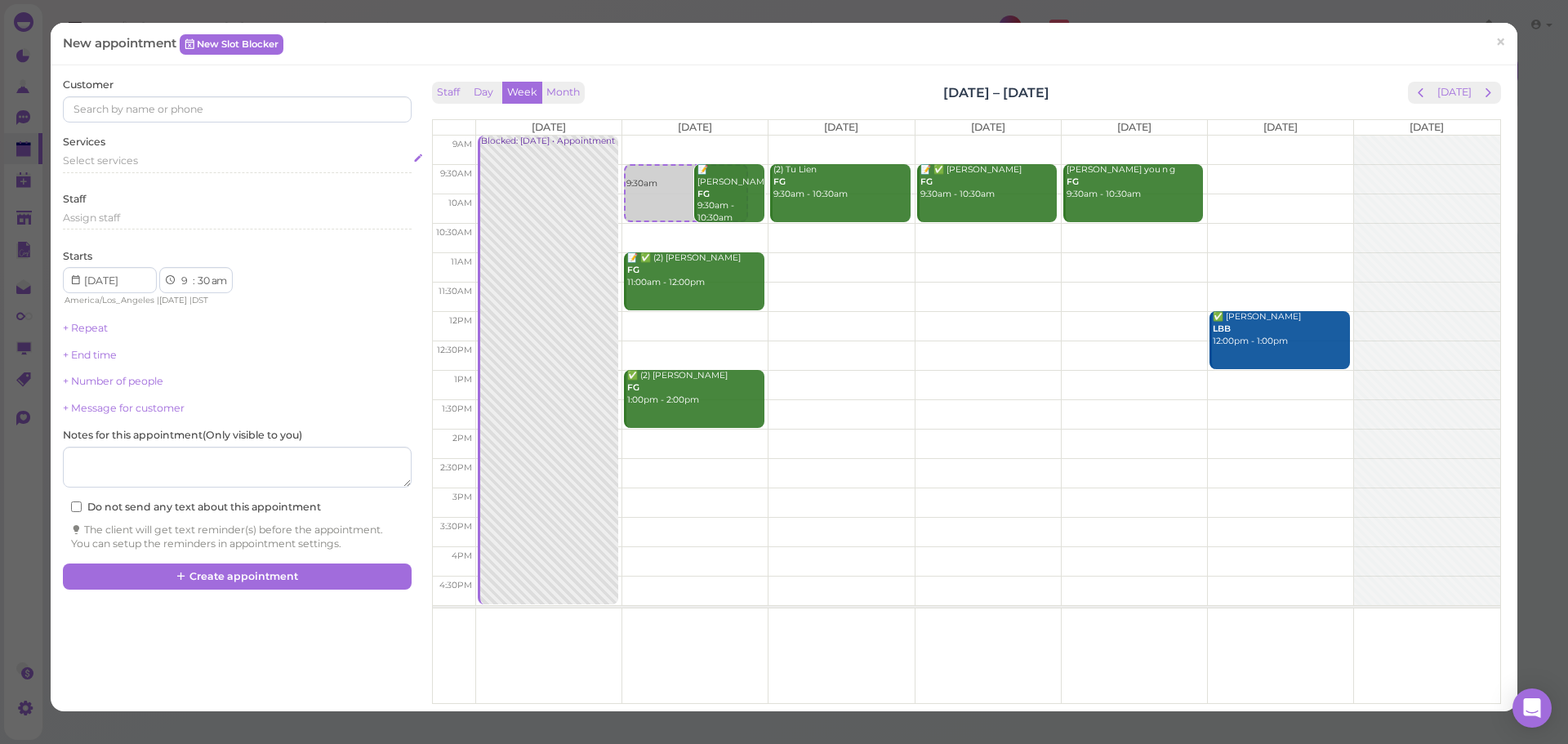
click at [133, 172] on div "Select services" at bounding box center [236, 163] width 348 height 20
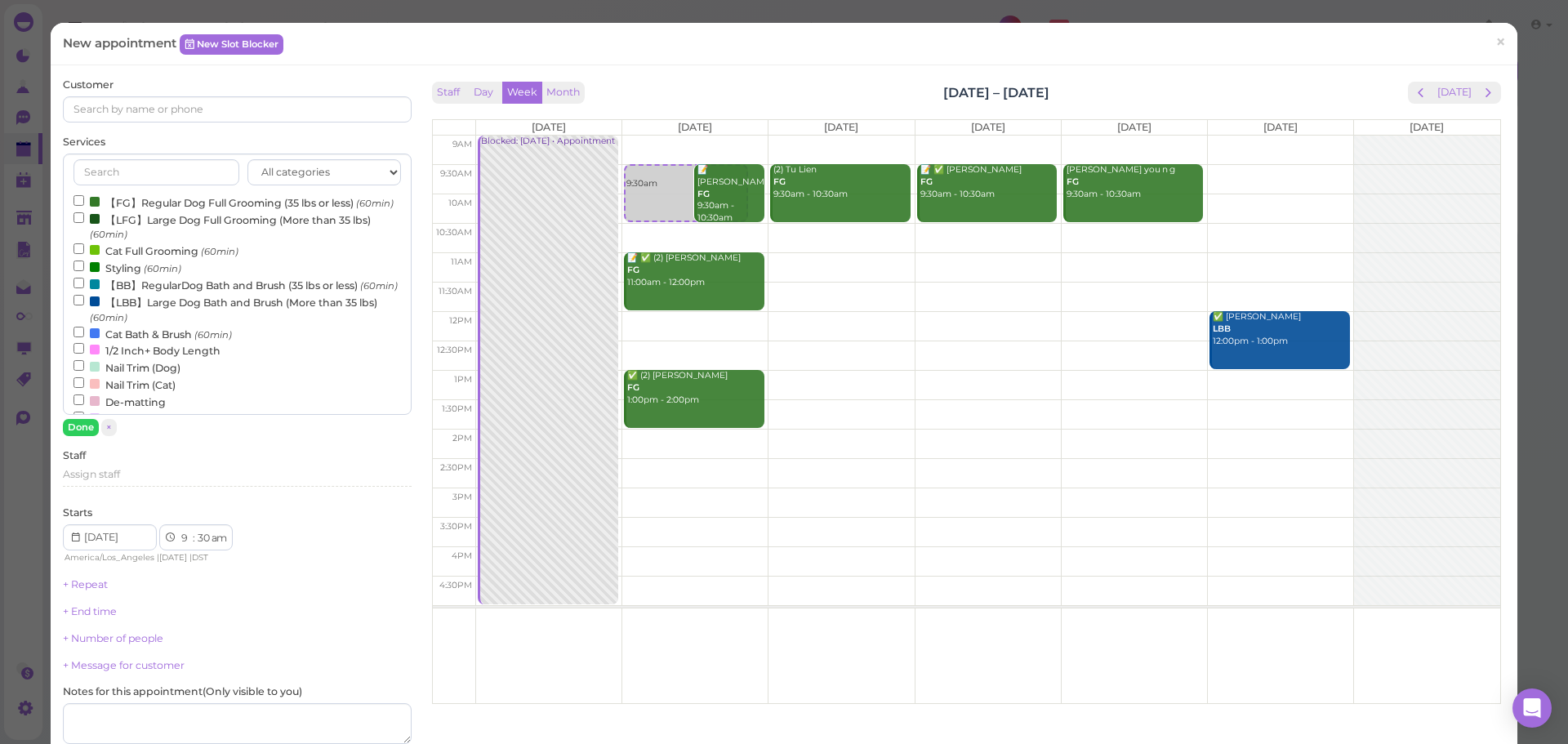
click at [113, 210] on label "【FG】Regular Dog Full Grooming (35 lbs or less) (60min)" at bounding box center [234, 202] width 321 height 17
click at [84, 206] on input "【FG】Regular Dog Full Grooming (35 lbs or less) (60min)" at bounding box center [78, 200] width 10 height 10
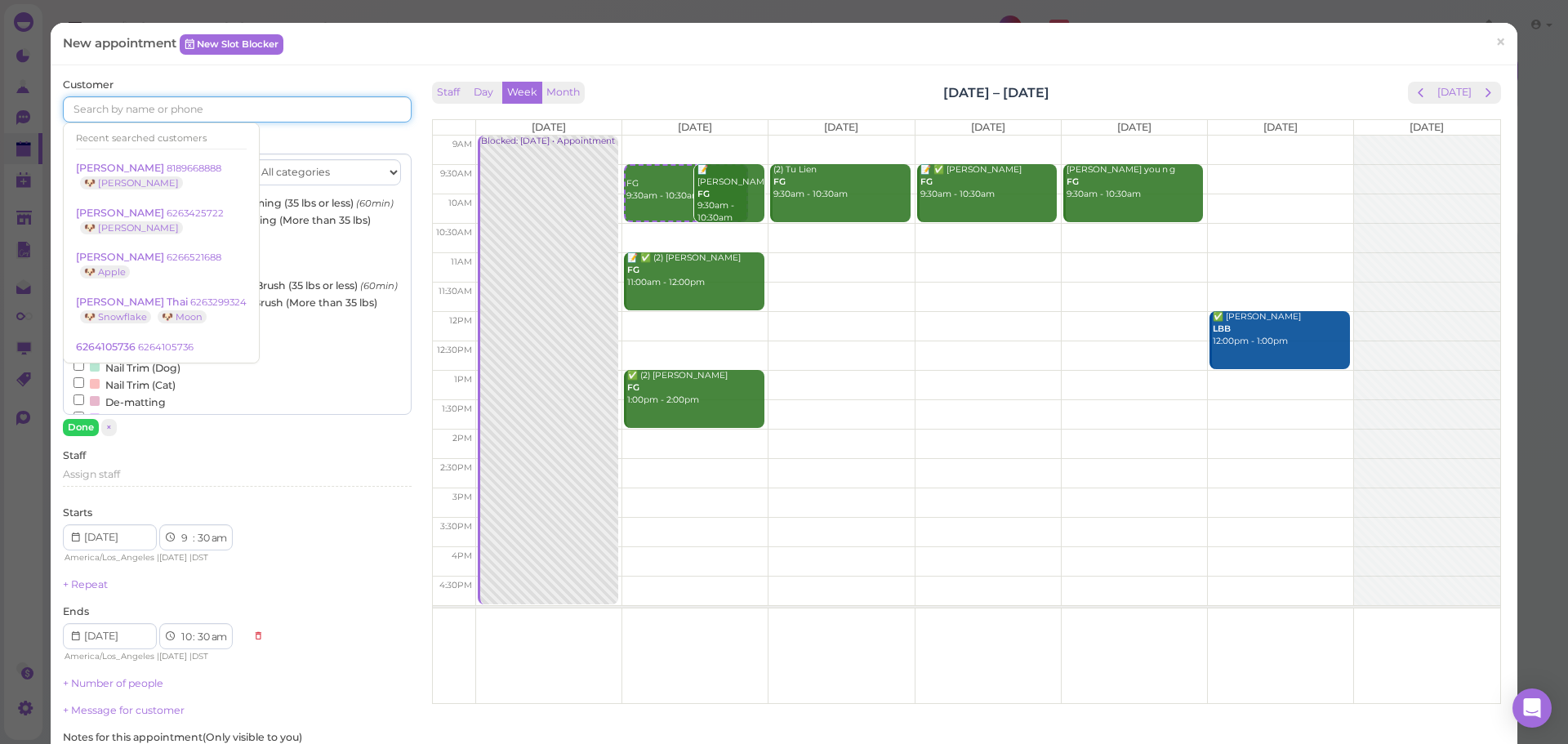
click at [170, 113] on input at bounding box center [236, 109] width 348 height 26
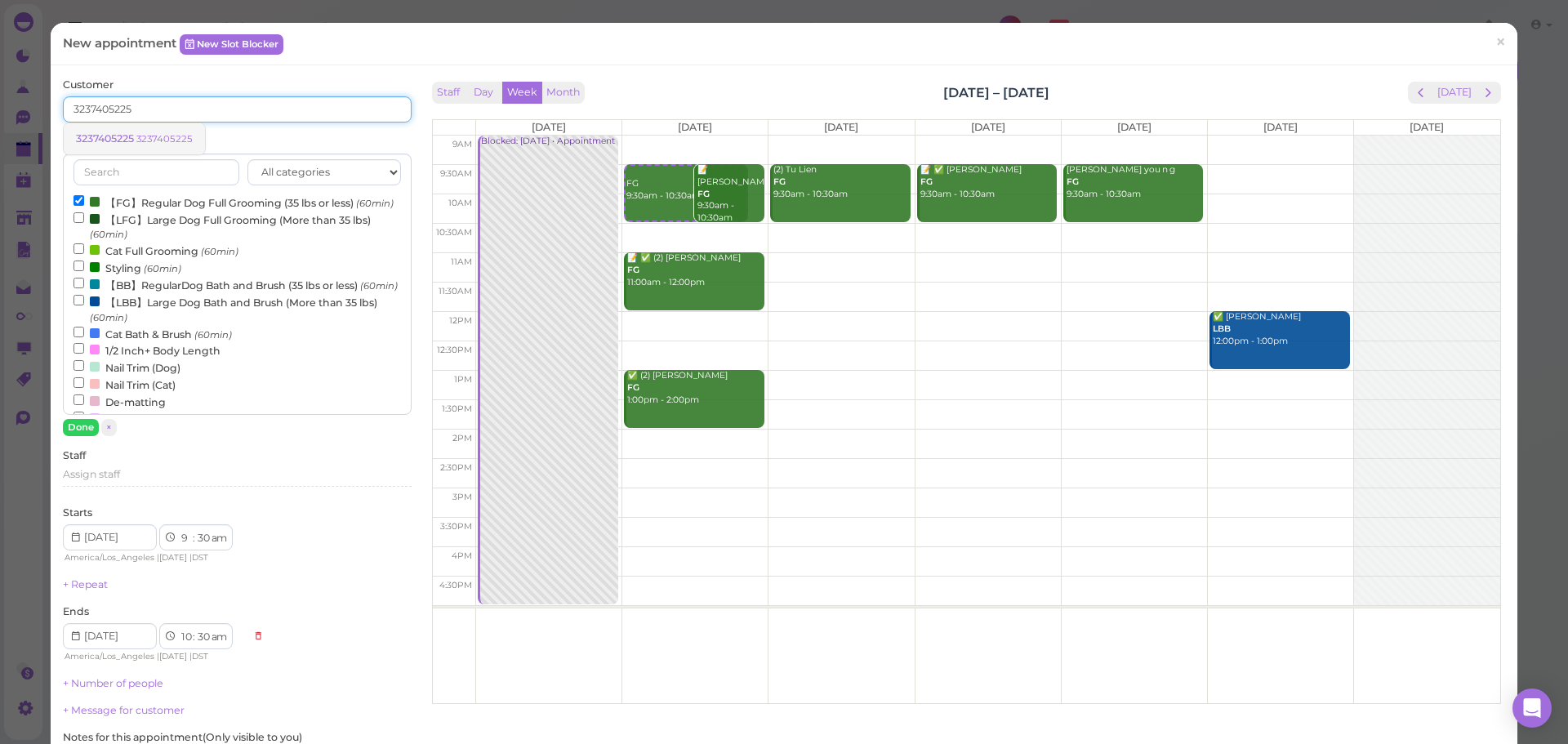
type input "3237405225"
click at [129, 144] on span "3237405225" at bounding box center [106, 138] width 61 height 12
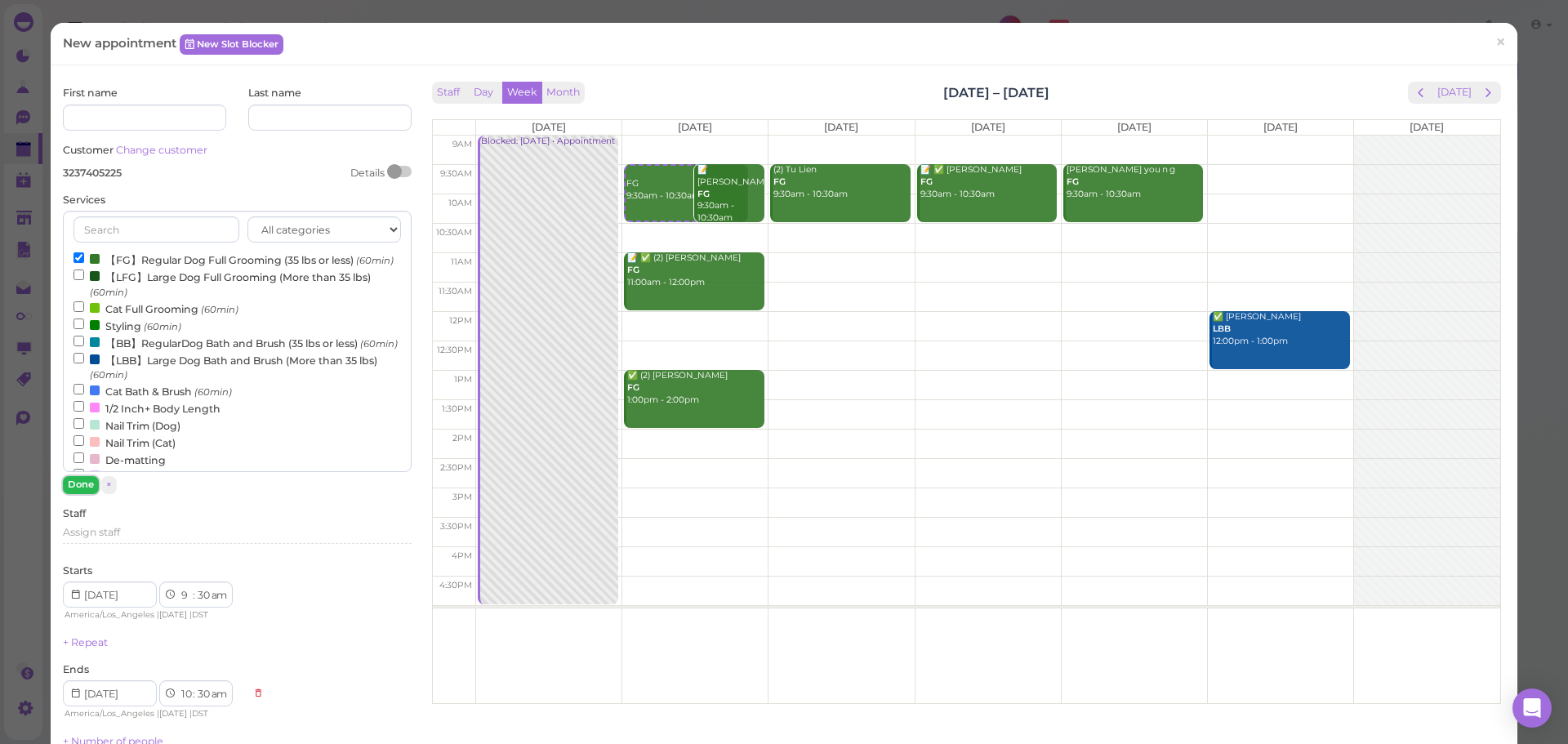
click at [67, 486] on button "Done" at bounding box center [80, 485] width 36 height 17
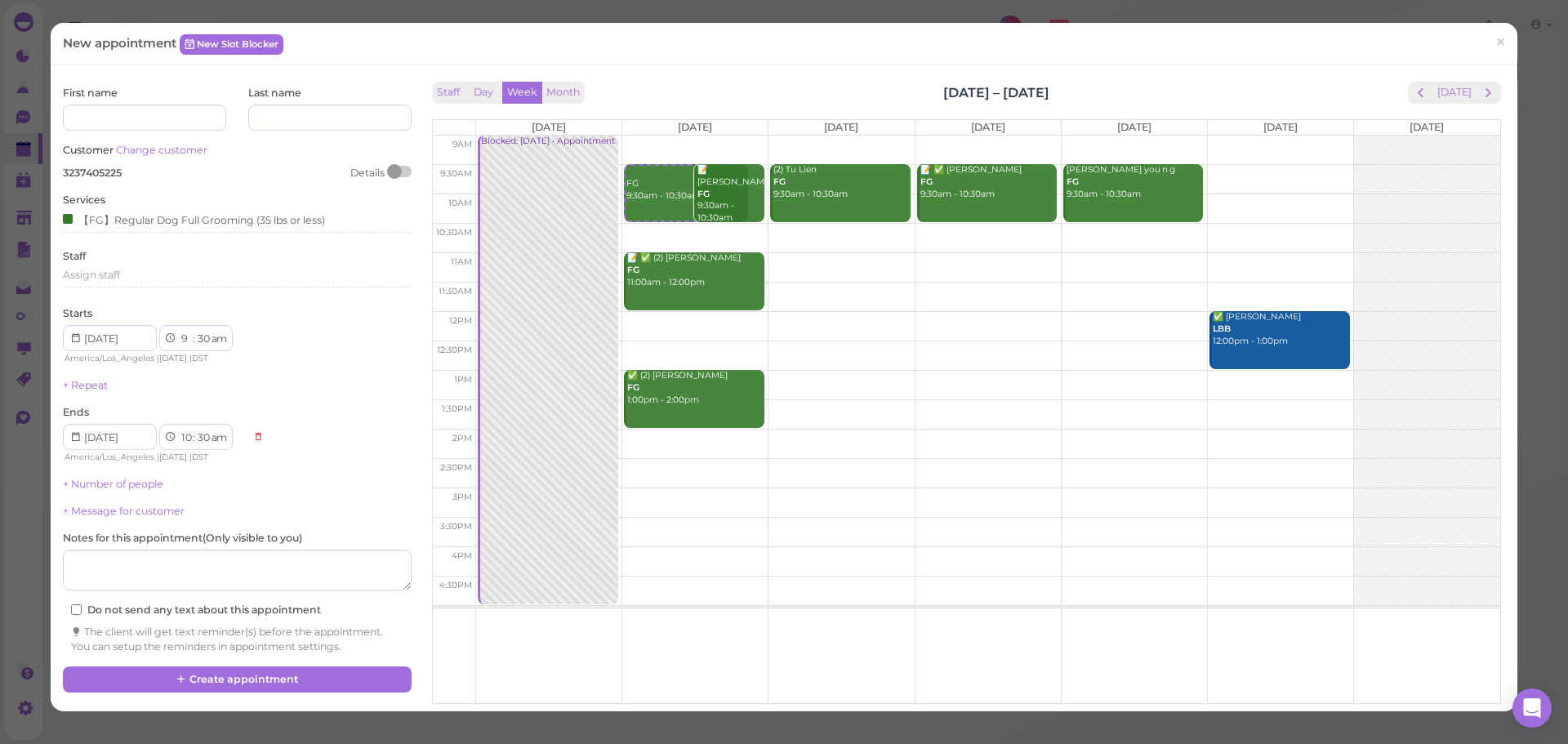
click at [828, 69] on div "First name Last name Customer Change customer 3237405225 Details Services 【FG】R…" at bounding box center [784, 388] width 1467 height 646
click at [351, 685] on button "Create appointment" at bounding box center [236, 680] width 348 height 26
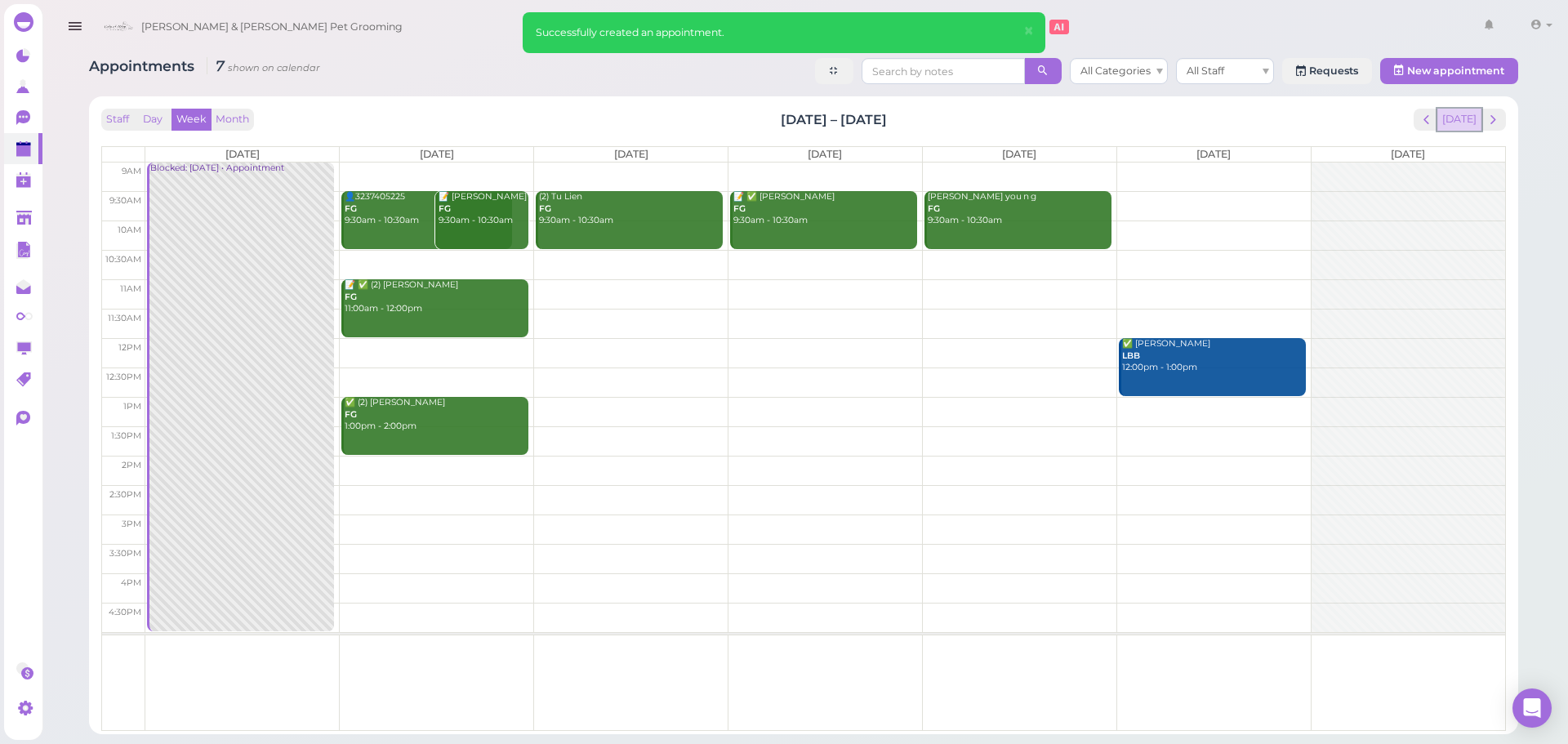
click at [1454, 114] on button "[DATE]" at bounding box center [1460, 120] width 44 height 22
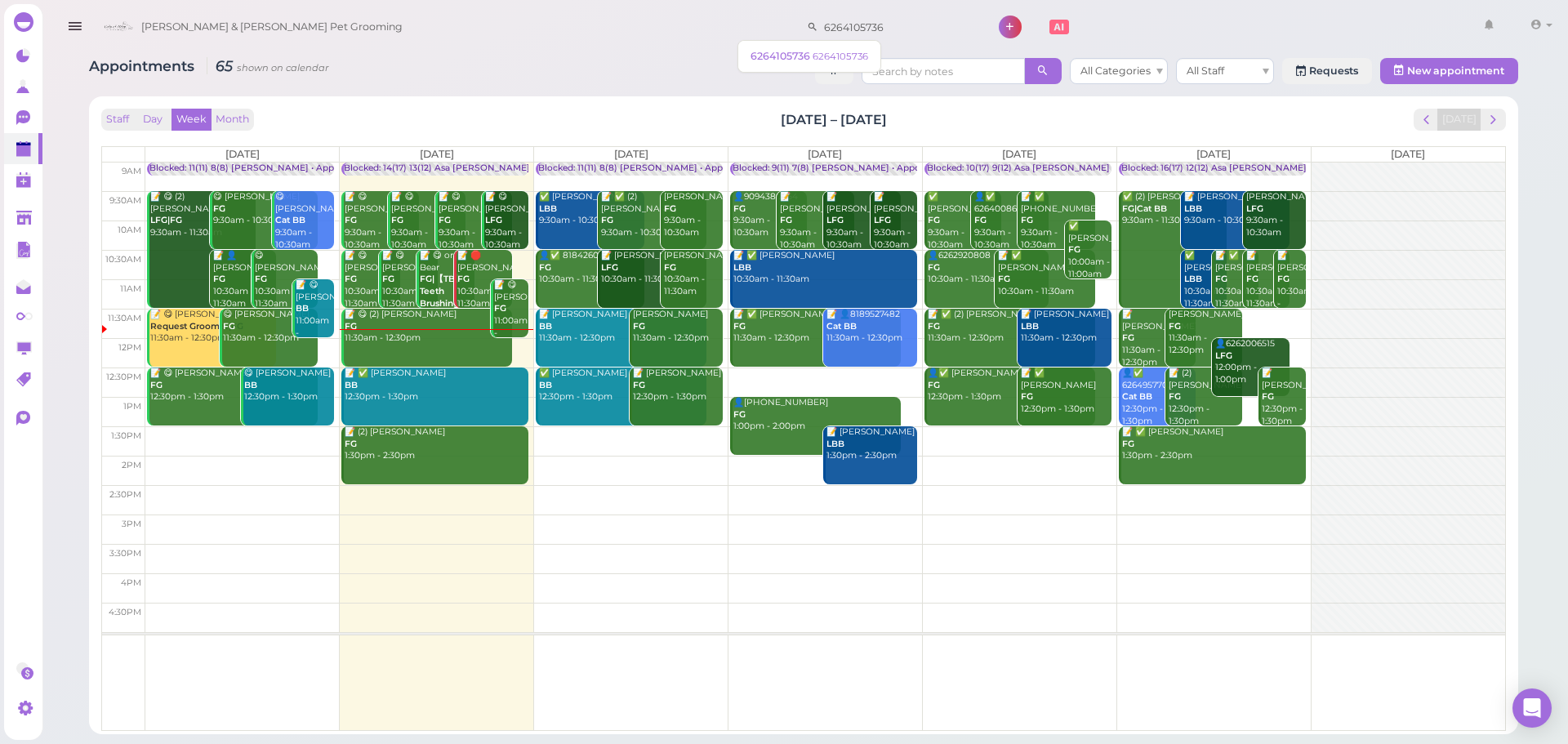
drag, startPoint x: 853, startPoint y: 21, endPoint x: 655, endPoint y: 34, distance: 198.4
click at [655, 34] on div "Cody & Miley Pet Grooming 6264105736 1 Account Logout" at bounding box center [827, 27] width 1463 height 47
type input "3108480853"
click at [793, 49] on link "Tommy Trinh 3108480853 🐶 Mango" at bounding box center [830, 64] width 171 height 46
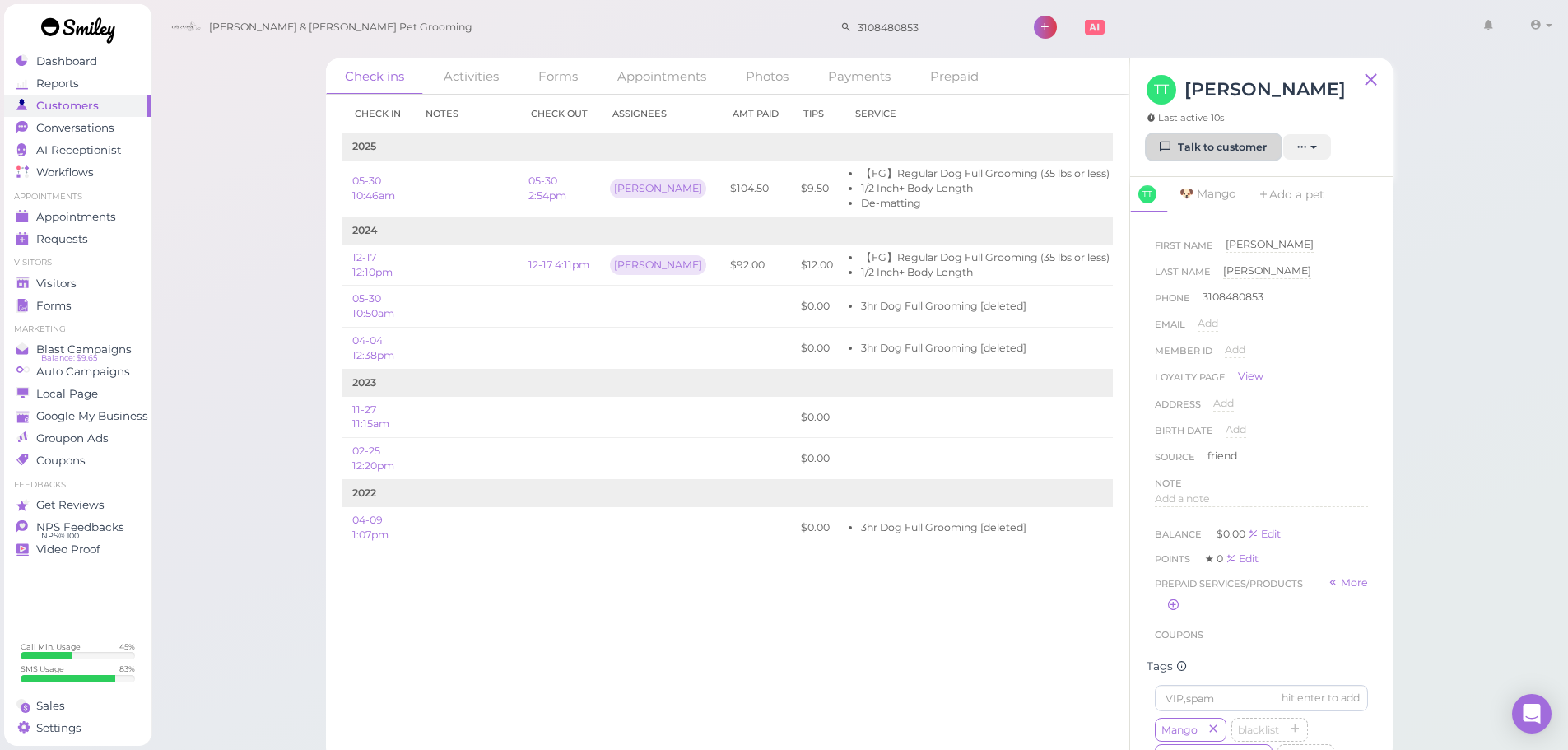
click at [1234, 156] on link "Talk to customer" at bounding box center [1214, 147] width 134 height 26
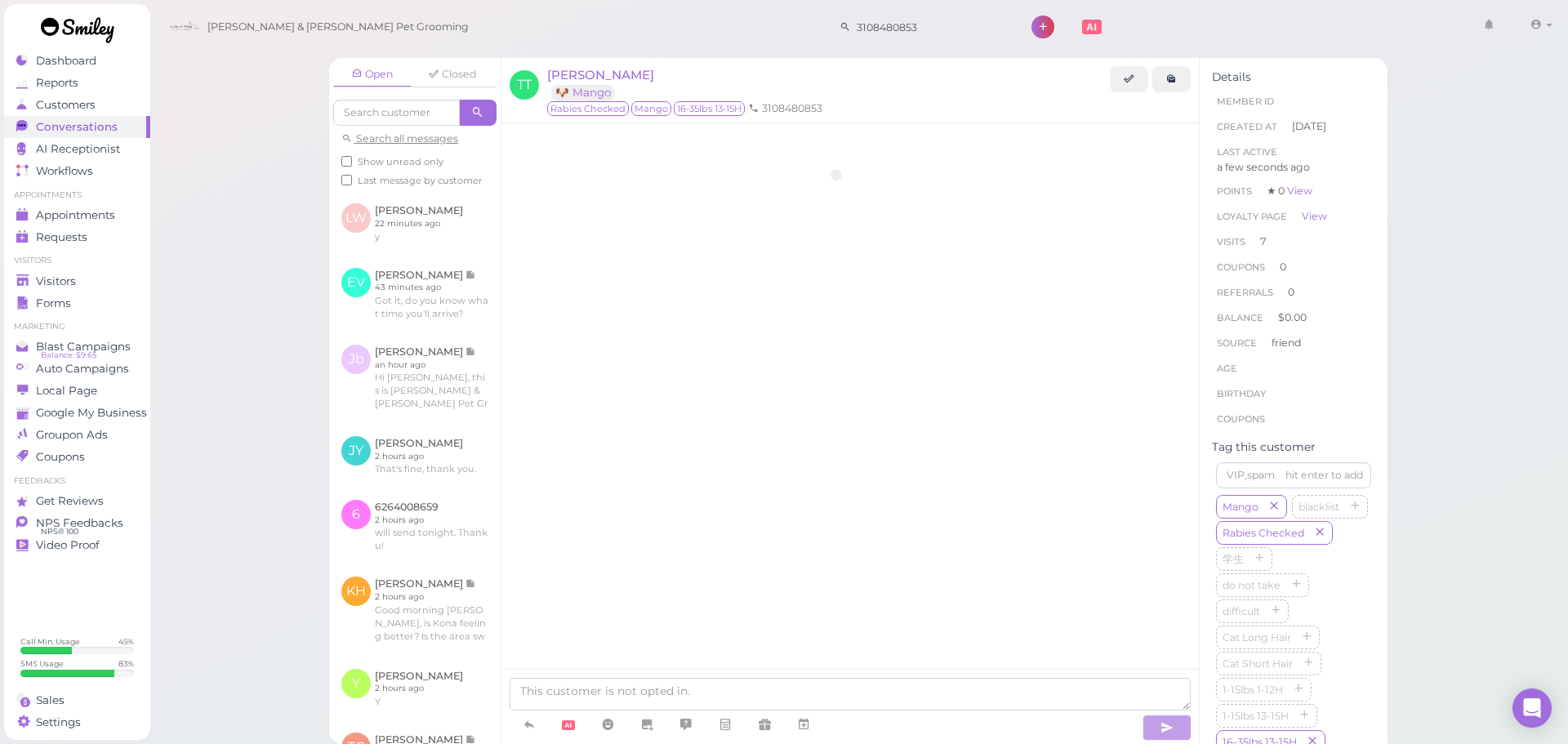
scroll to position [2342, 0]
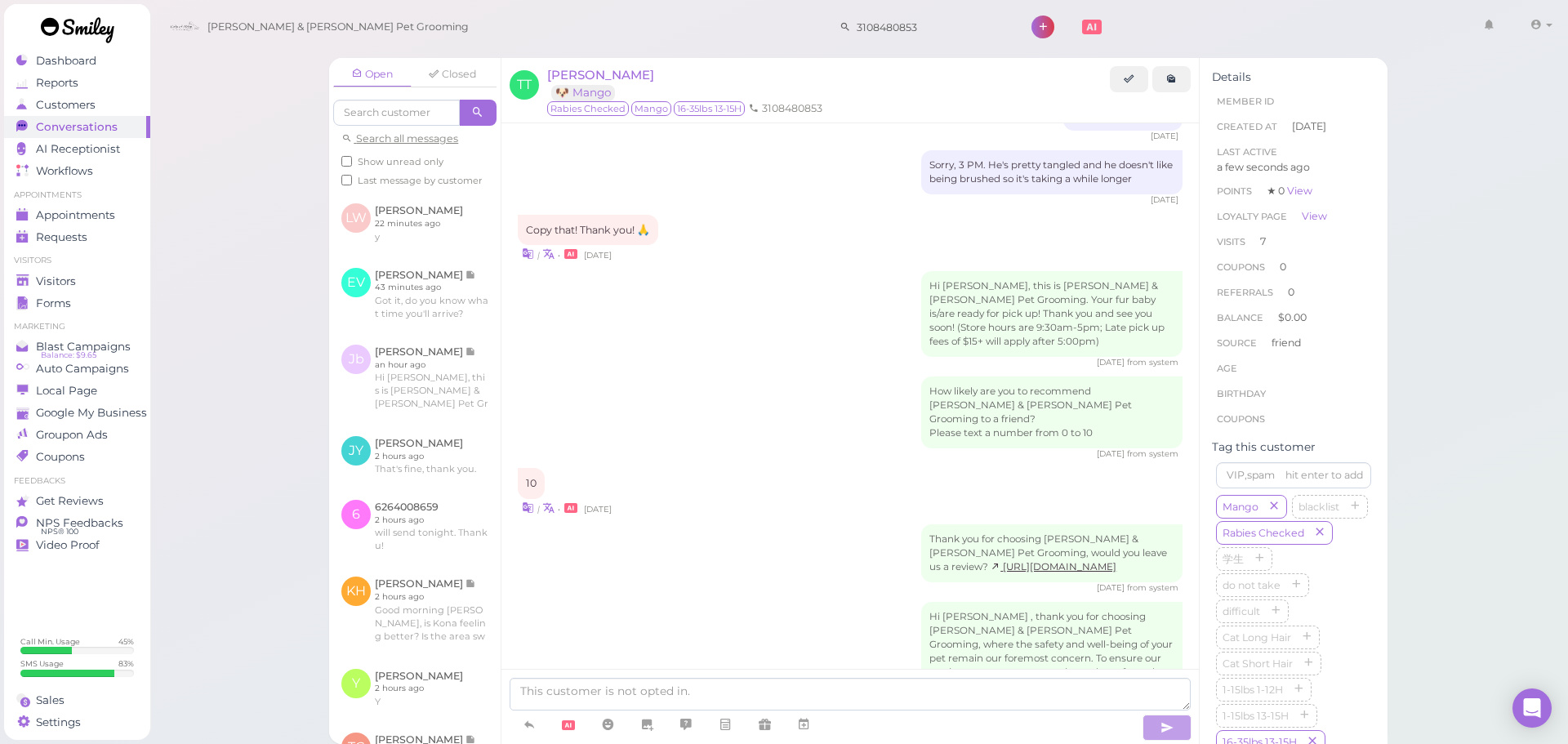
click at [647, 602] on div "Hi Tommy , thank you for choosing Cody & Miley Pet Grooming, where the safety a…" at bounding box center [850, 699] width 665 height 194
click at [85, 222] on span "Appointments" at bounding box center [76, 215] width 81 height 14
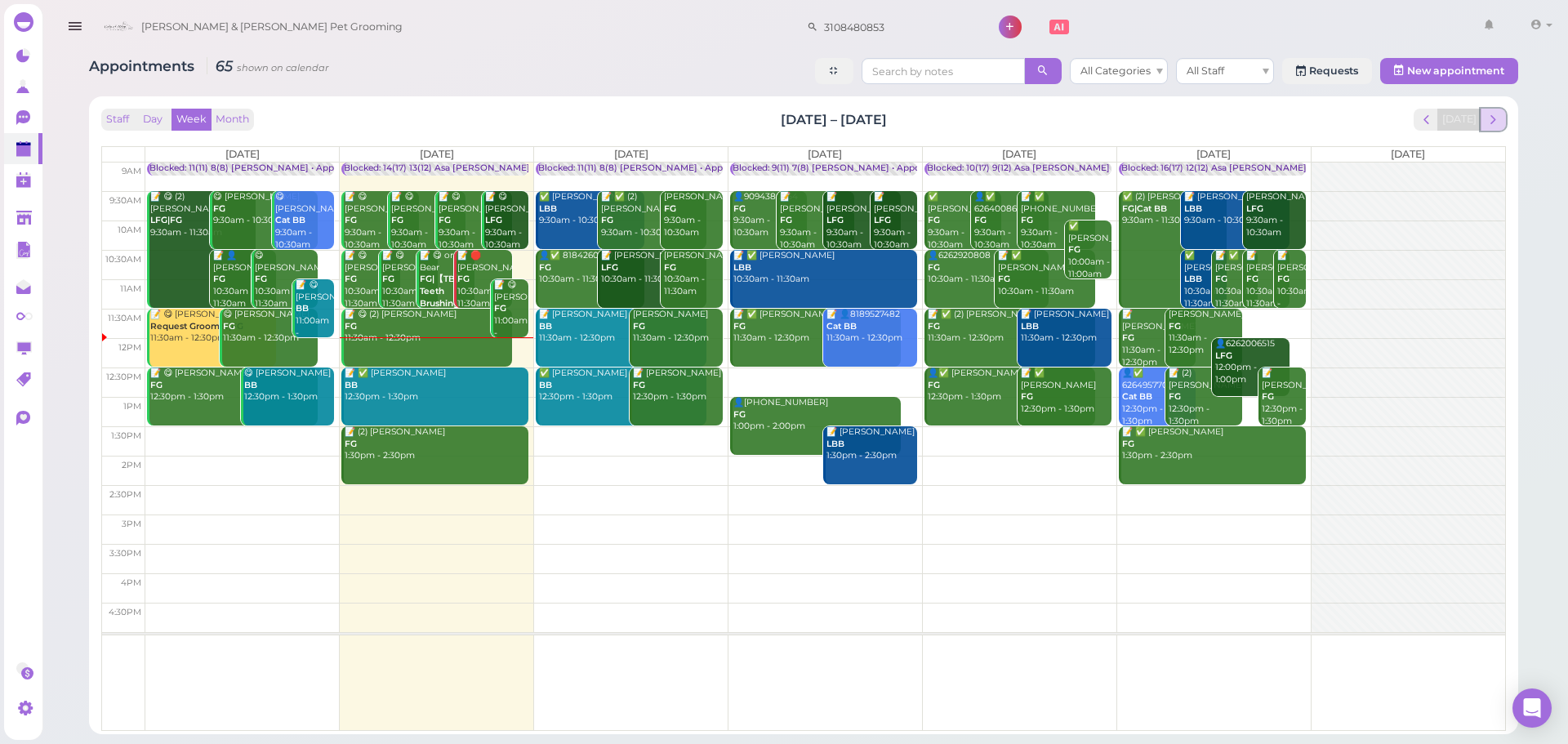
click at [1497, 118] on span "next" at bounding box center [1493, 120] width 16 height 16
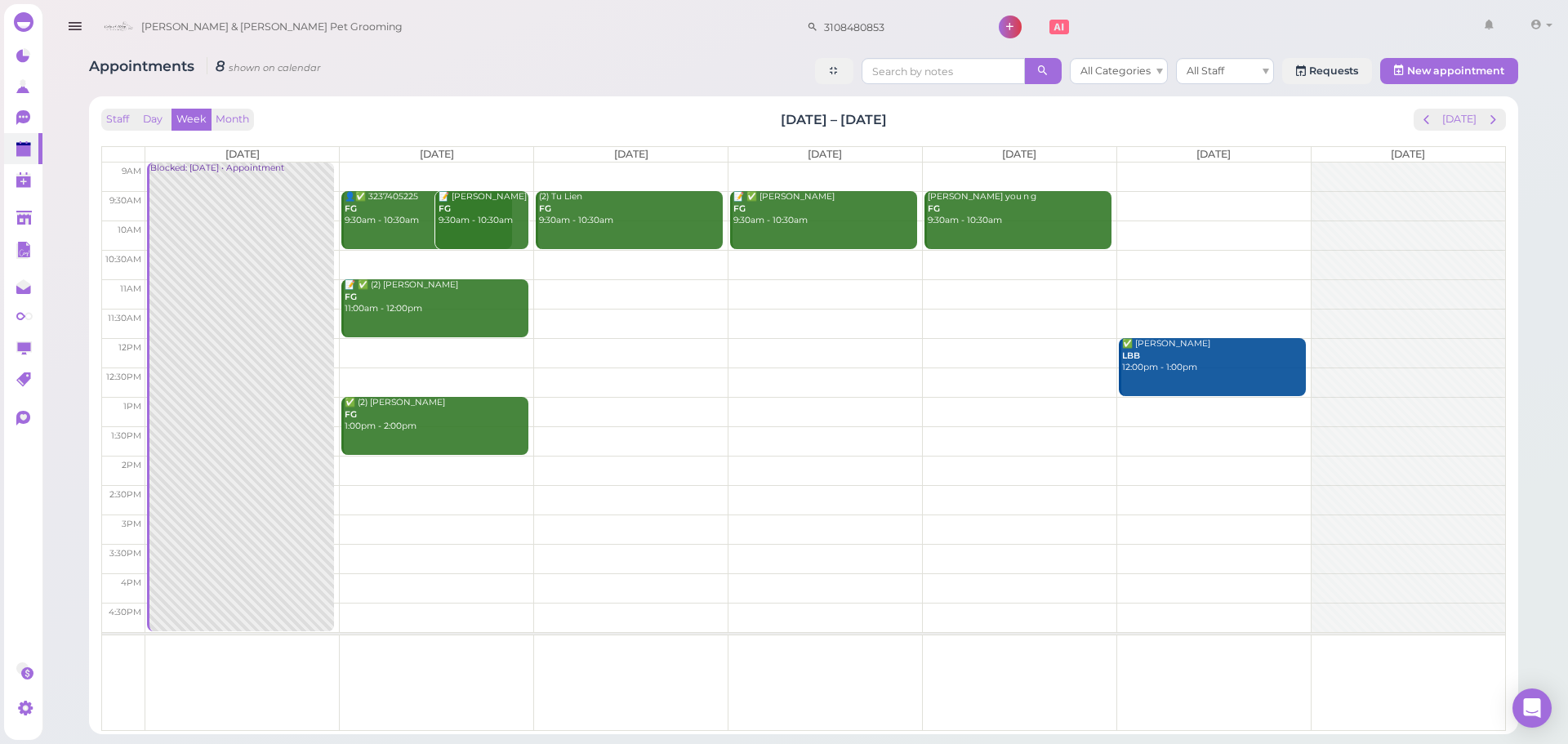
click at [432, 260] on td at bounding box center [826, 265] width 1361 height 29
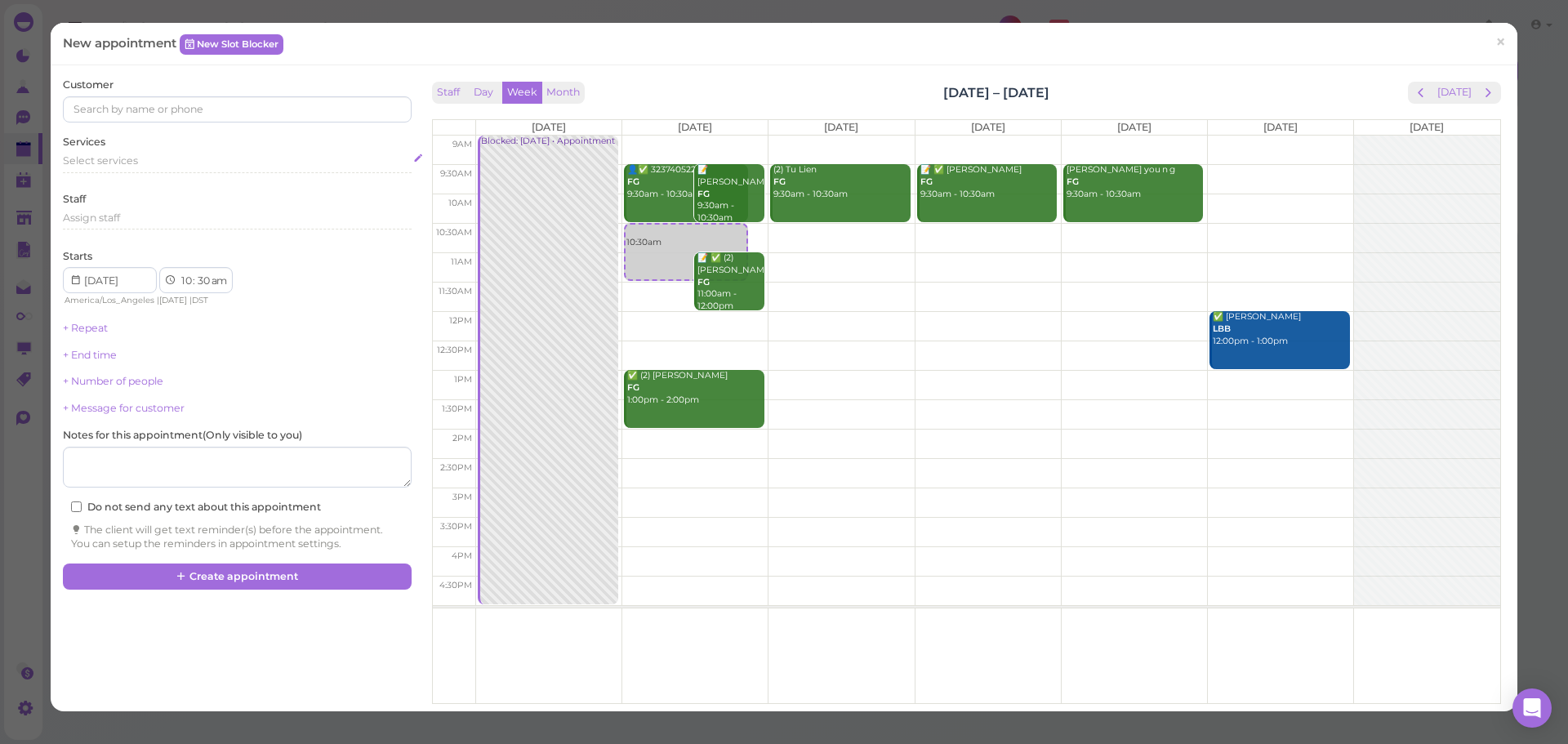
click at [119, 161] on span "Select services" at bounding box center [100, 160] width 75 height 12
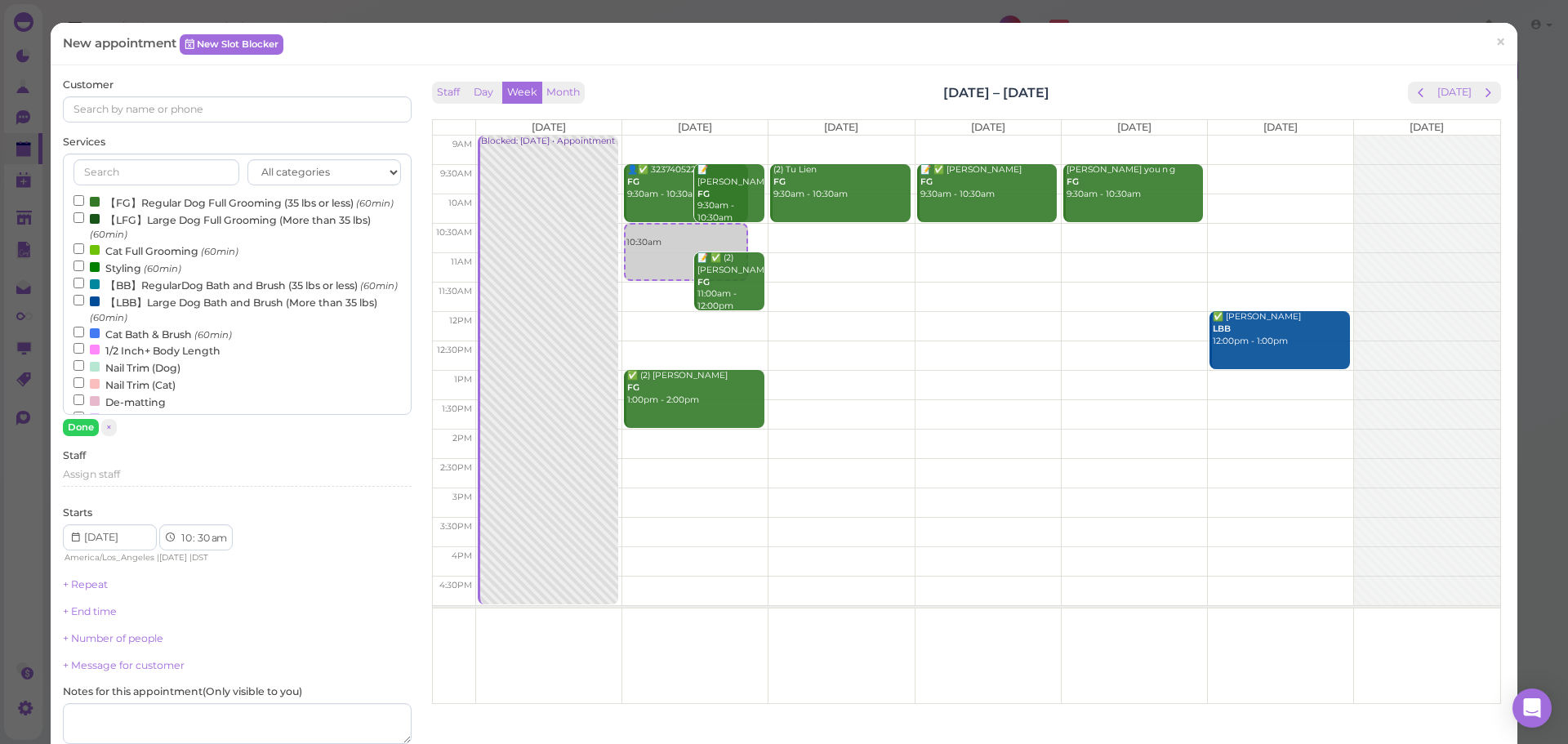
click at [108, 208] on label "【FG】Regular Dog Full Grooming (35 lbs or less) (60min)" at bounding box center [234, 202] width 321 height 17
click at [84, 206] on input "【FG】Regular Dog Full Grooming (35 lbs or less) (60min)" at bounding box center [78, 200] width 10 height 10
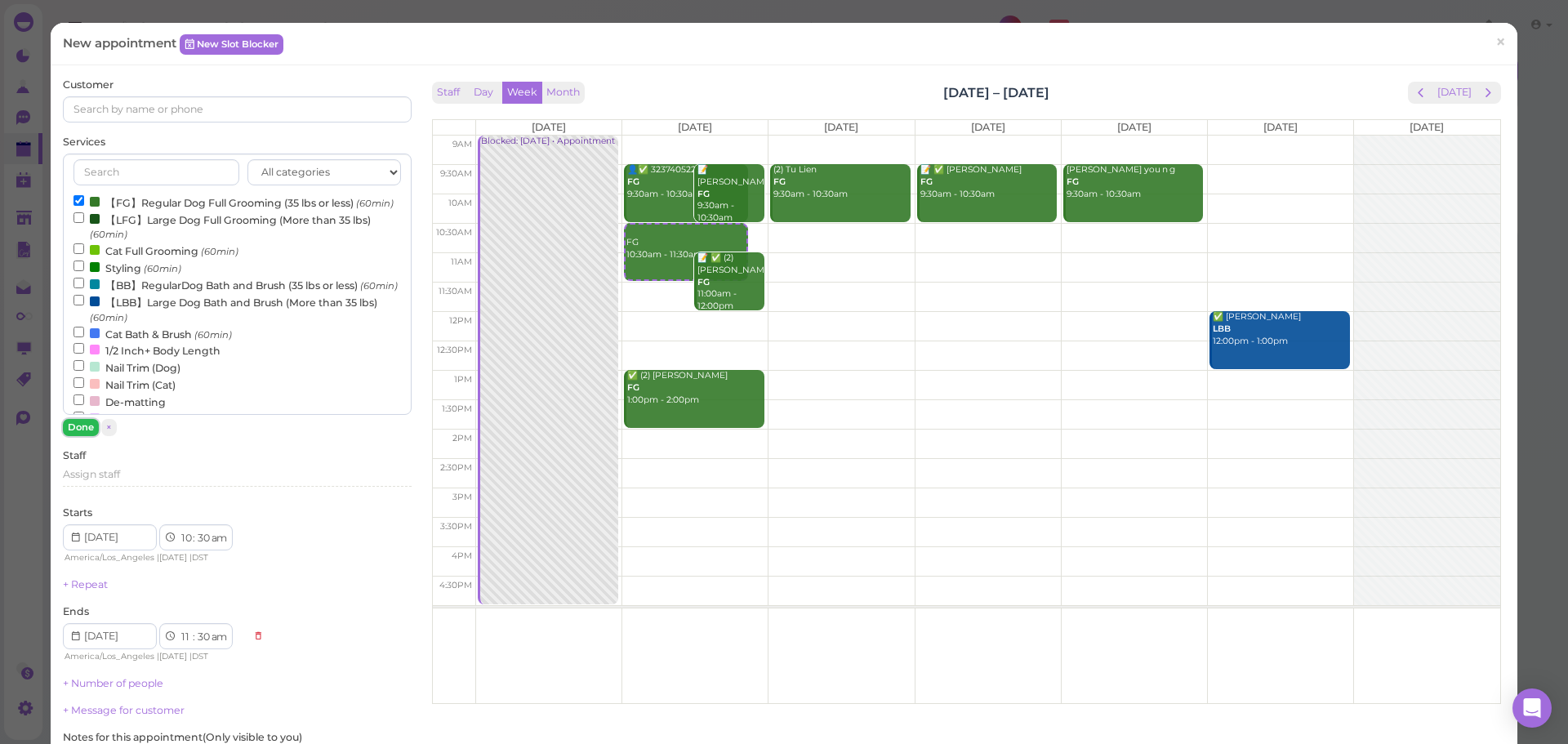
click at [81, 424] on button "Done" at bounding box center [80, 427] width 36 height 17
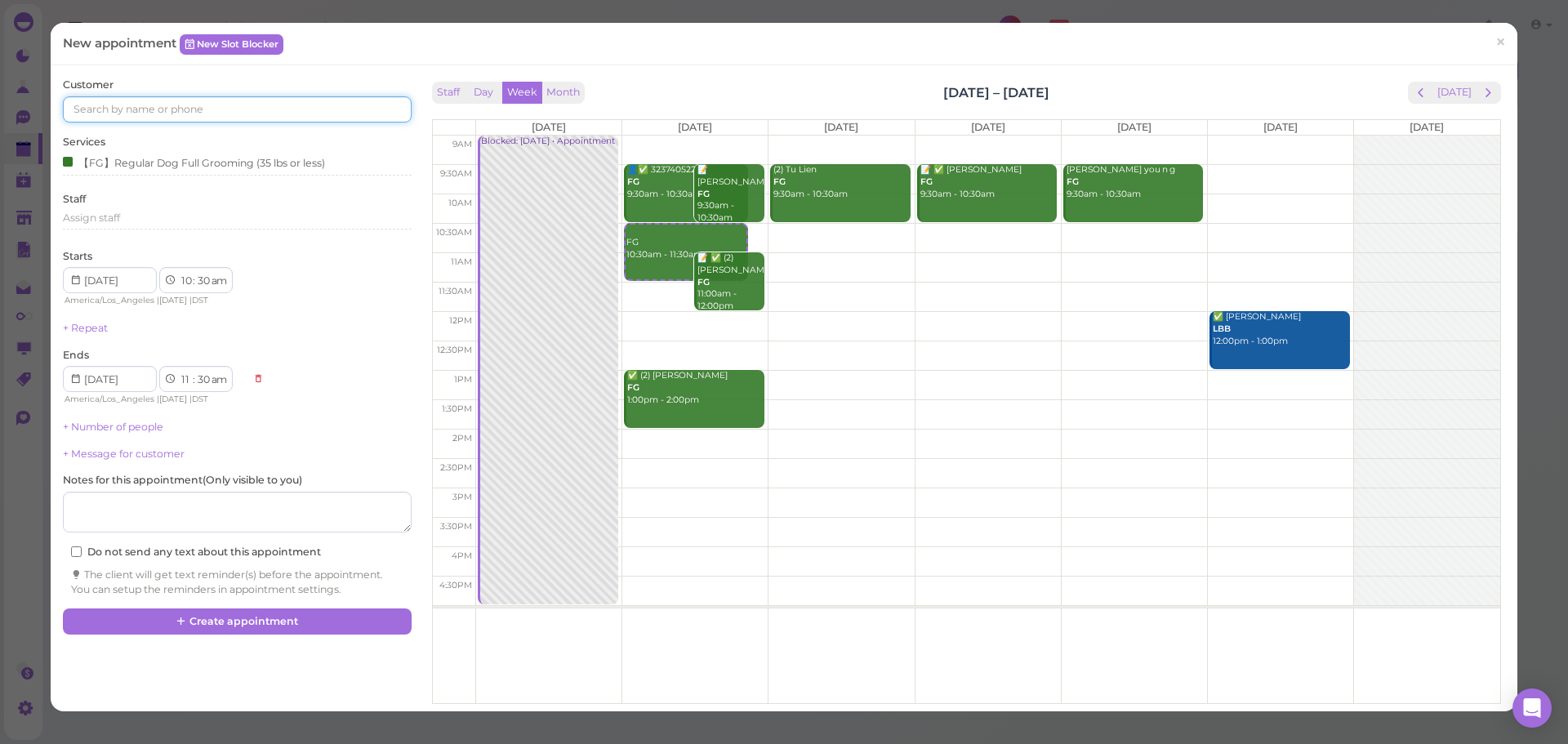
click at [195, 105] on input at bounding box center [236, 109] width 348 height 26
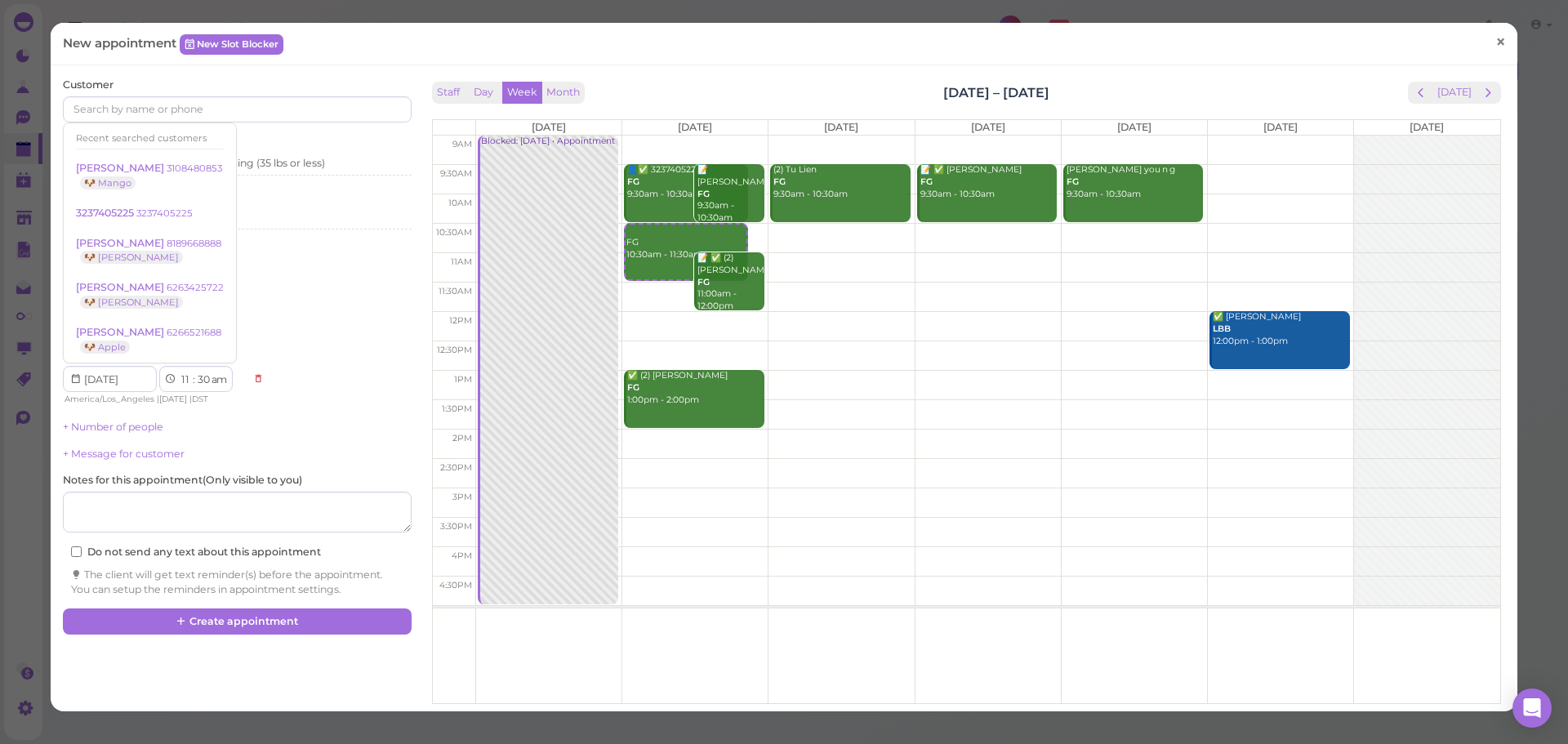
click at [1496, 33] on span "×" at bounding box center [1501, 42] width 10 height 22
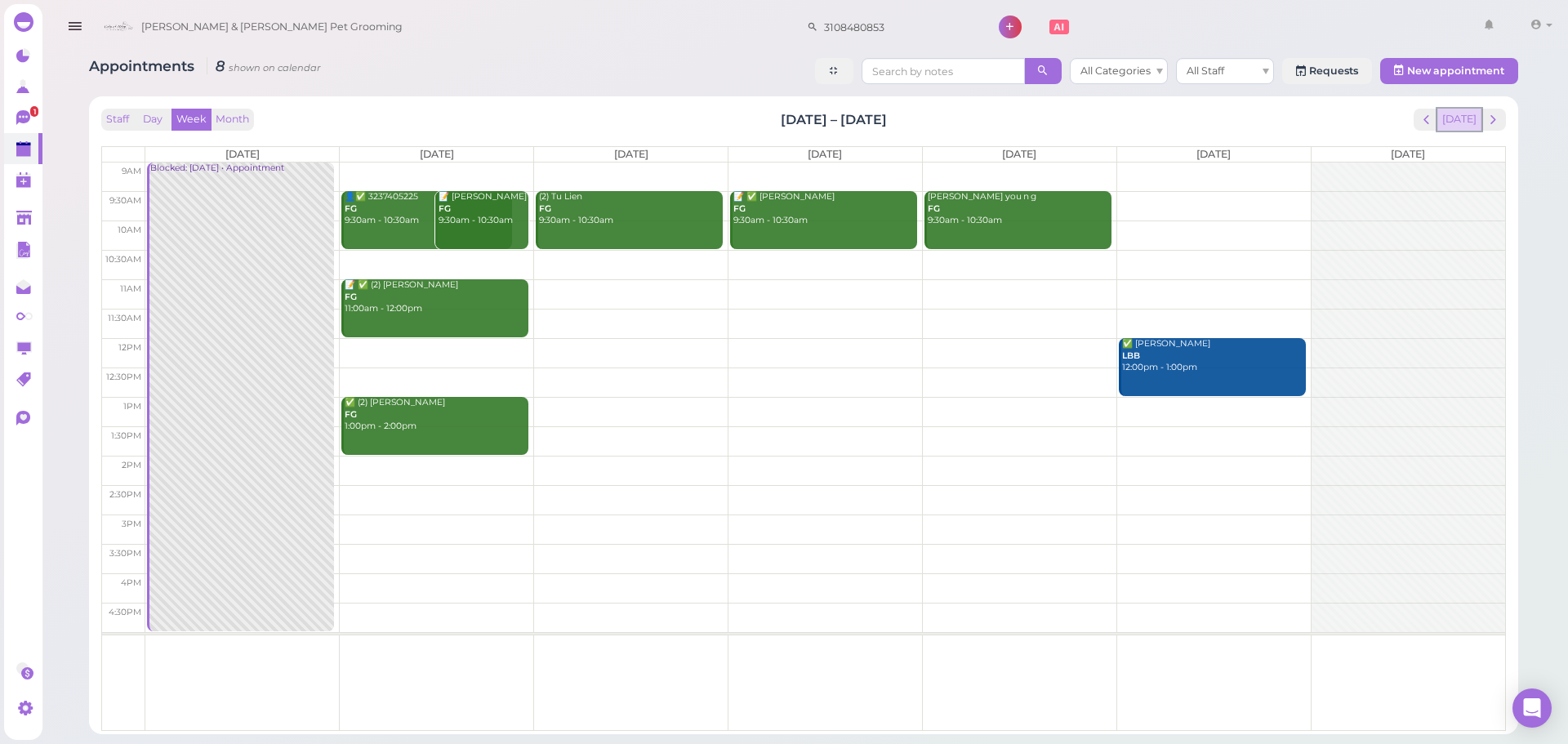
click at [1466, 121] on button "[DATE]" at bounding box center [1460, 120] width 44 height 22
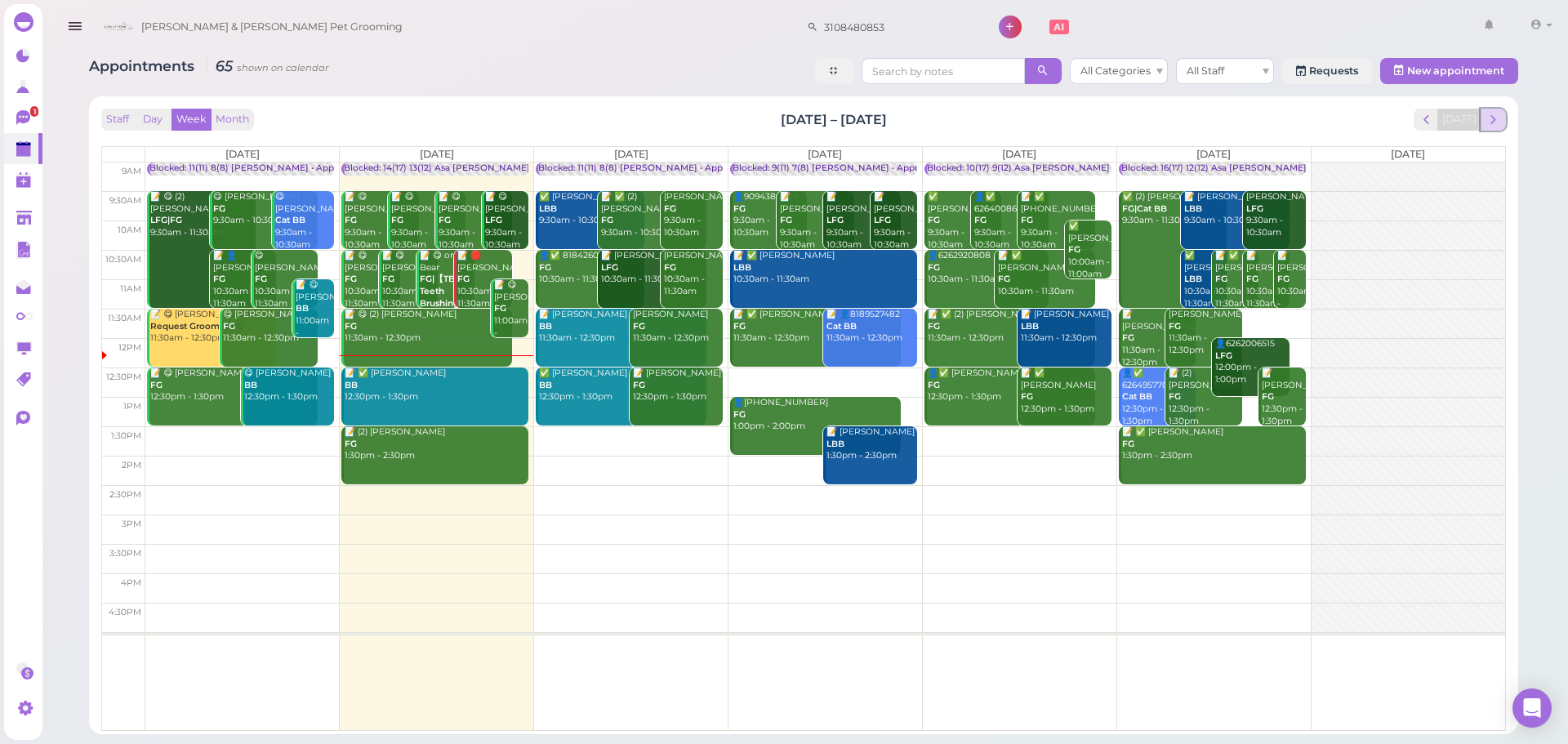
click at [1500, 112] on span "next" at bounding box center [1493, 120] width 16 height 16
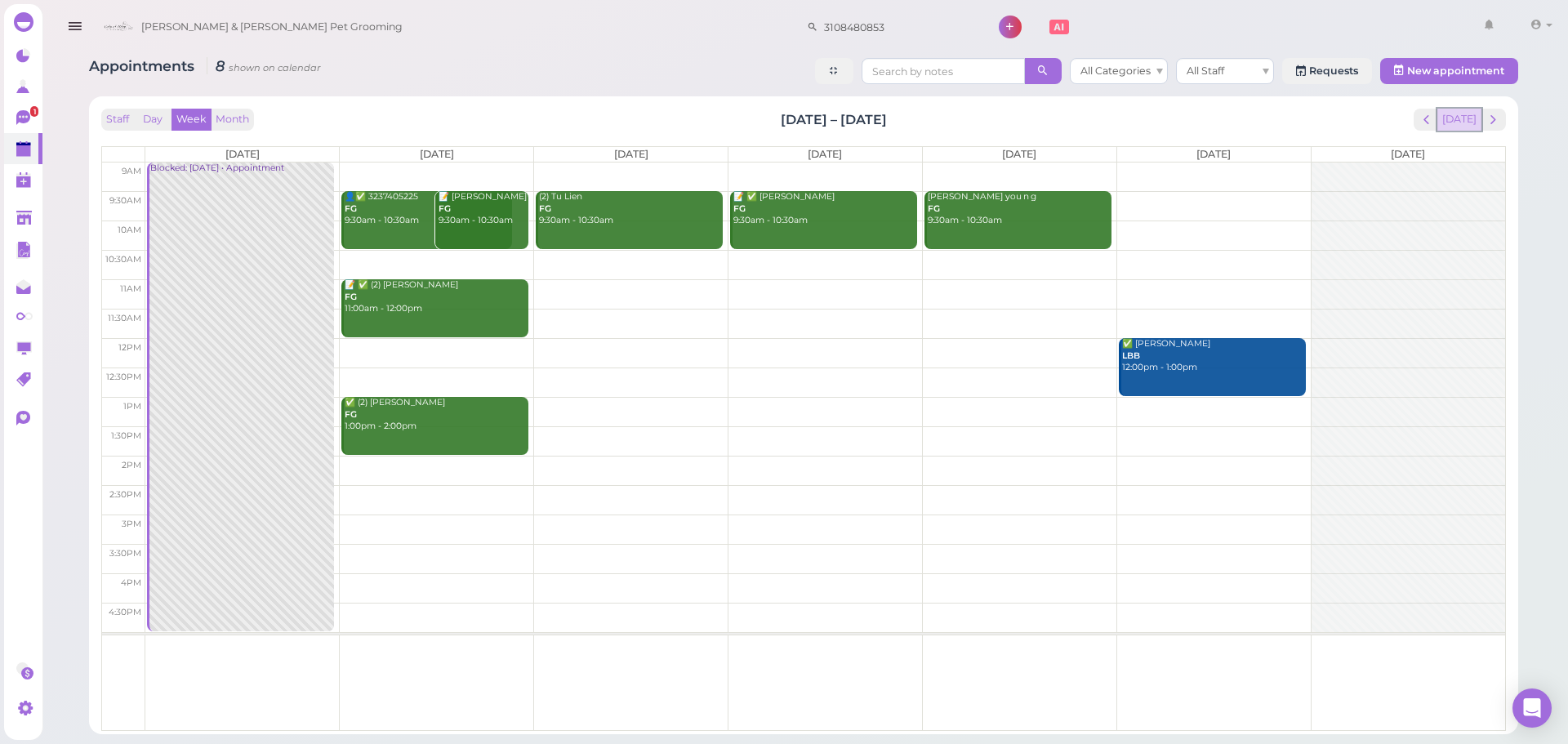
click at [1477, 122] on button "[DATE]" at bounding box center [1460, 120] width 44 height 22
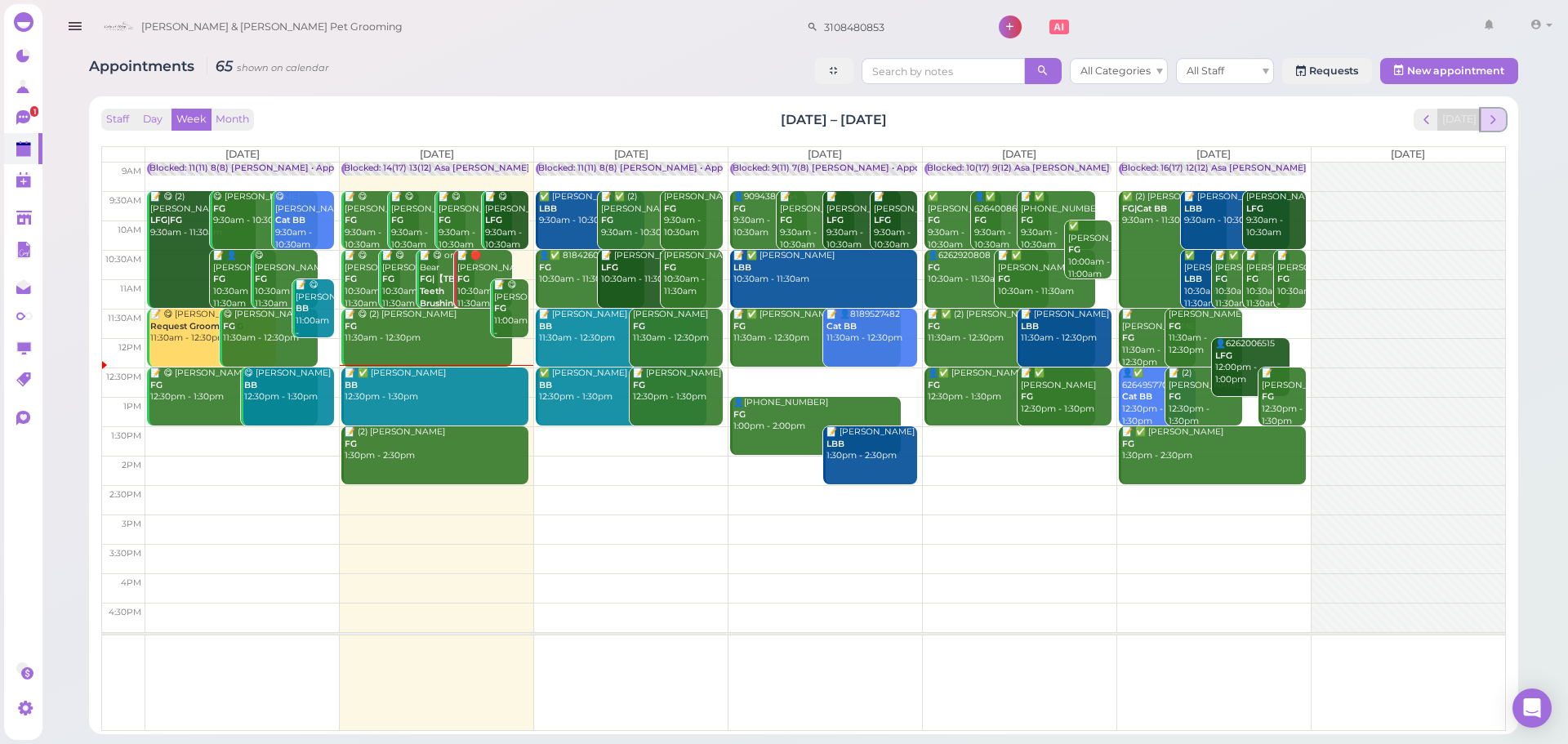
click at [1490, 121] on span "next" at bounding box center [1493, 120] width 16 height 16
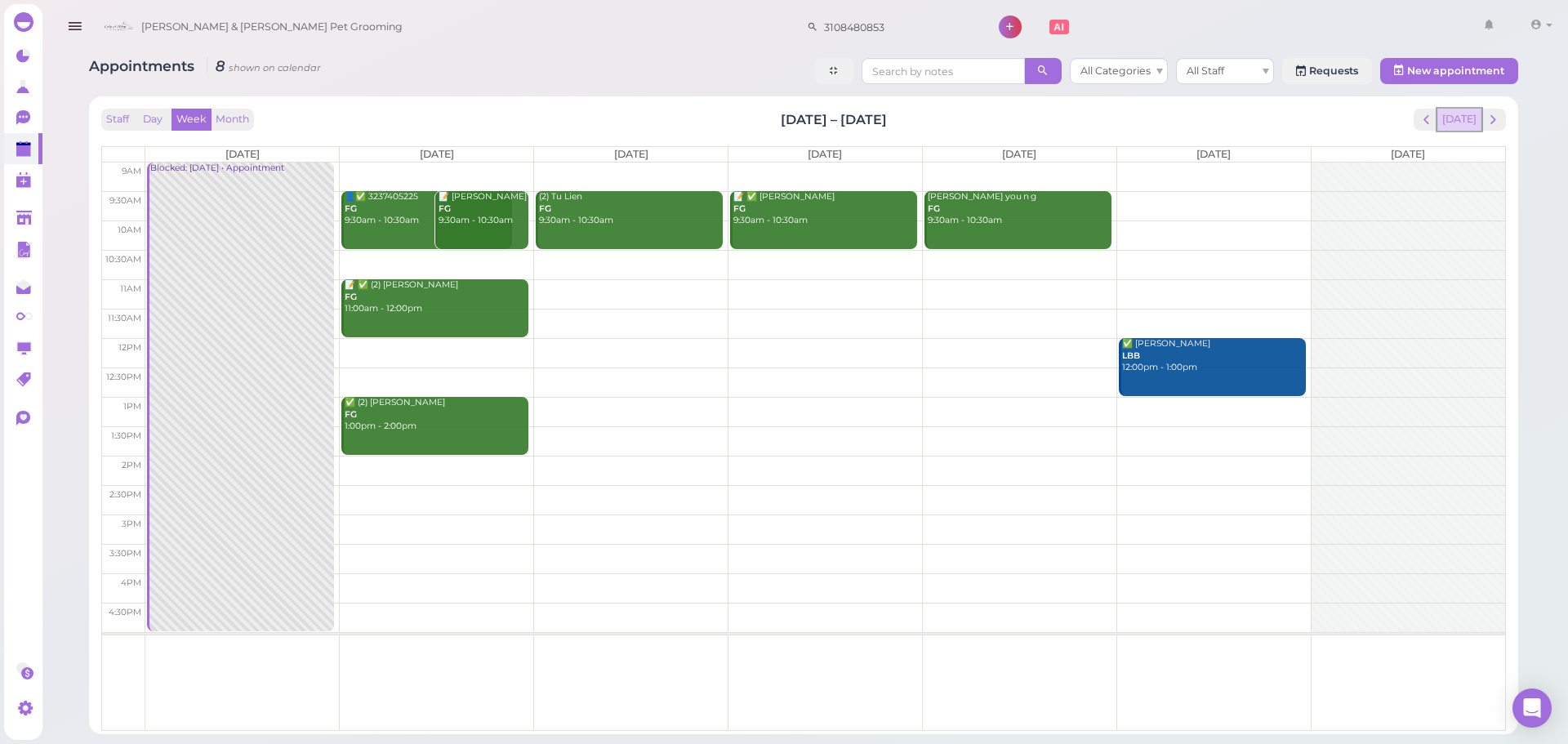
click at [1470, 108] on button "[DATE]" at bounding box center [1460, 120] width 44 height 22
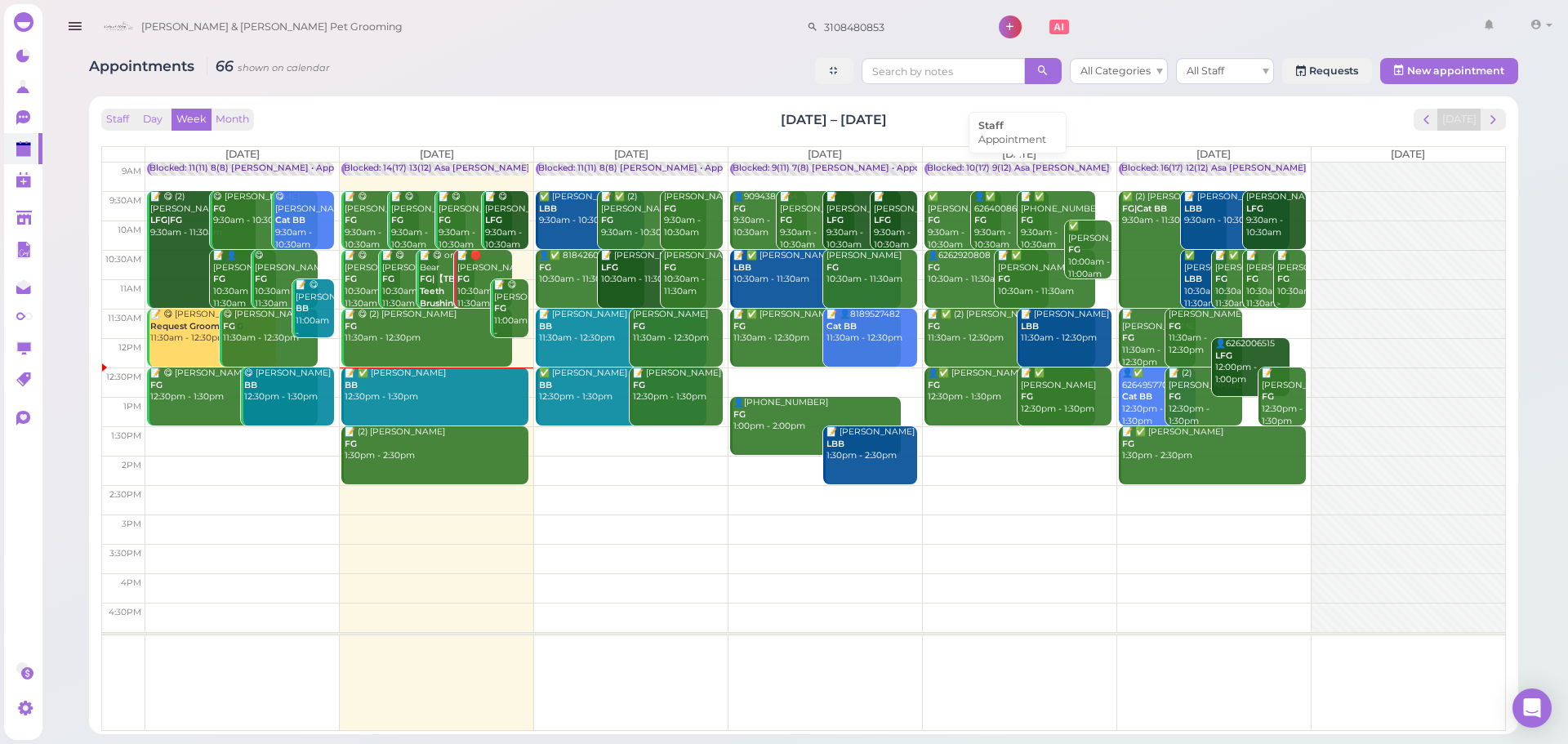
click at [1029, 169] on div "Blocked: 10(17) 9(12) Asa [PERSON_NAME] [PERSON_NAME] • Appointment" at bounding box center [1090, 168] width 328 height 12
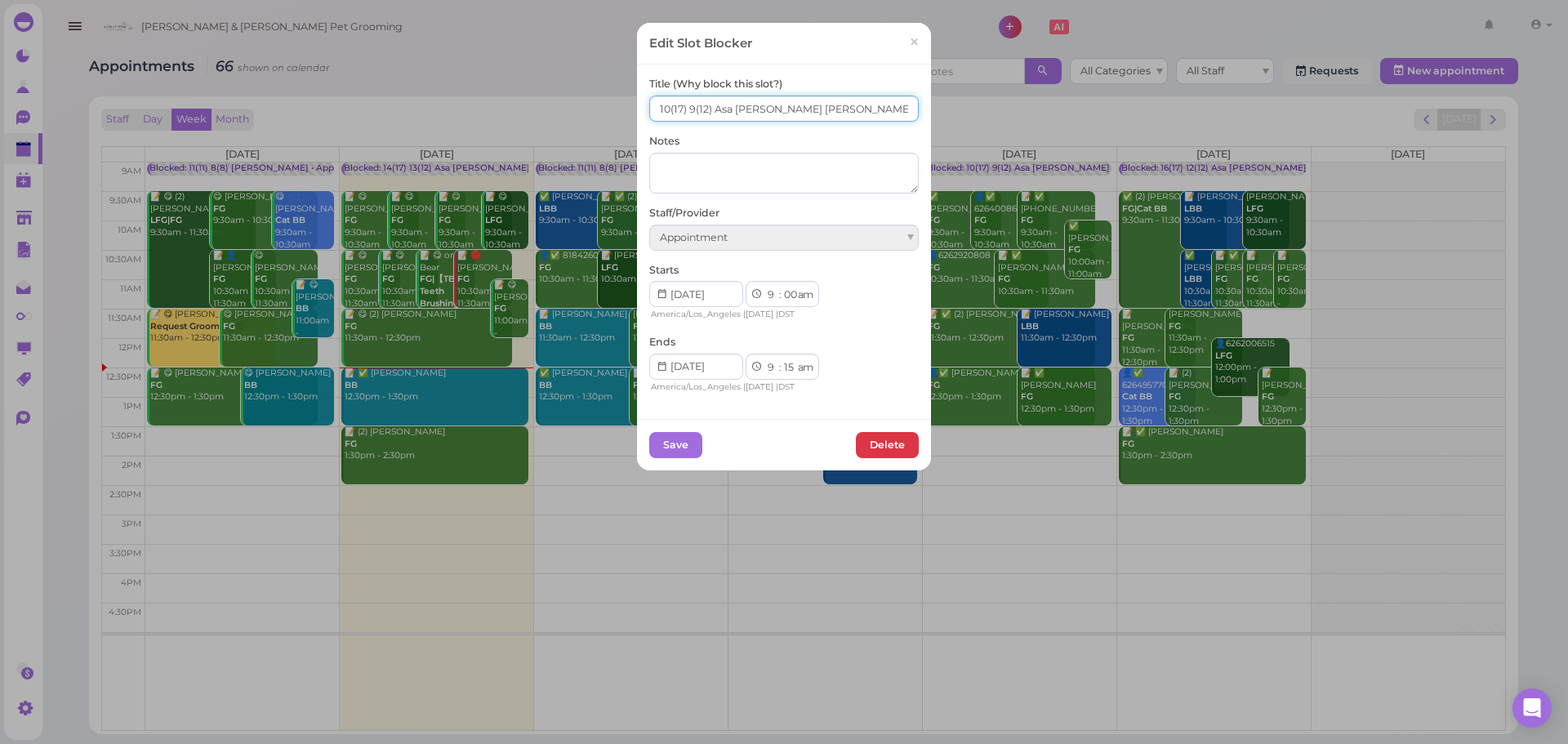
click at [691, 112] on input "10(17) 9(12) Asa Helen Rebecca" at bounding box center [784, 108] width 269 height 26
type input "12(17) 11(12) Asa Helen Rebecca"
click at [668, 440] on button "Save" at bounding box center [676, 445] width 53 height 26
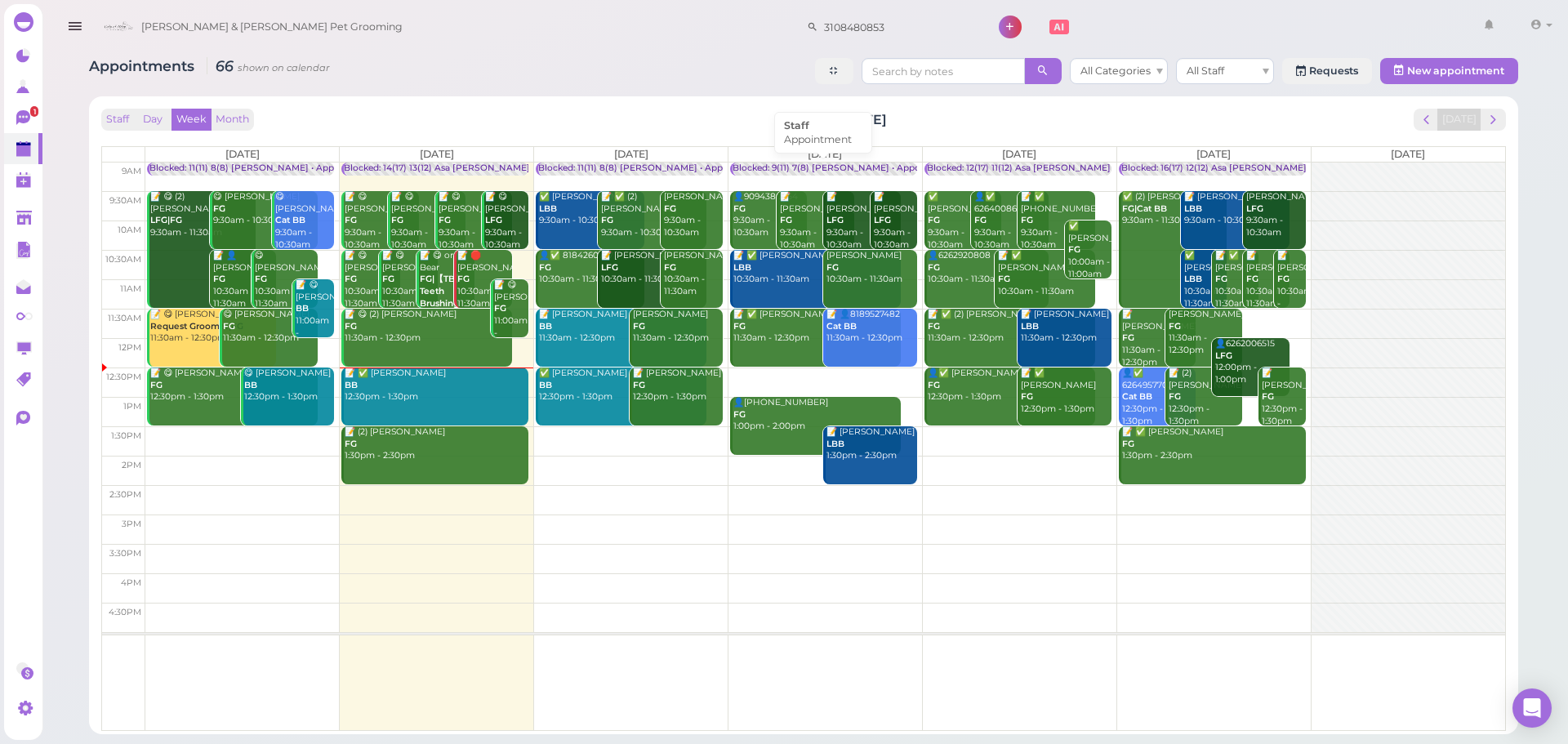
click at [777, 166] on div "Blocked: 9(11) 7(8) [PERSON_NAME] • Appointment" at bounding box center [844, 168] width 222 height 12
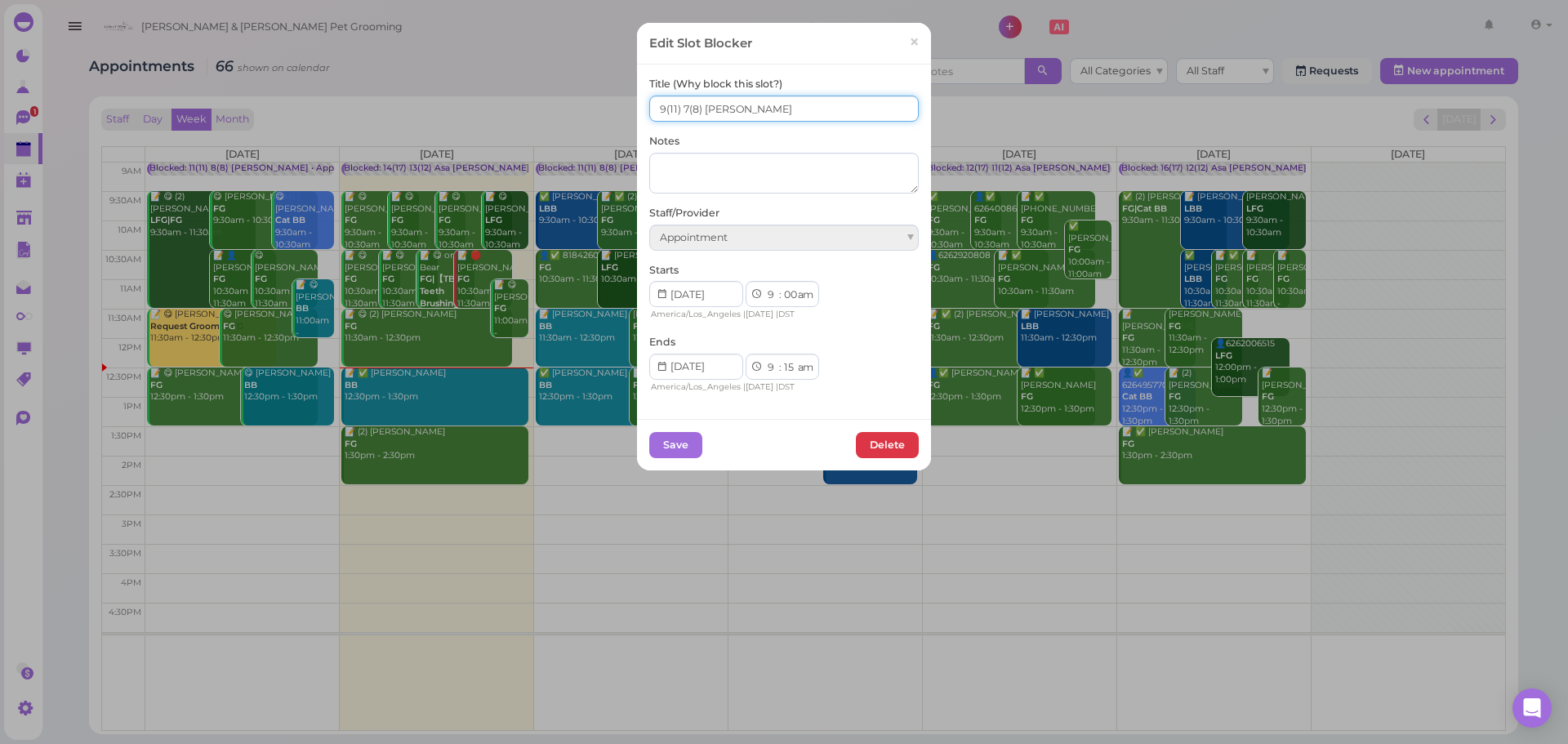
click at [649, 110] on input "9(11) 7(8) Asa Rebecca" at bounding box center [784, 108] width 269 height 26
type input "11(11) 8(8) Asa Rebecca"
click at [677, 439] on button "Save" at bounding box center [676, 445] width 53 height 26
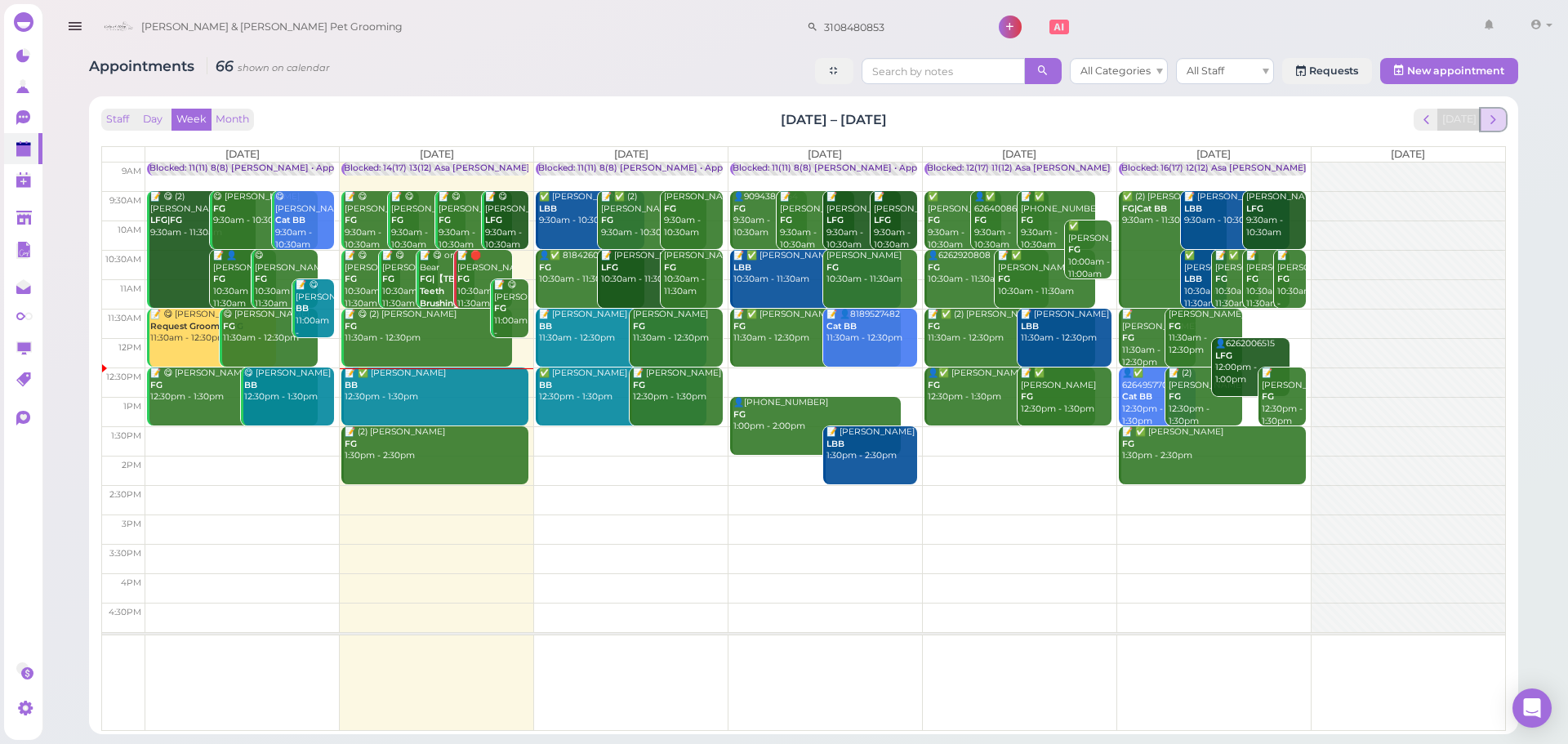
click at [1500, 121] on span "next" at bounding box center [1493, 120] width 16 height 16
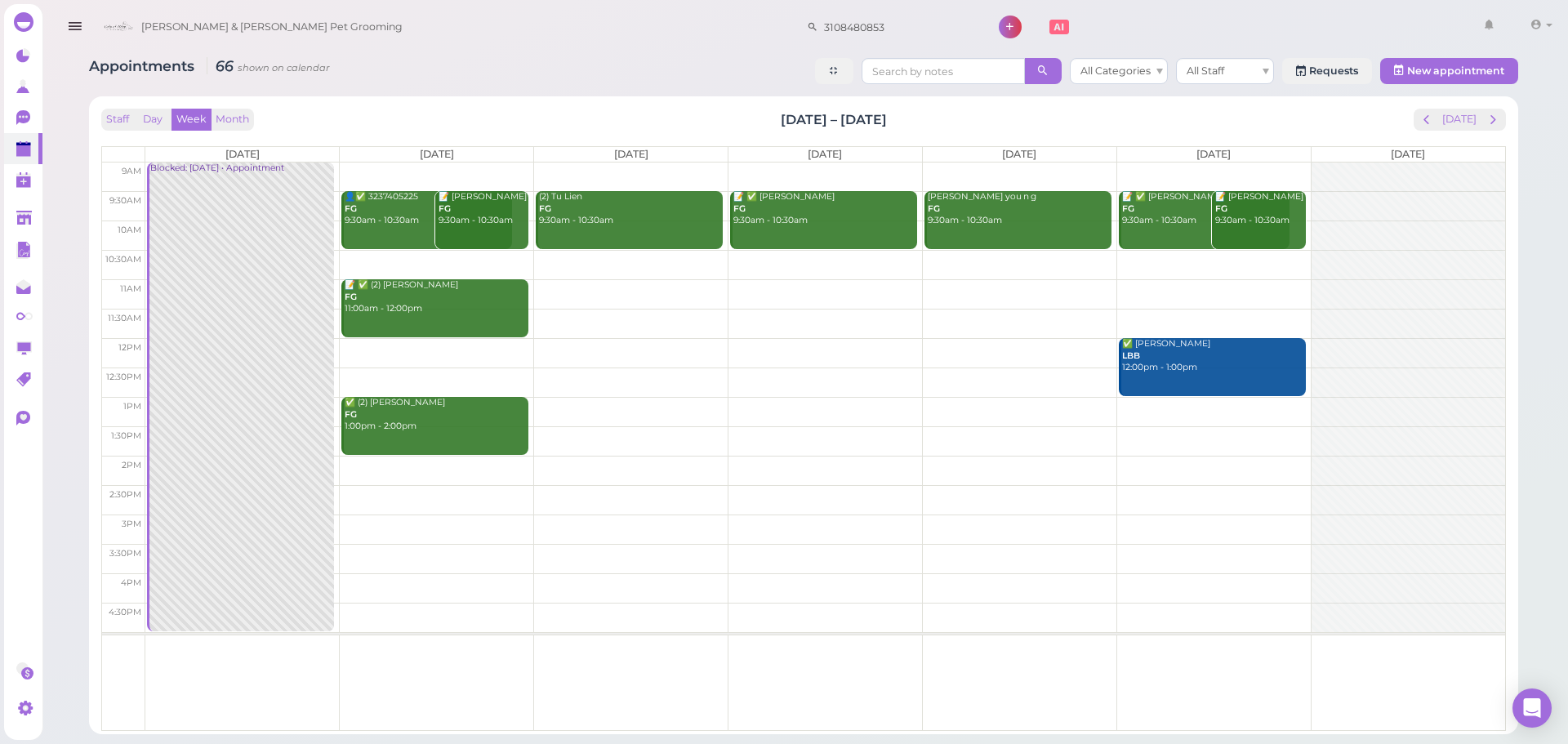
click at [748, 113] on div "Staff Day Week Month Sep 1 – 7, 2025 Today" at bounding box center [804, 120] width 1405 height 22
click at [1497, 108] on button "next" at bounding box center [1493, 120] width 25 height 22
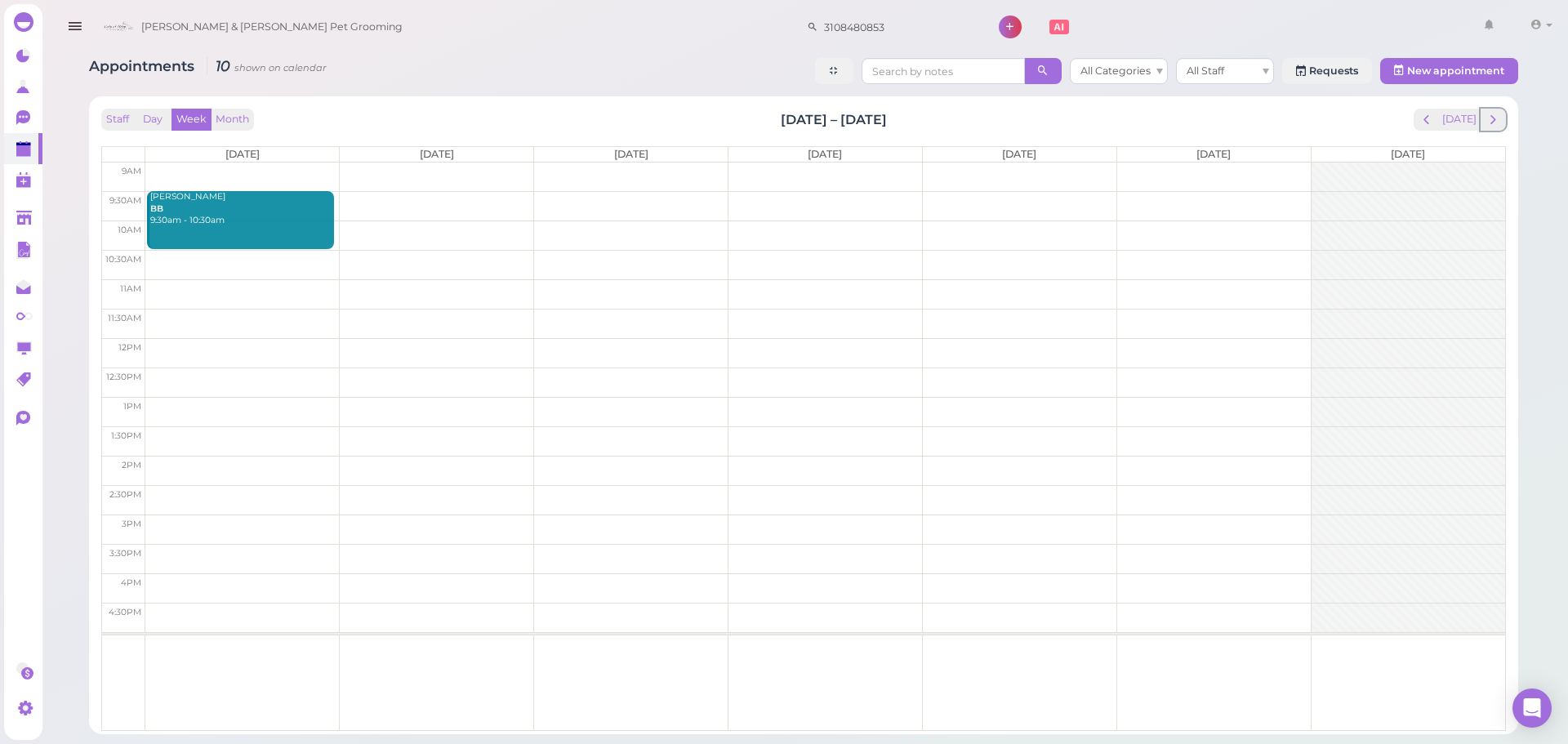
click at [1497, 108] on button "next" at bounding box center [1493, 120] width 25 height 22
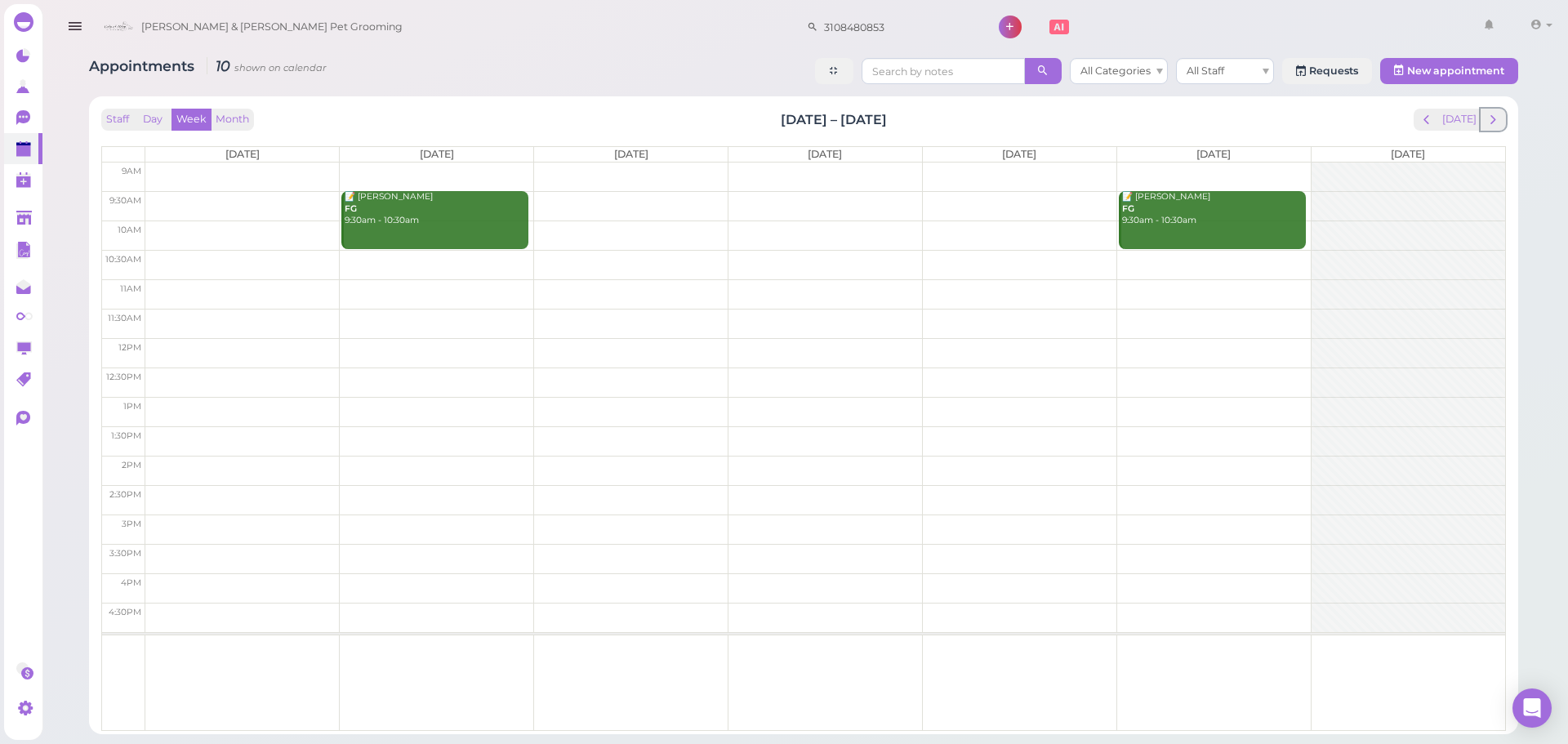
click at [1497, 108] on button "next" at bounding box center [1493, 120] width 25 height 22
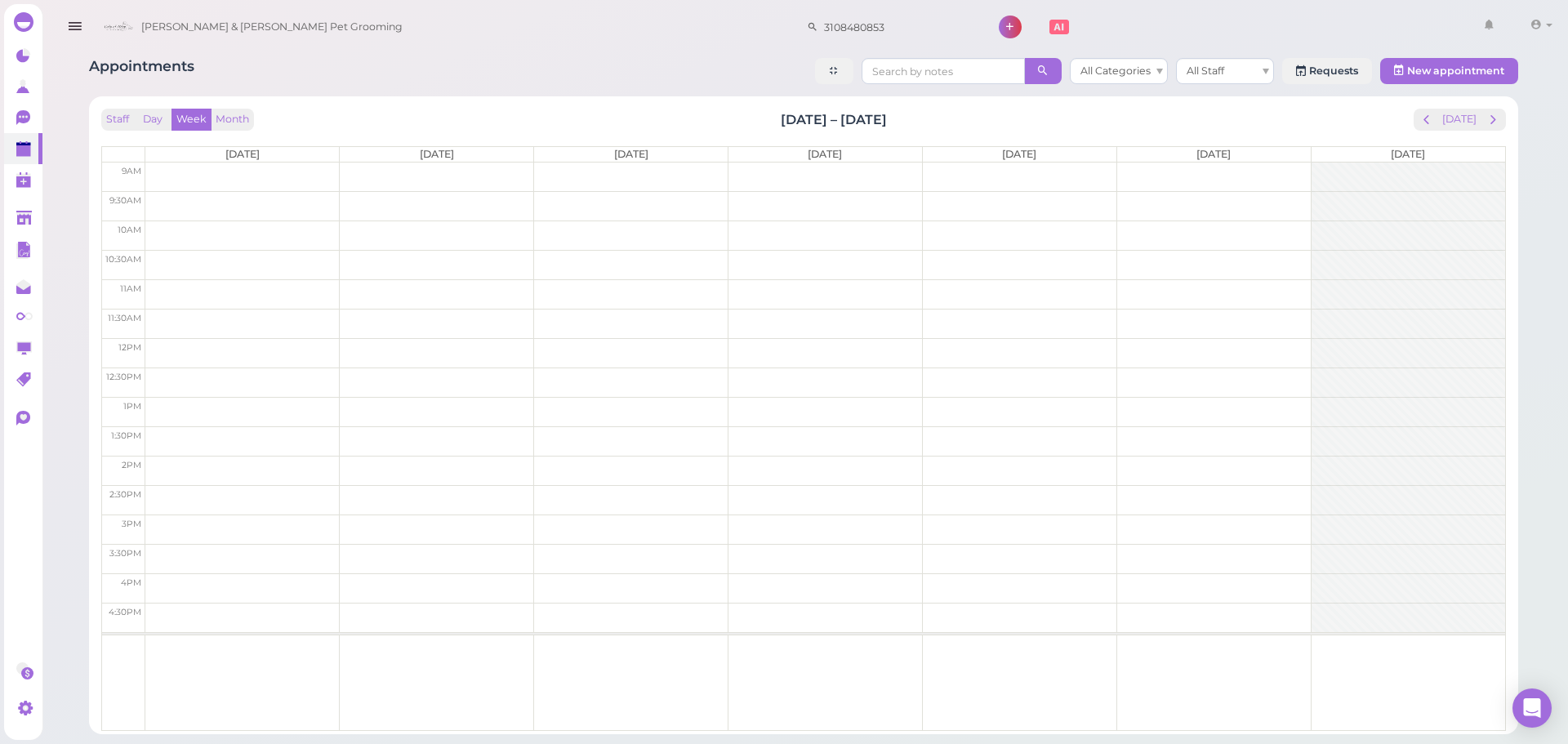
click at [229, 206] on td at bounding box center [826, 206] width 1361 height 29
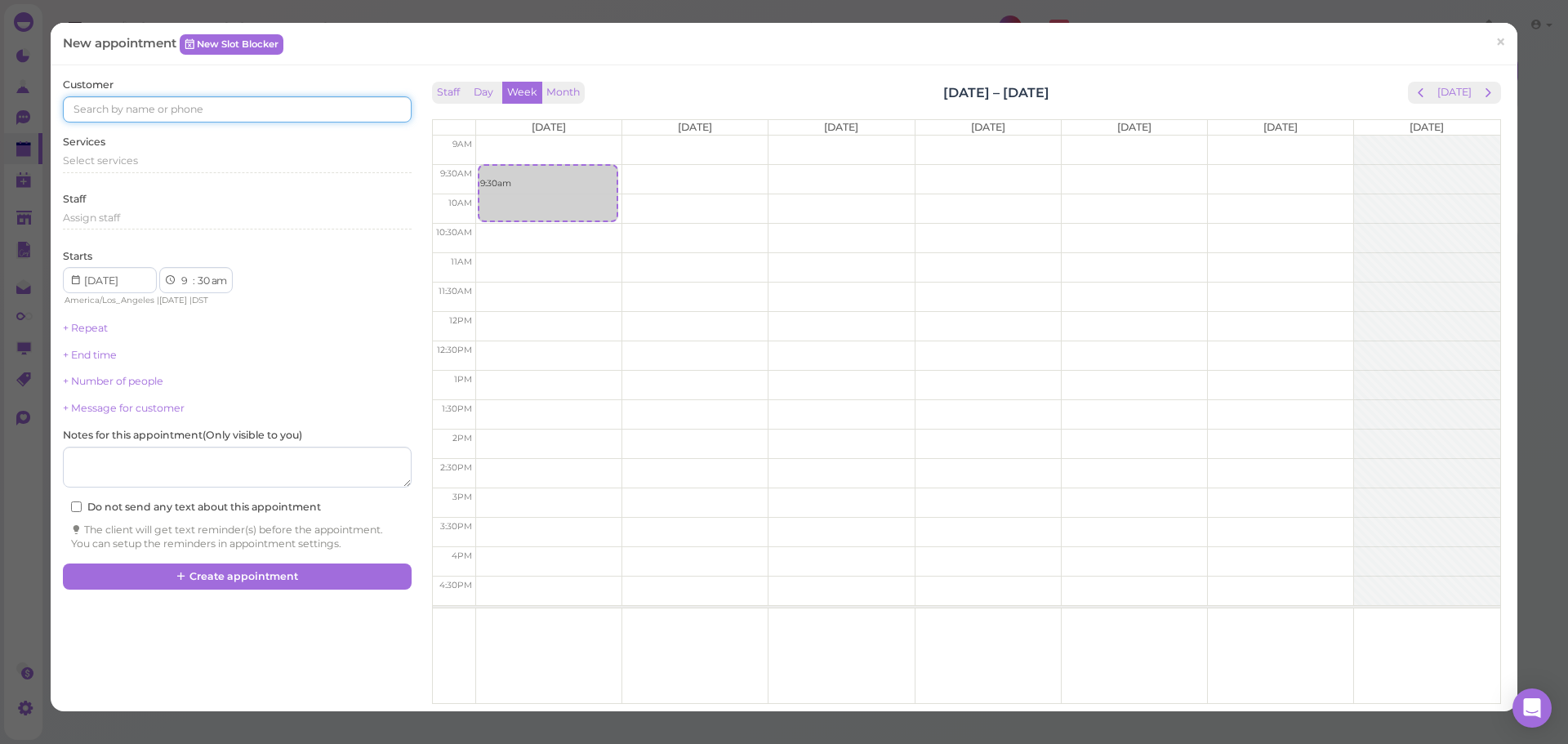
click at [248, 98] on input at bounding box center [236, 109] width 348 height 26
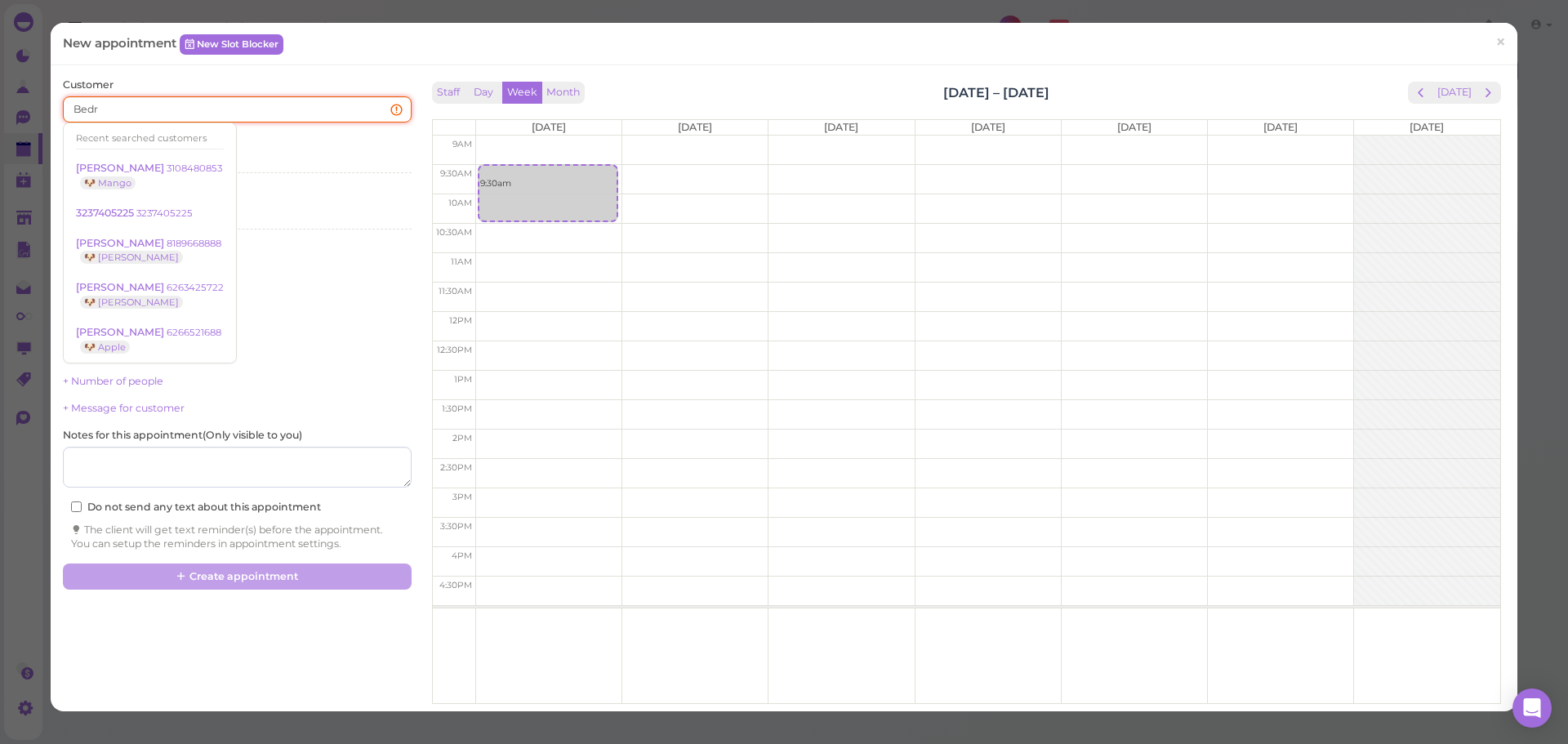
type input "Bedrr"
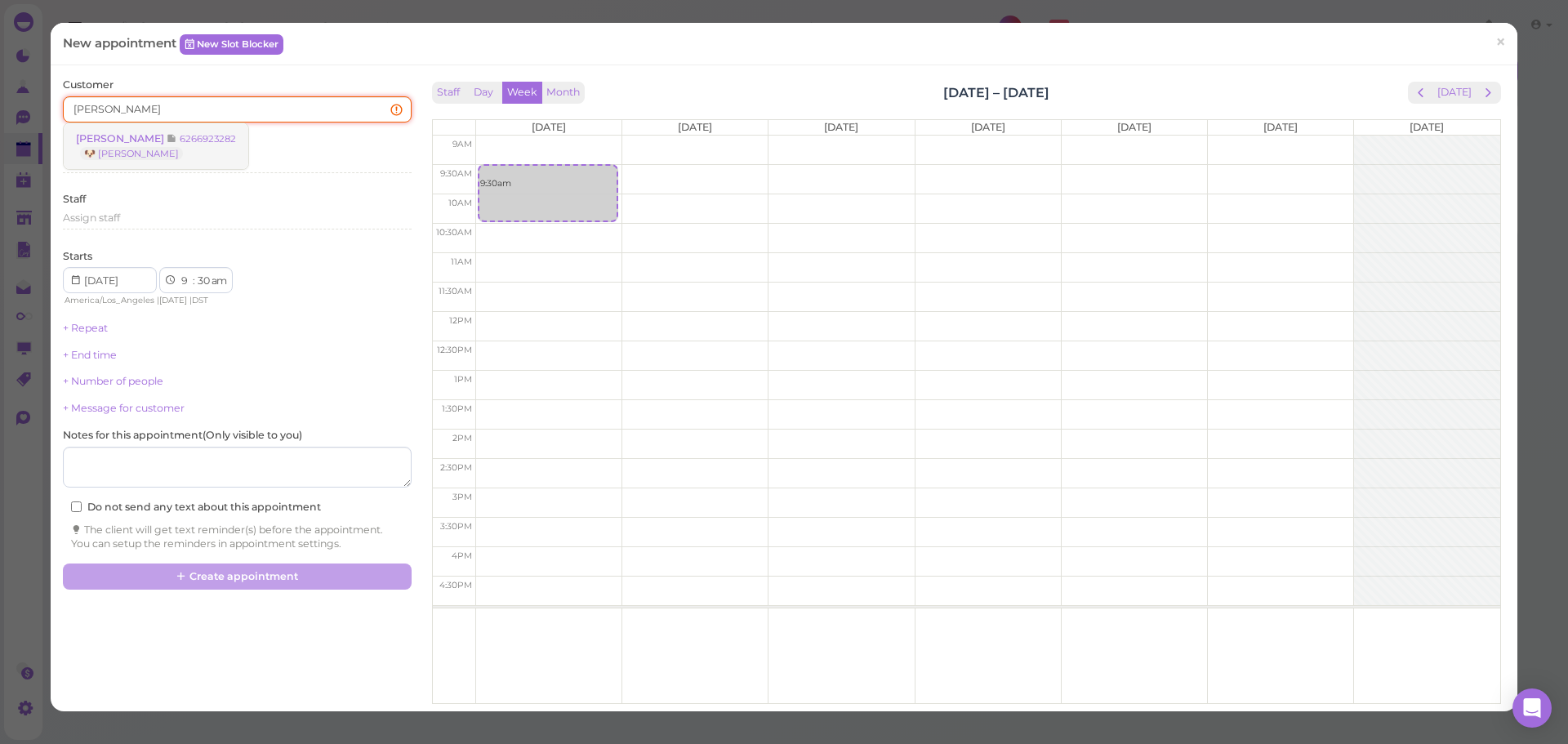
type input "Laura tave"
click at [146, 123] on link "Laura Tave 6266923282 🐶 Berry" at bounding box center [156, 146] width 185 height 46
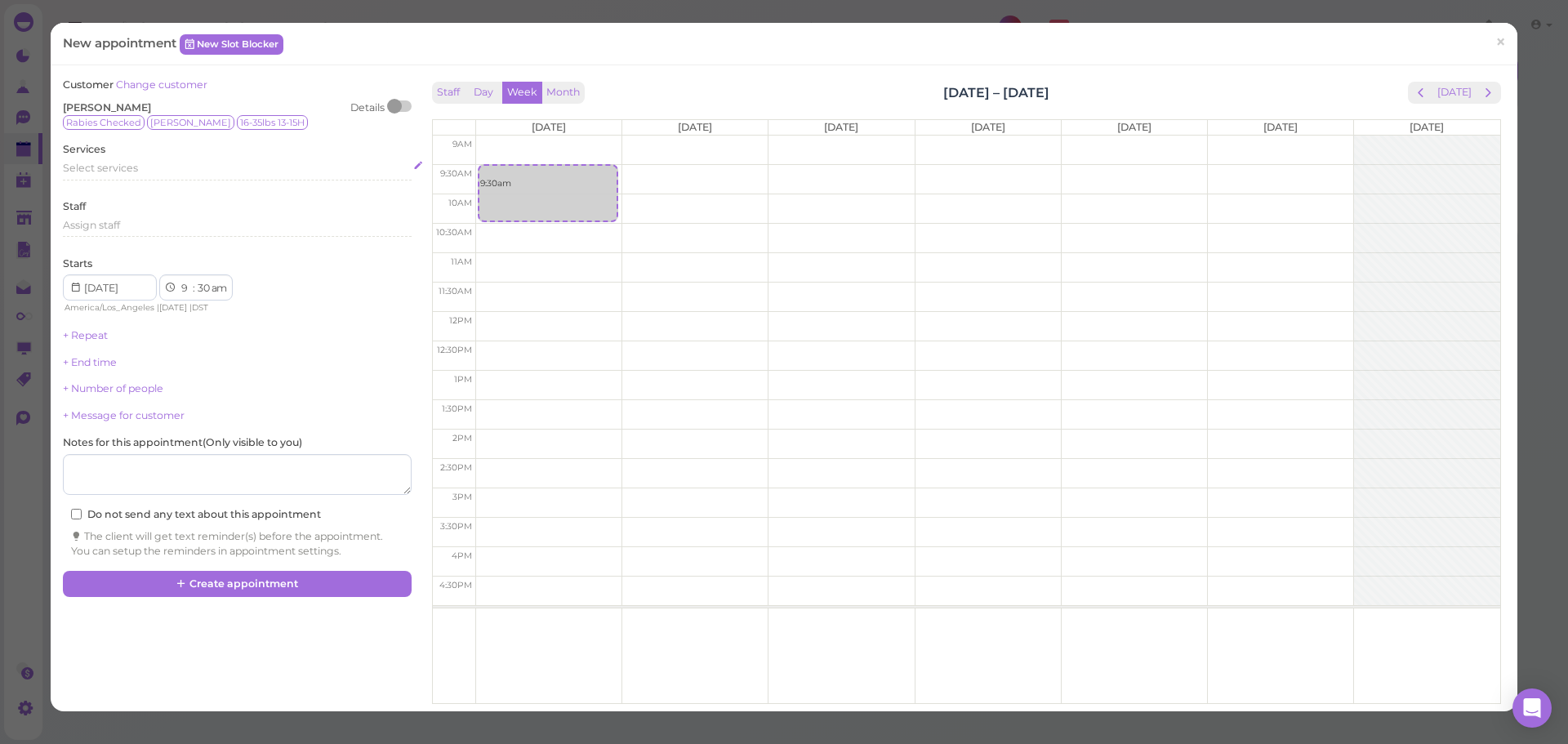
click at [136, 179] on div "Select services" at bounding box center [236, 170] width 348 height 20
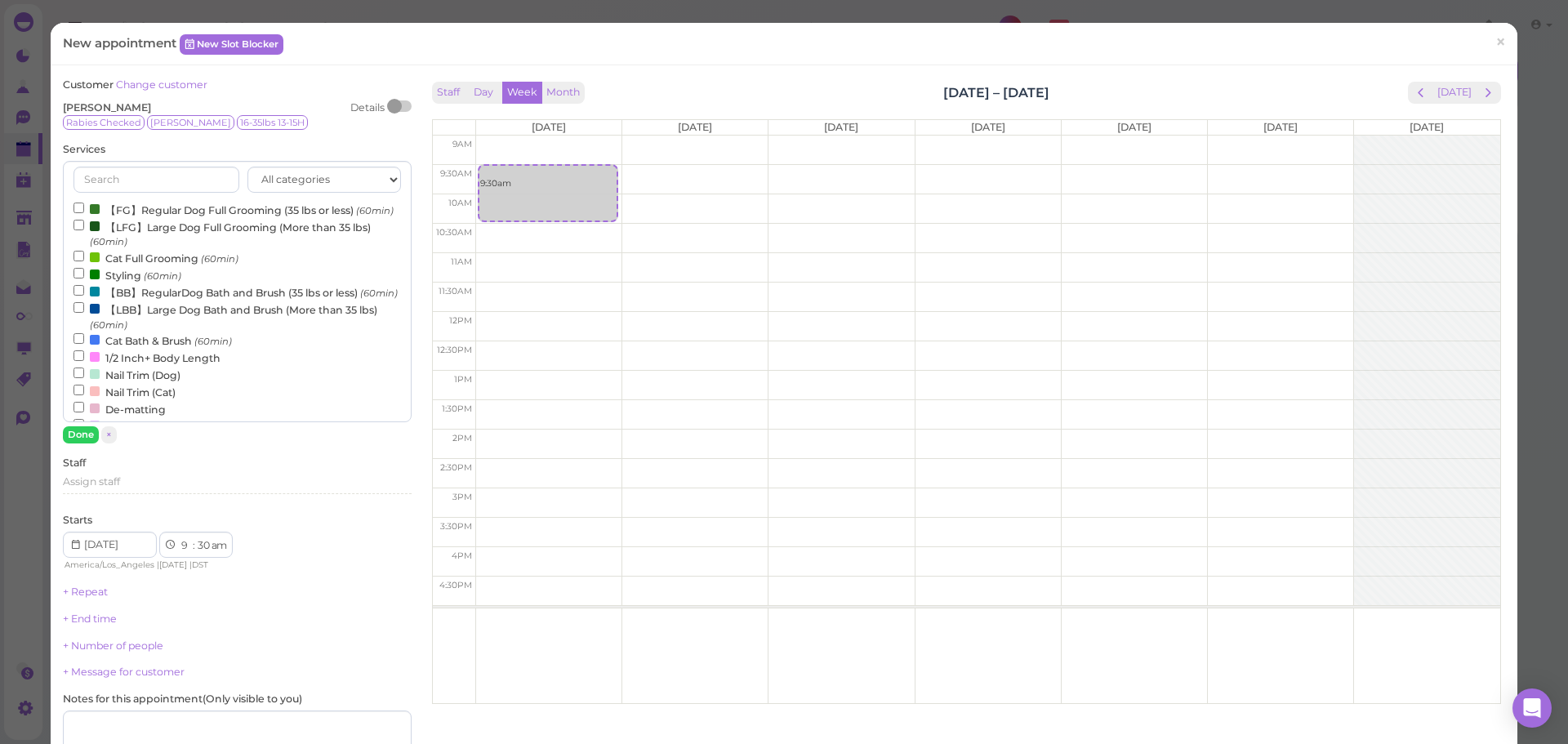
click at [122, 206] on label "【FG】Regular Dog Full Grooming (35 lbs or less) (60min)" at bounding box center [234, 209] width 321 height 17
click at [84, 206] on input "【FG】Regular Dog Full Grooming (35 lbs or less) (60min)" at bounding box center [78, 207] width 10 height 10
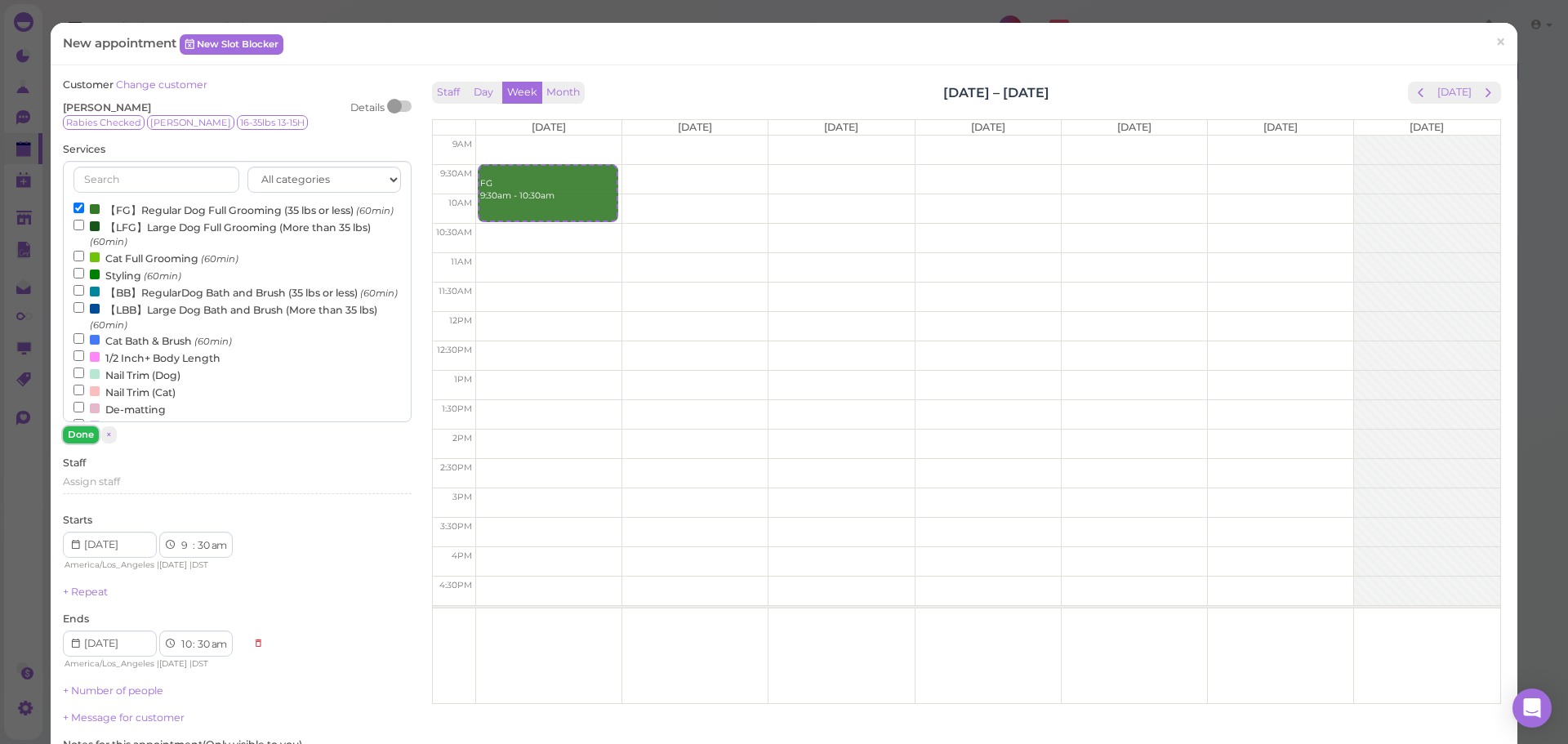
click at [78, 434] on button "Done" at bounding box center [80, 435] width 36 height 17
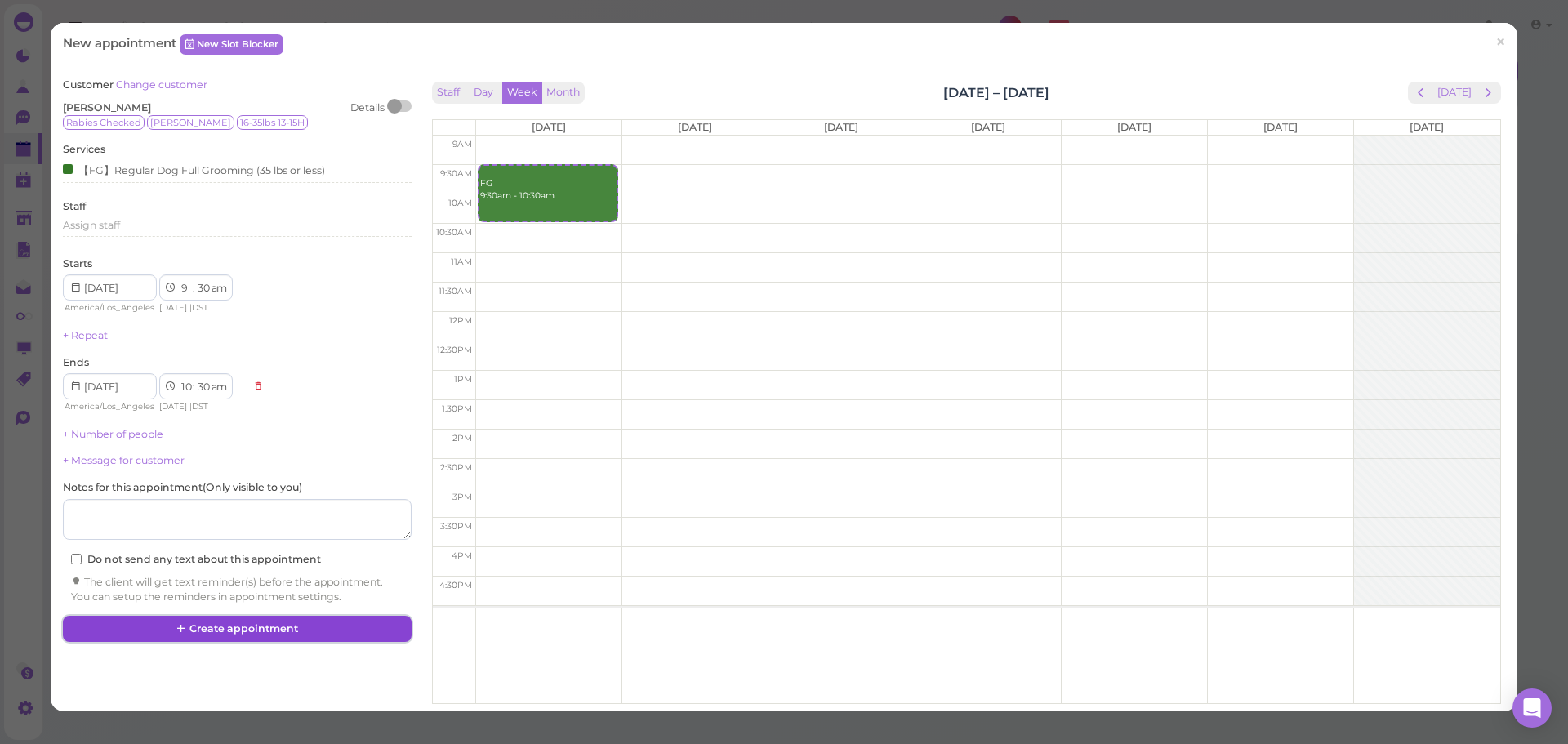
click at [300, 627] on button "Create appointment" at bounding box center [236, 629] width 348 height 26
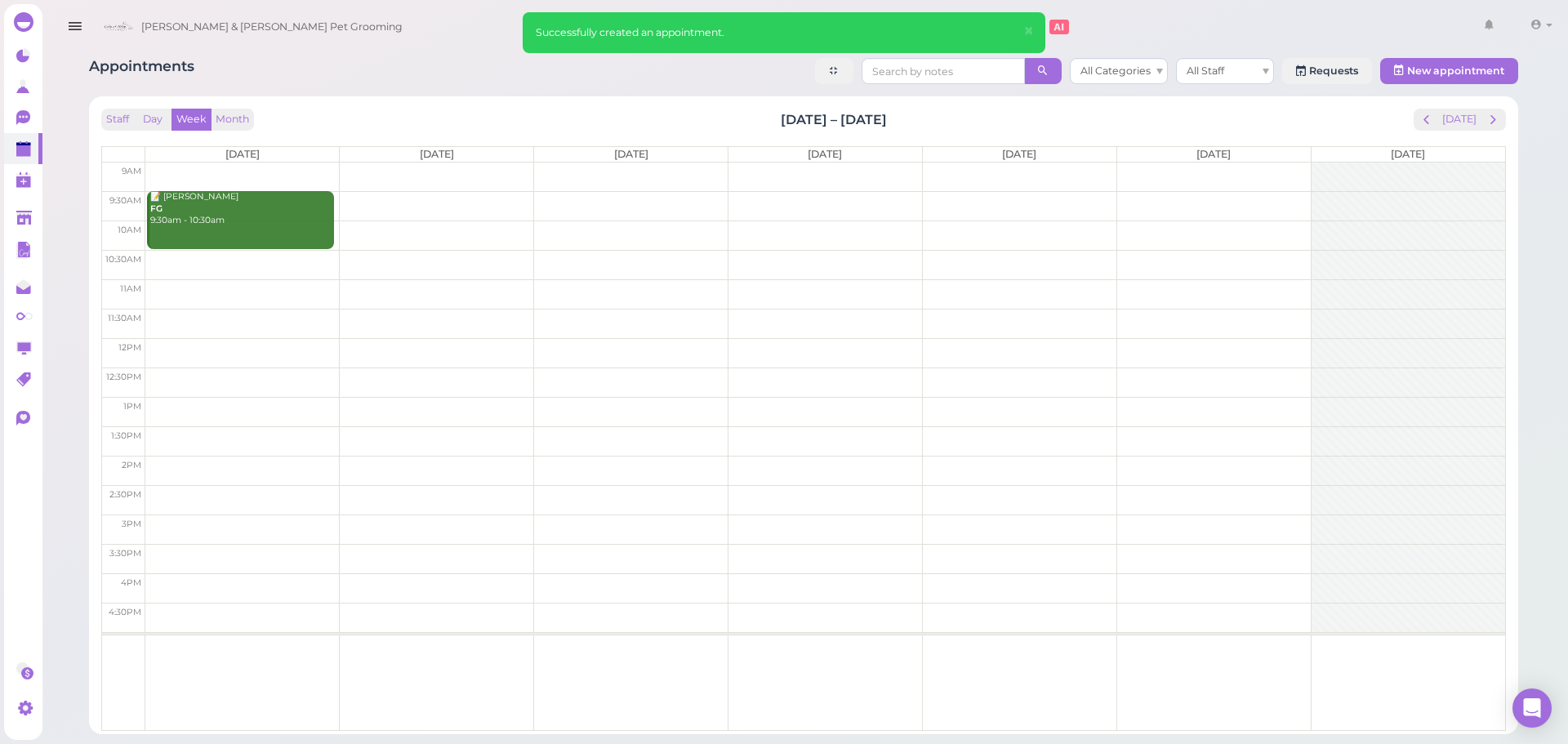
click at [706, 102] on div "Staff Day Week Month Sep 29 – Oct 5, 2025 Today Mon 9/29 Tue 9/30 Wed 10/1 Thu …" at bounding box center [804, 415] width 1430 height 638
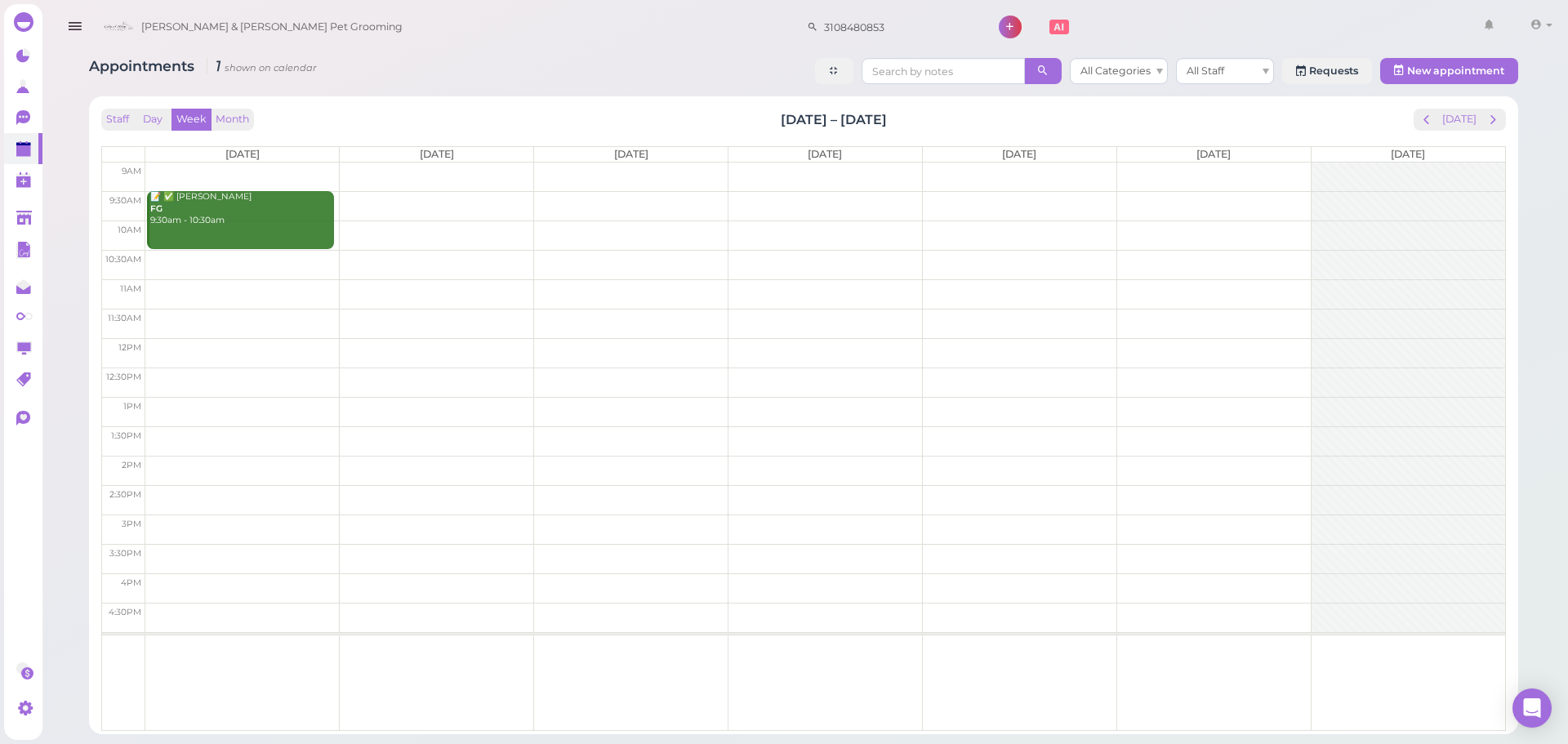
click at [593, 131] on div "Staff Day Week Month Sep 29 – Oct 5, 2025 Today Mon 9/29 Tue 9/30 Wed 10/1 Thu …" at bounding box center [804, 420] width 1405 height 622
click at [1463, 110] on button "[DATE]" at bounding box center [1460, 120] width 44 height 22
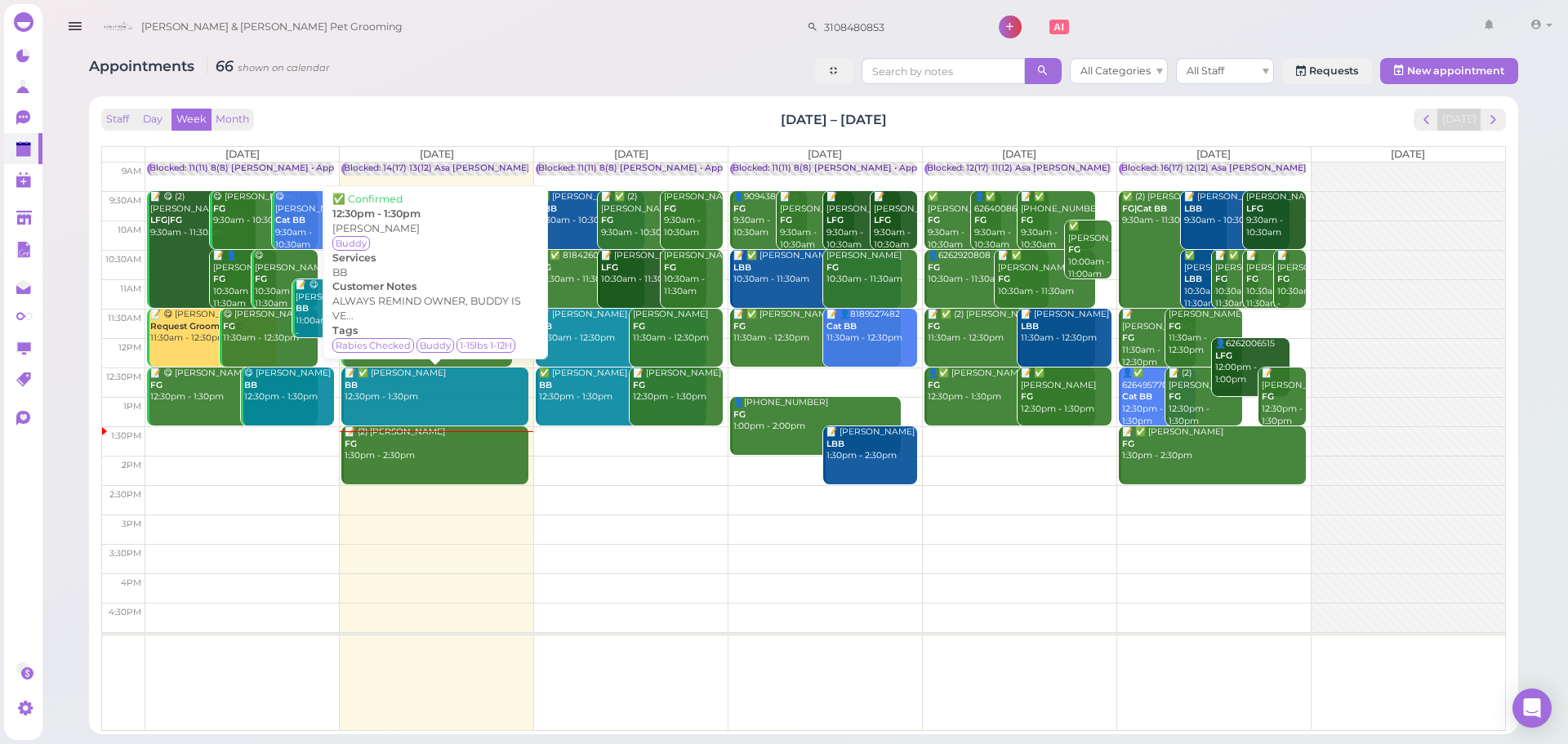
click at [435, 393] on div "📝 ✅ Kris Morgan BB 12:30pm - 1:30pm" at bounding box center [436, 385] width 185 height 36
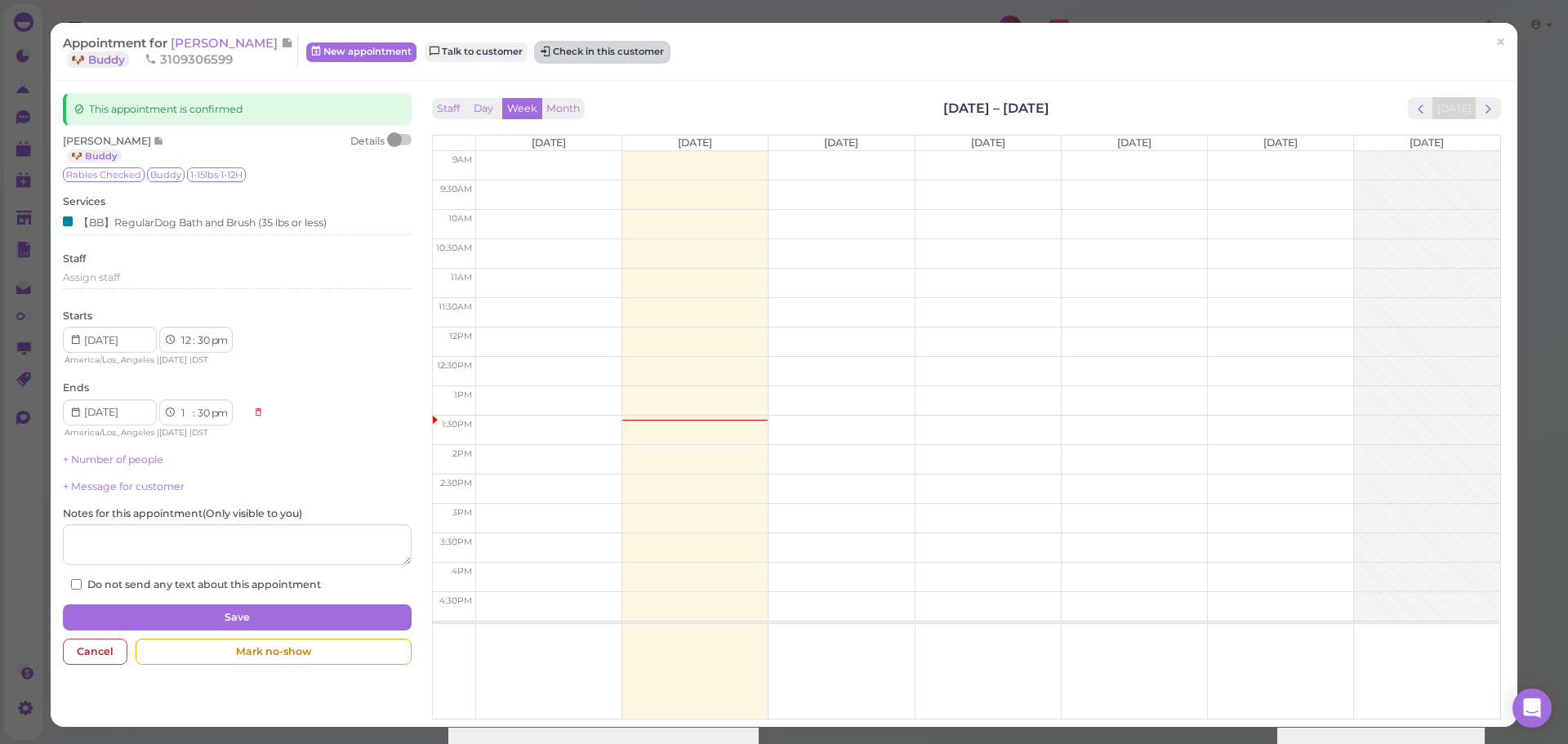
click at [562, 61] on button "Check in this customer" at bounding box center [602, 51] width 133 height 20
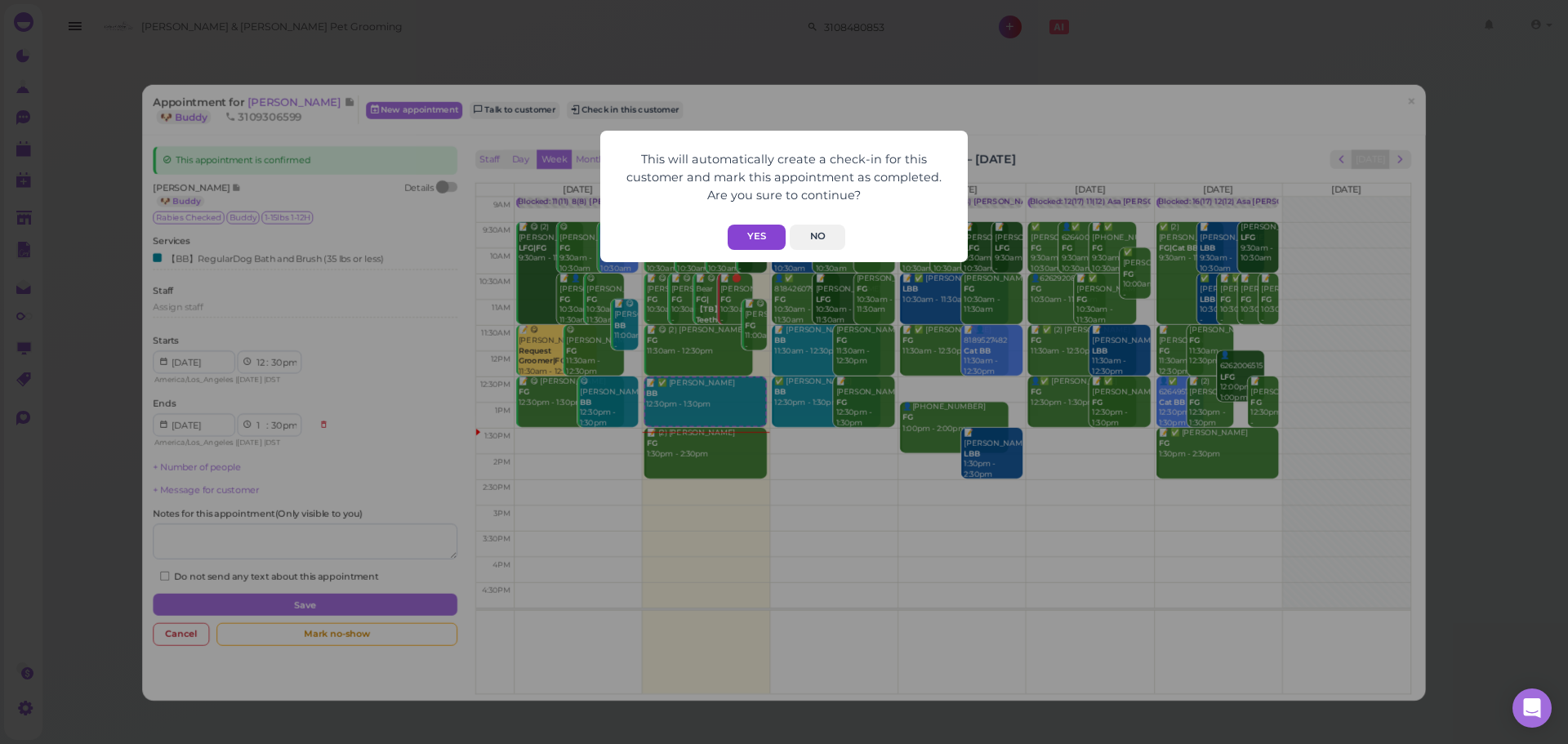
drag, startPoint x: 772, startPoint y: 225, endPoint x: 880, endPoint y: 193, distance: 112.6
click at [772, 226] on button "Yes" at bounding box center [757, 236] width 58 height 25
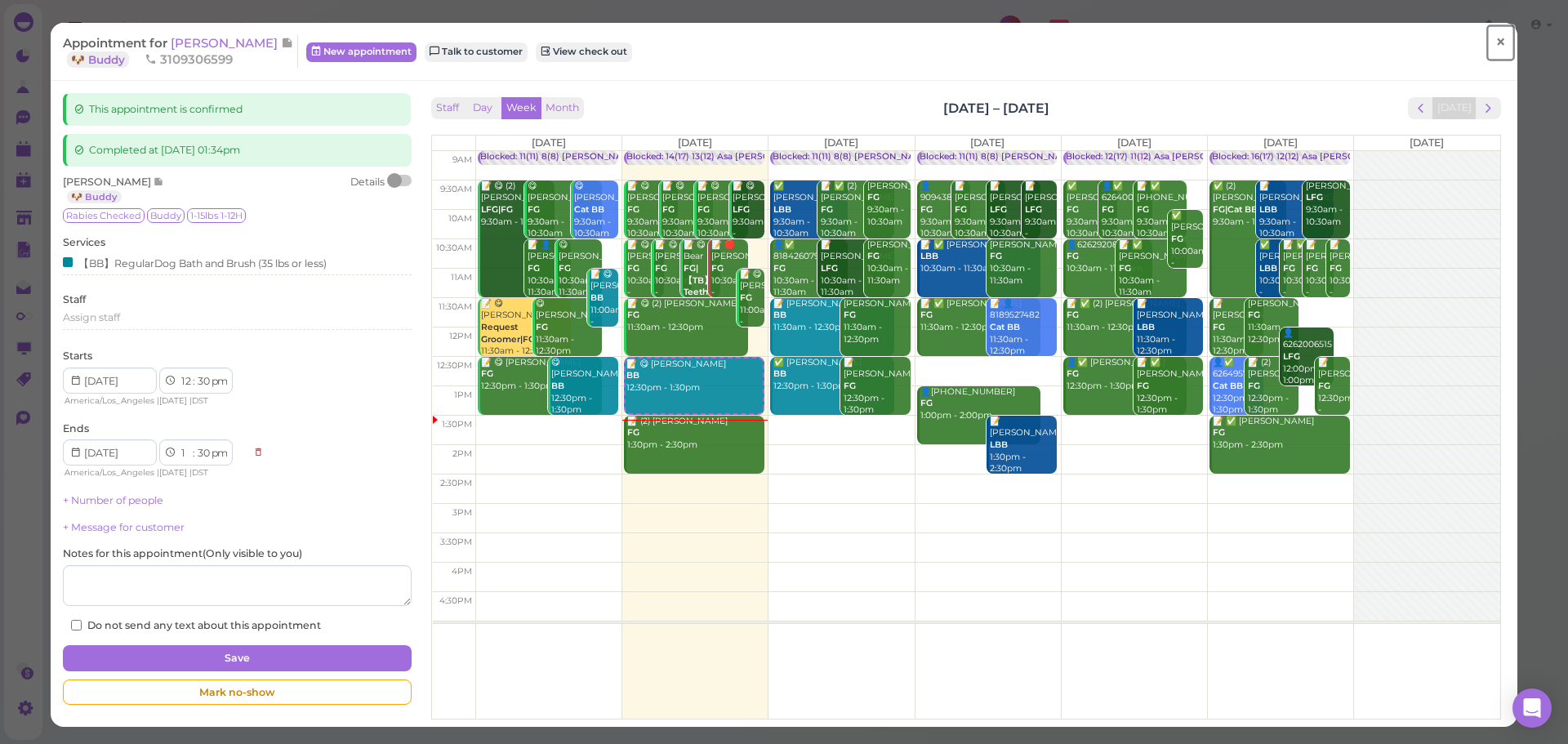
click at [1496, 49] on span "×" at bounding box center [1501, 42] width 10 height 22
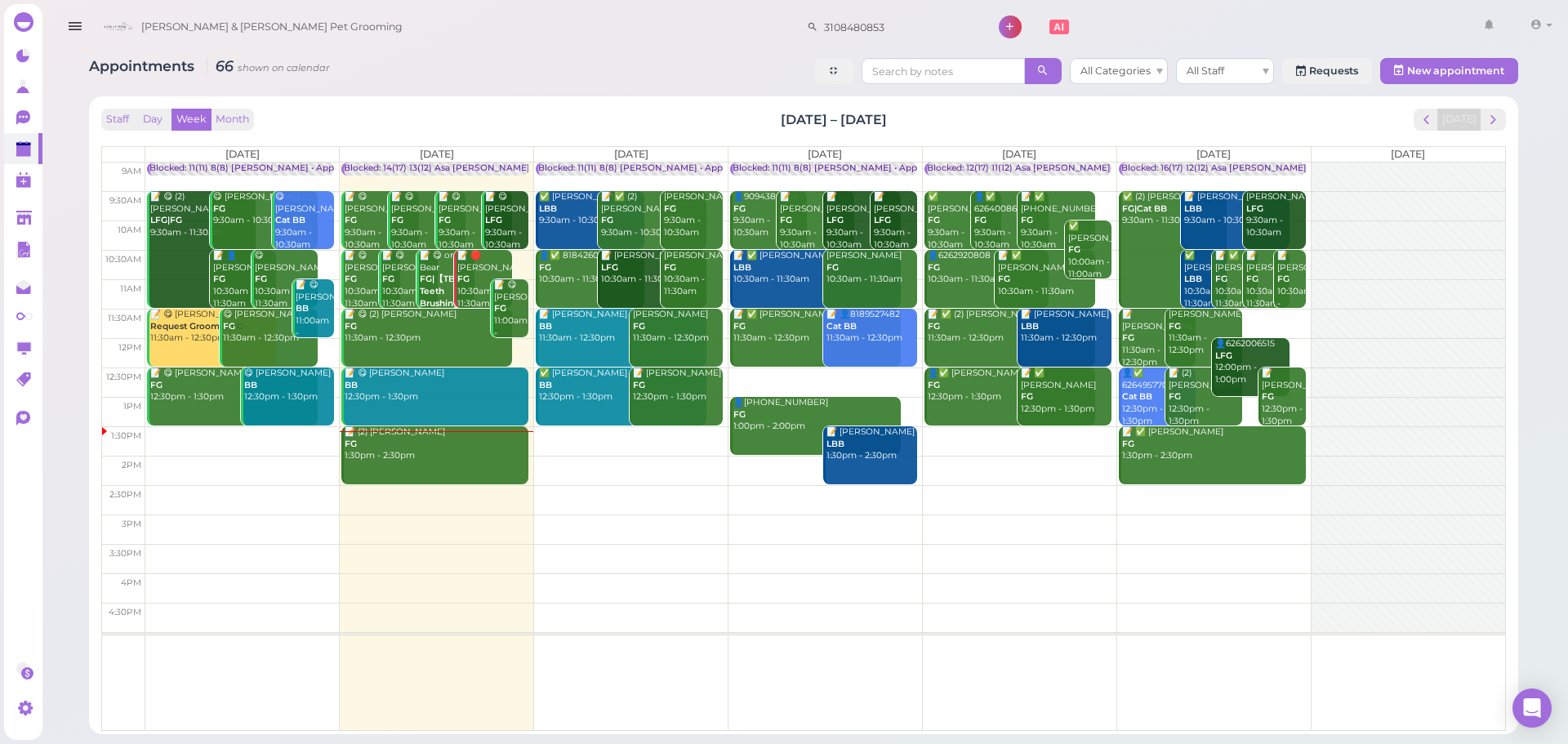
click at [450, 466] on link "📝 (2) Tonny Quach FG 1:30pm - 2:30pm" at bounding box center [435, 455] width 187 height 58
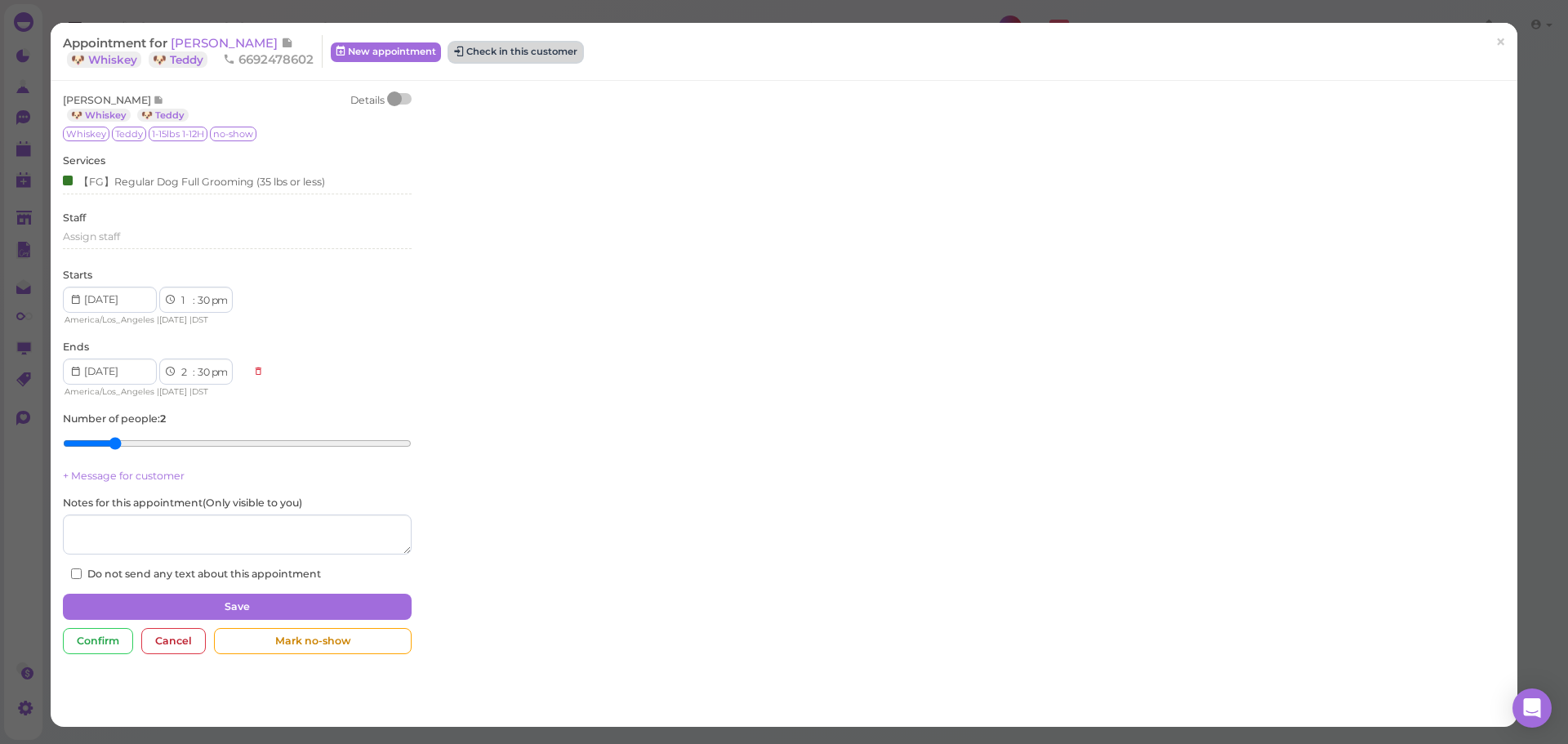
click at [520, 51] on button "Check in this customer" at bounding box center [516, 51] width 133 height 20
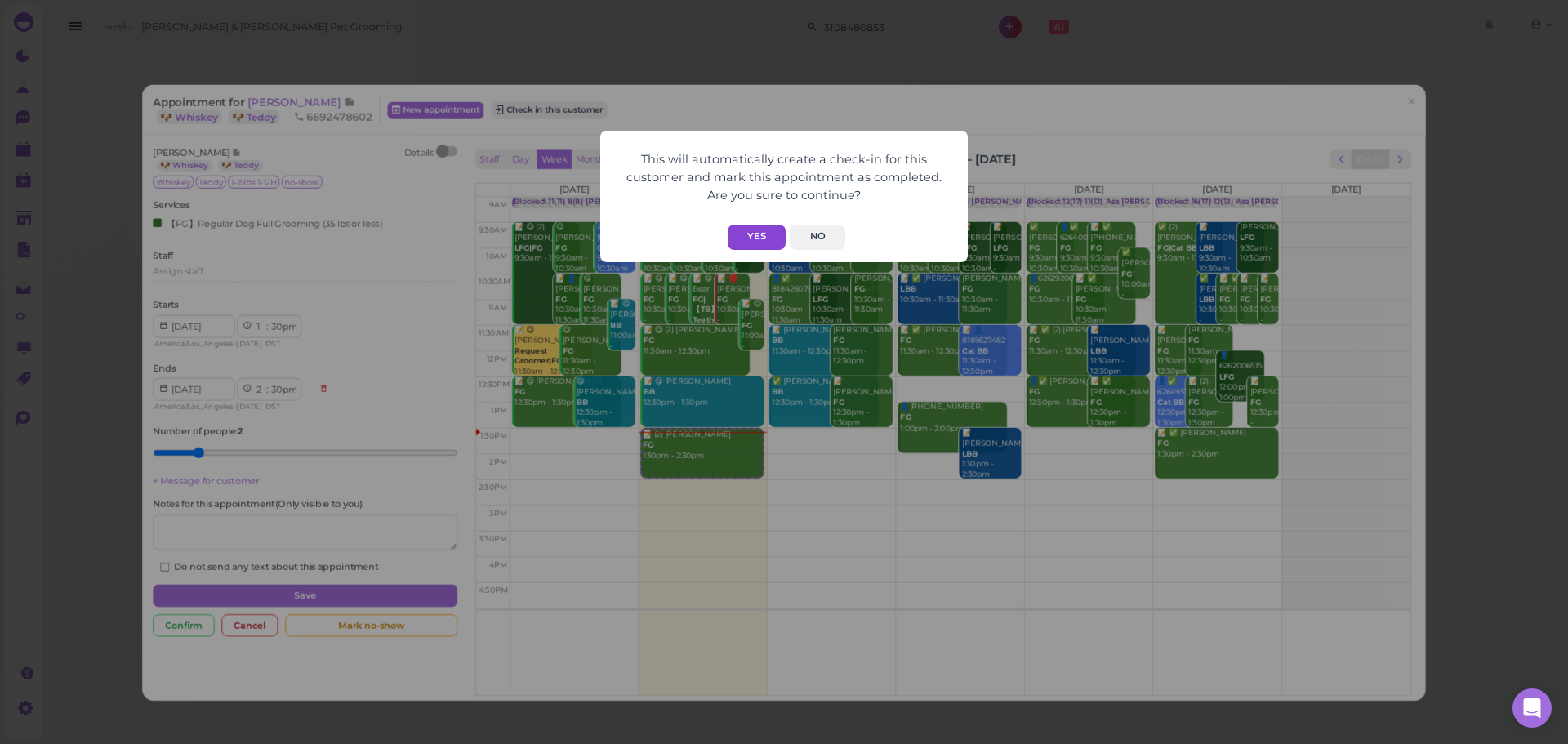
click at [763, 236] on button "Yes" at bounding box center [757, 236] width 58 height 25
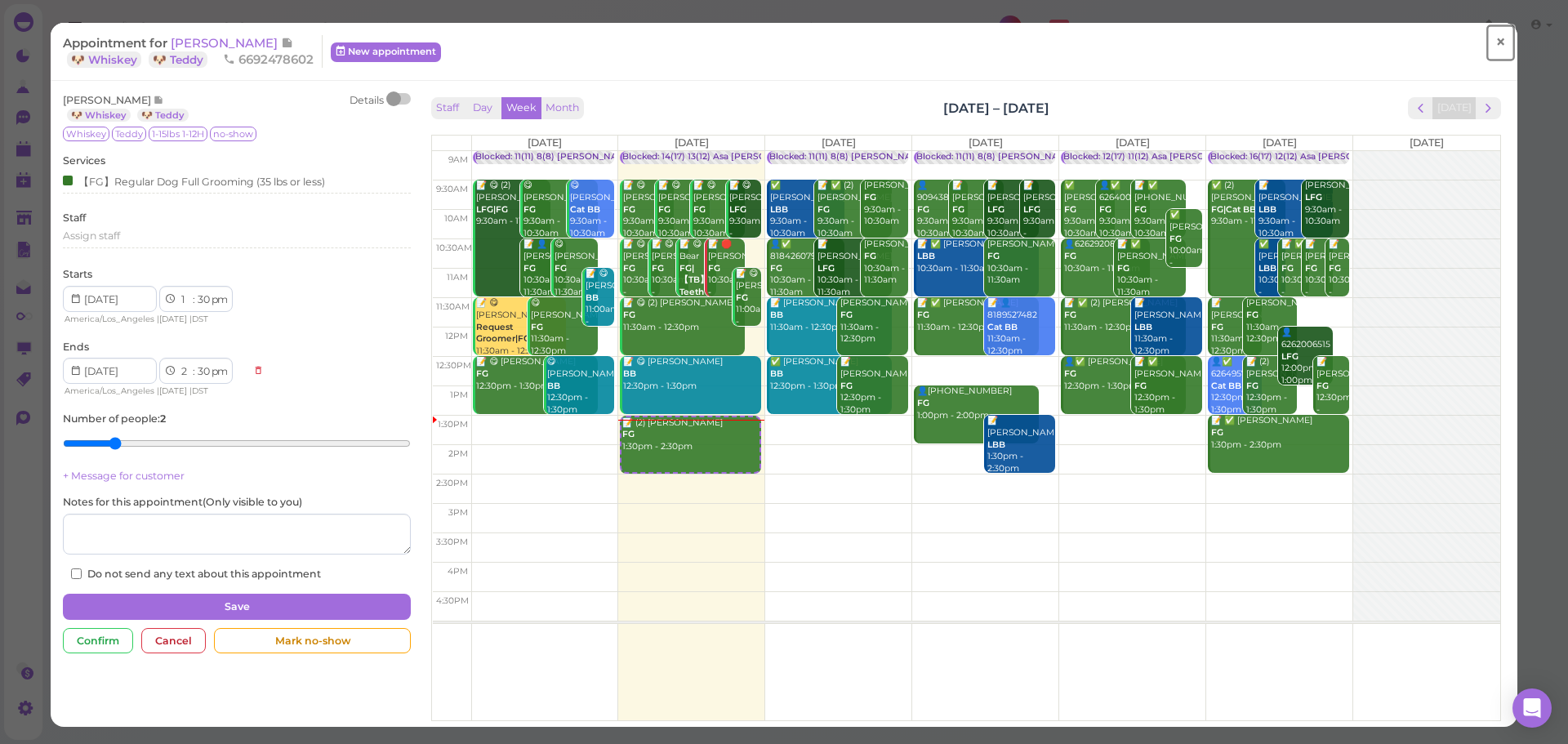
click at [1496, 42] on span "×" at bounding box center [1501, 42] width 10 height 22
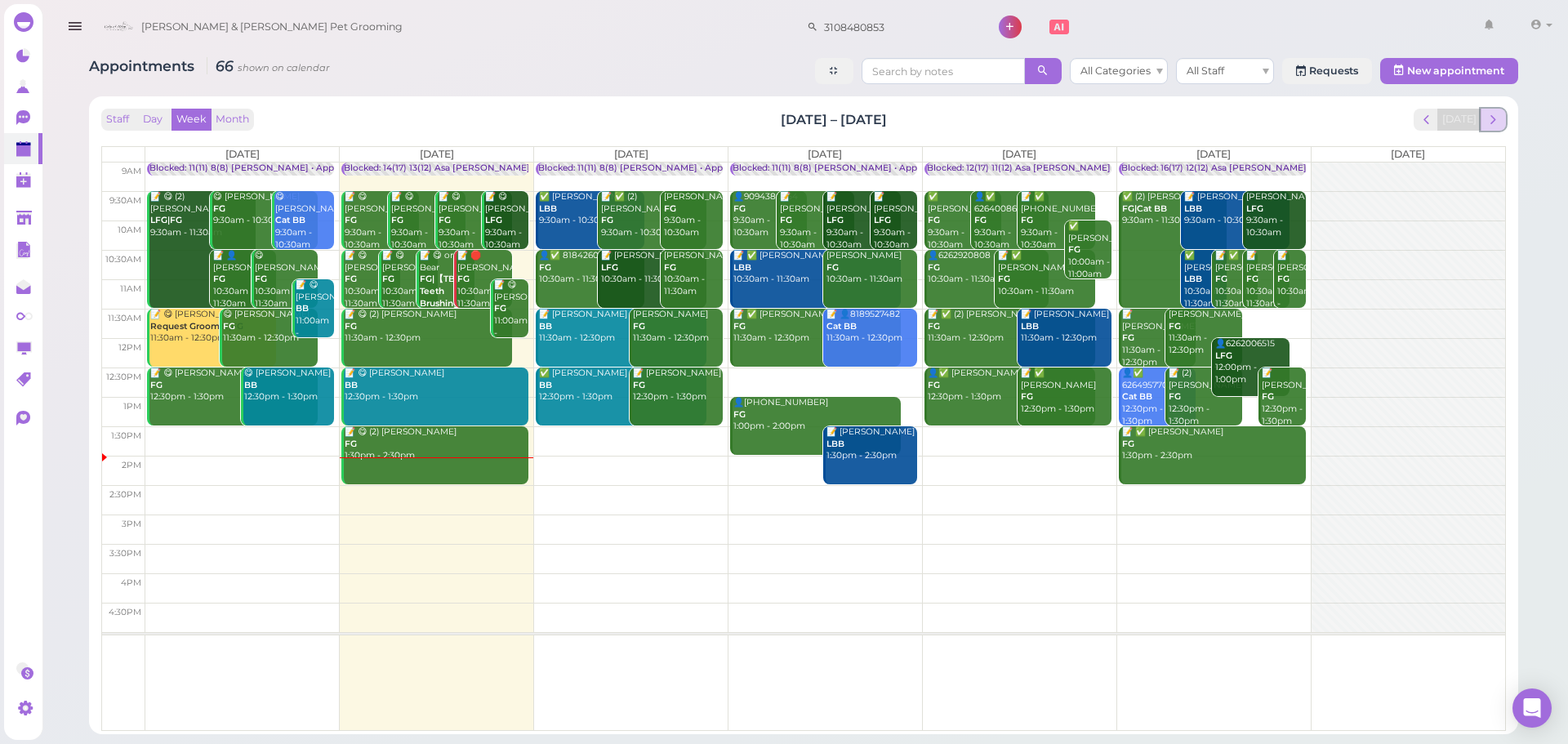
click at [1483, 122] on button "next" at bounding box center [1493, 120] width 25 height 22
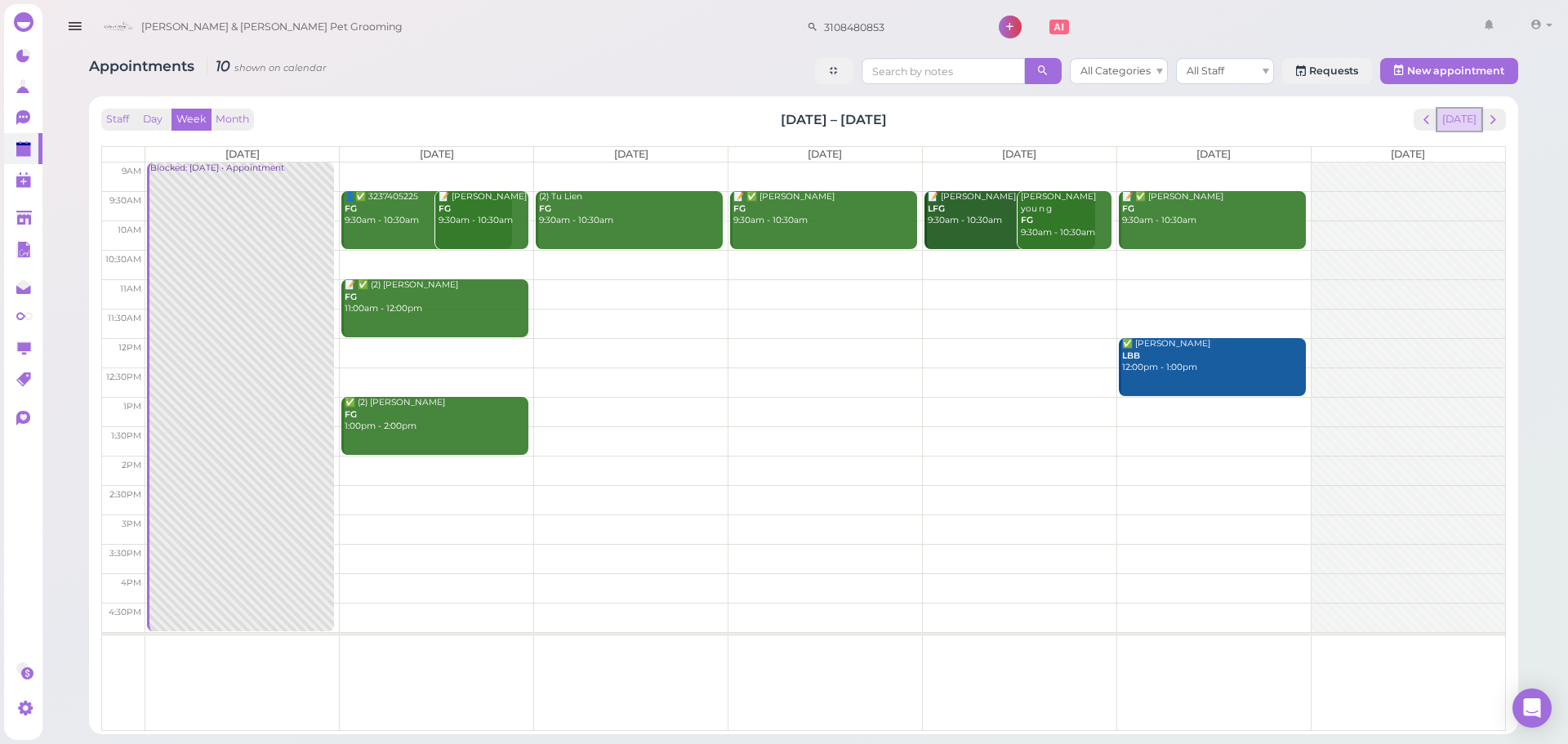
click at [1444, 121] on button "[DATE]" at bounding box center [1460, 120] width 44 height 22
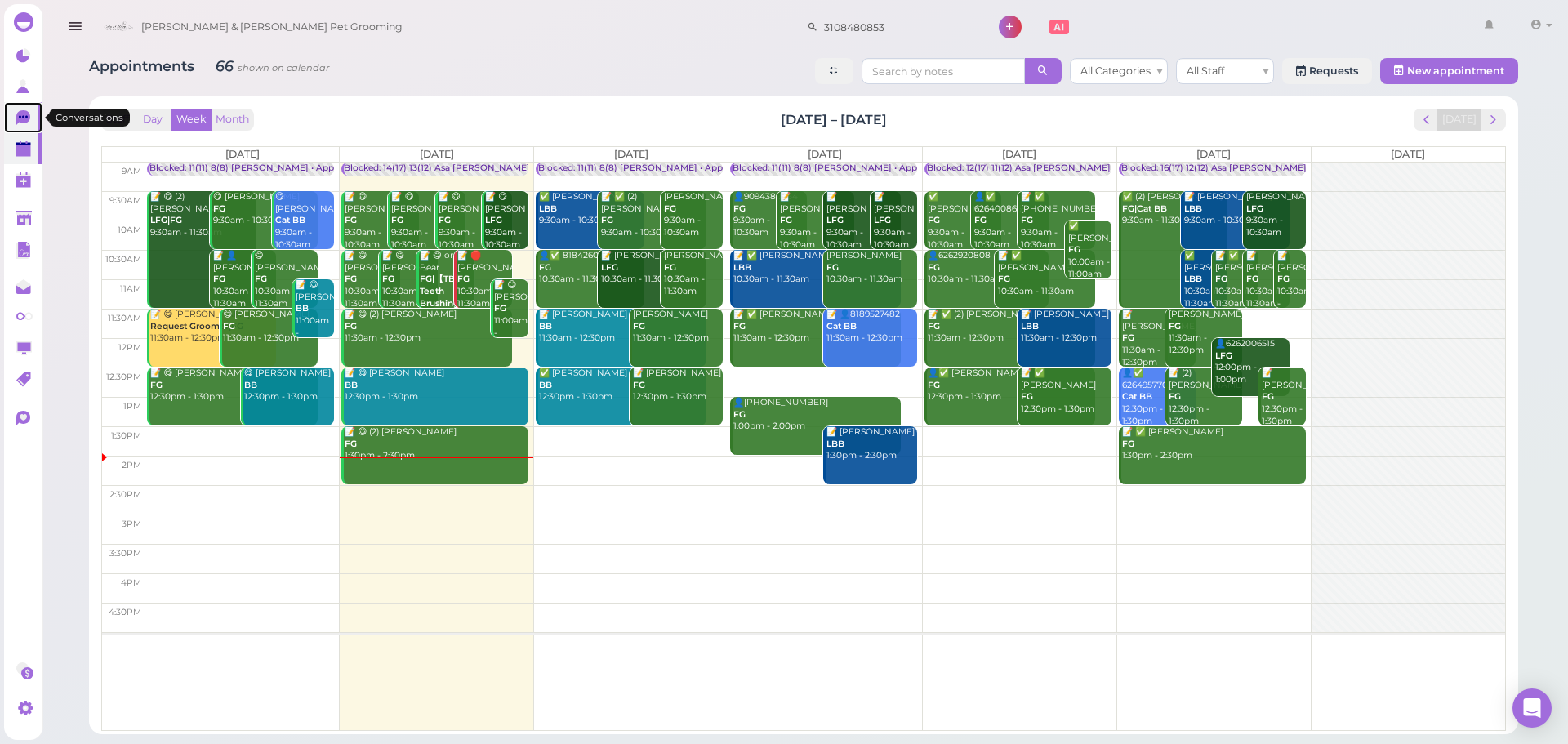
click at [21, 127] on link "0" at bounding box center [22, 117] width 38 height 31
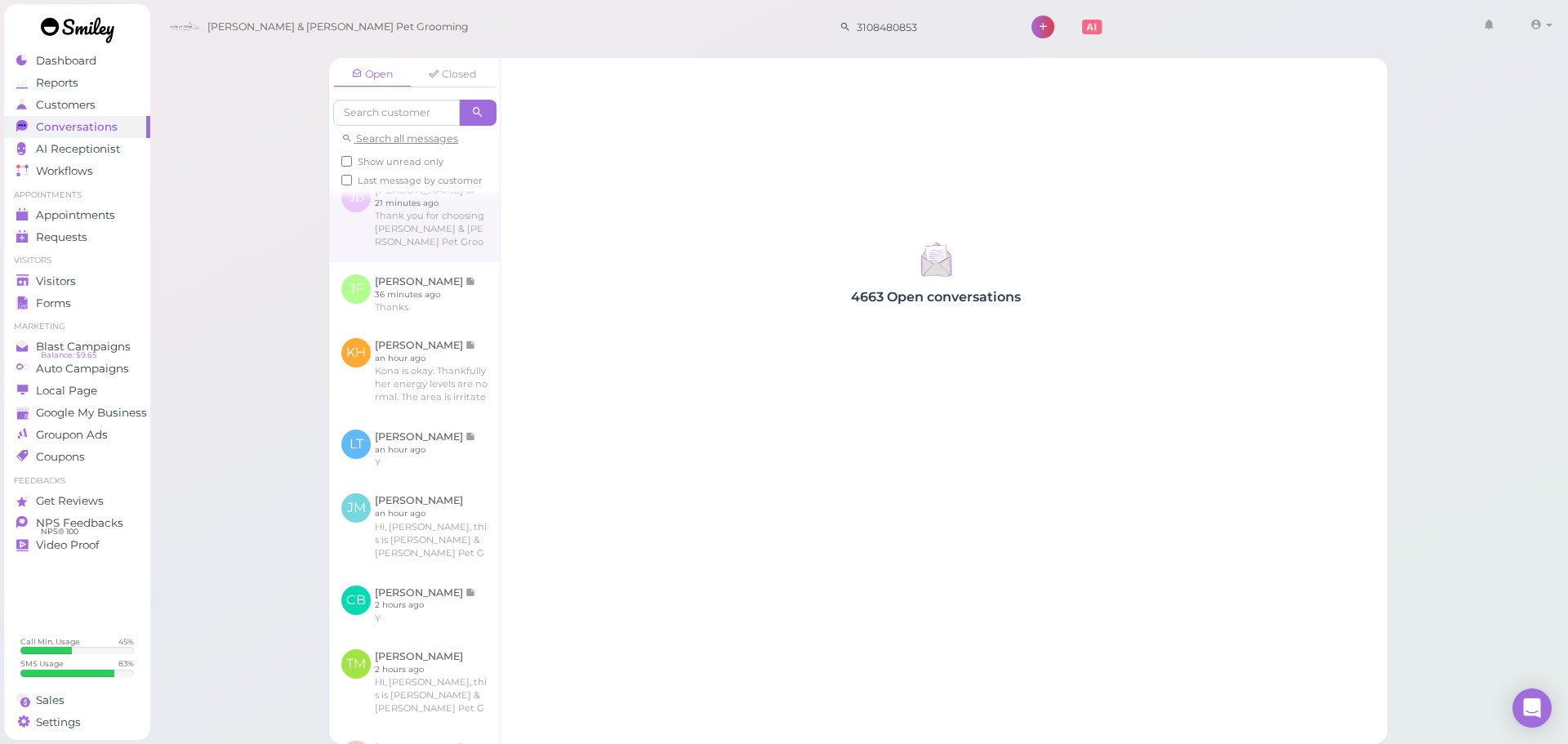
scroll to position [164, 0]
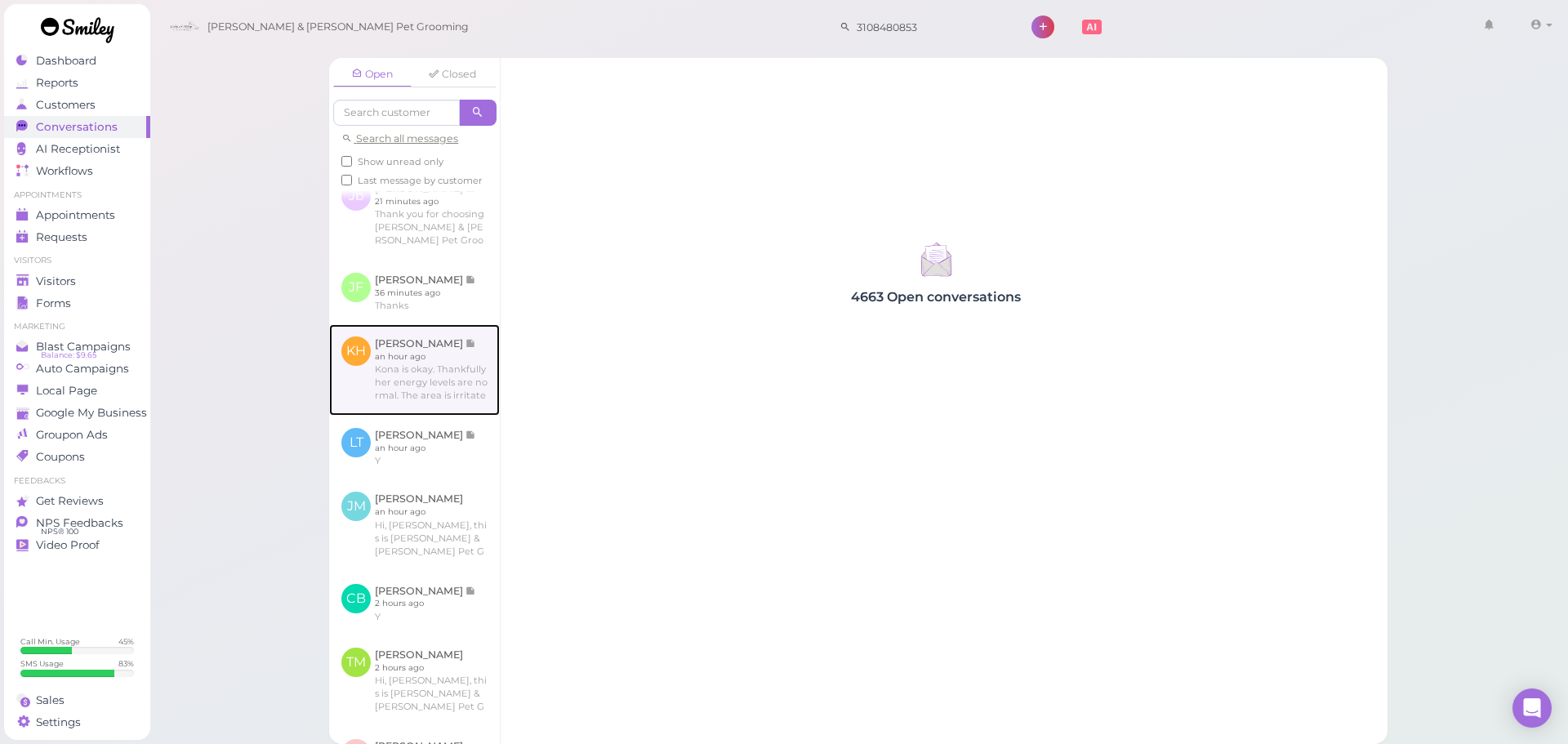
click at [419, 398] on link at bounding box center [414, 370] width 171 height 92
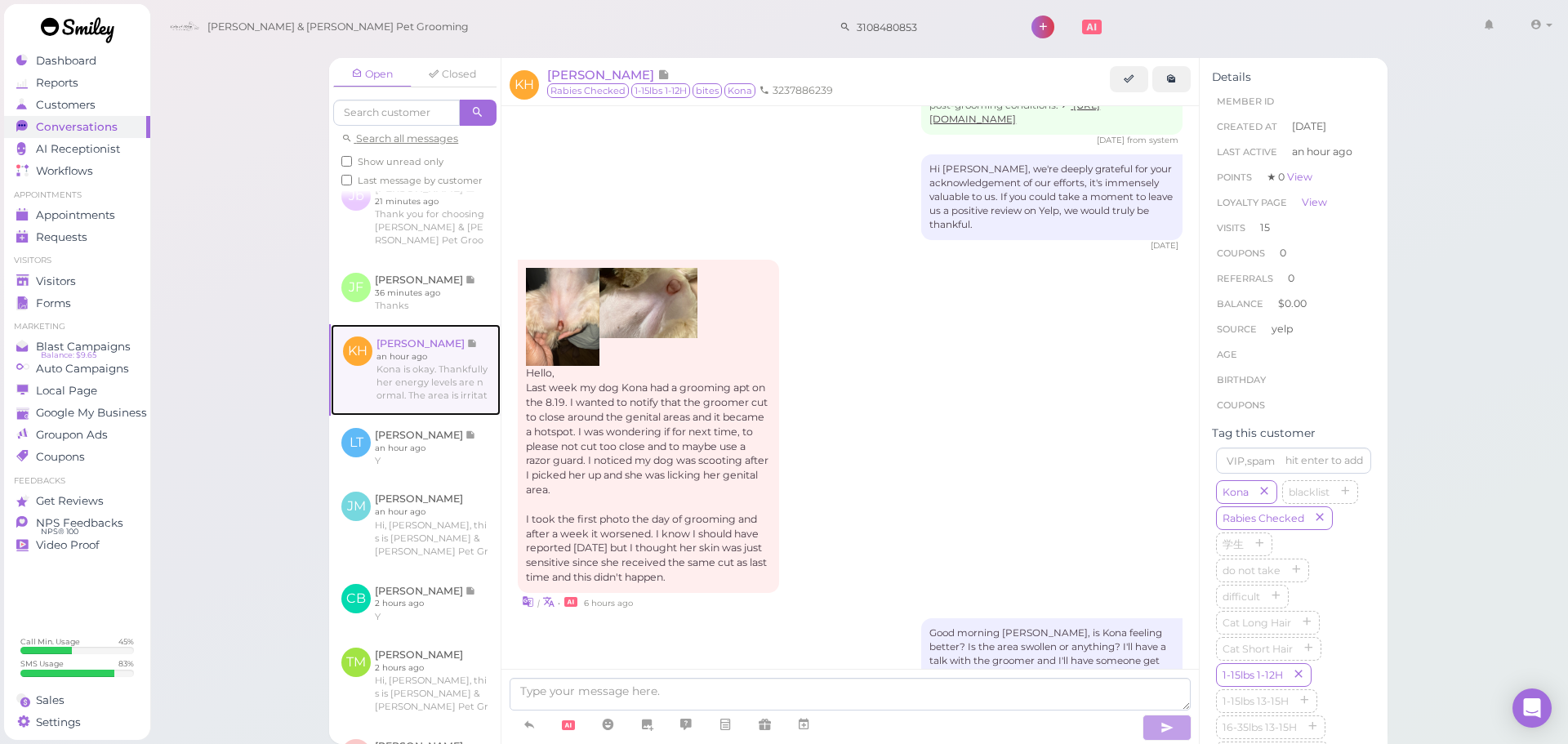
scroll to position [2331, 0]
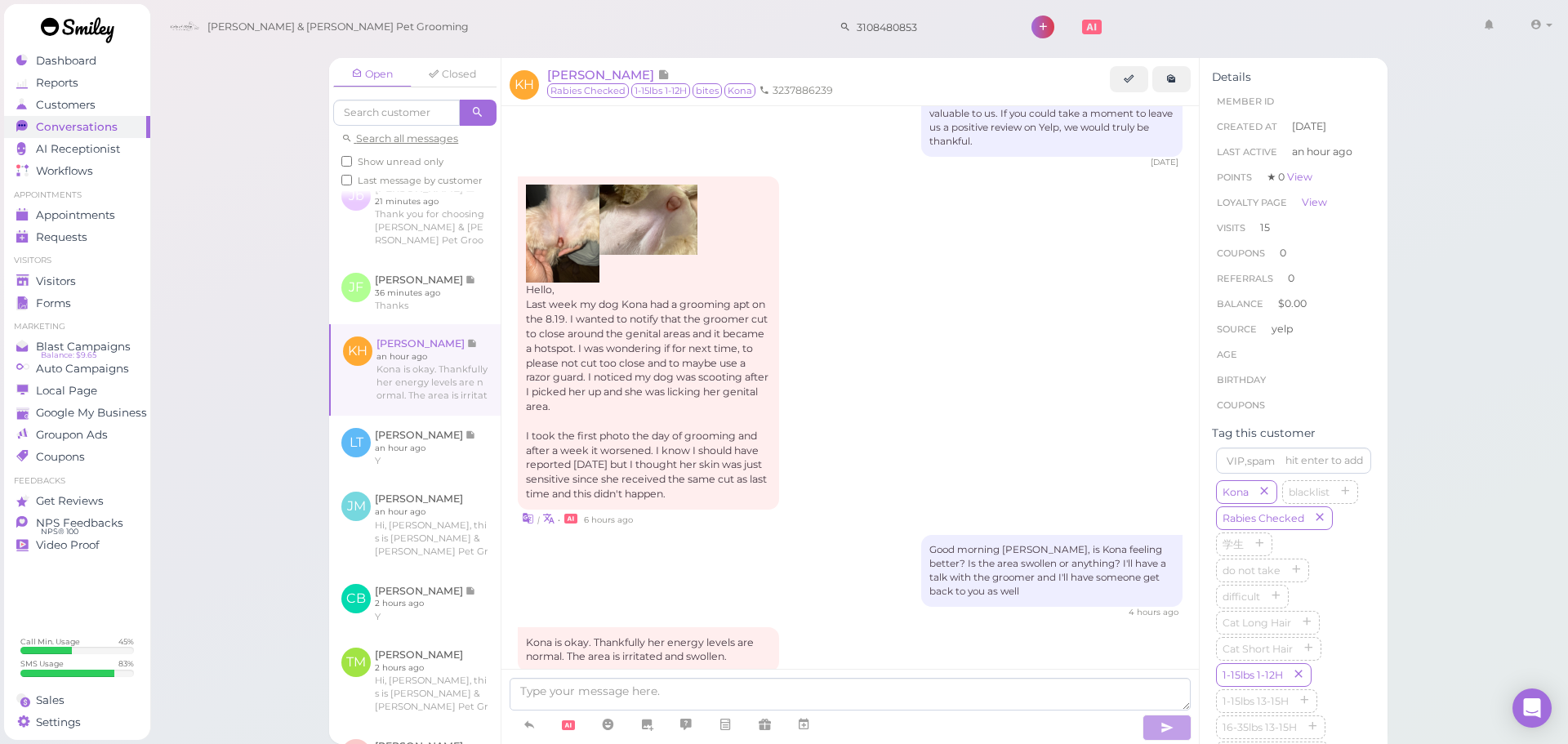
click at [666, 185] on img at bounding box center [649, 220] width 98 height 69
click at [570, 185] on img at bounding box center [563, 234] width 74 height 98
click at [93, 218] on span "Appointments" at bounding box center [76, 215] width 81 height 14
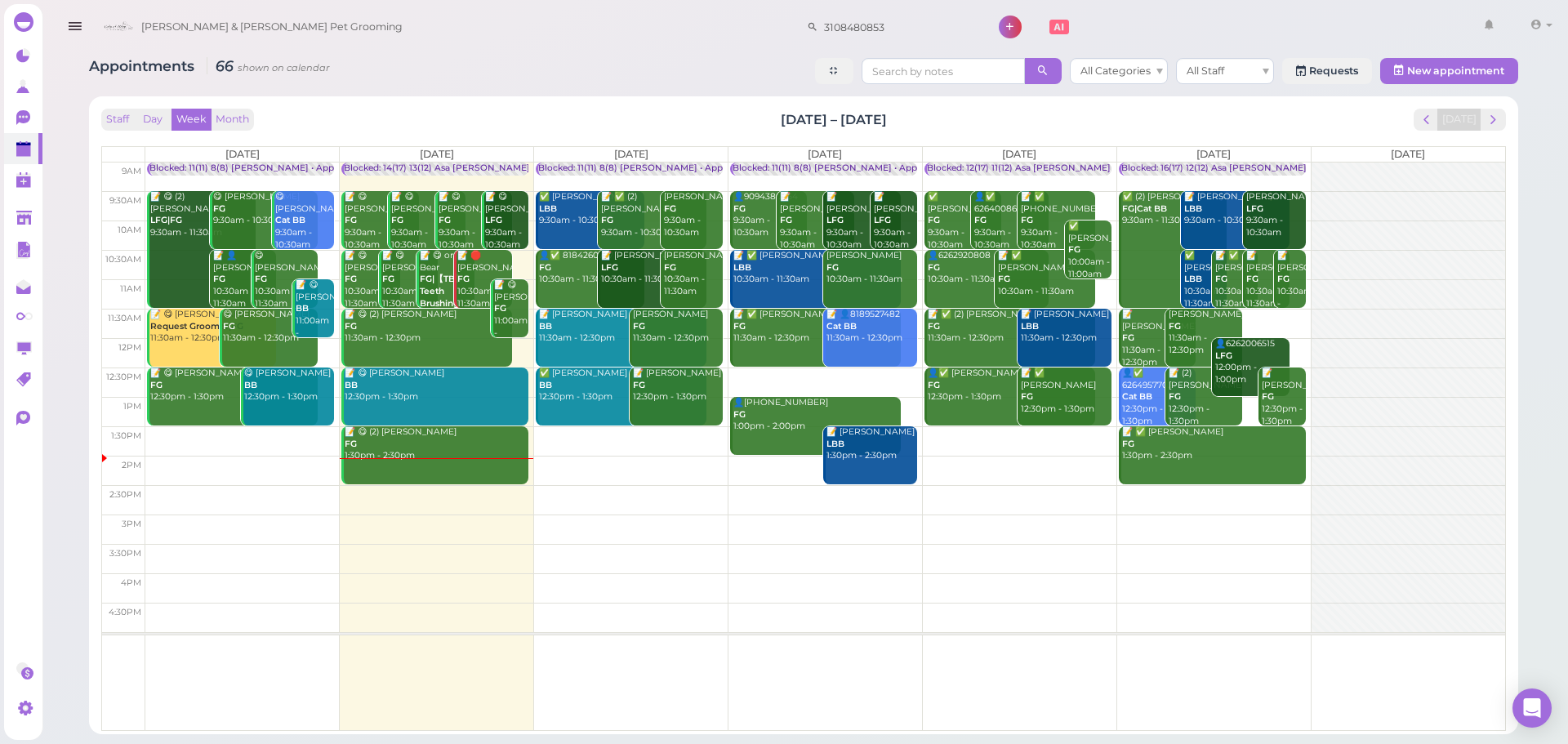
click at [674, 68] on div "Appointments 66 shown on calendar All Categories All Staff Requests New appoint…" at bounding box center [804, 73] width 1430 height 30
